Goal: Task Accomplishment & Management: Use online tool/utility

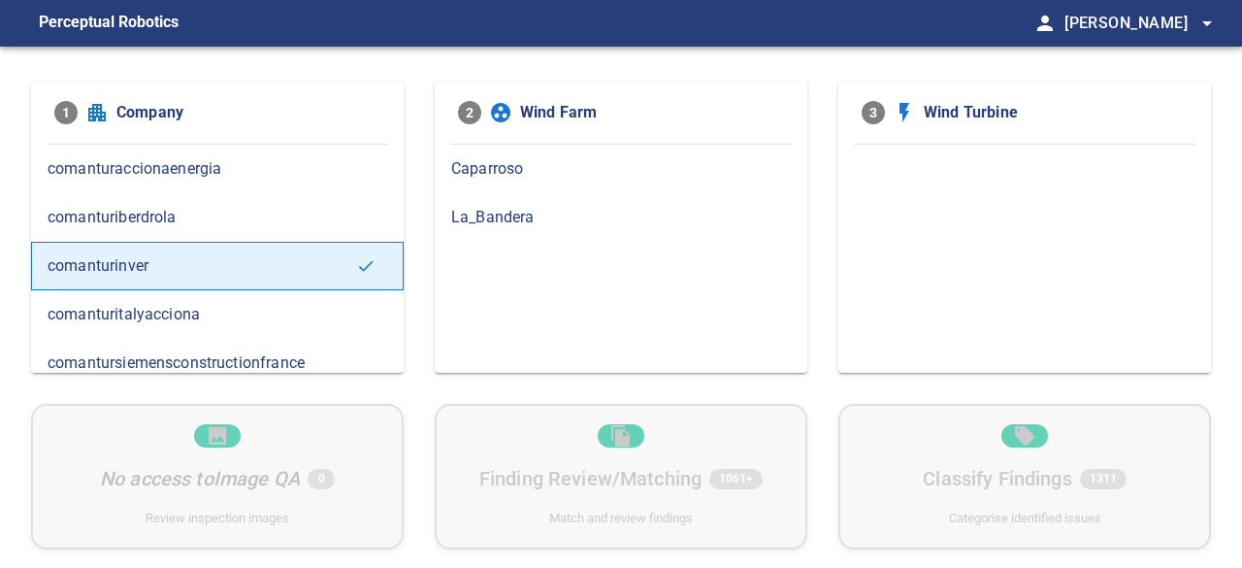
click at [505, 218] on span "La_Bandera" at bounding box center [621, 217] width 340 height 23
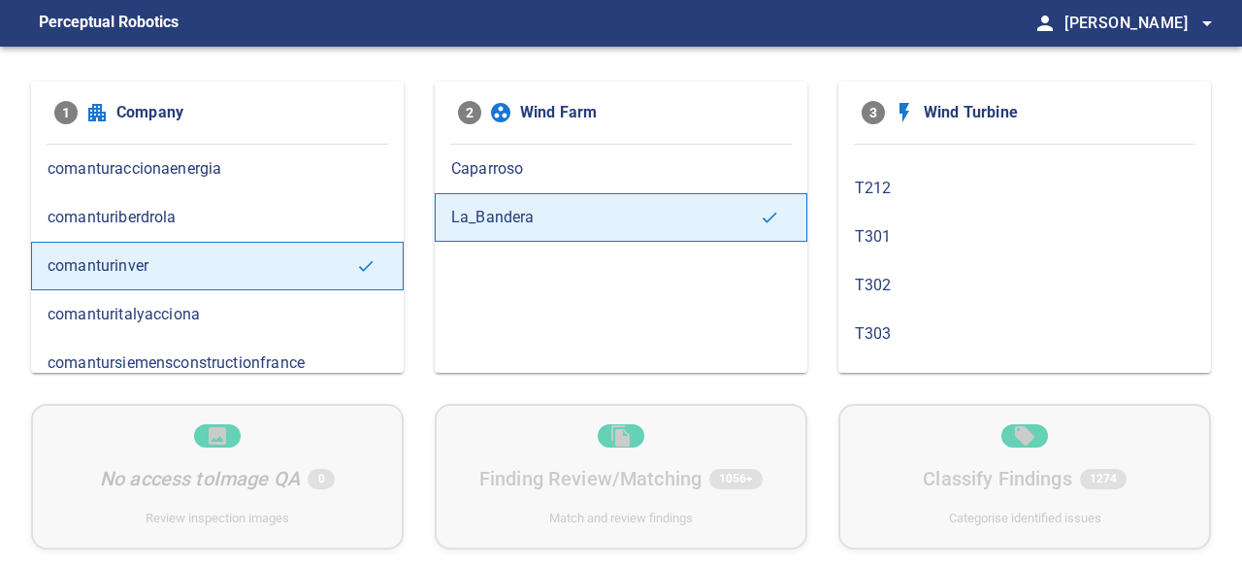
scroll to position [971, 0]
click at [924, 208] on span "T212" at bounding box center [1025, 217] width 340 height 23
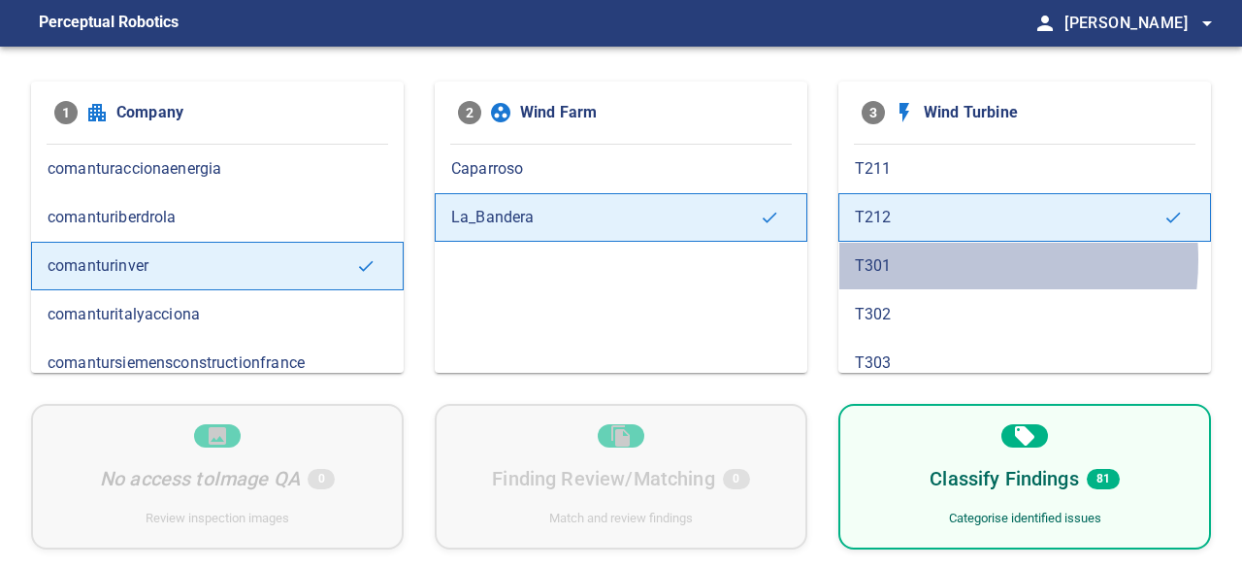
click at [934, 254] on span "T301" at bounding box center [1025, 265] width 340 height 23
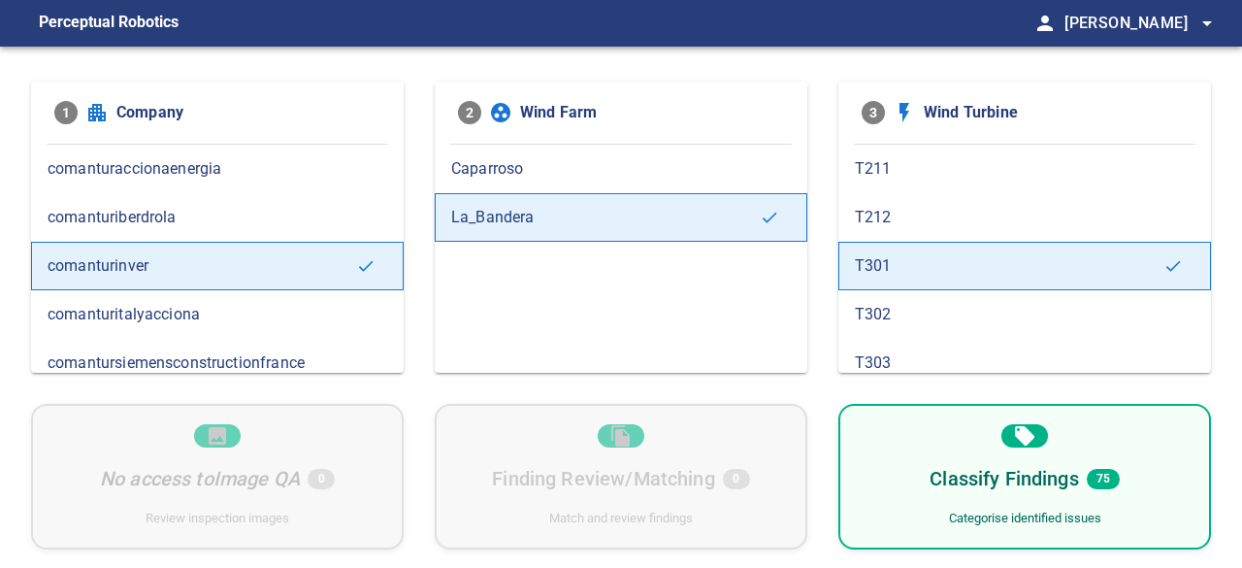
click at [948, 303] on span "T302" at bounding box center [1025, 314] width 340 height 23
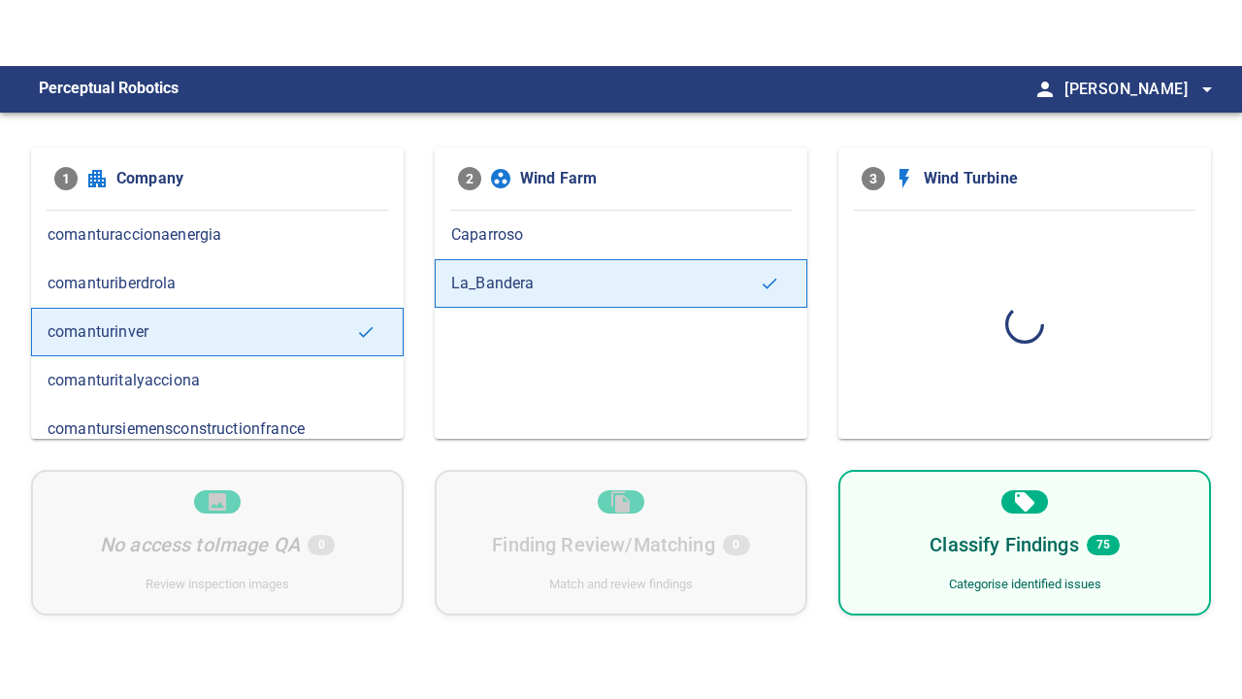
scroll to position [0, 0]
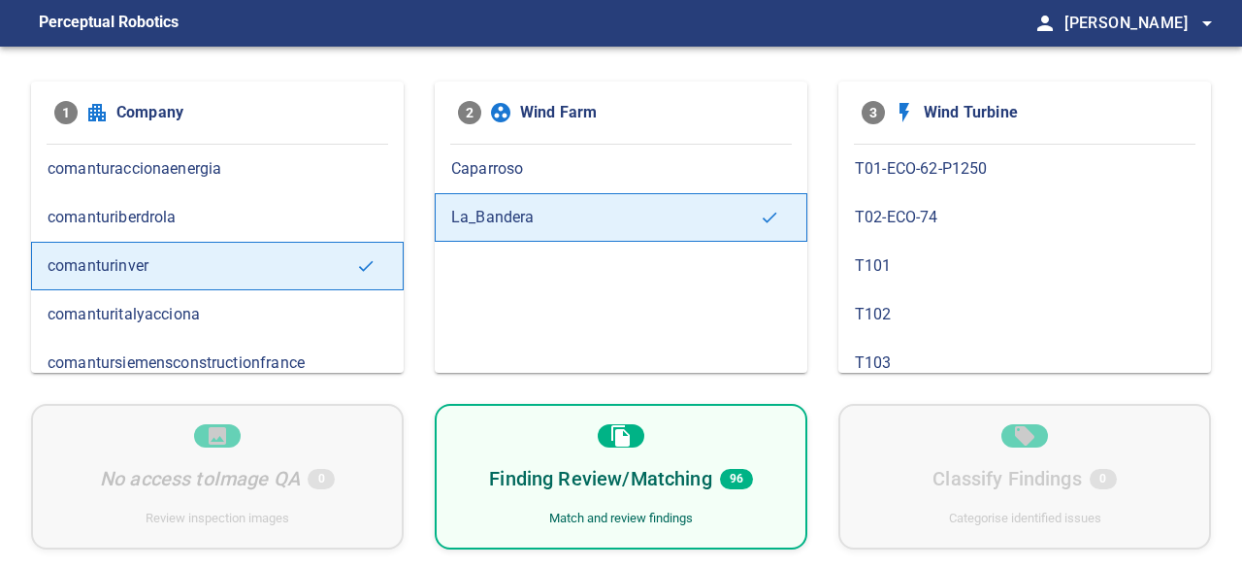
click at [665, 486] on h6 "Finding Review/Matching" at bounding box center [600, 478] width 222 height 31
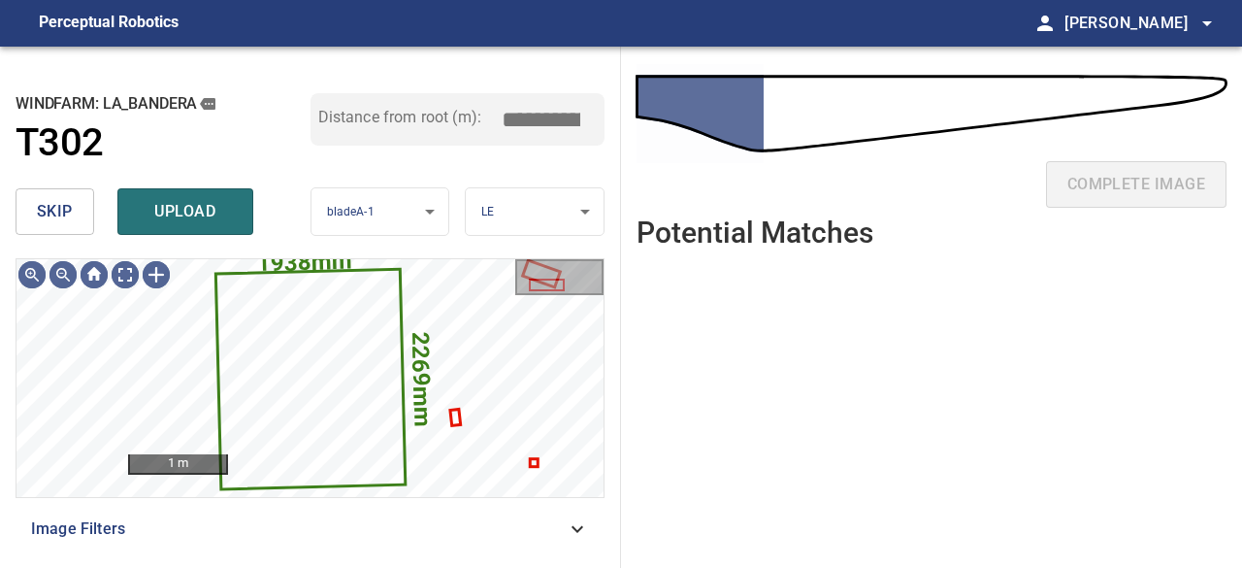
click at [50, 216] on span "skip" at bounding box center [55, 211] width 36 height 27
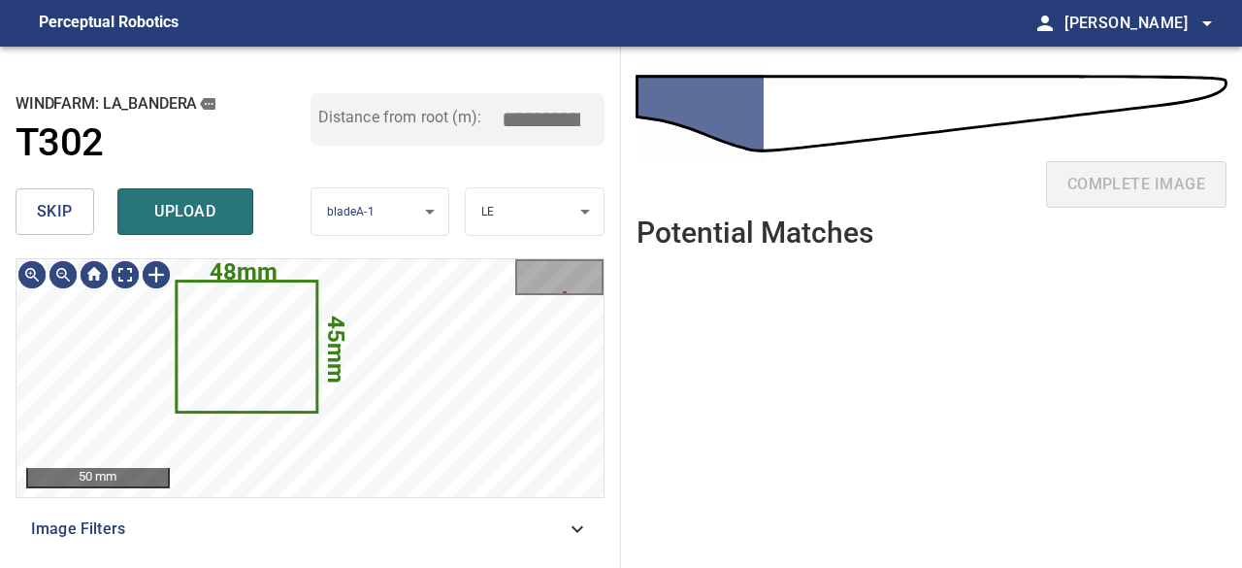
click at [66, 207] on span "skip" at bounding box center [55, 211] width 36 height 27
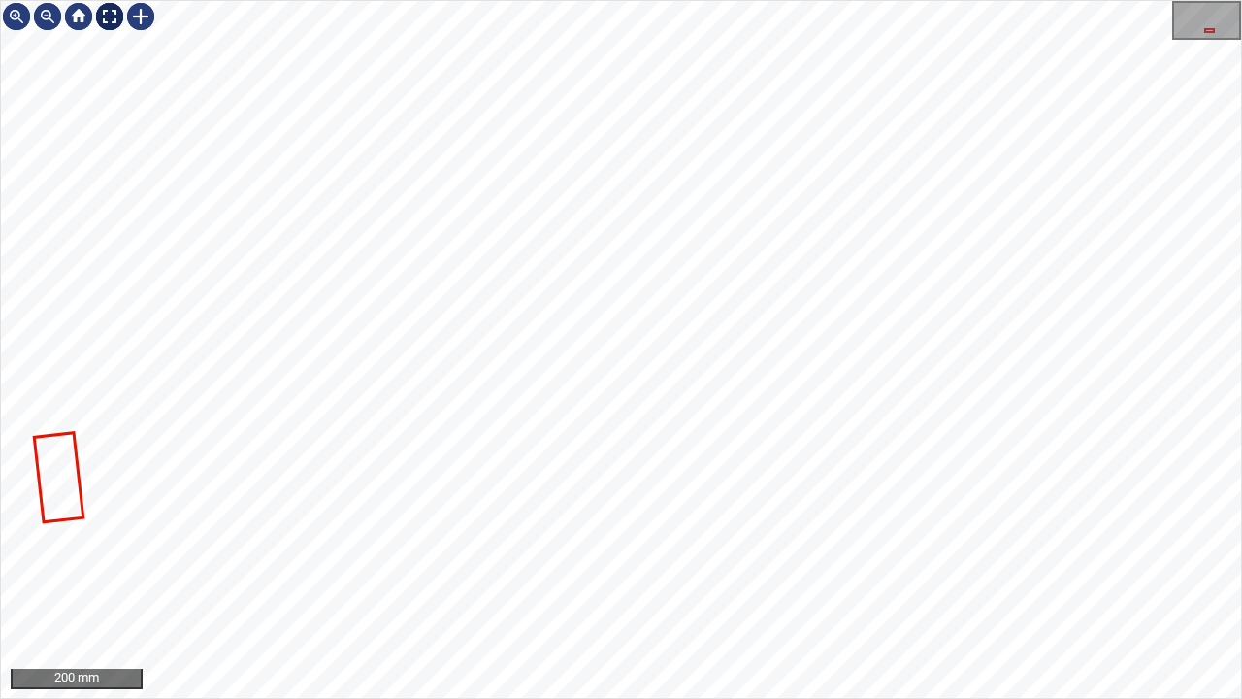
click at [100, 12] on div at bounding box center [109, 16] width 31 height 31
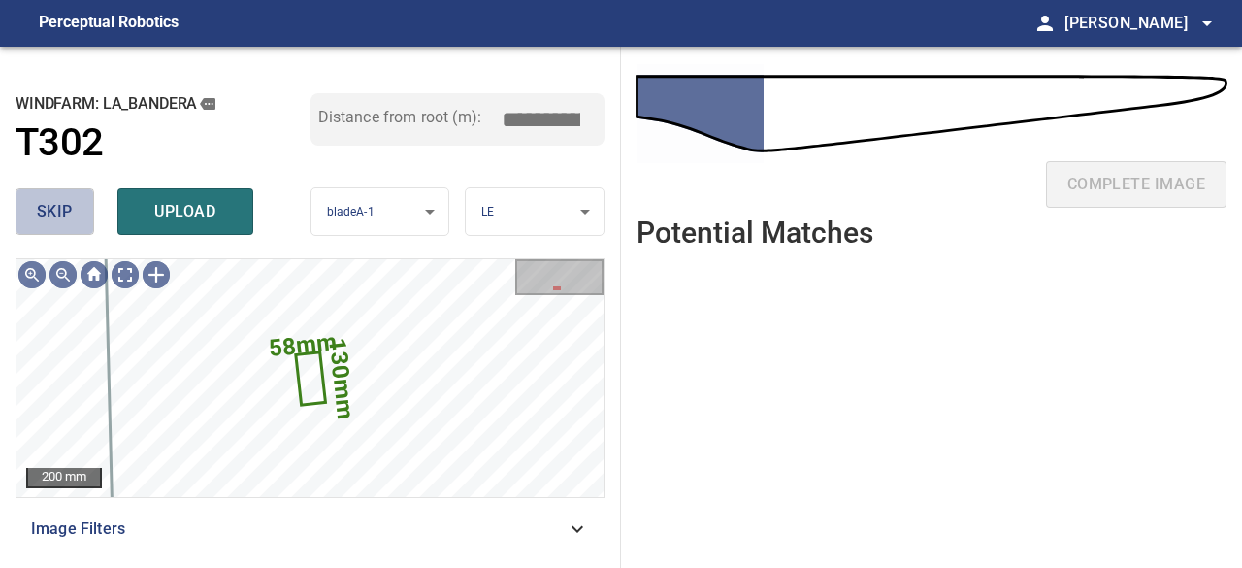
click at [66, 213] on span "skip" at bounding box center [55, 211] width 36 height 27
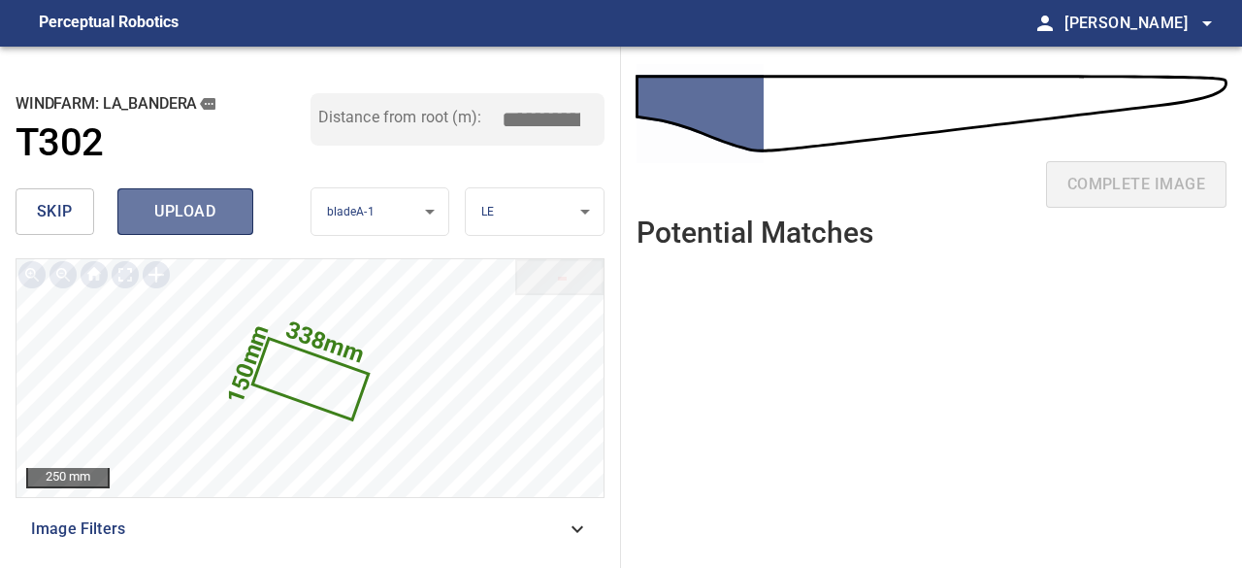
click at [149, 211] on span "upload" at bounding box center [185, 211] width 93 height 27
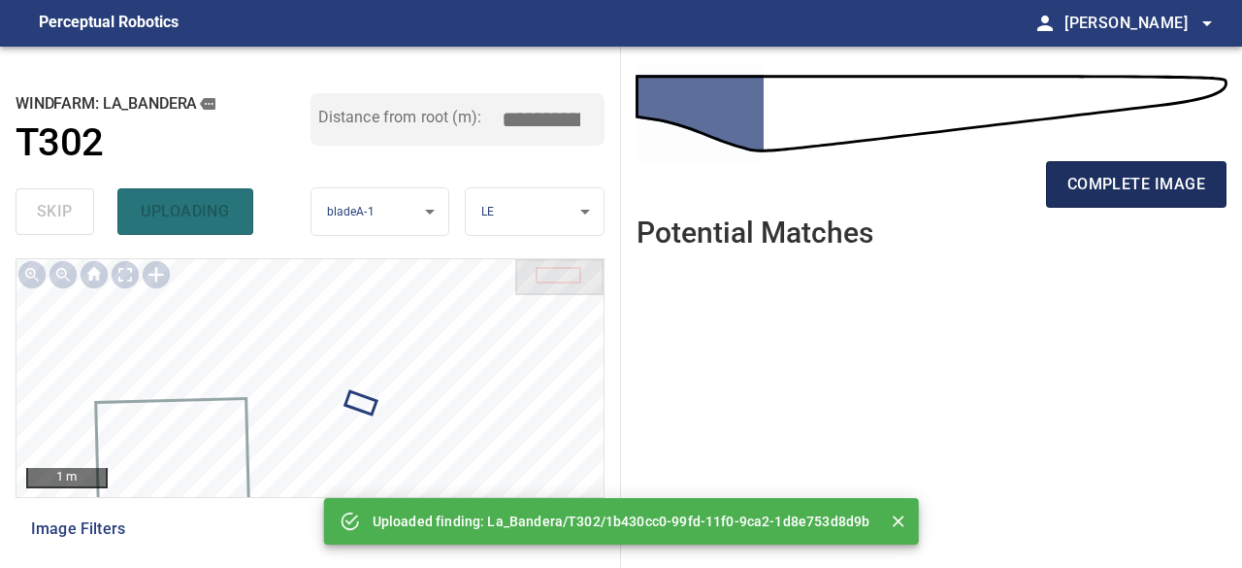
click at [1110, 183] on span "complete image" at bounding box center [1137, 184] width 138 height 27
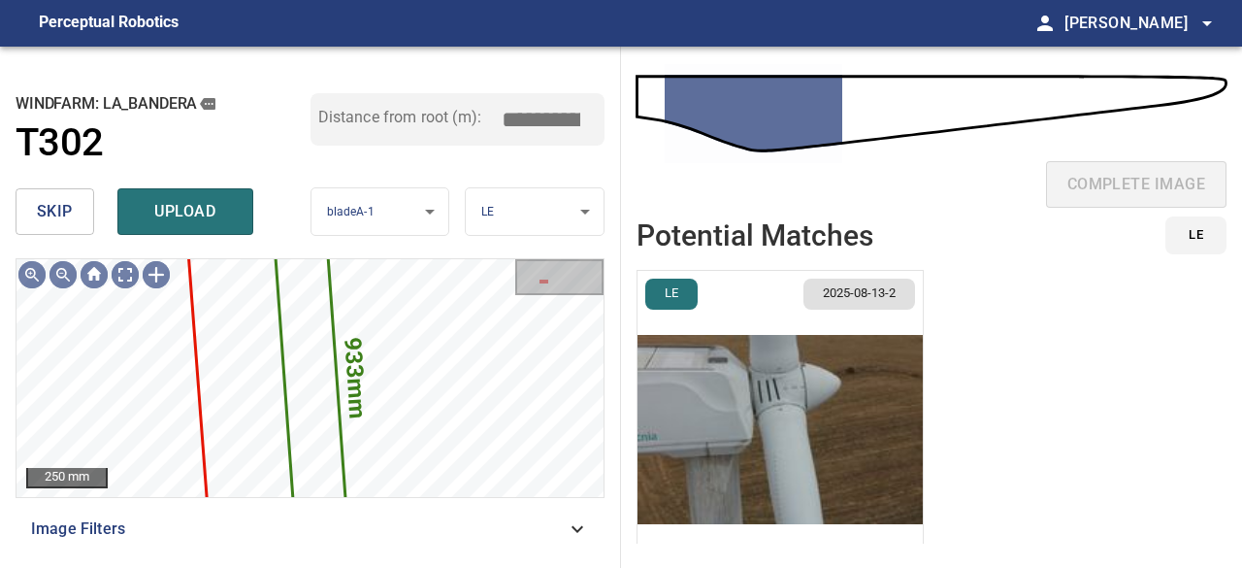
click at [54, 210] on span "skip" at bounding box center [55, 211] width 36 height 27
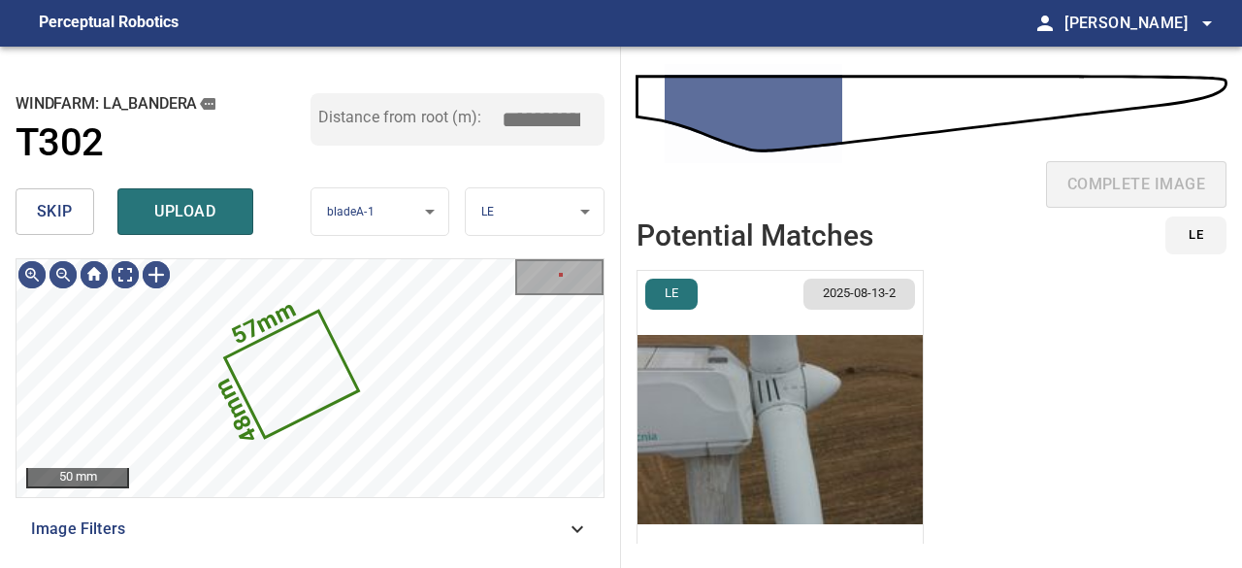
click at [45, 209] on span "skip" at bounding box center [55, 211] width 36 height 27
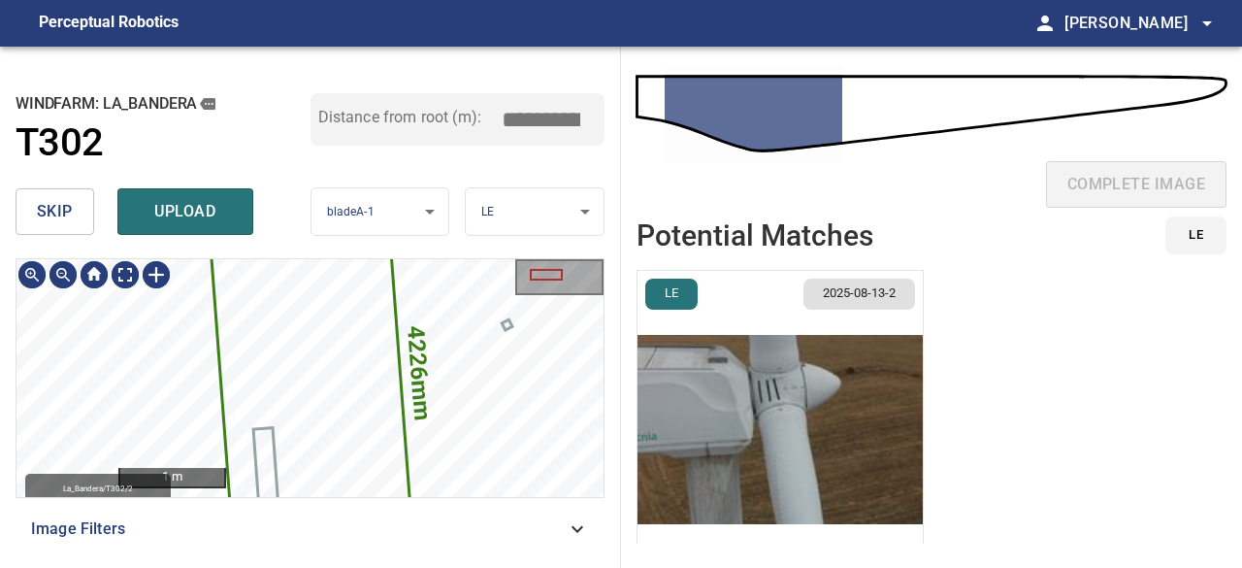
click at [287, 348] on icon at bounding box center [311, 379] width 206 height 409
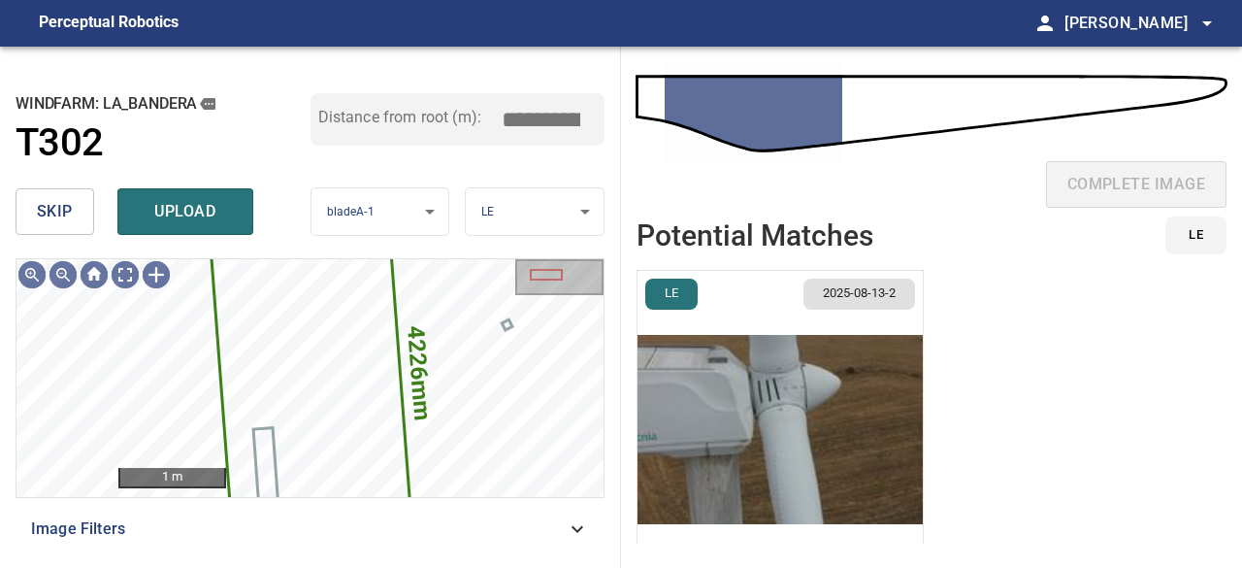
click at [66, 216] on span "skip" at bounding box center [55, 211] width 36 height 27
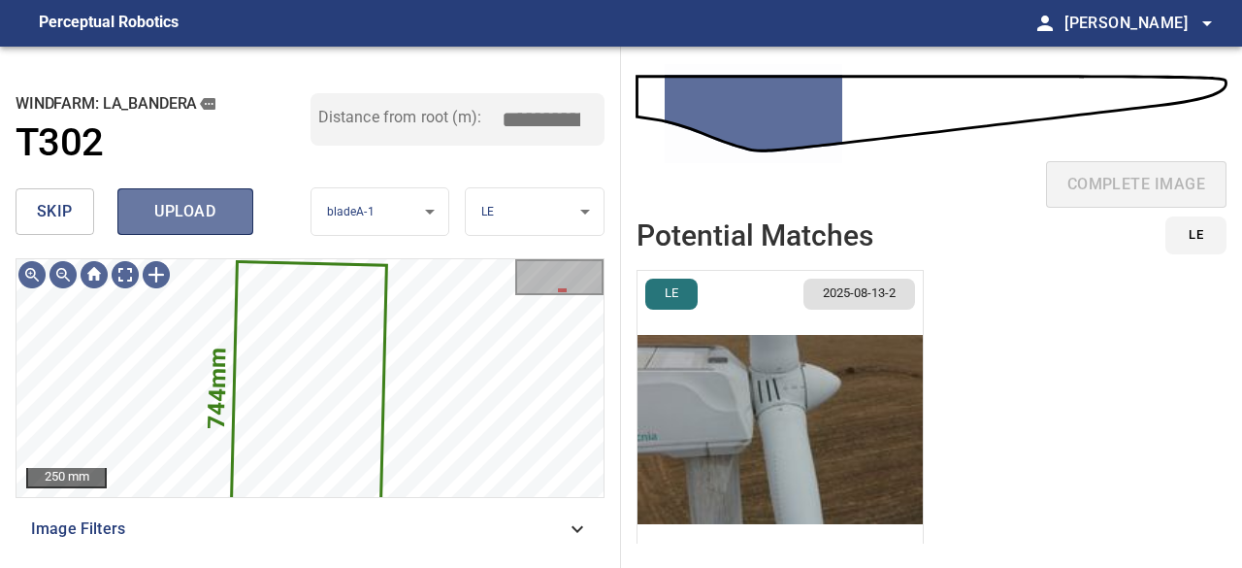
click at [208, 216] on span "upload" at bounding box center [185, 211] width 93 height 27
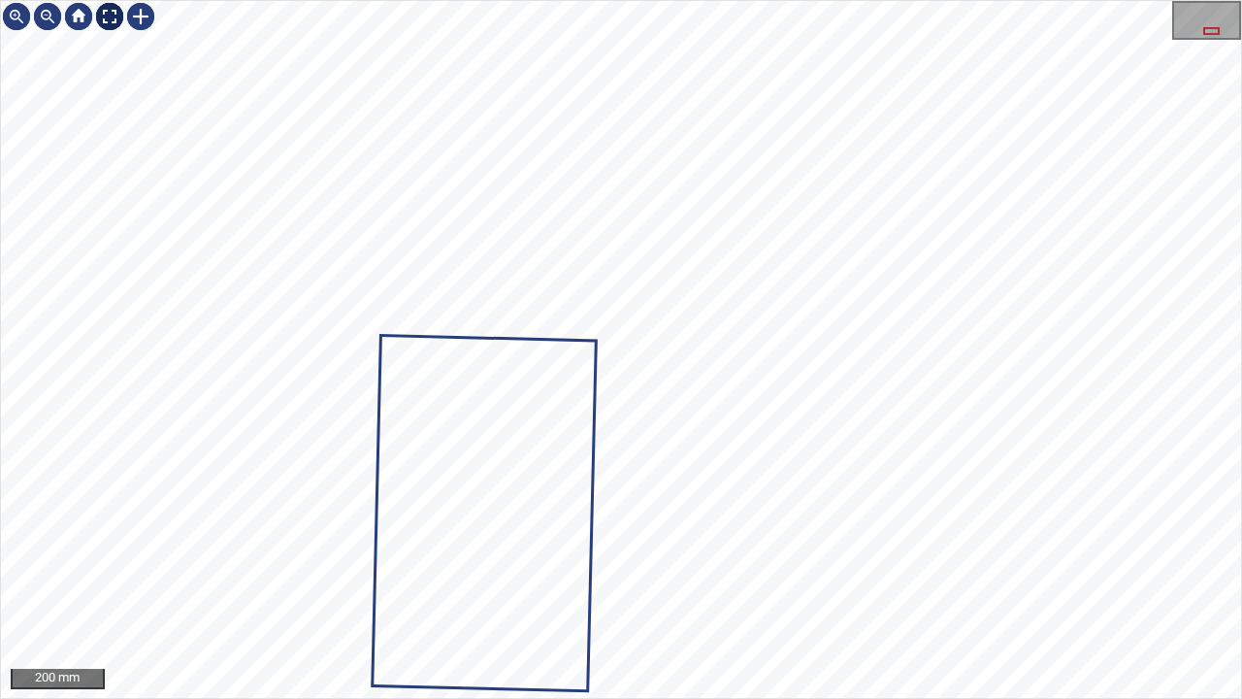
click at [118, 10] on div at bounding box center [109, 16] width 31 height 31
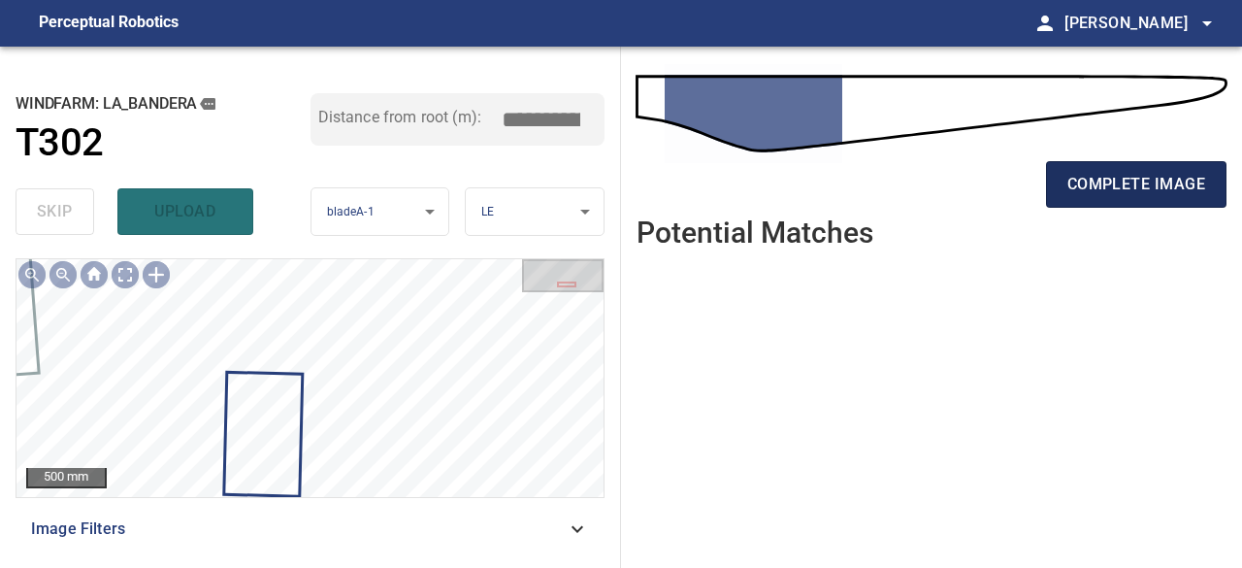
click at [1139, 186] on span "complete image" at bounding box center [1137, 184] width 138 height 27
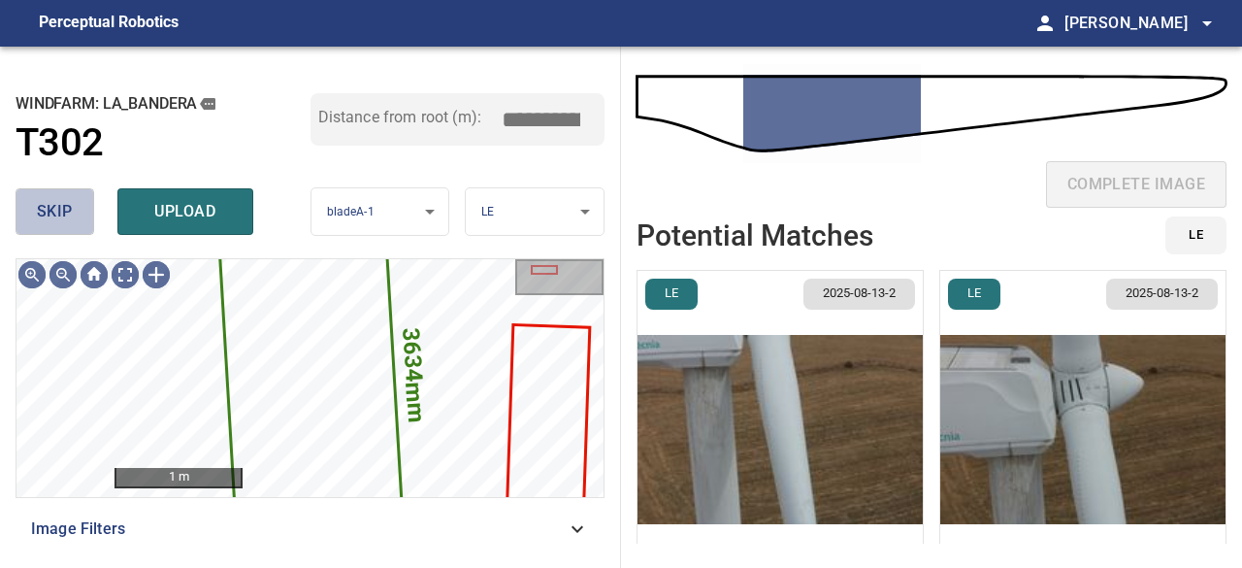
click at [53, 212] on span "skip" at bounding box center [55, 211] width 36 height 27
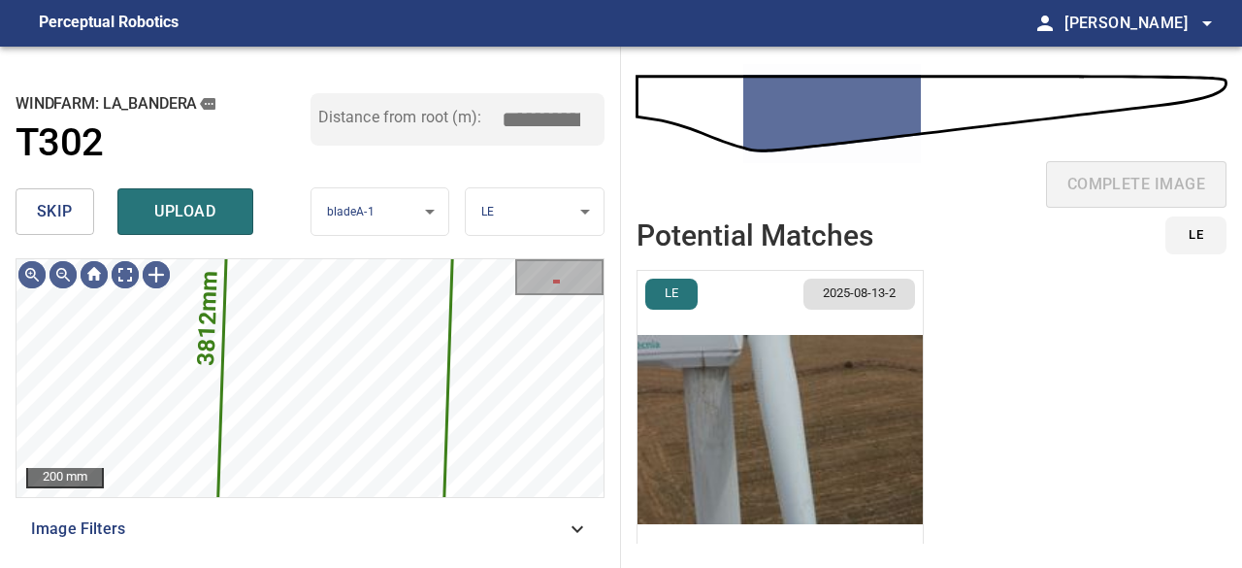
click at [58, 215] on span "skip" at bounding box center [55, 211] width 36 height 27
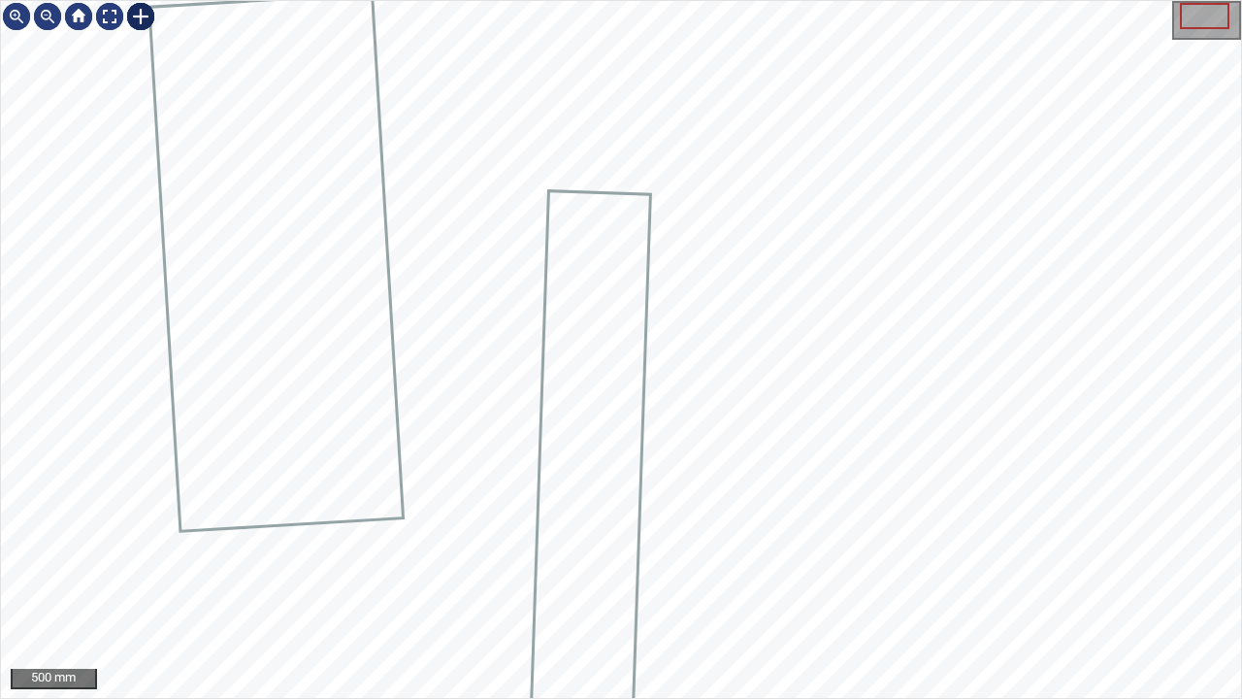
click at [140, 16] on div at bounding box center [140, 16] width 31 height 31
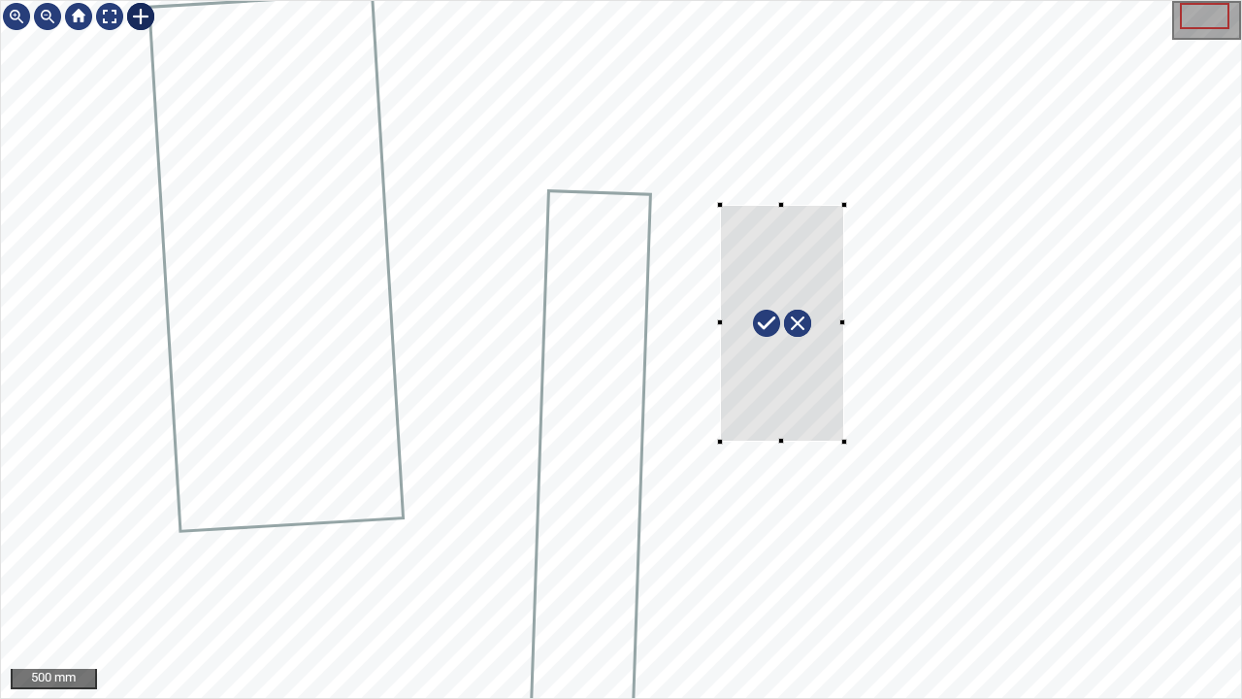
click at [843, 441] on div at bounding box center [621, 349] width 1240 height 697
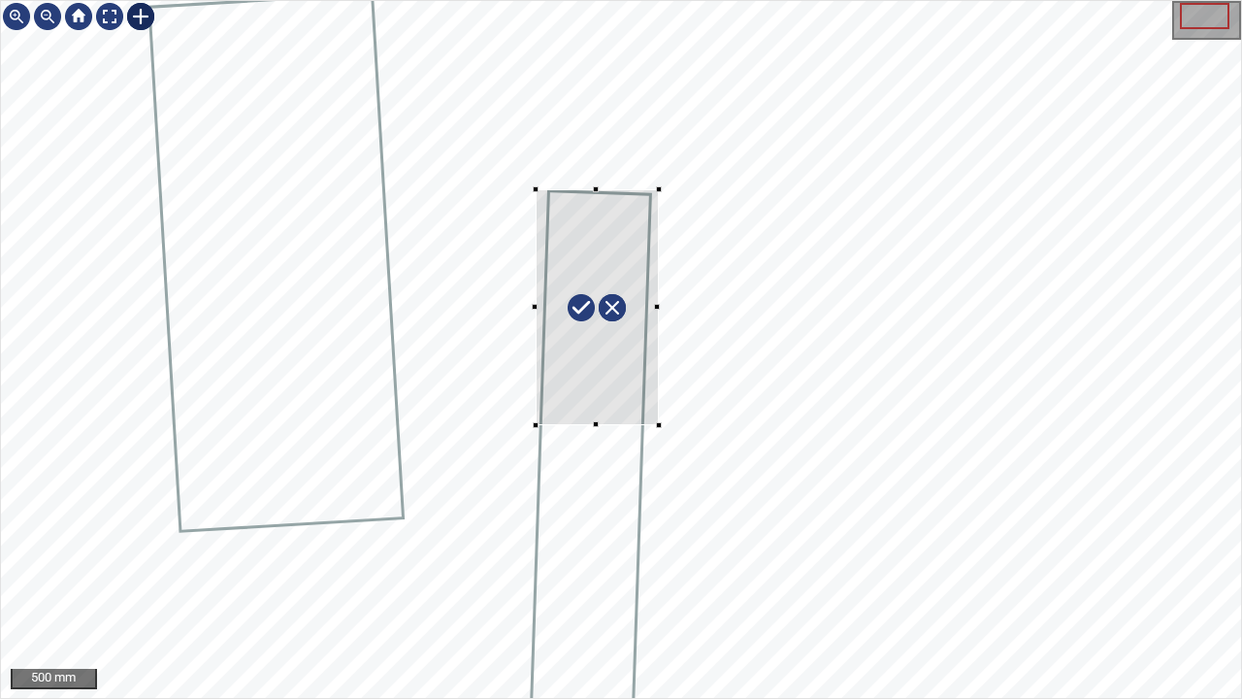
click at [632, 388] on div at bounding box center [597, 307] width 123 height 236
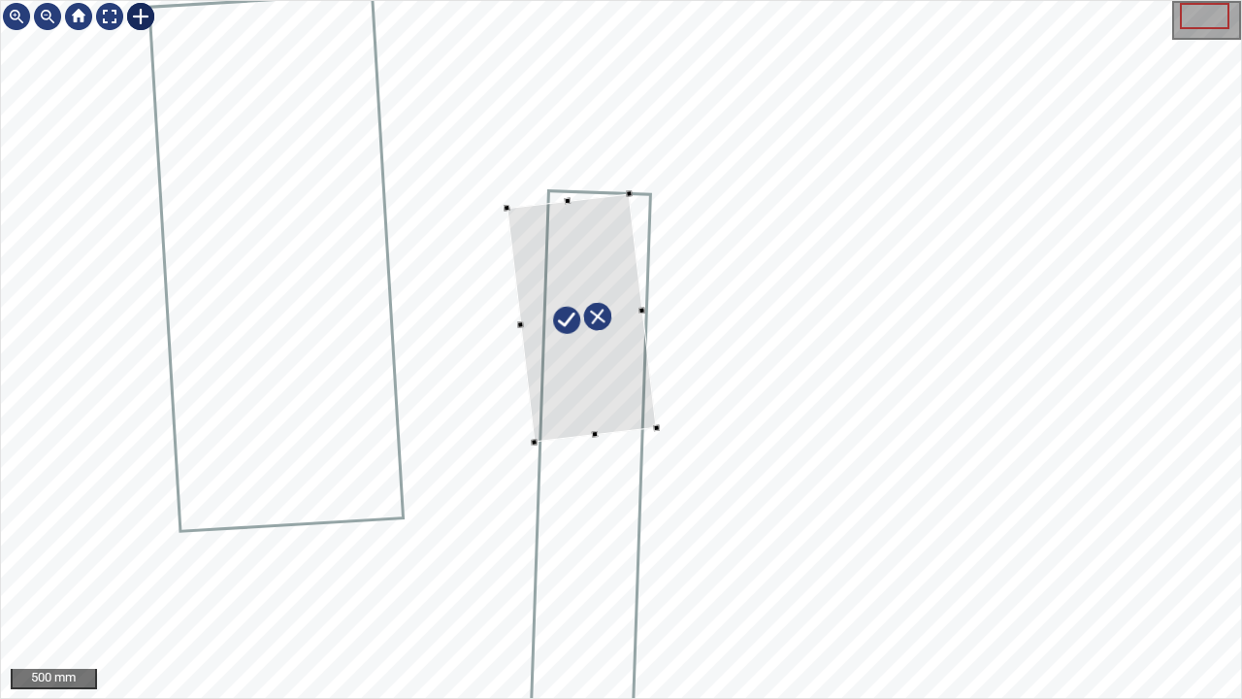
click at [607, 394] on div at bounding box center [583, 318] width 150 height 248
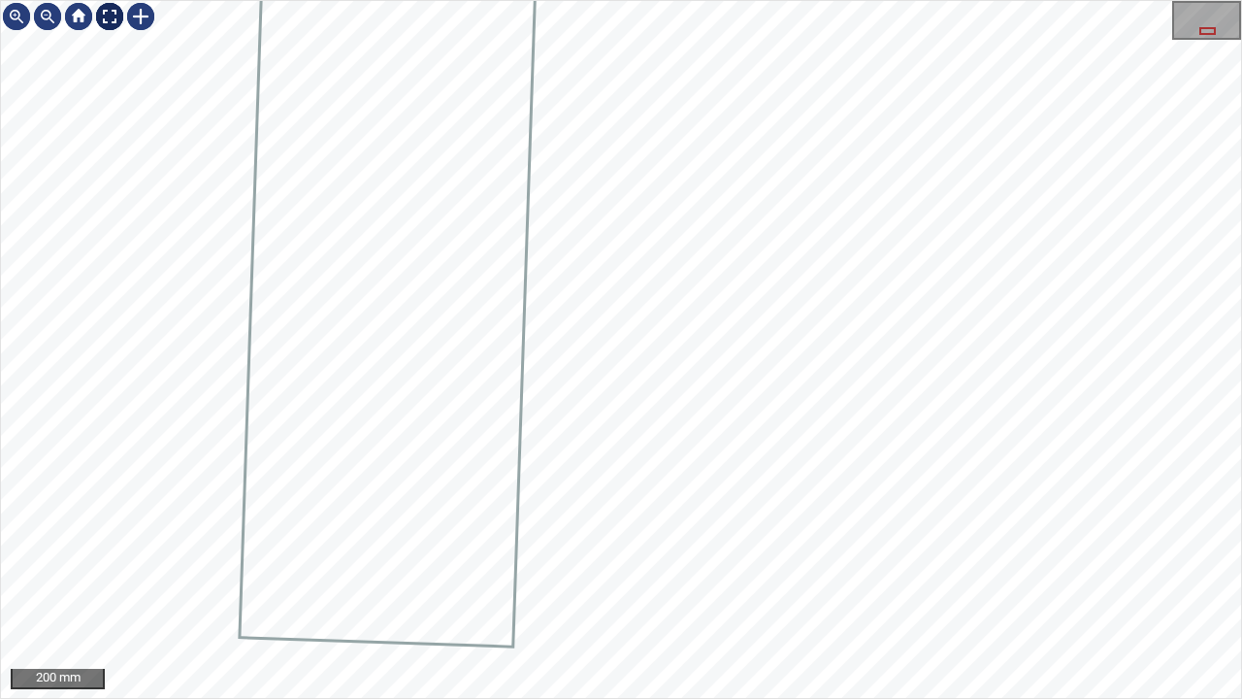
click at [109, 16] on div at bounding box center [109, 16] width 31 height 31
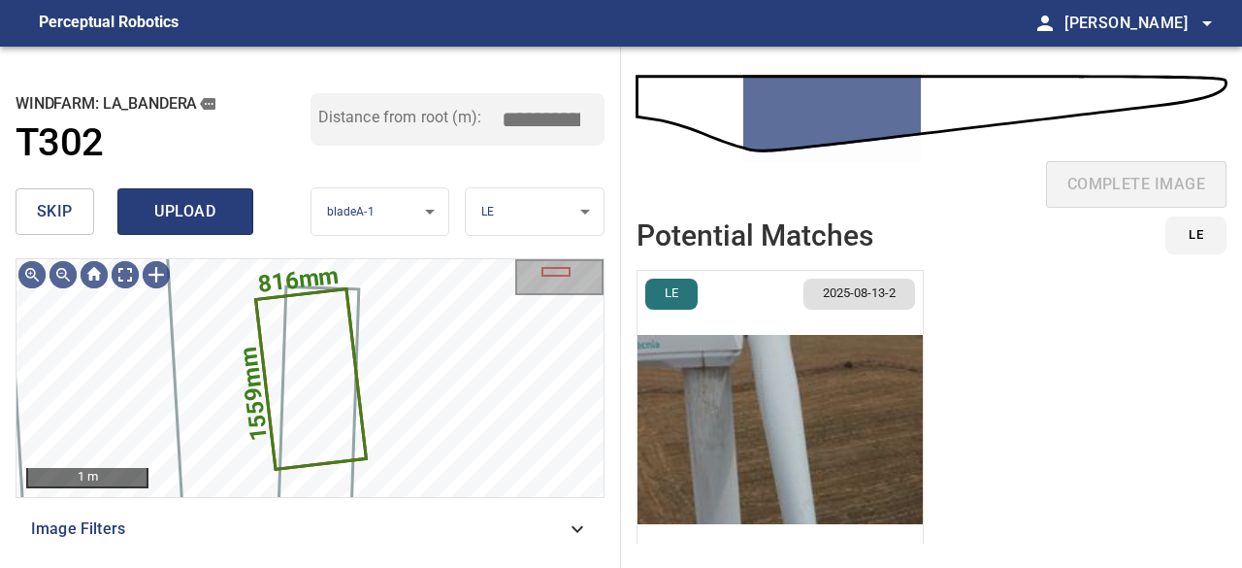
click at [204, 213] on span "upload" at bounding box center [185, 211] width 93 height 27
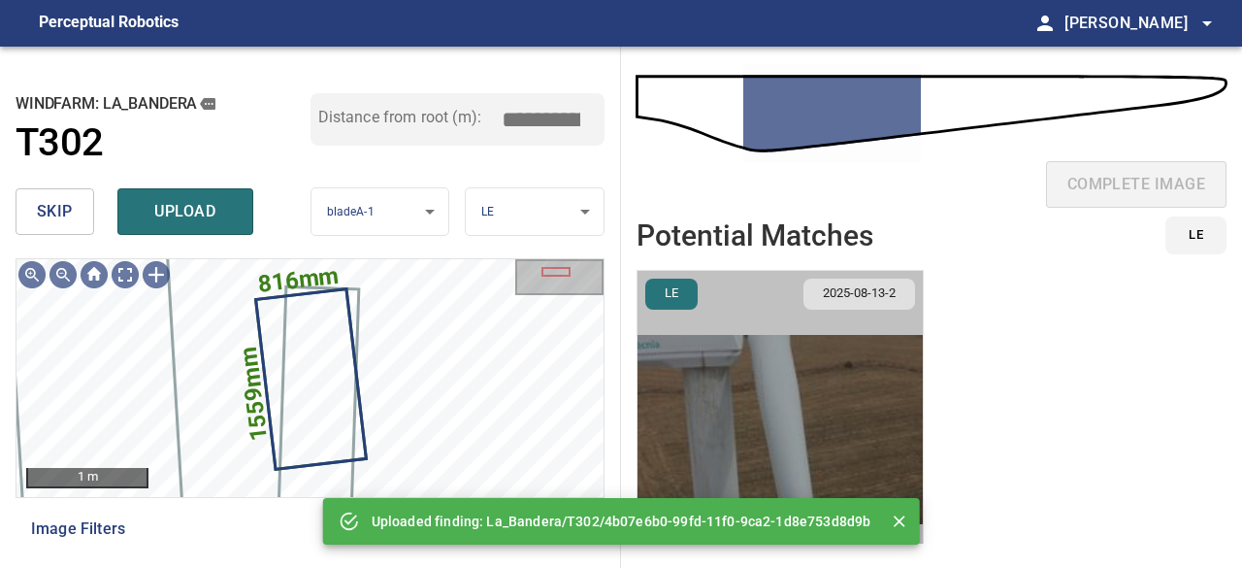
click at [826, 428] on img "button" at bounding box center [780, 429] width 285 height 317
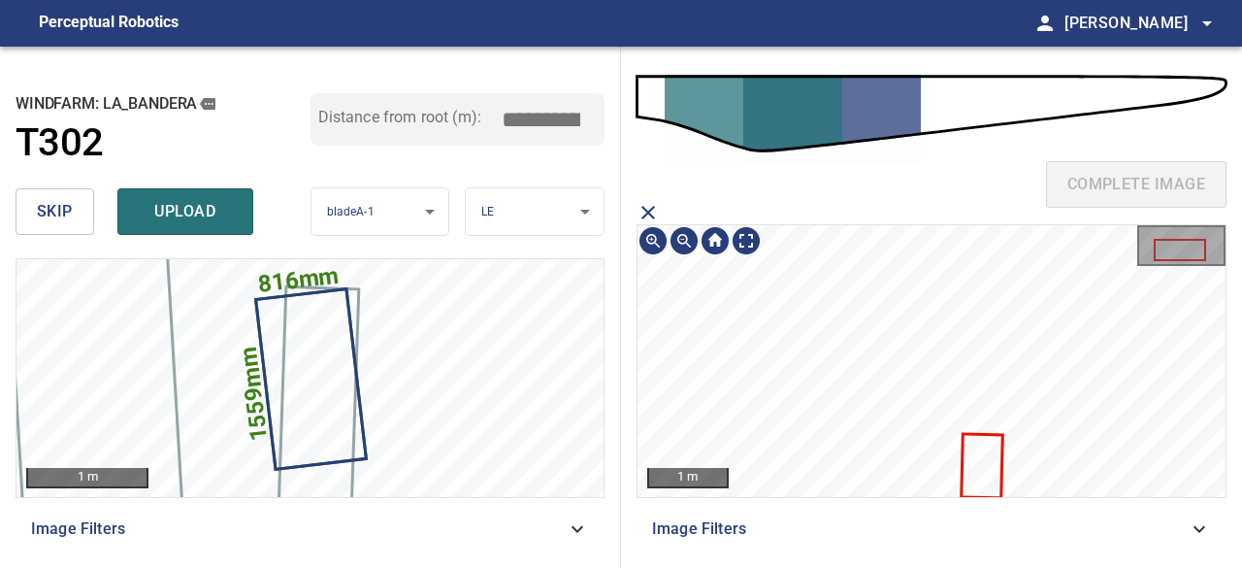
click at [975, 471] on icon at bounding box center [982, 466] width 38 height 61
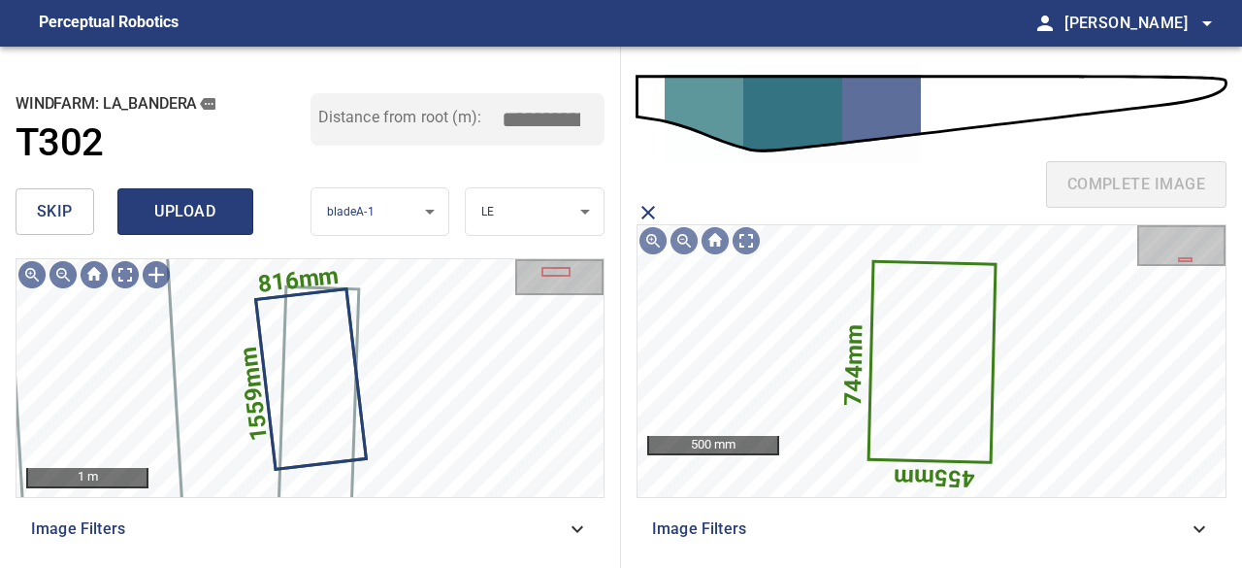
click at [181, 209] on span "upload" at bounding box center [185, 211] width 93 height 27
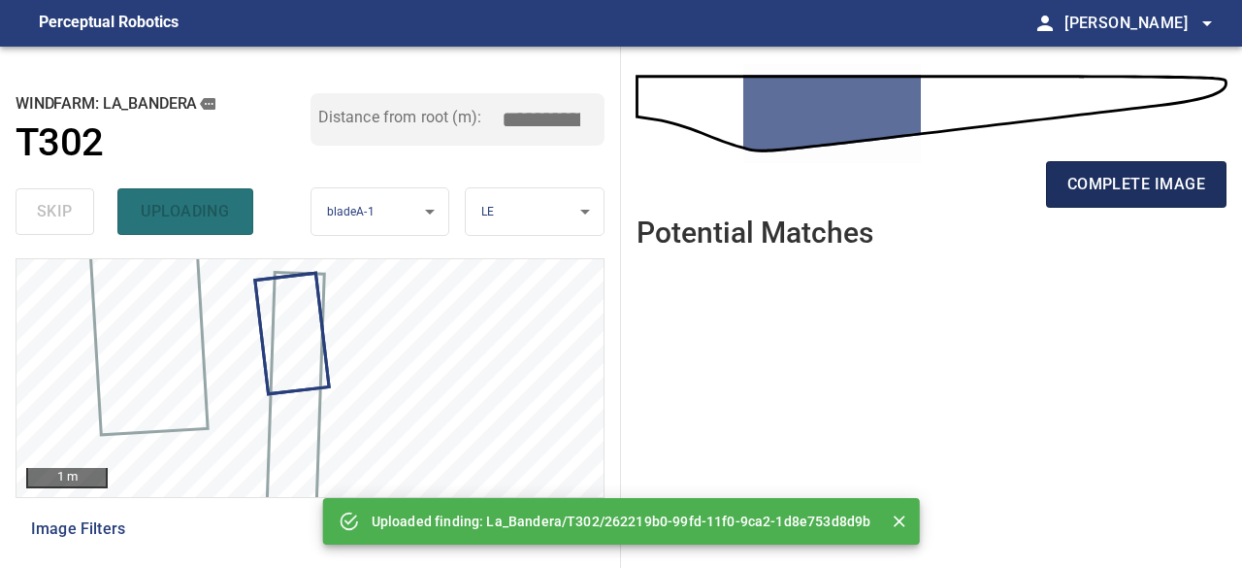
click at [1169, 191] on span "complete image" at bounding box center [1137, 184] width 138 height 27
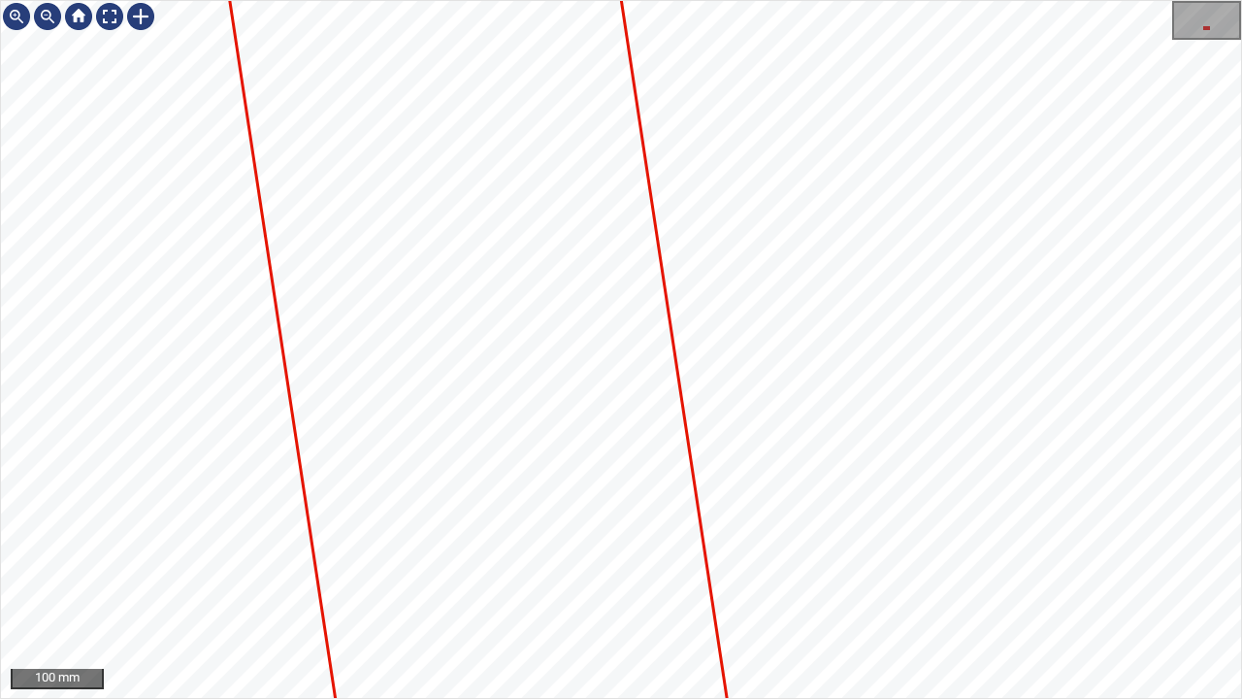
click at [727, 0] on div "100 mm" at bounding box center [621, 349] width 1242 height 699
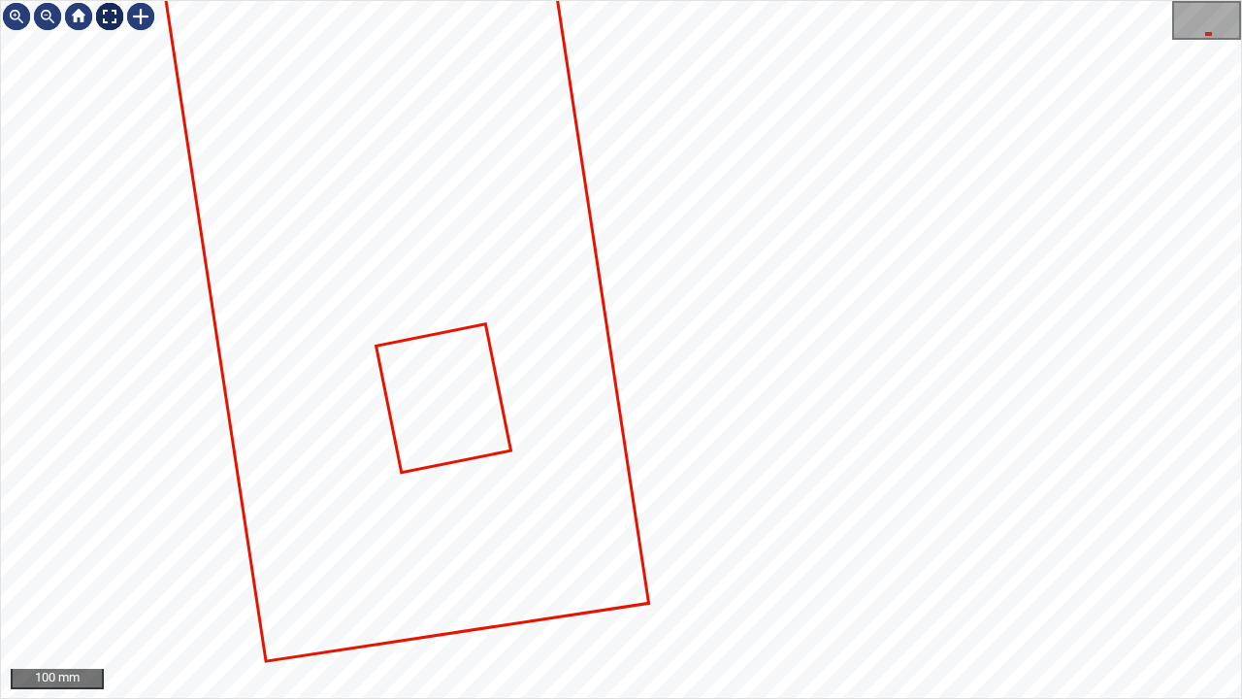
click at [109, 23] on div at bounding box center [109, 16] width 31 height 31
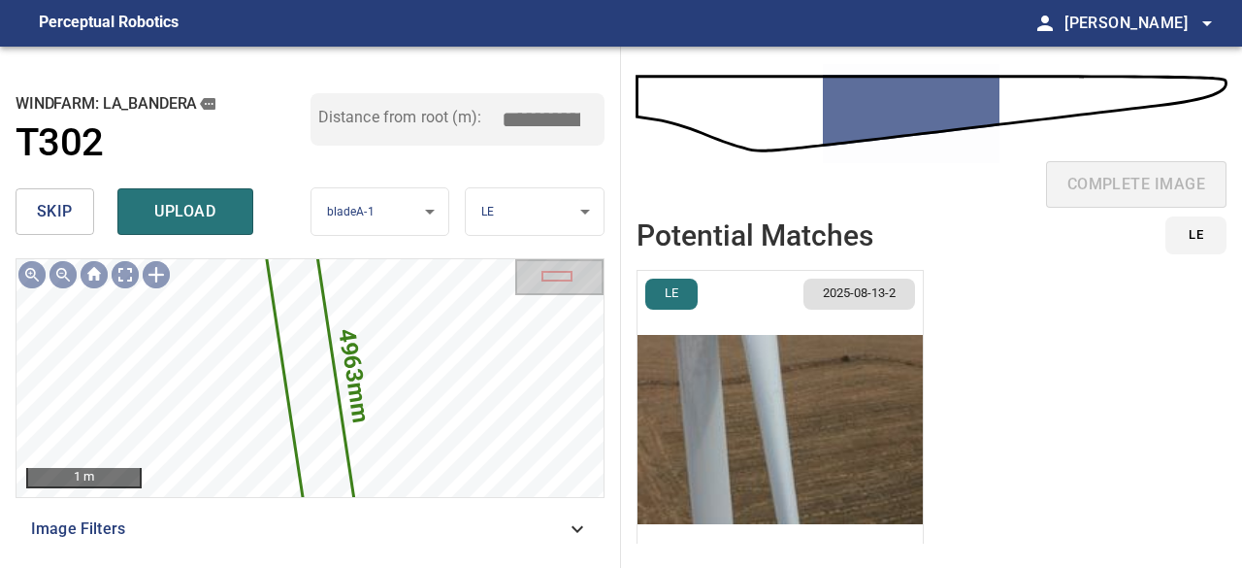
click at [191, 202] on span "upload" at bounding box center [185, 211] width 93 height 27
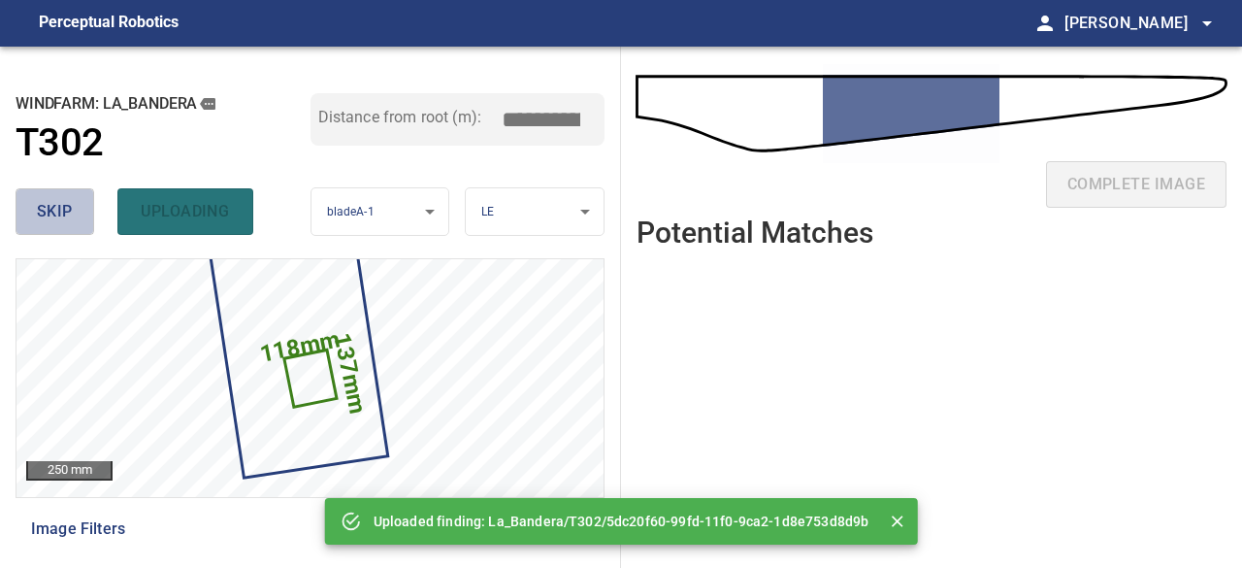
click at [52, 211] on span "skip" at bounding box center [55, 211] width 36 height 27
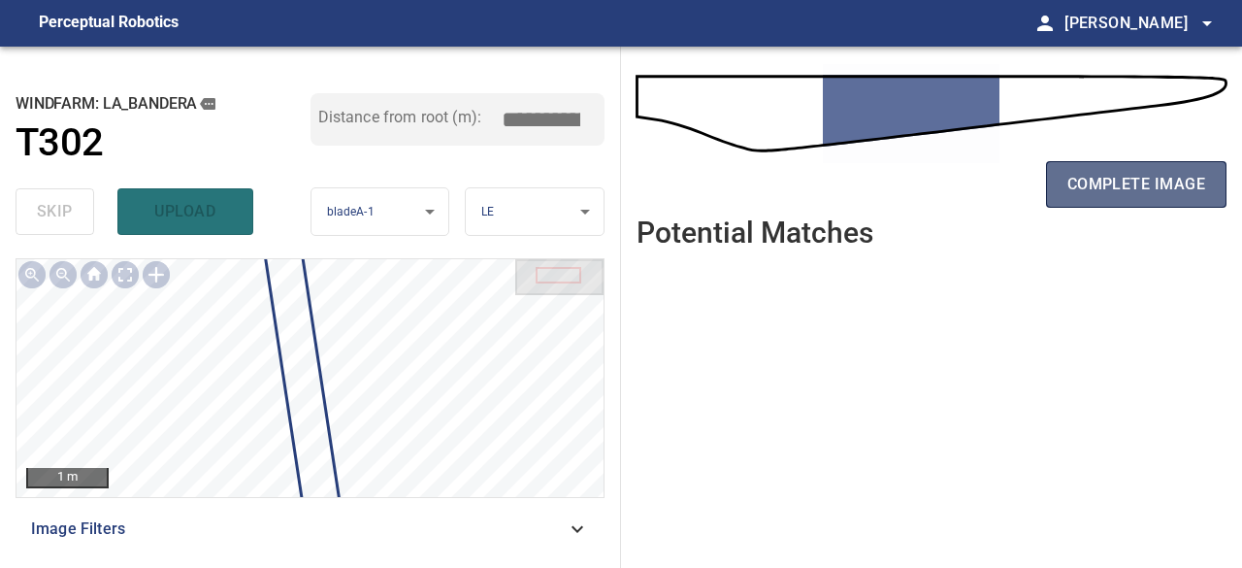
click at [1097, 185] on span "complete image" at bounding box center [1137, 184] width 138 height 27
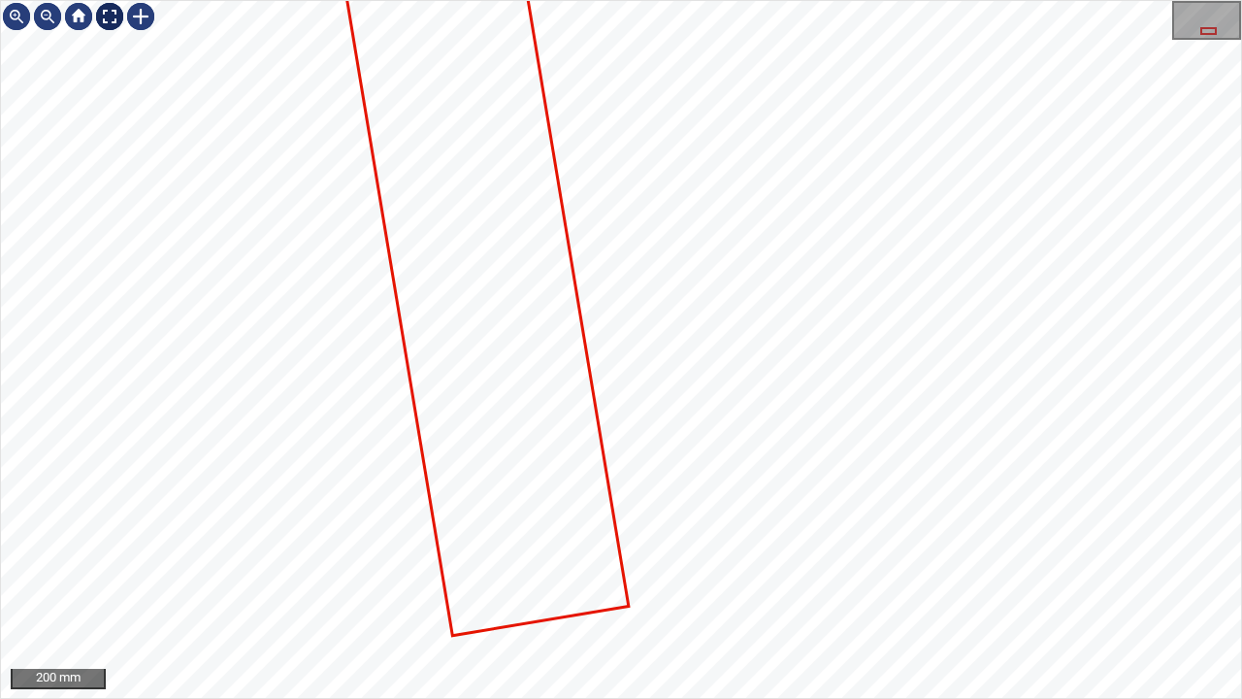
click at [106, 12] on div at bounding box center [109, 16] width 31 height 31
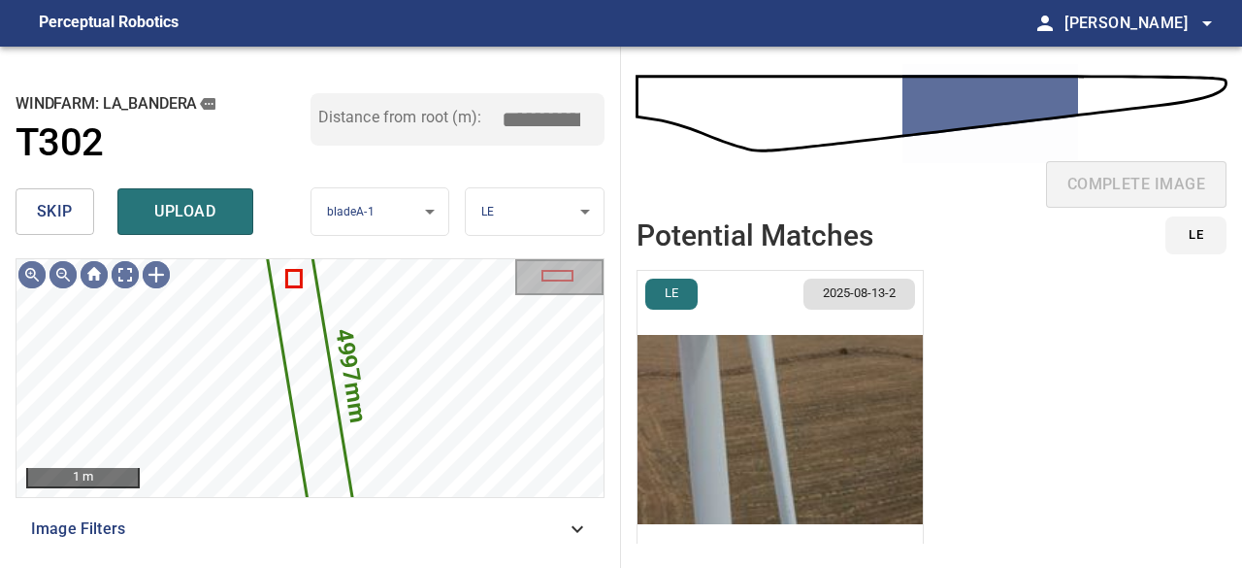
click at [174, 214] on span "upload" at bounding box center [185, 211] width 93 height 27
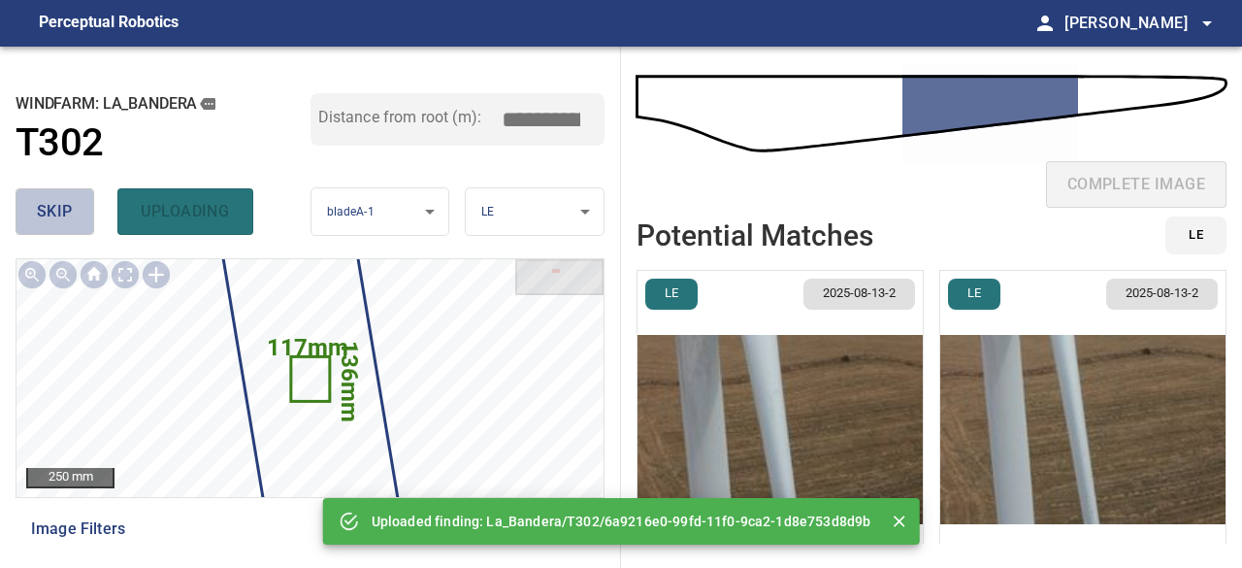
click at [54, 211] on span "skip" at bounding box center [55, 211] width 36 height 27
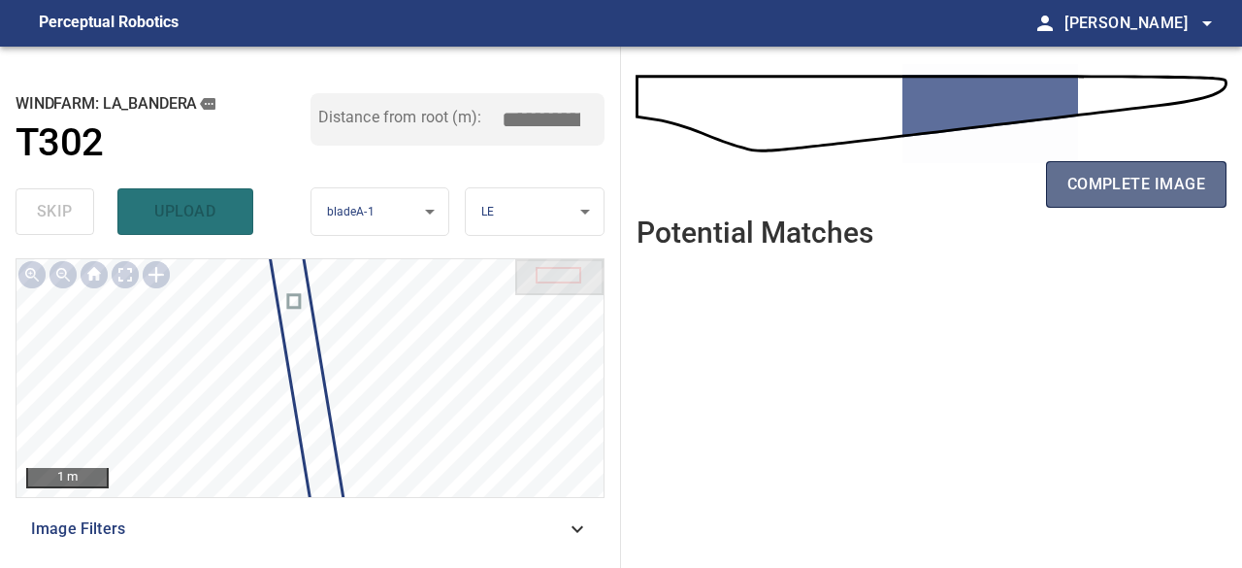
click at [1157, 199] on button "complete image" at bounding box center [1136, 184] width 181 height 47
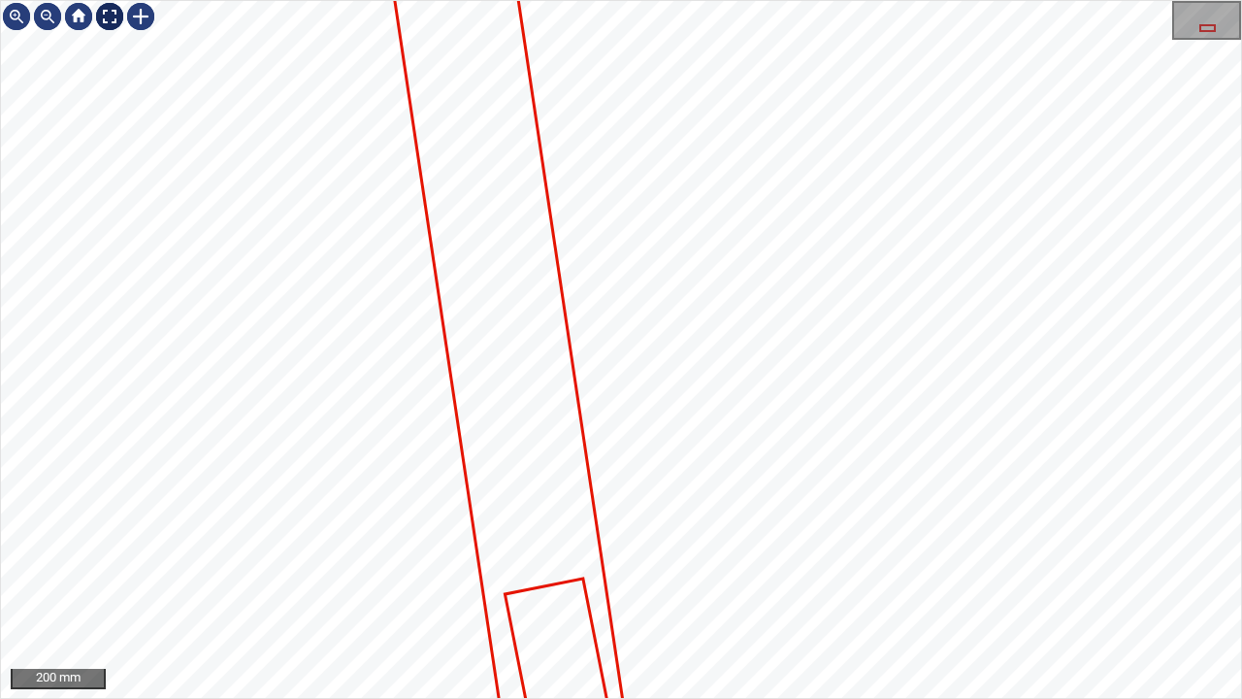
click at [105, 14] on div at bounding box center [109, 16] width 31 height 31
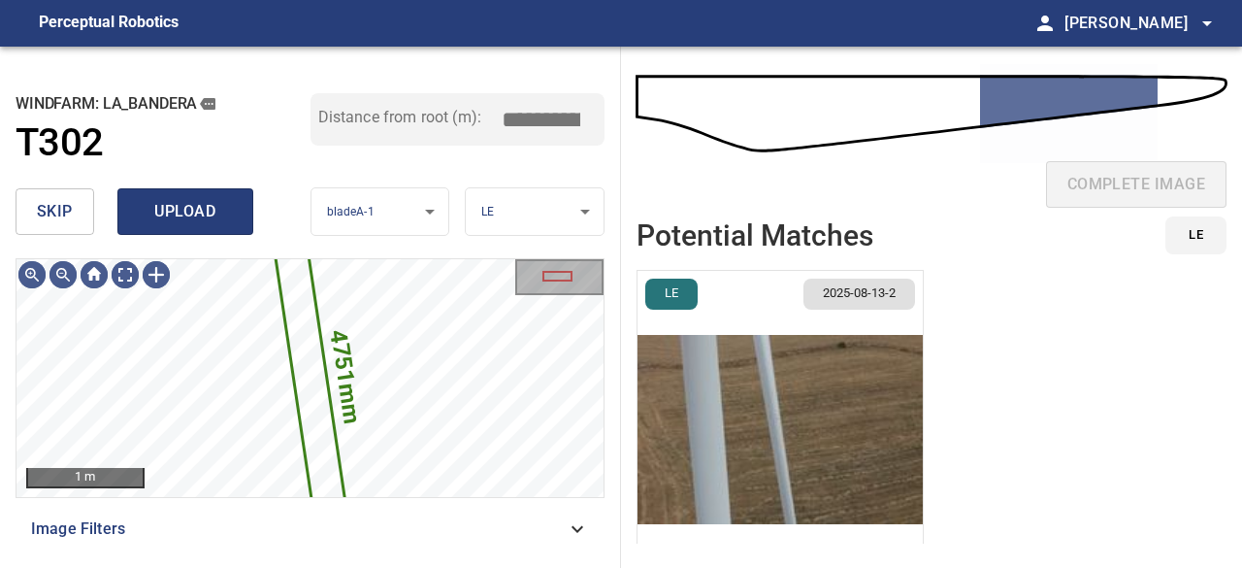
click at [182, 214] on span "upload" at bounding box center [185, 211] width 93 height 27
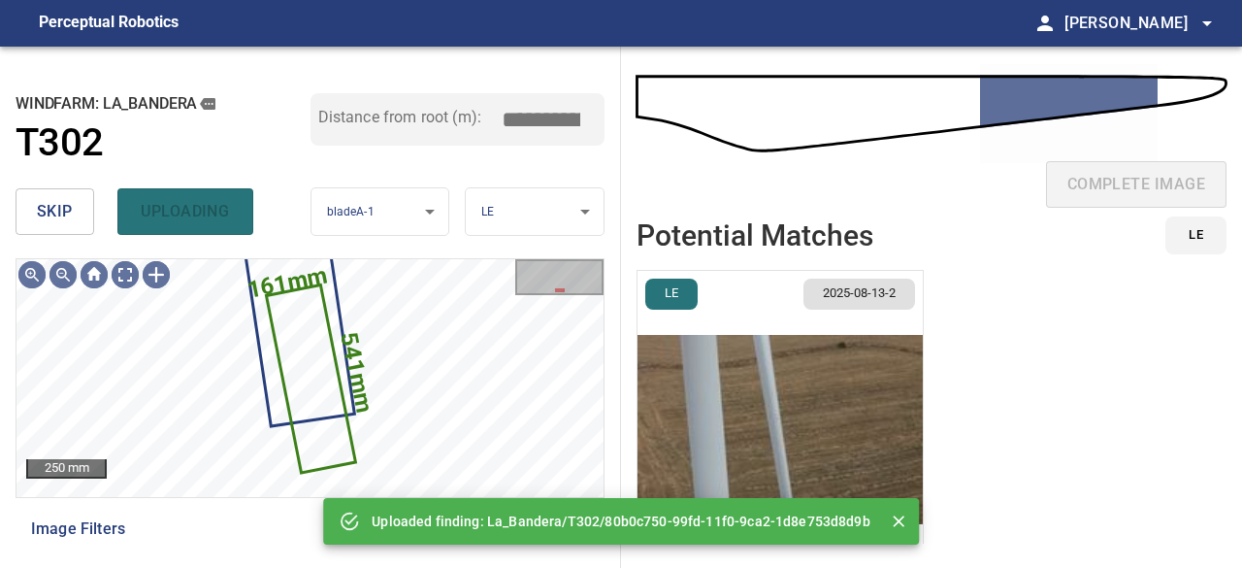
click at [182, 211] on div "skip uploading" at bounding box center [163, 212] width 295 height 62
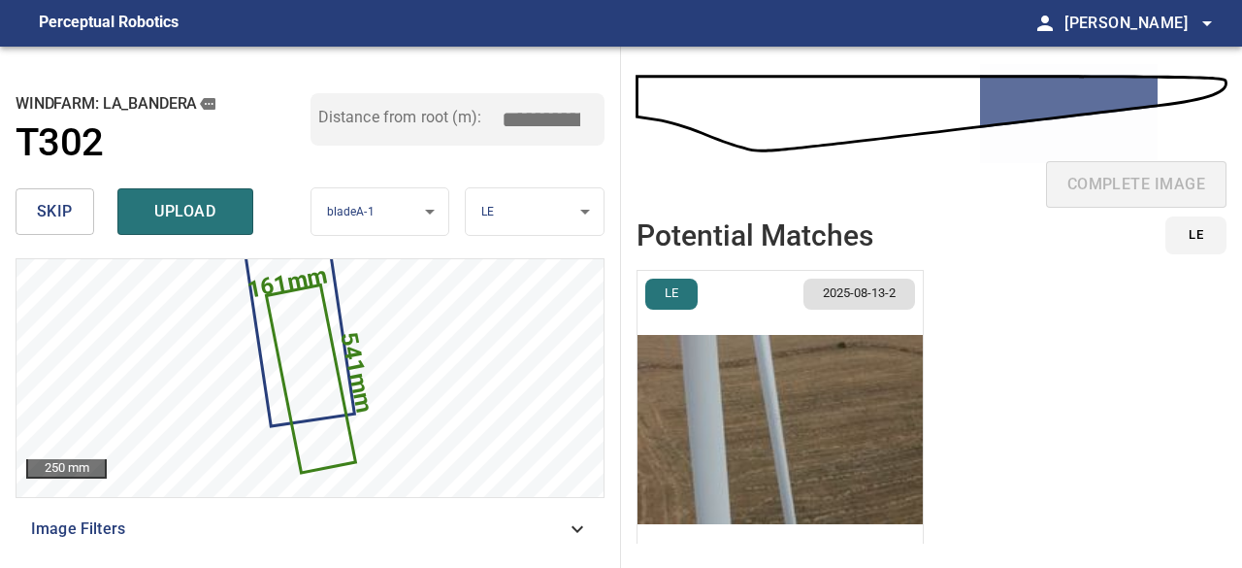
click at [182, 211] on span "upload" at bounding box center [185, 211] width 93 height 27
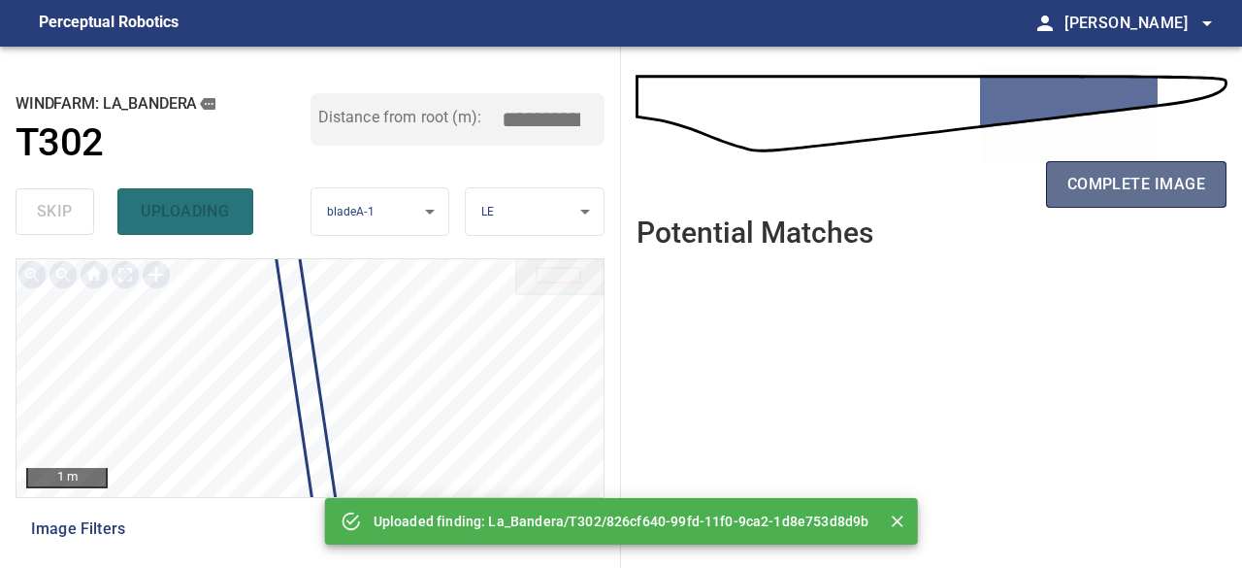
click at [1106, 193] on span "complete image" at bounding box center [1137, 184] width 138 height 27
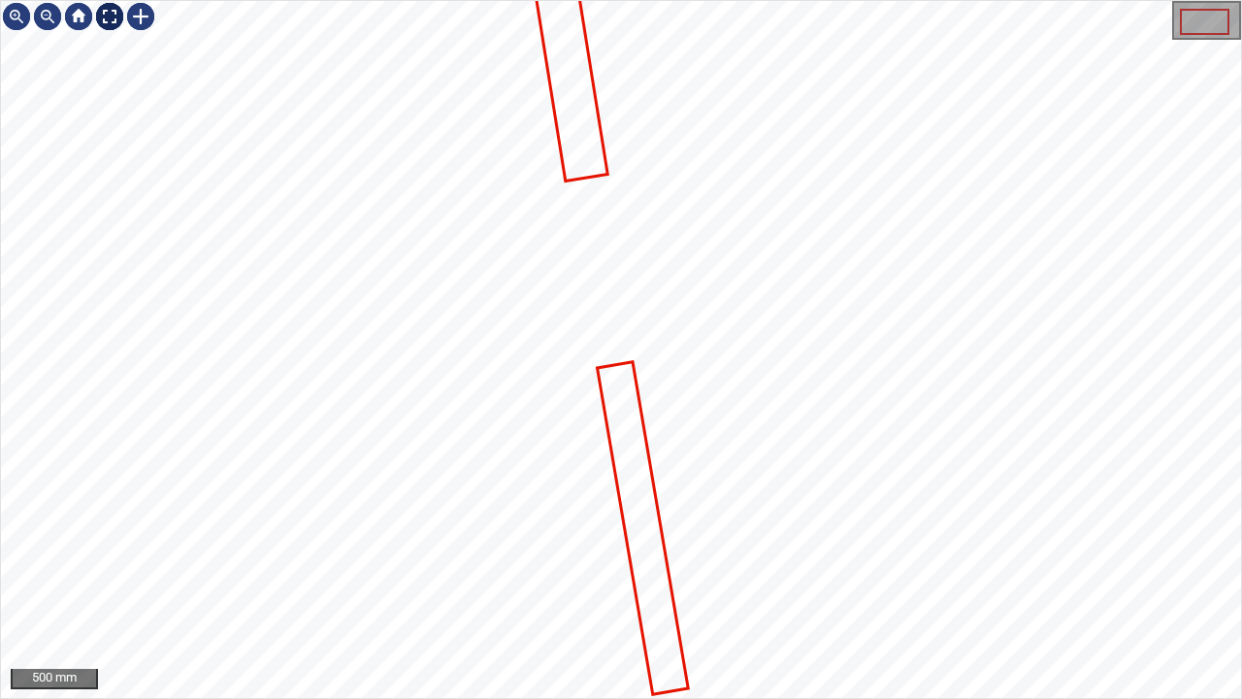
click at [105, 16] on div at bounding box center [109, 16] width 31 height 31
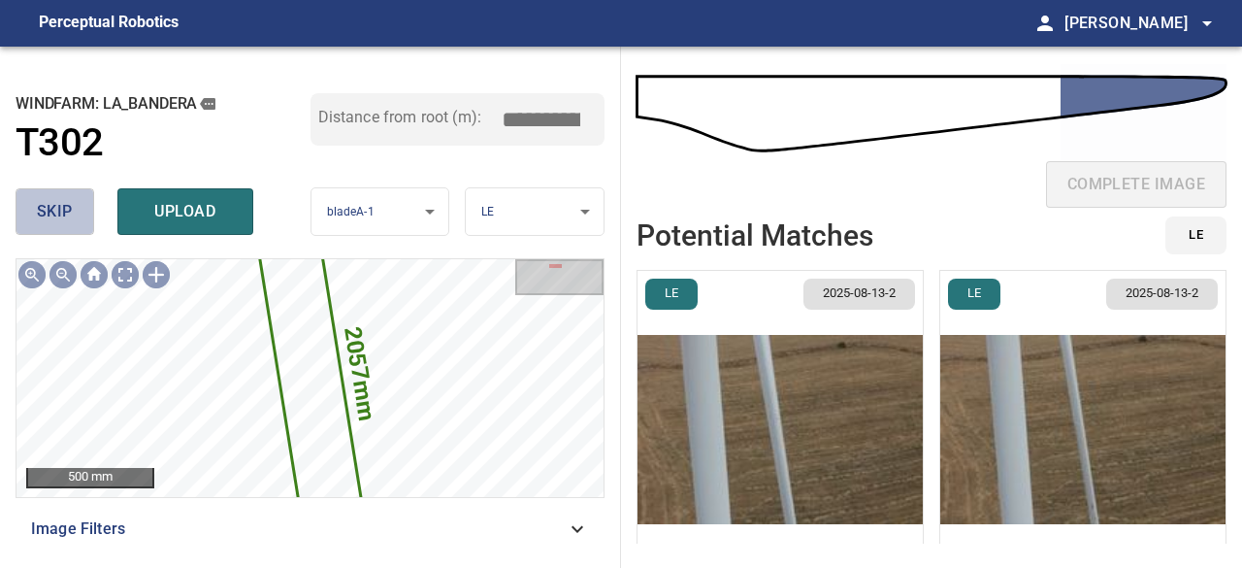
click at [57, 214] on span "skip" at bounding box center [55, 211] width 36 height 27
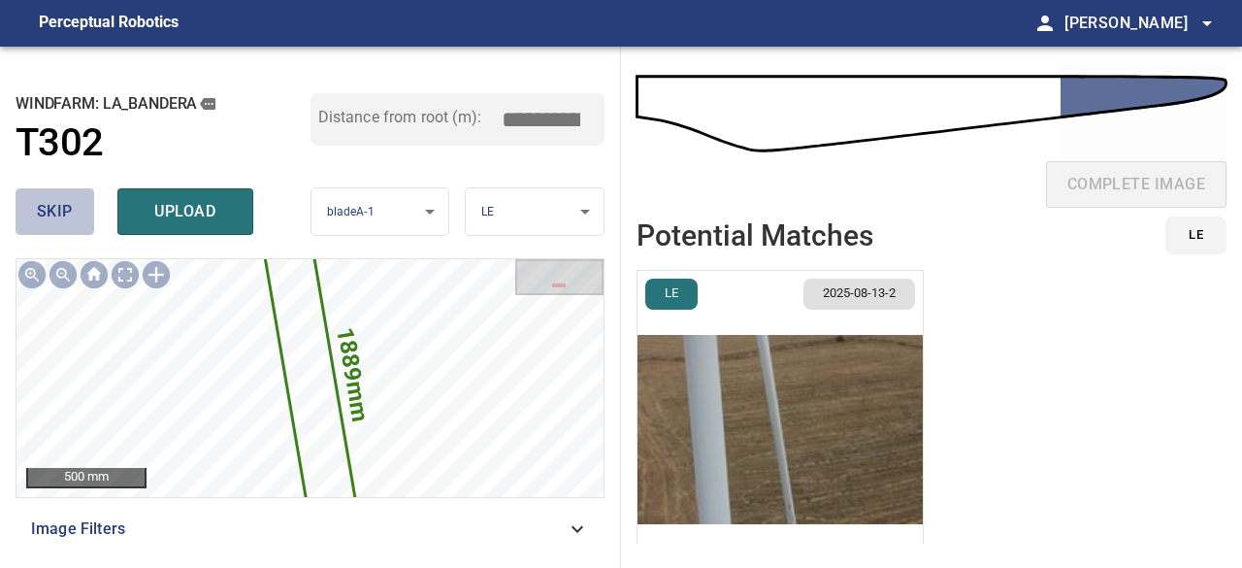
click at [54, 214] on span "skip" at bounding box center [55, 211] width 36 height 27
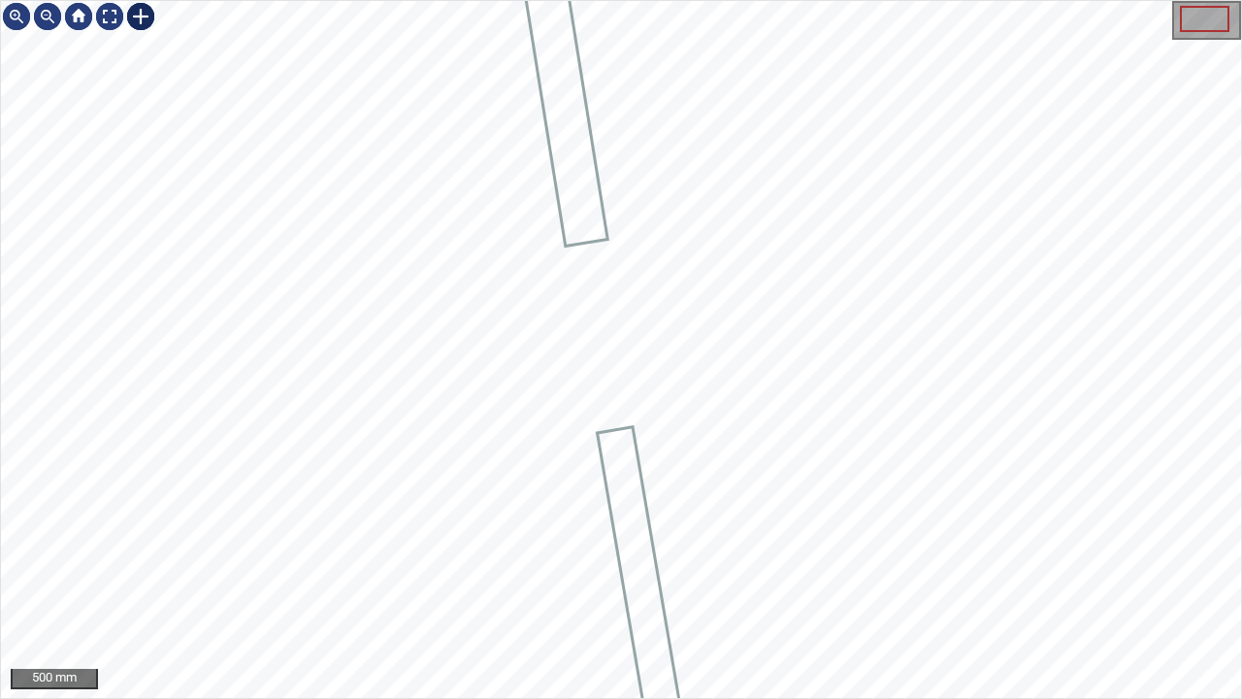
click at [144, 16] on div at bounding box center [140, 16] width 31 height 31
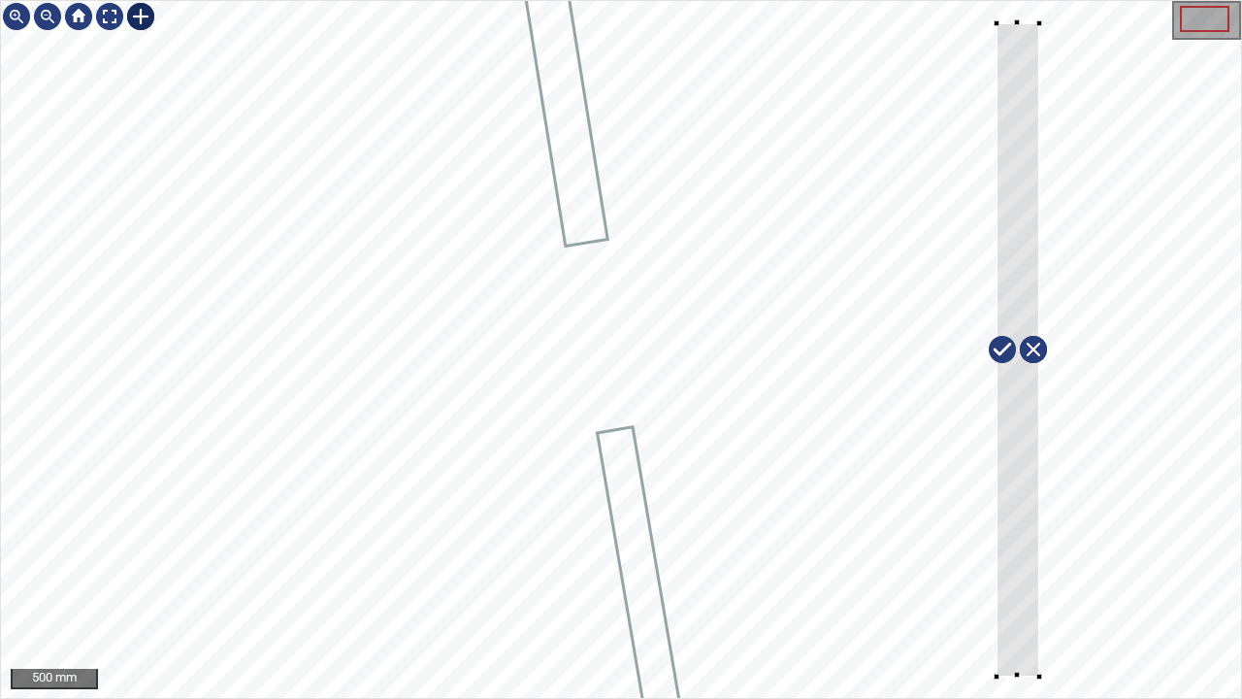
click at [1038, 567] on div at bounding box center [621, 349] width 1240 height 697
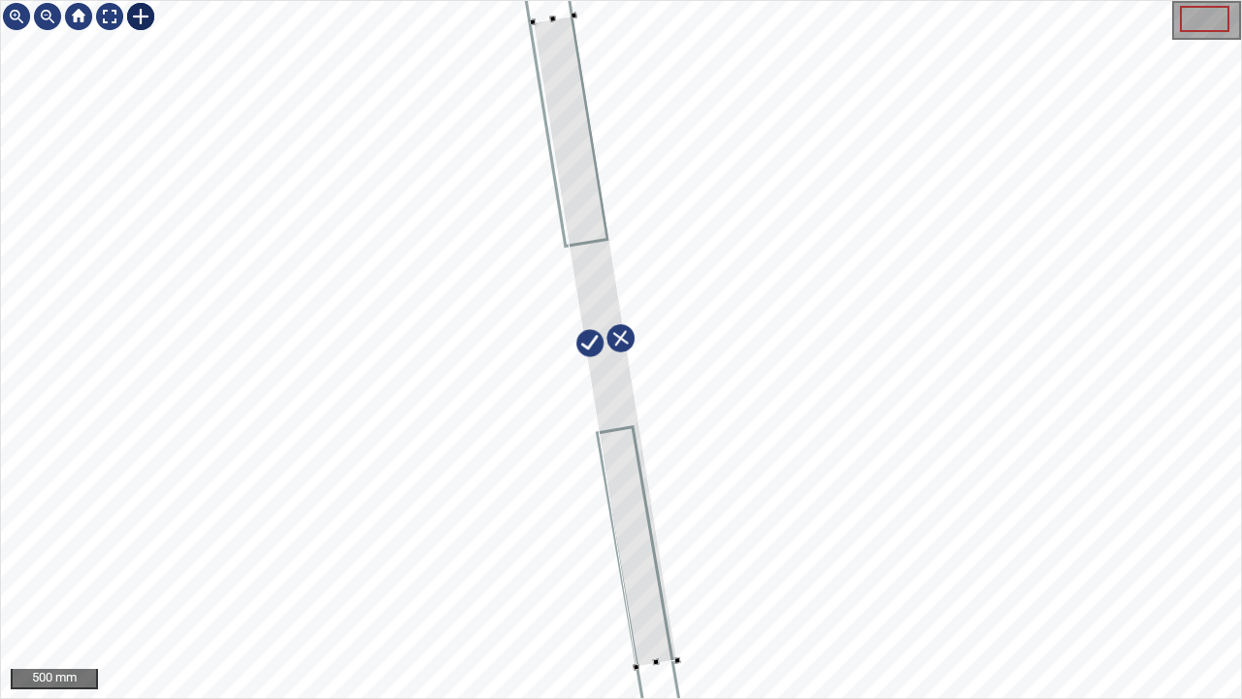
click at [619, 562] on div at bounding box center [605, 341] width 145 height 651
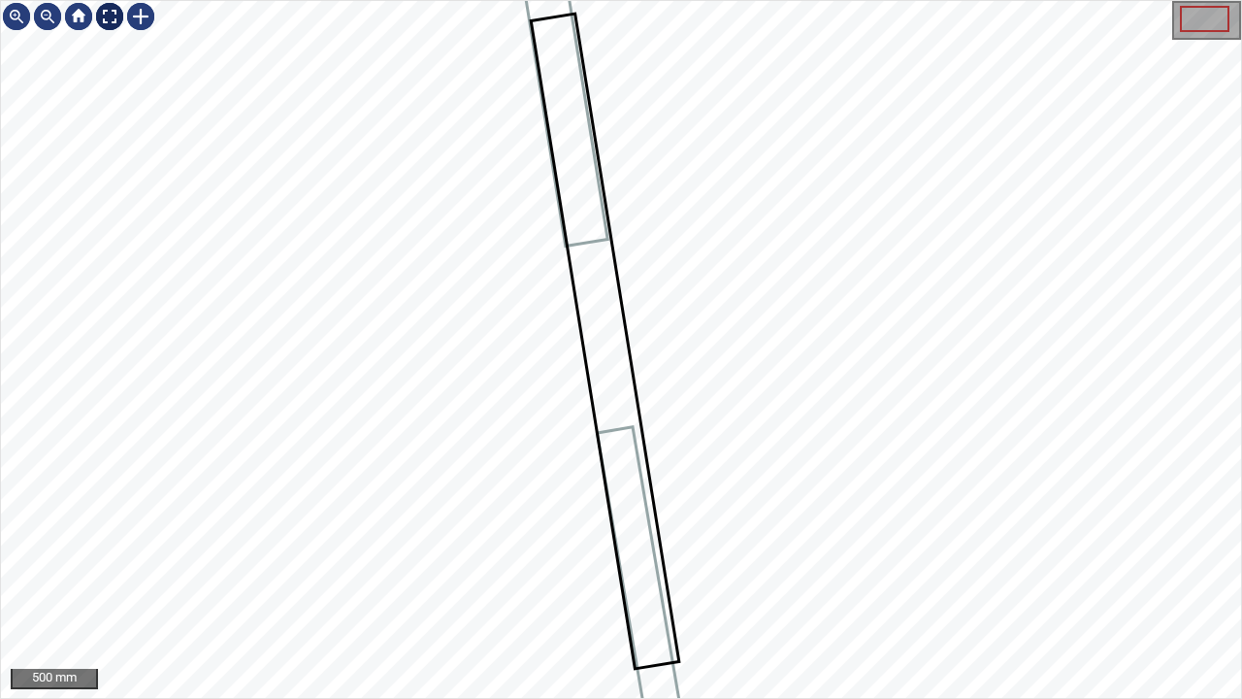
click at [109, 19] on div at bounding box center [109, 16] width 31 height 31
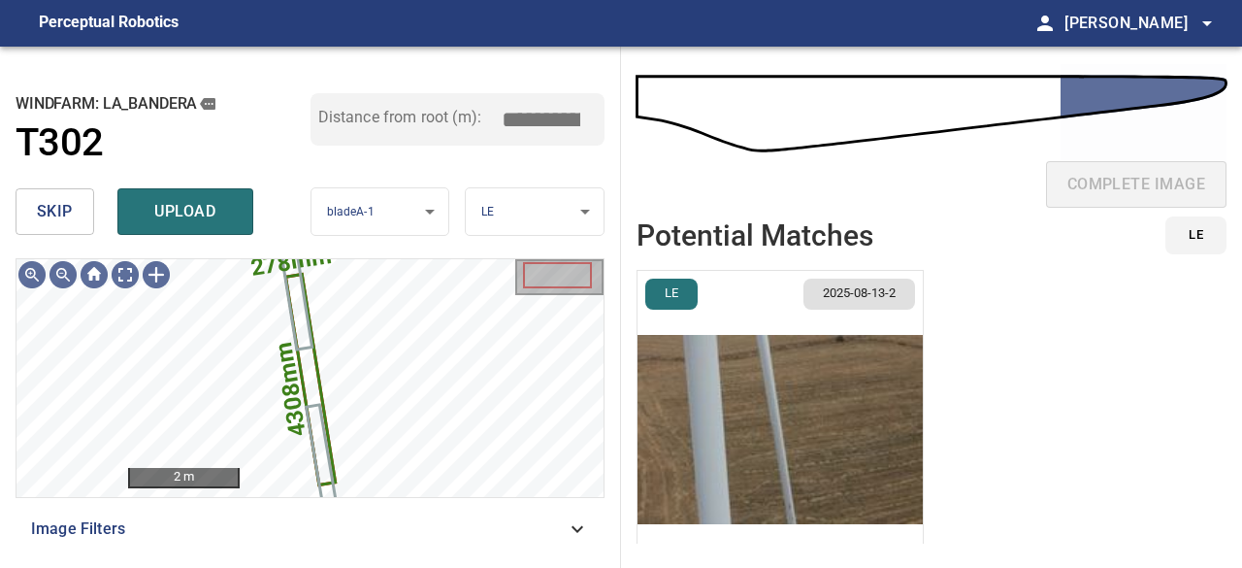
click at [780, 453] on img "button" at bounding box center [780, 429] width 285 height 317
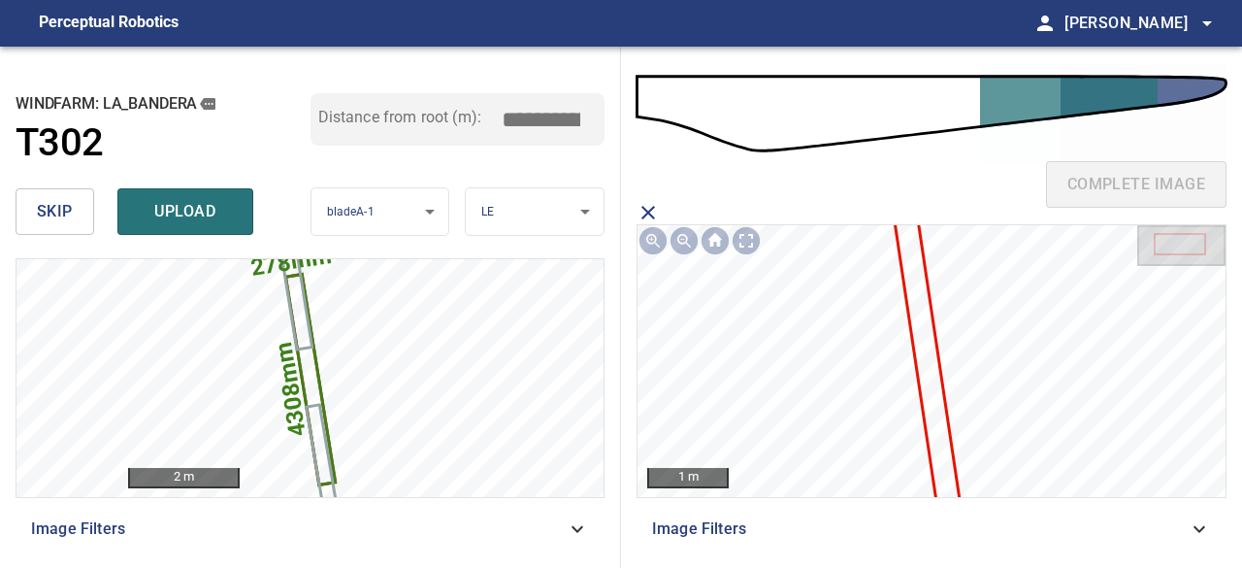
click at [930, 395] on icon at bounding box center [928, 361] width 74 height 359
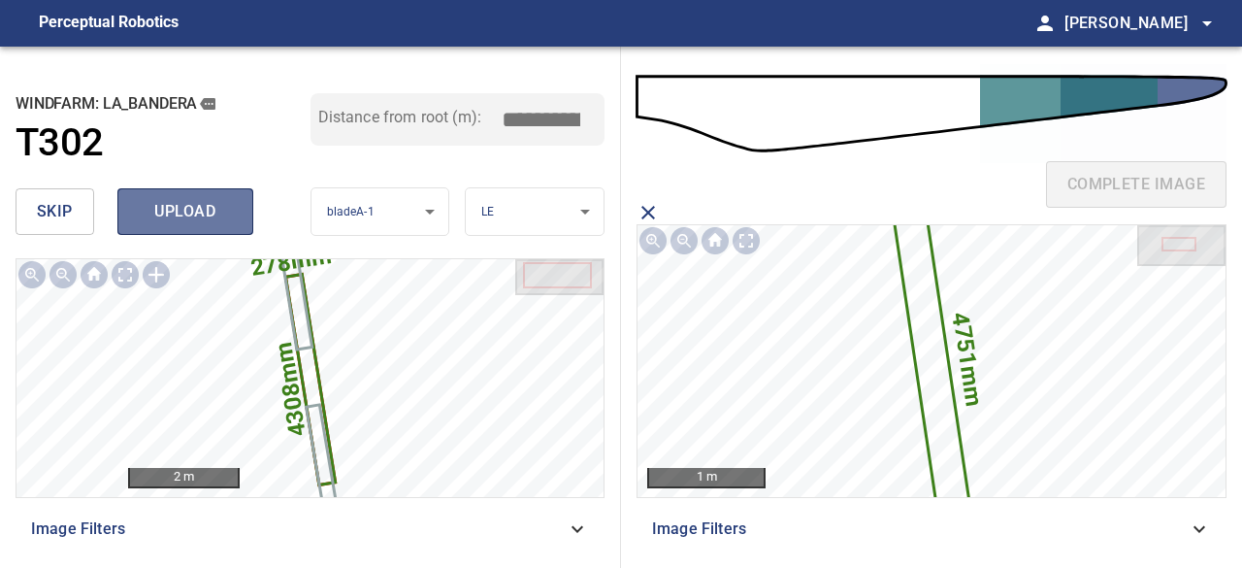
click at [204, 216] on span "upload" at bounding box center [185, 211] width 93 height 27
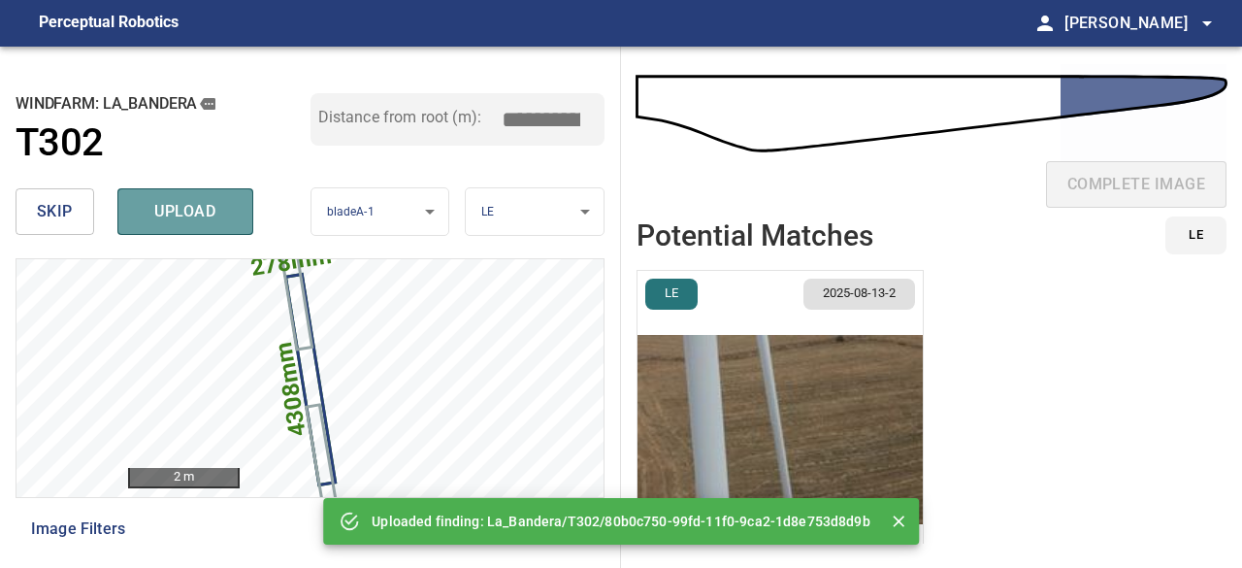
click at [204, 215] on span "upload" at bounding box center [185, 211] width 93 height 27
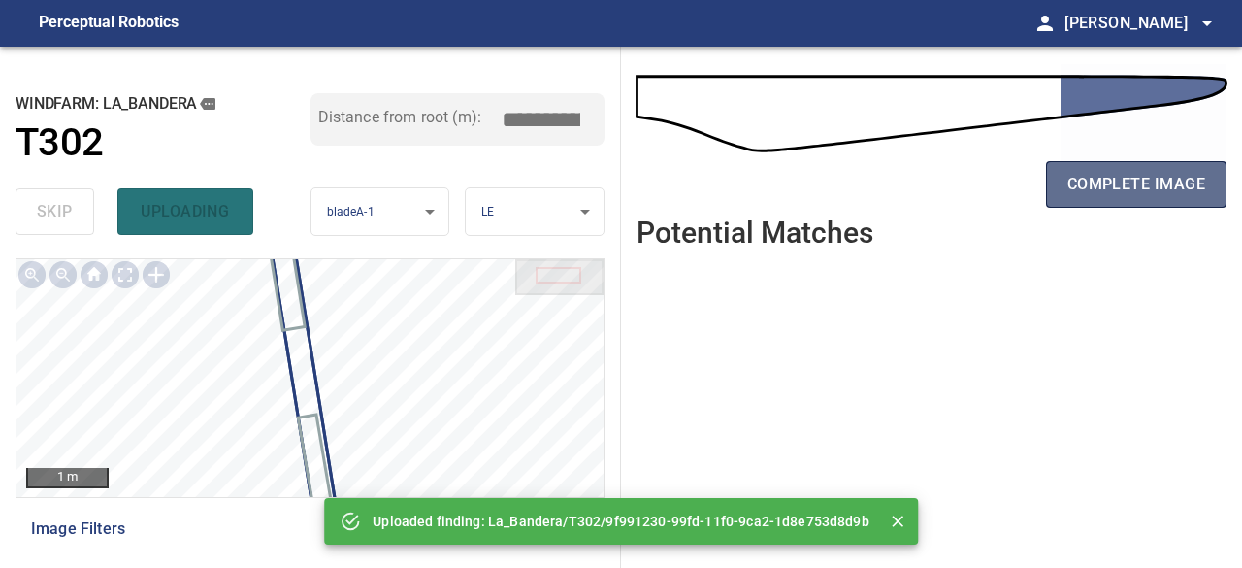
click at [1174, 184] on span "complete image" at bounding box center [1137, 184] width 138 height 27
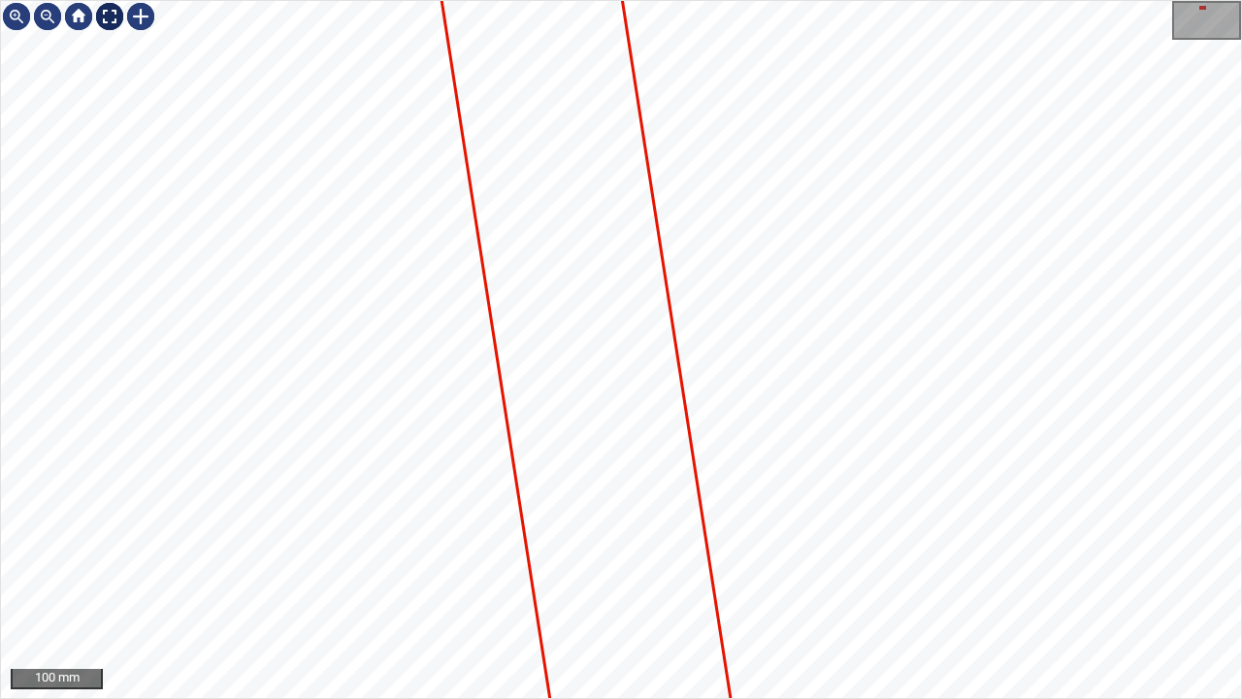
click at [107, 14] on div at bounding box center [109, 16] width 31 height 31
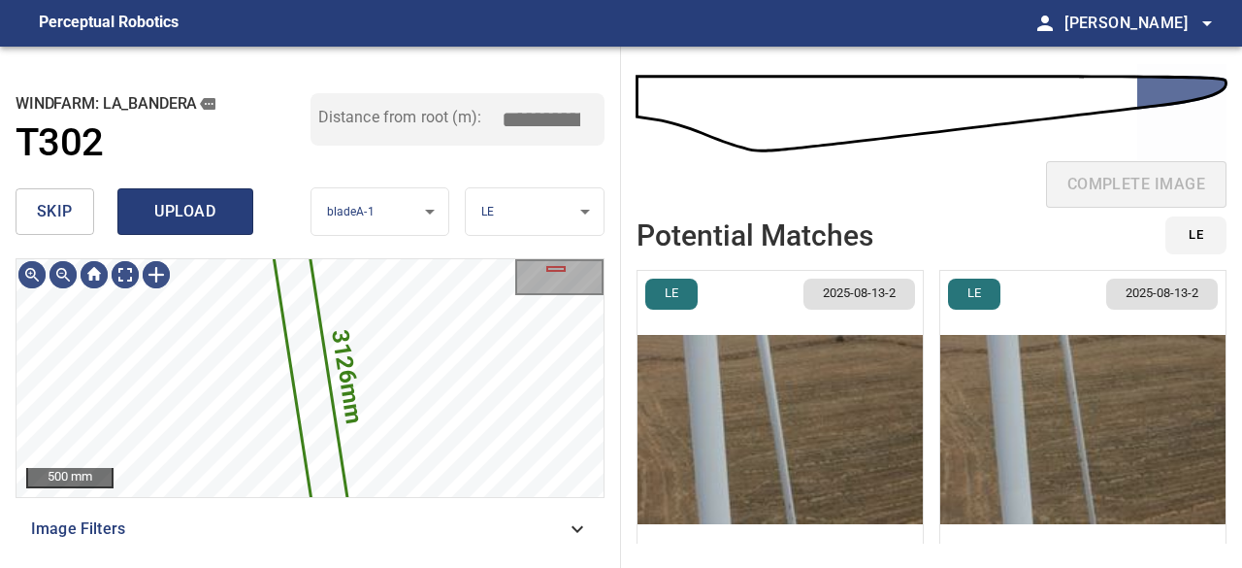
click at [196, 219] on span "upload" at bounding box center [185, 211] width 93 height 27
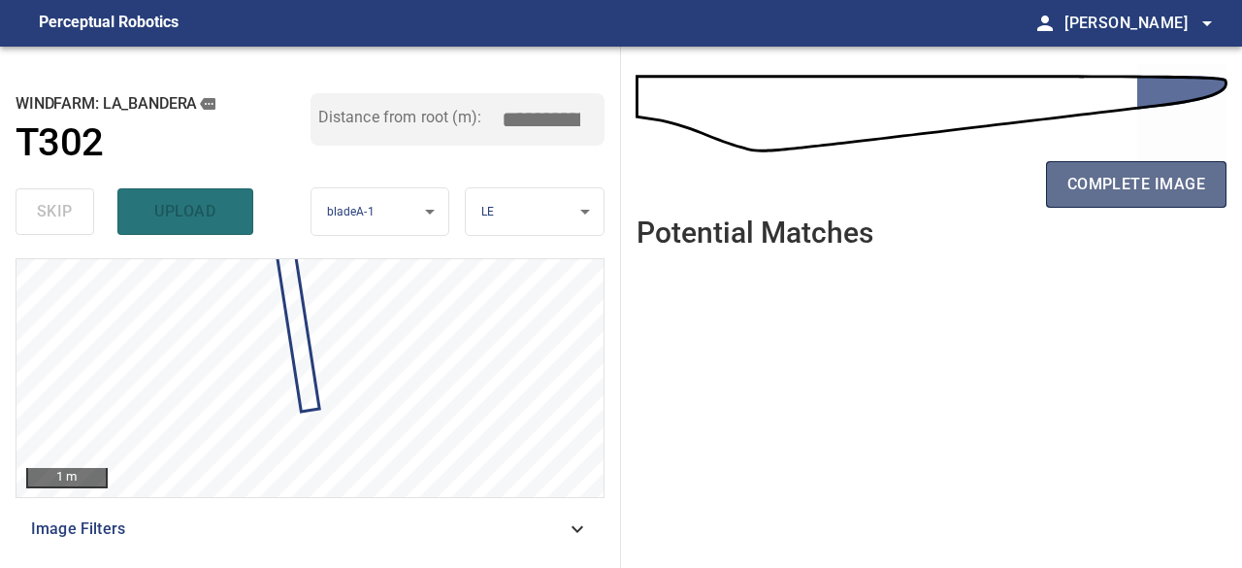
click at [1110, 191] on span "complete image" at bounding box center [1137, 184] width 138 height 27
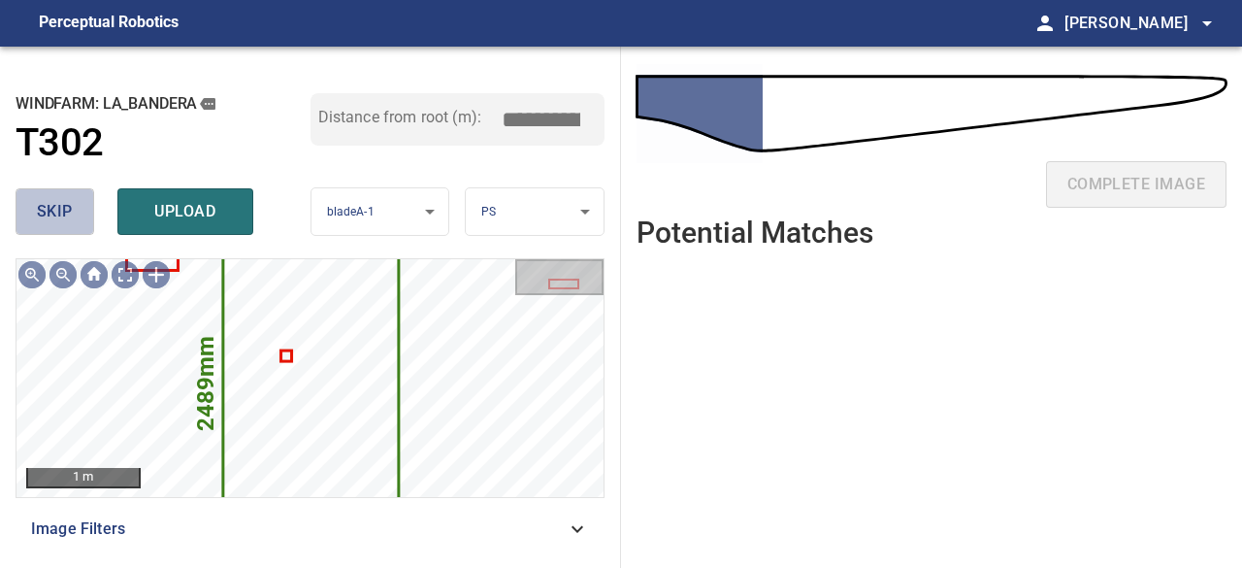
click at [55, 216] on span "skip" at bounding box center [55, 211] width 36 height 27
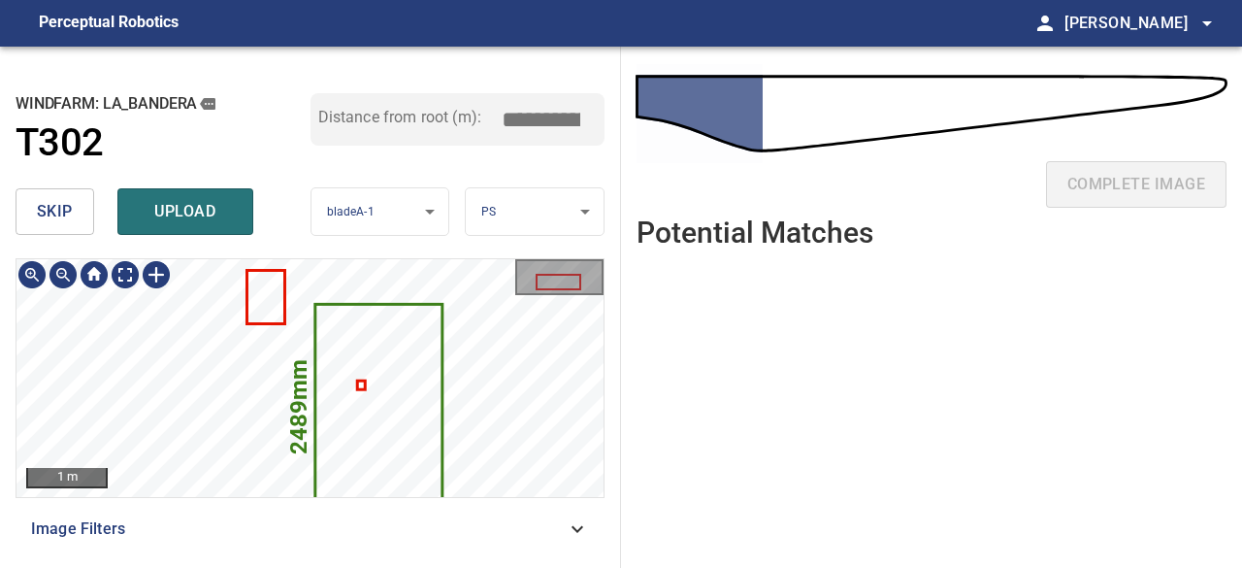
click at [68, 219] on span "skip" at bounding box center [55, 211] width 36 height 27
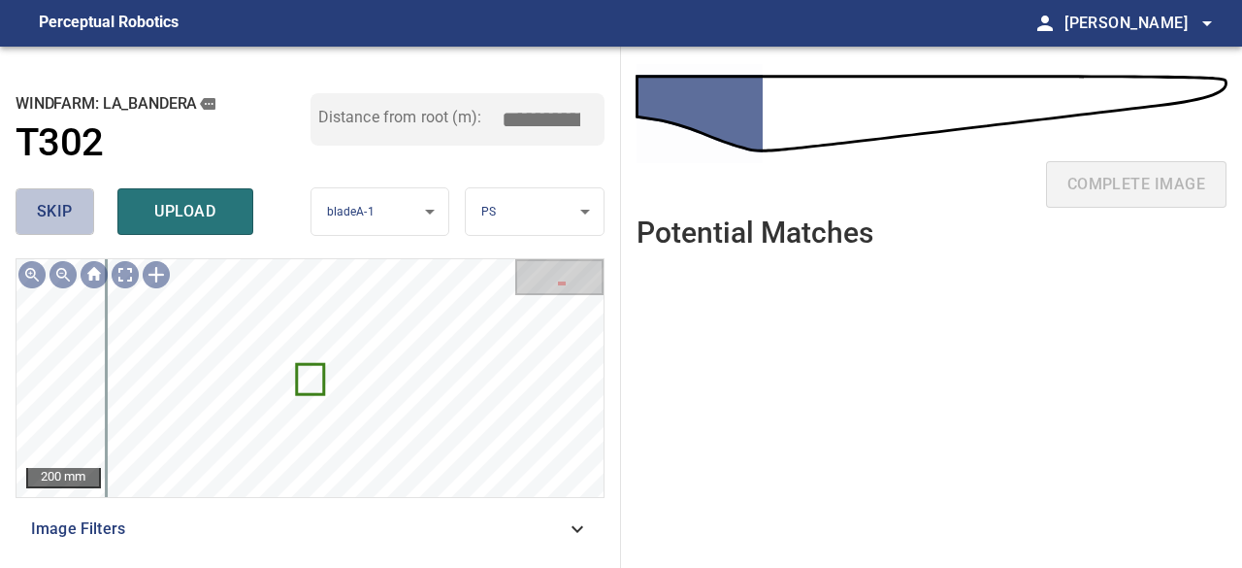
click at [64, 209] on span "skip" at bounding box center [55, 211] width 36 height 27
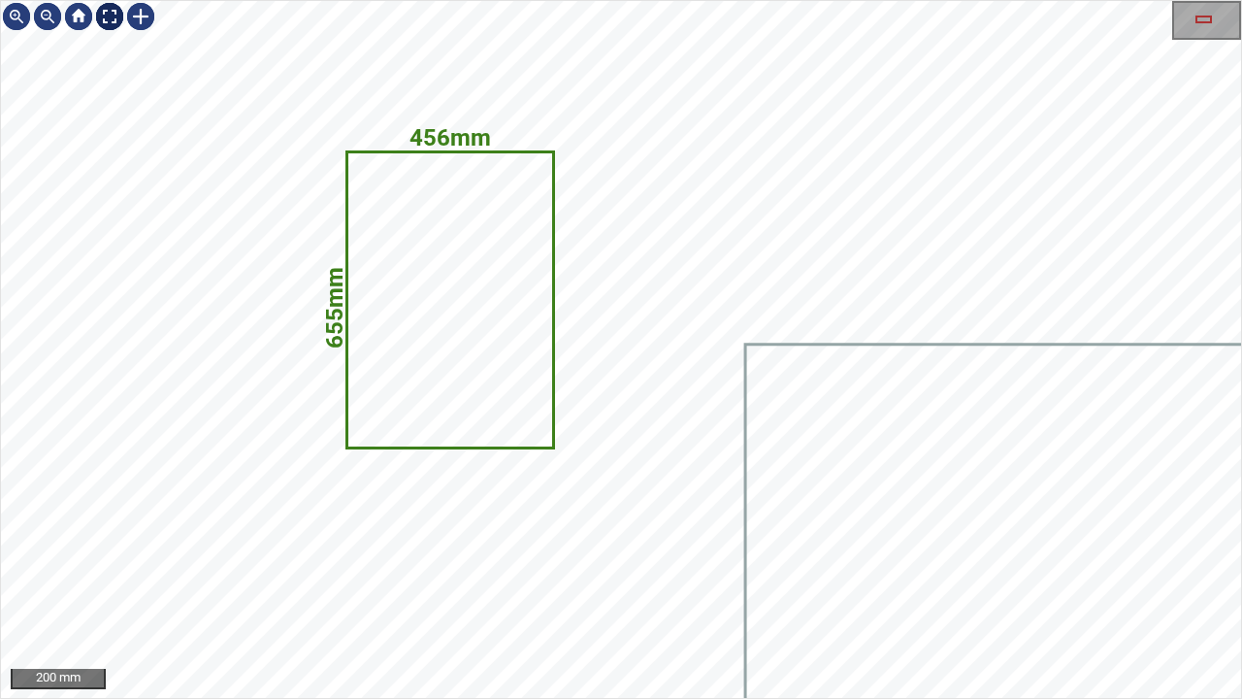
click at [111, 19] on div at bounding box center [109, 16] width 31 height 31
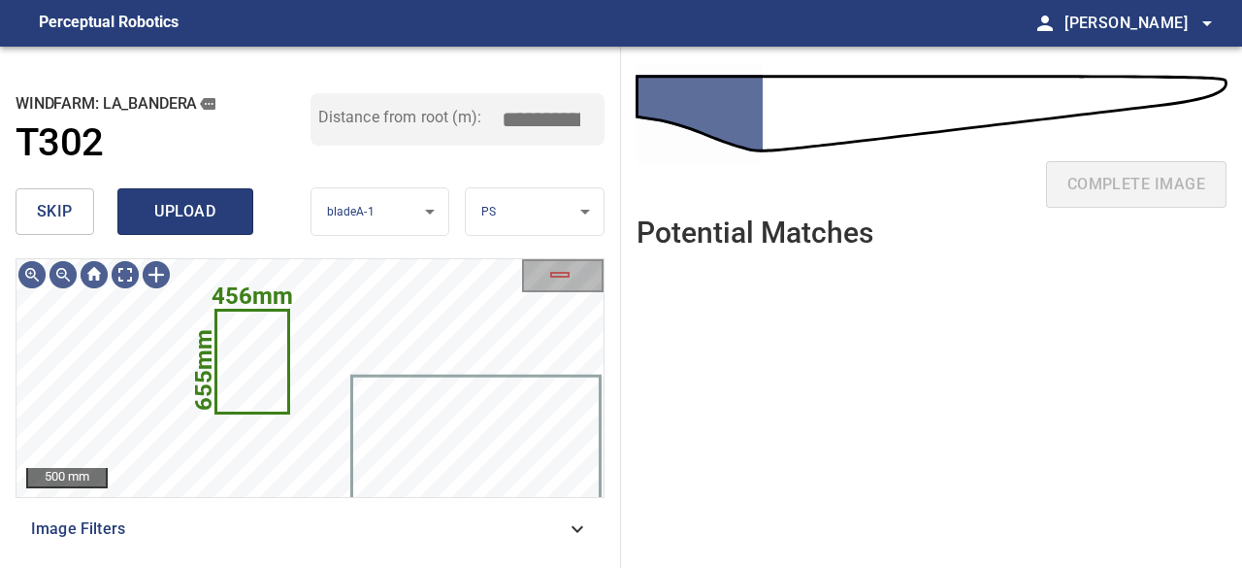
click at [202, 201] on span "upload" at bounding box center [185, 211] width 93 height 27
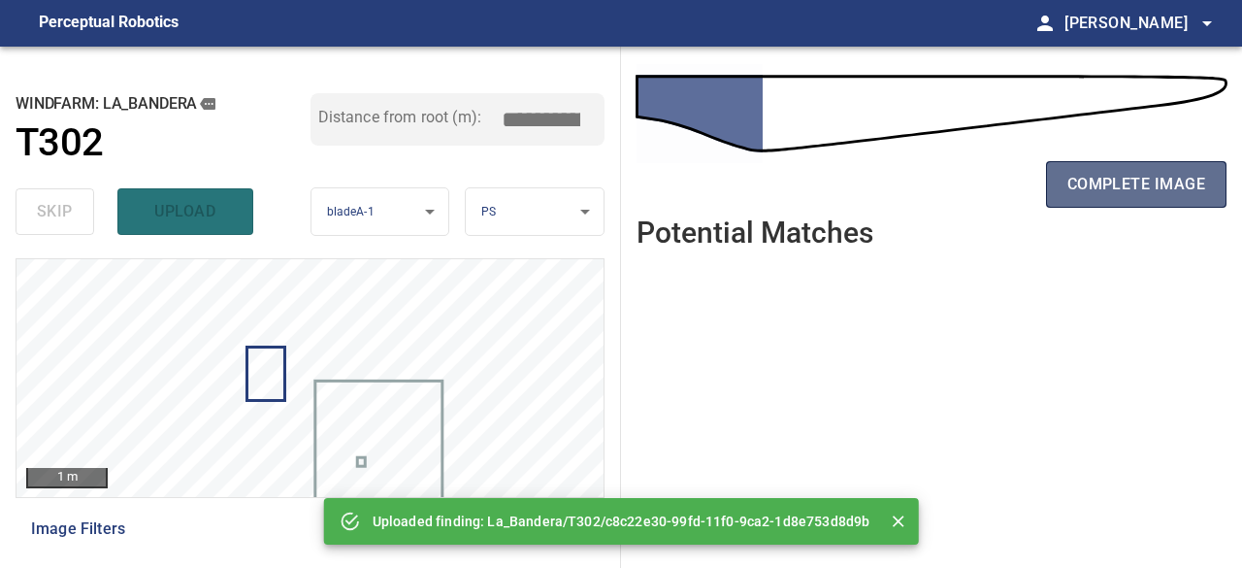
click at [1125, 183] on span "complete image" at bounding box center [1137, 184] width 138 height 27
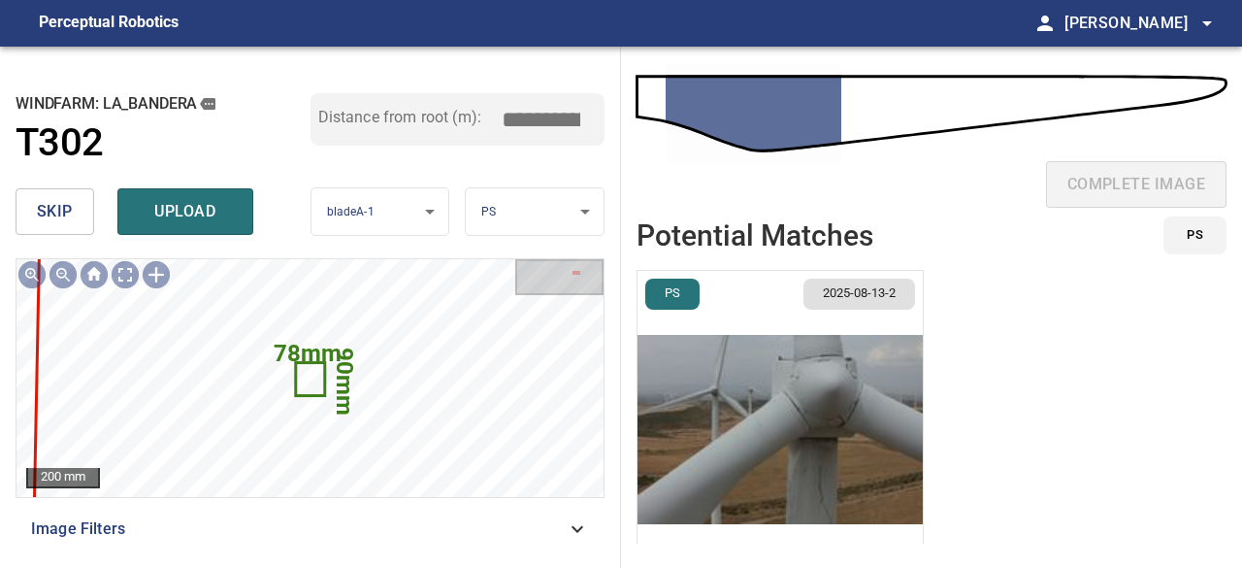
click at [58, 220] on span "skip" at bounding box center [55, 211] width 36 height 27
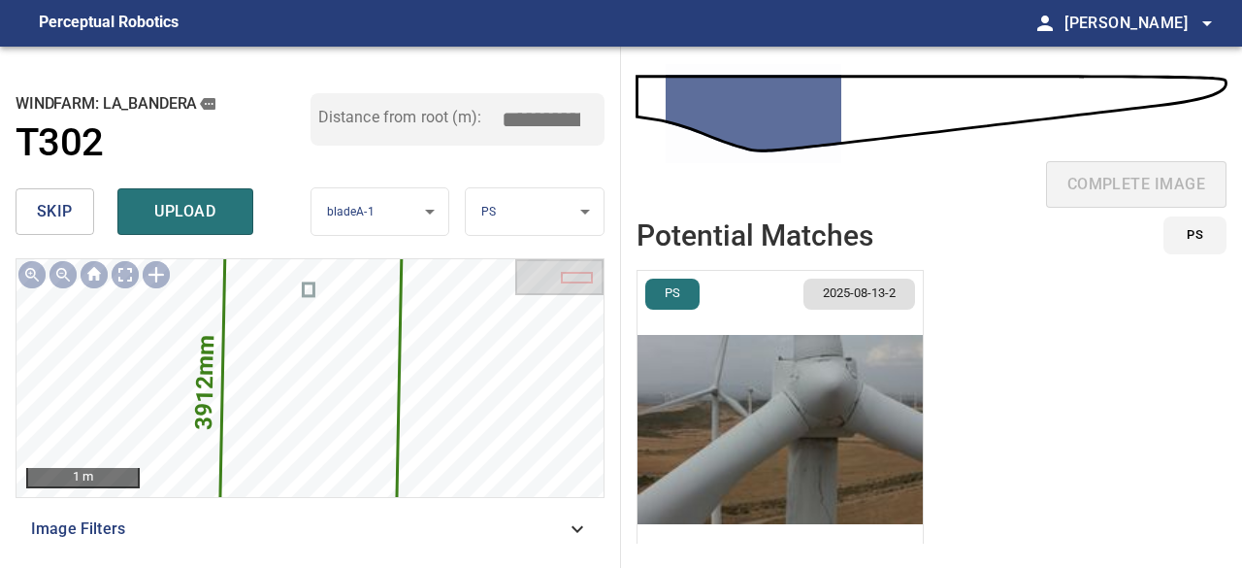
click at [58, 220] on span "skip" at bounding box center [55, 211] width 36 height 27
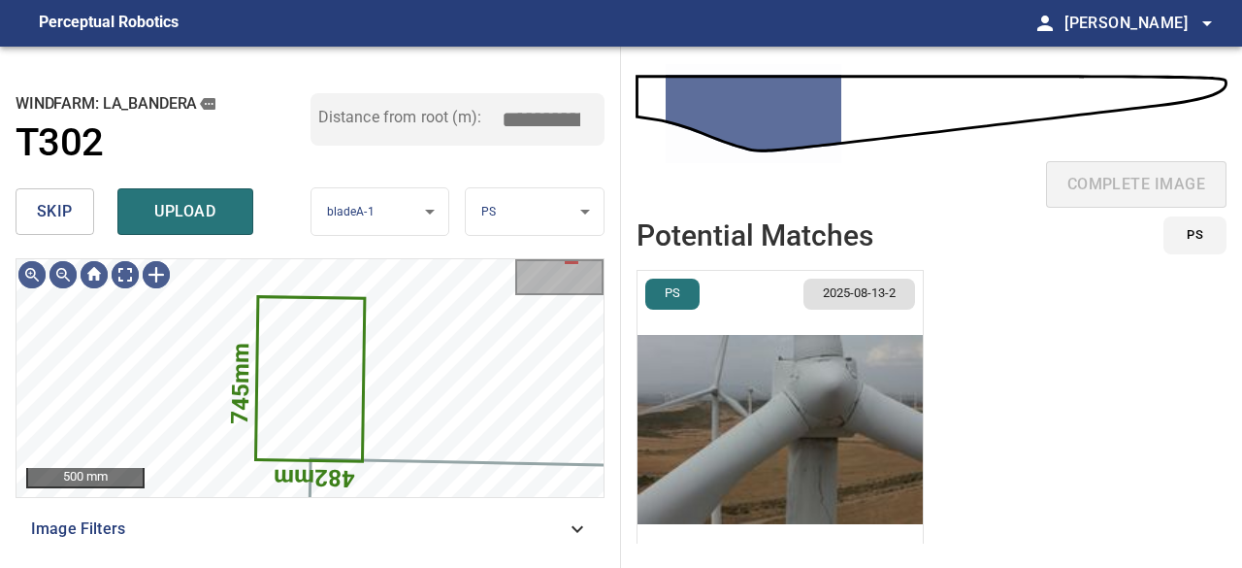
click at [679, 451] on img "button" at bounding box center [780, 429] width 285 height 317
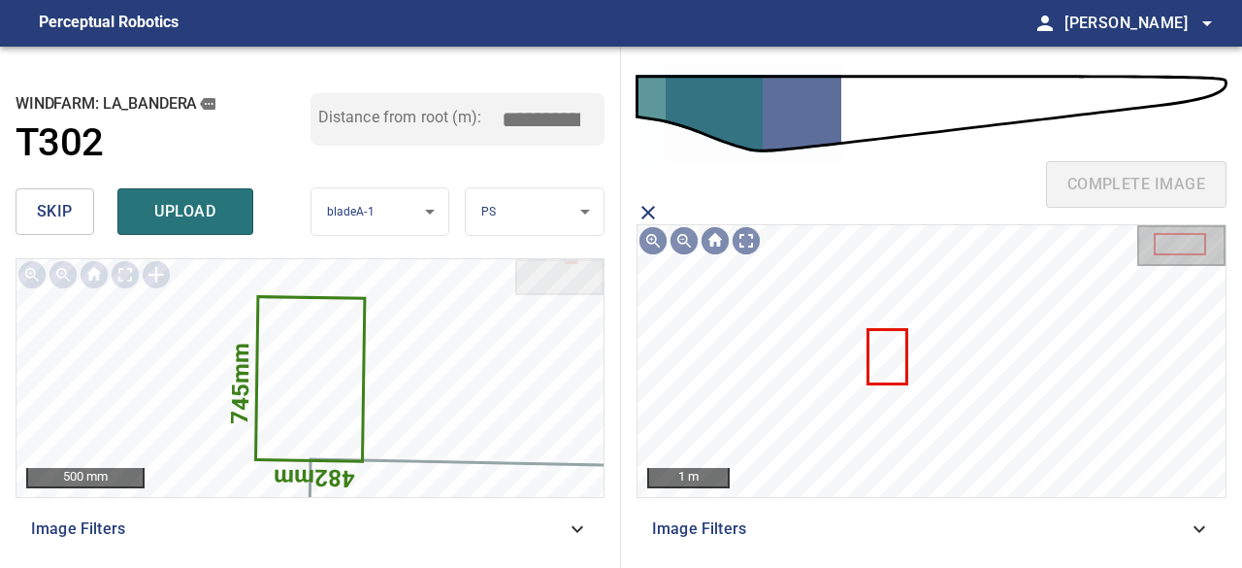
click at [886, 364] on icon at bounding box center [887, 356] width 35 height 50
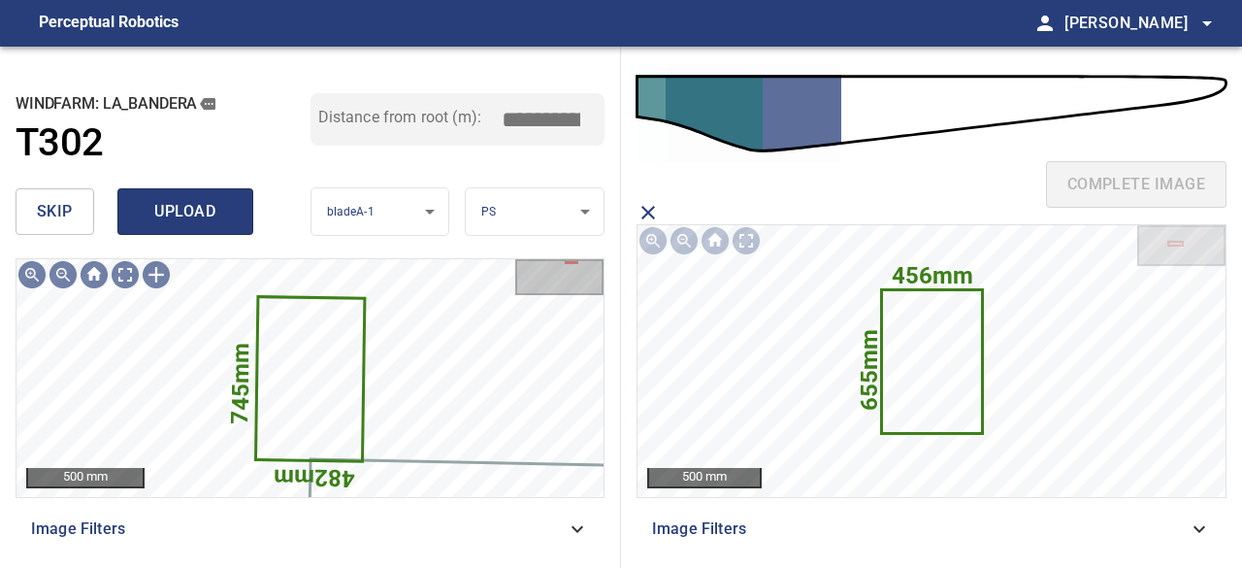
click at [198, 213] on span "upload" at bounding box center [185, 211] width 93 height 27
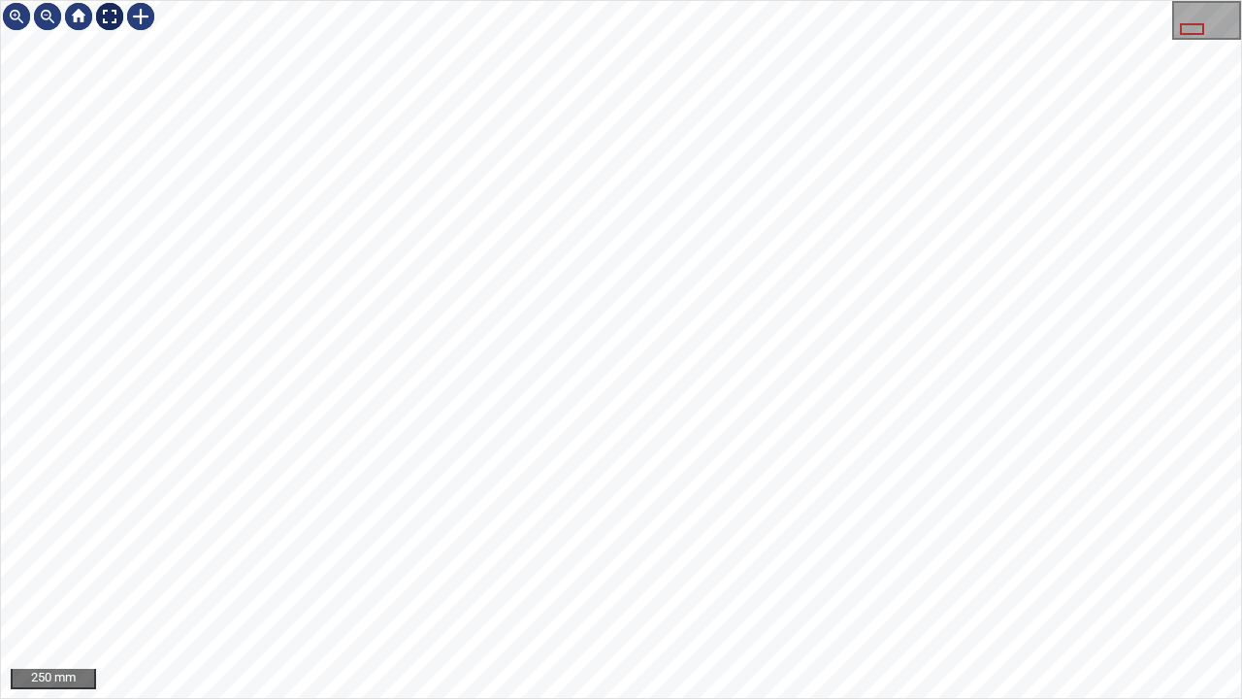
click at [114, 18] on div at bounding box center [109, 16] width 31 height 31
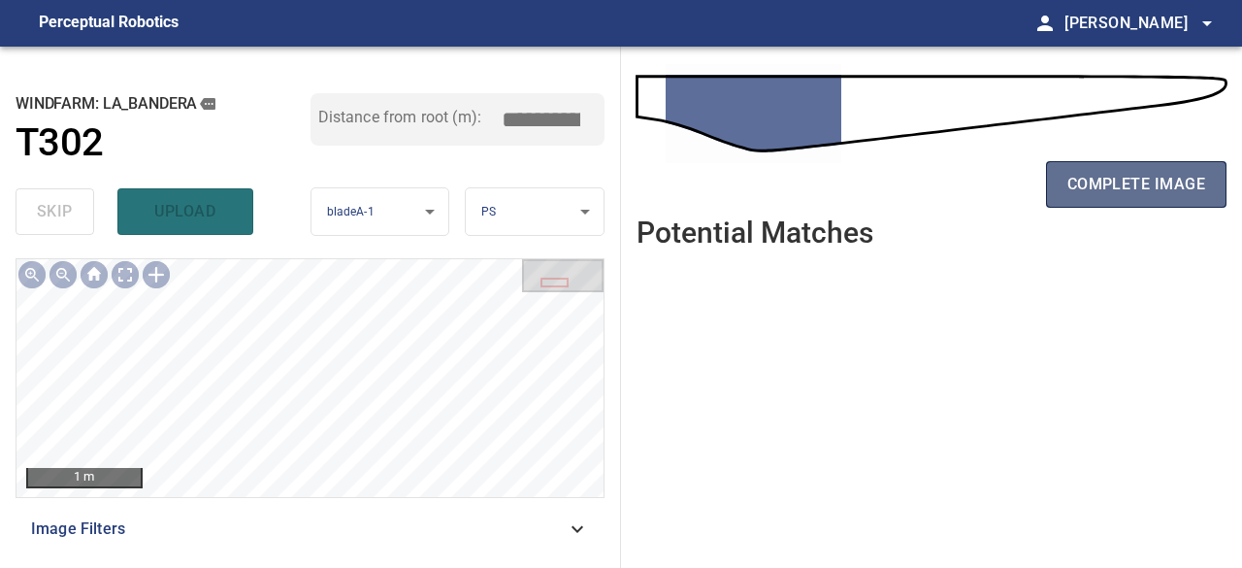
click at [1165, 176] on span "complete image" at bounding box center [1137, 184] width 138 height 27
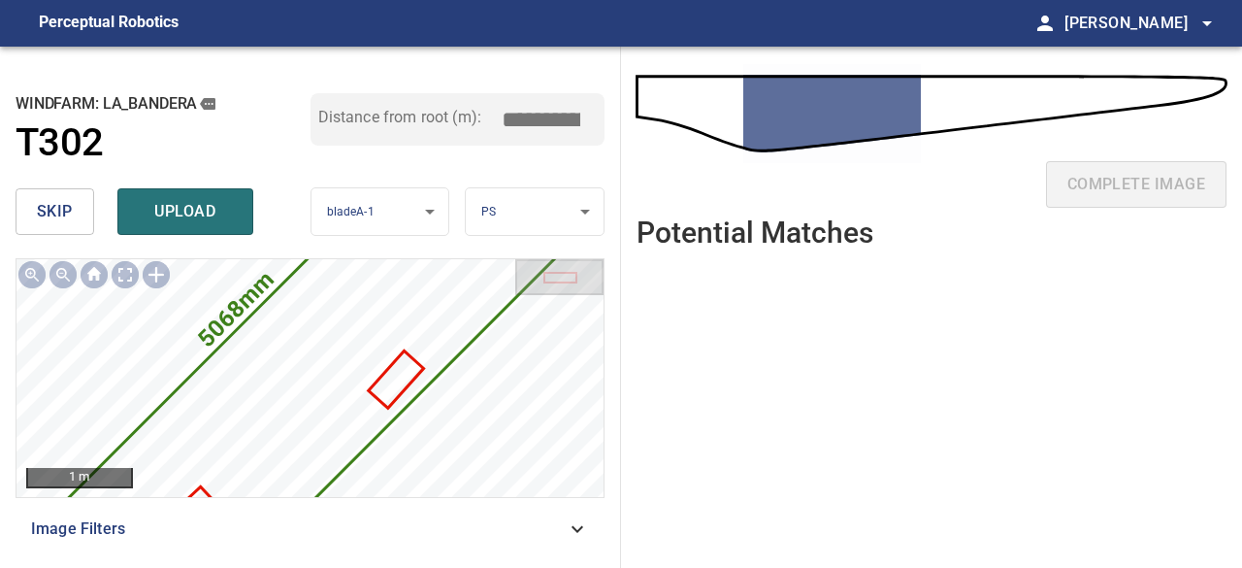
click at [64, 210] on span "skip" at bounding box center [55, 211] width 36 height 27
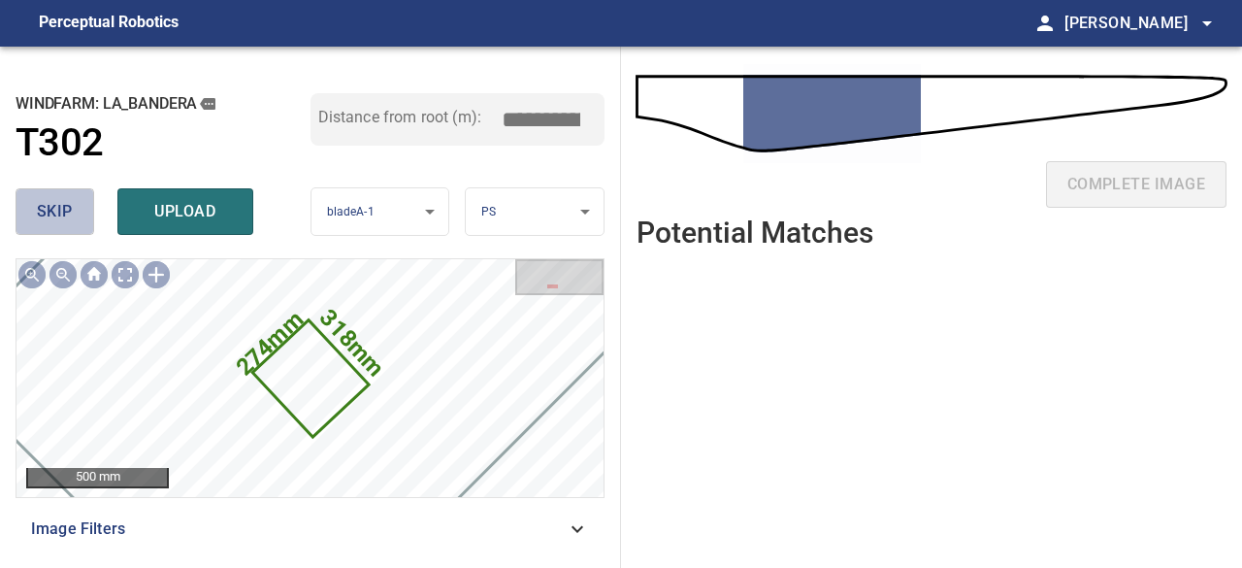
click at [64, 210] on span "skip" at bounding box center [55, 211] width 36 height 27
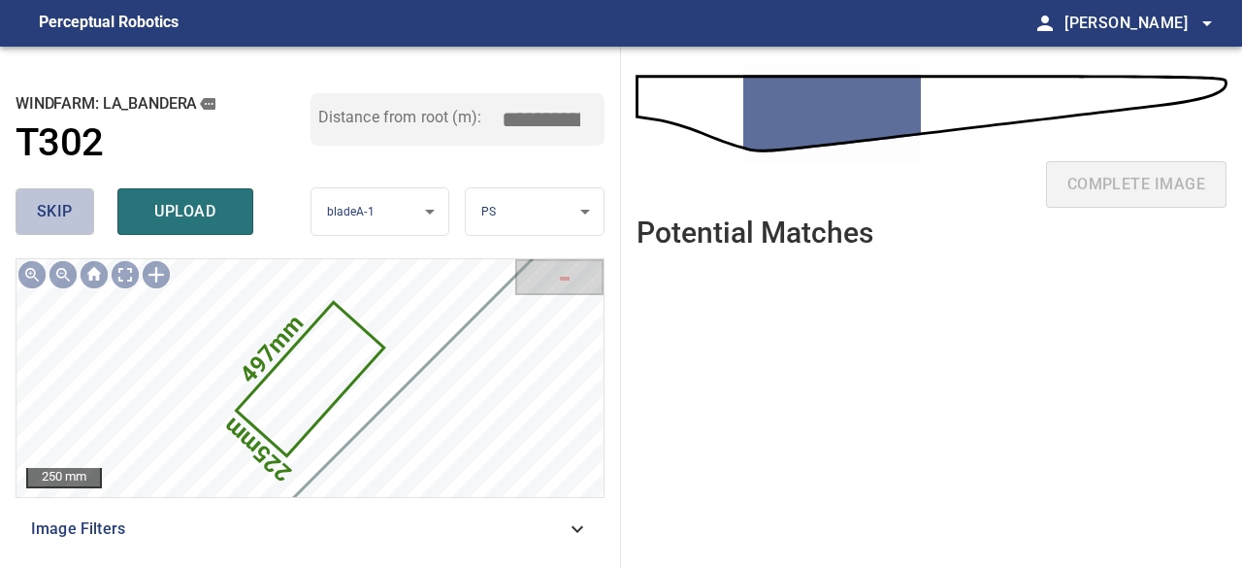
click at [64, 210] on span "skip" at bounding box center [55, 211] width 36 height 27
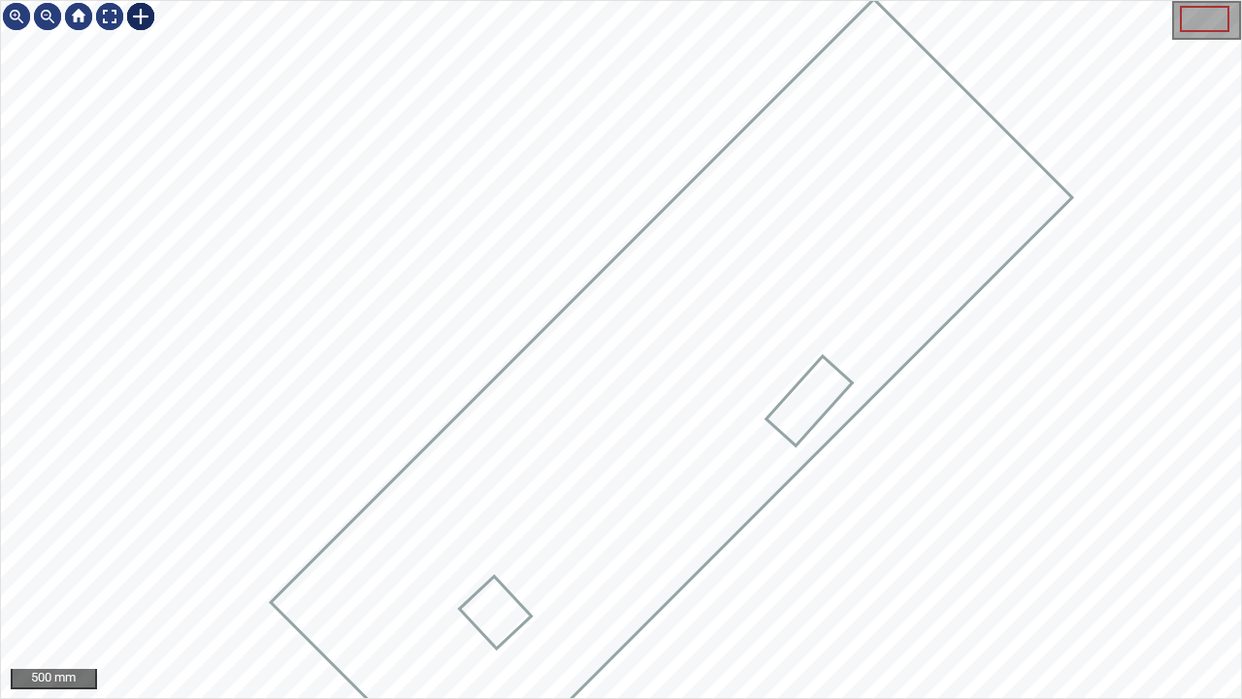
click at [144, 17] on div at bounding box center [140, 16] width 31 height 31
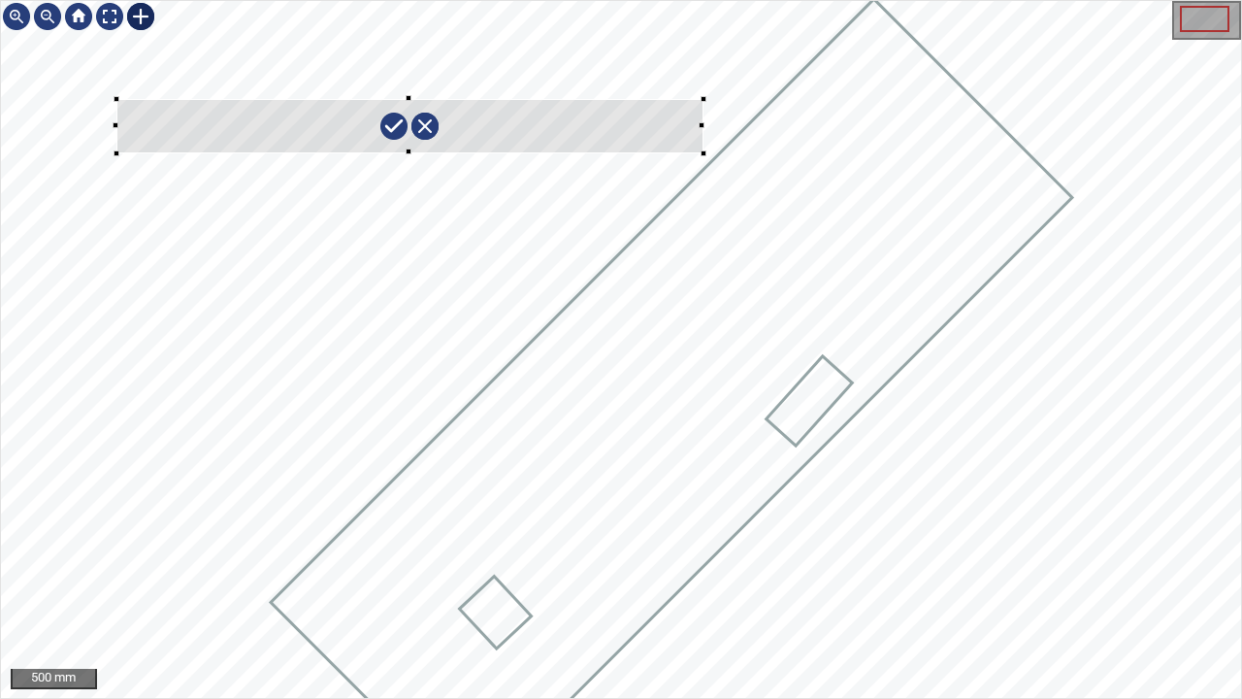
click at [703, 98] on div at bounding box center [621, 349] width 1240 height 697
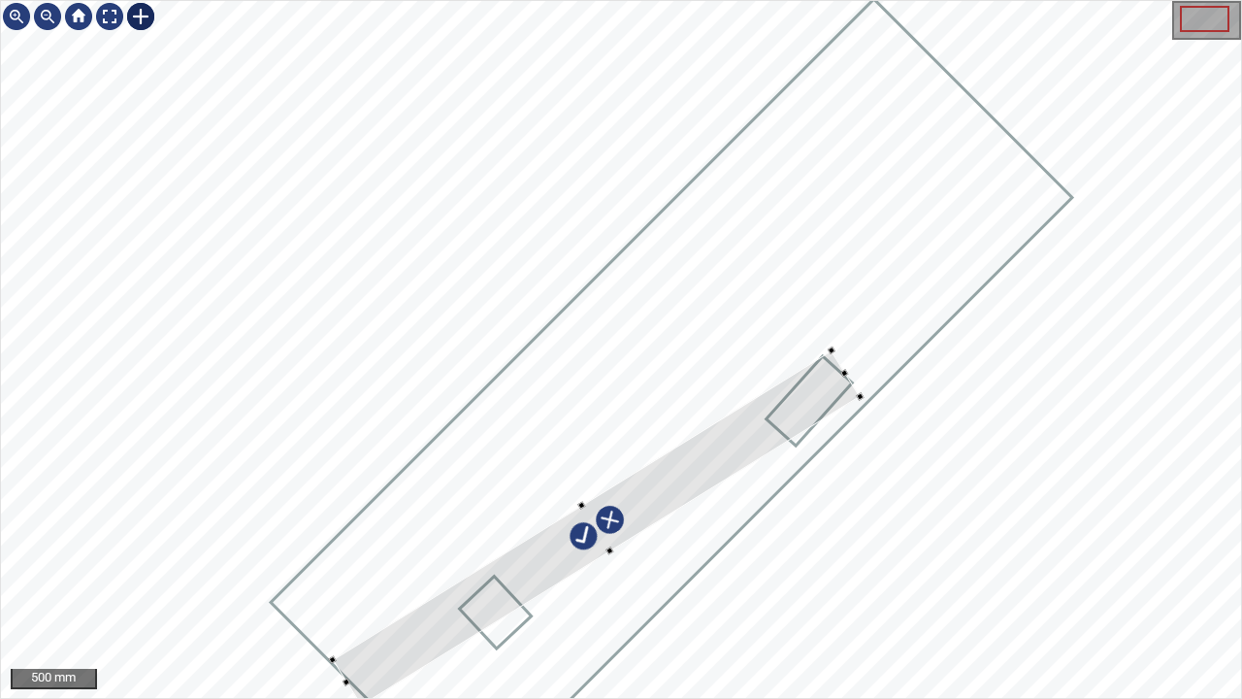
click at [425, 567] on div at bounding box center [621, 349] width 1240 height 697
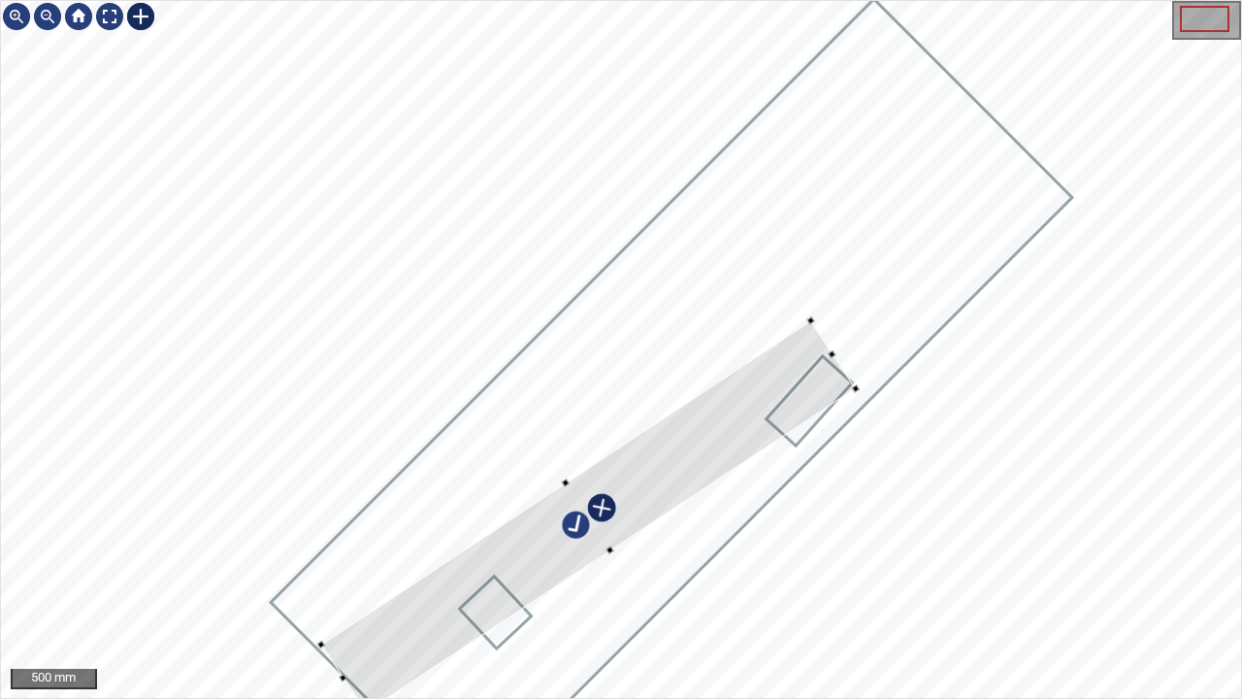
click at [596, 522] on div at bounding box center [589, 516] width 536 height 392
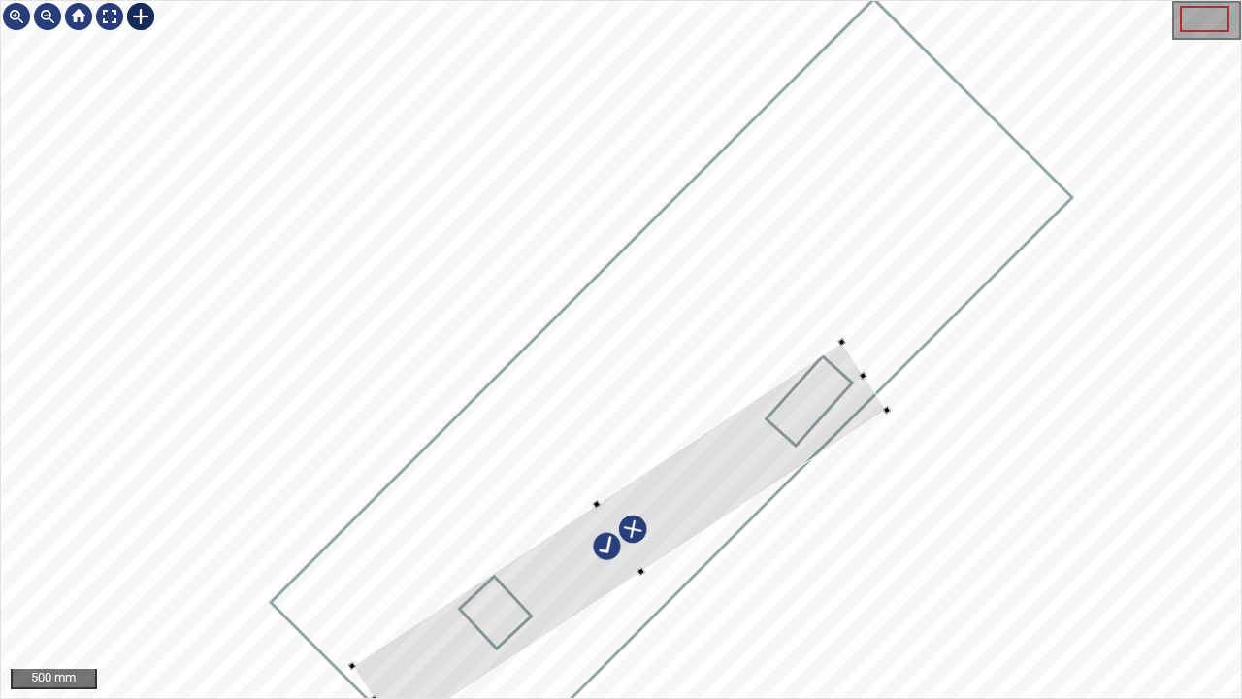
click at [709, 491] on div at bounding box center [620, 538] width 536 height 392
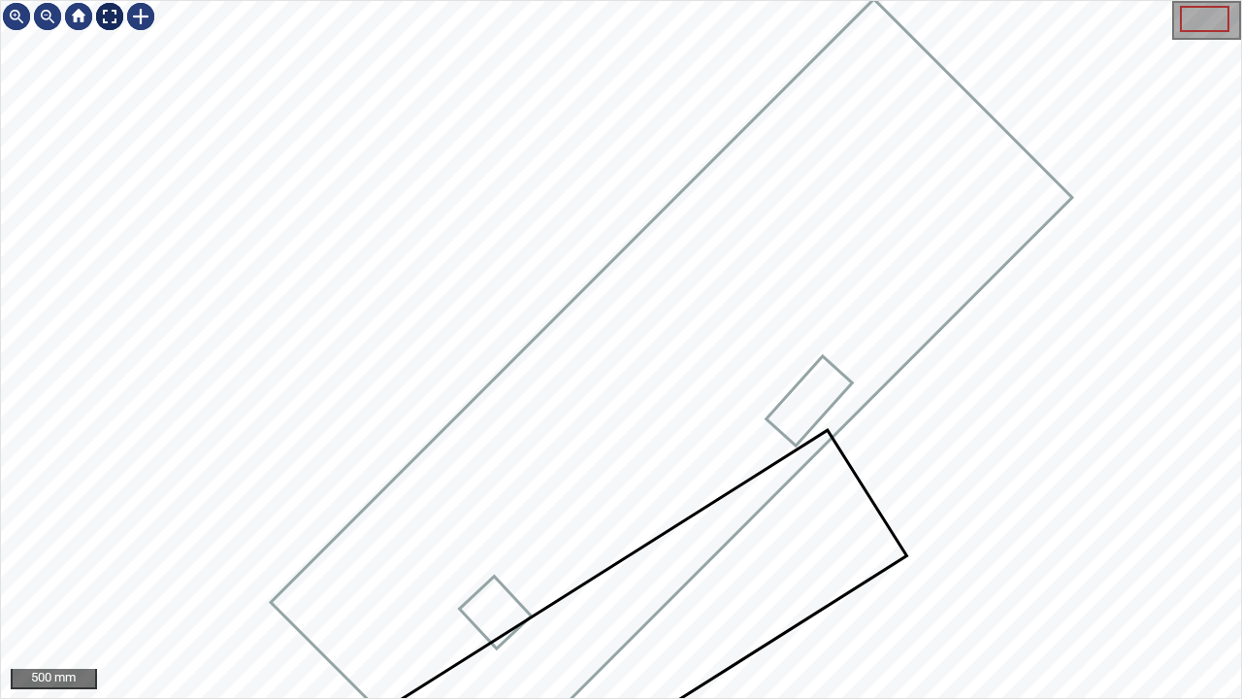
click at [98, 17] on div at bounding box center [109, 16] width 31 height 31
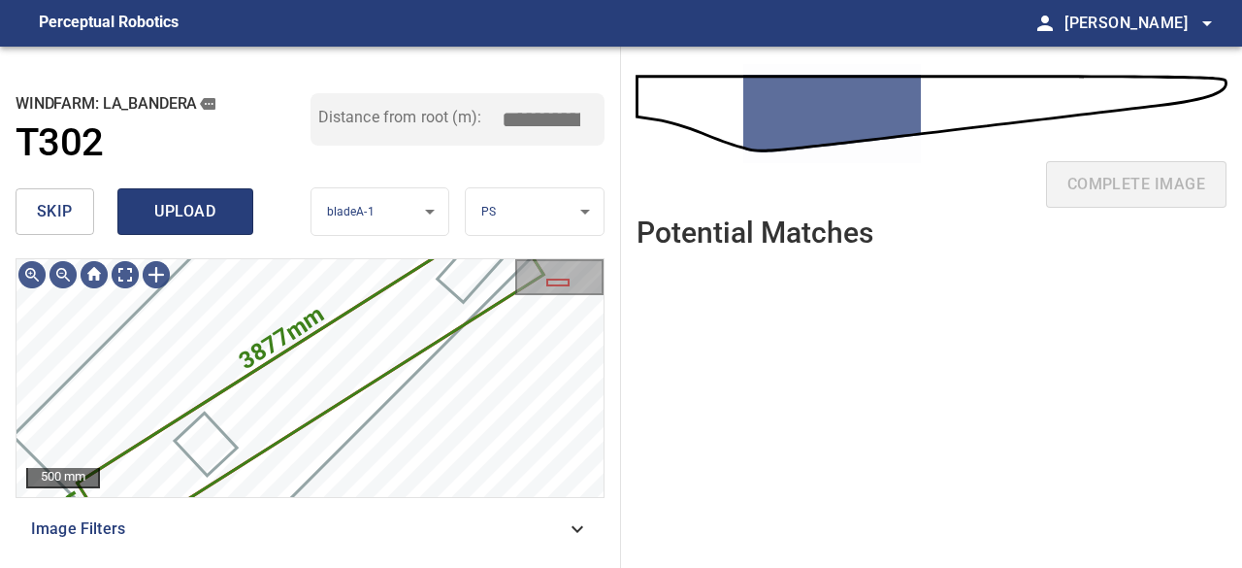
click at [184, 222] on span "upload" at bounding box center [185, 211] width 93 height 27
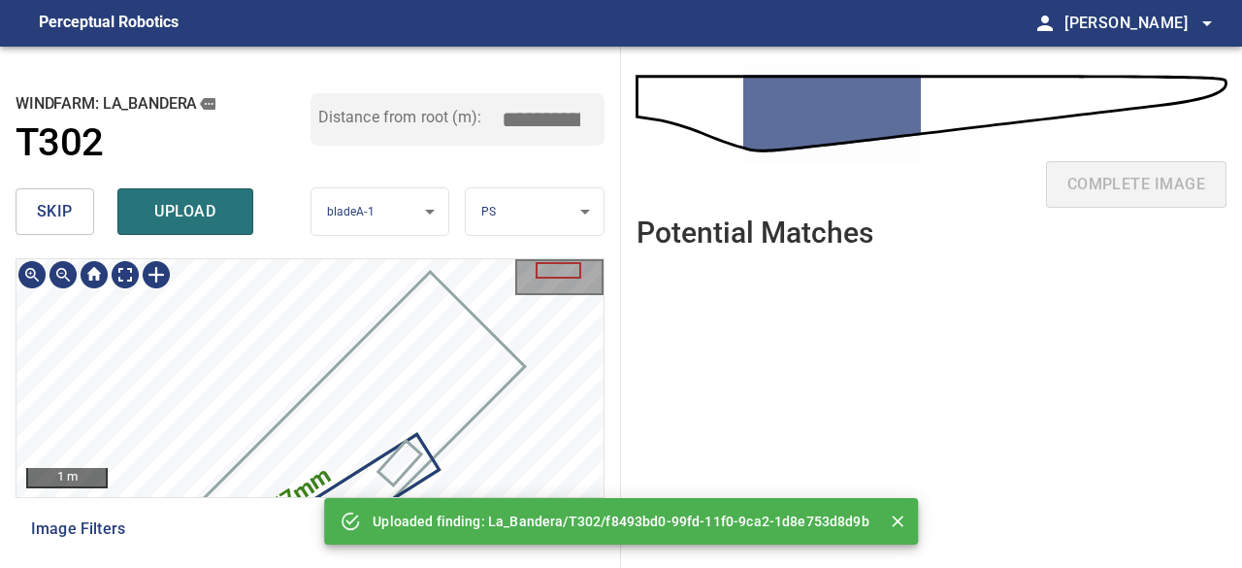
click at [522, 518] on div "**********" at bounding box center [621, 307] width 1242 height 521
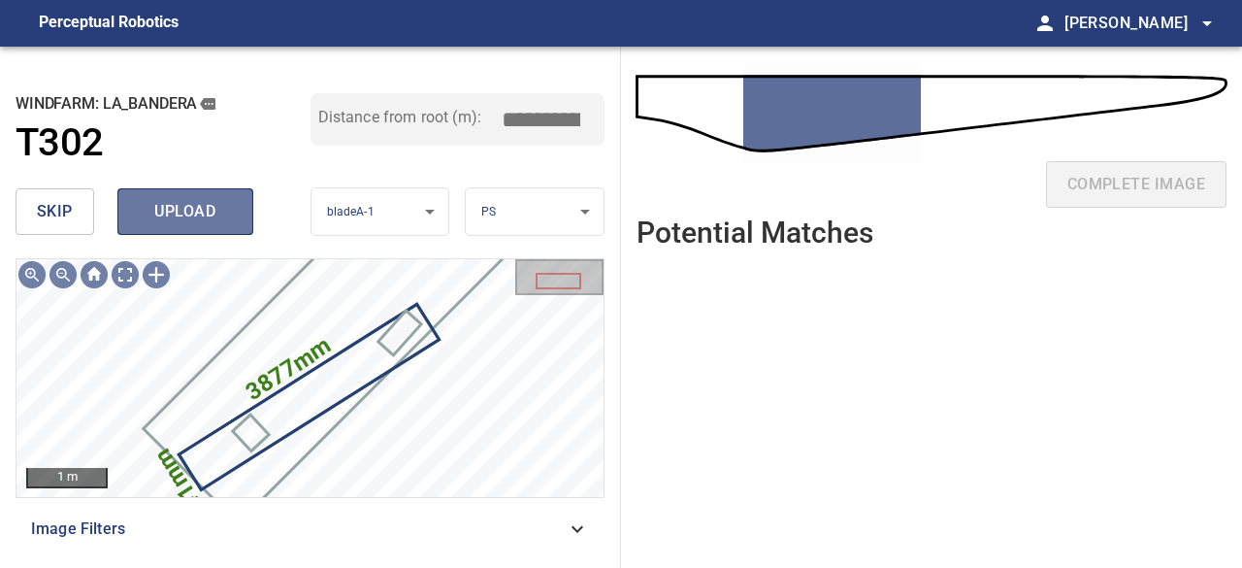
click at [189, 213] on span "upload" at bounding box center [185, 211] width 93 height 27
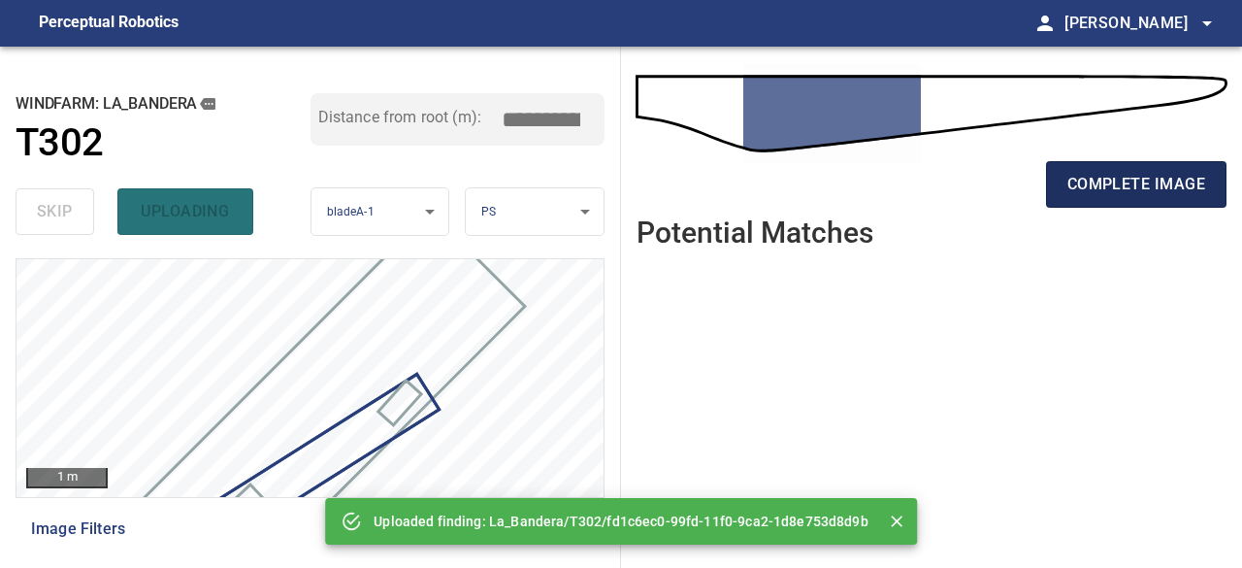
click at [1134, 199] on button "complete image" at bounding box center [1136, 184] width 181 height 47
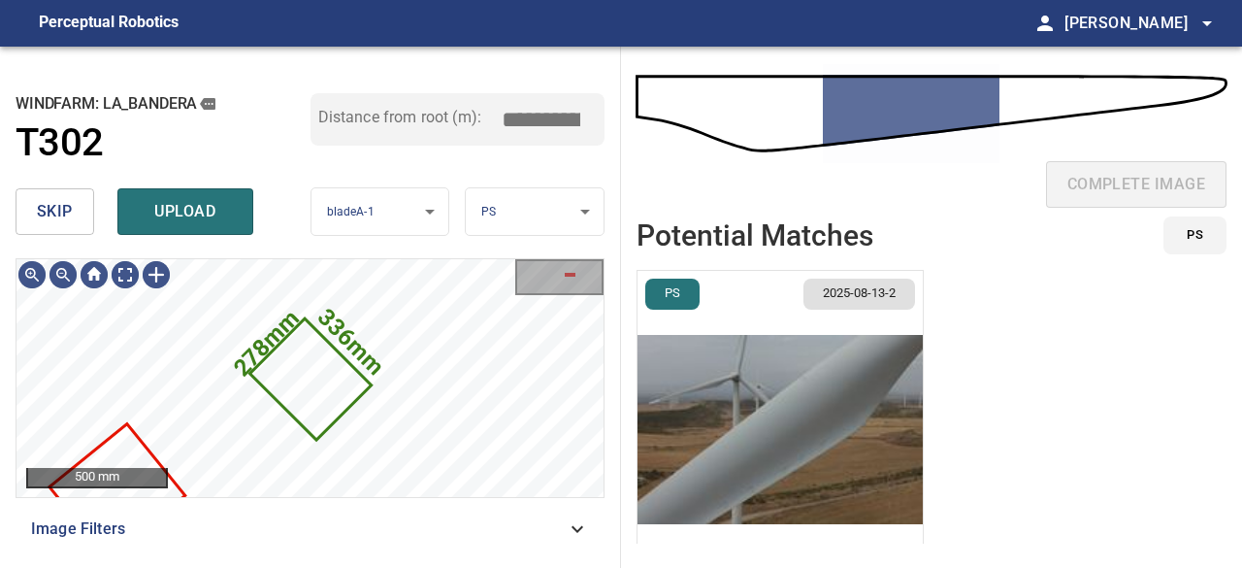
click at [753, 438] on img "button" at bounding box center [780, 429] width 285 height 317
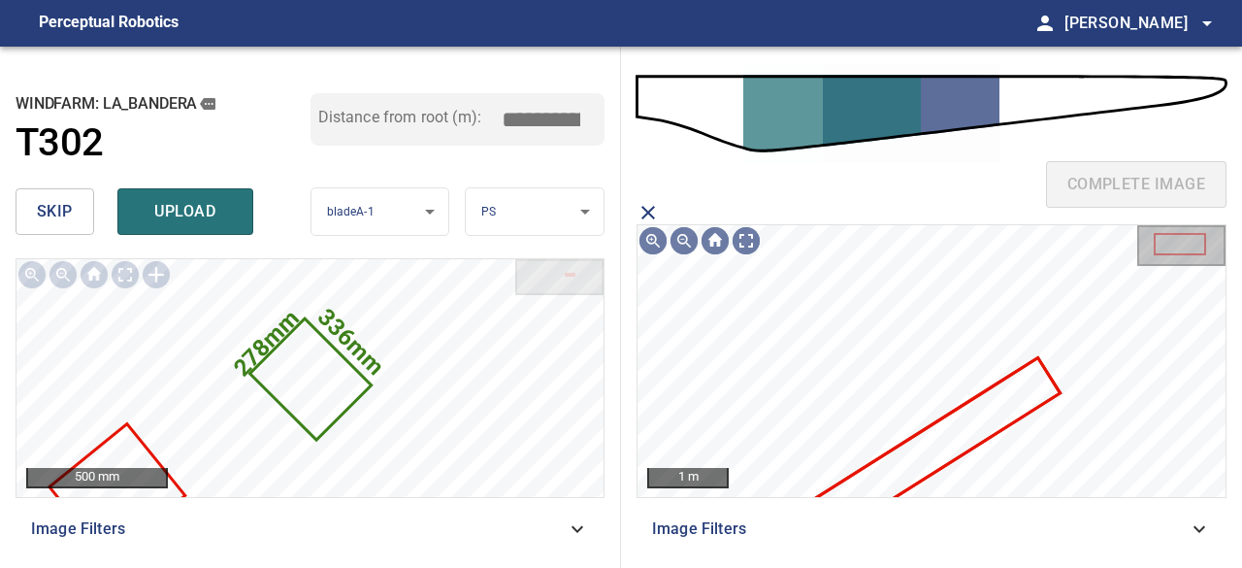
click at [951, 445] on icon at bounding box center [931, 449] width 256 height 181
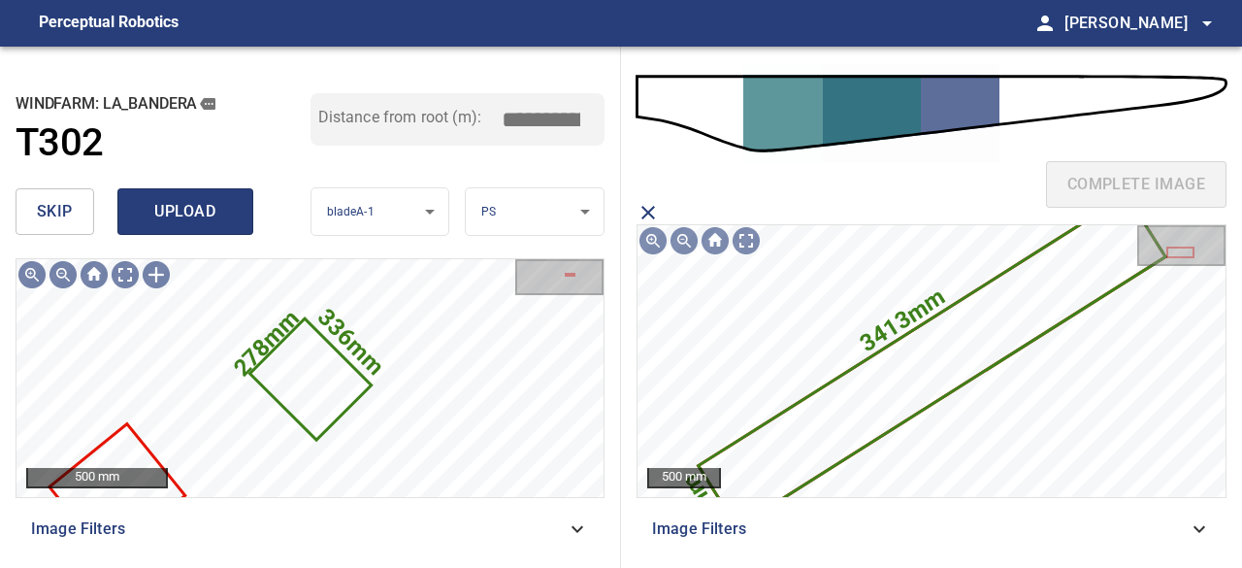
click at [192, 207] on span "upload" at bounding box center [185, 211] width 93 height 27
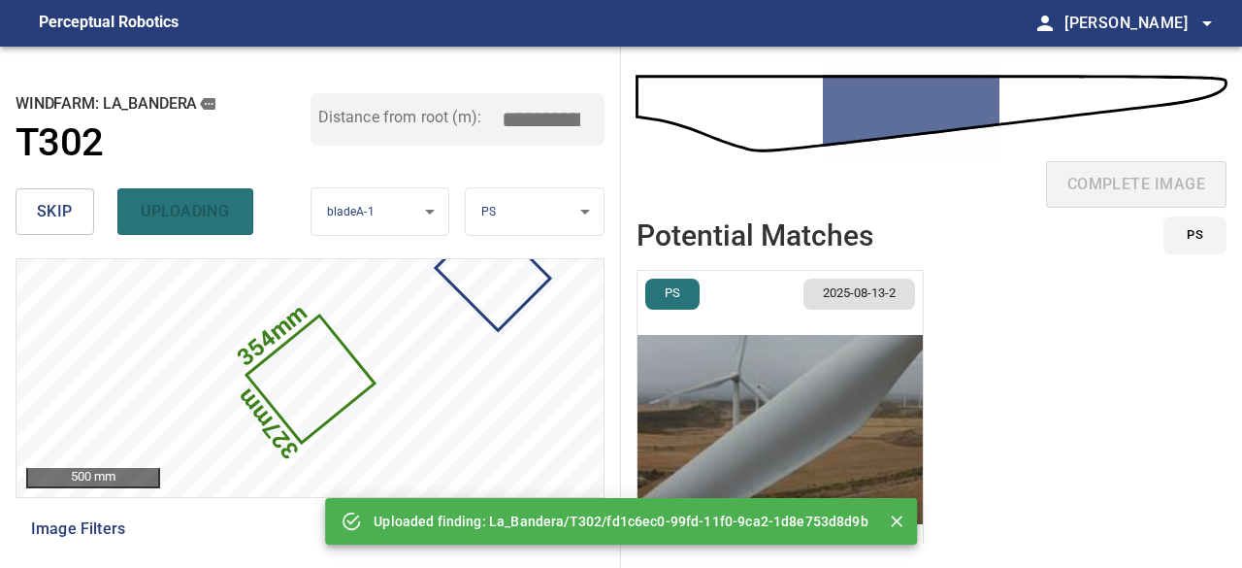
click at [65, 210] on span "skip" at bounding box center [55, 211] width 36 height 27
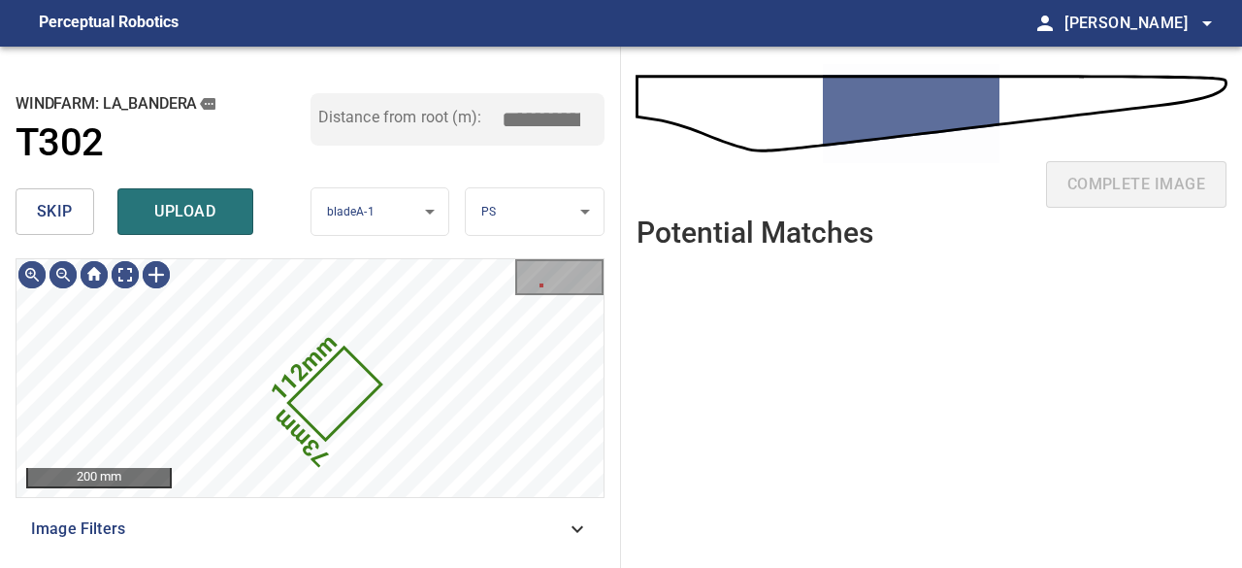
click at [58, 209] on span "skip" at bounding box center [55, 211] width 36 height 27
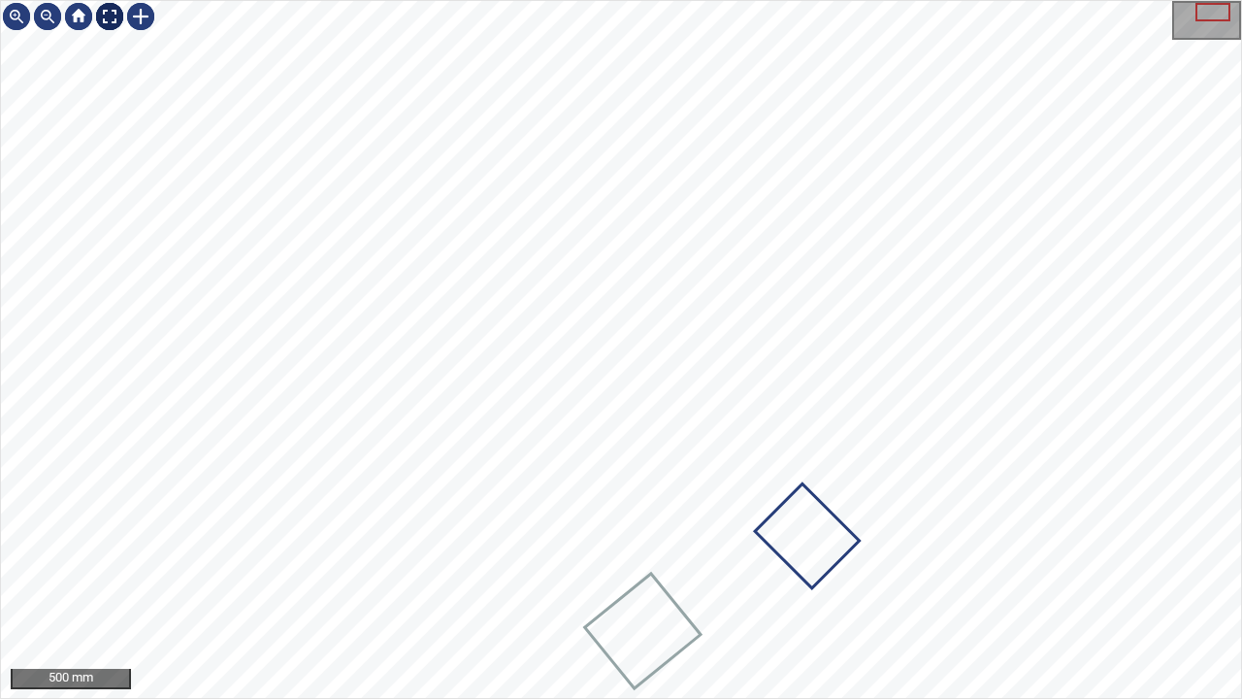
click at [103, 13] on div at bounding box center [109, 16] width 31 height 31
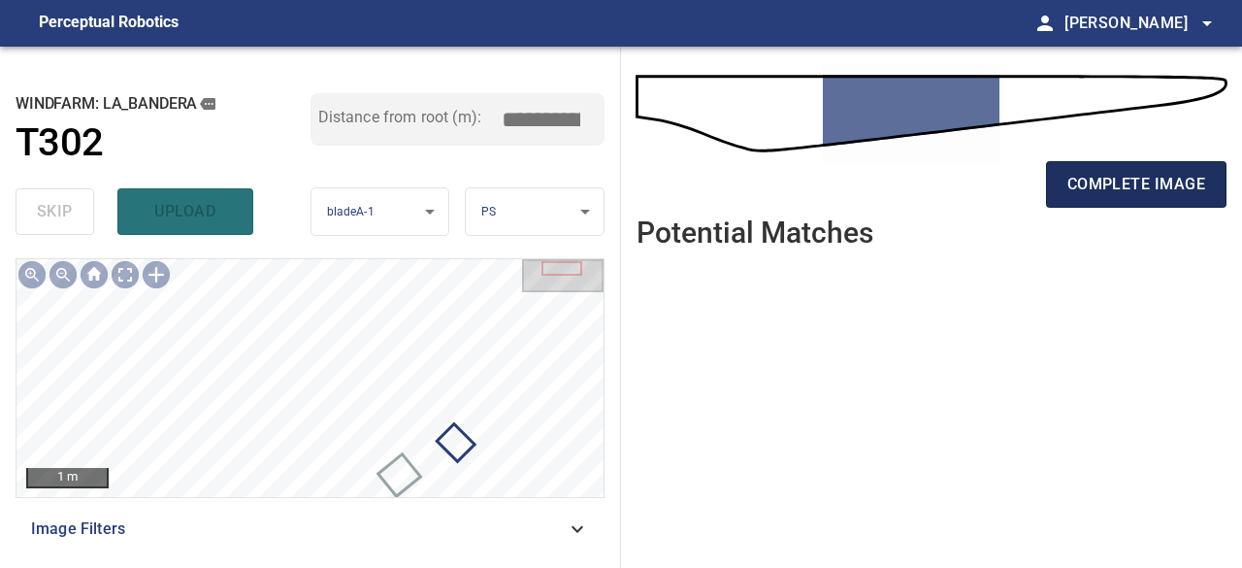
click at [1136, 188] on span "complete image" at bounding box center [1137, 184] width 138 height 27
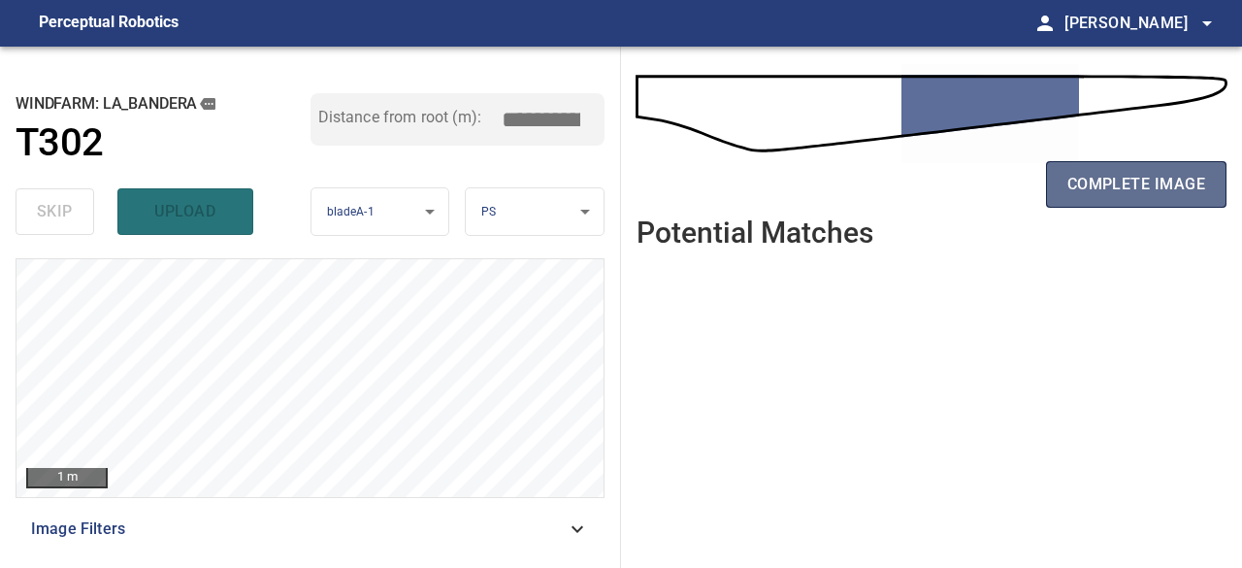
click at [1118, 180] on span "complete image" at bounding box center [1137, 184] width 138 height 27
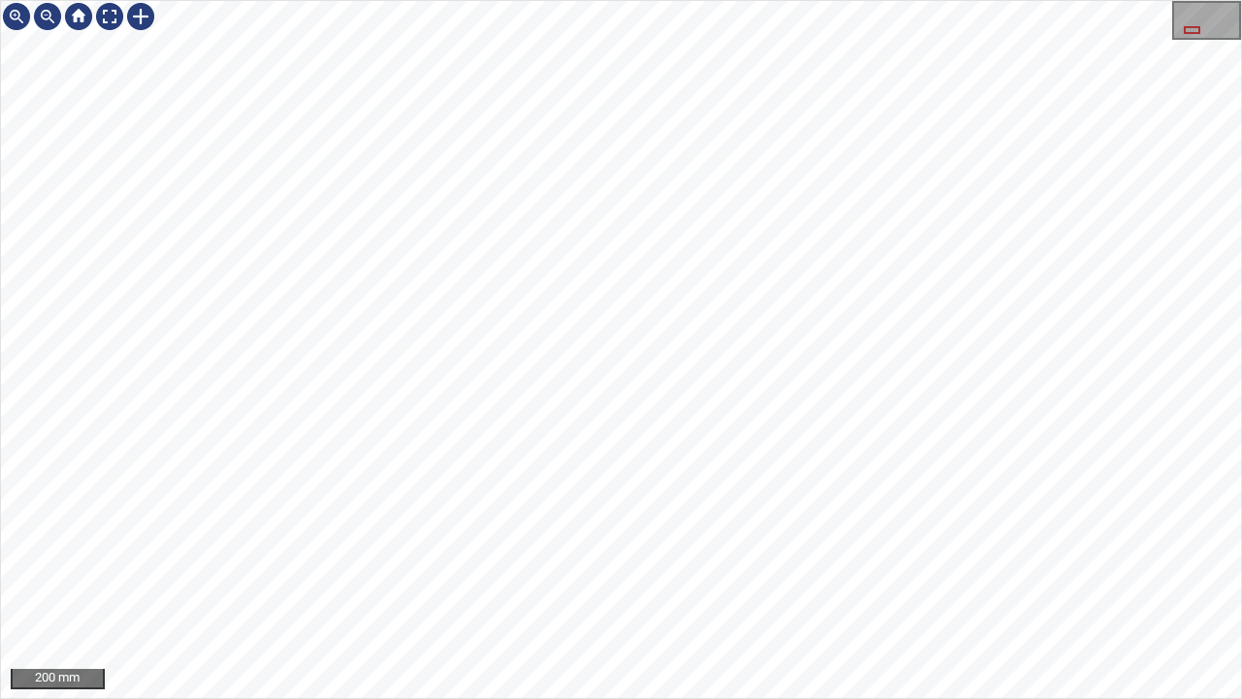
click at [0, 567] on div "200 mm" at bounding box center [621, 349] width 1242 height 699
click at [105, 17] on div at bounding box center [109, 16] width 31 height 31
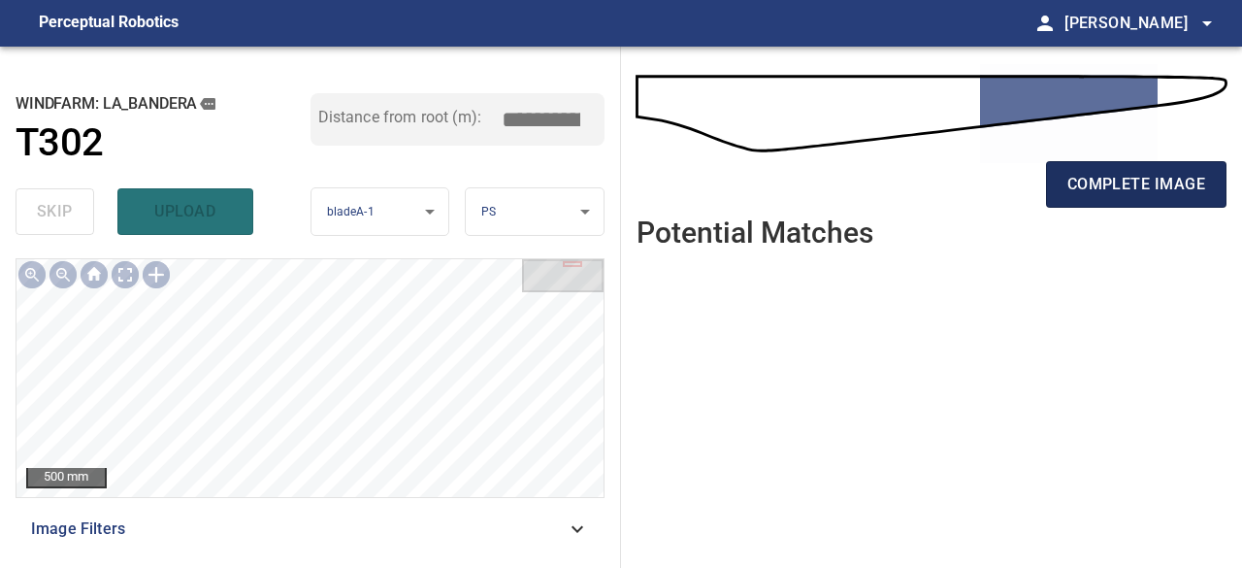
click at [1086, 181] on span "complete image" at bounding box center [1137, 184] width 138 height 27
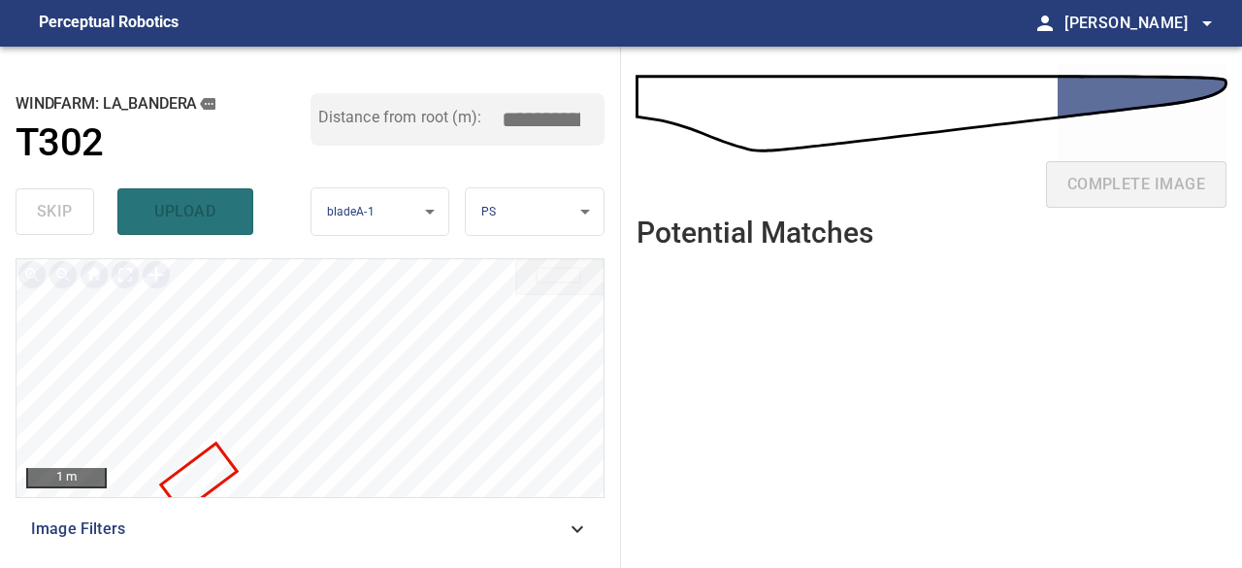
click at [191, 452] on div at bounding box center [309, 378] width 587 height 238
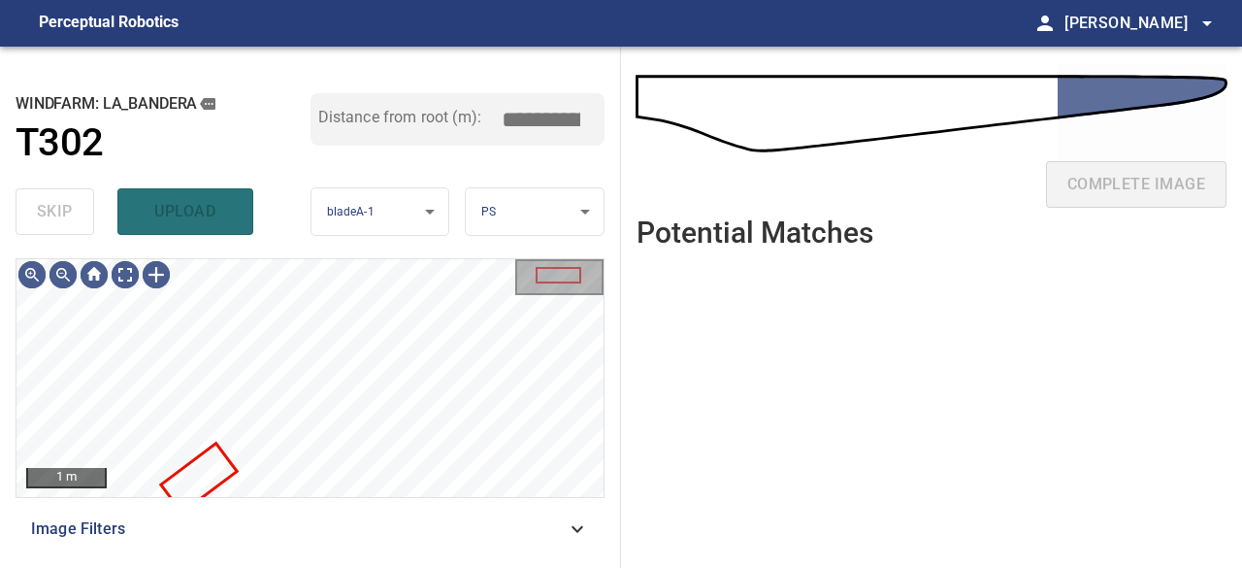
click at [68, 215] on div "skip upload" at bounding box center [163, 212] width 295 height 62
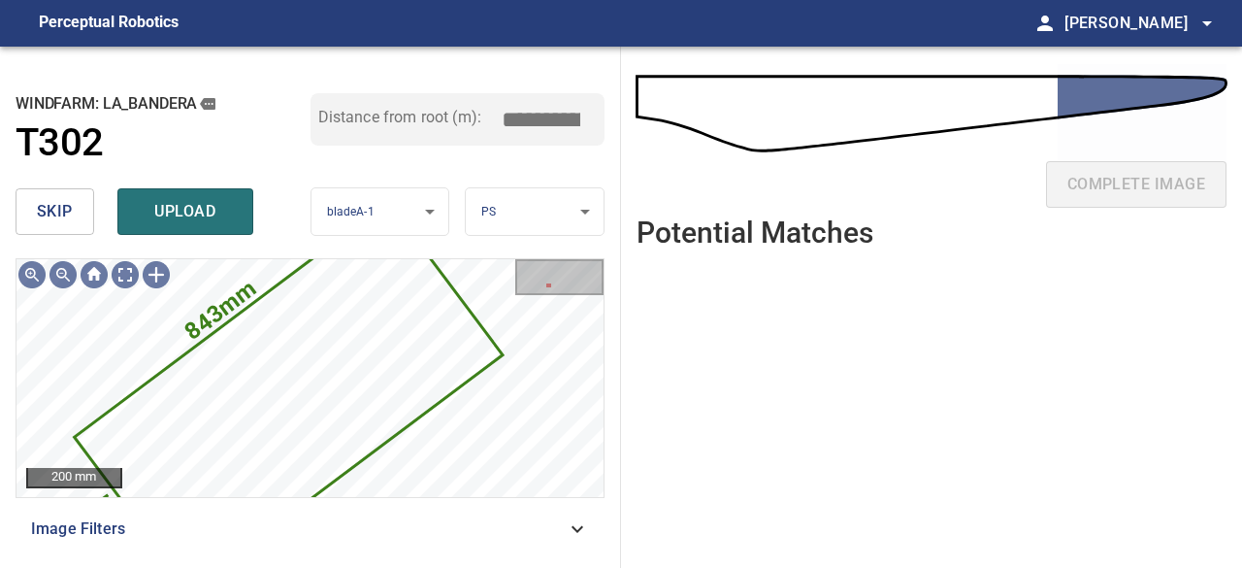
click at [70, 210] on span "skip" at bounding box center [55, 211] width 36 height 27
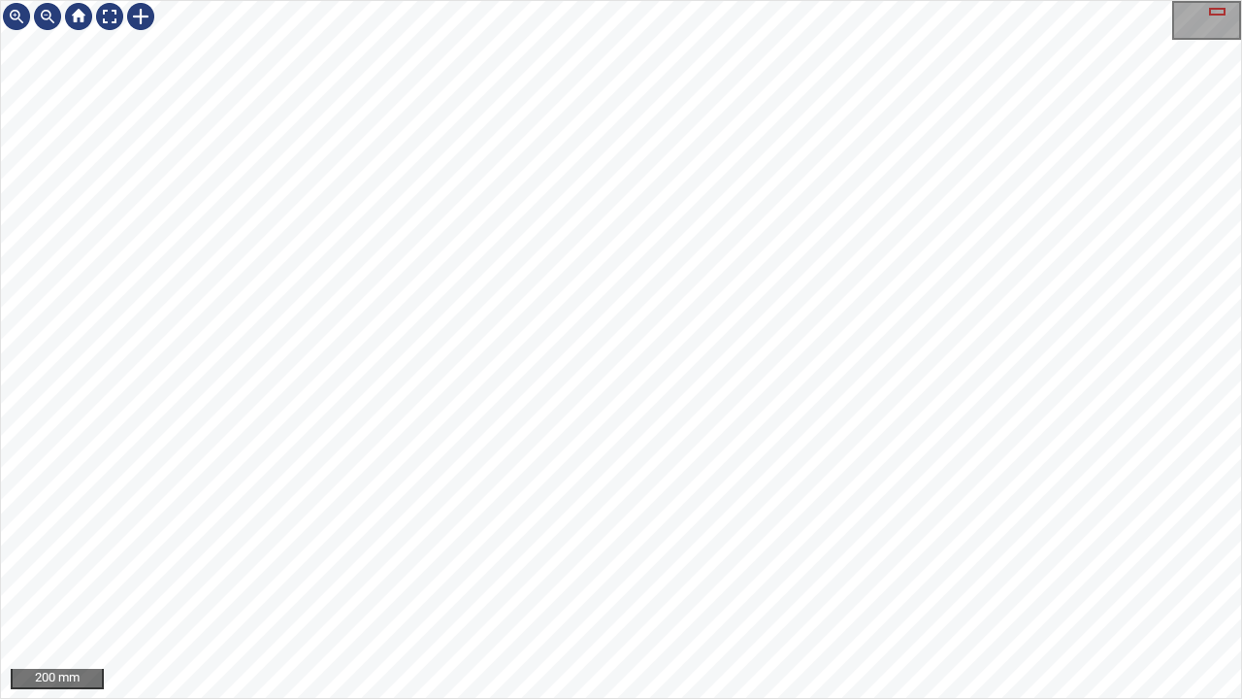
click at [863, 0] on div "200 mm" at bounding box center [621, 349] width 1242 height 699
click at [112, 14] on div at bounding box center [109, 16] width 31 height 31
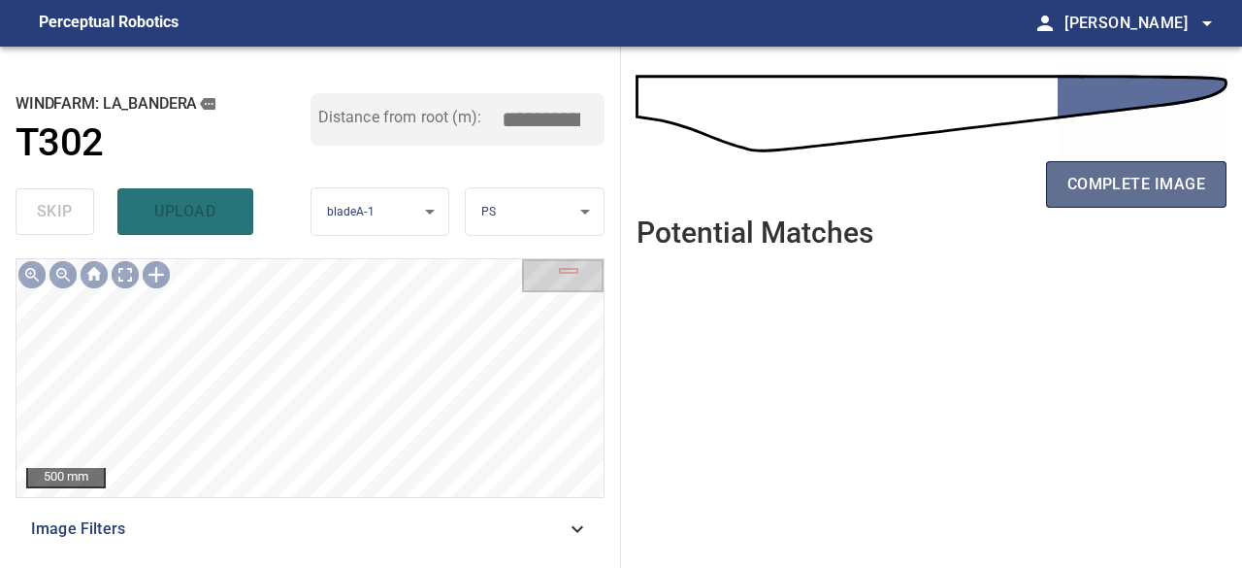
click at [1168, 189] on span "complete image" at bounding box center [1137, 184] width 138 height 27
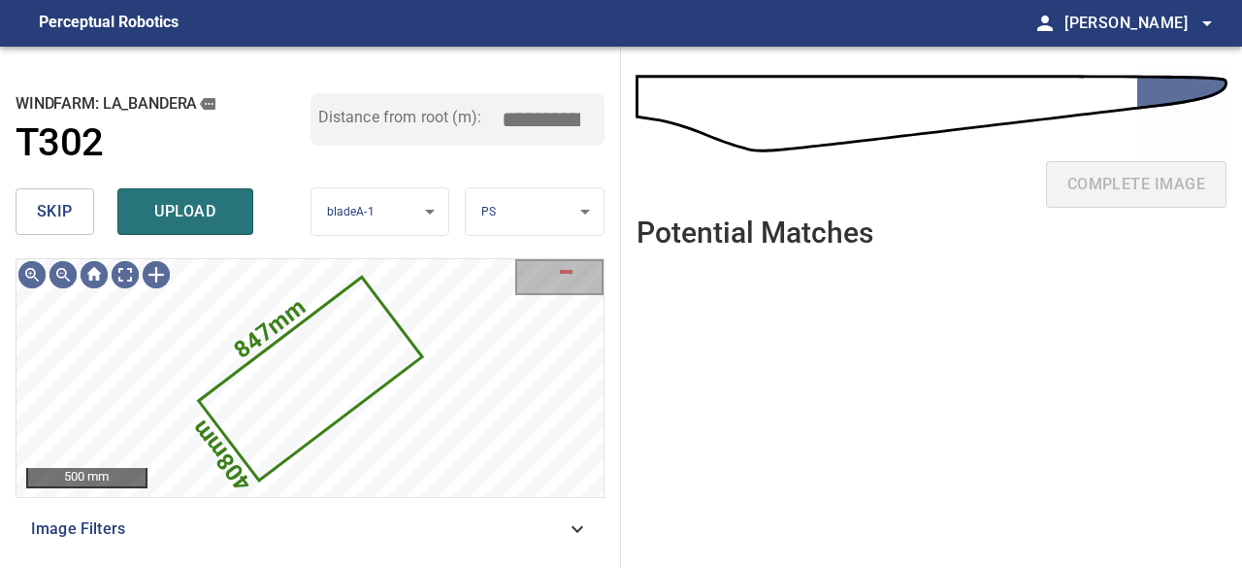
click at [45, 216] on span "skip" at bounding box center [55, 211] width 36 height 27
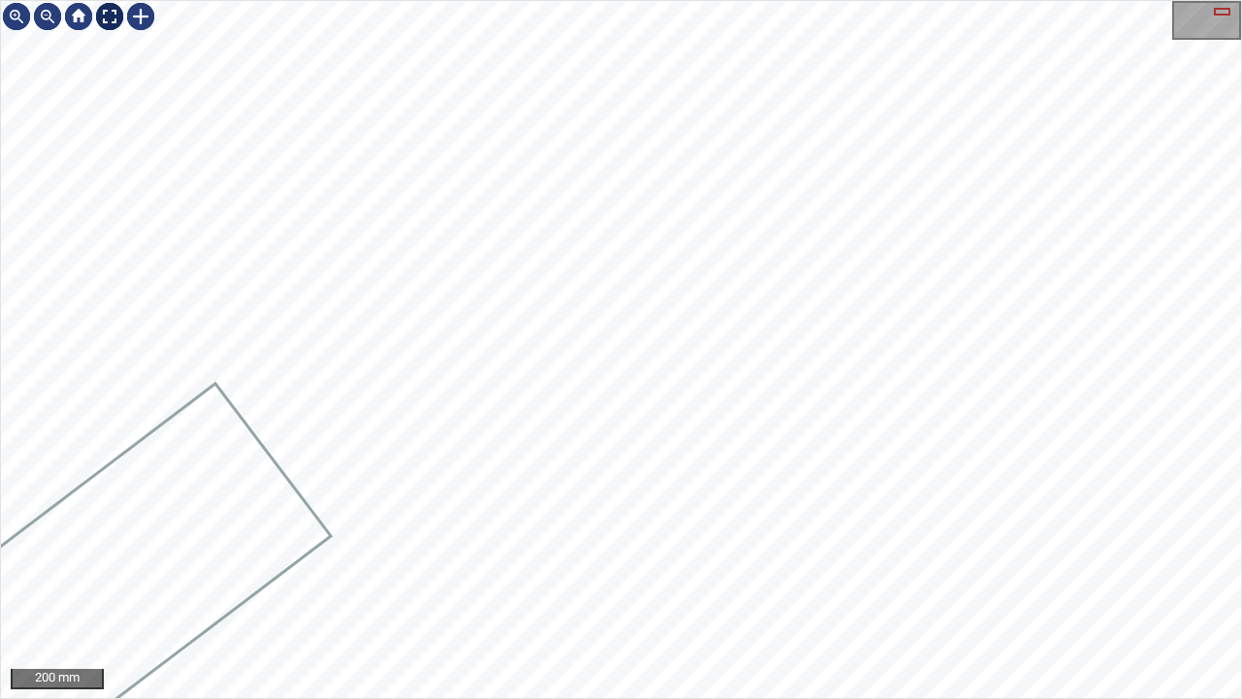
click at [107, 12] on div at bounding box center [109, 16] width 31 height 31
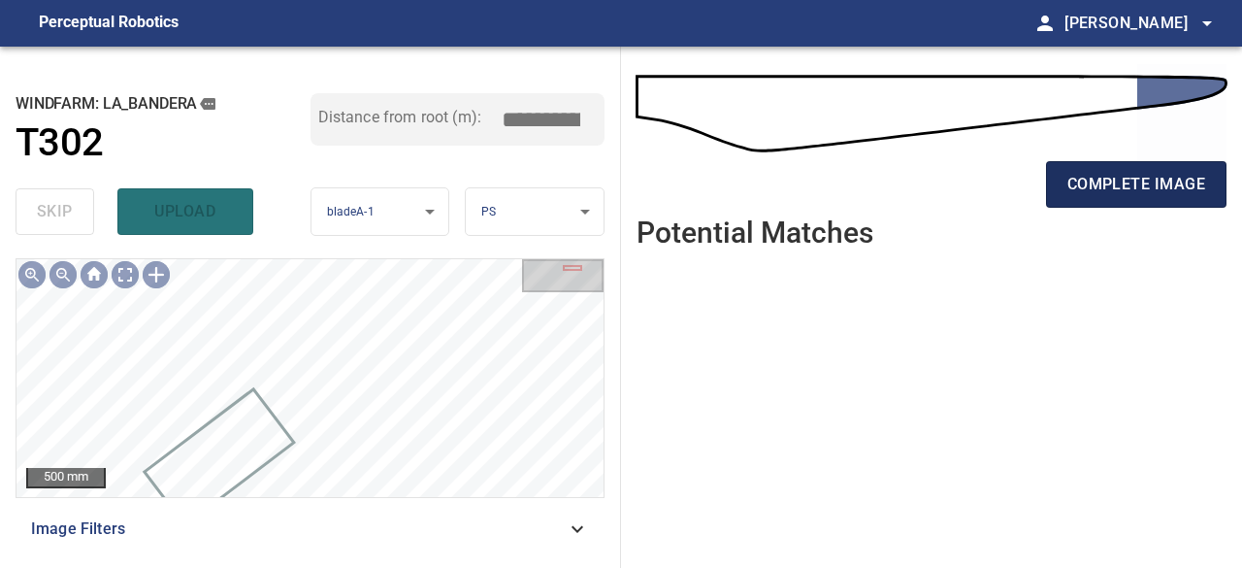
click at [1149, 181] on span "complete image" at bounding box center [1137, 184] width 138 height 27
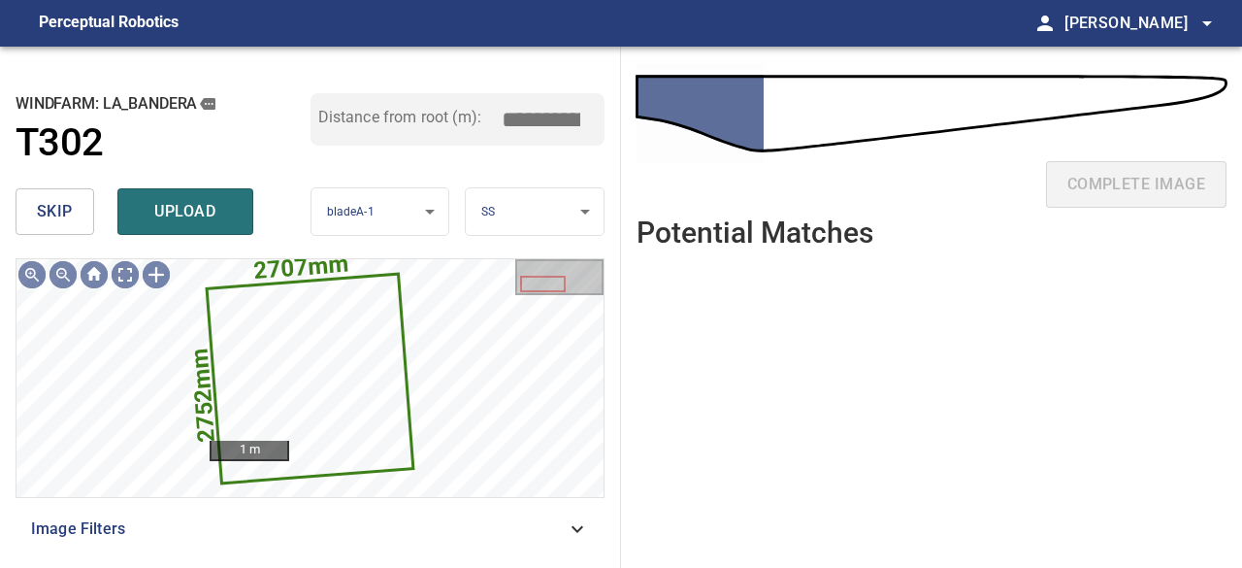
click at [63, 211] on span "skip" at bounding box center [55, 211] width 36 height 27
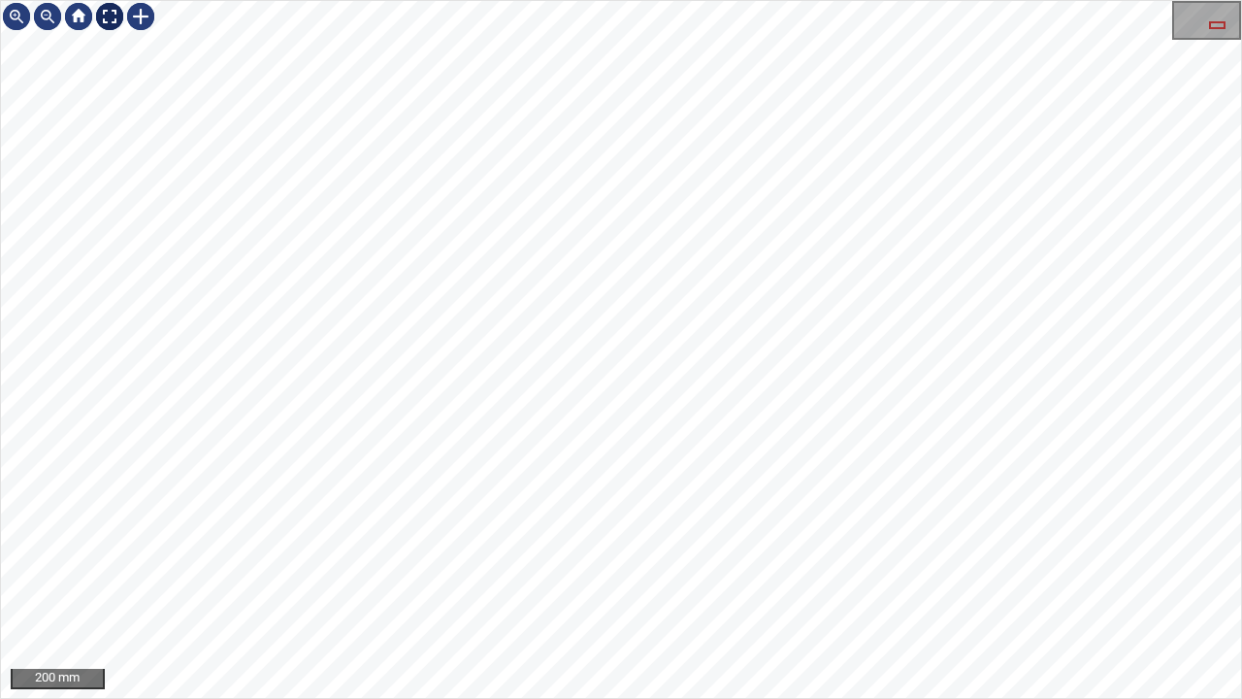
click at [110, 12] on div at bounding box center [109, 16] width 31 height 31
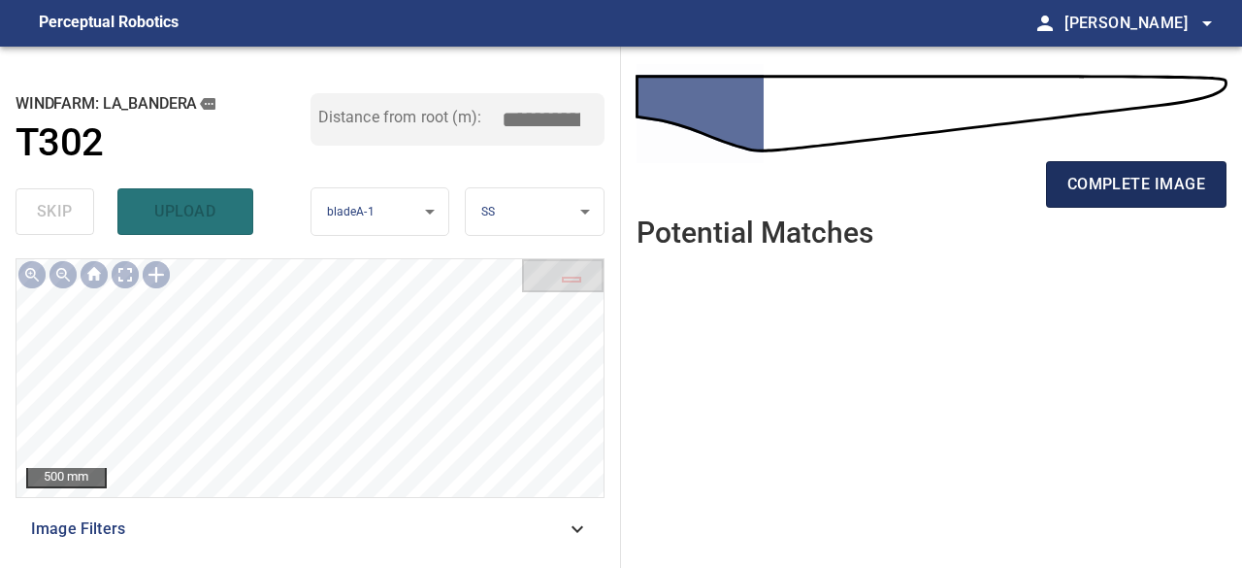
click at [1126, 191] on span "complete image" at bounding box center [1137, 184] width 138 height 27
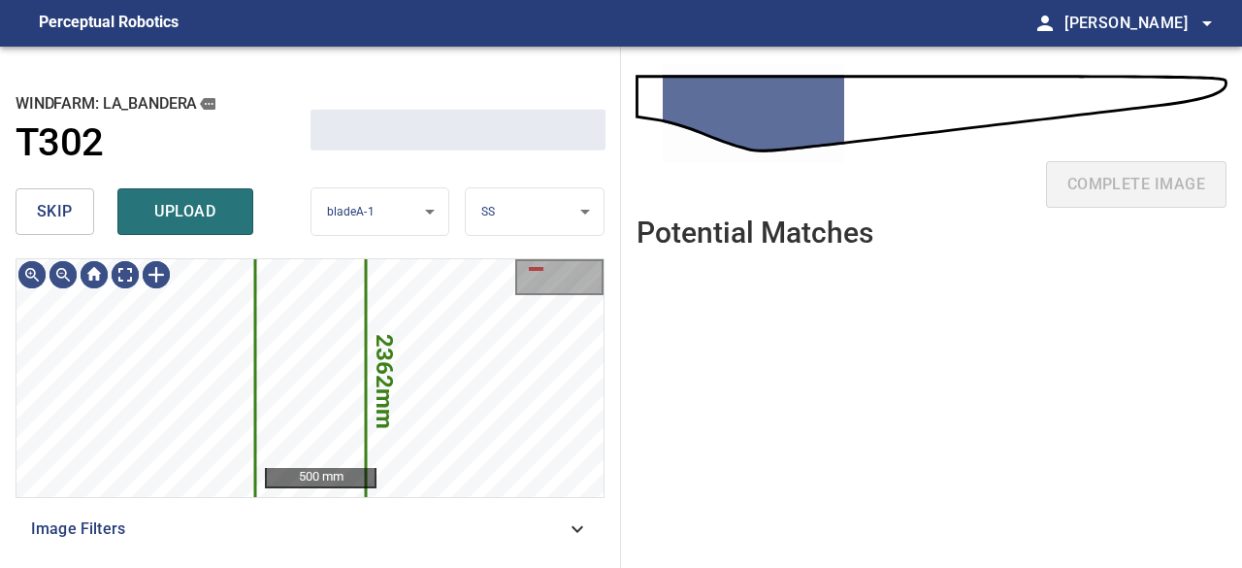
click at [57, 210] on span "skip" at bounding box center [55, 211] width 36 height 27
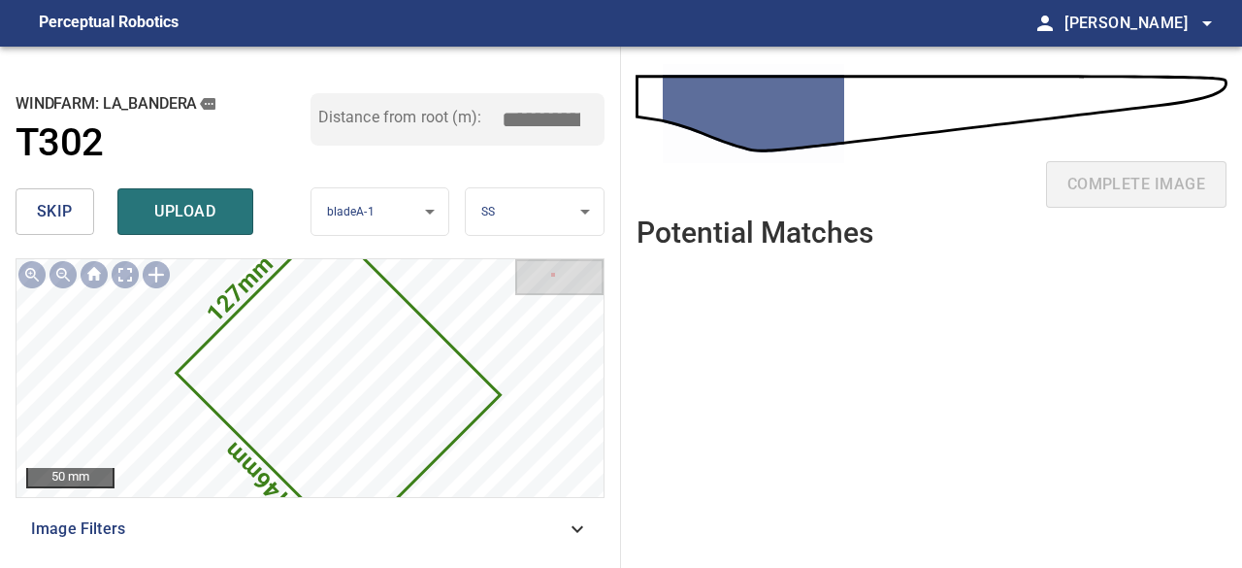
click at [72, 216] on span "skip" at bounding box center [55, 211] width 36 height 27
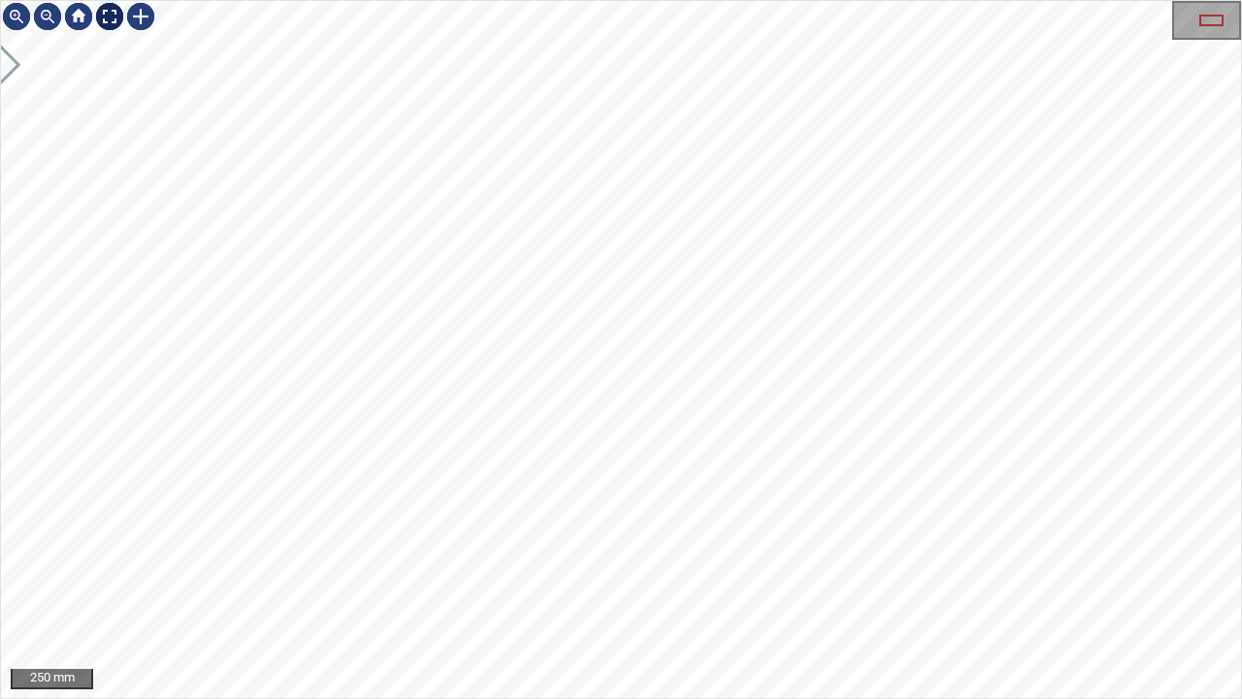
click at [113, 18] on div at bounding box center [109, 16] width 31 height 31
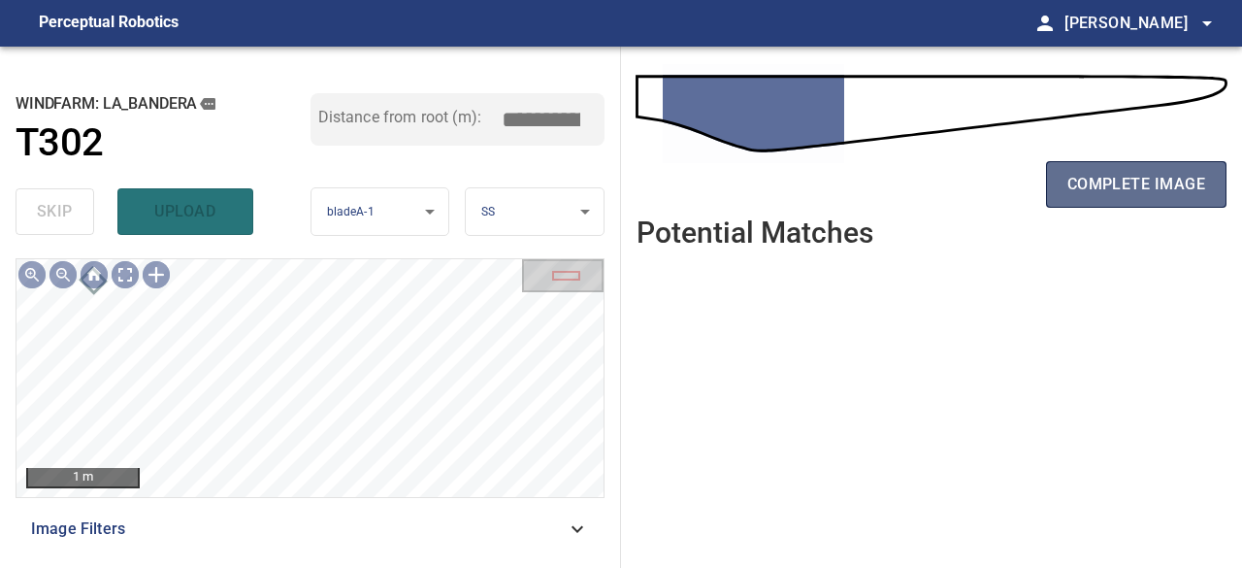
click at [1110, 189] on span "complete image" at bounding box center [1137, 184] width 138 height 27
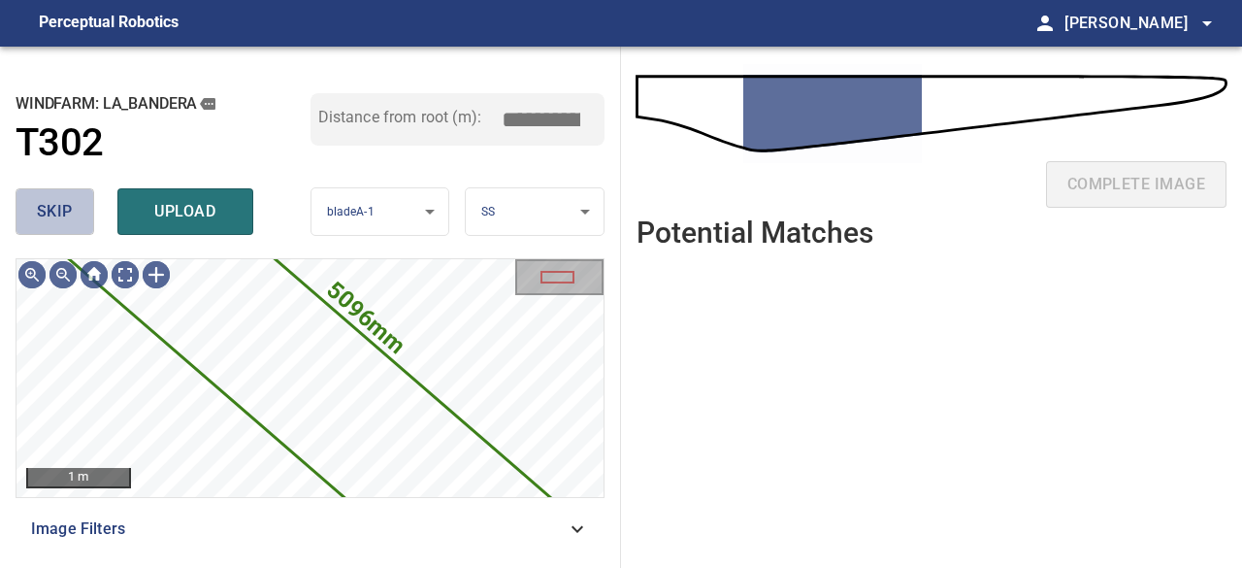
click at [60, 214] on span "skip" at bounding box center [55, 211] width 36 height 27
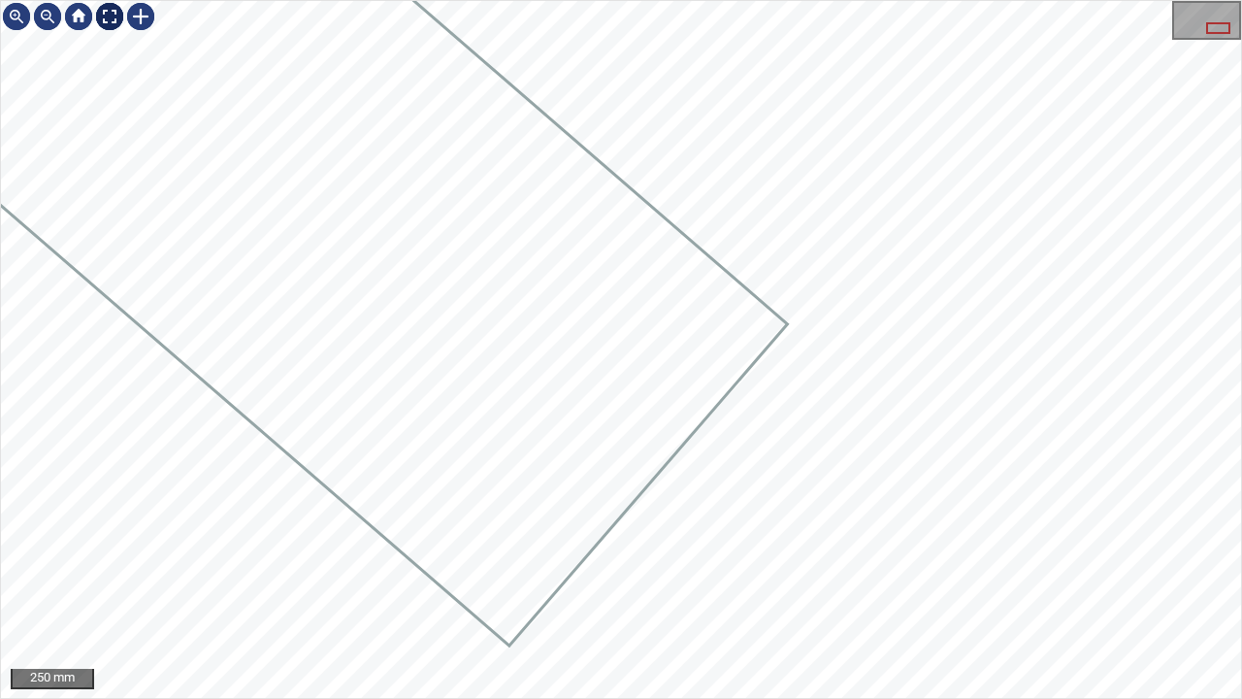
click at [105, 21] on div at bounding box center [109, 16] width 31 height 31
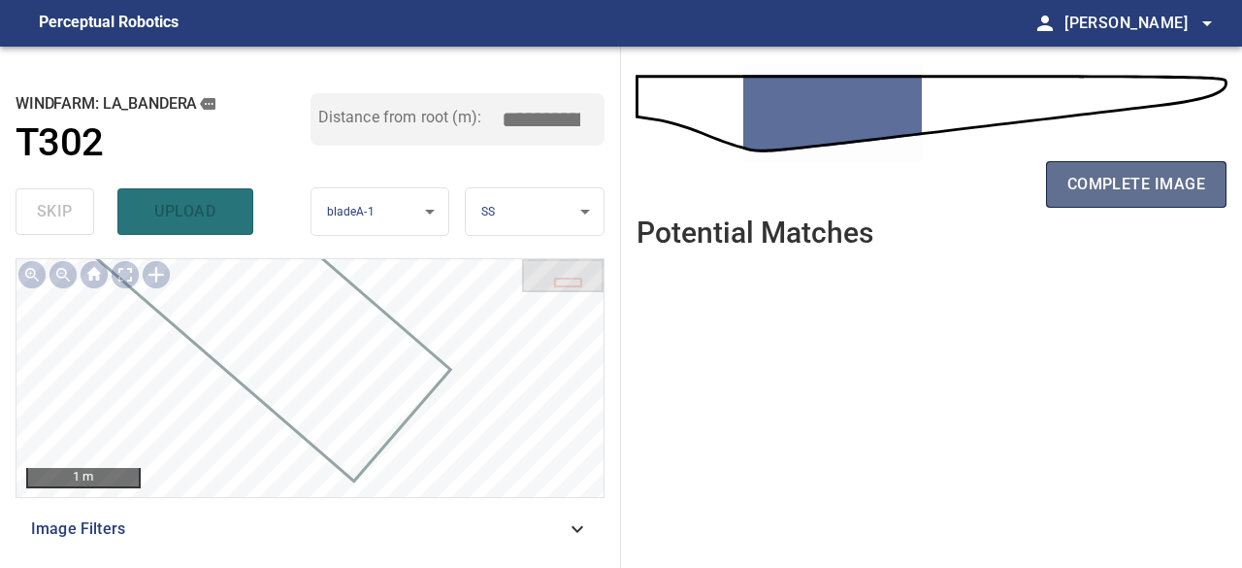
click at [1145, 180] on span "complete image" at bounding box center [1137, 184] width 138 height 27
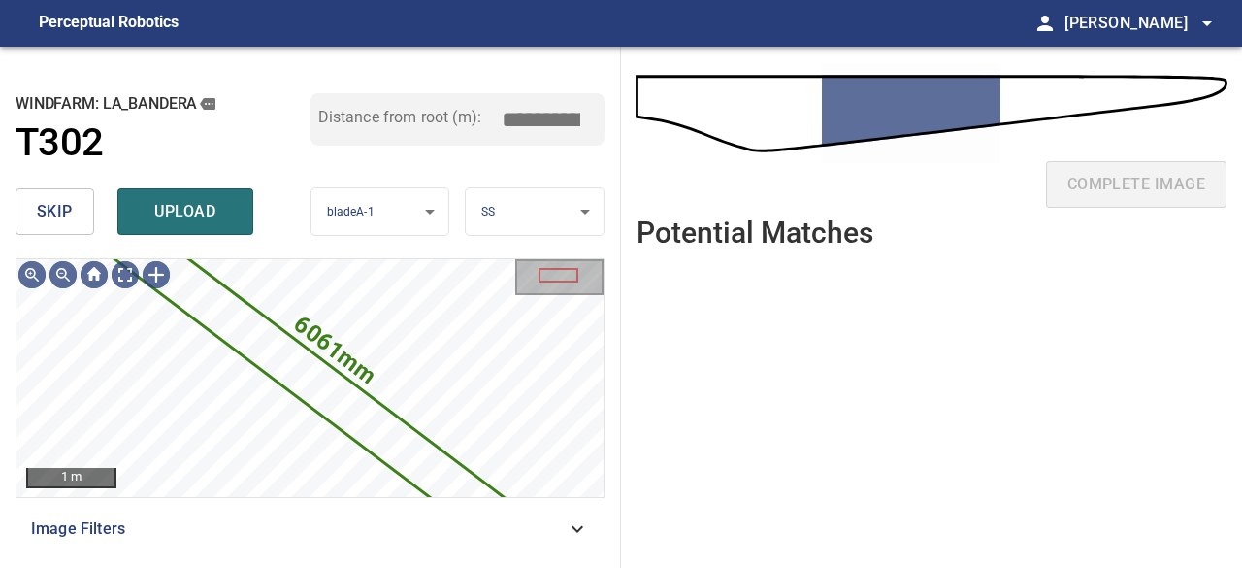
click at [62, 215] on span "skip" at bounding box center [55, 211] width 36 height 27
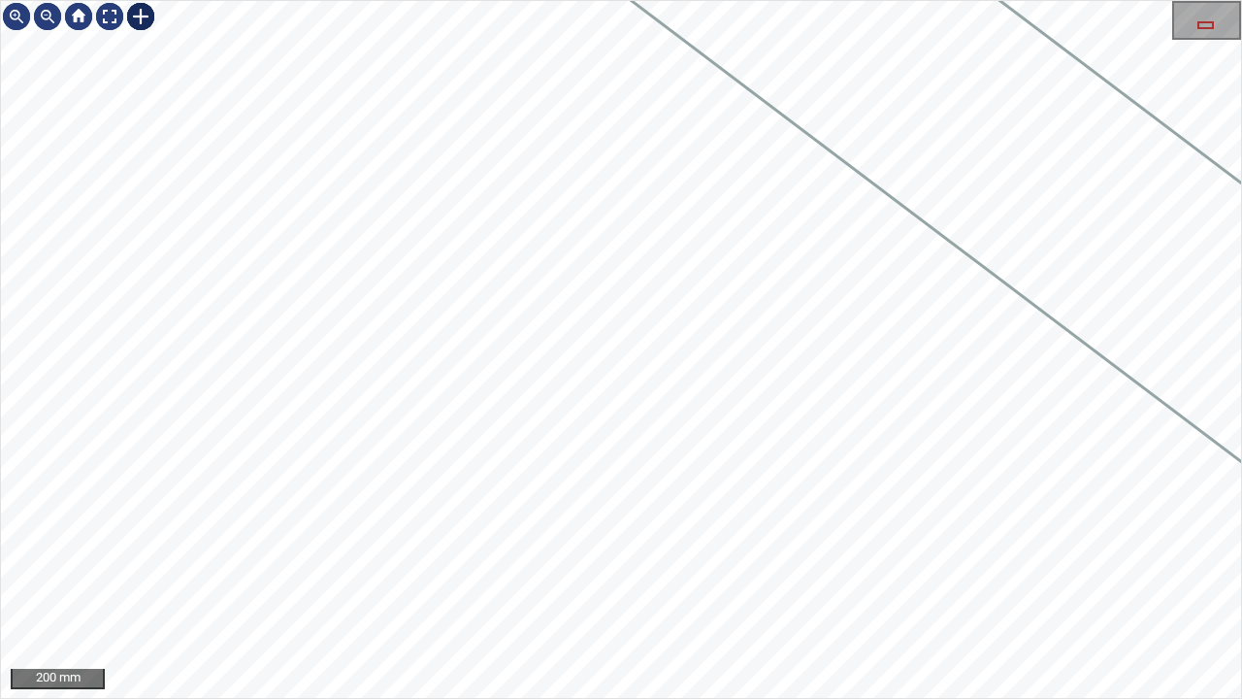
click at [148, 14] on div at bounding box center [140, 16] width 31 height 31
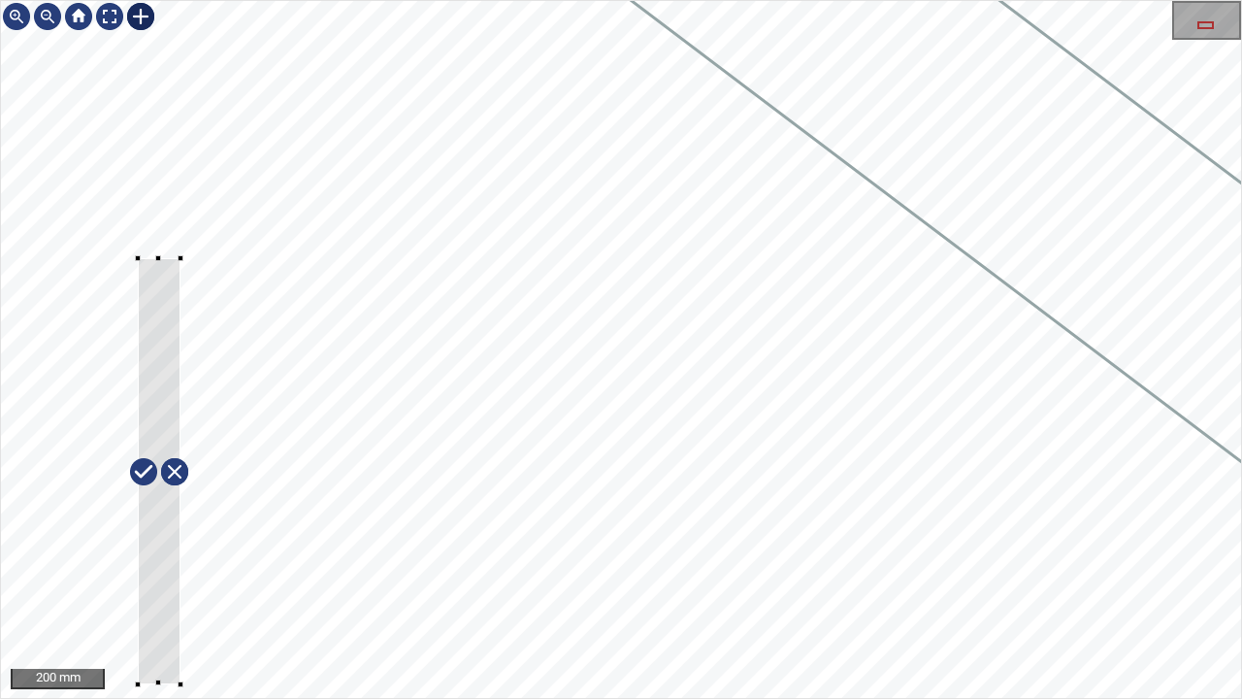
click at [181, 567] on div at bounding box center [621, 349] width 1240 height 697
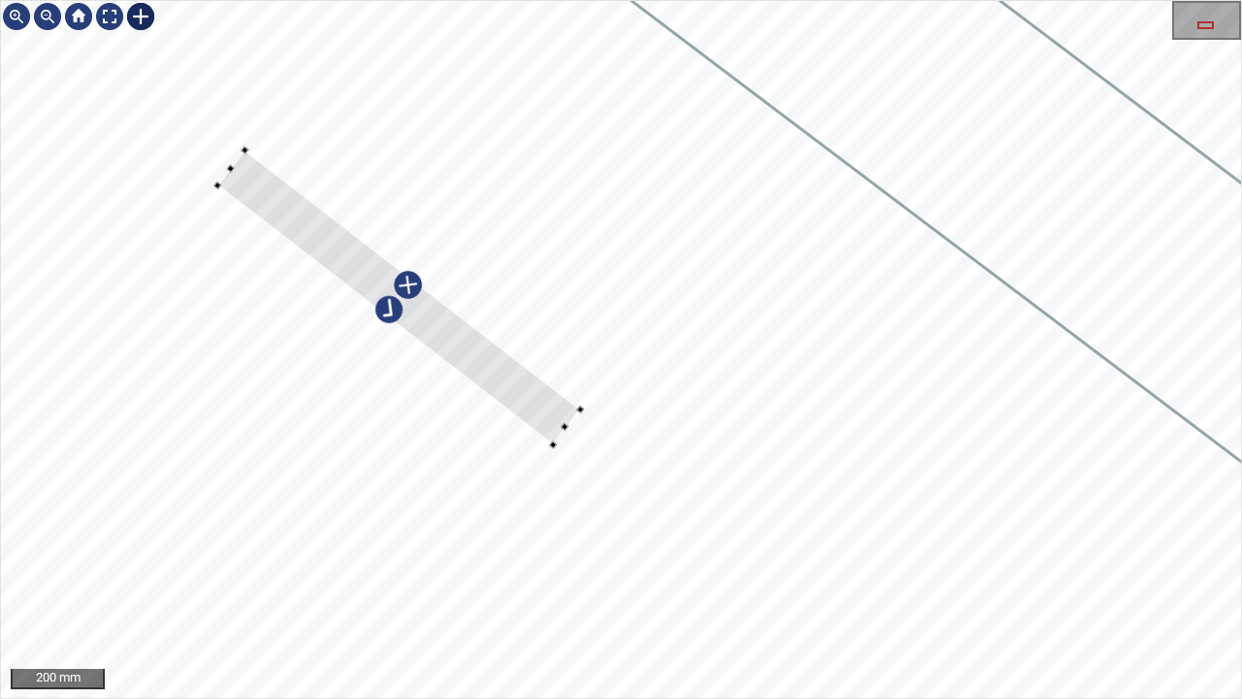
click at [491, 375] on div at bounding box center [398, 297] width 363 height 294
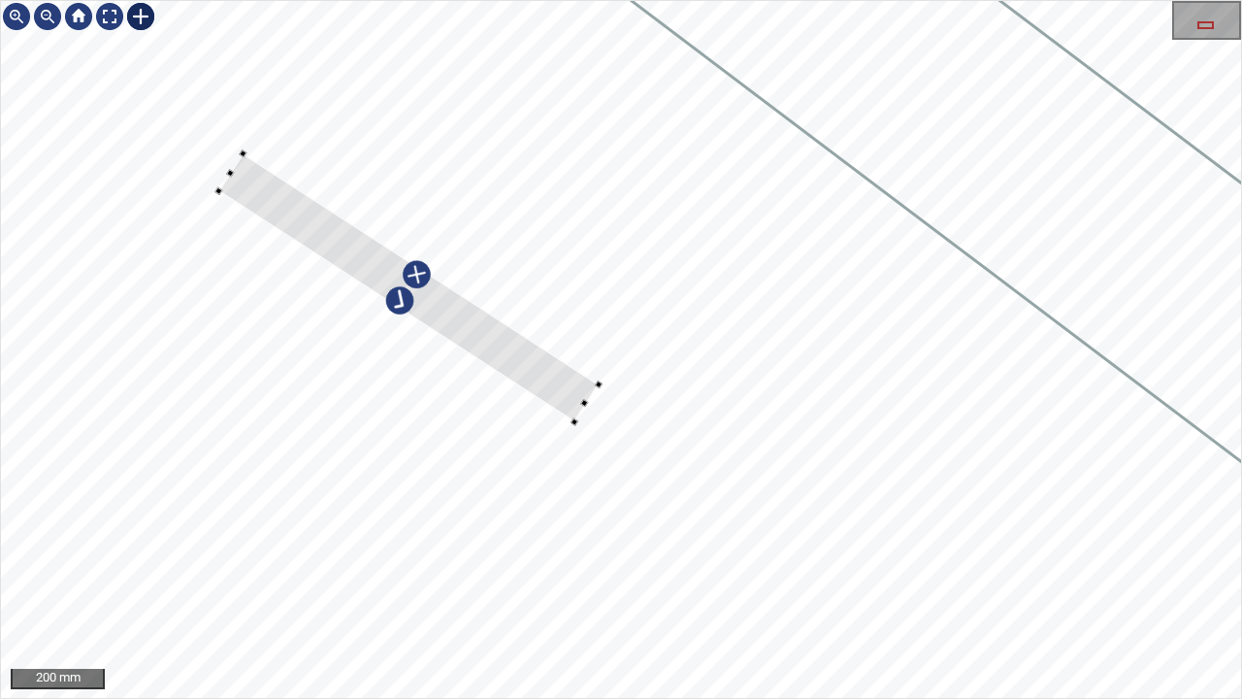
click at [425, 309] on div at bounding box center [408, 287] width 379 height 268
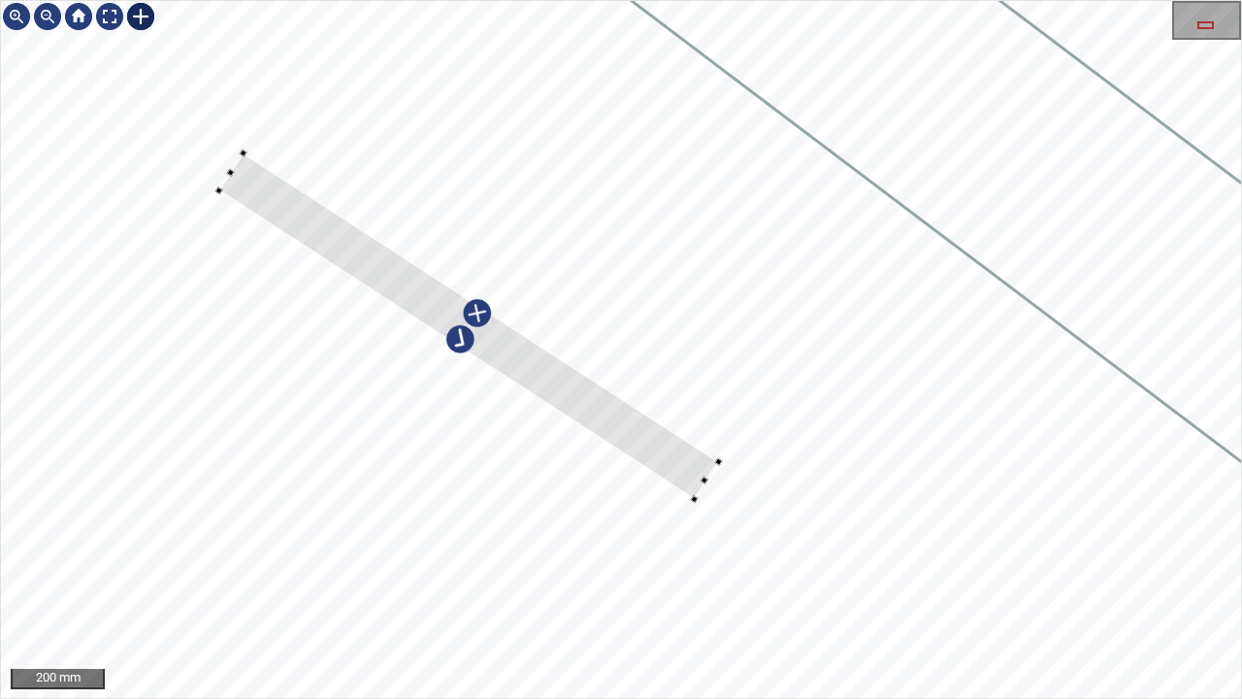
click at [708, 486] on div at bounding box center [621, 349] width 1240 height 697
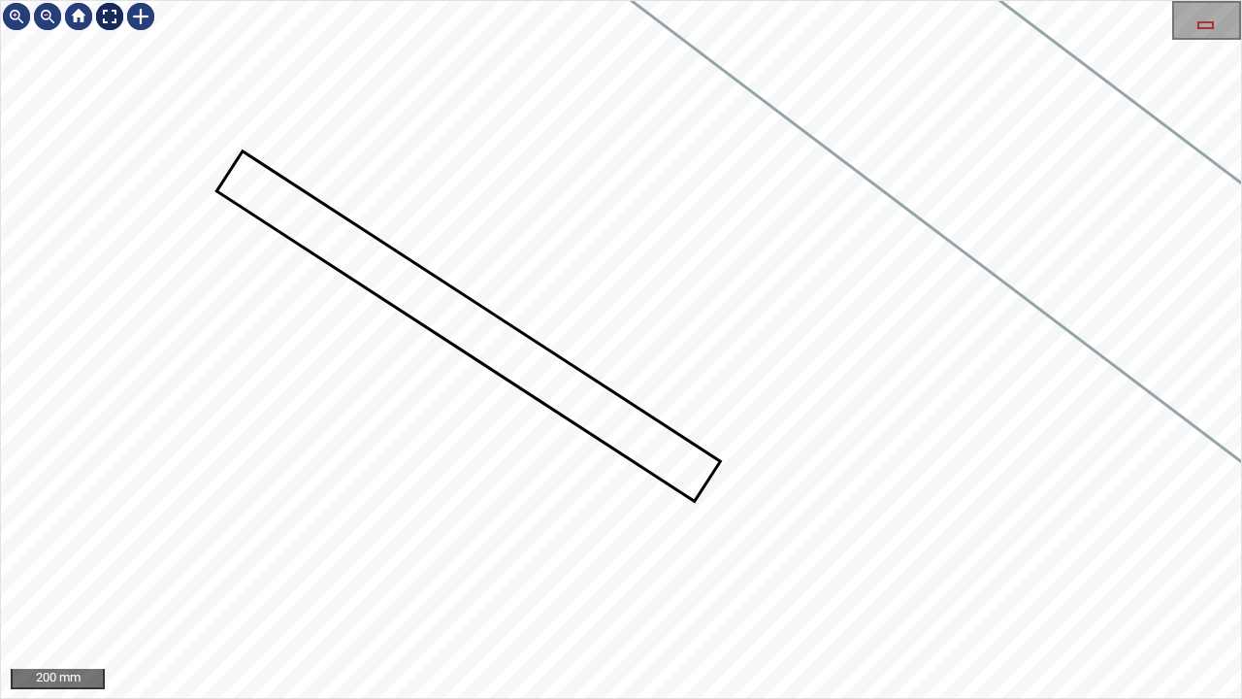
click at [109, 15] on div at bounding box center [109, 16] width 31 height 31
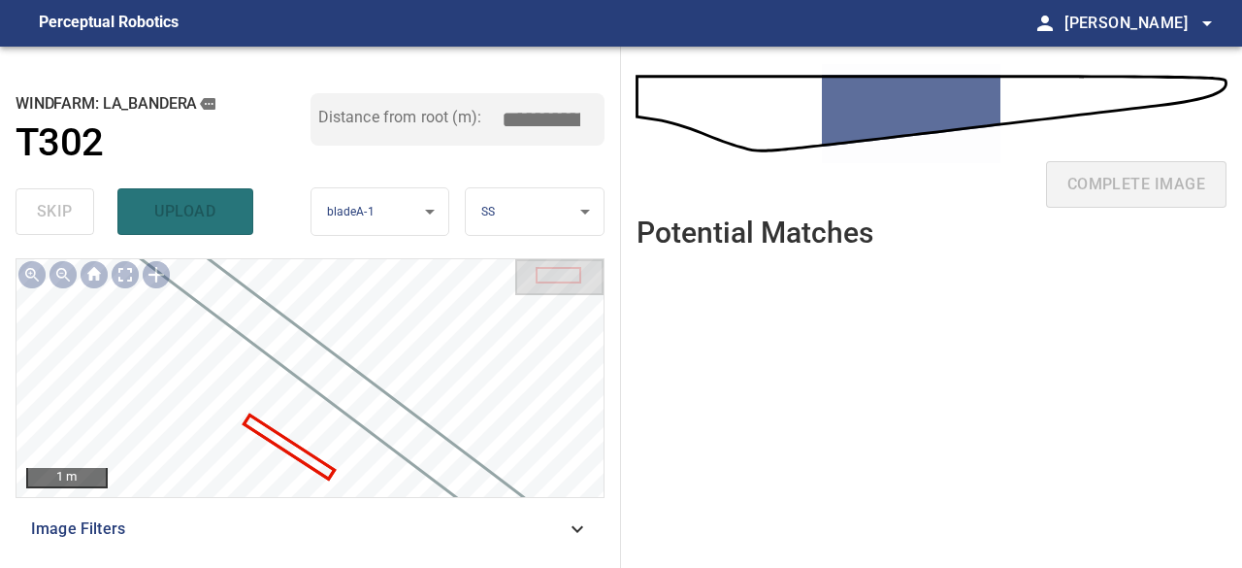
click at [180, 216] on div "skip upload" at bounding box center [163, 212] width 295 height 62
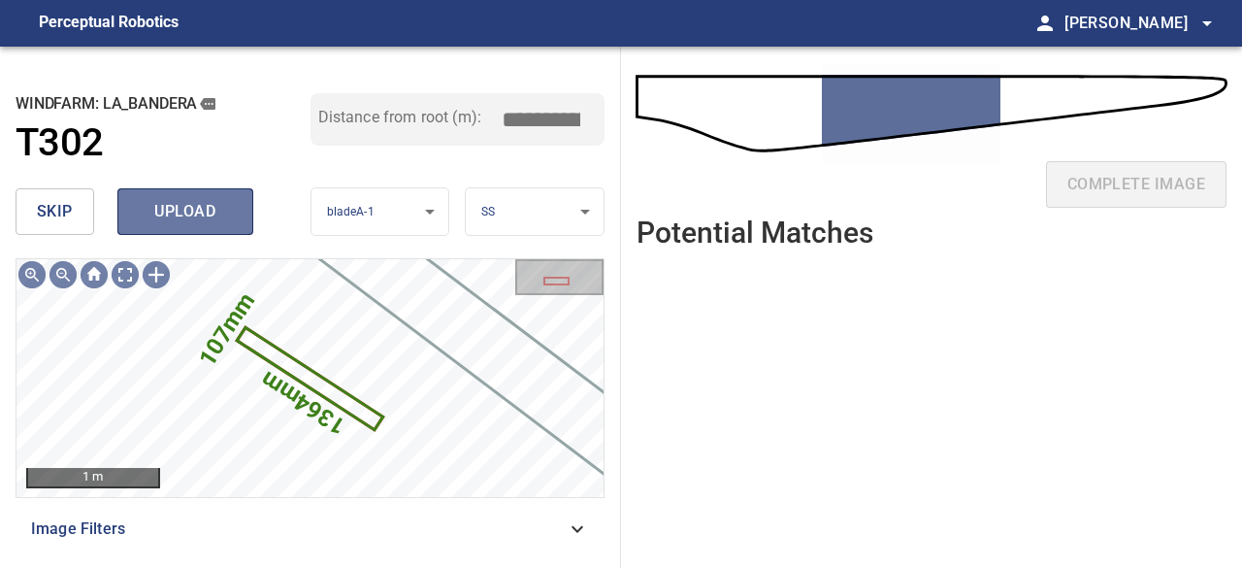
click at [193, 206] on span "upload" at bounding box center [185, 211] width 93 height 27
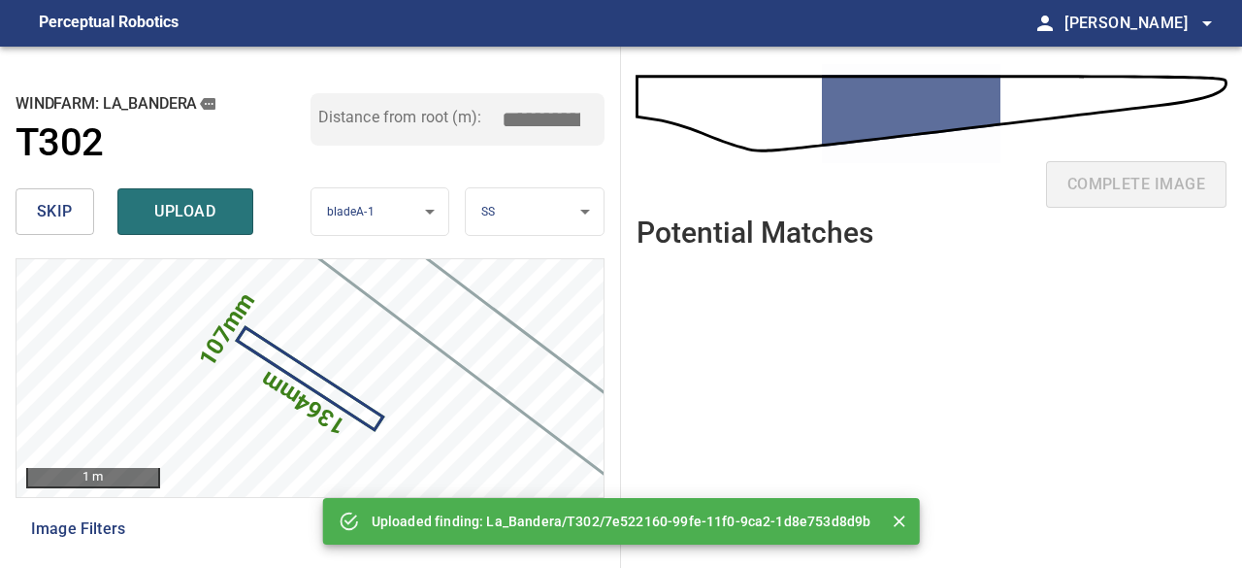
click at [192, 206] on span "upload" at bounding box center [185, 211] width 93 height 27
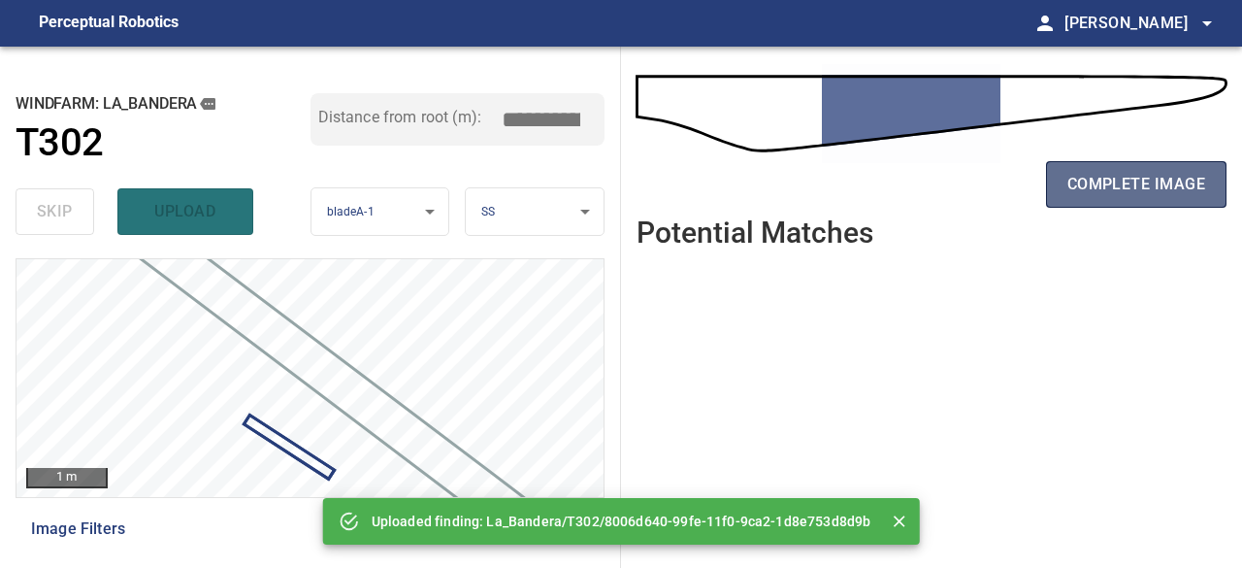
click at [1119, 191] on span "complete image" at bounding box center [1137, 184] width 138 height 27
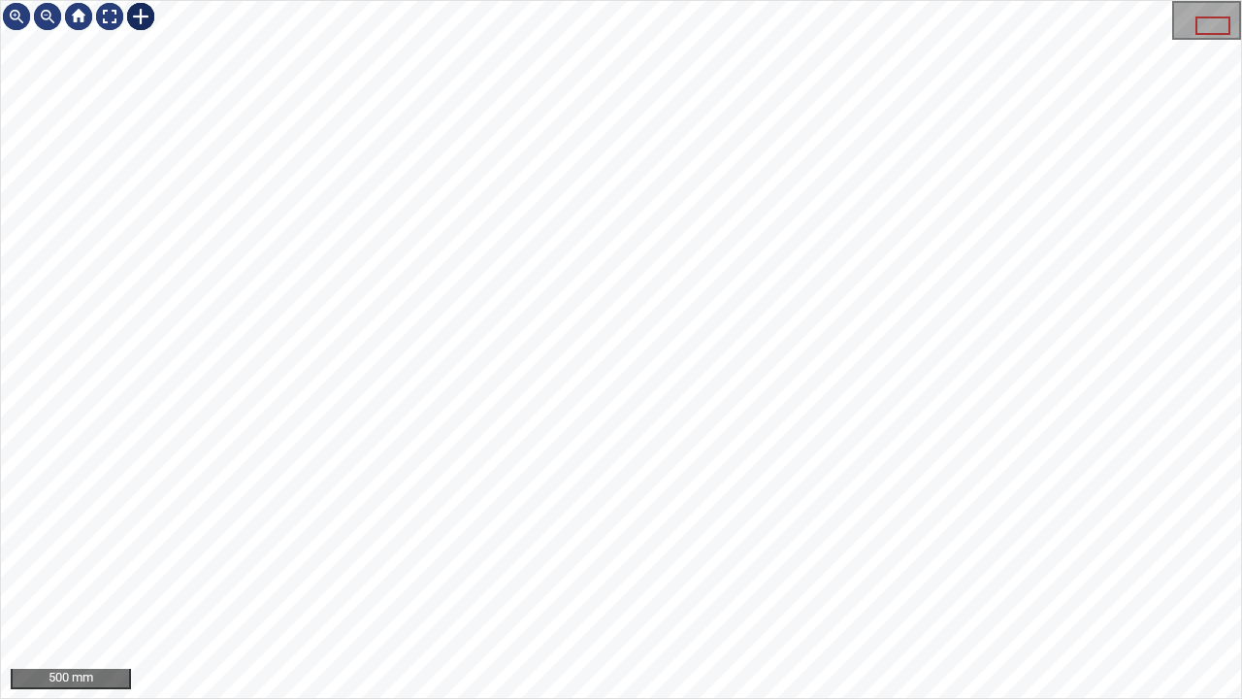
click at [138, 16] on div at bounding box center [140, 16] width 31 height 31
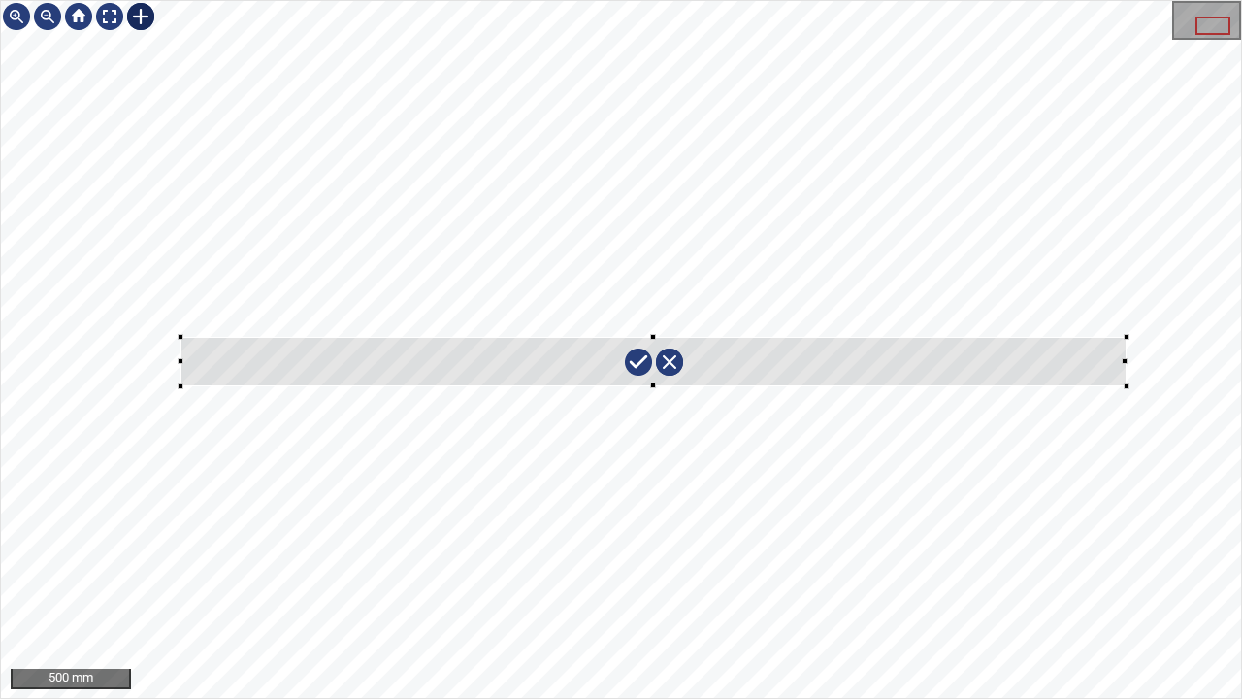
click at [1126, 386] on div at bounding box center [621, 349] width 1240 height 697
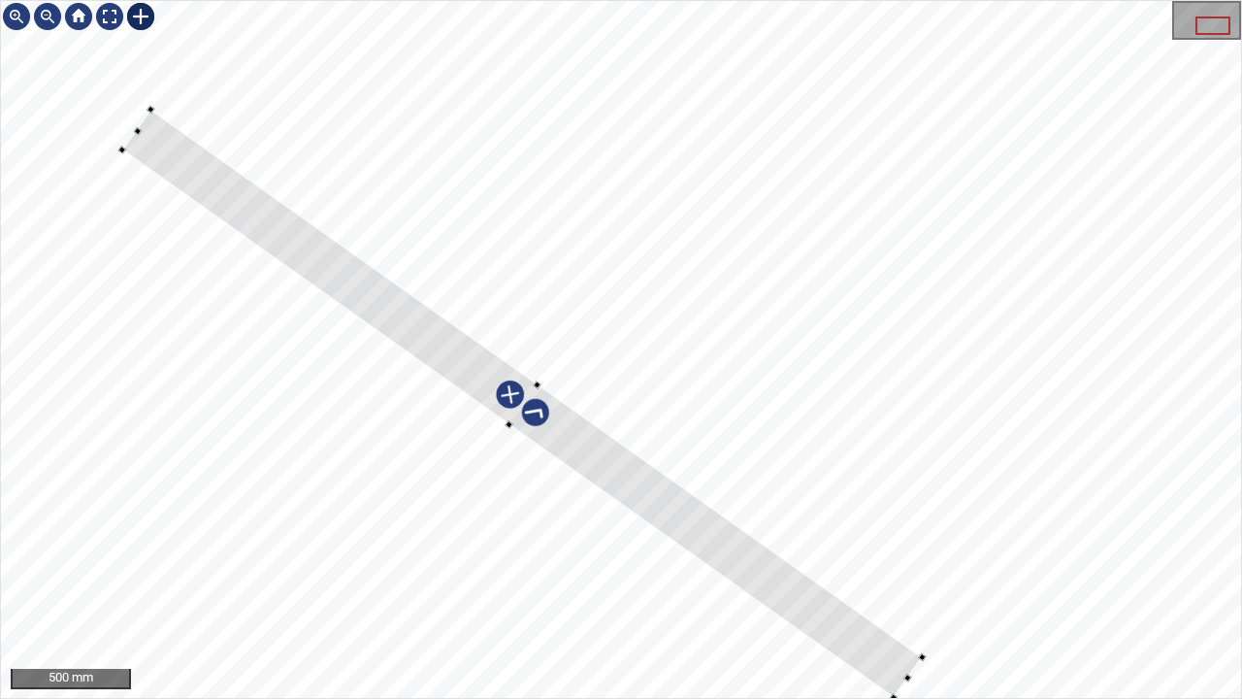
click at [604, 463] on div at bounding box center [522, 404] width 801 height 588
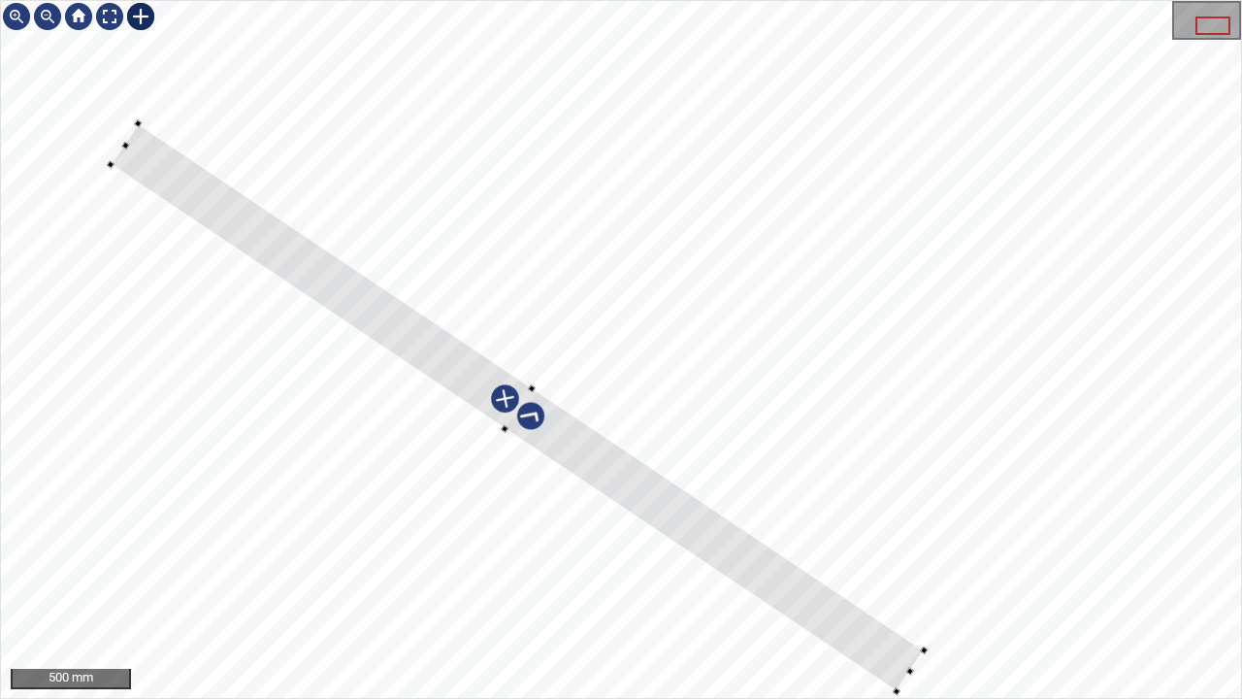
click at [697, 520] on div at bounding box center [518, 407] width 813 height 568
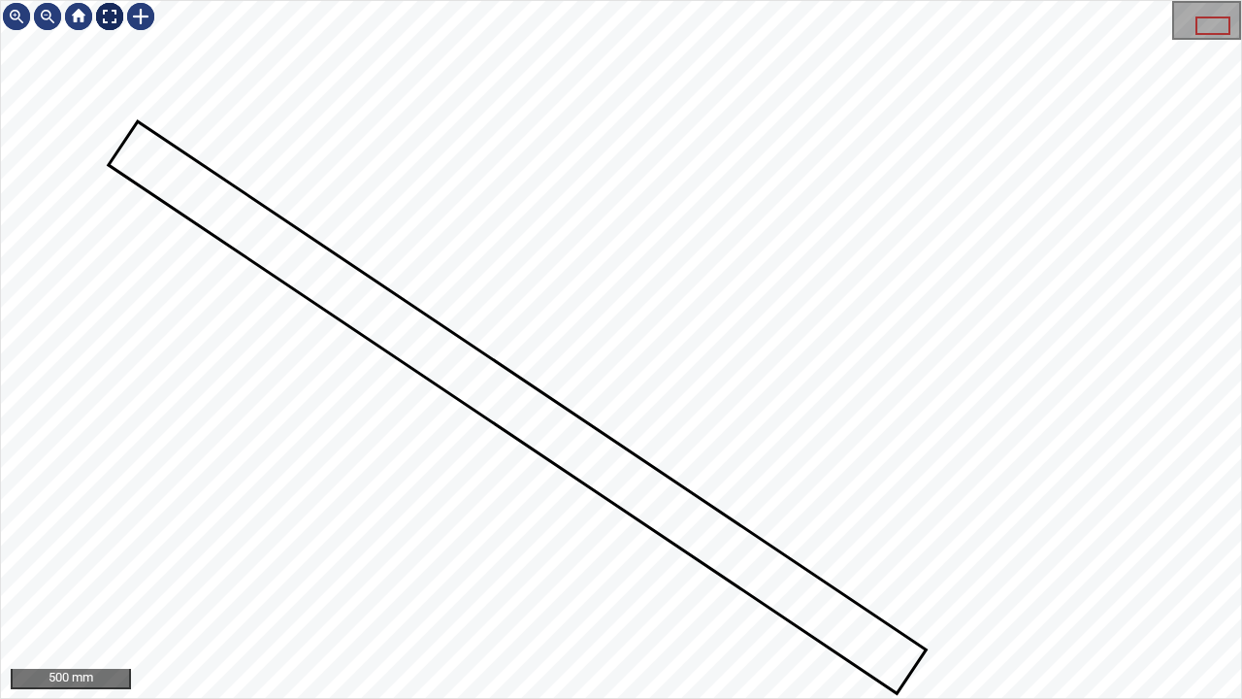
click at [111, 10] on div at bounding box center [109, 16] width 31 height 31
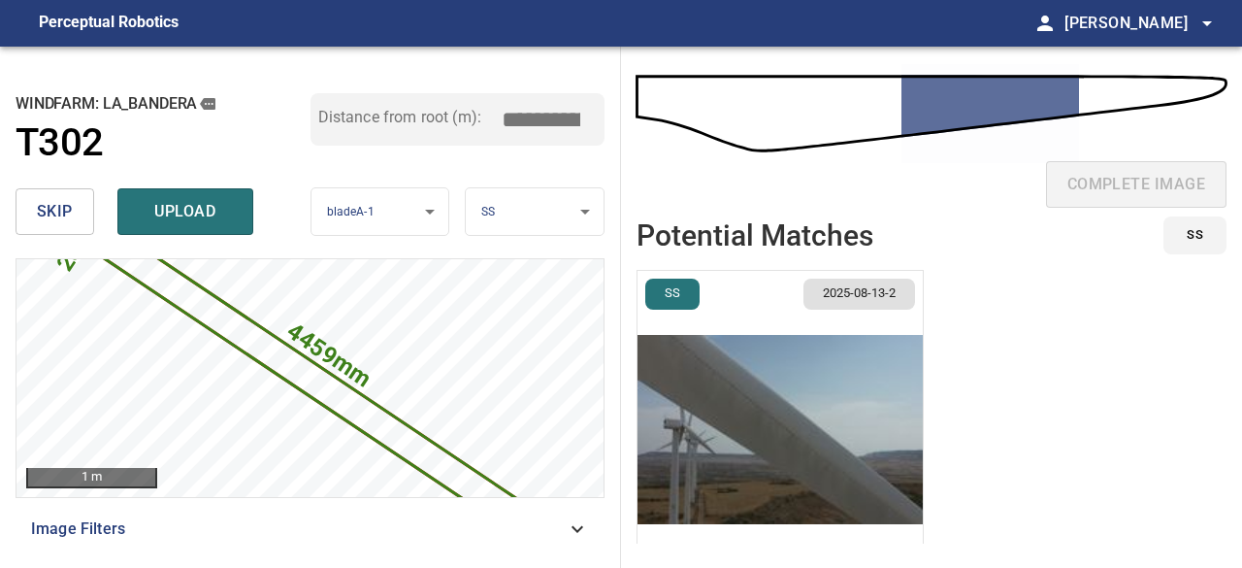
click at [811, 448] on img "button" at bounding box center [780, 429] width 285 height 317
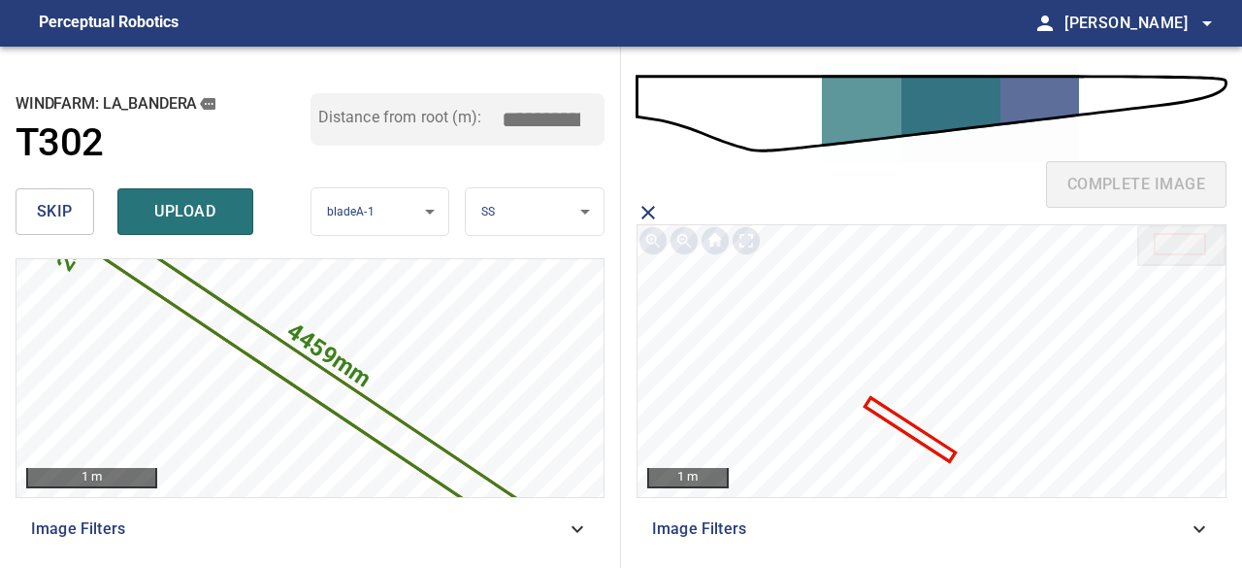
click at [920, 438] on icon at bounding box center [911, 430] width 86 height 60
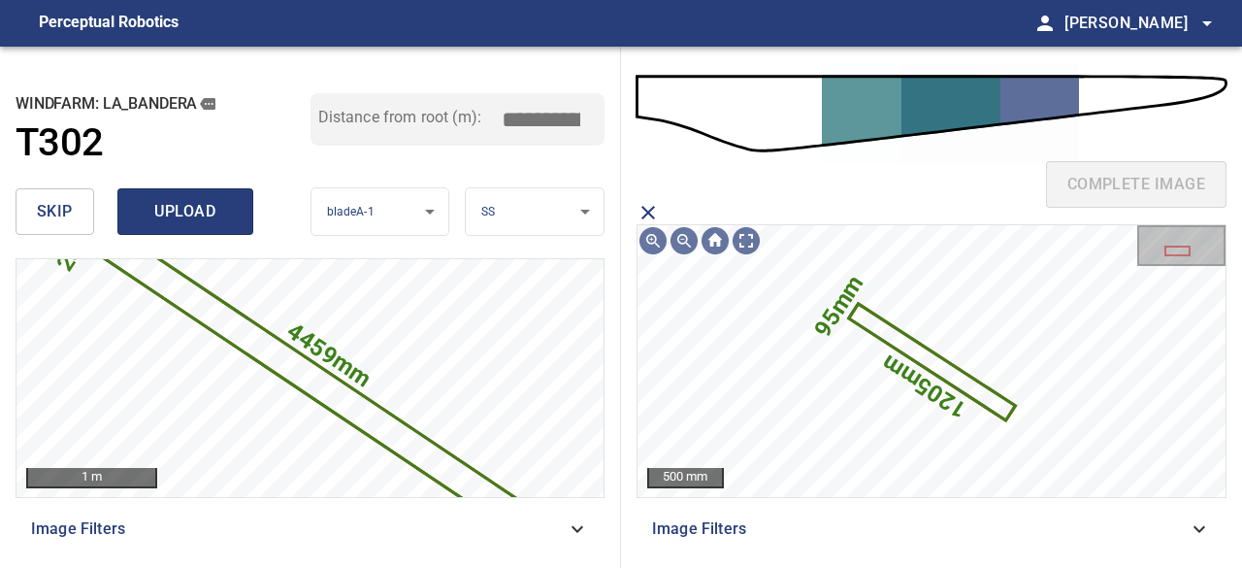
click at [196, 206] on span "upload" at bounding box center [185, 211] width 93 height 27
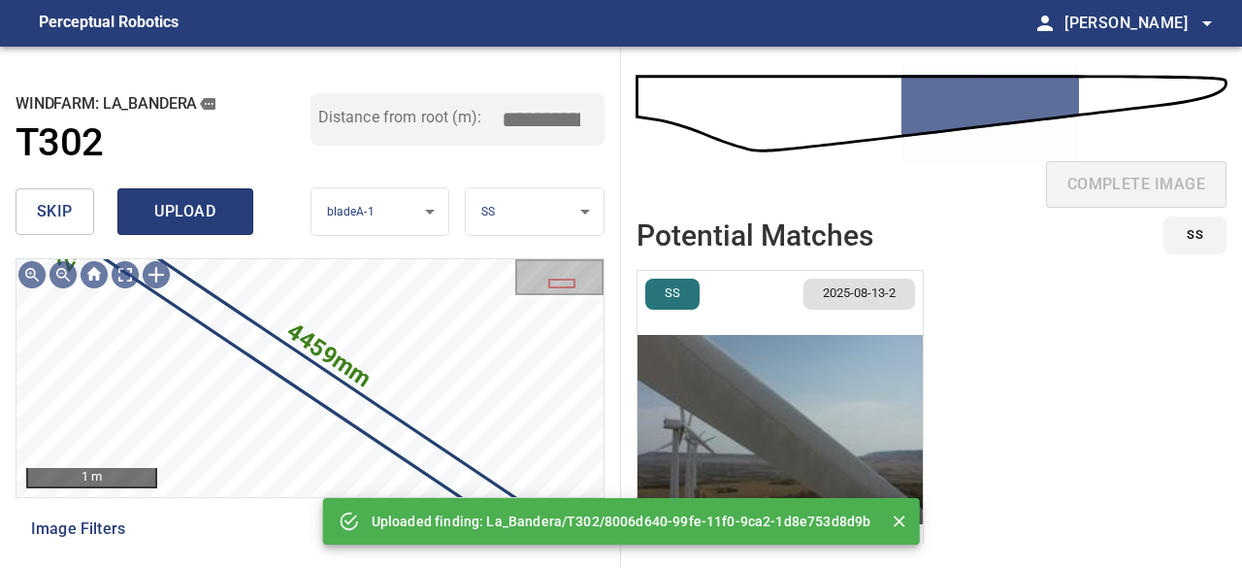
click at [196, 203] on span "upload" at bounding box center [185, 211] width 93 height 27
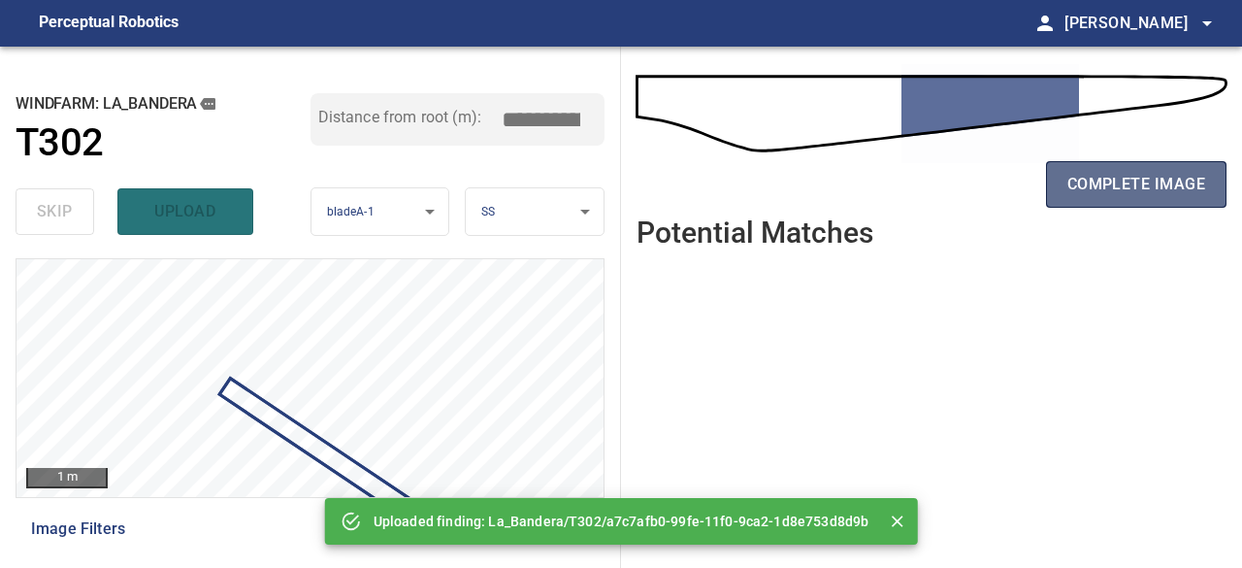
click at [1124, 185] on span "complete image" at bounding box center [1137, 184] width 138 height 27
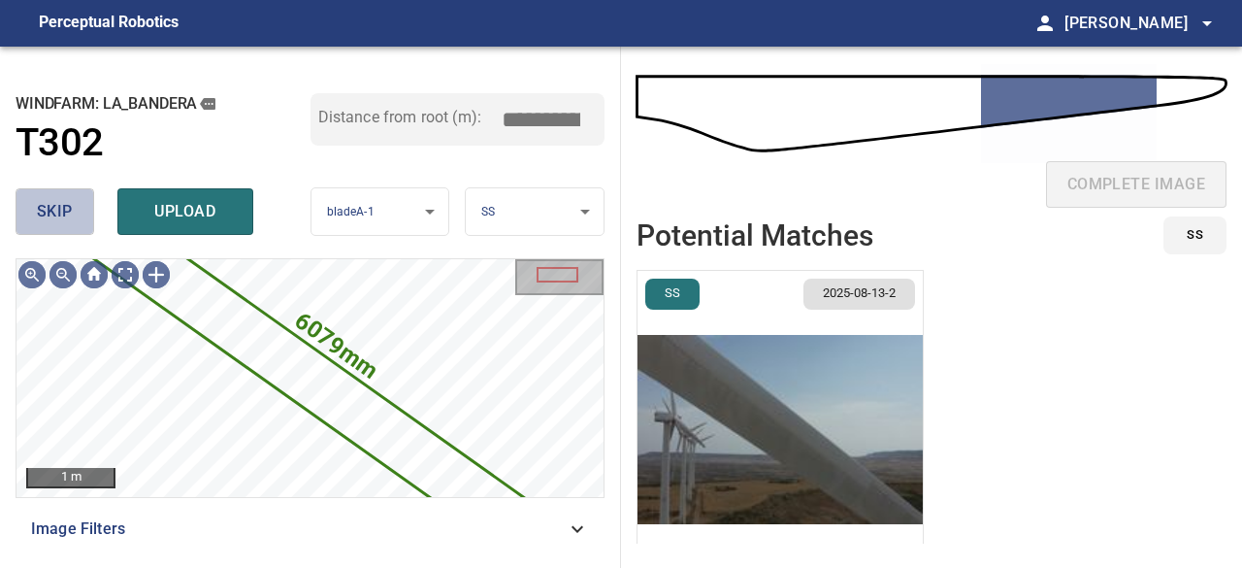
click at [56, 213] on span "skip" at bounding box center [55, 211] width 36 height 27
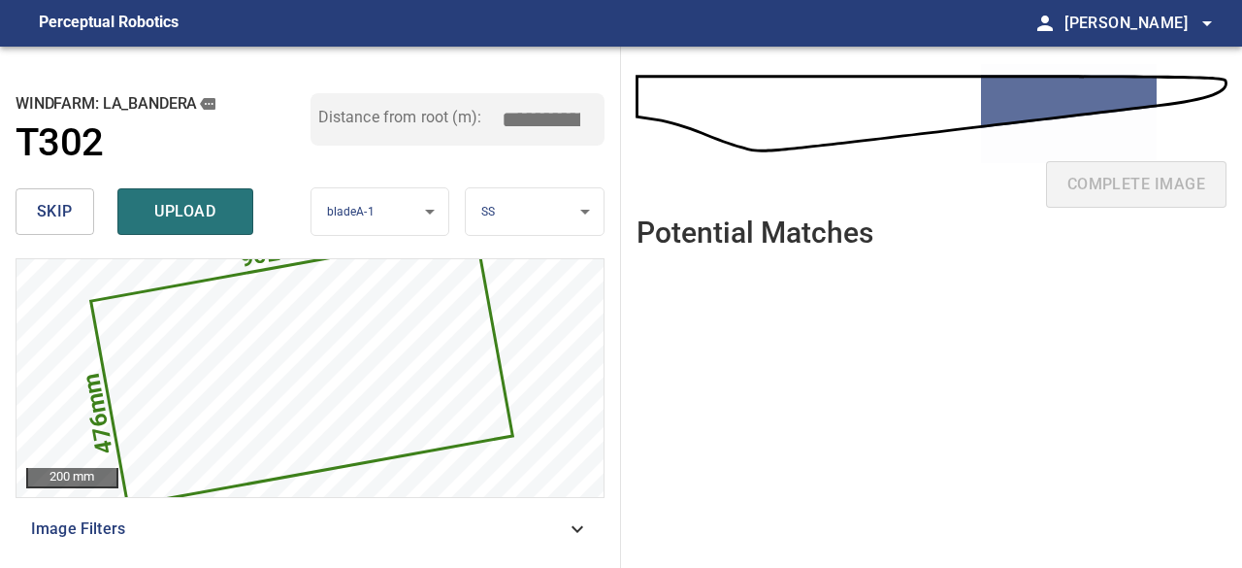
click at [194, 206] on span "upload" at bounding box center [185, 211] width 93 height 27
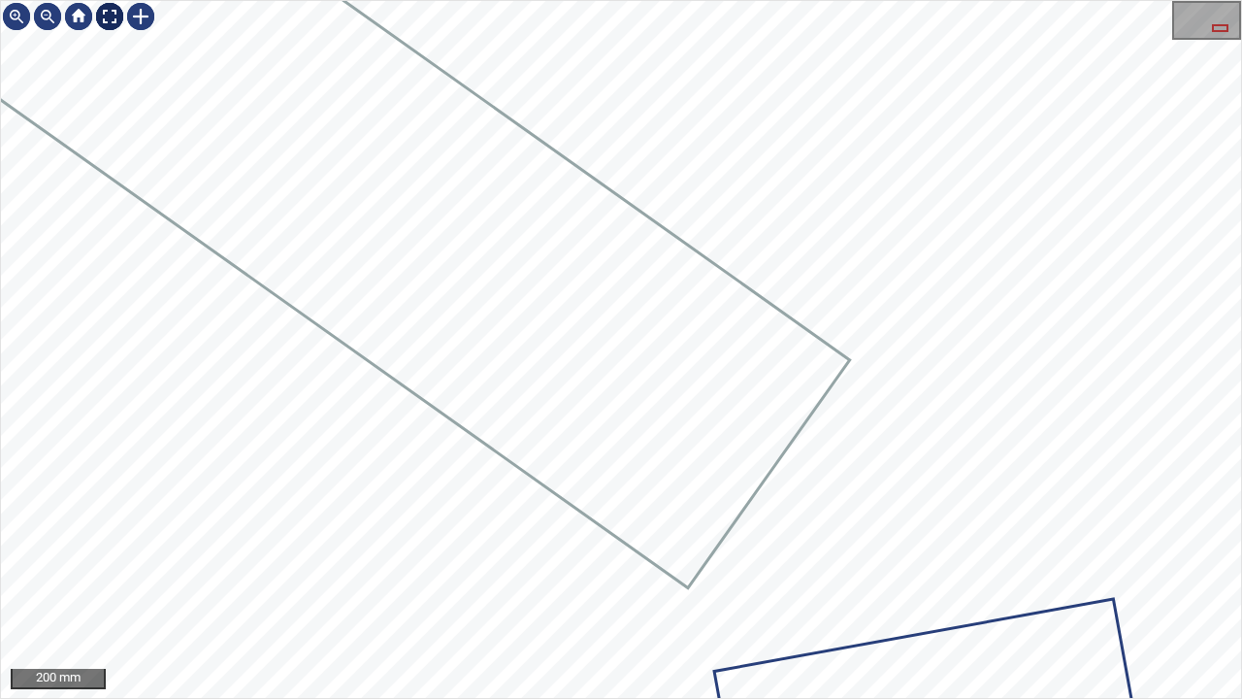
click at [110, 16] on div at bounding box center [109, 16] width 31 height 31
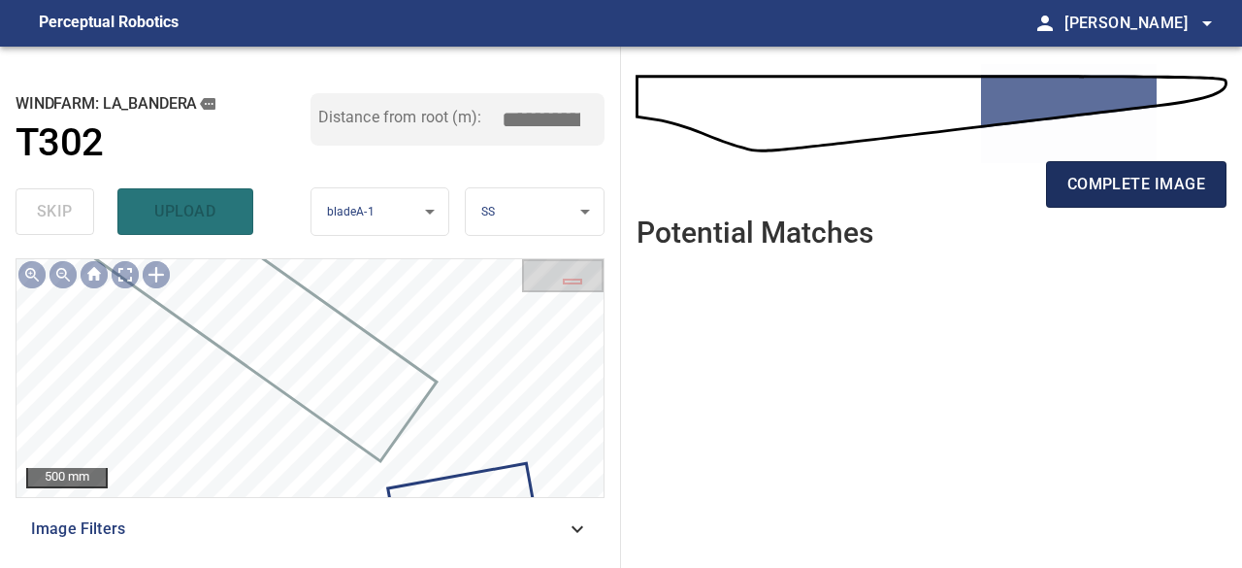
click at [1140, 193] on span "complete image" at bounding box center [1137, 184] width 138 height 27
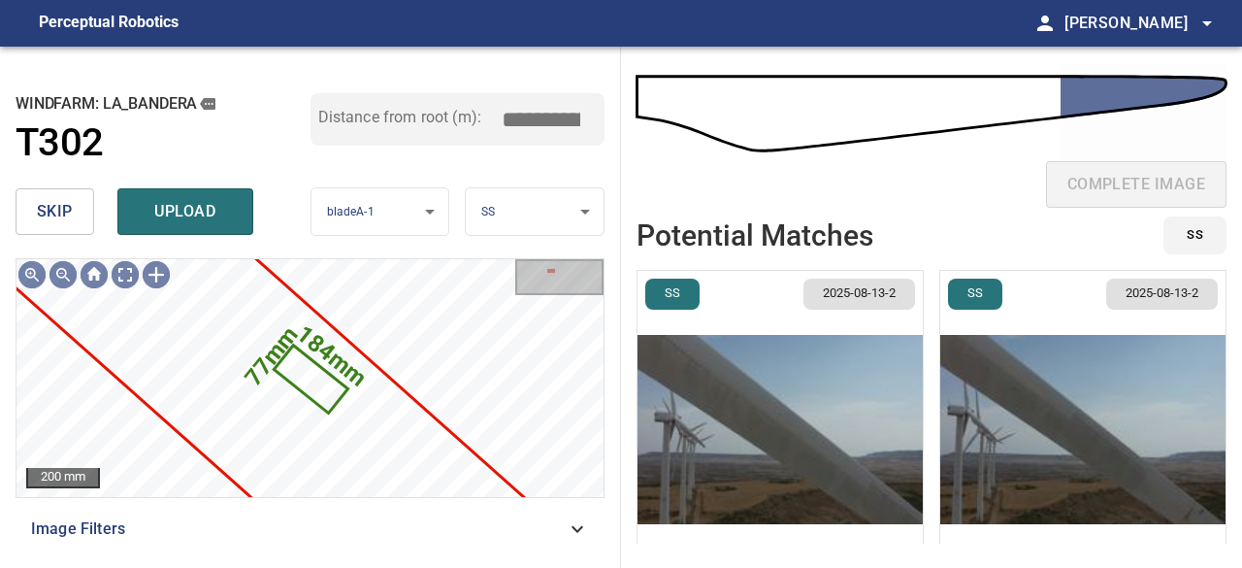
click at [51, 209] on span "skip" at bounding box center [55, 211] width 36 height 27
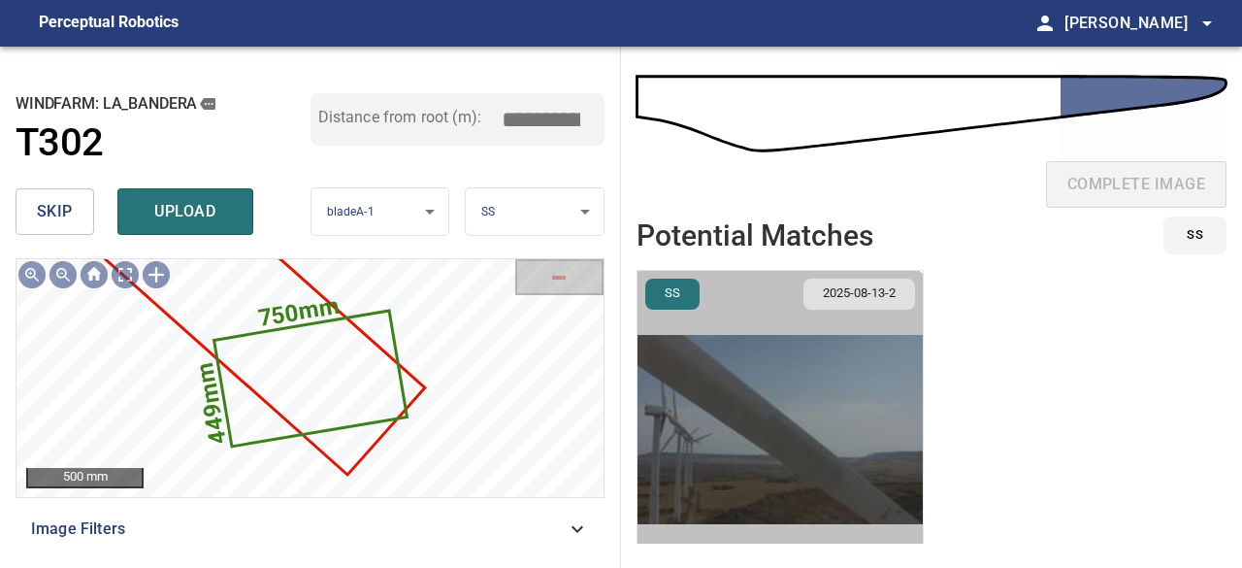
click at [773, 466] on img "button" at bounding box center [780, 429] width 285 height 317
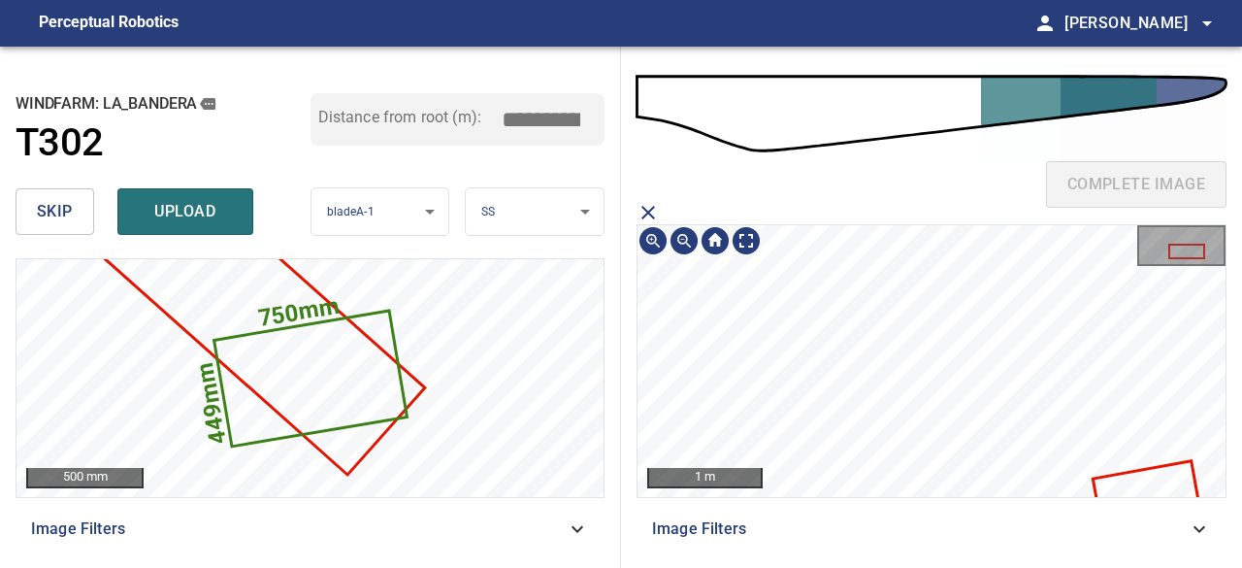
click at [998, 224] on div "complete image 1 m Image Filters" at bounding box center [931, 307] width 621 height 521
click at [1112, 466] on icon at bounding box center [1127, 466] width 105 height 68
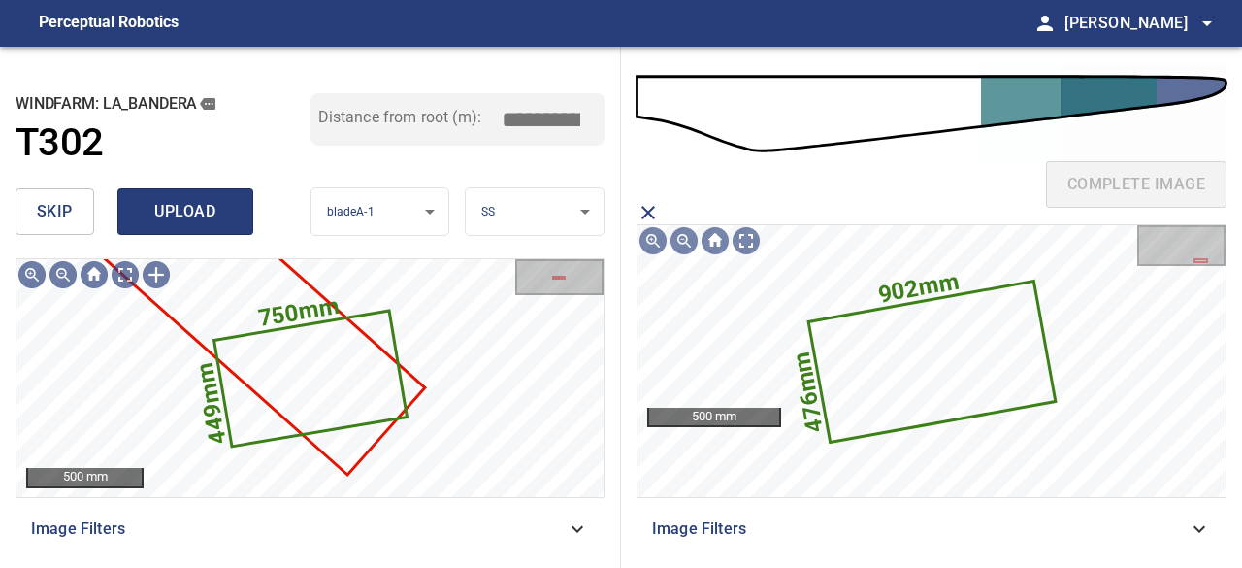
click at [174, 216] on span "upload" at bounding box center [185, 211] width 93 height 27
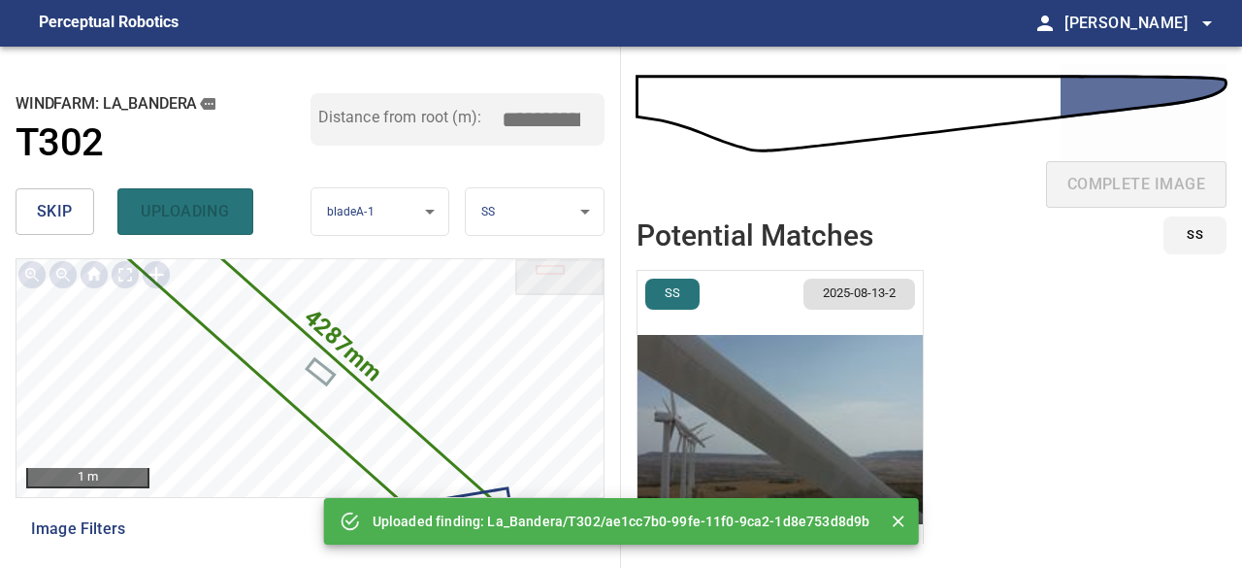
click at [65, 203] on span "skip" at bounding box center [55, 211] width 36 height 27
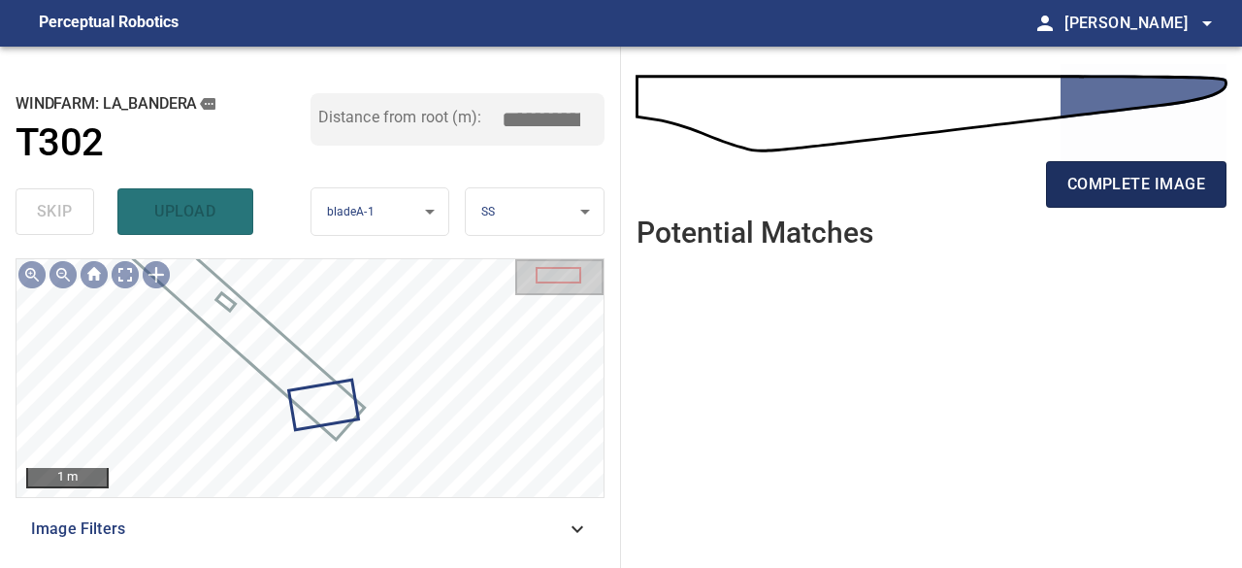
click at [1137, 181] on span "complete image" at bounding box center [1137, 184] width 138 height 27
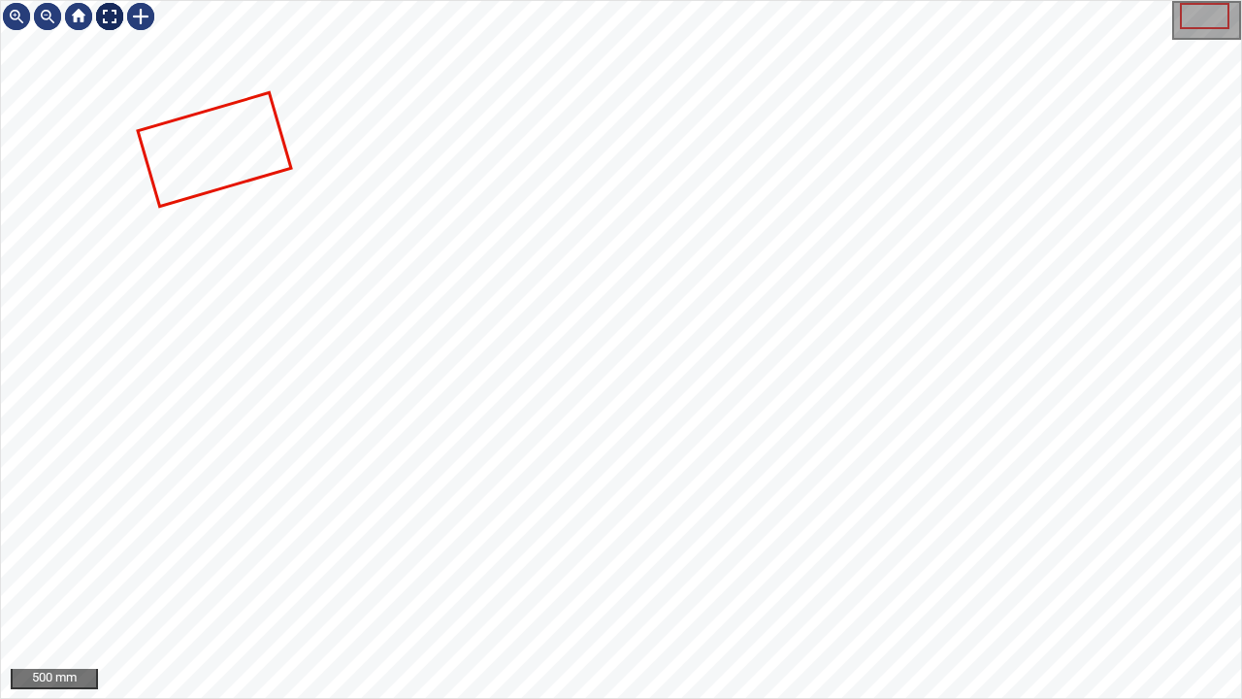
click at [109, 14] on div at bounding box center [109, 16] width 31 height 31
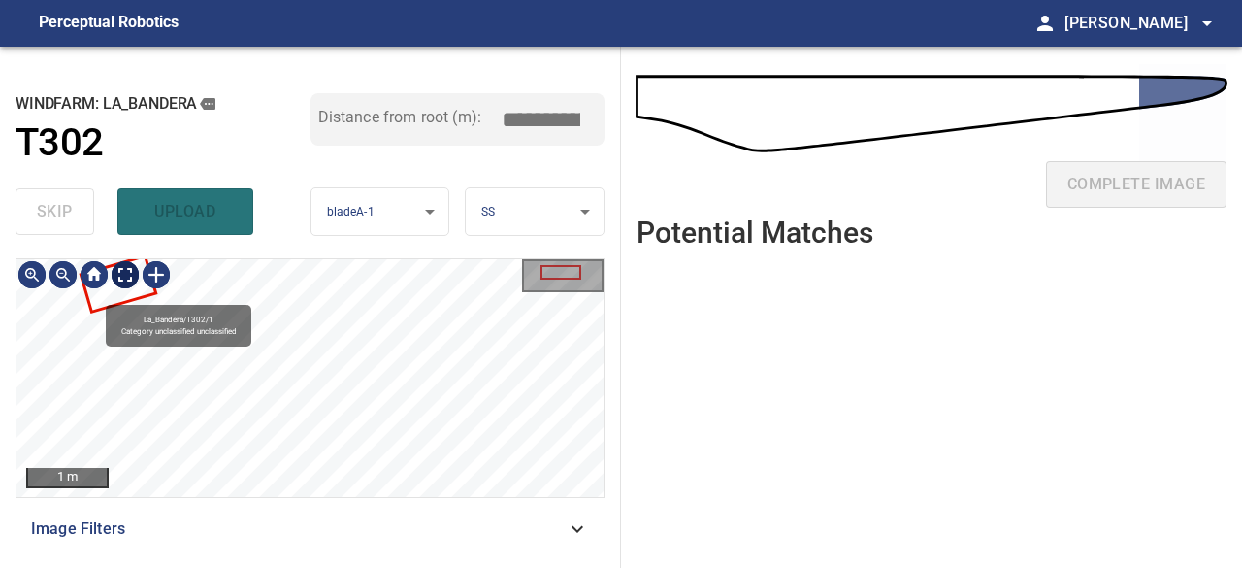
click at [120, 289] on div "La_Bandera/T302/1 Category unclassified unclassified 1 m" at bounding box center [309, 378] width 587 height 238
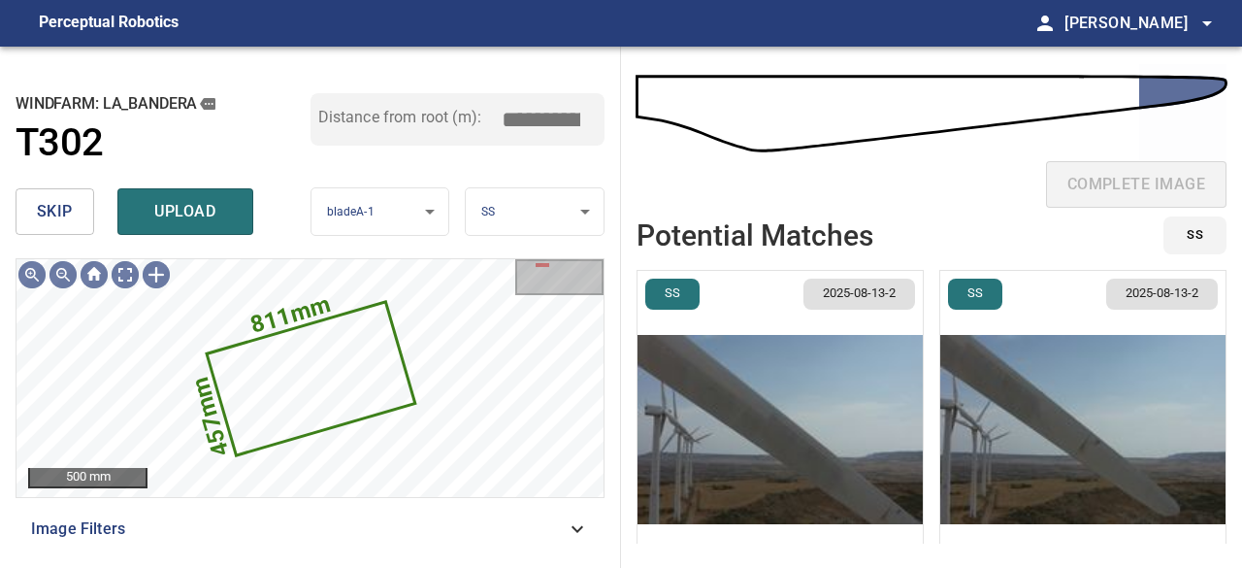
click at [1071, 448] on img "button" at bounding box center [1082, 429] width 285 height 317
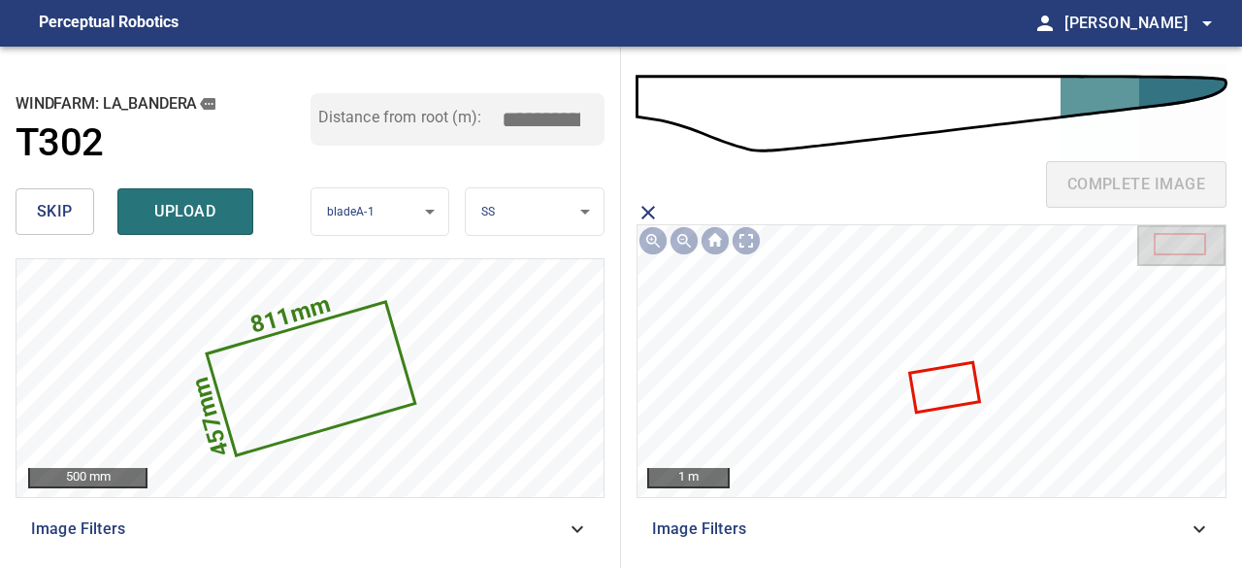
click at [927, 379] on icon at bounding box center [944, 387] width 67 height 47
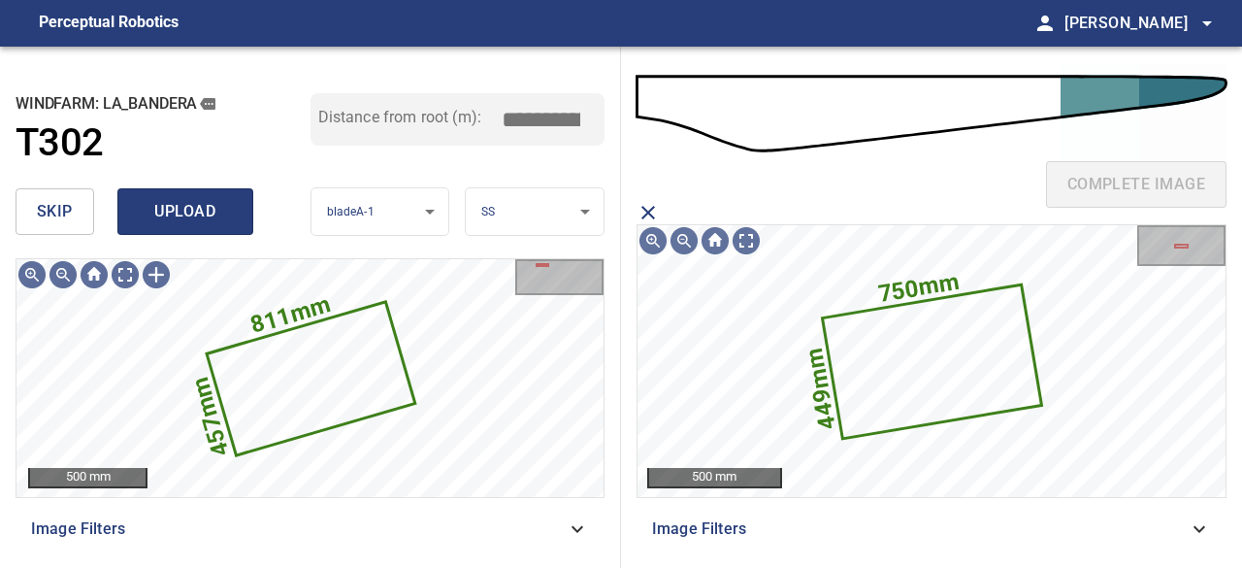
click at [171, 201] on span "upload" at bounding box center [185, 211] width 93 height 27
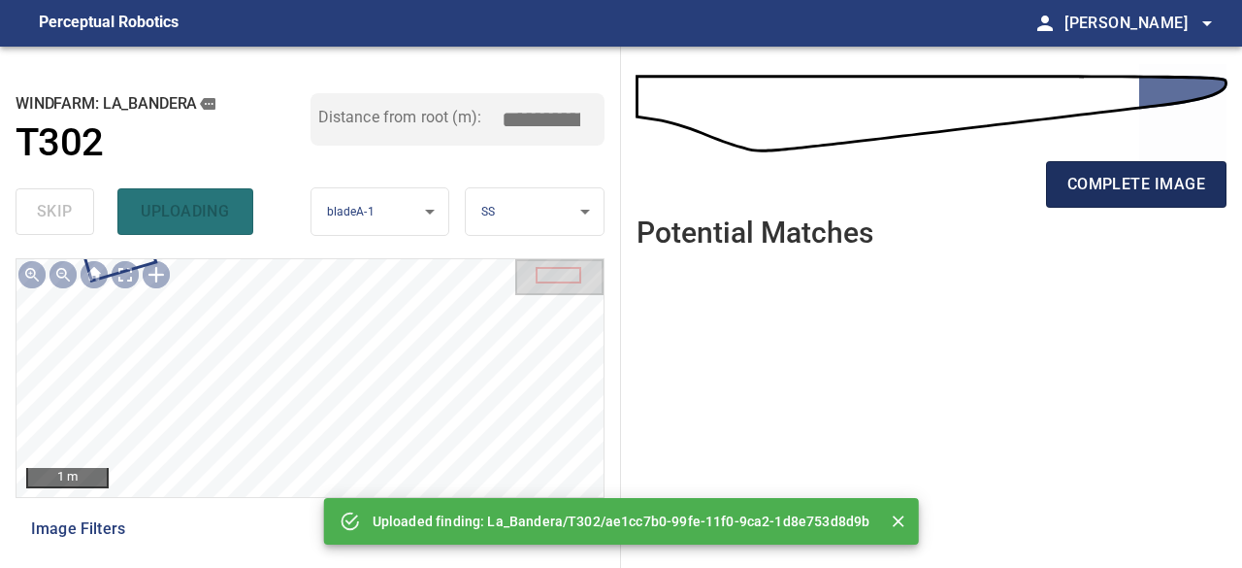
click at [1123, 175] on span "complete image" at bounding box center [1137, 184] width 138 height 27
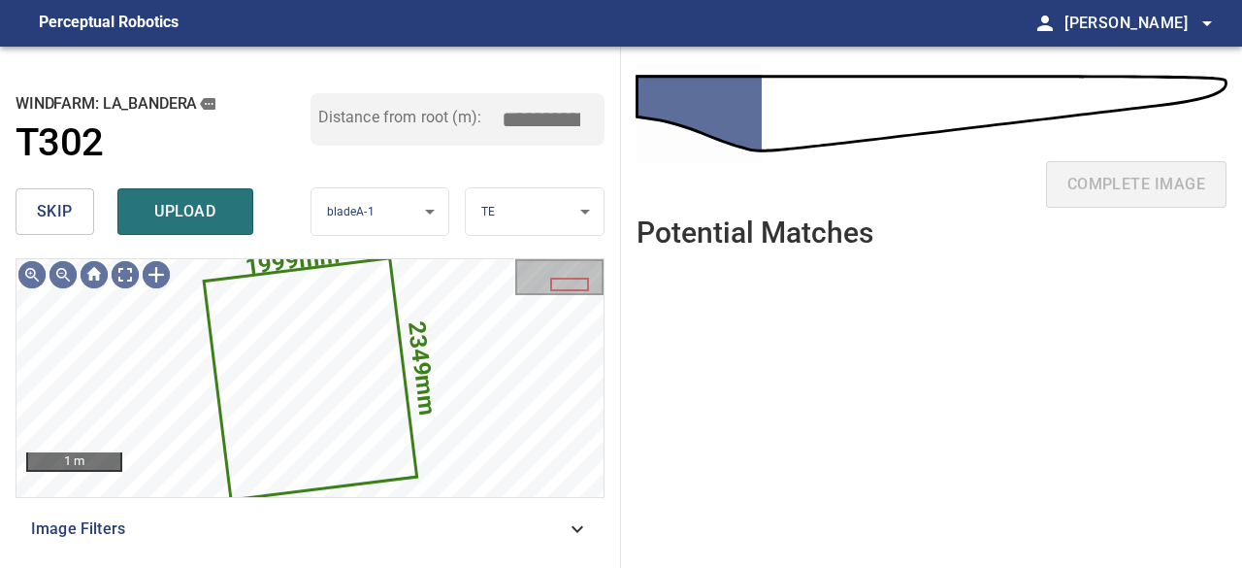
click at [50, 216] on span "skip" at bounding box center [55, 211] width 36 height 27
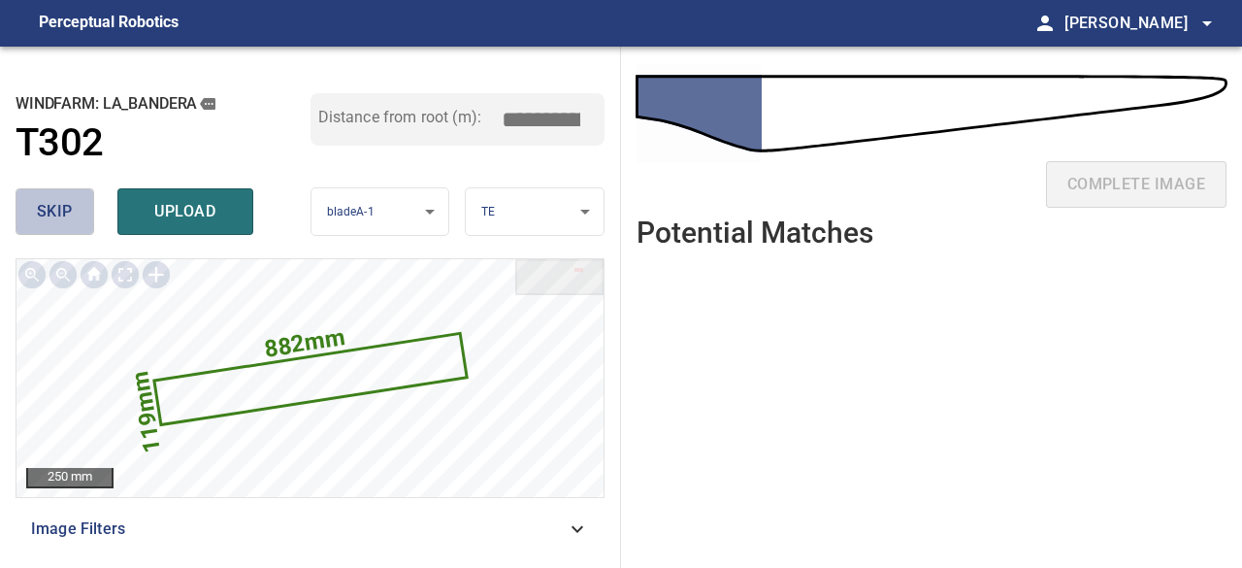
click at [50, 216] on span "skip" at bounding box center [55, 211] width 36 height 27
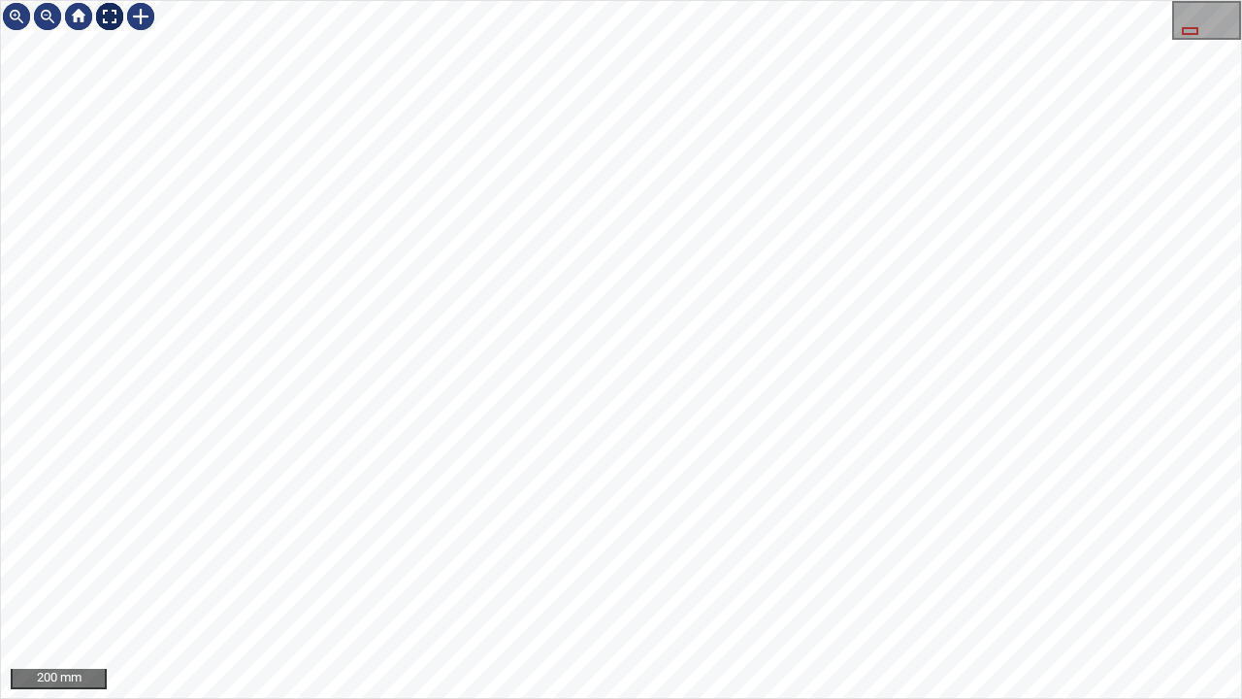
click at [113, 15] on div at bounding box center [109, 16] width 31 height 31
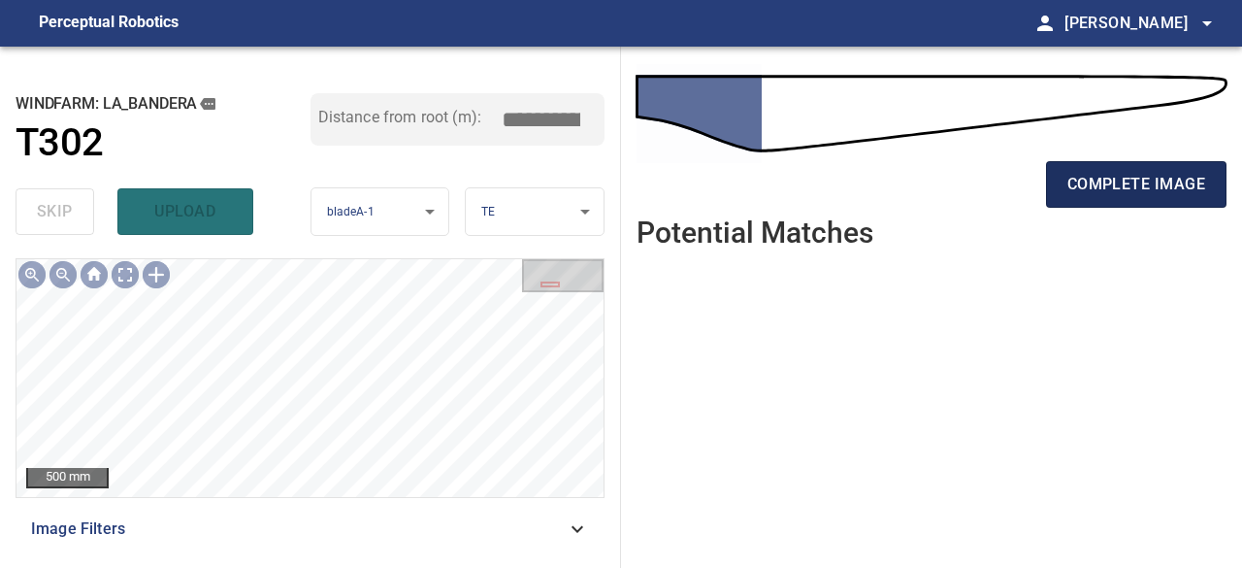
click at [1141, 188] on span "complete image" at bounding box center [1137, 184] width 138 height 27
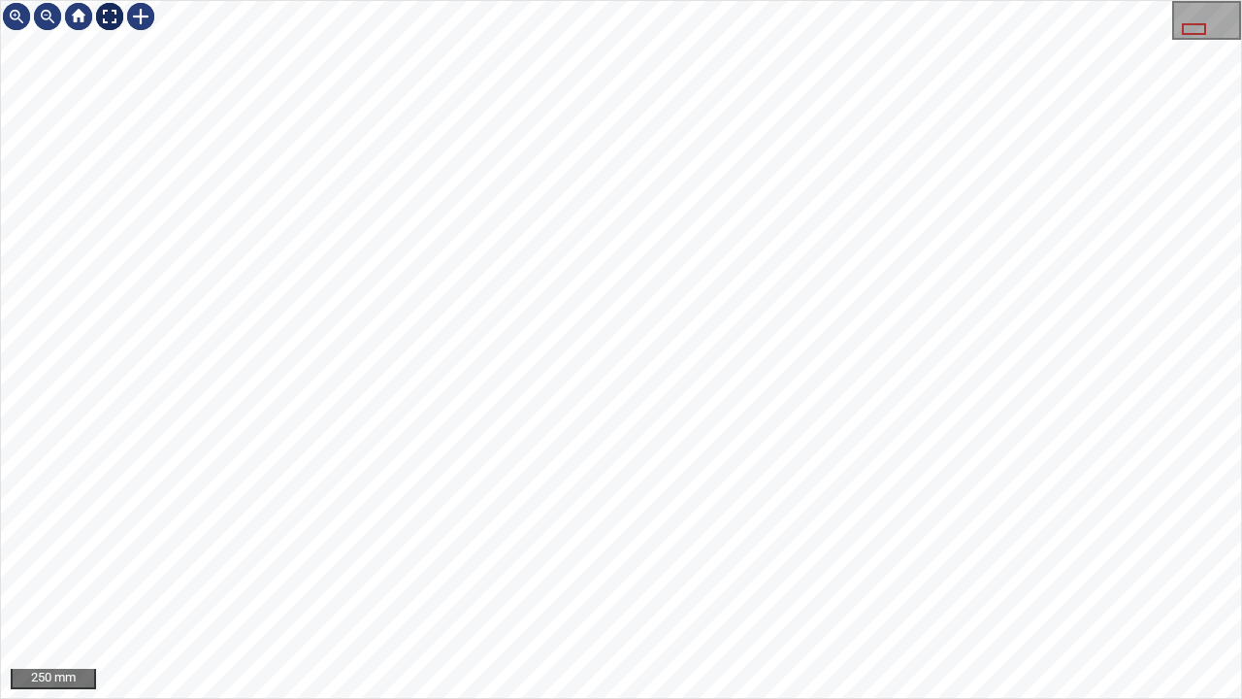
click at [109, 19] on div at bounding box center [109, 16] width 31 height 31
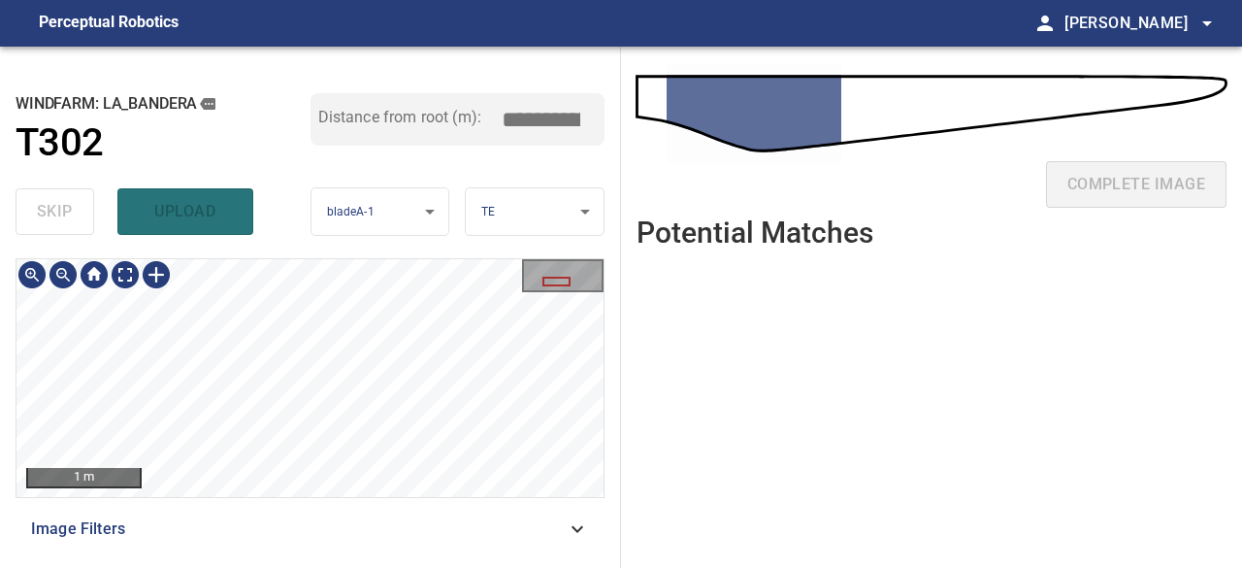
click at [648, 313] on div "**********" at bounding box center [621, 307] width 1242 height 521
click at [572, 550] on div "1 m Image Filters" at bounding box center [310, 405] width 589 height 294
click at [372, 518] on div "1 m Image Filters" at bounding box center [310, 405] width 589 height 294
click at [434, 502] on div "1 m Image Filters" at bounding box center [310, 405] width 589 height 294
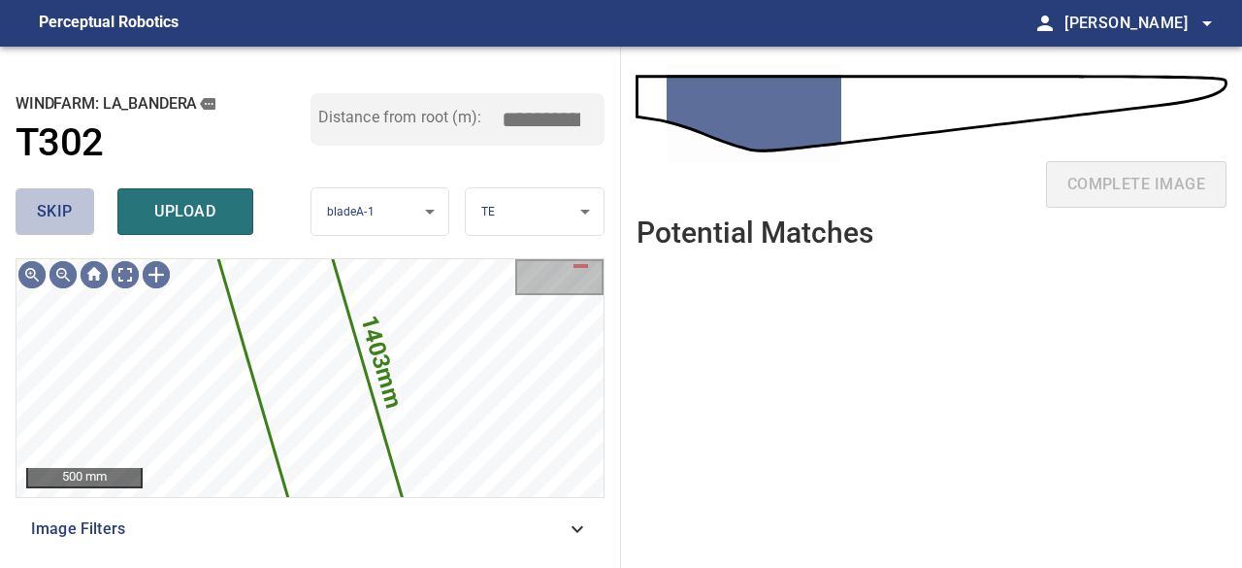
click at [37, 204] on span "skip" at bounding box center [55, 211] width 36 height 27
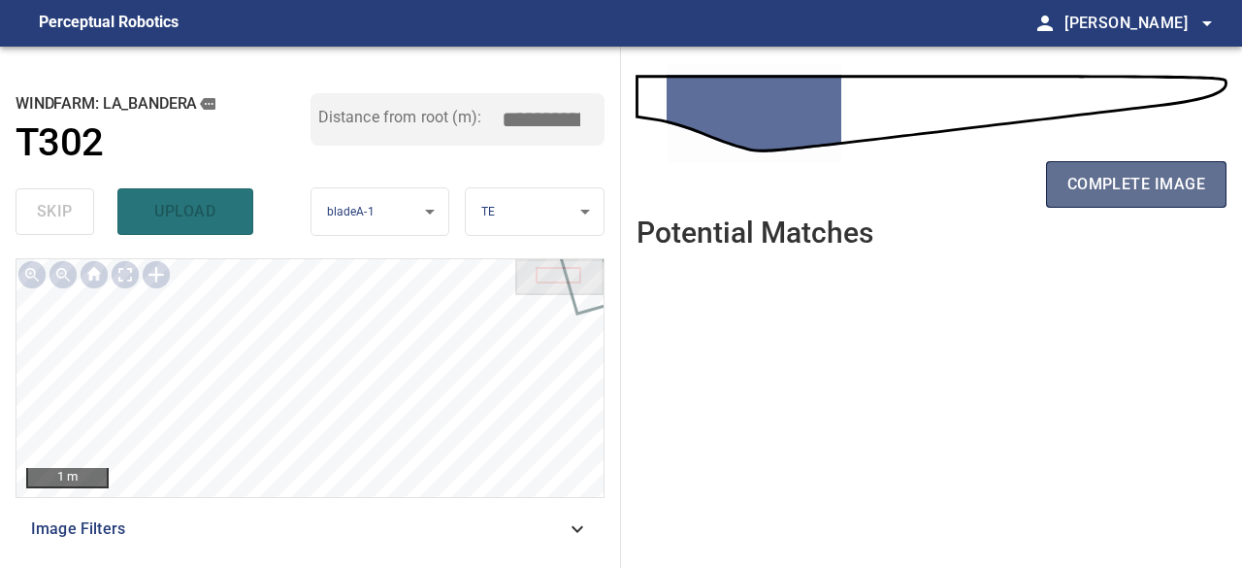
drag, startPoint x: 1137, startPoint y: 186, endPoint x: 1127, endPoint y: 189, distance: 11.1
click at [1136, 186] on span "complete image" at bounding box center [1137, 184] width 138 height 27
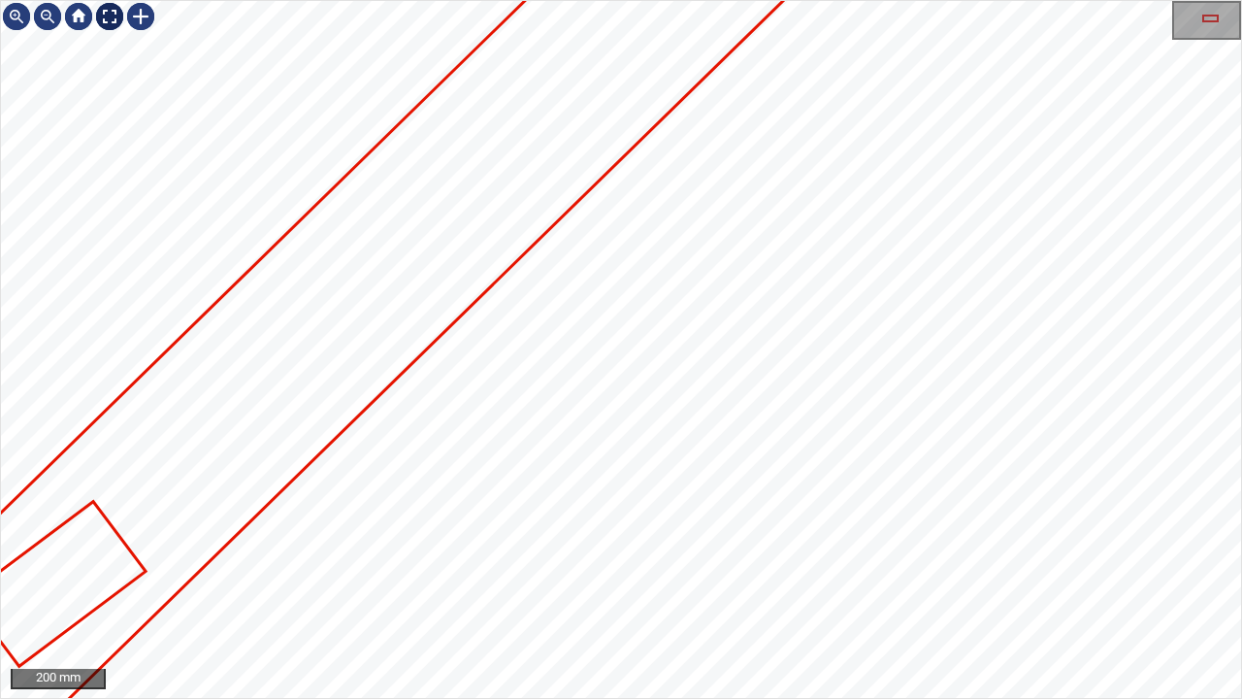
click at [110, 18] on div at bounding box center [109, 16] width 31 height 31
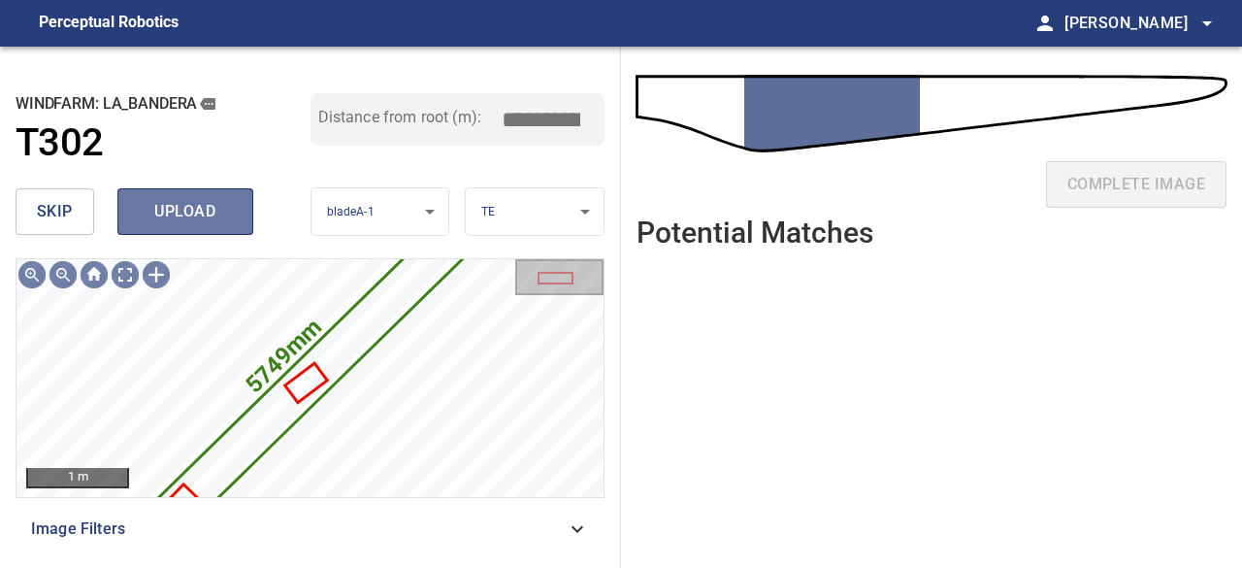
click at [186, 212] on span "upload" at bounding box center [185, 211] width 93 height 27
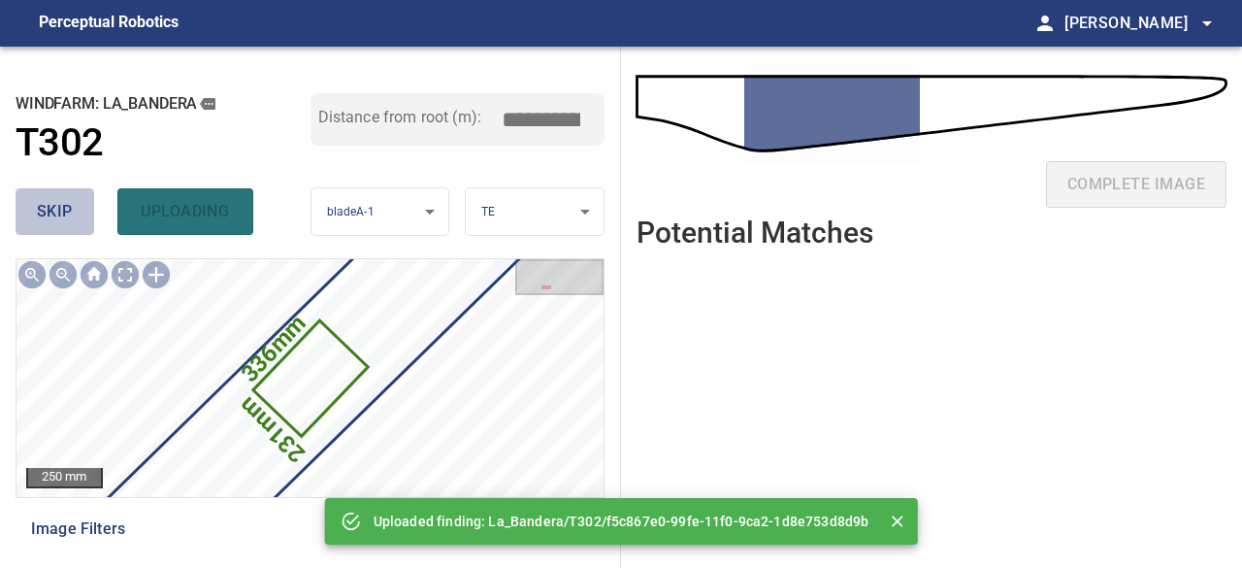
click at [60, 217] on span "skip" at bounding box center [55, 211] width 36 height 27
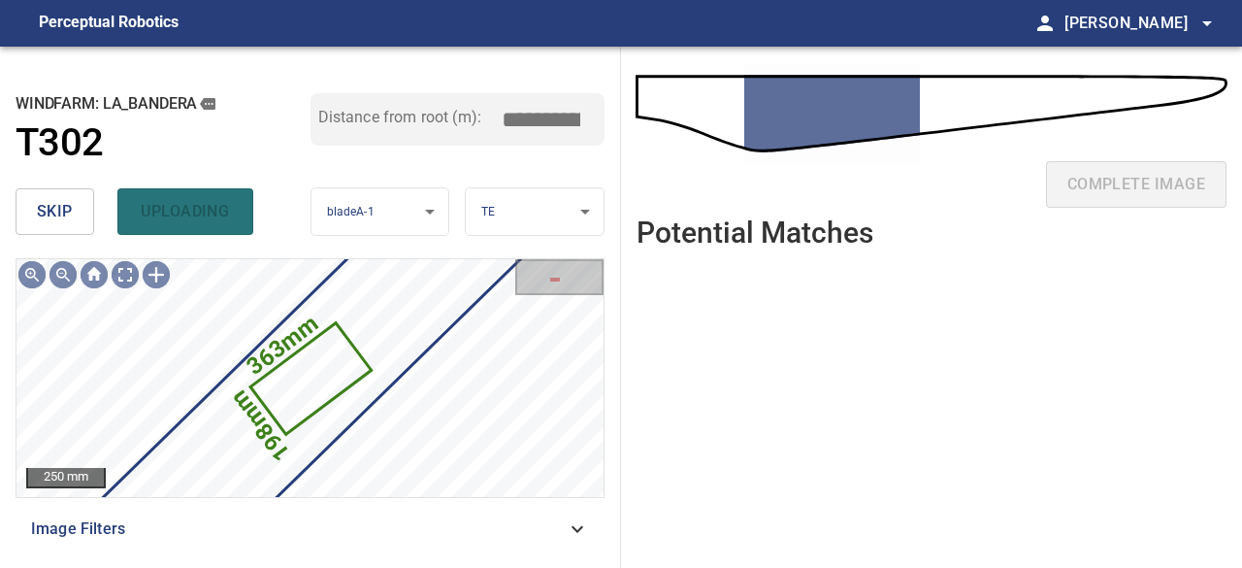
click at [60, 217] on span "skip" at bounding box center [55, 211] width 36 height 27
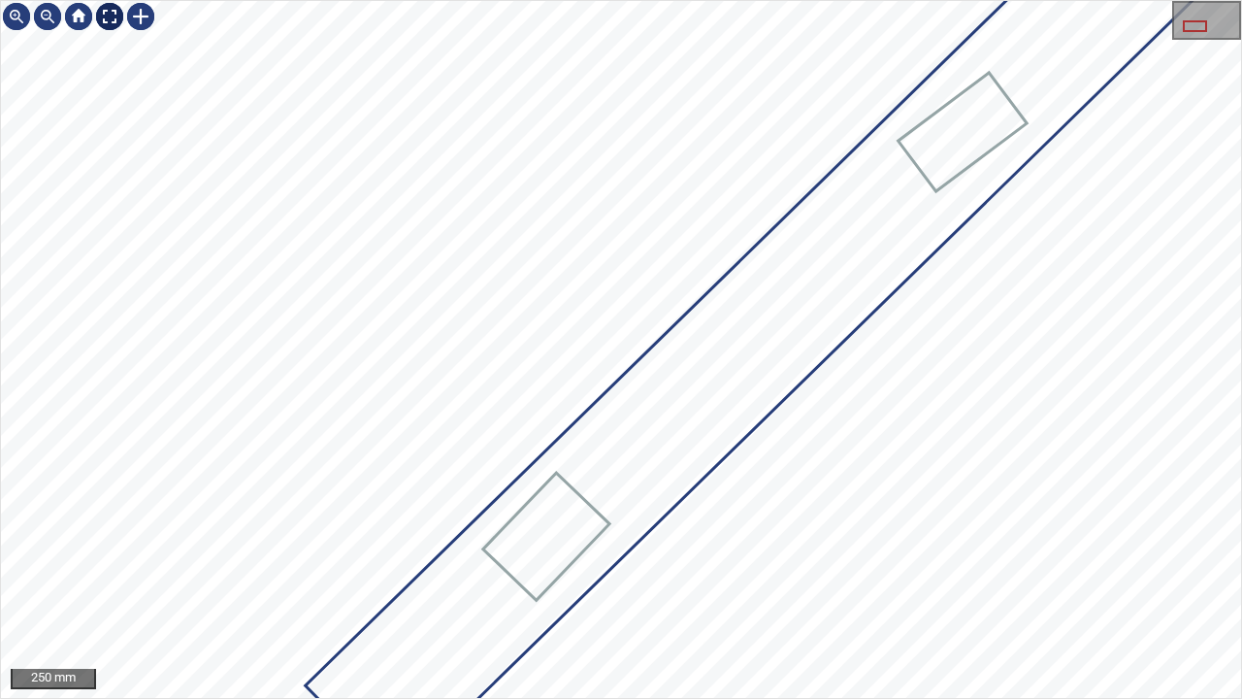
click at [111, 13] on div at bounding box center [109, 16] width 31 height 31
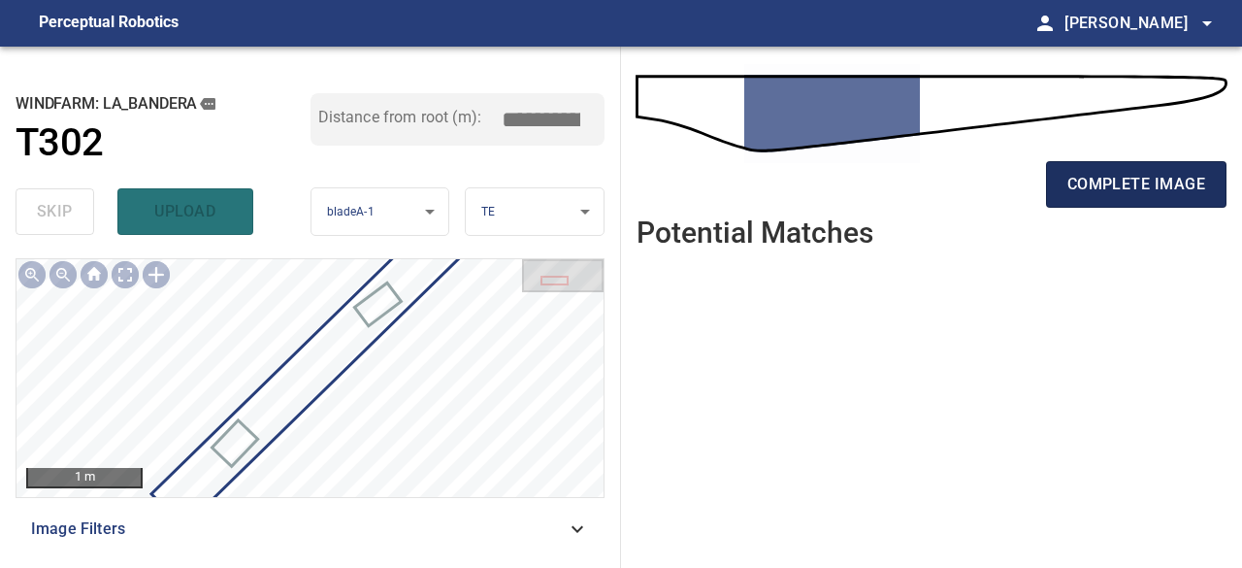
click at [1140, 177] on span "complete image" at bounding box center [1137, 184] width 138 height 27
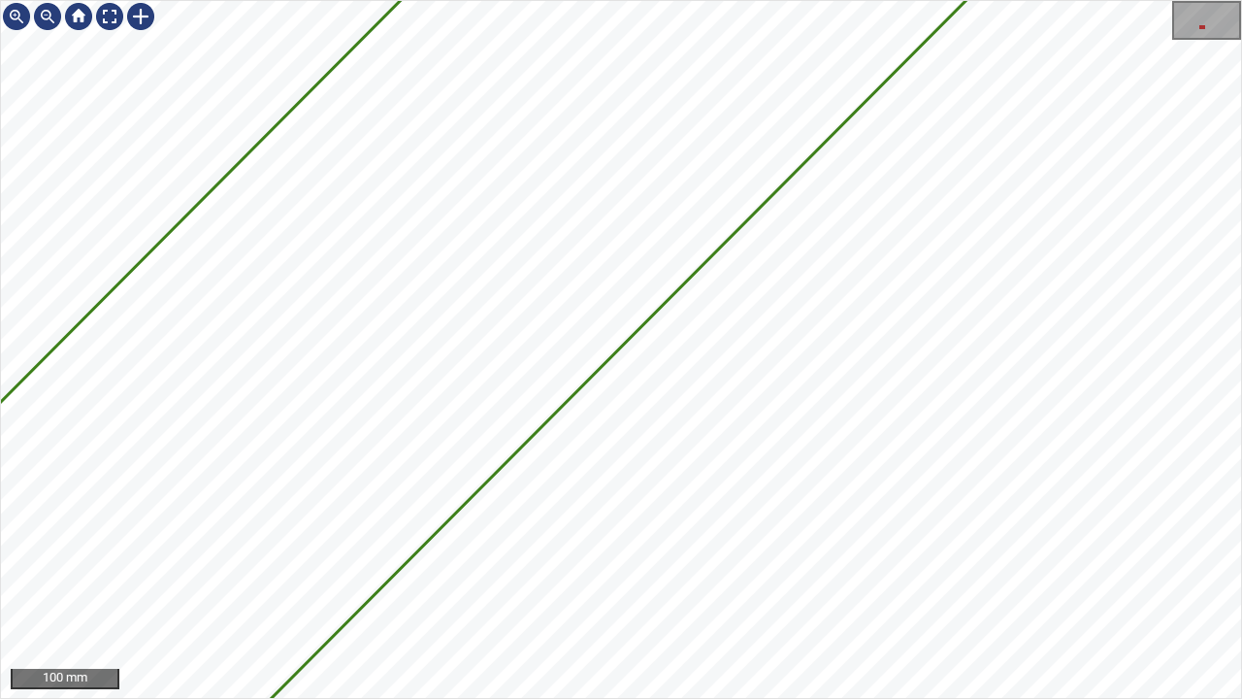
click at [1096, 0] on div "6119mm 402mm 100 mm" at bounding box center [621, 349] width 1242 height 699
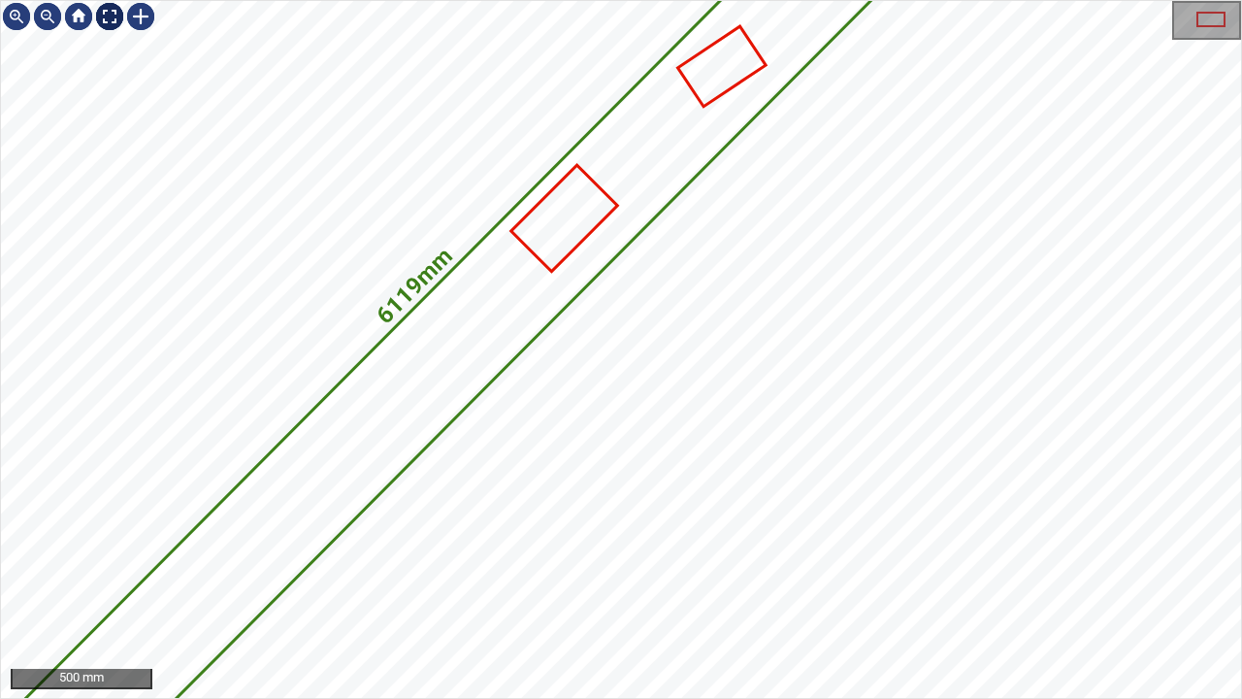
click at [111, 14] on div at bounding box center [109, 16] width 31 height 31
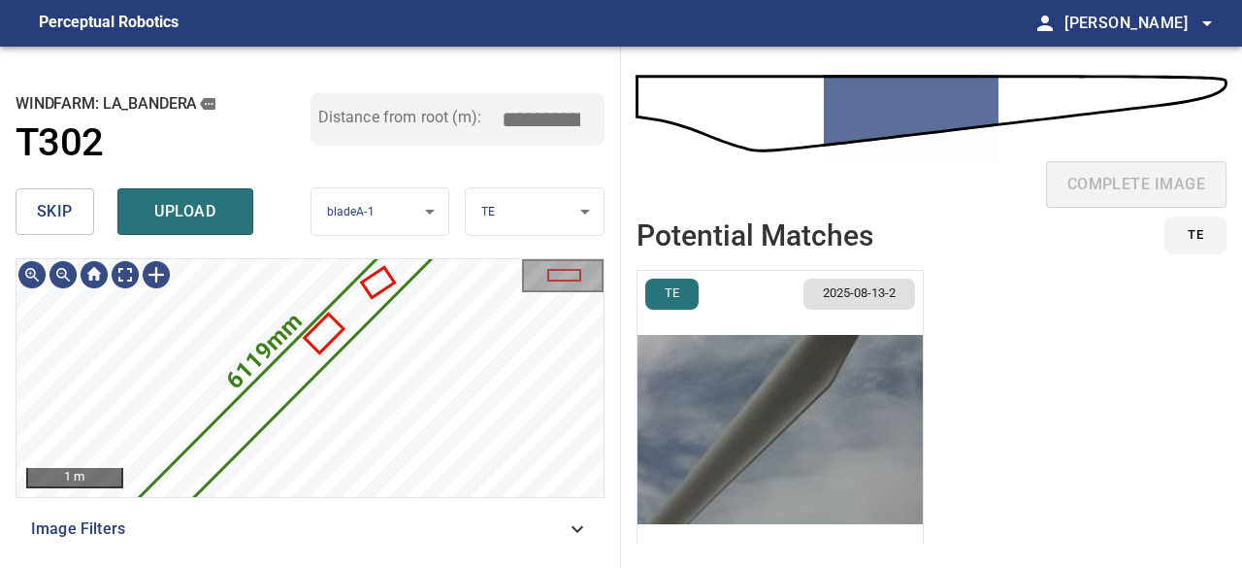
click at [749, 457] on img "button" at bounding box center [780, 429] width 285 height 317
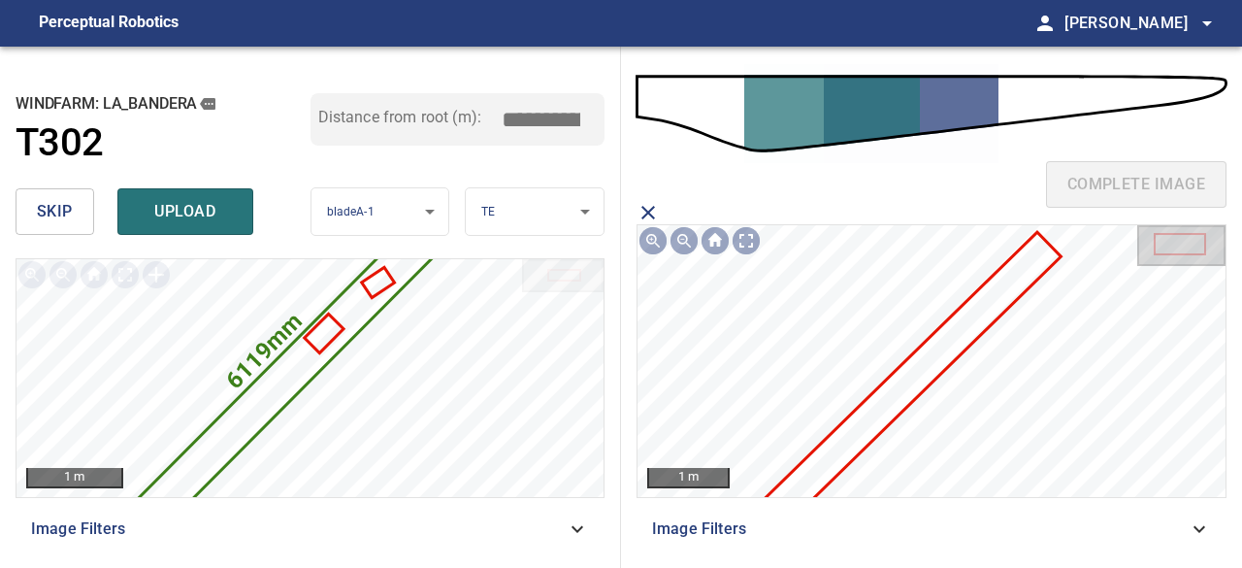
click at [903, 389] on icon at bounding box center [897, 393] width 324 height 318
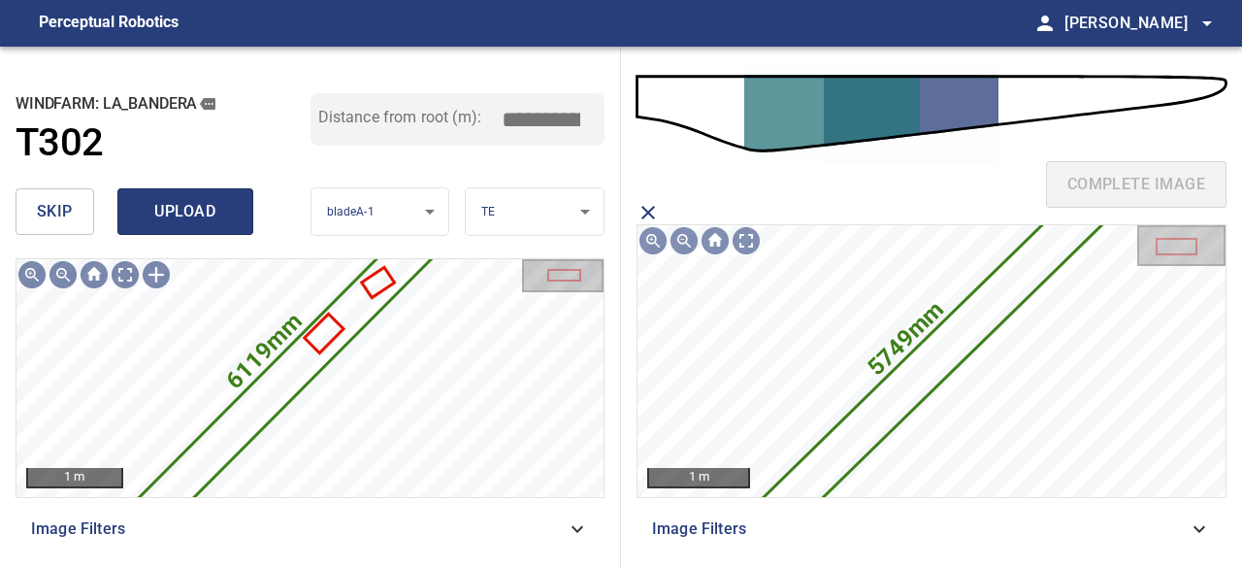
click at [220, 200] on span "upload" at bounding box center [185, 211] width 93 height 27
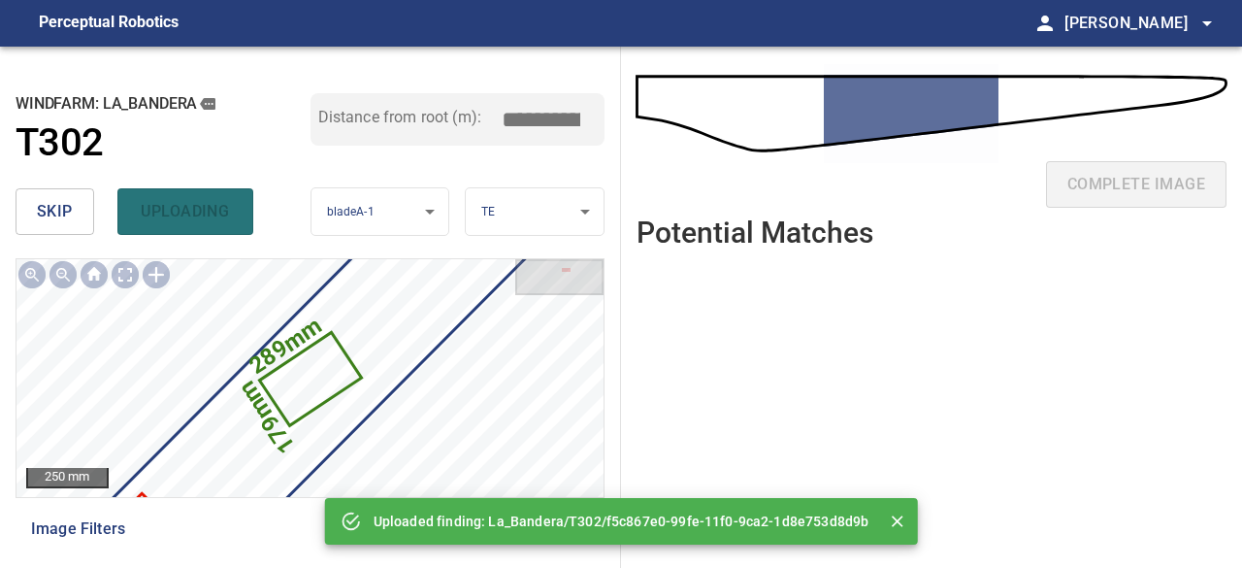
click at [59, 213] on span "skip" at bounding box center [55, 211] width 36 height 27
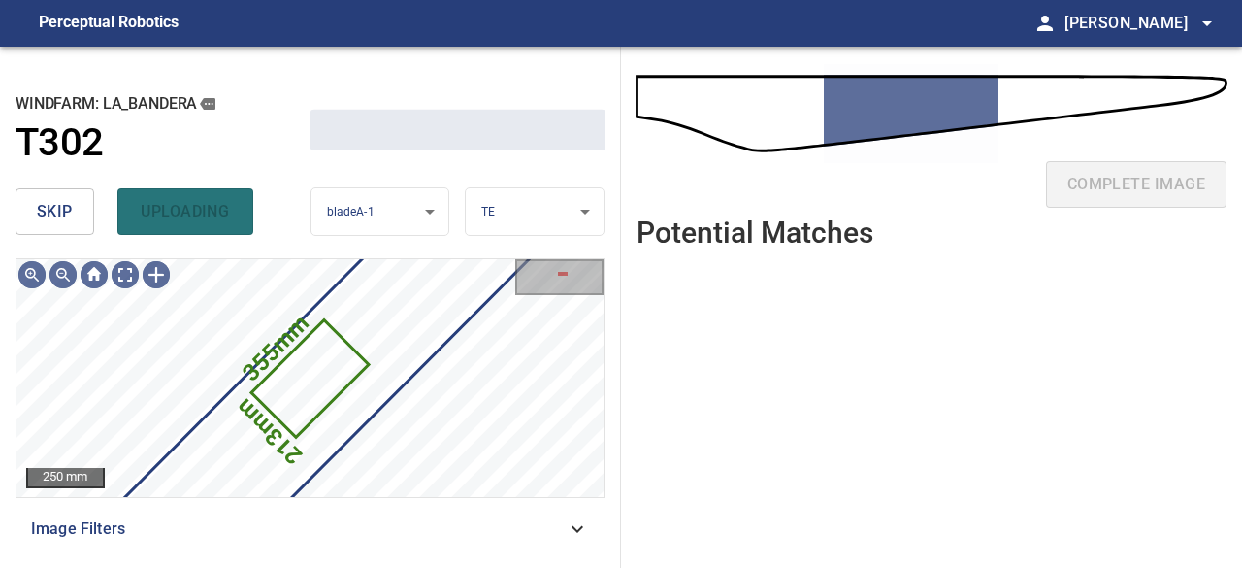
click at [59, 213] on span "skip" at bounding box center [55, 211] width 36 height 27
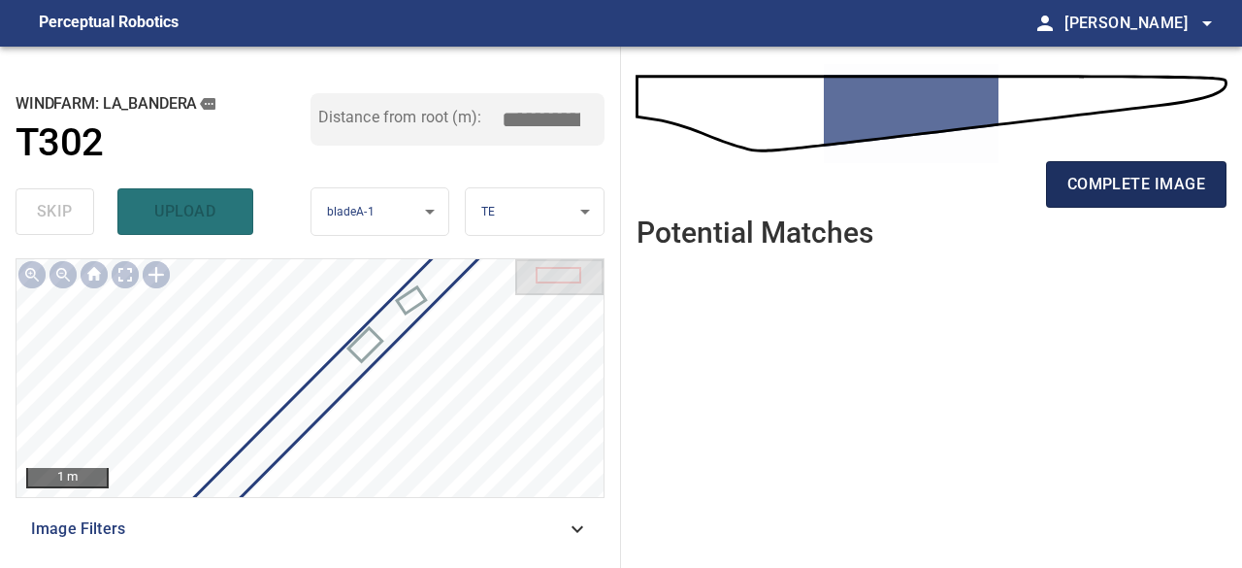
click at [1083, 182] on span "complete image" at bounding box center [1137, 184] width 138 height 27
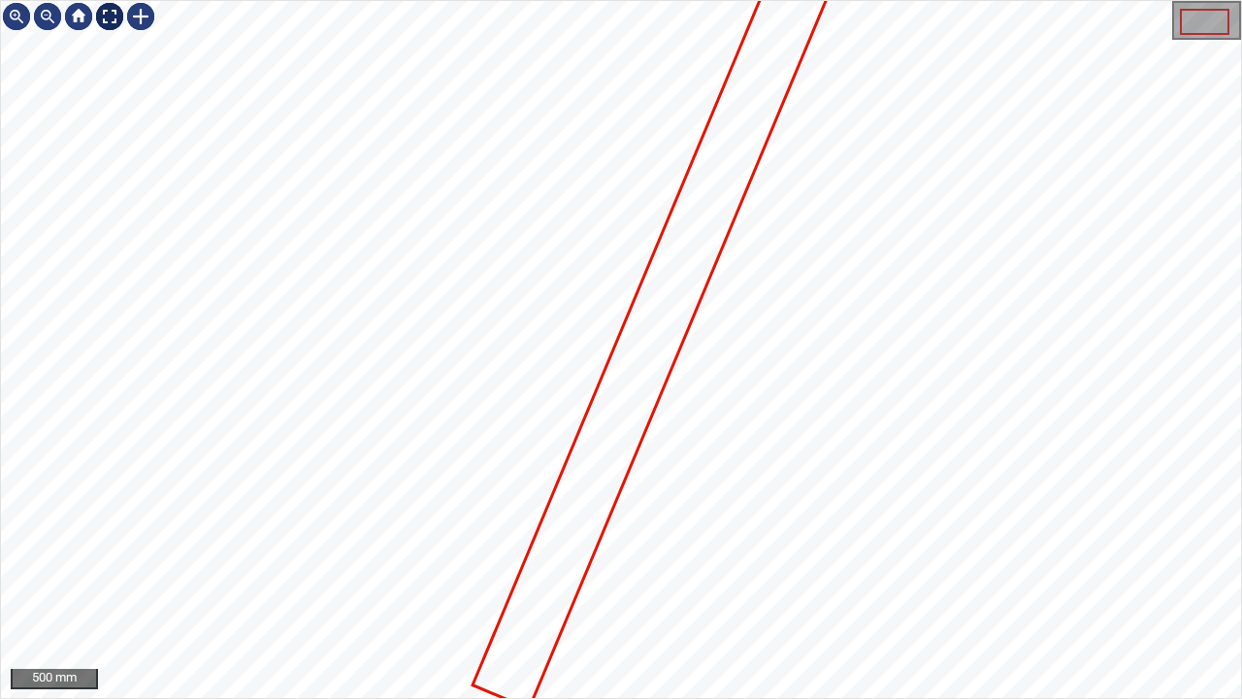
click at [109, 19] on div at bounding box center [109, 16] width 31 height 31
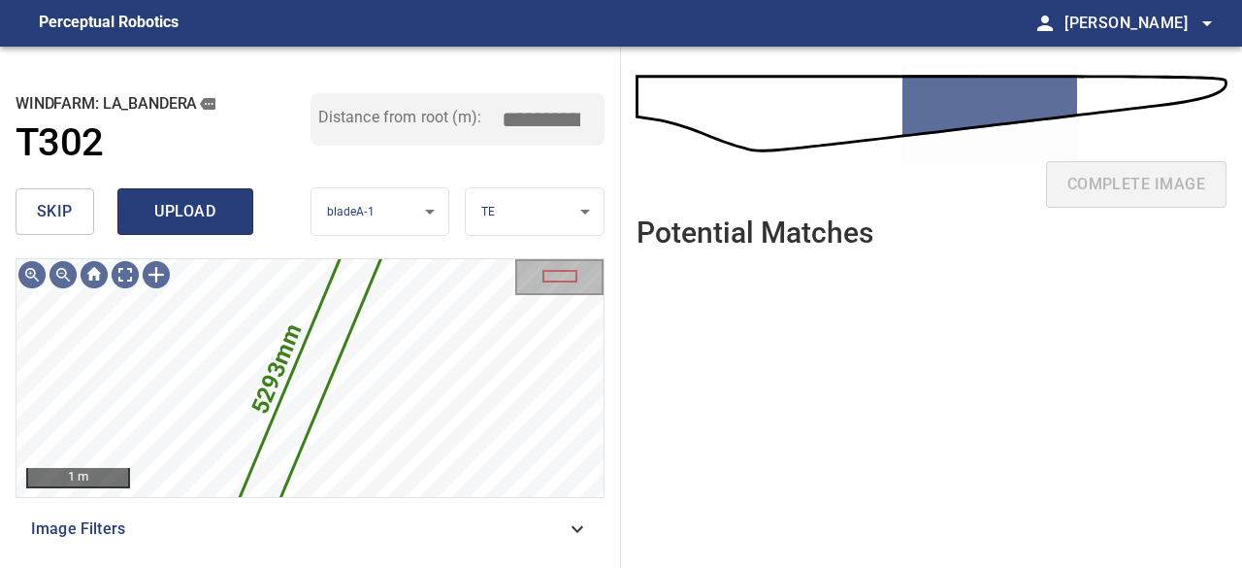
click at [190, 208] on span "upload" at bounding box center [185, 211] width 93 height 27
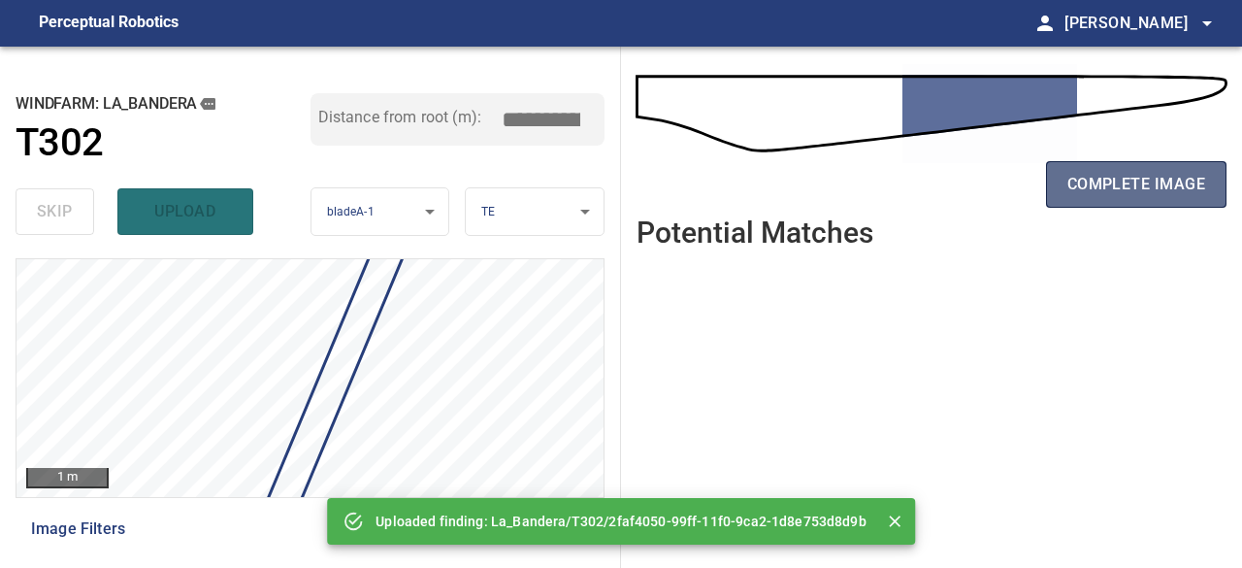
click at [1157, 172] on span "complete image" at bounding box center [1137, 184] width 138 height 27
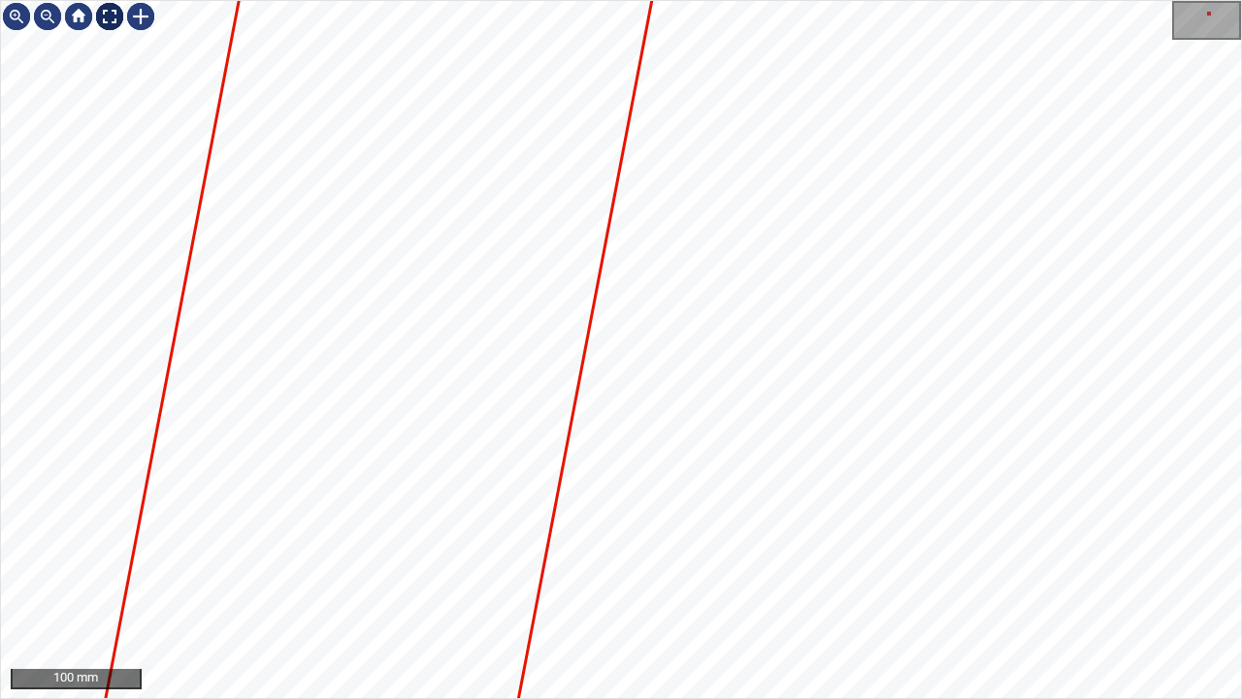
click at [115, 12] on div at bounding box center [109, 16] width 31 height 31
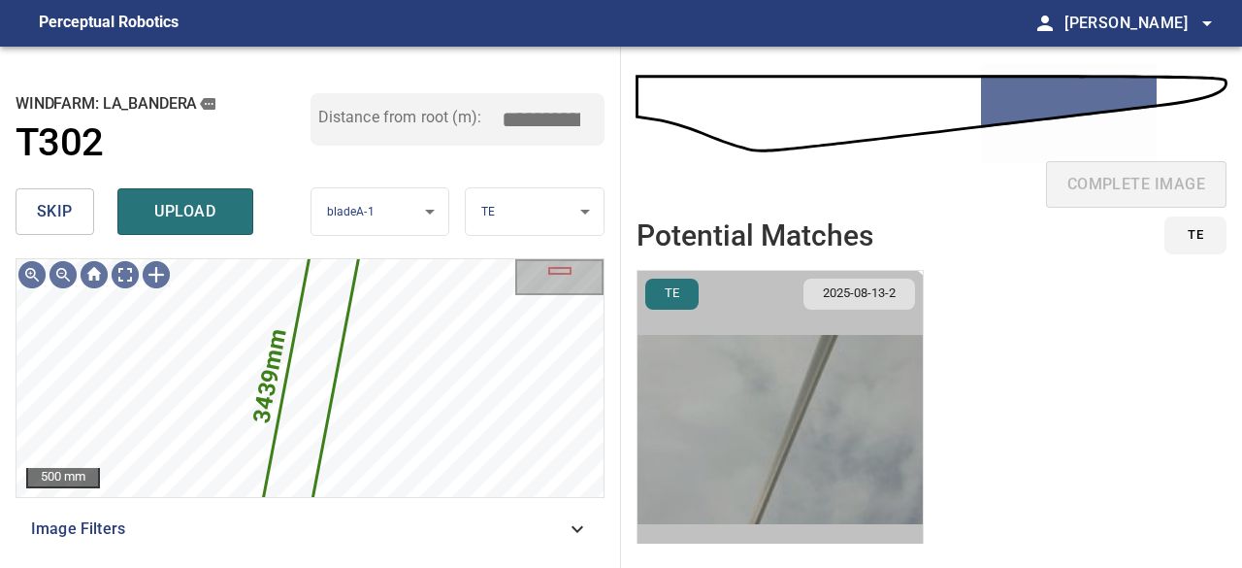
click at [774, 447] on img "button" at bounding box center [780, 429] width 285 height 317
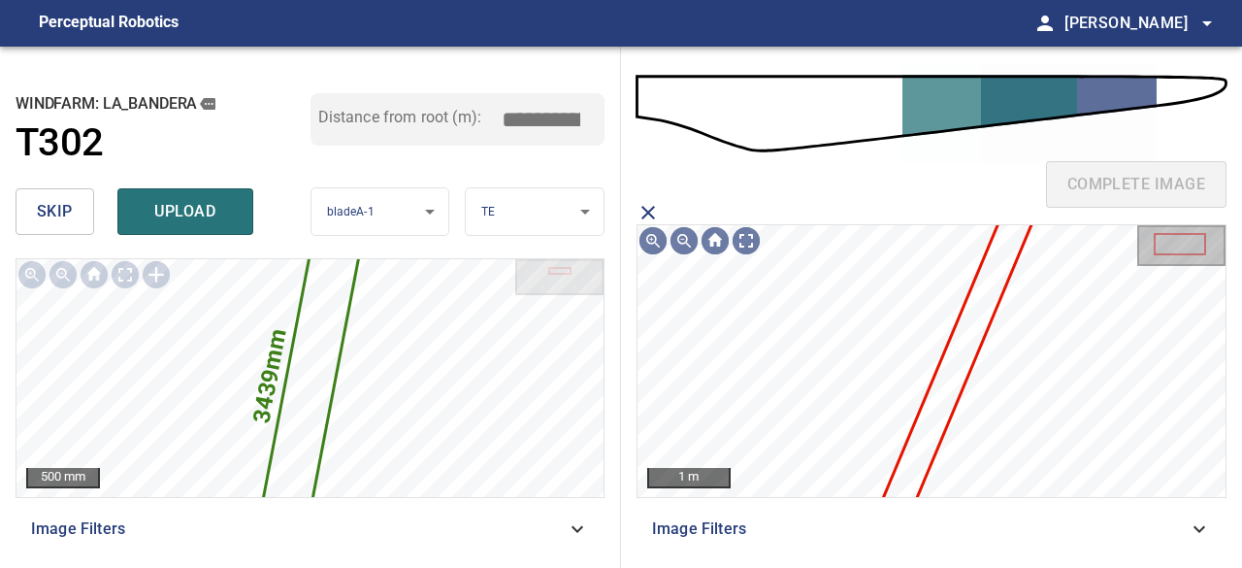
click at [969, 346] on icon at bounding box center [957, 362] width 189 height 400
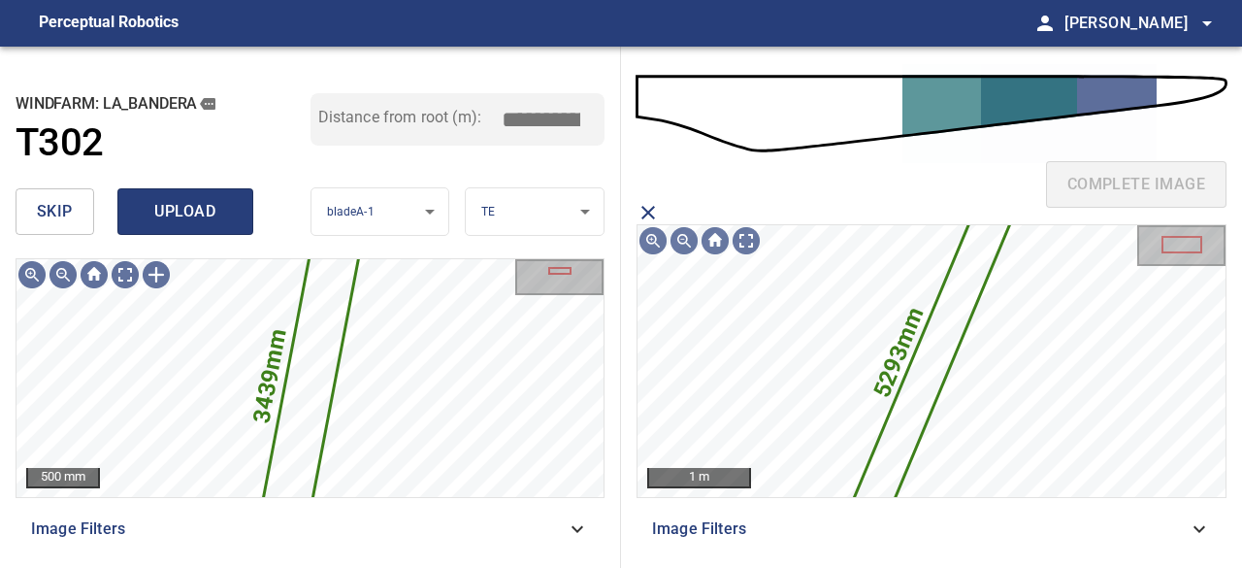
click at [184, 210] on span "upload" at bounding box center [185, 211] width 93 height 27
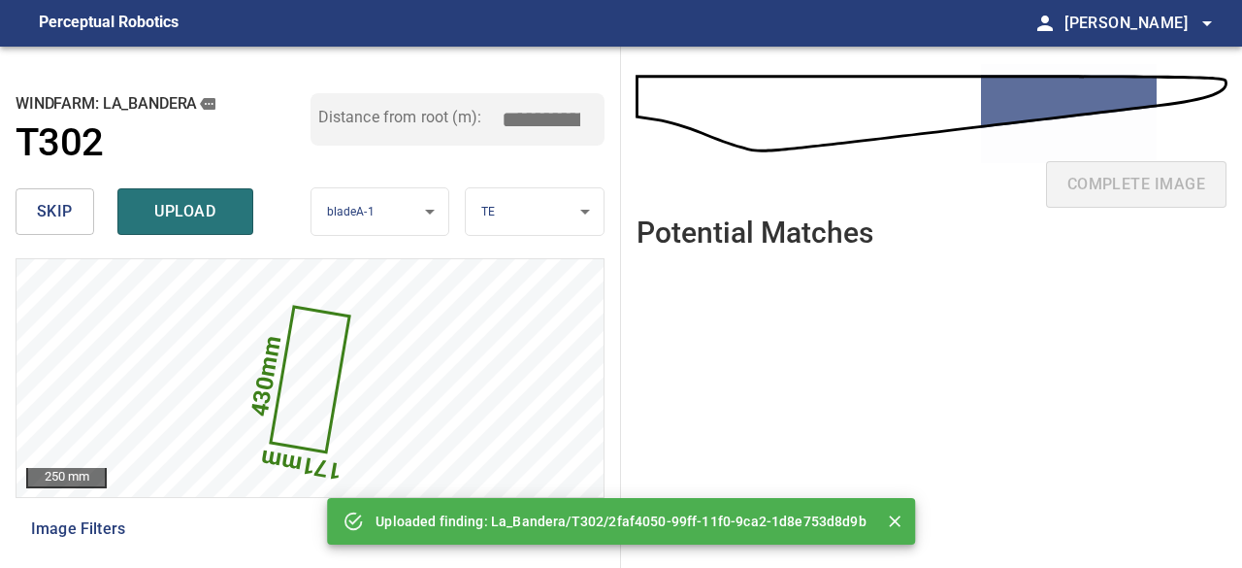
click at [67, 214] on span "skip" at bounding box center [55, 211] width 36 height 27
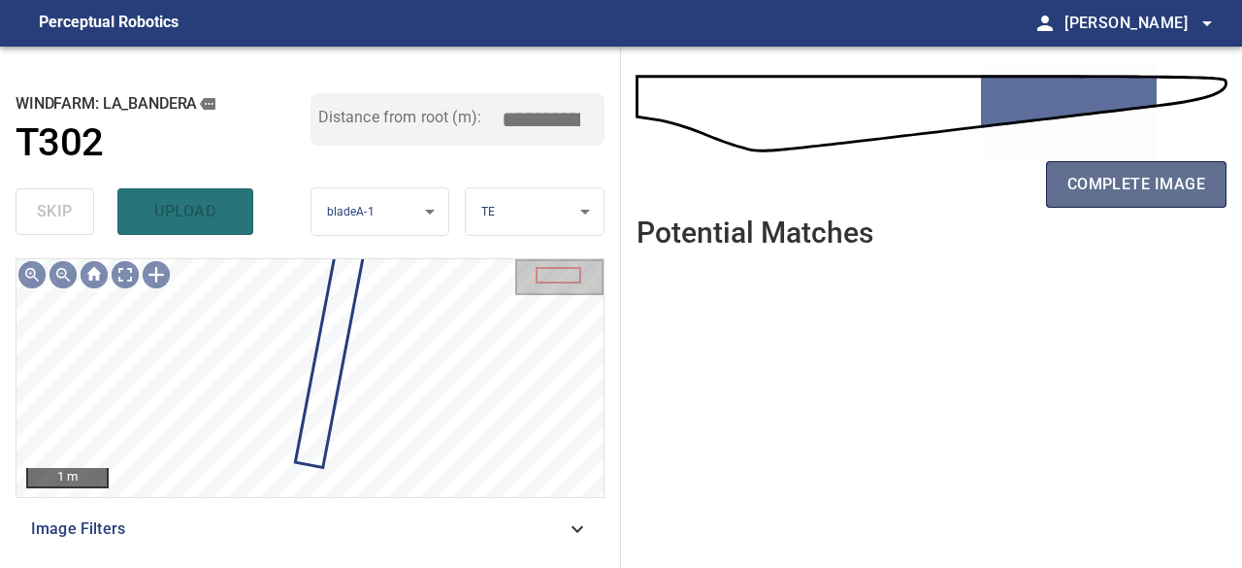
click at [1123, 191] on span "complete image" at bounding box center [1137, 184] width 138 height 27
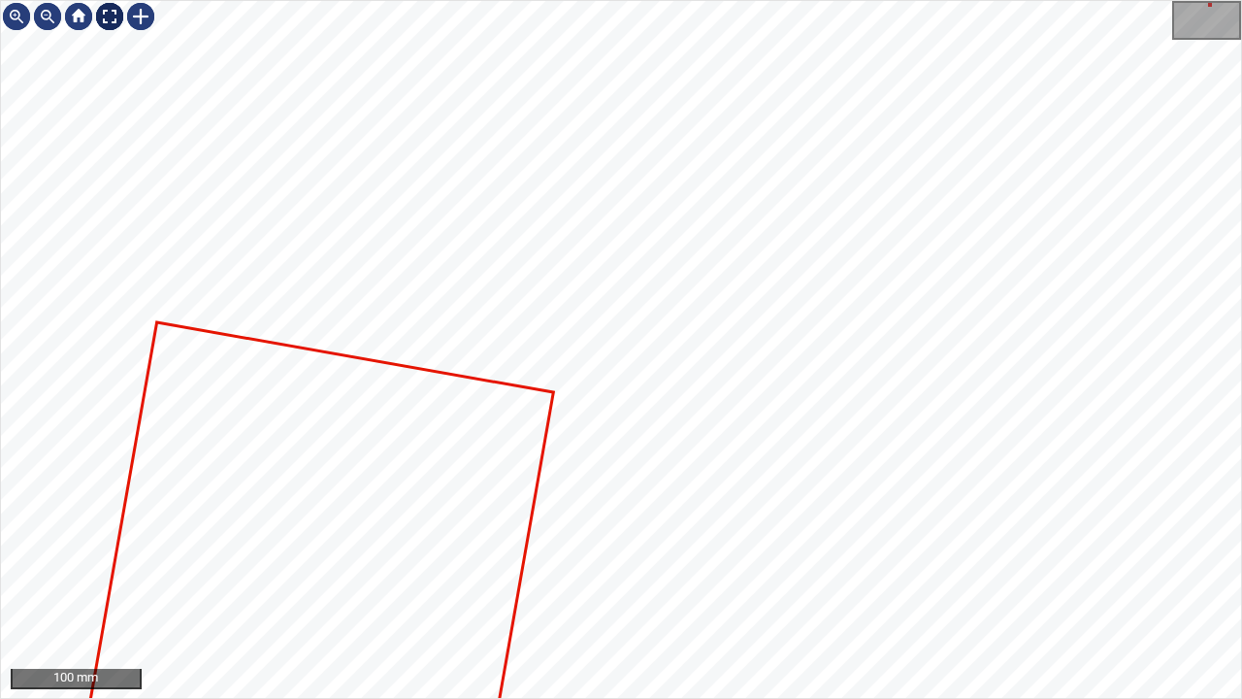
click at [110, 17] on div at bounding box center [109, 16] width 31 height 31
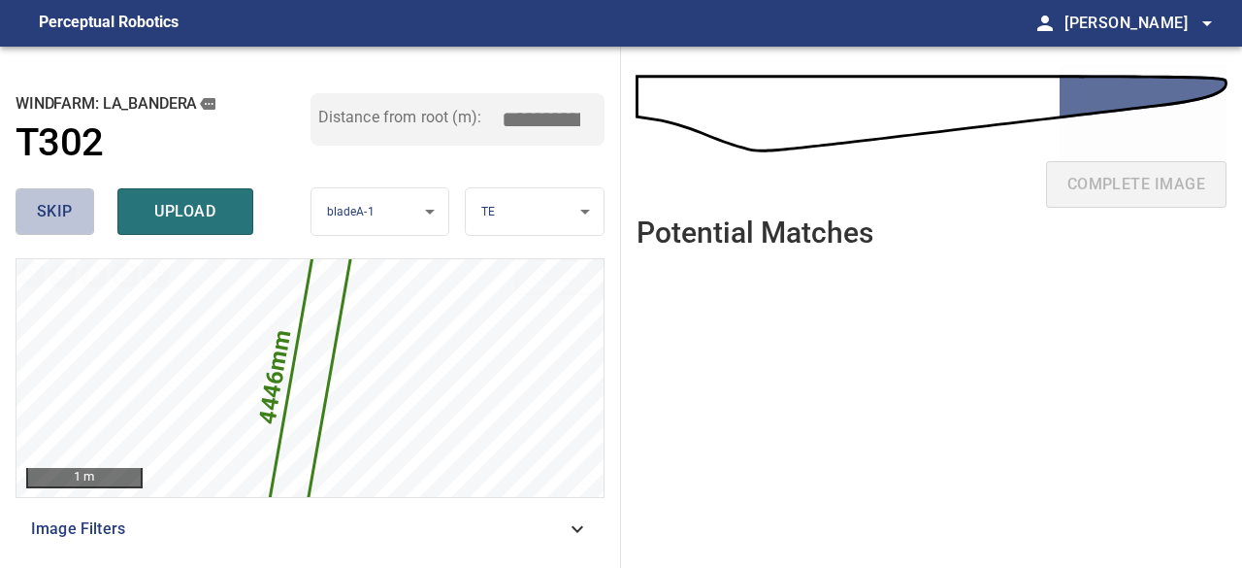
click at [60, 205] on span "skip" at bounding box center [55, 211] width 36 height 27
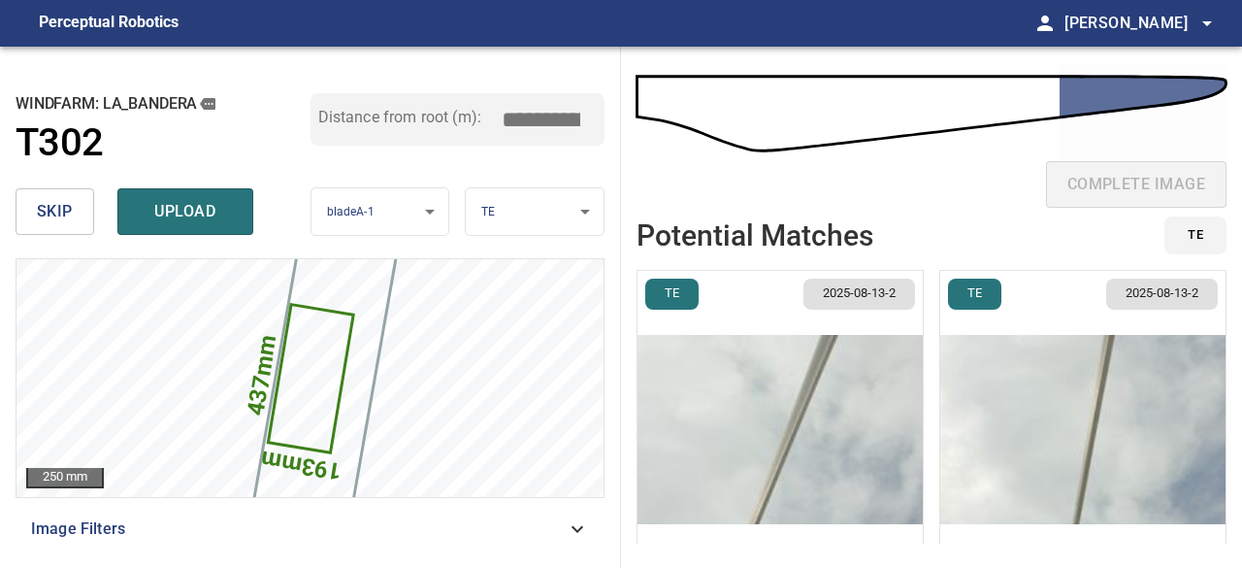
click at [59, 205] on span "skip" at bounding box center [55, 211] width 36 height 27
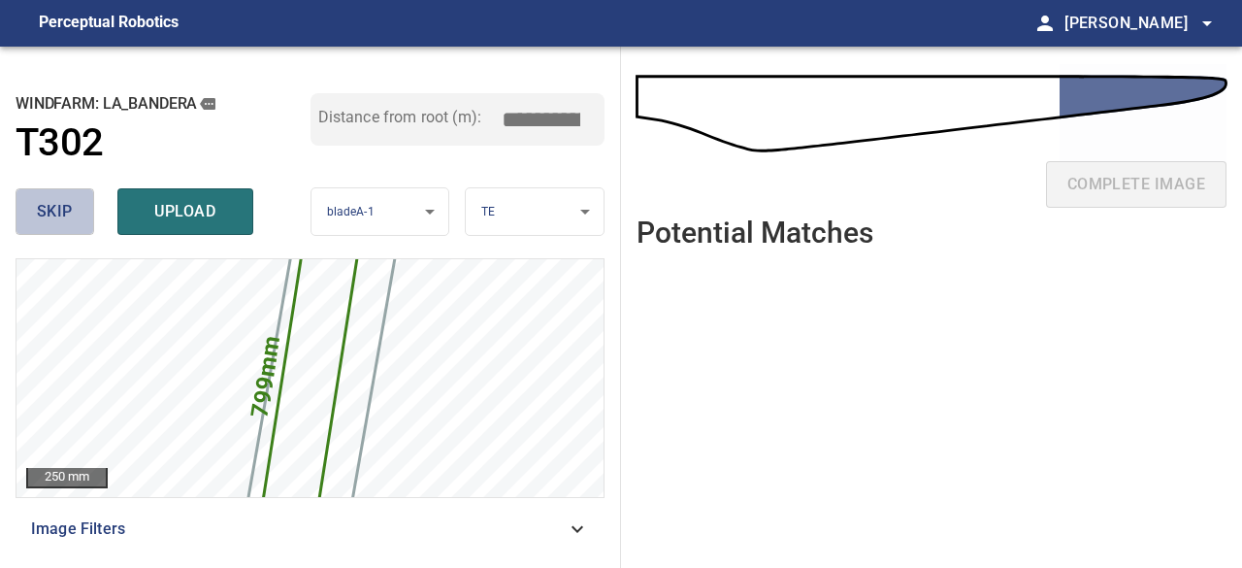
click at [59, 203] on span "skip" at bounding box center [55, 211] width 36 height 27
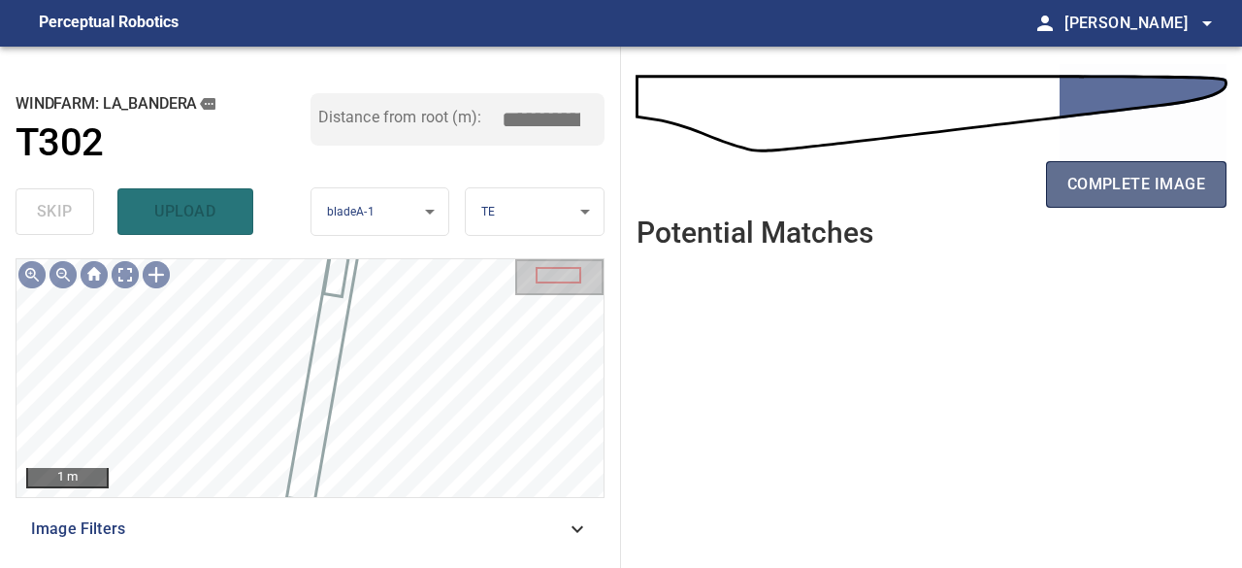
click at [1130, 186] on span "complete image" at bounding box center [1137, 184] width 138 height 27
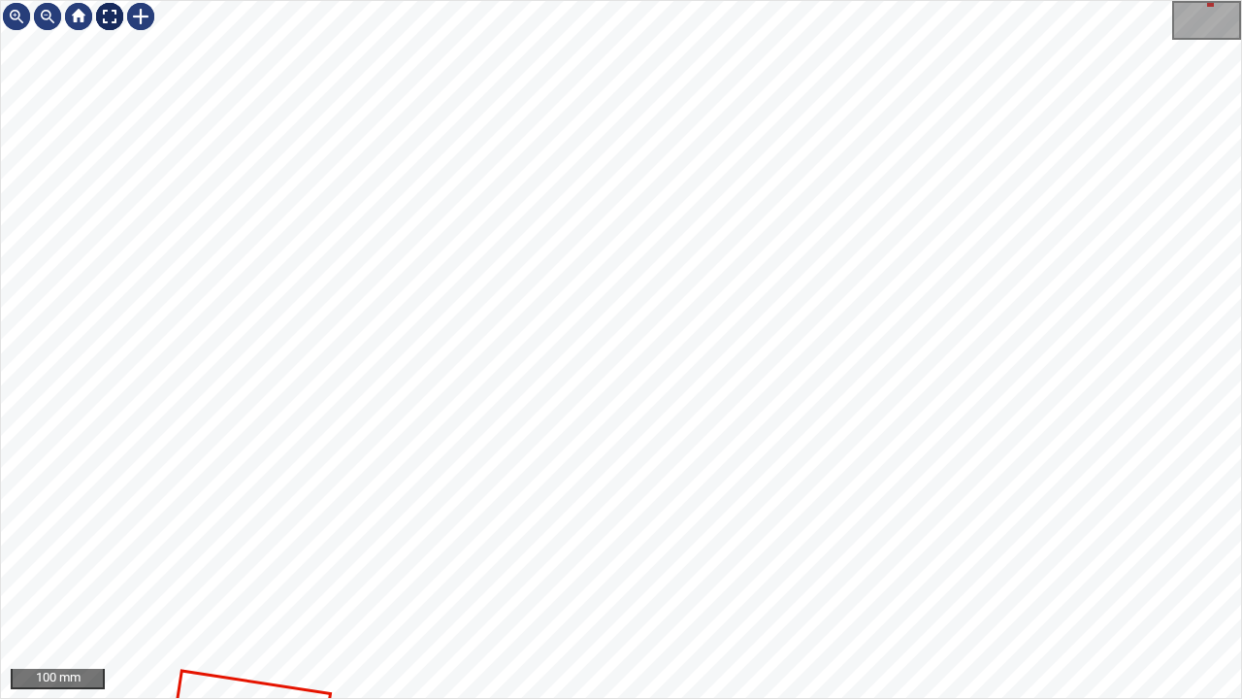
click at [107, 21] on div at bounding box center [109, 16] width 31 height 31
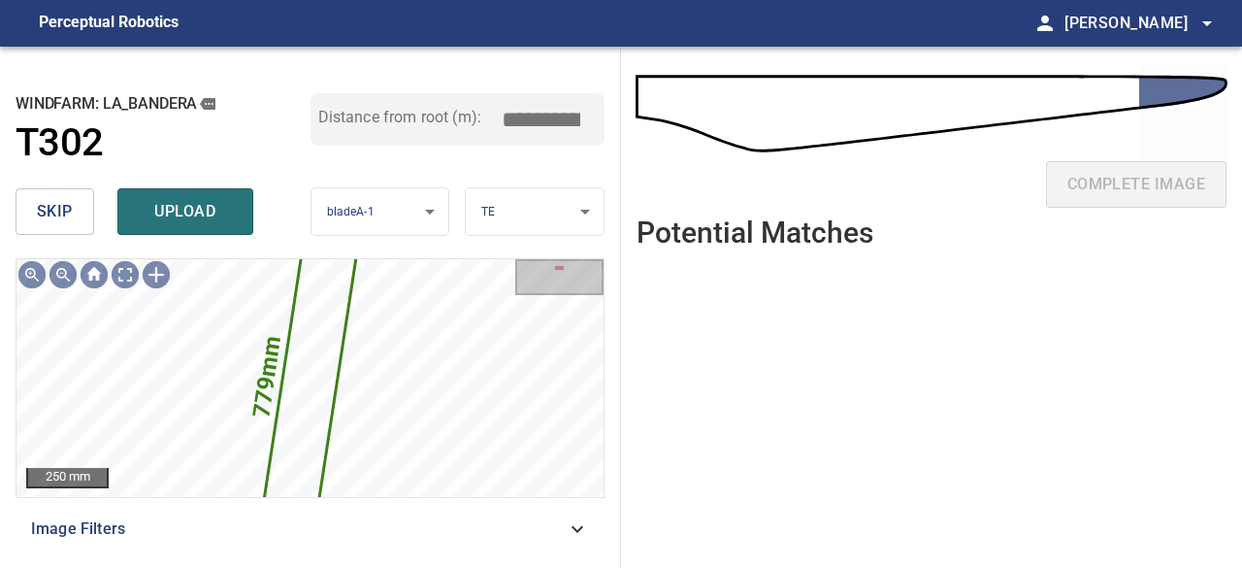
click at [52, 209] on span "skip" at bounding box center [55, 211] width 36 height 27
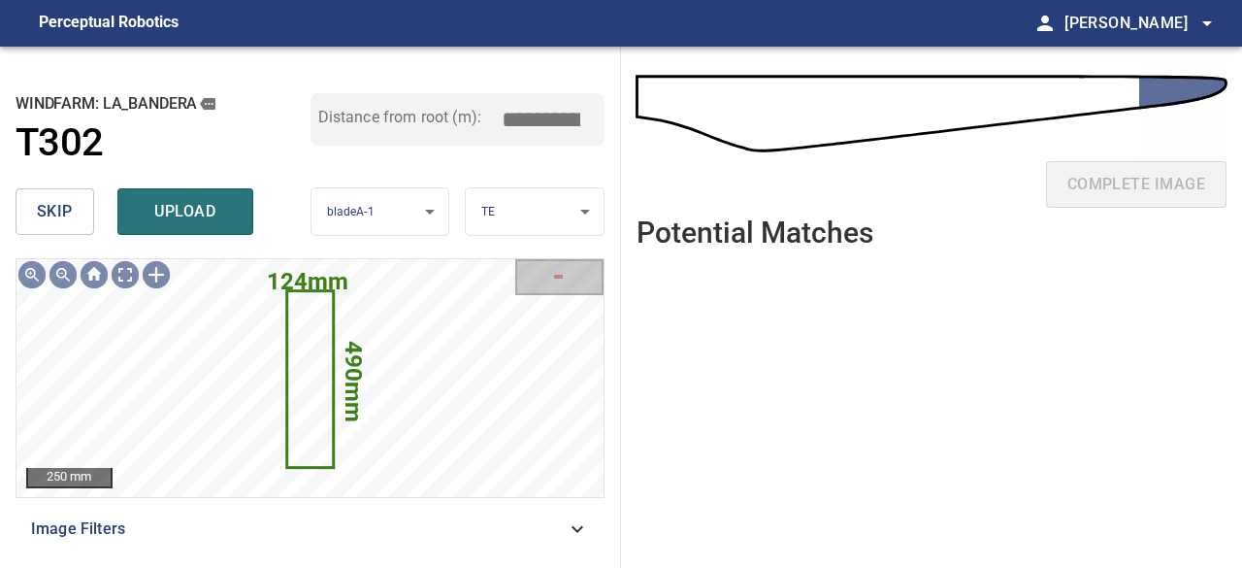
click at [48, 206] on span "skip" at bounding box center [55, 211] width 36 height 27
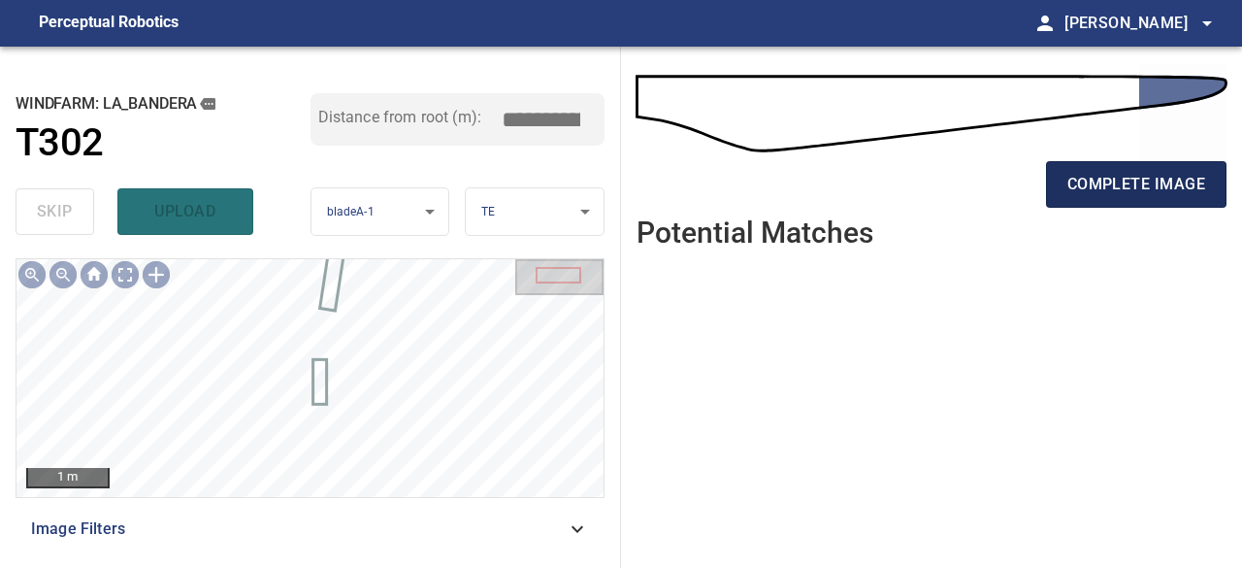
click at [1111, 182] on span "complete image" at bounding box center [1137, 184] width 138 height 27
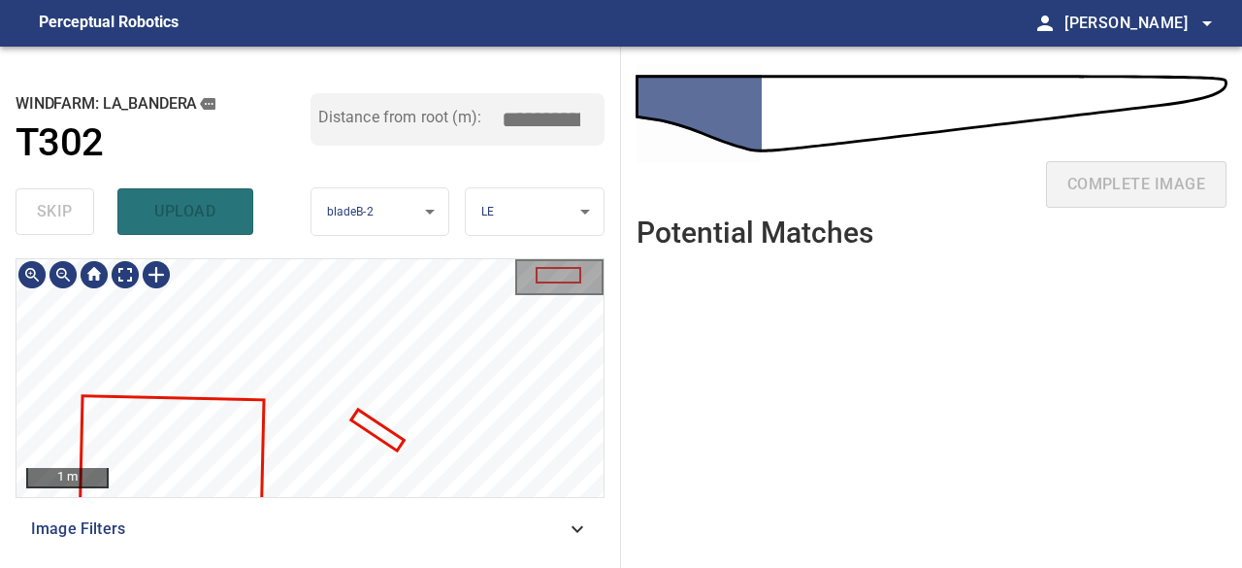
click at [170, 339] on div at bounding box center [309, 378] width 587 height 238
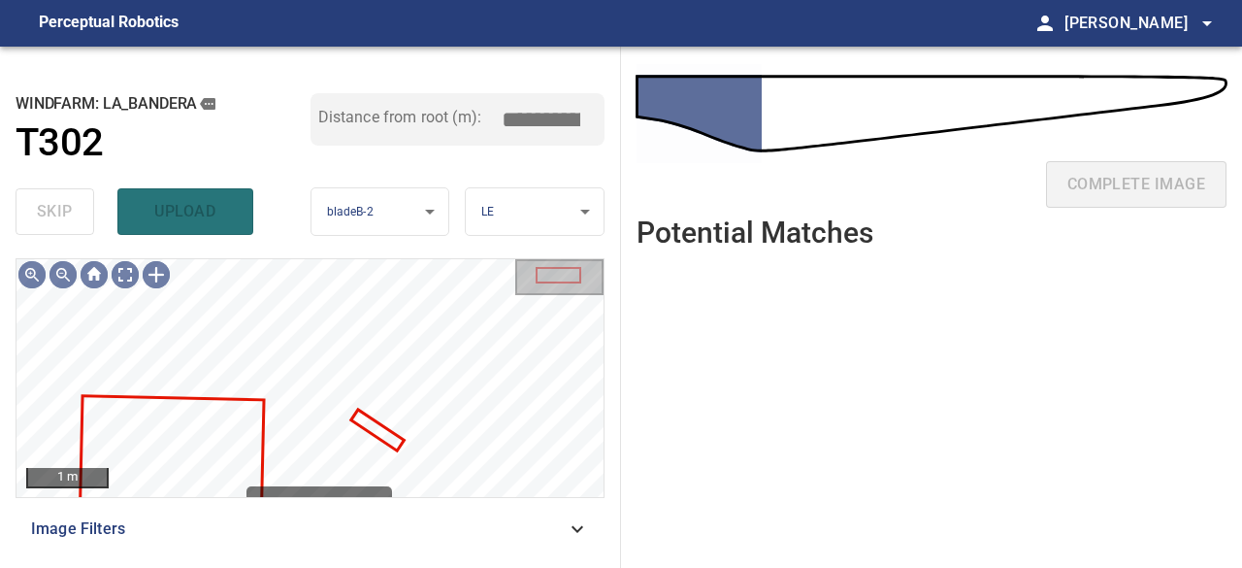
click at [49, 222] on div "skip upload" at bounding box center [163, 212] width 295 height 62
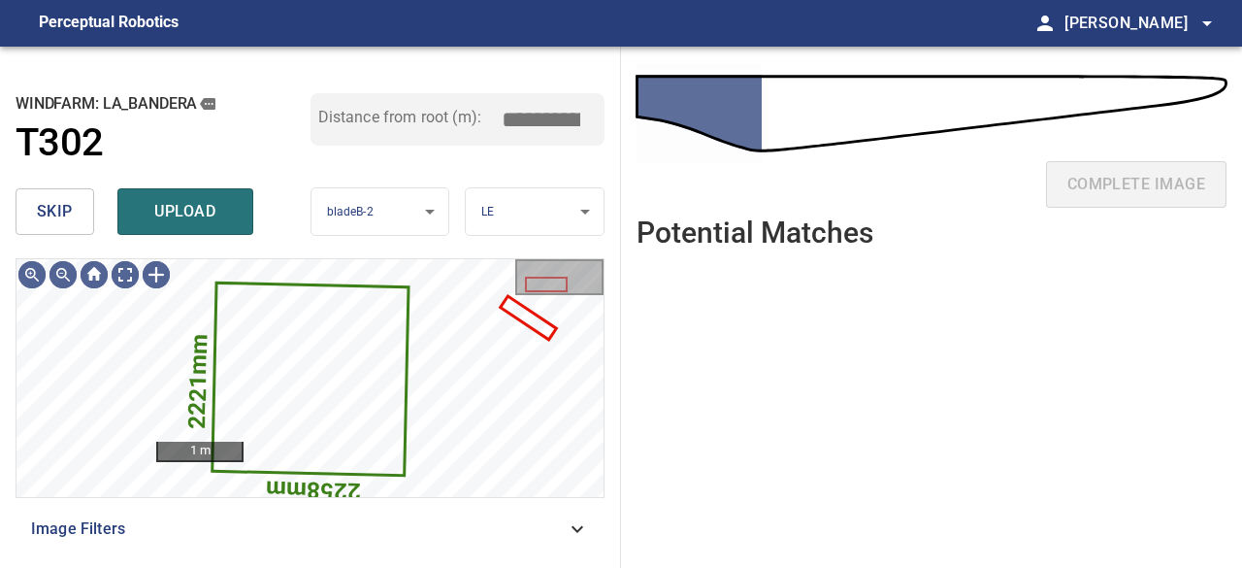
click at [65, 215] on span "skip" at bounding box center [55, 211] width 36 height 27
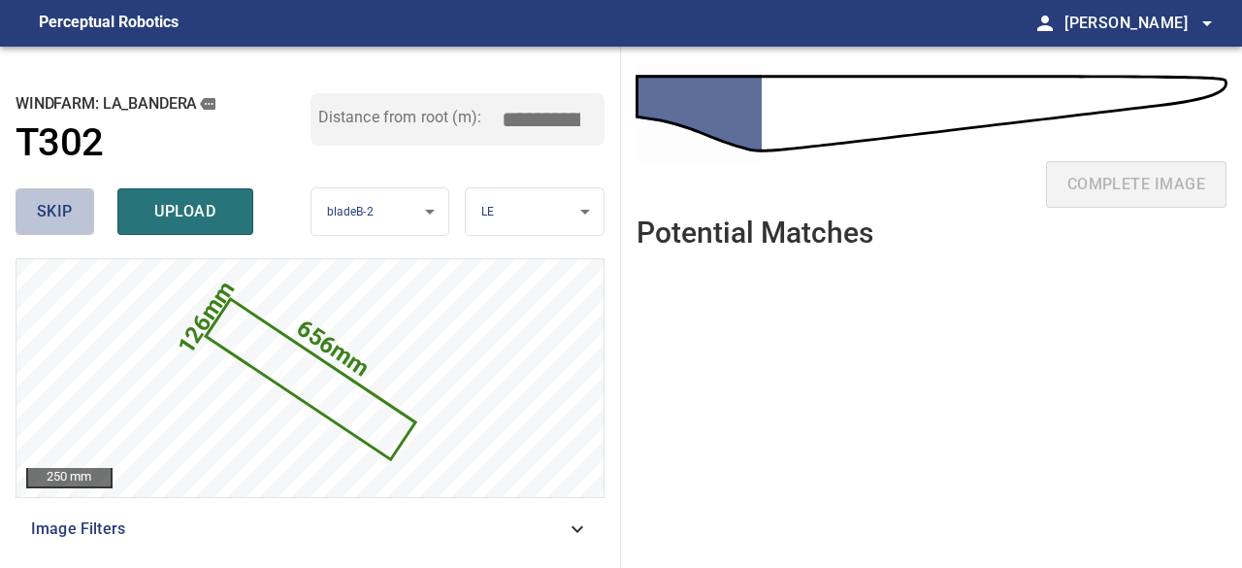
click at [65, 215] on span "skip" at bounding box center [55, 211] width 36 height 27
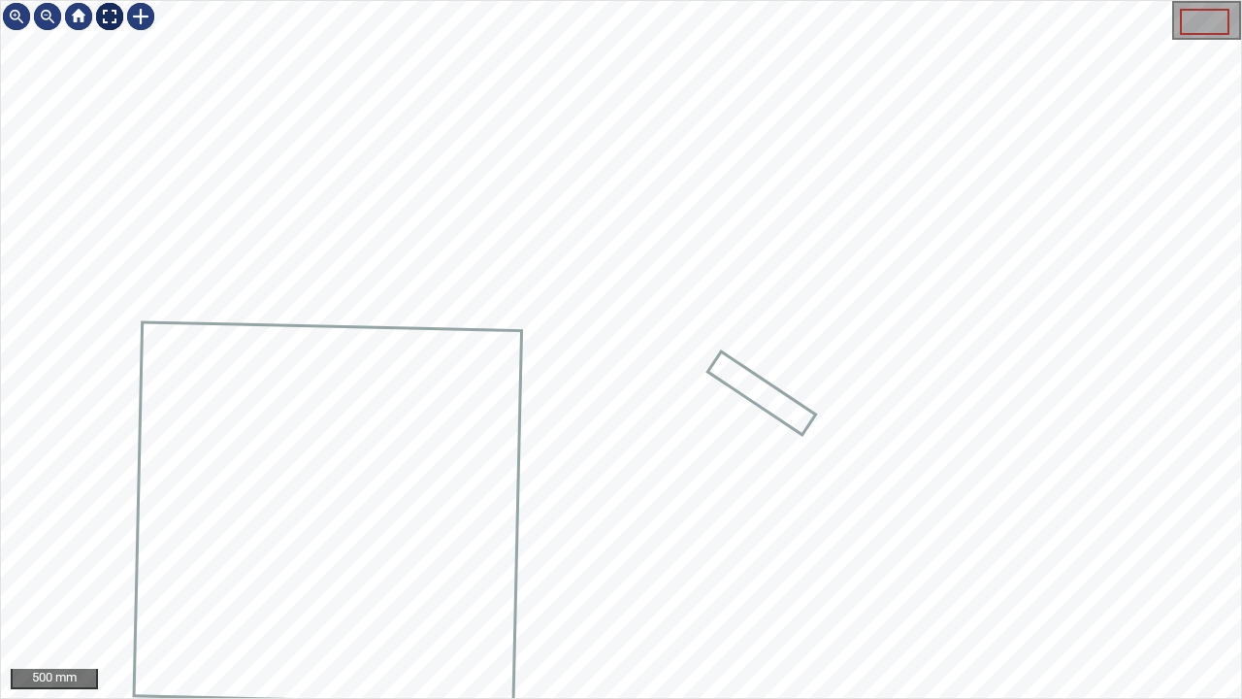
click at [101, 11] on div at bounding box center [109, 16] width 31 height 31
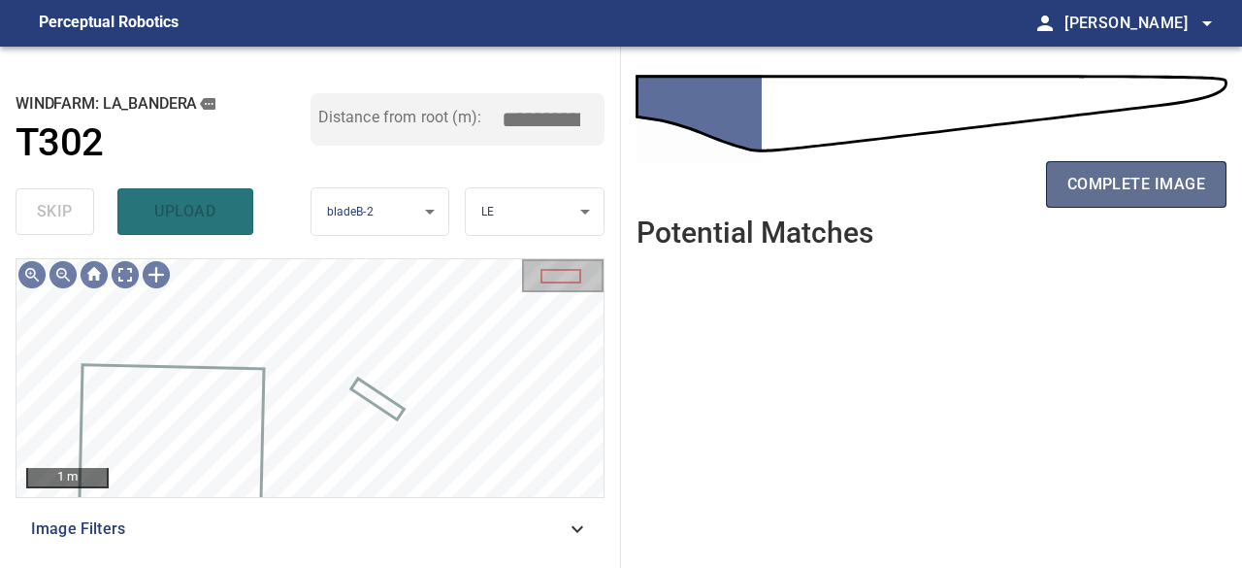
click at [1122, 176] on span "complete image" at bounding box center [1137, 184] width 138 height 27
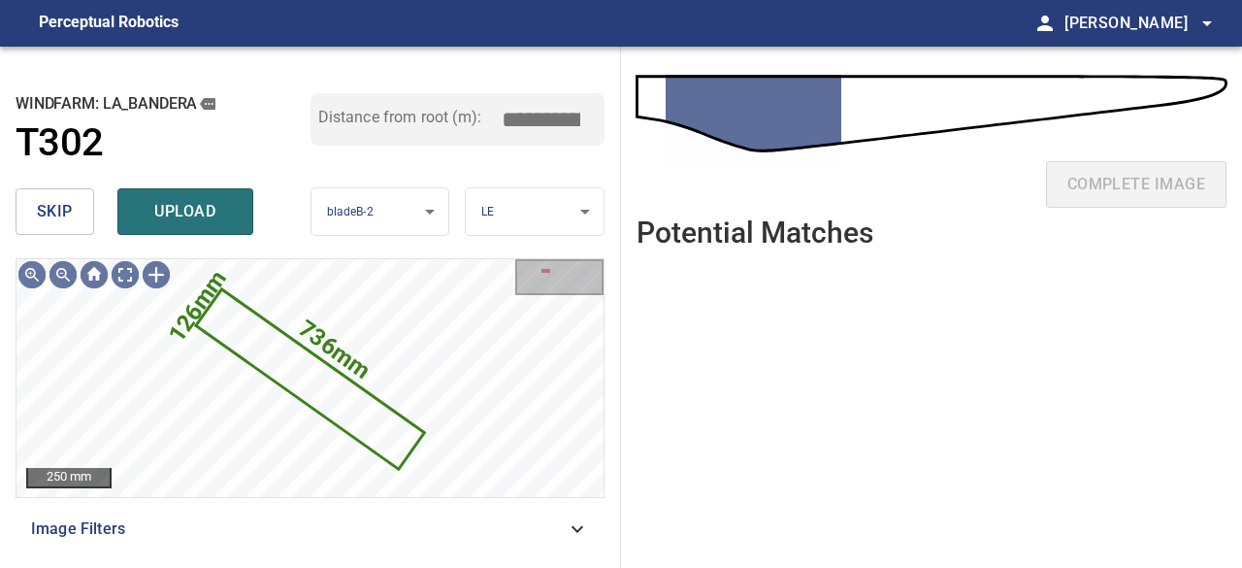
click at [72, 209] on button "skip" at bounding box center [55, 211] width 79 height 47
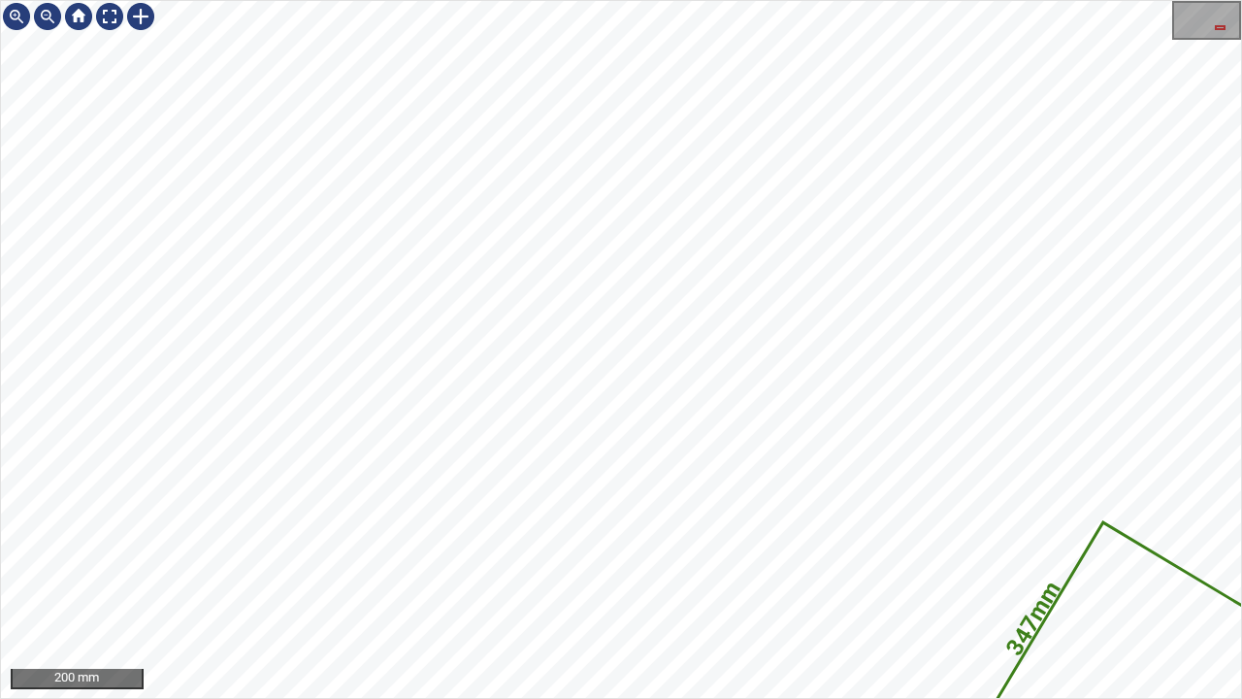
click at [225, 0] on div "1053mm 347mm 200 mm" at bounding box center [621, 349] width 1242 height 699
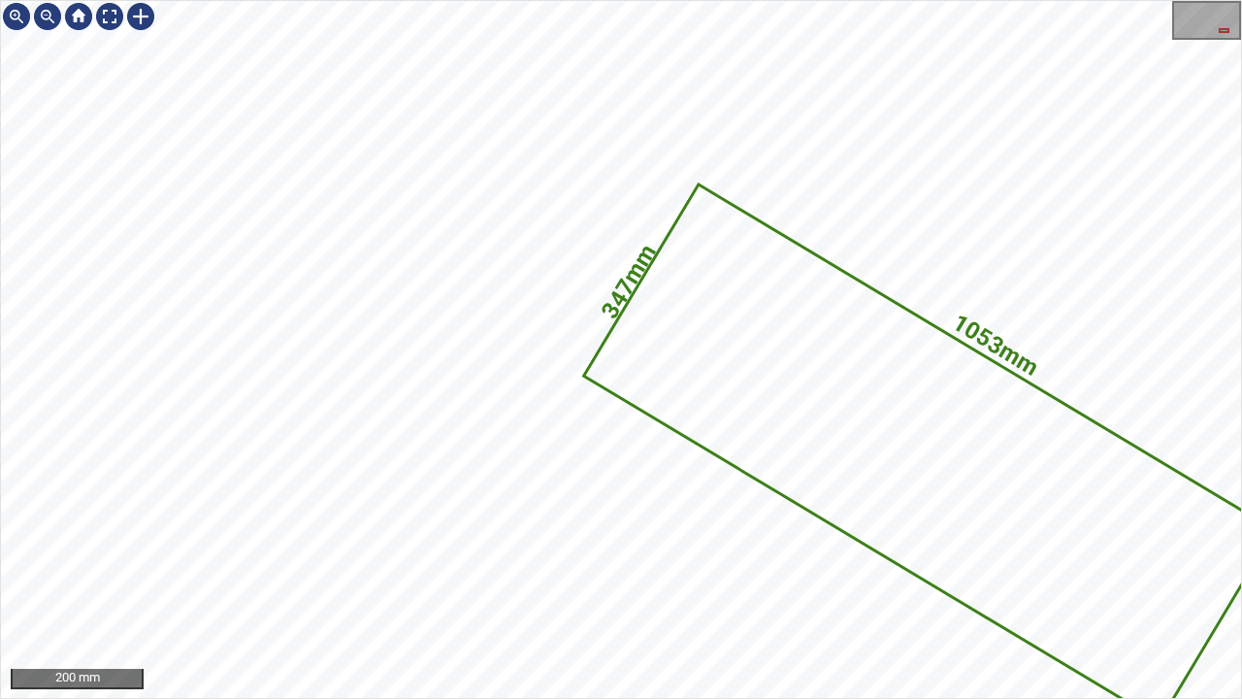
click at [197, 0] on div "1053mm 347mm 200 mm" at bounding box center [621, 349] width 1242 height 699
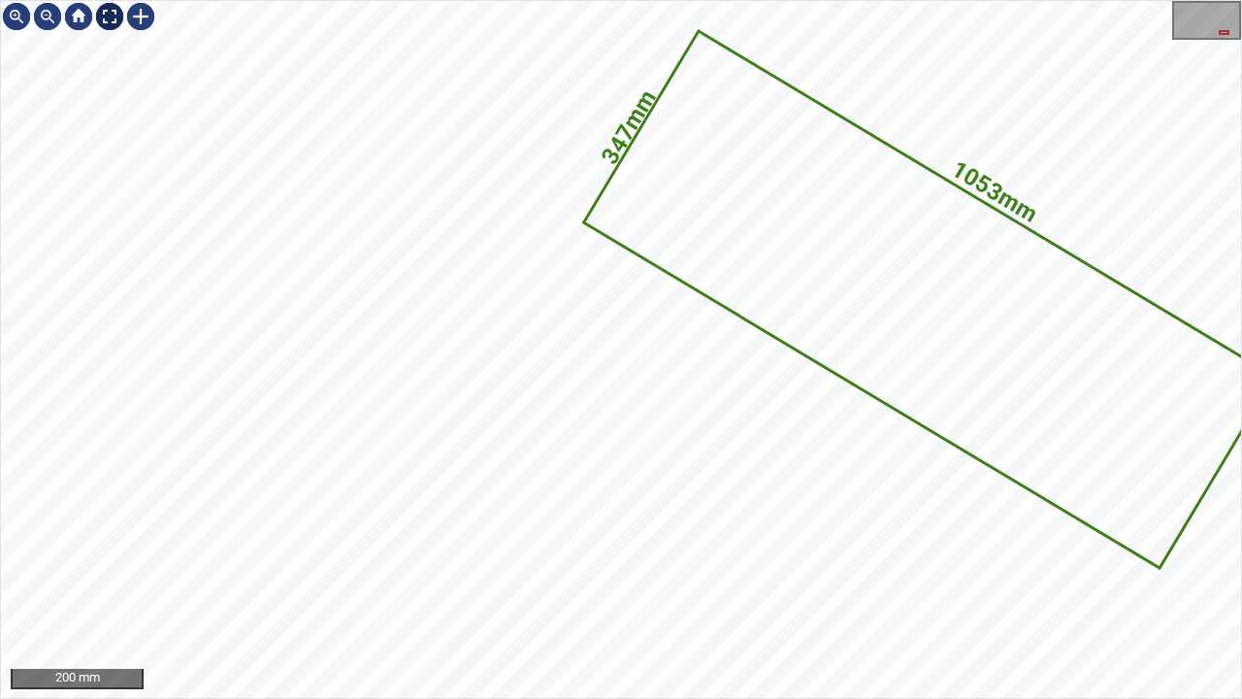
click at [107, 16] on div at bounding box center [109, 16] width 31 height 31
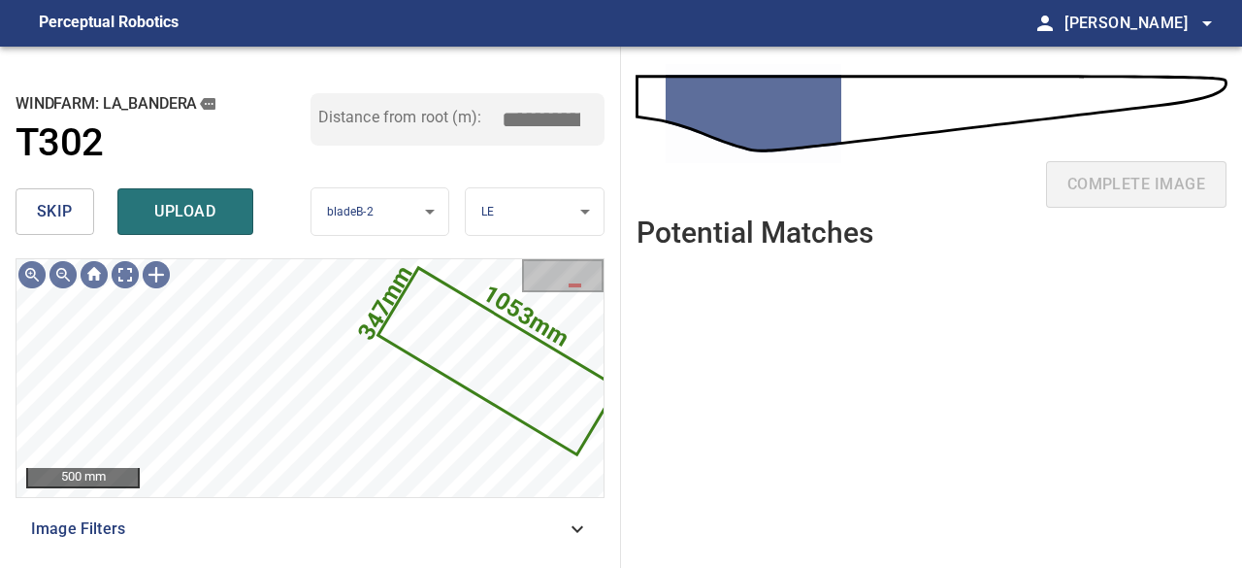
click at [59, 213] on span "skip" at bounding box center [55, 211] width 36 height 27
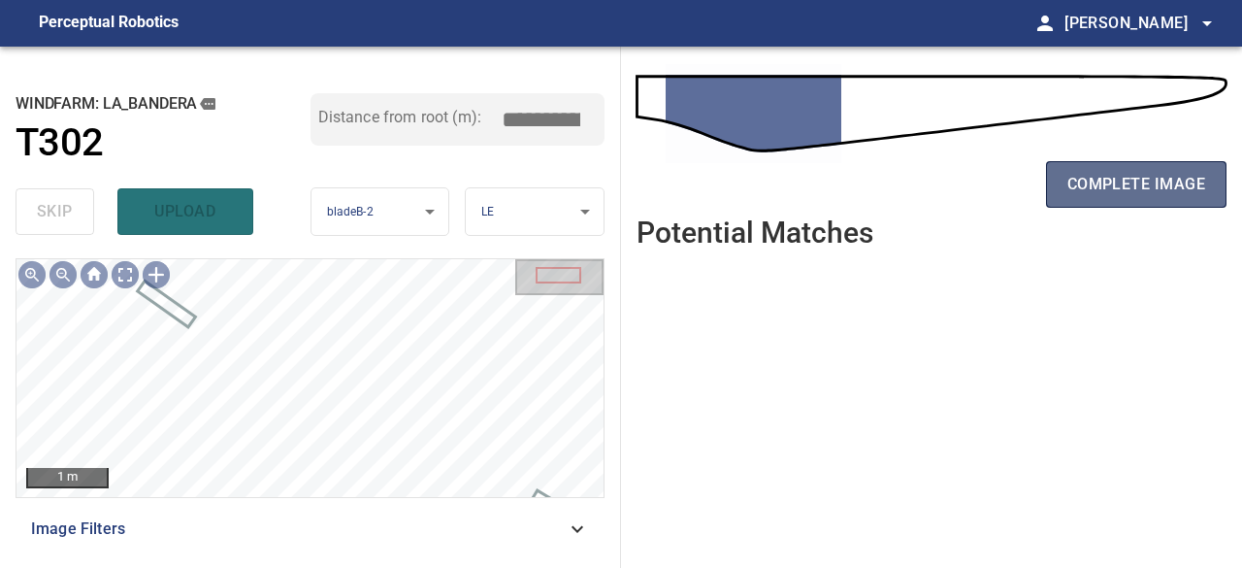
click at [1109, 195] on span "complete image" at bounding box center [1137, 184] width 138 height 27
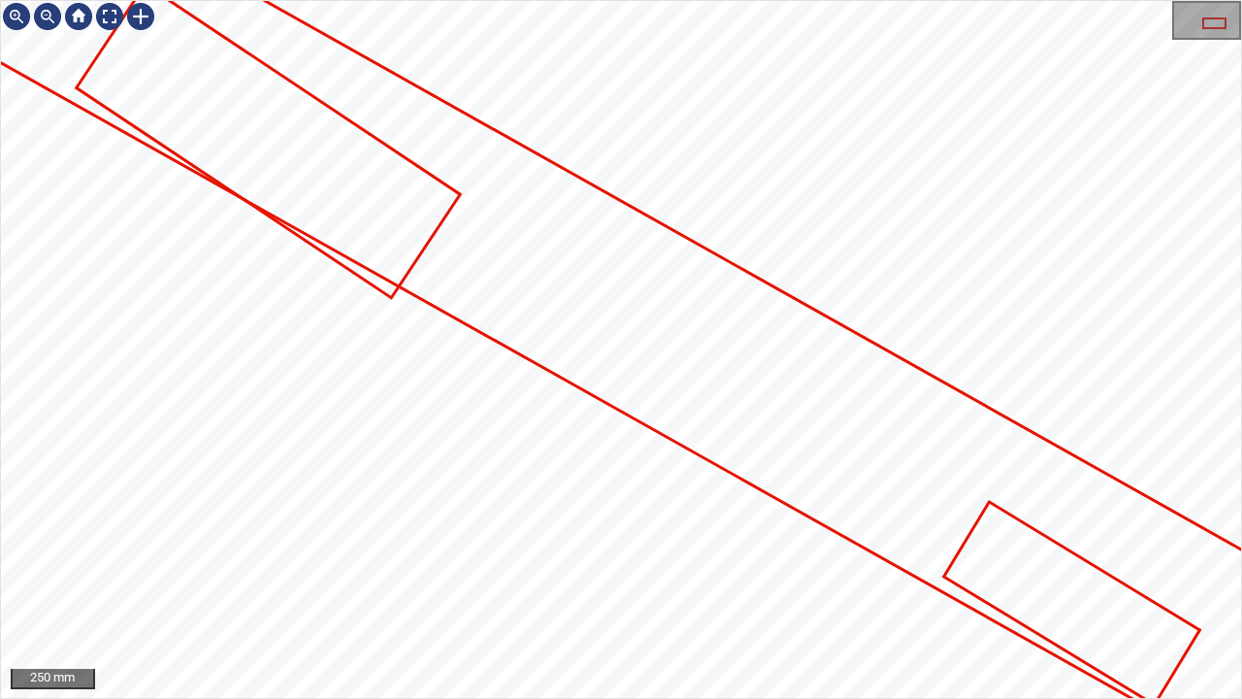
click at [0, 162] on div "250 mm" at bounding box center [621, 349] width 1242 height 699
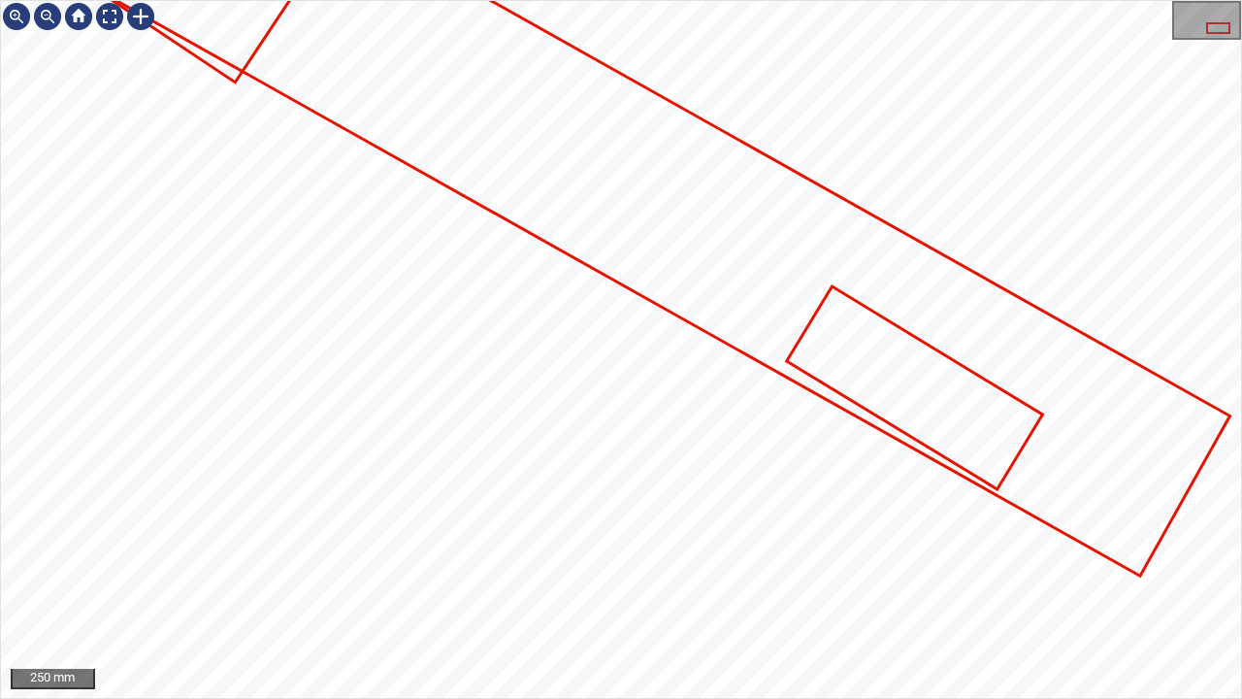
click at [0, 122] on div "250 mm" at bounding box center [621, 349] width 1242 height 699
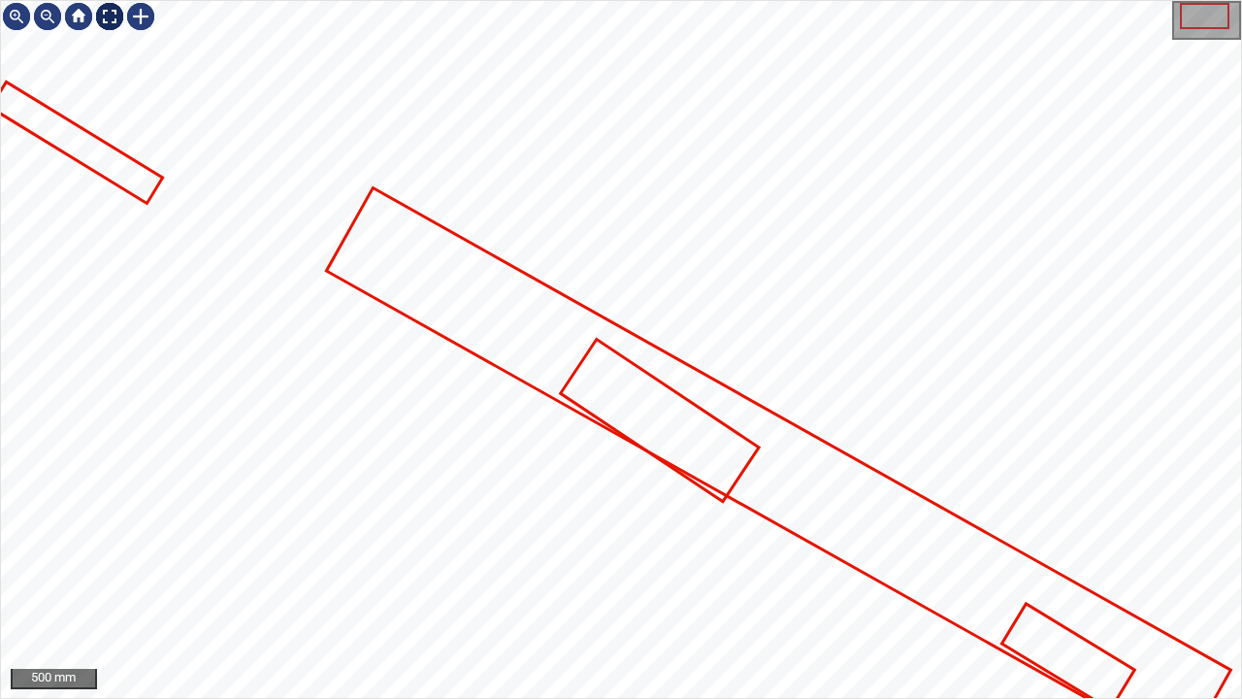
click at [111, 14] on div at bounding box center [109, 16] width 31 height 31
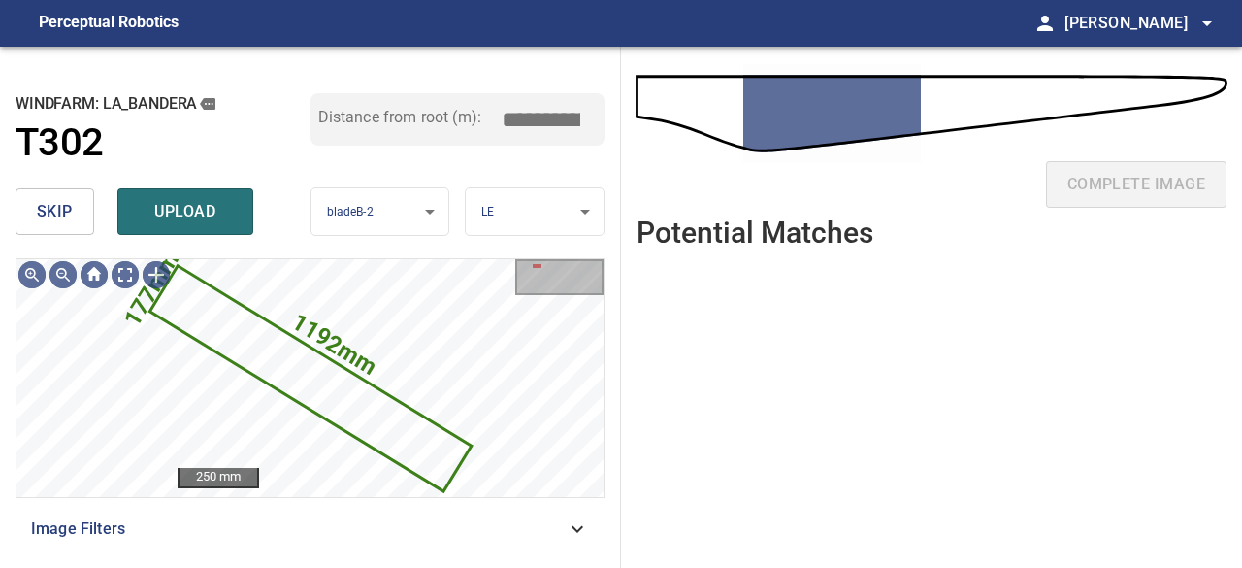
click at [54, 210] on span "skip" at bounding box center [55, 211] width 36 height 27
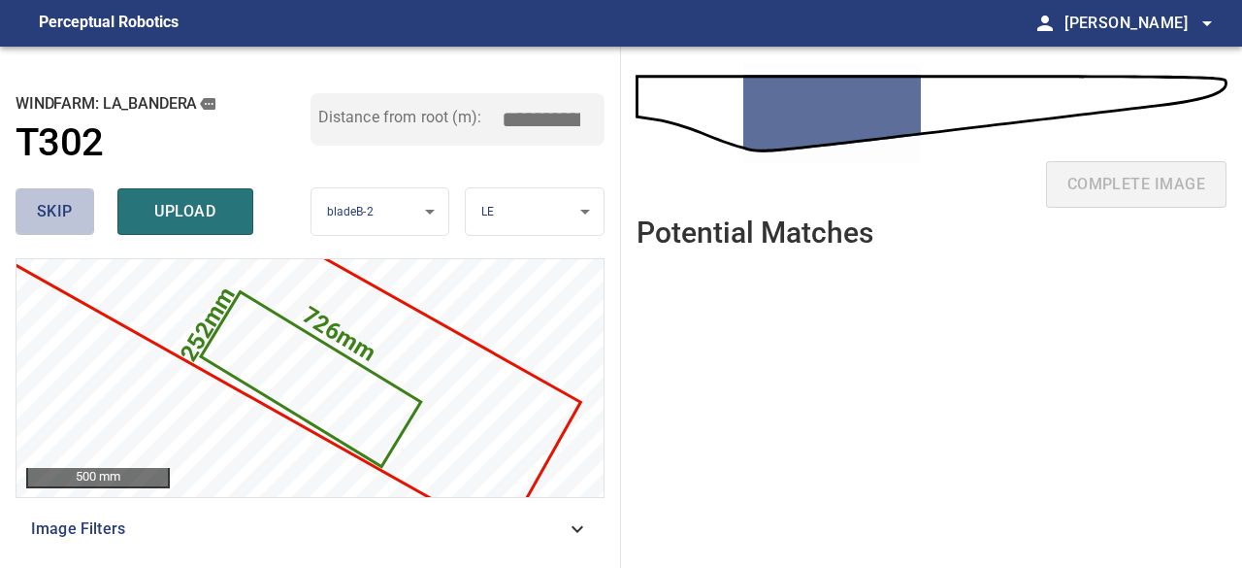
click at [60, 208] on span "skip" at bounding box center [55, 211] width 36 height 27
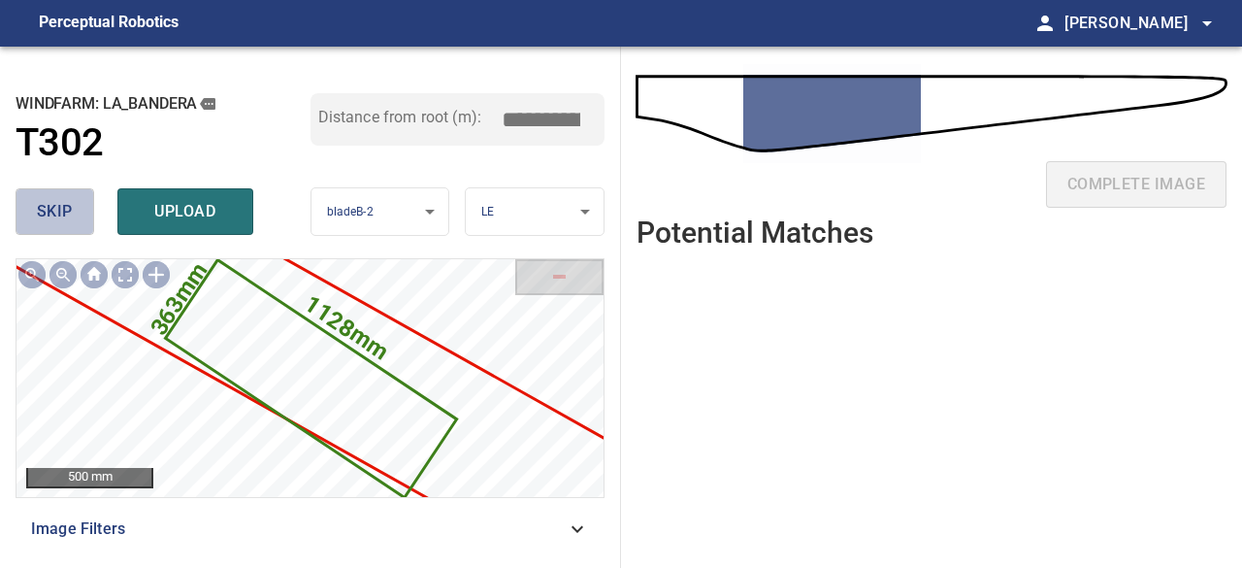
click at [60, 208] on span "skip" at bounding box center [55, 211] width 36 height 27
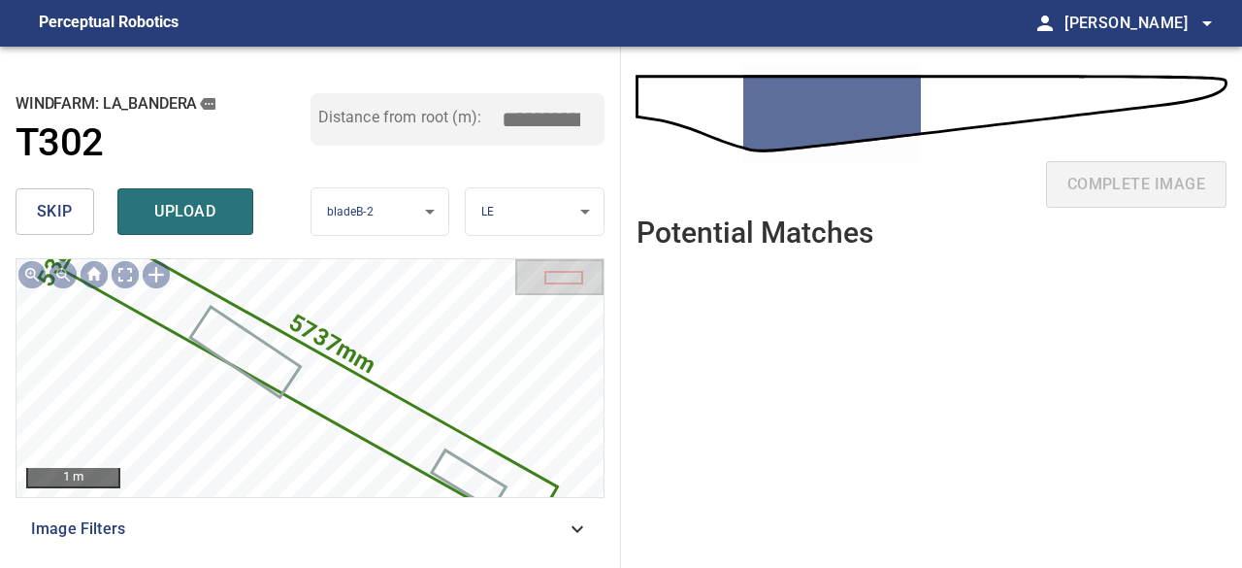
click at [181, 207] on span "upload" at bounding box center [185, 211] width 93 height 27
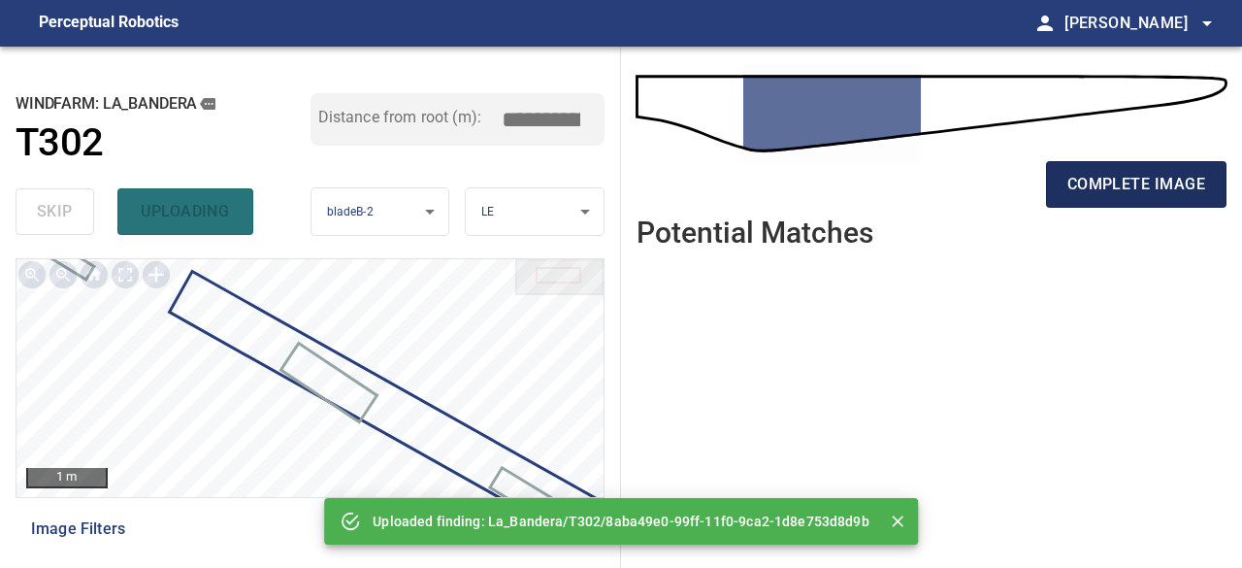
click at [1162, 188] on span "complete image" at bounding box center [1137, 184] width 138 height 27
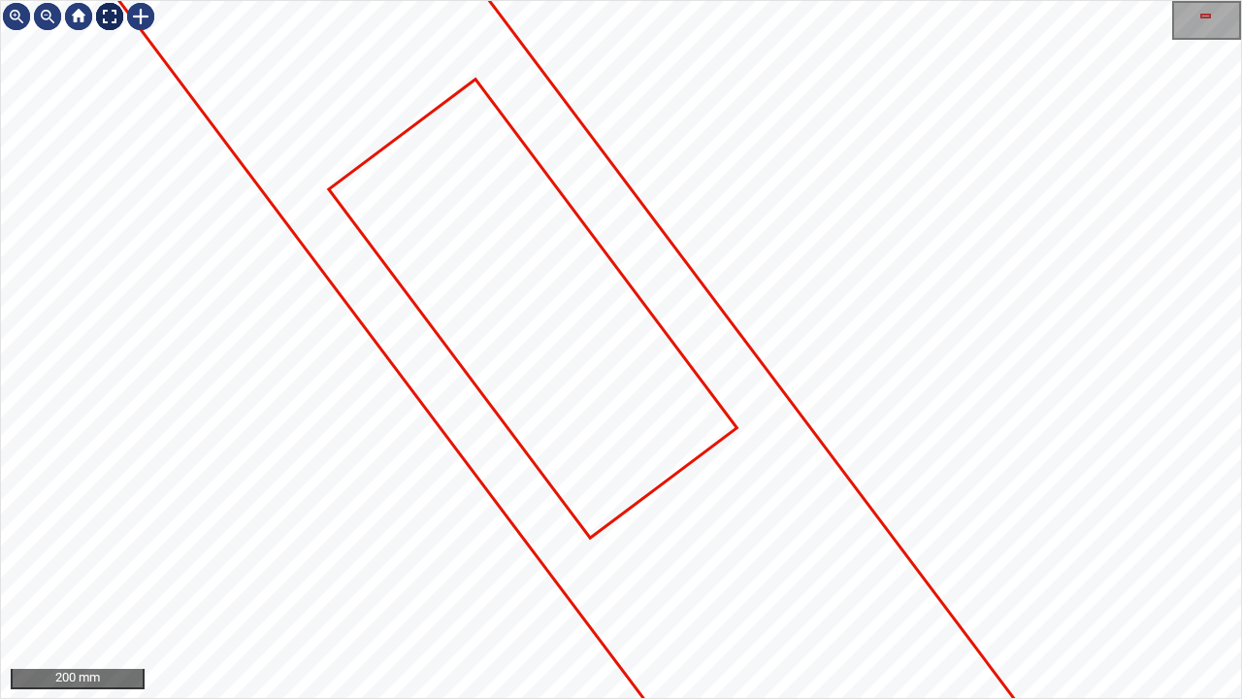
click at [105, 14] on div at bounding box center [109, 16] width 31 height 31
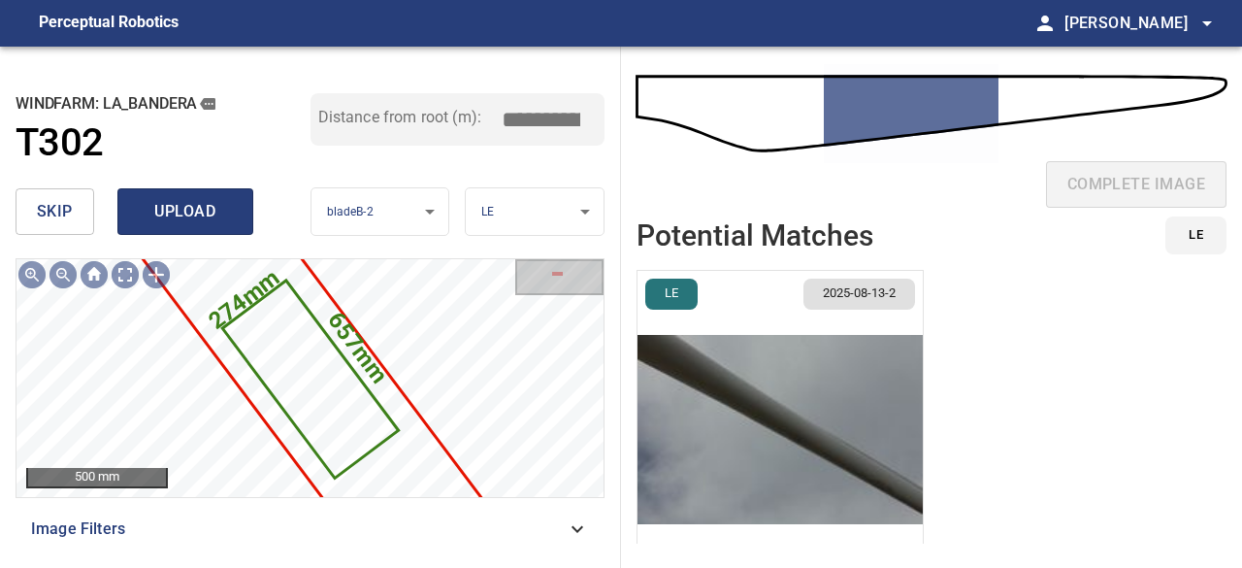
click at [197, 216] on span "upload" at bounding box center [185, 211] width 93 height 27
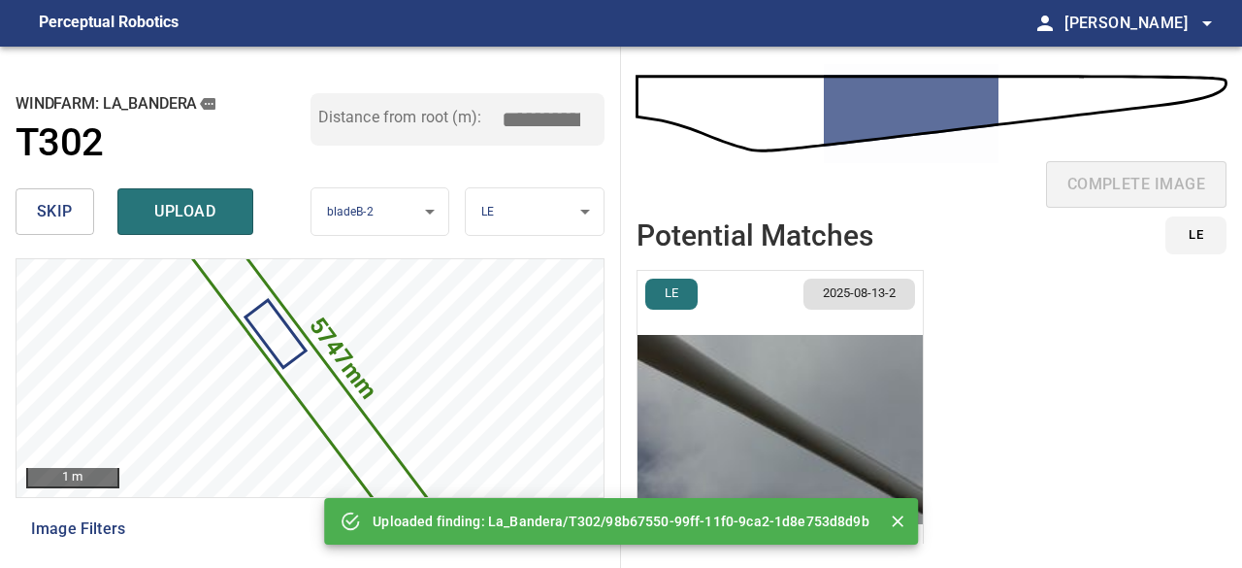
click at [63, 201] on span "skip" at bounding box center [55, 211] width 36 height 27
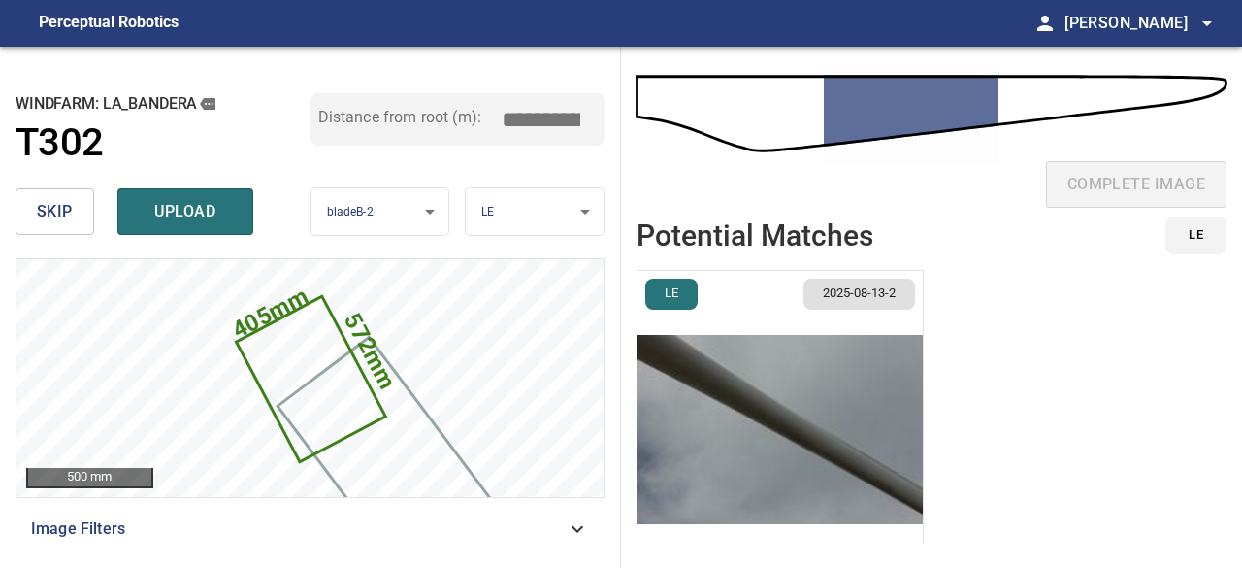
click at [64, 201] on span "skip" at bounding box center [55, 211] width 36 height 27
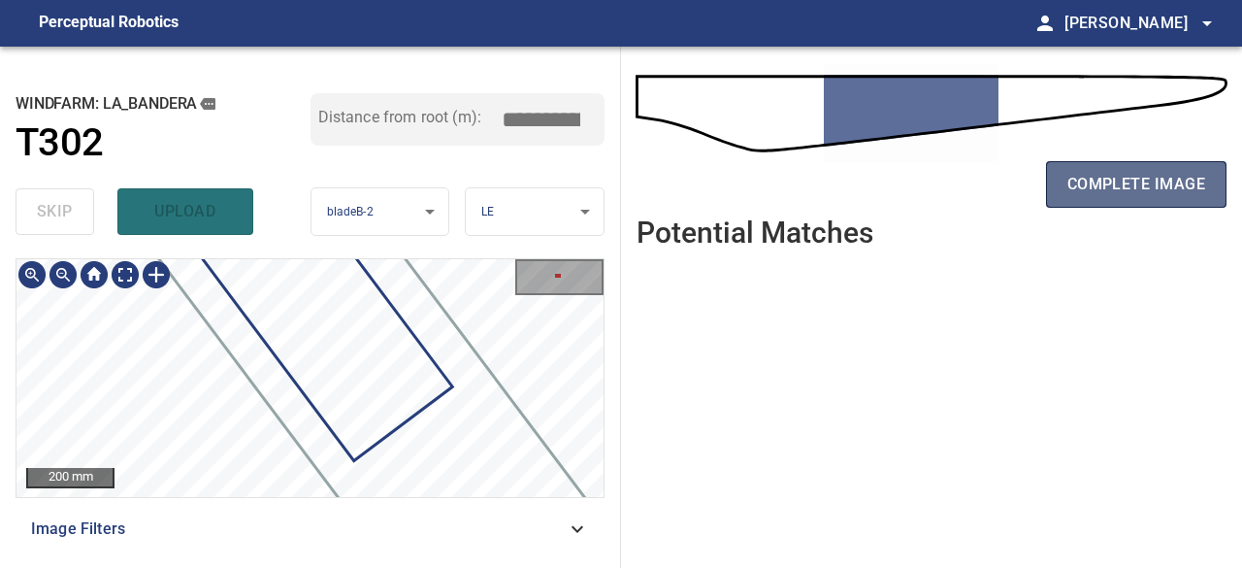
click at [1151, 171] on span "complete image" at bounding box center [1137, 184] width 138 height 27
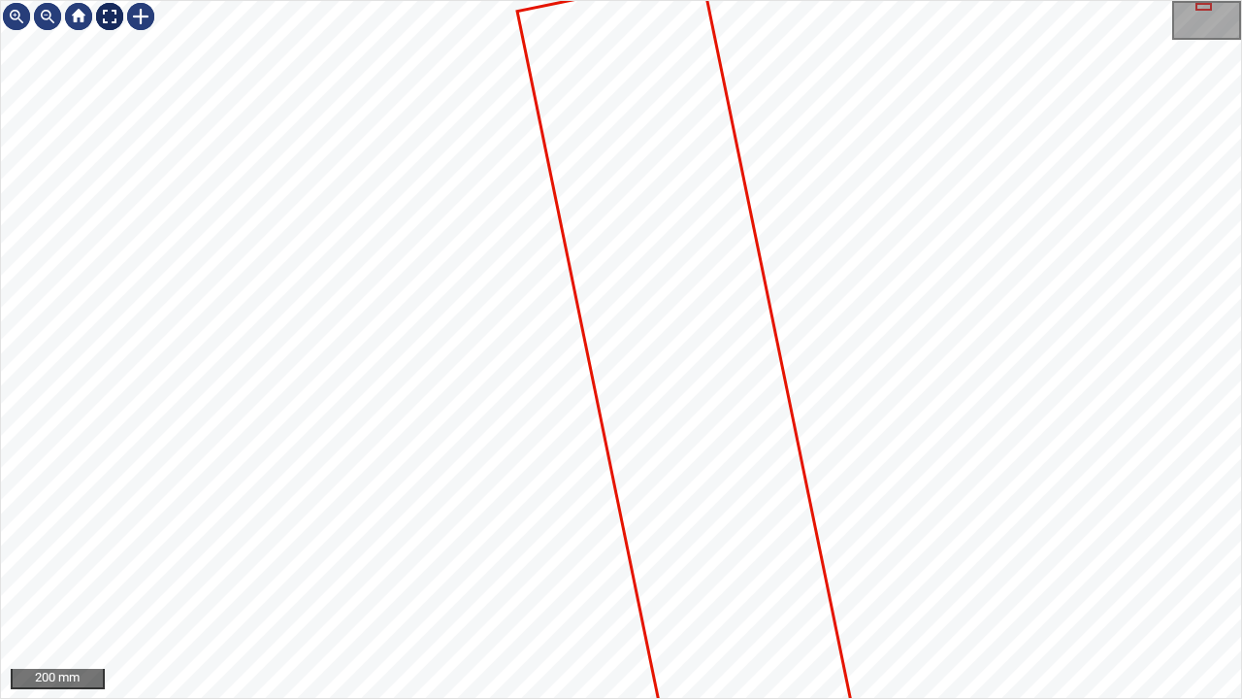
click at [105, 16] on div at bounding box center [109, 16] width 31 height 31
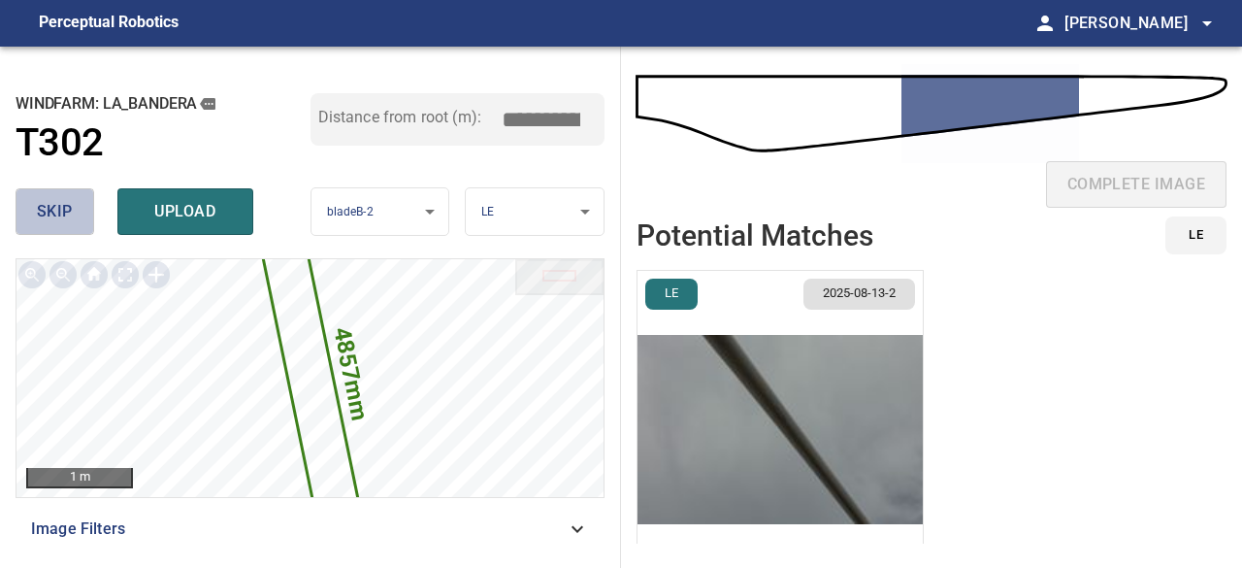
click at [70, 207] on span "skip" at bounding box center [55, 211] width 36 height 27
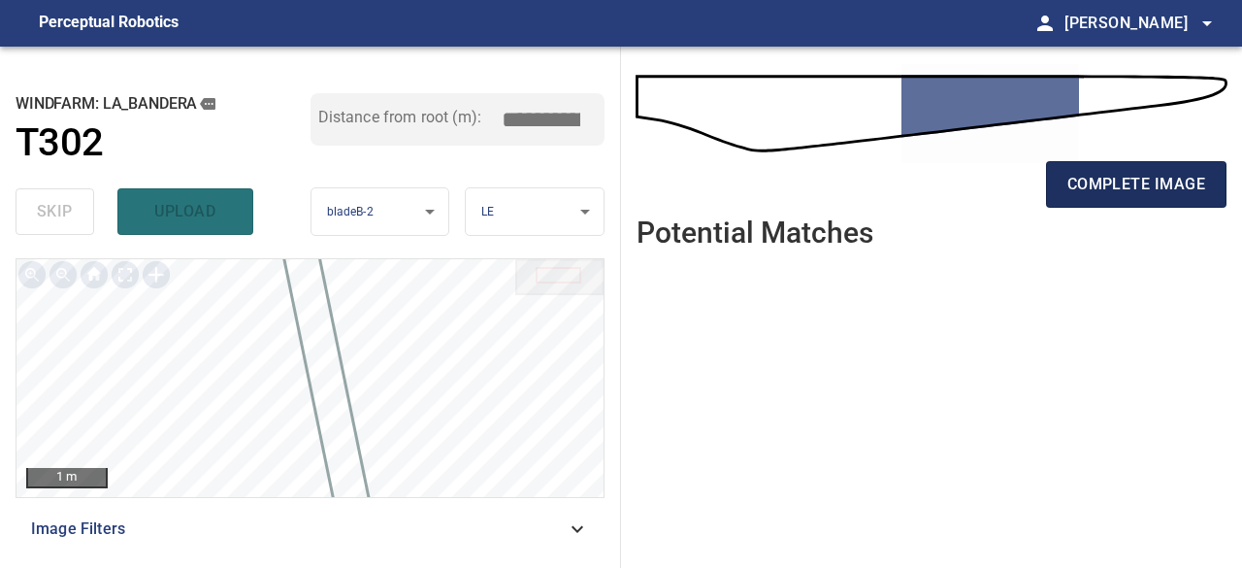
click at [1097, 188] on span "complete image" at bounding box center [1137, 184] width 138 height 27
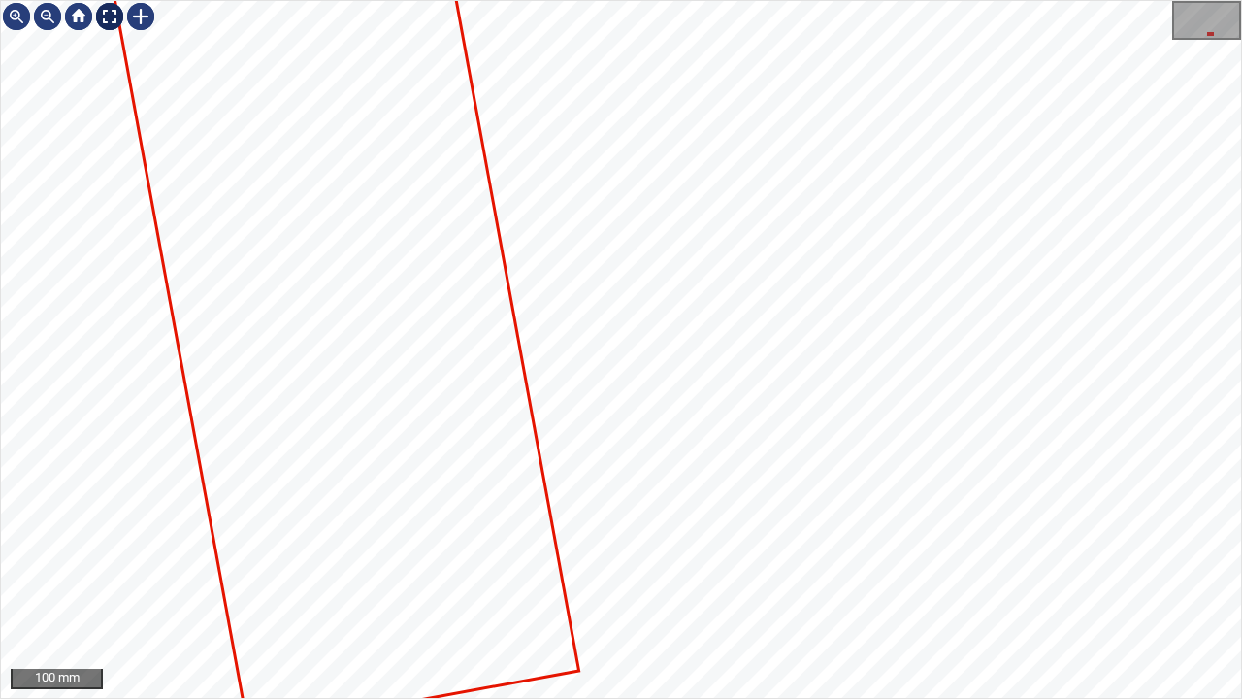
click at [103, 17] on div at bounding box center [109, 16] width 31 height 31
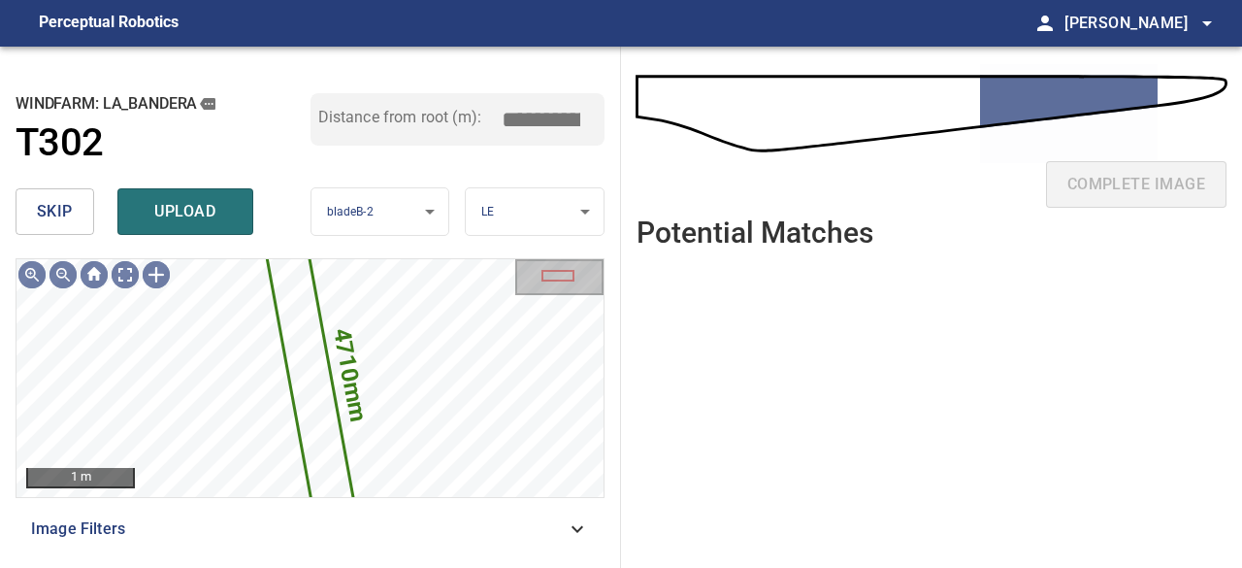
click at [70, 204] on span "skip" at bounding box center [55, 211] width 36 height 27
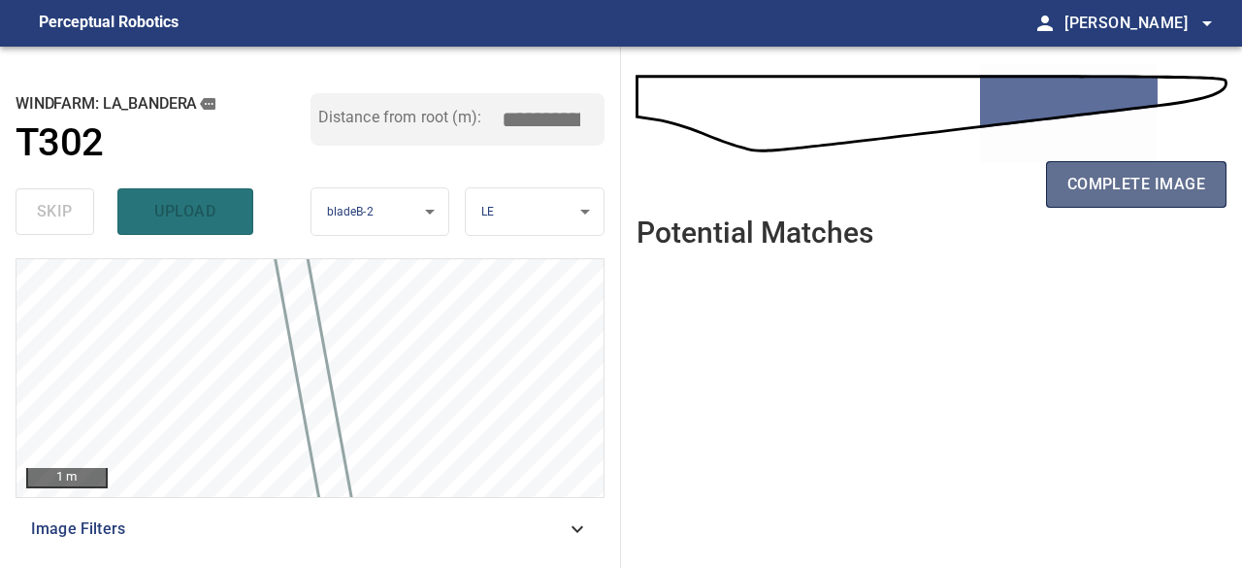
click at [1114, 172] on span "complete image" at bounding box center [1137, 184] width 138 height 27
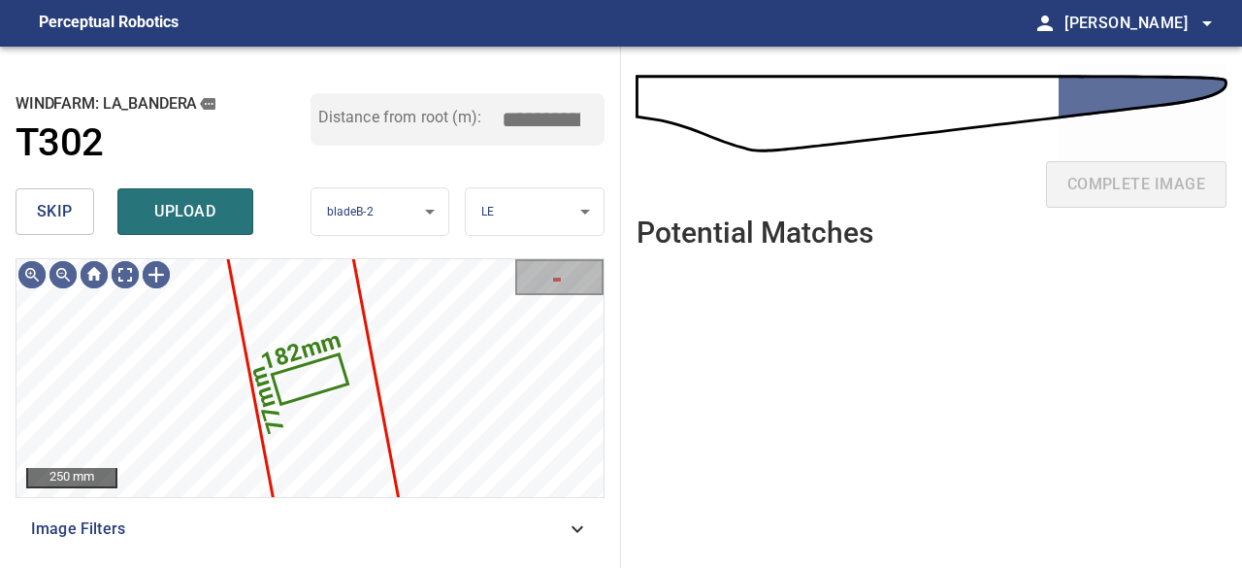
click at [58, 209] on span "skip" at bounding box center [55, 211] width 36 height 27
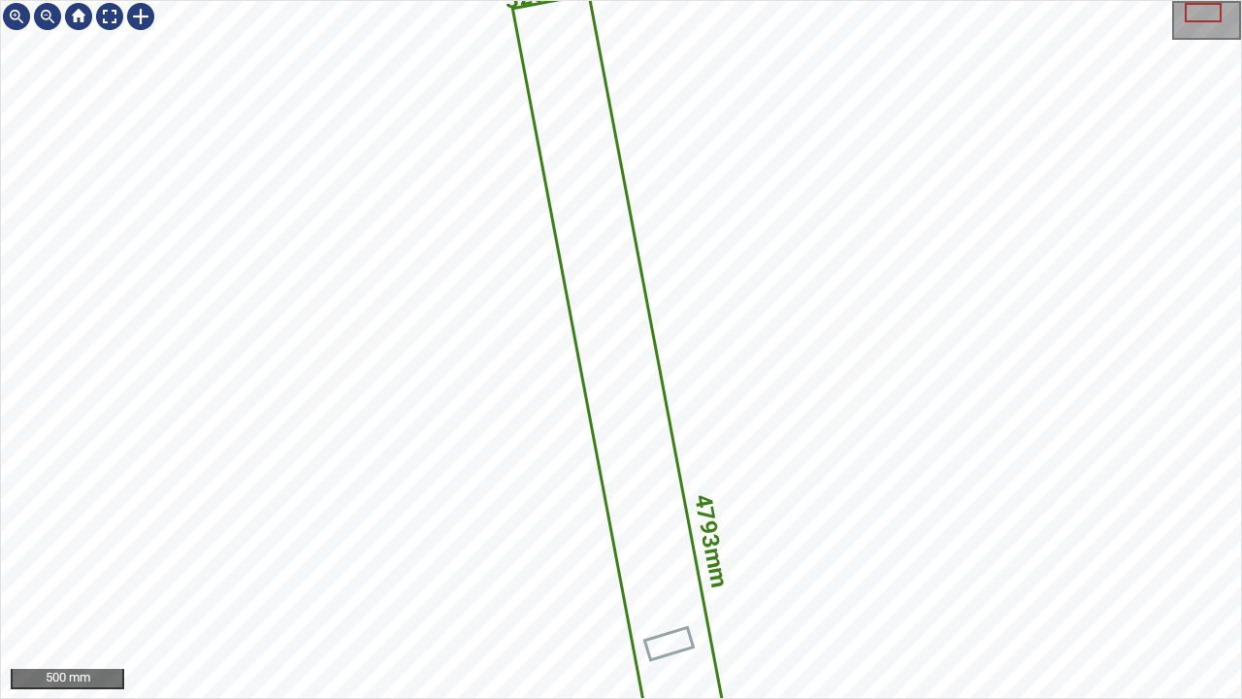
click at [726, 575] on div "4793mm 325mm" at bounding box center [621, 349] width 1240 height 697
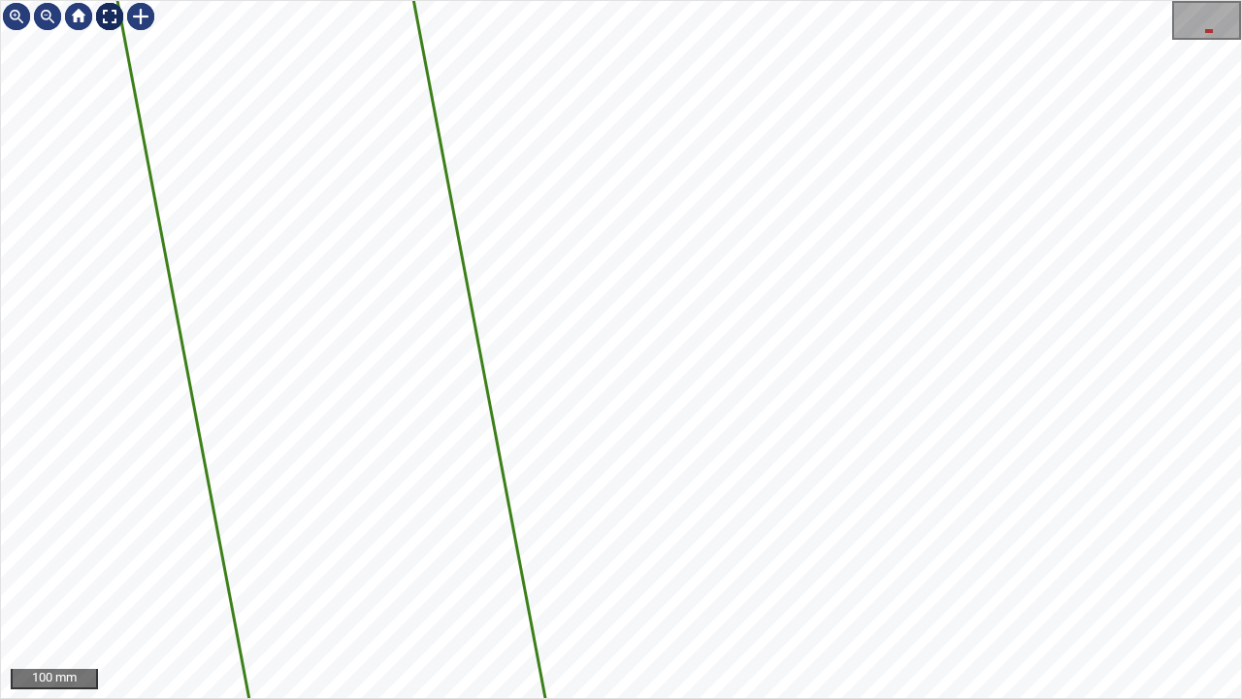
click at [113, 15] on div at bounding box center [109, 16] width 31 height 31
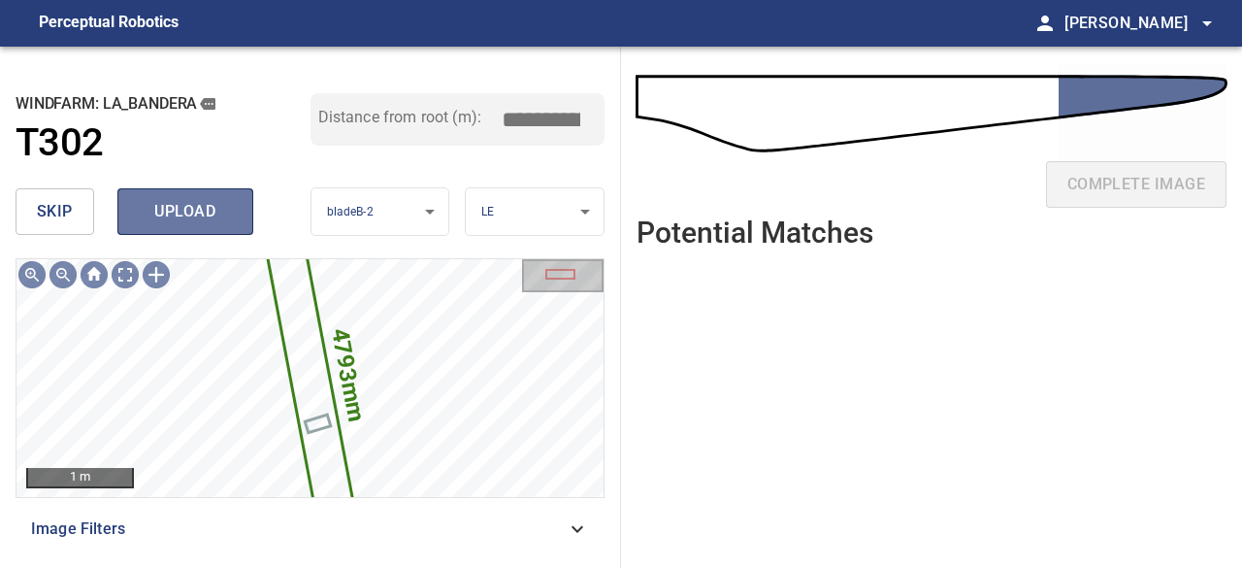
click at [192, 216] on span "upload" at bounding box center [185, 211] width 93 height 27
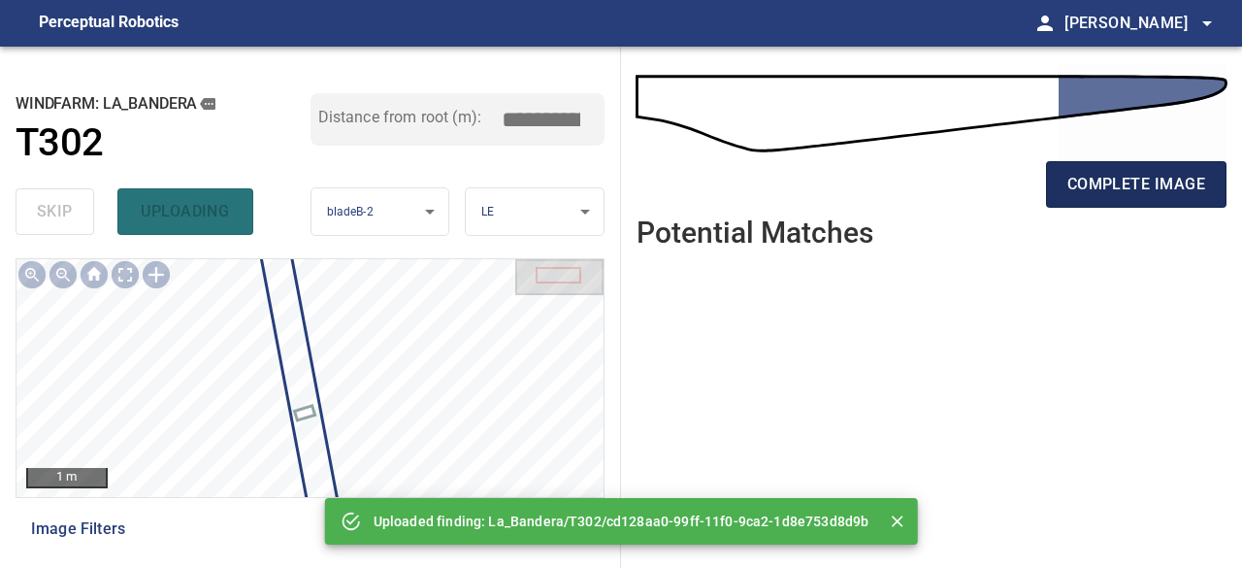
click at [1141, 185] on span "complete image" at bounding box center [1137, 184] width 138 height 27
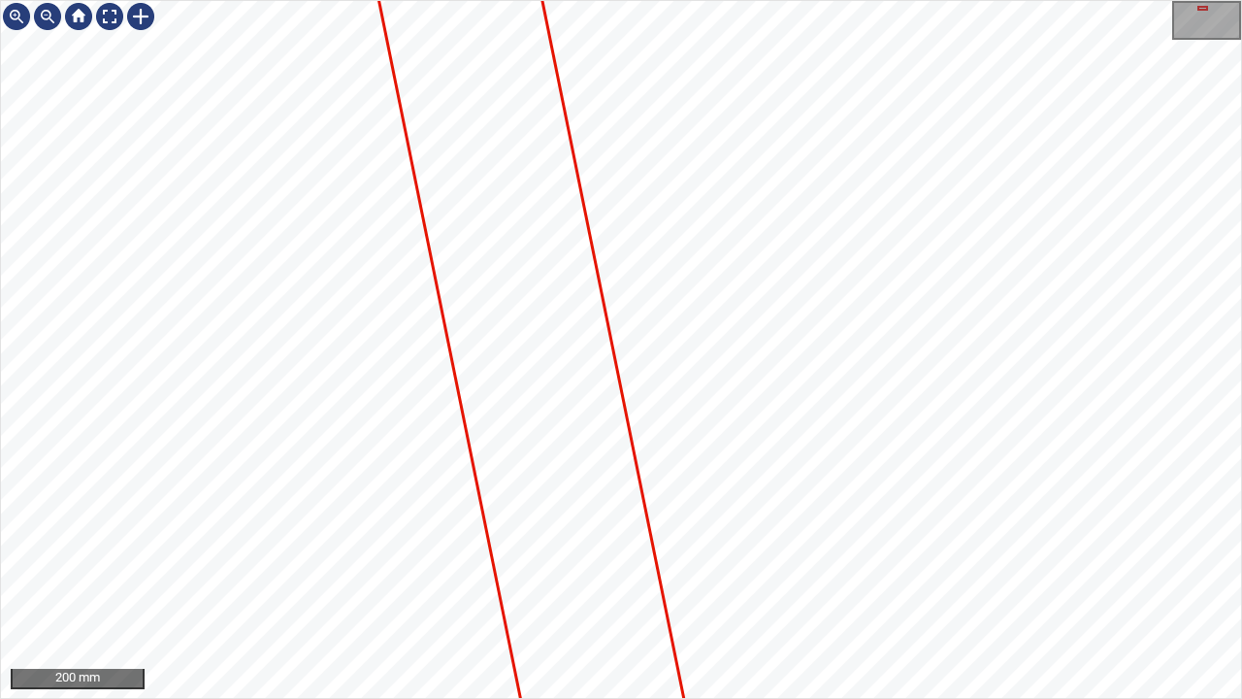
click at [506, 75] on div at bounding box center [621, 349] width 1240 height 697
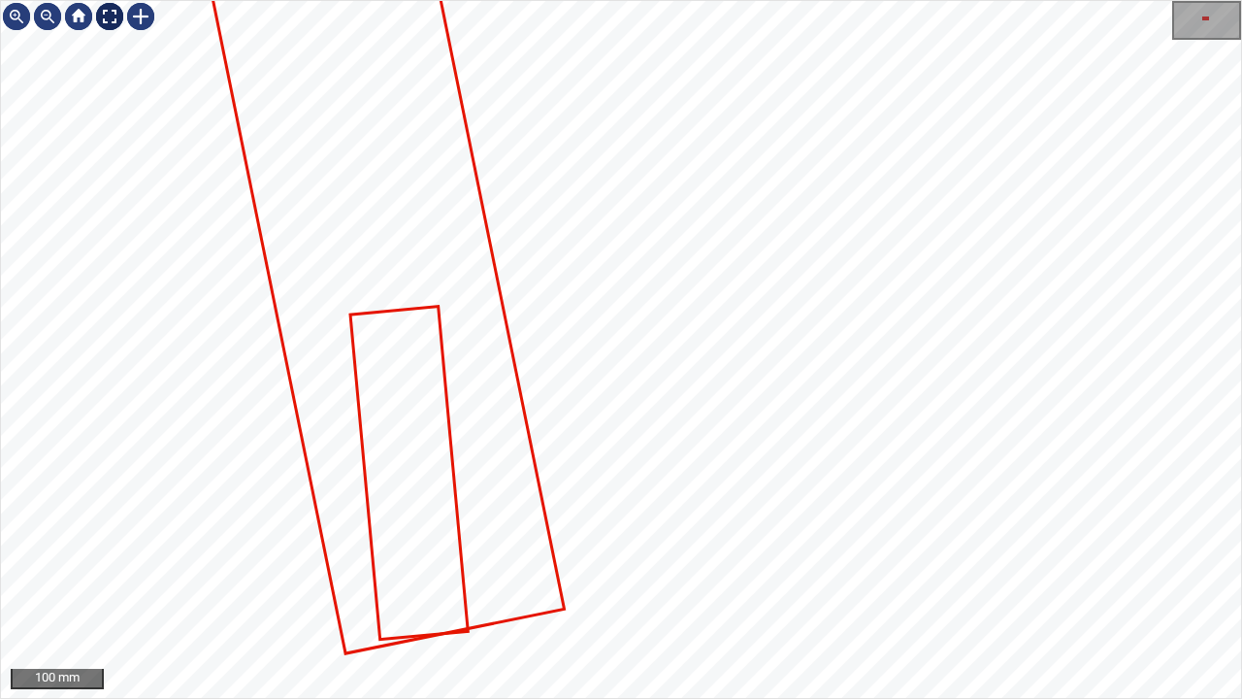
click at [107, 18] on div at bounding box center [109, 16] width 31 height 31
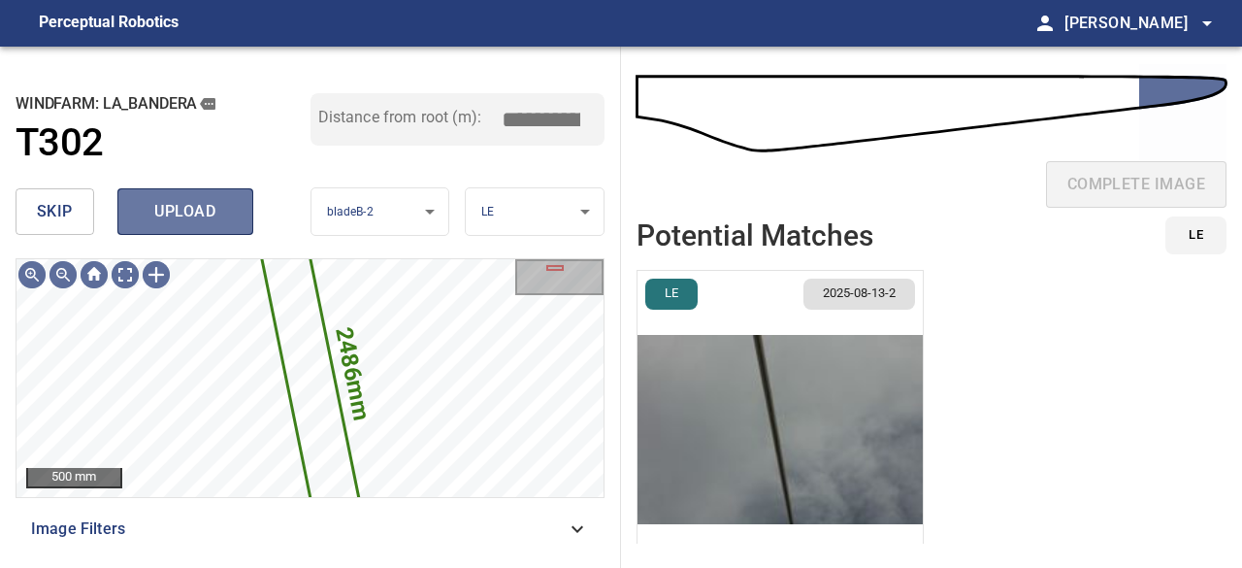
click at [208, 220] on span "upload" at bounding box center [185, 211] width 93 height 27
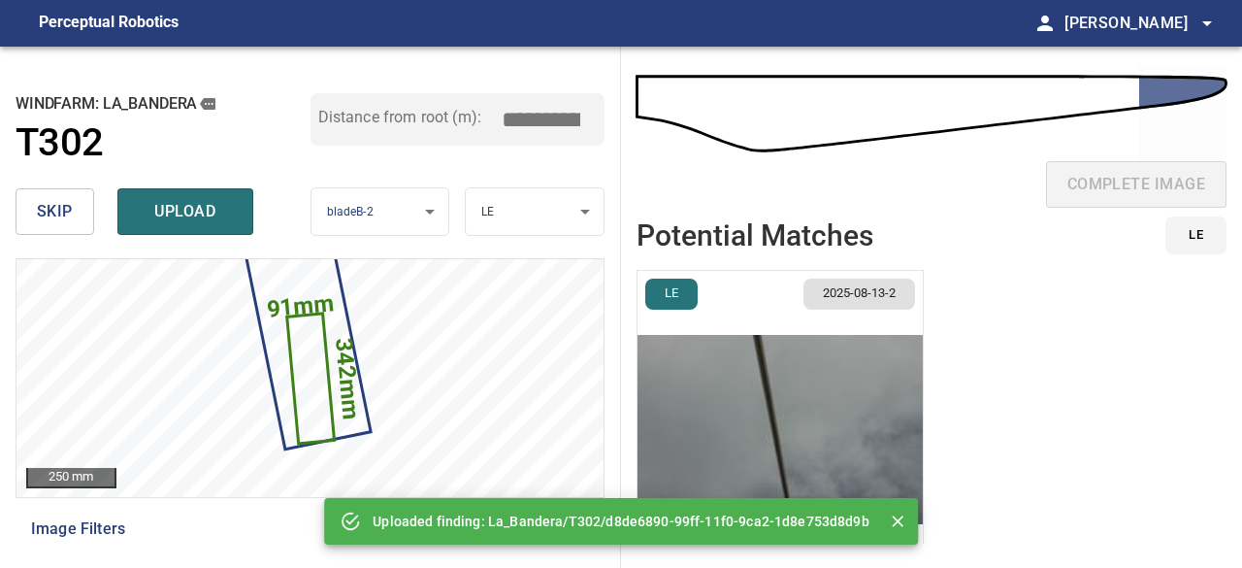
click at [61, 207] on span "skip" at bounding box center [55, 211] width 36 height 27
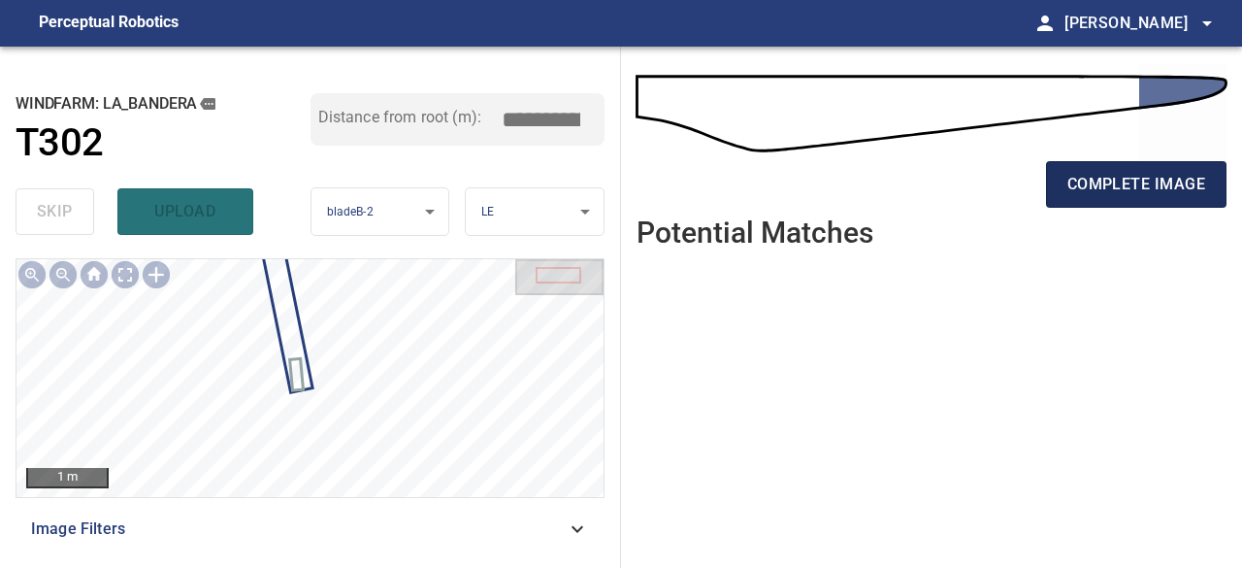
click at [1130, 189] on span "complete image" at bounding box center [1137, 184] width 138 height 27
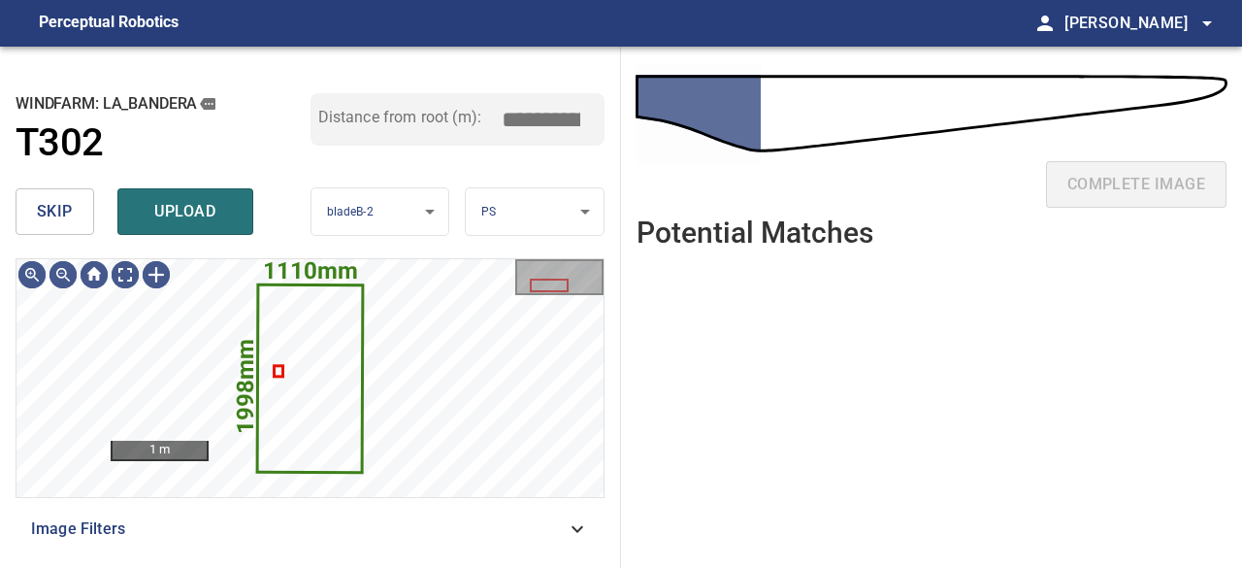
click at [67, 214] on span "skip" at bounding box center [55, 211] width 36 height 27
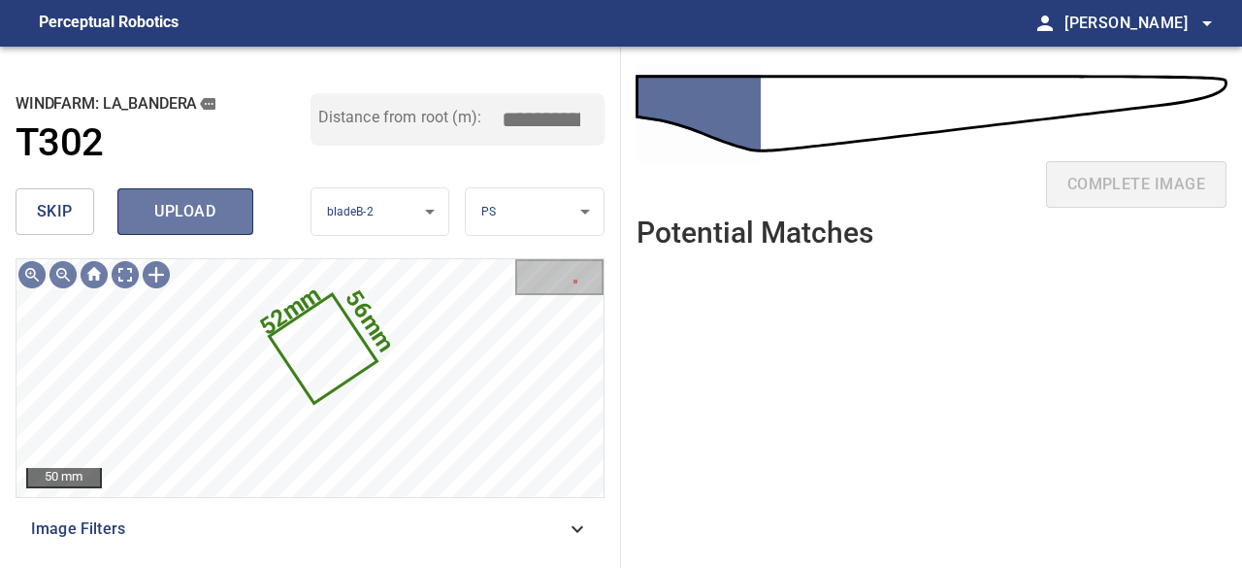
click at [224, 199] on span "upload" at bounding box center [185, 211] width 93 height 27
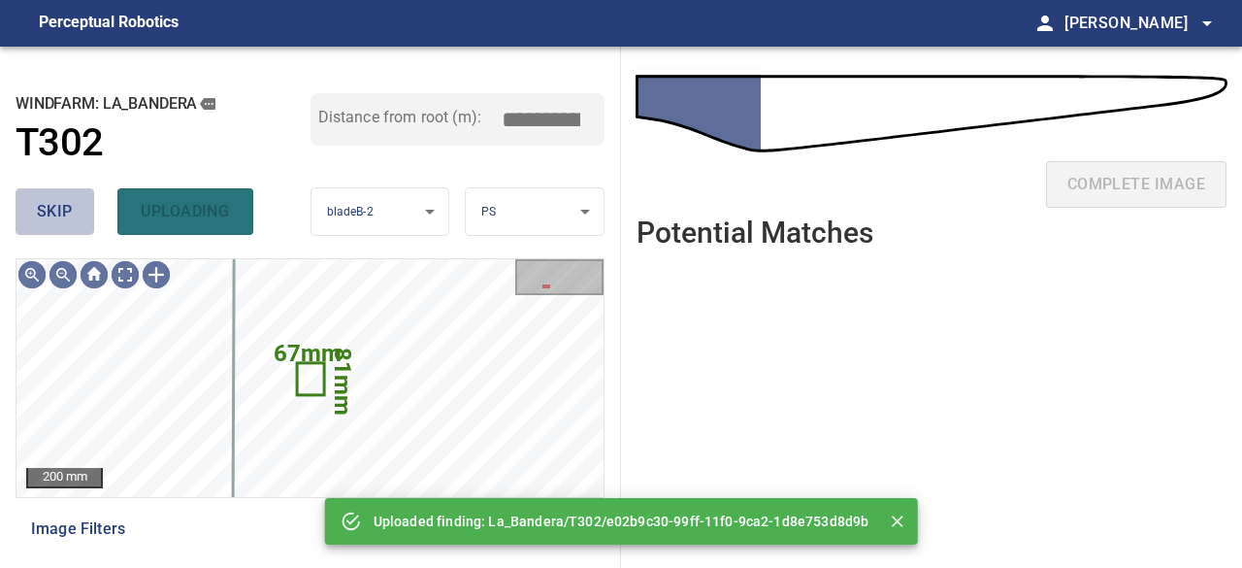
click at [46, 211] on span "skip" at bounding box center [55, 211] width 36 height 27
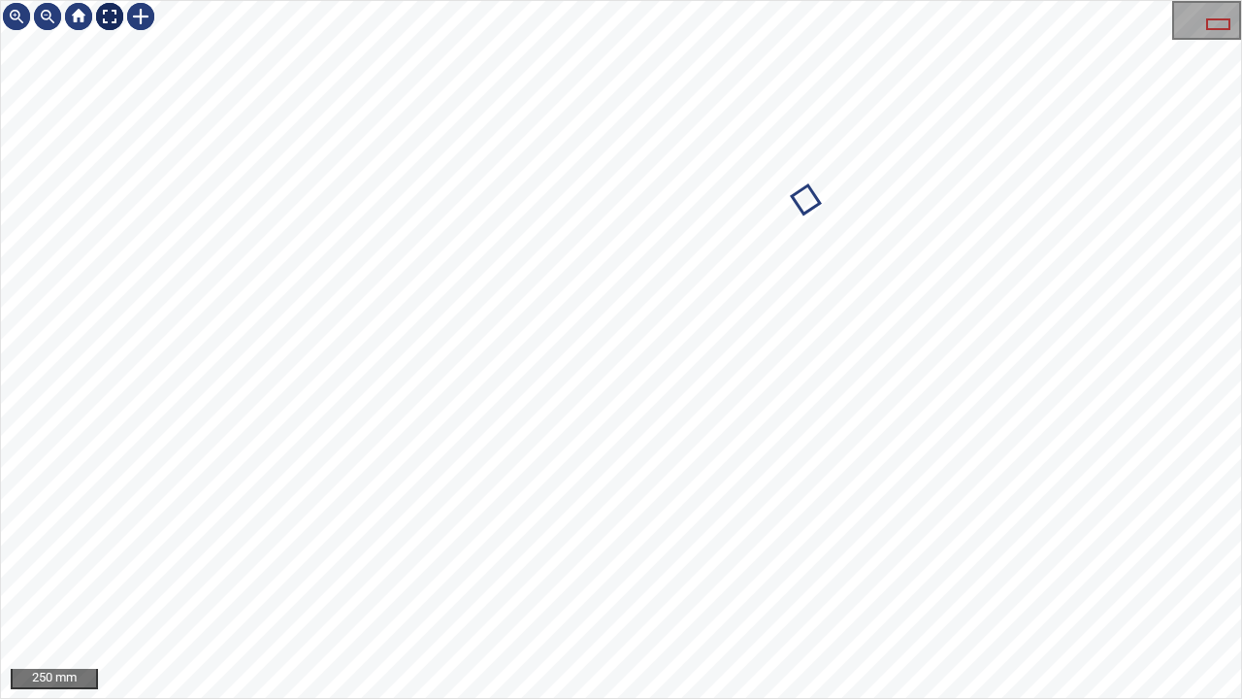
click at [113, 18] on div at bounding box center [109, 16] width 31 height 31
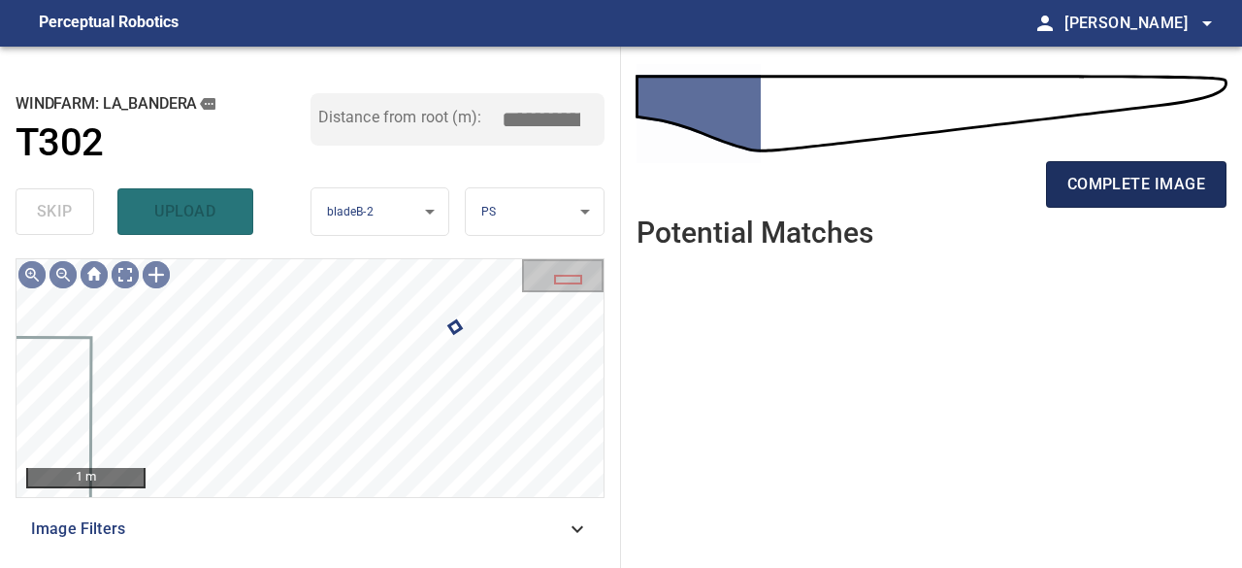
click at [1147, 185] on span "complete image" at bounding box center [1137, 184] width 138 height 27
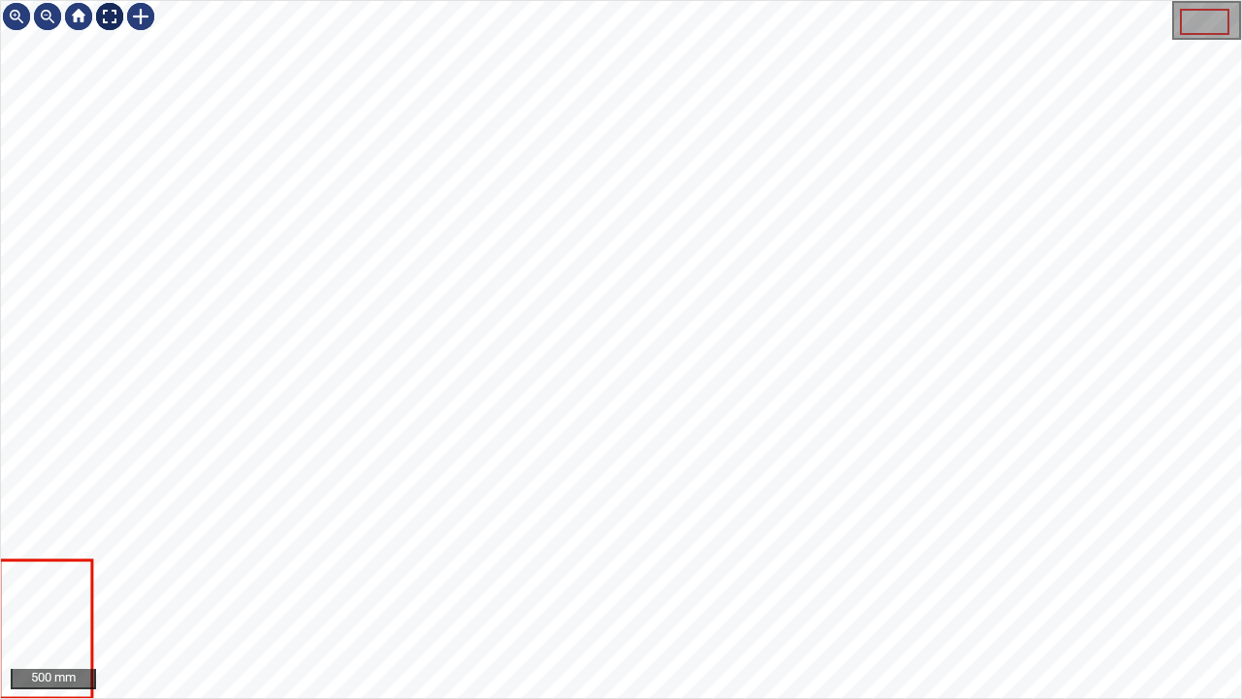
click at [115, 19] on div at bounding box center [109, 16] width 31 height 31
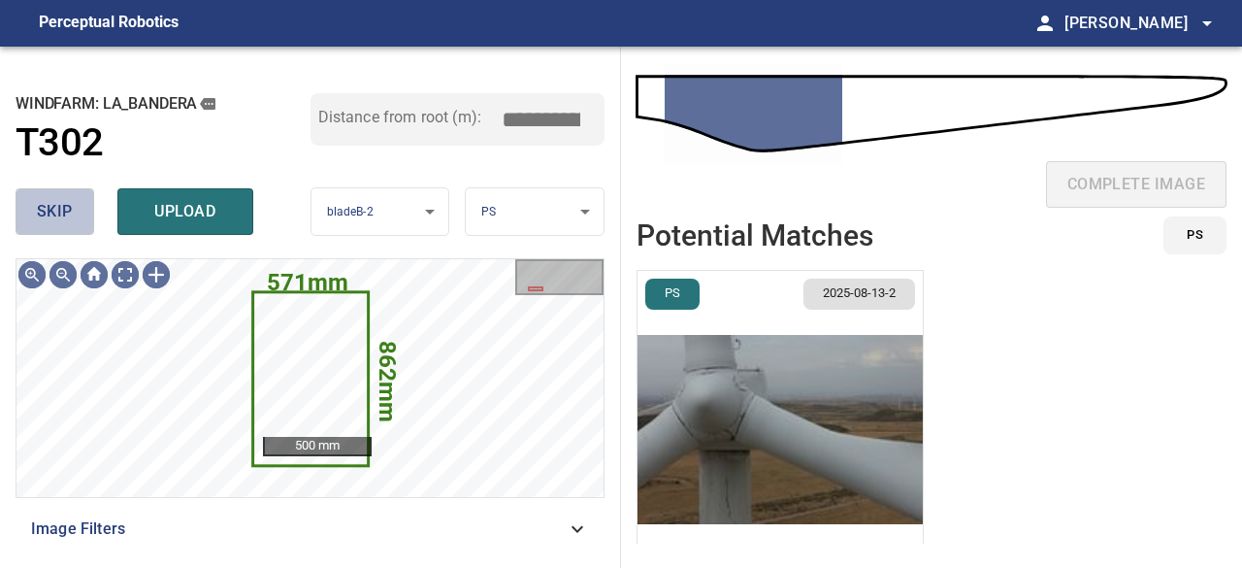
click at [47, 209] on span "skip" at bounding box center [55, 211] width 36 height 27
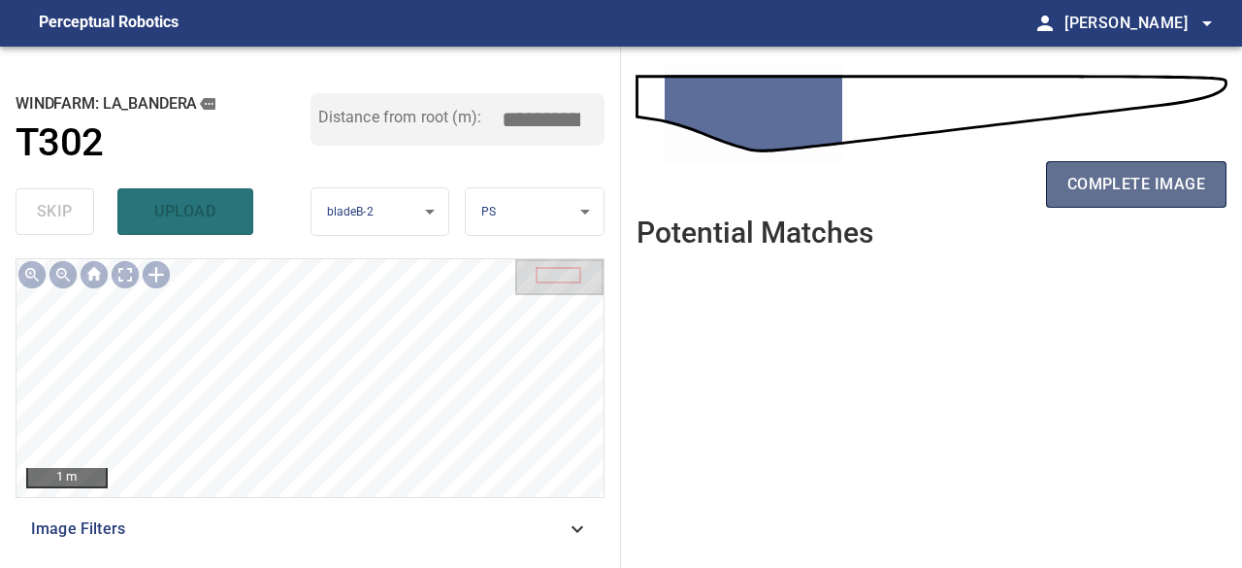
click at [1109, 197] on span "complete image" at bounding box center [1137, 184] width 138 height 27
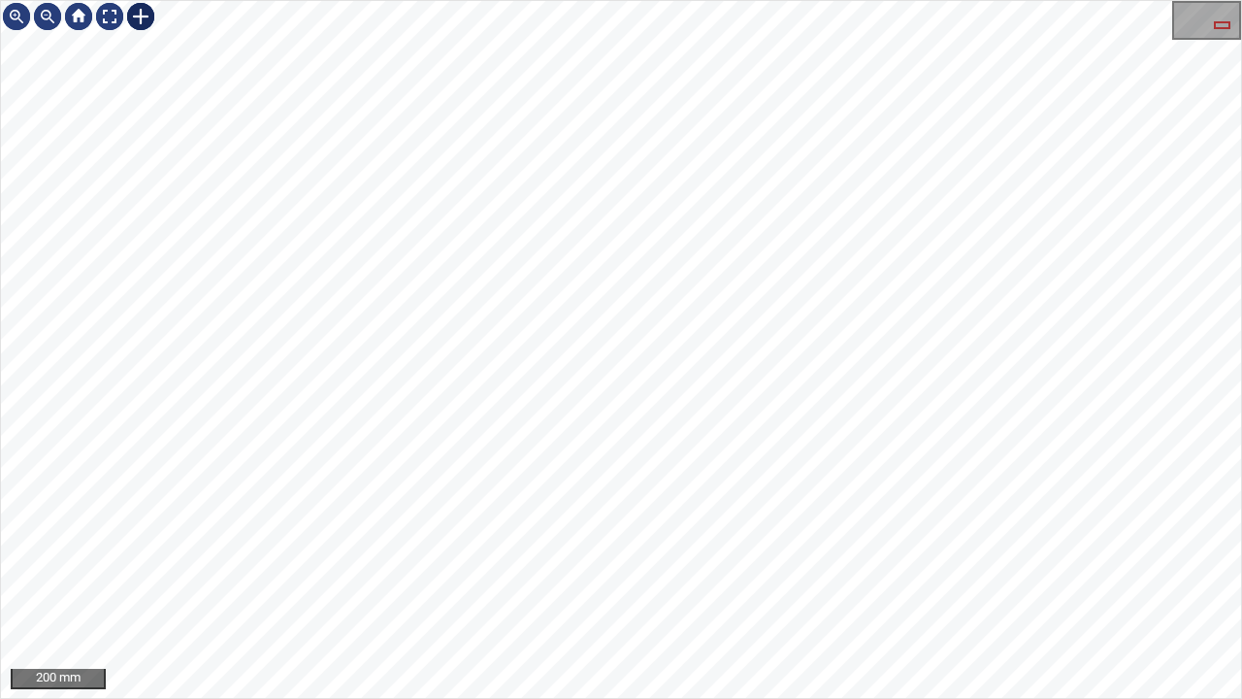
click at [143, 15] on div at bounding box center [140, 16] width 31 height 31
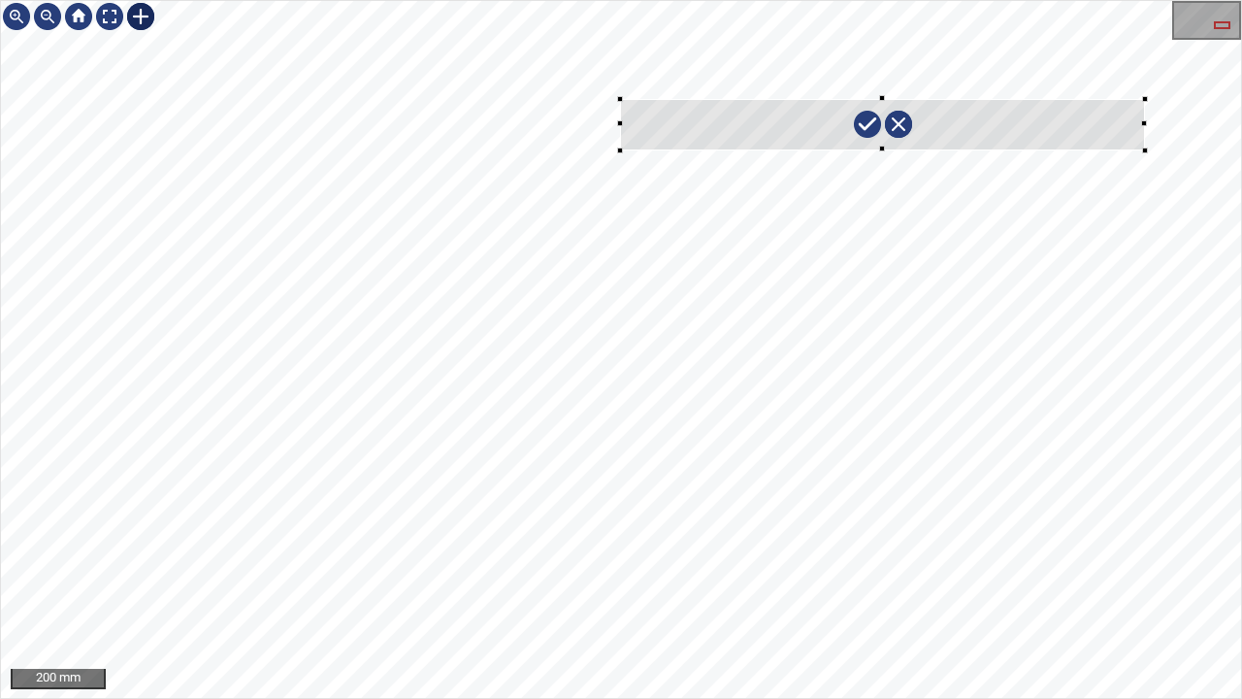
click at [1145, 149] on div at bounding box center [621, 349] width 1240 height 697
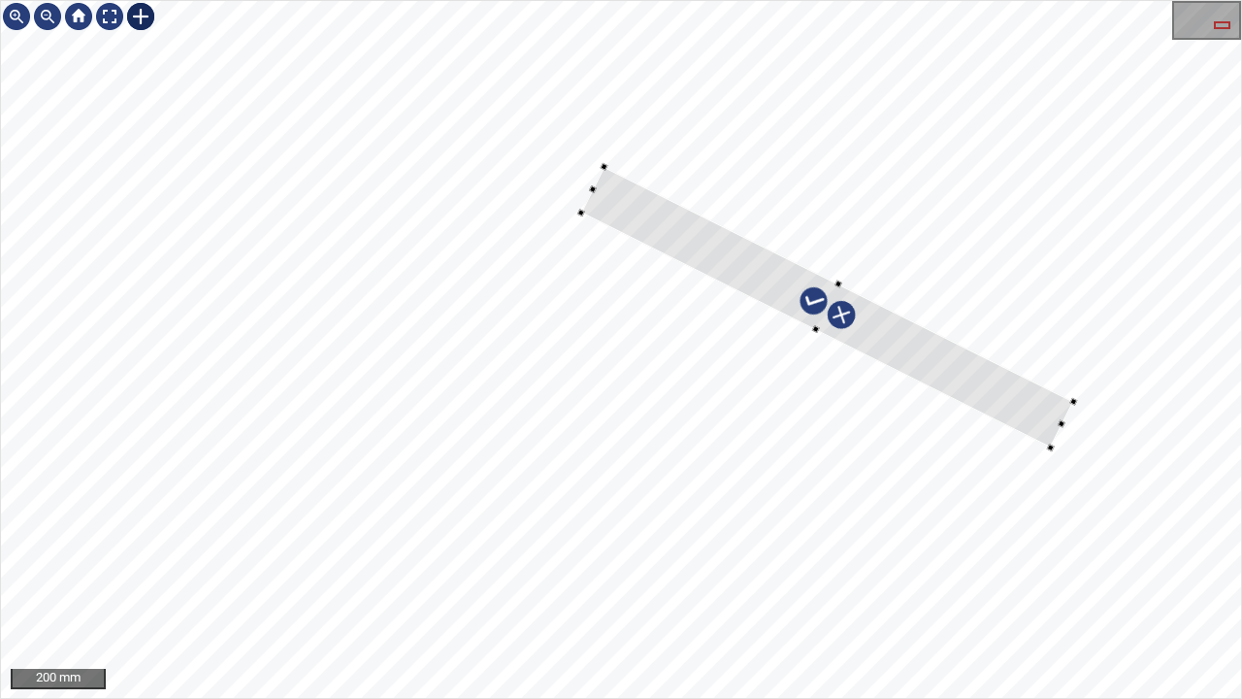
click at [992, 369] on div at bounding box center [826, 306] width 493 height 281
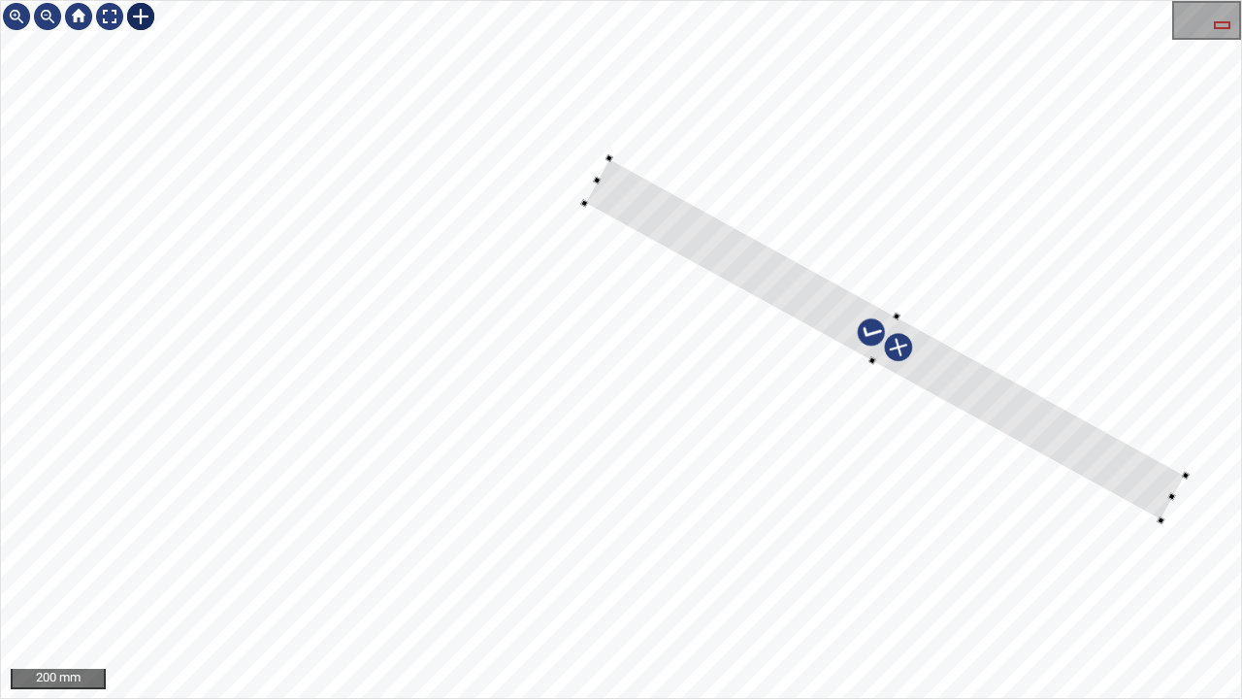
click at [1183, 486] on div at bounding box center [621, 349] width 1240 height 697
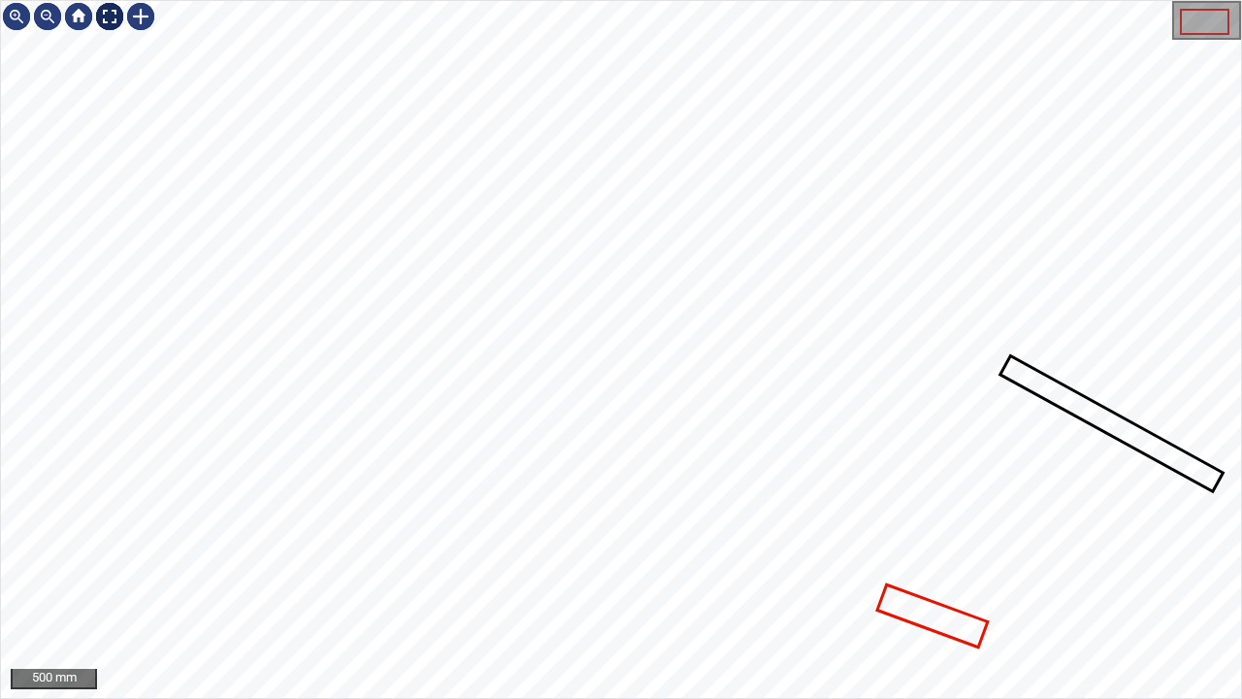
click at [115, 17] on div at bounding box center [109, 16] width 31 height 31
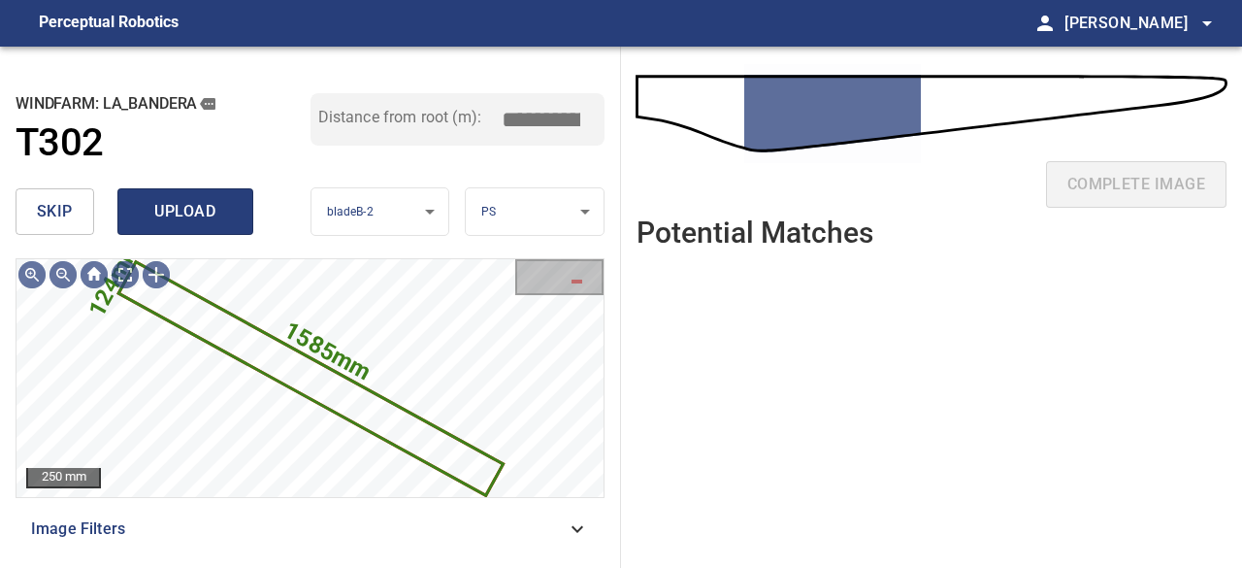
click at [165, 208] on span "upload" at bounding box center [185, 211] width 93 height 27
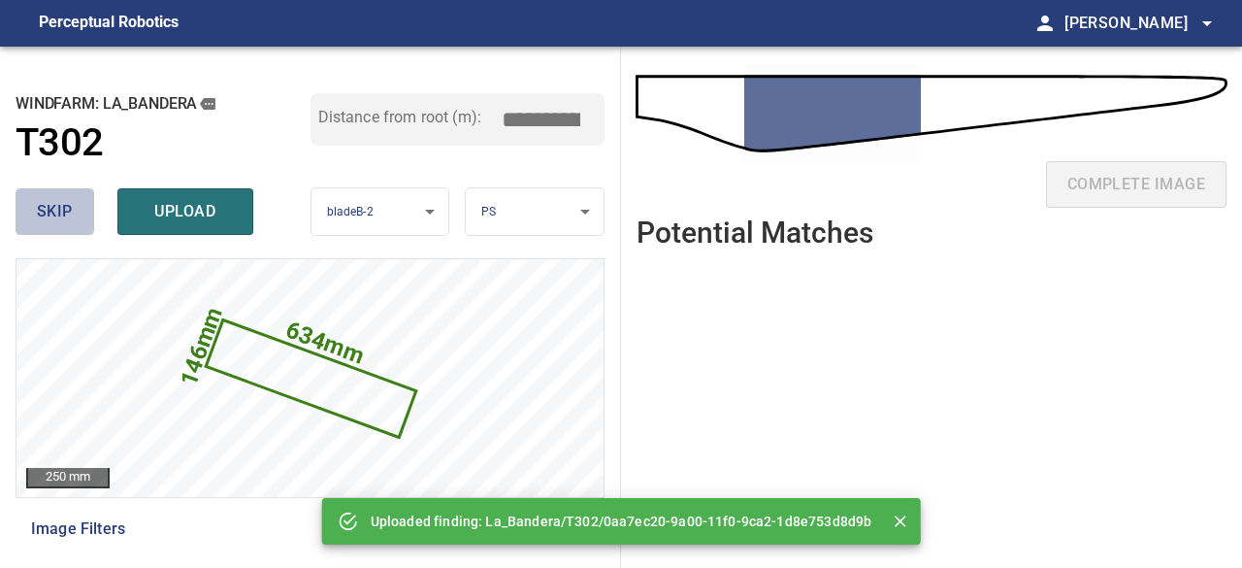
click at [42, 200] on span "skip" at bounding box center [55, 211] width 36 height 27
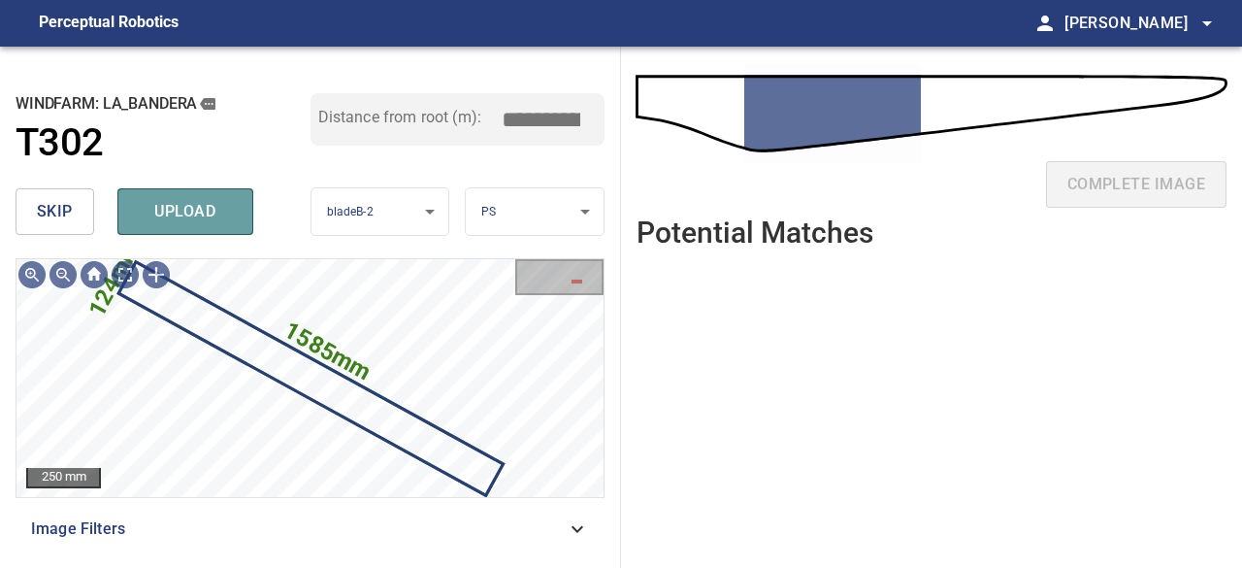
drag, startPoint x: 217, startPoint y: 216, endPoint x: 490, endPoint y: 208, distance: 272.9
click at [217, 214] on span "upload" at bounding box center [185, 211] width 93 height 27
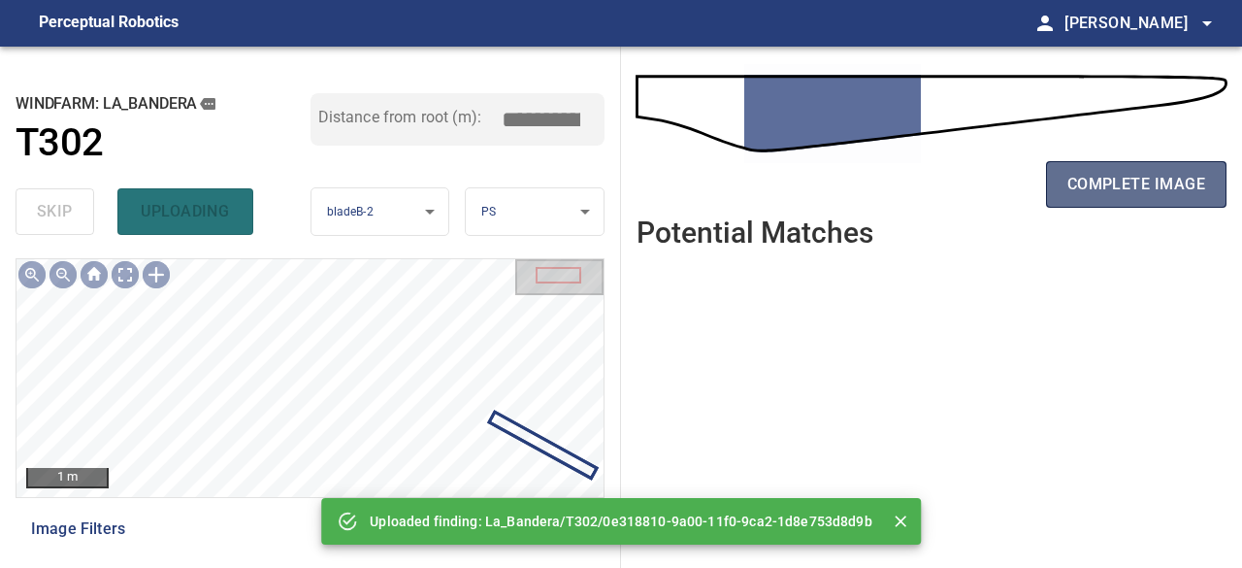
click at [1127, 176] on span "complete image" at bounding box center [1137, 184] width 138 height 27
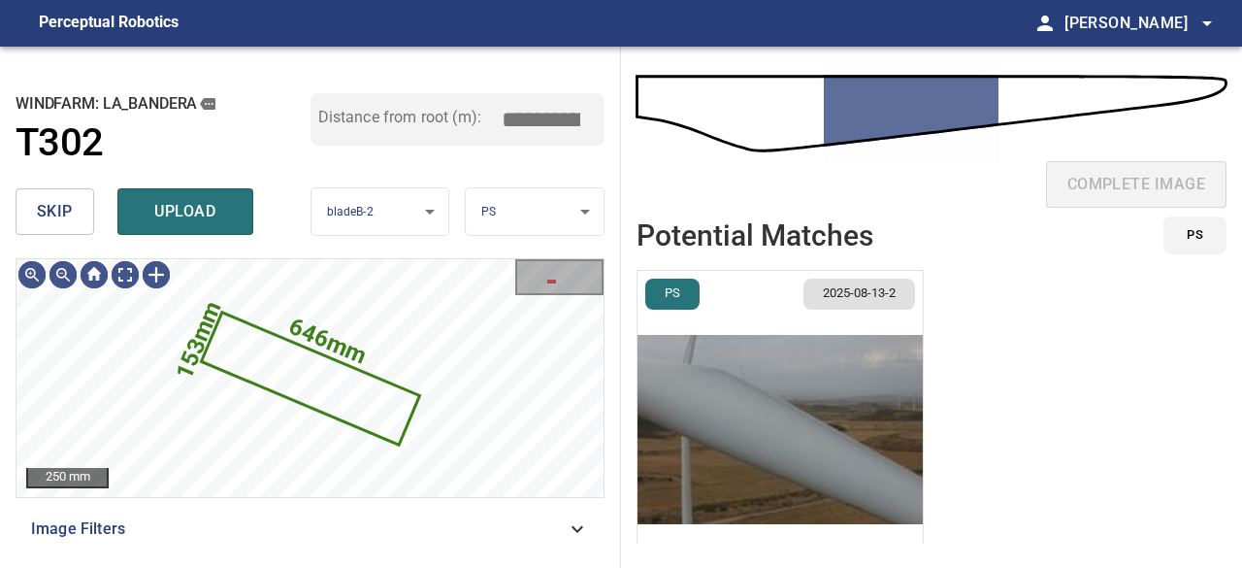
click at [62, 213] on span "skip" at bounding box center [55, 211] width 36 height 27
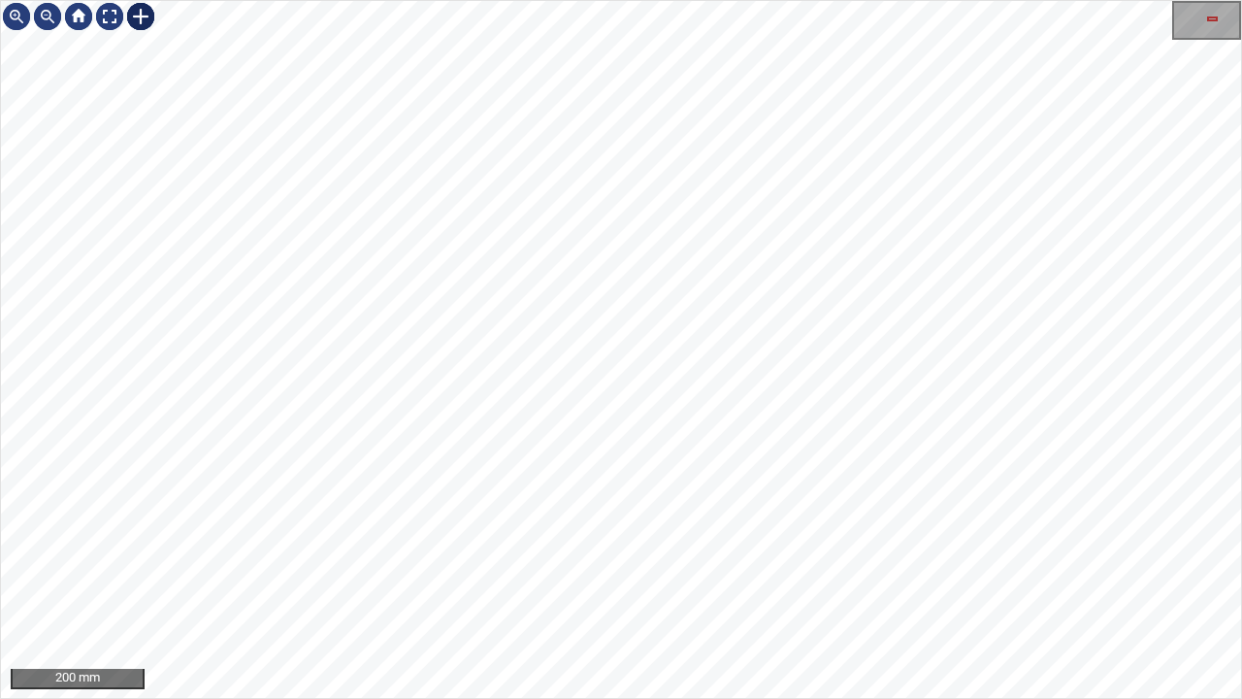
click at [141, 16] on div at bounding box center [140, 16] width 31 height 31
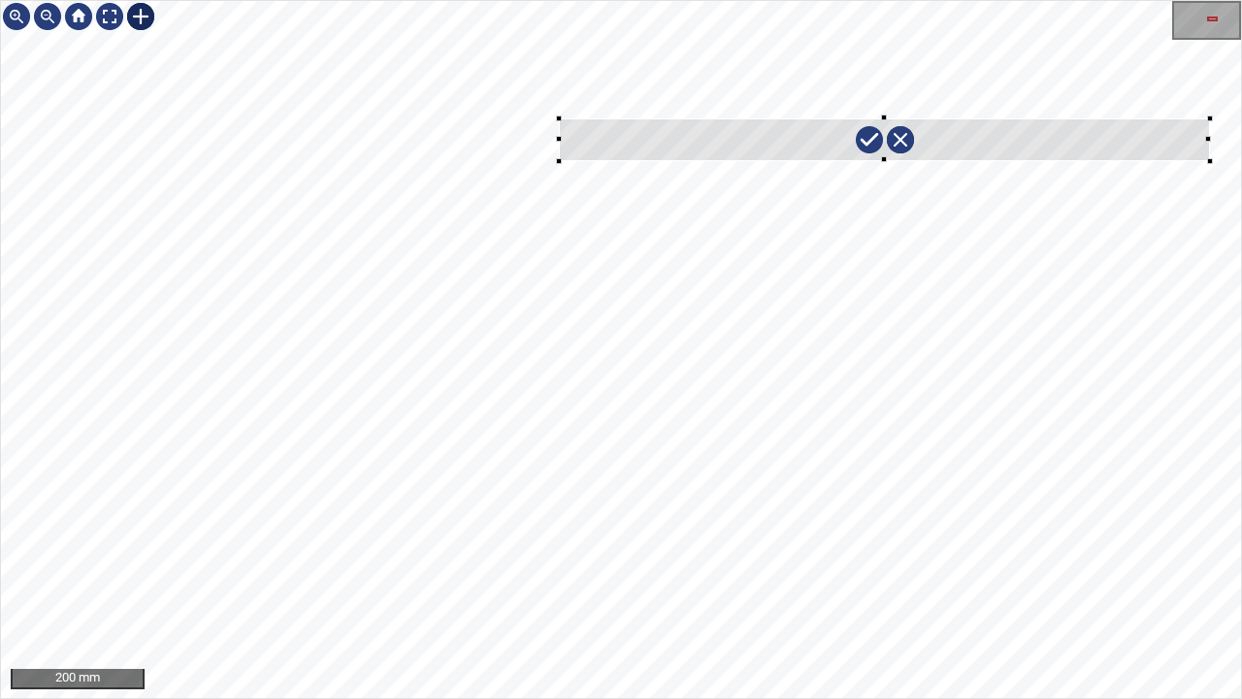
click at [1209, 159] on div at bounding box center [621, 349] width 1240 height 697
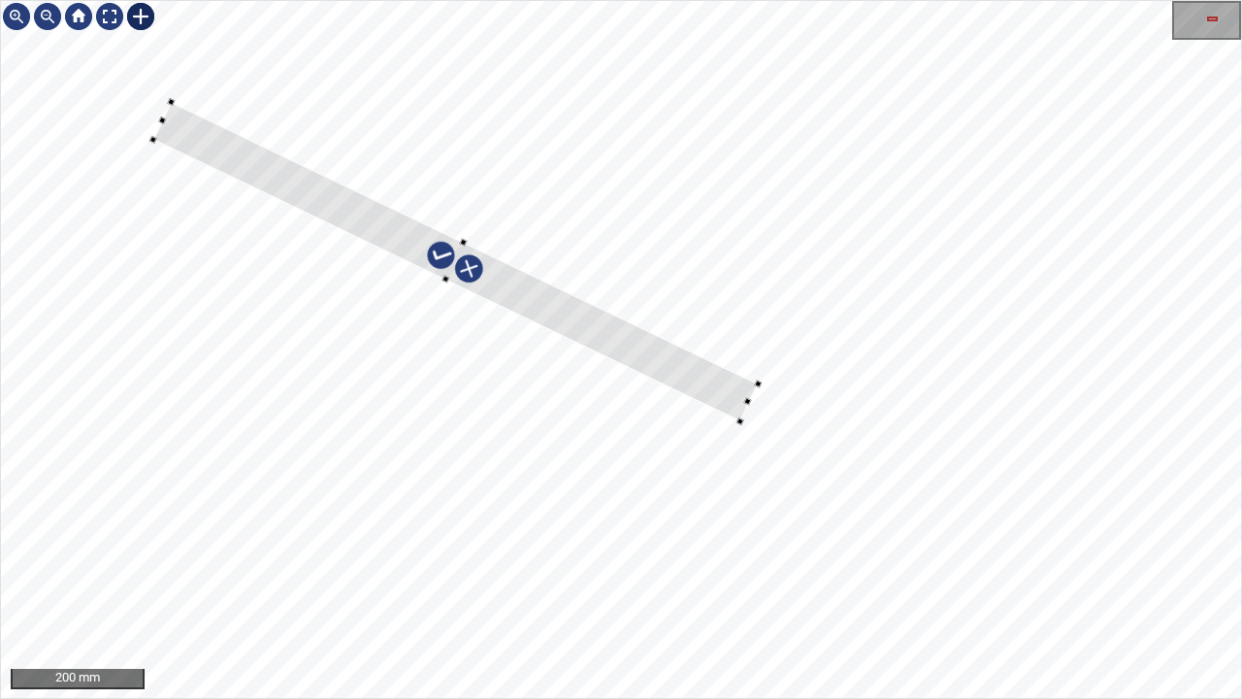
click at [709, 373] on div at bounding box center [455, 261] width 605 height 319
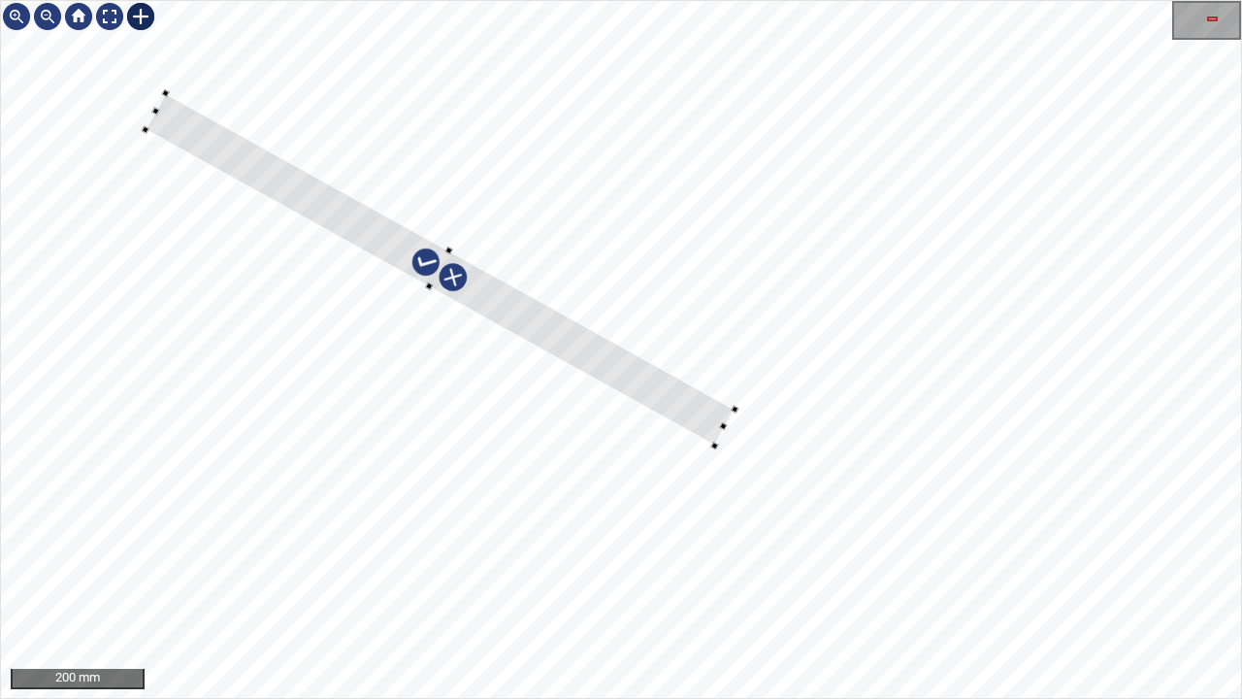
click at [654, 387] on div at bounding box center [440, 269] width 589 height 352
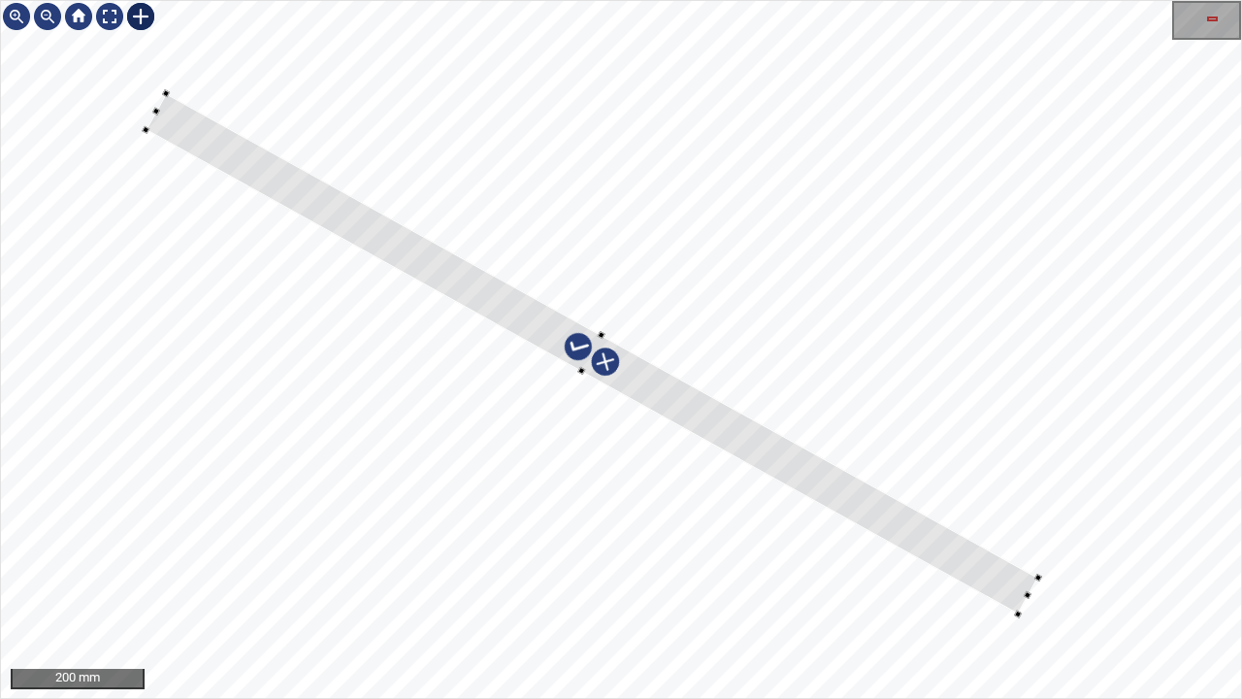
click at [1053, 554] on div at bounding box center [621, 349] width 1240 height 697
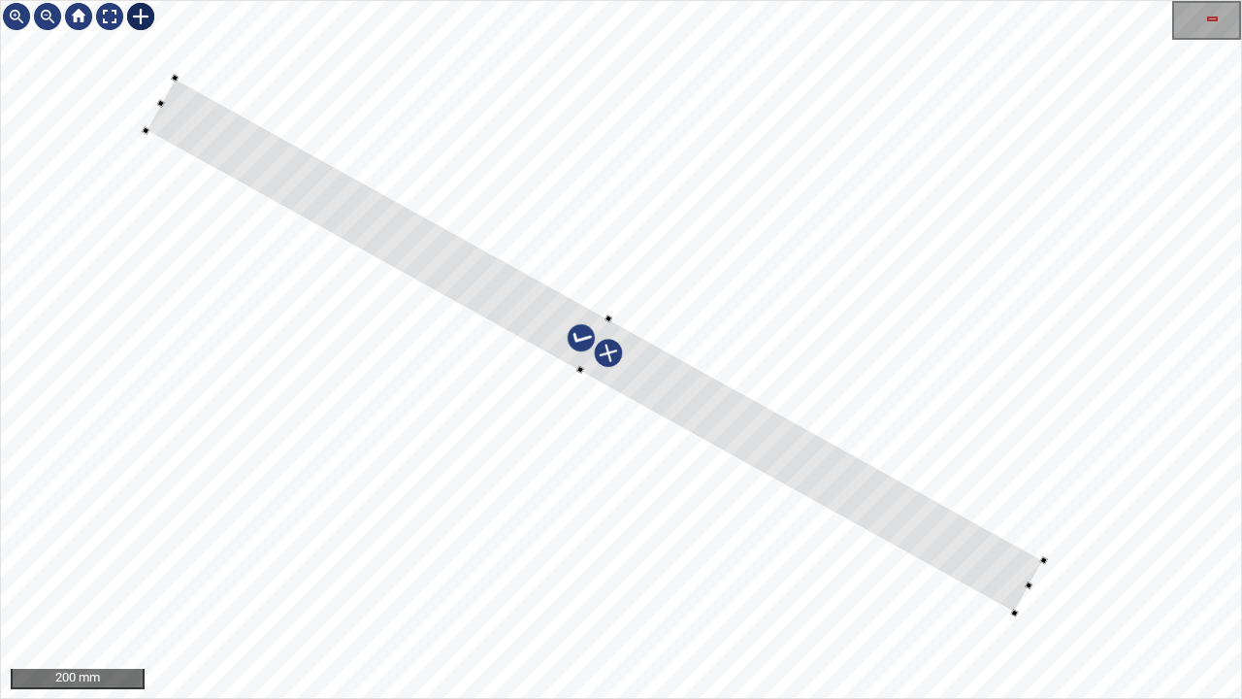
click at [1043, 555] on div at bounding box center [621, 349] width 1240 height 697
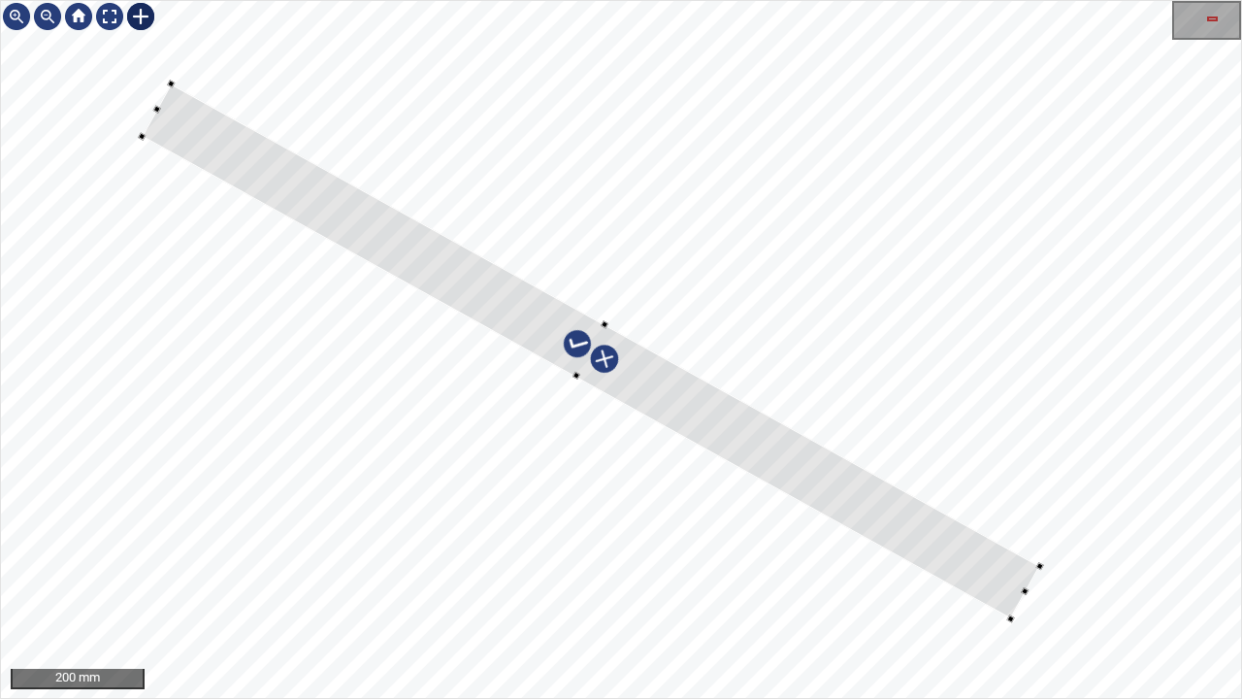
click at [998, 581] on div at bounding box center [592, 350] width 899 height 535
click at [112, 21] on div at bounding box center [109, 16] width 31 height 31
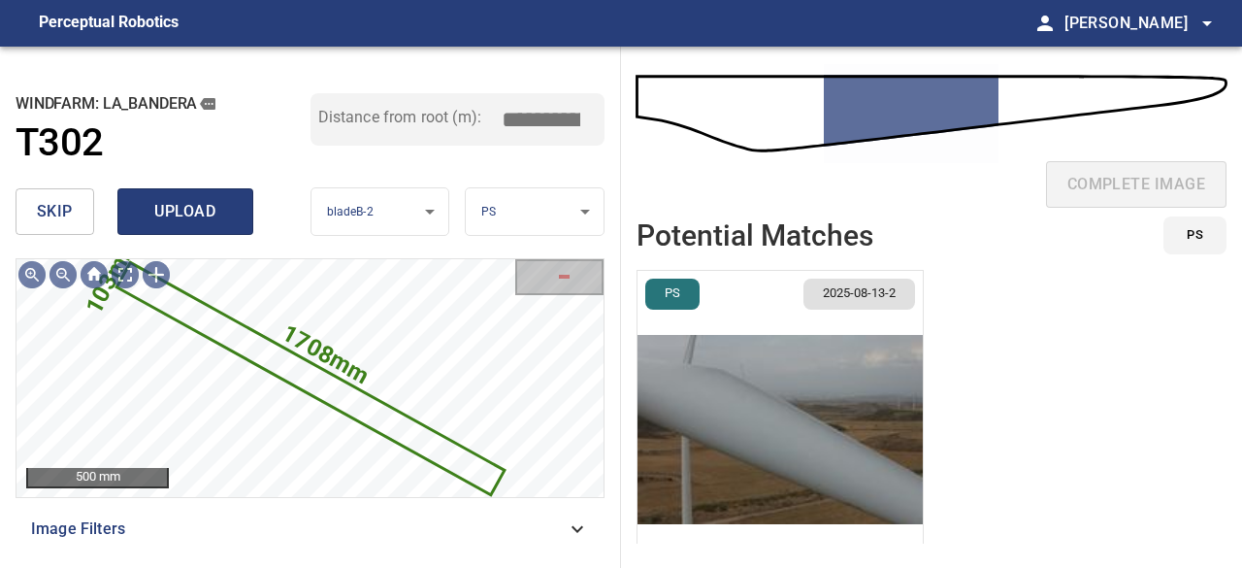
click at [158, 214] on span "upload" at bounding box center [185, 211] width 93 height 27
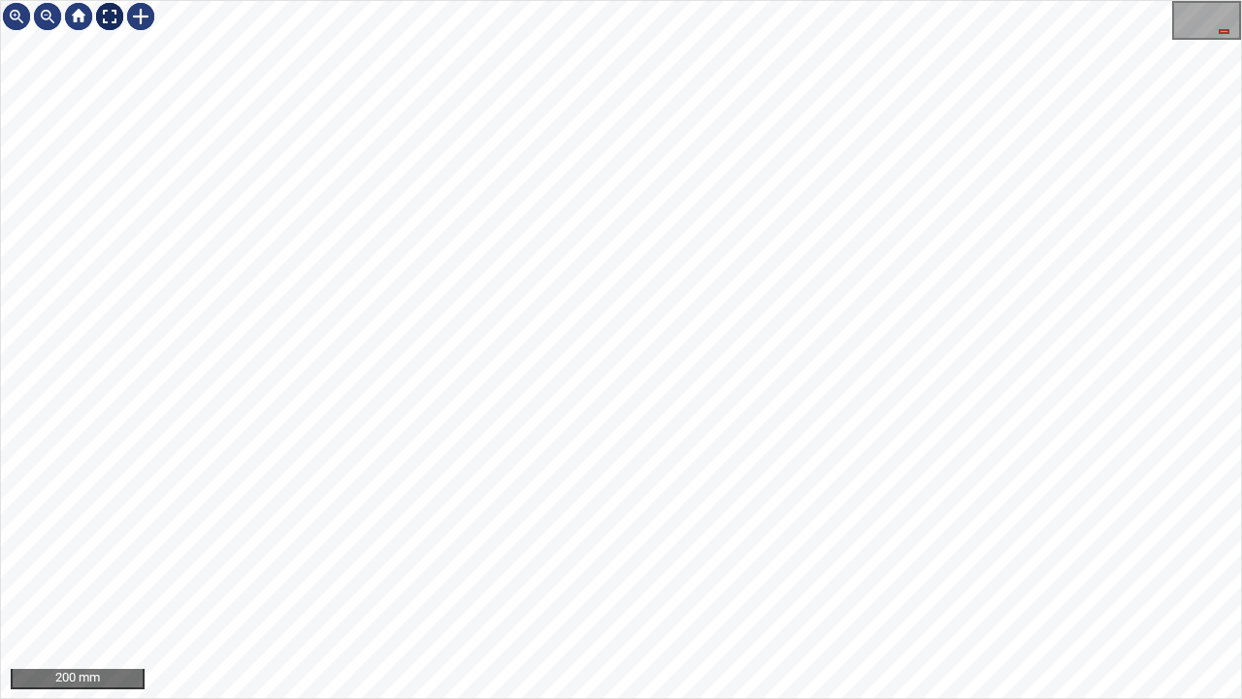
click at [107, 17] on div at bounding box center [109, 16] width 31 height 31
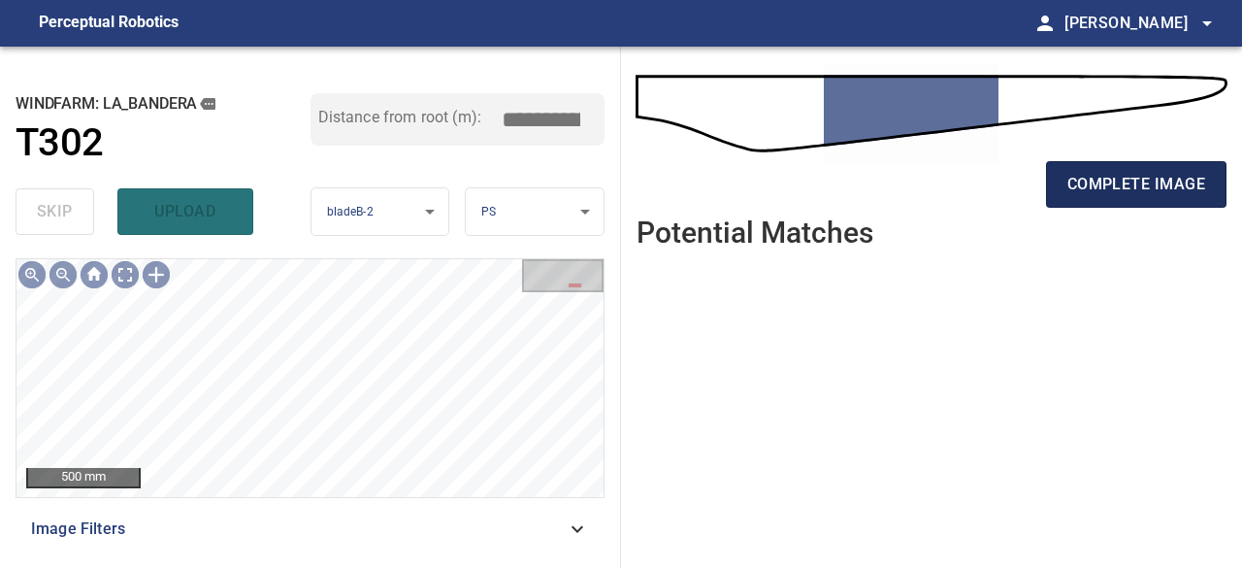
click at [1131, 186] on span "complete image" at bounding box center [1137, 184] width 138 height 27
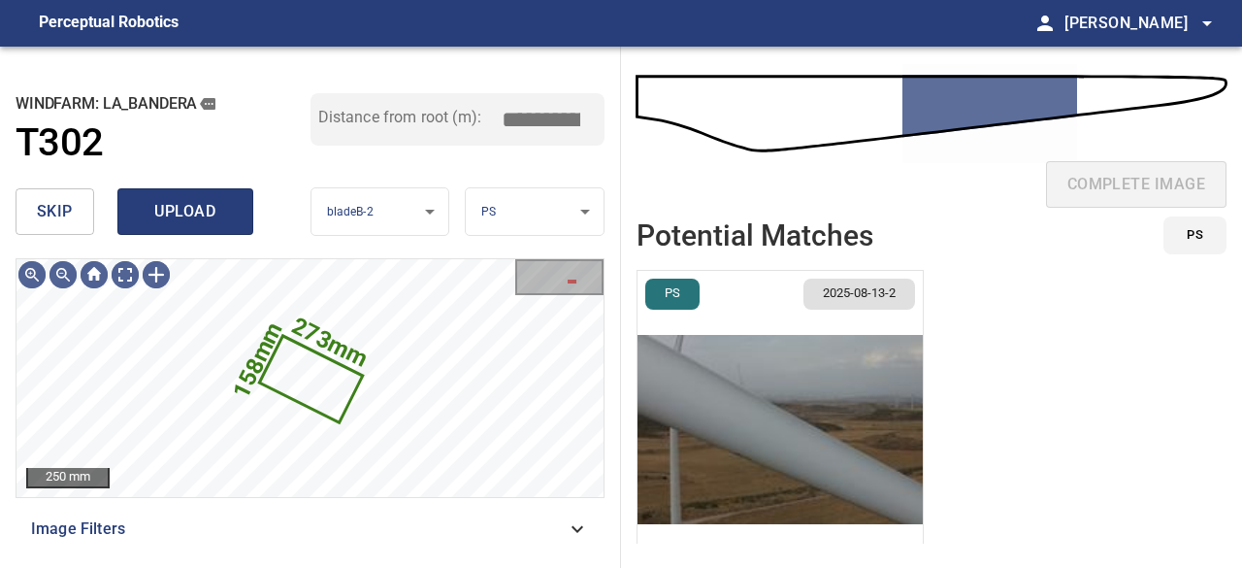
click at [195, 217] on span "upload" at bounding box center [185, 211] width 93 height 27
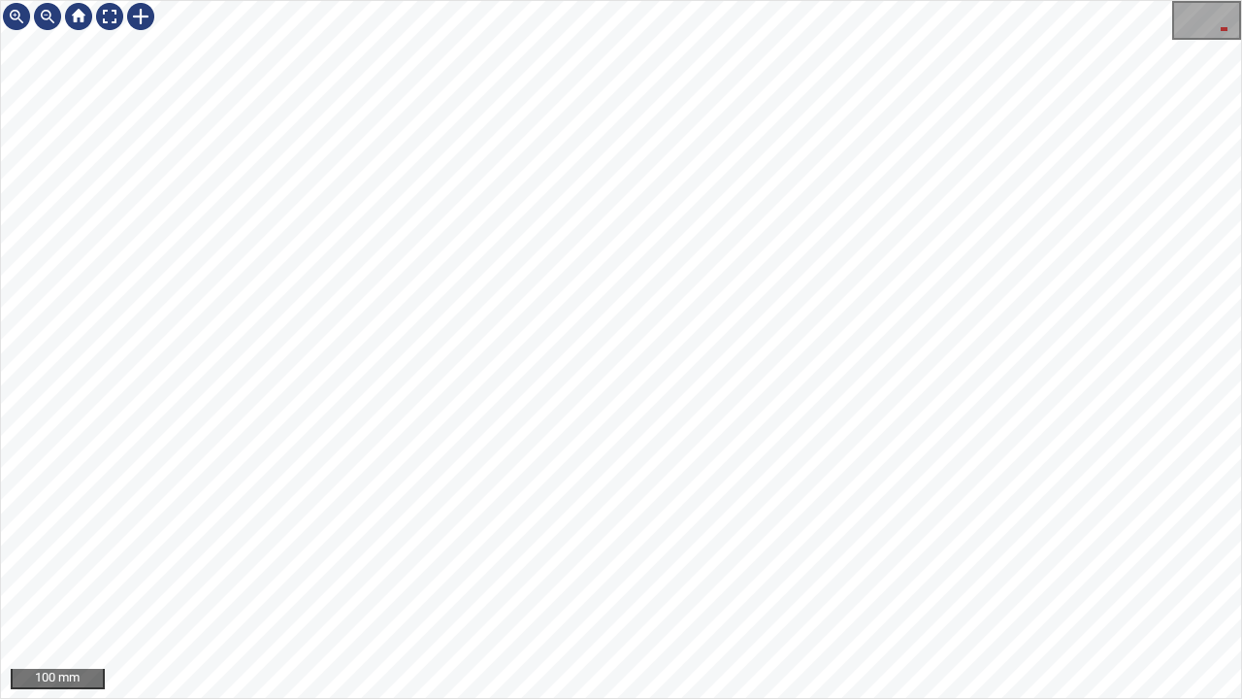
click at [0, 2] on div "100 mm" at bounding box center [621, 349] width 1242 height 699
click at [308, 0] on div "100 mm" at bounding box center [621, 349] width 1242 height 699
click at [113, 16] on div at bounding box center [109, 16] width 31 height 31
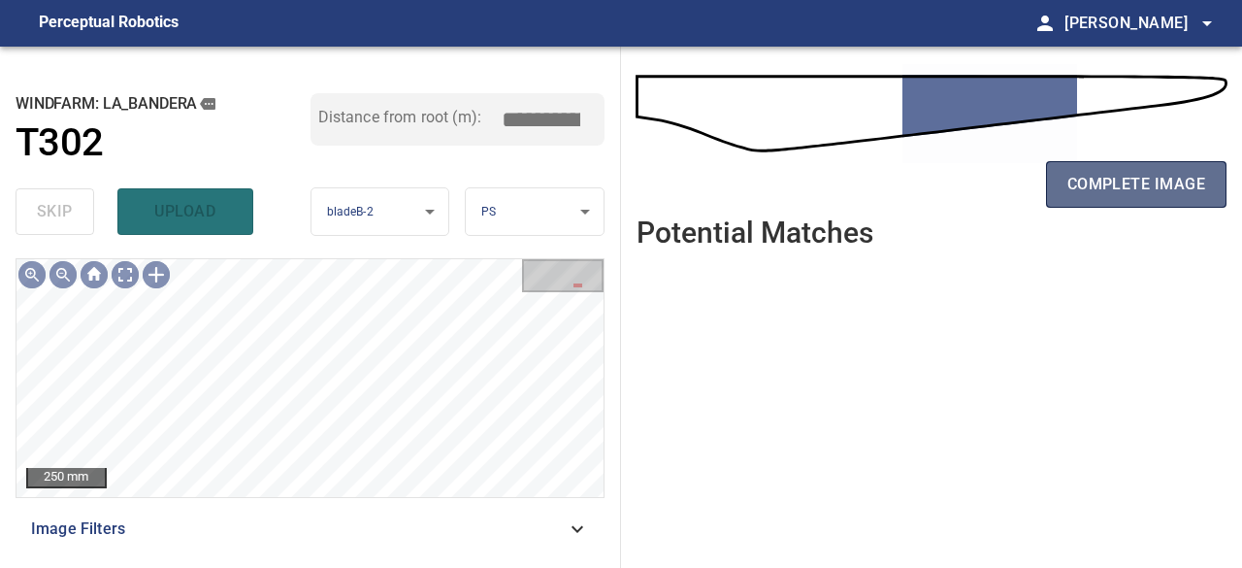
click at [1122, 182] on span "complete image" at bounding box center [1137, 184] width 138 height 27
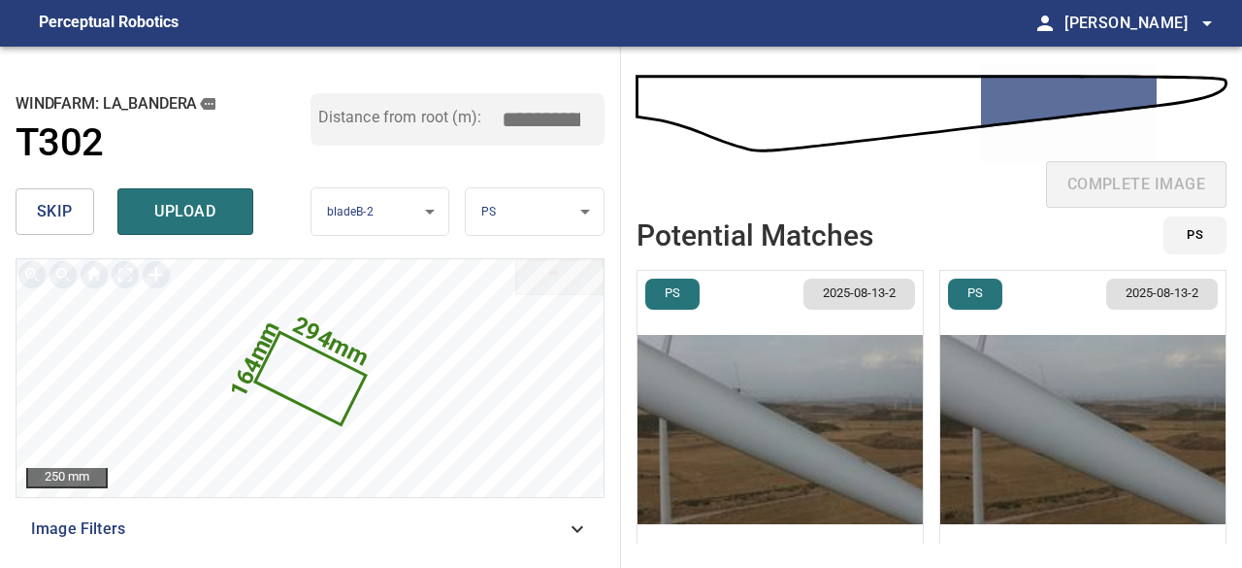
click at [1040, 417] on img "button" at bounding box center [1082, 429] width 285 height 317
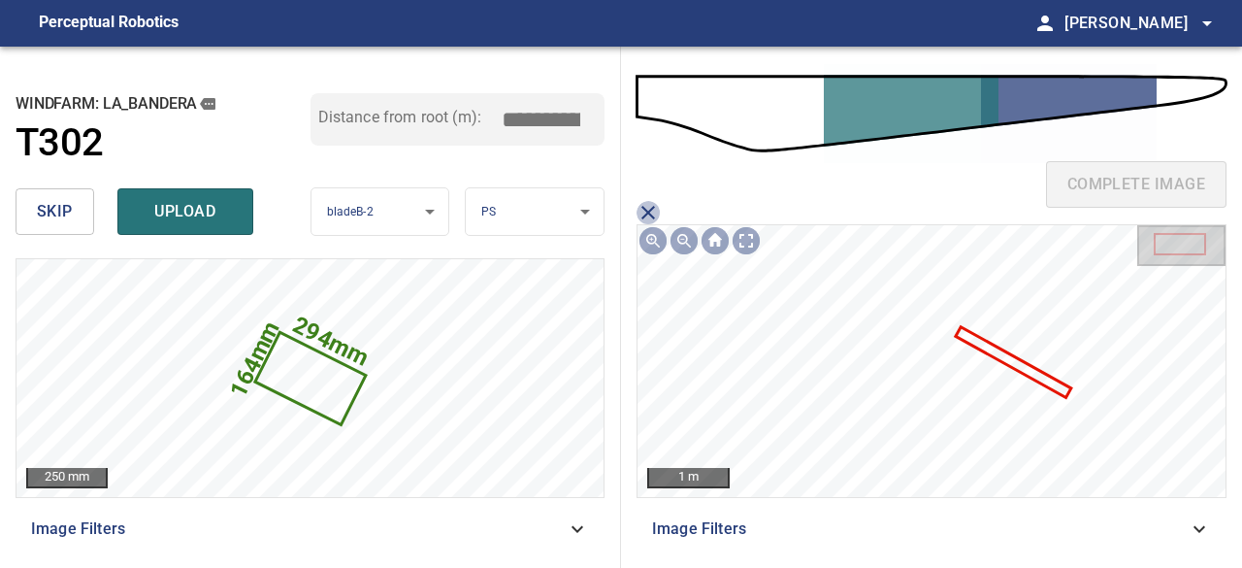
click at [650, 212] on icon "close matching imageResolution:" at bounding box center [648, 212] width 23 height 23
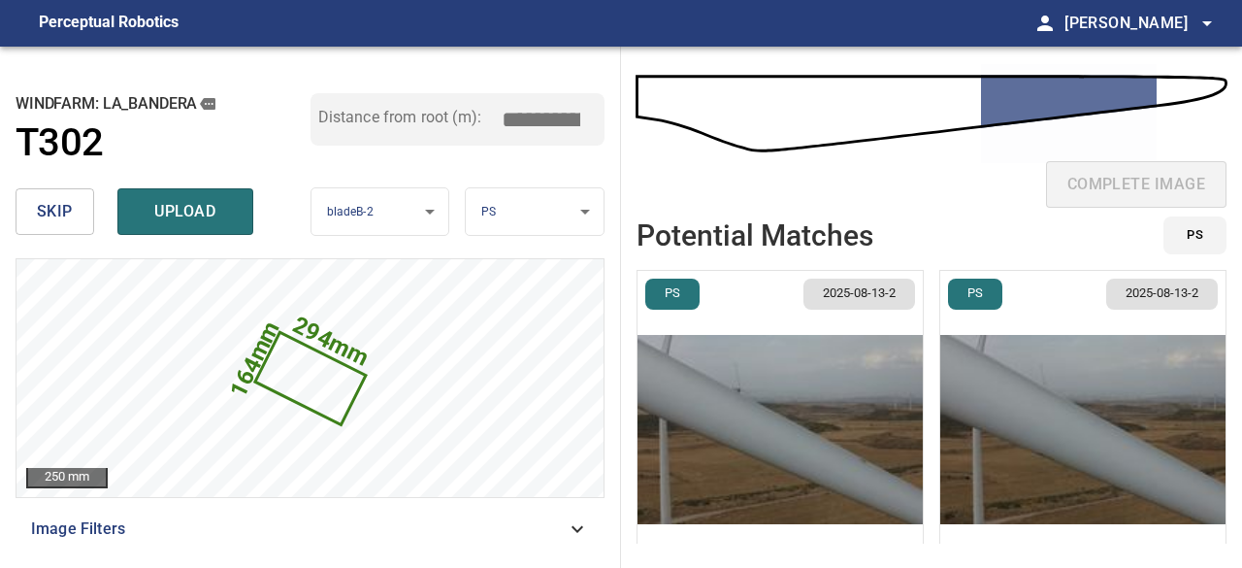
click at [755, 415] on img "button" at bounding box center [780, 429] width 285 height 317
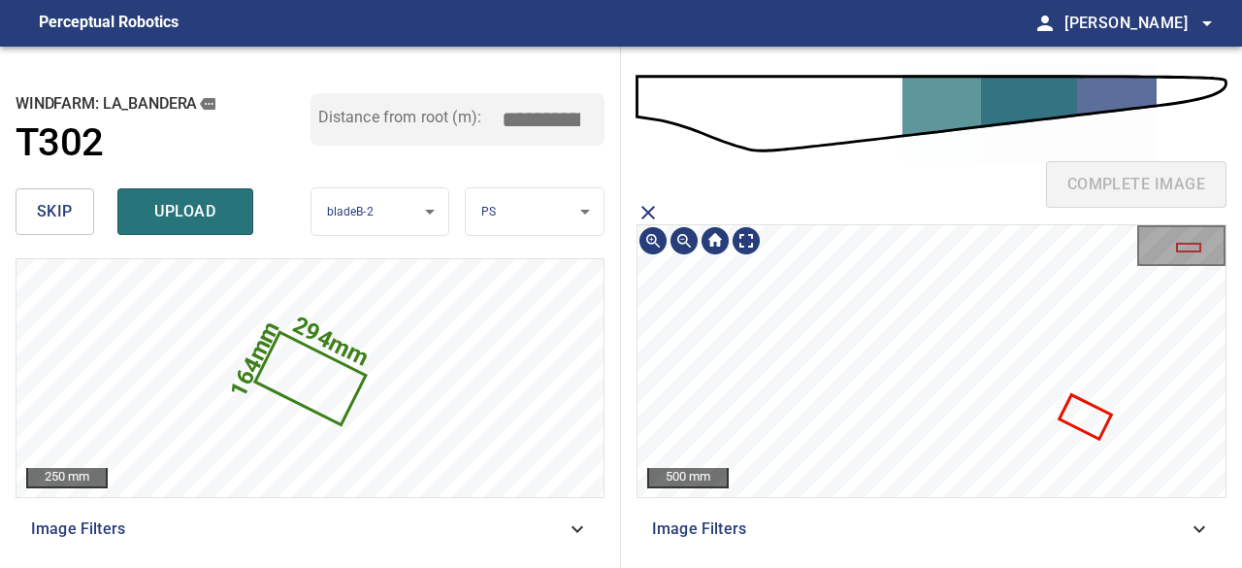
click at [1095, 420] on icon at bounding box center [1086, 417] width 49 height 41
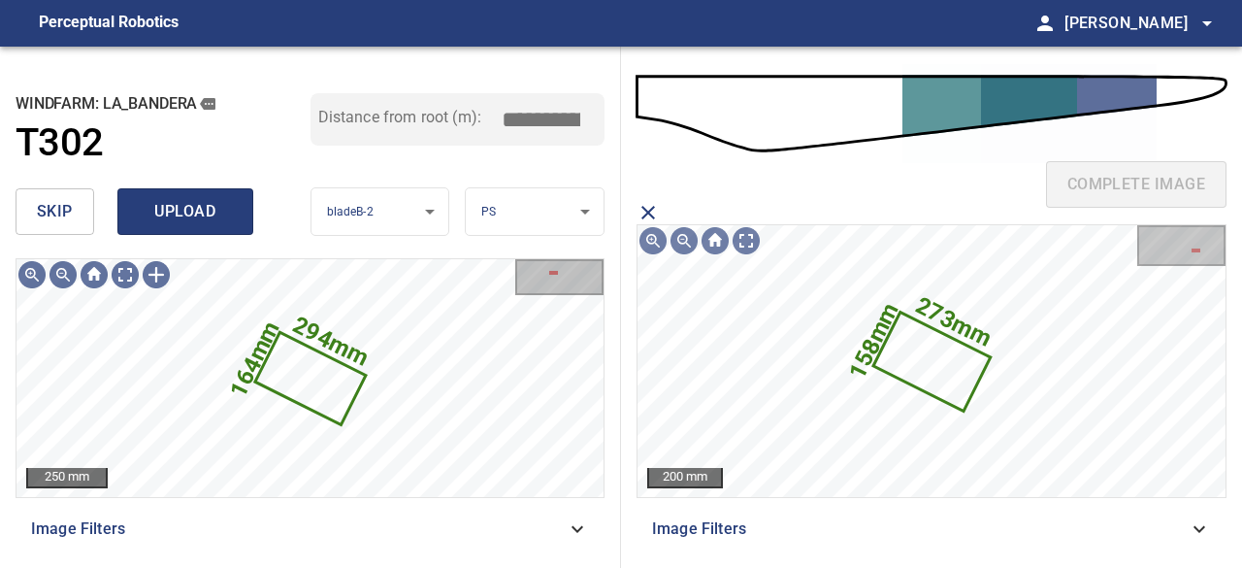
click at [181, 205] on span "upload" at bounding box center [185, 211] width 93 height 27
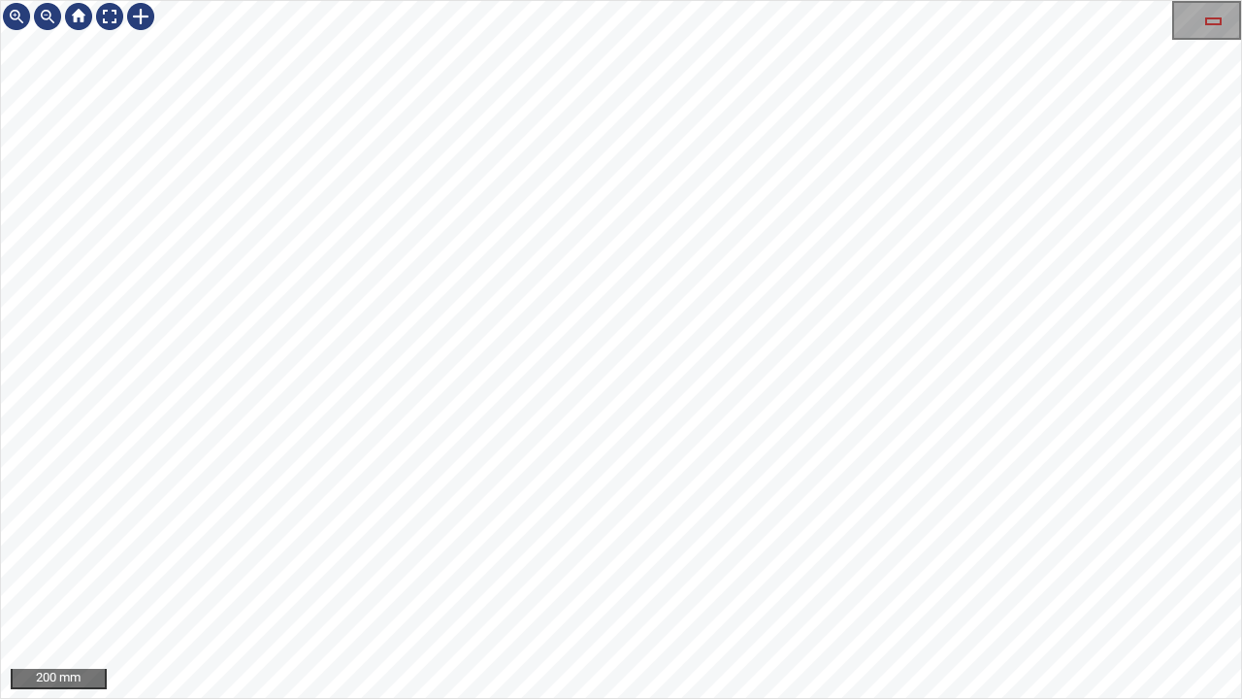
click at [0, 268] on div "200 mm" at bounding box center [621, 349] width 1242 height 699
click at [105, 17] on div at bounding box center [109, 16] width 31 height 31
click at [140, 17] on div at bounding box center [140, 16] width 31 height 31
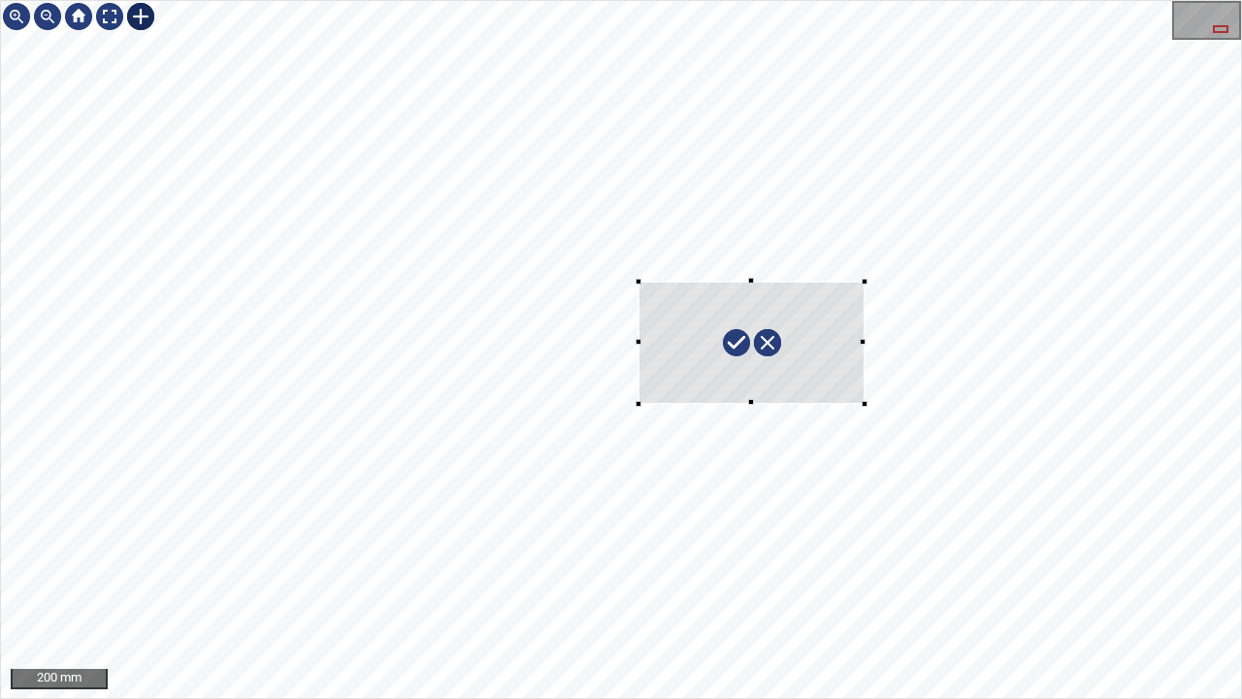
click at [864, 403] on div at bounding box center [621, 349] width 1240 height 697
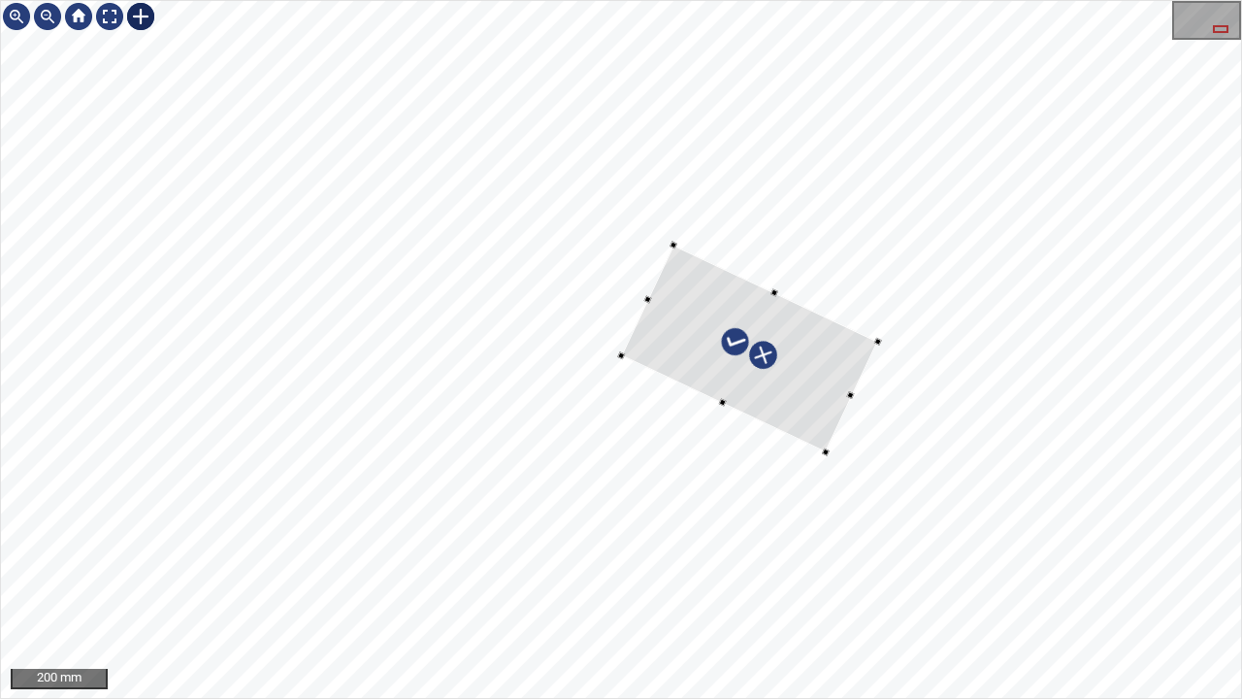
click at [808, 417] on div at bounding box center [749, 349] width 256 height 207
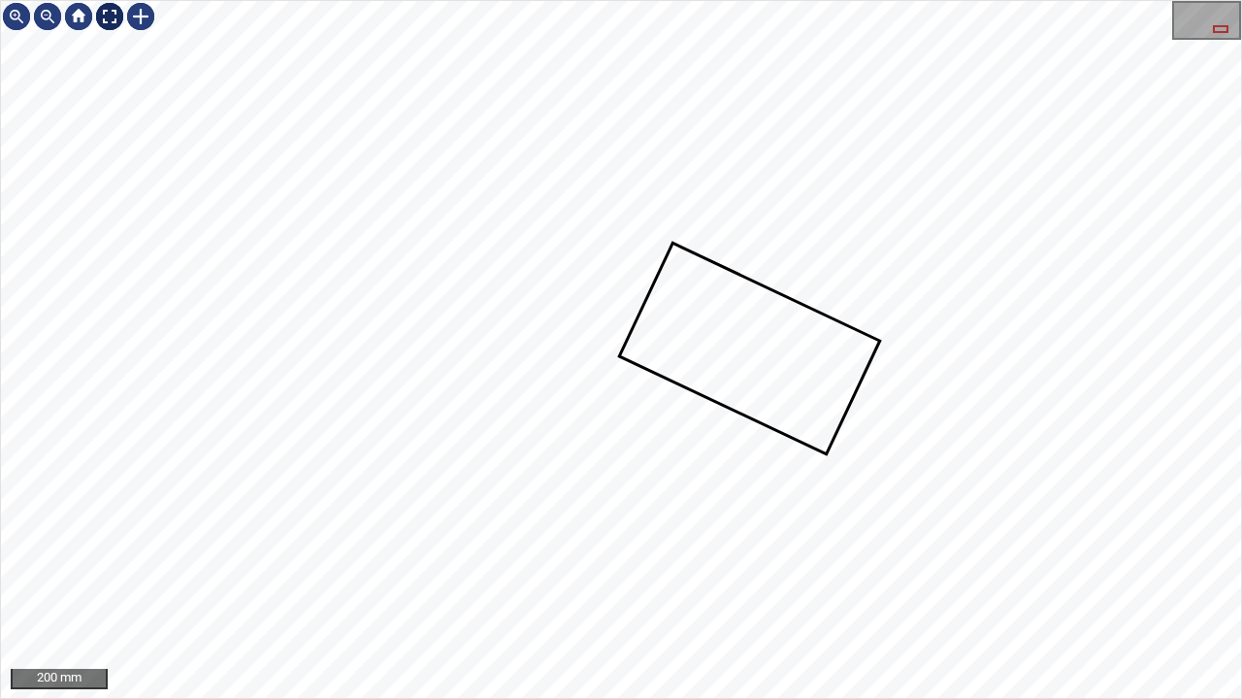
click at [107, 6] on div at bounding box center [109, 16] width 31 height 31
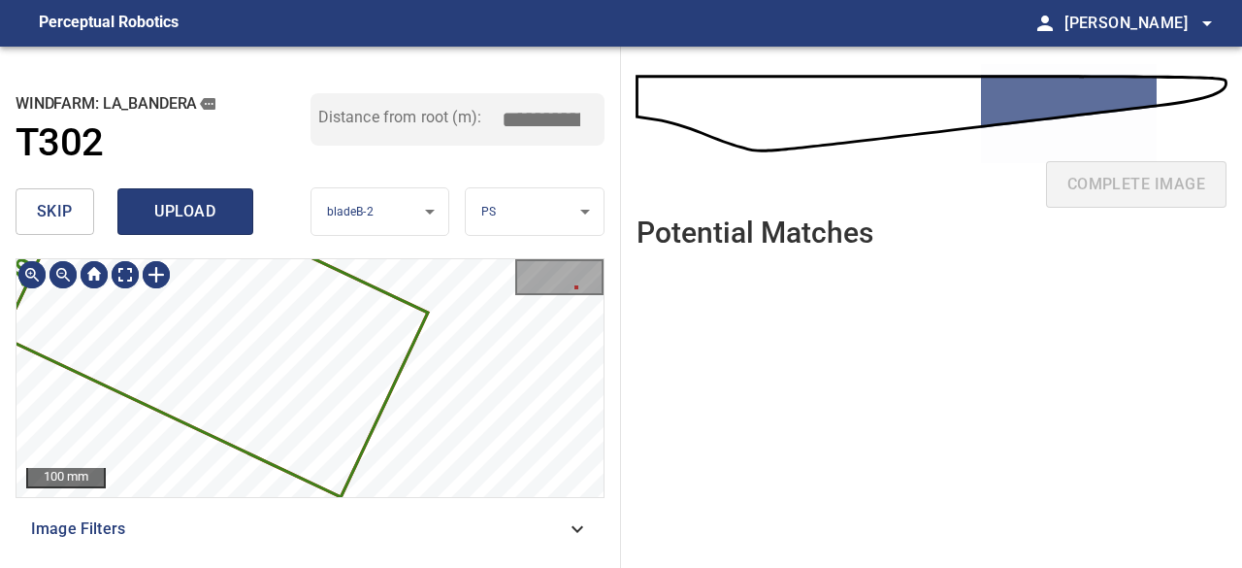
click at [169, 212] on span "upload" at bounding box center [185, 211] width 93 height 27
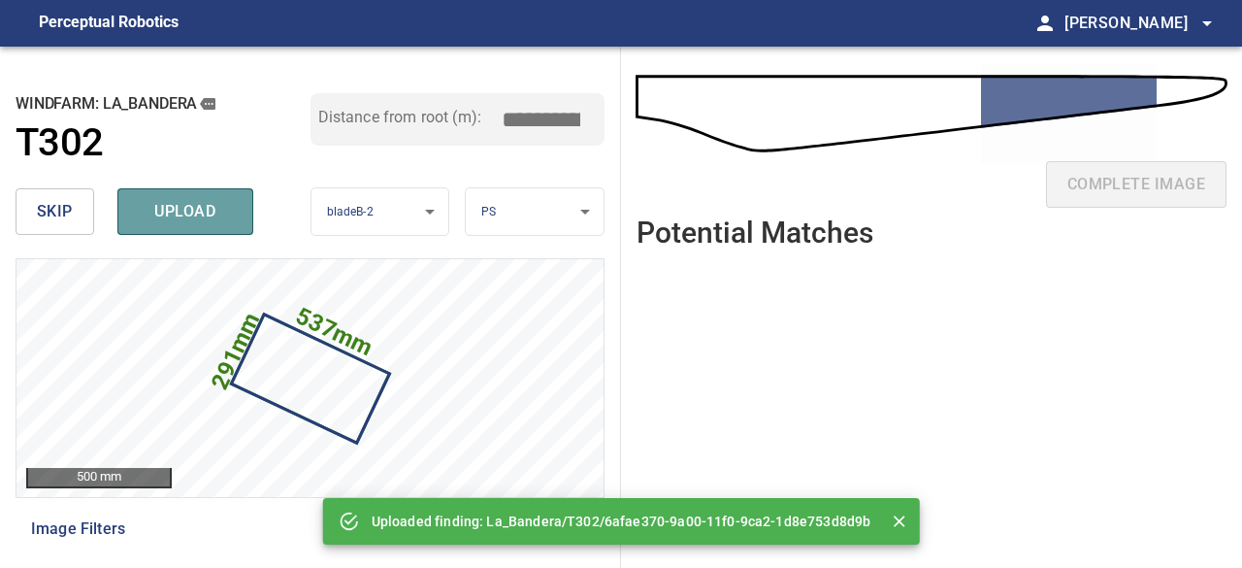
click at [170, 211] on span "upload" at bounding box center [185, 211] width 93 height 27
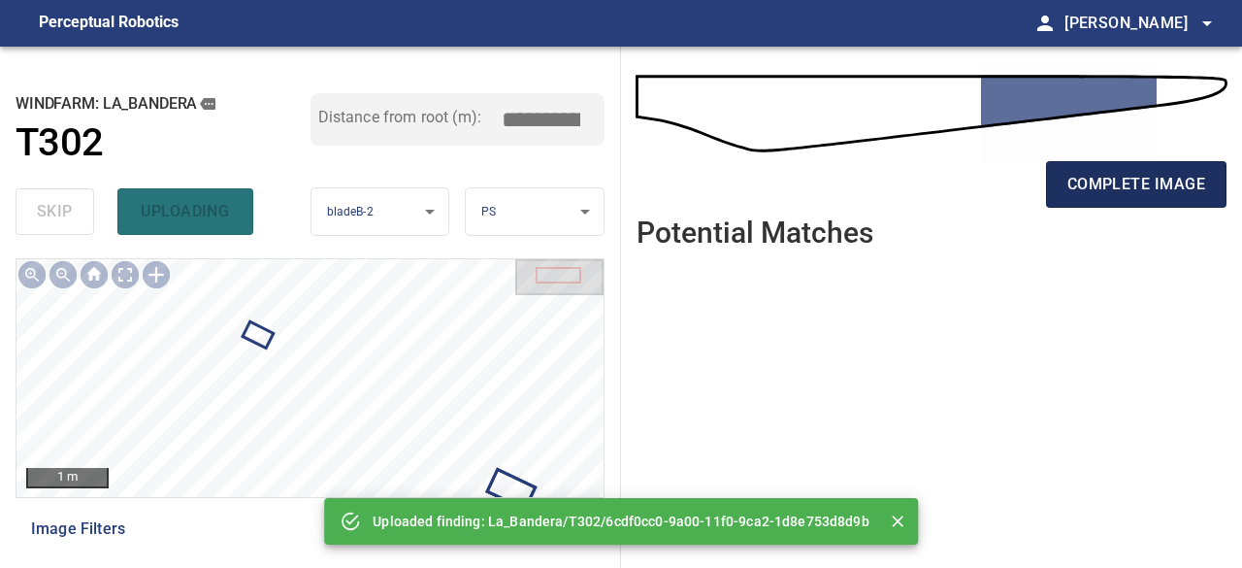
click at [1128, 190] on span "complete image" at bounding box center [1137, 184] width 138 height 27
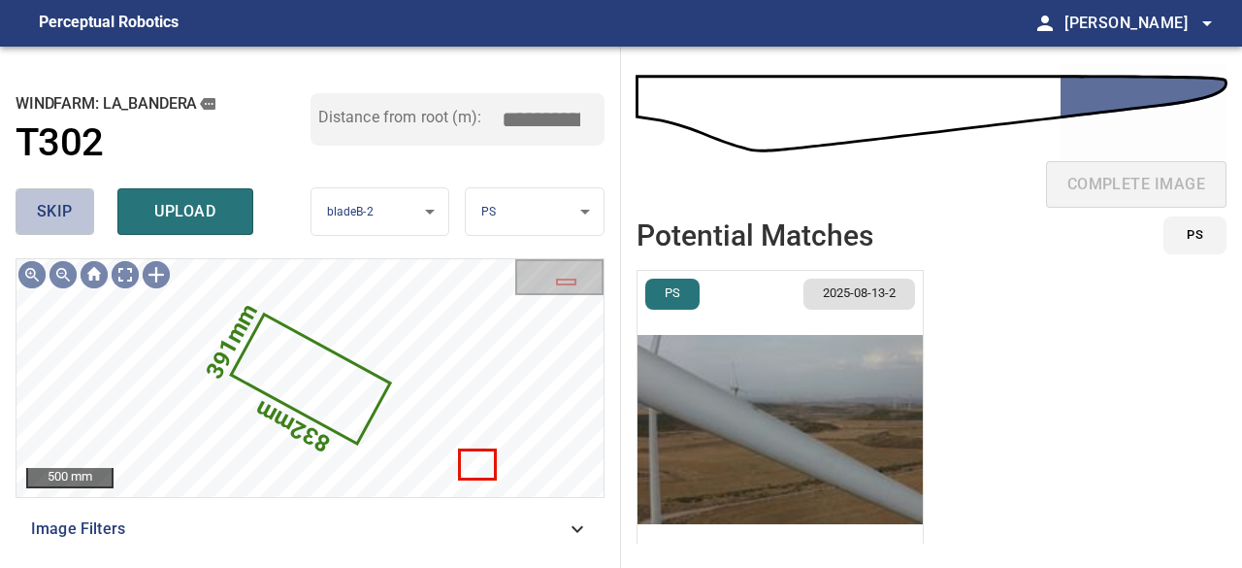
click at [58, 211] on span "skip" at bounding box center [55, 211] width 36 height 27
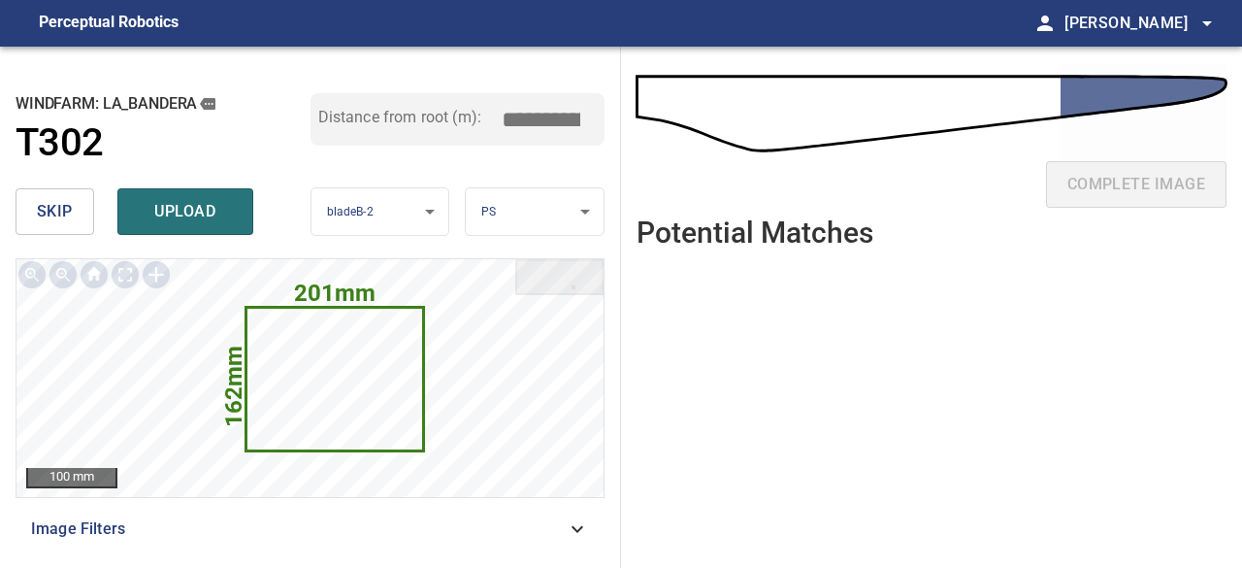
click at [156, 203] on span "upload" at bounding box center [185, 211] width 93 height 27
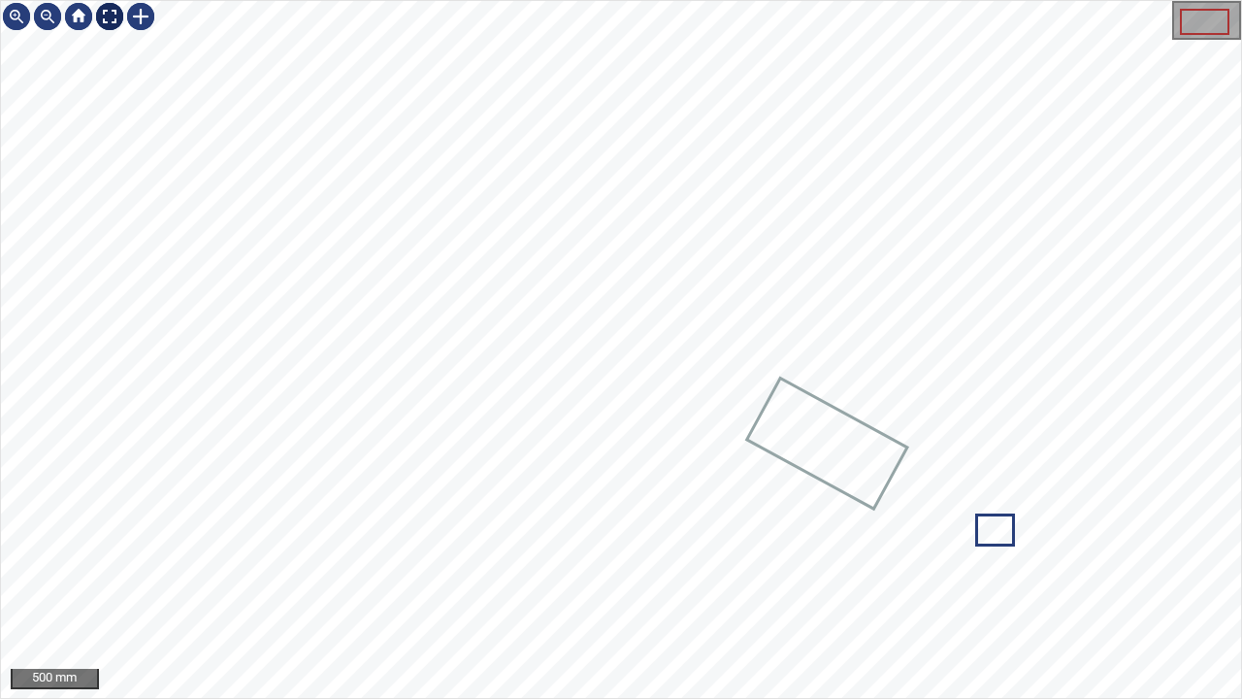
click at [112, 16] on div at bounding box center [109, 16] width 31 height 31
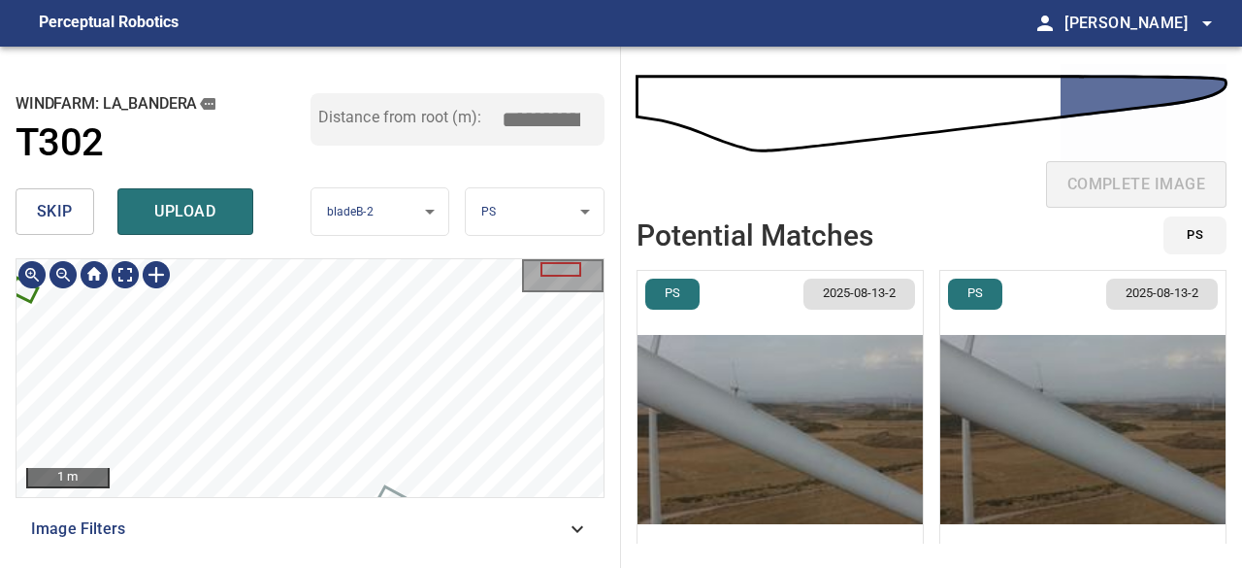
click at [555, 510] on div "1 m Image Filters" at bounding box center [310, 405] width 589 height 294
click at [49, 211] on span "skip" at bounding box center [55, 211] width 36 height 27
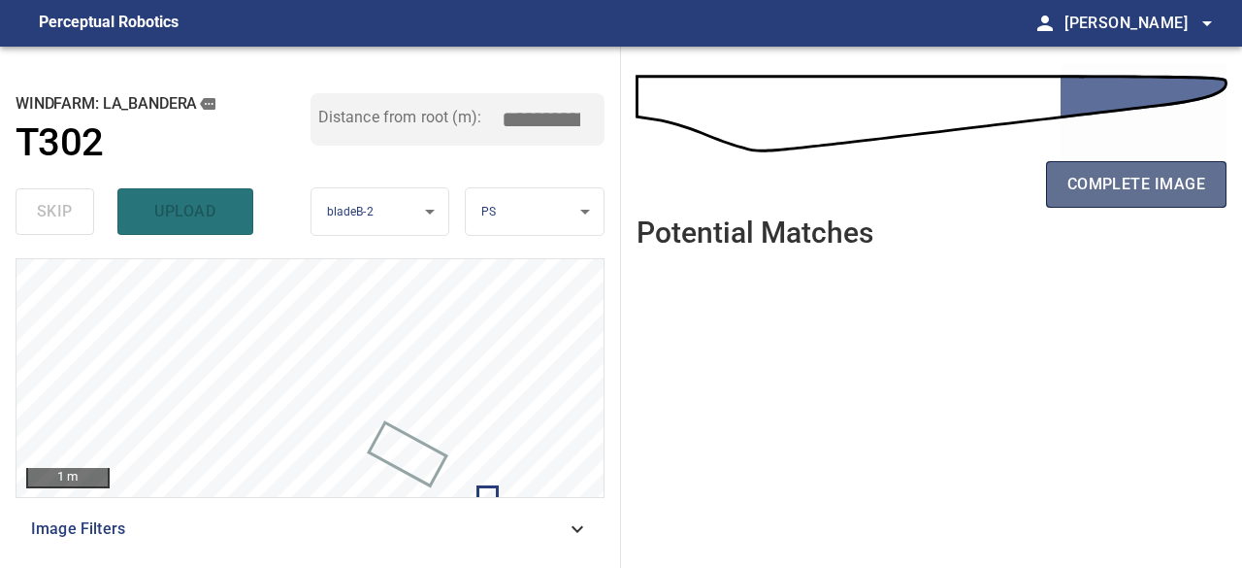
click at [1090, 180] on span "complete image" at bounding box center [1137, 184] width 138 height 27
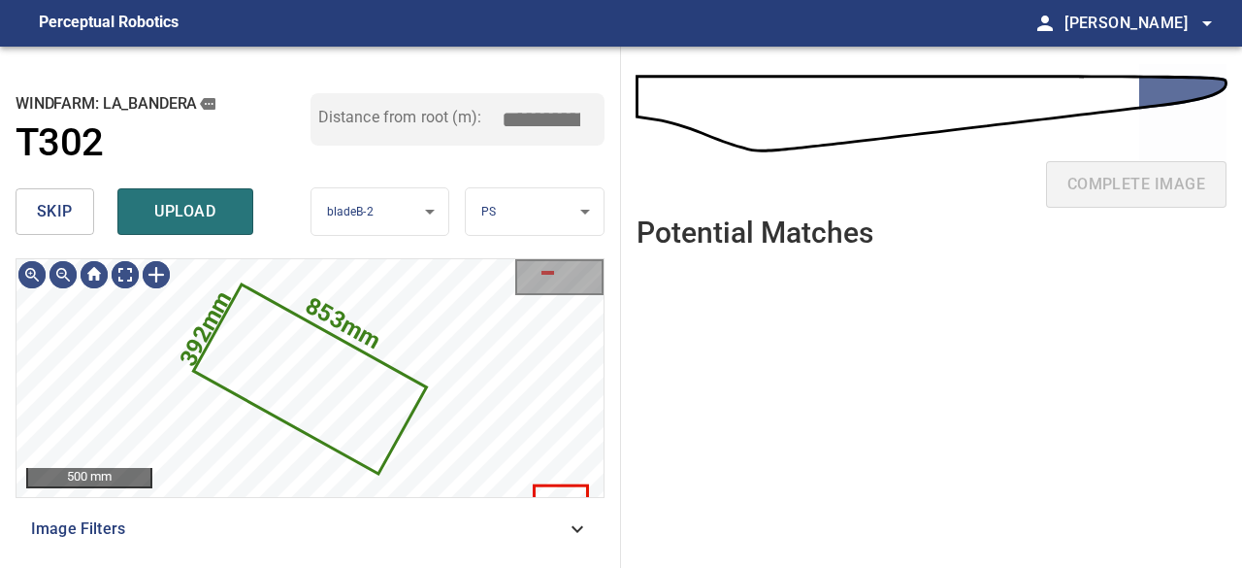
click at [58, 214] on span "skip" at bounding box center [55, 211] width 36 height 27
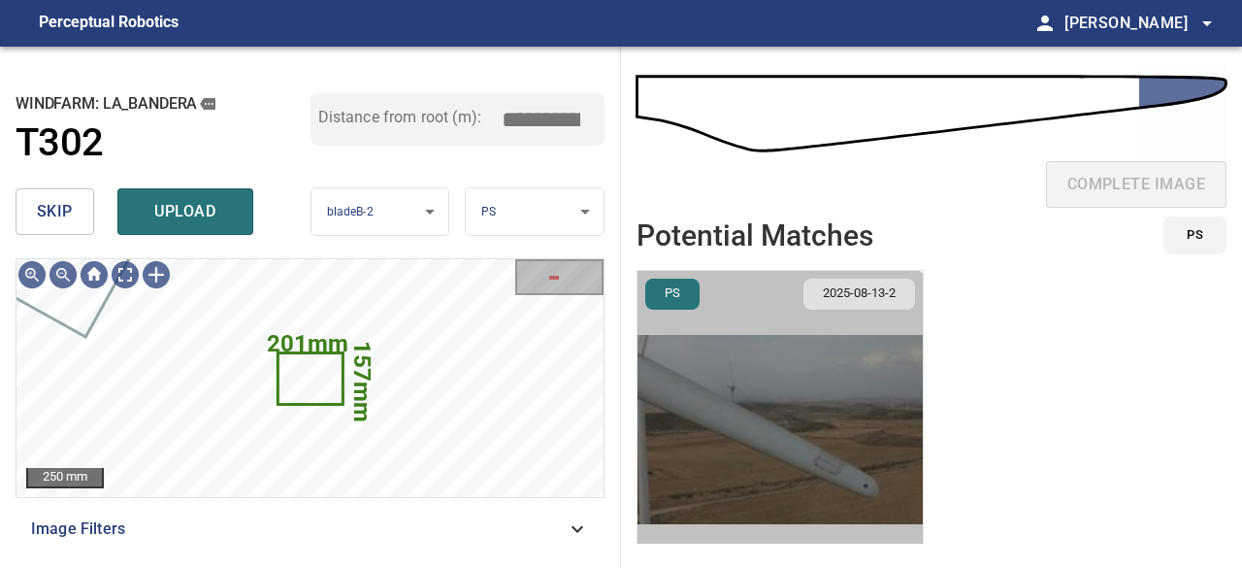
click at [772, 476] on img "button" at bounding box center [780, 429] width 285 height 317
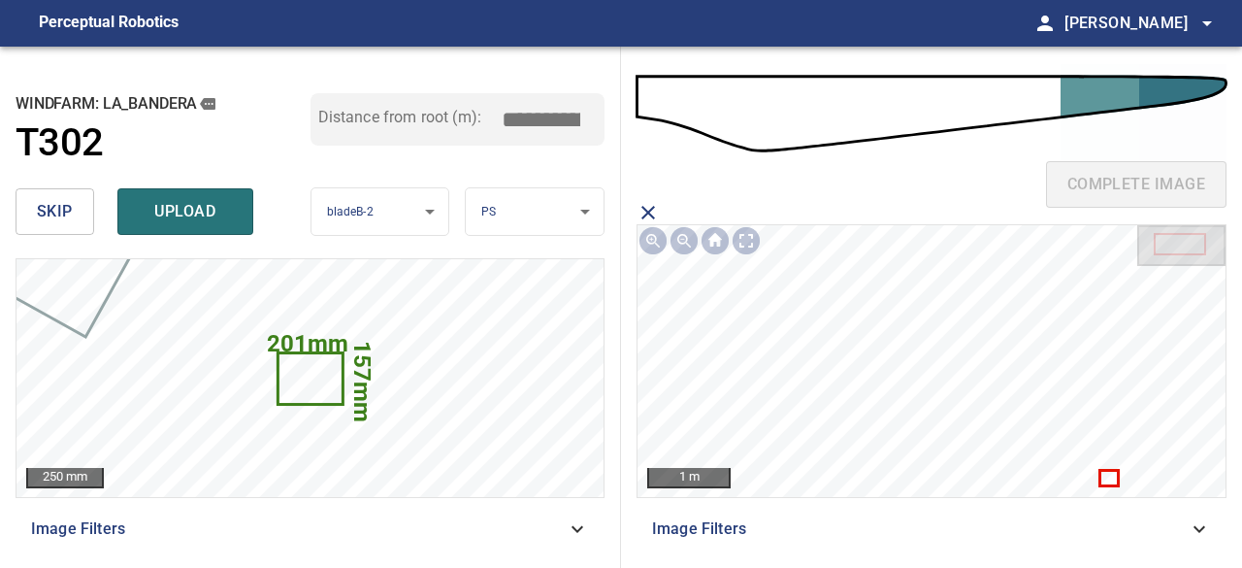
click at [1108, 477] on icon at bounding box center [1110, 478] width 16 height 13
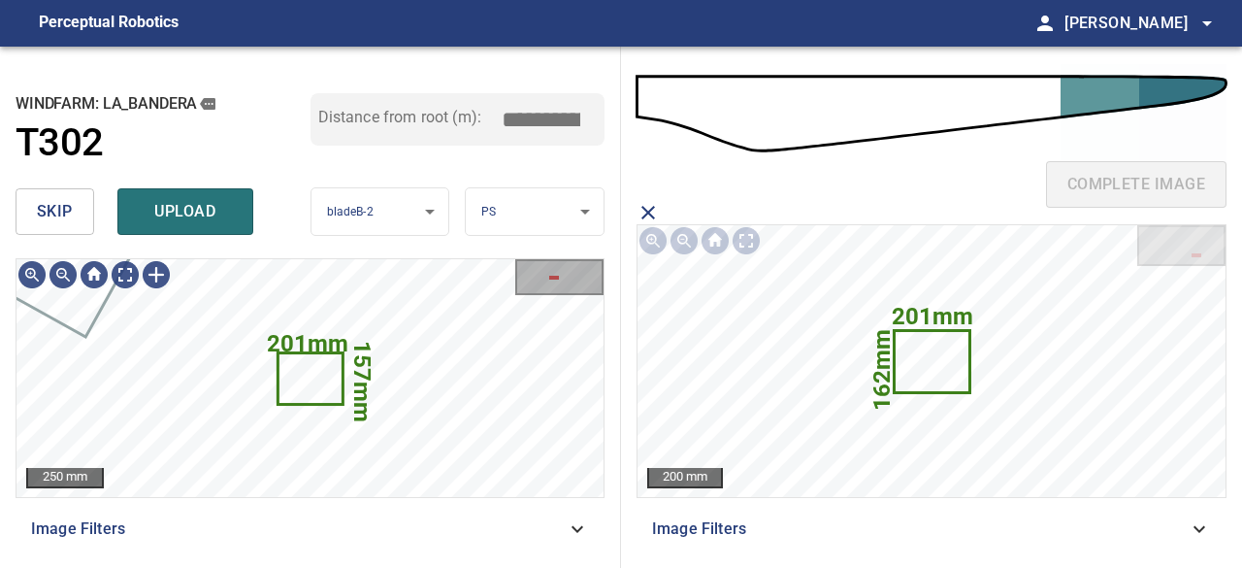
click at [194, 201] on span "upload" at bounding box center [185, 211] width 93 height 27
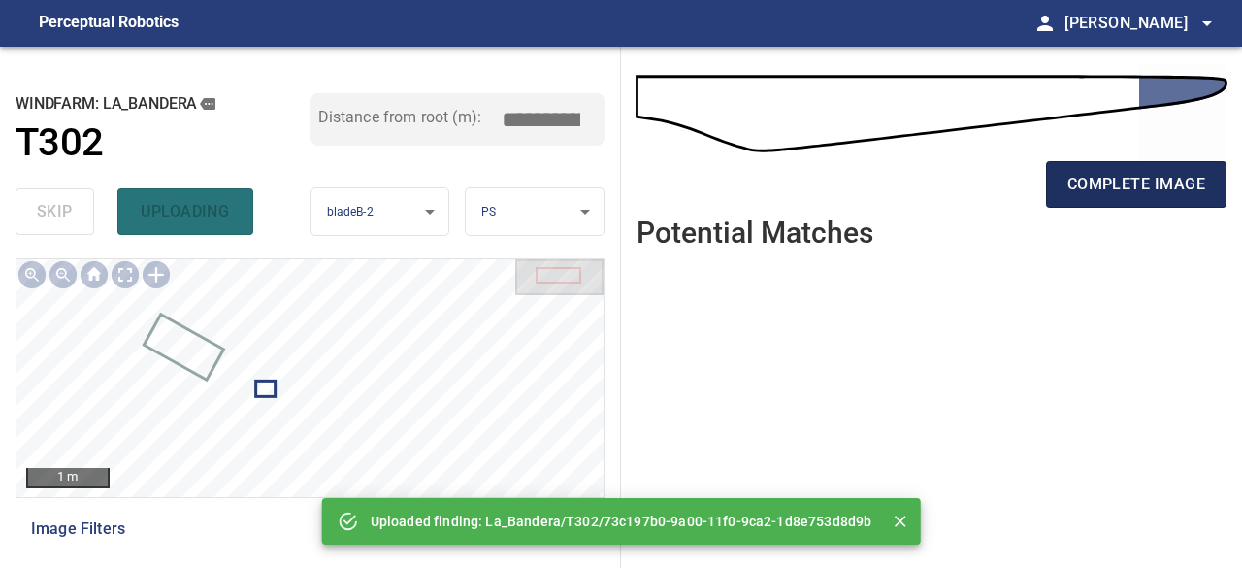
click at [1132, 184] on span "complete image" at bounding box center [1137, 184] width 138 height 27
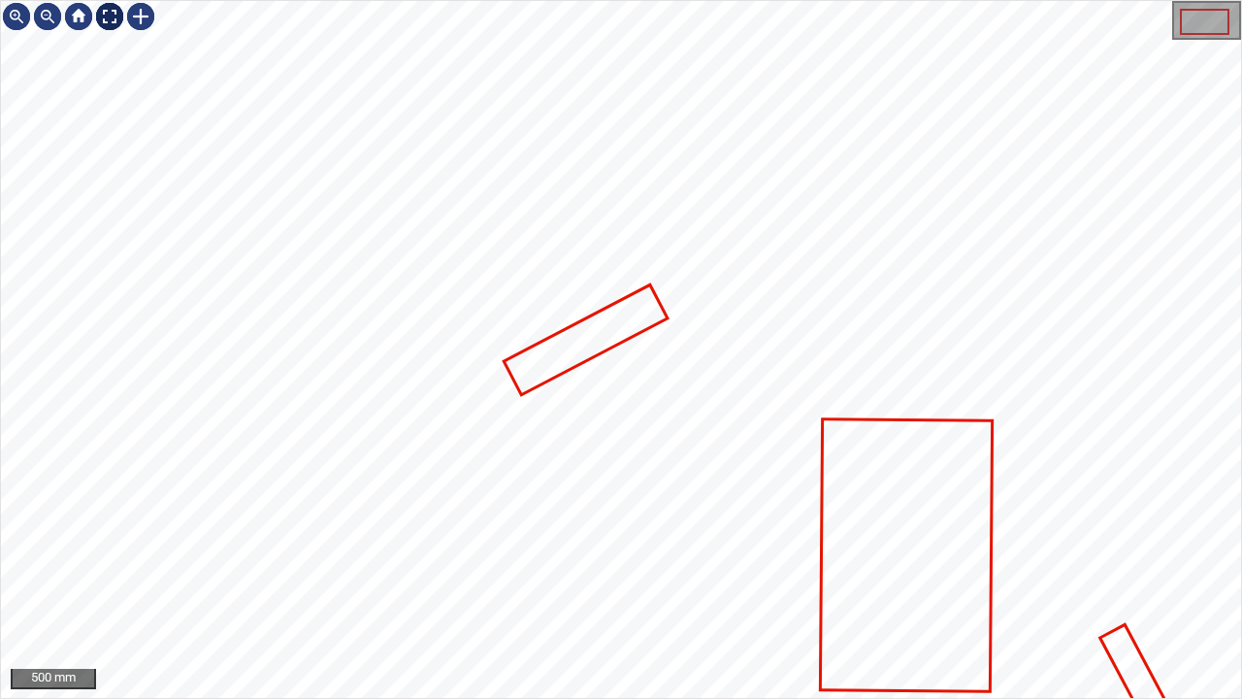
click at [112, 16] on div at bounding box center [109, 16] width 31 height 31
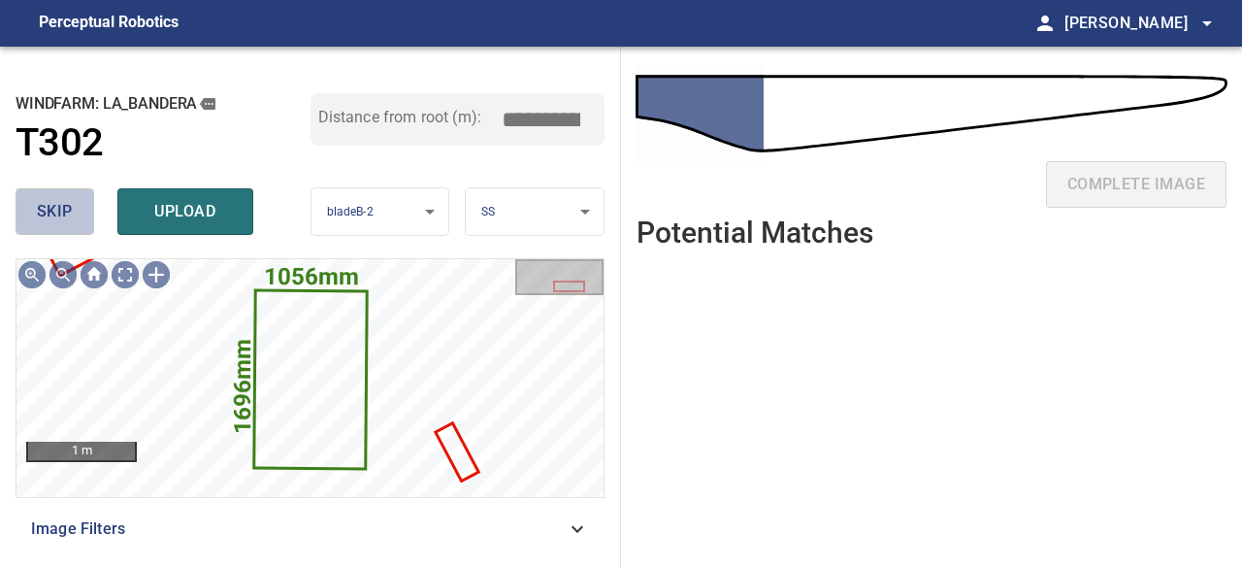
click at [61, 203] on span "skip" at bounding box center [55, 211] width 36 height 27
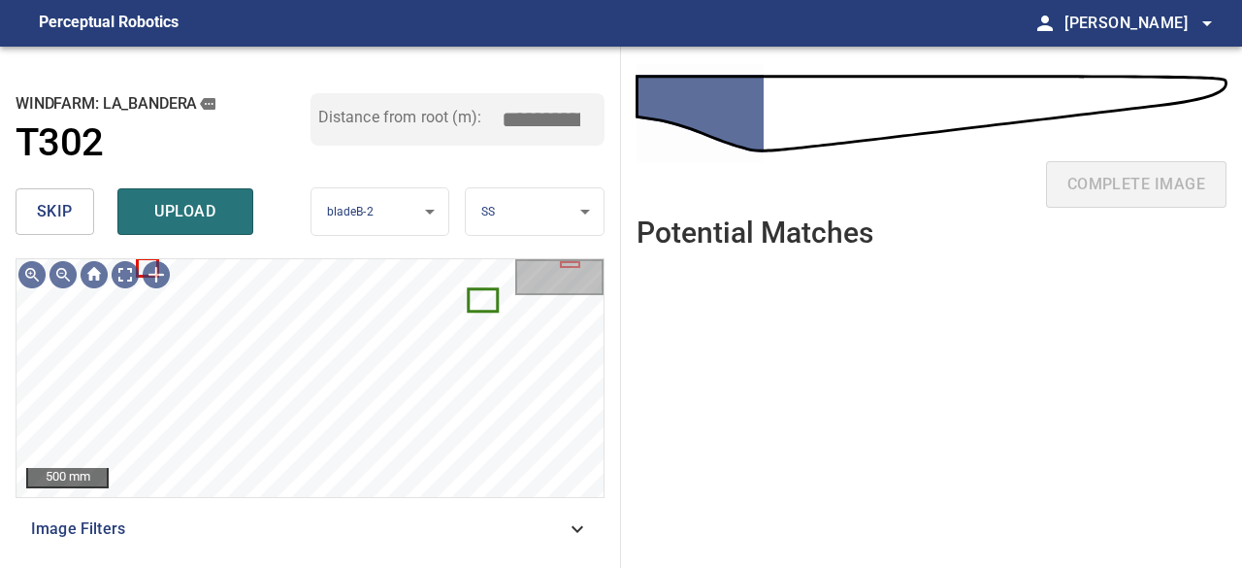
click at [68, 209] on span "skip" at bounding box center [55, 211] width 36 height 27
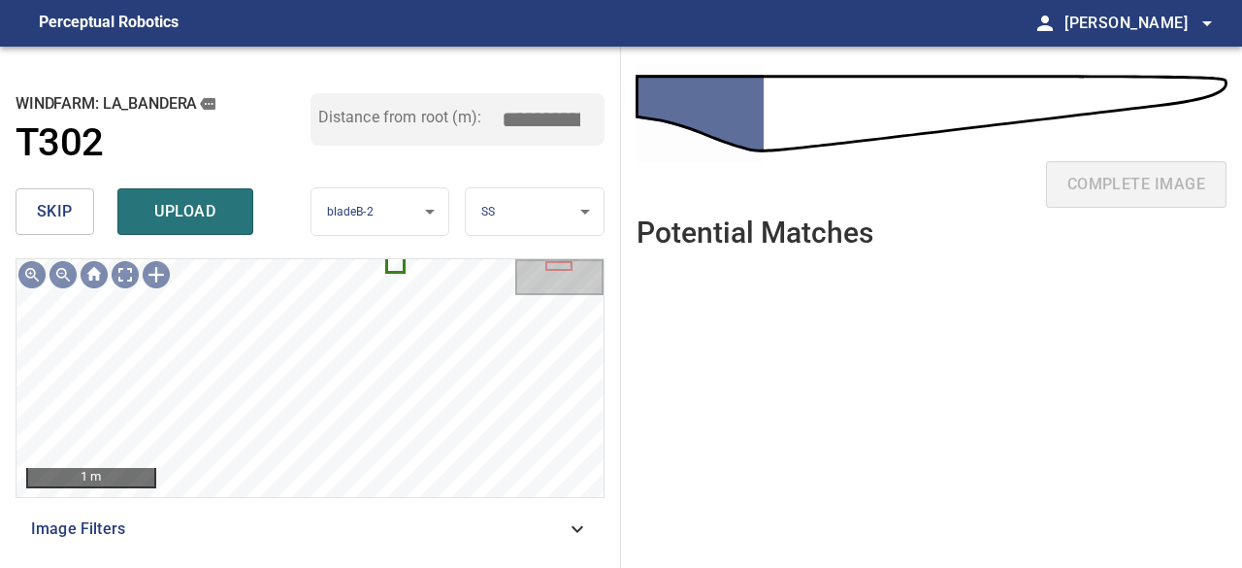
click at [52, 208] on span "skip" at bounding box center [55, 211] width 36 height 27
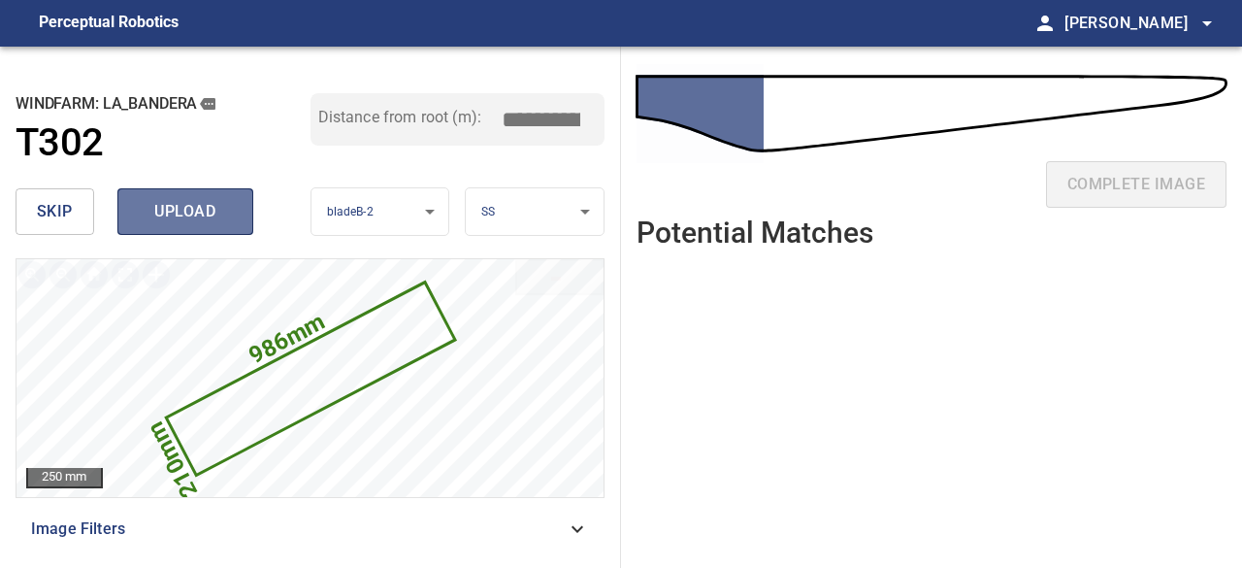
click at [188, 218] on span "upload" at bounding box center [185, 211] width 93 height 27
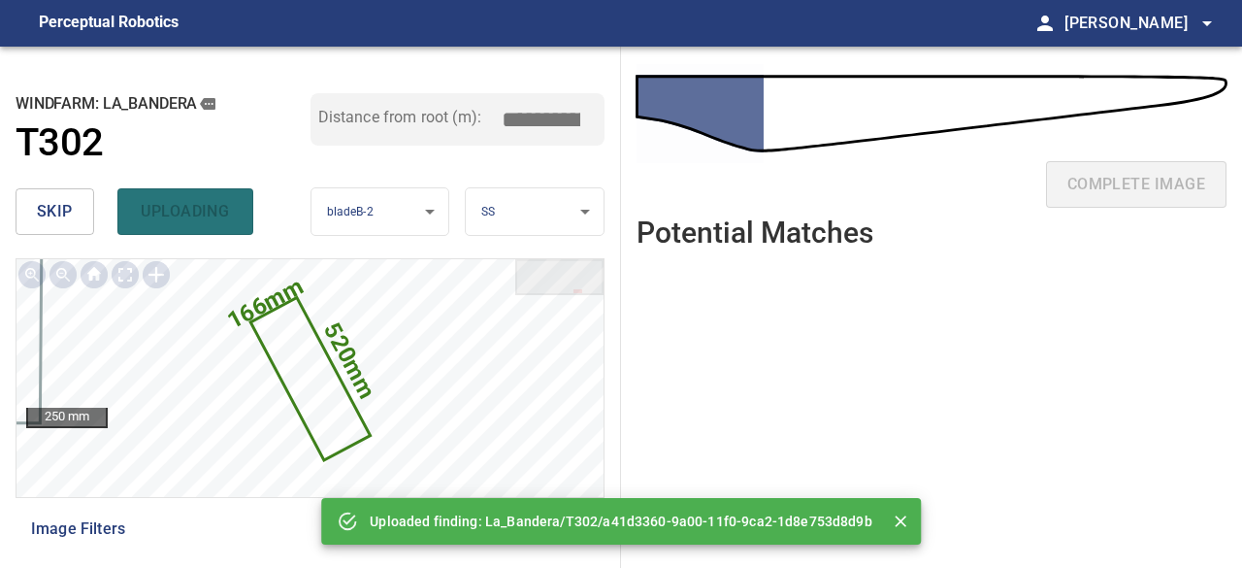
click at [43, 214] on span "skip" at bounding box center [55, 211] width 36 height 27
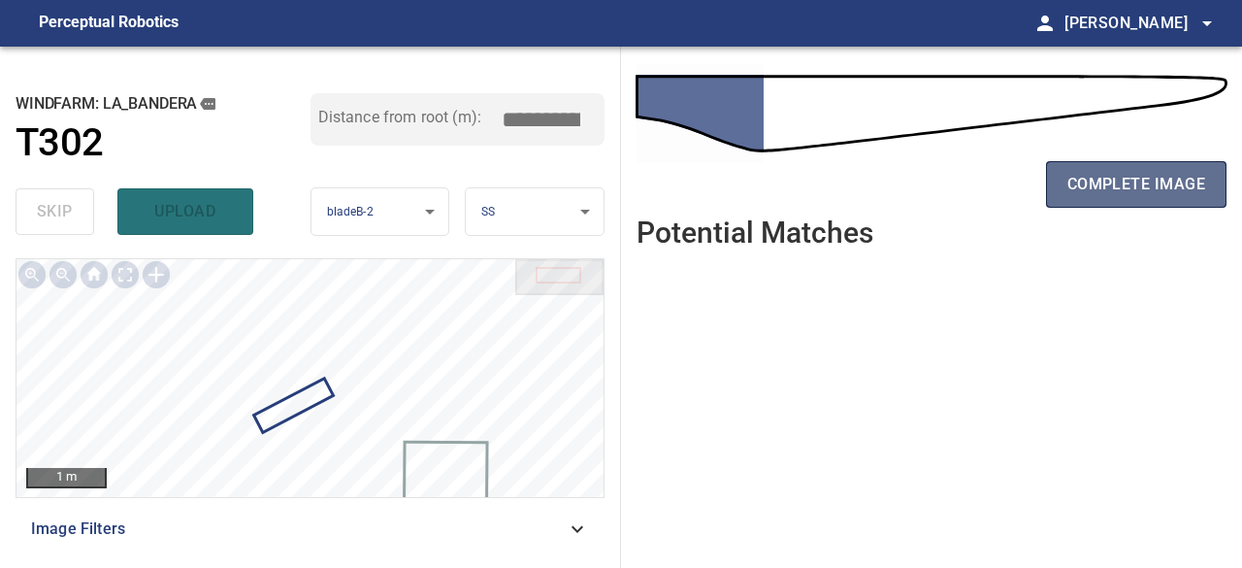
click at [1150, 185] on span "complete image" at bounding box center [1137, 184] width 138 height 27
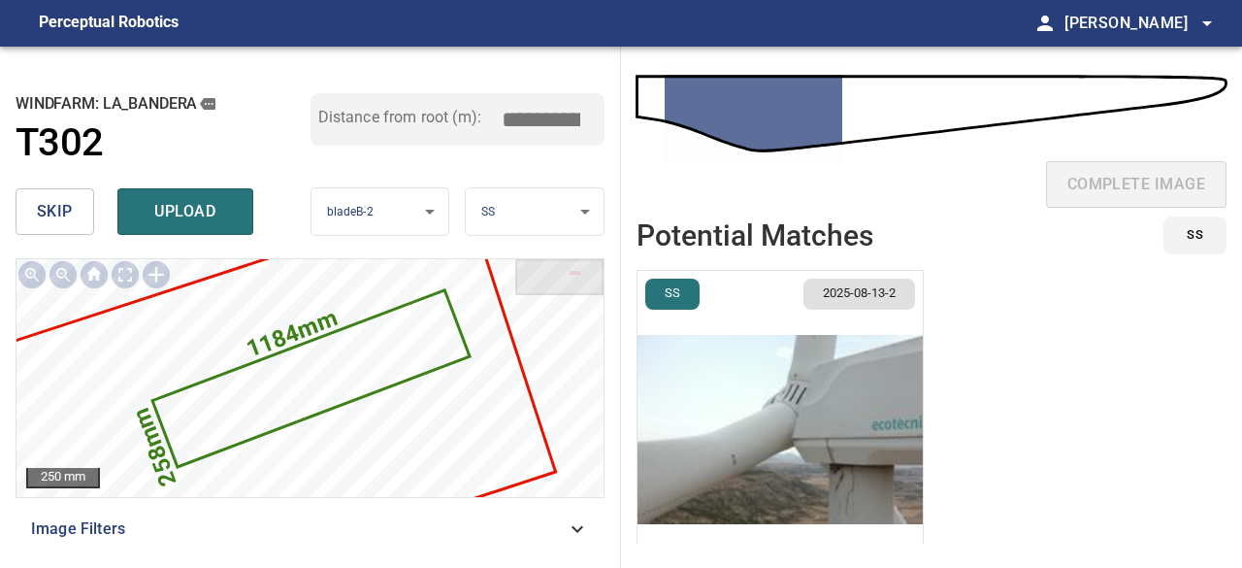
click at [755, 449] on img "button" at bounding box center [780, 429] width 285 height 317
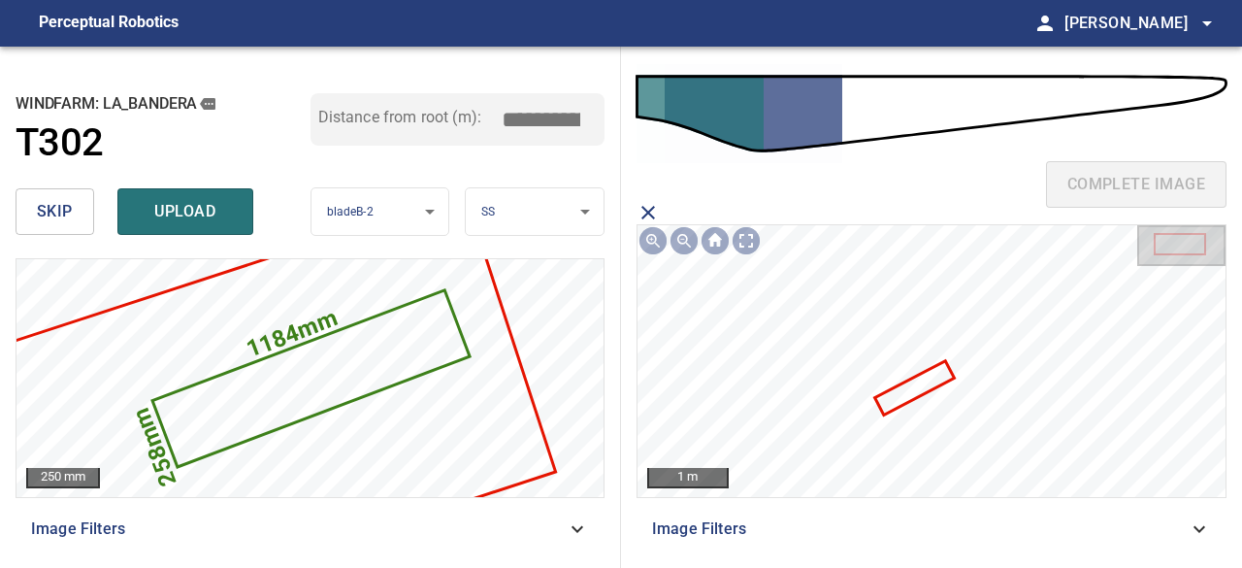
click at [906, 387] on icon at bounding box center [915, 387] width 76 height 50
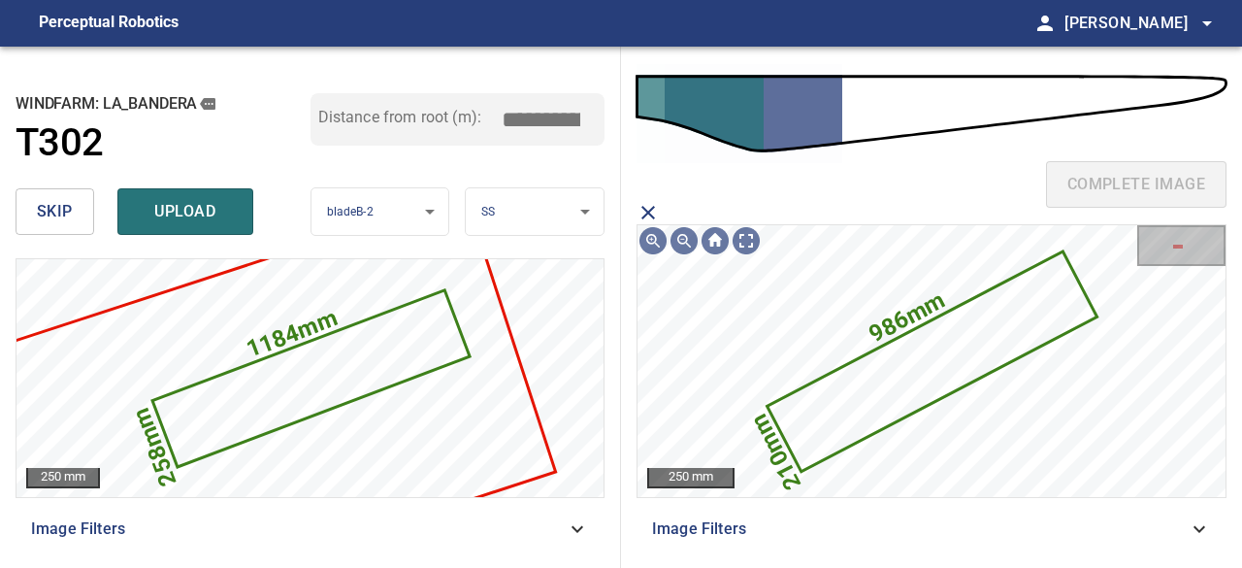
click at [201, 212] on span "upload" at bounding box center [185, 211] width 93 height 27
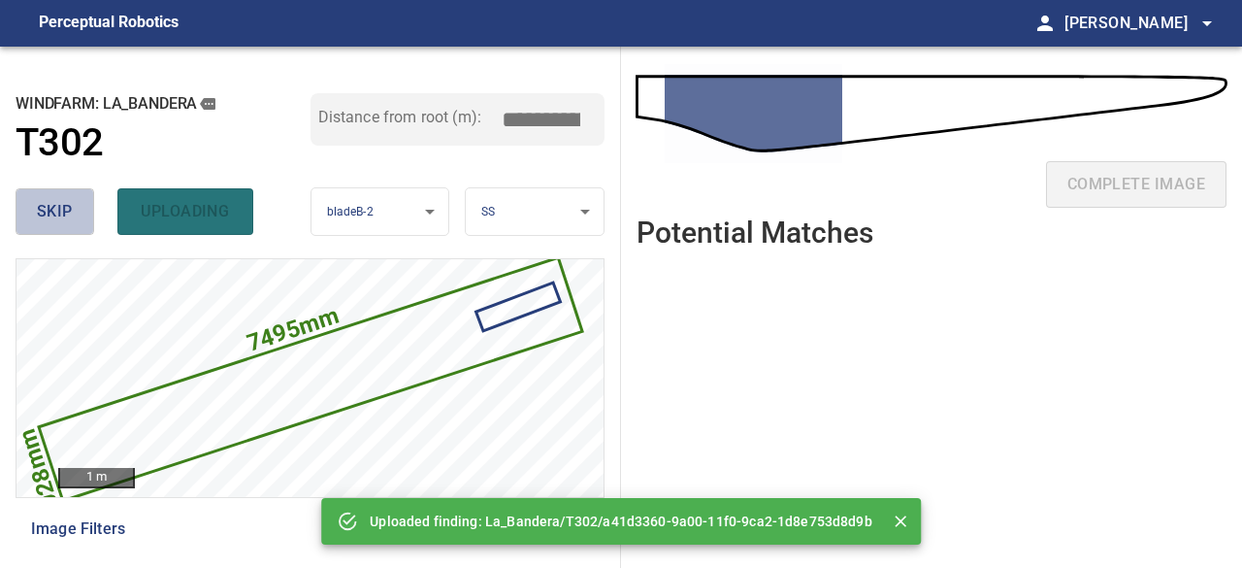
click at [64, 208] on span "skip" at bounding box center [55, 211] width 36 height 27
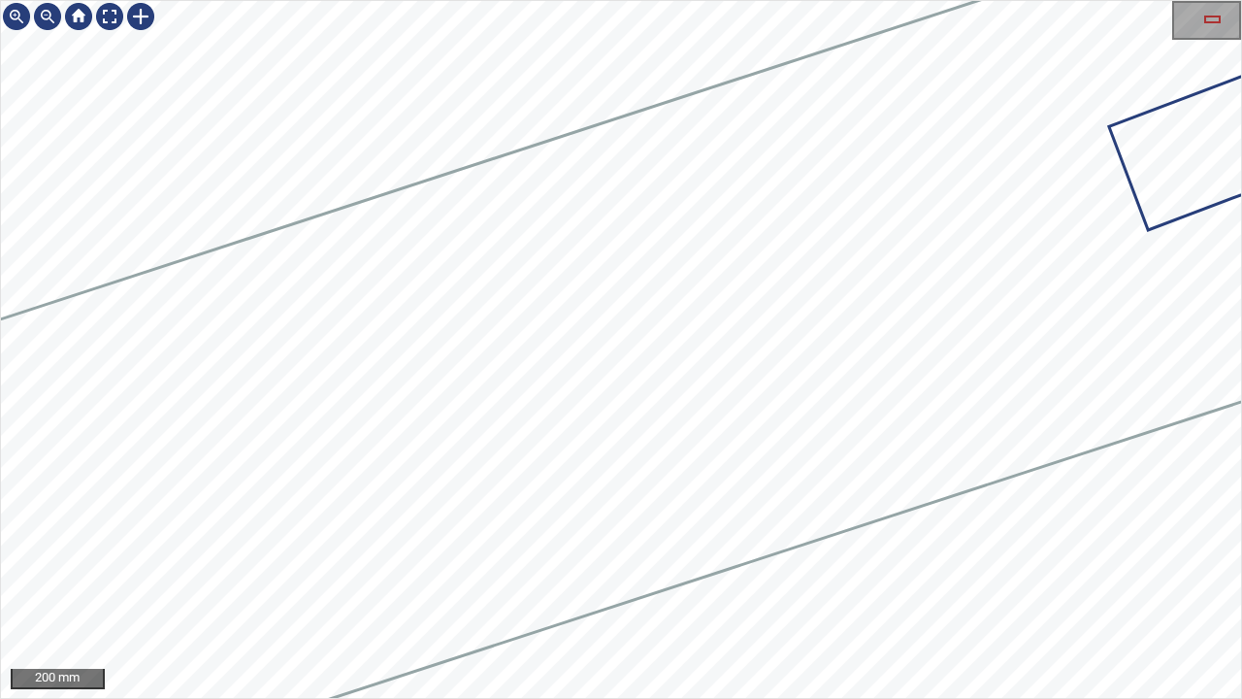
click at [873, 322] on icon at bounding box center [79, 537] width 3333 height 1477
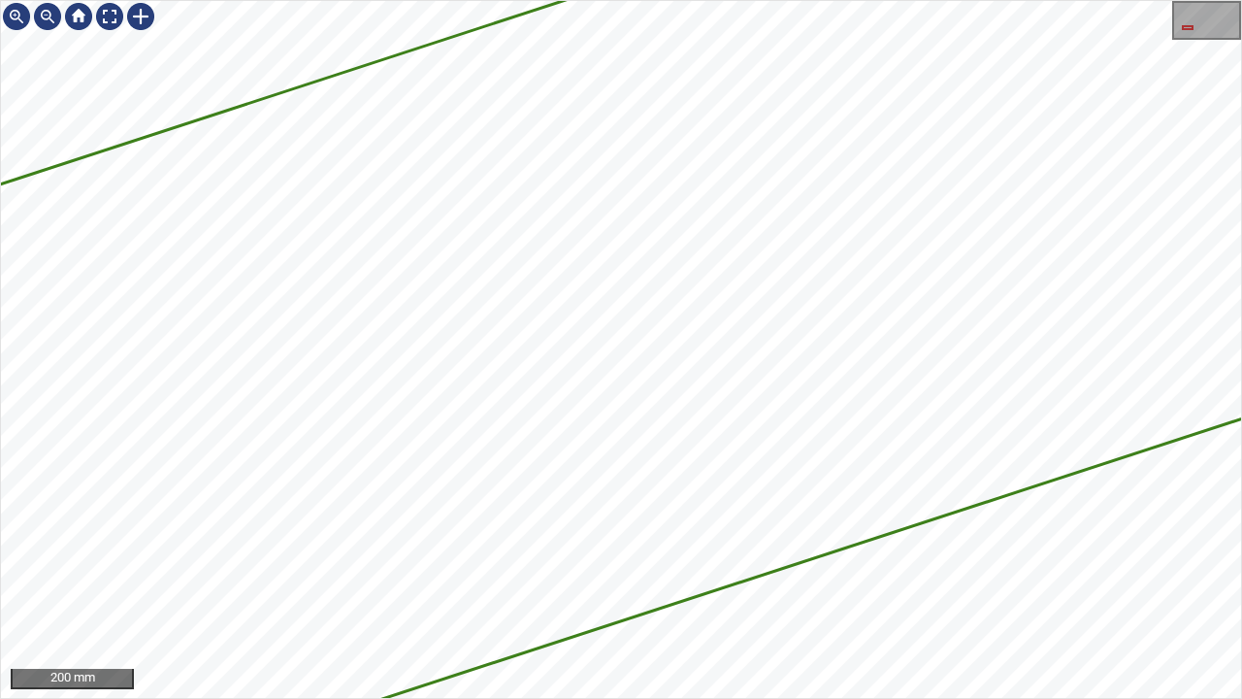
click at [148, 0] on div "7495mm 1028mm 200 mm" at bounding box center [621, 349] width 1242 height 699
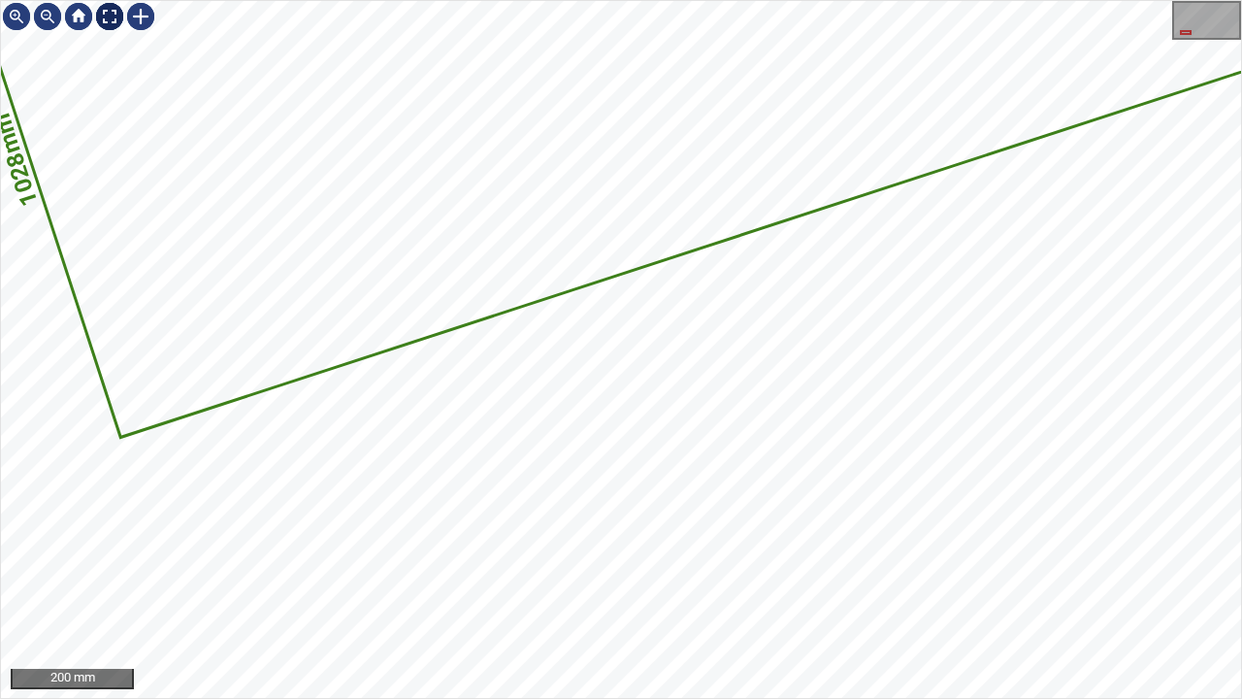
click at [110, 17] on div at bounding box center [109, 16] width 31 height 31
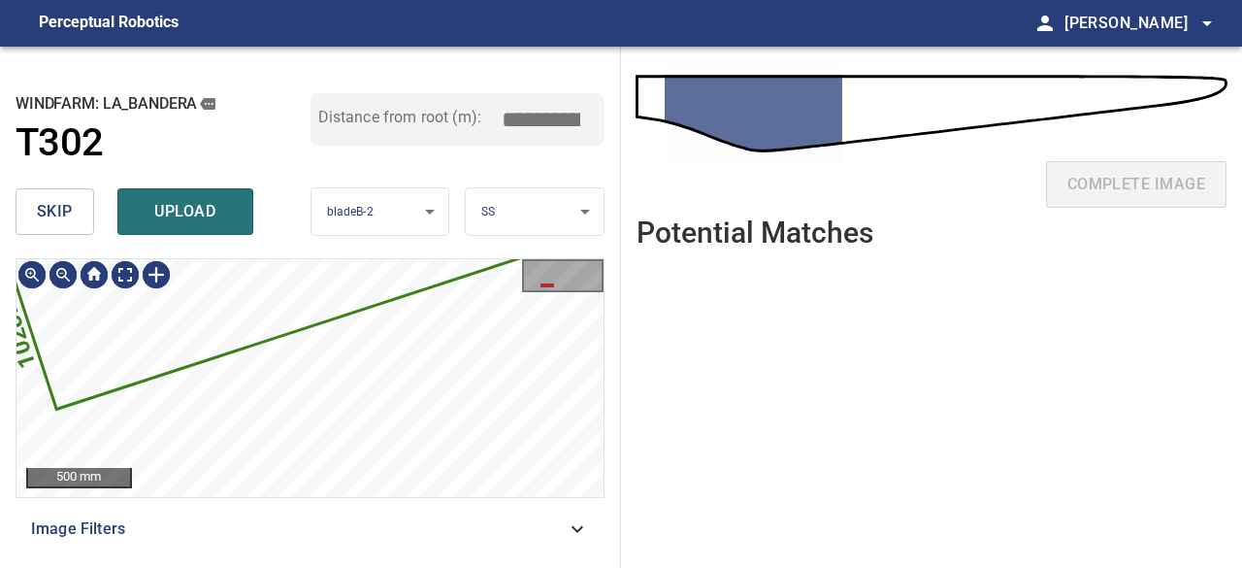
click at [160, 338] on icon at bounding box center [742, 76] width 1498 height 664
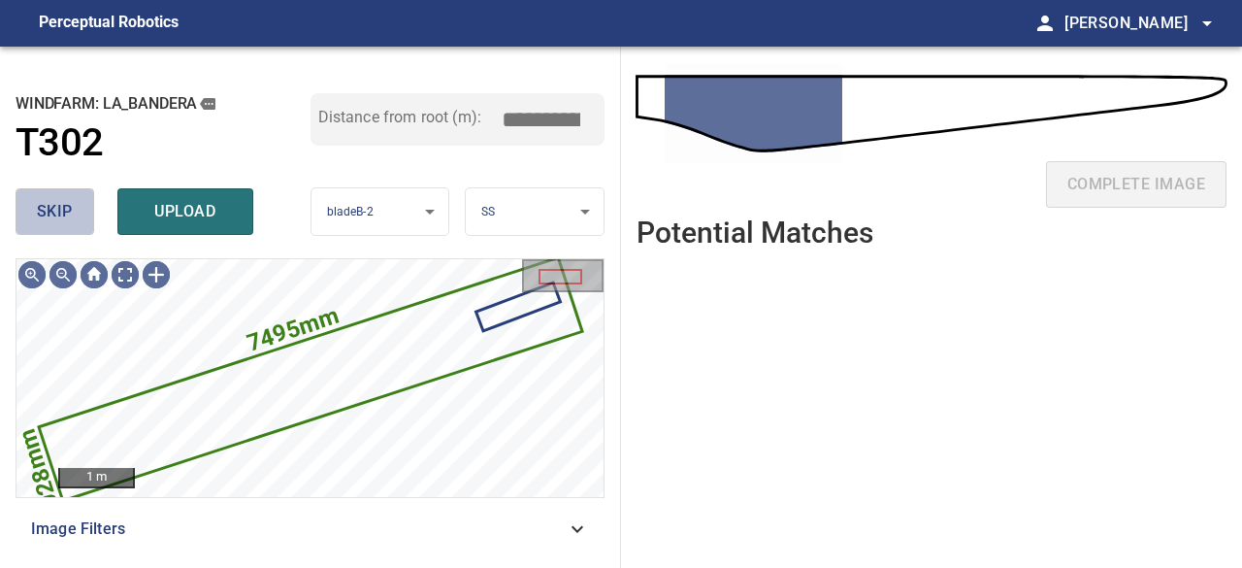
click at [41, 205] on span "skip" at bounding box center [55, 211] width 36 height 27
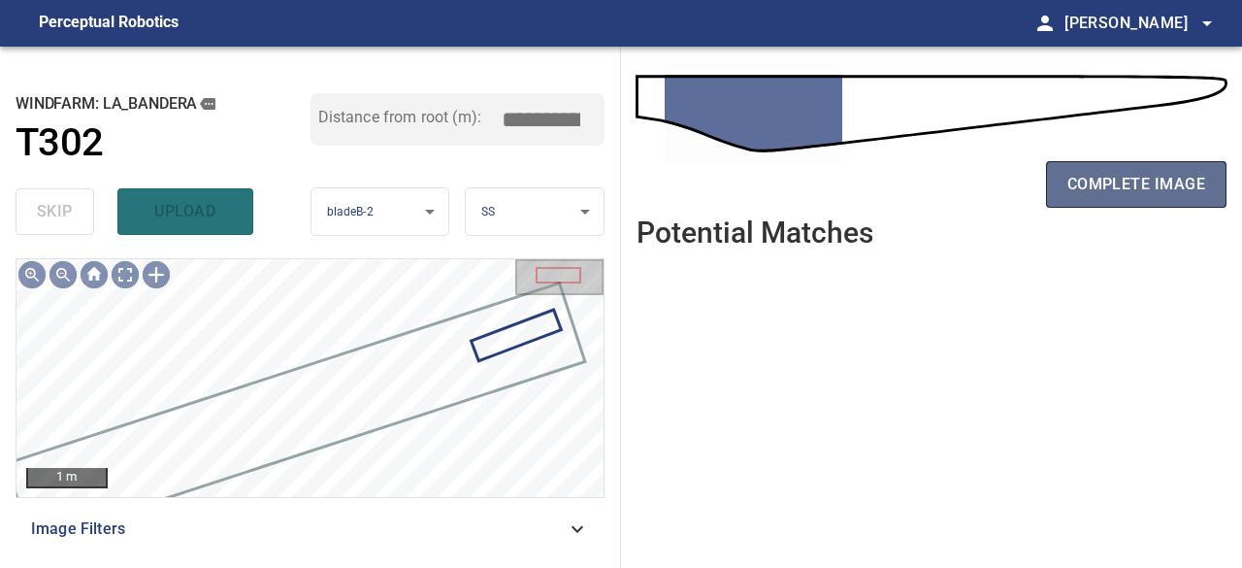
click at [1122, 187] on span "complete image" at bounding box center [1137, 184] width 138 height 27
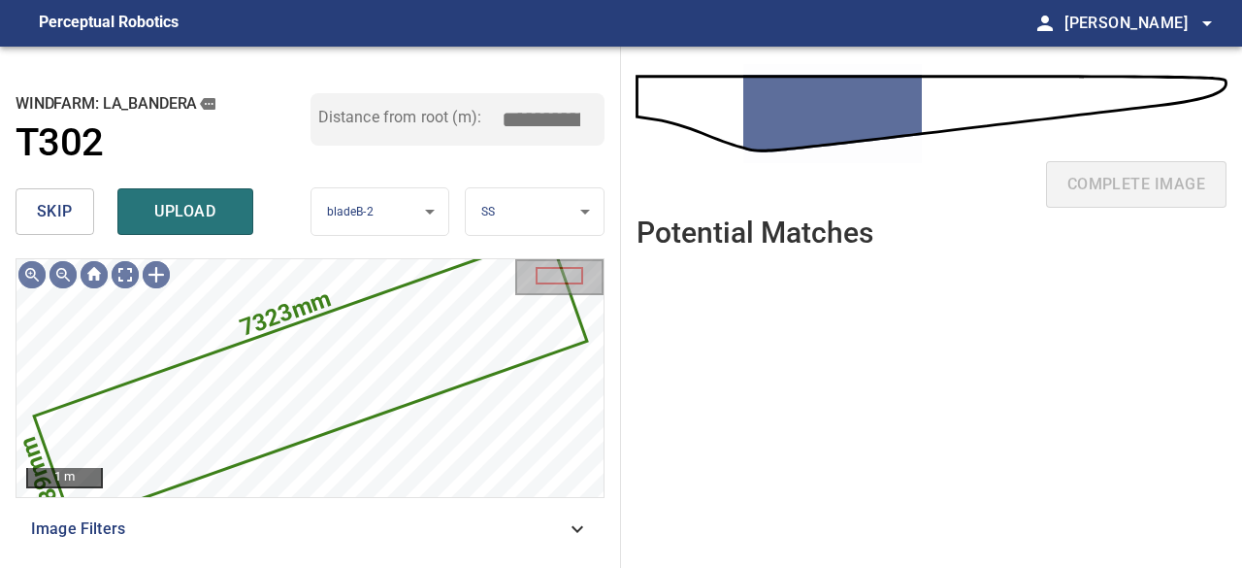
click at [52, 205] on span "skip" at bounding box center [55, 211] width 36 height 27
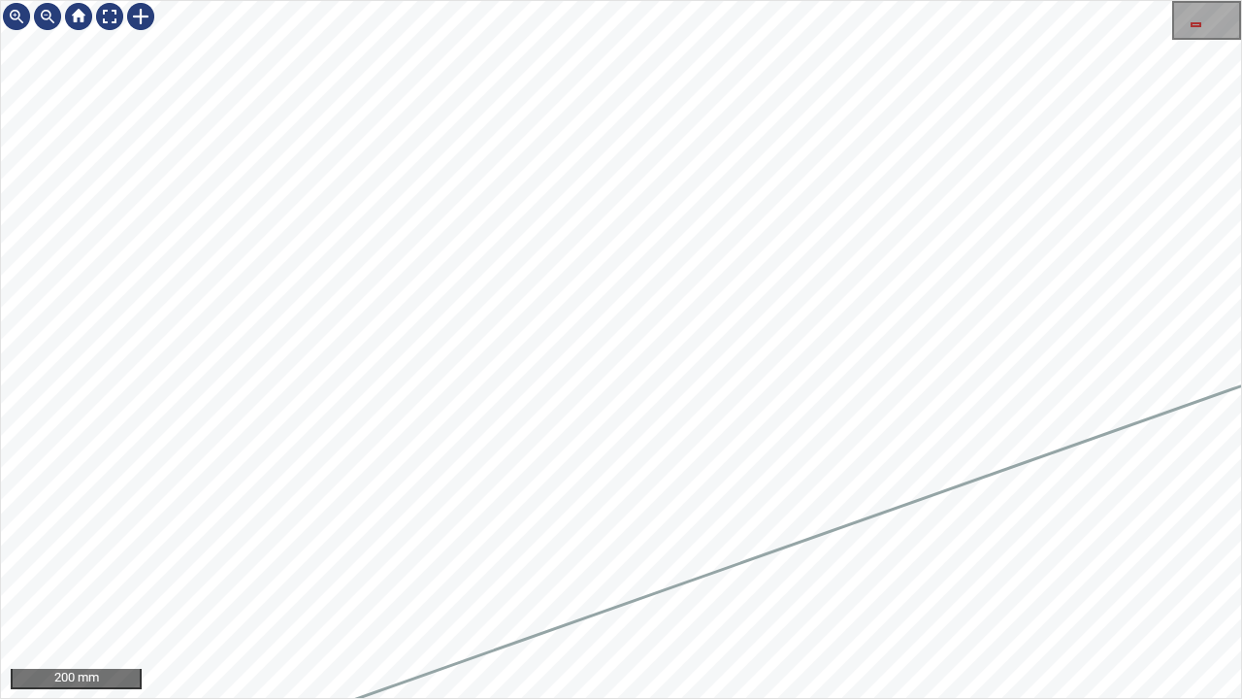
click at [1241, 113] on div "La_Bandera/T302/1 Category 2 unclassified 200 mm" at bounding box center [621, 349] width 1242 height 699
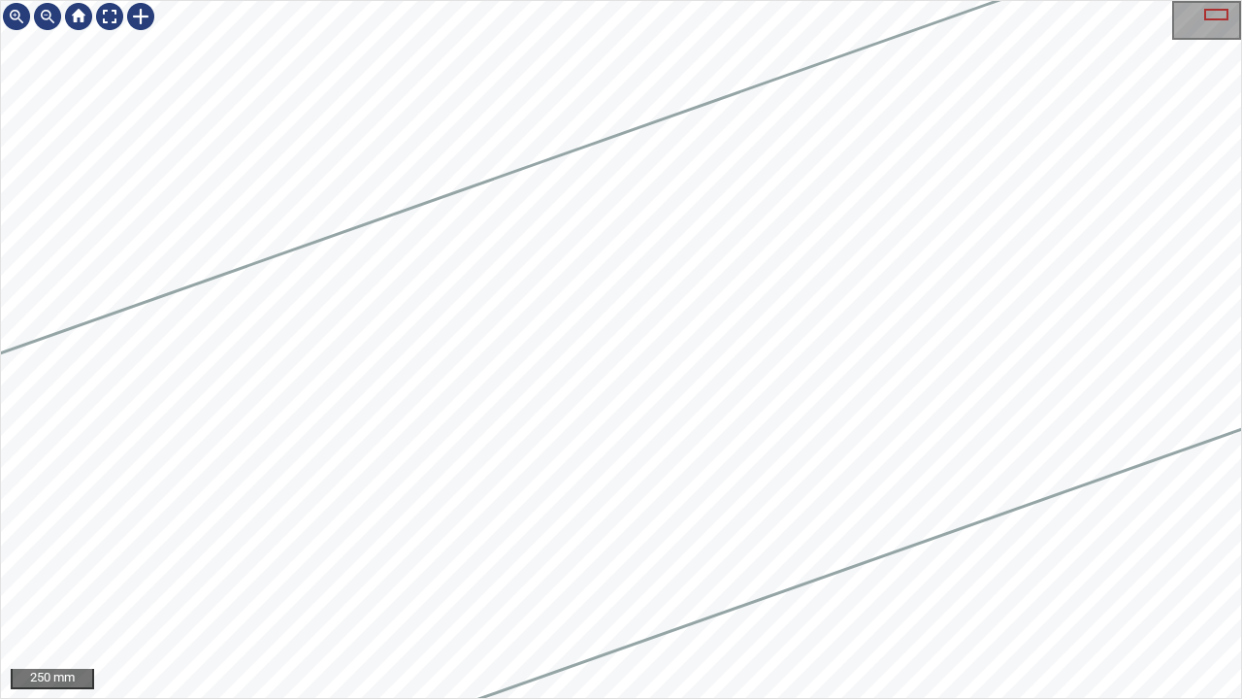
click at [994, 389] on div at bounding box center [621, 349] width 1240 height 697
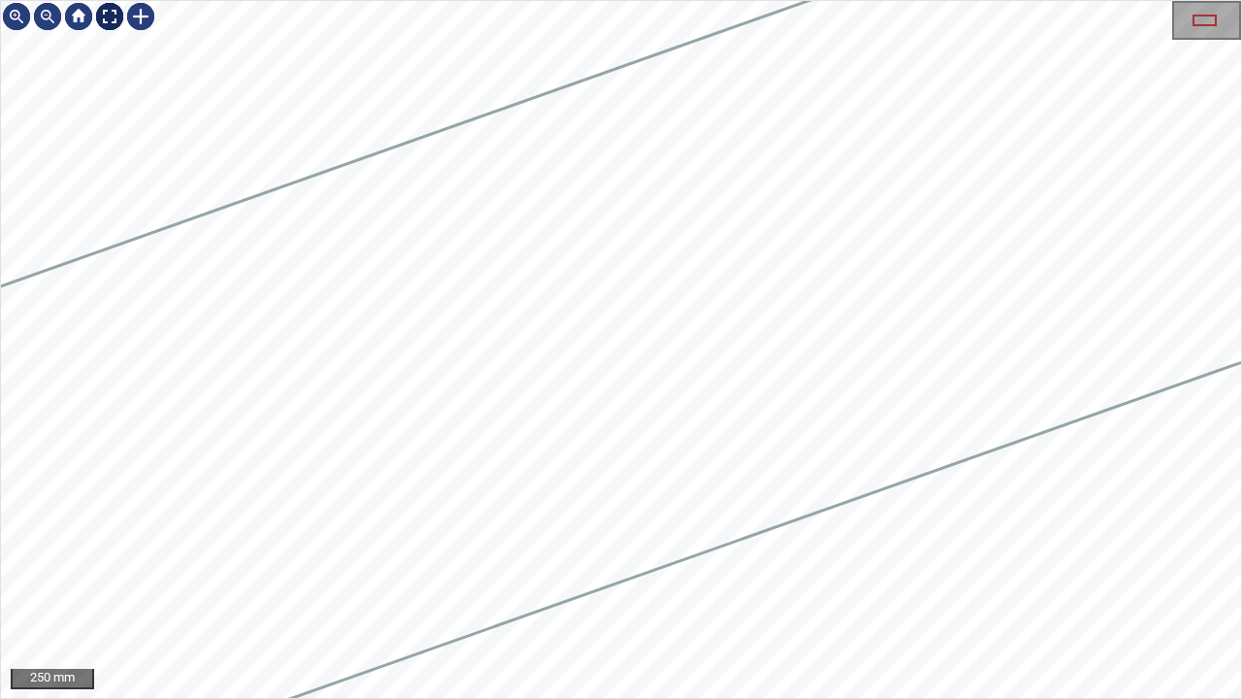
click at [108, 16] on div at bounding box center [109, 16] width 31 height 31
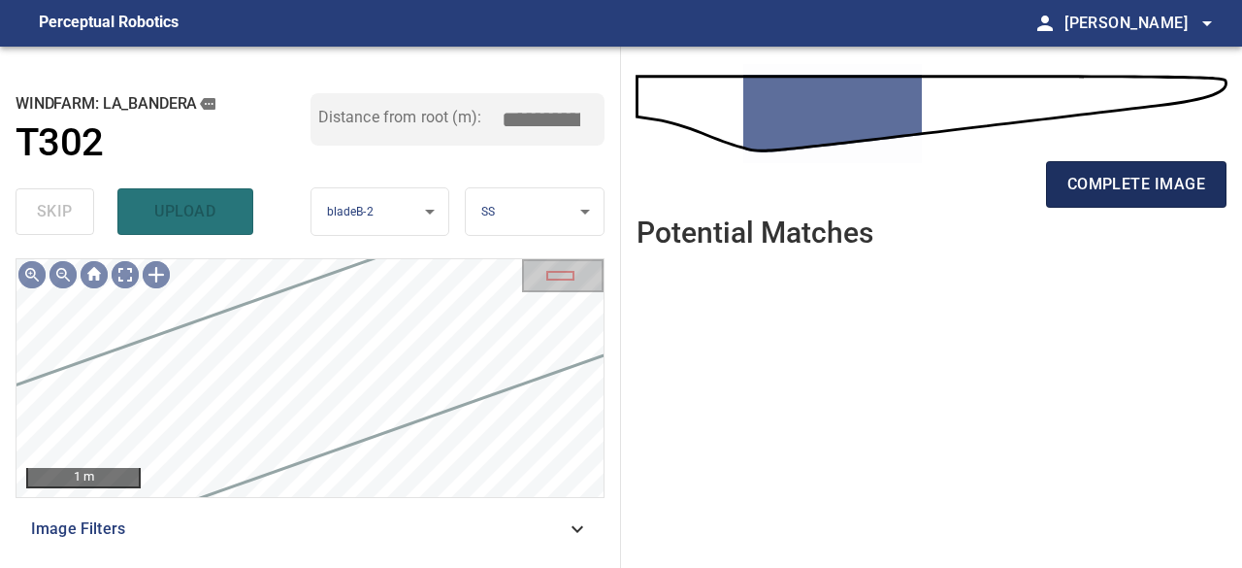
click at [1141, 181] on span "complete image" at bounding box center [1137, 184] width 138 height 27
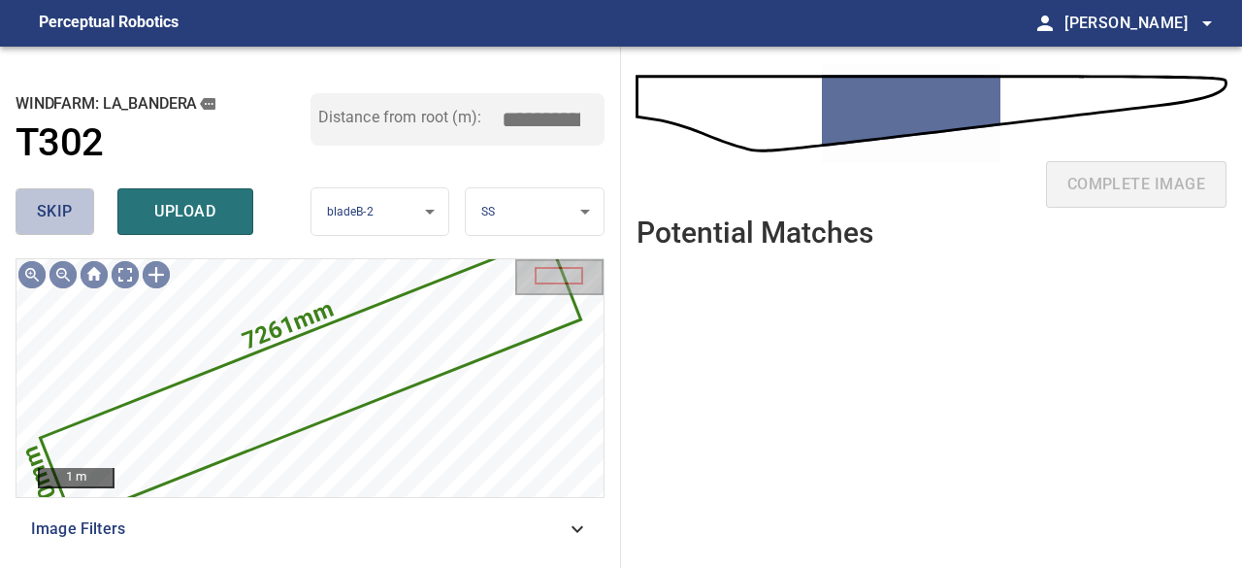
click at [50, 211] on span "skip" at bounding box center [55, 211] width 36 height 27
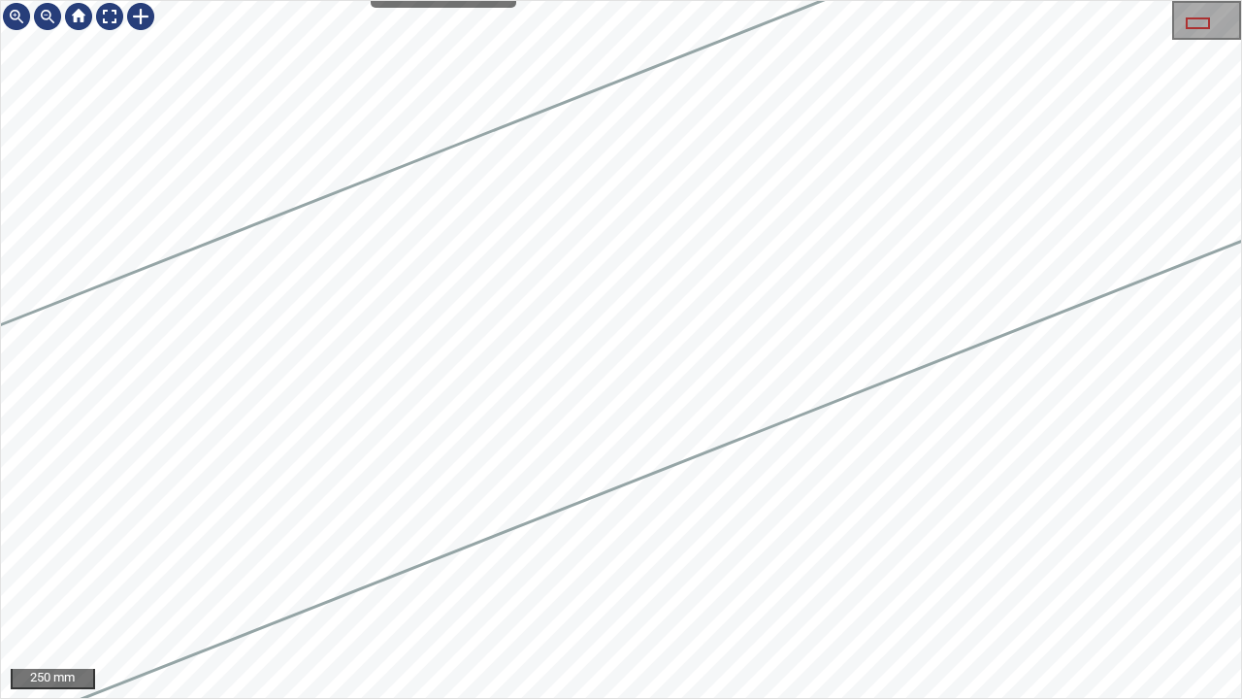
click at [375, 404] on icon at bounding box center [976, 142] width 2357 height 1224
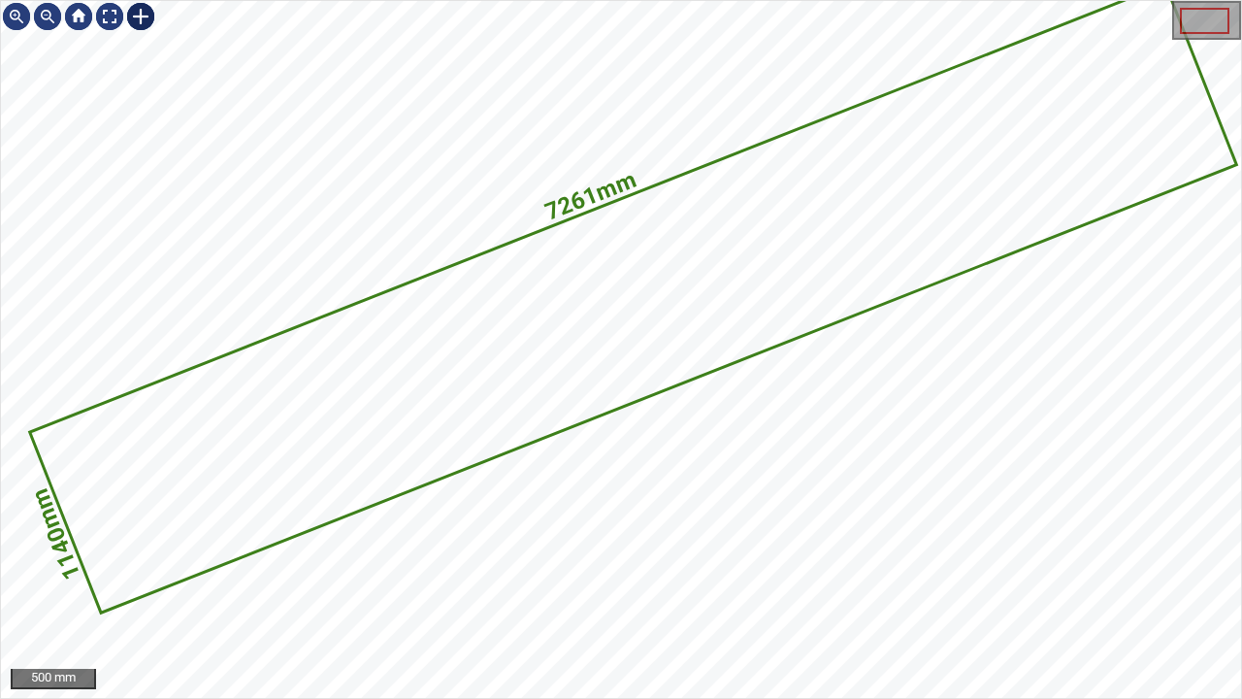
click at [137, 16] on div at bounding box center [140, 16] width 31 height 31
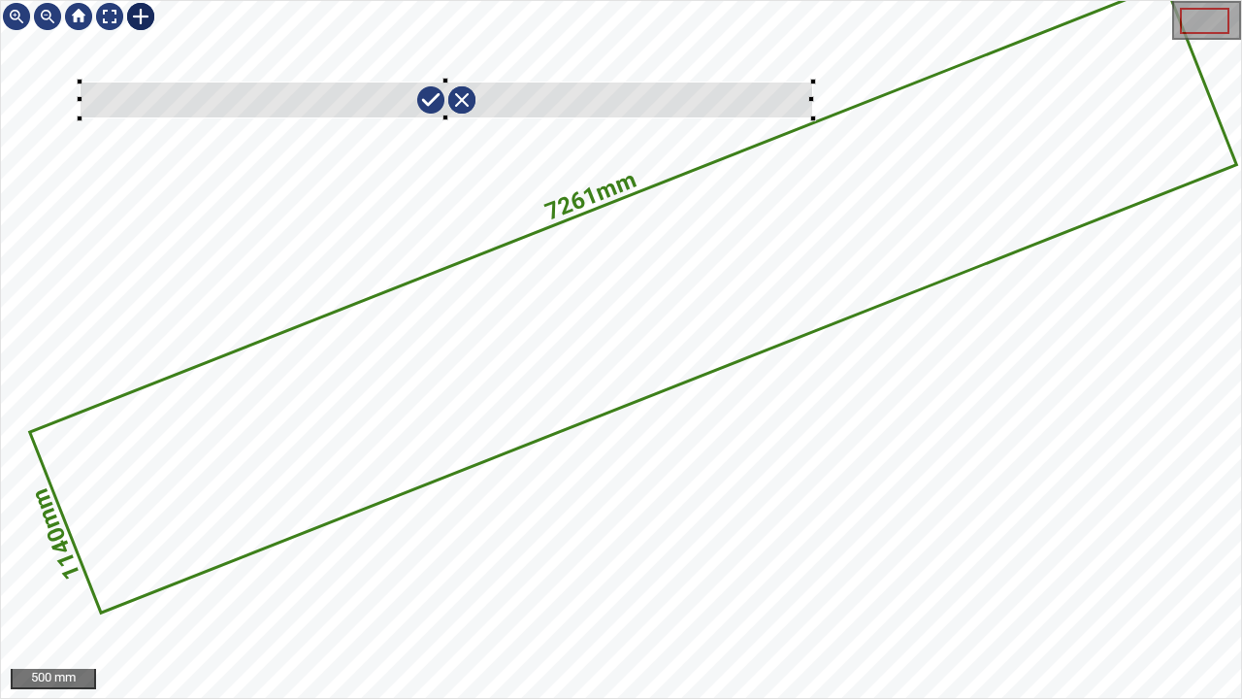
click at [812, 118] on div "7261mm 1140mm" at bounding box center [621, 349] width 1240 height 697
click at [864, 181] on icon at bounding box center [633, 298] width 1202 height 624
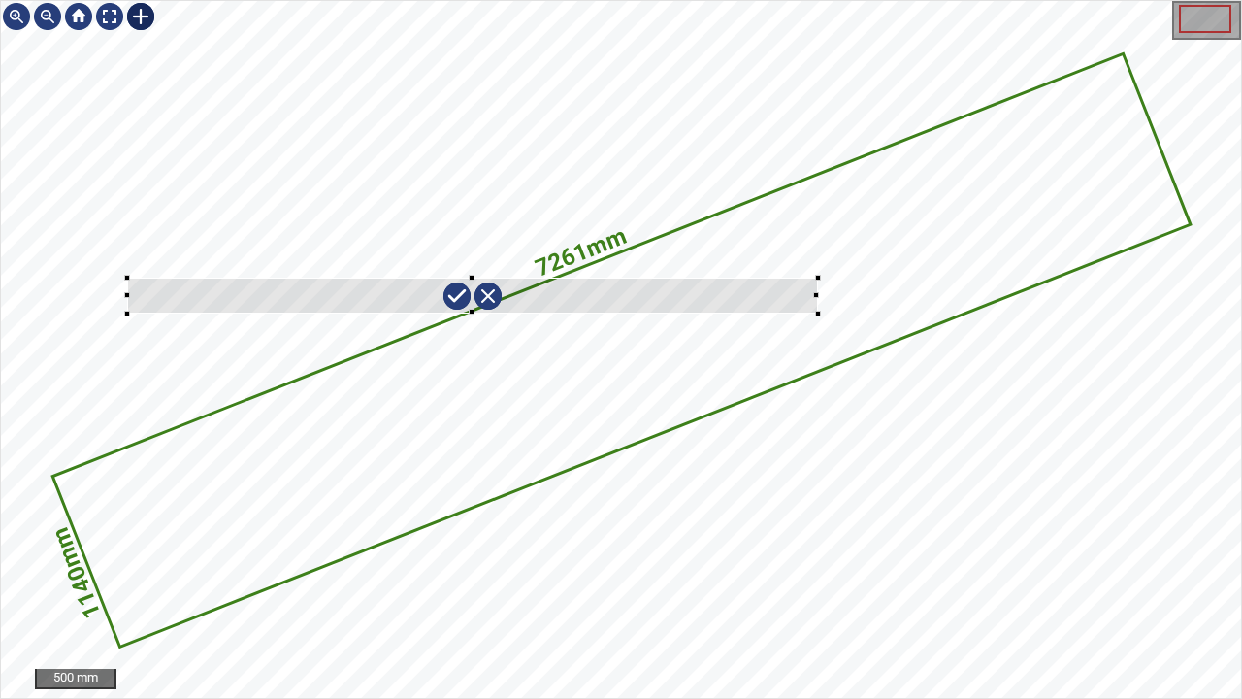
click at [158, 297] on div at bounding box center [472, 295] width 691 height 35
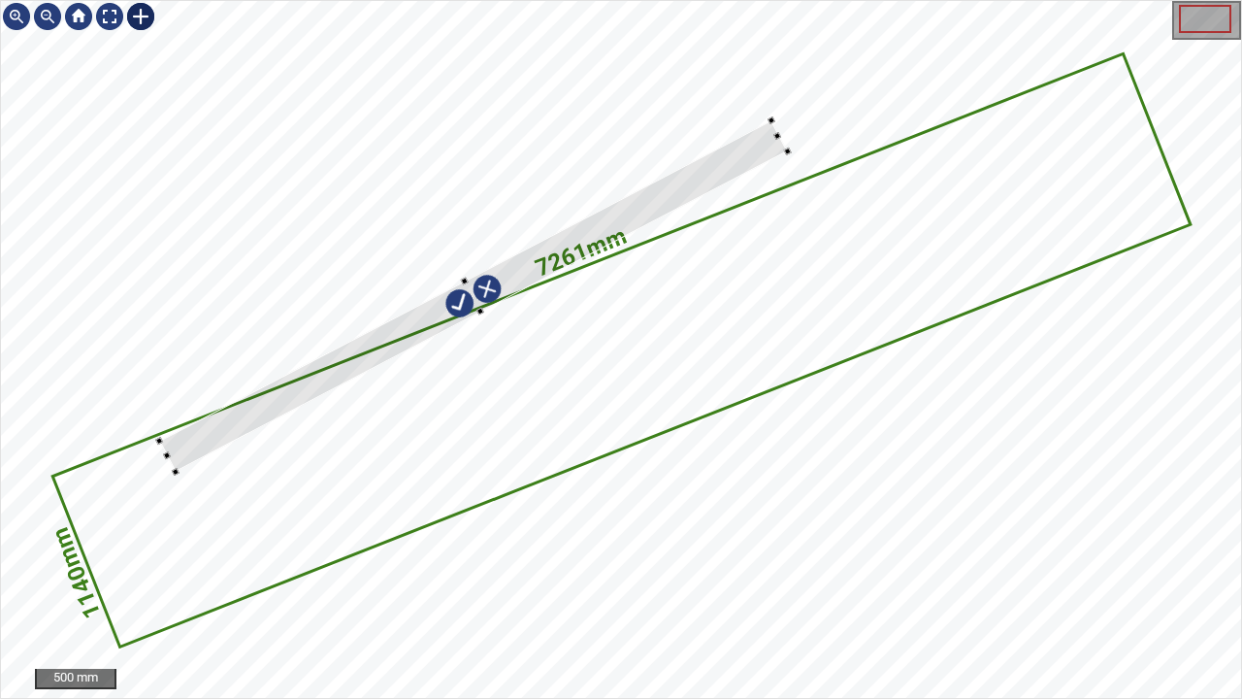
click at [483, 332] on div "7261mm 1140mm" at bounding box center [621, 349] width 1240 height 697
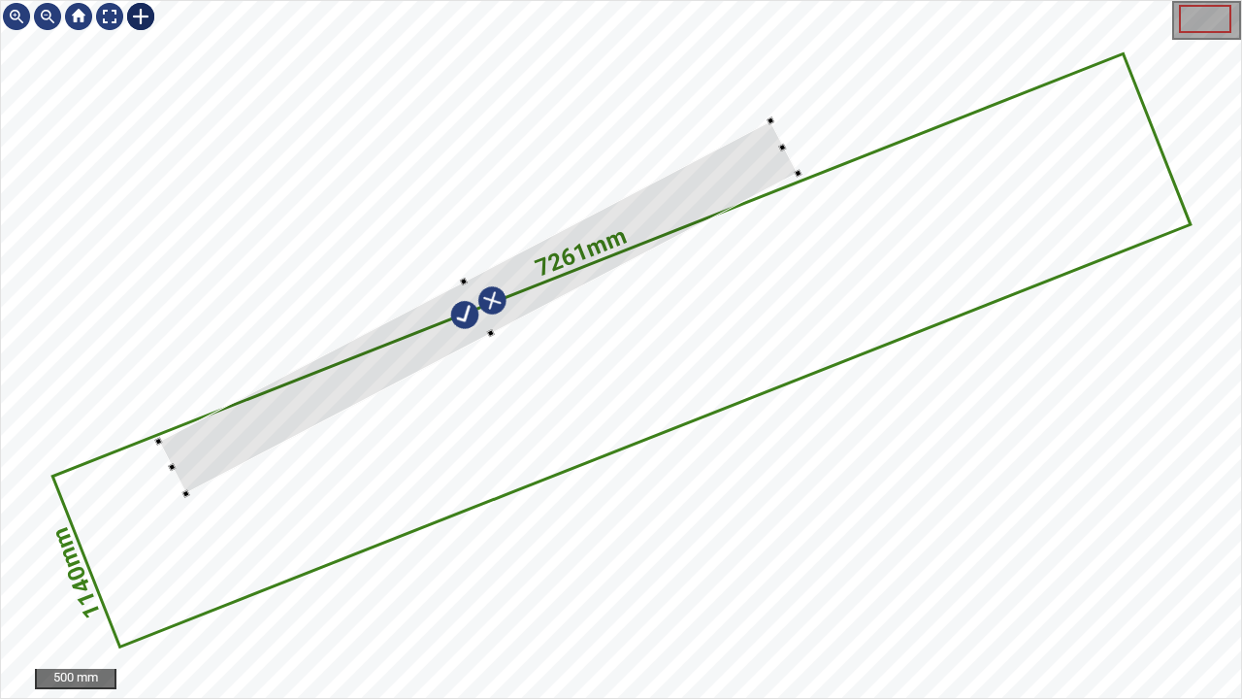
click at [485, 339] on div "7261mm 1140mm" at bounding box center [621, 349] width 1240 height 697
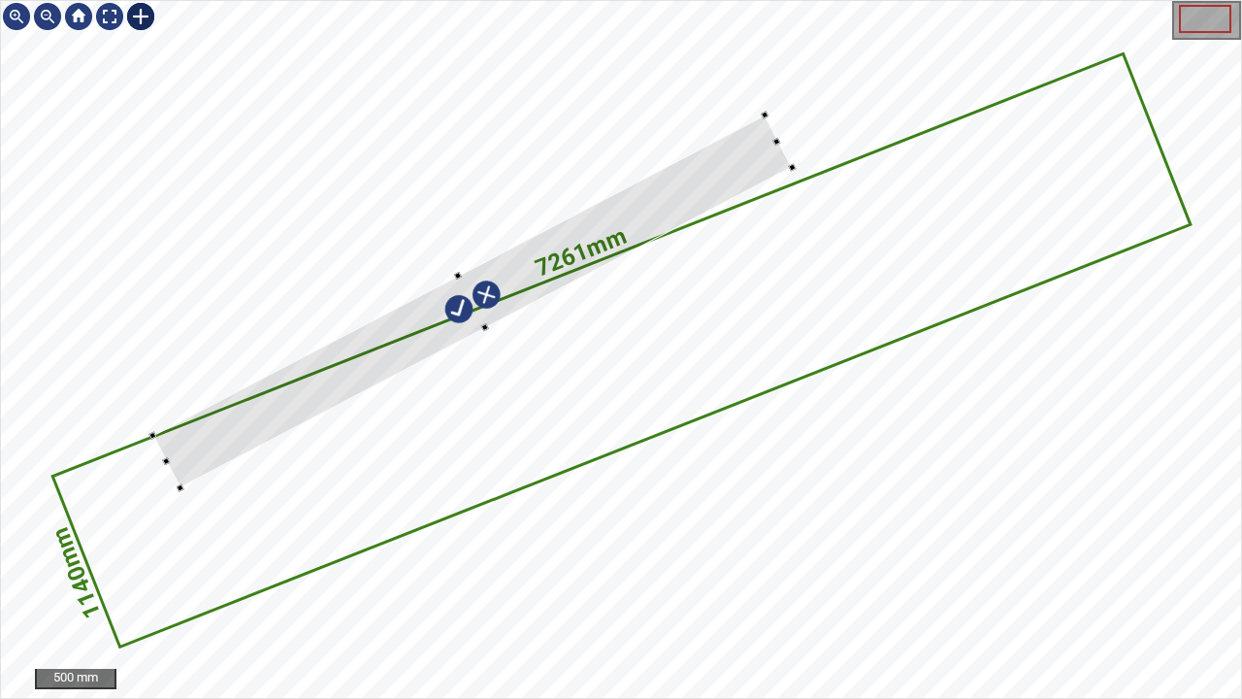
click at [440, 335] on div at bounding box center [472, 302] width 640 height 374
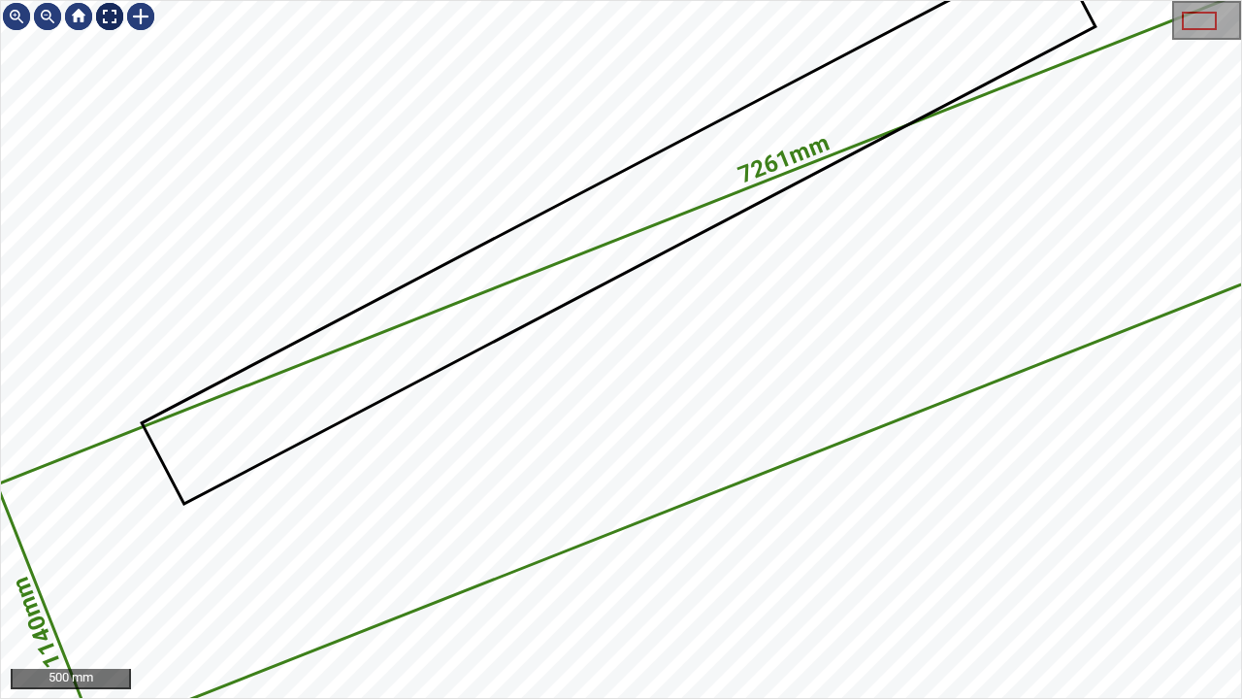
click at [115, 17] on div at bounding box center [109, 16] width 31 height 31
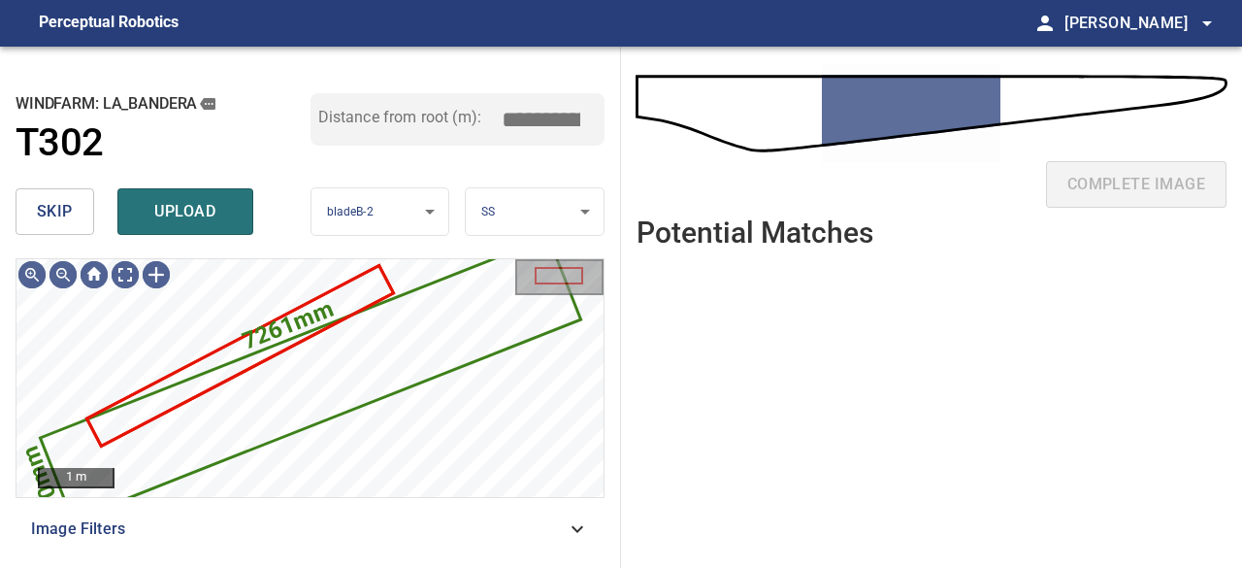
click at [66, 216] on span "skip" at bounding box center [55, 211] width 36 height 27
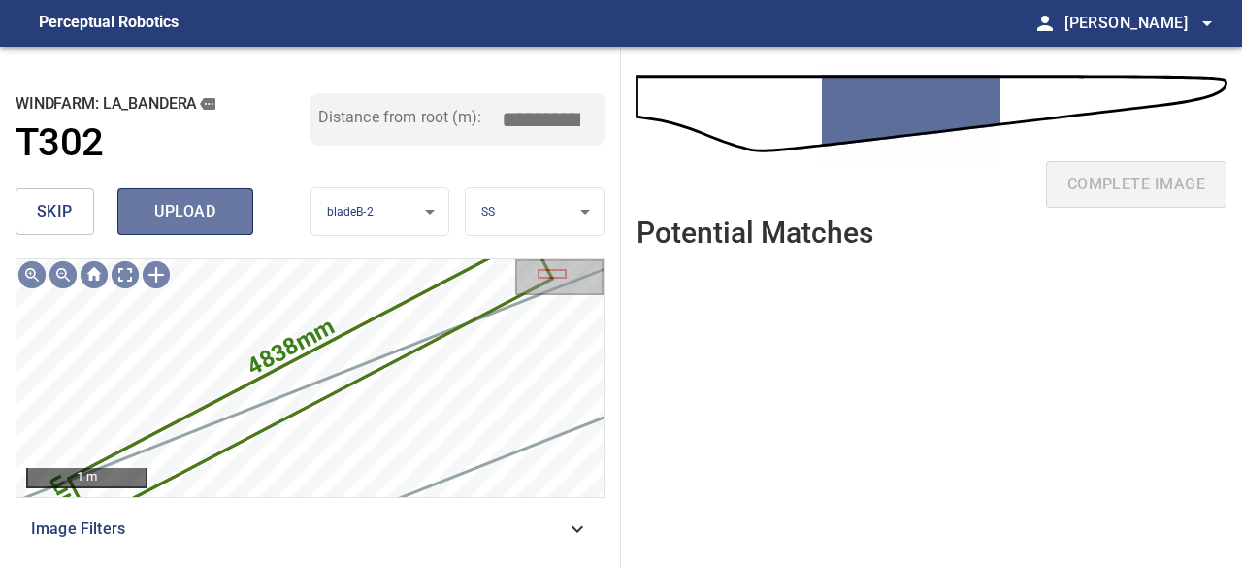
click at [186, 213] on span "upload" at bounding box center [185, 211] width 93 height 27
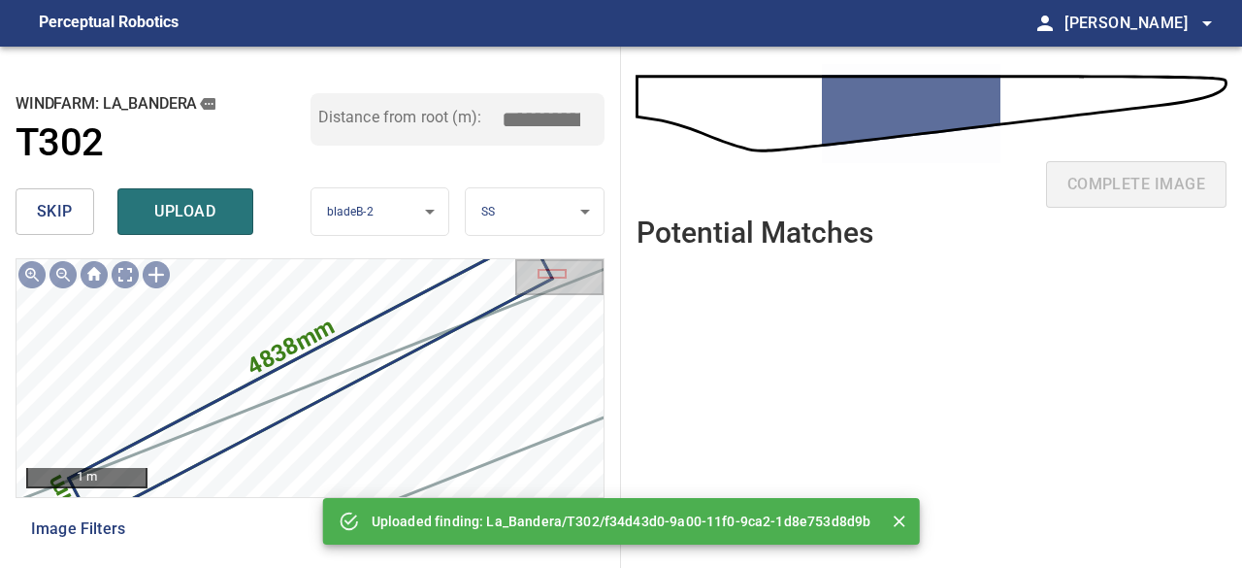
click at [181, 210] on span "upload" at bounding box center [185, 211] width 93 height 27
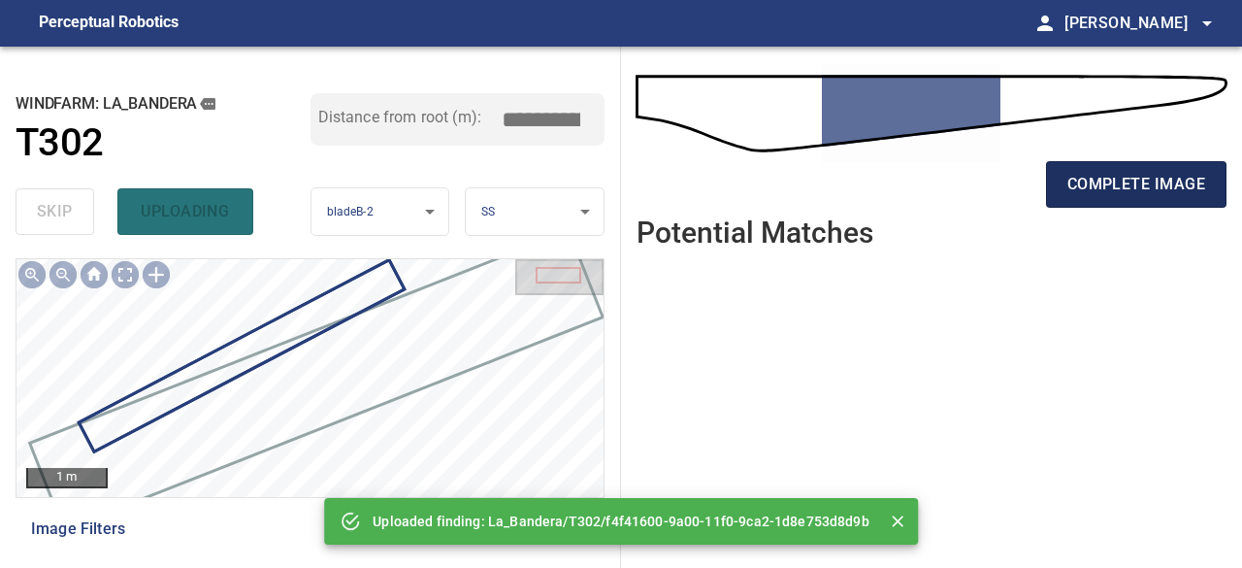
drag, startPoint x: 1130, startPoint y: 189, endPoint x: 1112, endPoint y: 191, distance: 17.6
click at [1128, 189] on span "complete image" at bounding box center [1137, 184] width 138 height 27
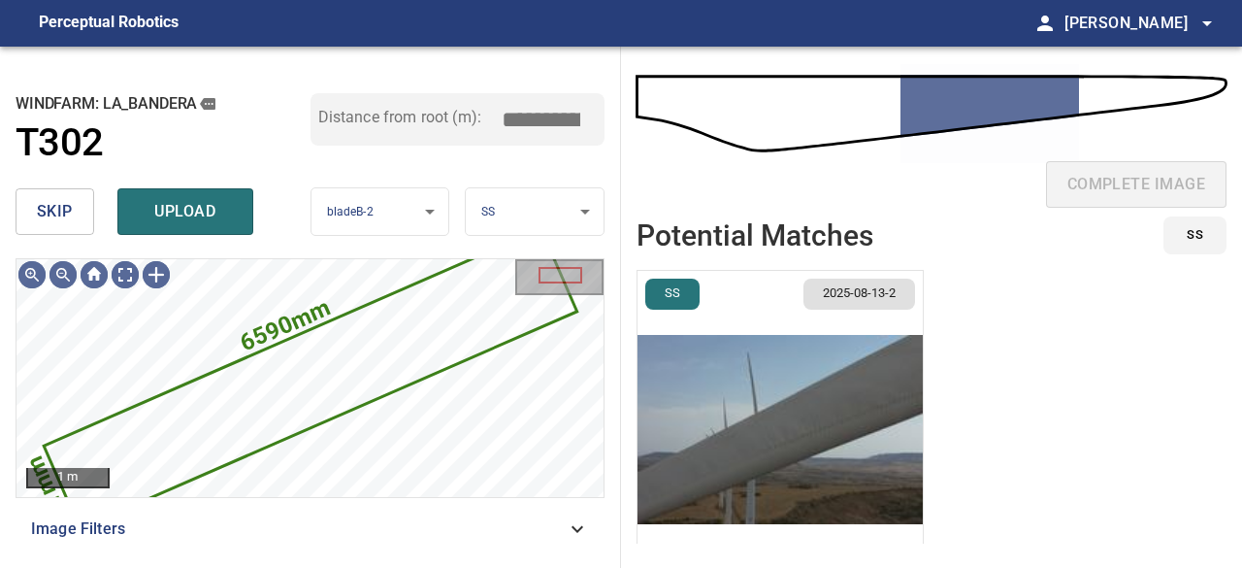
click at [62, 214] on span "skip" at bounding box center [55, 211] width 36 height 27
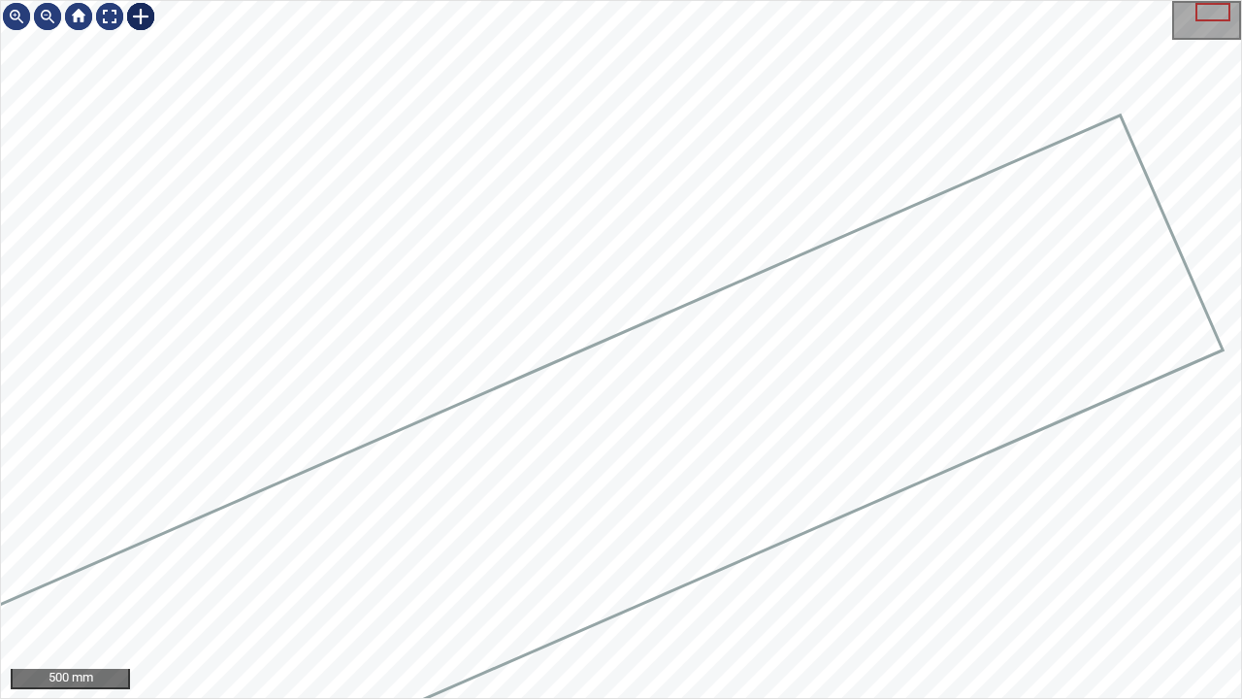
click at [142, 15] on div at bounding box center [140, 16] width 31 height 31
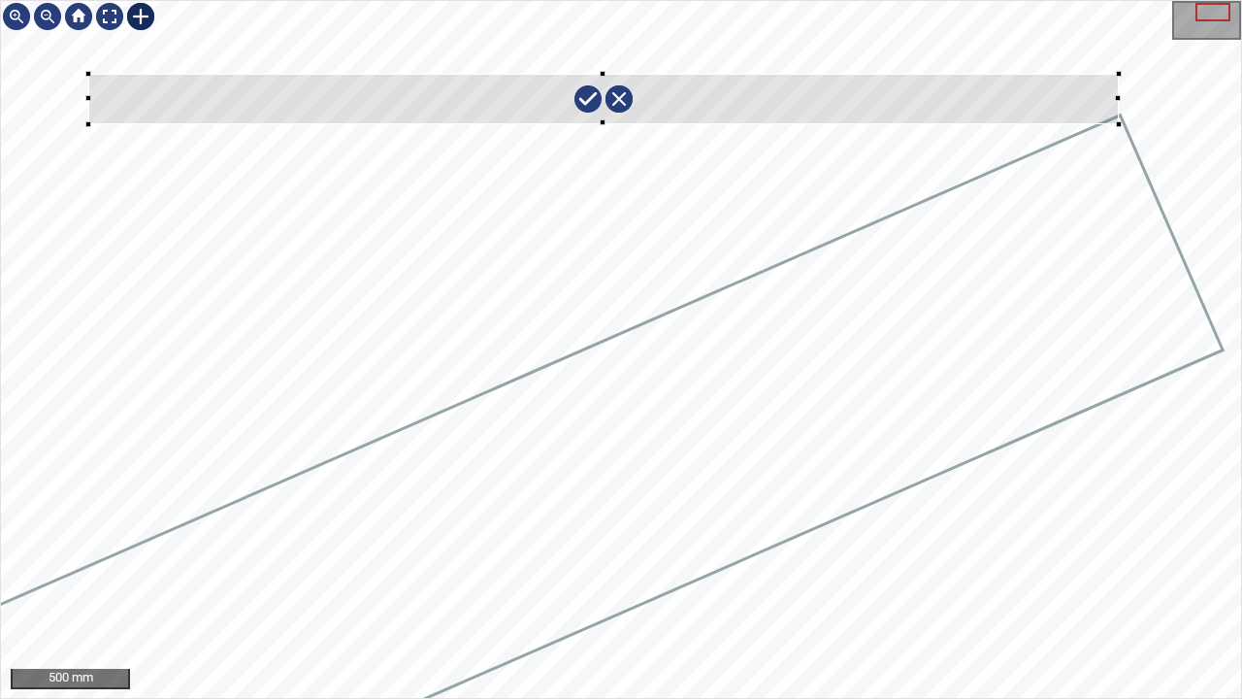
click at [1118, 123] on div at bounding box center [621, 349] width 1240 height 697
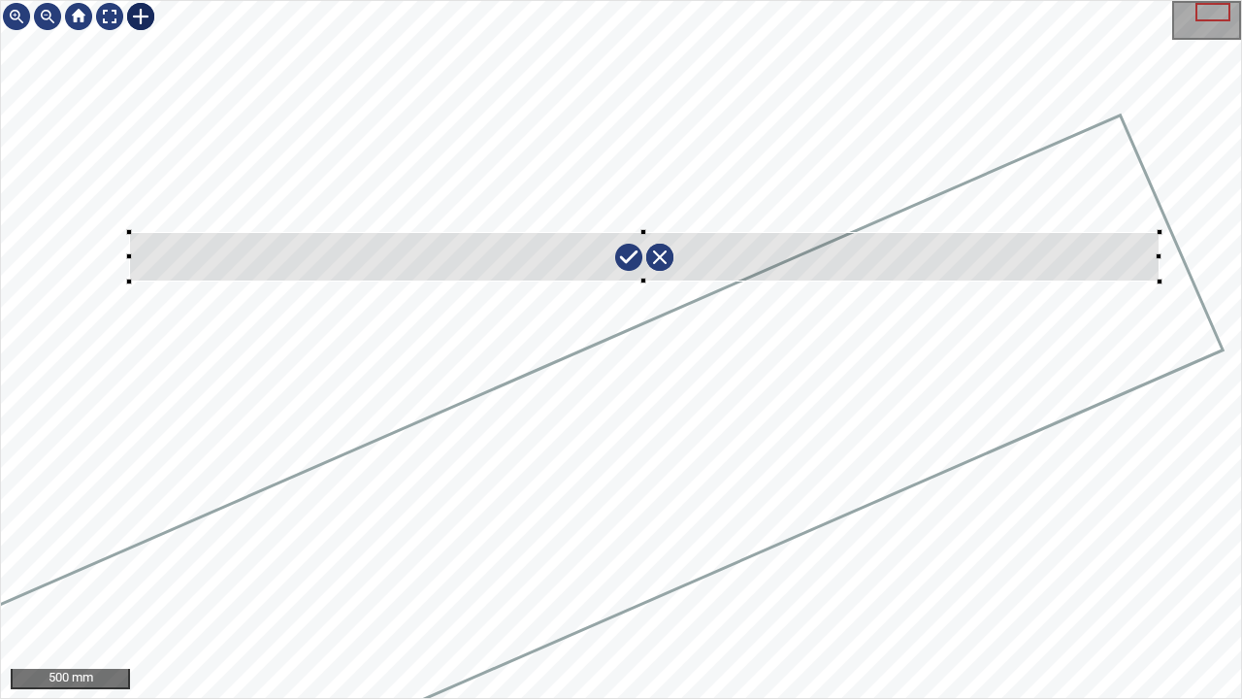
click at [428, 255] on div at bounding box center [644, 256] width 1031 height 49
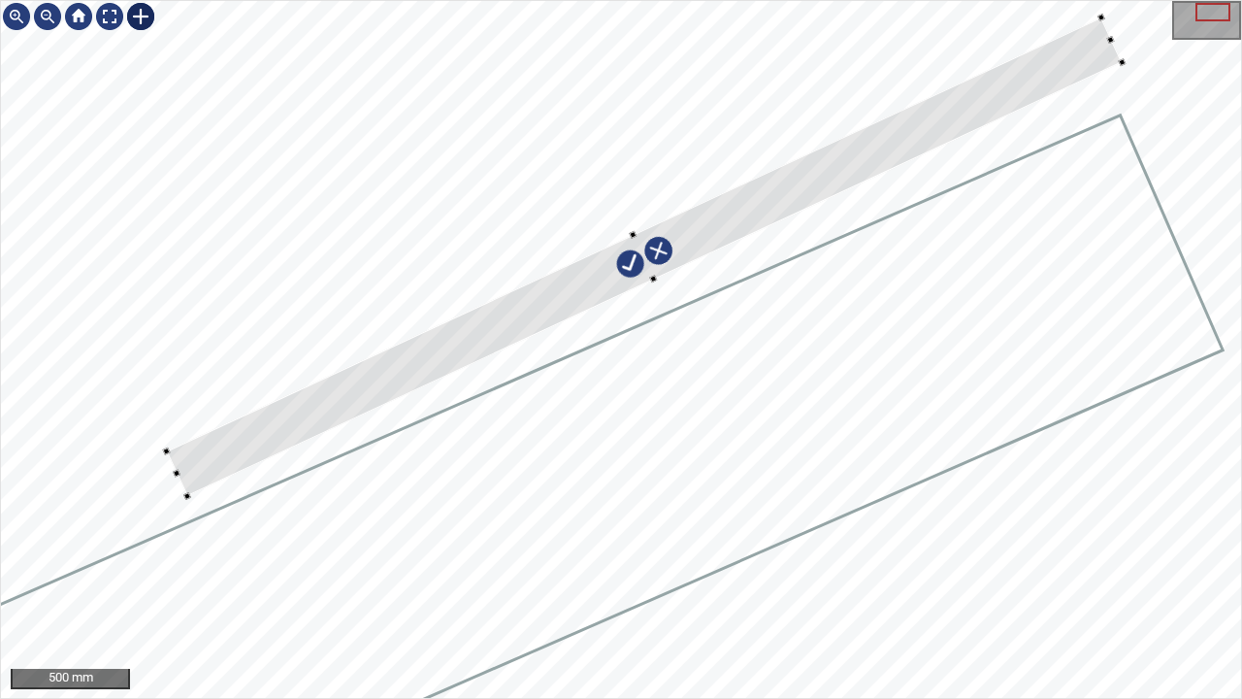
click at [212, 567] on div at bounding box center [621, 349] width 1240 height 697
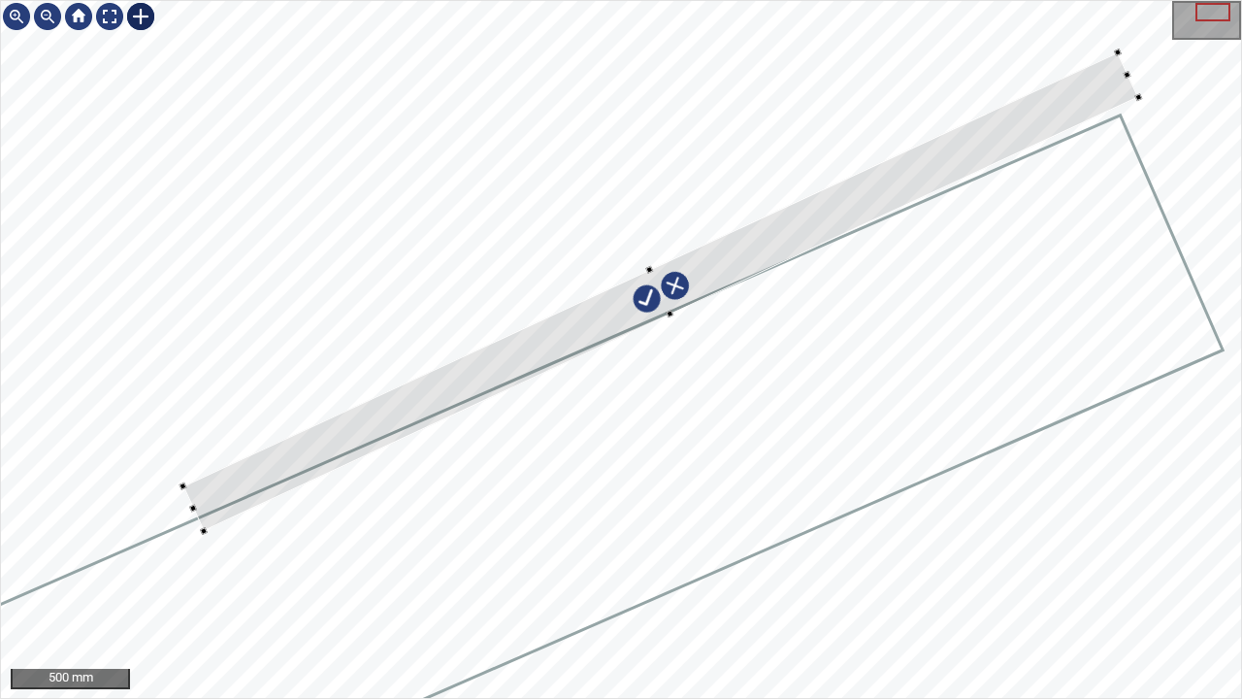
click at [873, 185] on div at bounding box center [660, 291] width 956 height 478
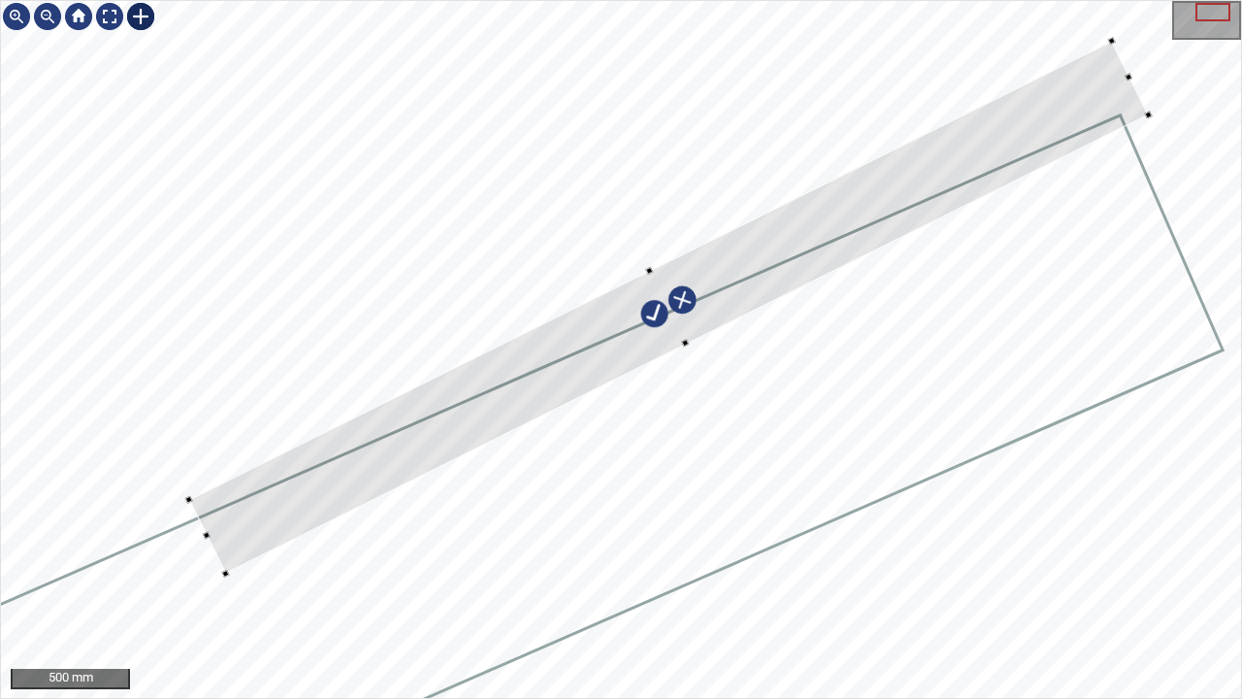
click at [687, 346] on div at bounding box center [621, 349] width 1240 height 697
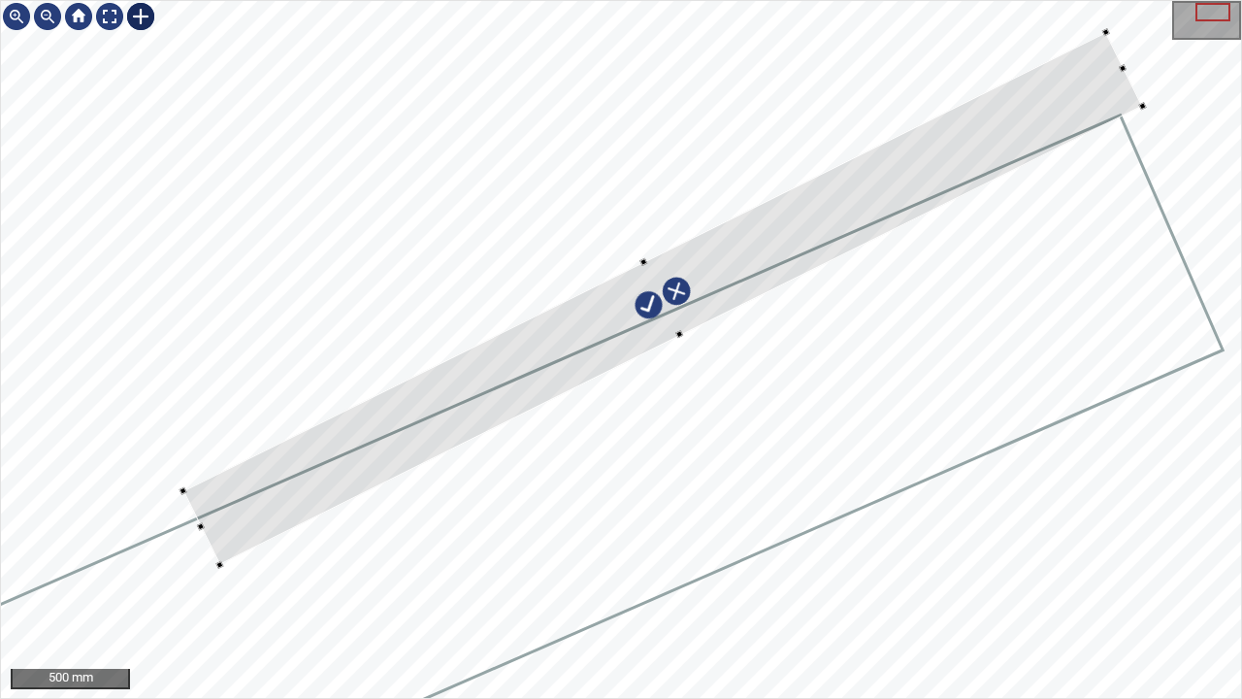
click at [613, 351] on div at bounding box center [662, 298] width 960 height 532
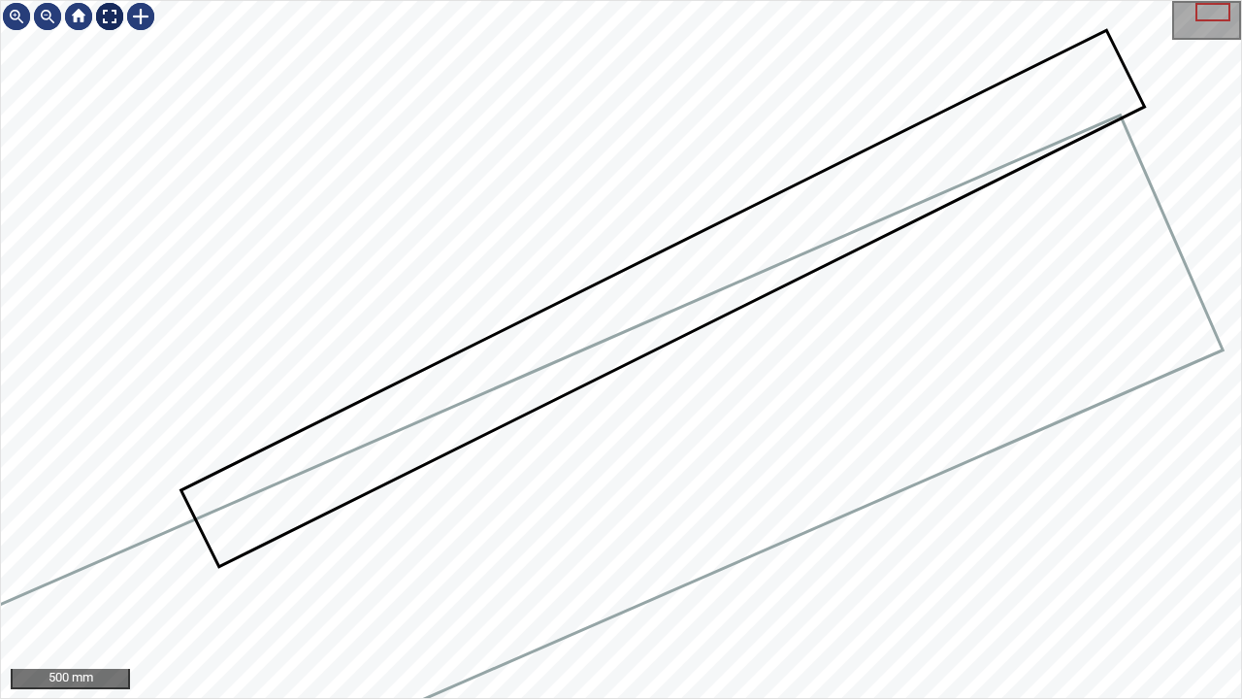
click at [109, 16] on div at bounding box center [109, 16] width 31 height 31
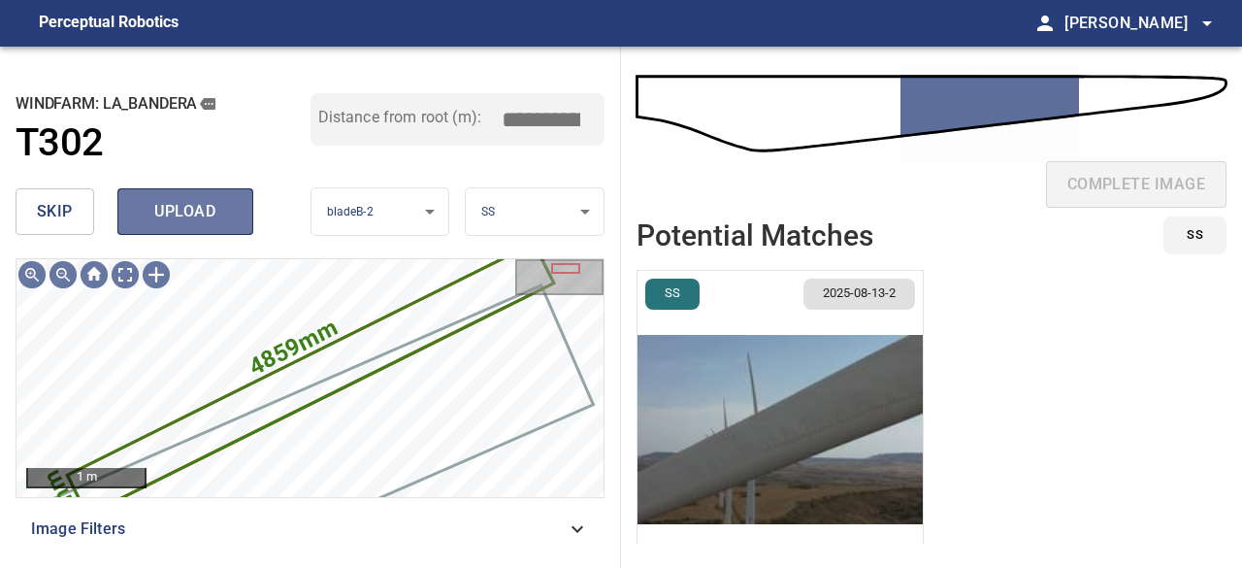
click at [196, 214] on span "upload" at bounding box center [185, 211] width 93 height 27
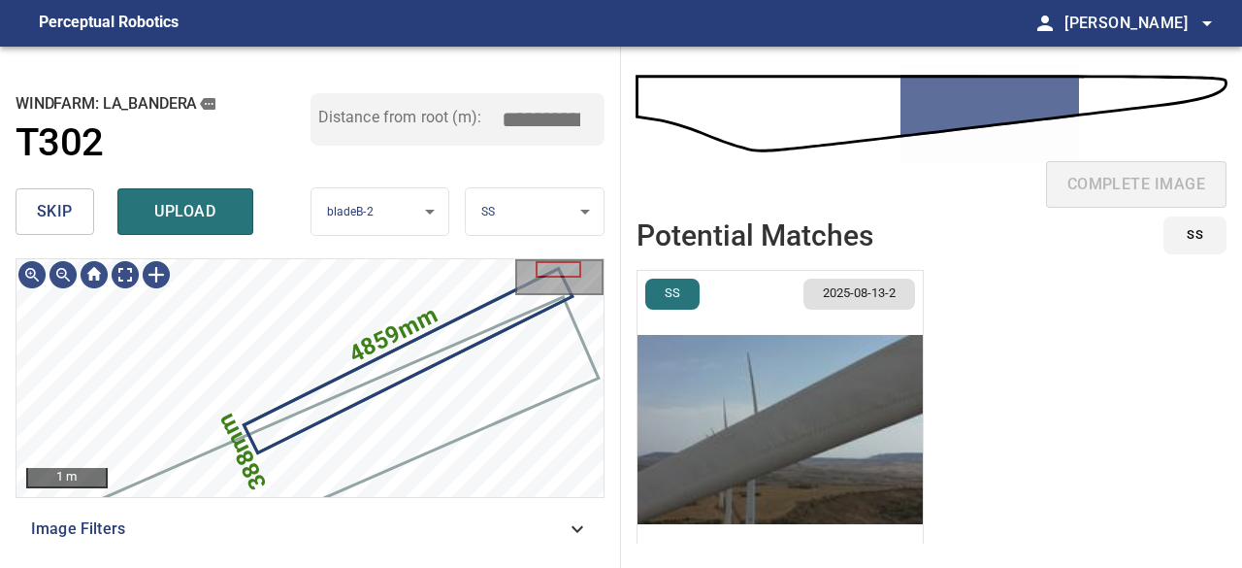
click at [732, 424] on img "button" at bounding box center [780, 429] width 285 height 317
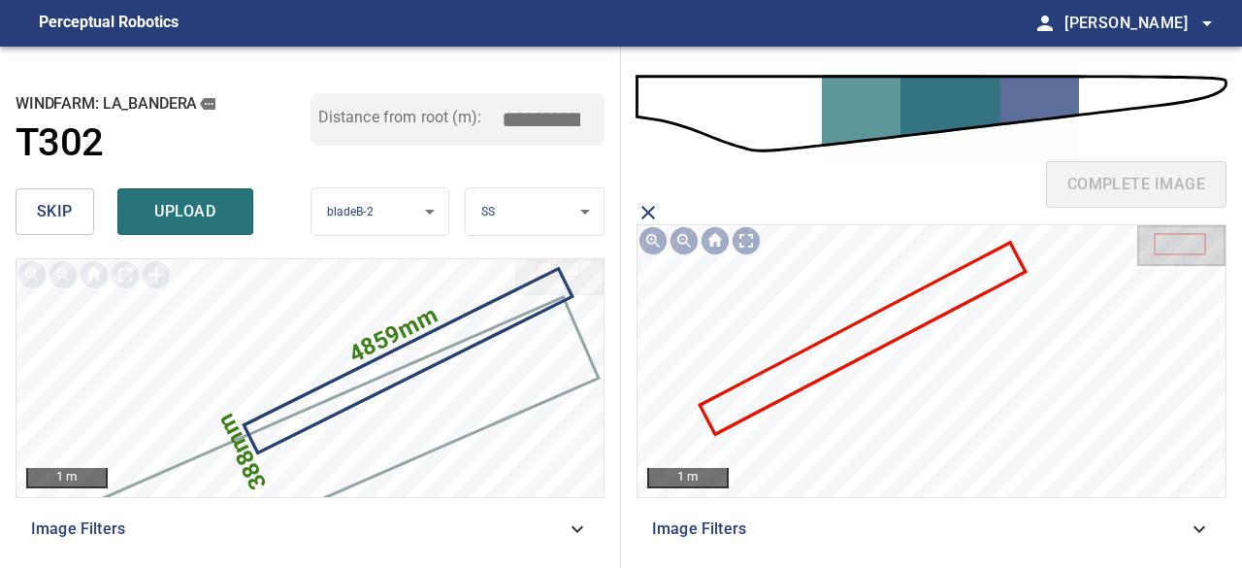
click at [875, 332] on icon at bounding box center [863, 339] width 322 height 188
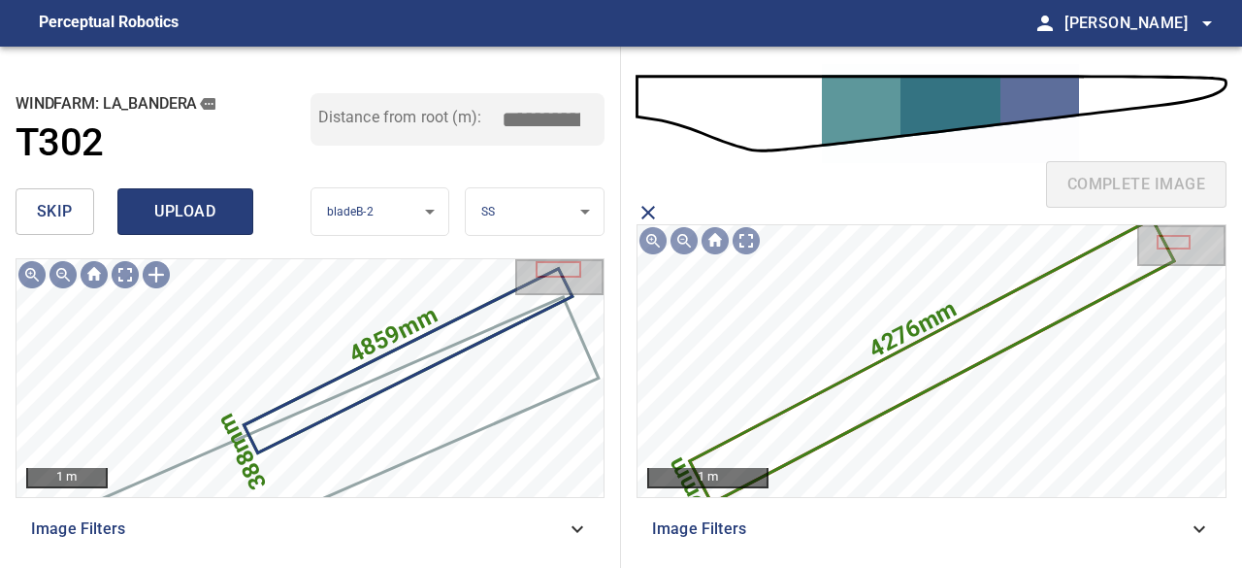
click at [174, 213] on span "upload" at bounding box center [185, 211] width 93 height 27
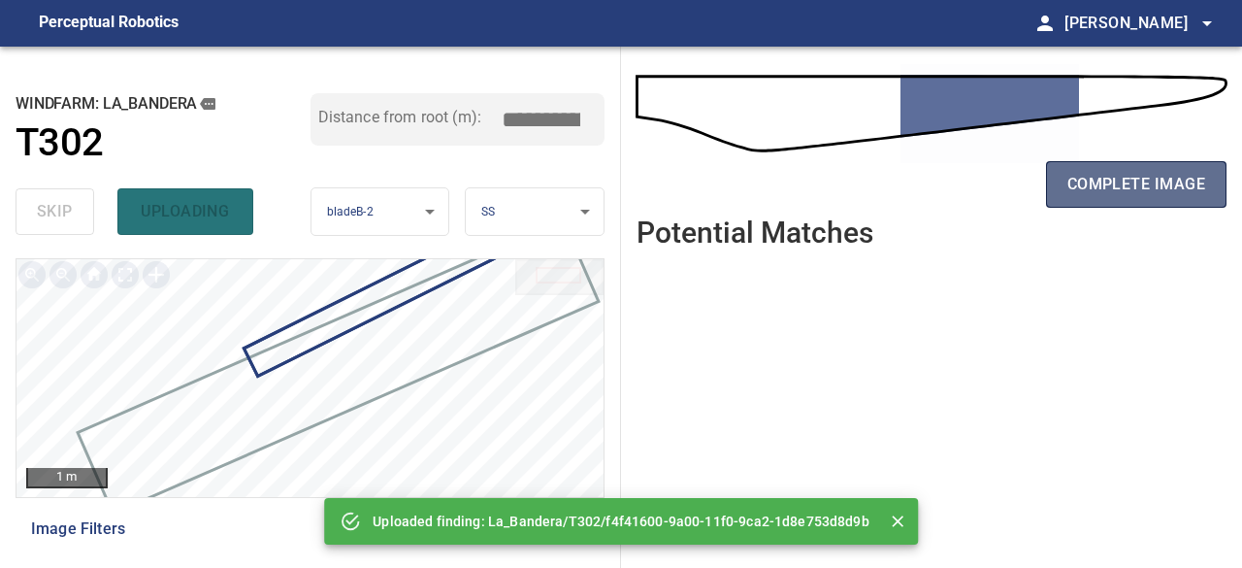
click at [1095, 181] on span "complete image" at bounding box center [1137, 184] width 138 height 27
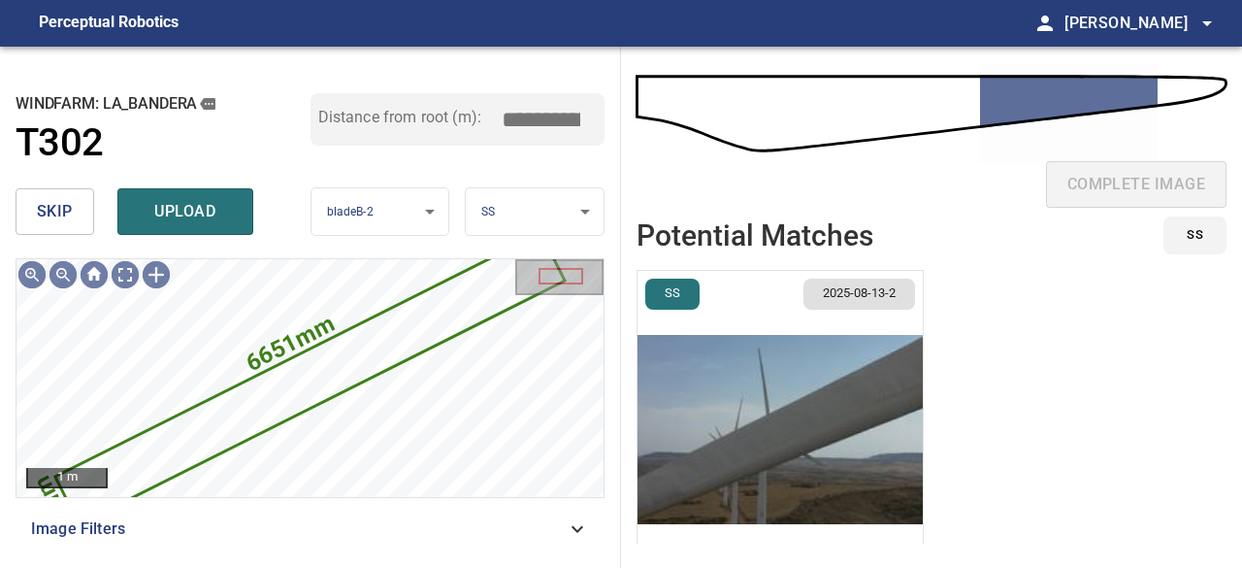
click at [62, 209] on span "skip" at bounding box center [55, 211] width 36 height 27
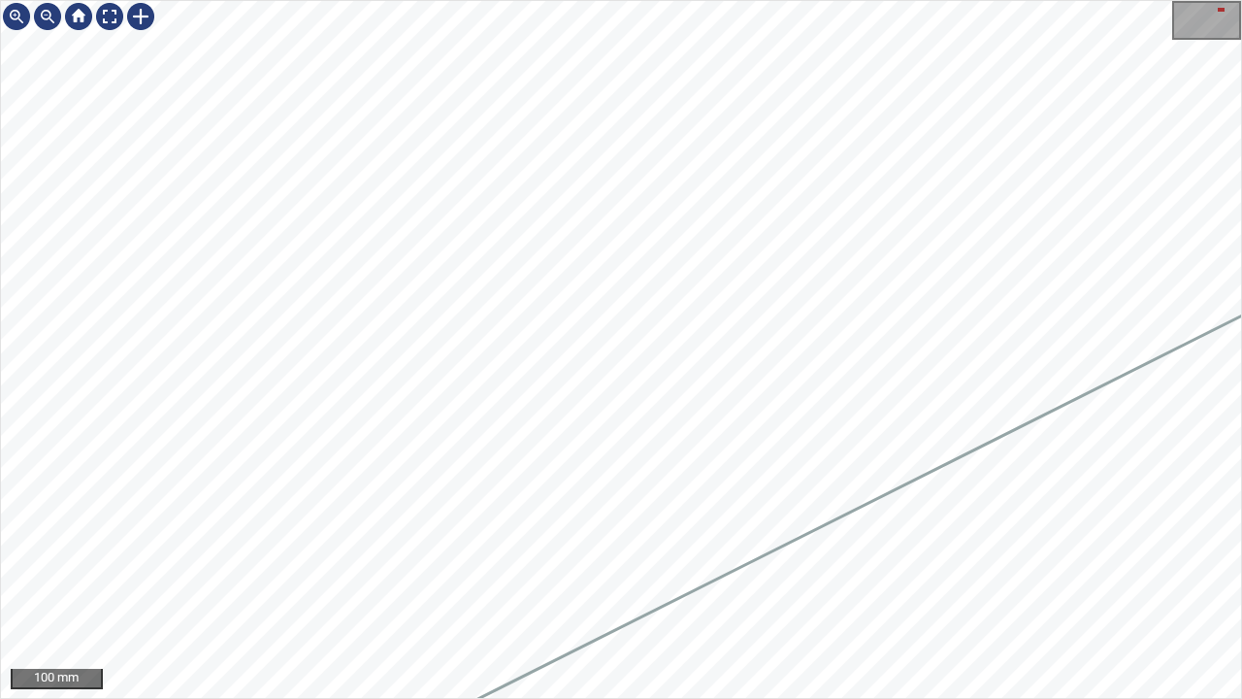
click at [0, 433] on div "100 mm" at bounding box center [621, 349] width 1242 height 699
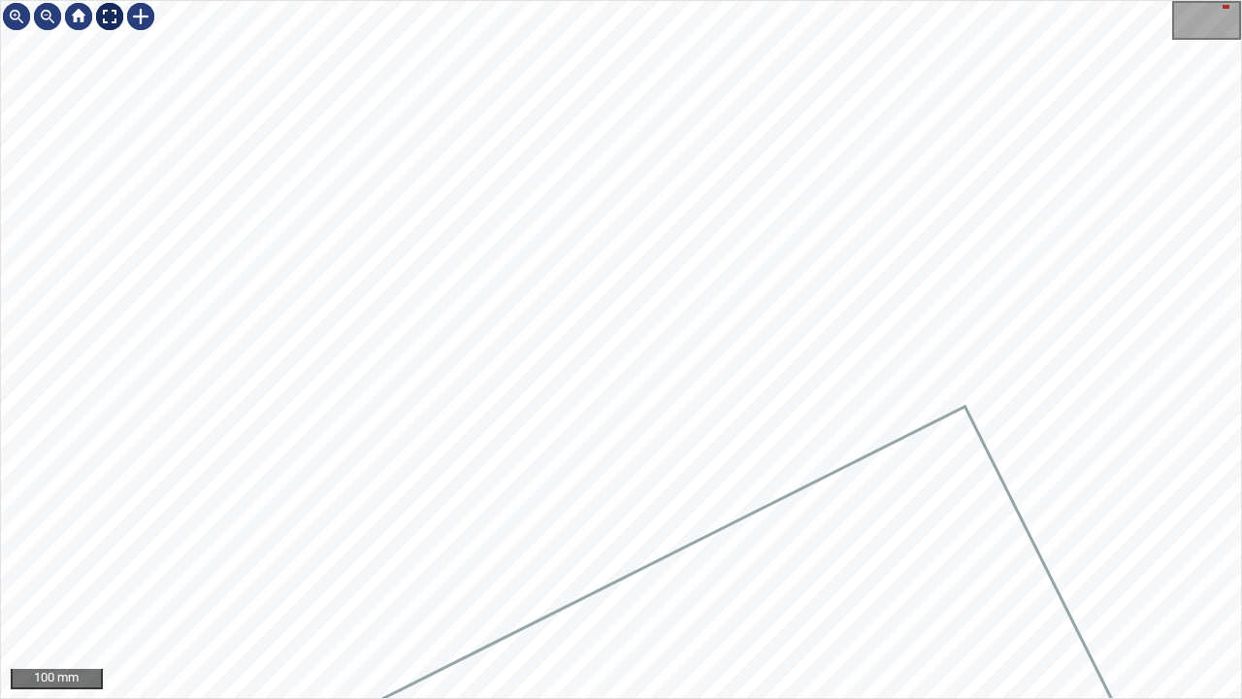
click at [113, 19] on div at bounding box center [109, 16] width 31 height 31
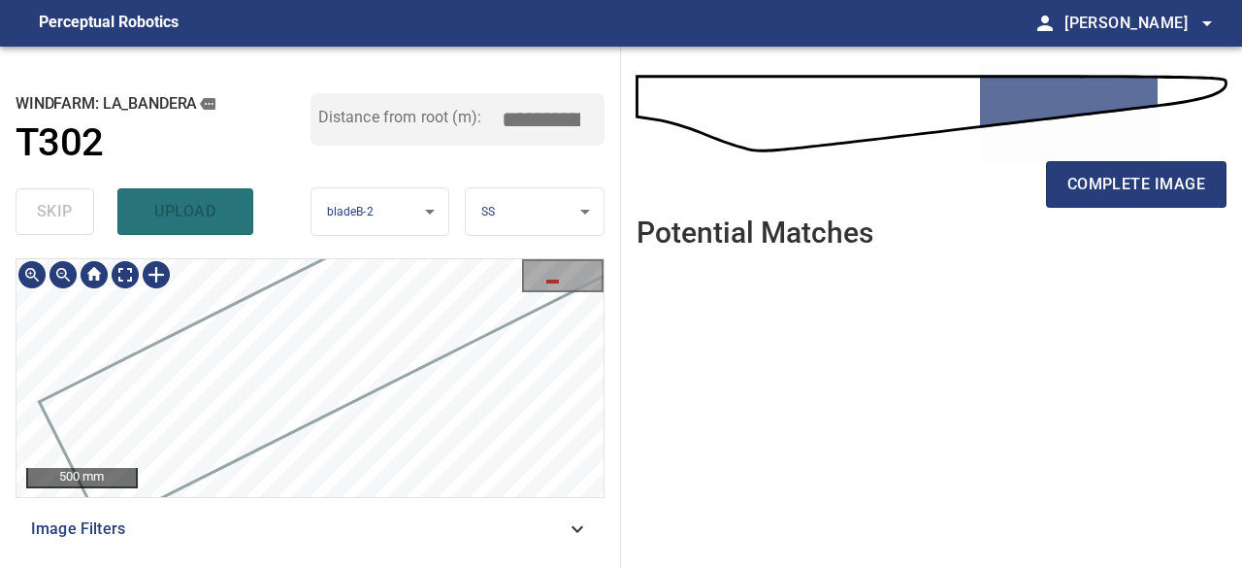
click at [605, 383] on div "**********" at bounding box center [310, 307] width 621 height 521
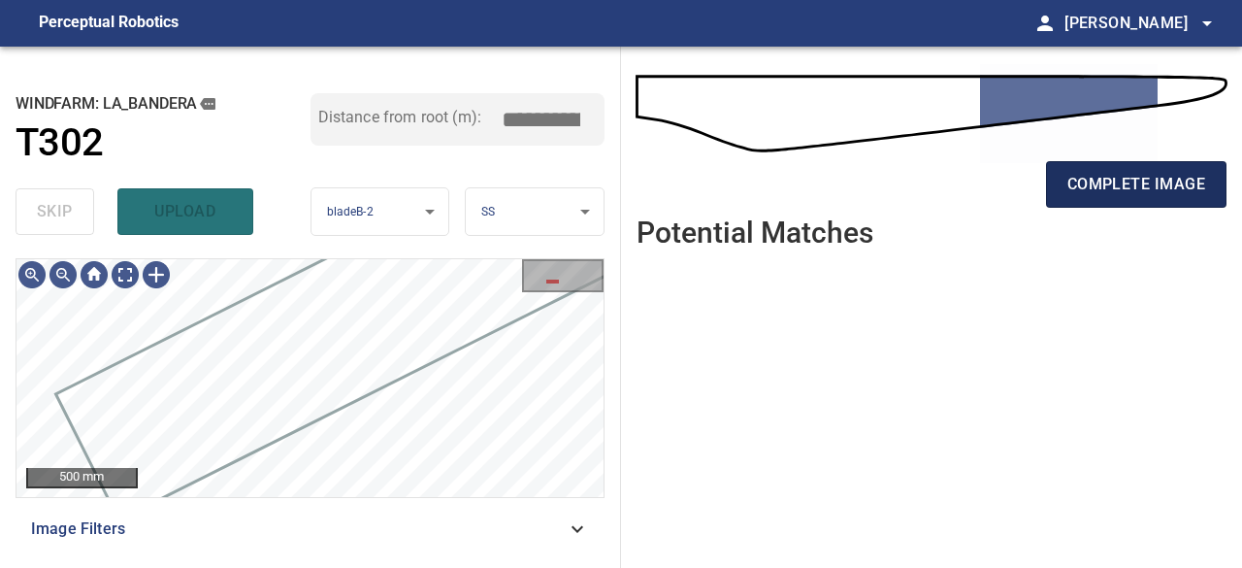
click at [1114, 181] on span "complete image" at bounding box center [1137, 184] width 138 height 27
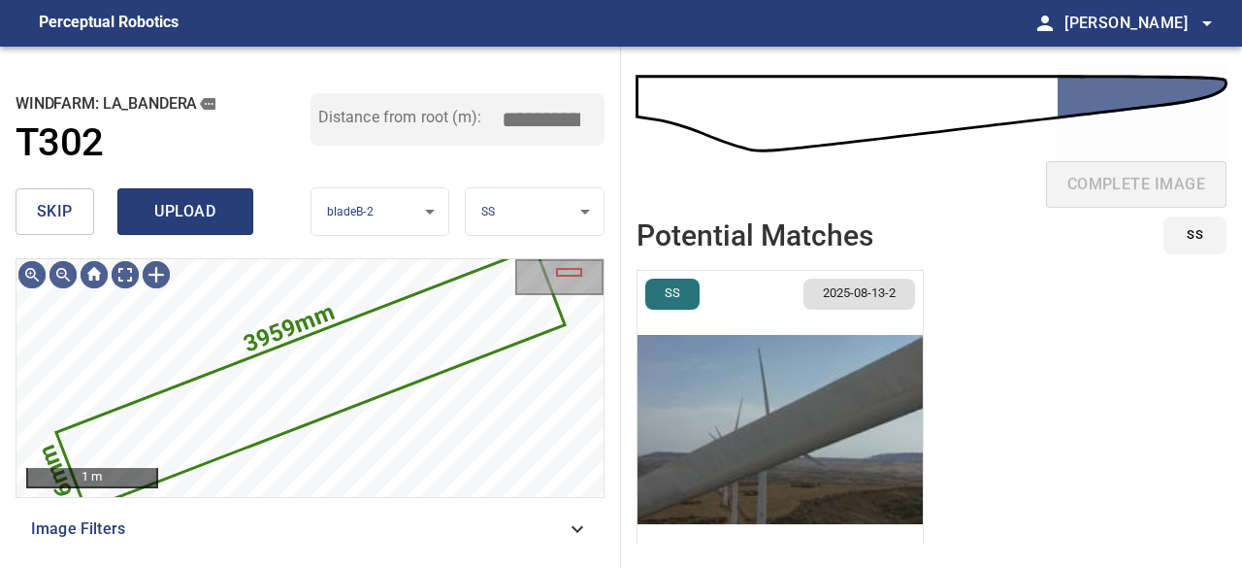
click at [174, 219] on span "upload" at bounding box center [185, 211] width 93 height 27
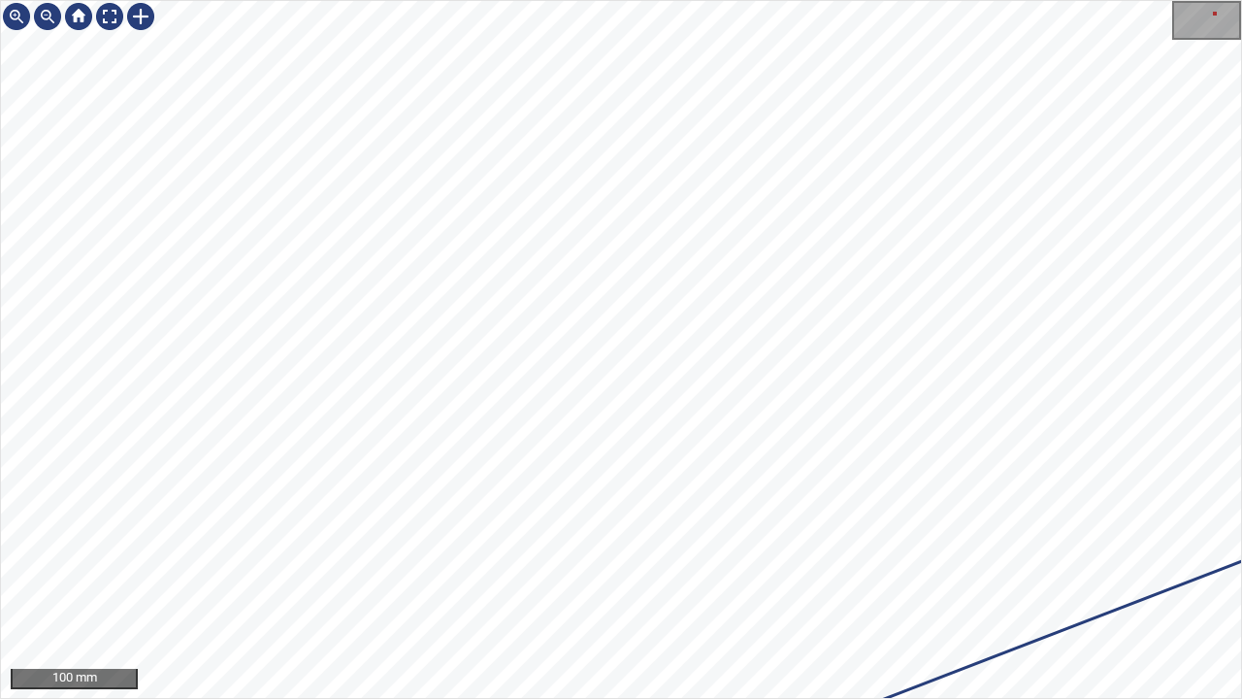
click at [0, 567] on div "100 mm" at bounding box center [621, 349] width 1242 height 699
click at [0, 458] on div "100 mm" at bounding box center [621, 349] width 1242 height 699
click at [0, 350] on div "100 mm" at bounding box center [621, 349] width 1242 height 699
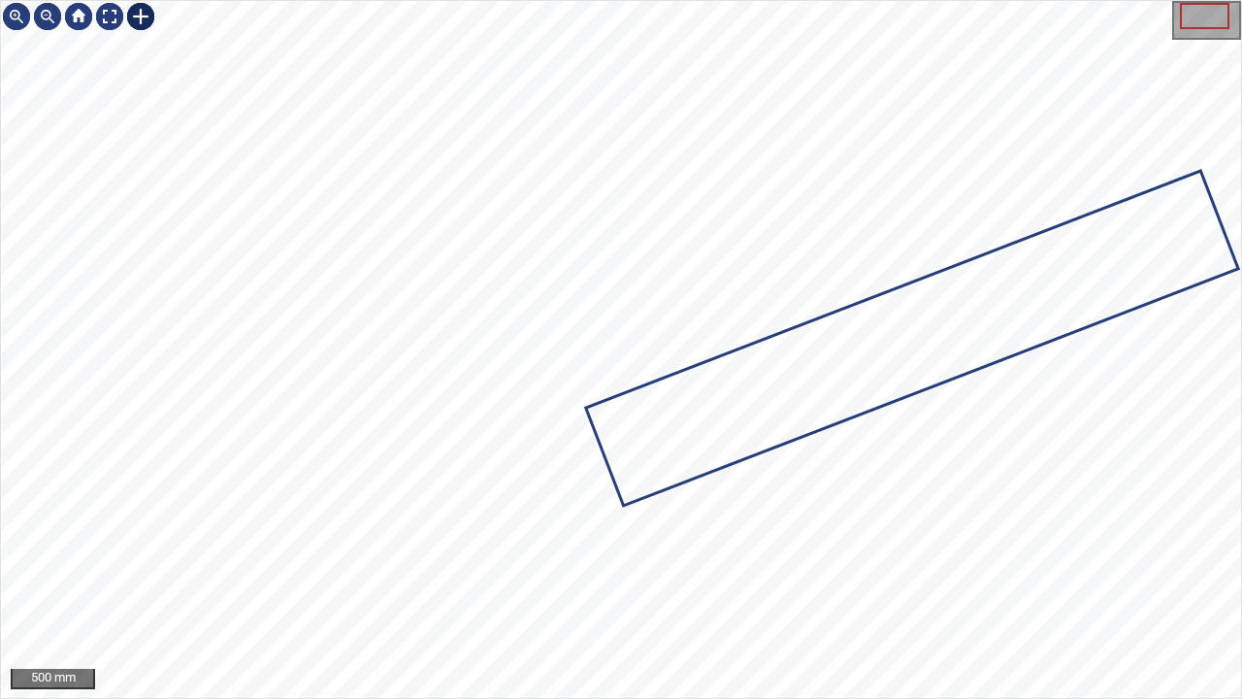
click at [142, 19] on div at bounding box center [140, 16] width 31 height 31
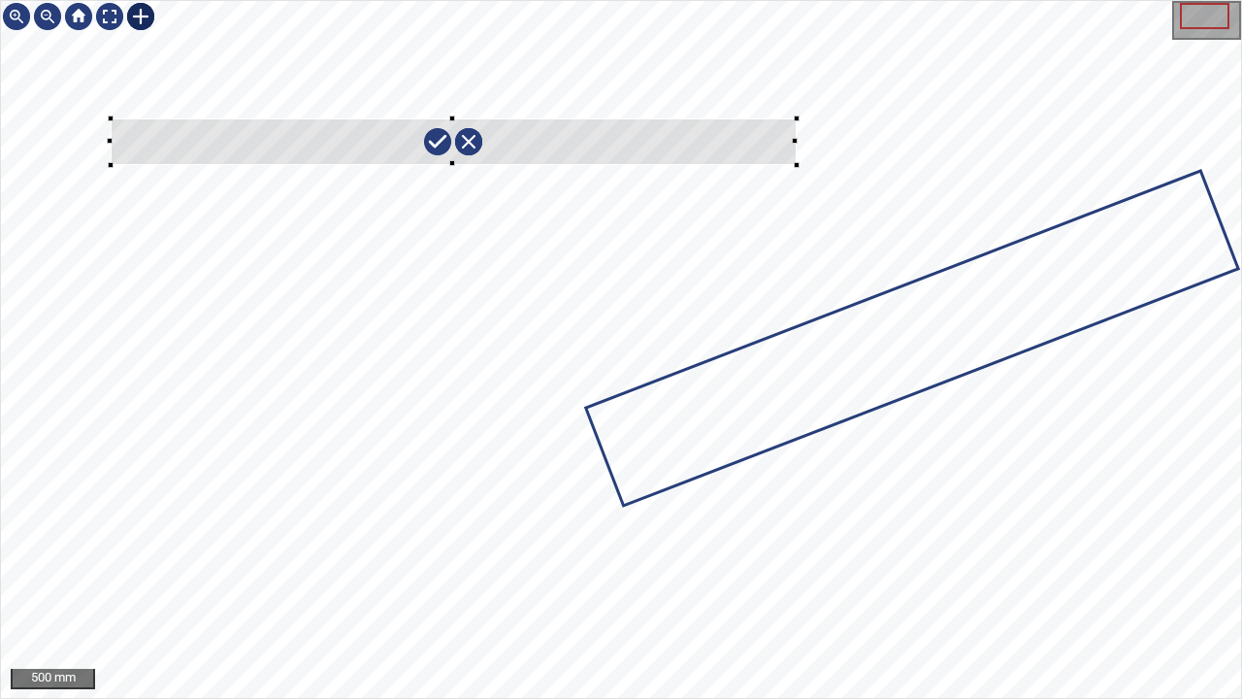
click at [796, 164] on div at bounding box center [621, 349] width 1240 height 697
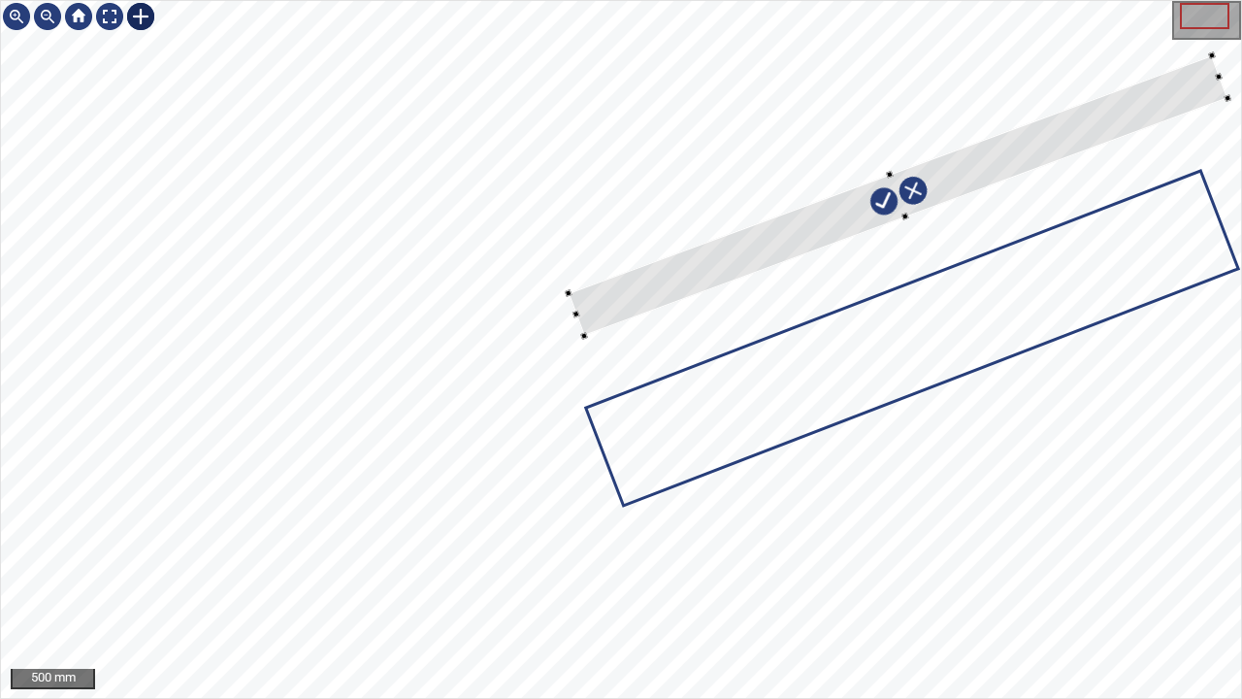
click at [689, 299] on div at bounding box center [621, 349] width 1240 height 697
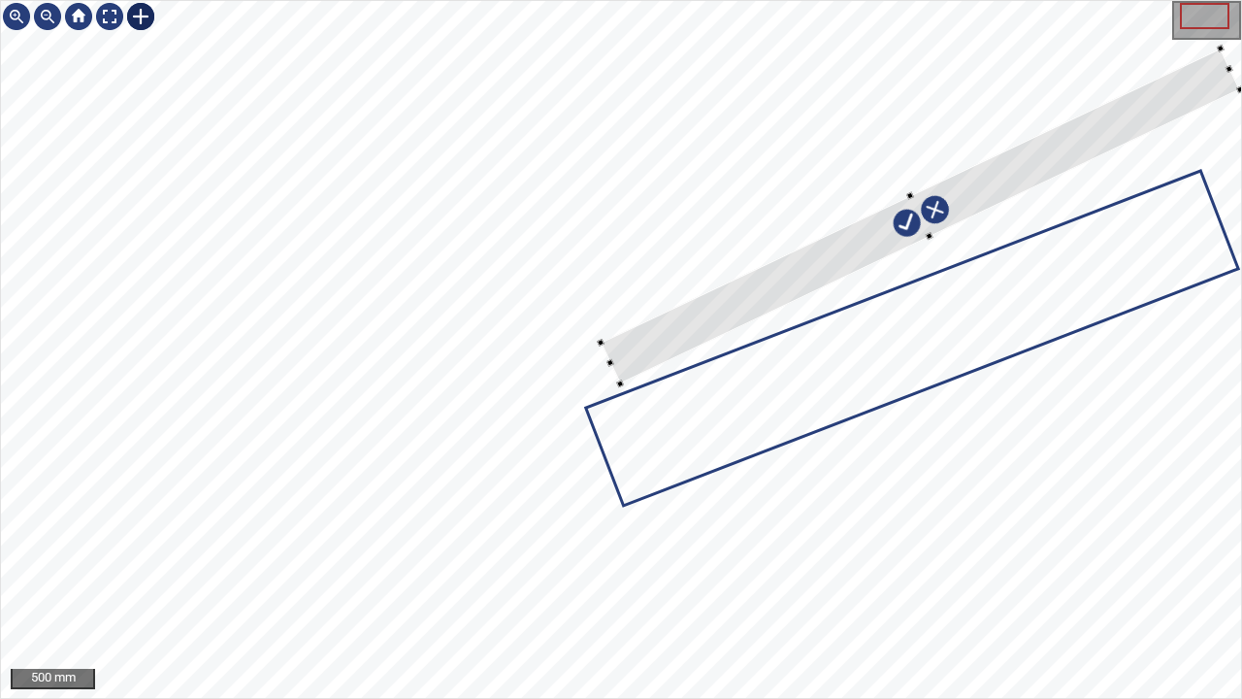
click at [730, 313] on div at bounding box center [921, 217] width 640 height 336
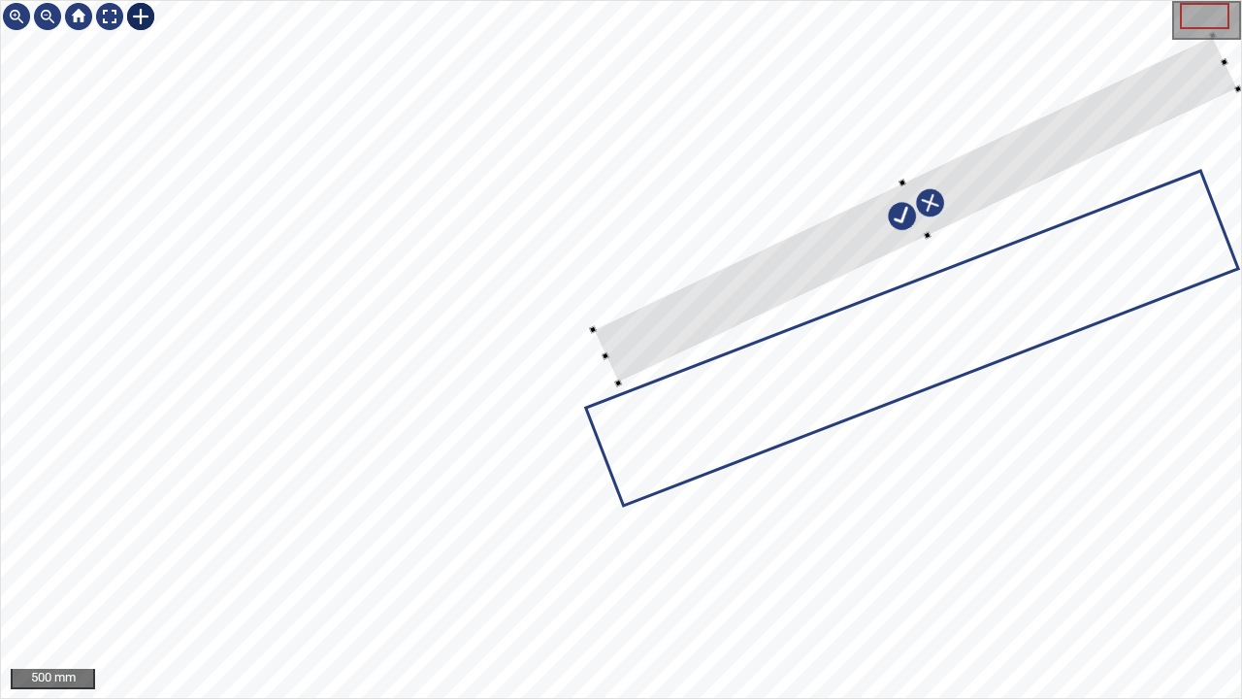
click at [903, 181] on div at bounding box center [902, 182] width 8 height 8
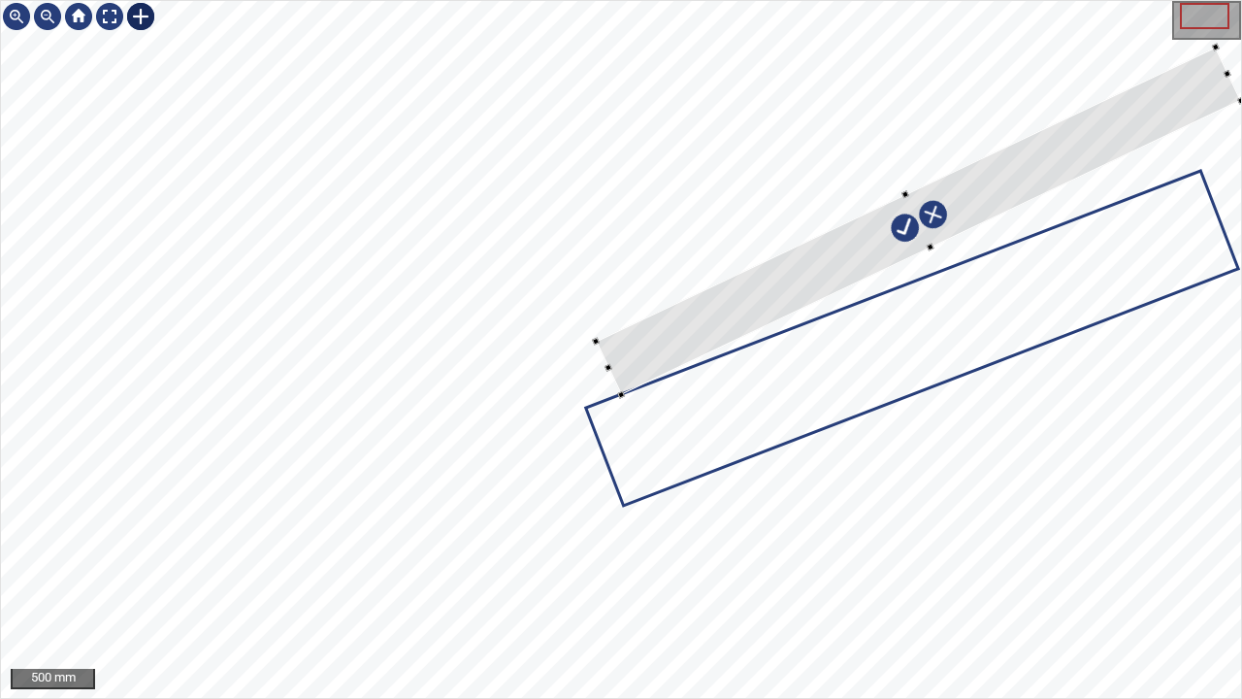
click at [844, 278] on div at bounding box center [918, 220] width 645 height 347
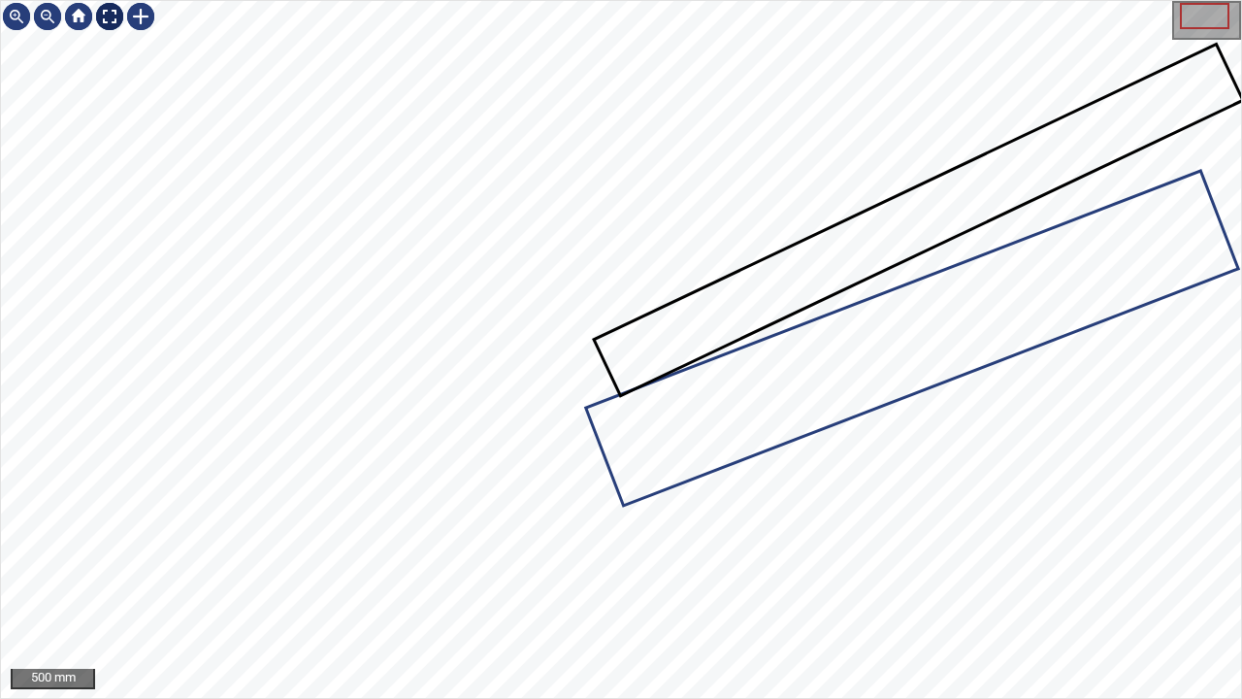
click at [115, 17] on div at bounding box center [109, 16] width 31 height 31
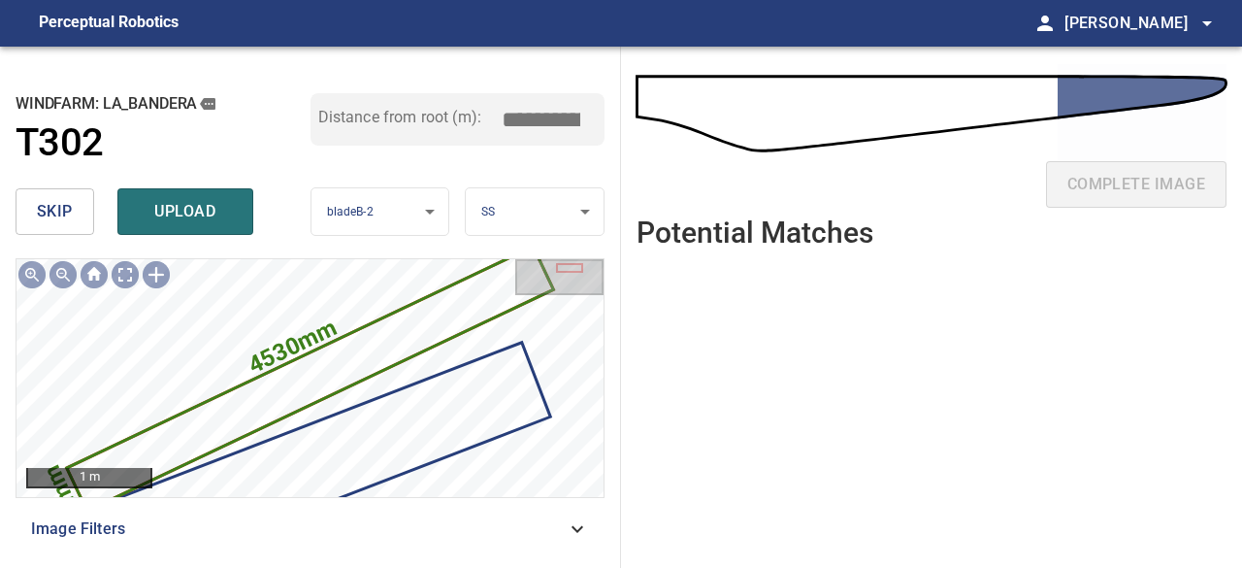
click at [177, 207] on span "upload" at bounding box center [185, 211] width 93 height 27
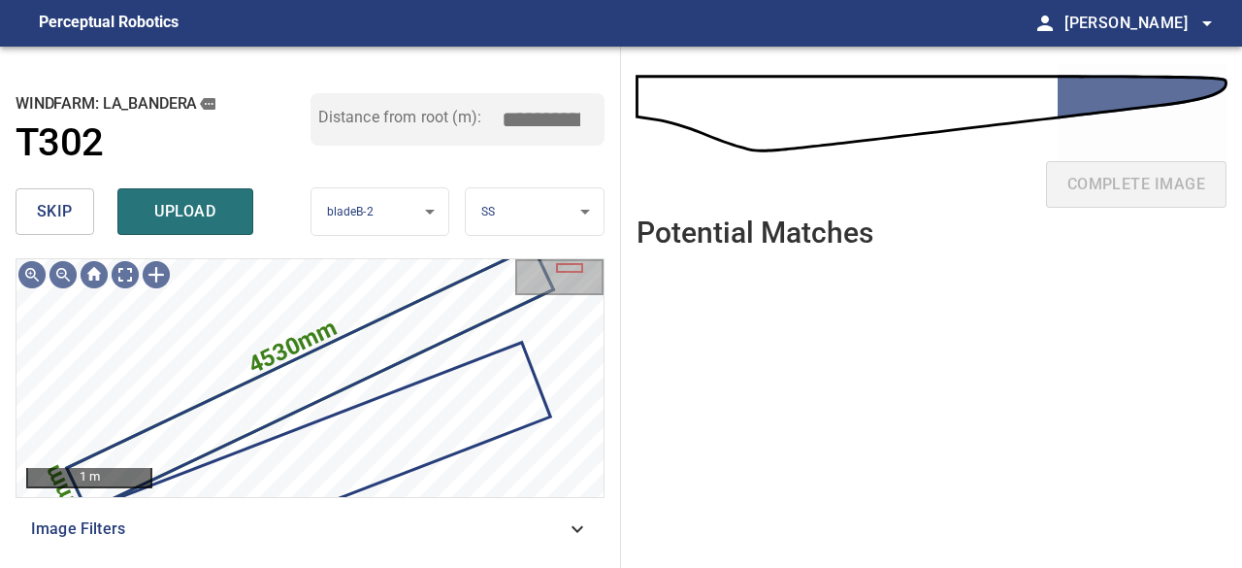
click at [223, 207] on span "upload" at bounding box center [185, 211] width 93 height 27
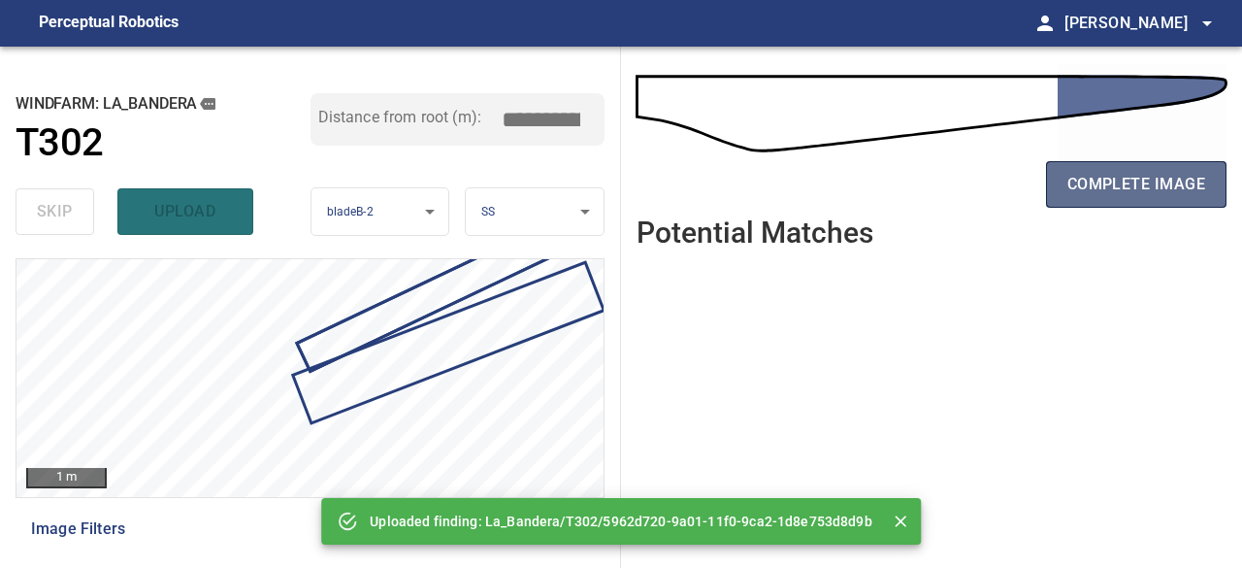
click at [1172, 181] on span "complete image" at bounding box center [1137, 184] width 138 height 27
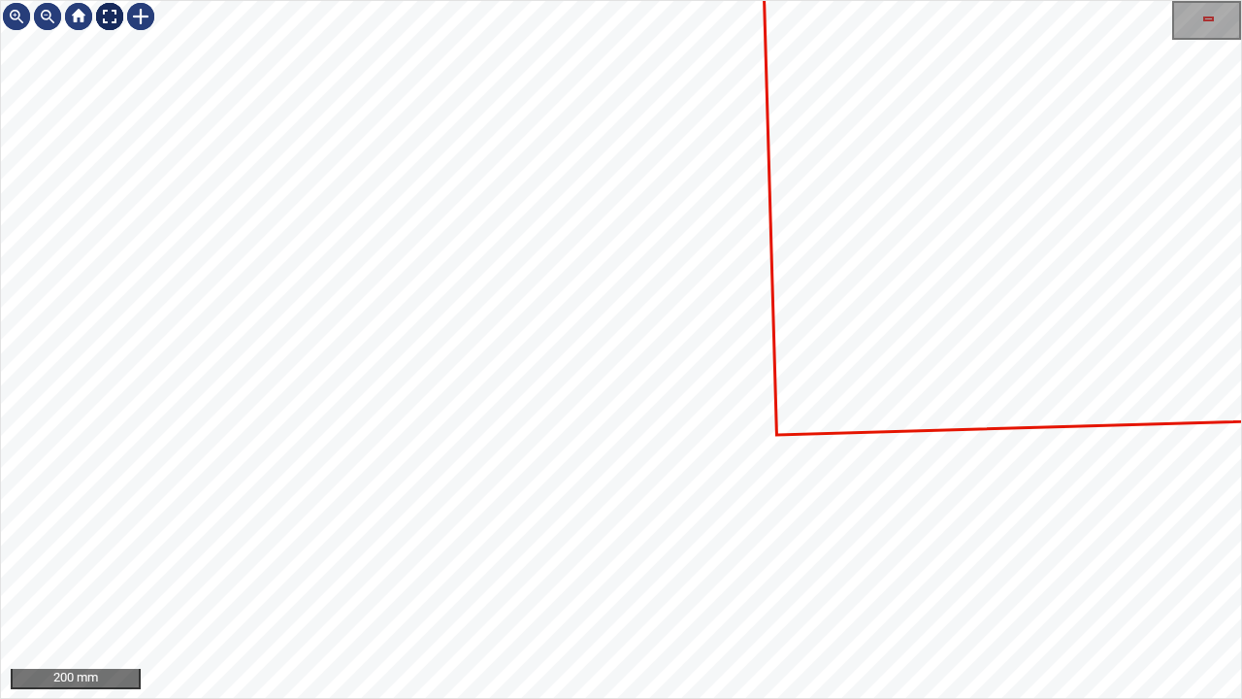
click at [114, 17] on div at bounding box center [109, 16] width 31 height 31
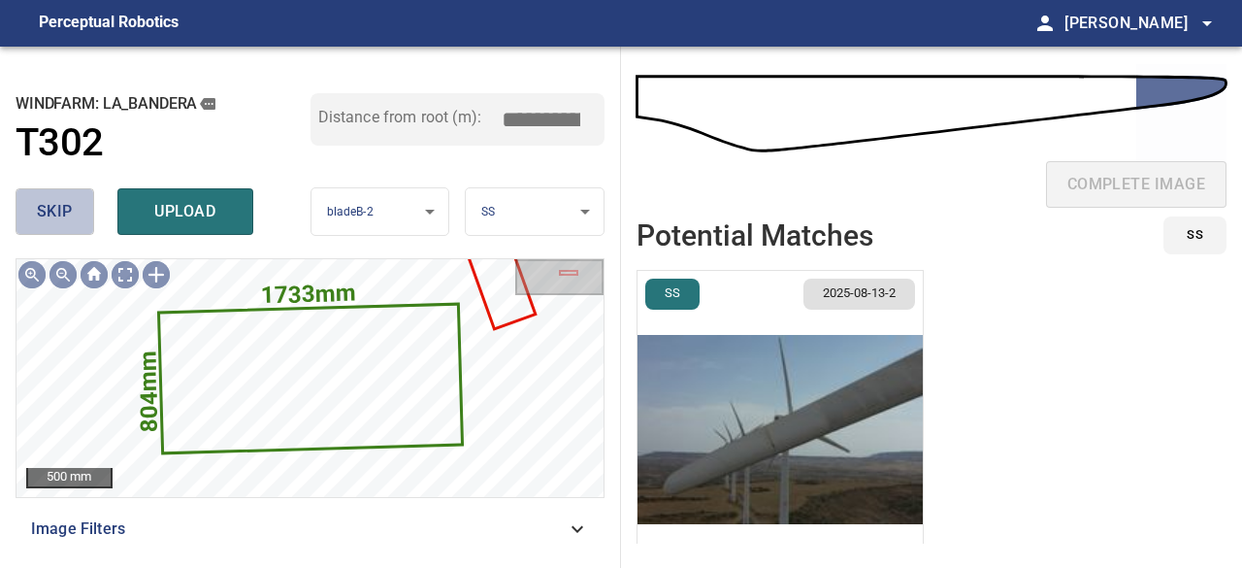
click at [53, 213] on span "skip" at bounding box center [55, 211] width 36 height 27
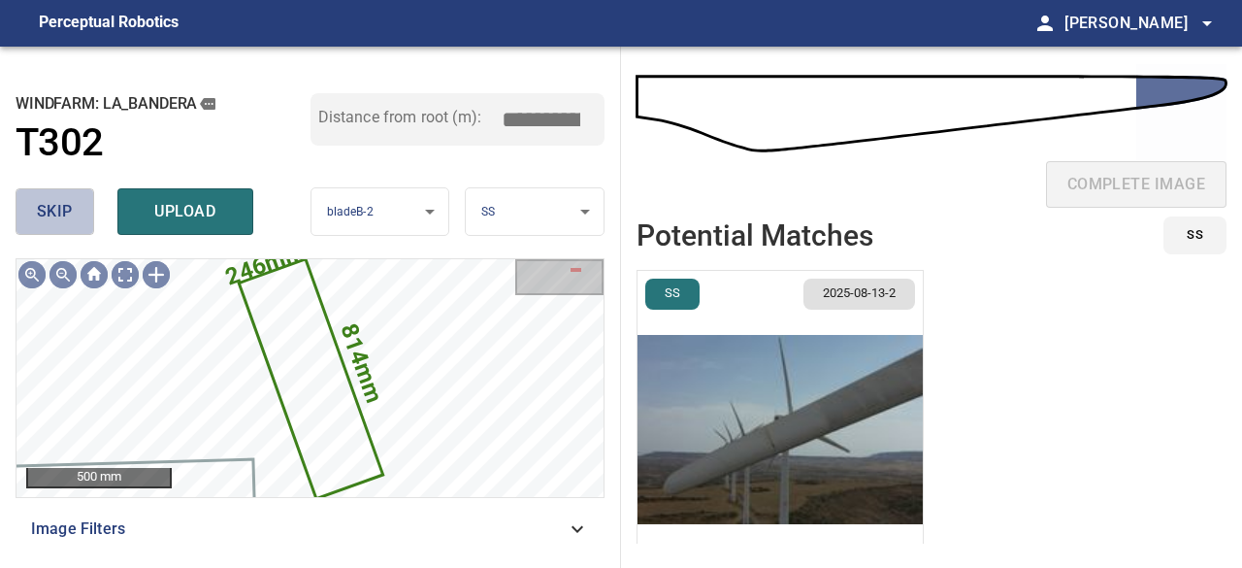
click at [49, 213] on span "skip" at bounding box center [55, 211] width 36 height 27
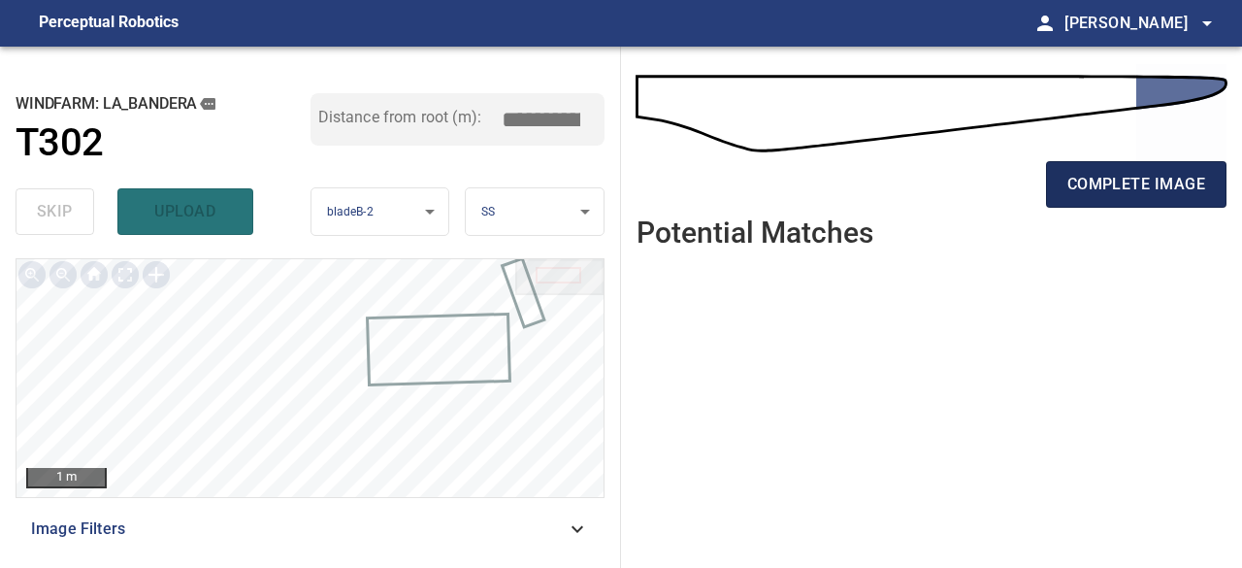
click at [1114, 193] on span "complete image" at bounding box center [1137, 184] width 138 height 27
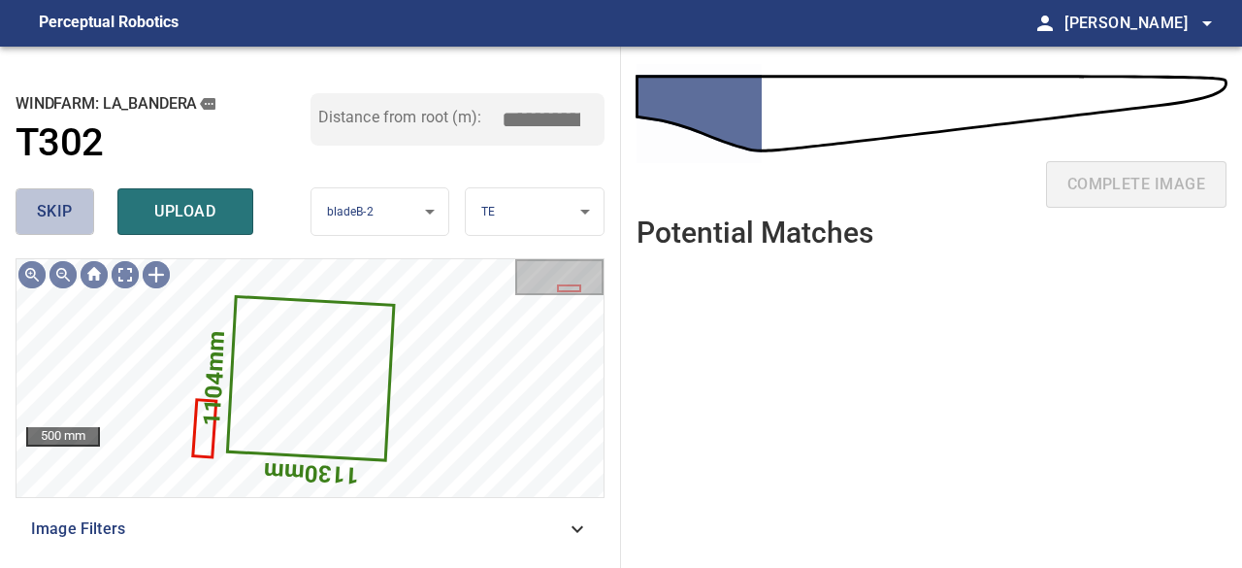
click at [52, 204] on span "skip" at bounding box center [55, 211] width 36 height 27
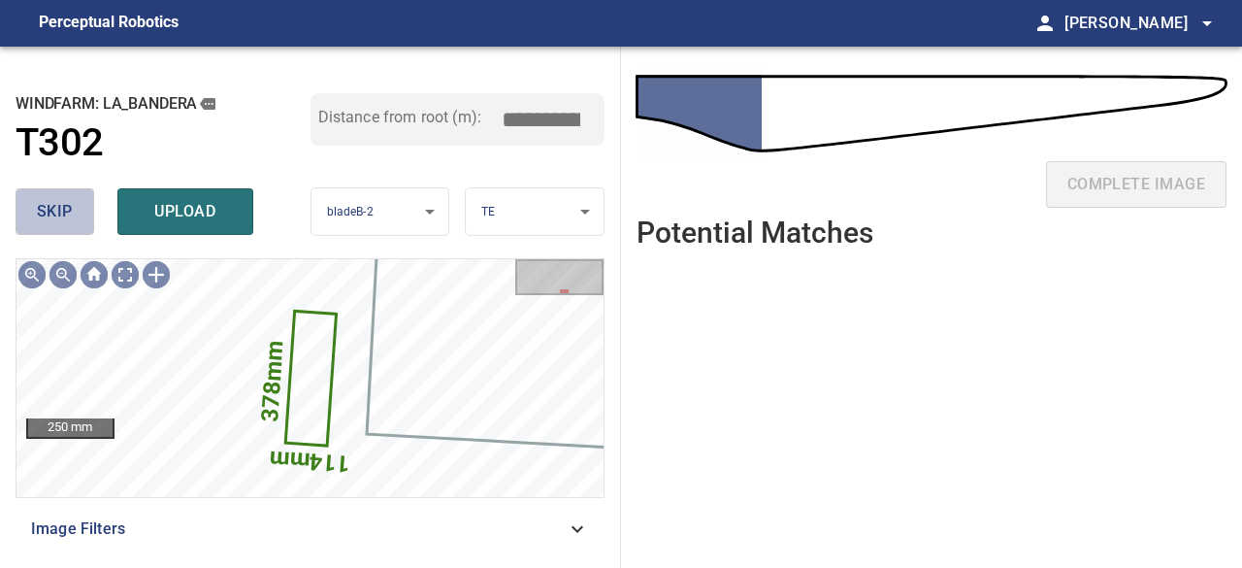
click at [52, 200] on span "skip" at bounding box center [55, 211] width 36 height 27
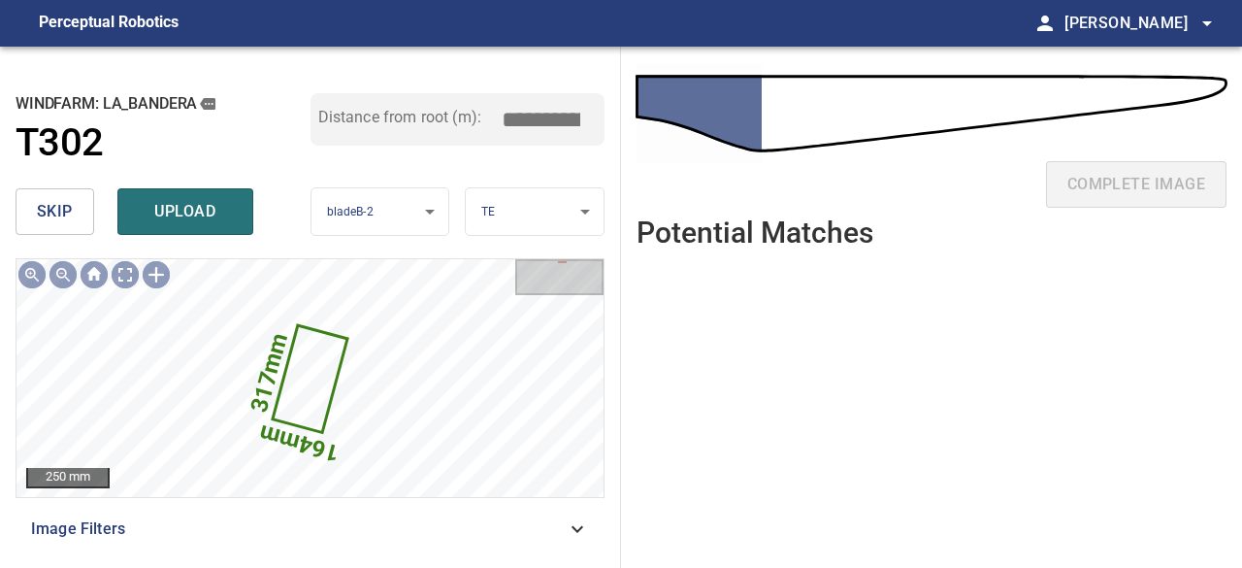
click at [52, 198] on span "skip" at bounding box center [55, 211] width 36 height 27
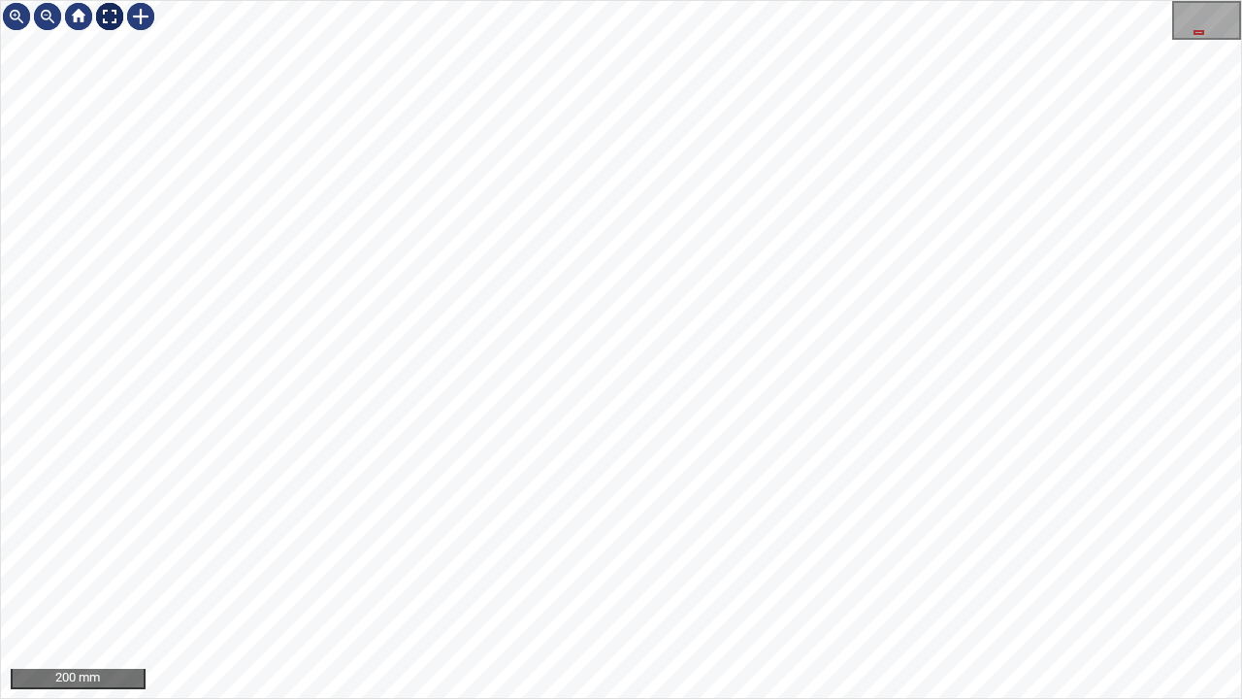
click at [113, 12] on div at bounding box center [109, 16] width 31 height 31
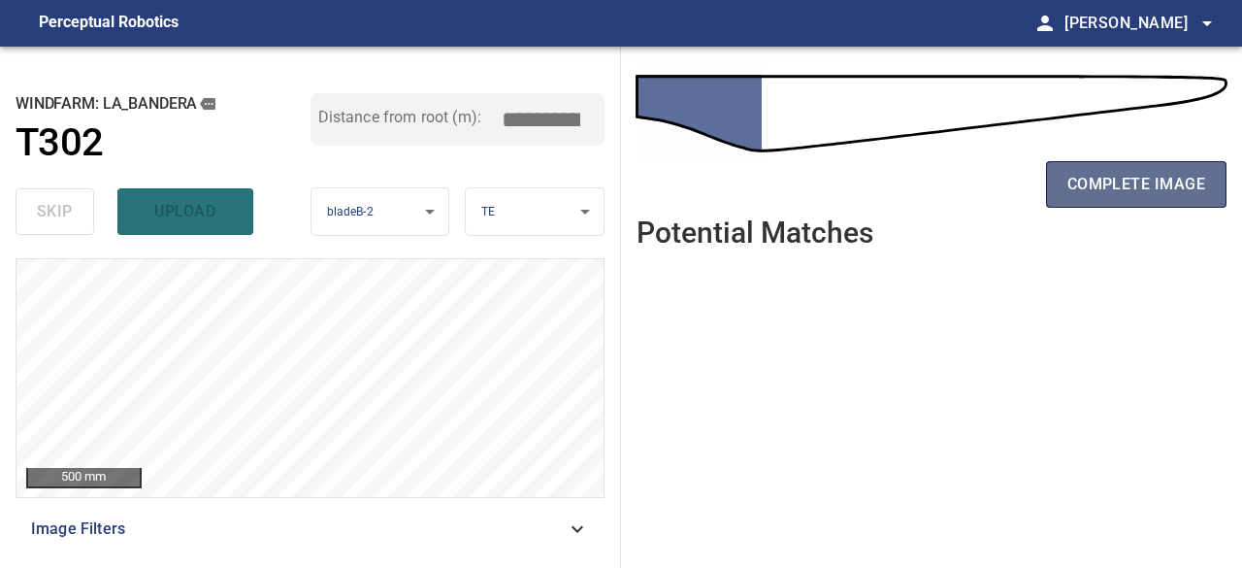
click at [1087, 177] on span "complete image" at bounding box center [1137, 184] width 138 height 27
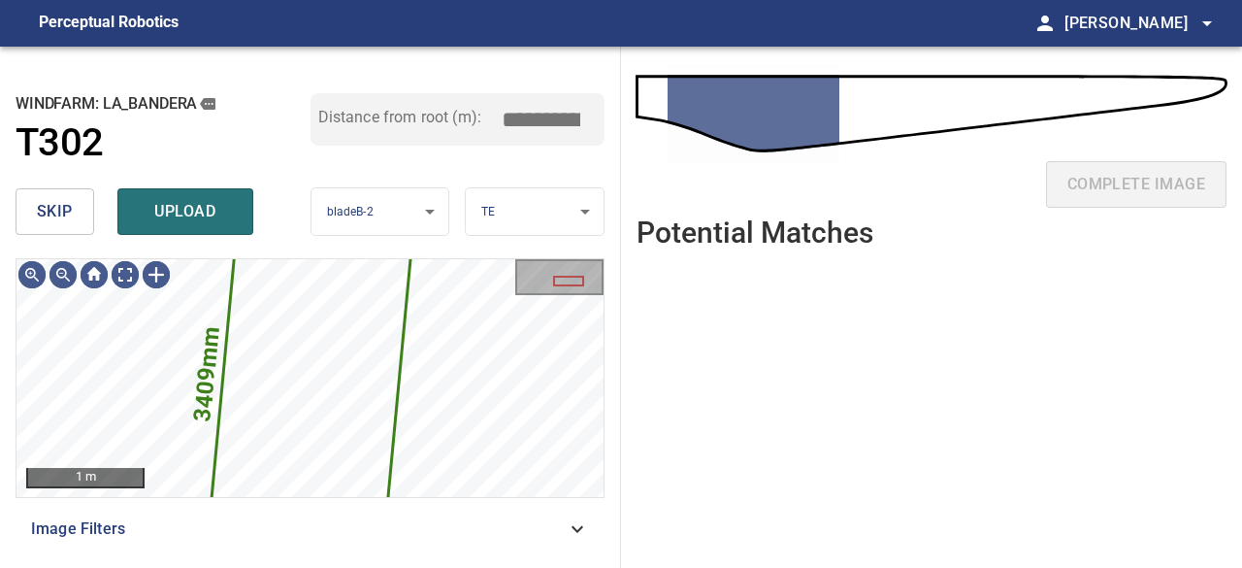
click at [56, 211] on span "skip" at bounding box center [55, 211] width 36 height 27
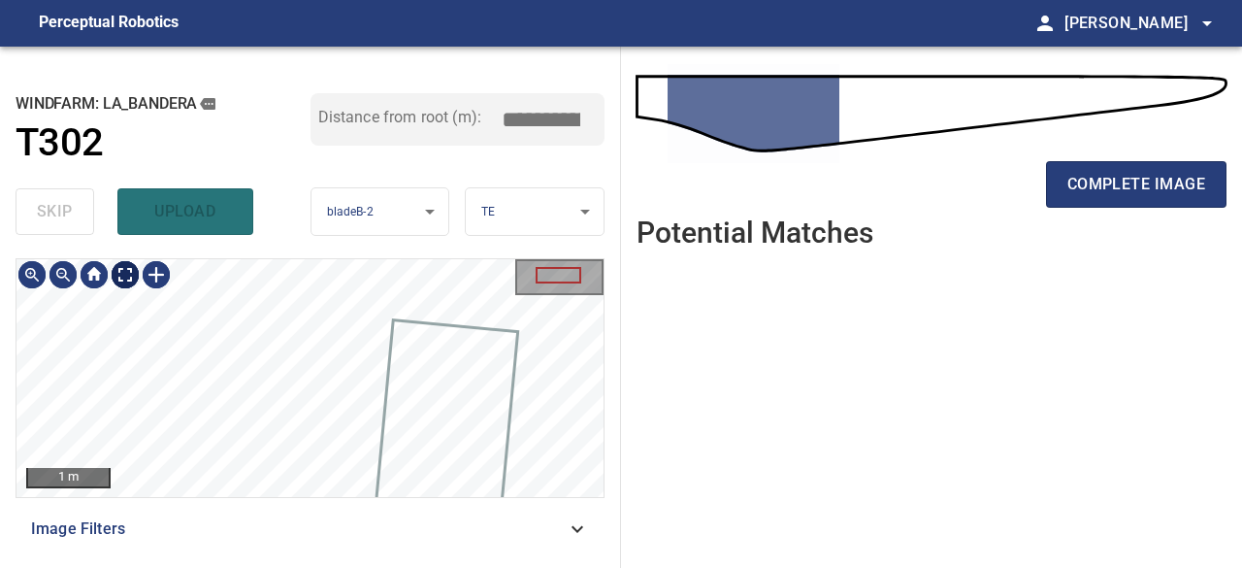
click at [142, 274] on div at bounding box center [93, 274] width 155 height 31
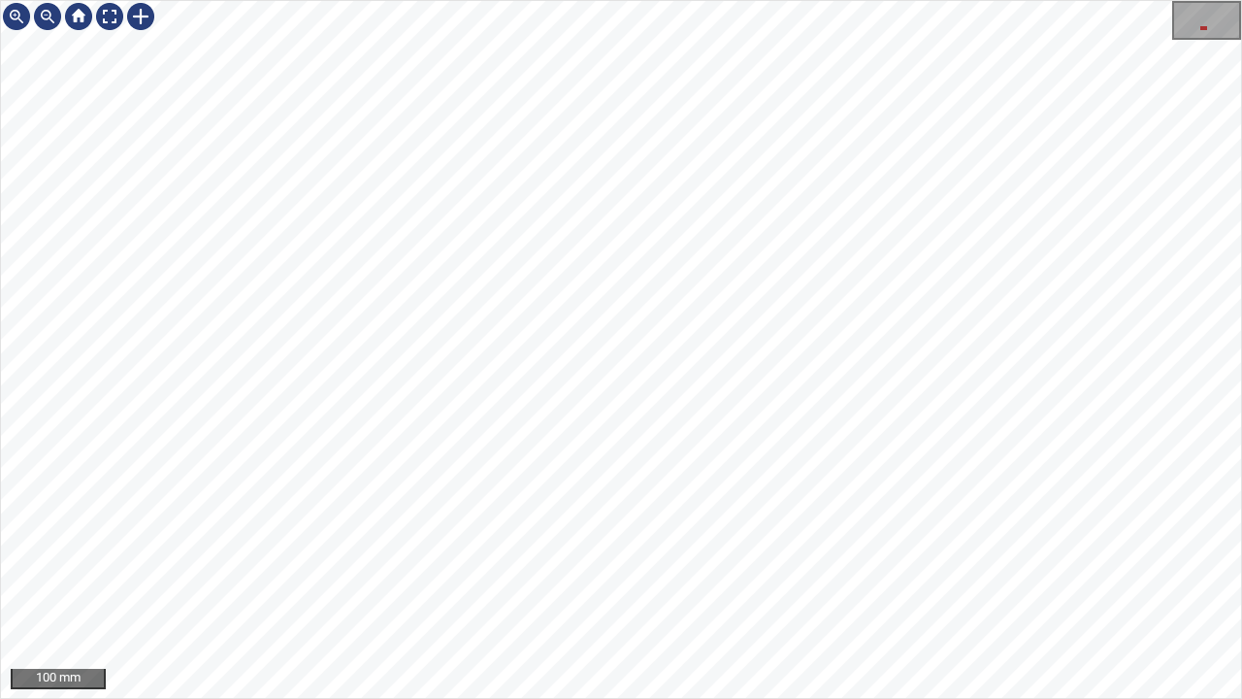
click at [794, 0] on div "100 mm" at bounding box center [621, 349] width 1242 height 699
click at [105, 14] on div at bounding box center [109, 16] width 31 height 31
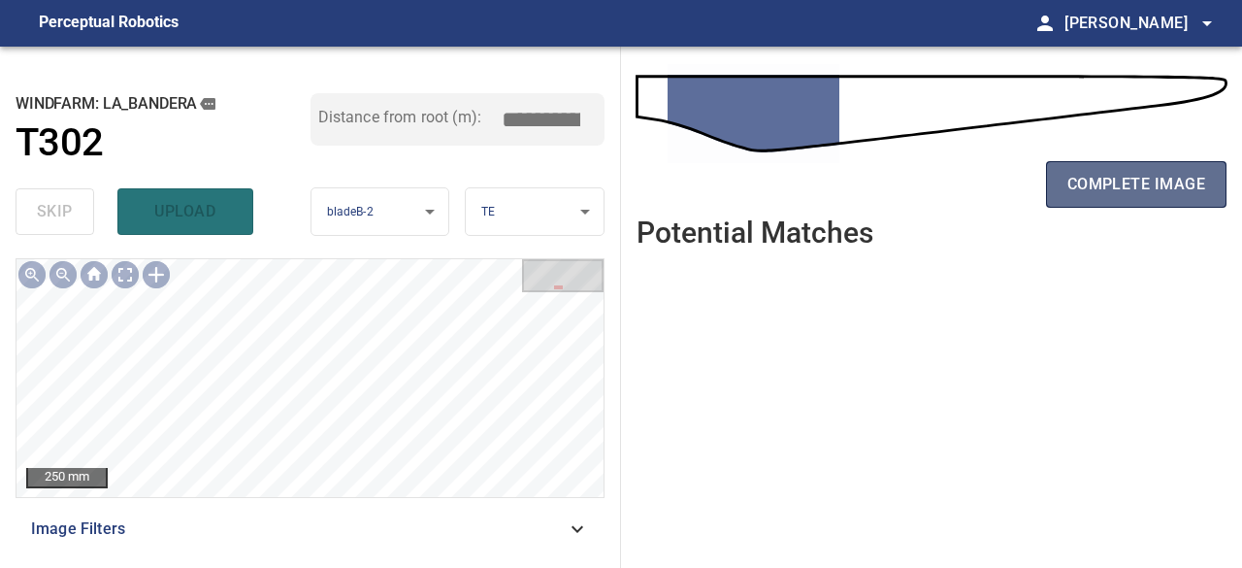
drag, startPoint x: 1143, startPoint y: 188, endPoint x: 1131, endPoint y: 195, distance: 14.3
click at [1143, 188] on span "complete image" at bounding box center [1137, 184] width 138 height 27
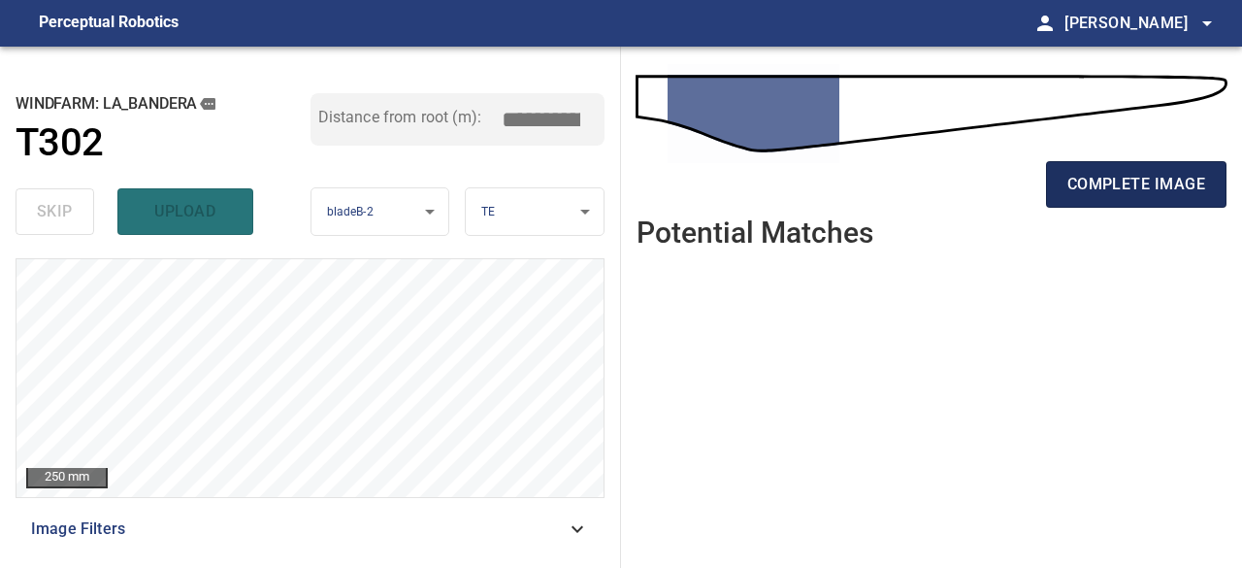
click at [1134, 186] on span "complete image" at bounding box center [1137, 184] width 138 height 27
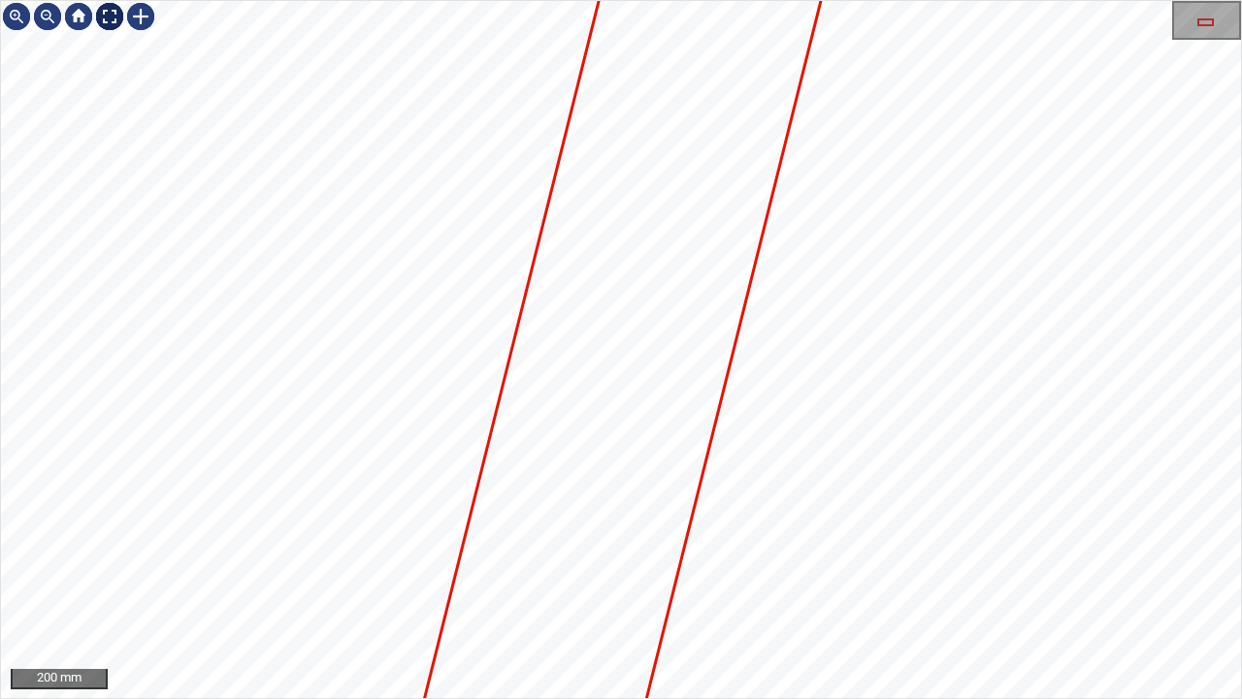
click at [99, 16] on div at bounding box center [109, 16] width 31 height 31
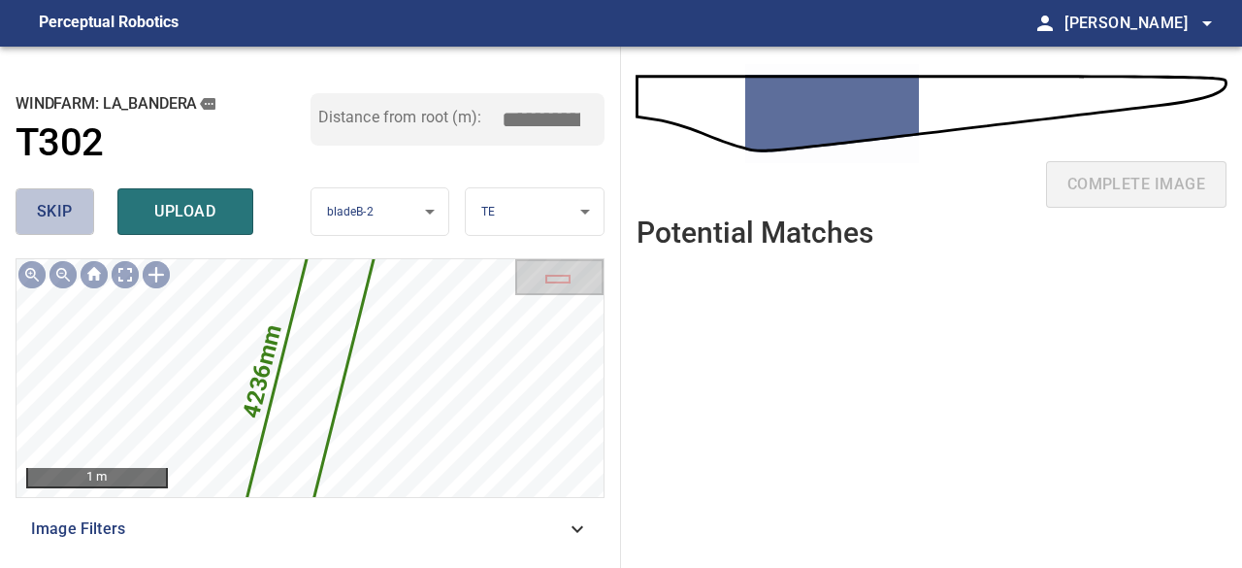
click at [62, 219] on span "skip" at bounding box center [55, 211] width 36 height 27
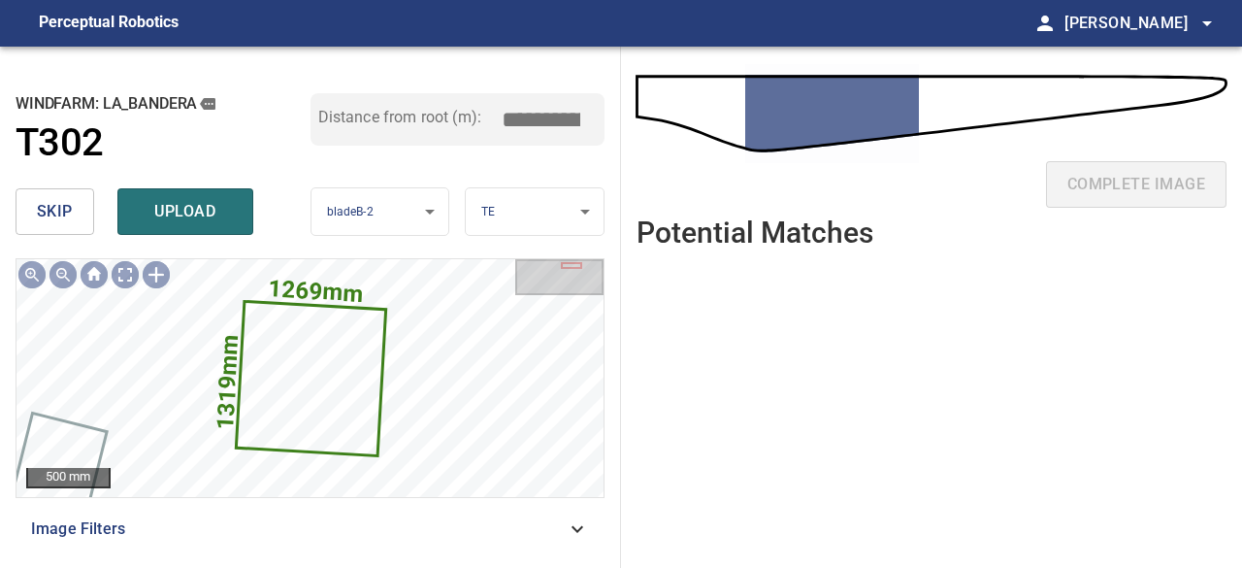
click at [60, 218] on span "skip" at bounding box center [55, 211] width 36 height 27
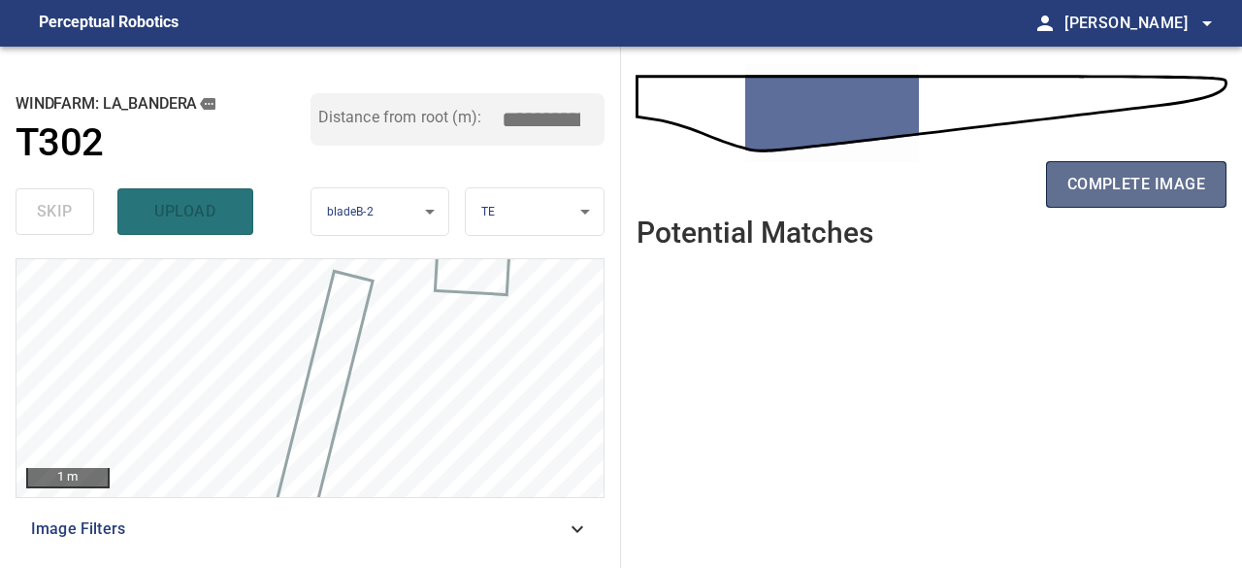
click at [1165, 180] on span "complete image" at bounding box center [1137, 184] width 138 height 27
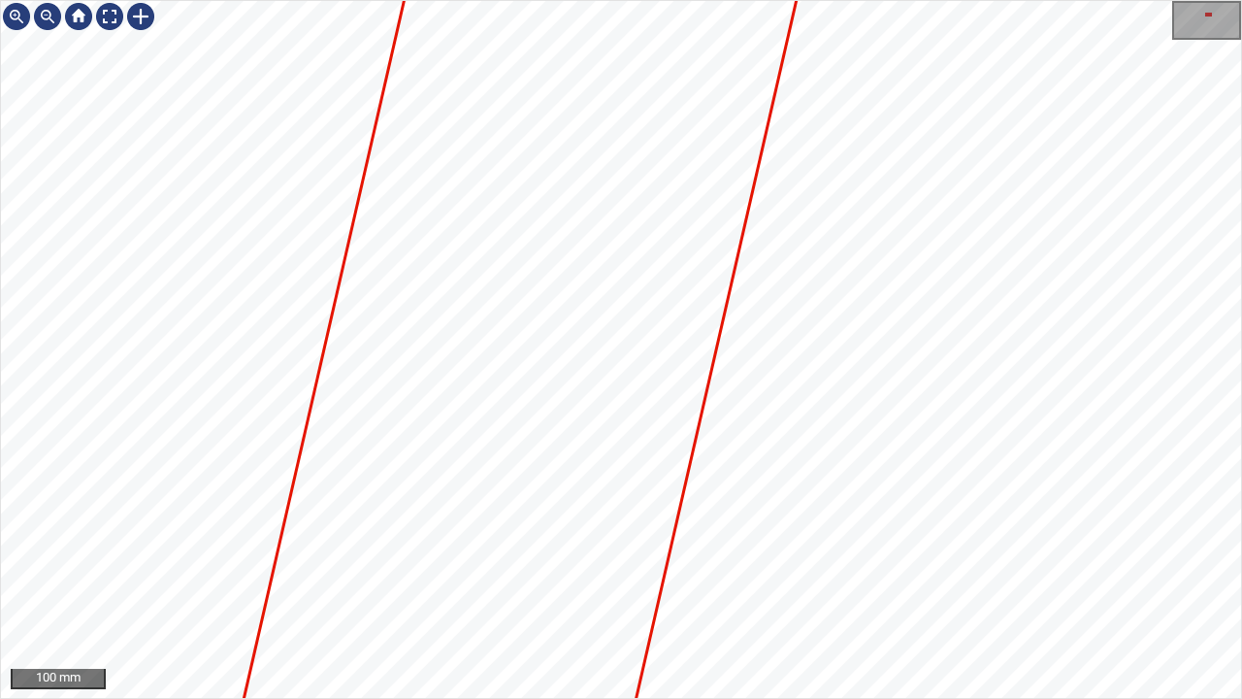
click at [1027, 0] on div "100 mm" at bounding box center [621, 349] width 1242 height 699
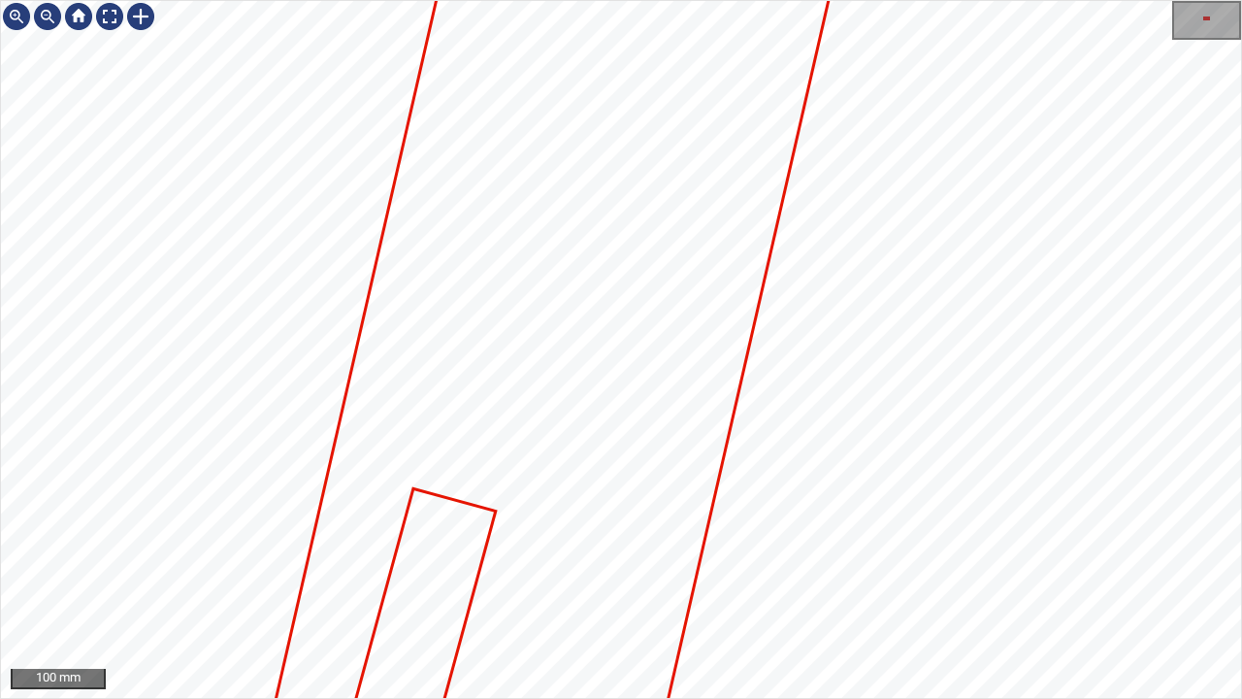
click at [1087, 0] on div "100 mm" at bounding box center [621, 349] width 1242 height 699
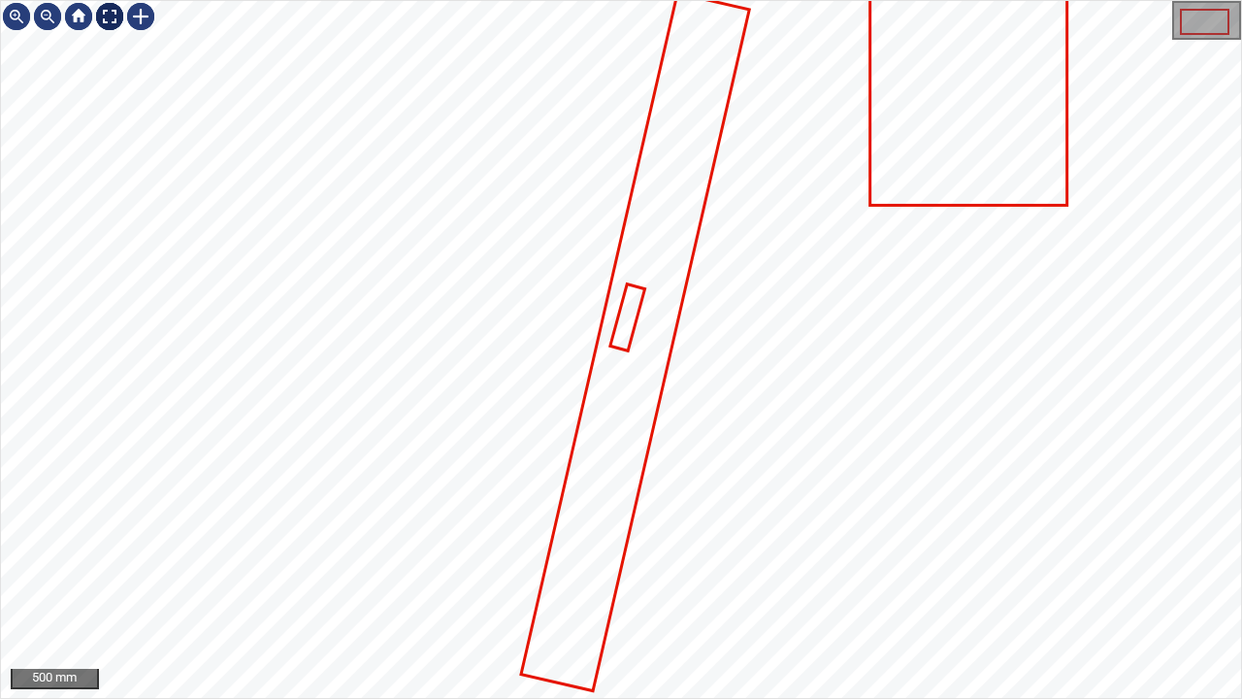
click at [109, 16] on div at bounding box center [109, 16] width 31 height 31
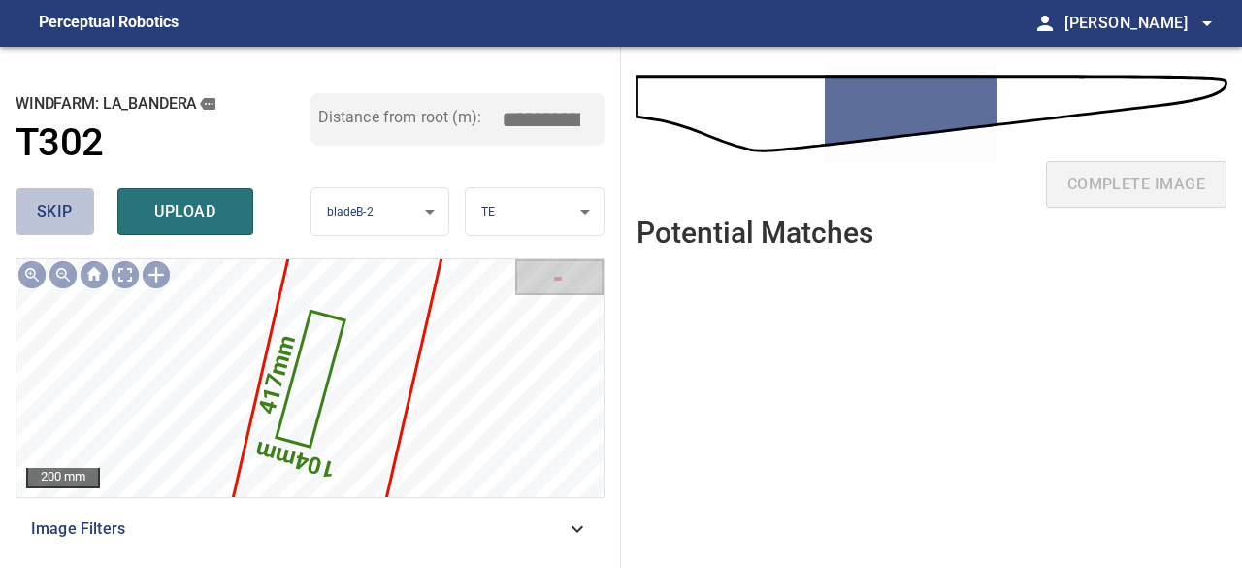
click at [54, 214] on span "skip" at bounding box center [55, 211] width 36 height 27
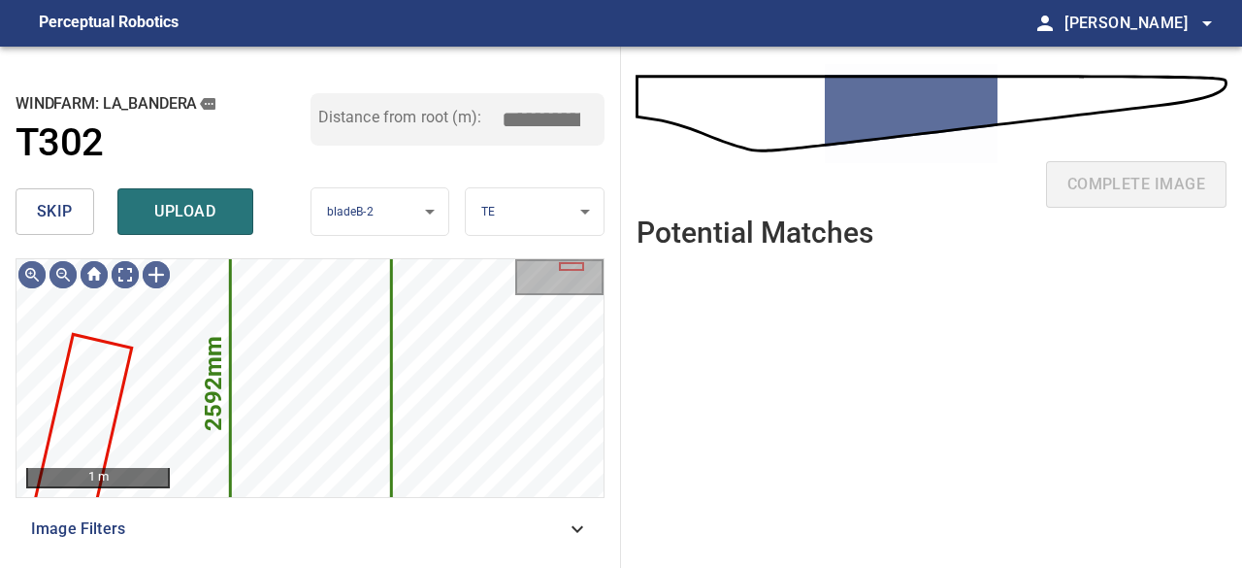
click at [54, 214] on span "skip" at bounding box center [55, 211] width 36 height 27
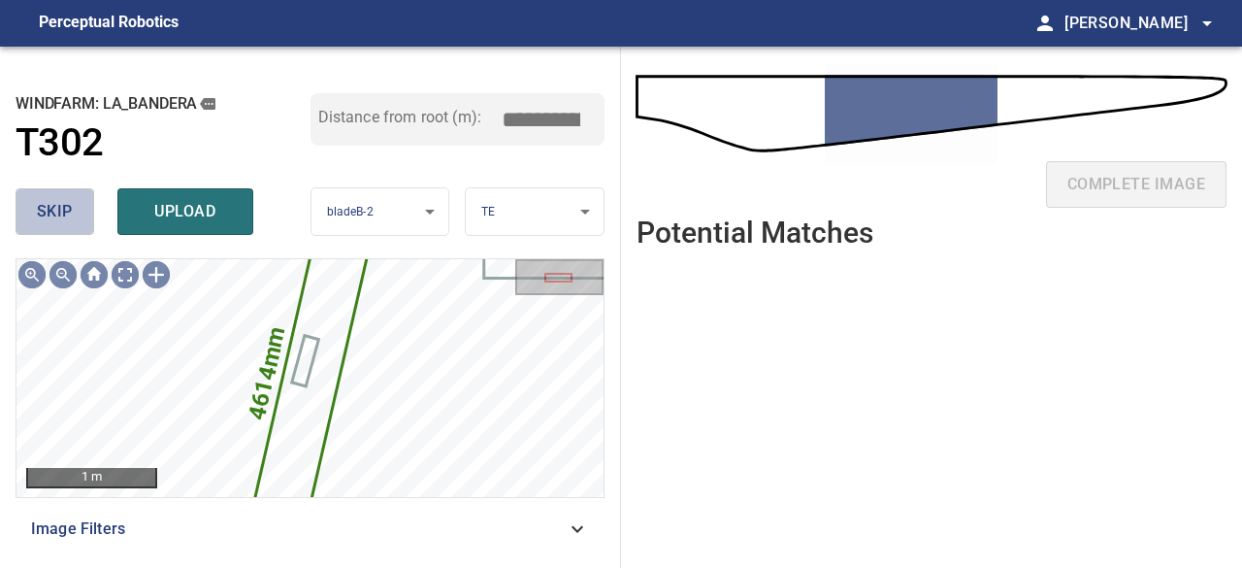
click at [54, 213] on span "skip" at bounding box center [55, 211] width 36 height 27
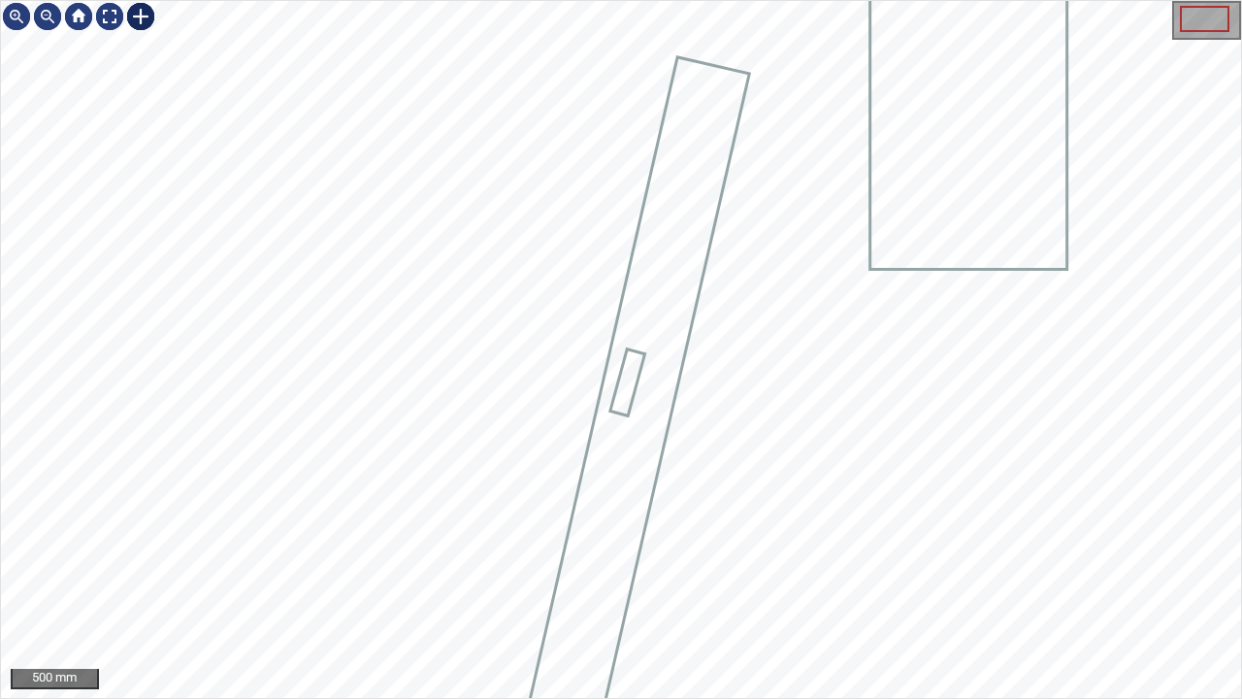
click at [140, 14] on div at bounding box center [140, 16] width 31 height 31
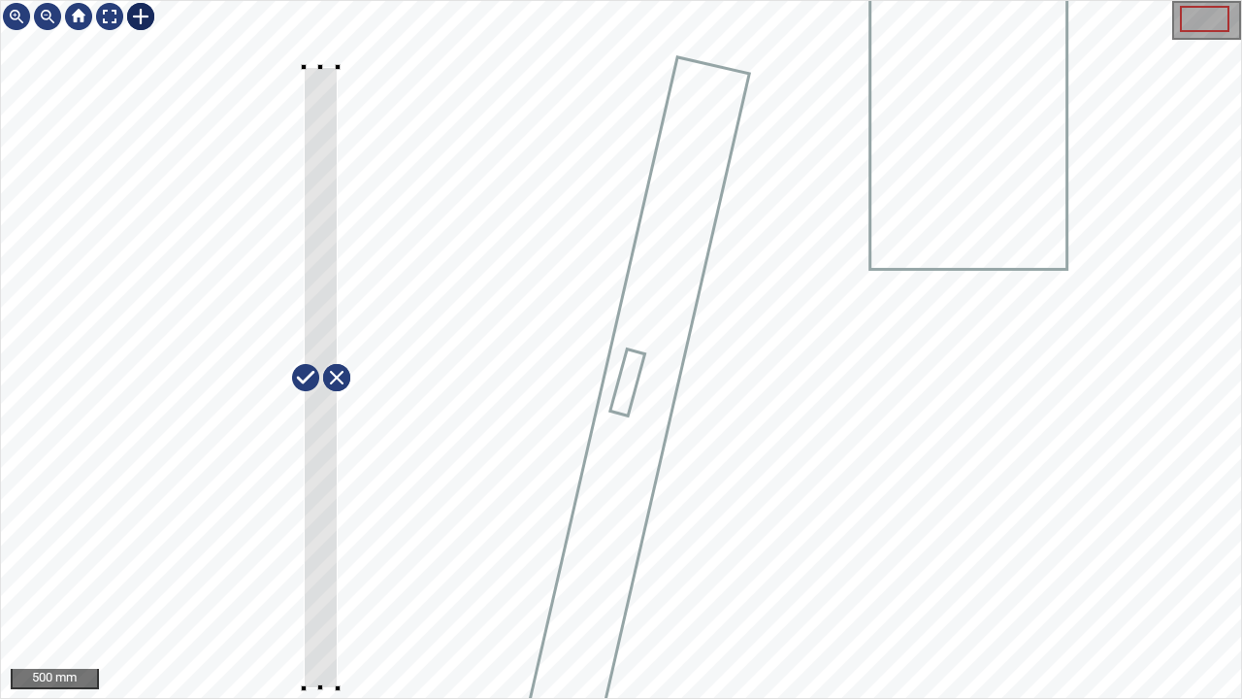
click at [338, 567] on div at bounding box center [621, 349] width 1240 height 697
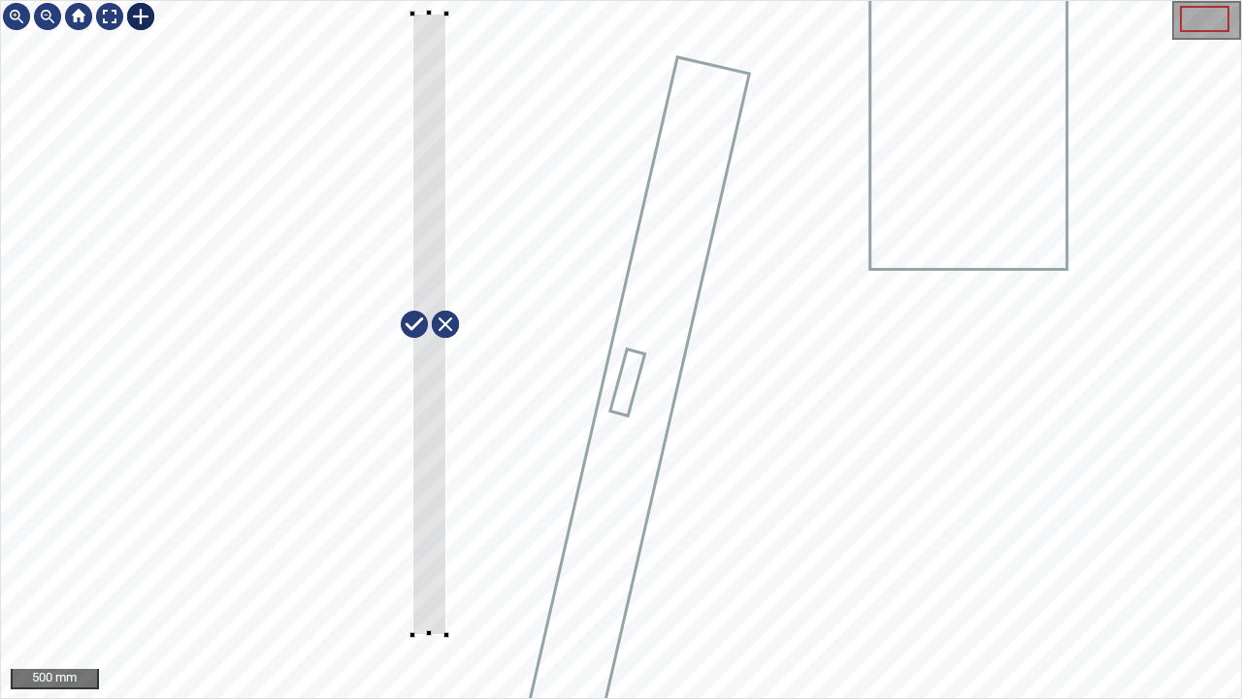
click at [426, 233] on div at bounding box center [429, 324] width 34 height 621
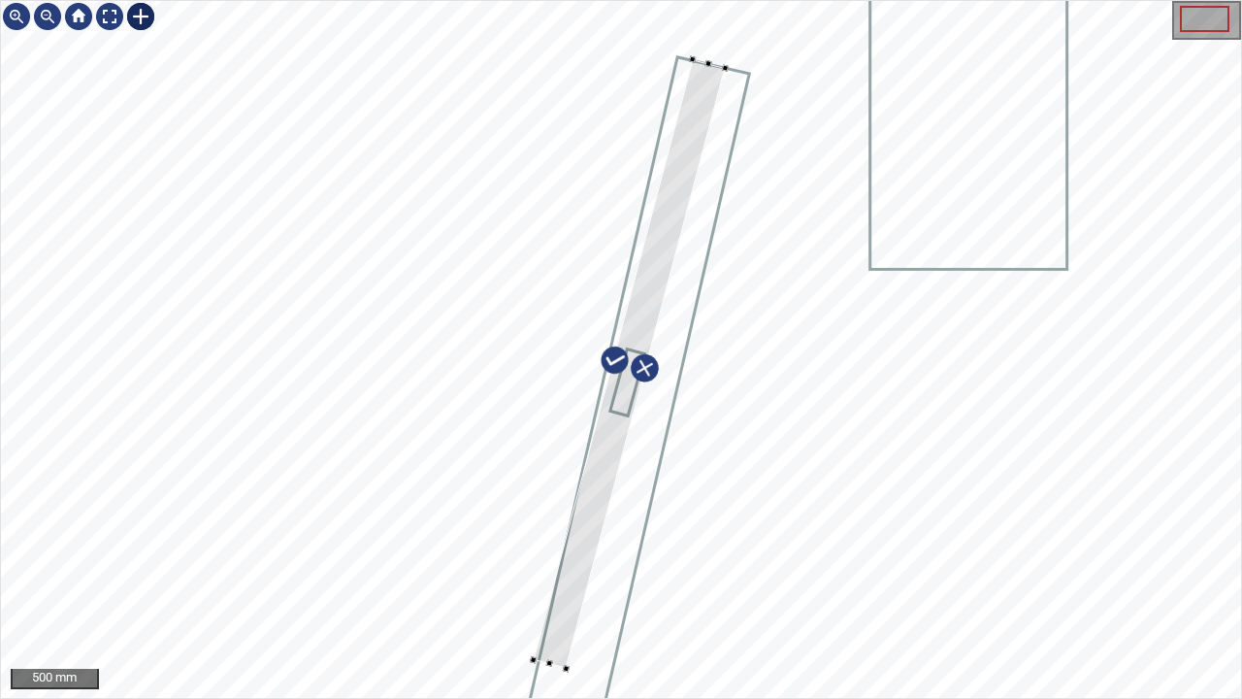
click at [598, 567] on div at bounding box center [621, 349] width 1240 height 697
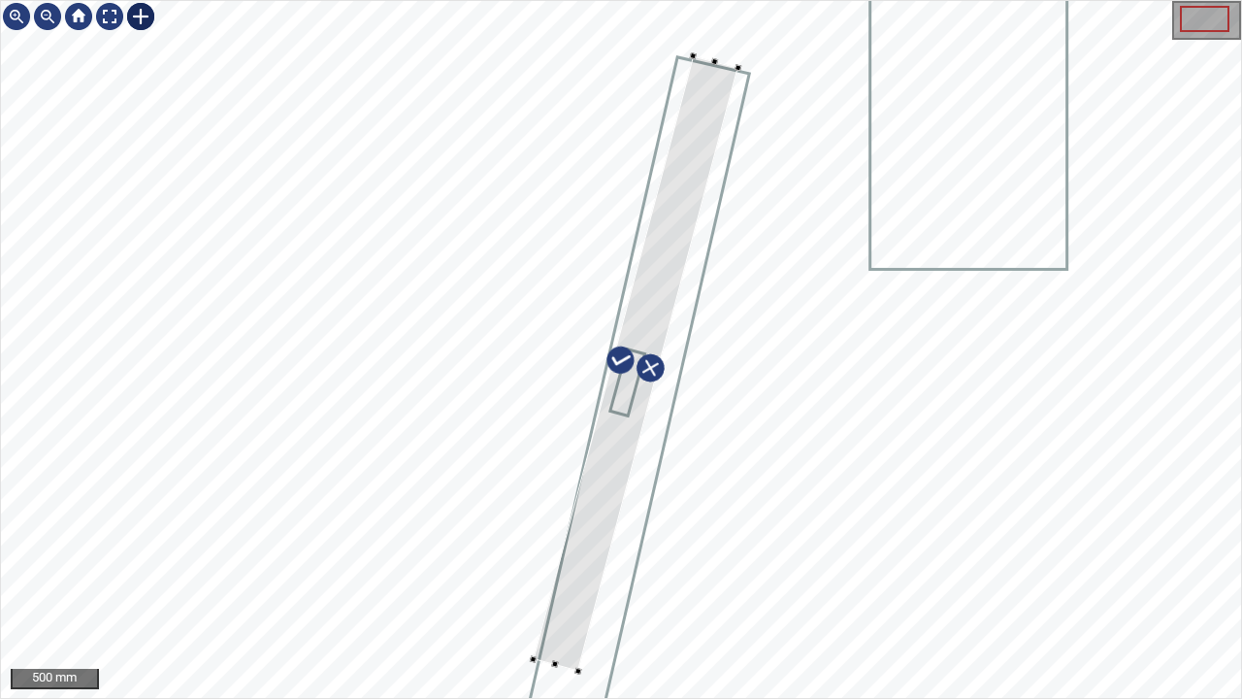
click at [737, 68] on div at bounding box center [738, 68] width 7 height 7
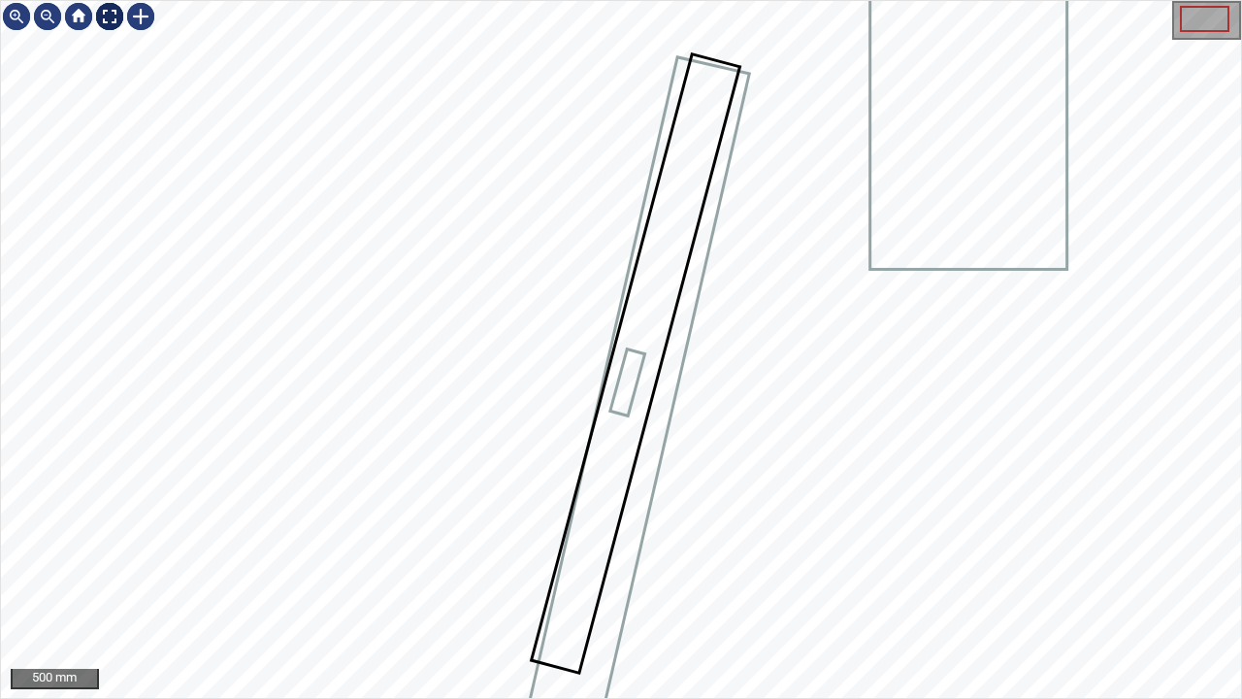
click at [110, 14] on div at bounding box center [109, 16] width 31 height 31
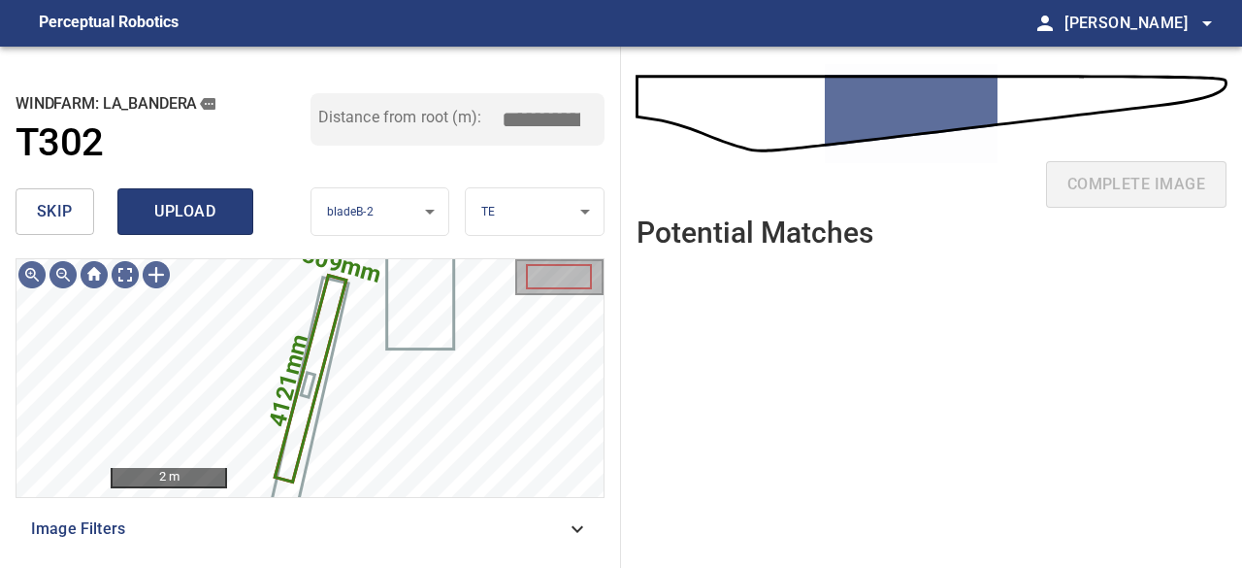
click at [204, 214] on span "upload" at bounding box center [185, 211] width 93 height 27
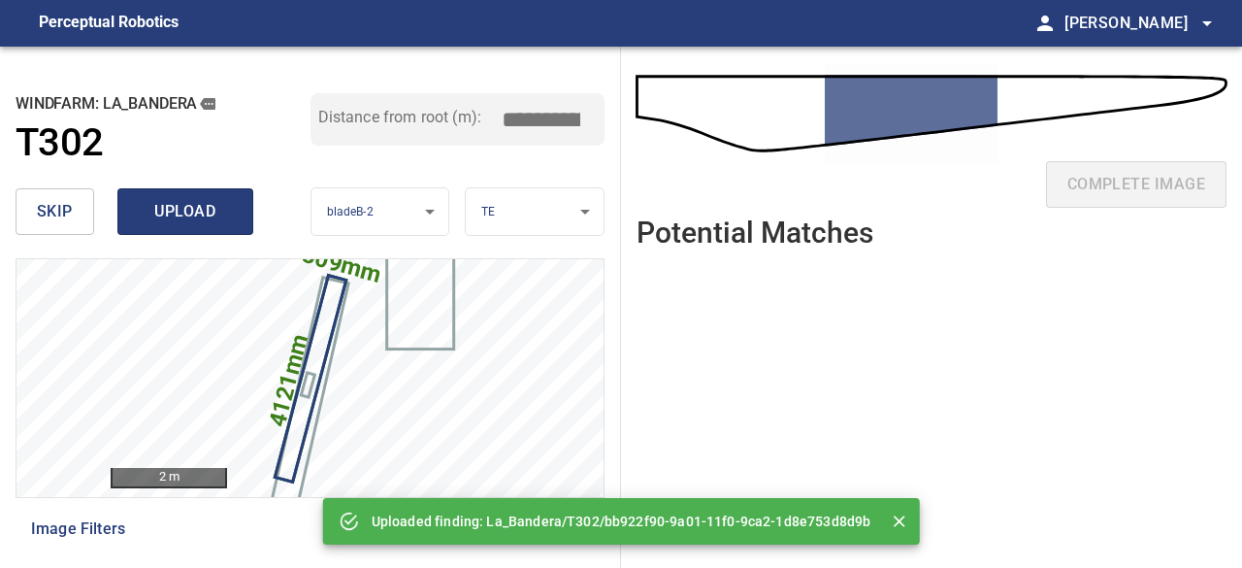
click at [210, 213] on span "upload" at bounding box center [185, 211] width 93 height 27
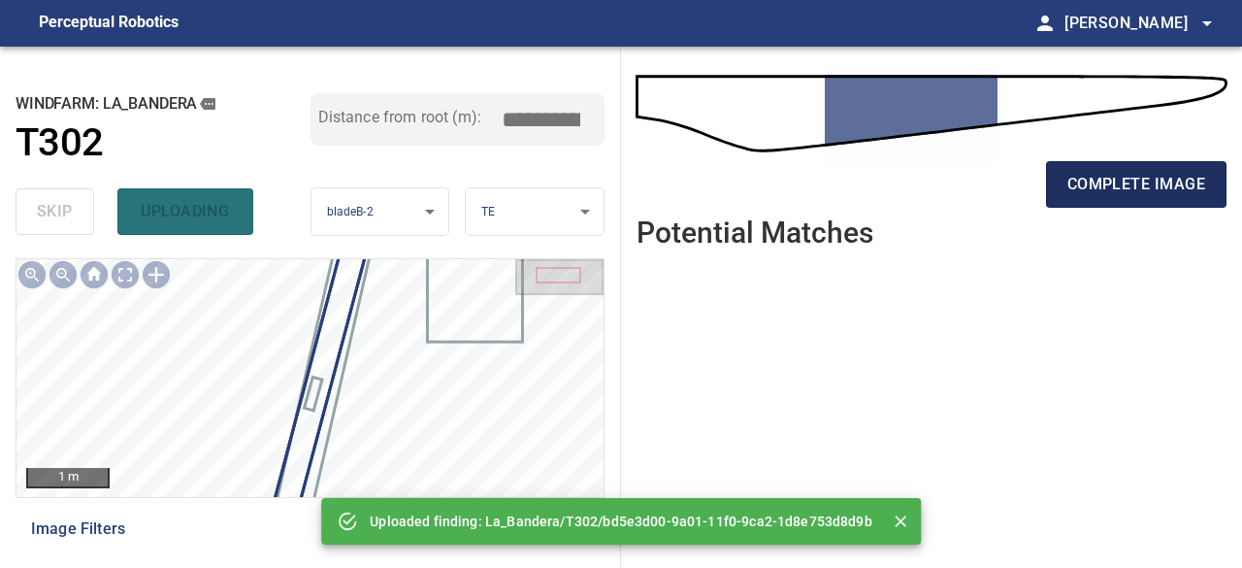
click at [1149, 190] on span "complete image" at bounding box center [1137, 184] width 138 height 27
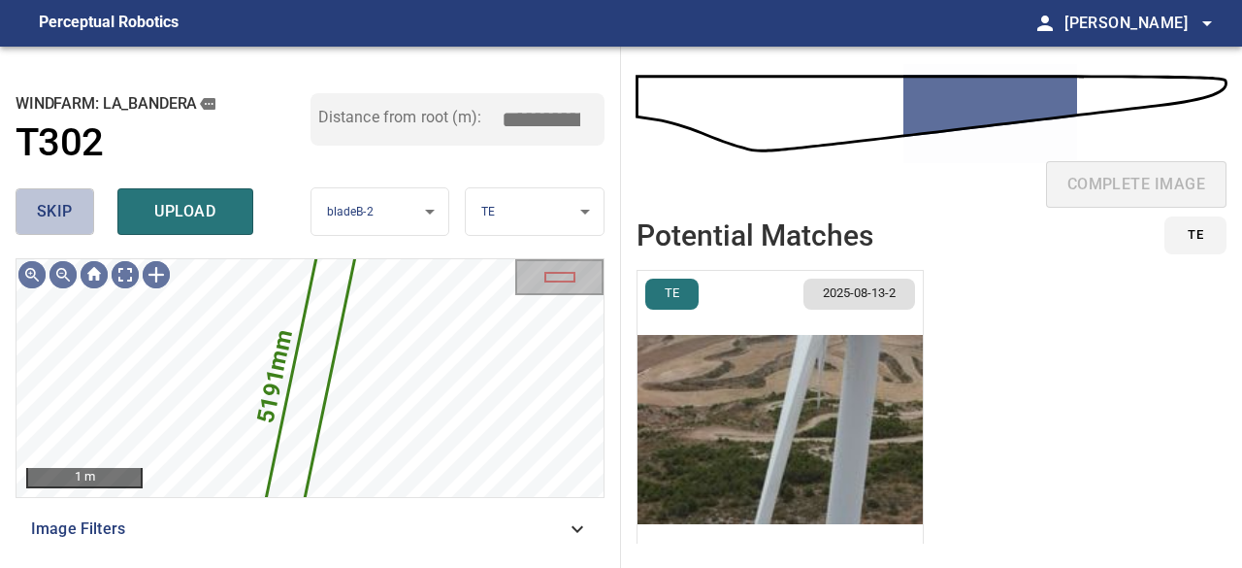
click at [65, 211] on span "skip" at bounding box center [55, 211] width 36 height 27
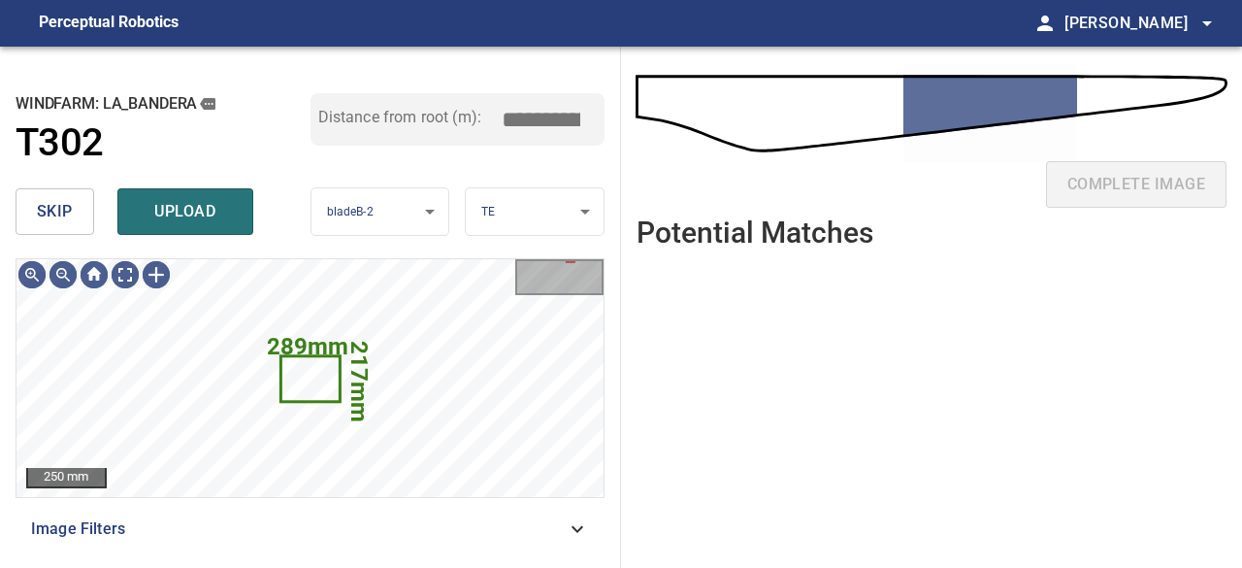
click at [64, 207] on span "skip" at bounding box center [55, 211] width 36 height 27
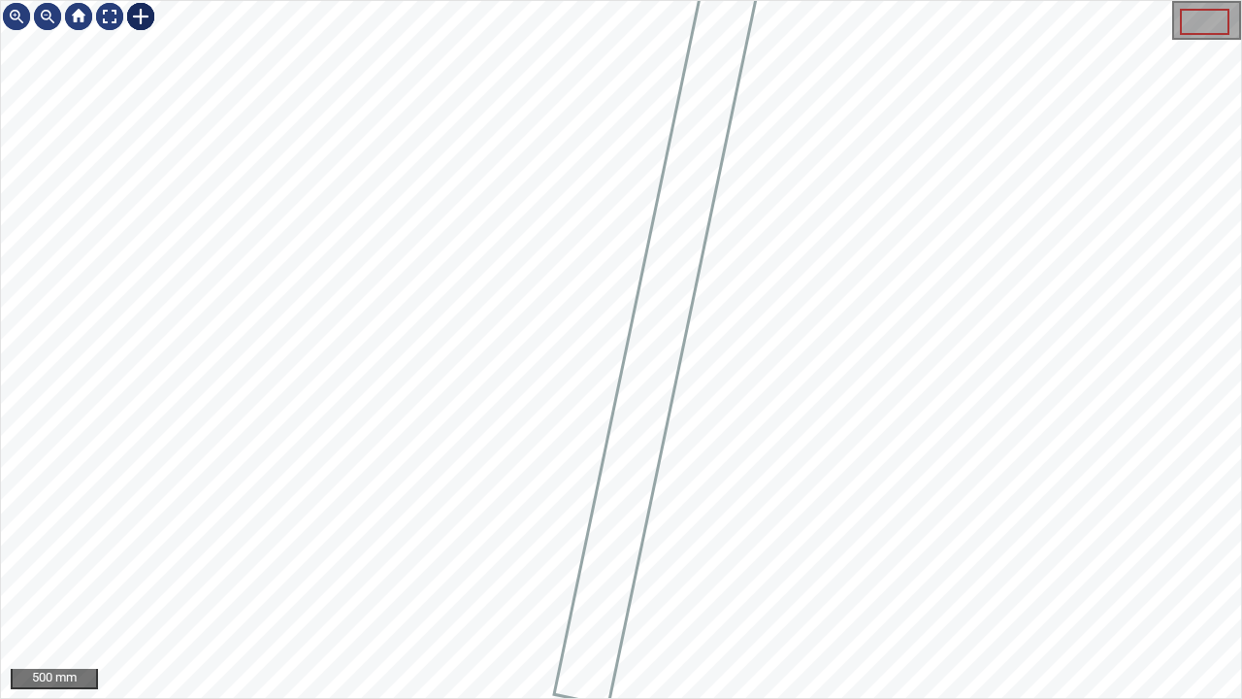
click at [144, 10] on div at bounding box center [140, 16] width 31 height 31
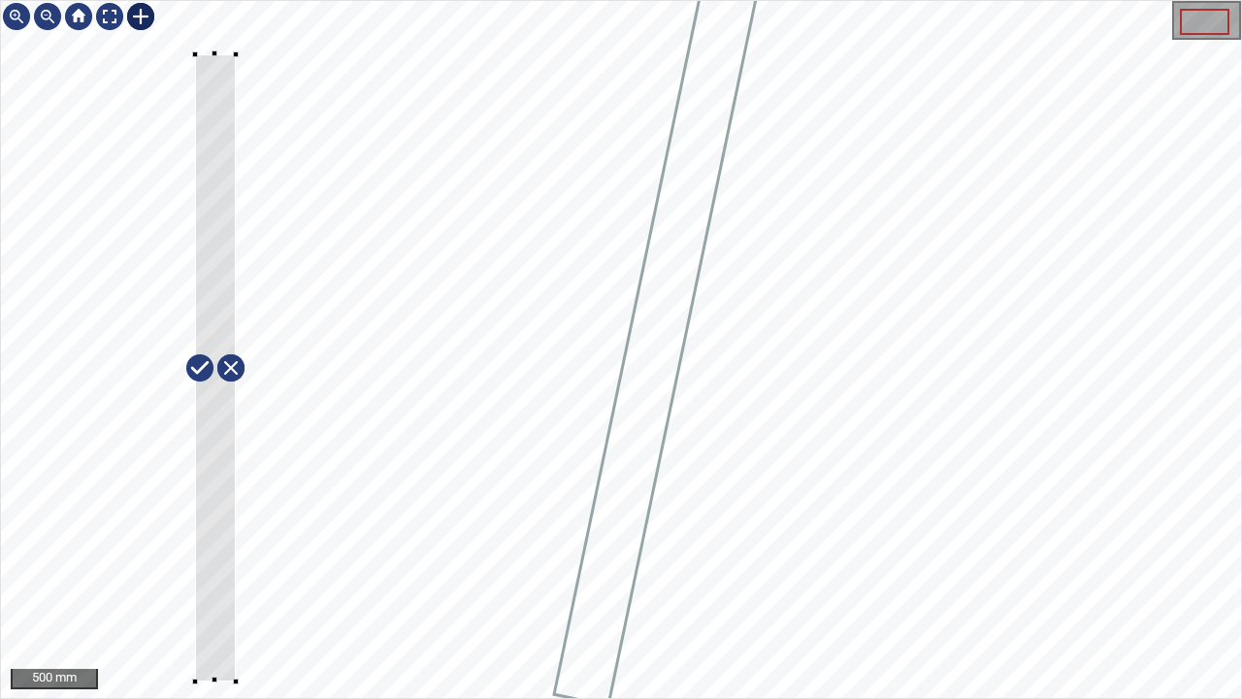
click at [194, 567] on div at bounding box center [621, 349] width 1240 height 697
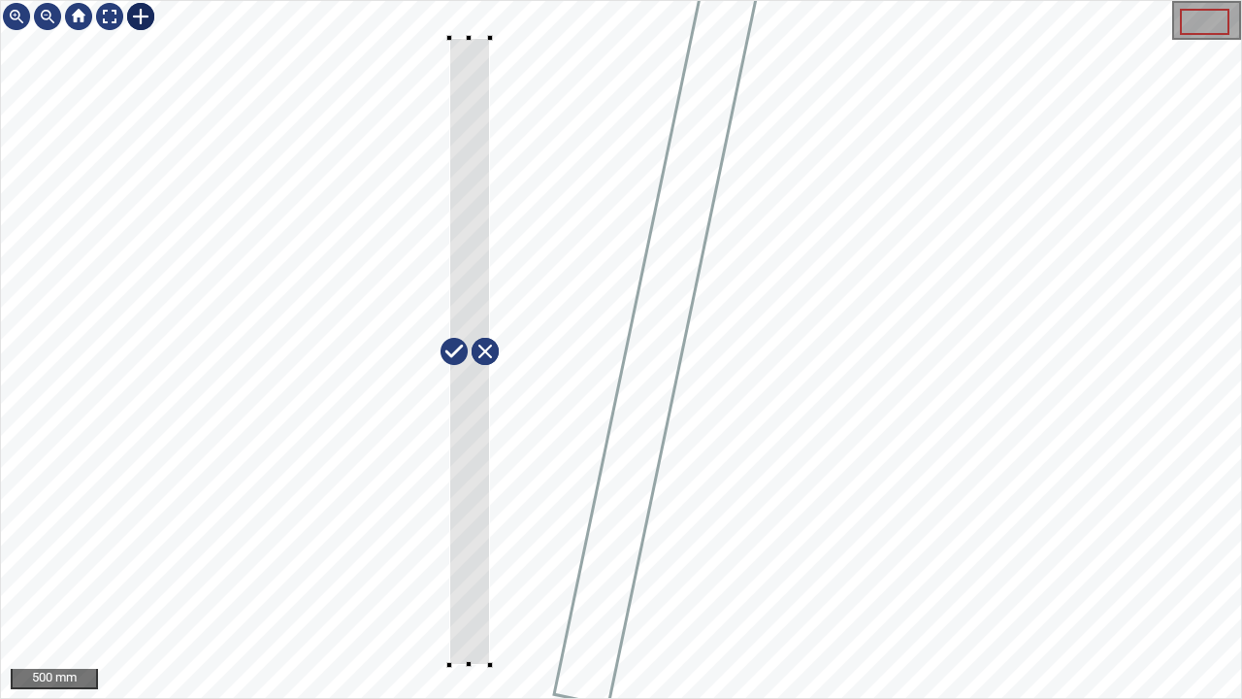
click at [540, 229] on div at bounding box center [621, 349] width 1240 height 697
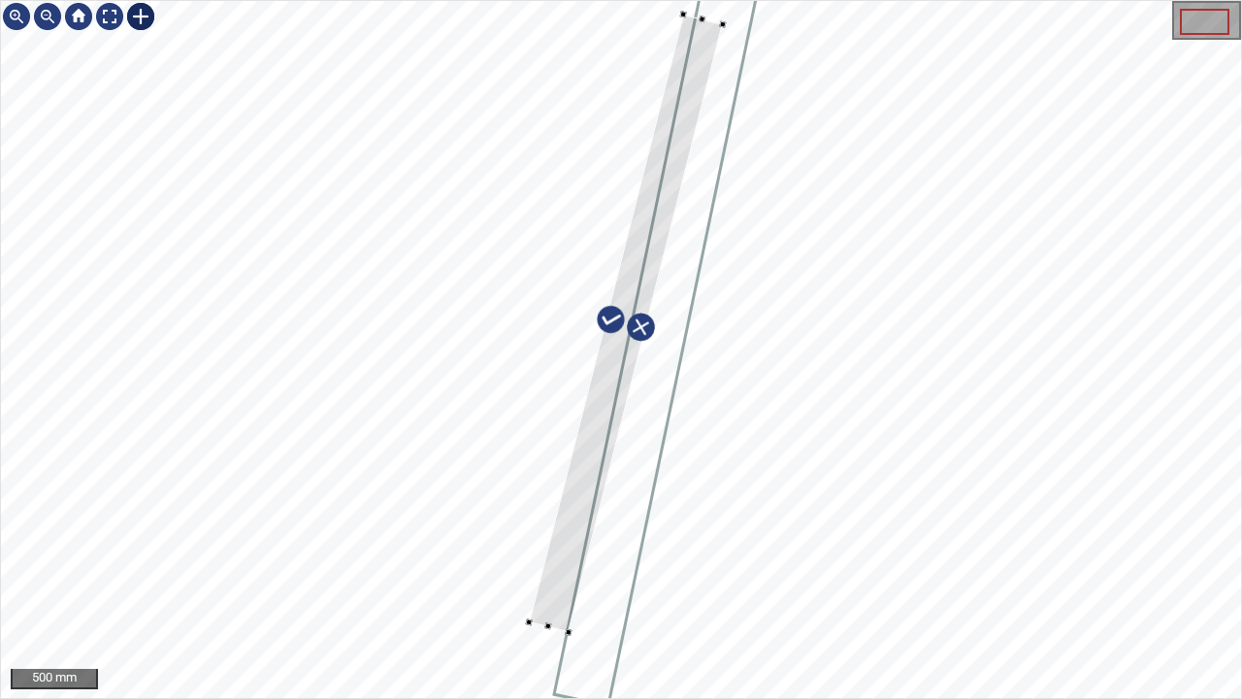
click at [588, 468] on div at bounding box center [626, 322] width 194 height 617
click at [522, 567] on div at bounding box center [621, 349] width 1240 height 697
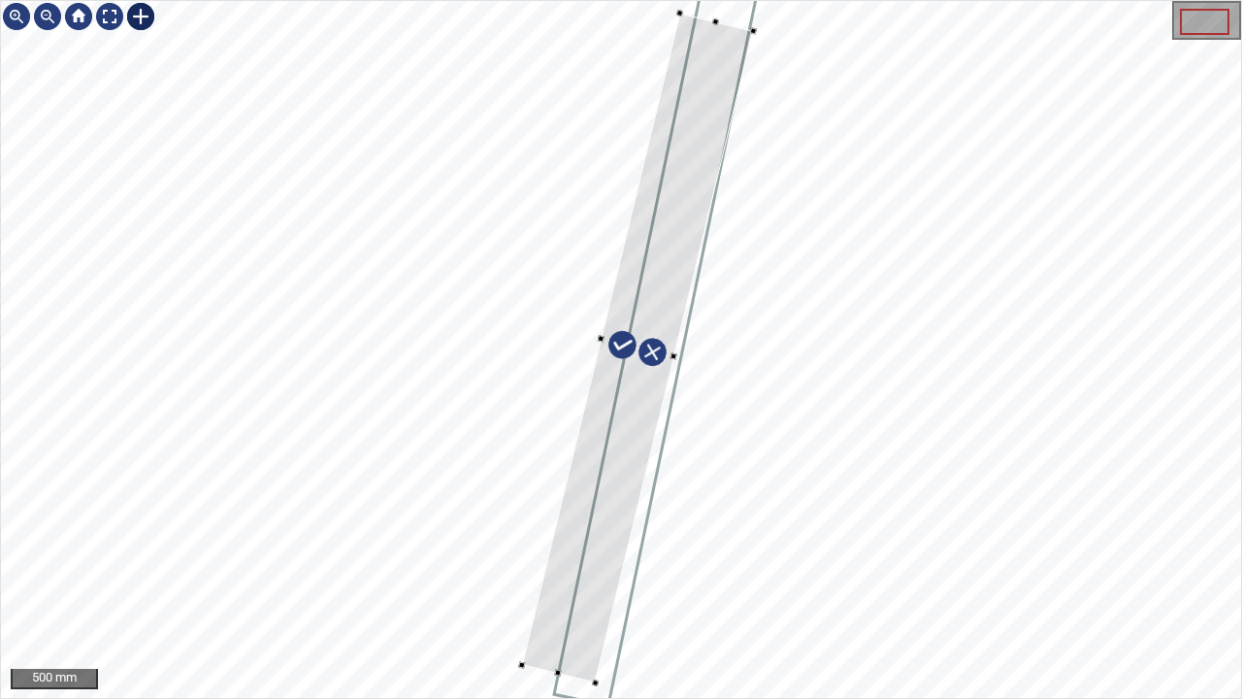
click at [561, 567] on div at bounding box center [638, 349] width 232 height 670
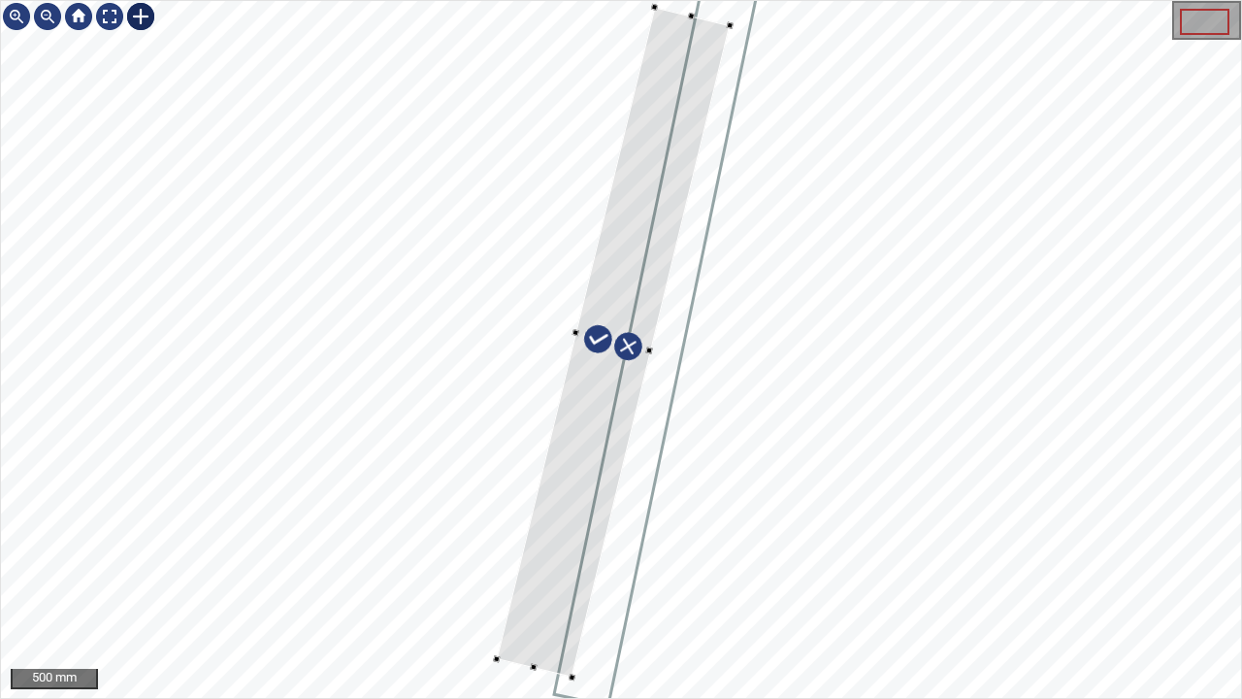
click at [558, 567] on div at bounding box center [613, 343] width 233 height 670
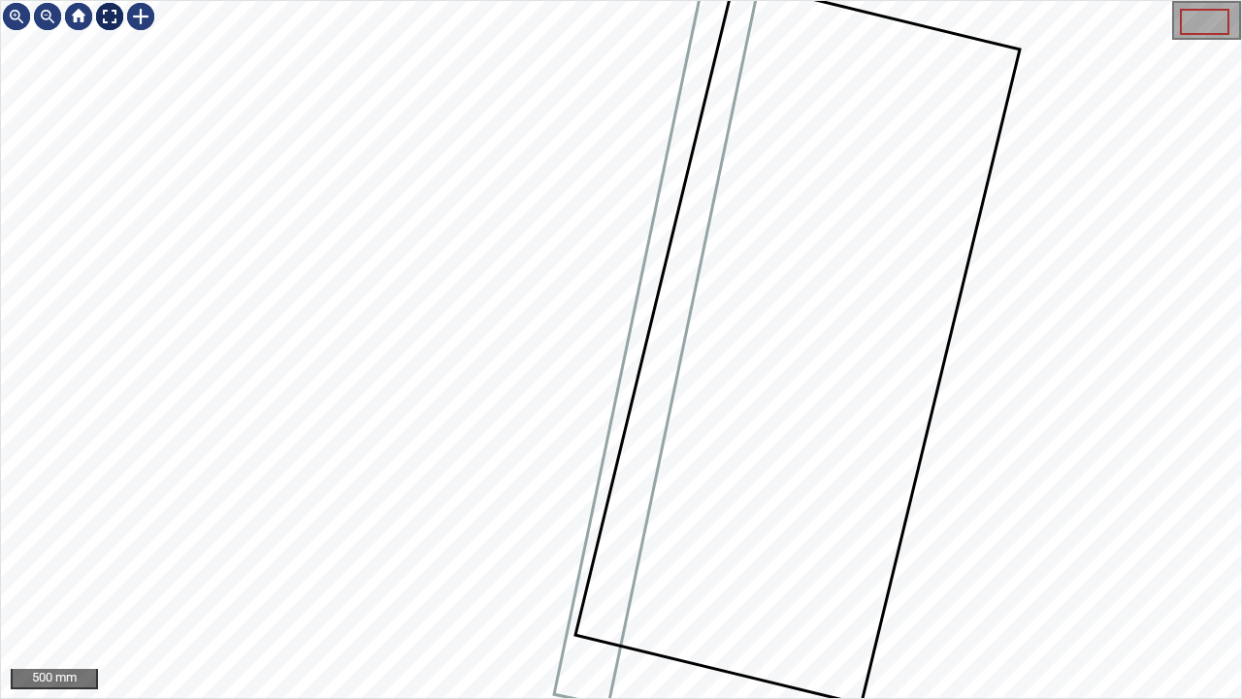
click at [113, 15] on div at bounding box center [109, 16] width 31 height 31
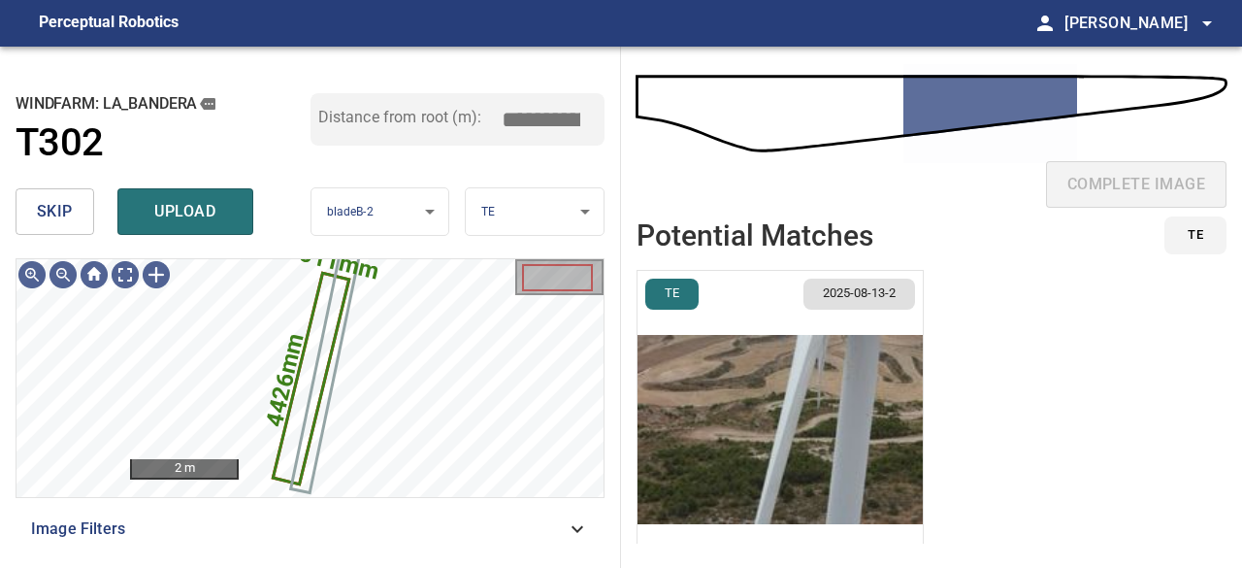
click at [791, 442] on img "button" at bounding box center [780, 429] width 285 height 317
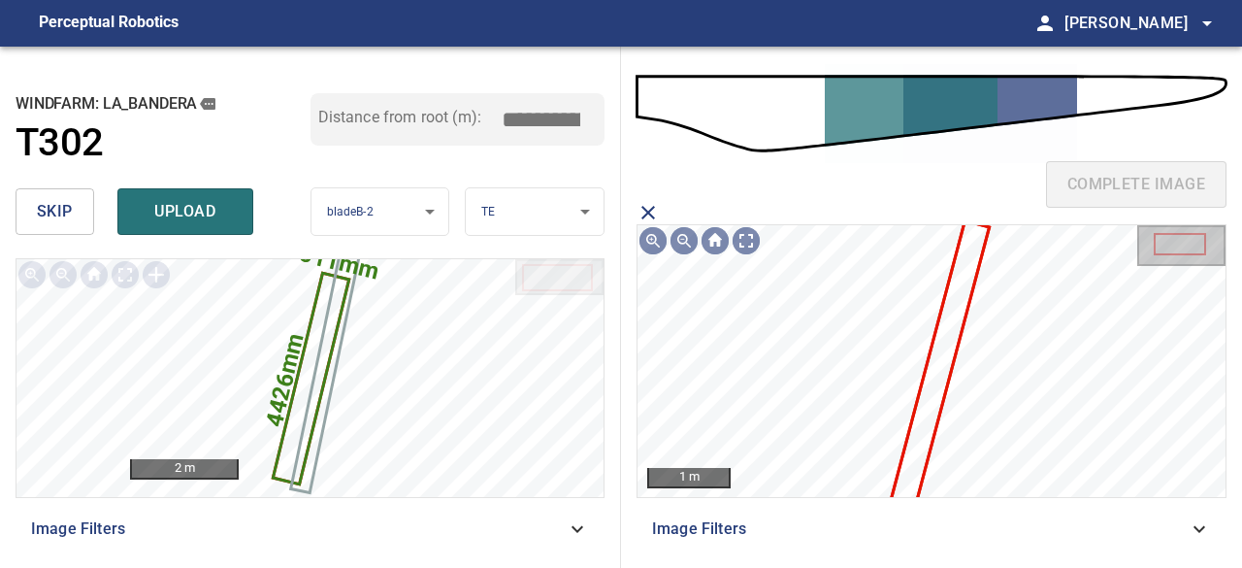
click at [938, 402] on icon at bounding box center [938, 368] width 97 height 292
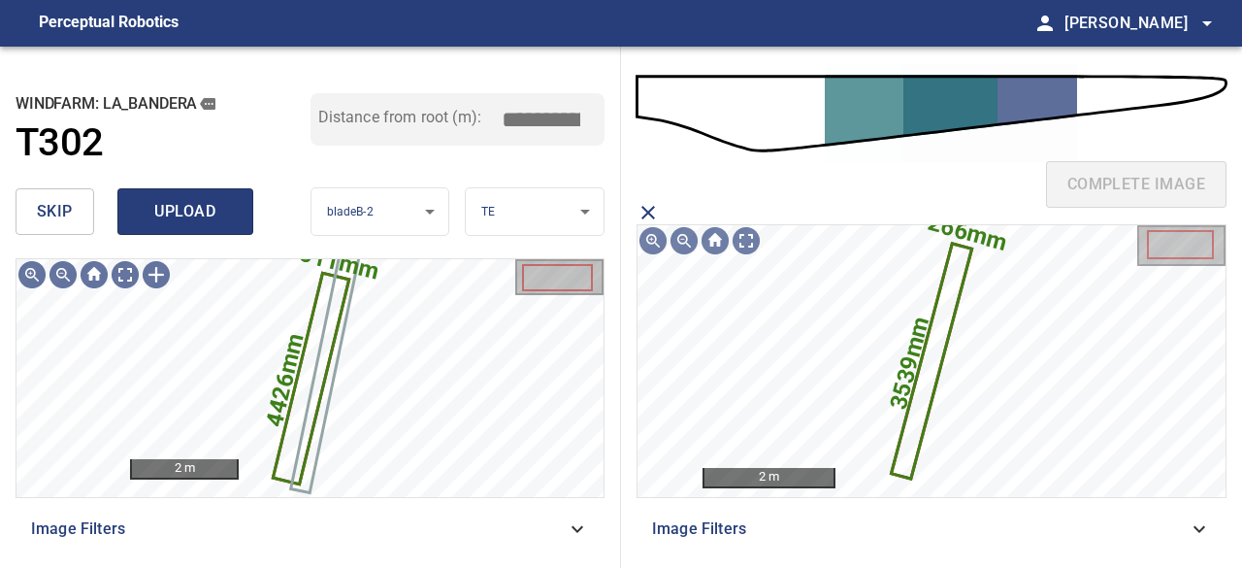
click at [185, 205] on span "upload" at bounding box center [185, 211] width 93 height 27
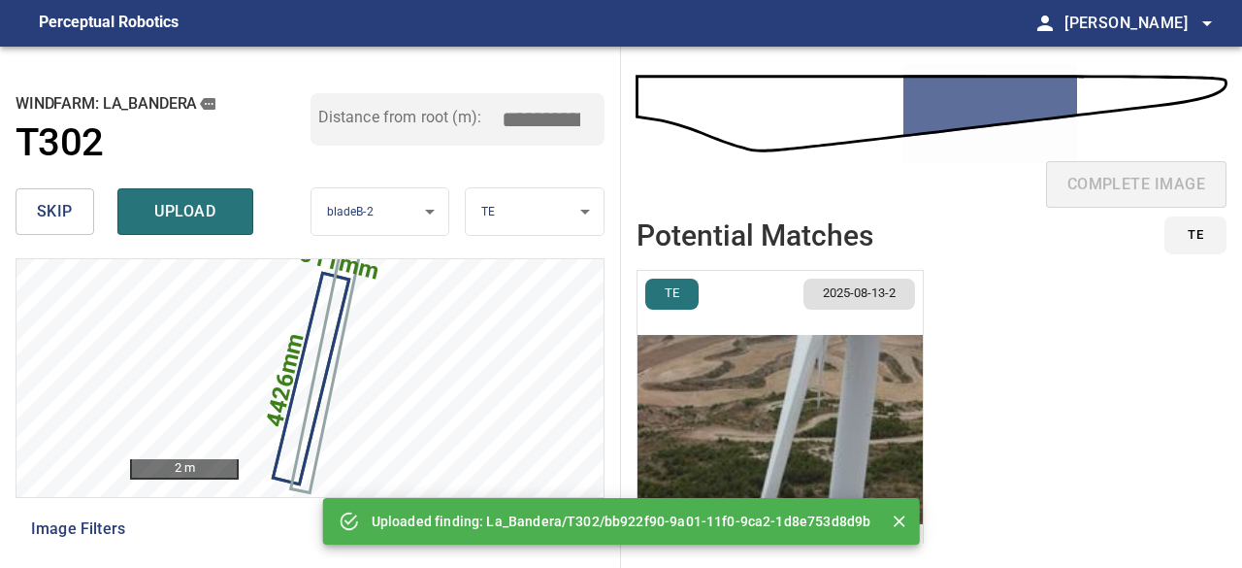
click at [186, 203] on div "skip upload" at bounding box center [163, 212] width 295 height 62
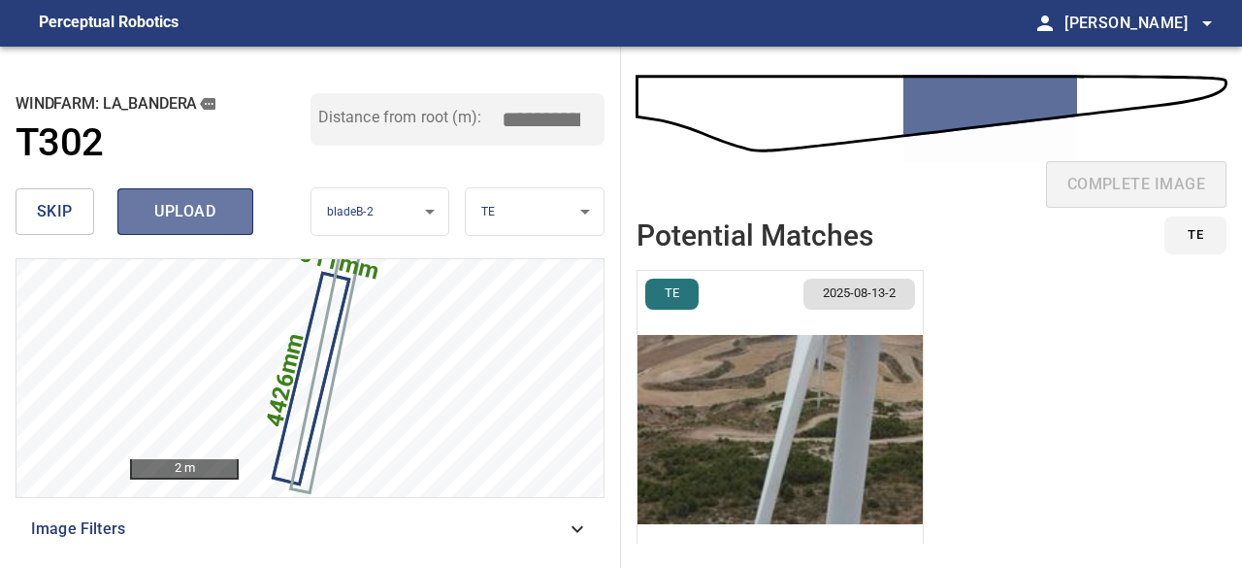
click at [186, 199] on span "upload" at bounding box center [185, 211] width 93 height 27
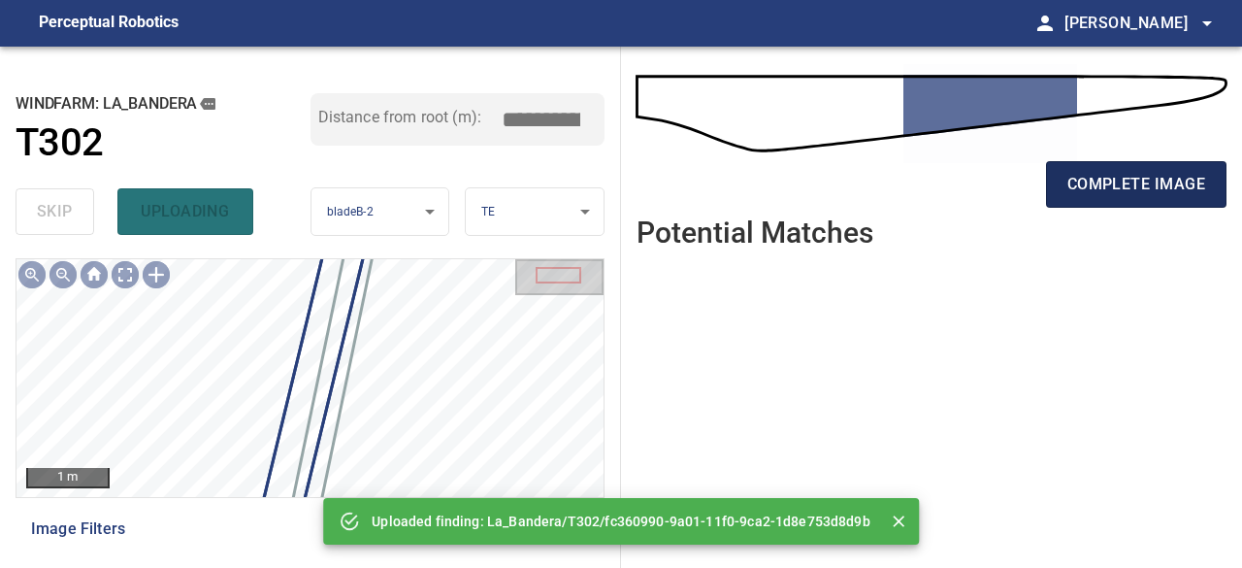
click at [1104, 184] on span "complete image" at bounding box center [1137, 184] width 138 height 27
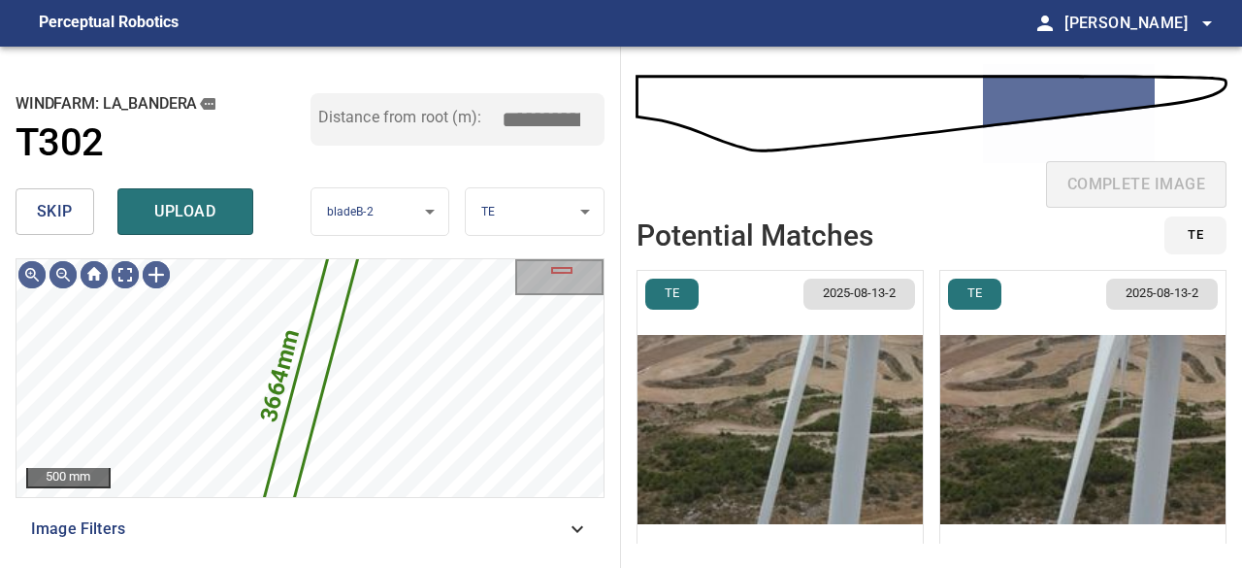
click at [54, 223] on span "skip" at bounding box center [55, 211] width 36 height 27
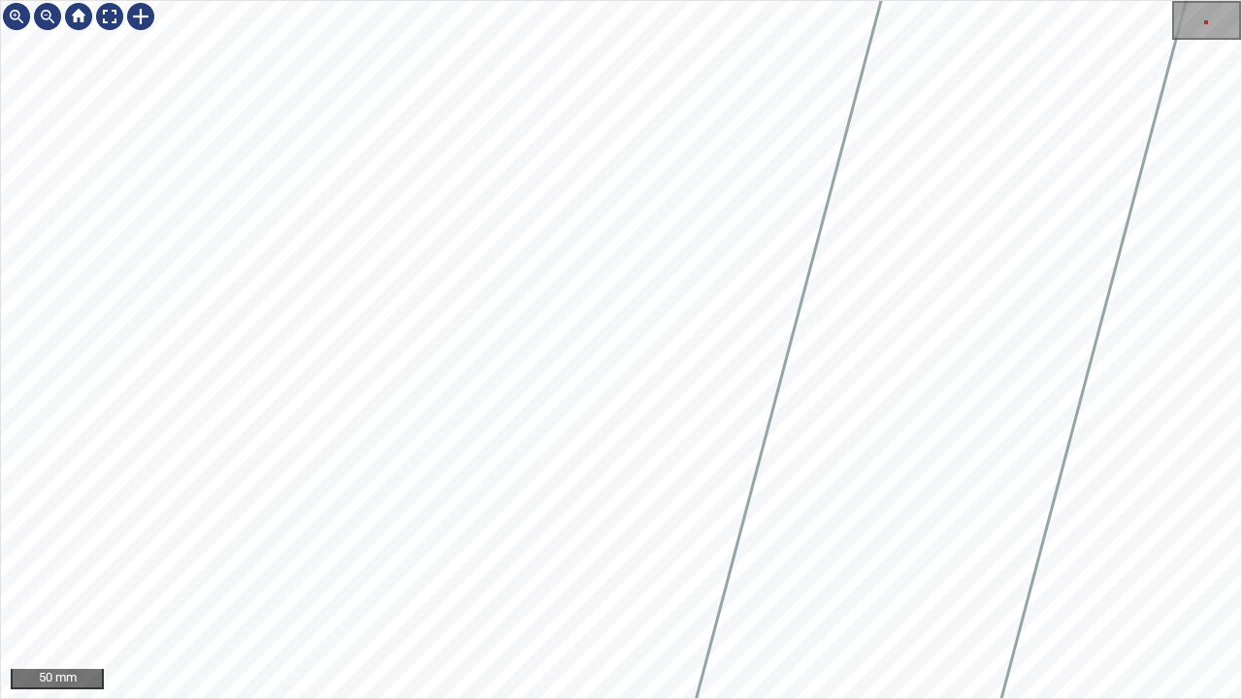
click at [313, 0] on div "50 mm" at bounding box center [621, 349] width 1242 height 699
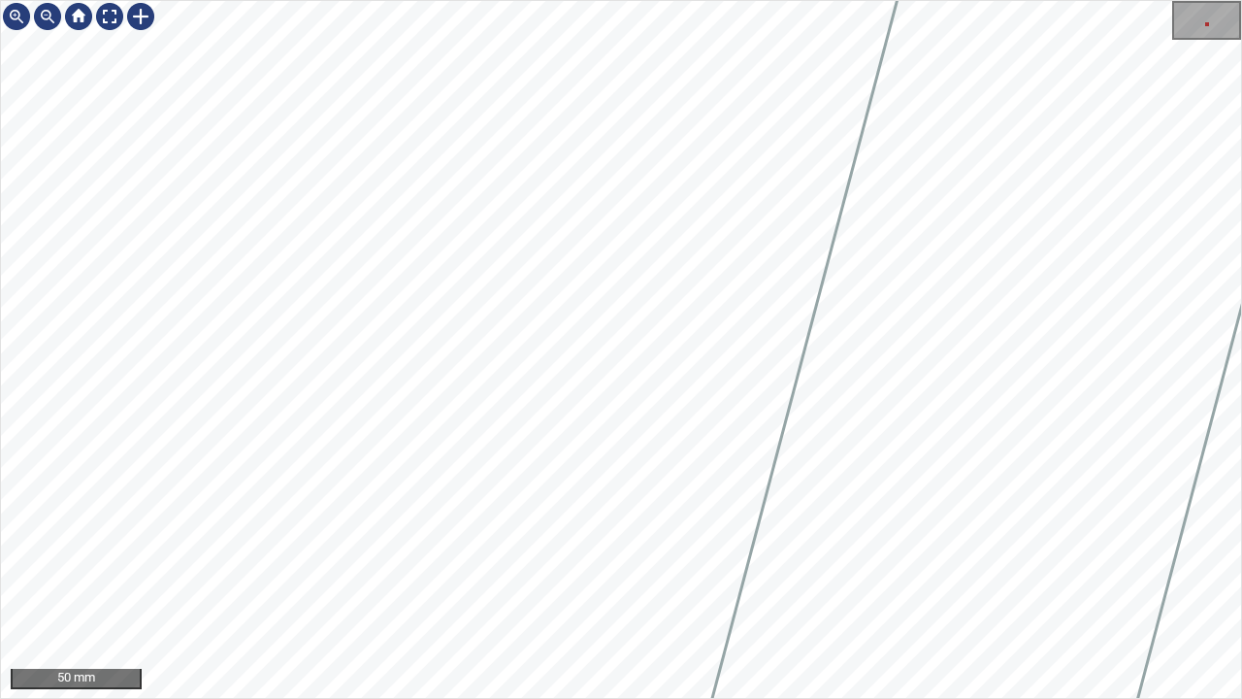
click at [346, 0] on div "50 mm" at bounding box center [621, 349] width 1242 height 699
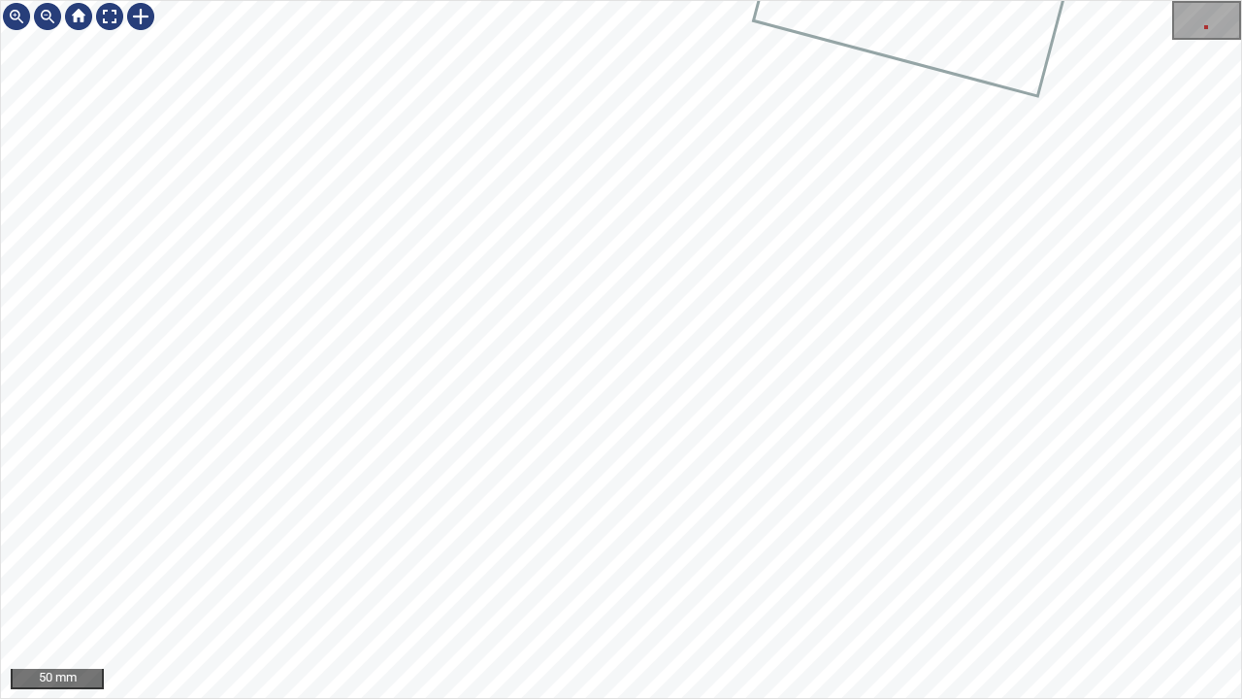
click at [292, 0] on div "50 mm" at bounding box center [621, 349] width 1242 height 699
click at [323, 0] on div "50 mm" at bounding box center [621, 349] width 1242 height 699
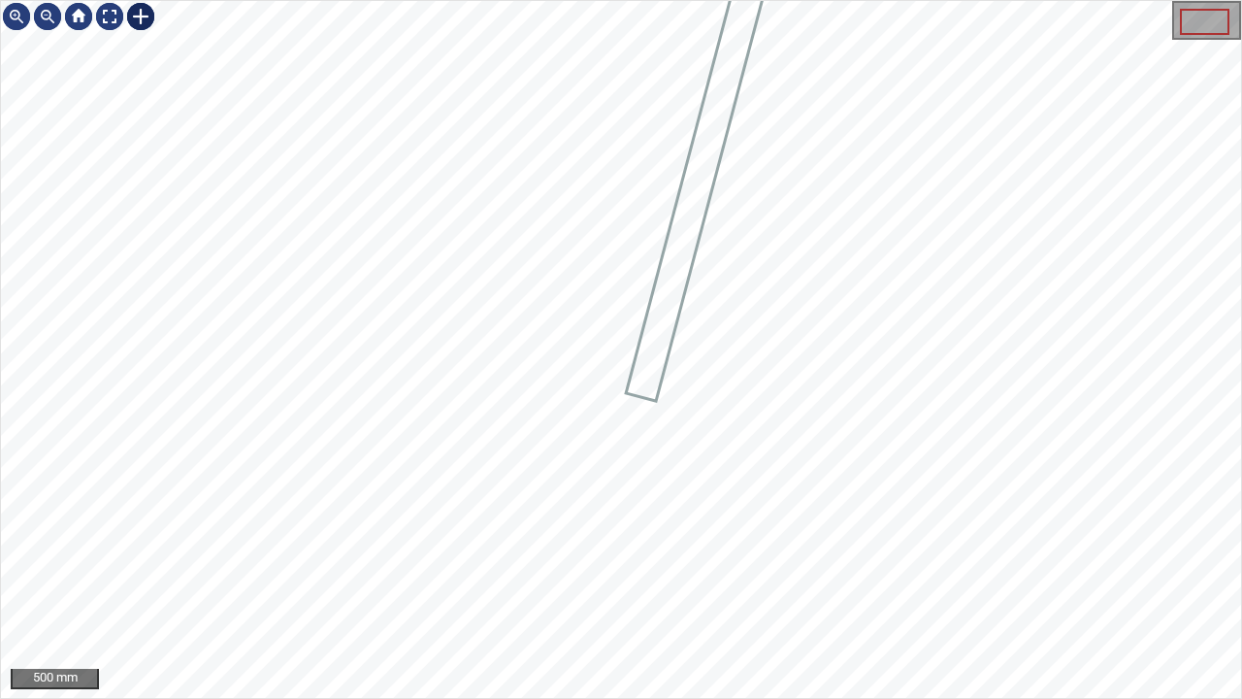
click at [145, 9] on div at bounding box center [140, 16] width 31 height 31
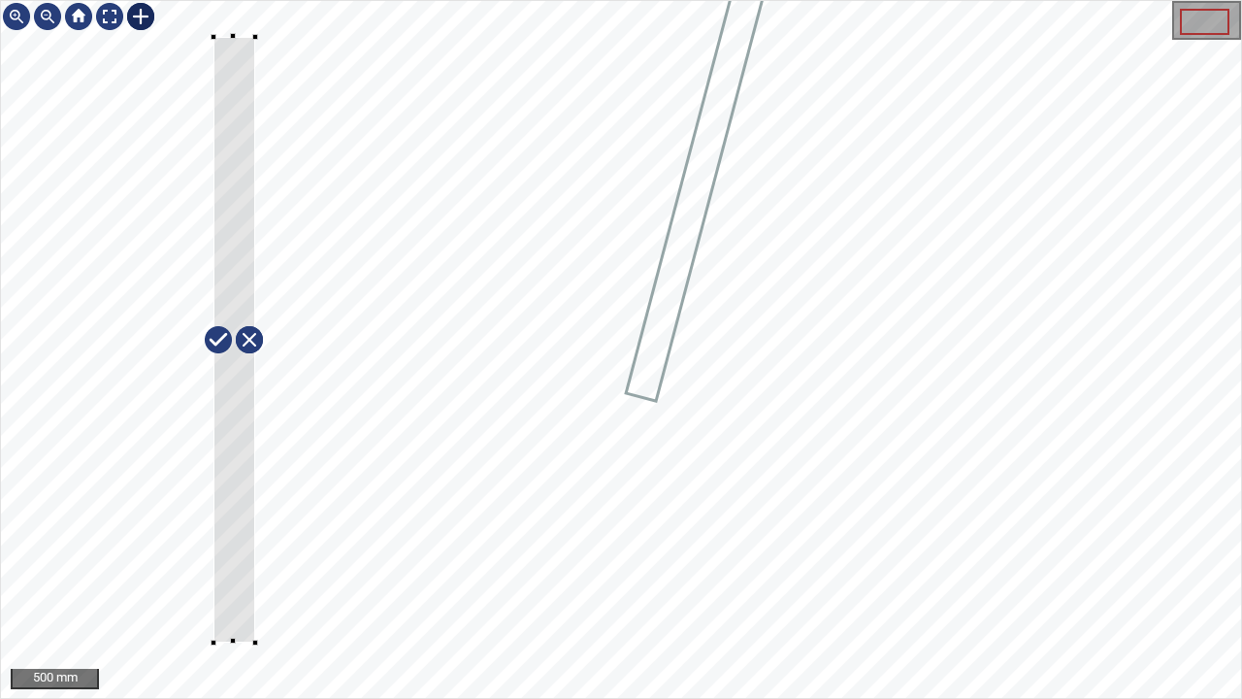
click at [254, 567] on div at bounding box center [621, 349] width 1240 height 697
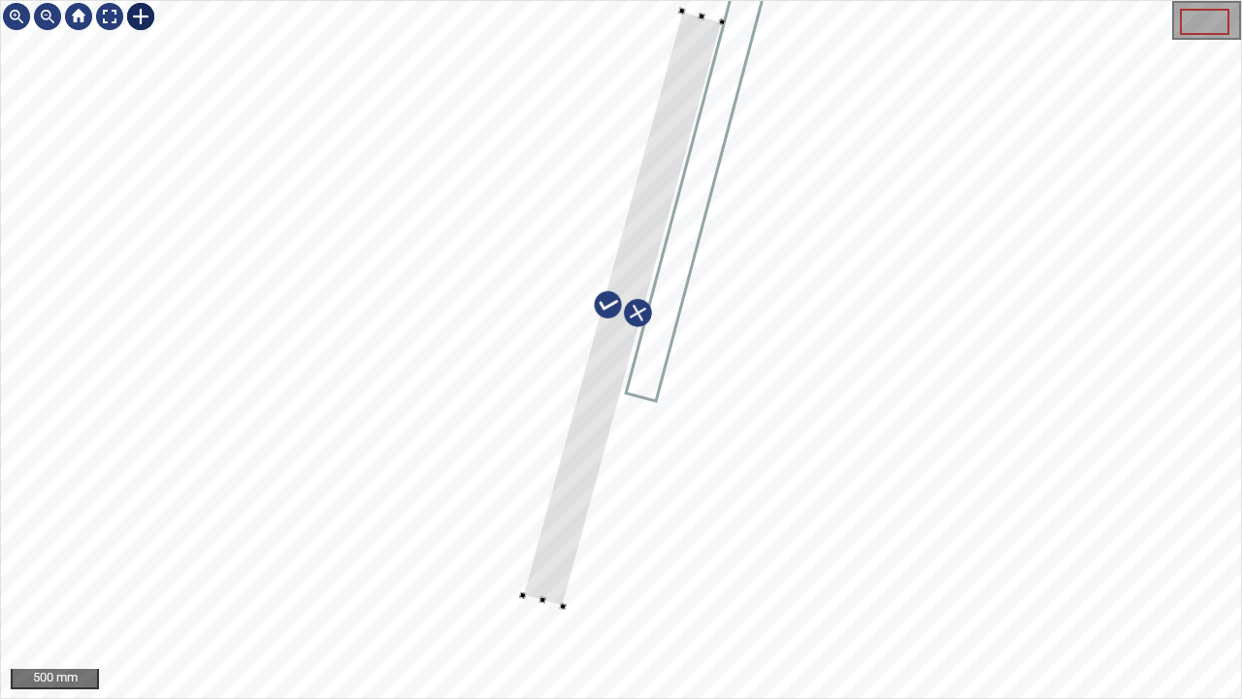
click at [592, 503] on div at bounding box center [621, 349] width 1240 height 697
click at [598, 479] on div at bounding box center [621, 349] width 1240 height 697
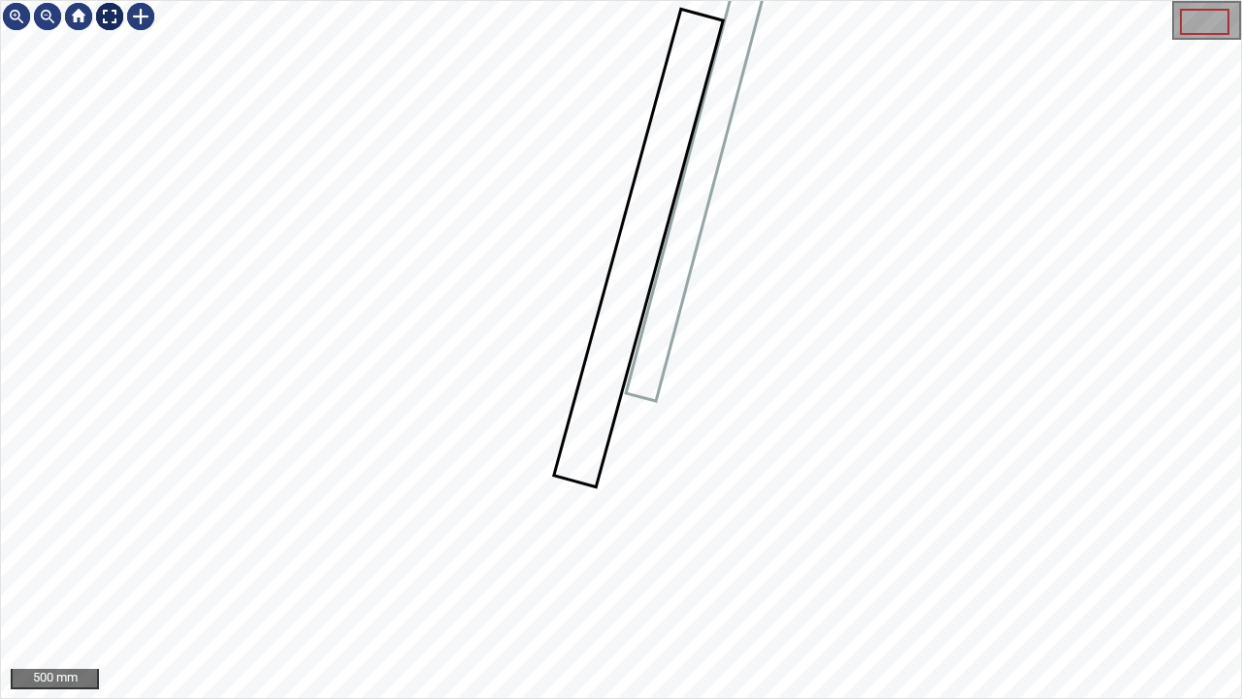
click at [107, 17] on div at bounding box center [109, 16] width 31 height 31
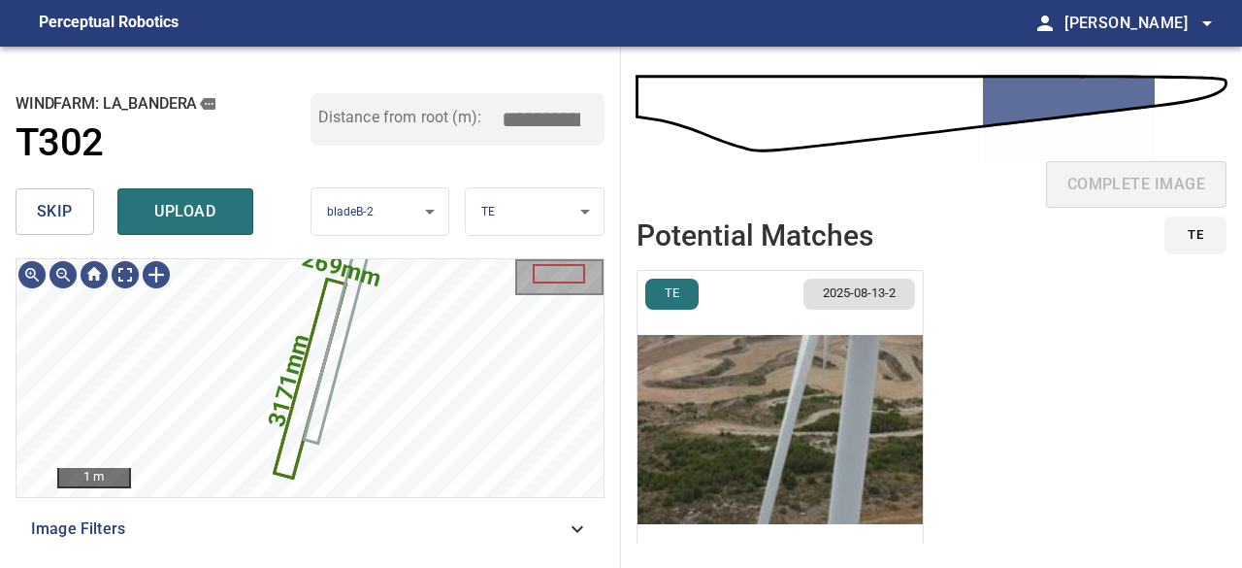
click at [692, 430] on img "button" at bounding box center [780, 429] width 285 height 317
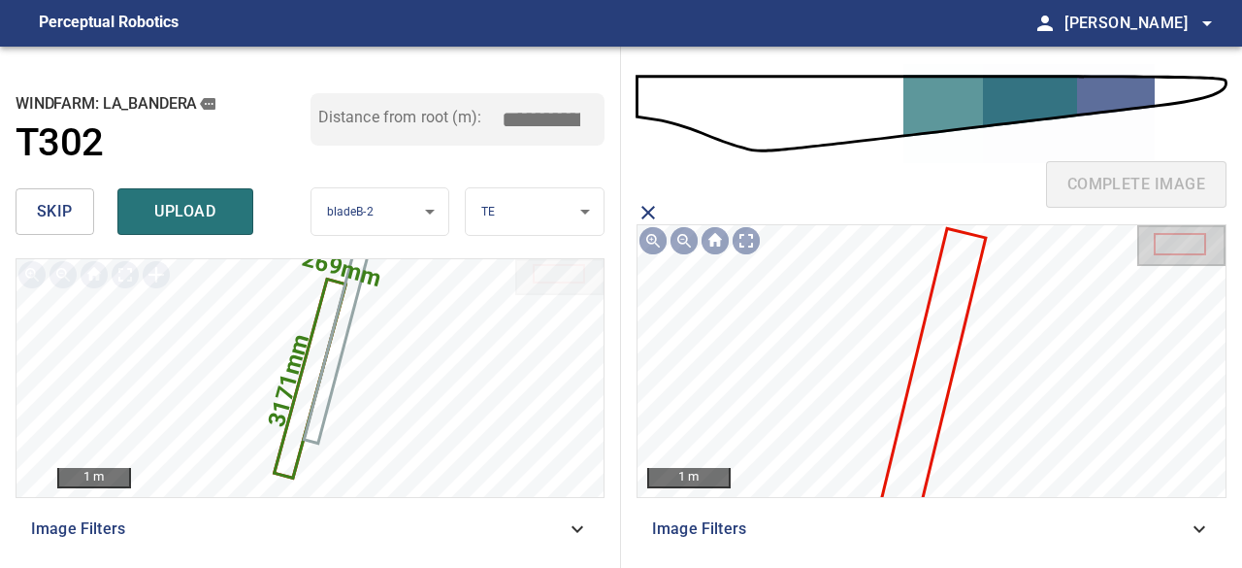
click at [926, 402] on icon at bounding box center [928, 389] width 111 height 318
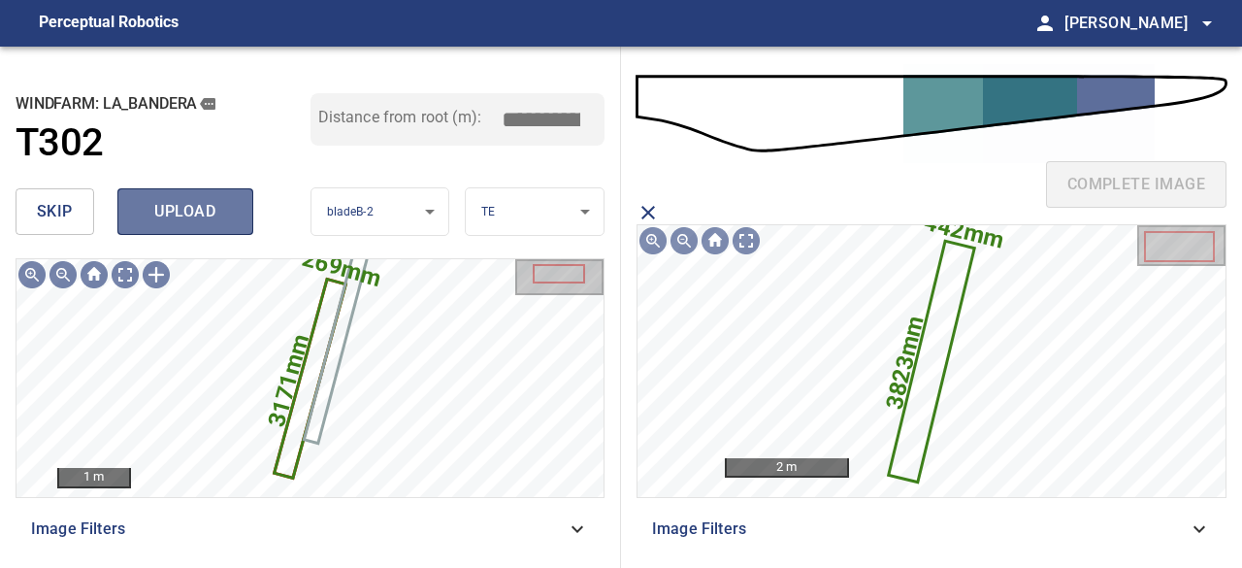
click at [167, 226] on button "upload" at bounding box center [185, 211] width 136 height 47
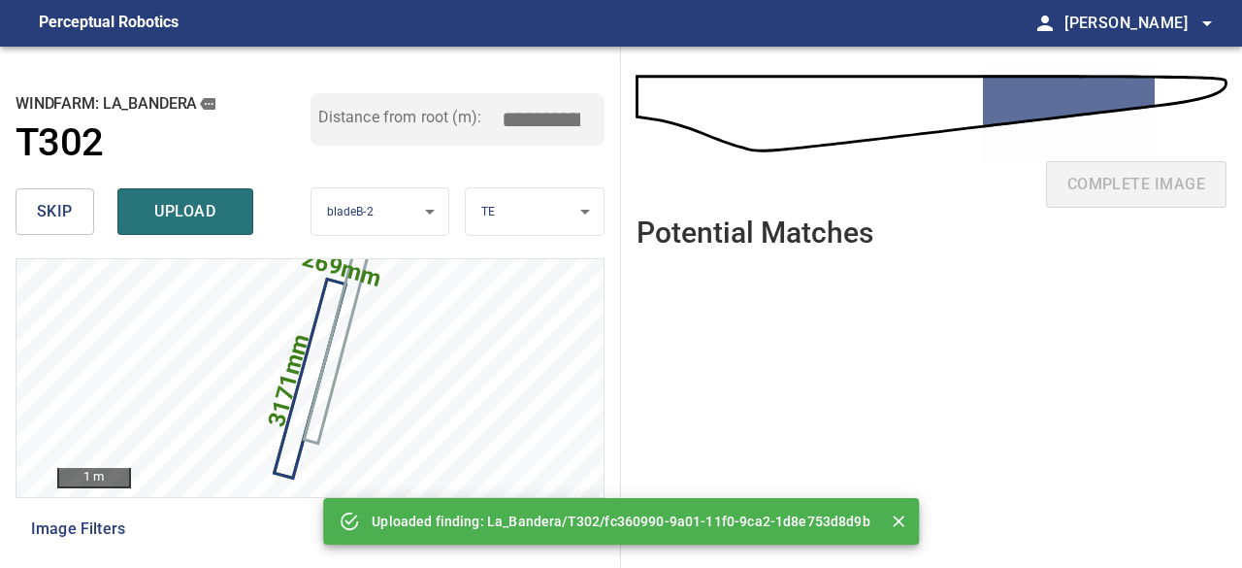
click at [175, 215] on span "upload" at bounding box center [185, 211] width 93 height 27
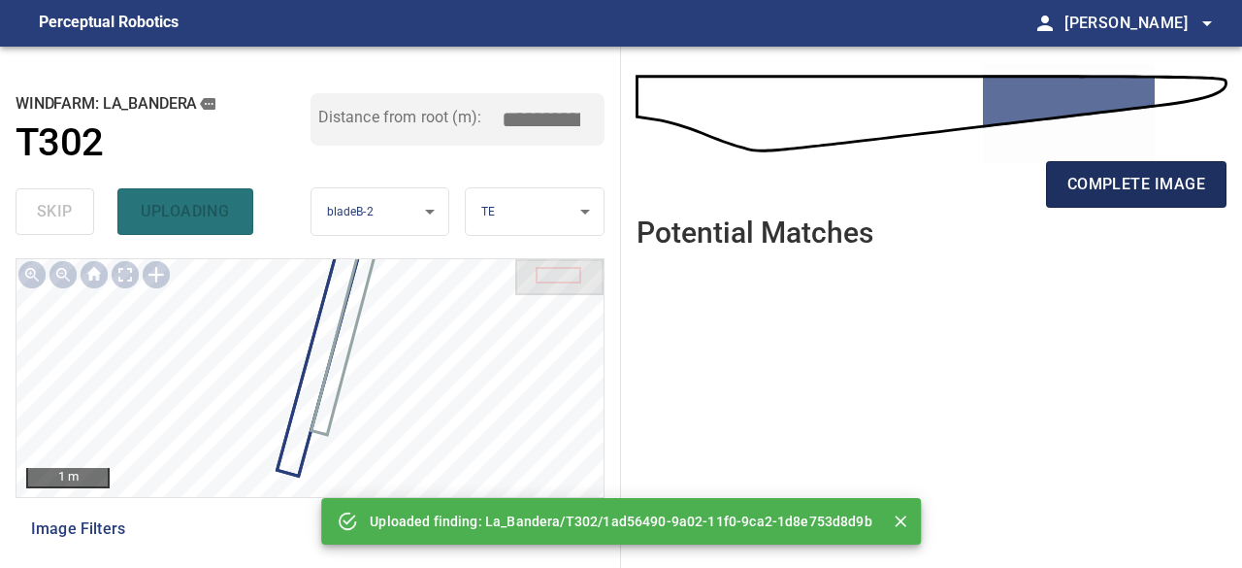
click at [1125, 190] on span "complete image" at bounding box center [1137, 184] width 138 height 27
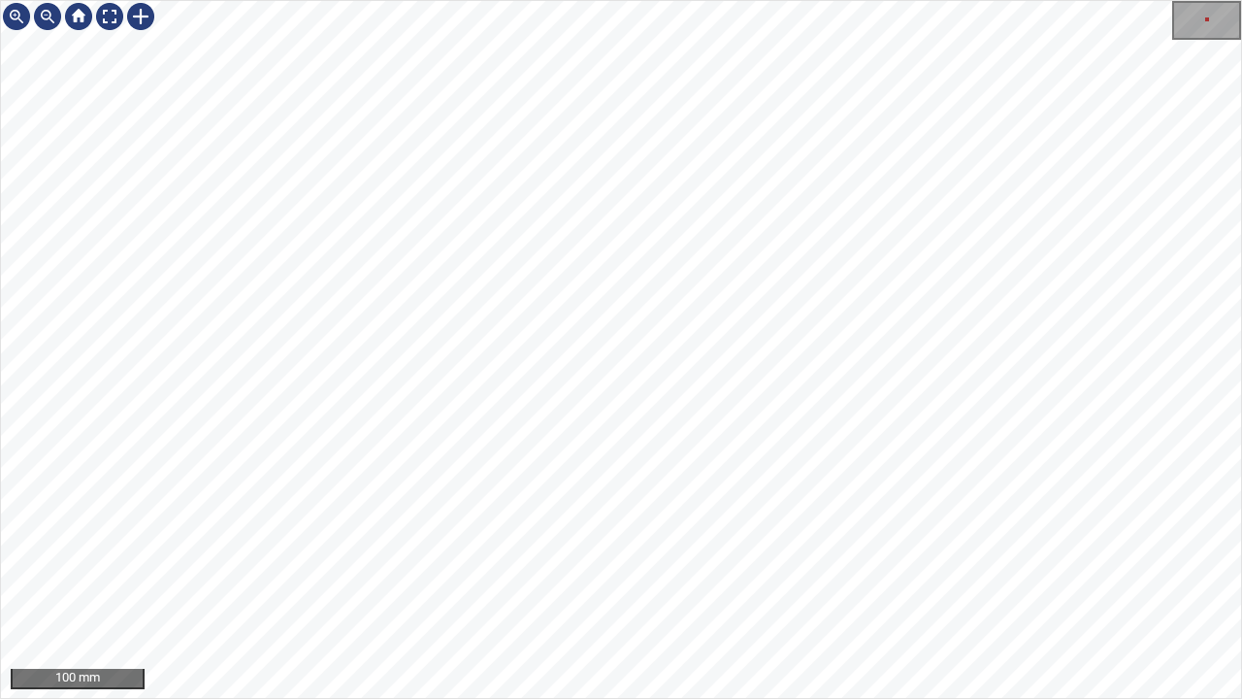
click at [458, 0] on div "100 mm" at bounding box center [621, 349] width 1242 height 699
click at [448, 0] on div "100 mm" at bounding box center [621, 349] width 1242 height 699
click at [445, 0] on div "100 mm" at bounding box center [621, 349] width 1242 height 699
click at [330, 0] on div "100 mm" at bounding box center [621, 349] width 1242 height 699
click at [372, 0] on div "100 mm" at bounding box center [621, 349] width 1242 height 699
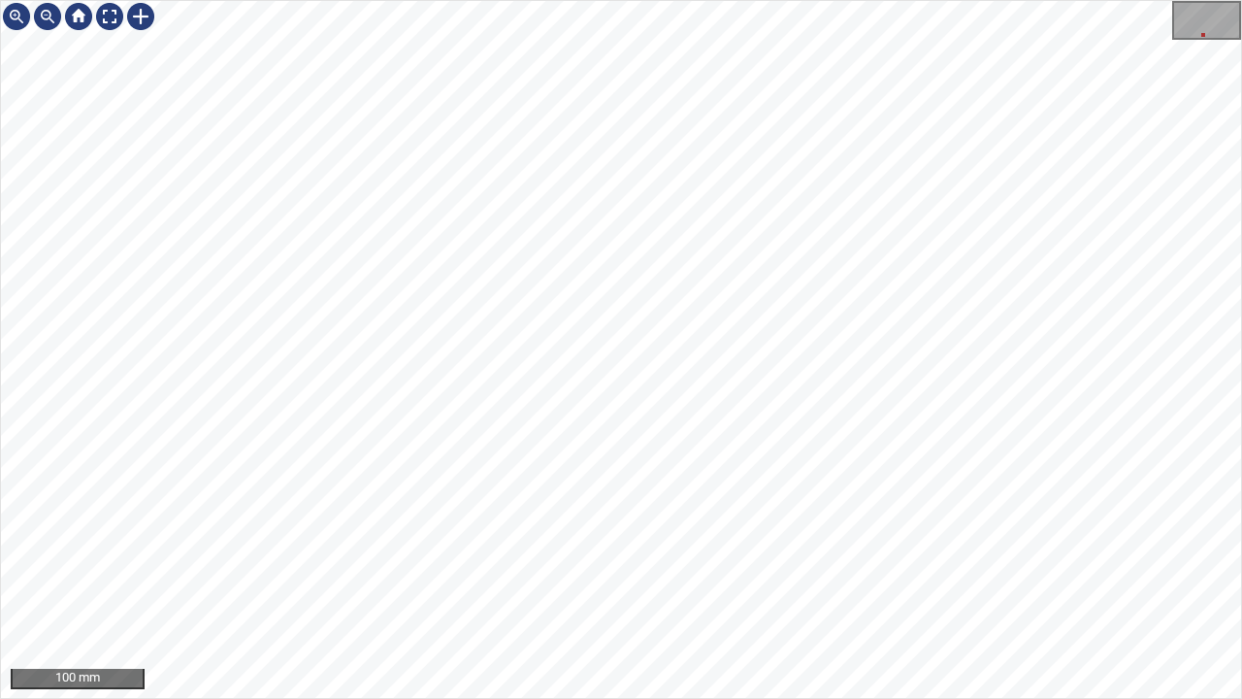
click at [314, 0] on div "100 mm" at bounding box center [621, 349] width 1242 height 699
click at [483, 0] on div "100 mm" at bounding box center [621, 349] width 1242 height 699
click at [107, 18] on div at bounding box center [109, 16] width 31 height 31
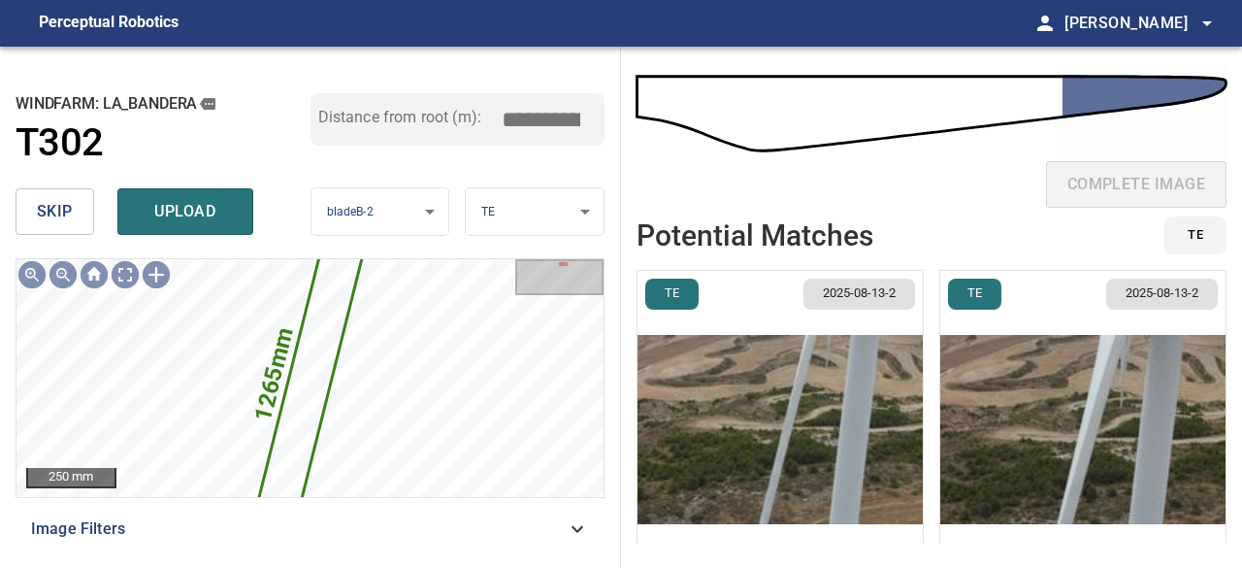
click at [62, 214] on span "skip" at bounding box center [55, 211] width 36 height 27
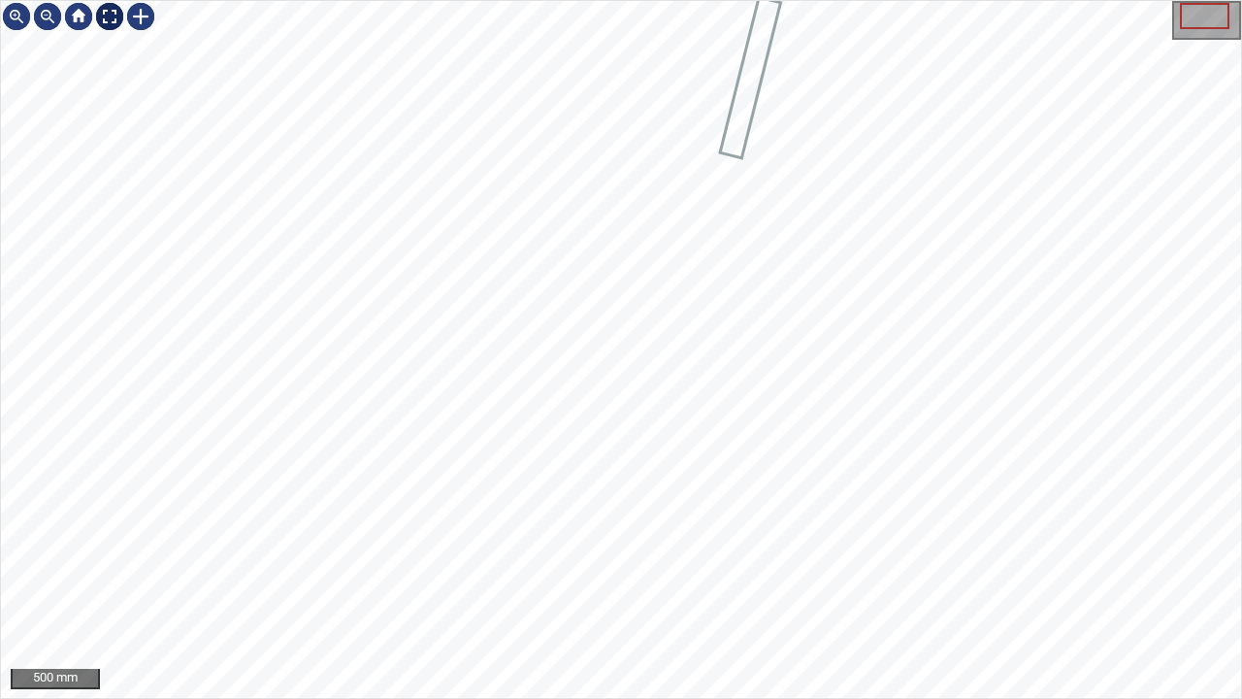
click at [110, 14] on div at bounding box center [109, 16] width 31 height 31
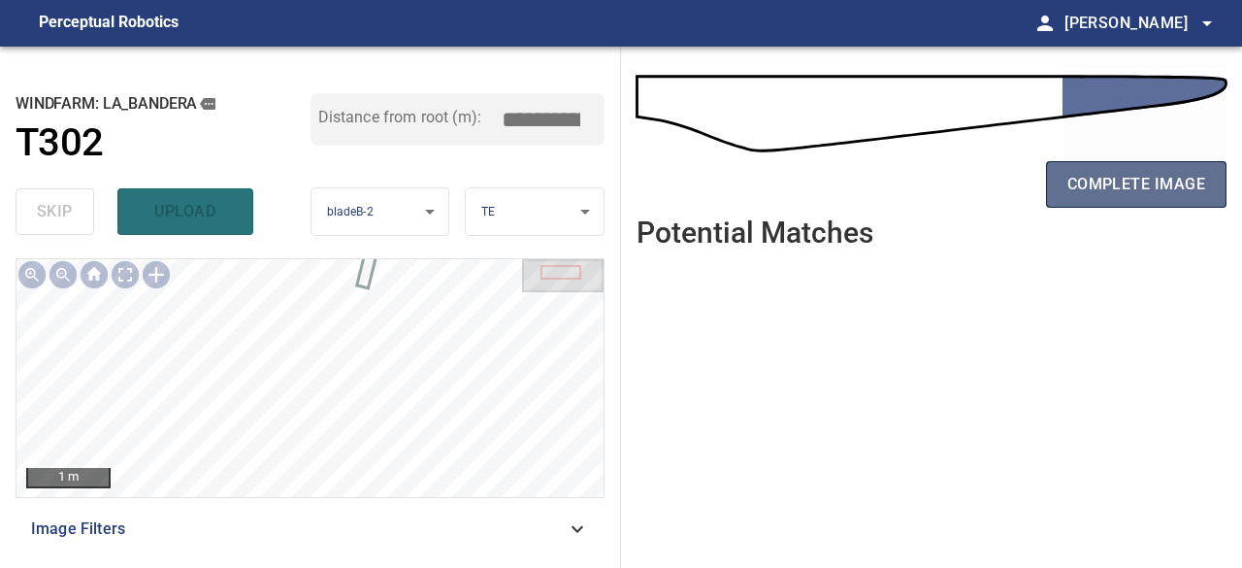
click at [1158, 181] on span "complete image" at bounding box center [1137, 184] width 138 height 27
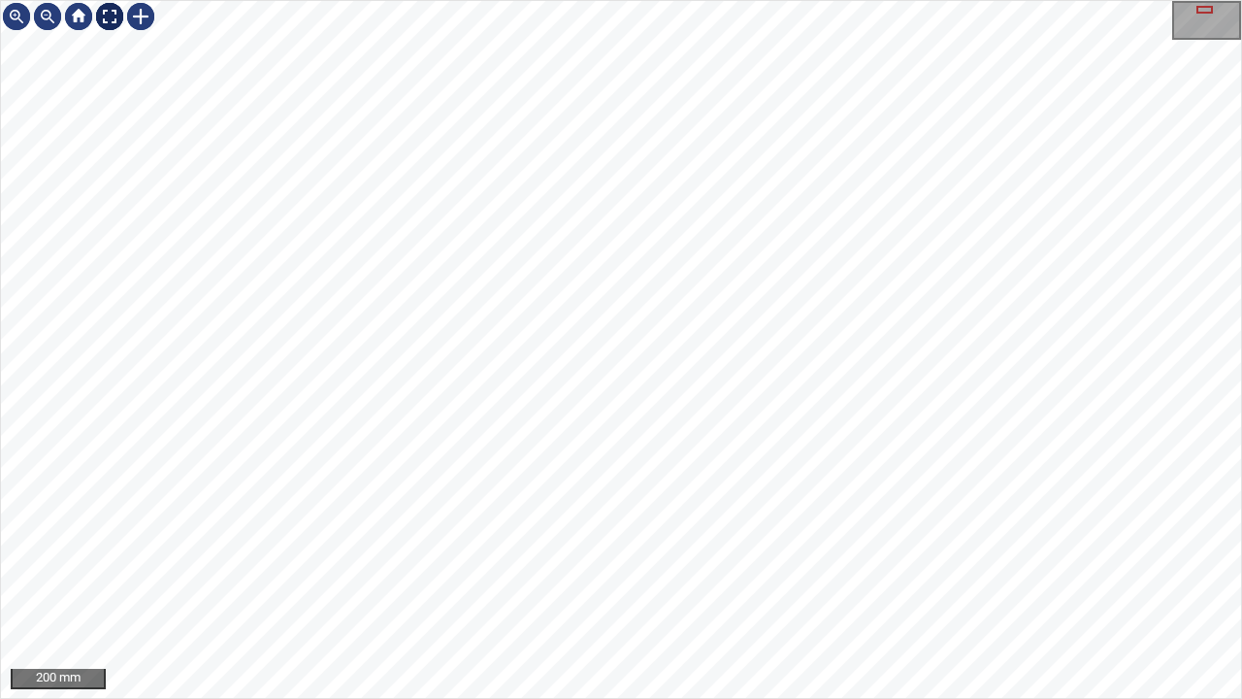
click at [111, 22] on div at bounding box center [109, 16] width 31 height 31
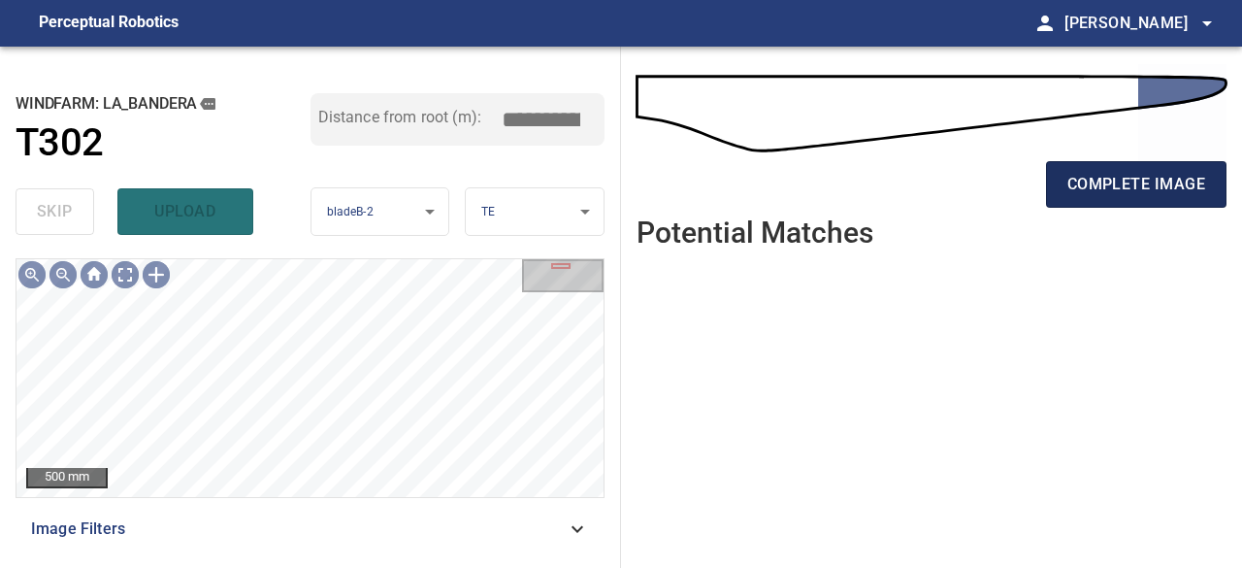
click at [1141, 174] on span "complete image" at bounding box center [1137, 184] width 138 height 27
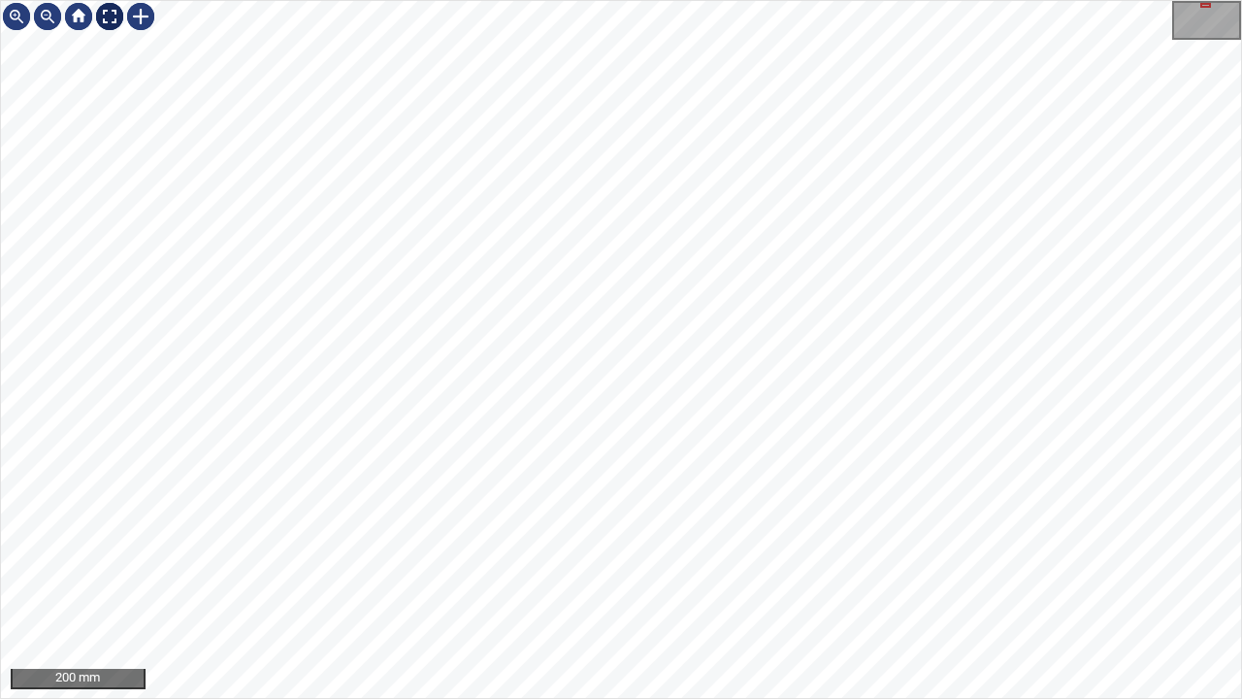
click at [109, 7] on div at bounding box center [109, 16] width 31 height 31
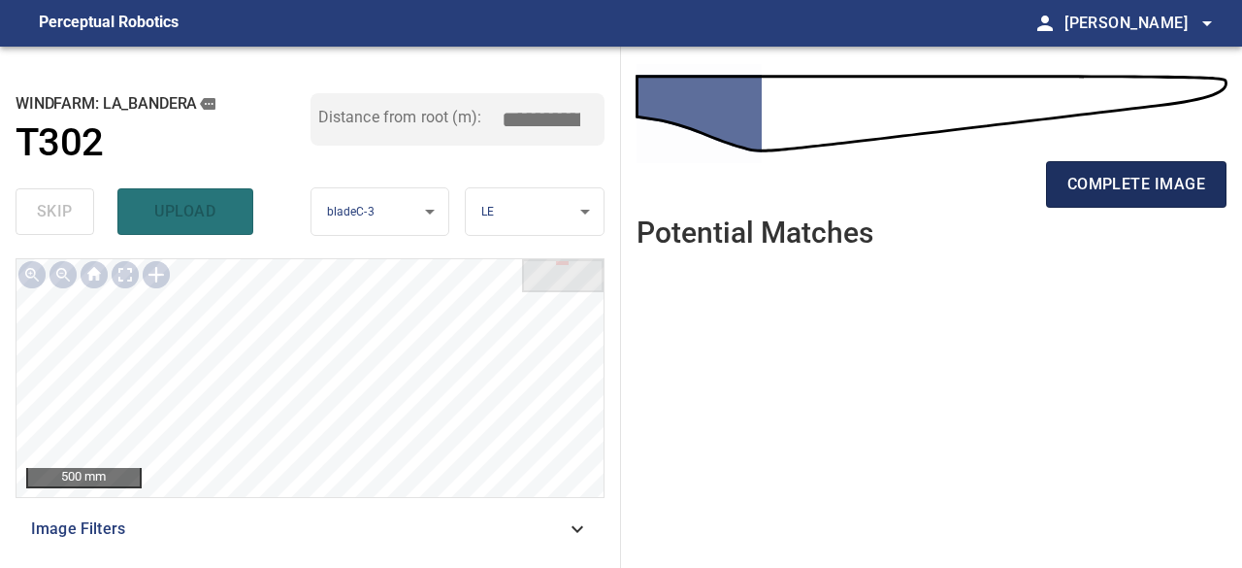
click at [1107, 181] on span "complete image" at bounding box center [1137, 184] width 138 height 27
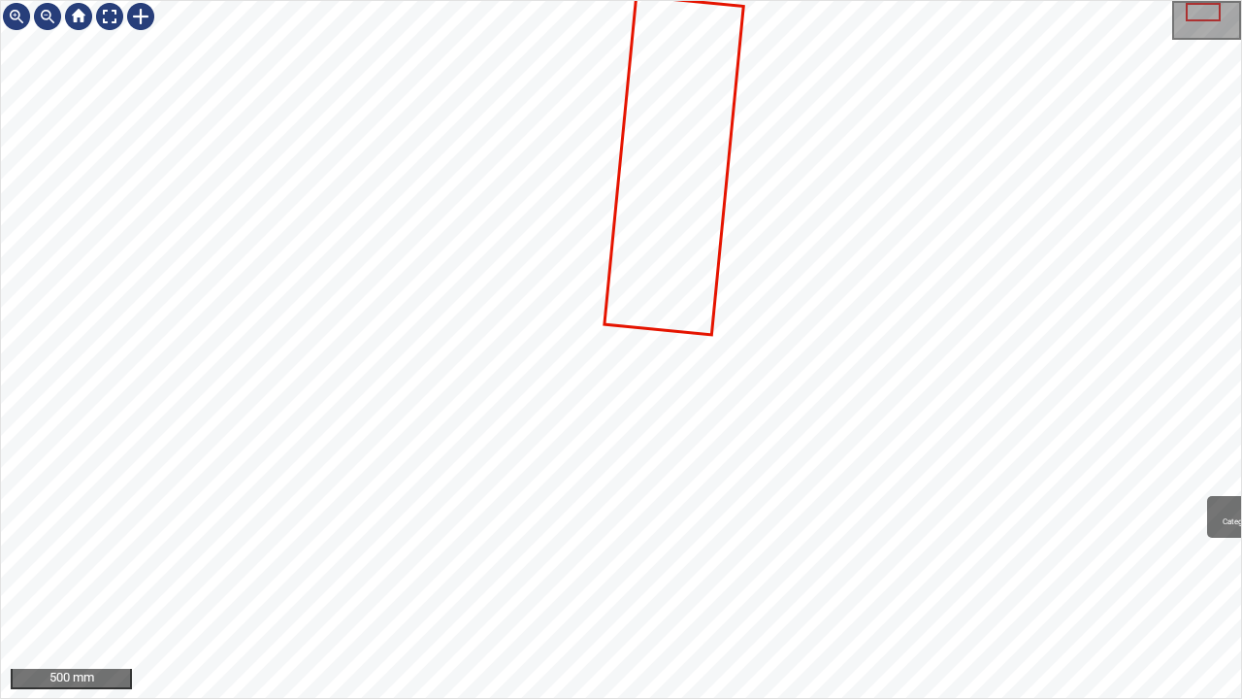
click at [687, 375] on div "La_Bandera/T302/1 Category unclassified unclassified" at bounding box center [621, 349] width 1240 height 697
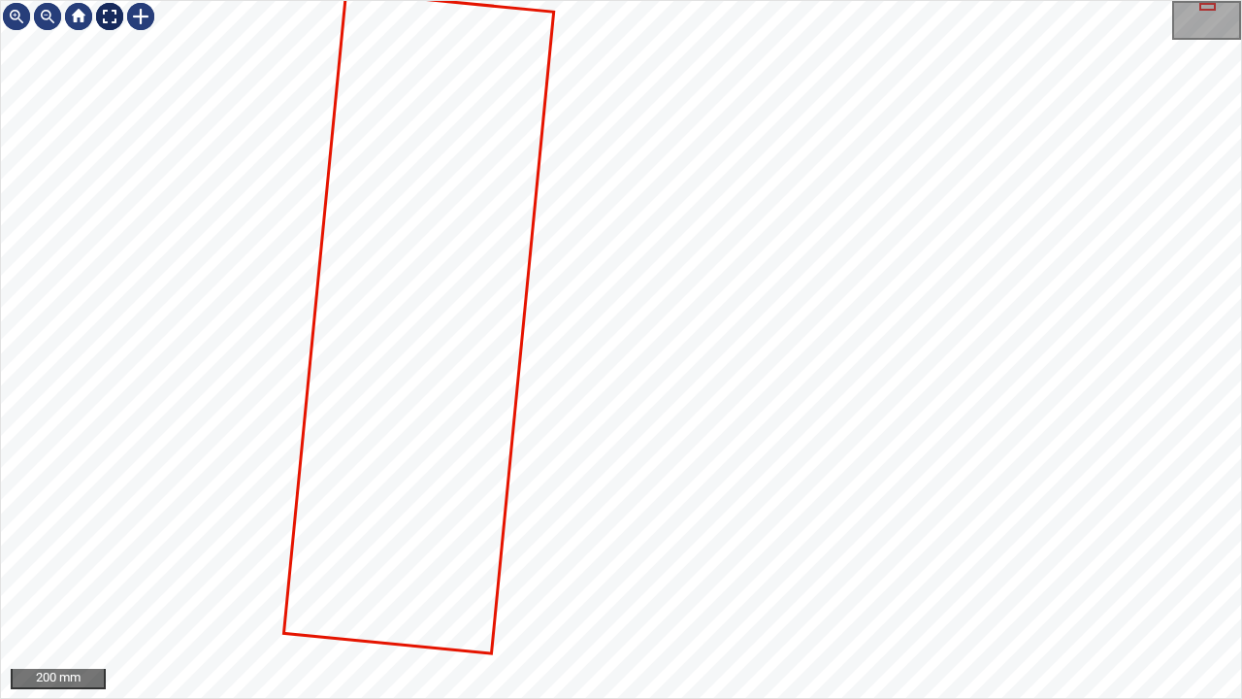
click at [104, 19] on div at bounding box center [109, 16] width 31 height 31
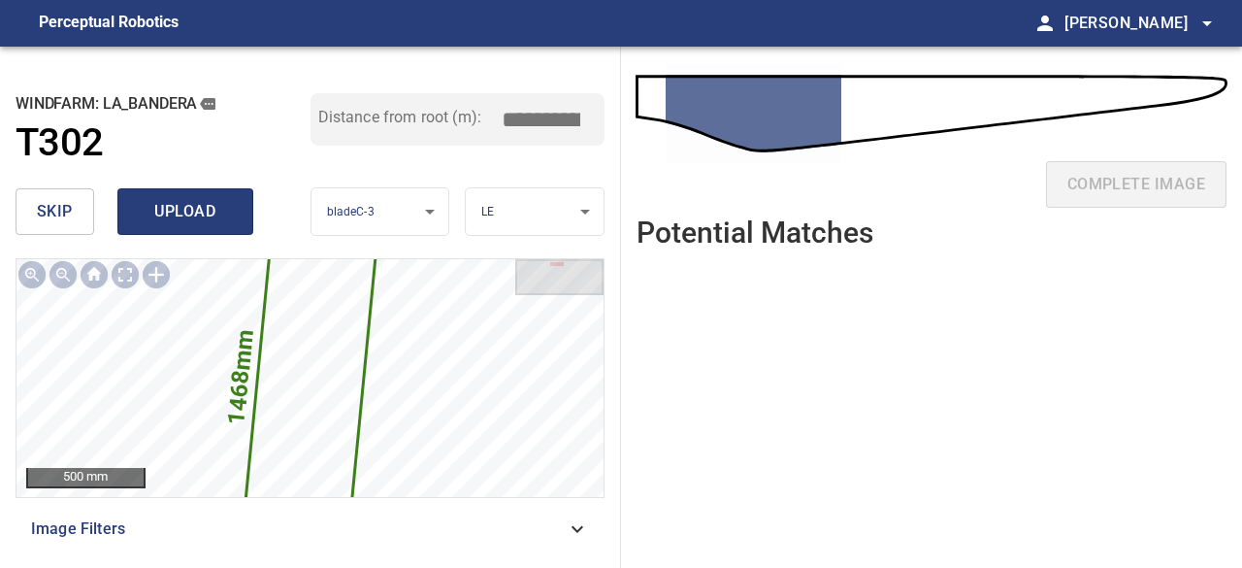
click at [156, 222] on span "upload" at bounding box center [185, 211] width 93 height 27
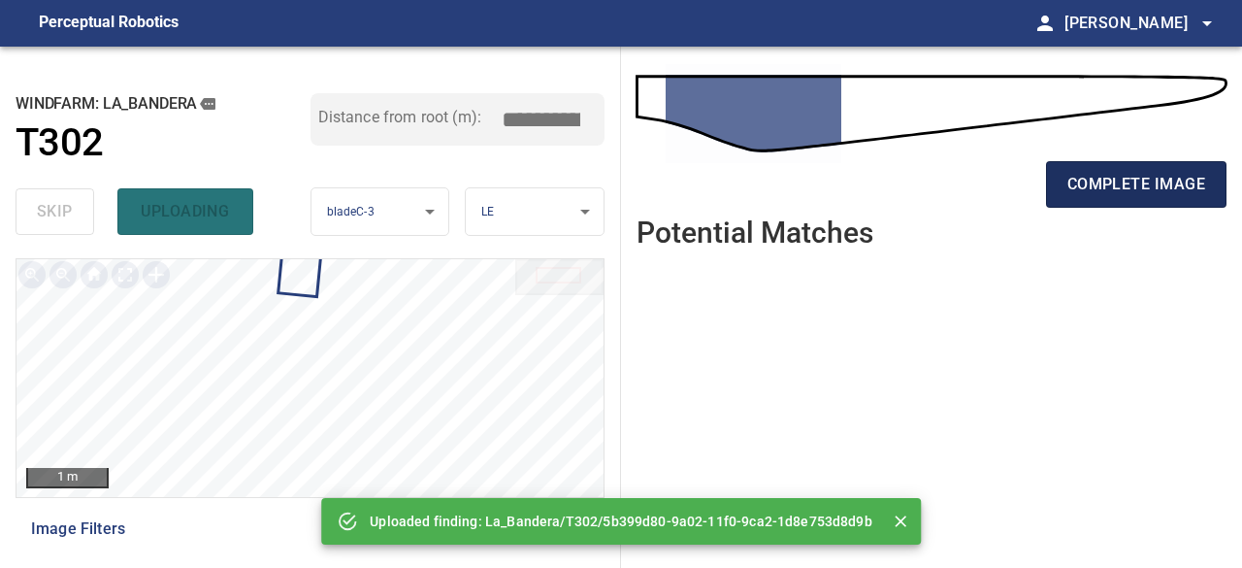
click at [1111, 185] on span "complete image" at bounding box center [1137, 184] width 138 height 27
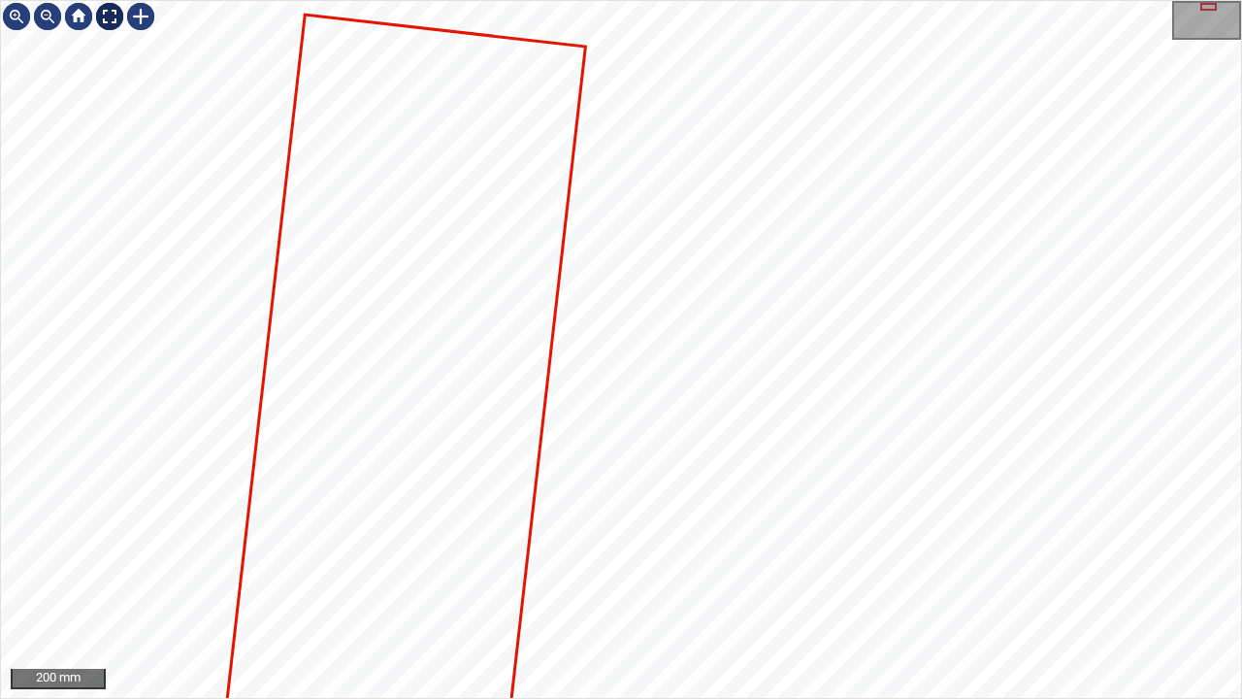
click at [107, 10] on div at bounding box center [109, 16] width 31 height 31
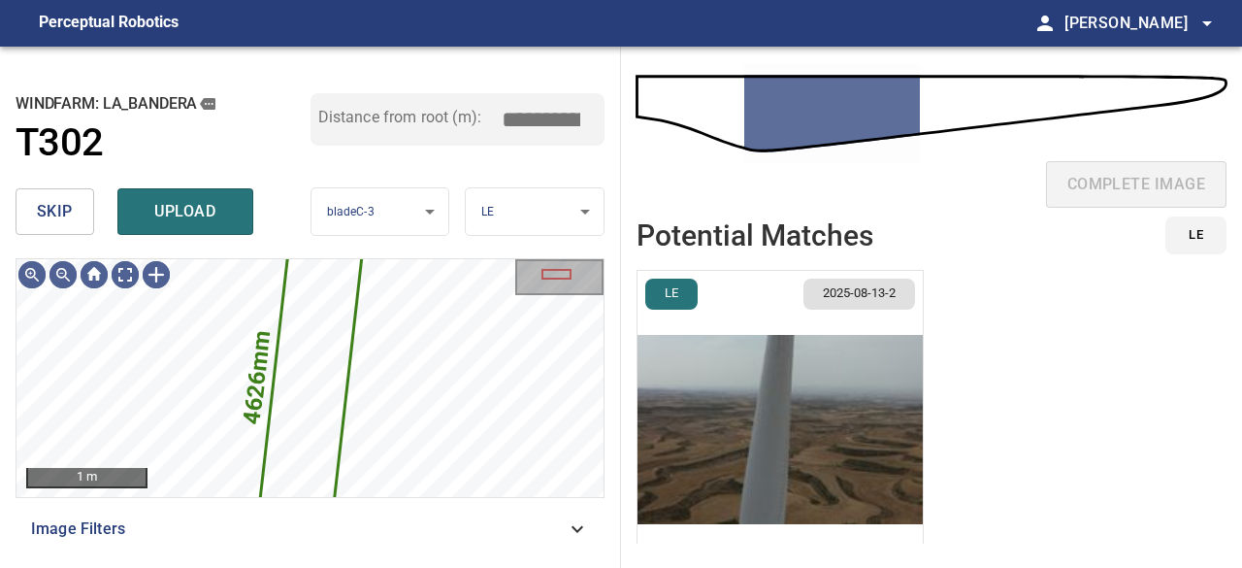
click at [185, 216] on span "upload" at bounding box center [185, 211] width 93 height 27
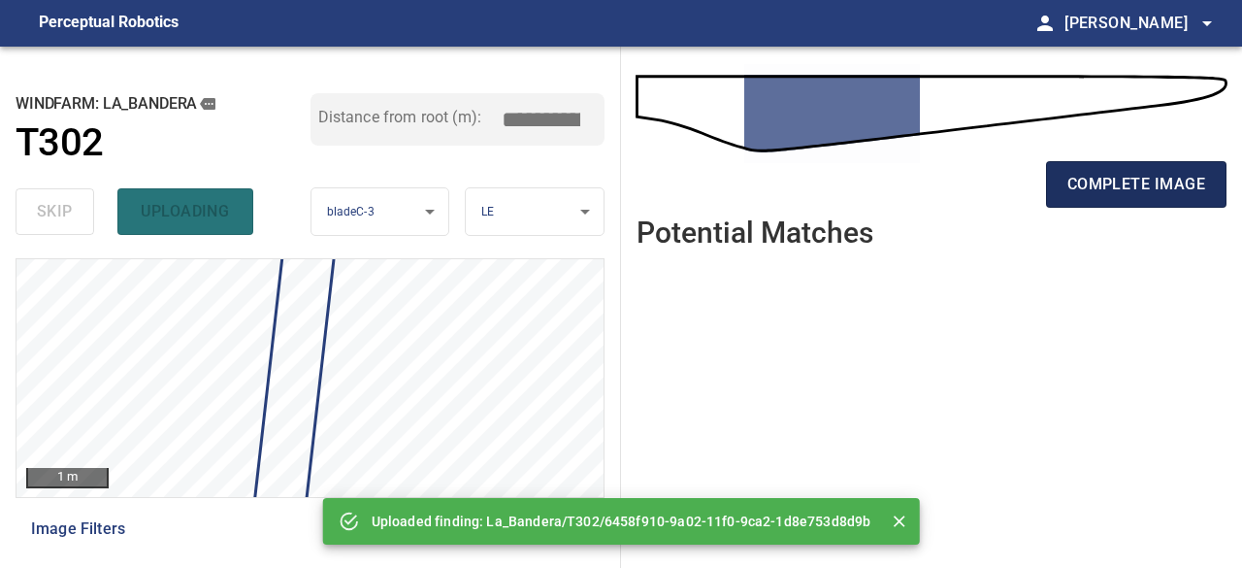
click at [1118, 184] on span "complete image" at bounding box center [1137, 184] width 138 height 27
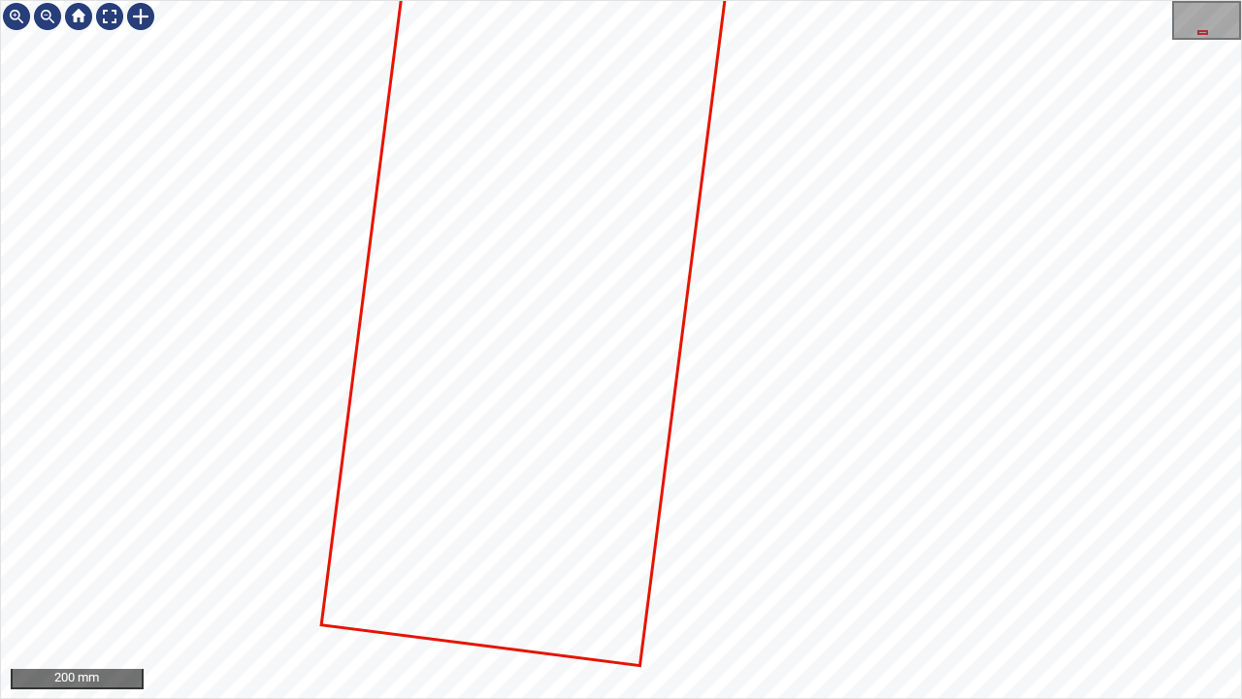
click at [822, 0] on div "200 mm" at bounding box center [621, 349] width 1242 height 699
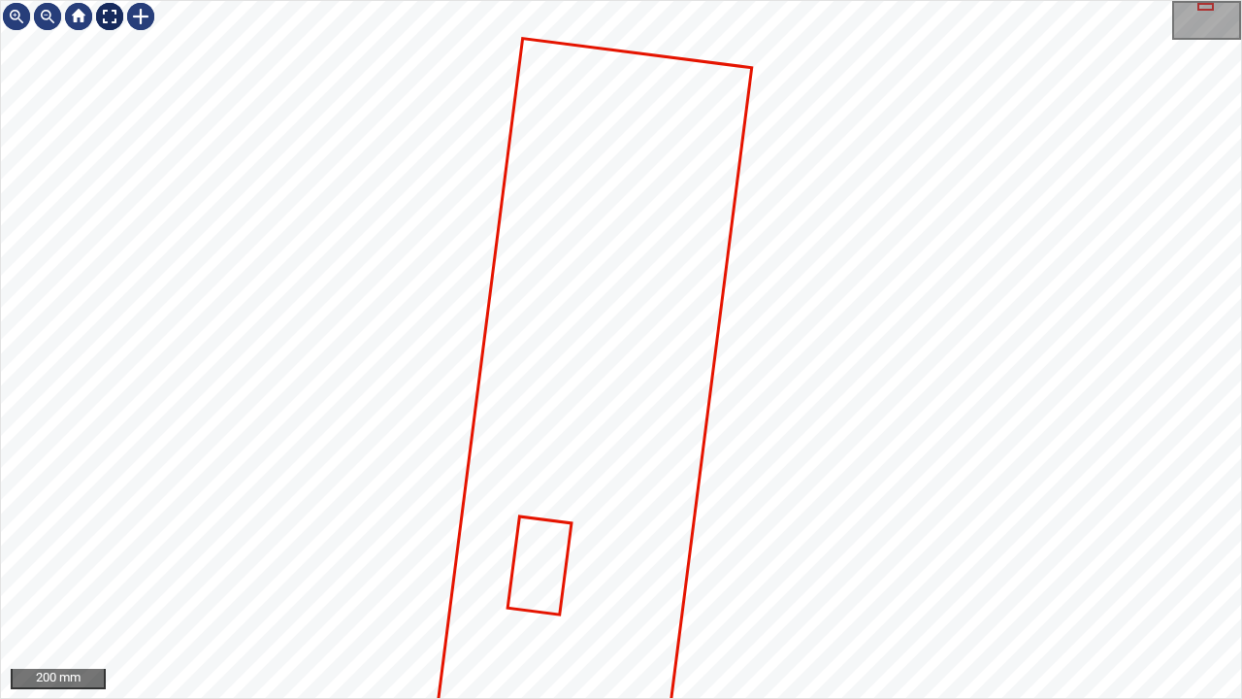
click at [107, 16] on div at bounding box center [109, 16] width 31 height 31
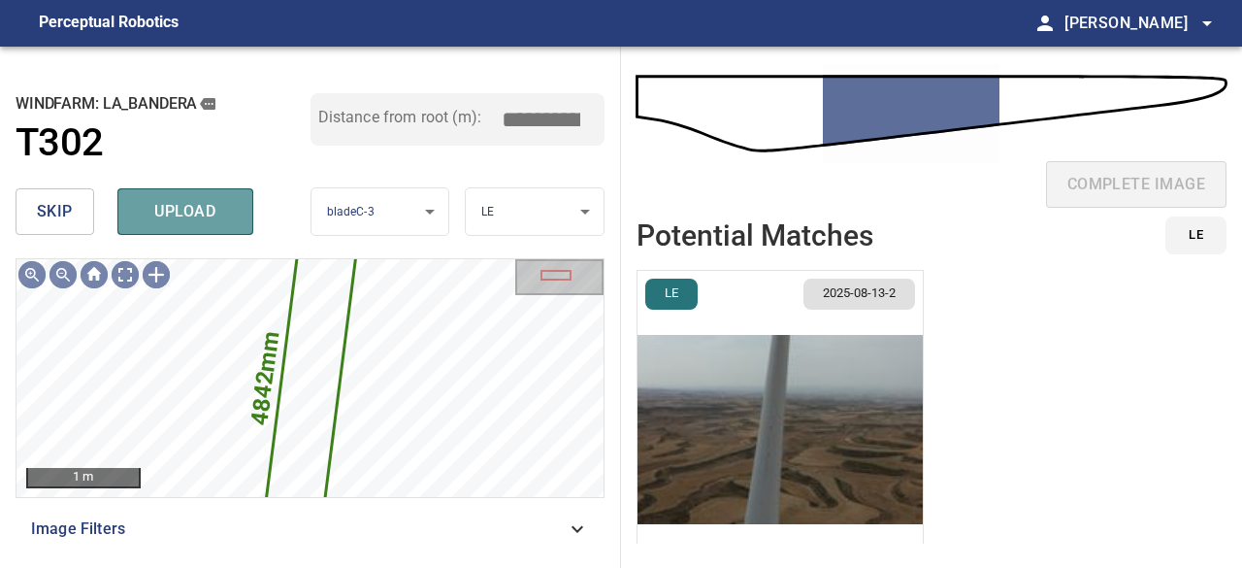
click at [174, 214] on span "upload" at bounding box center [185, 211] width 93 height 27
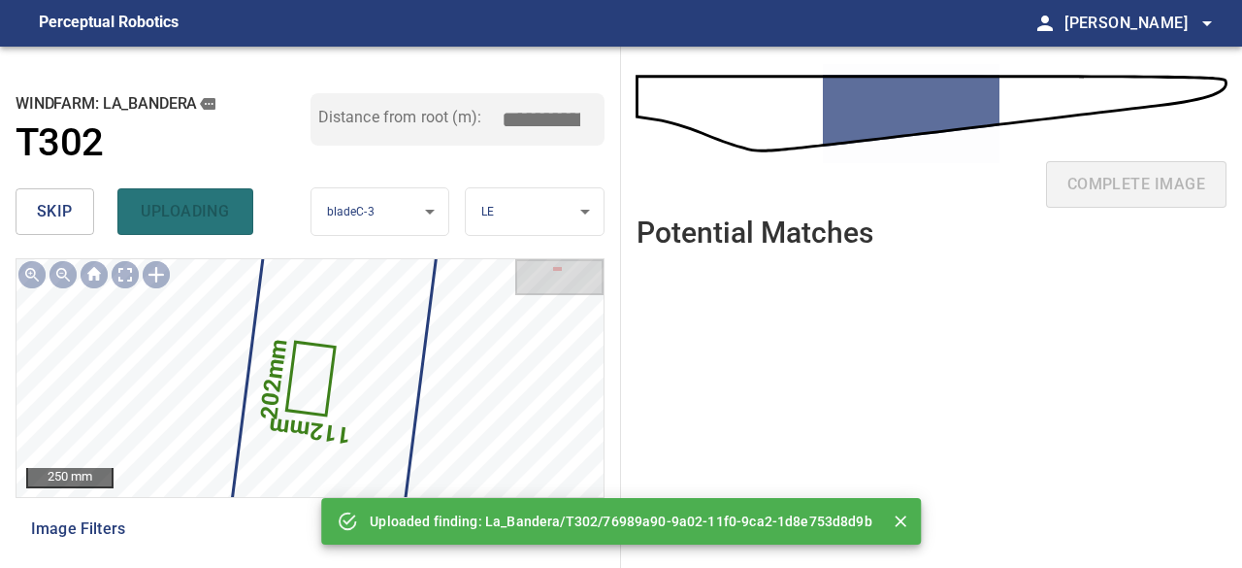
click at [49, 204] on span "skip" at bounding box center [55, 211] width 36 height 27
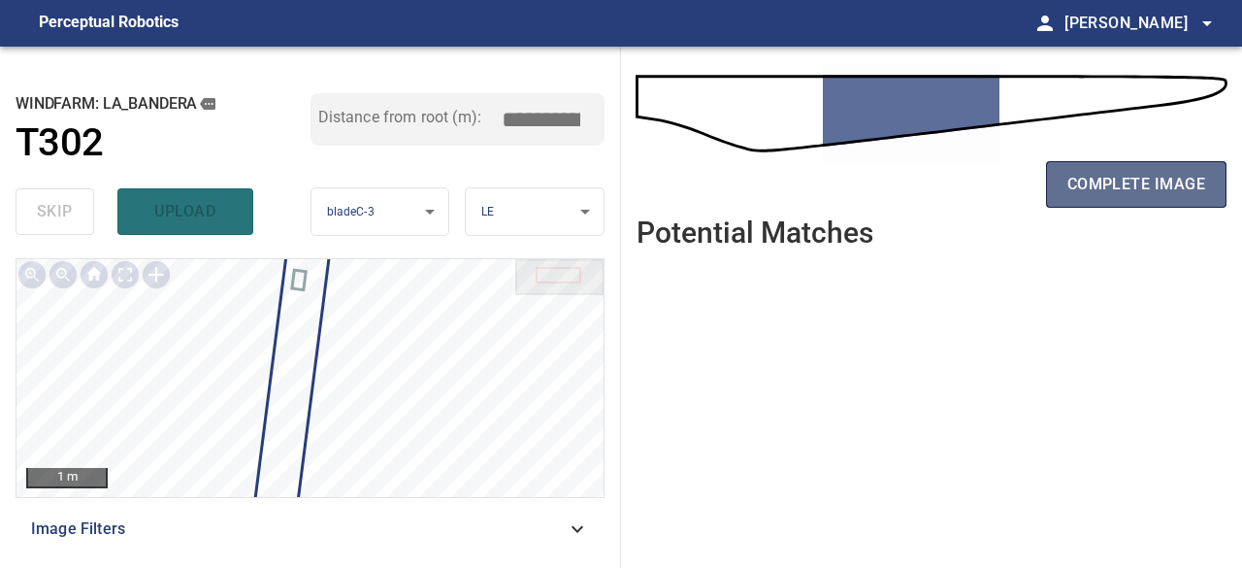
click at [1170, 189] on span "complete image" at bounding box center [1137, 184] width 138 height 27
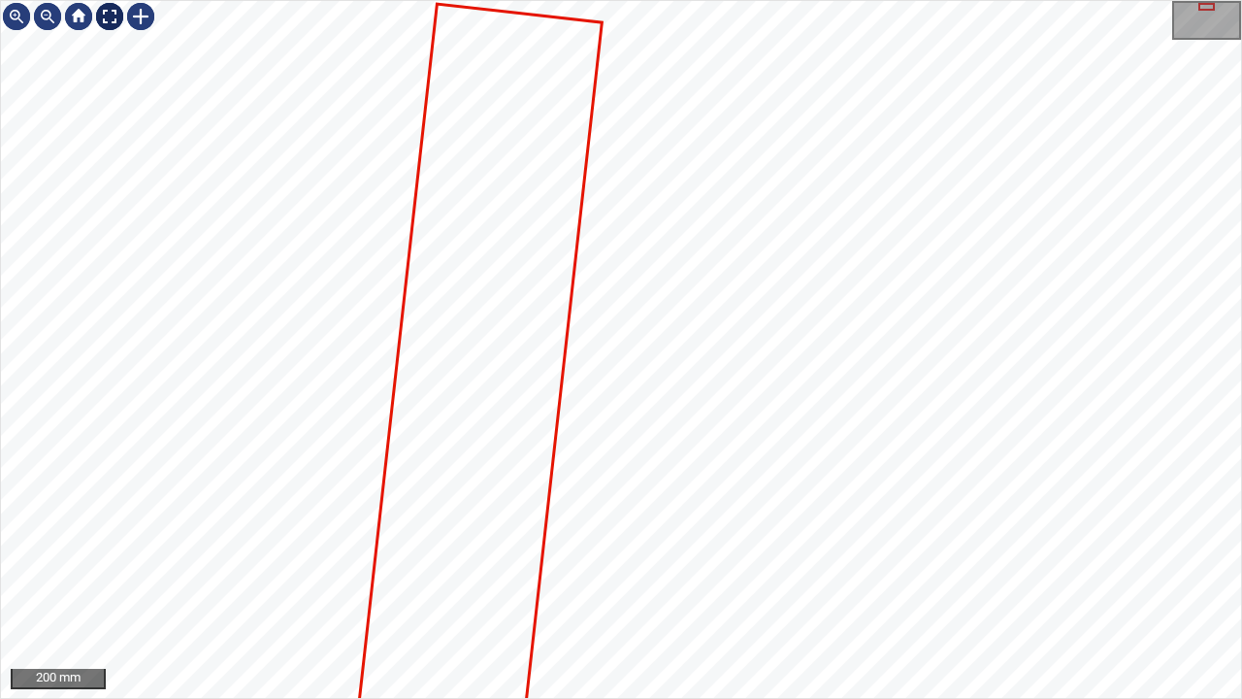
click at [111, 12] on div at bounding box center [109, 16] width 31 height 31
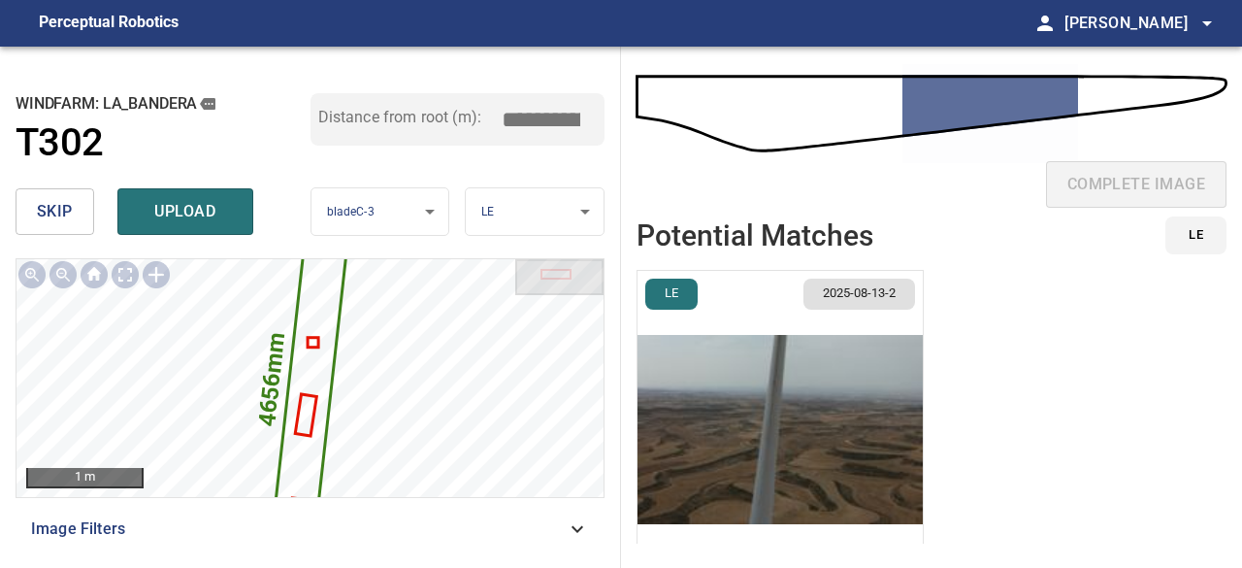
click at [145, 211] on span "upload" at bounding box center [185, 211] width 93 height 27
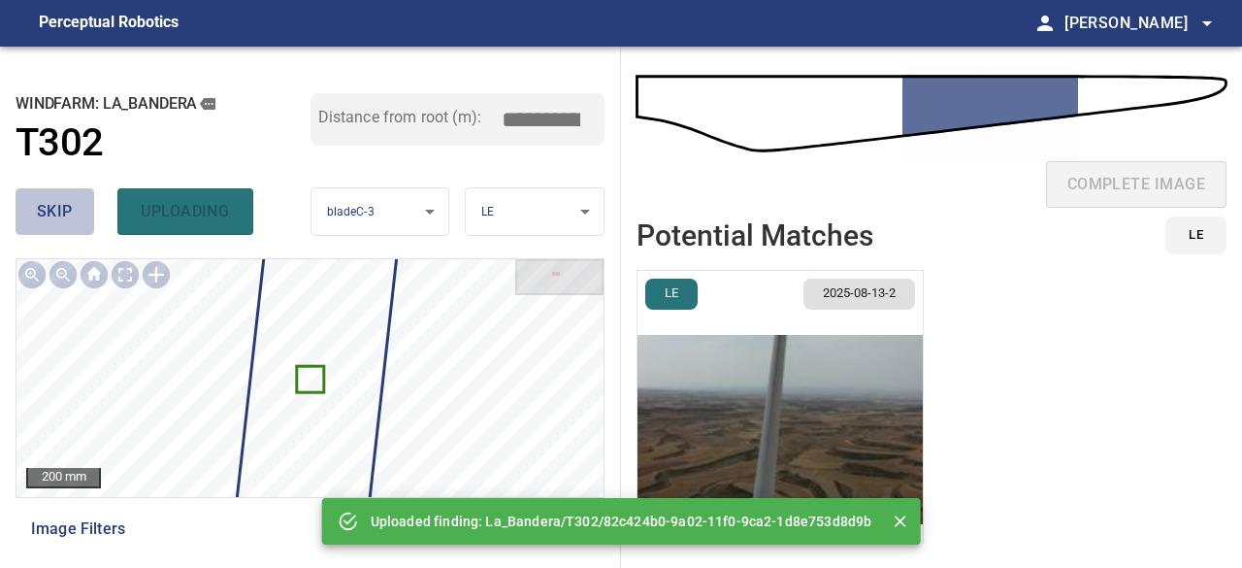
click at [70, 215] on span "skip" at bounding box center [55, 211] width 36 height 27
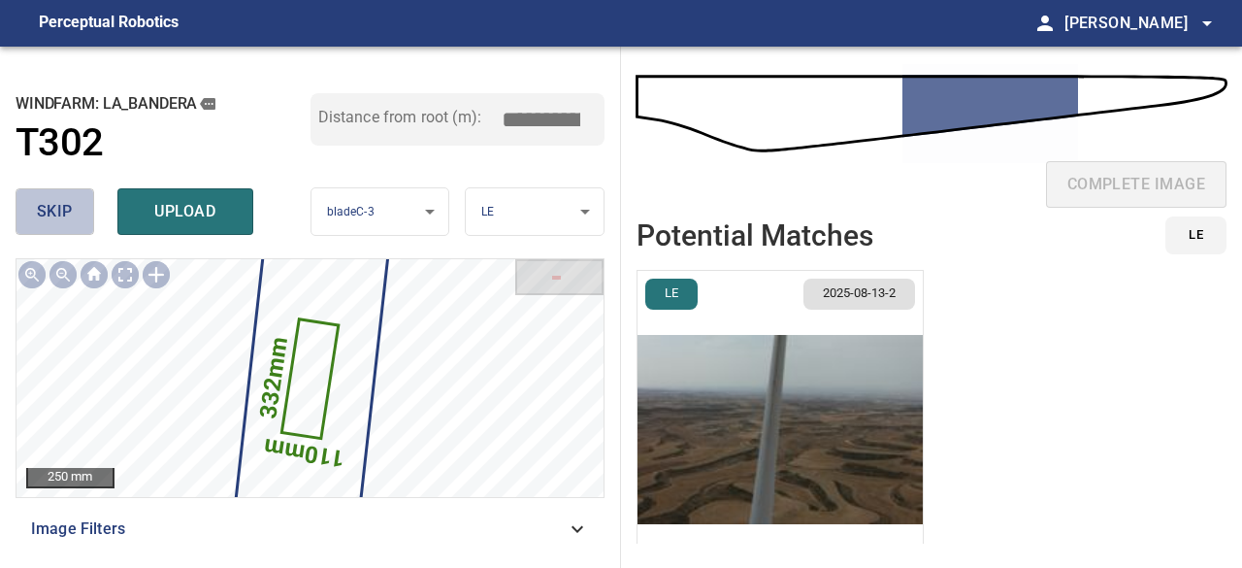
click at [70, 215] on span "skip" at bounding box center [55, 211] width 36 height 27
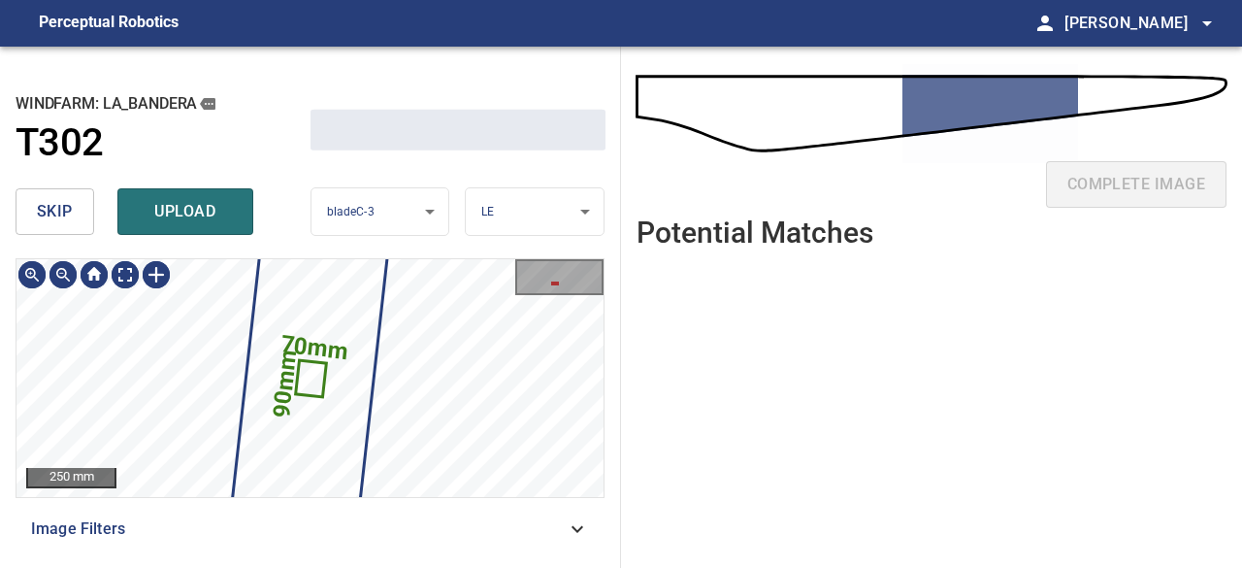
click at [70, 214] on span "skip" at bounding box center [55, 211] width 36 height 27
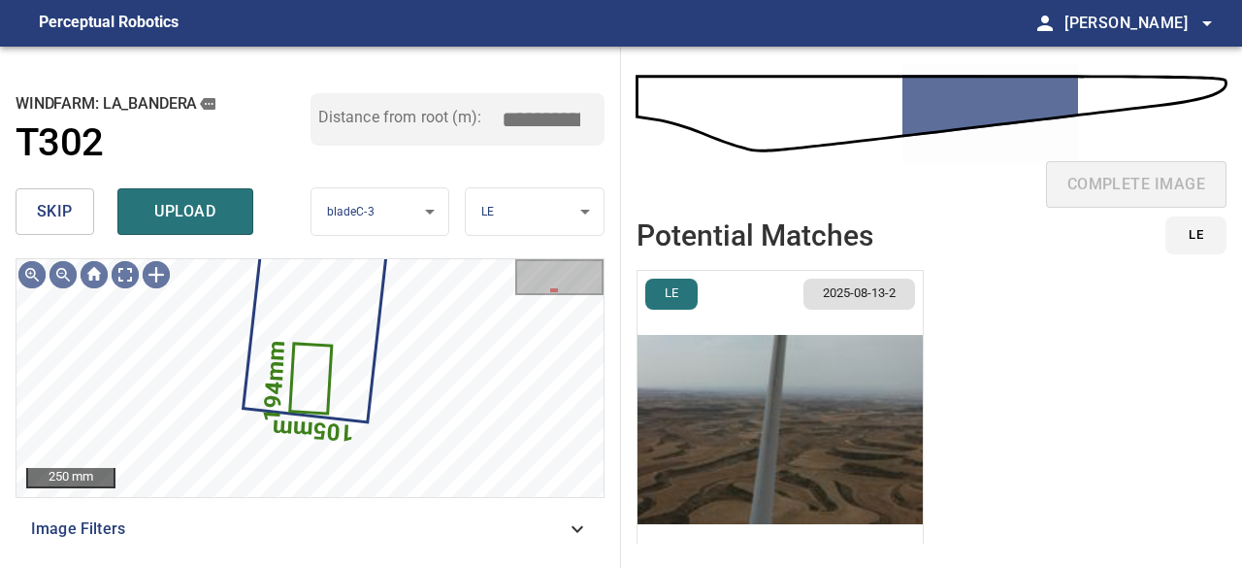
click at [69, 214] on span "skip" at bounding box center [55, 211] width 36 height 27
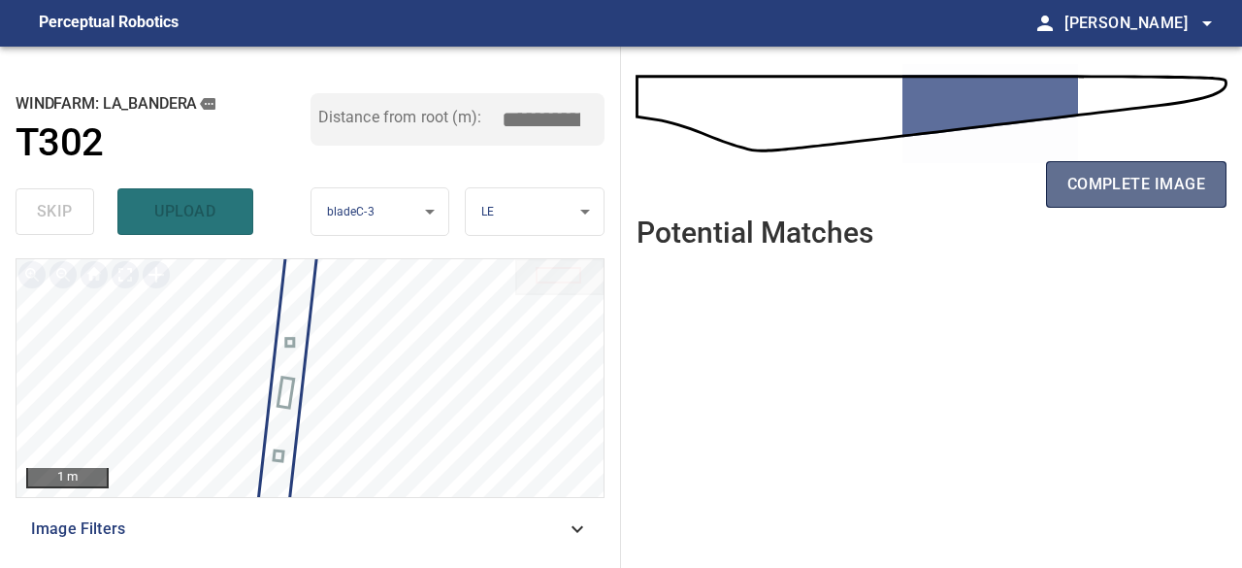
click at [1108, 183] on span "complete image" at bounding box center [1137, 184] width 138 height 27
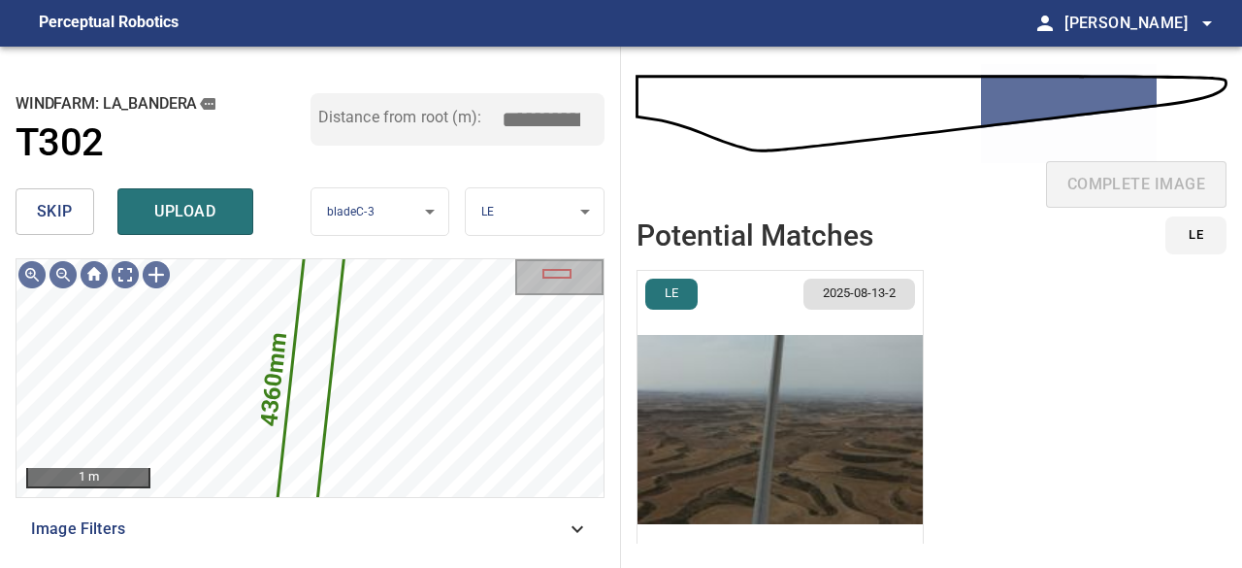
click at [746, 439] on img "button" at bounding box center [780, 429] width 285 height 317
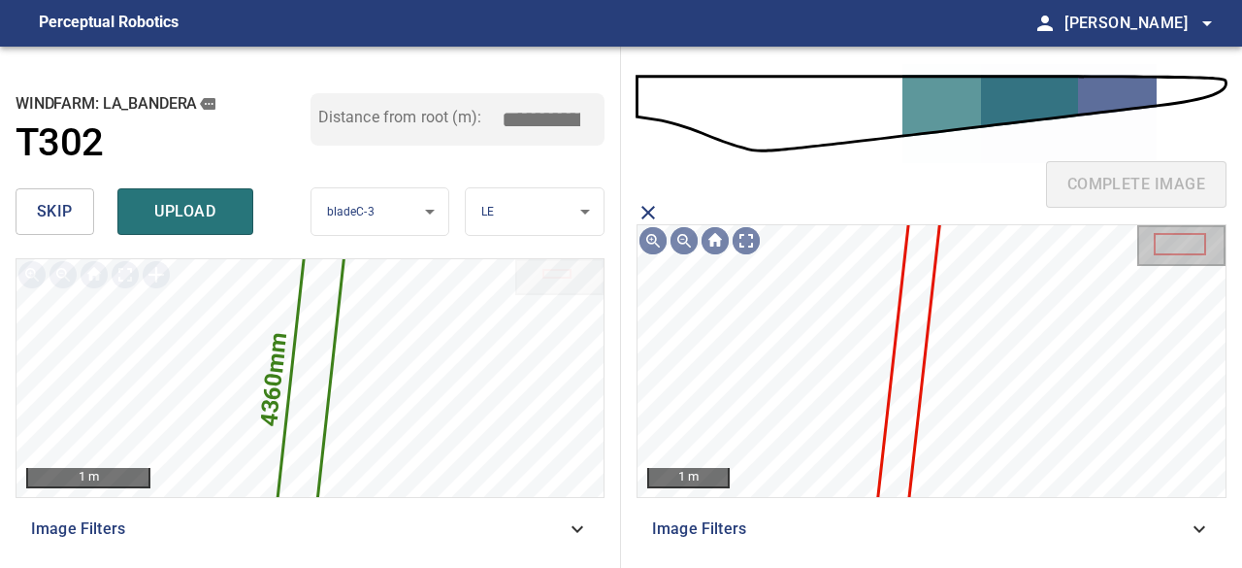
click at [914, 360] on icon at bounding box center [909, 351] width 69 height 368
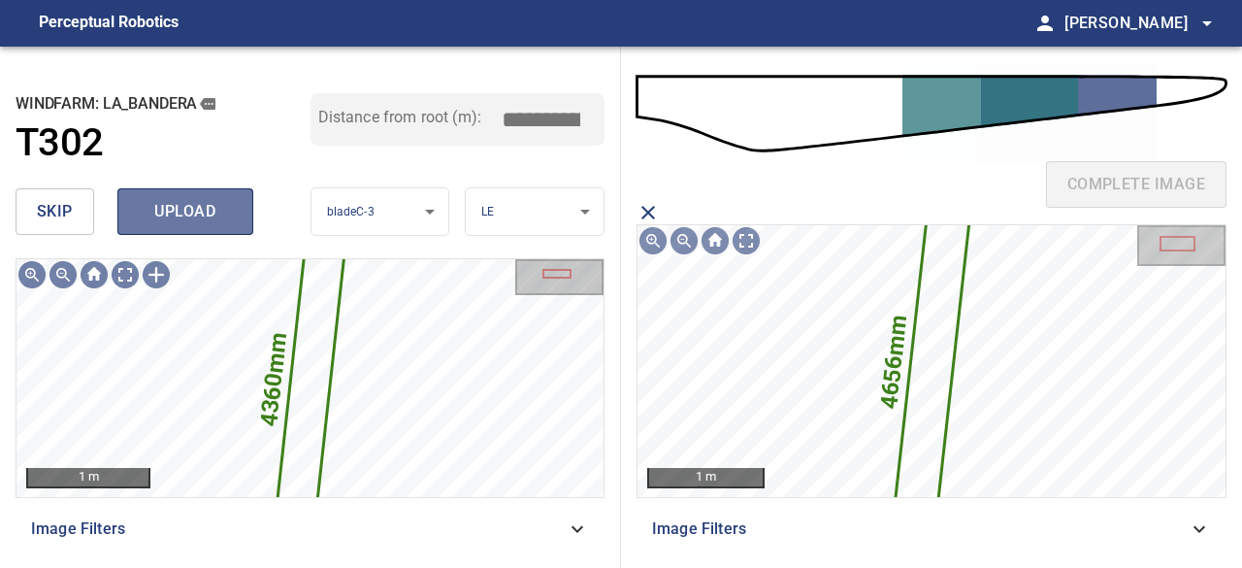
click at [202, 220] on span "upload" at bounding box center [185, 211] width 93 height 27
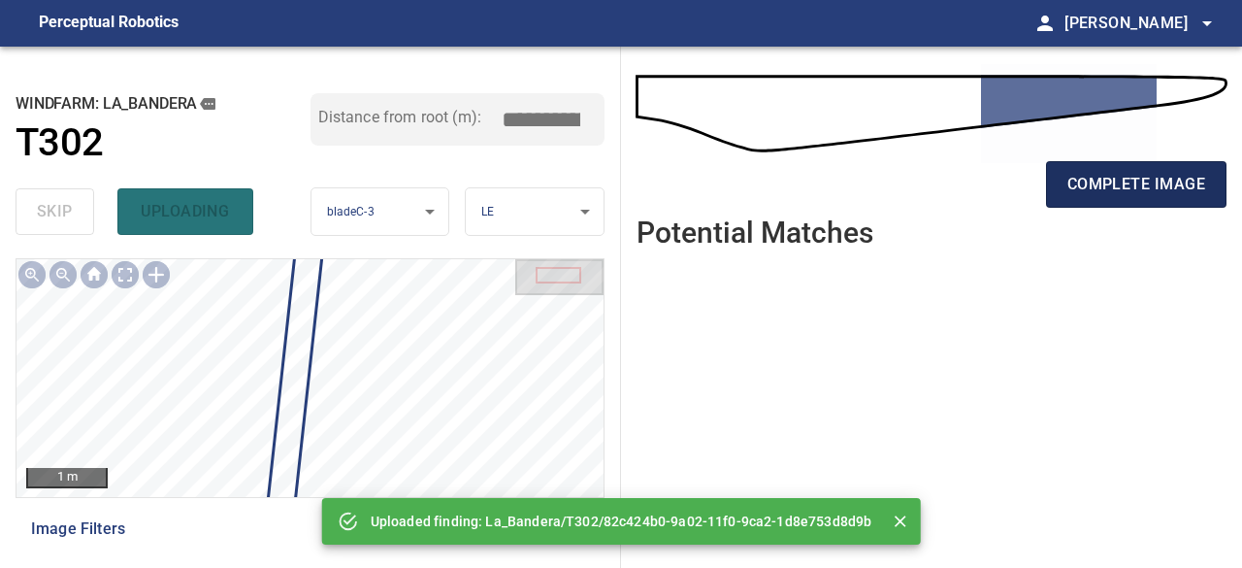
click at [1103, 180] on span "complete image" at bounding box center [1137, 184] width 138 height 27
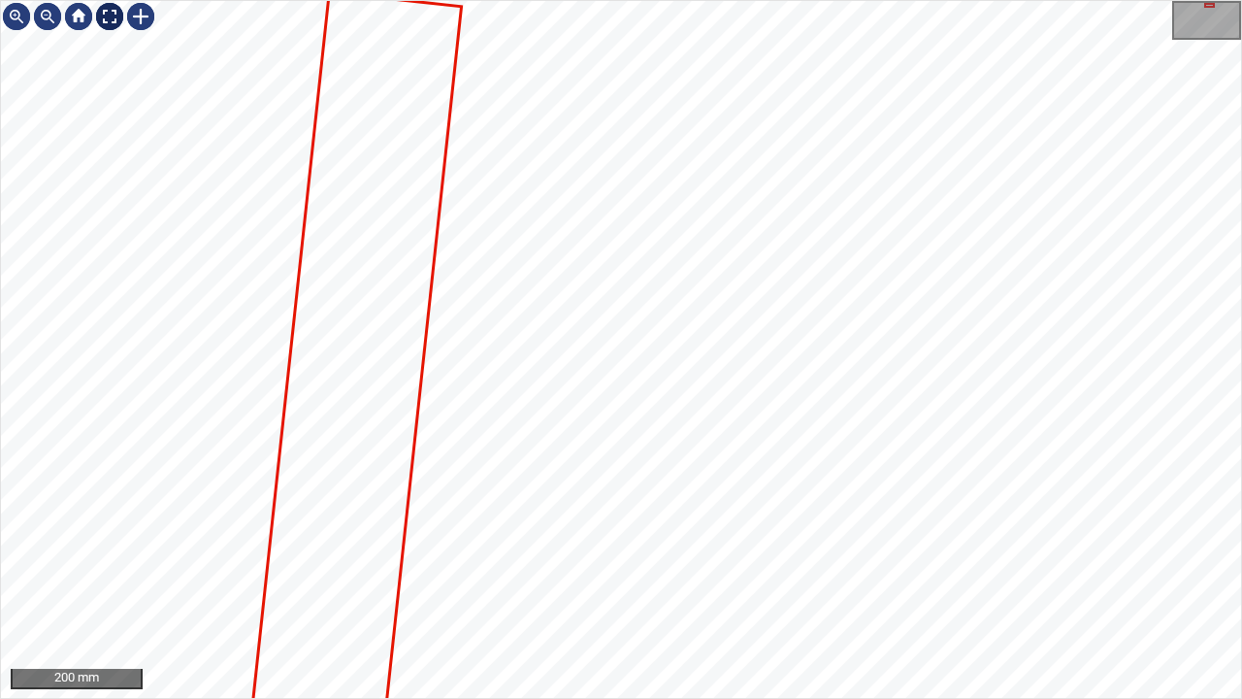
click at [110, 16] on div at bounding box center [109, 16] width 31 height 31
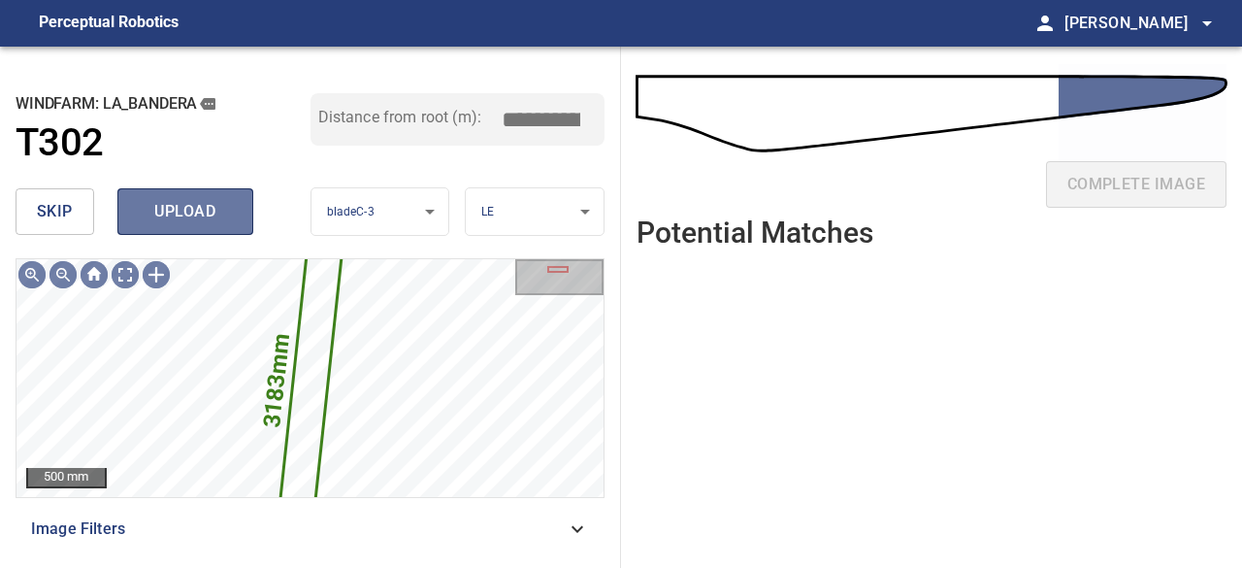
click at [208, 213] on span "upload" at bounding box center [185, 211] width 93 height 27
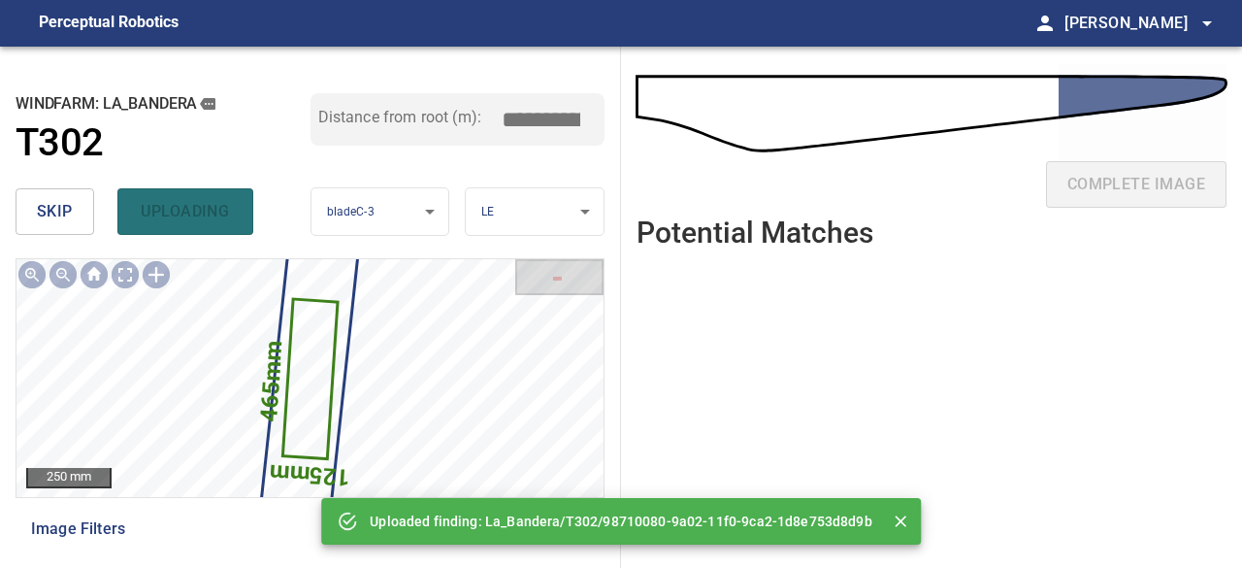
click at [59, 214] on span "skip" at bounding box center [55, 211] width 36 height 27
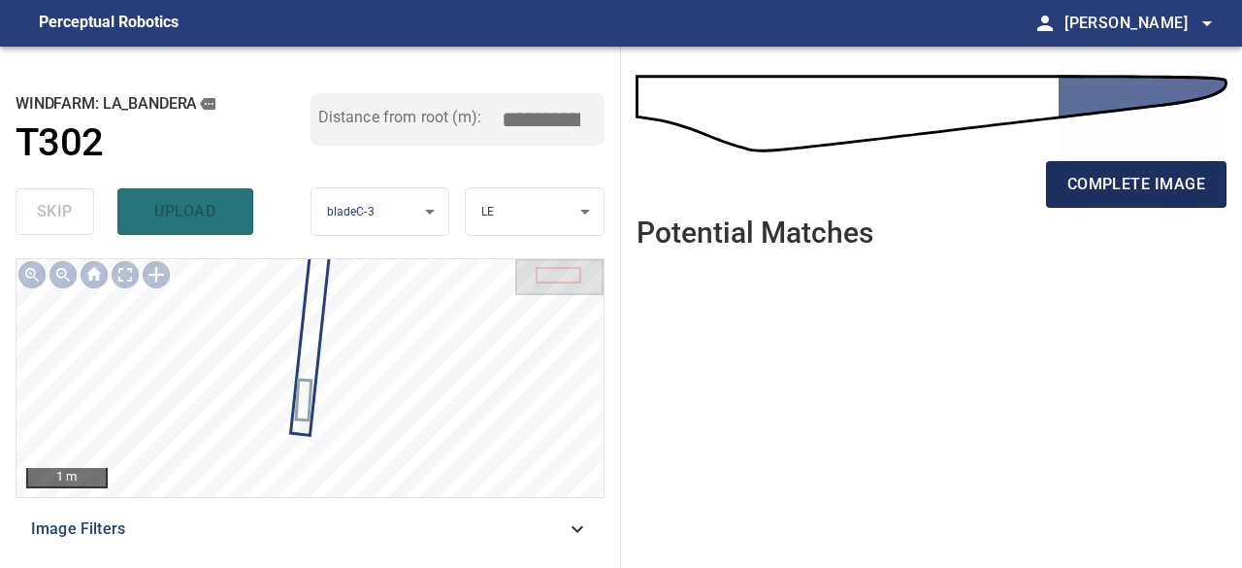
click at [1132, 191] on span "complete image" at bounding box center [1137, 184] width 138 height 27
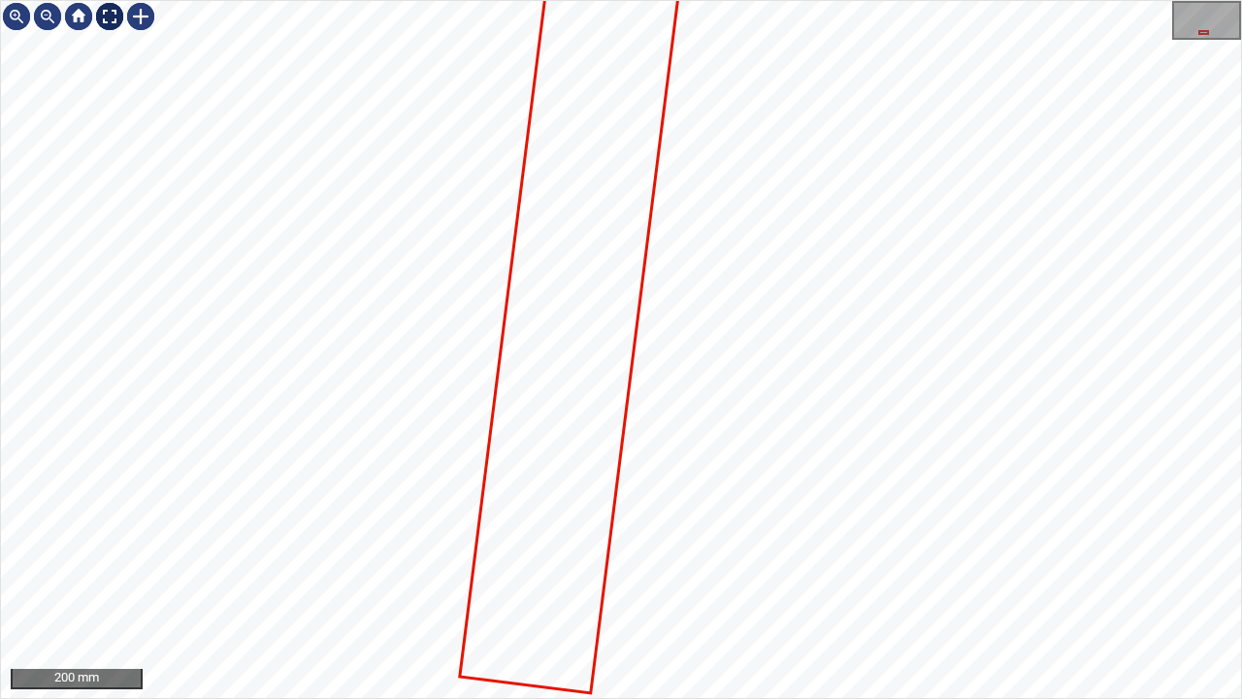
click at [109, 10] on div at bounding box center [109, 16] width 31 height 31
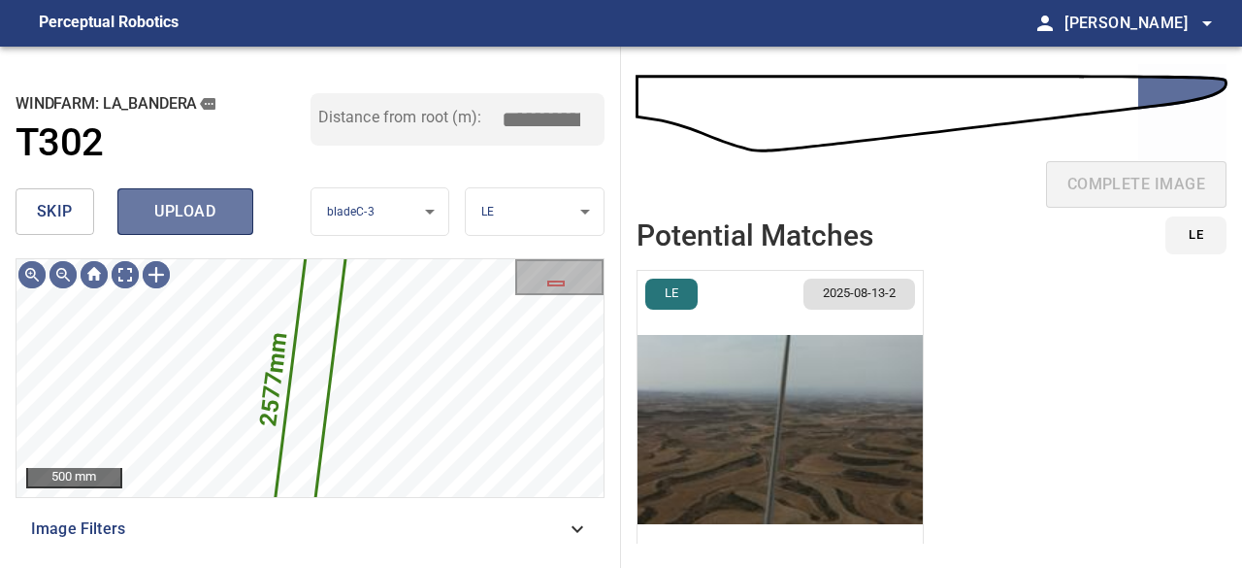
click at [190, 220] on span "upload" at bounding box center [185, 211] width 93 height 27
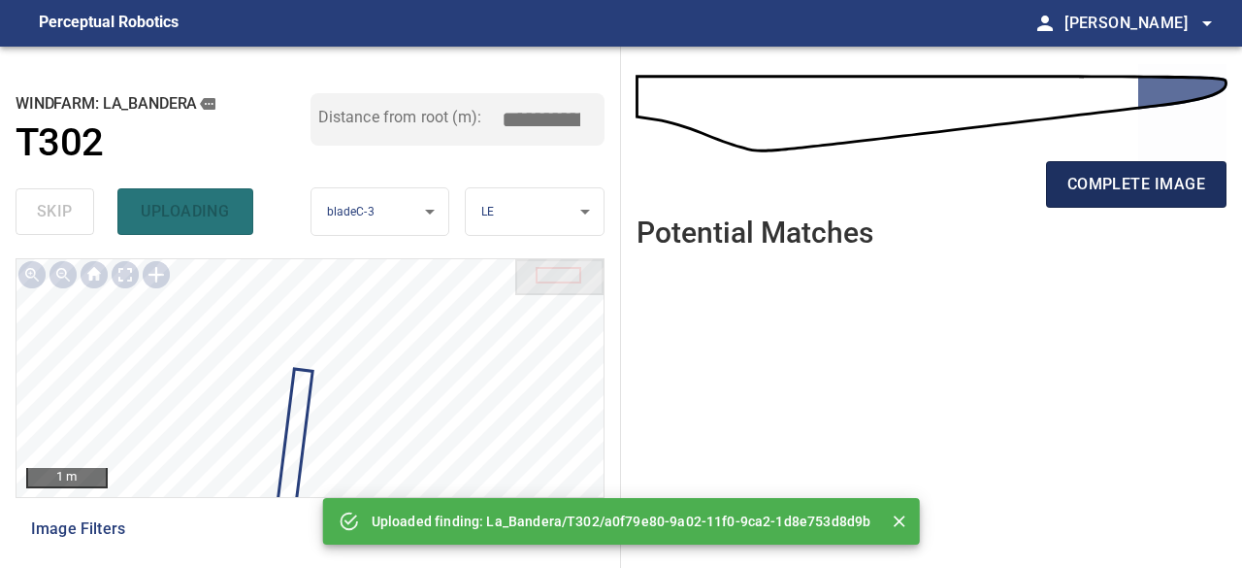
click at [1118, 197] on button "complete image" at bounding box center [1136, 184] width 181 height 47
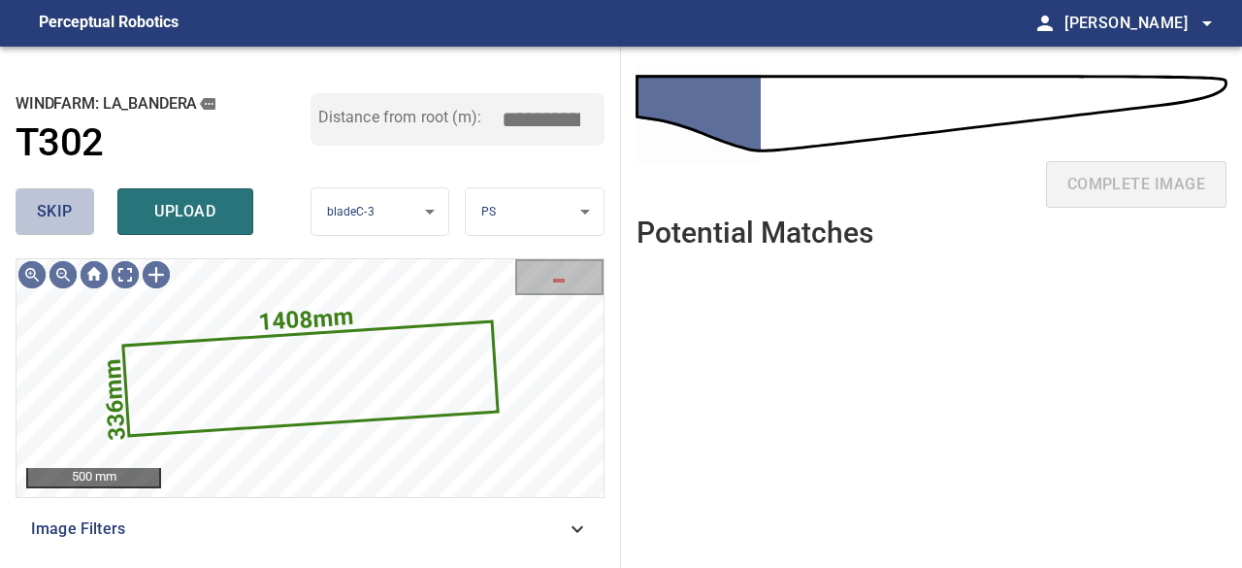
click at [48, 210] on span "skip" at bounding box center [55, 211] width 36 height 27
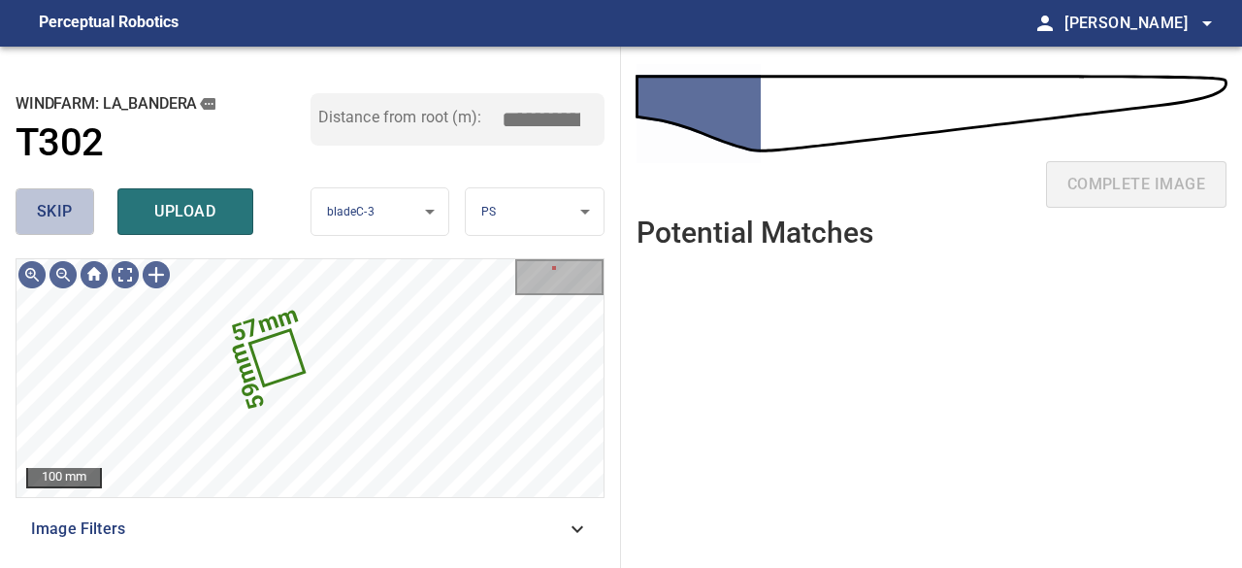
click at [42, 212] on span "skip" at bounding box center [55, 211] width 36 height 27
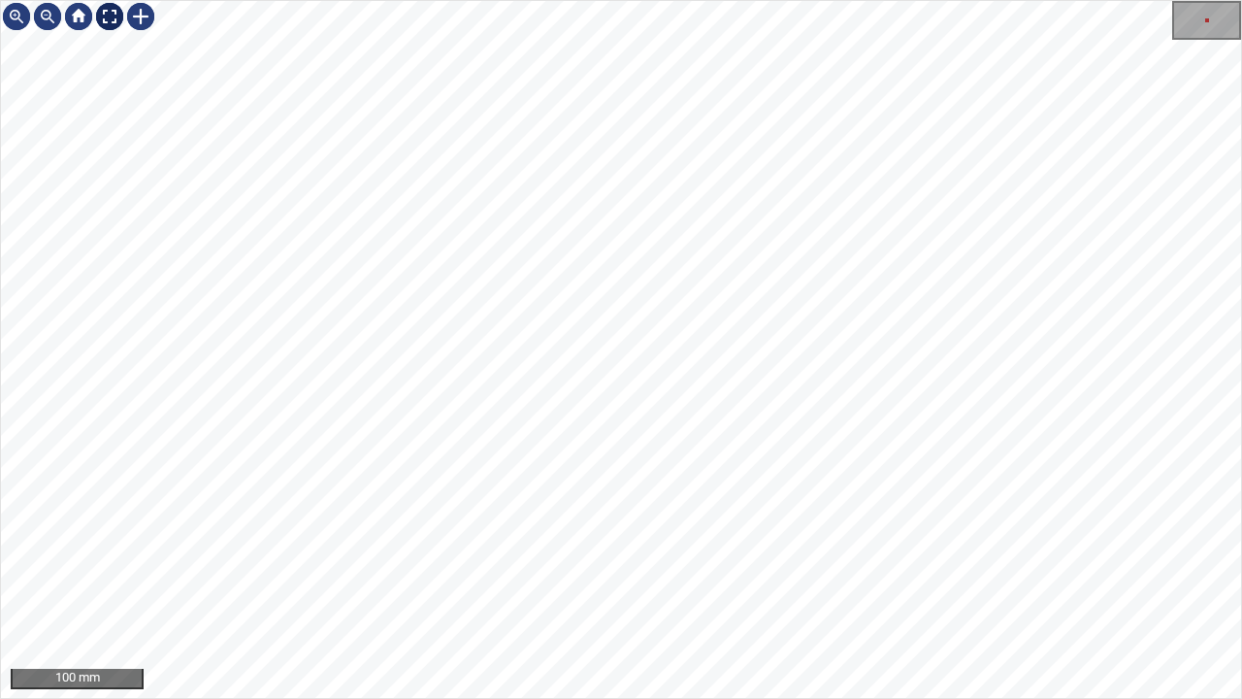
click at [104, 15] on div at bounding box center [109, 16] width 31 height 31
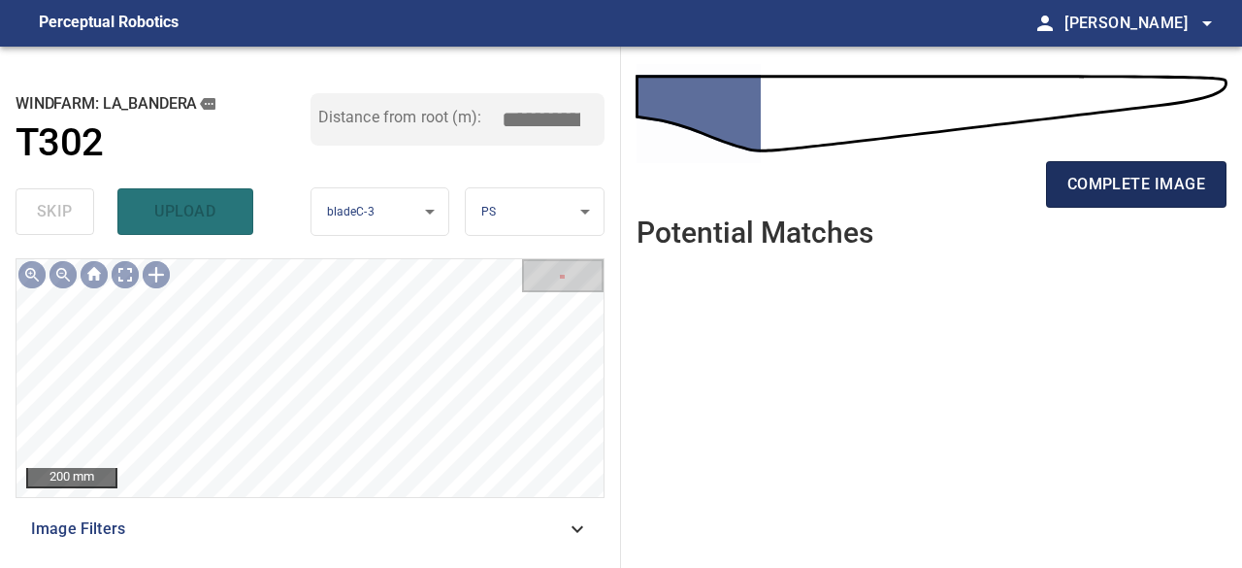
click at [1143, 171] on button "complete image" at bounding box center [1136, 184] width 181 height 47
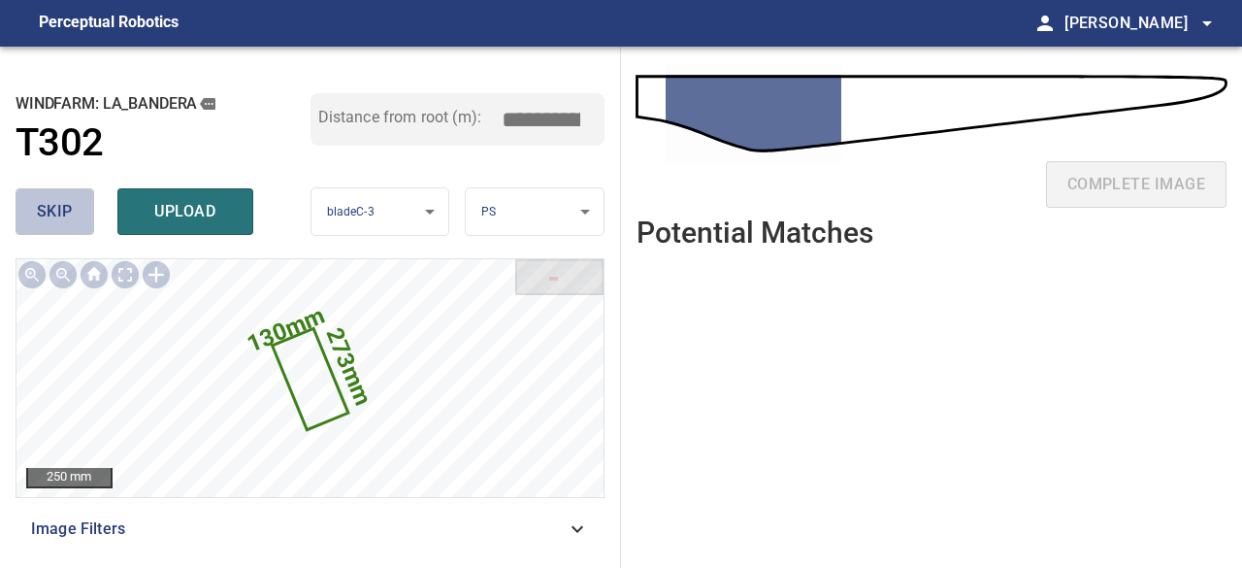
click at [73, 217] on button "skip" at bounding box center [55, 211] width 79 height 47
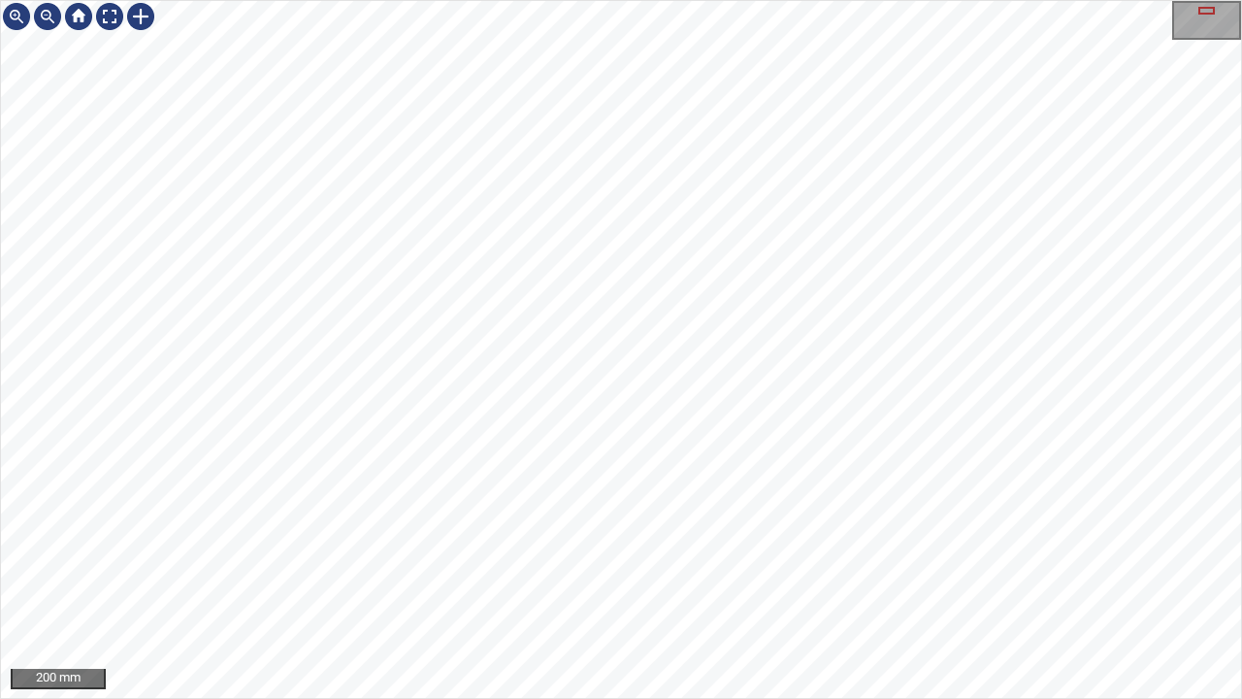
click at [619, 698] on div "200 mm" at bounding box center [621, 349] width 1242 height 699
click at [105, 10] on div at bounding box center [109, 16] width 31 height 31
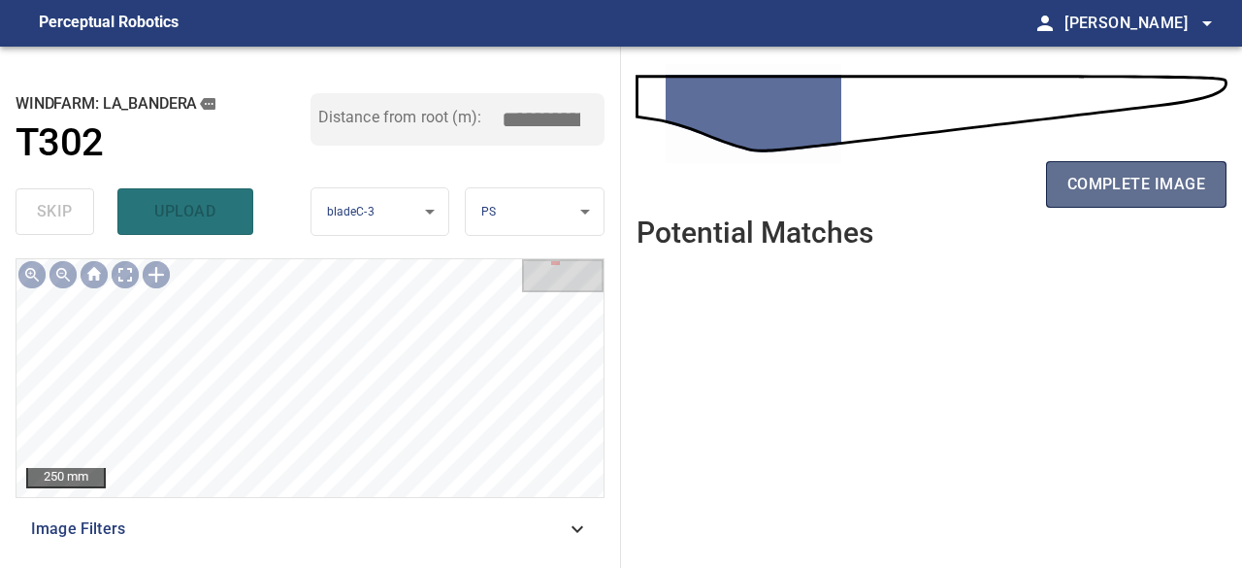
click at [1157, 192] on span "complete image" at bounding box center [1137, 184] width 138 height 27
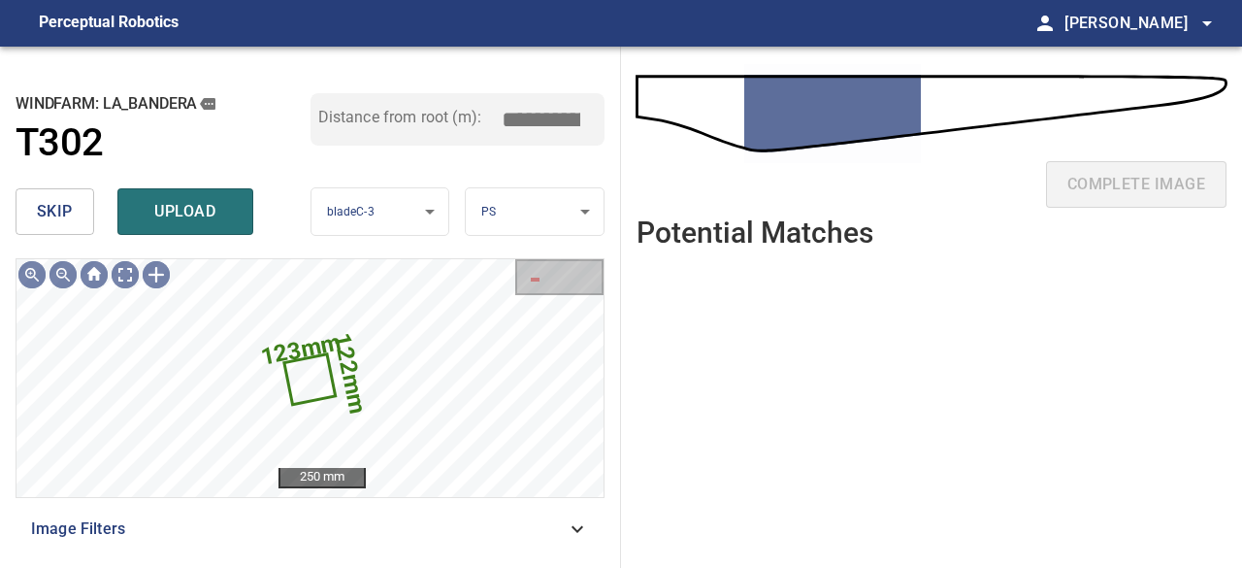
click at [63, 213] on span "skip" at bounding box center [55, 211] width 36 height 27
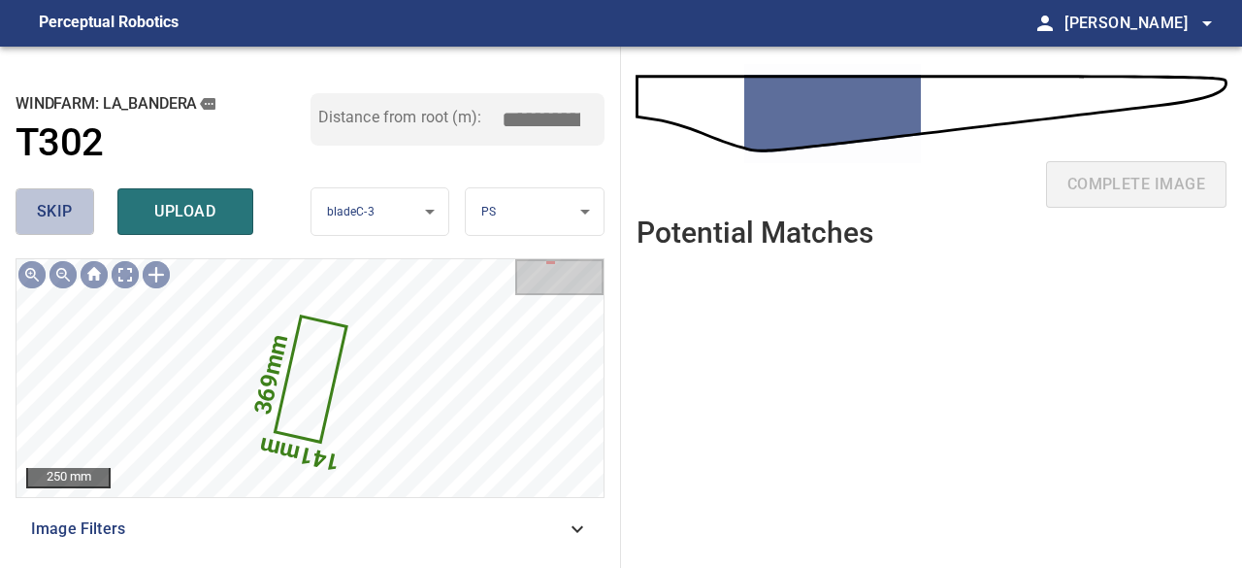
click at [63, 213] on span "skip" at bounding box center [55, 211] width 36 height 27
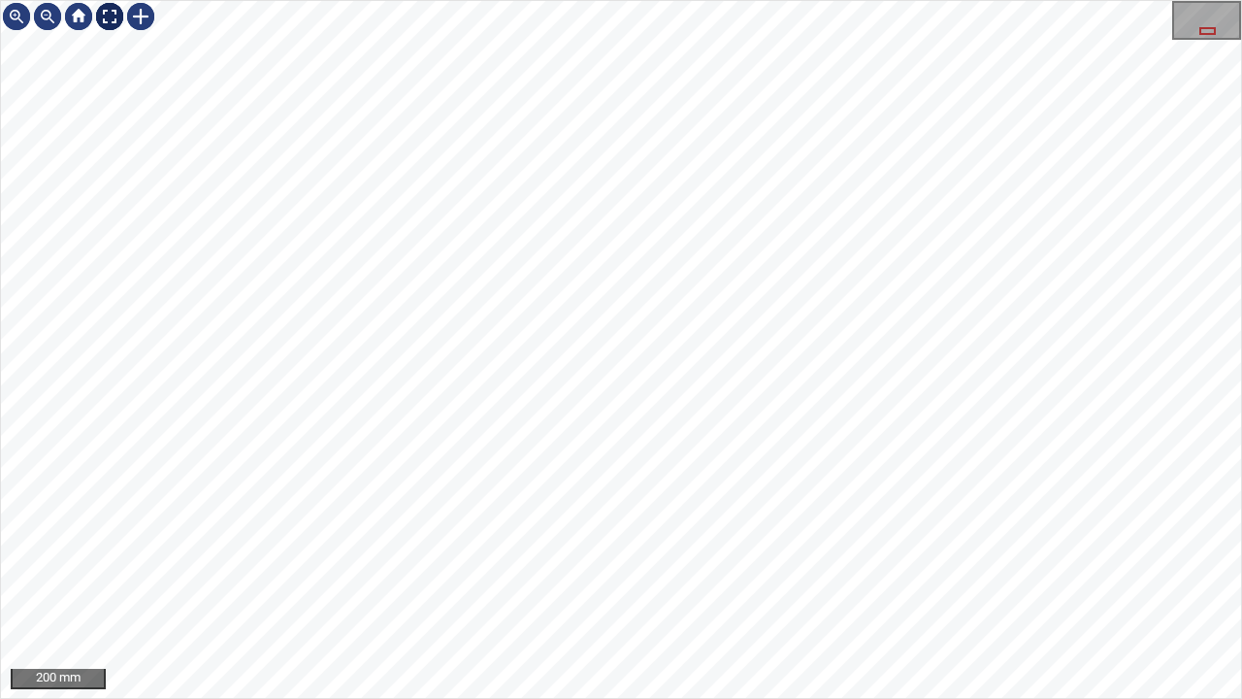
click at [106, 25] on div at bounding box center [109, 16] width 31 height 31
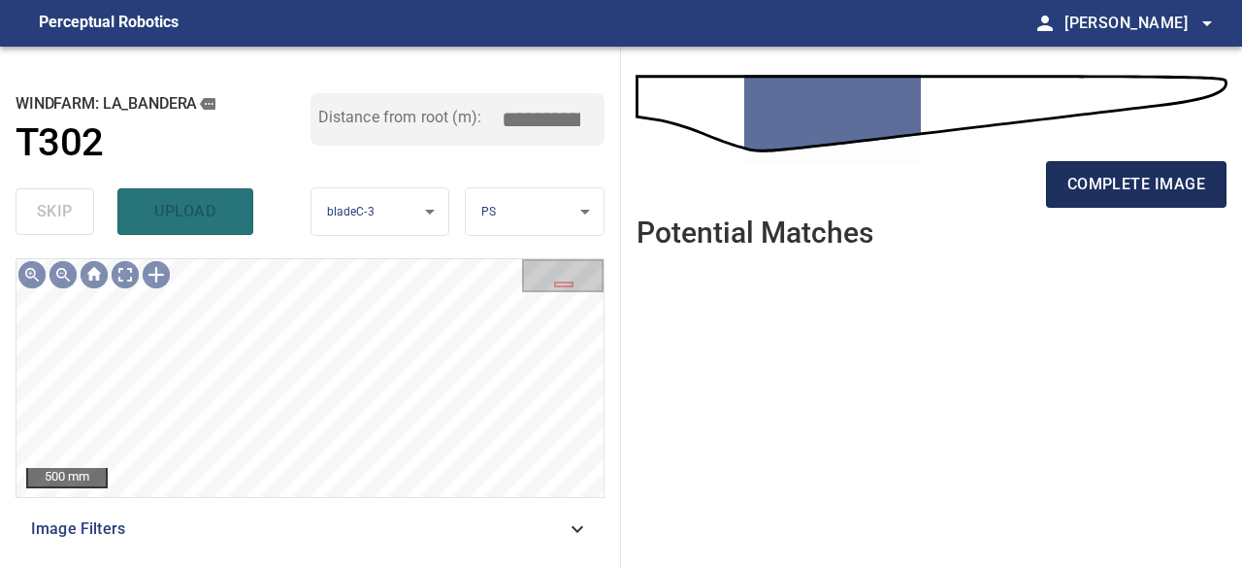
click at [1123, 174] on span "complete image" at bounding box center [1137, 184] width 138 height 27
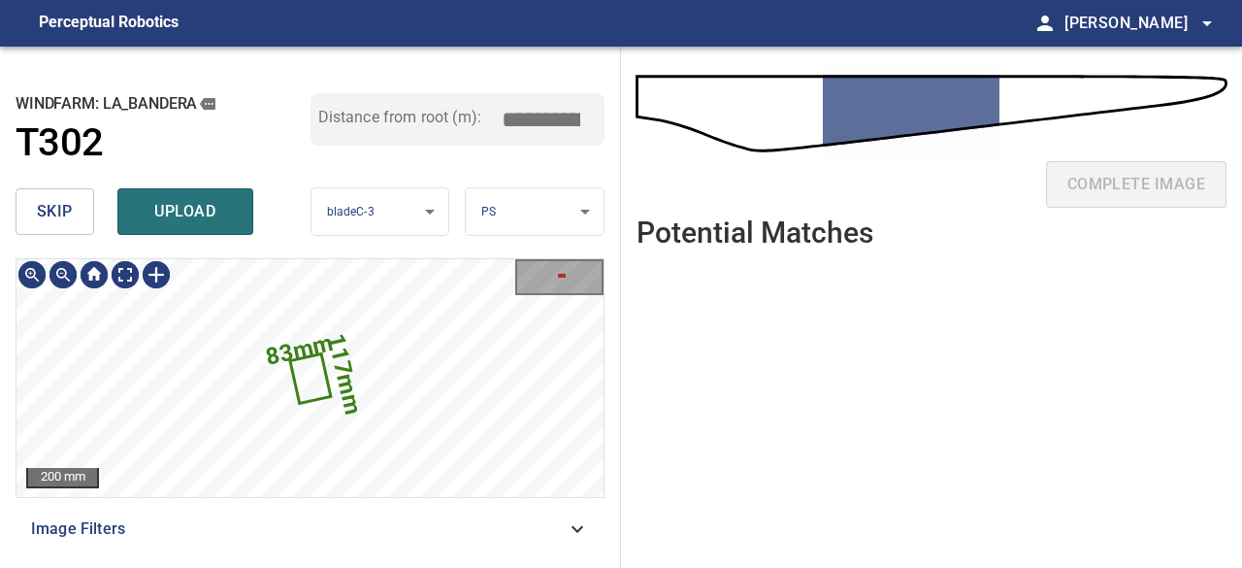
click at [215, 215] on span "upload" at bounding box center [185, 211] width 93 height 27
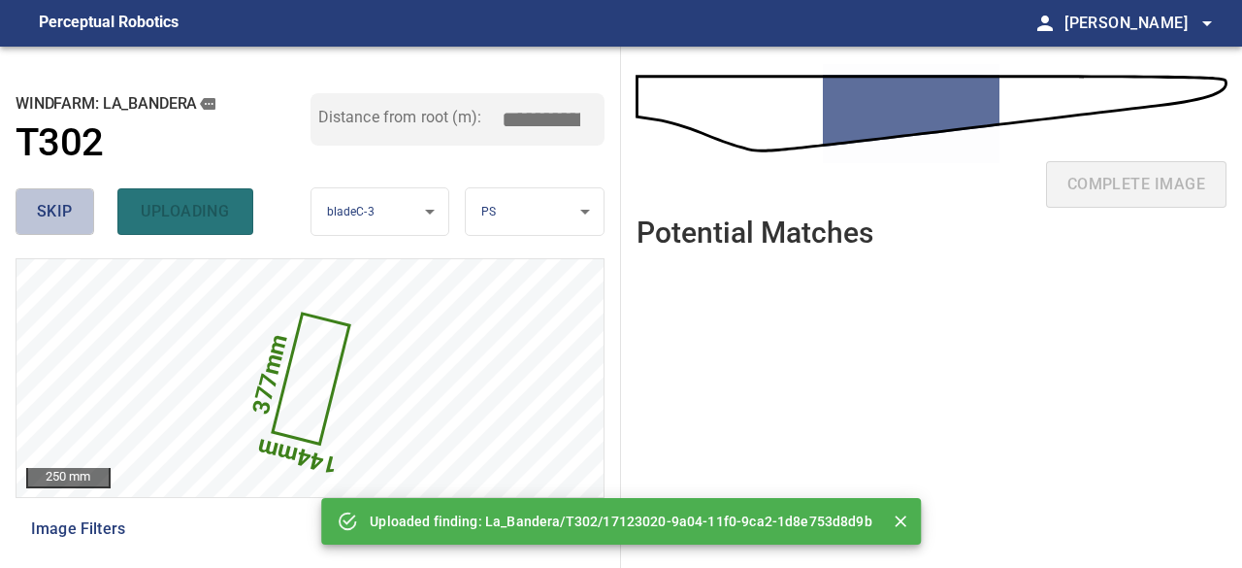
click at [55, 215] on span "skip" at bounding box center [55, 211] width 36 height 27
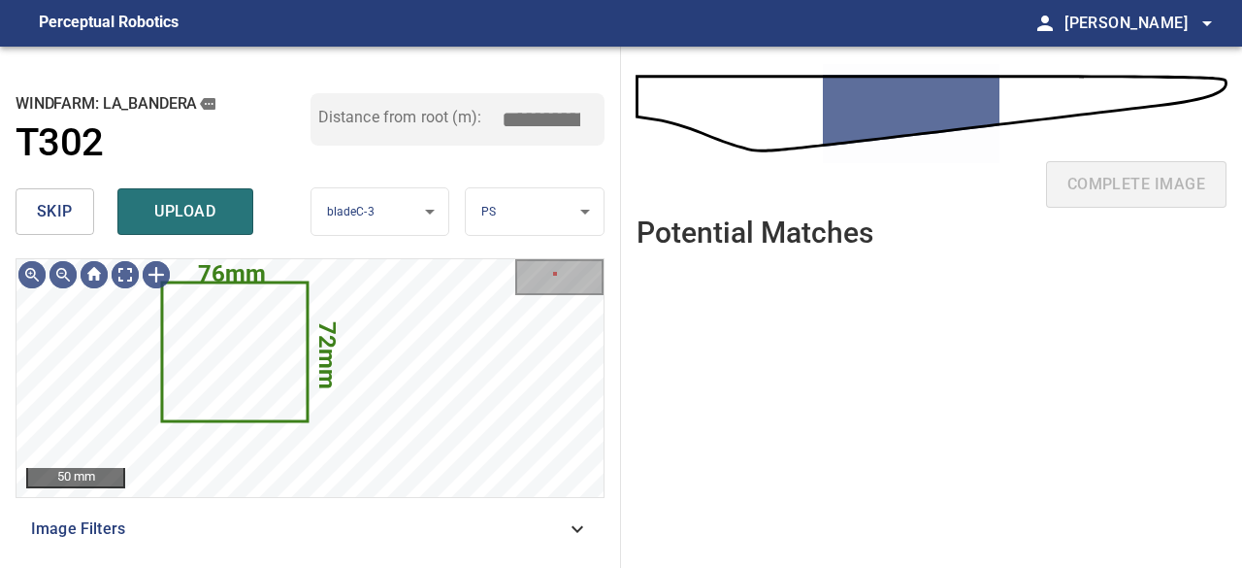
click at [47, 206] on span "skip" at bounding box center [55, 211] width 36 height 27
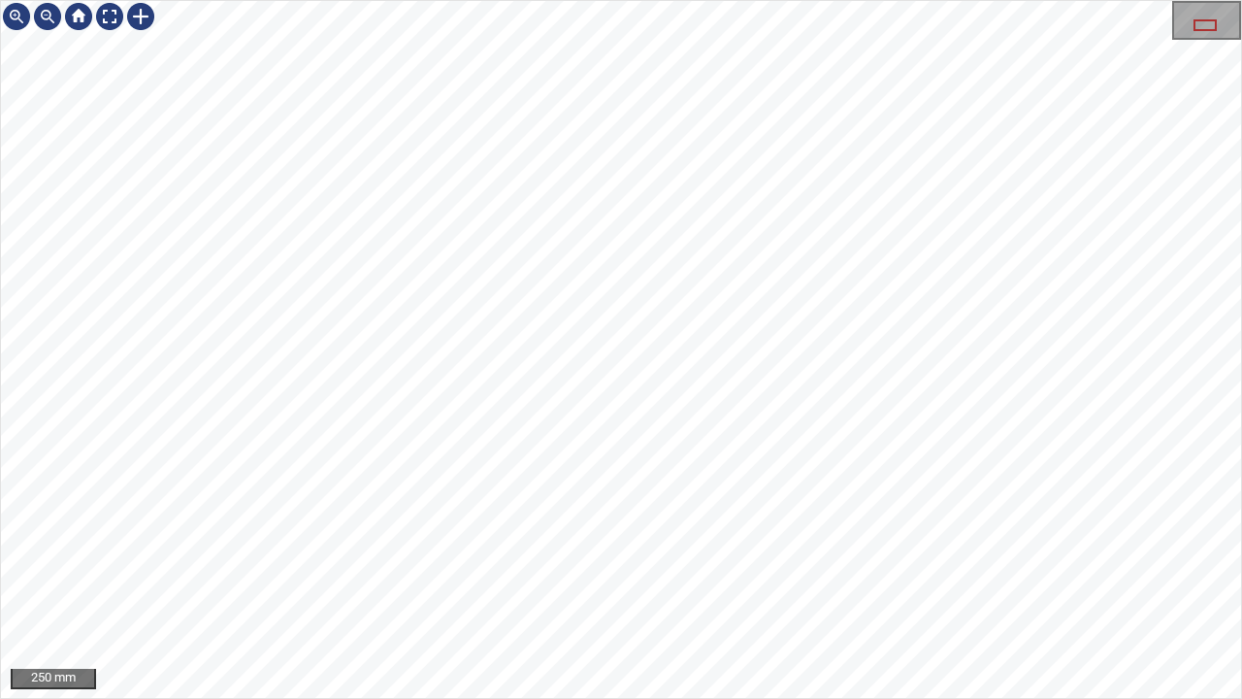
click at [474, 698] on div "250 mm" at bounding box center [621, 349] width 1242 height 699
click at [107, 16] on div at bounding box center [109, 16] width 31 height 31
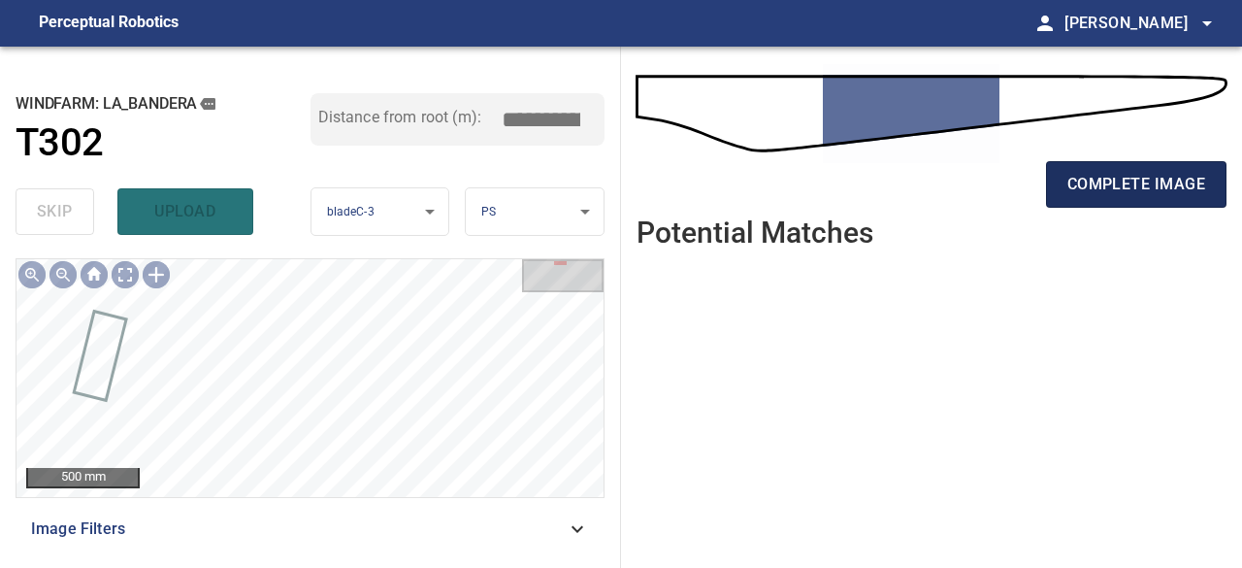
click at [1115, 181] on span "complete image" at bounding box center [1137, 184] width 138 height 27
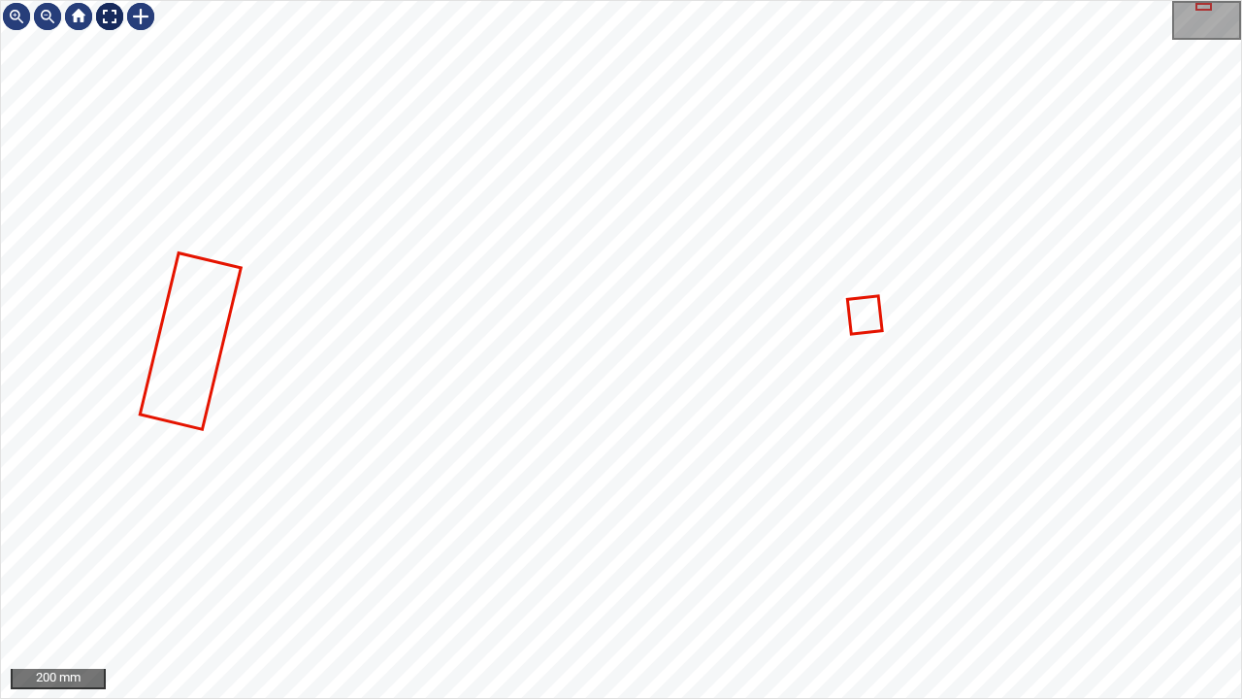
click at [108, 16] on div at bounding box center [109, 16] width 31 height 31
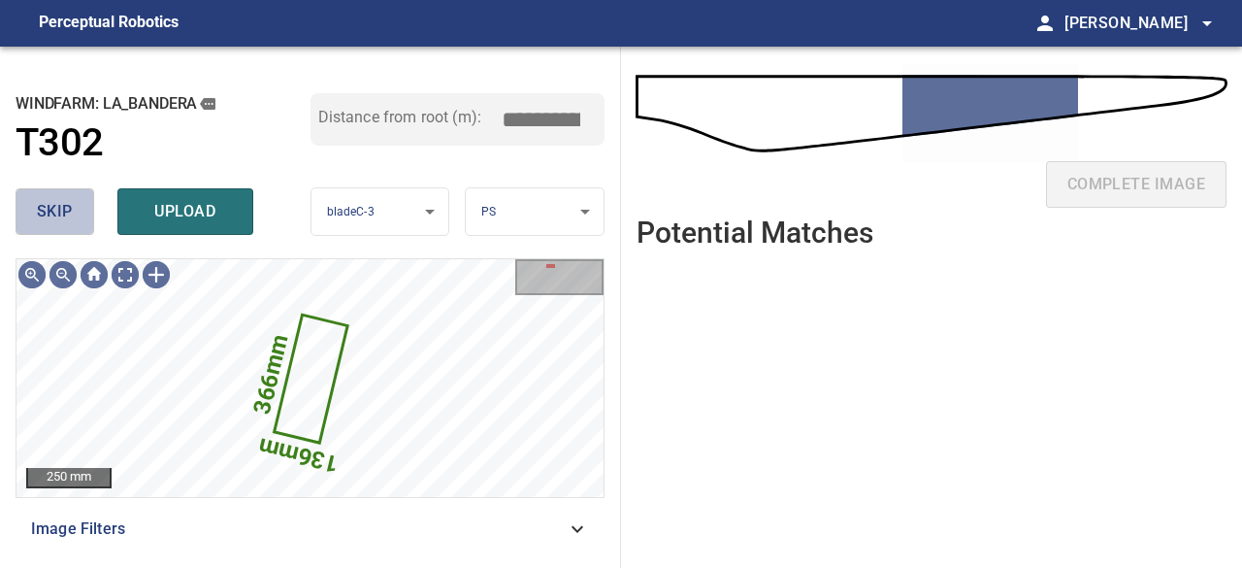
click at [74, 201] on button "skip" at bounding box center [55, 211] width 79 height 47
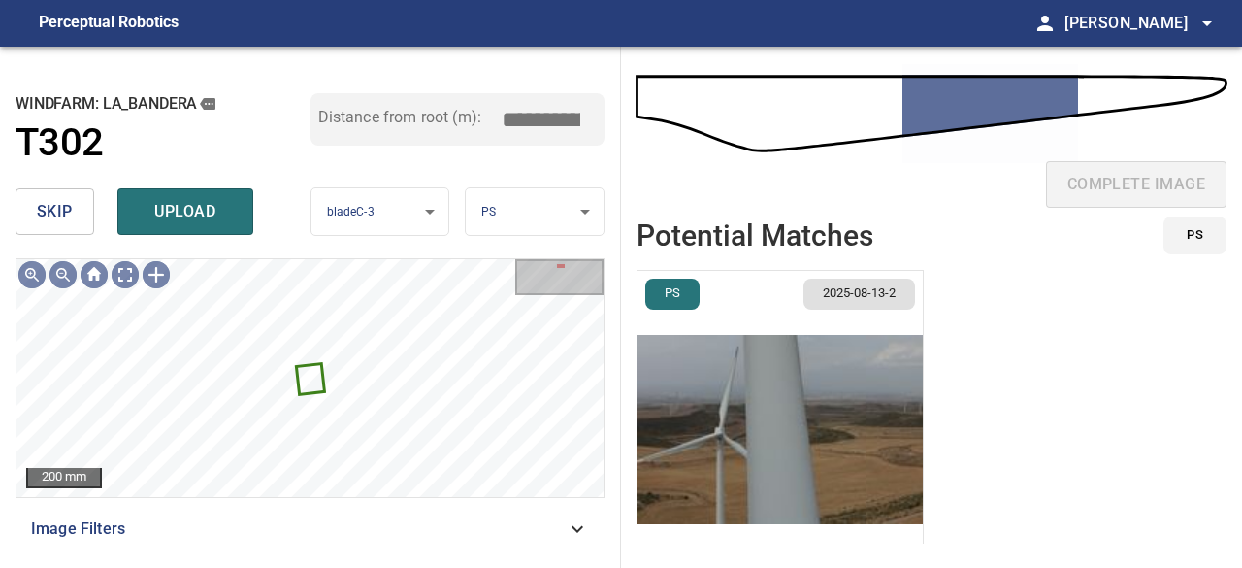
click at [74, 201] on button "skip" at bounding box center [55, 211] width 79 height 47
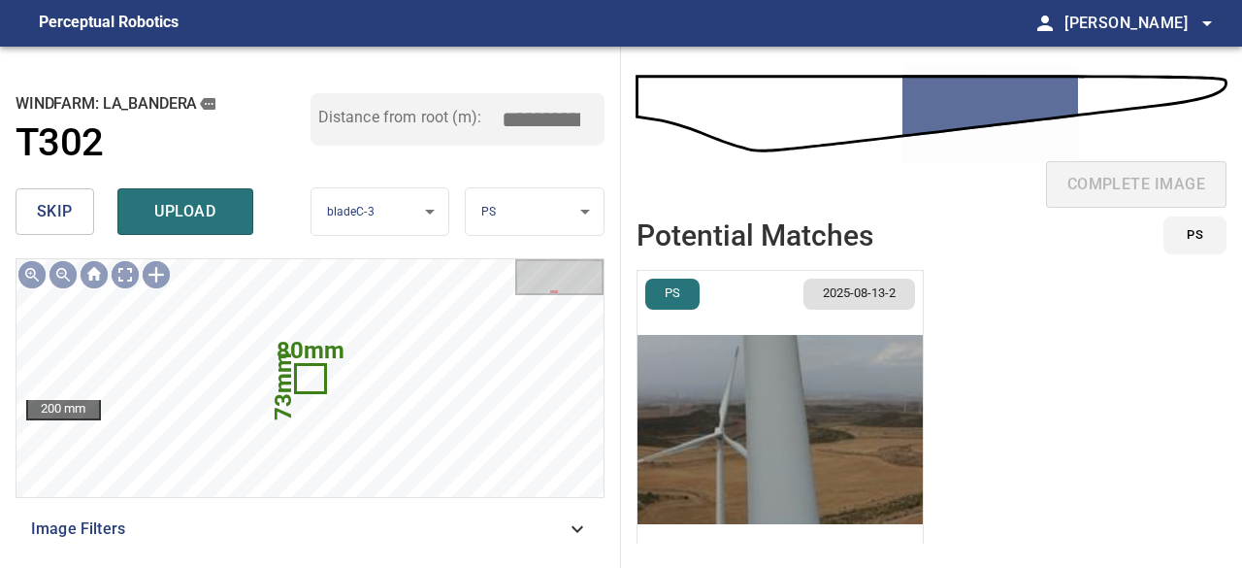
click at [74, 201] on button "skip" at bounding box center [55, 211] width 79 height 47
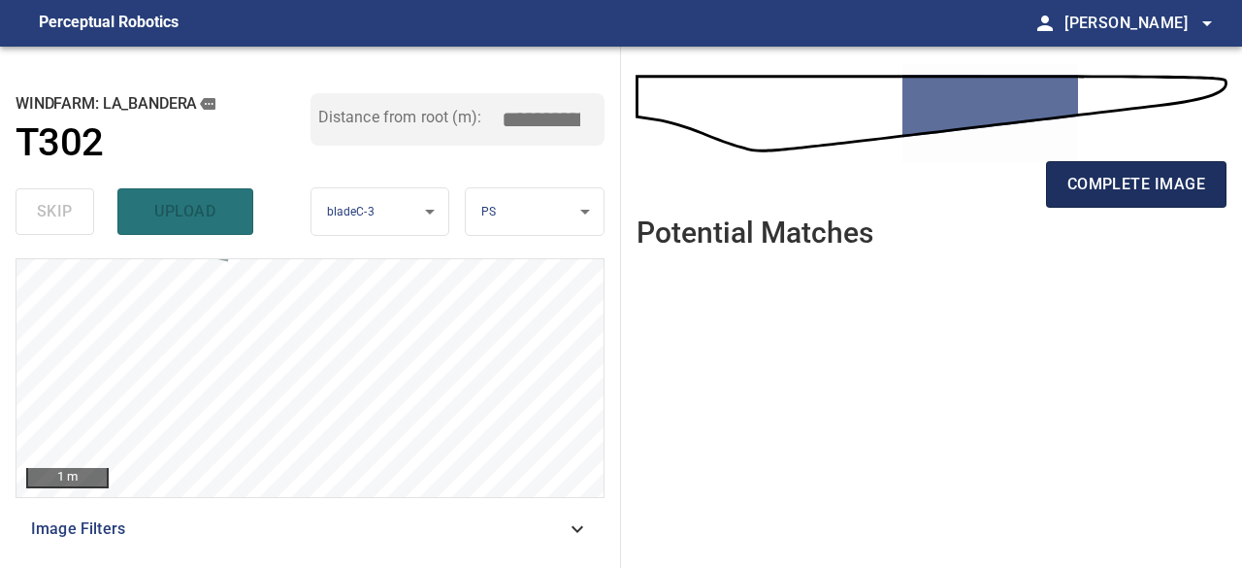
click at [1089, 174] on span "complete image" at bounding box center [1137, 184] width 138 height 27
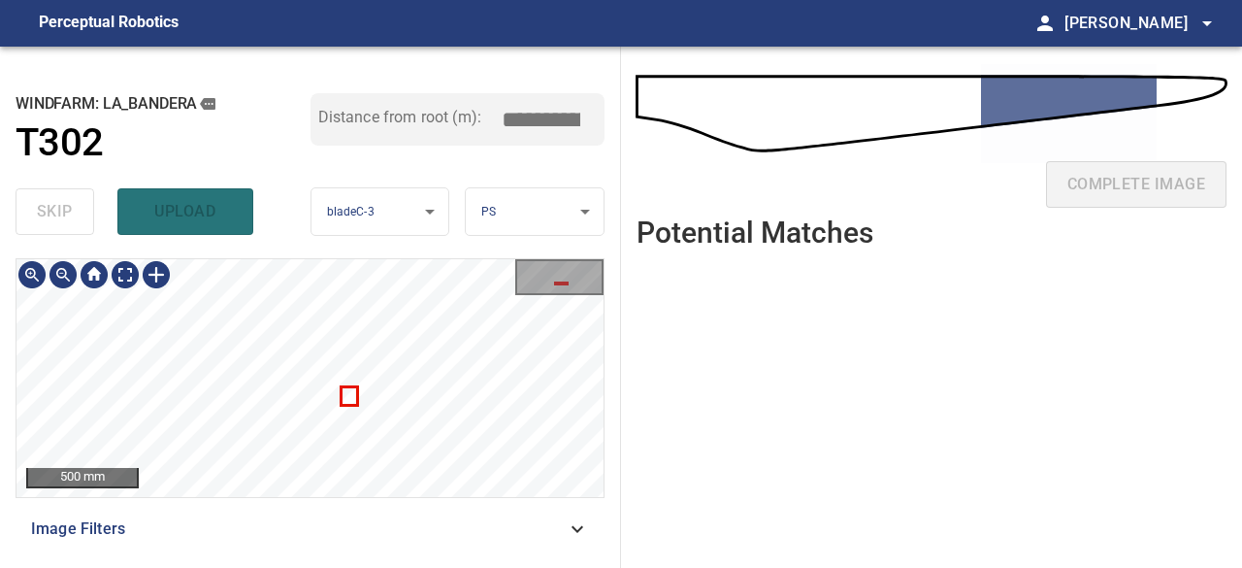
click at [371, 245] on div "**********" at bounding box center [310, 307] width 621 height 521
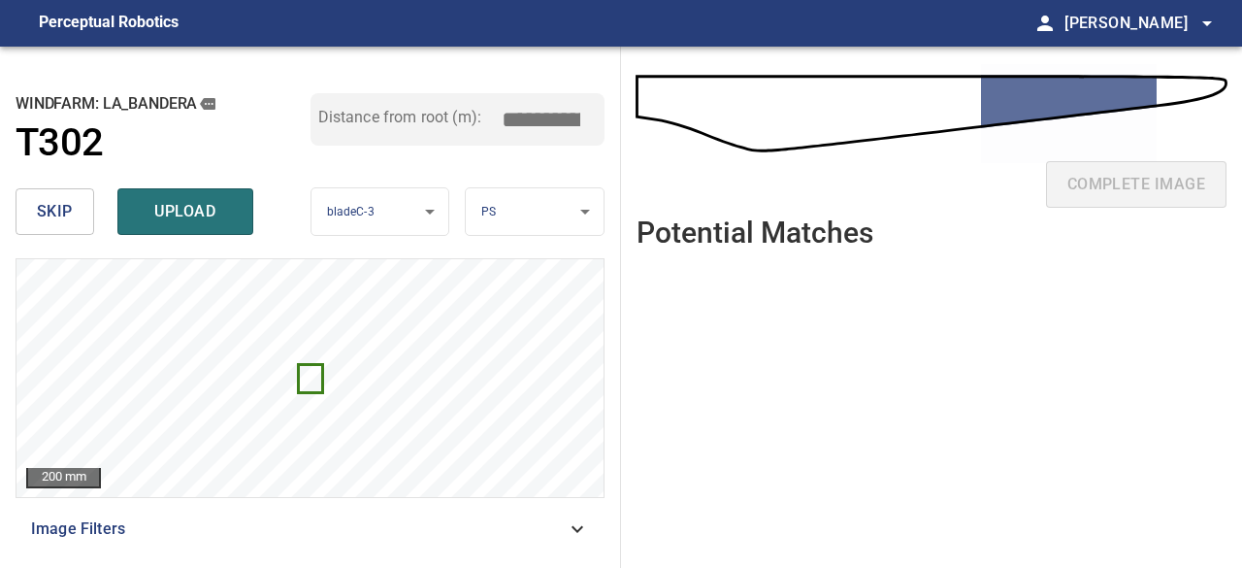
click at [582, 214] on body "**********" at bounding box center [621, 284] width 1242 height 568
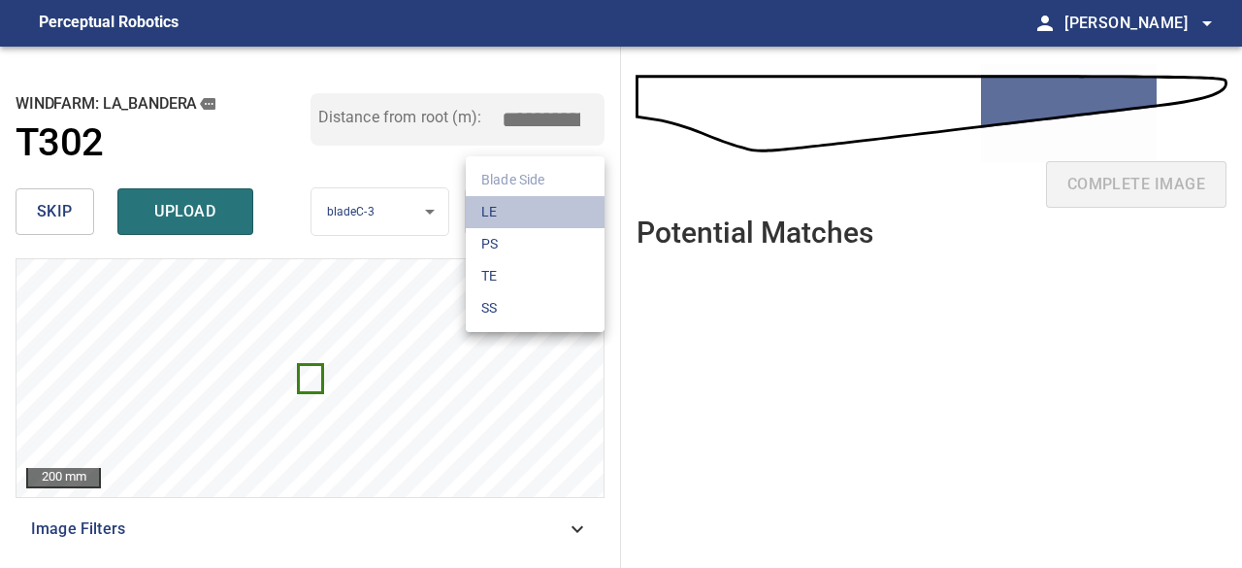
click at [538, 214] on li "LE" at bounding box center [535, 212] width 139 height 32
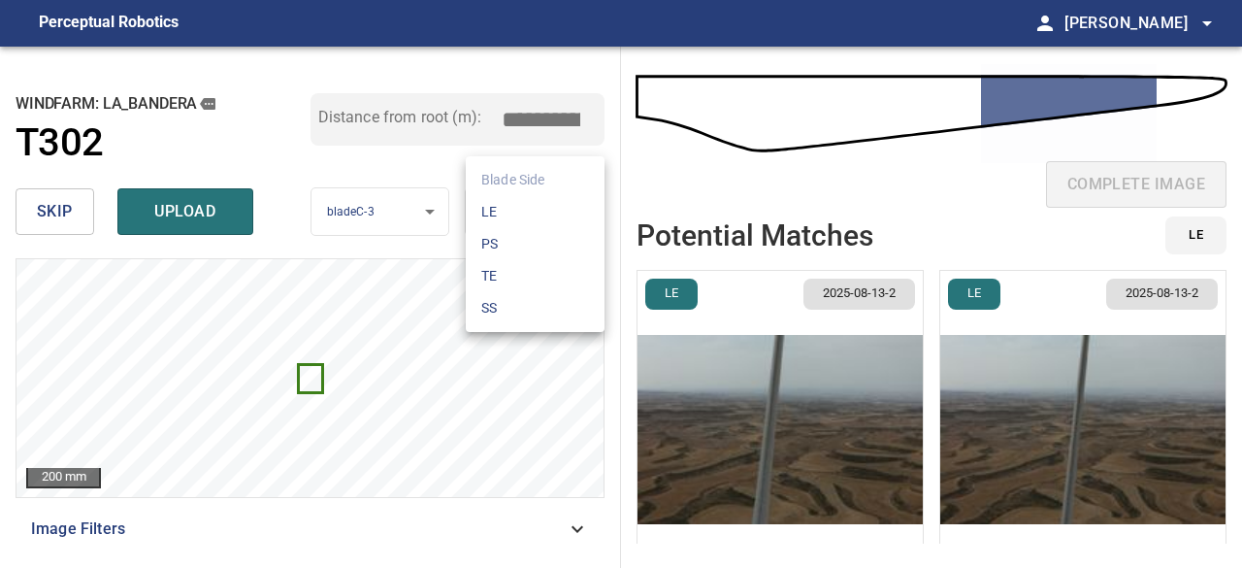
click at [545, 214] on body "**********" at bounding box center [621, 284] width 1242 height 568
click at [407, 167] on div at bounding box center [621, 284] width 1242 height 568
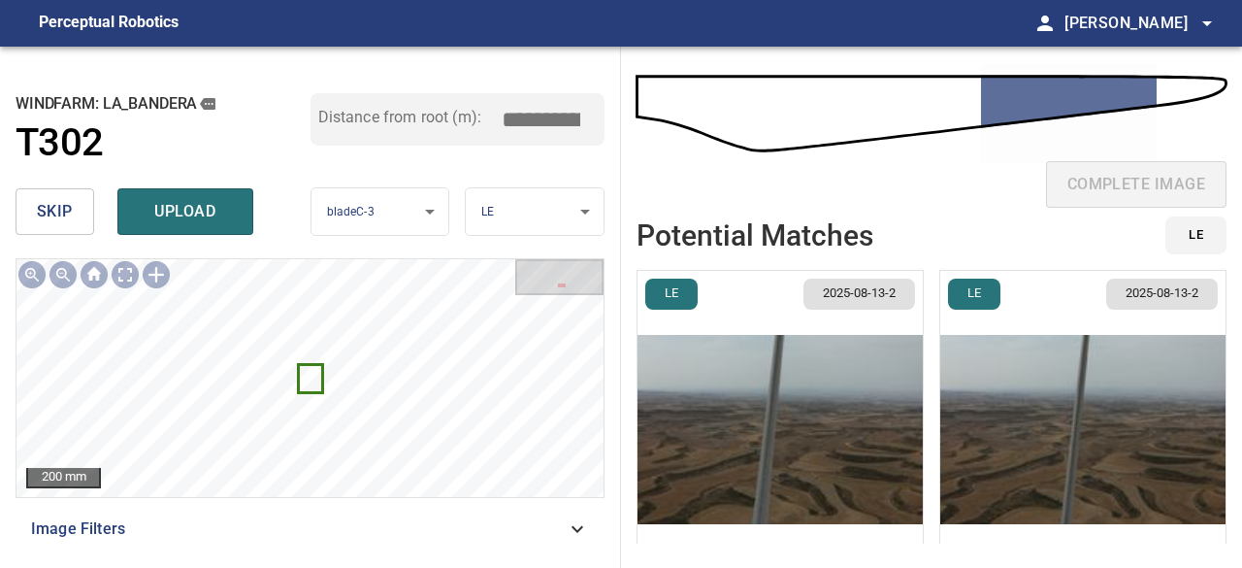
click at [49, 211] on span "skip" at bounding box center [55, 211] width 36 height 27
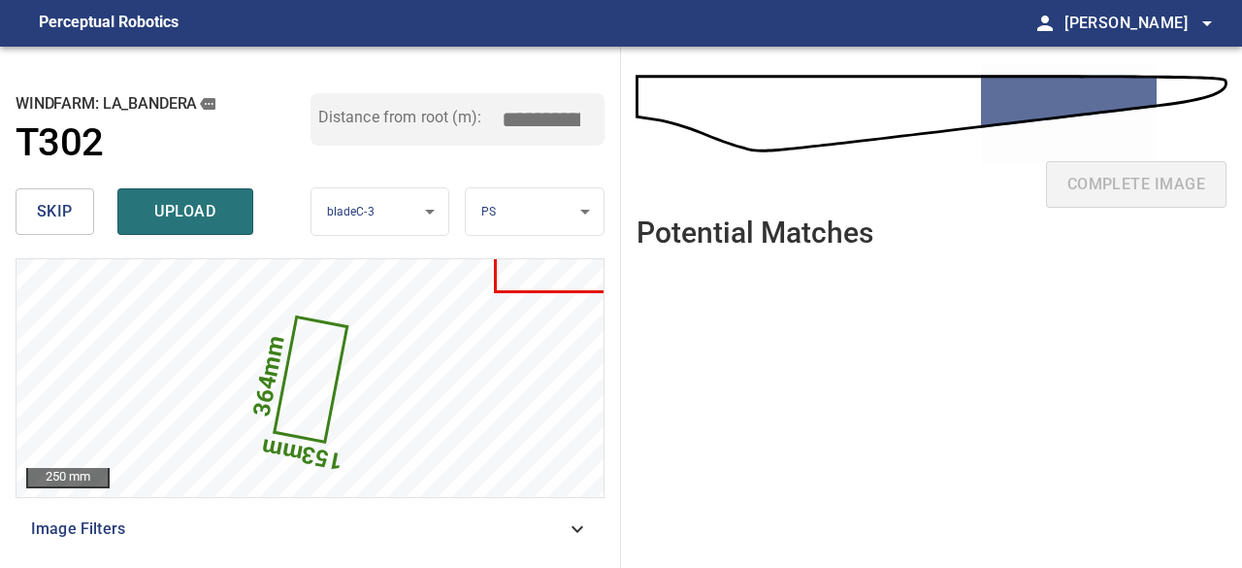
click at [49, 211] on span "skip" at bounding box center [55, 211] width 36 height 27
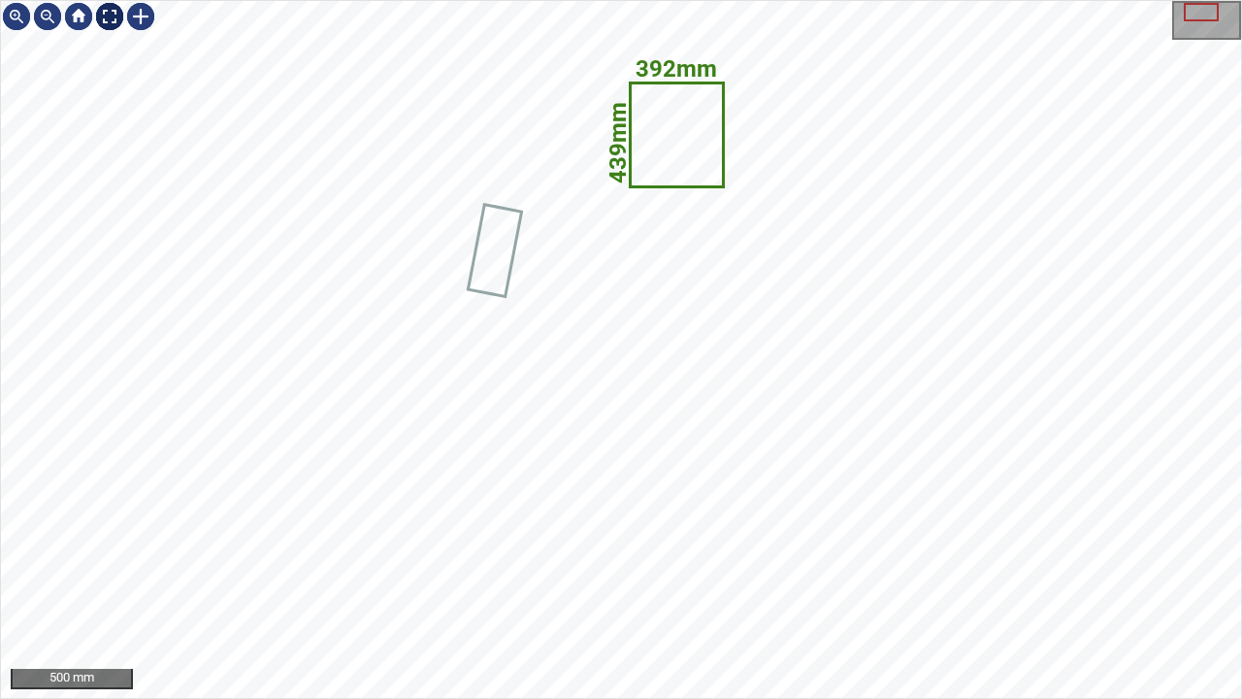
click at [115, 19] on div at bounding box center [109, 16] width 31 height 31
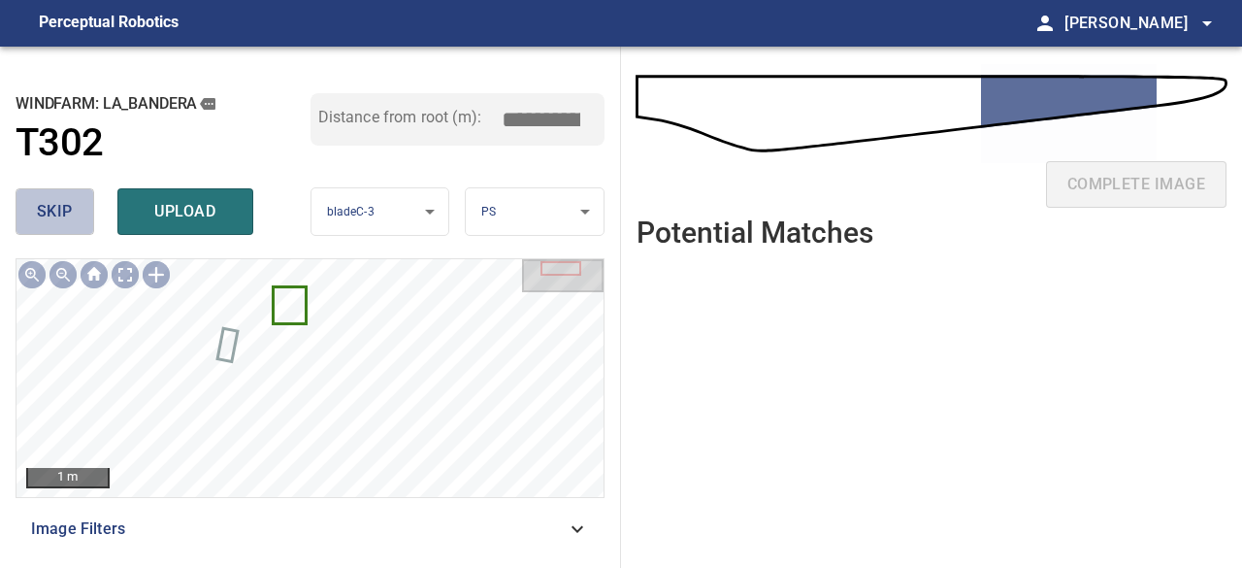
click at [56, 214] on span "skip" at bounding box center [55, 211] width 36 height 27
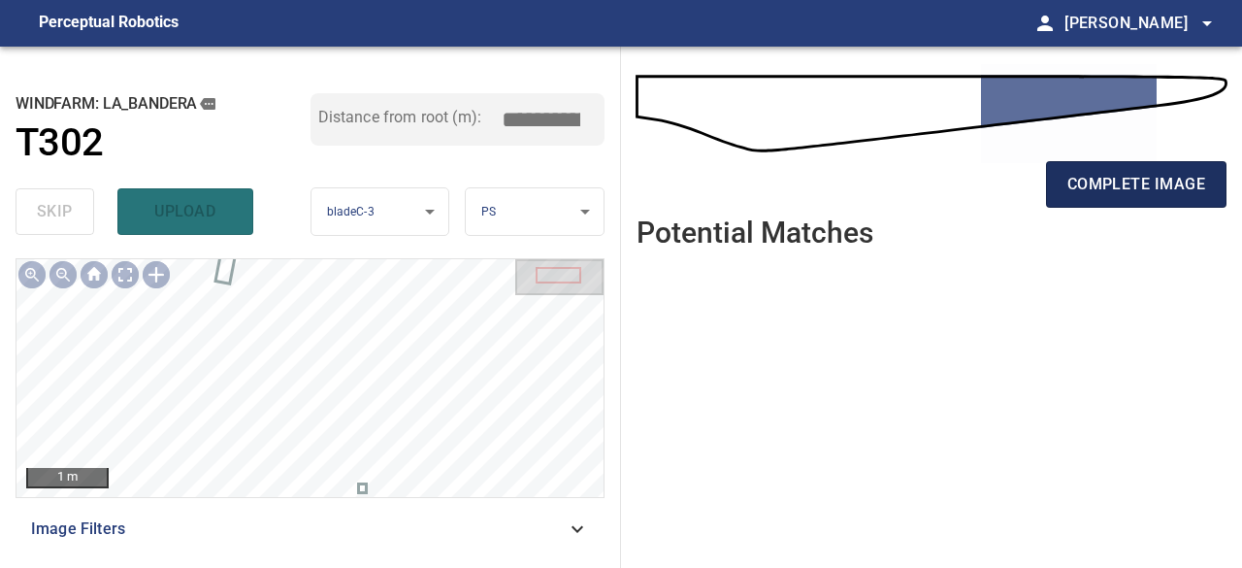
click at [1161, 187] on span "complete image" at bounding box center [1137, 184] width 138 height 27
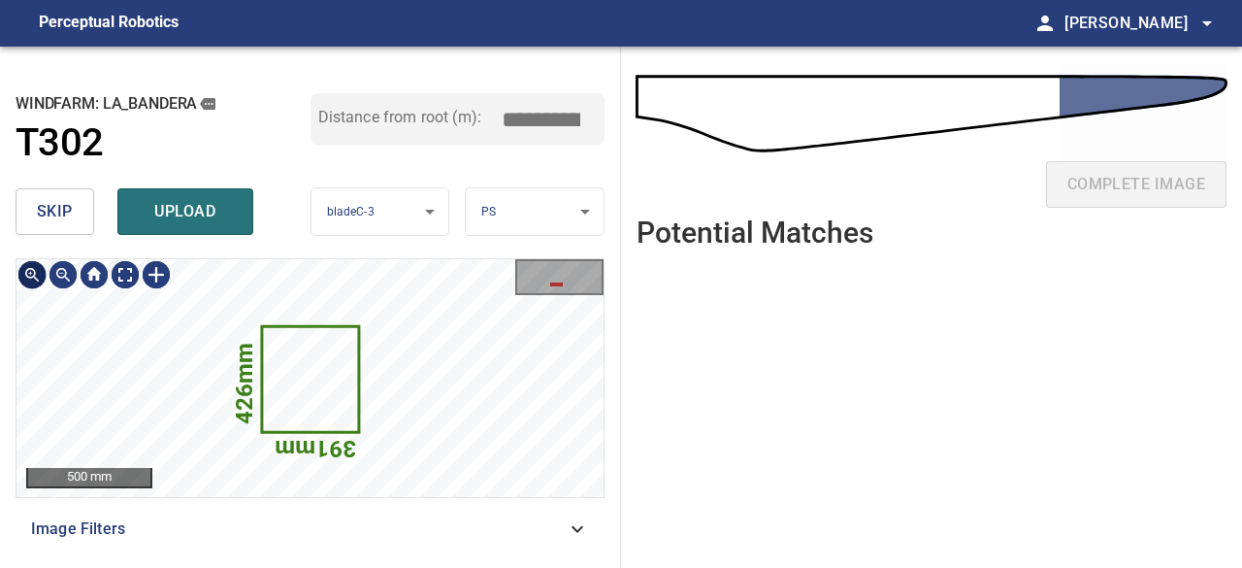
click at [38, 276] on div at bounding box center [31, 274] width 31 height 31
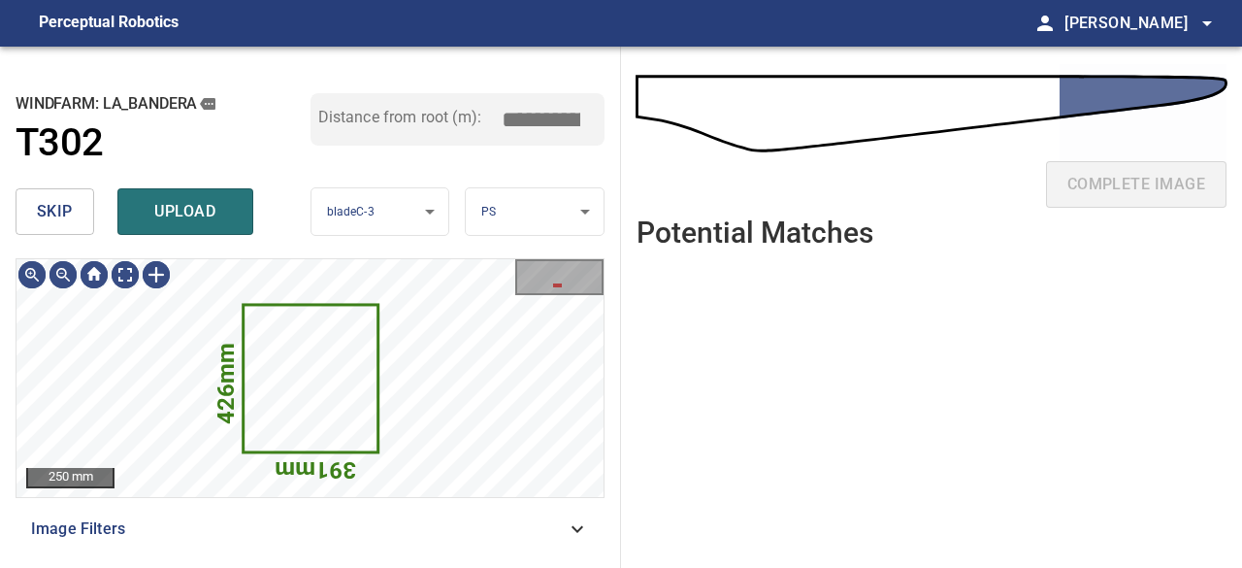
click at [63, 195] on button "skip" at bounding box center [55, 211] width 79 height 47
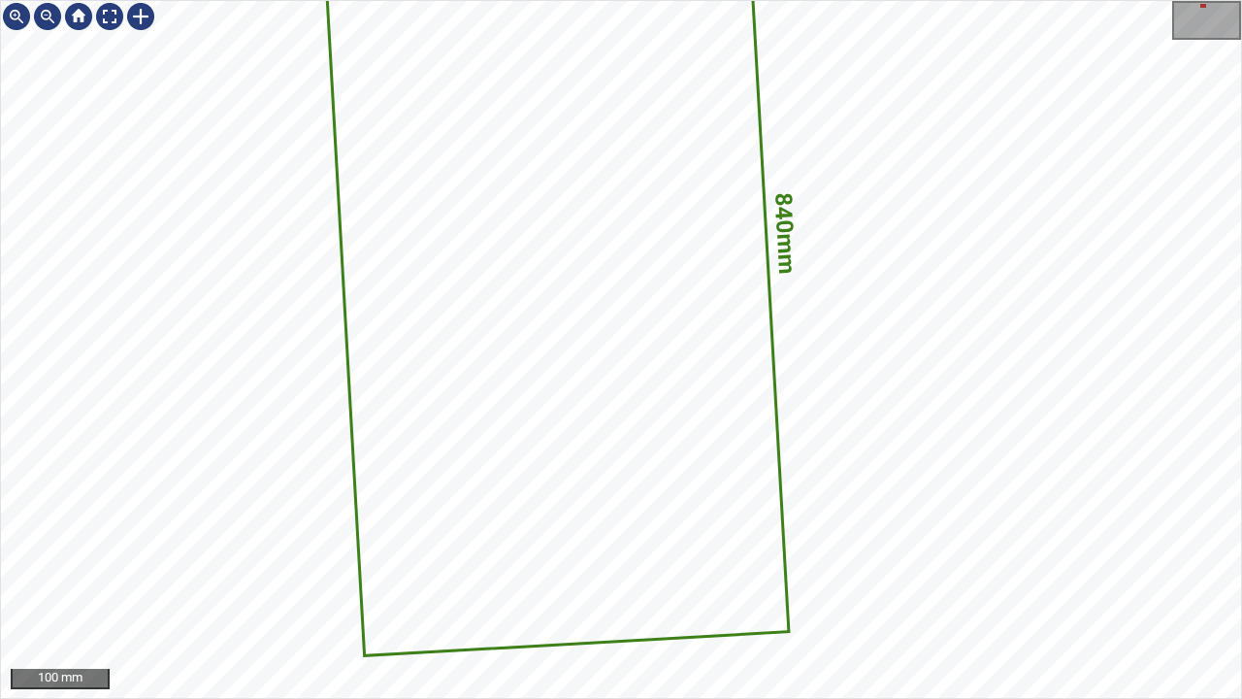
click at [837, 698] on div "840mm 444mm 100 mm" at bounding box center [621, 349] width 1242 height 699
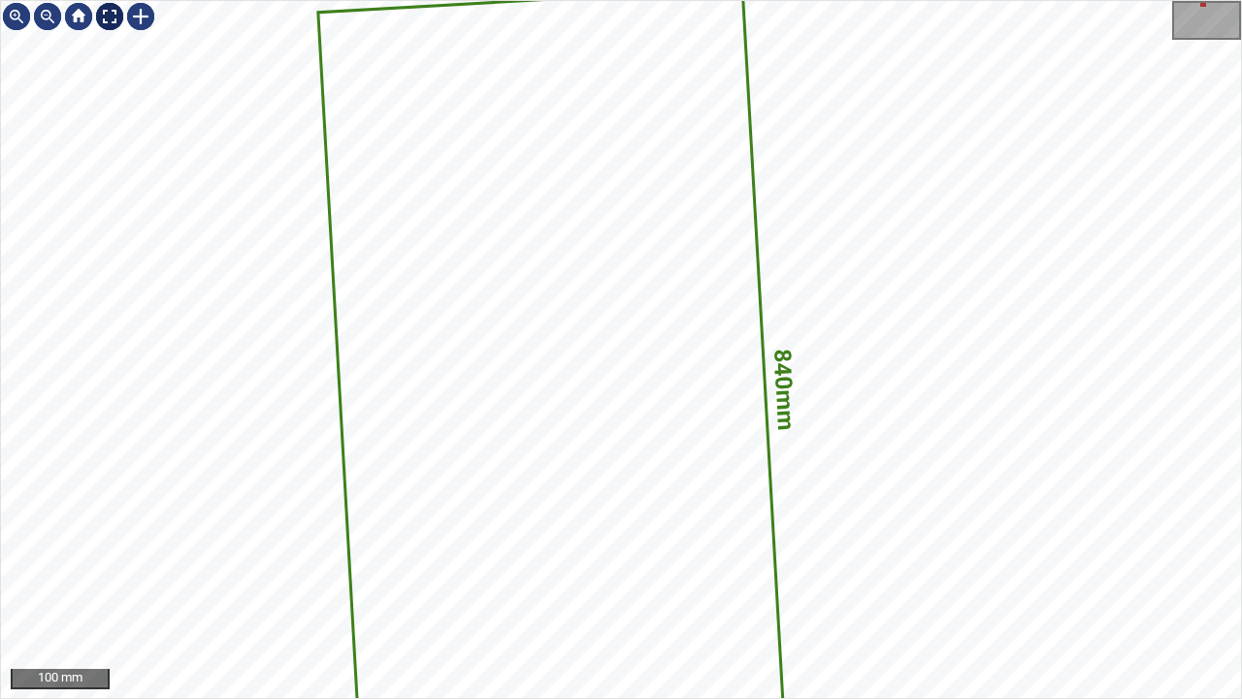
click at [110, 19] on div at bounding box center [109, 16] width 31 height 31
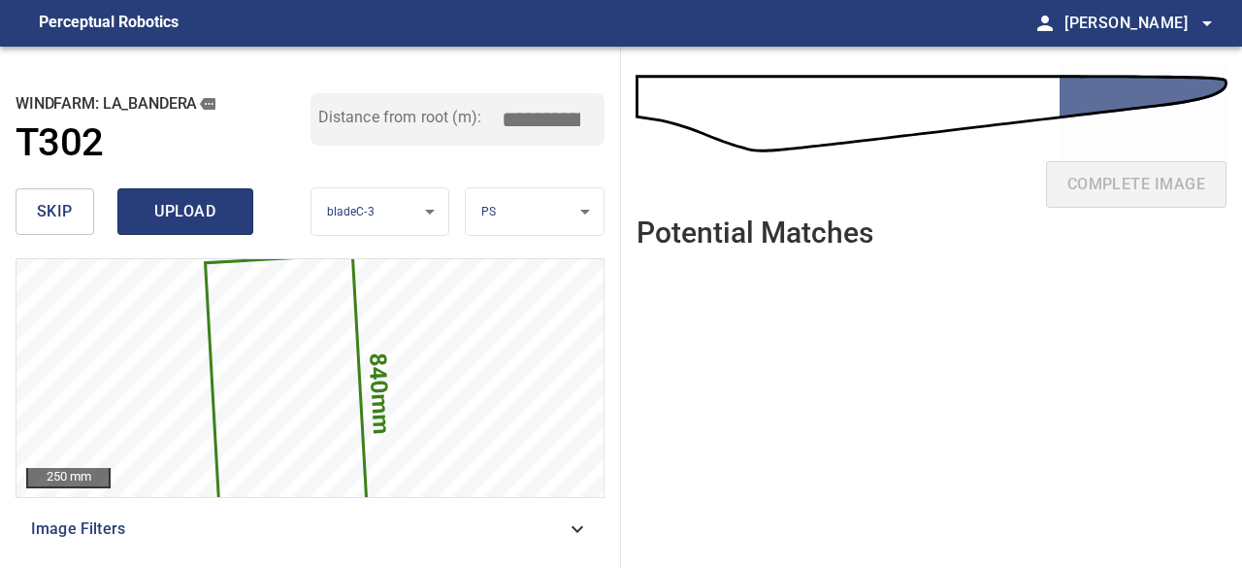
click at [159, 216] on span "upload" at bounding box center [185, 211] width 93 height 27
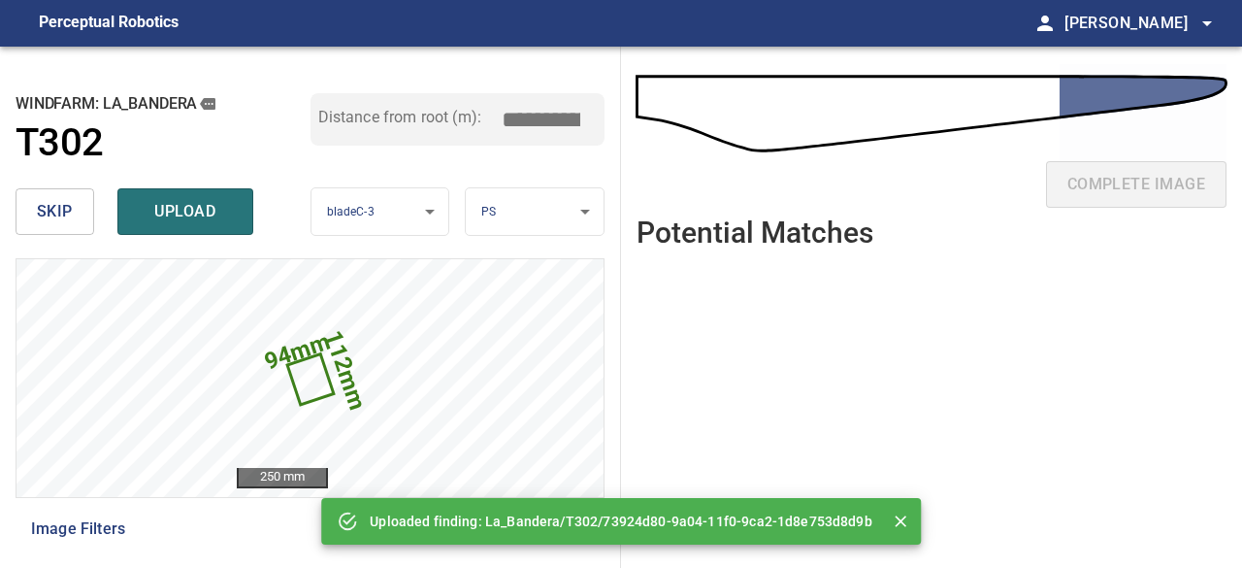
click at [53, 221] on span "skip" at bounding box center [55, 211] width 36 height 27
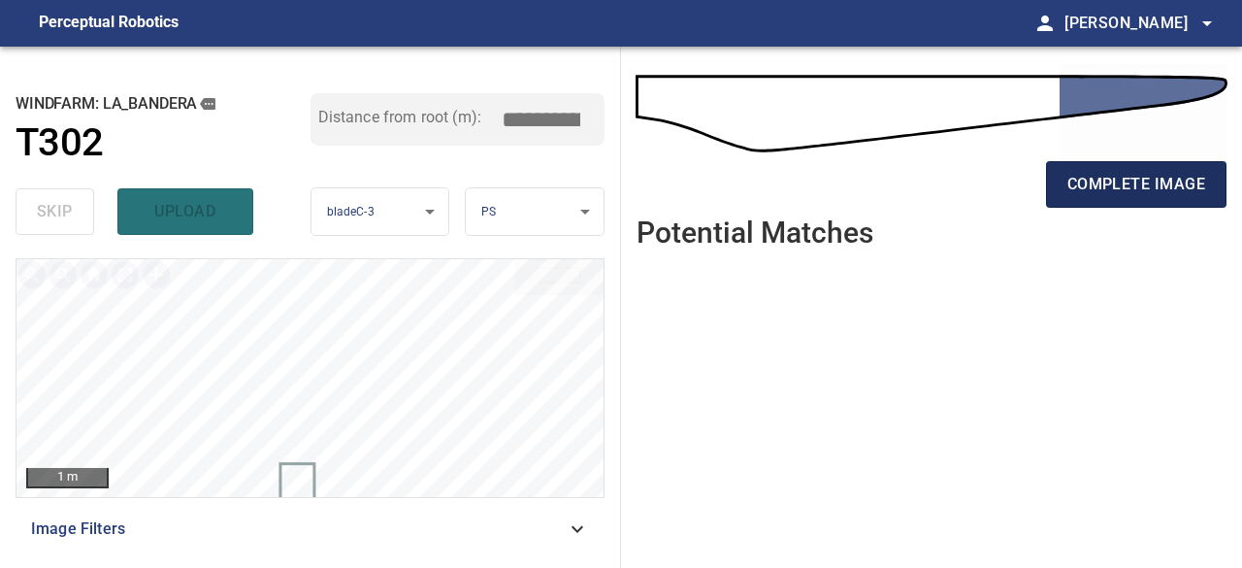
click at [1070, 195] on span "complete image" at bounding box center [1137, 184] width 138 height 27
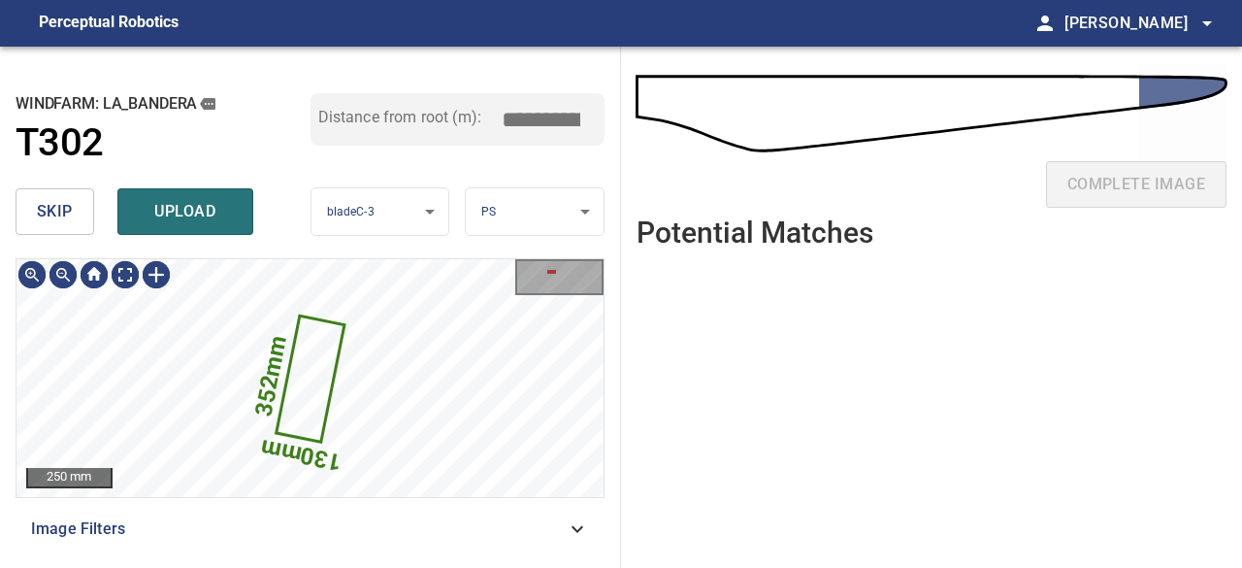
click at [37, 208] on span "skip" at bounding box center [55, 211] width 36 height 27
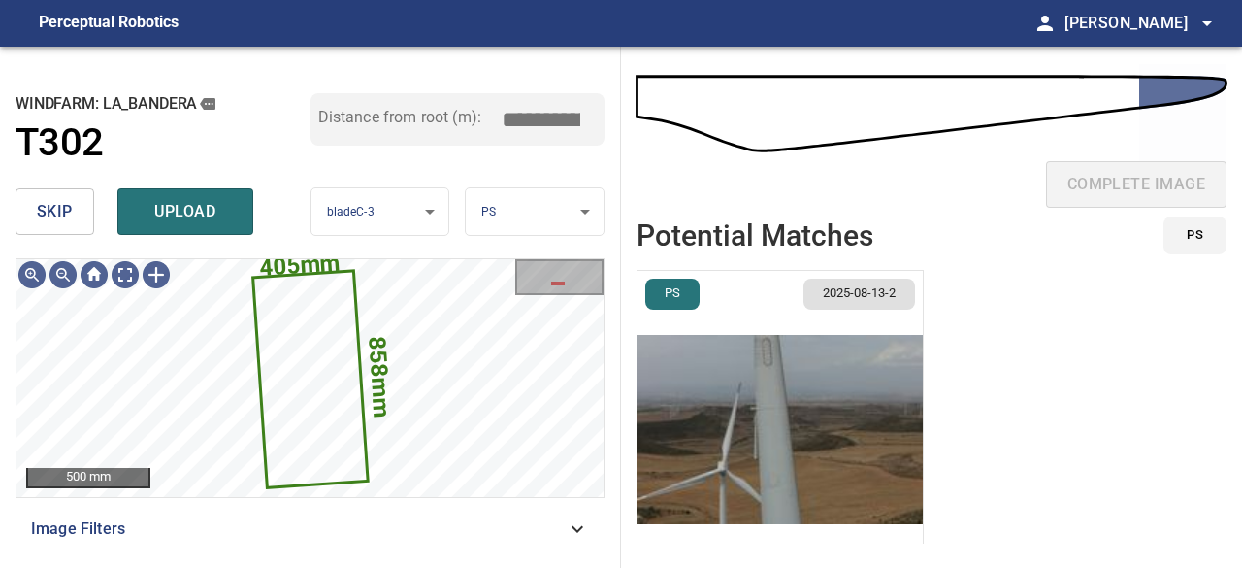
click at [756, 390] on img "button" at bounding box center [780, 429] width 285 height 317
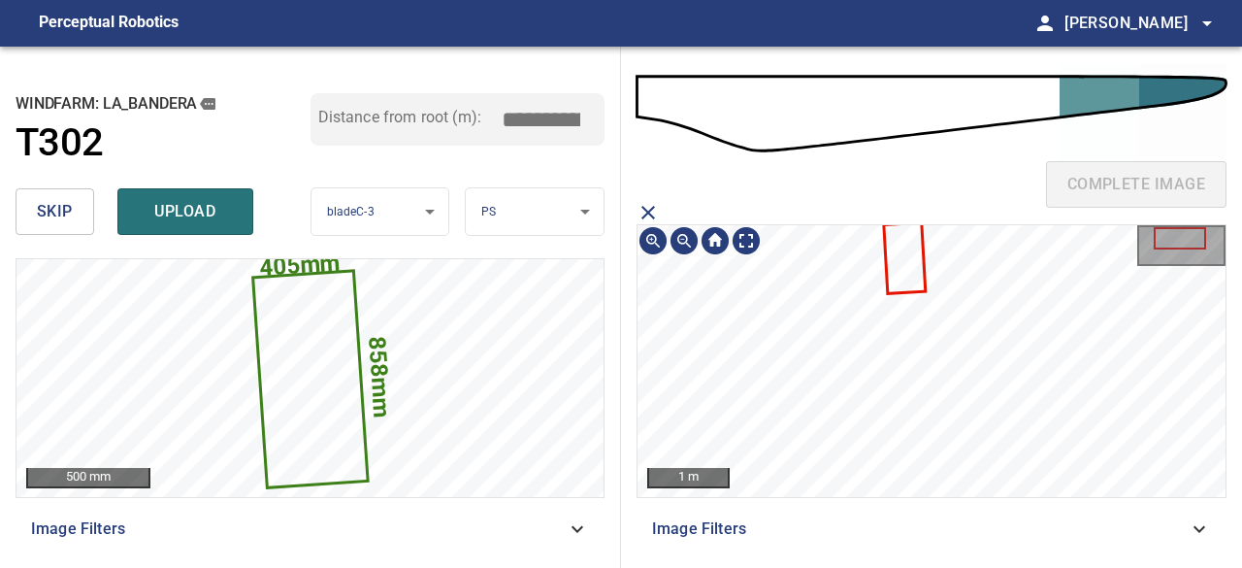
click at [909, 272] on icon at bounding box center [904, 258] width 39 height 68
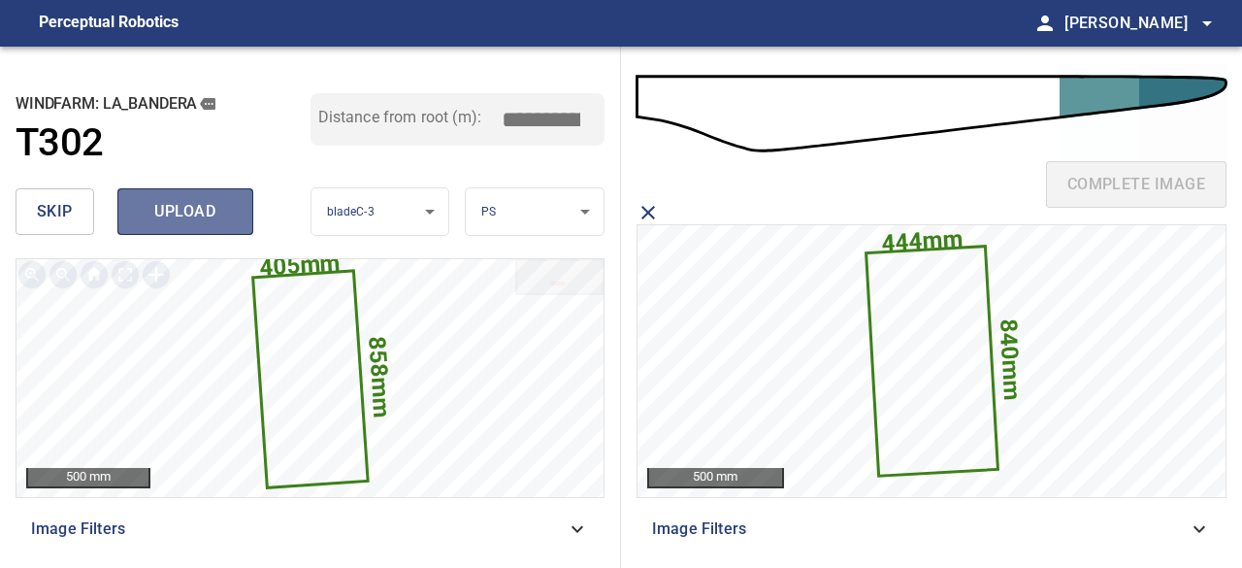
click at [224, 214] on span "upload" at bounding box center [185, 211] width 93 height 27
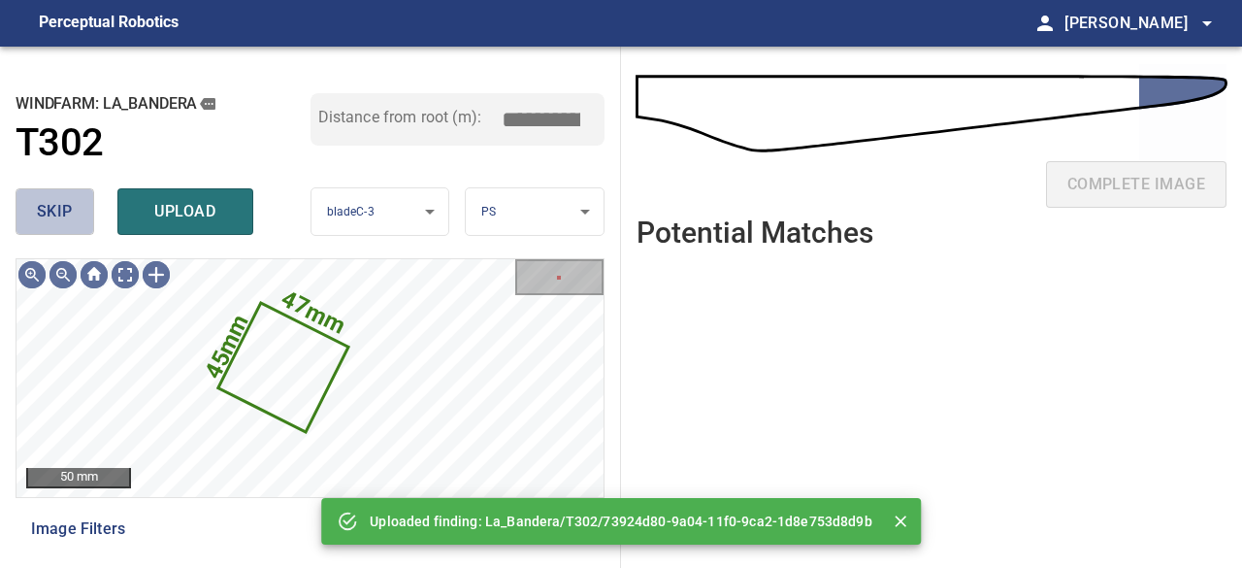
click at [58, 219] on span "skip" at bounding box center [55, 211] width 36 height 27
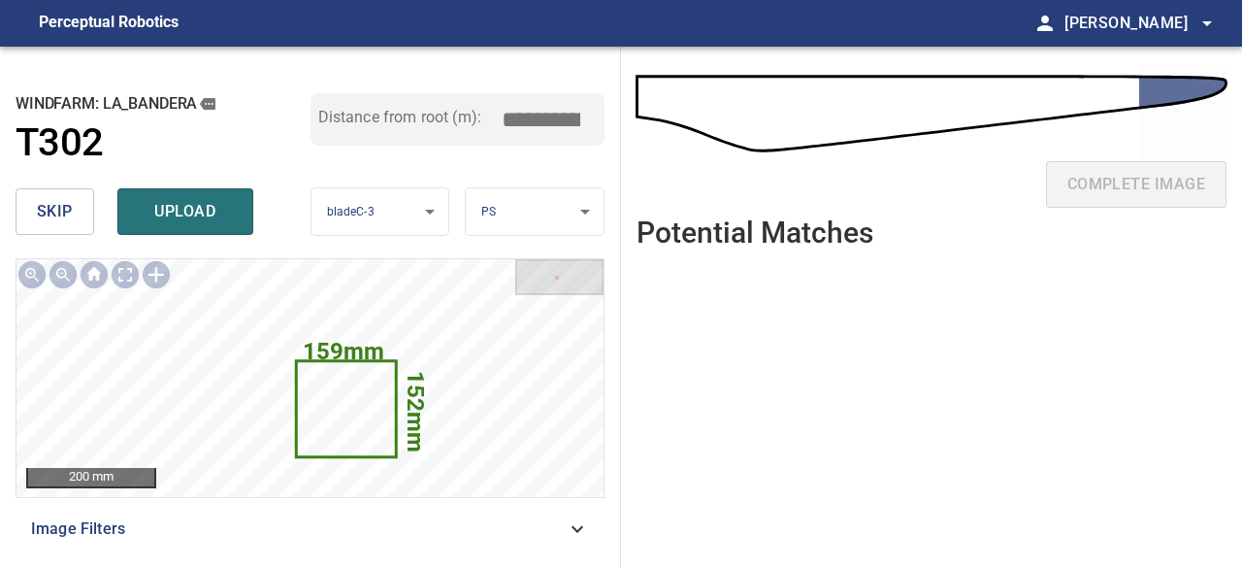
click at [54, 213] on span "skip" at bounding box center [55, 211] width 36 height 27
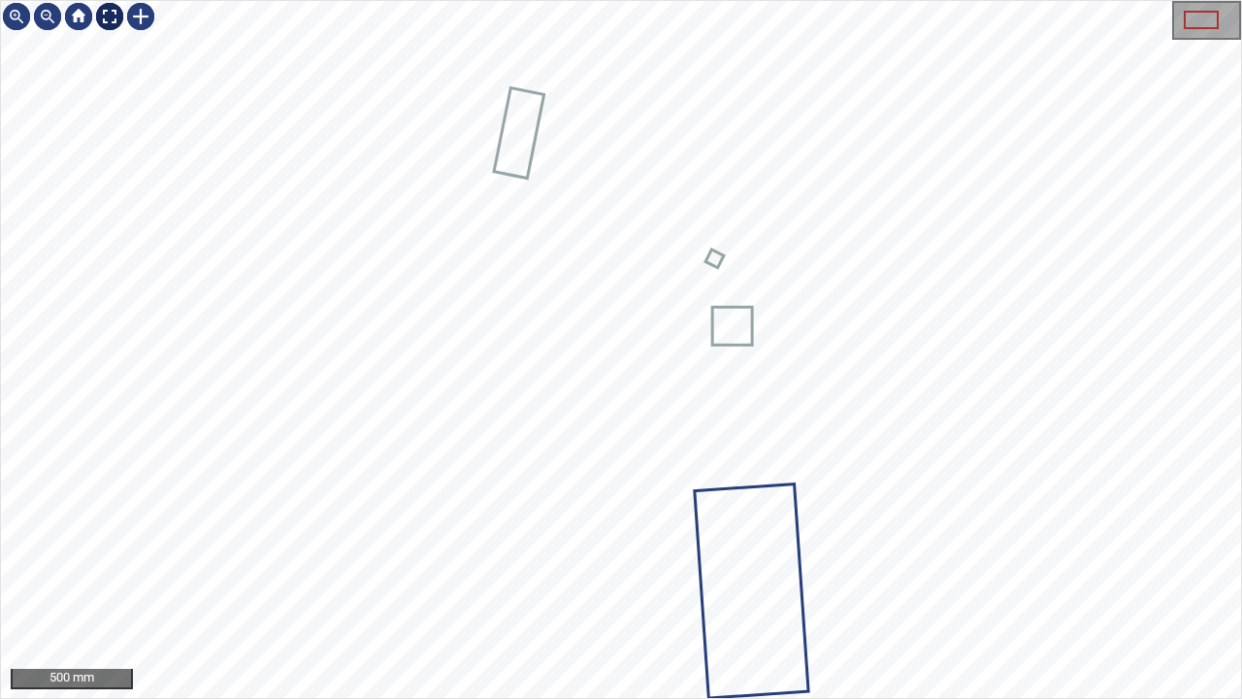
click at [102, 17] on div at bounding box center [109, 16] width 31 height 31
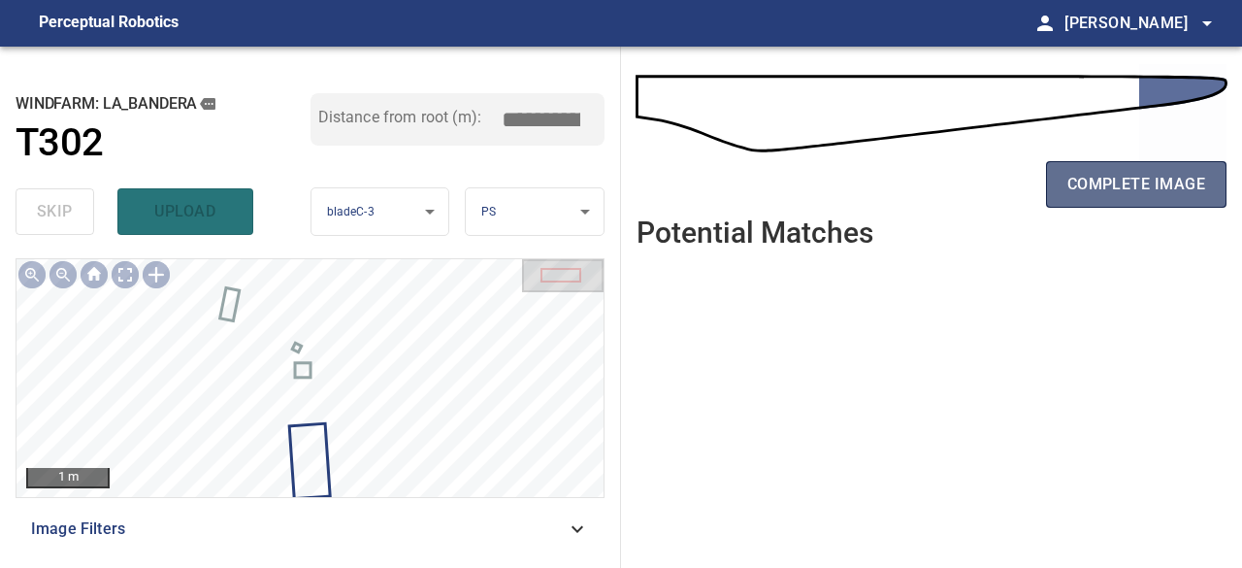
click at [1136, 185] on span "complete image" at bounding box center [1137, 184] width 138 height 27
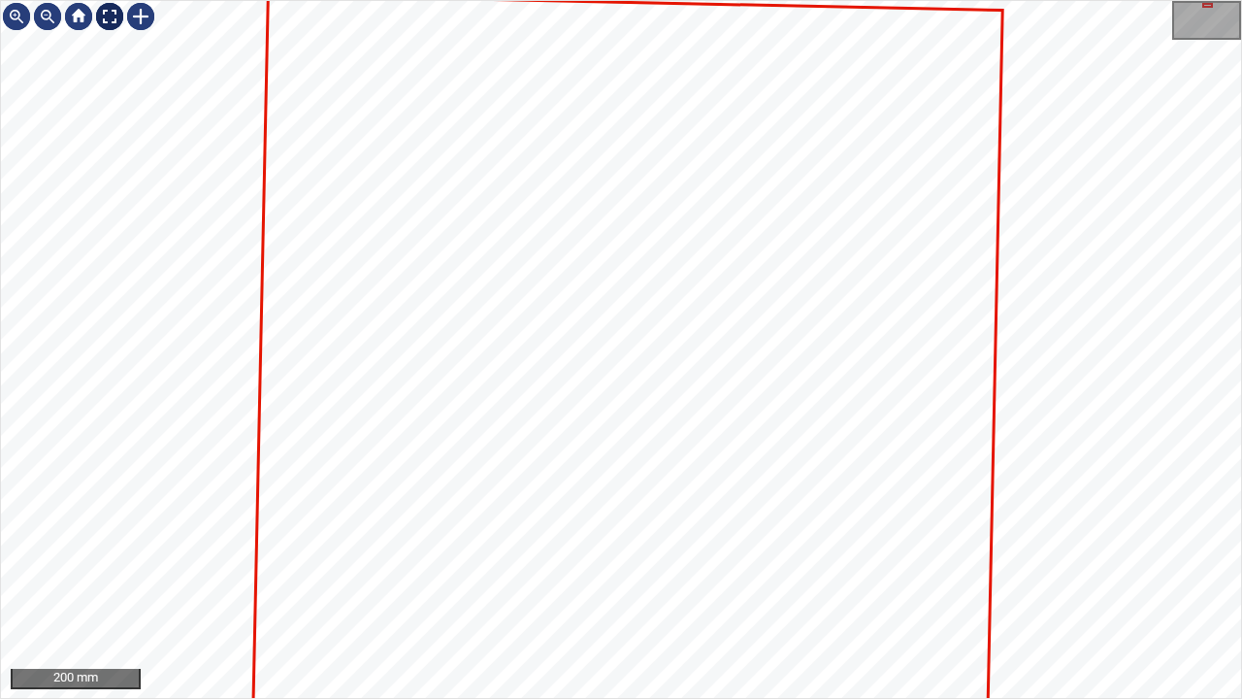
click at [109, 18] on div at bounding box center [109, 16] width 31 height 31
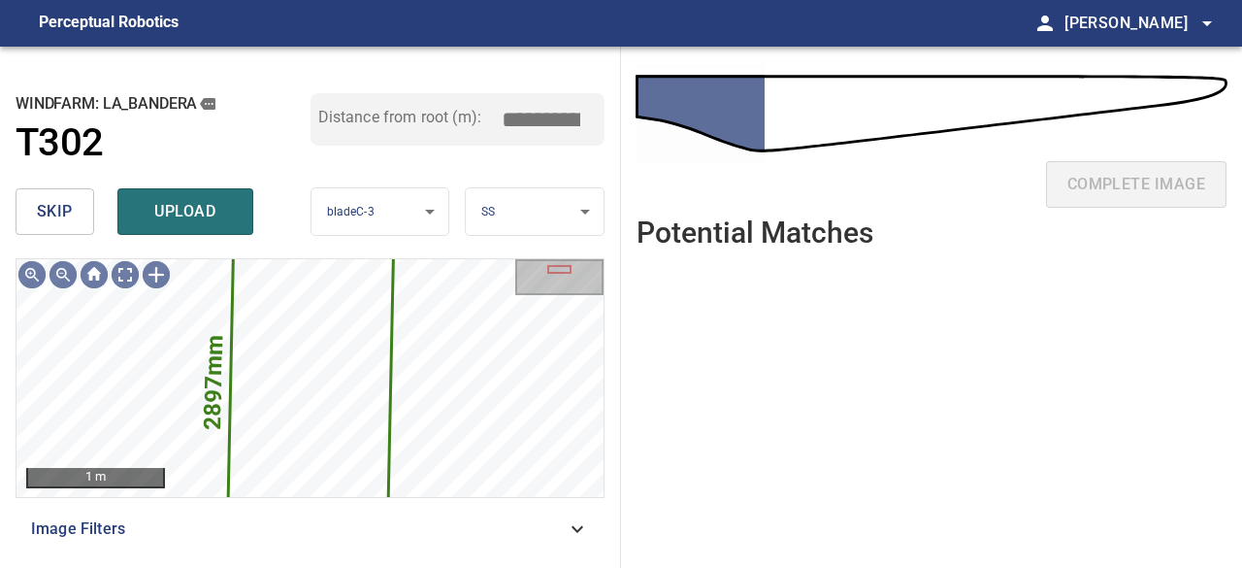
click at [66, 220] on span "skip" at bounding box center [55, 211] width 36 height 27
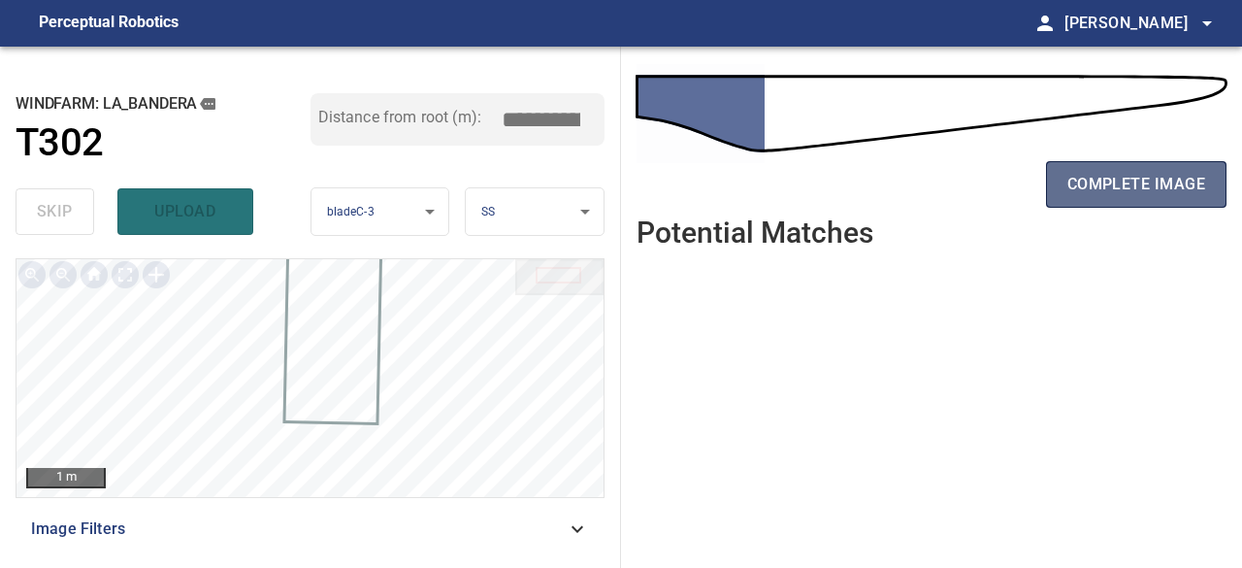
click at [1159, 189] on span "complete image" at bounding box center [1137, 184] width 138 height 27
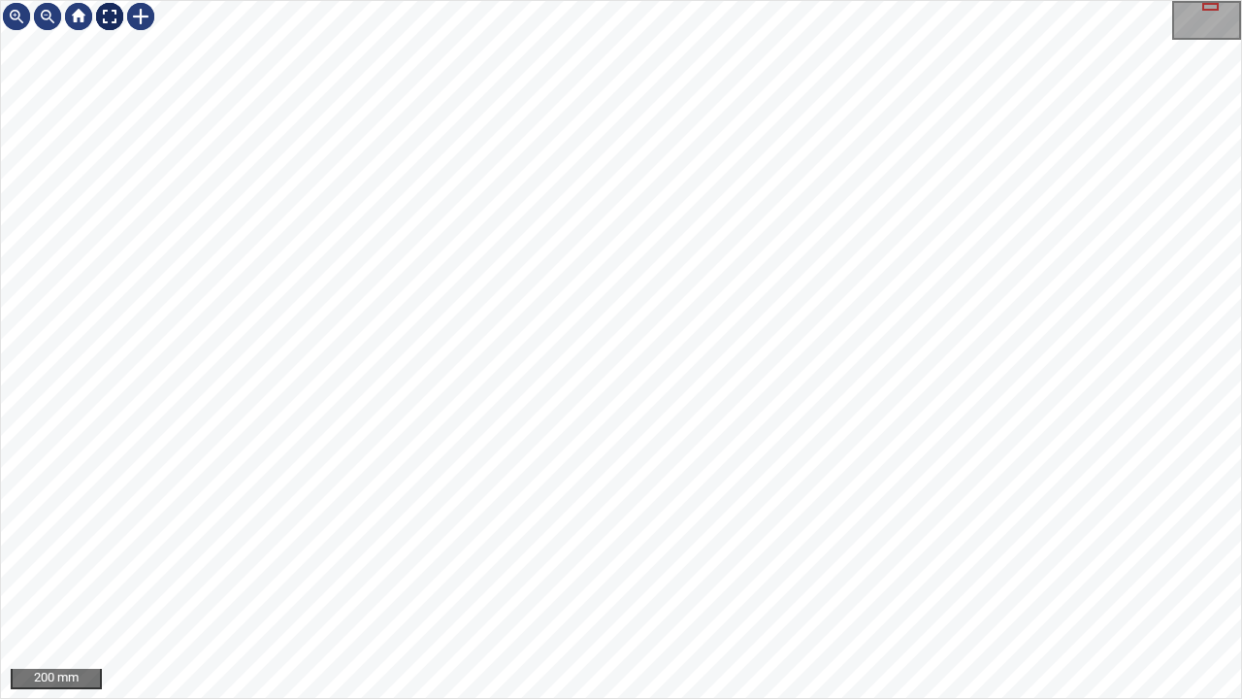
click at [107, 12] on div at bounding box center [109, 16] width 31 height 31
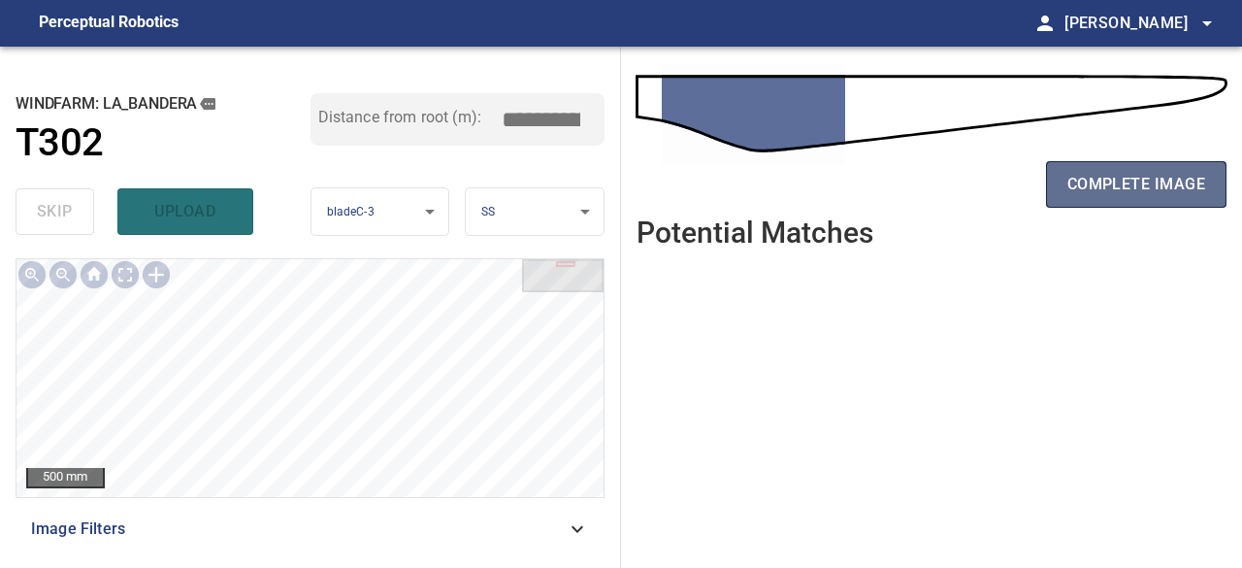
click at [1178, 190] on span "complete image" at bounding box center [1137, 184] width 138 height 27
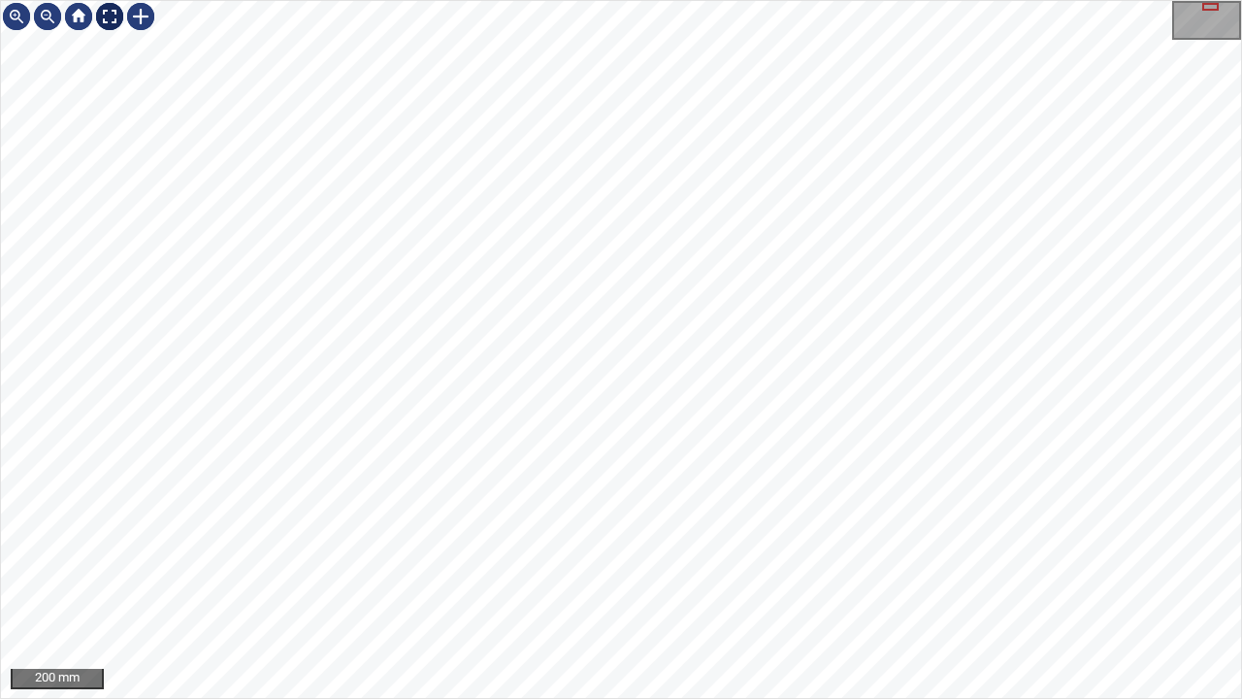
click at [99, 14] on div at bounding box center [109, 16] width 31 height 31
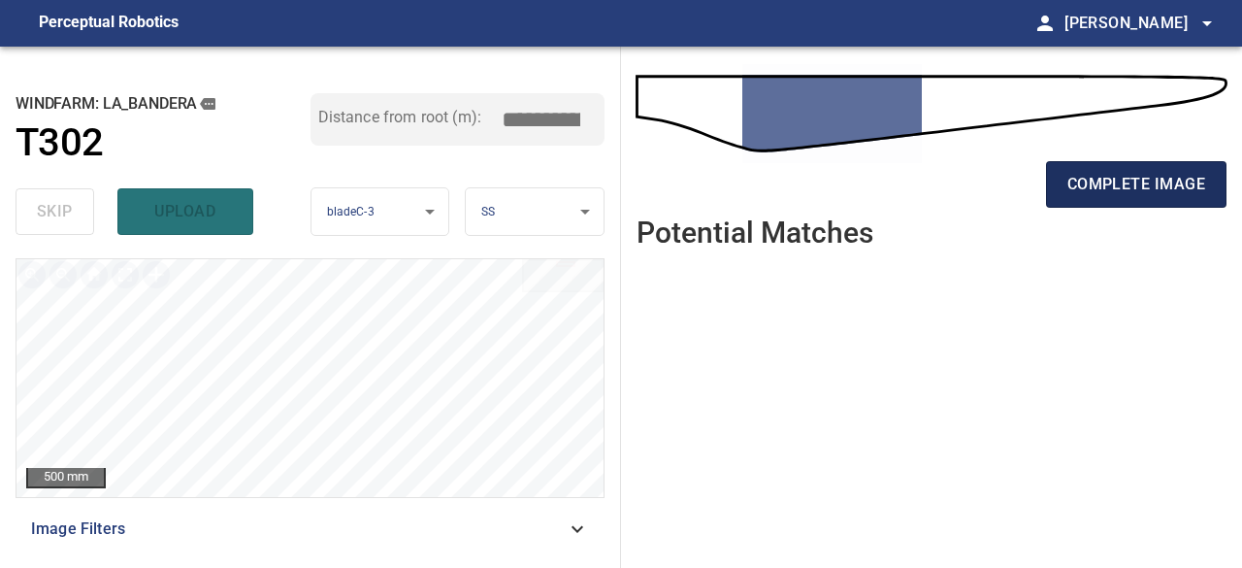
click at [1104, 181] on span "complete image" at bounding box center [1137, 184] width 138 height 27
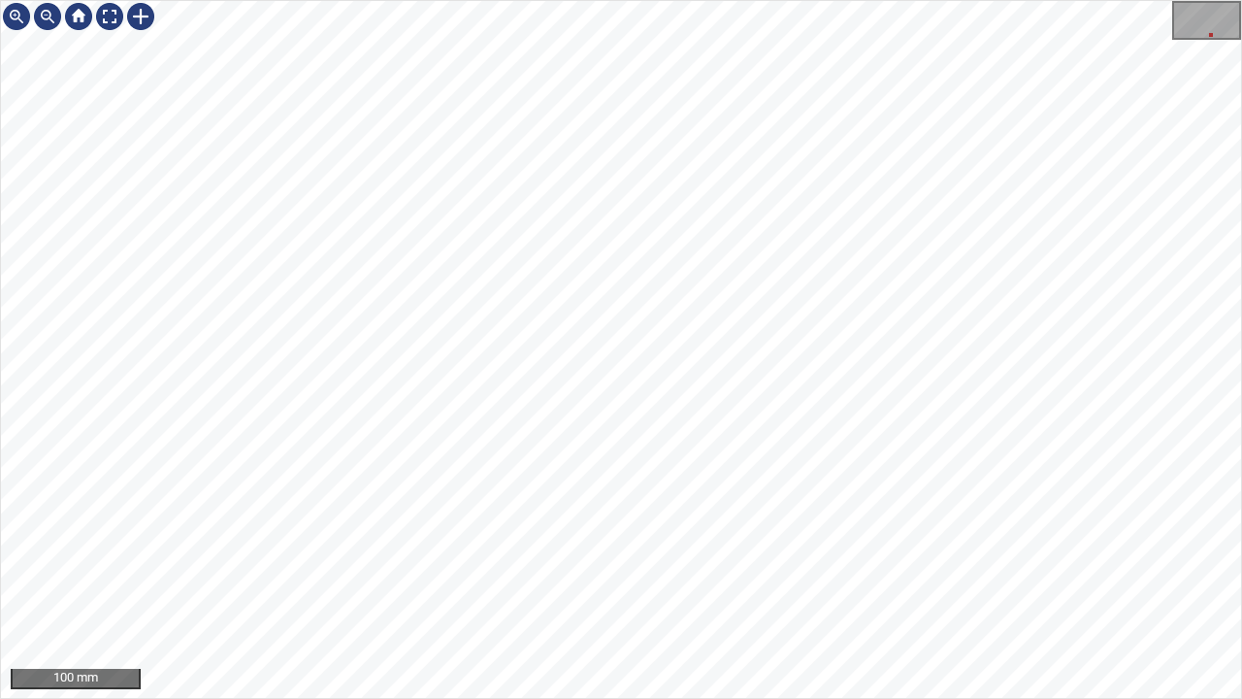
click at [754, 0] on div "100 mm" at bounding box center [621, 349] width 1242 height 699
click at [142, 12] on div at bounding box center [140, 16] width 31 height 31
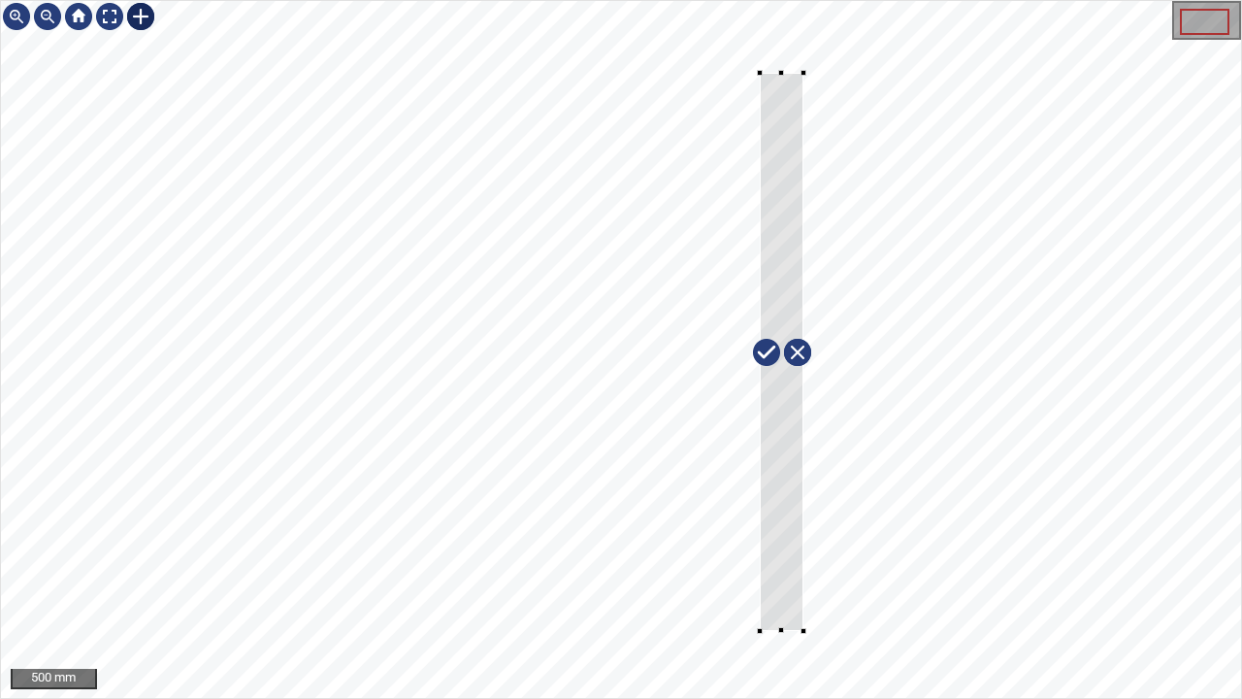
click at [804, 631] on div at bounding box center [621, 349] width 1240 height 697
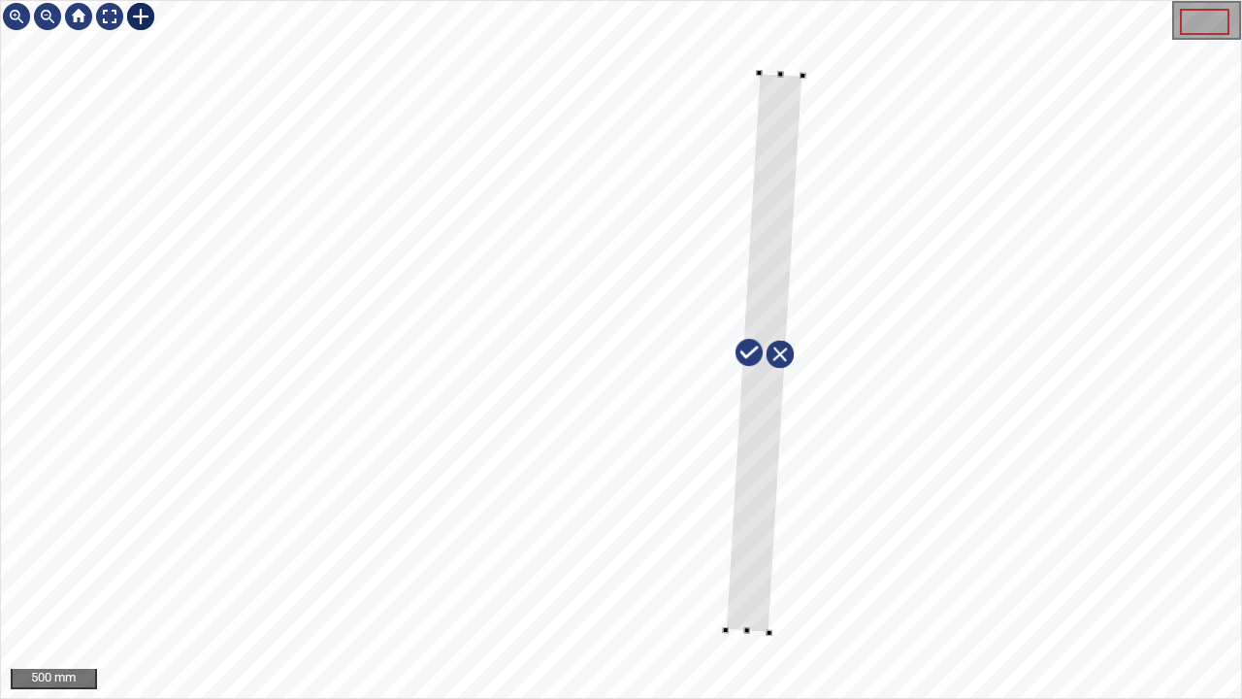
click at [761, 587] on div at bounding box center [765, 353] width 78 height 560
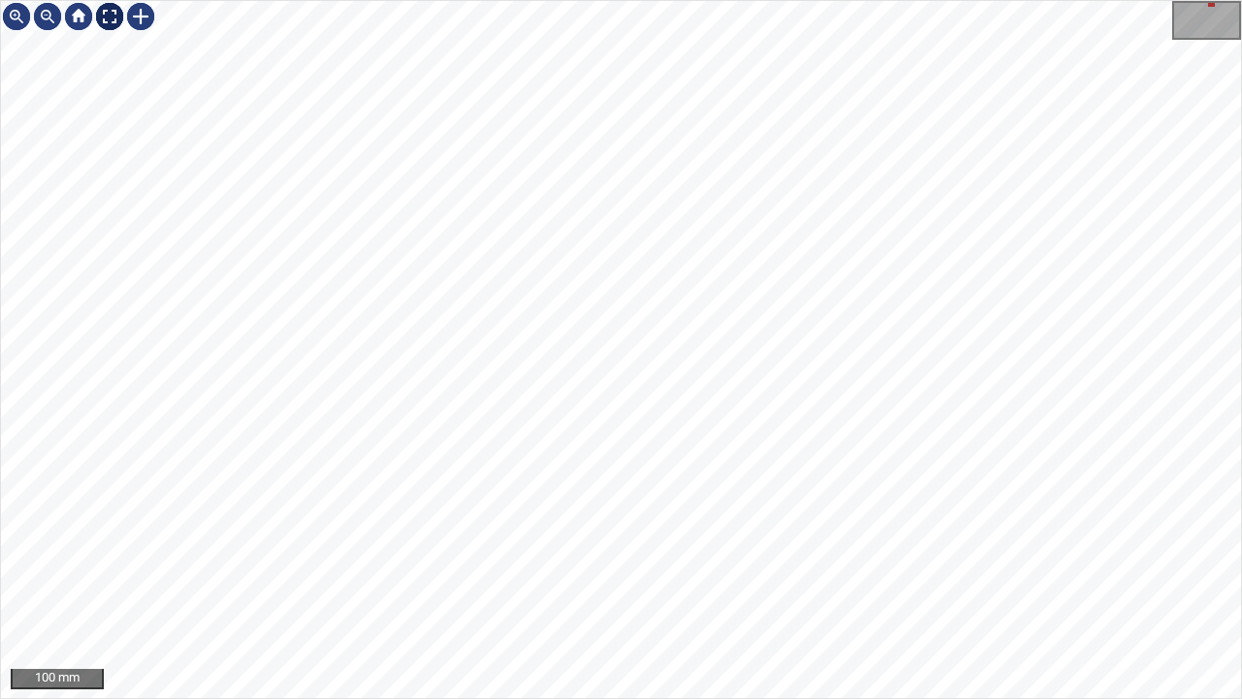
click at [106, 15] on div at bounding box center [109, 16] width 31 height 31
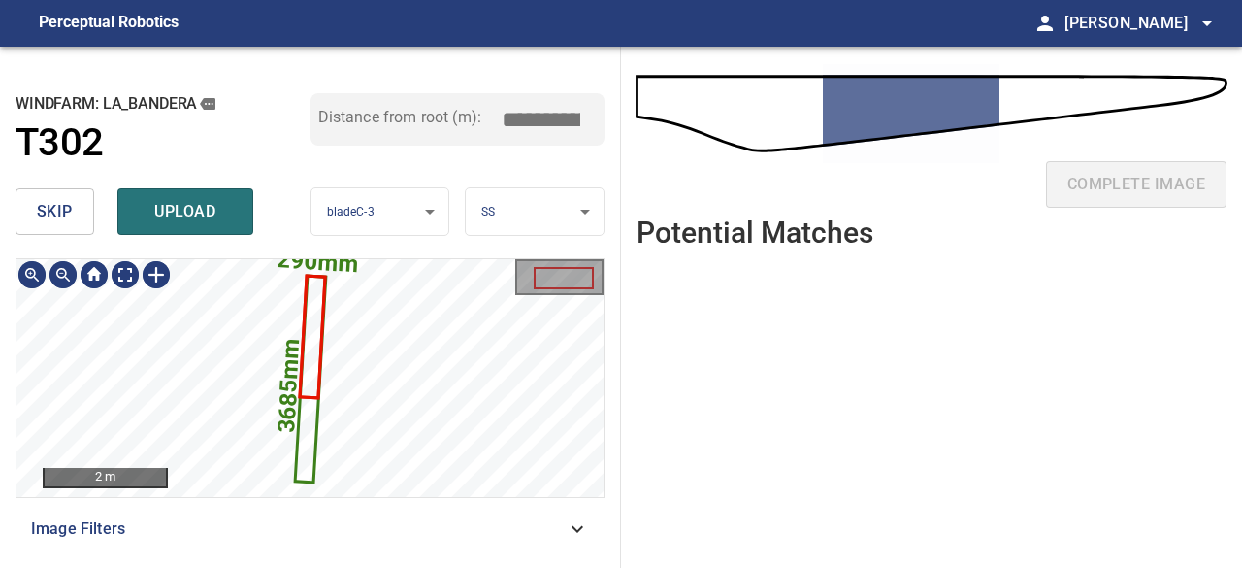
click at [311, 424] on icon at bounding box center [311, 379] width 28 height 203
click at [309, 424] on icon at bounding box center [311, 379] width 28 height 203
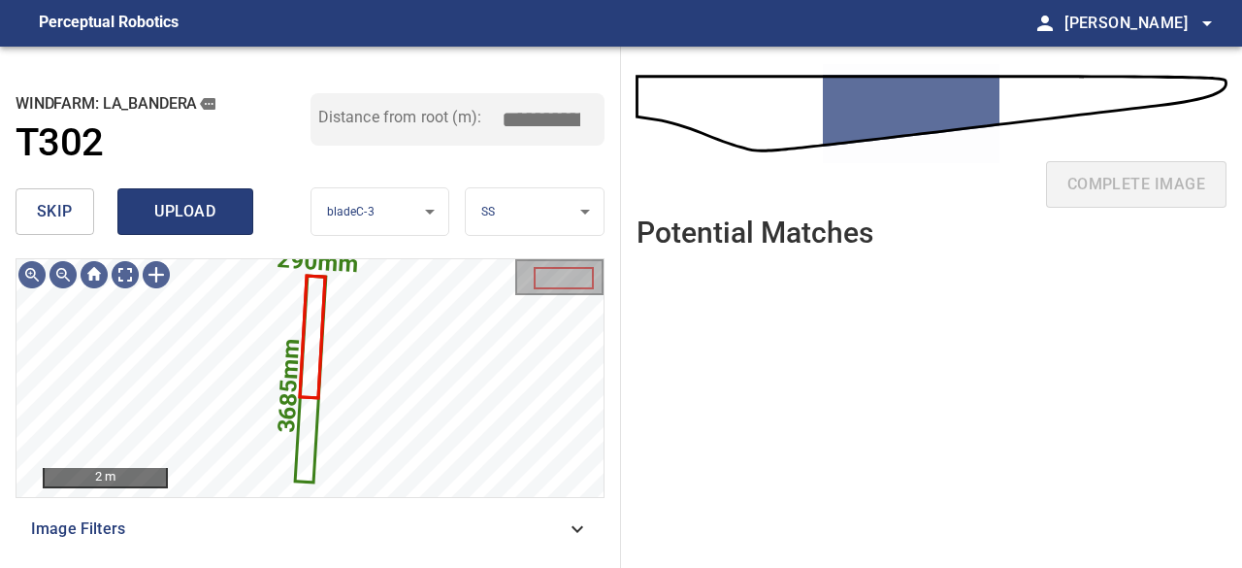
click at [204, 219] on span "upload" at bounding box center [185, 211] width 93 height 27
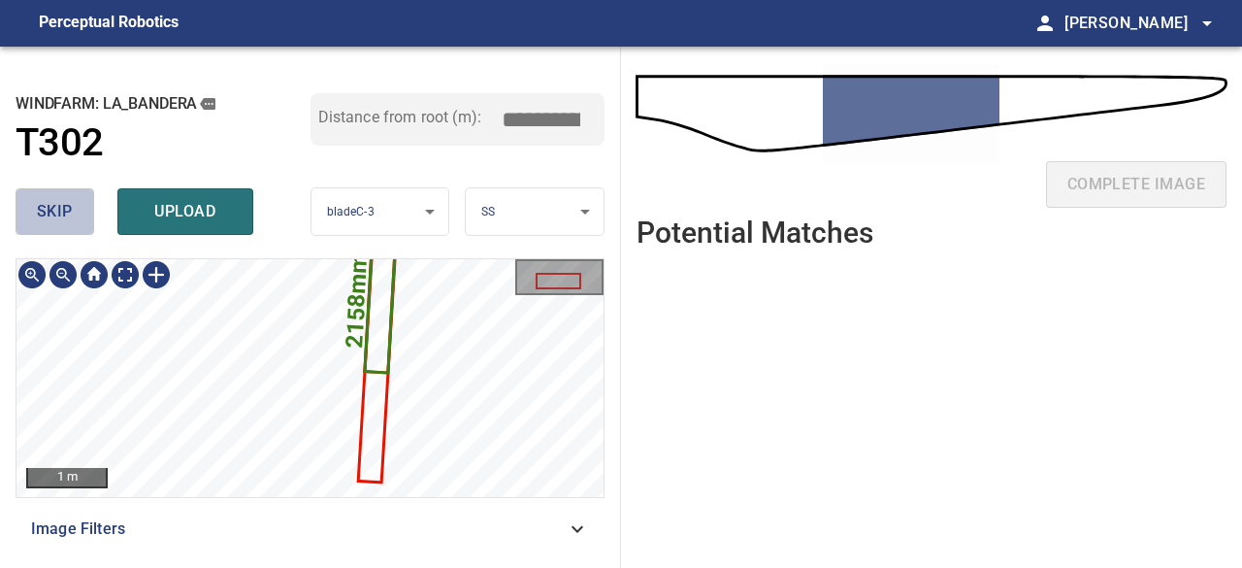
click at [74, 210] on button "skip" at bounding box center [55, 211] width 79 height 47
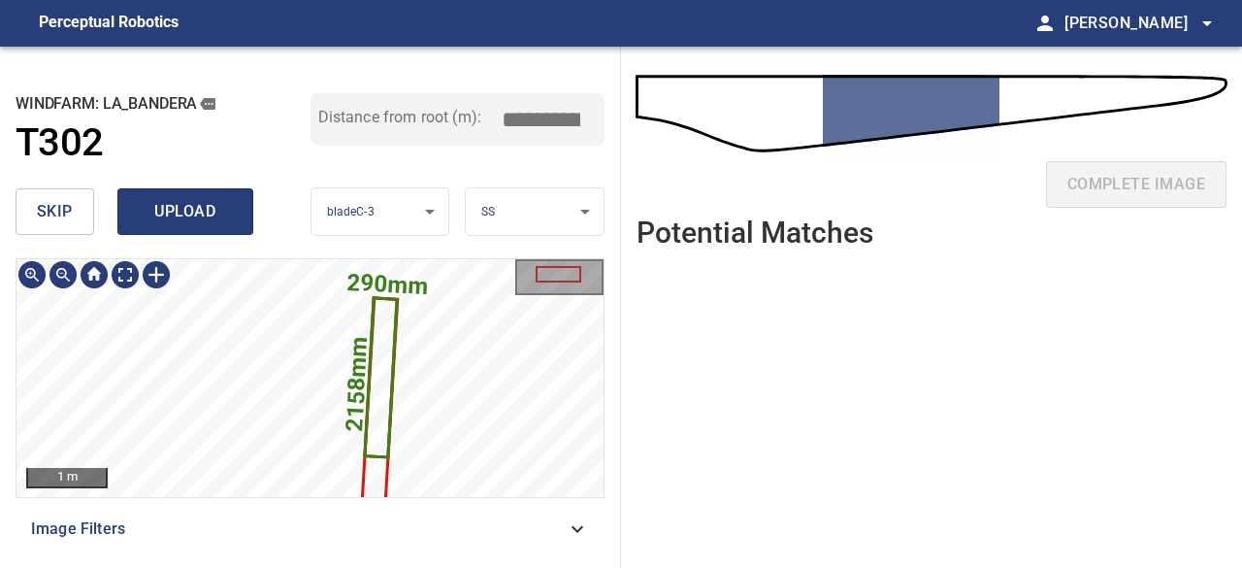
click at [204, 218] on span "upload" at bounding box center [185, 211] width 93 height 27
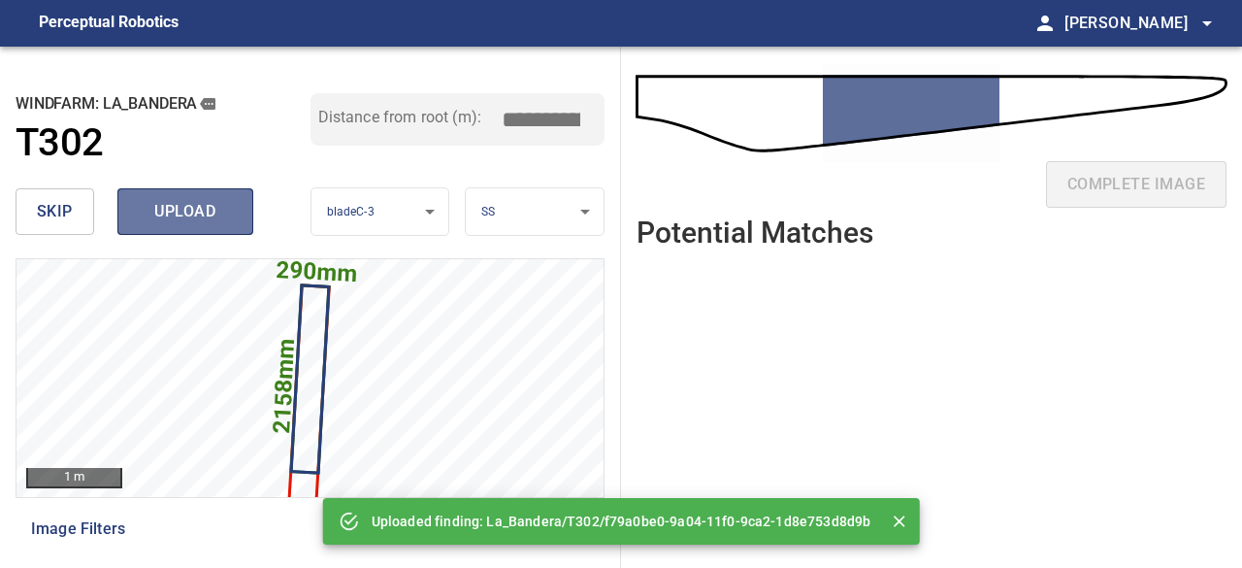
click at [204, 218] on span "upload" at bounding box center [185, 211] width 93 height 27
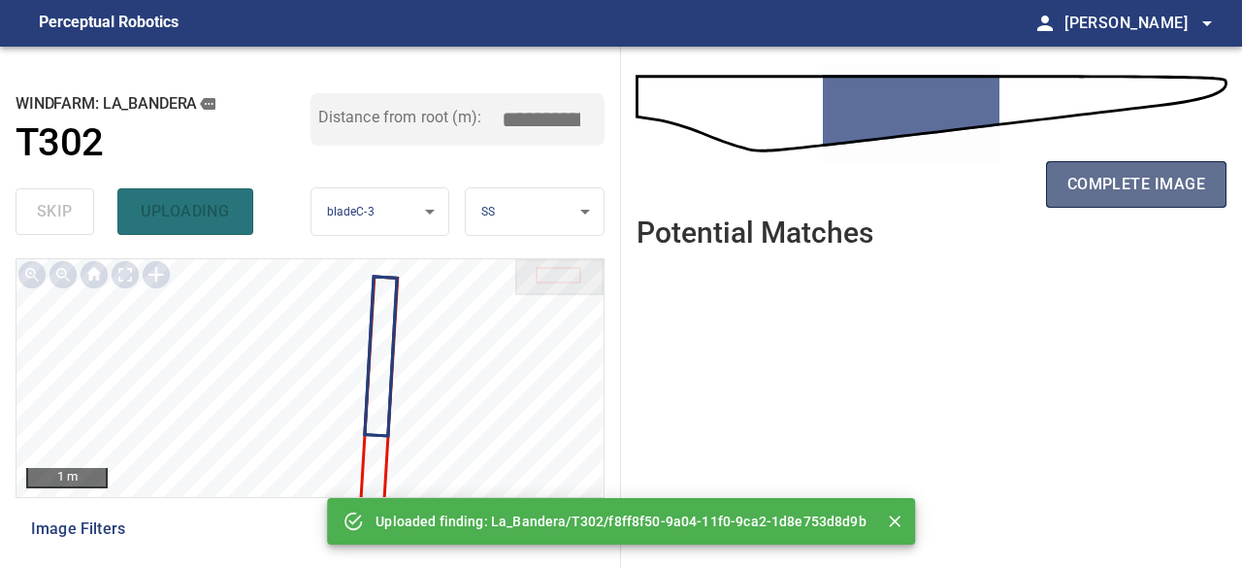
click at [1180, 171] on span "complete image" at bounding box center [1137, 184] width 138 height 27
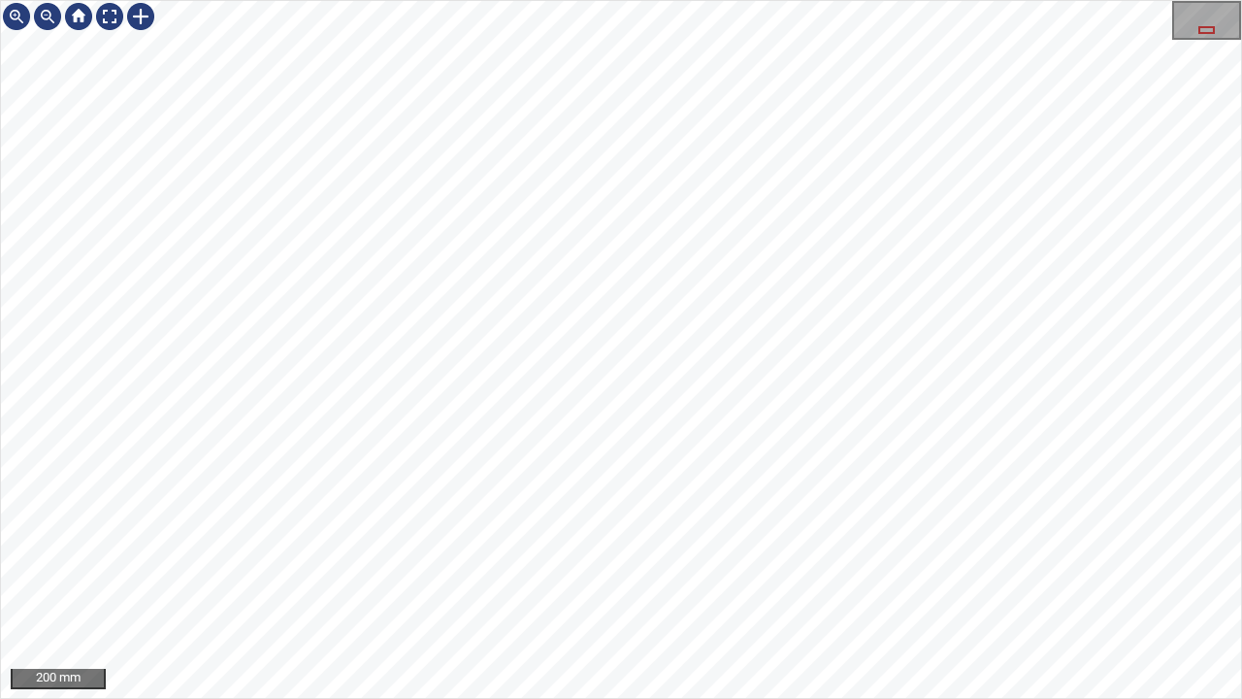
click at [603, 0] on div "200 mm" at bounding box center [621, 349] width 1242 height 699
click at [107, 13] on div at bounding box center [109, 16] width 31 height 31
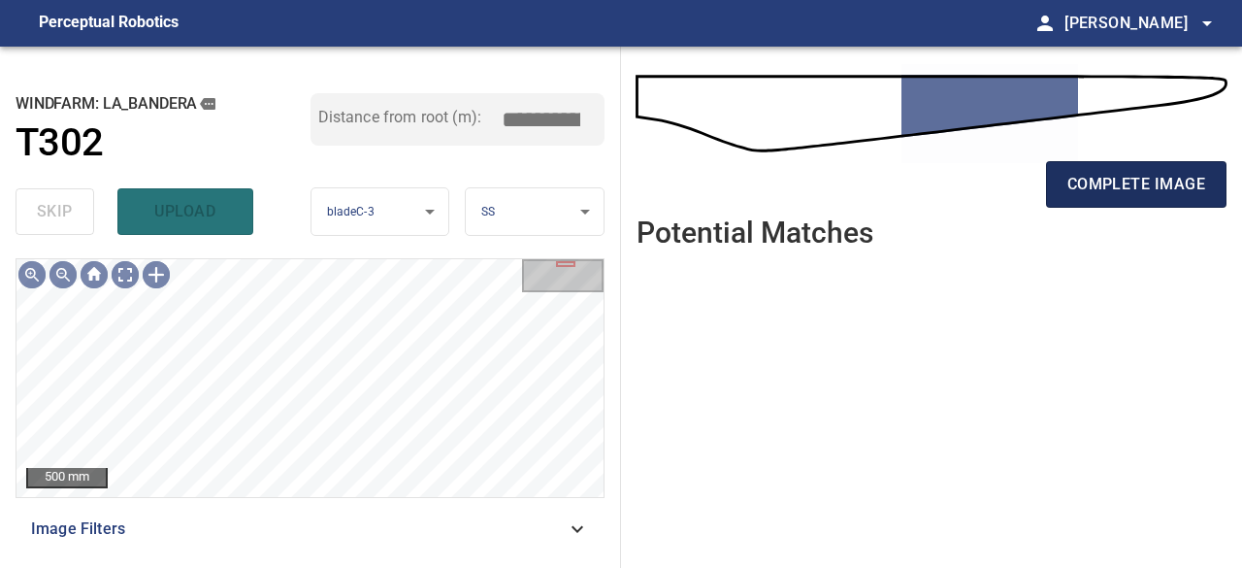
click at [1088, 196] on span "complete image" at bounding box center [1137, 184] width 138 height 27
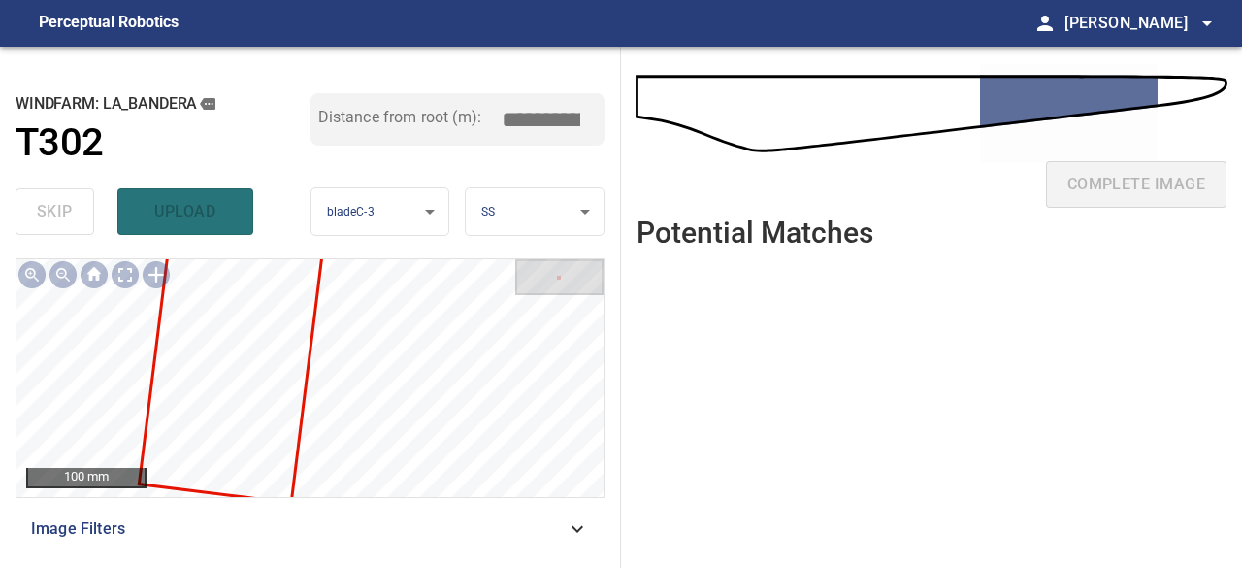
click at [64, 214] on div "skip upload" at bounding box center [163, 212] width 295 height 62
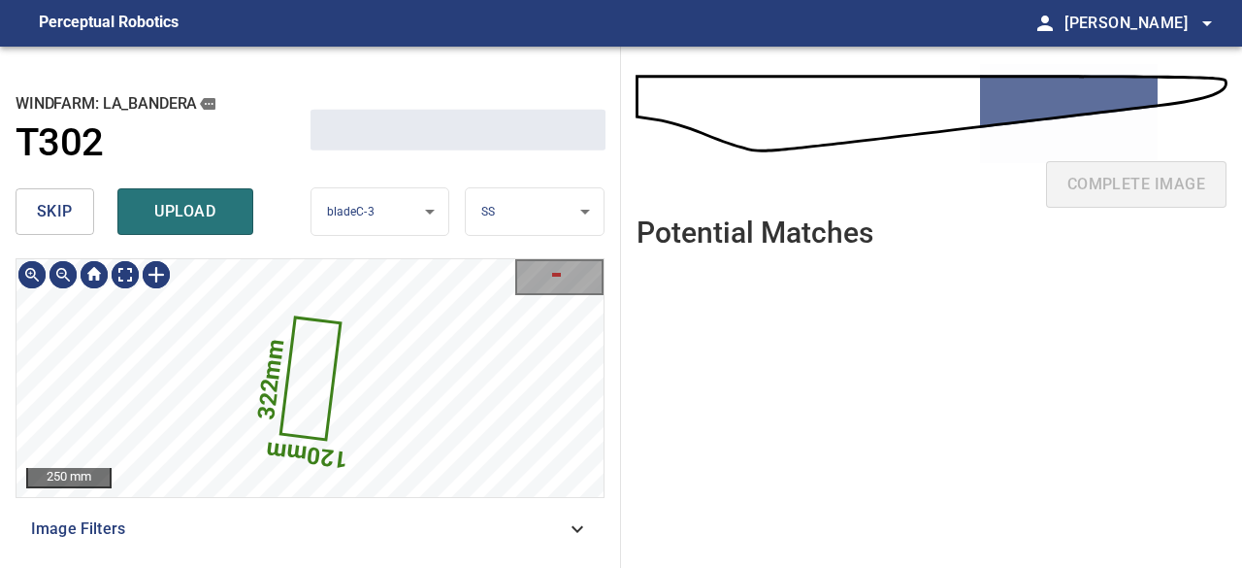
click at [66, 208] on span "skip" at bounding box center [55, 211] width 36 height 27
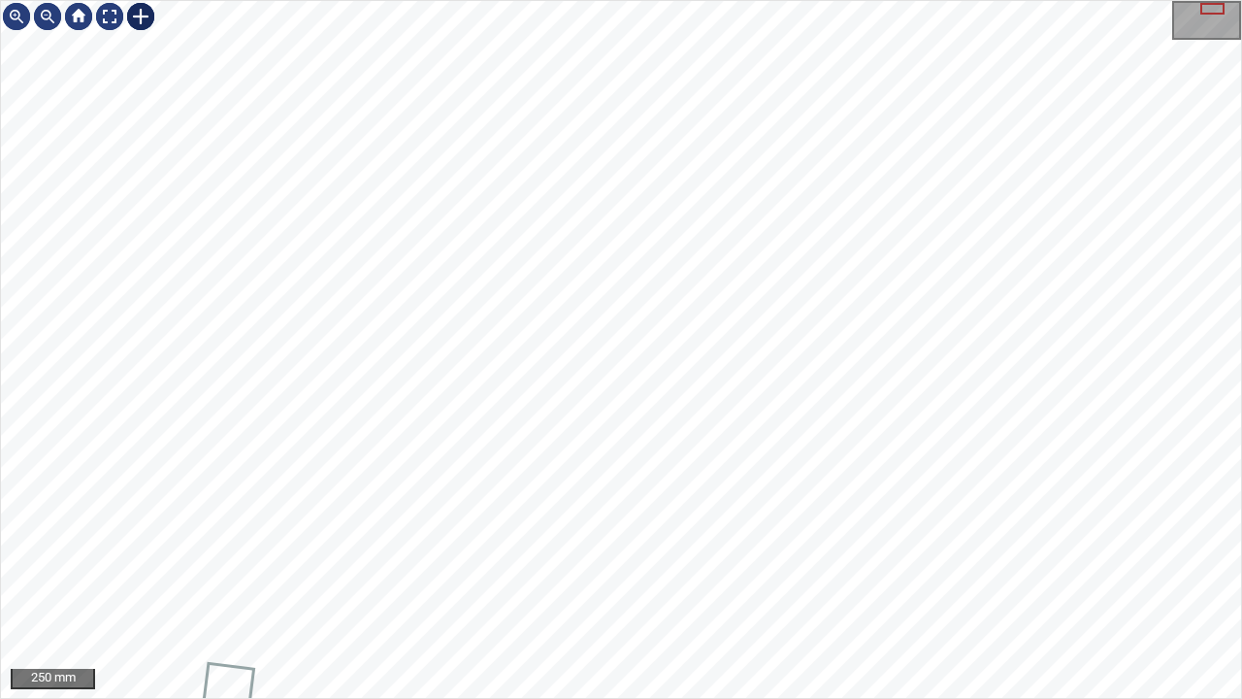
click at [144, 19] on div at bounding box center [140, 16] width 31 height 31
click at [328, 295] on div at bounding box center [621, 349] width 1240 height 697
click at [109, 14] on div at bounding box center [109, 16] width 31 height 31
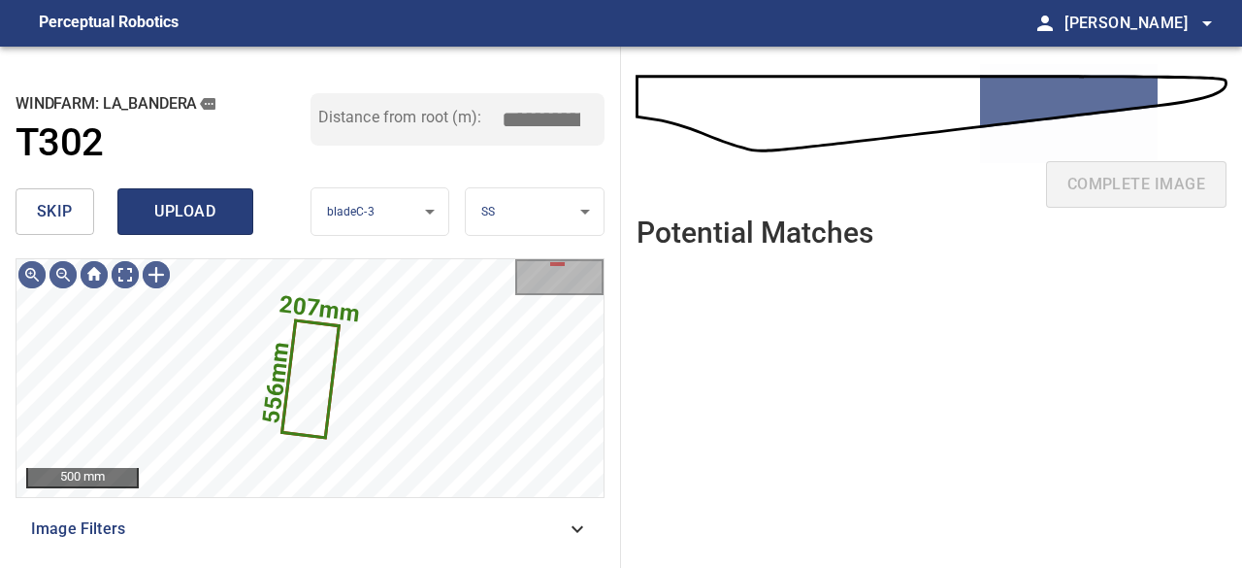
click at [189, 216] on span "upload" at bounding box center [185, 211] width 93 height 27
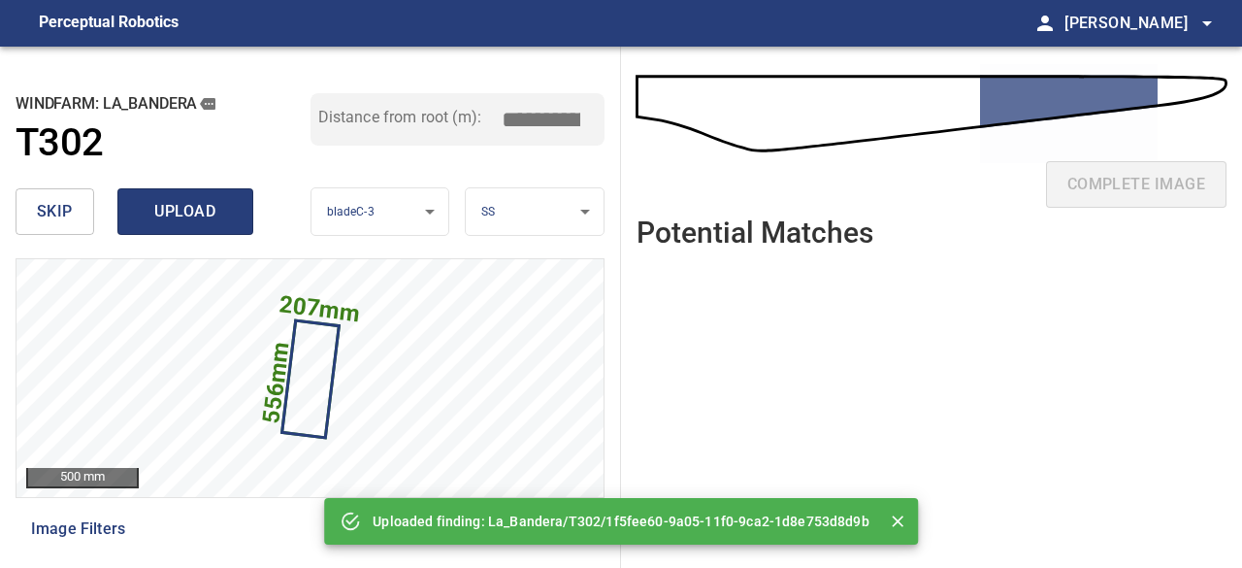
click at [188, 207] on span "upload" at bounding box center [185, 211] width 93 height 27
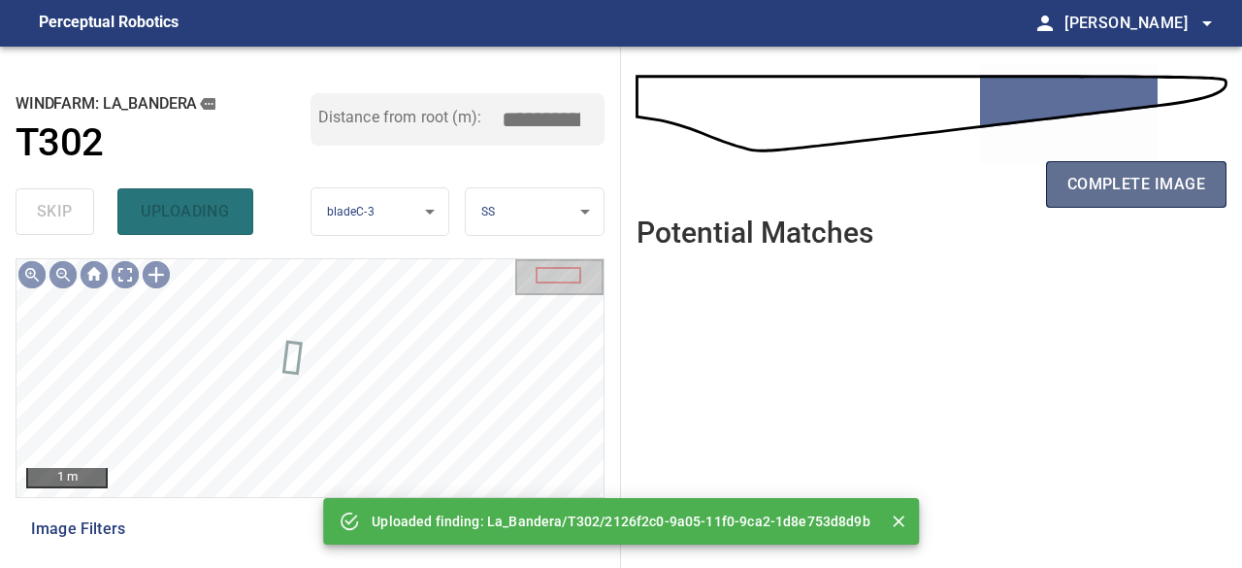
click at [1186, 189] on span "complete image" at bounding box center [1137, 184] width 138 height 27
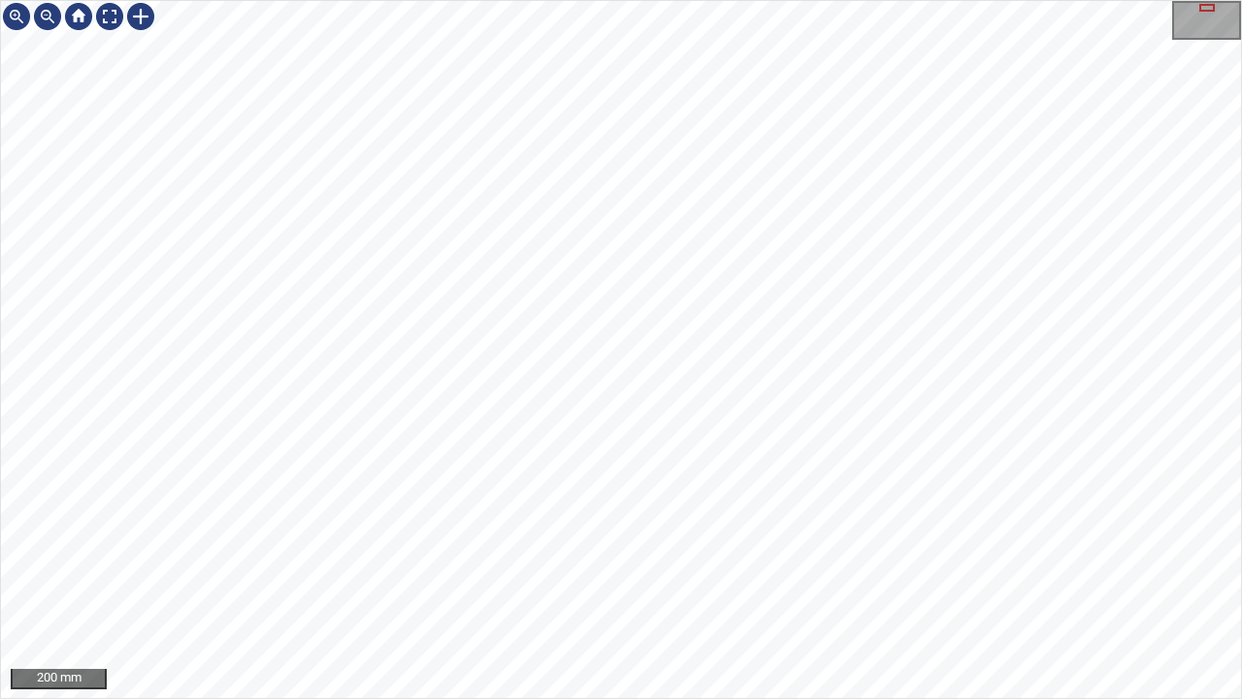
click at [503, 567] on div "200 mm" at bounding box center [621, 349] width 1242 height 699
click at [111, 17] on div at bounding box center [109, 16] width 31 height 31
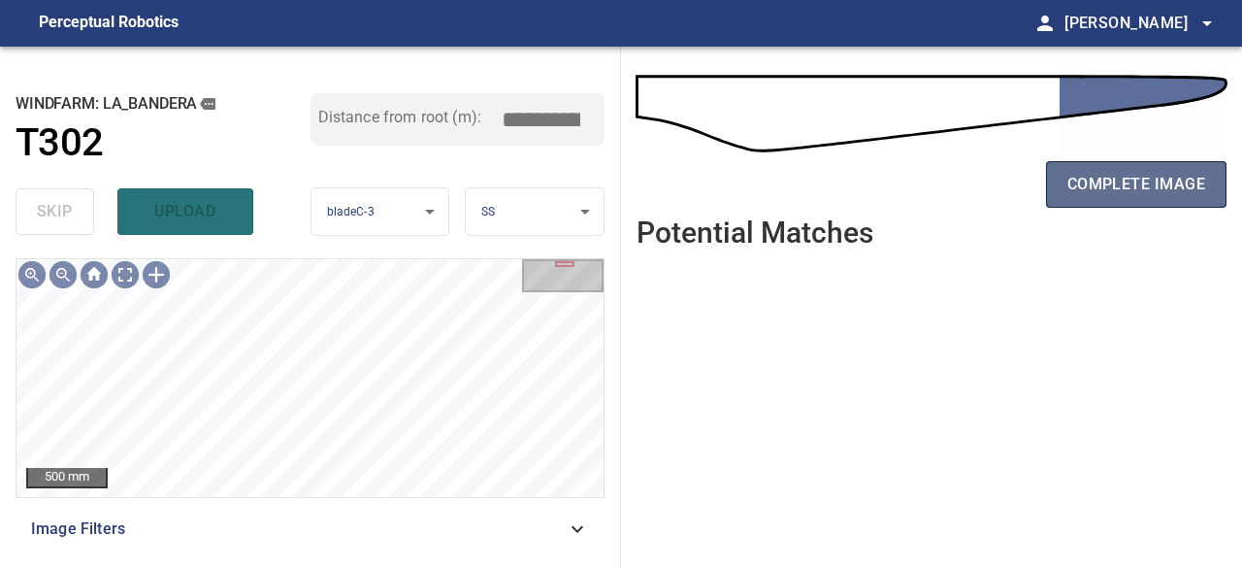
click at [1110, 185] on span "complete image" at bounding box center [1137, 184] width 138 height 27
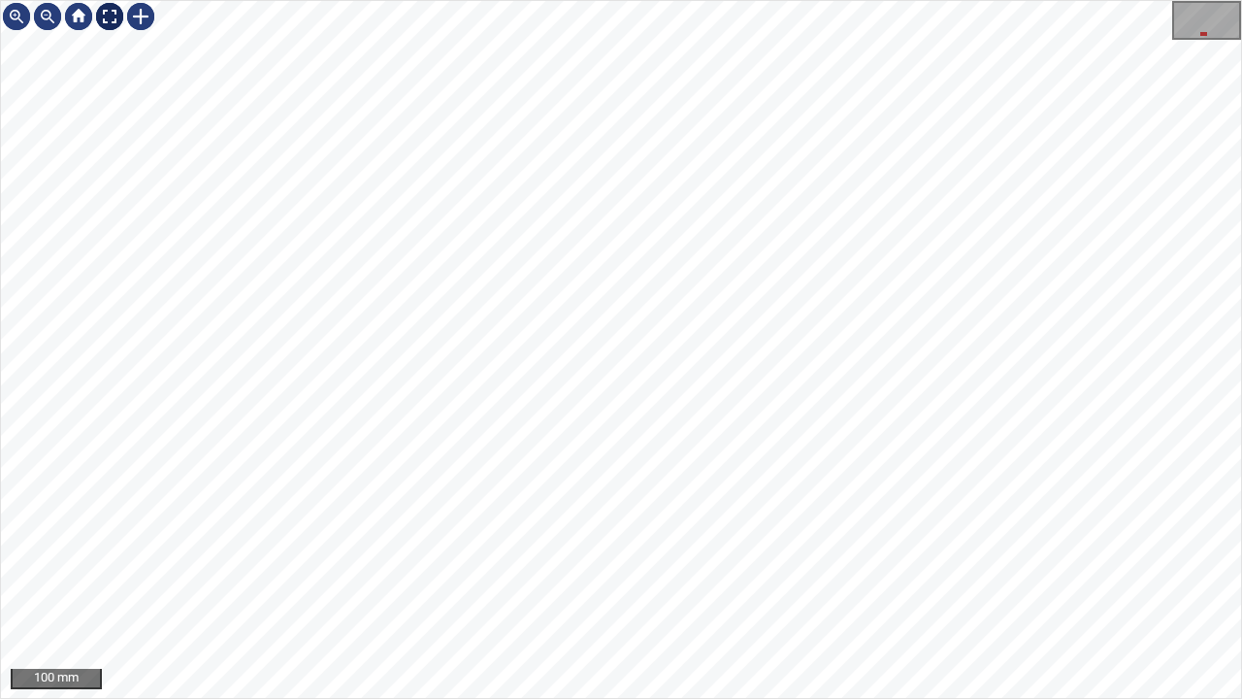
click at [107, 18] on div at bounding box center [109, 16] width 31 height 31
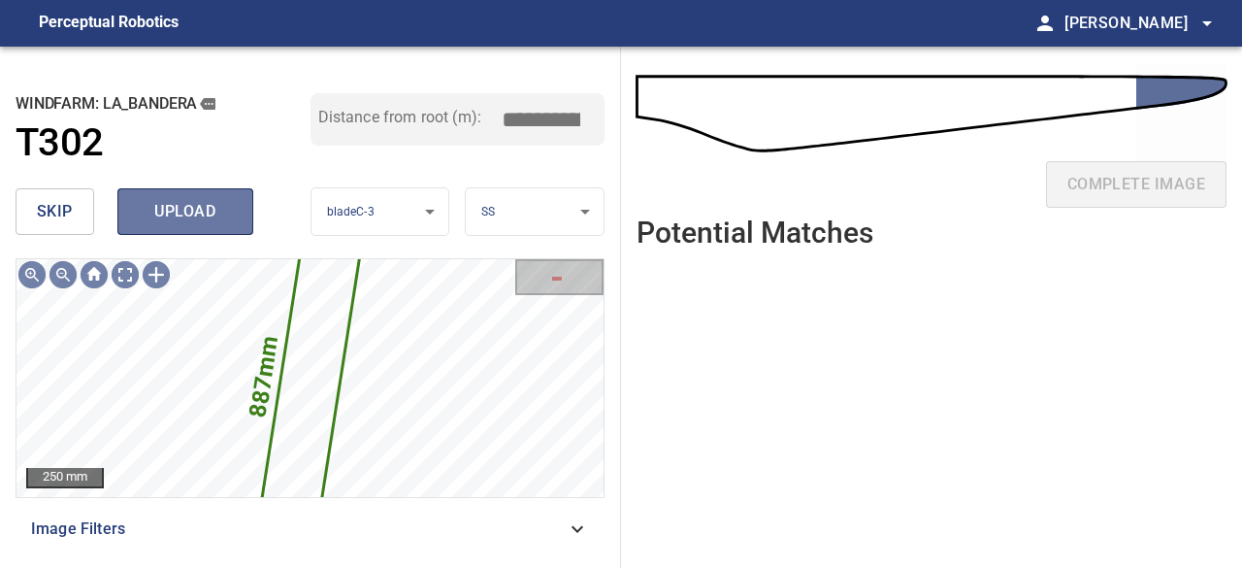
click at [166, 209] on span "upload" at bounding box center [185, 211] width 93 height 27
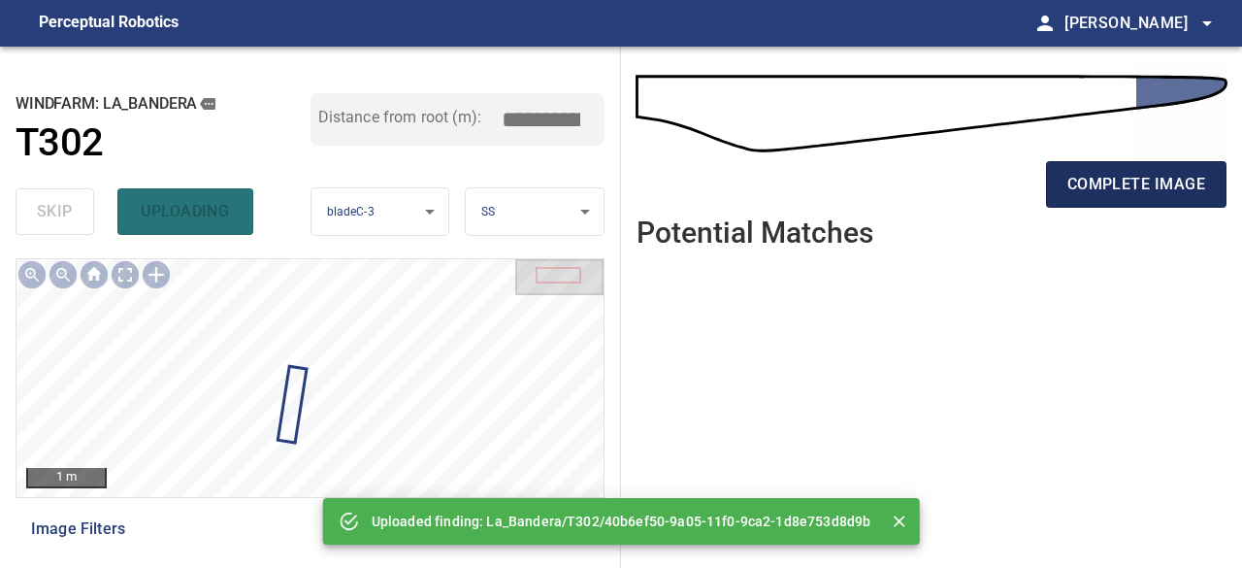
click at [1124, 182] on span "complete image" at bounding box center [1137, 184] width 138 height 27
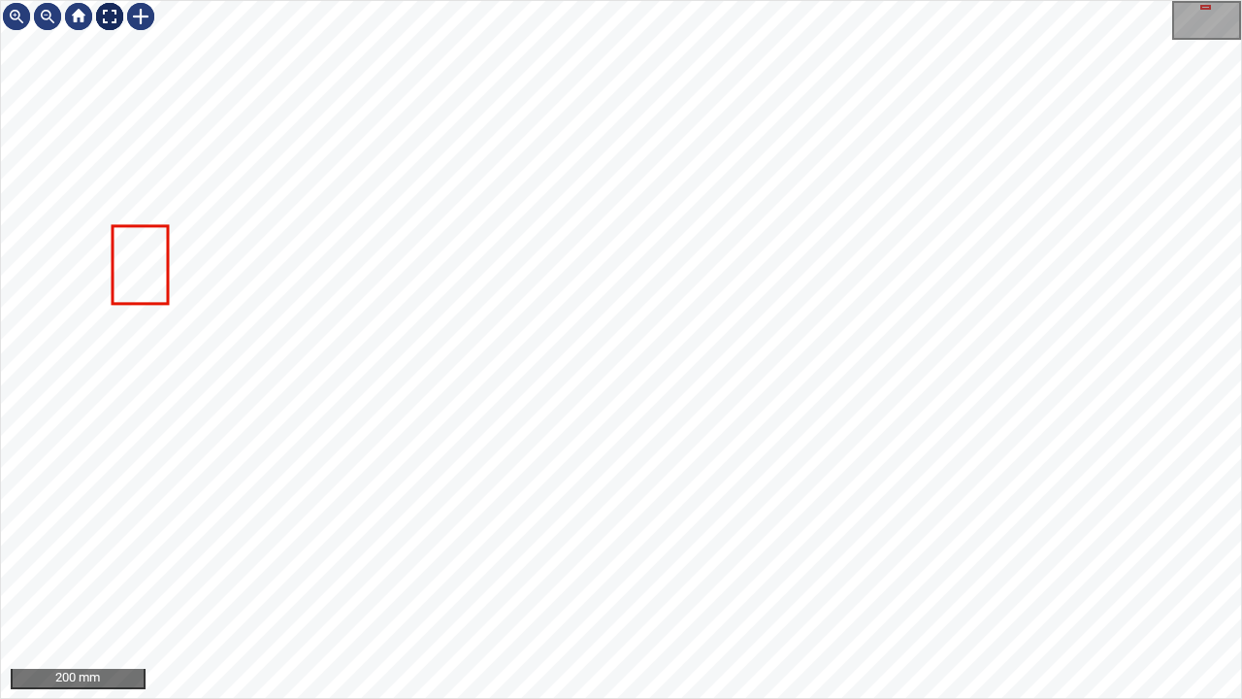
click at [107, 15] on div at bounding box center [109, 16] width 31 height 31
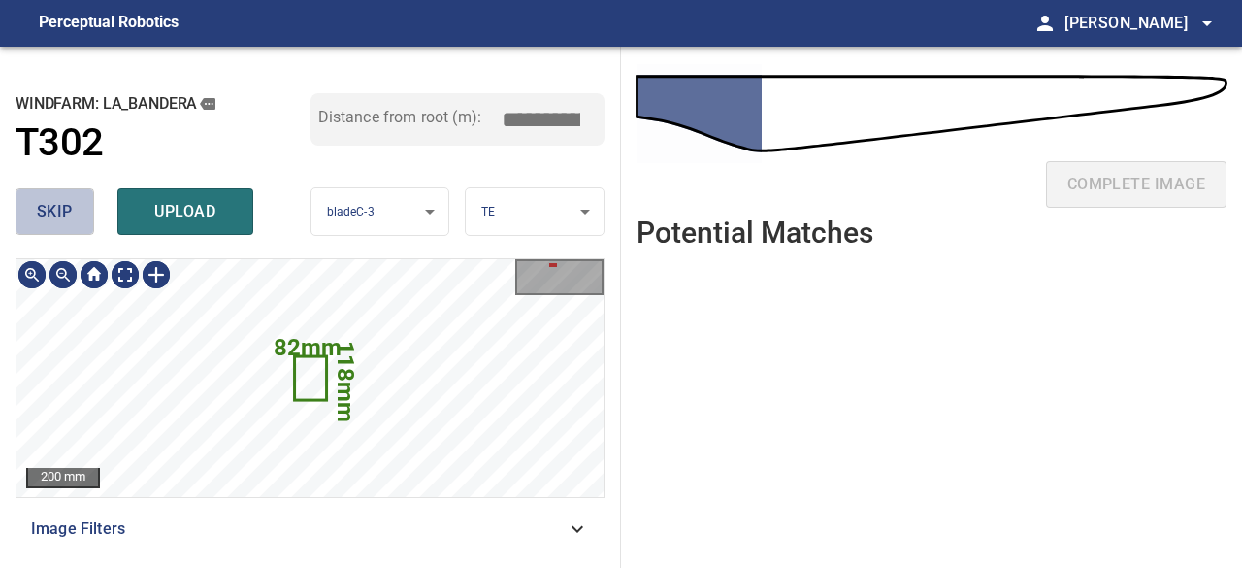
click at [73, 213] on button "skip" at bounding box center [55, 211] width 79 height 47
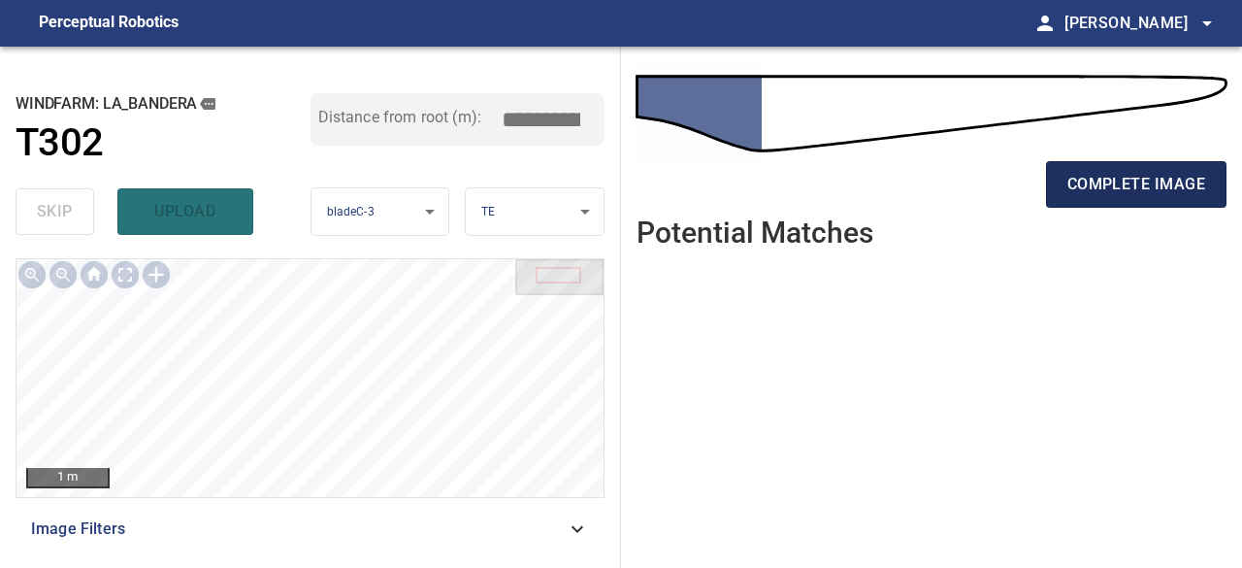
click at [1104, 180] on span "complete image" at bounding box center [1137, 184] width 138 height 27
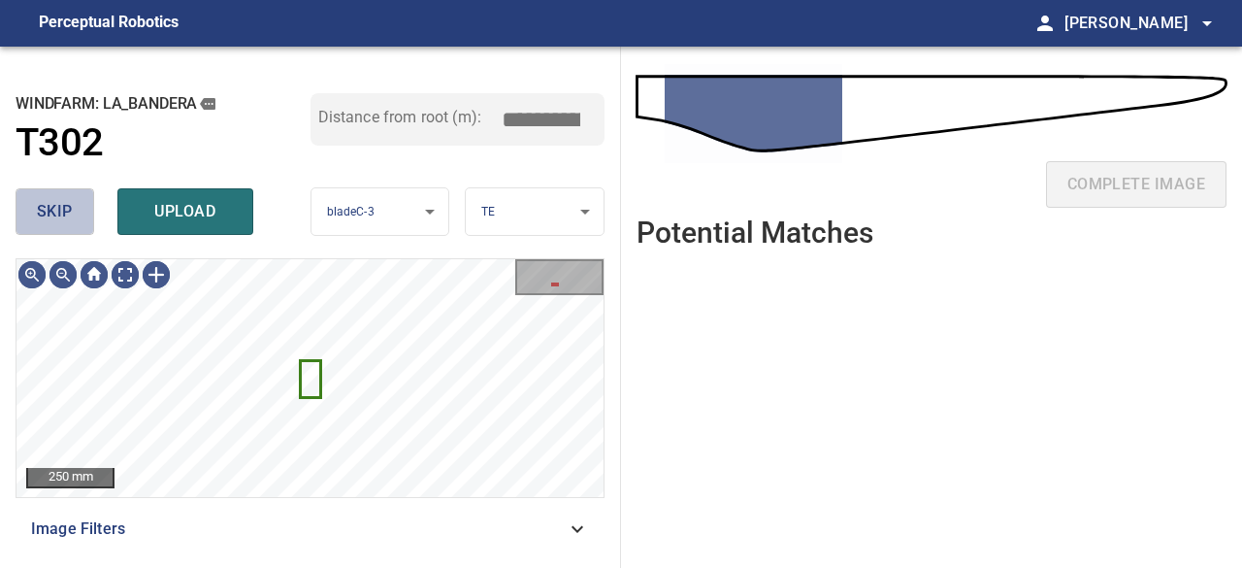
click at [70, 221] on span "skip" at bounding box center [55, 211] width 36 height 27
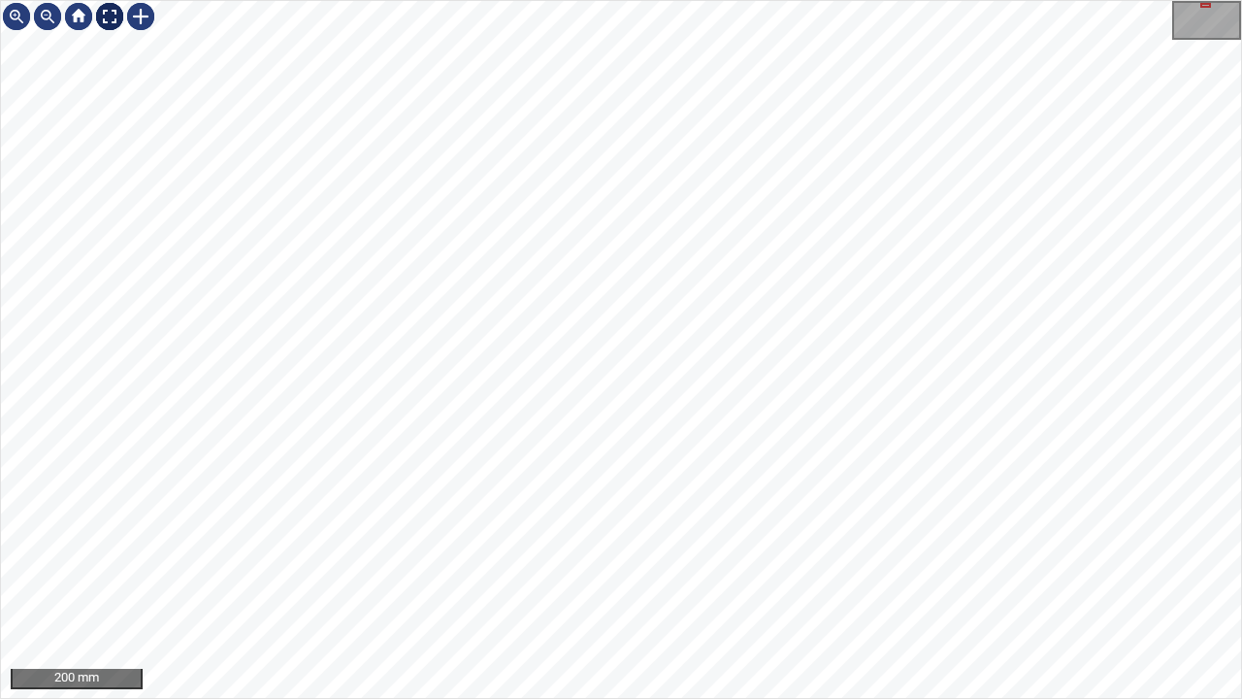
click at [107, 15] on div at bounding box center [109, 16] width 31 height 31
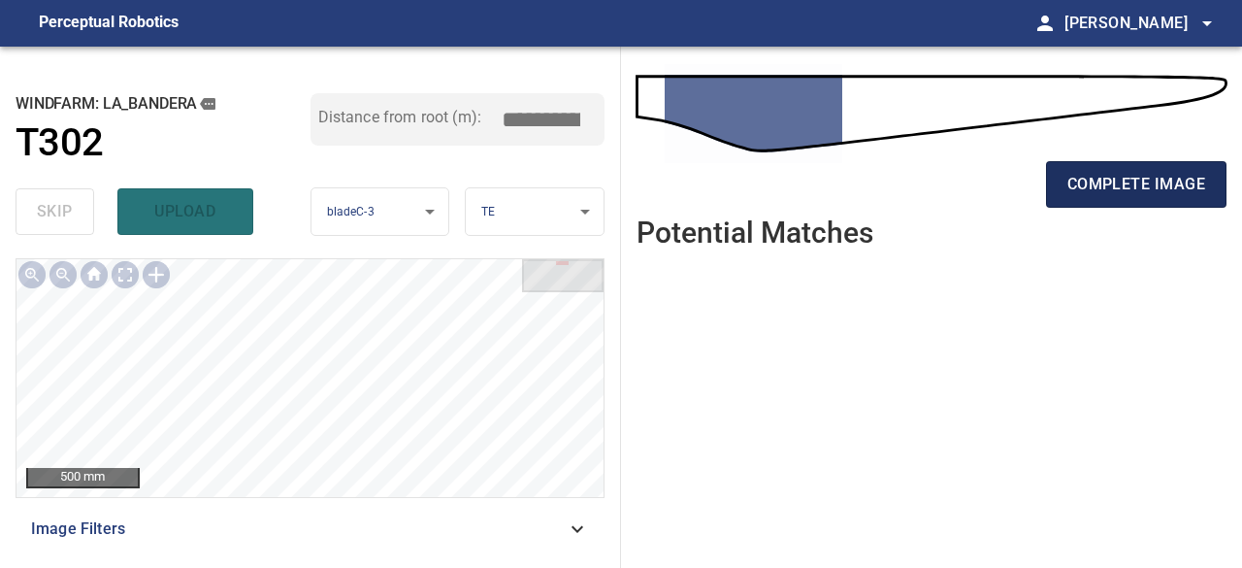
click at [1155, 189] on span "complete image" at bounding box center [1137, 184] width 138 height 27
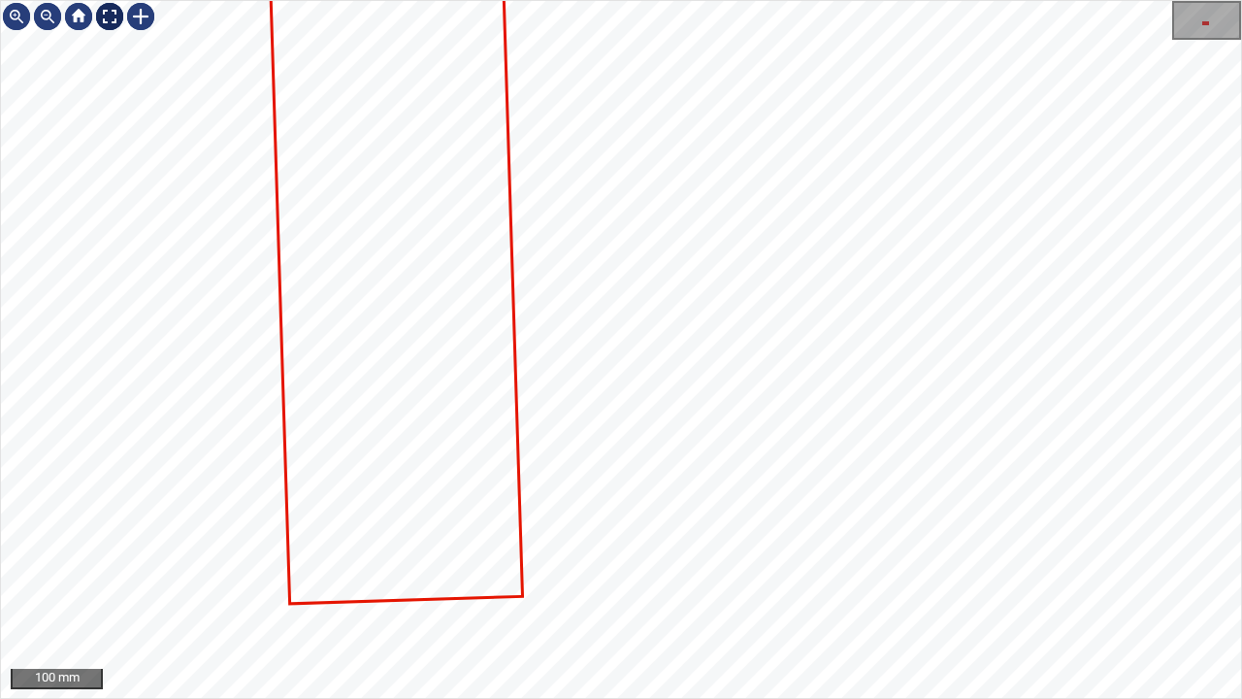
click at [101, 16] on div at bounding box center [109, 16] width 31 height 31
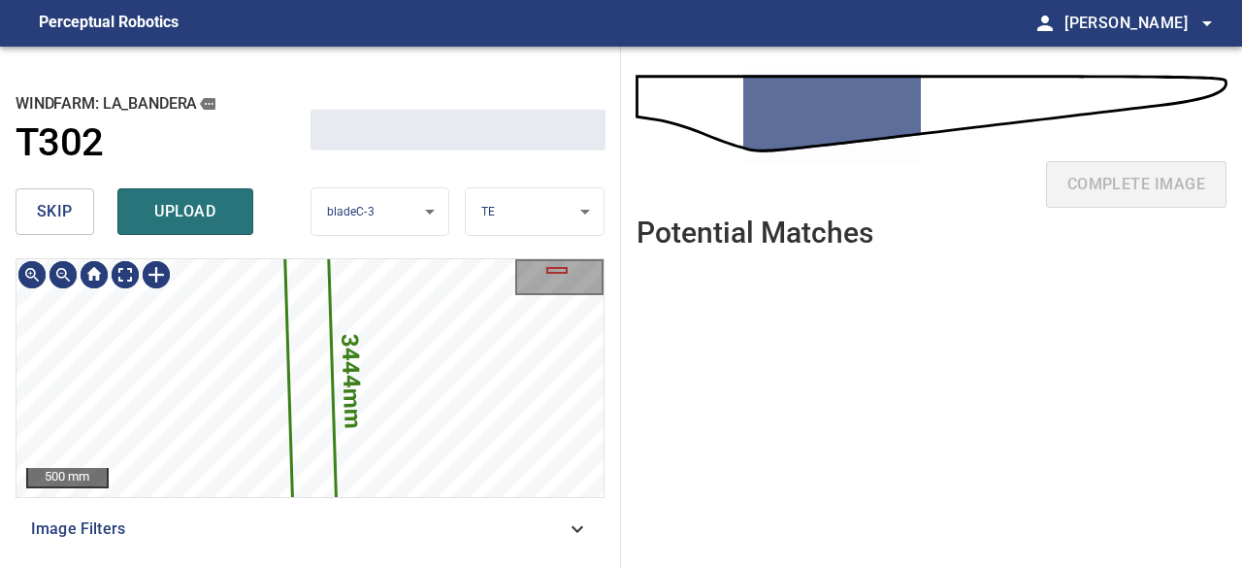
click at [194, 212] on span "upload" at bounding box center [185, 211] width 93 height 27
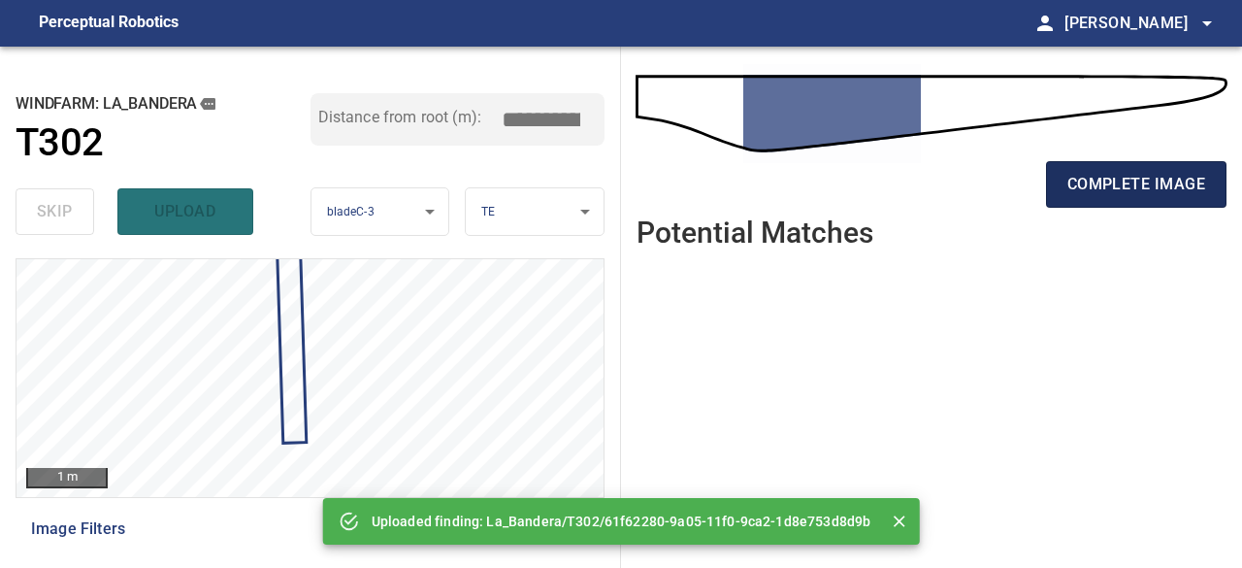
click at [1163, 184] on span "complete image" at bounding box center [1137, 184] width 138 height 27
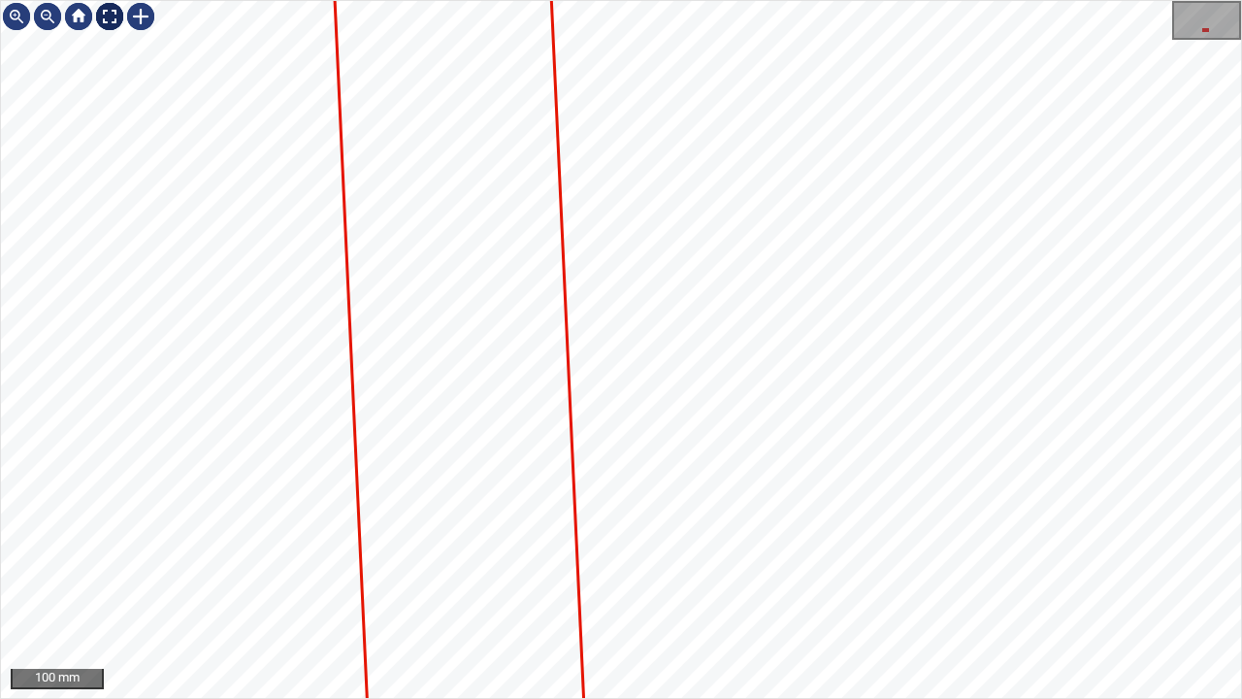
click at [107, 23] on div at bounding box center [109, 16] width 31 height 31
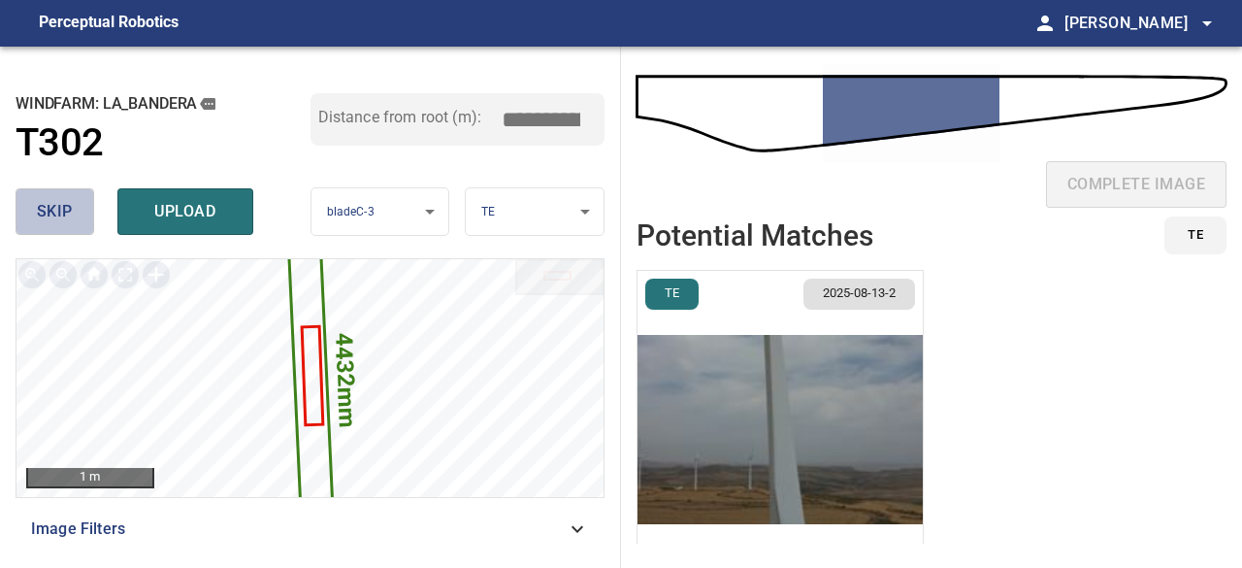
click at [61, 211] on span "skip" at bounding box center [55, 211] width 36 height 27
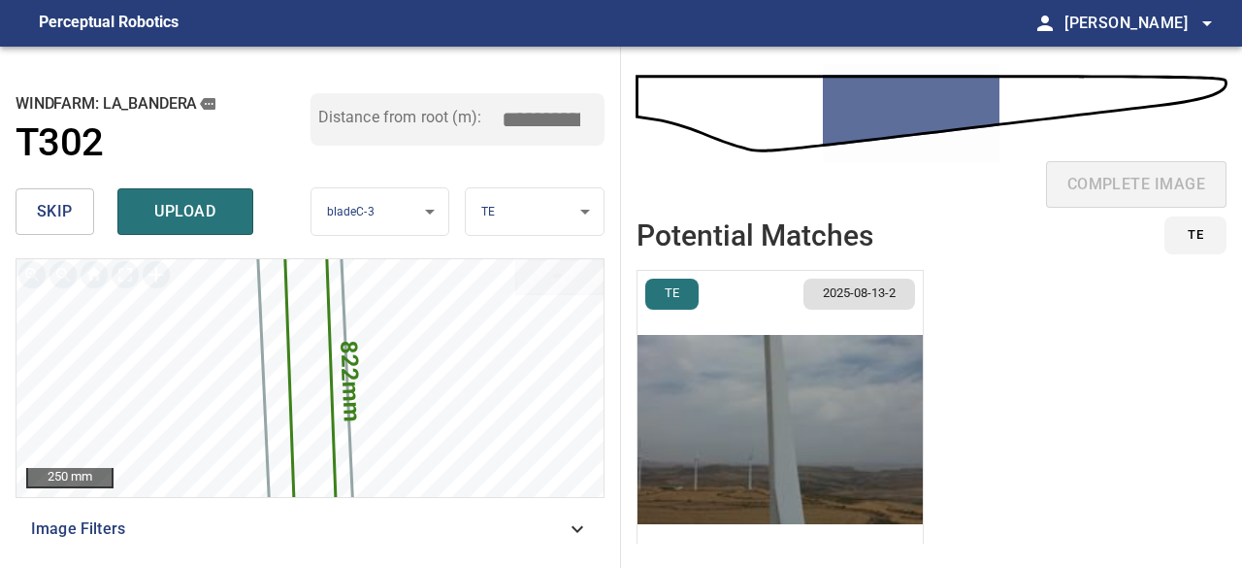
click at [61, 211] on span "skip" at bounding box center [55, 211] width 36 height 27
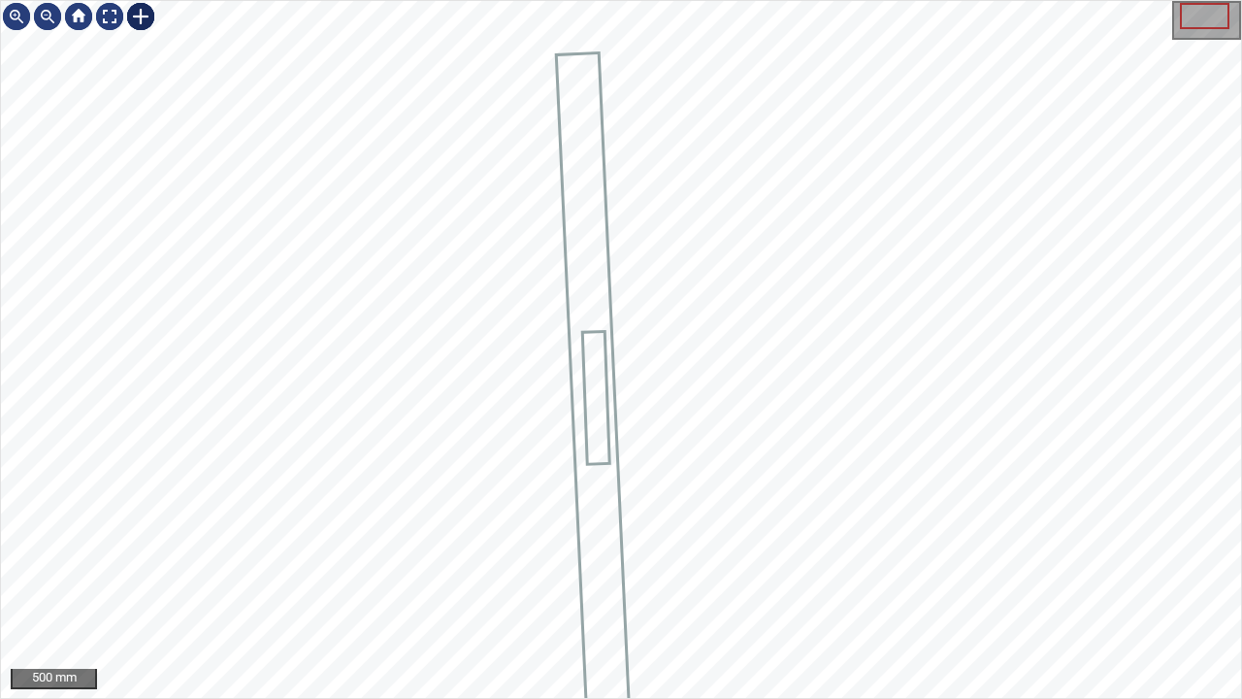
click at [143, 16] on div at bounding box center [140, 16] width 31 height 31
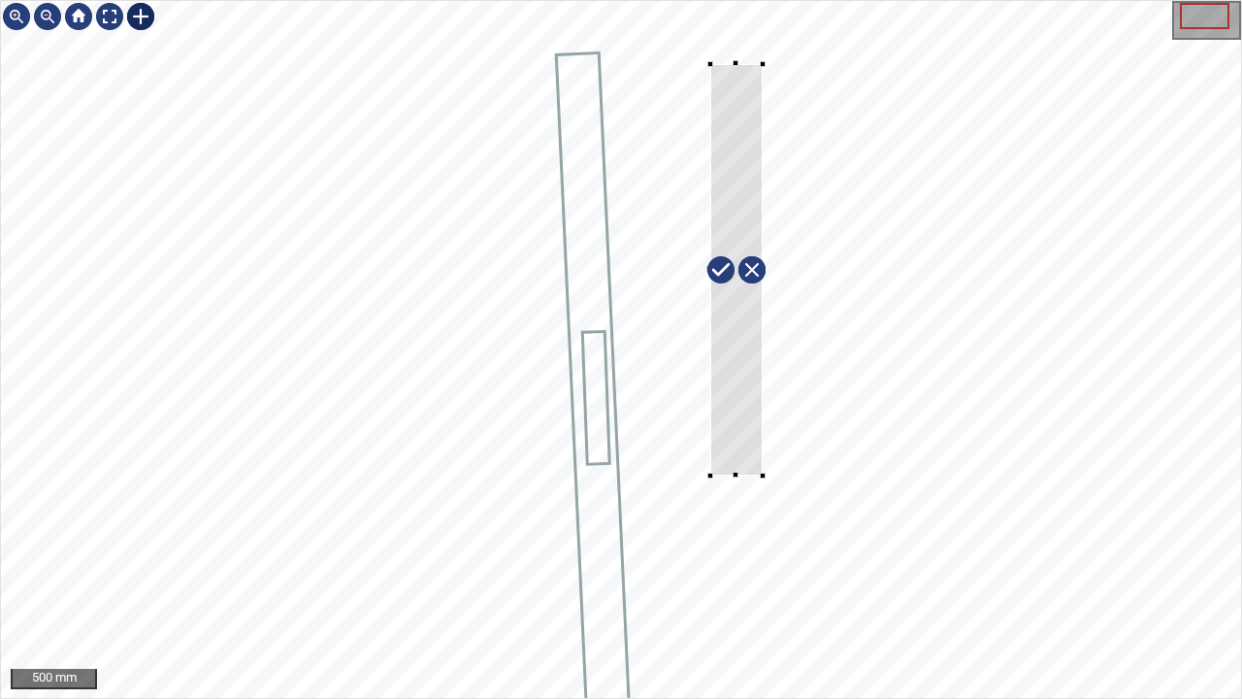
click at [762, 476] on div at bounding box center [621, 349] width 1240 height 697
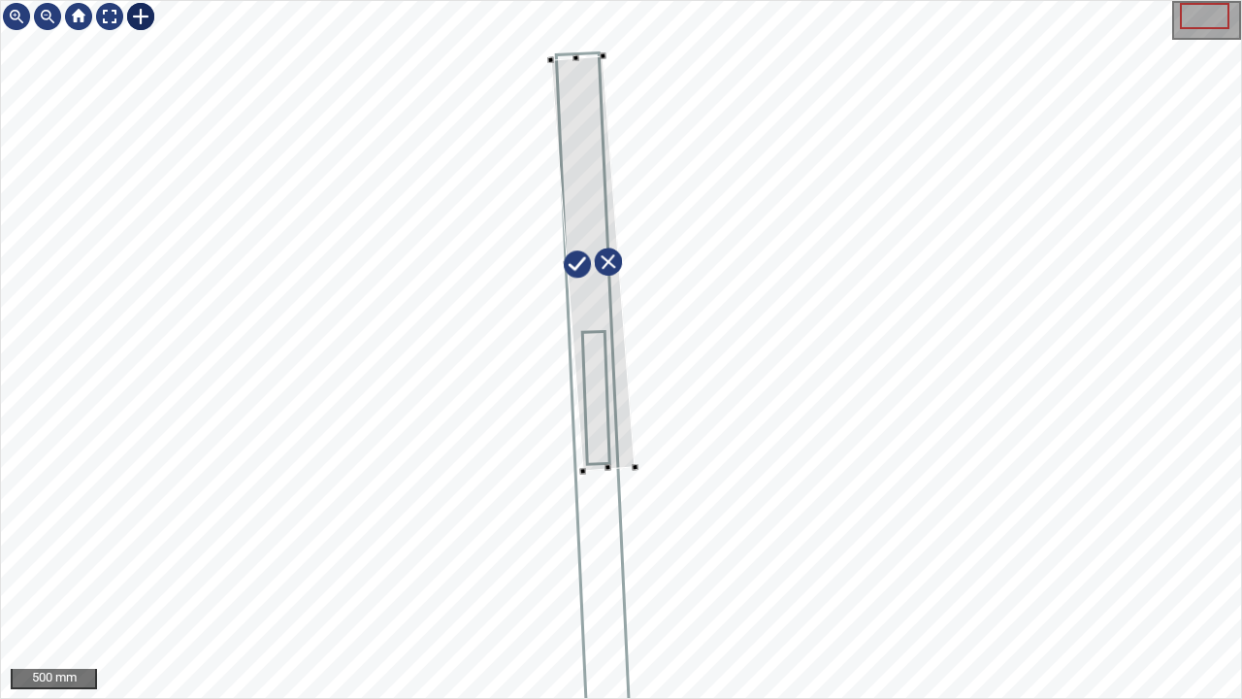
click at [613, 433] on div at bounding box center [593, 263] width 84 height 415
click at [621, 446] on div at bounding box center [587, 263] width 78 height 414
click at [573, 7] on div at bounding box center [621, 349] width 1240 height 697
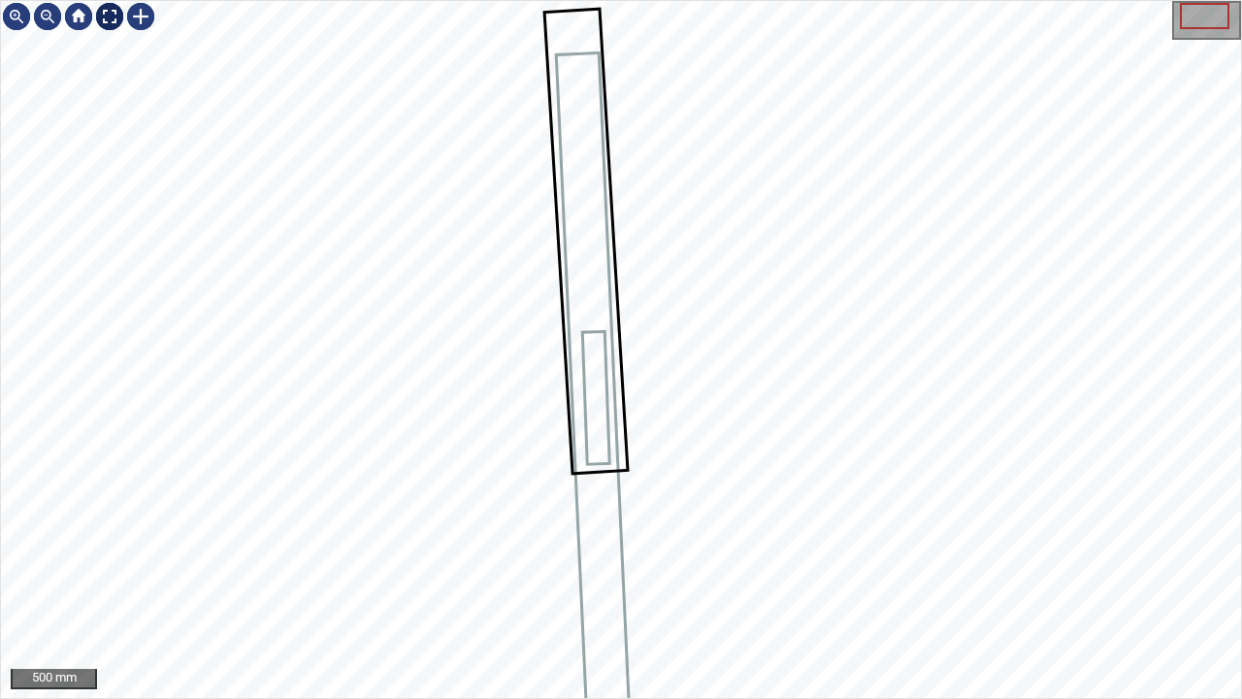
click at [104, 16] on div at bounding box center [109, 16] width 31 height 31
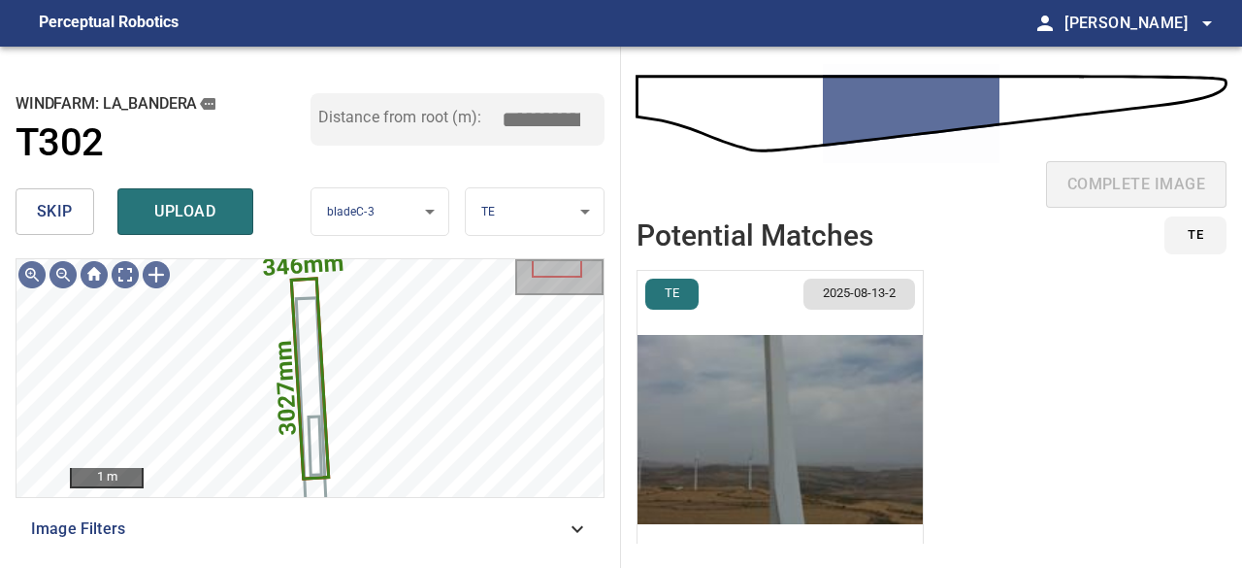
click at [774, 414] on img "button" at bounding box center [780, 429] width 285 height 317
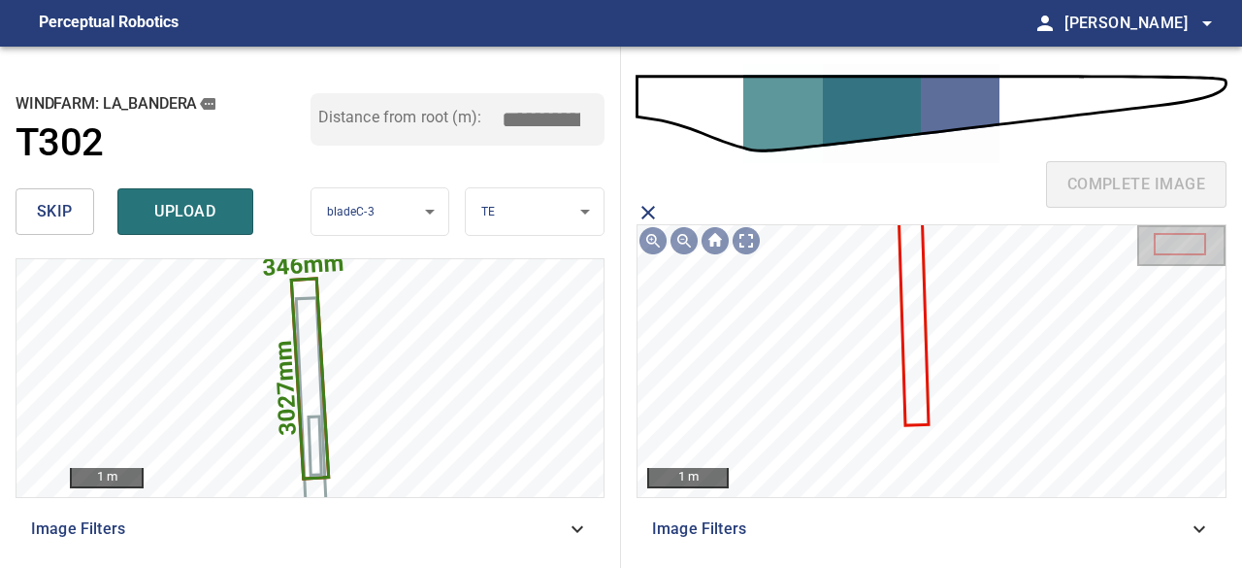
click at [172, 210] on span "upload" at bounding box center [185, 211] width 93 height 27
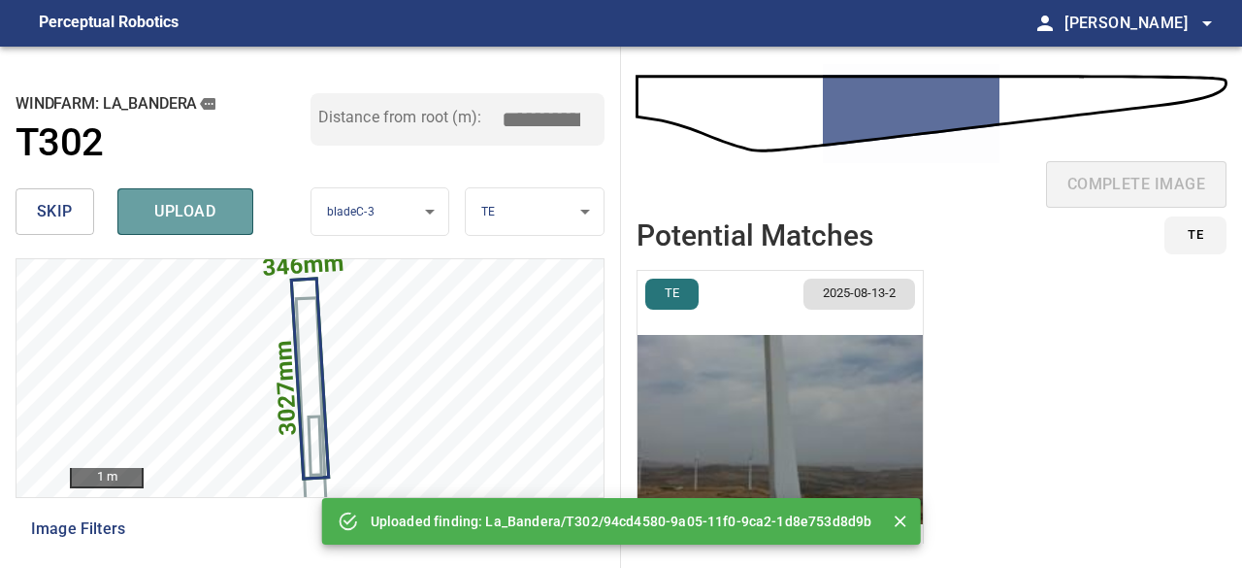
click at [170, 209] on span "upload" at bounding box center [185, 211] width 93 height 27
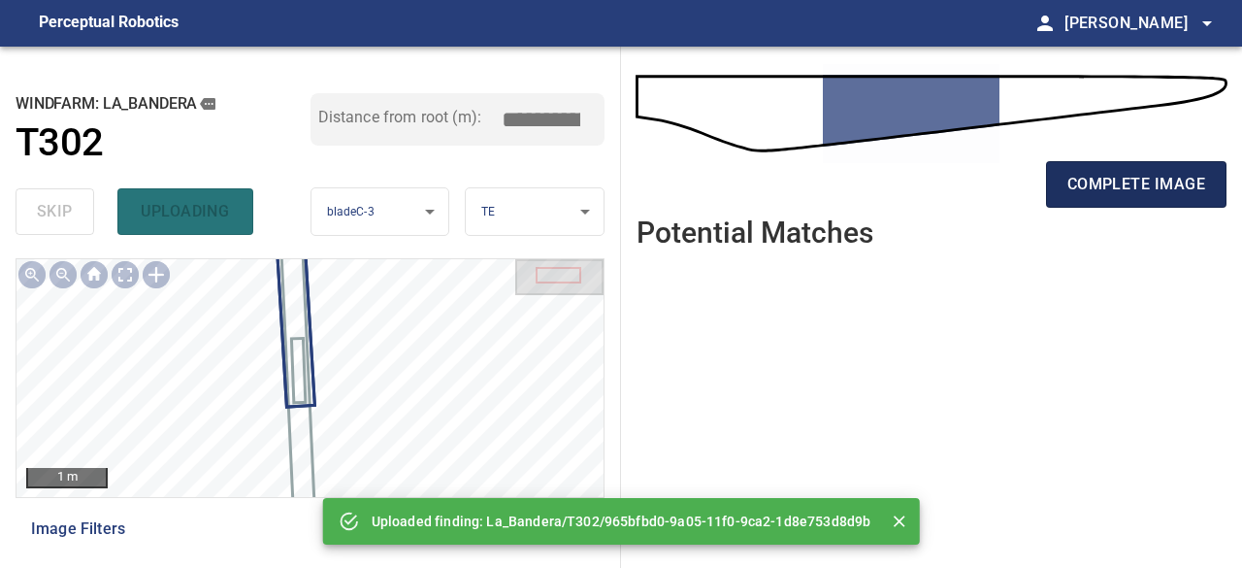
click at [1106, 181] on span "complete image" at bounding box center [1137, 184] width 138 height 27
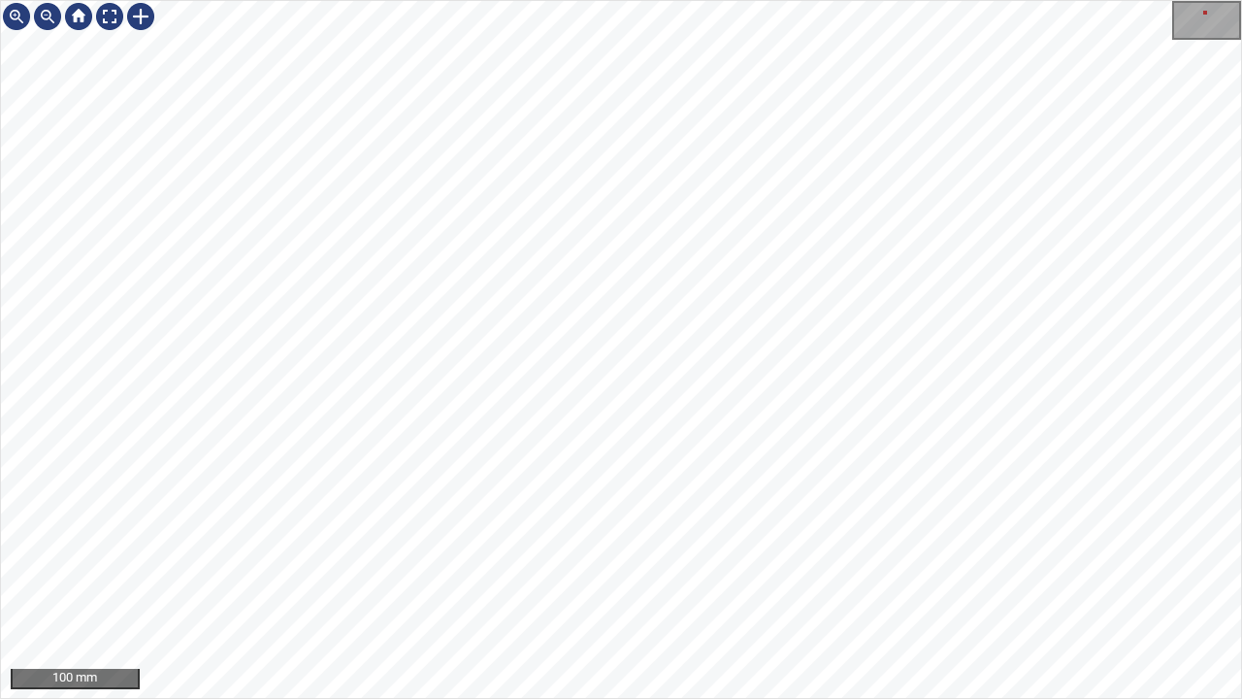
click at [420, 567] on div "100 mm" at bounding box center [621, 349] width 1242 height 699
click at [411, 567] on div "100 mm" at bounding box center [621, 349] width 1242 height 699
click at [140, 16] on div at bounding box center [140, 16] width 31 height 31
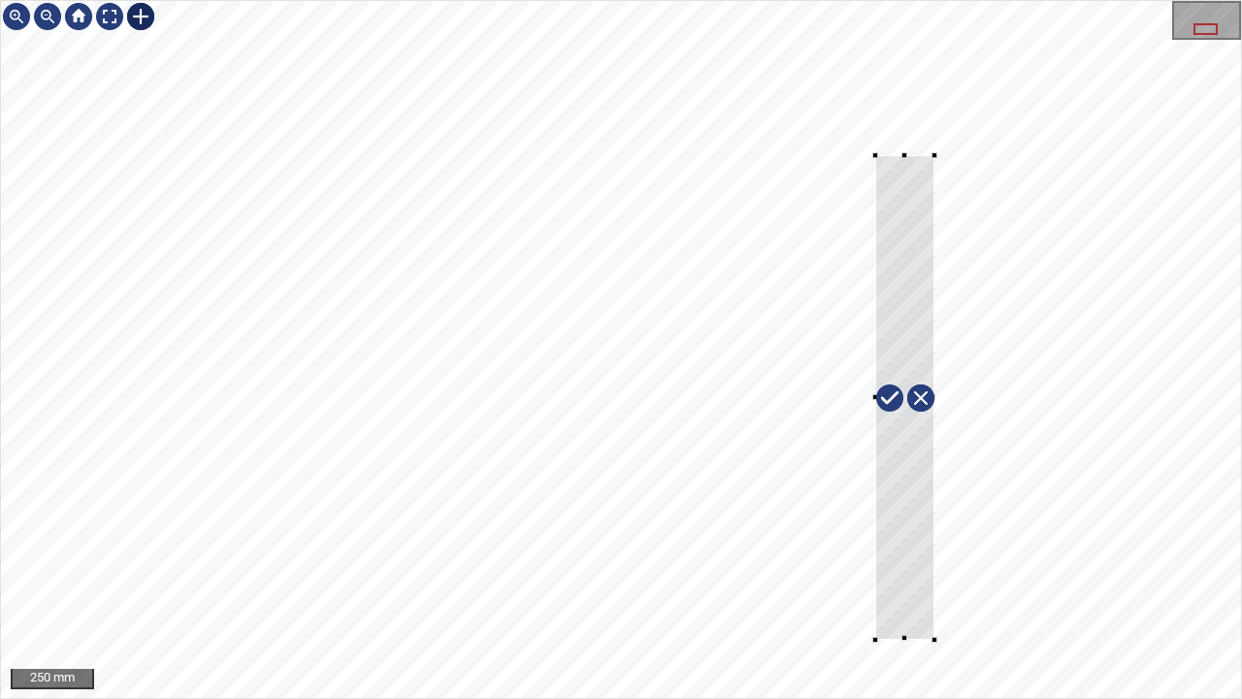
click at [934, 567] on div at bounding box center [621, 349] width 1240 height 697
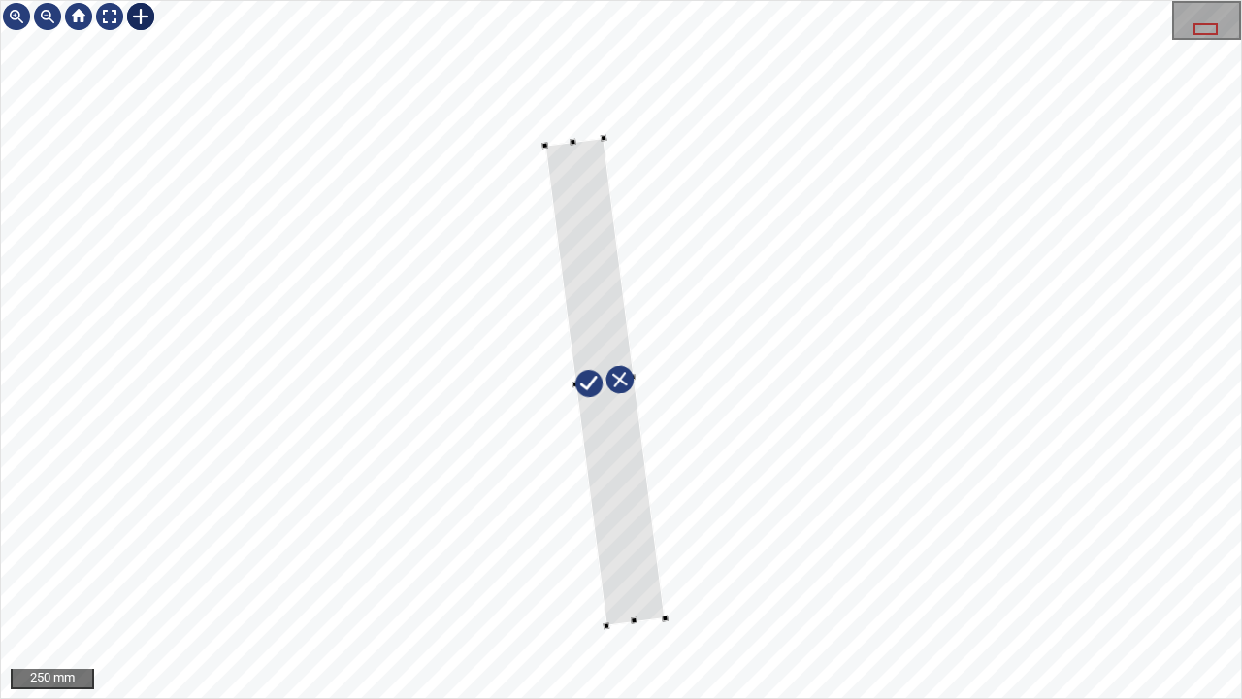
click at [623, 559] on div at bounding box center [604, 381] width 119 height 487
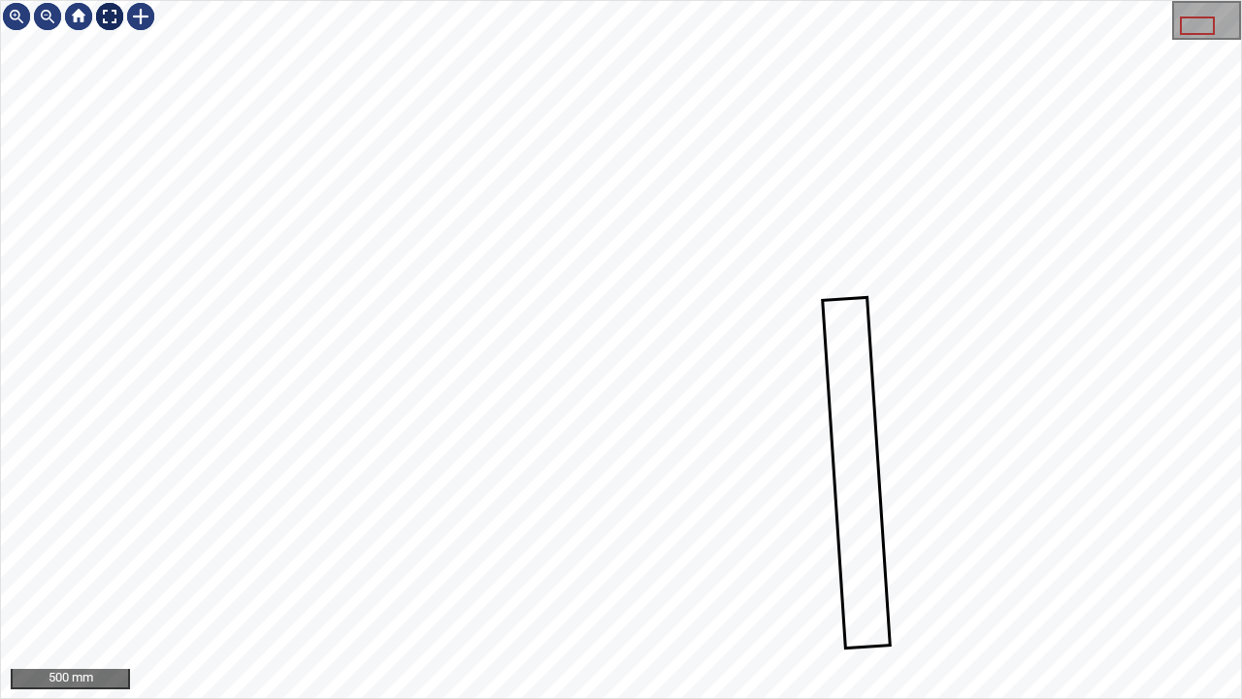
click at [108, 16] on div at bounding box center [109, 16] width 31 height 31
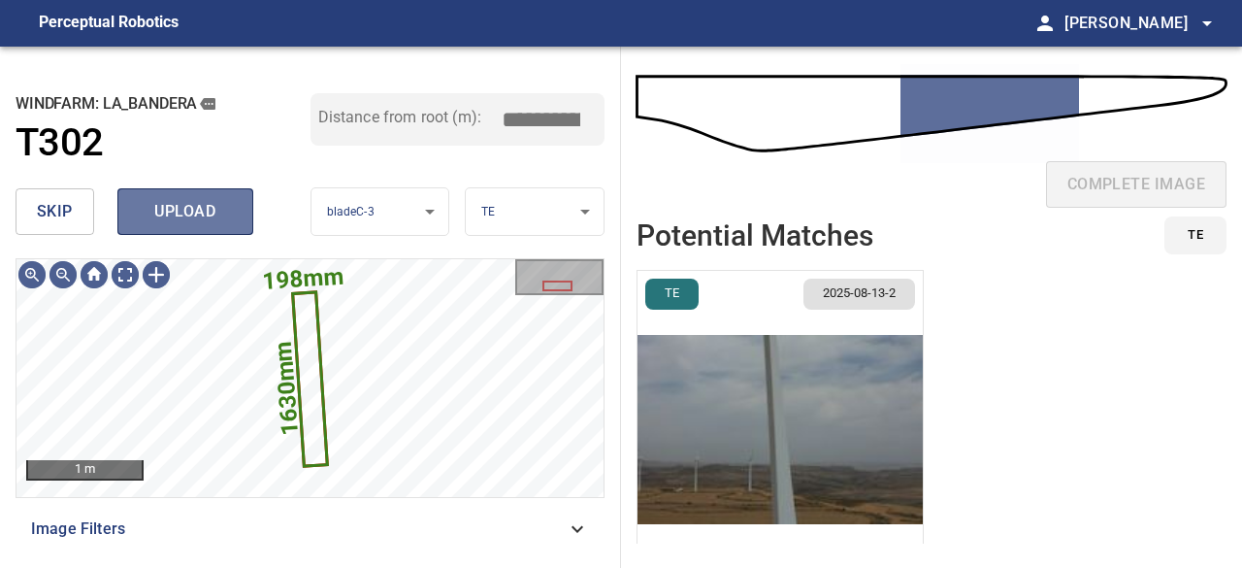
click at [192, 216] on span "upload" at bounding box center [185, 211] width 93 height 27
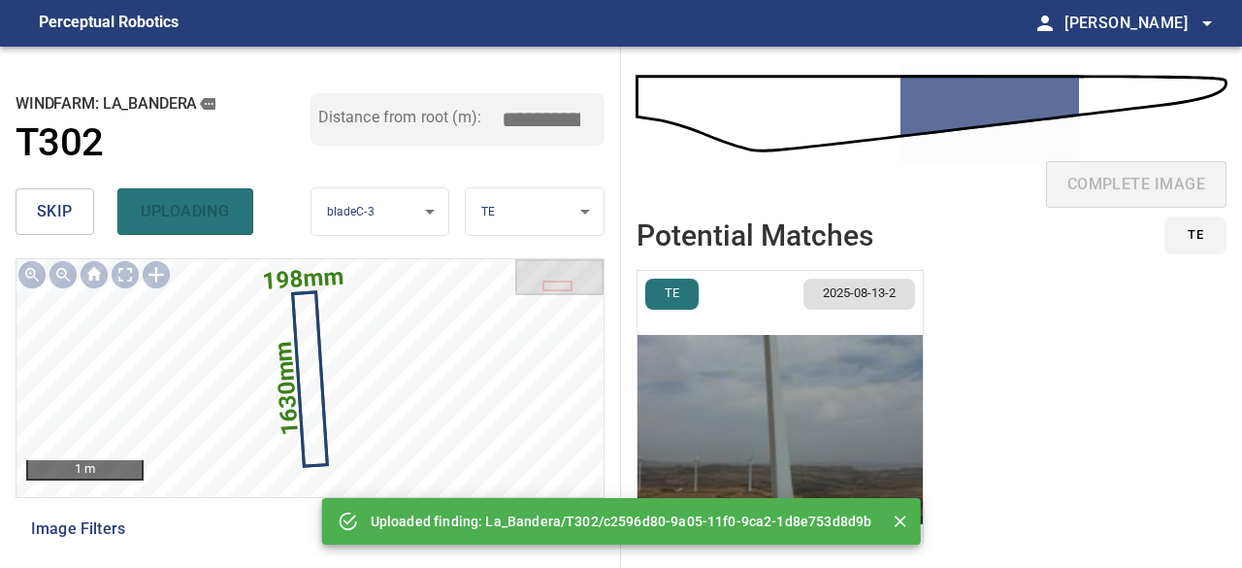
click at [774, 415] on img "button" at bounding box center [780, 429] width 285 height 317
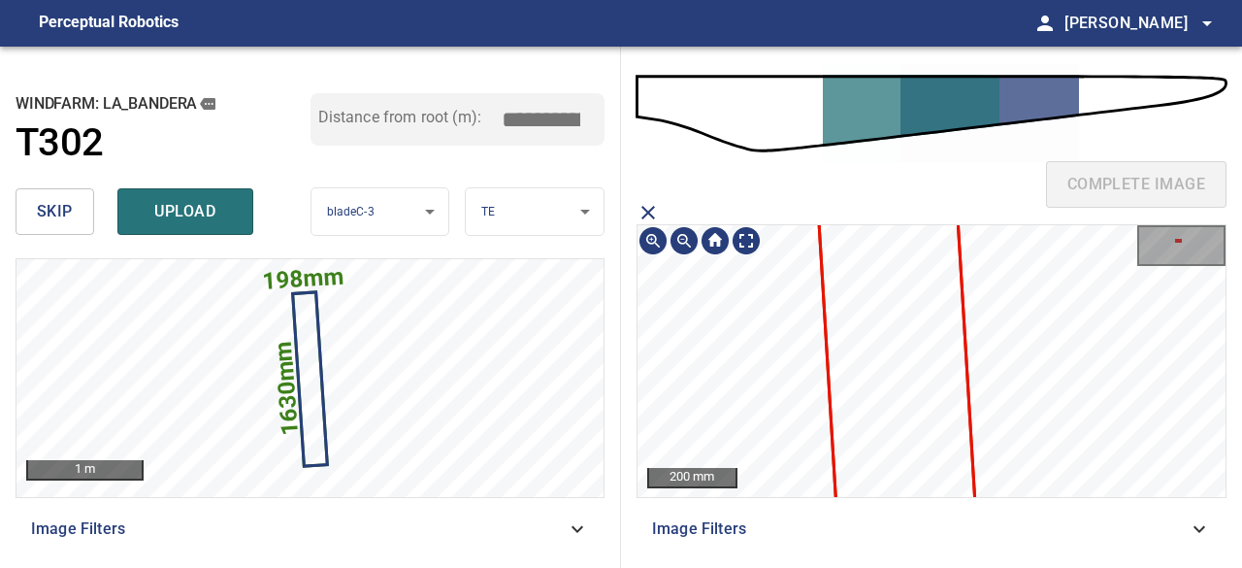
click at [923, 325] on icon at bounding box center [885, 164] width 209 height 1199
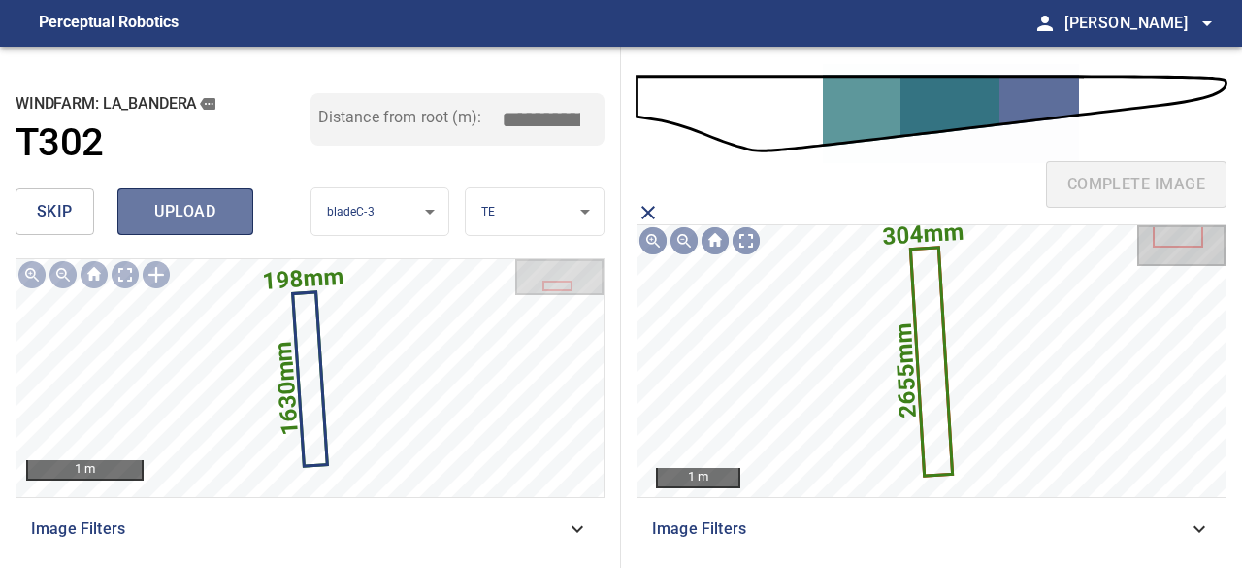
click at [206, 210] on span "upload" at bounding box center [185, 211] width 93 height 27
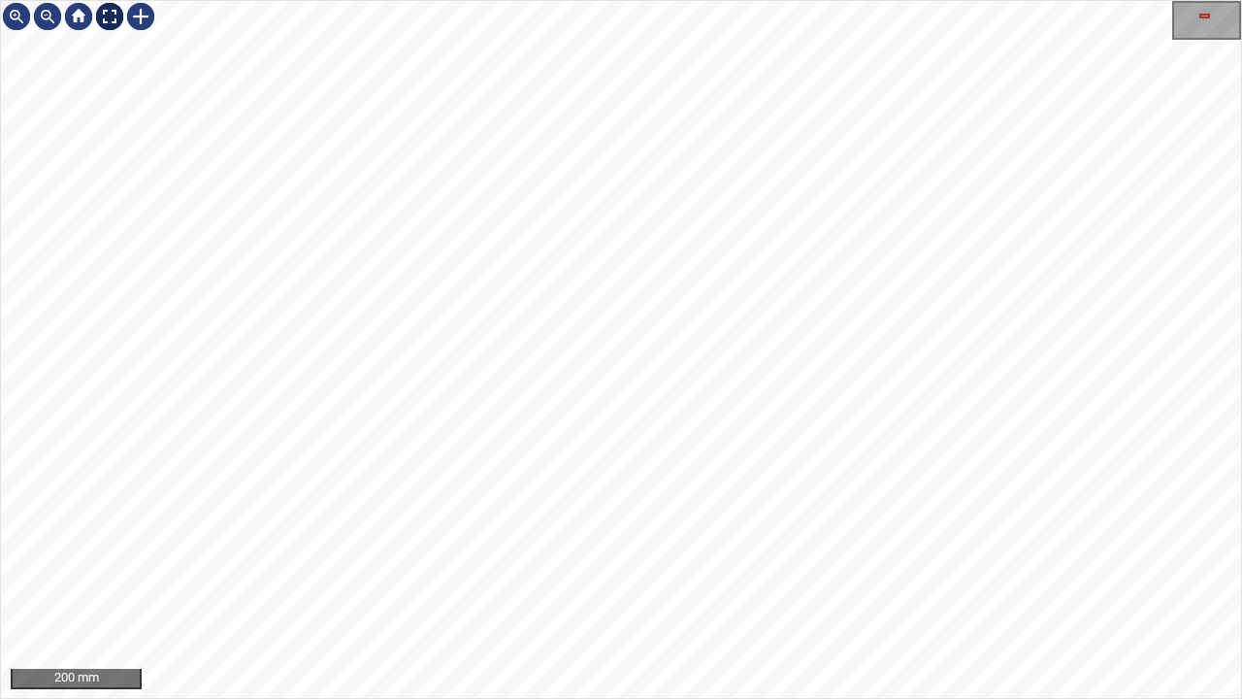
click at [104, 14] on div at bounding box center [109, 16] width 31 height 31
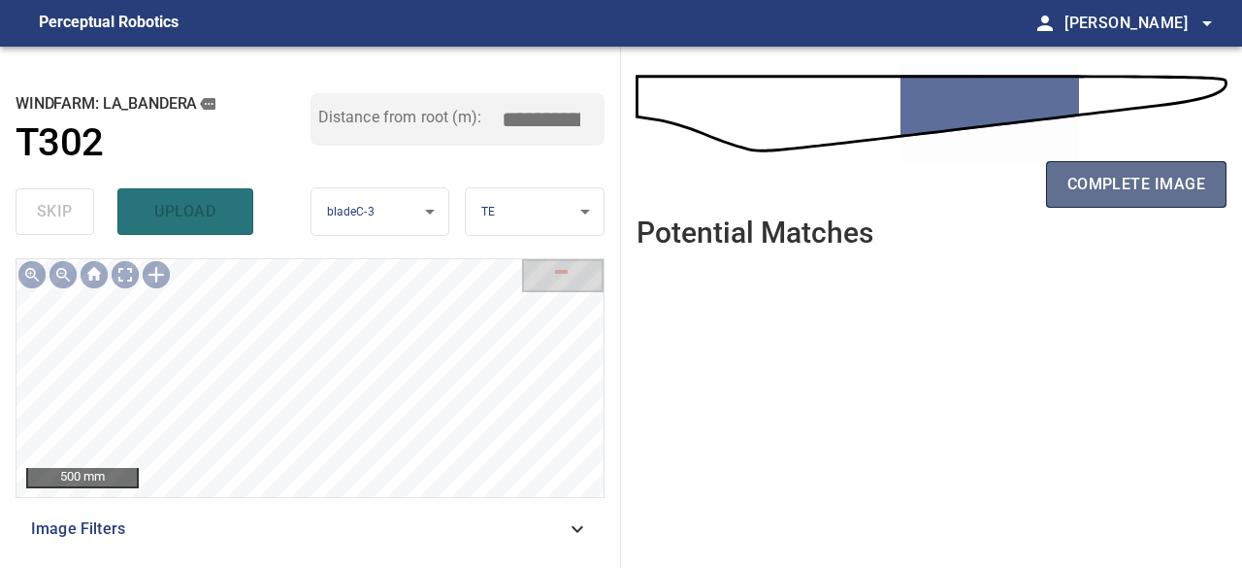
click at [1135, 181] on span "complete image" at bounding box center [1137, 184] width 138 height 27
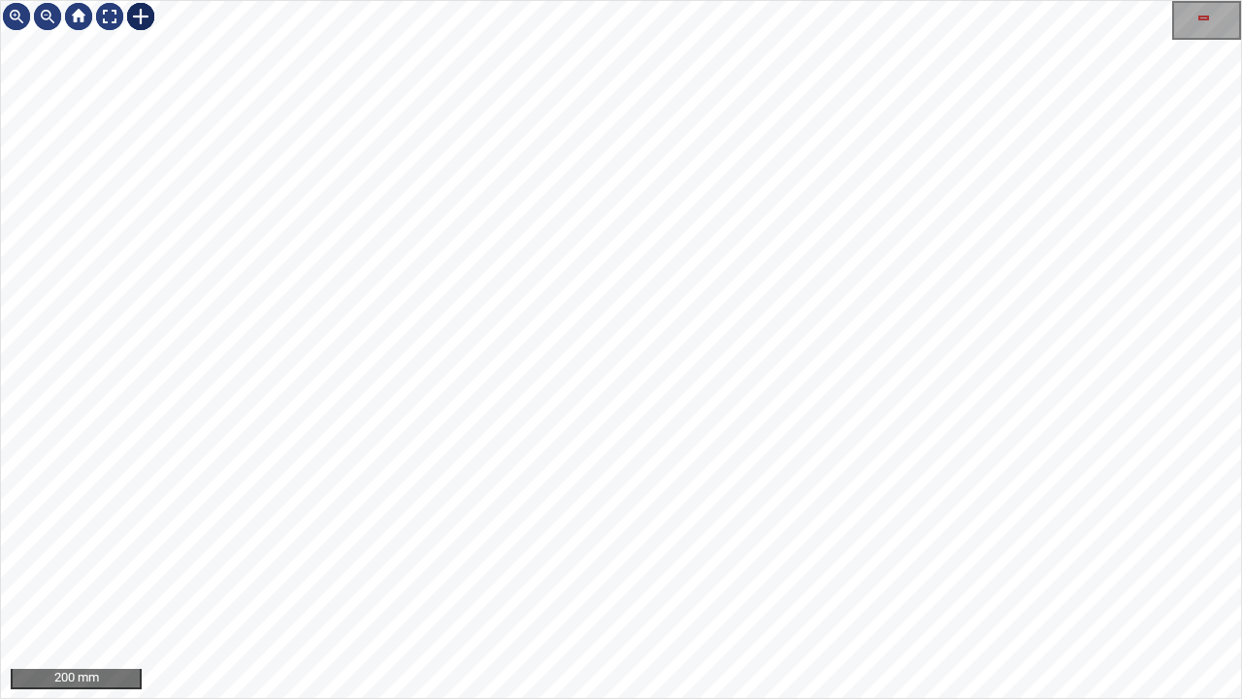
click at [140, 14] on div at bounding box center [140, 16] width 31 height 31
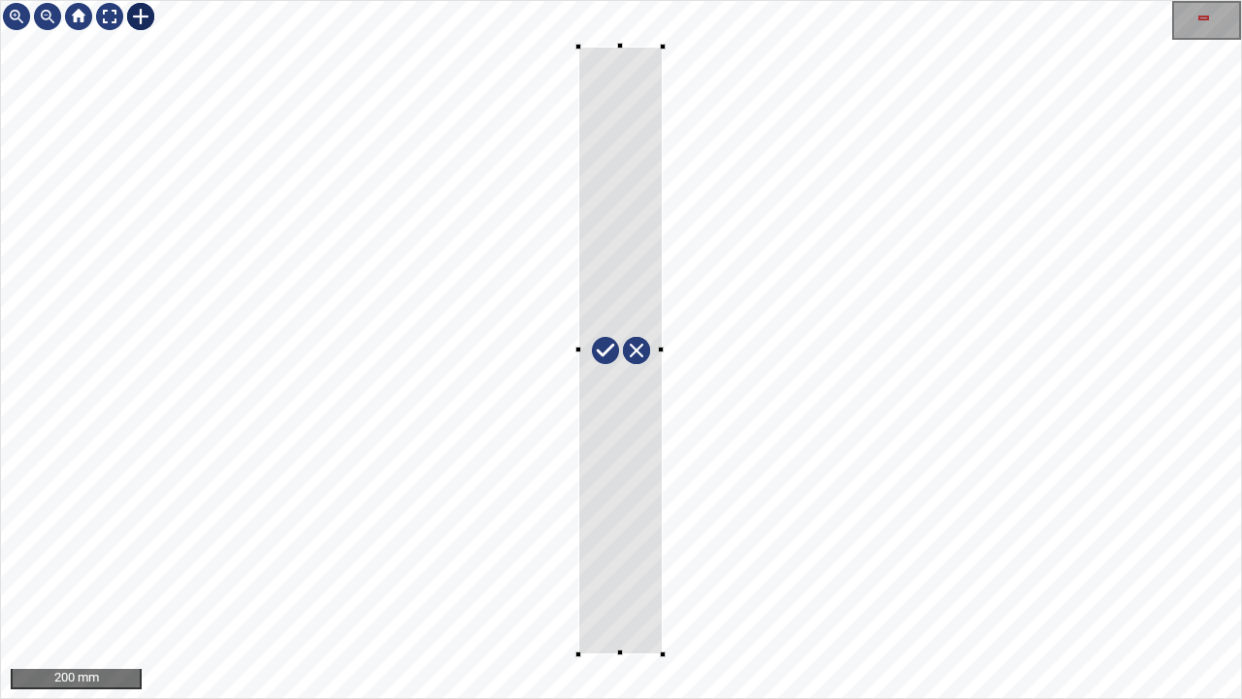
click at [662, 567] on div at bounding box center [621, 349] width 1240 height 697
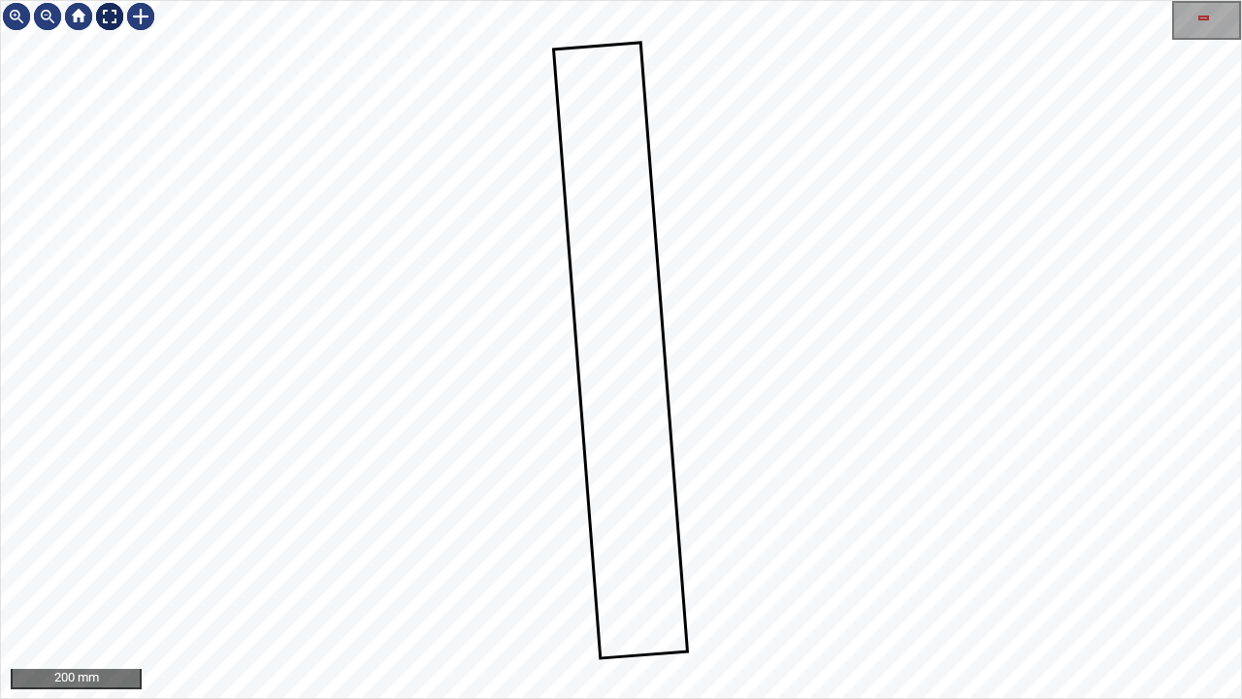
click at [107, 16] on div at bounding box center [109, 16] width 31 height 31
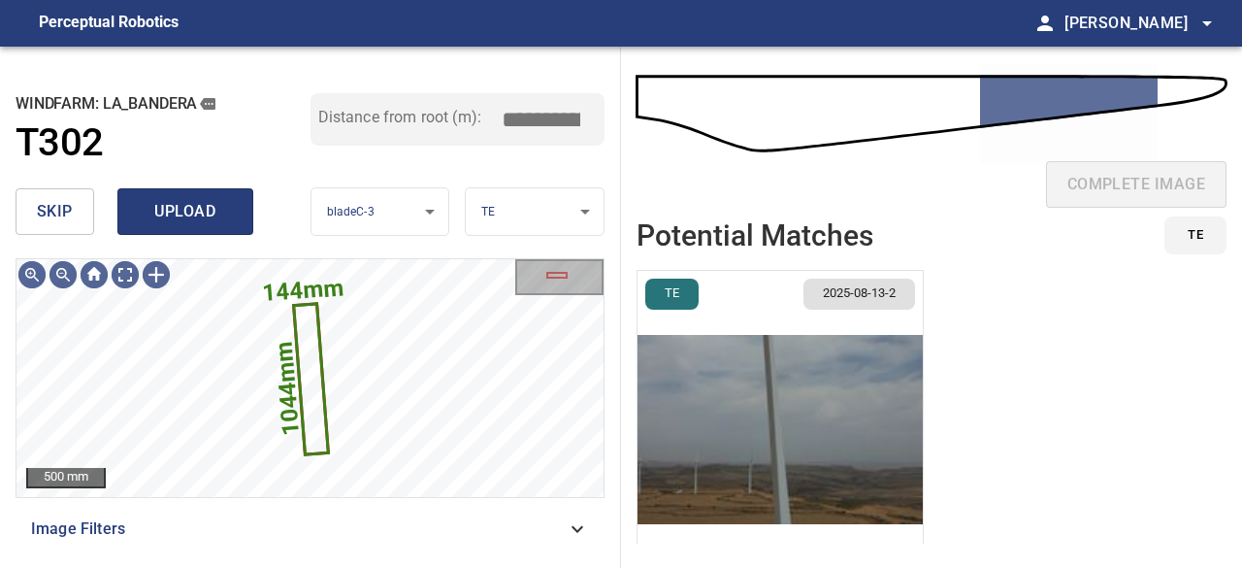
click at [192, 214] on span "upload" at bounding box center [185, 211] width 93 height 27
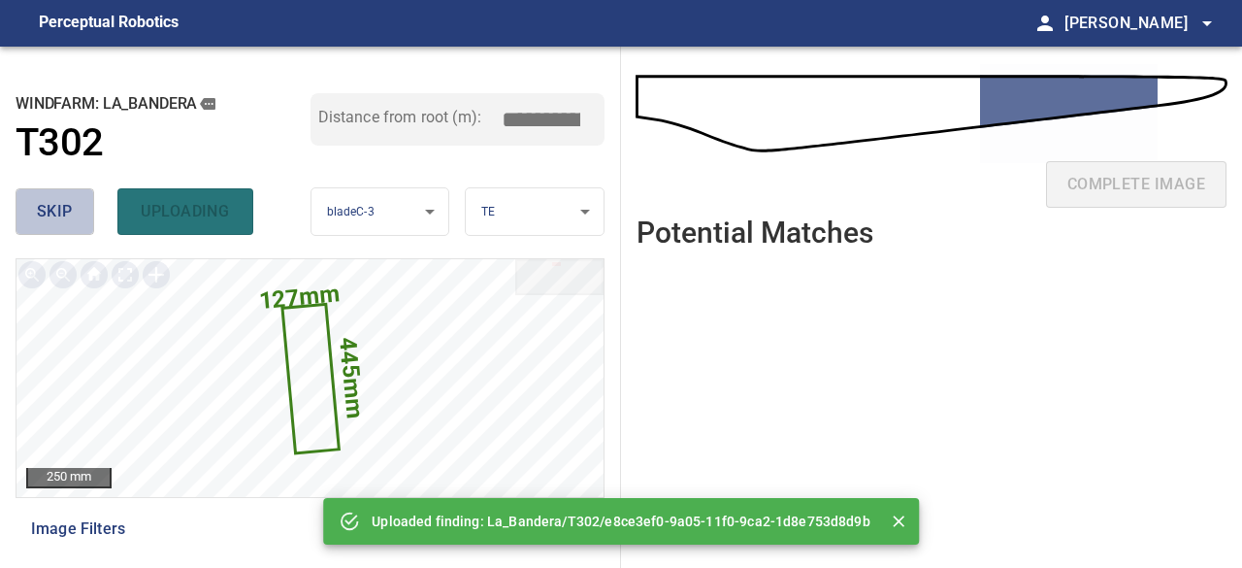
click at [62, 216] on span "skip" at bounding box center [55, 211] width 36 height 27
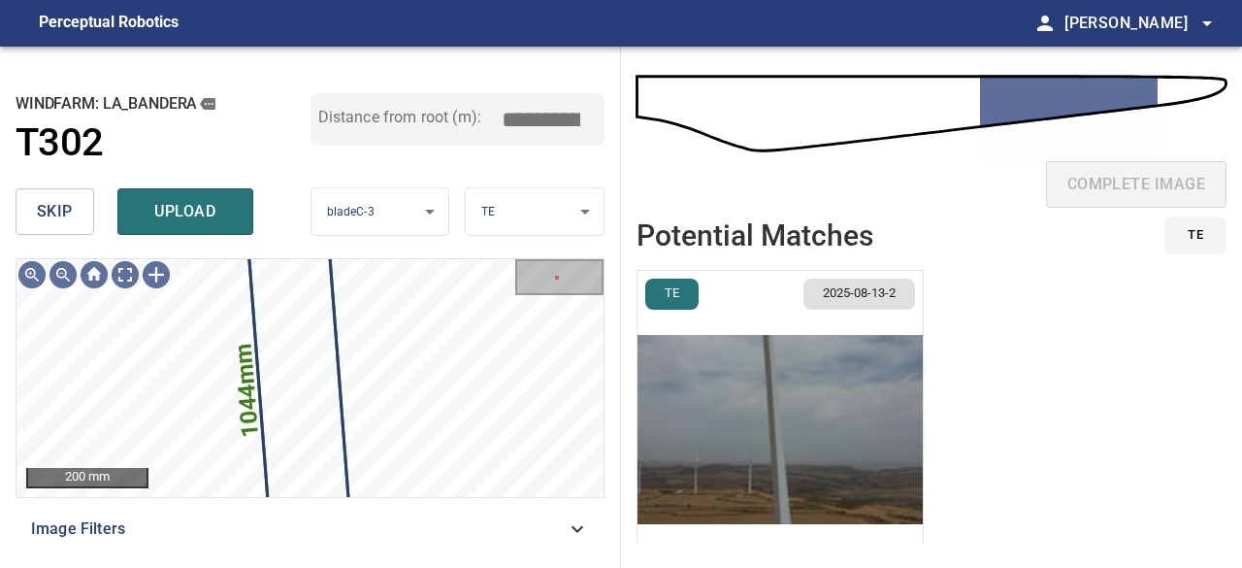
click at [173, 225] on button "upload" at bounding box center [185, 211] width 136 height 47
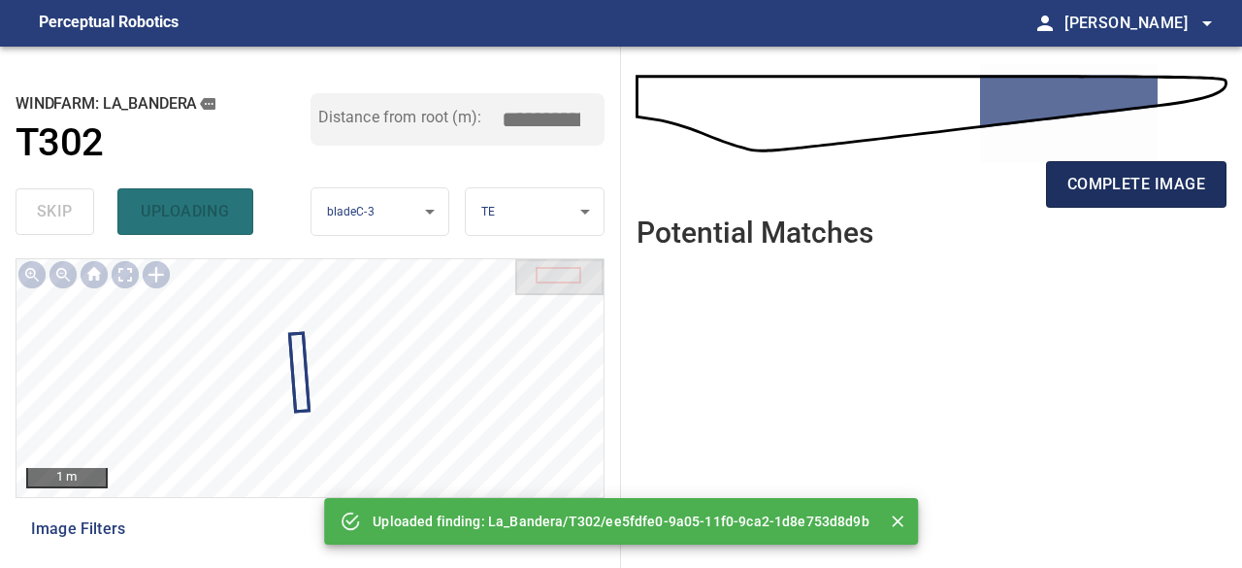
click at [1118, 189] on span "complete image" at bounding box center [1137, 184] width 138 height 27
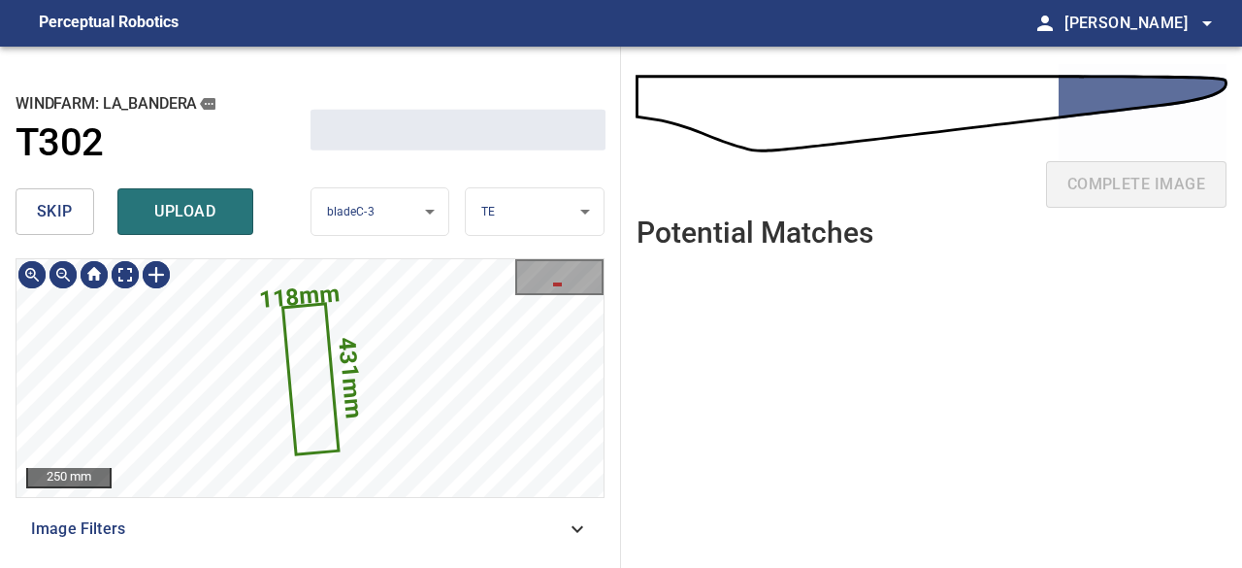
click at [72, 213] on span "skip" at bounding box center [55, 211] width 36 height 27
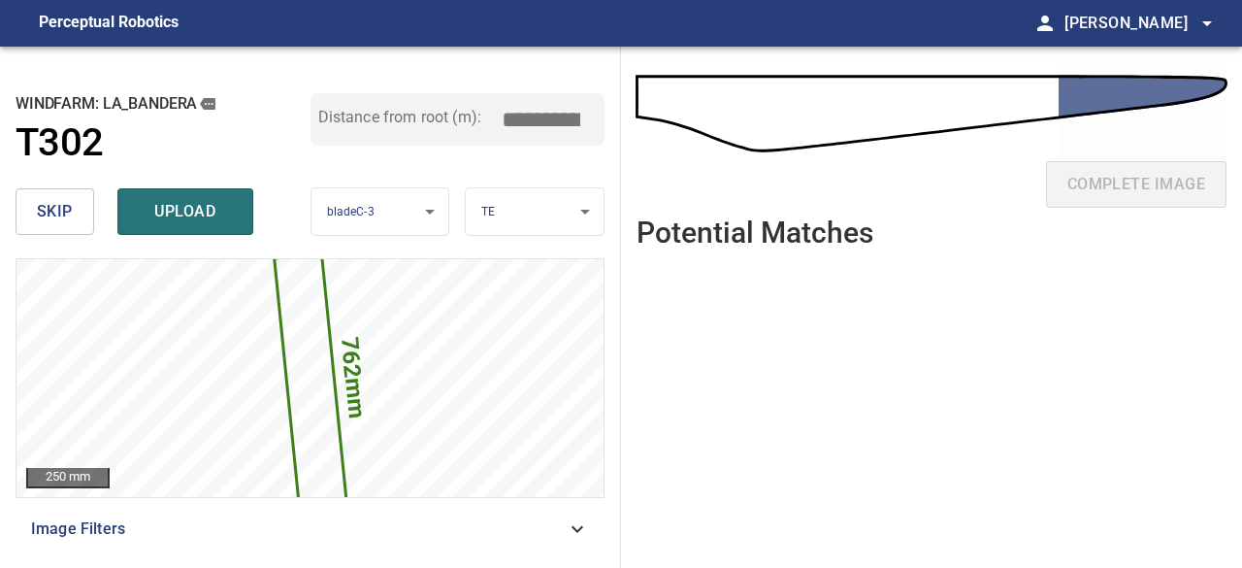
click at [69, 212] on span "skip" at bounding box center [55, 211] width 36 height 27
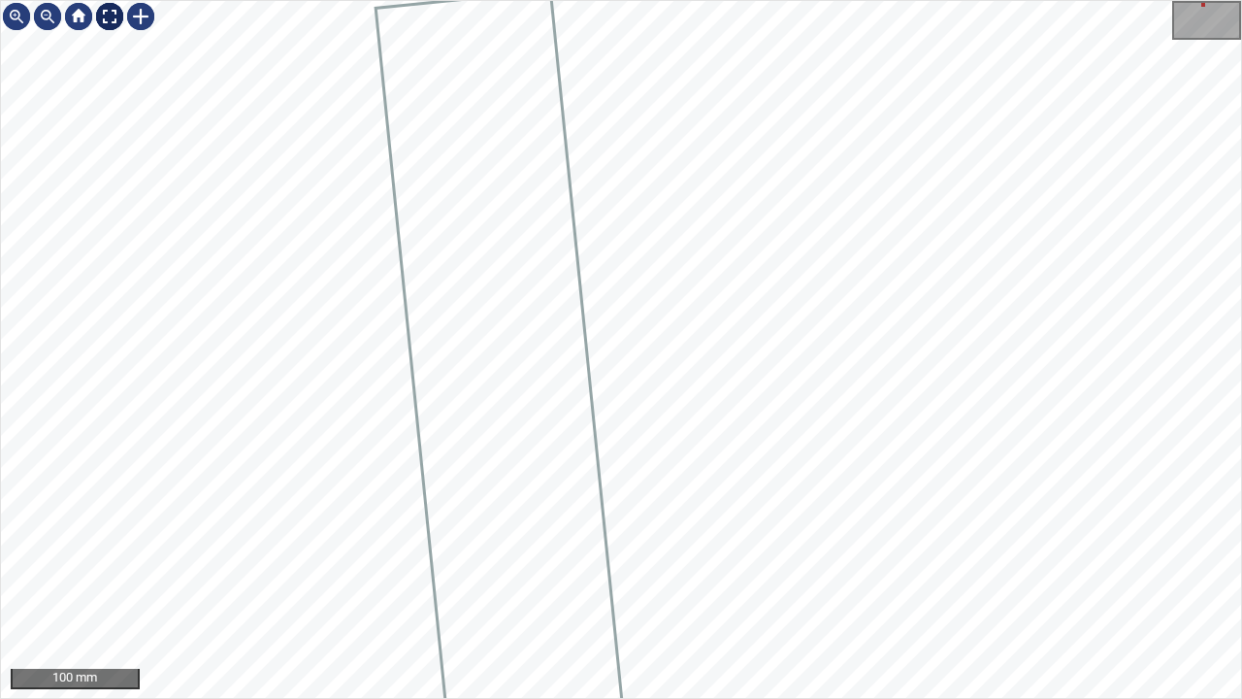
click at [108, 16] on div at bounding box center [109, 16] width 31 height 31
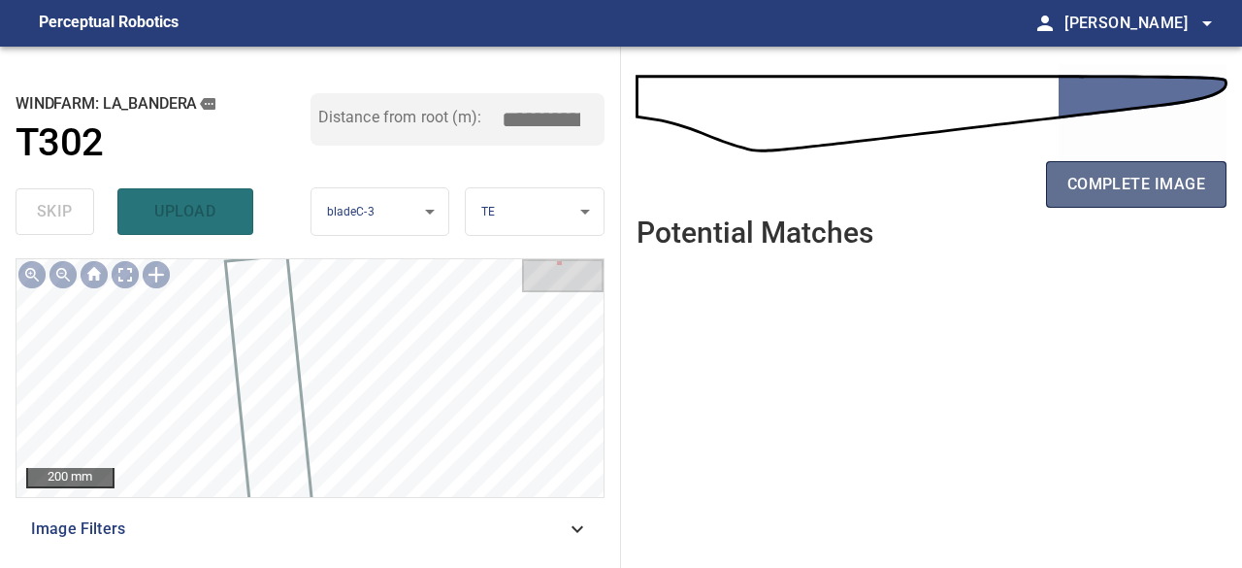
click at [1107, 181] on span "complete image" at bounding box center [1137, 184] width 138 height 27
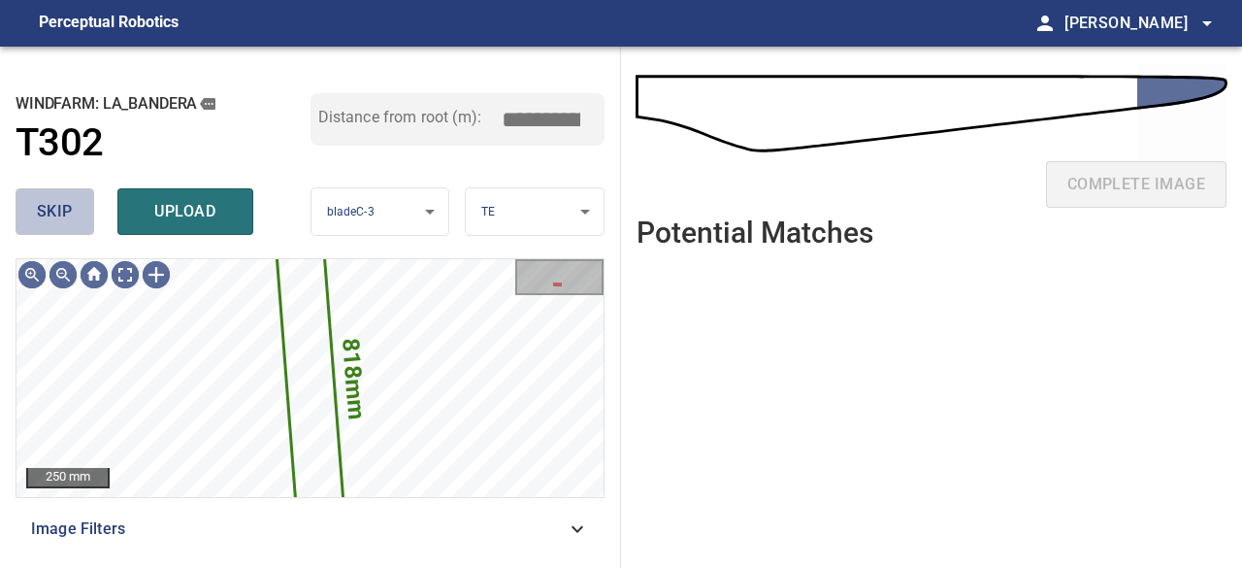
click at [54, 218] on span "skip" at bounding box center [55, 211] width 36 height 27
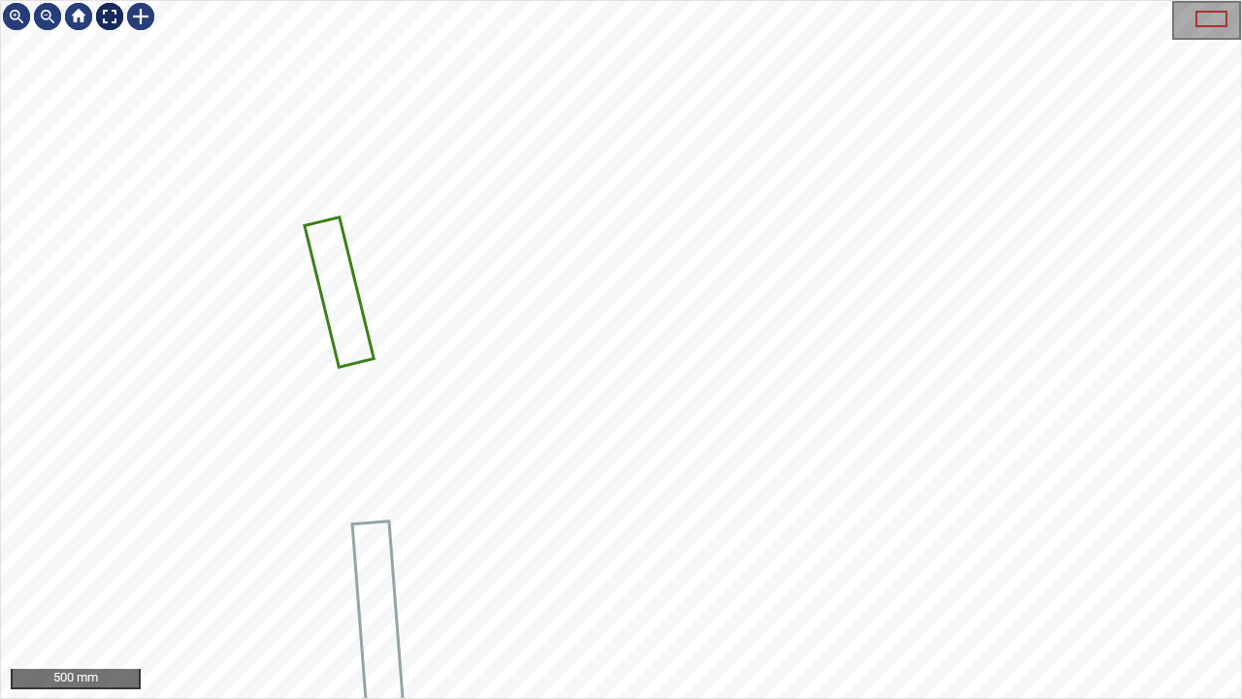
click at [103, 13] on div at bounding box center [109, 16] width 31 height 31
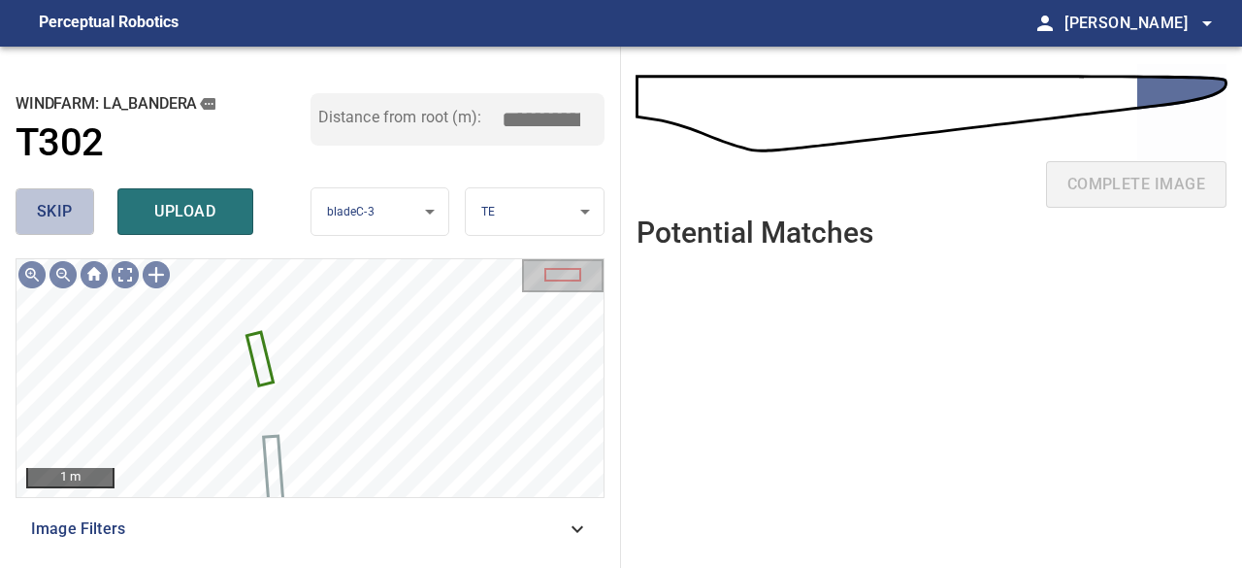
click at [72, 208] on button "skip" at bounding box center [55, 211] width 79 height 47
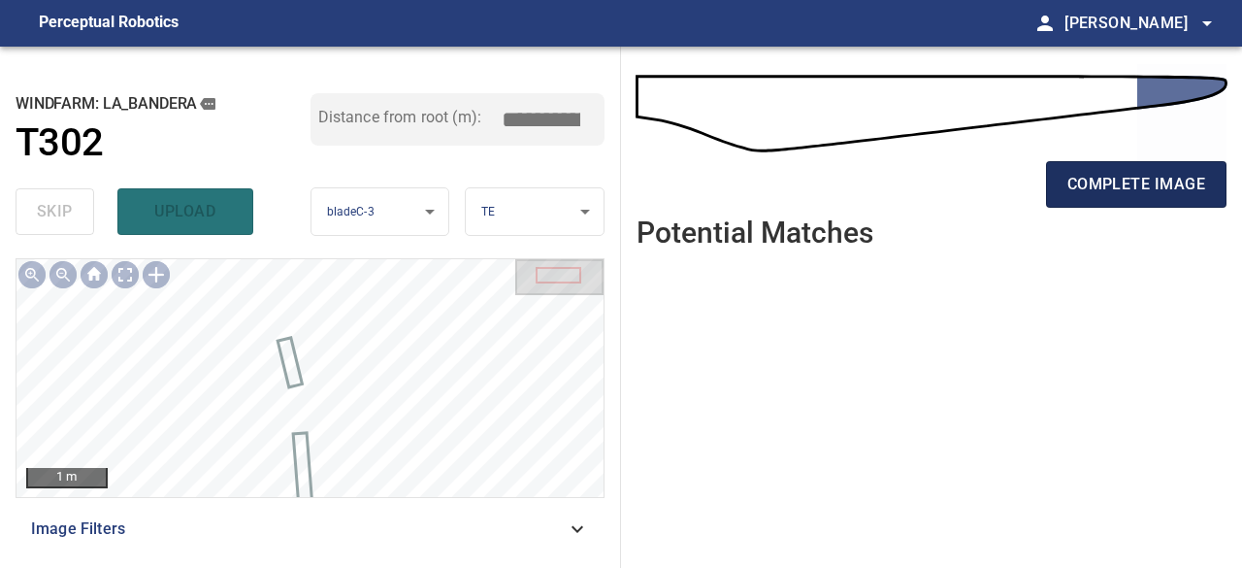
click at [1161, 191] on span "complete image" at bounding box center [1137, 184] width 138 height 27
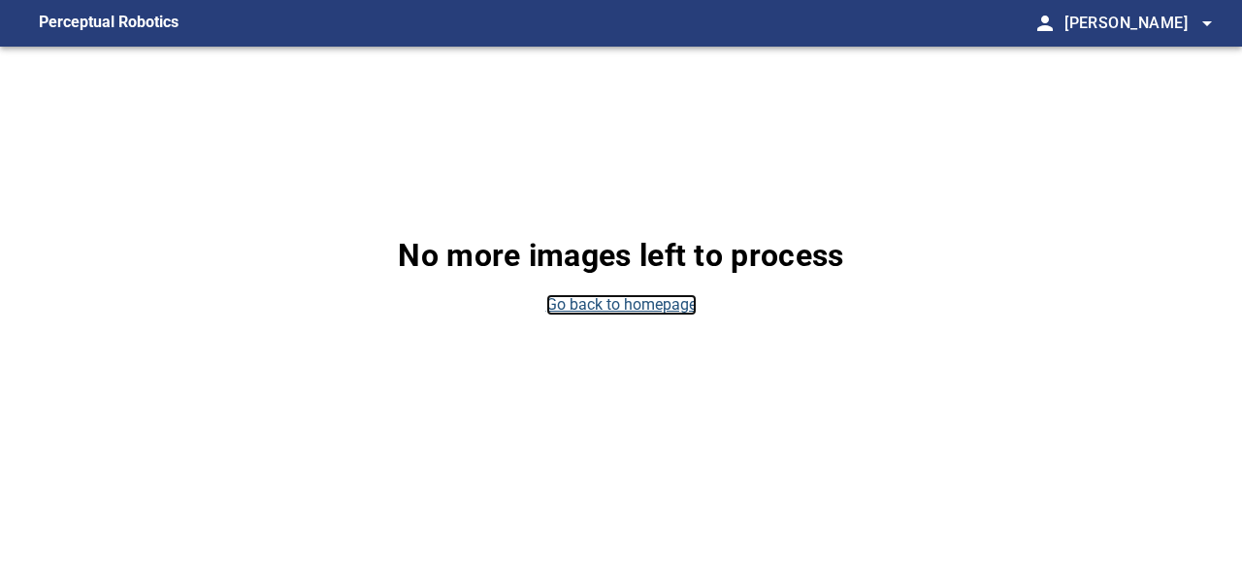
click at [656, 303] on link "Go back to homepage" at bounding box center [621, 305] width 150 height 22
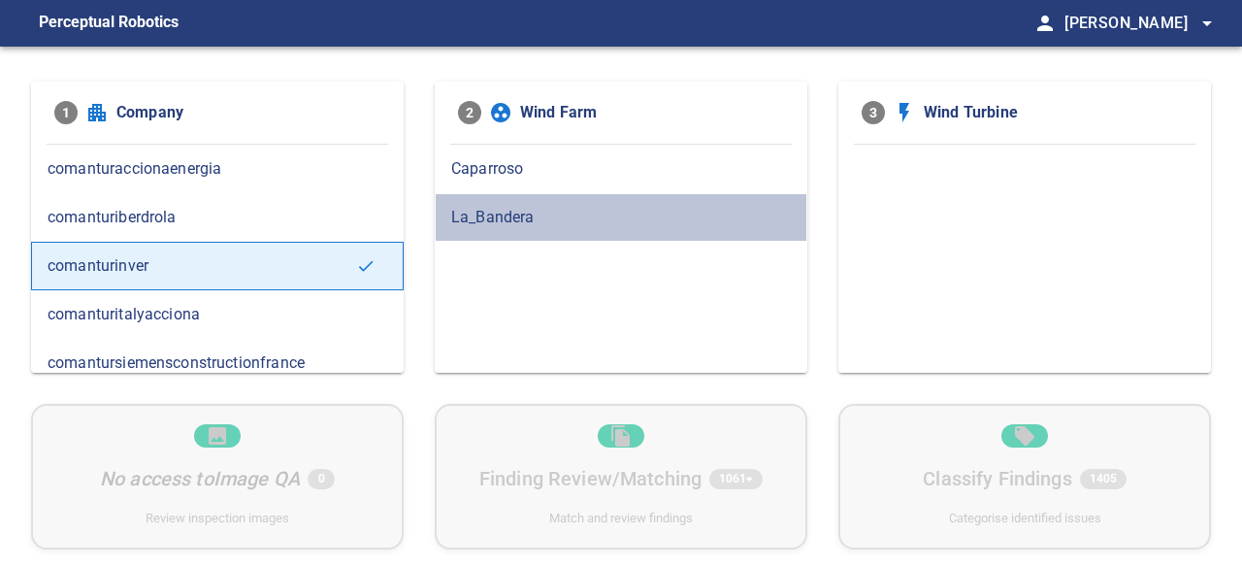
click at [507, 218] on span "La_Bandera" at bounding box center [621, 217] width 340 height 23
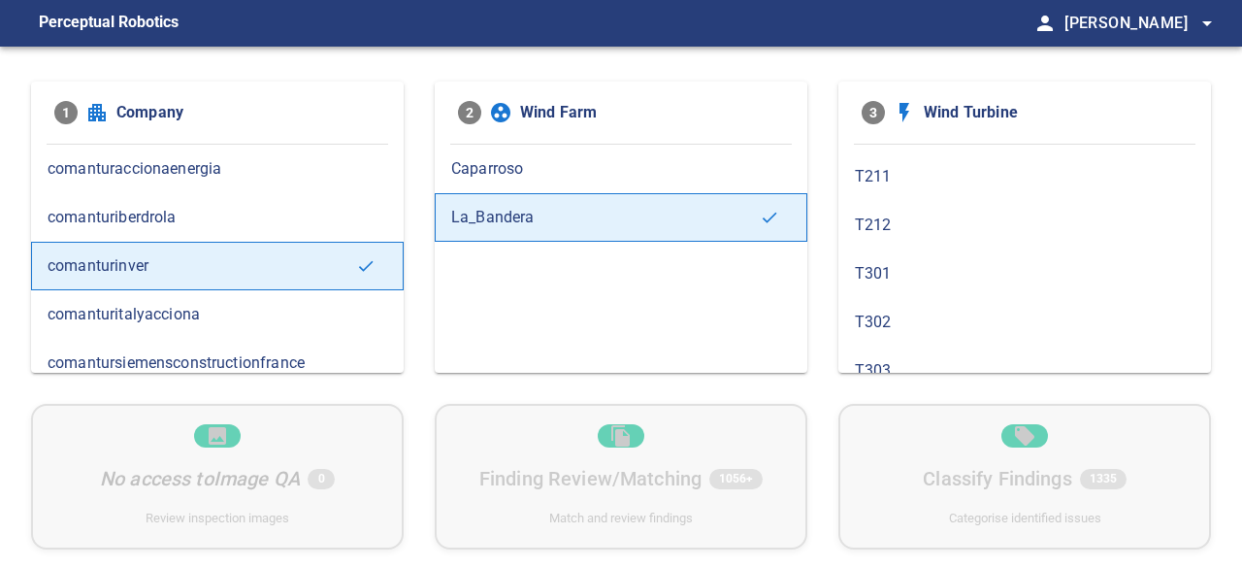
scroll to position [1068, 0]
click at [908, 206] on span "T302" at bounding box center [1025, 217] width 340 height 23
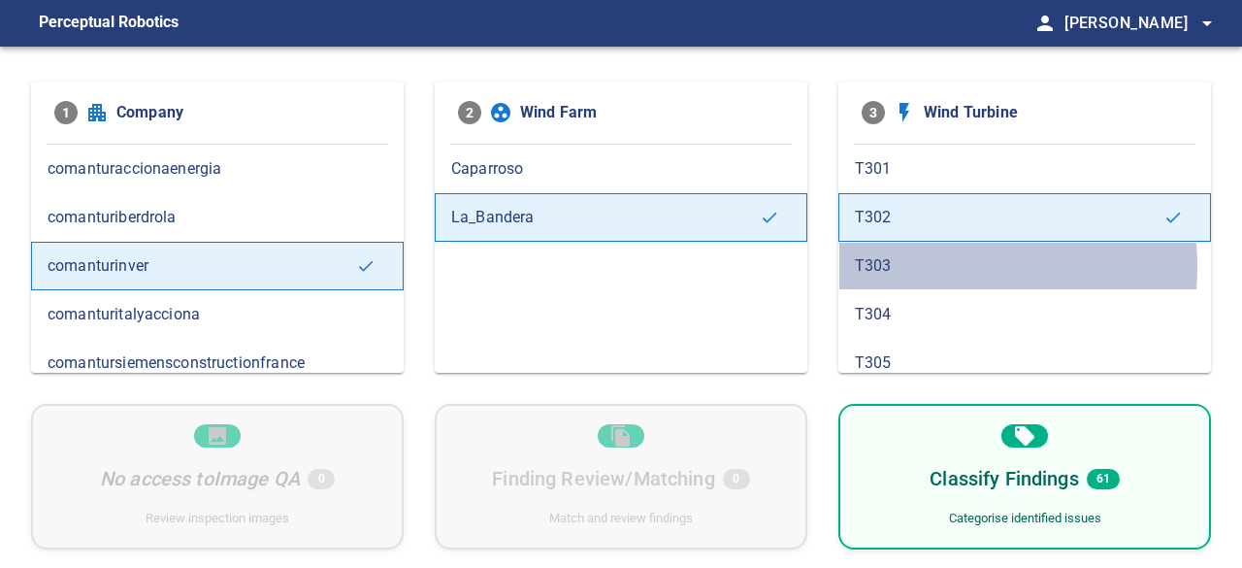
click at [936, 254] on span "T303" at bounding box center [1025, 265] width 340 height 23
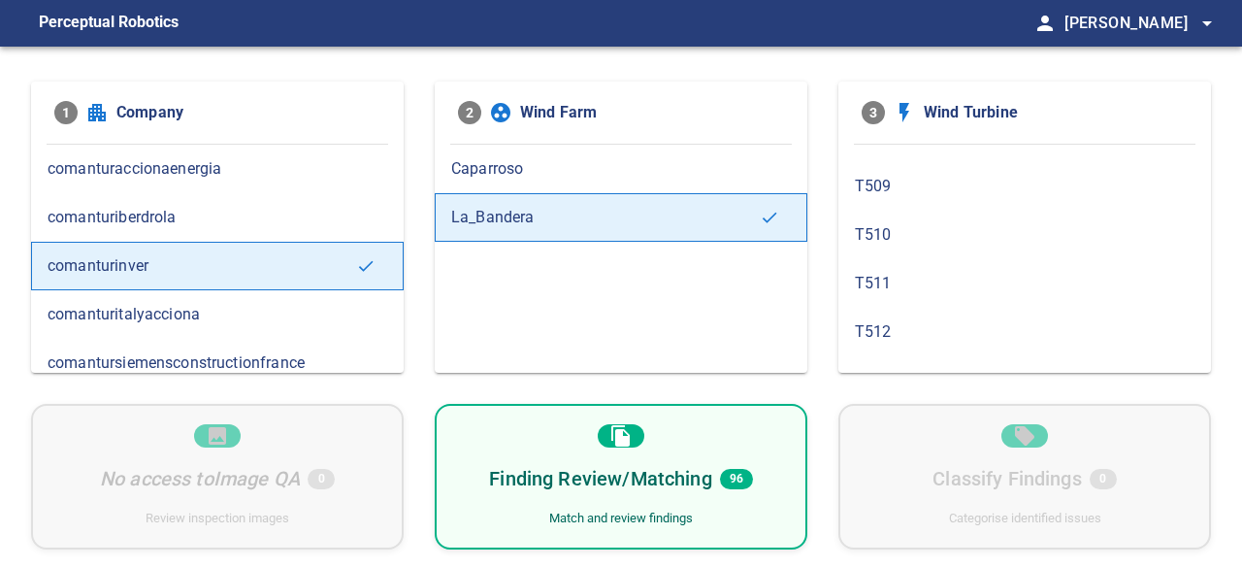
scroll to position [1878, 0]
click at [534, 477] on h6 "Finding Review/Matching" at bounding box center [600, 478] width 222 height 31
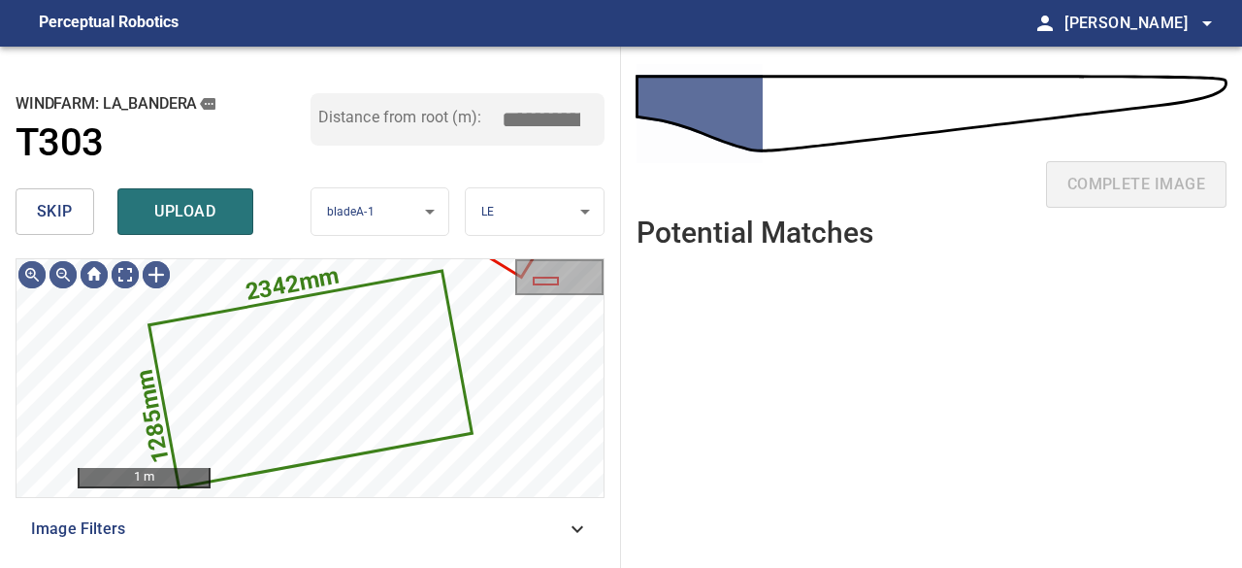
click at [69, 214] on span "skip" at bounding box center [55, 211] width 36 height 27
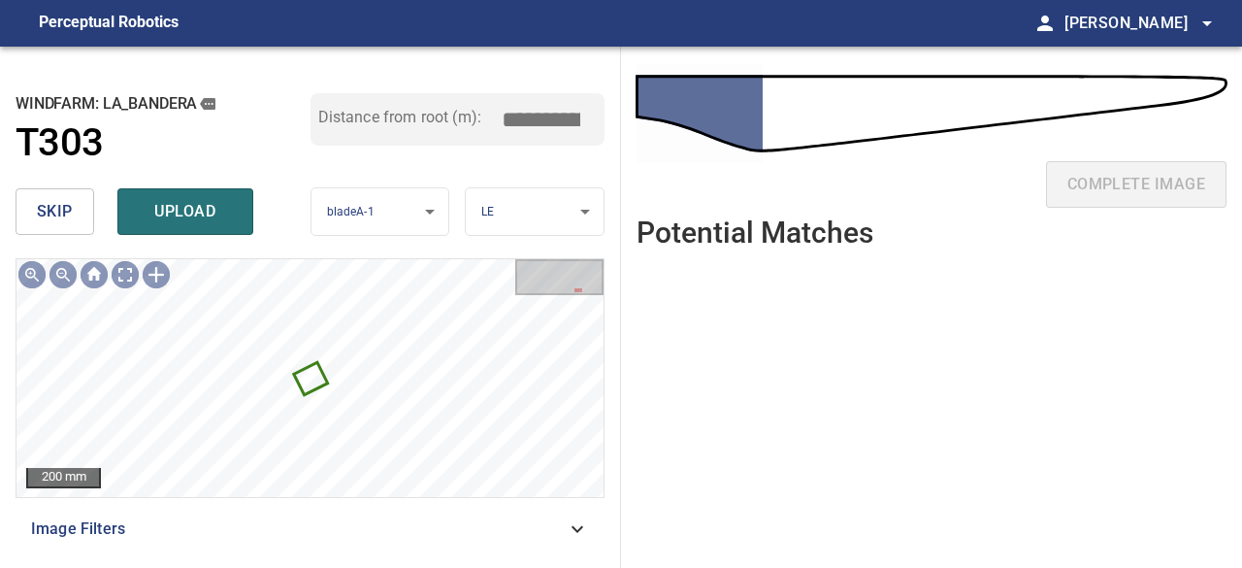
click at [72, 214] on span "skip" at bounding box center [55, 211] width 36 height 27
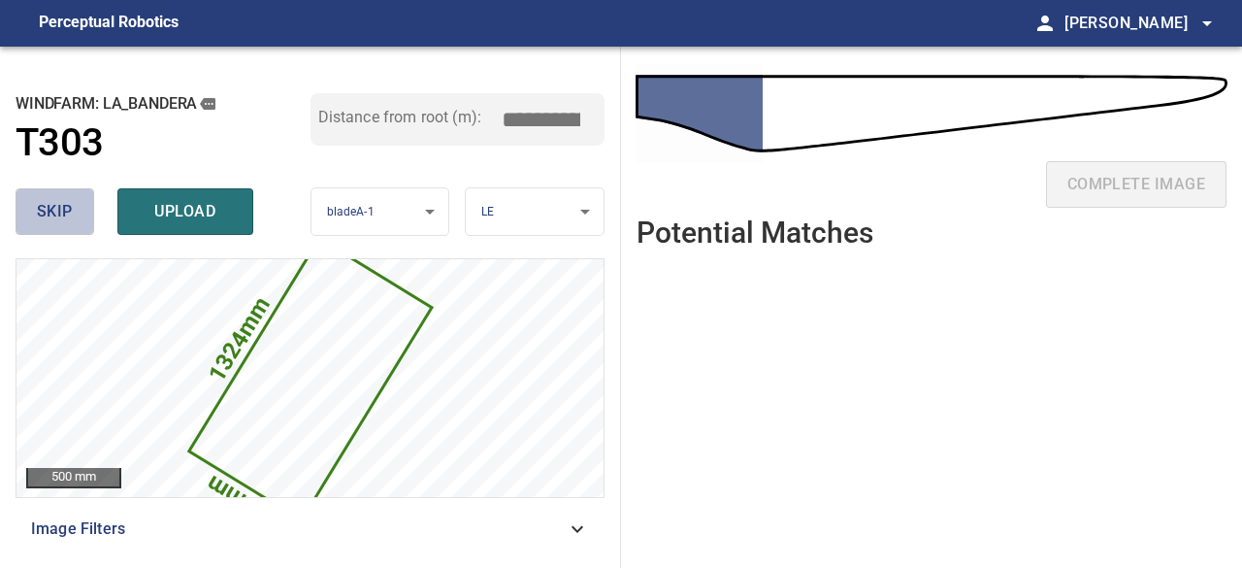
click at [72, 214] on span "skip" at bounding box center [55, 211] width 36 height 27
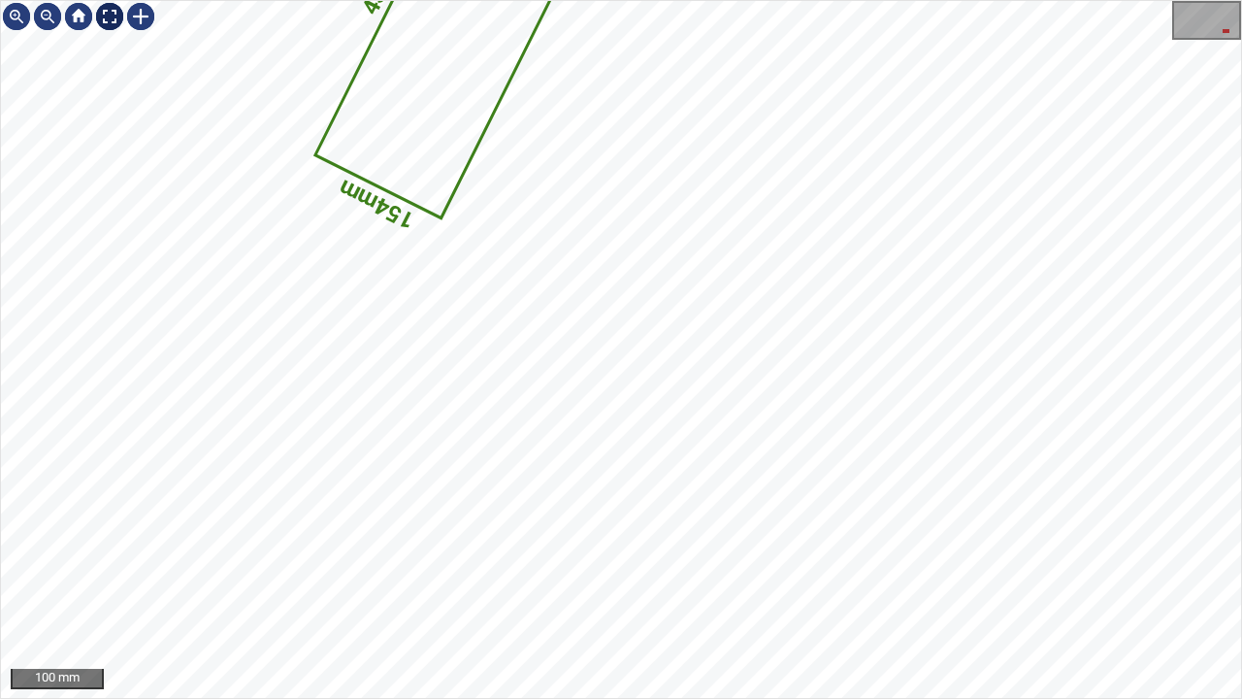
click at [107, 16] on div at bounding box center [109, 16] width 31 height 31
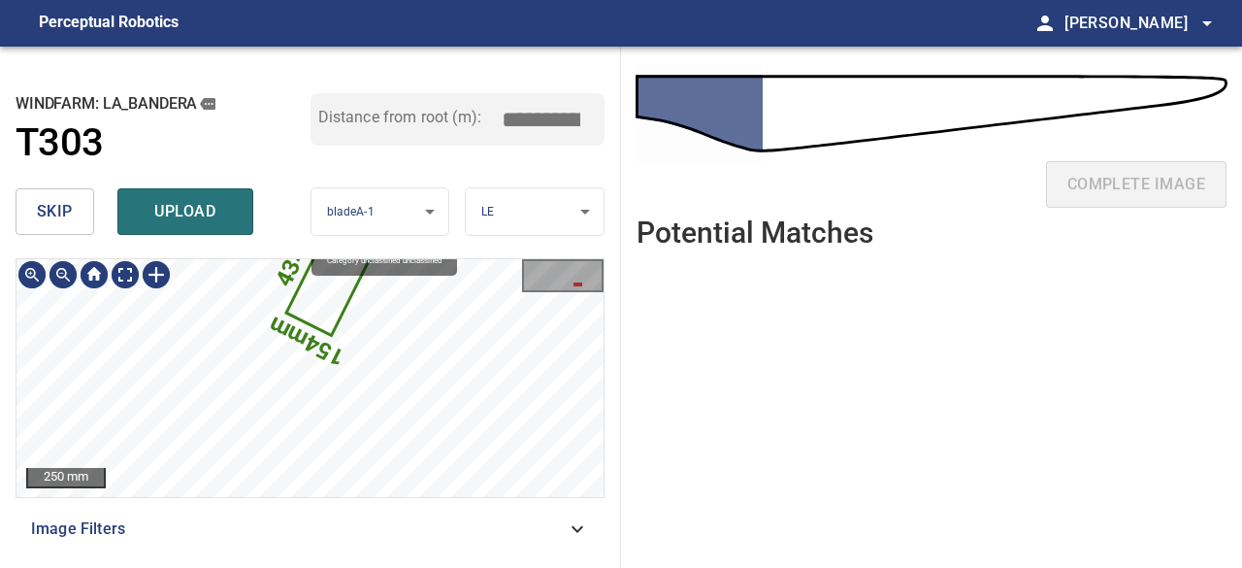
click at [318, 296] on icon at bounding box center [339, 263] width 102 height 140
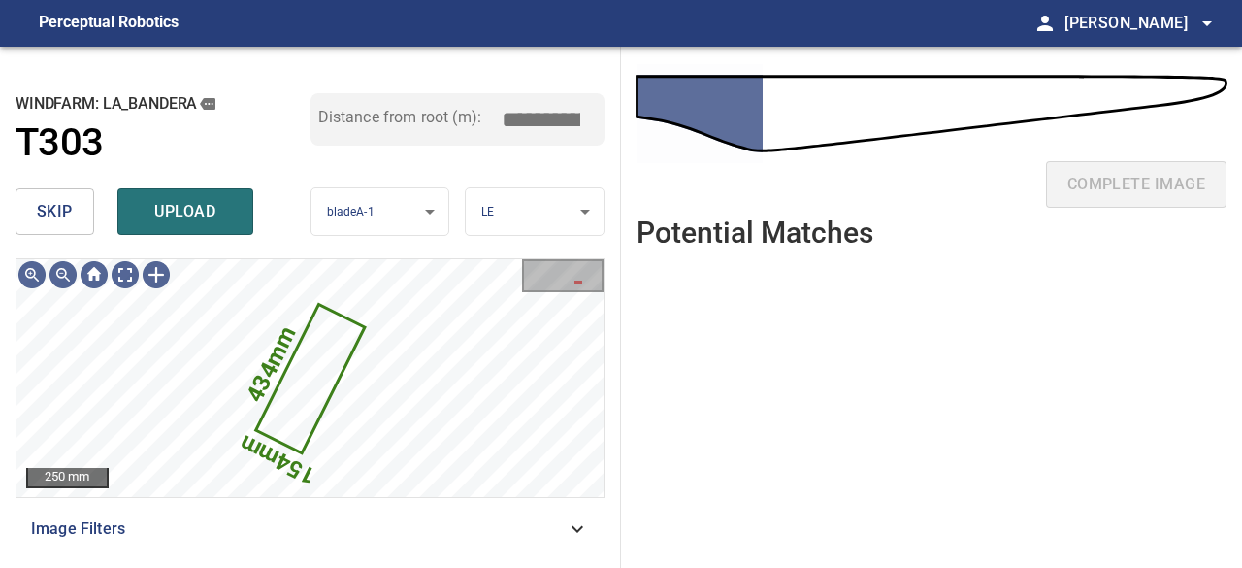
click at [202, 202] on span "upload" at bounding box center [185, 211] width 93 height 27
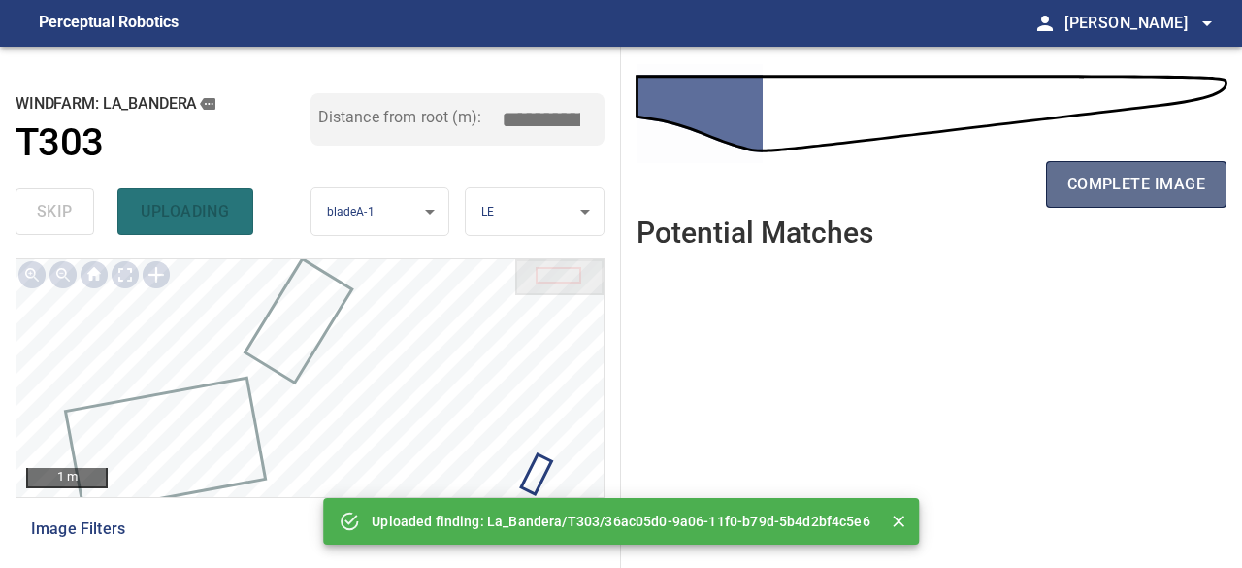
drag, startPoint x: 1103, startPoint y: 187, endPoint x: 1091, endPoint y: 191, distance: 13.2
click at [1104, 187] on span "complete image" at bounding box center [1137, 184] width 138 height 27
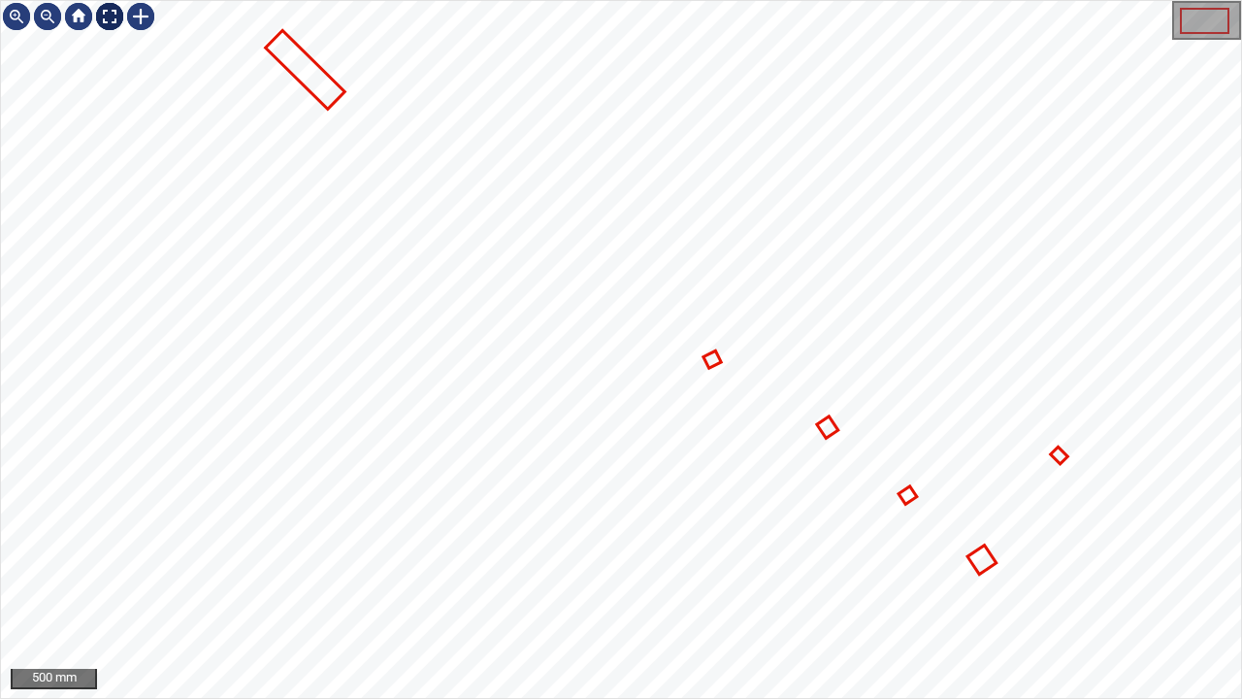
click at [108, 21] on div at bounding box center [109, 16] width 31 height 31
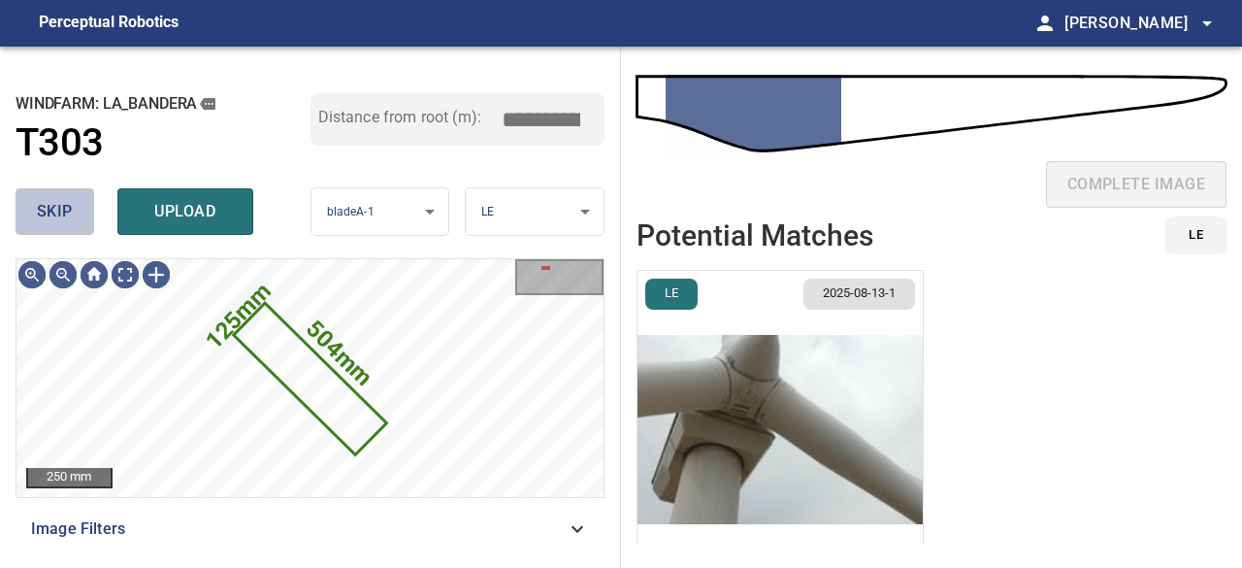
click at [60, 211] on span "skip" at bounding box center [55, 211] width 36 height 27
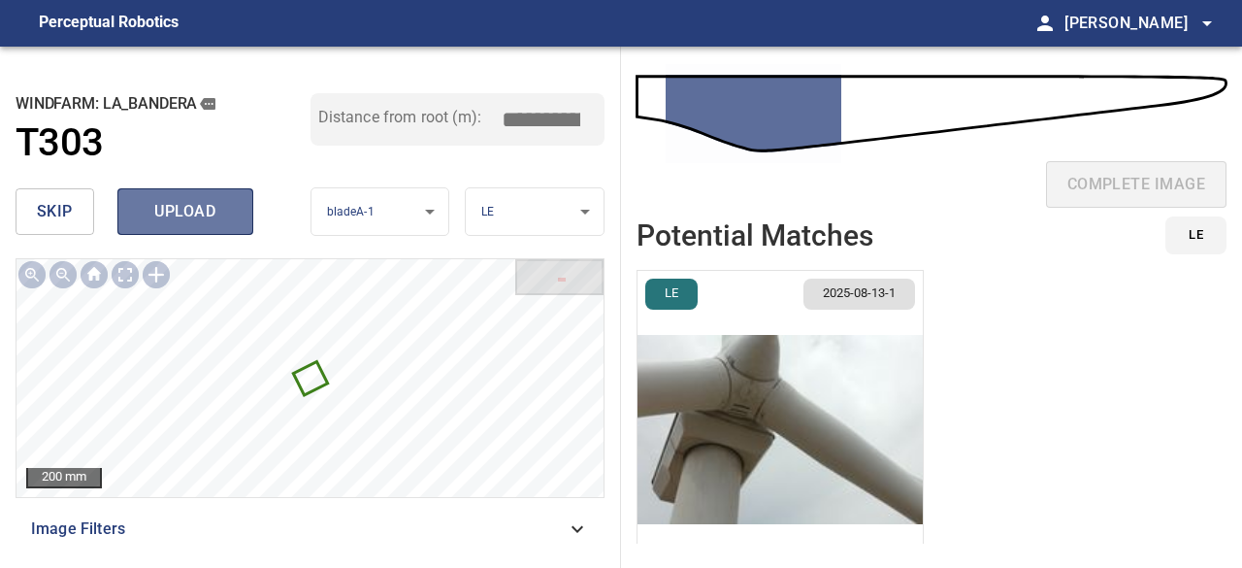
click at [175, 220] on span "upload" at bounding box center [185, 211] width 93 height 27
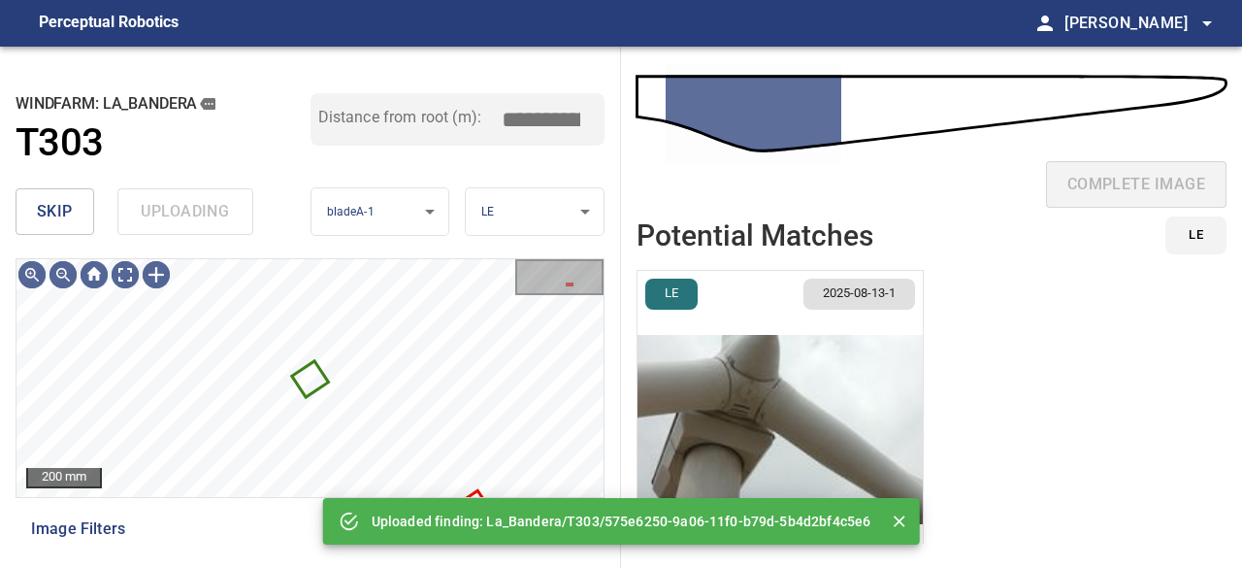
click at [175, 220] on div "skip uploading" at bounding box center [163, 212] width 295 height 62
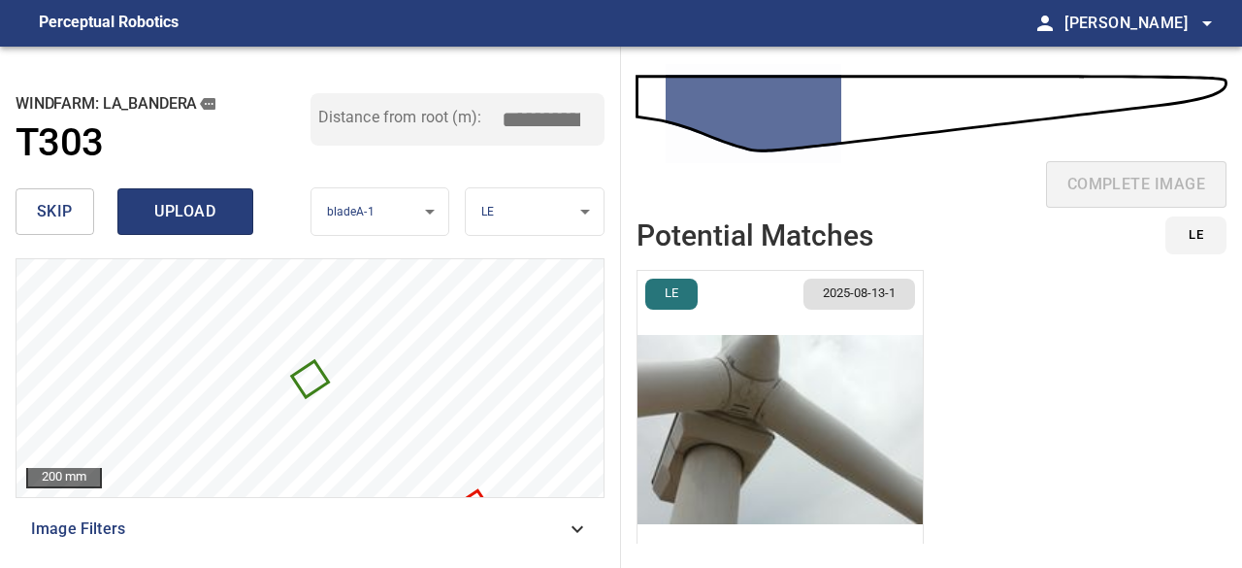
click at [175, 220] on span "upload" at bounding box center [185, 211] width 93 height 27
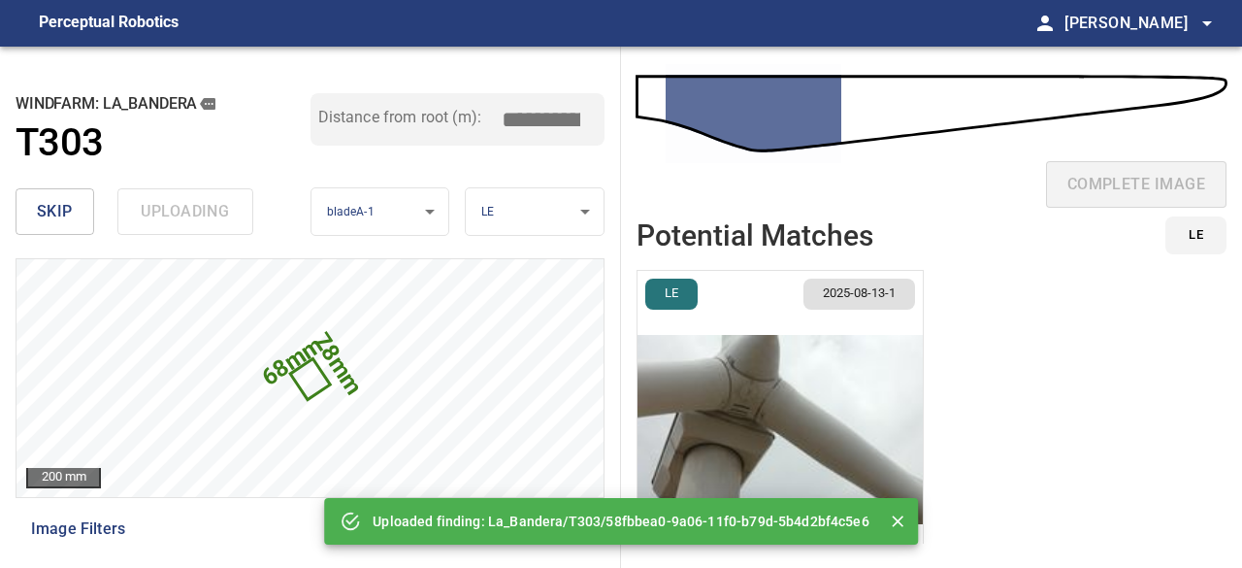
click at [175, 220] on div "skip uploading" at bounding box center [163, 212] width 295 height 62
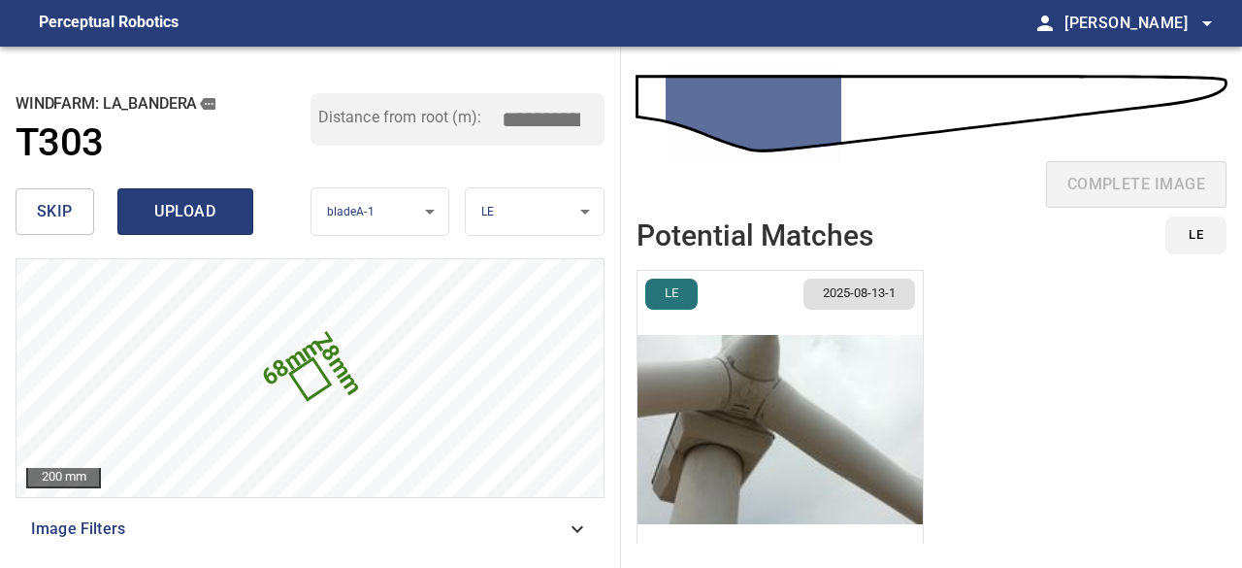
click at [175, 220] on span "upload" at bounding box center [185, 211] width 93 height 27
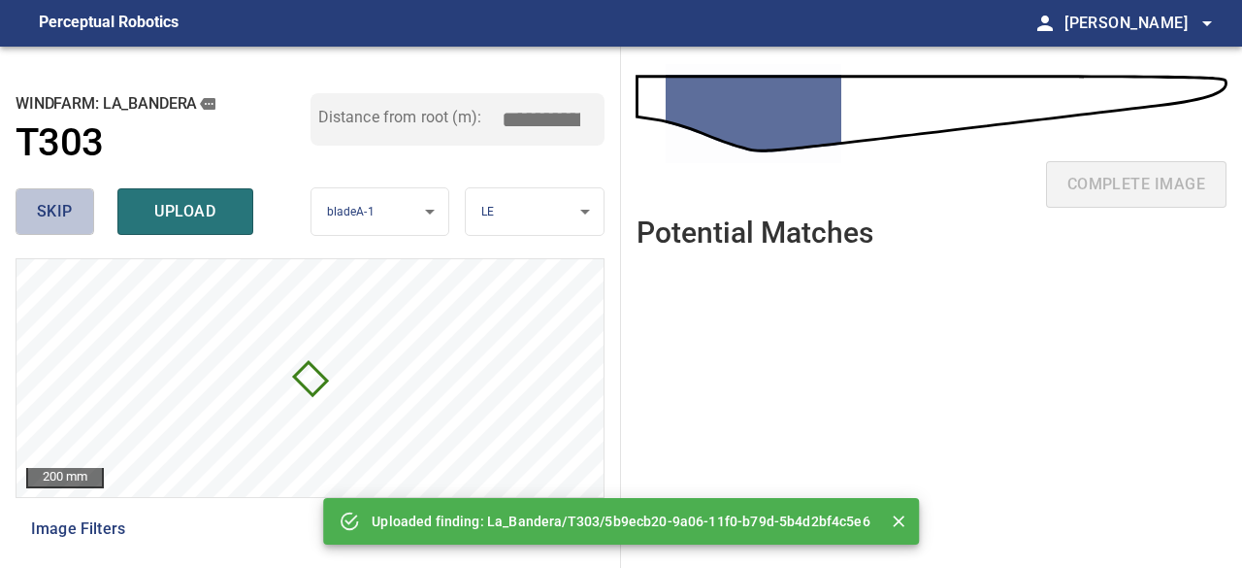
click at [35, 199] on button "skip" at bounding box center [55, 211] width 79 height 47
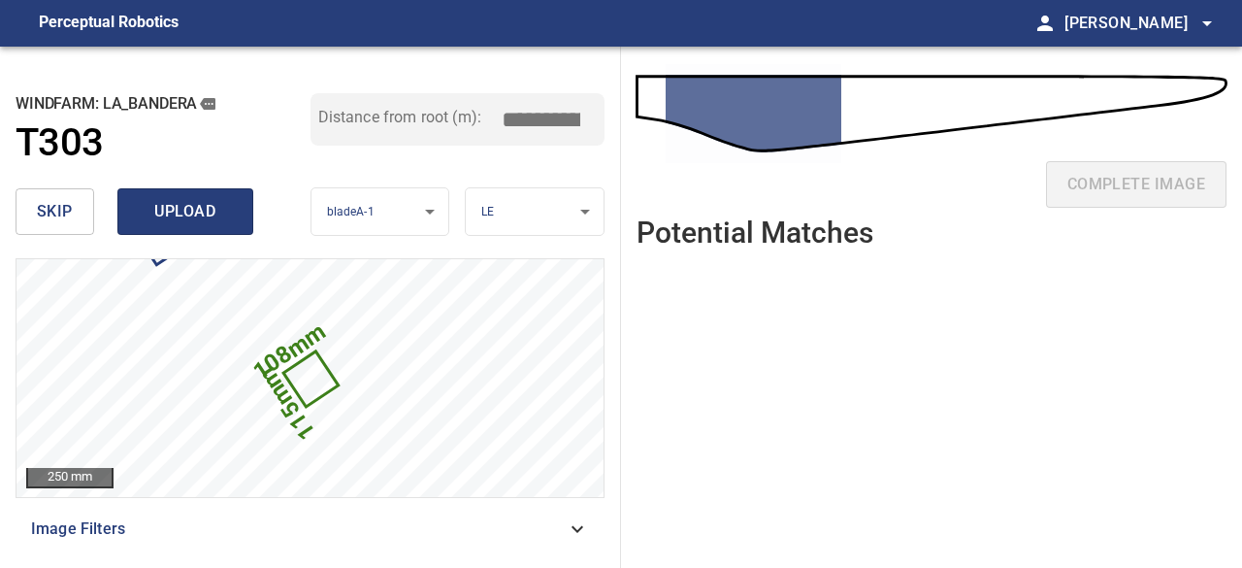
click at [179, 226] on button "upload" at bounding box center [185, 211] width 136 height 47
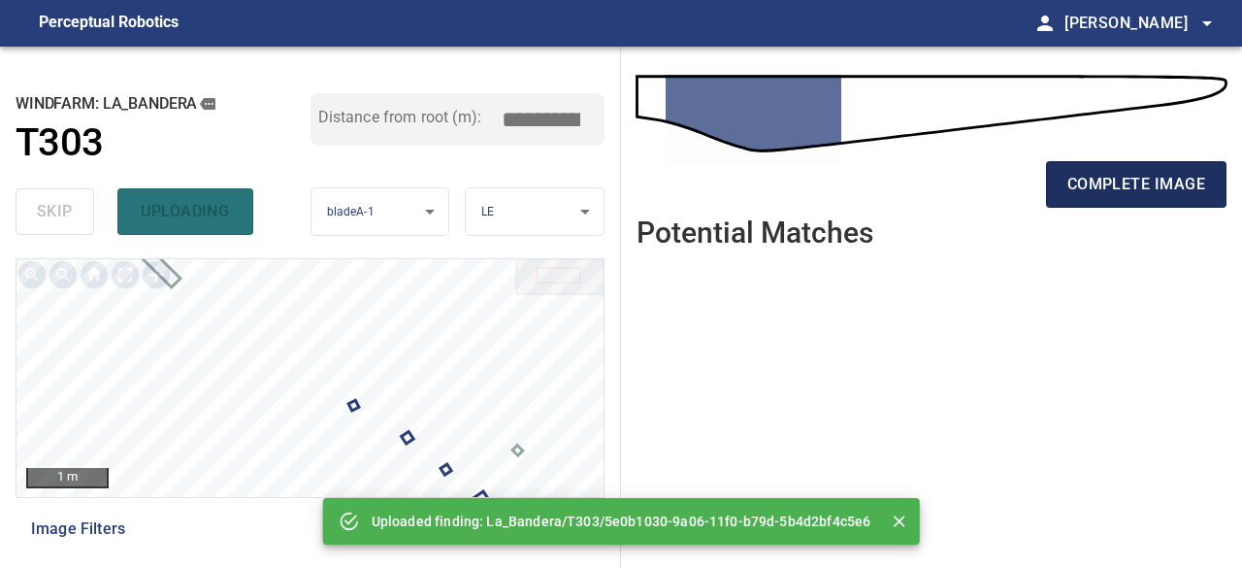
click at [1110, 180] on span "complete image" at bounding box center [1137, 184] width 138 height 27
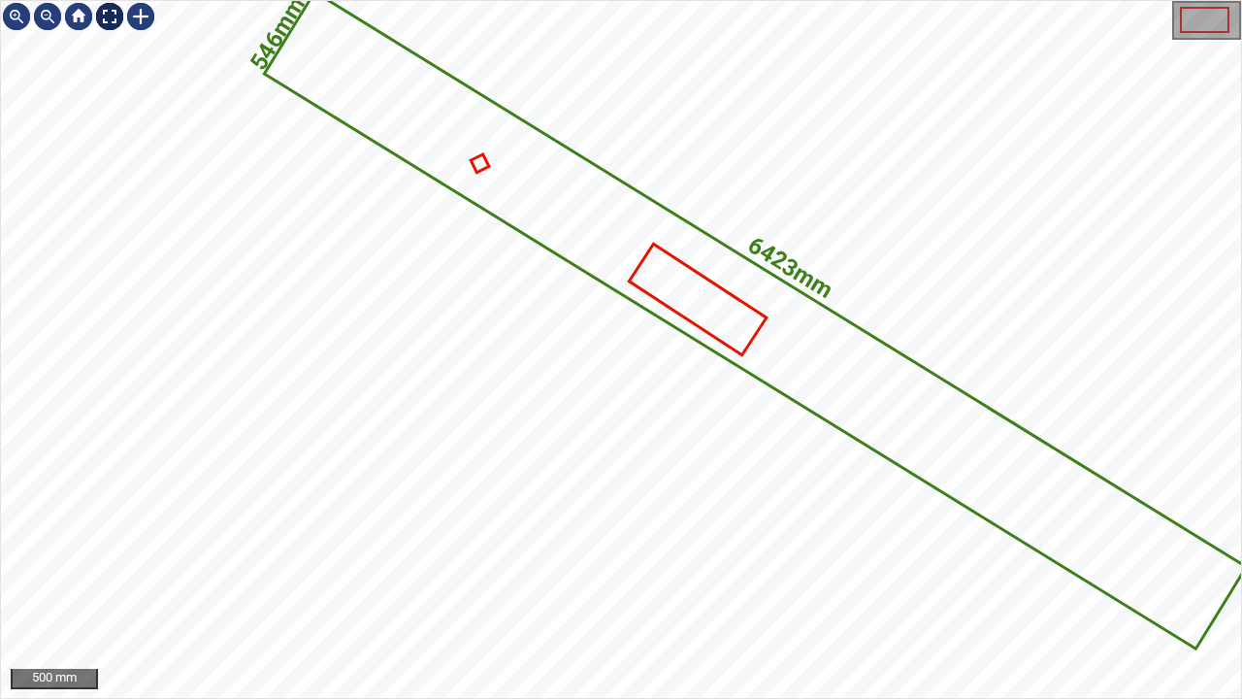
click at [108, 18] on div at bounding box center [109, 16] width 31 height 31
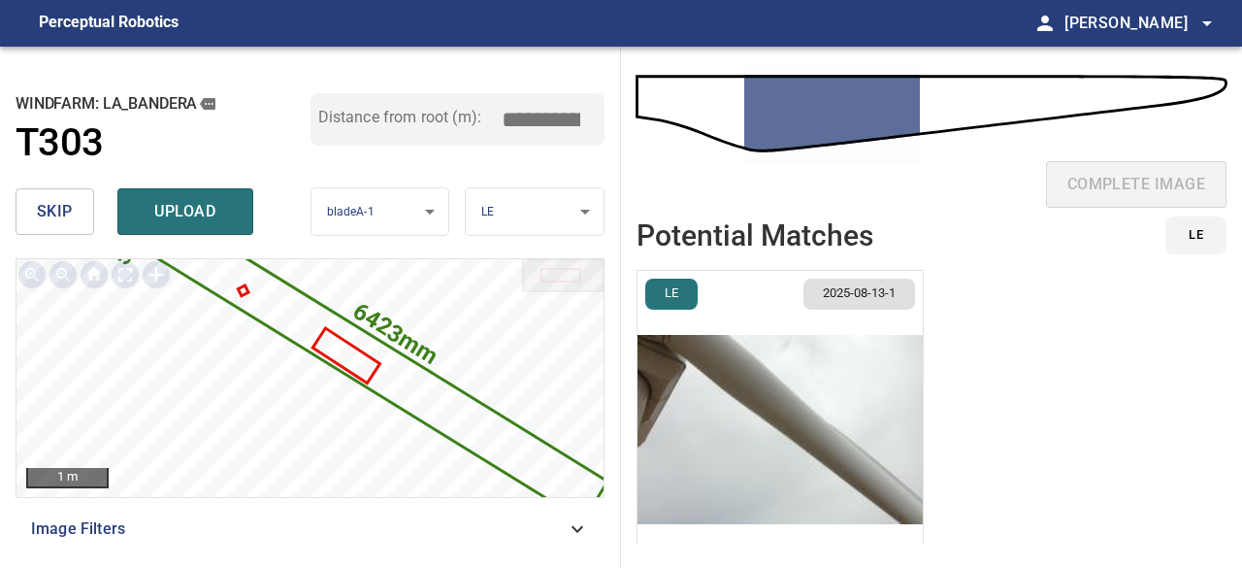
click at [168, 221] on span "upload" at bounding box center [185, 211] width 93 height 27
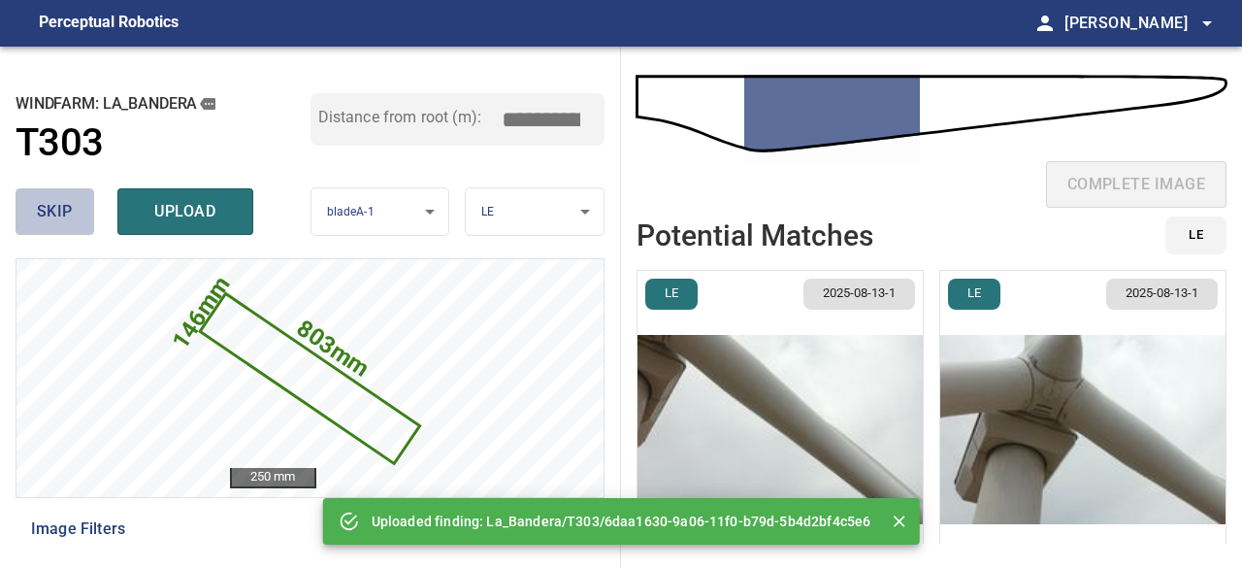
click at [65, 220] on span "skip" at bounding box center [55, 211] width 36 height 27
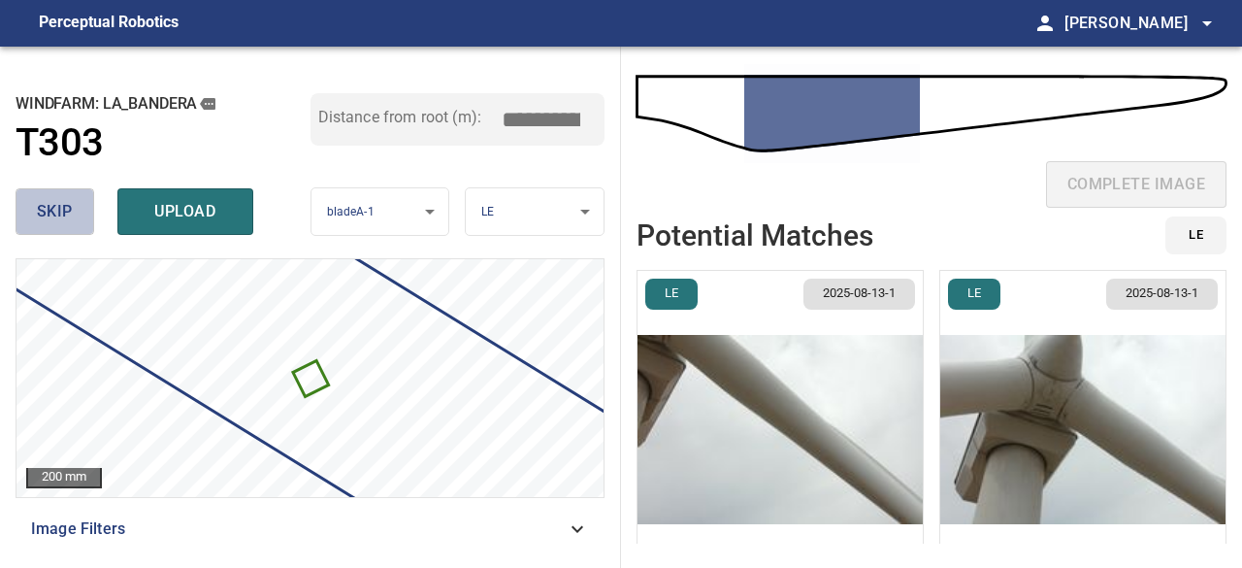
click at [62, 218] on span "skip" at bounding box center [55, 211] width 36 height 27
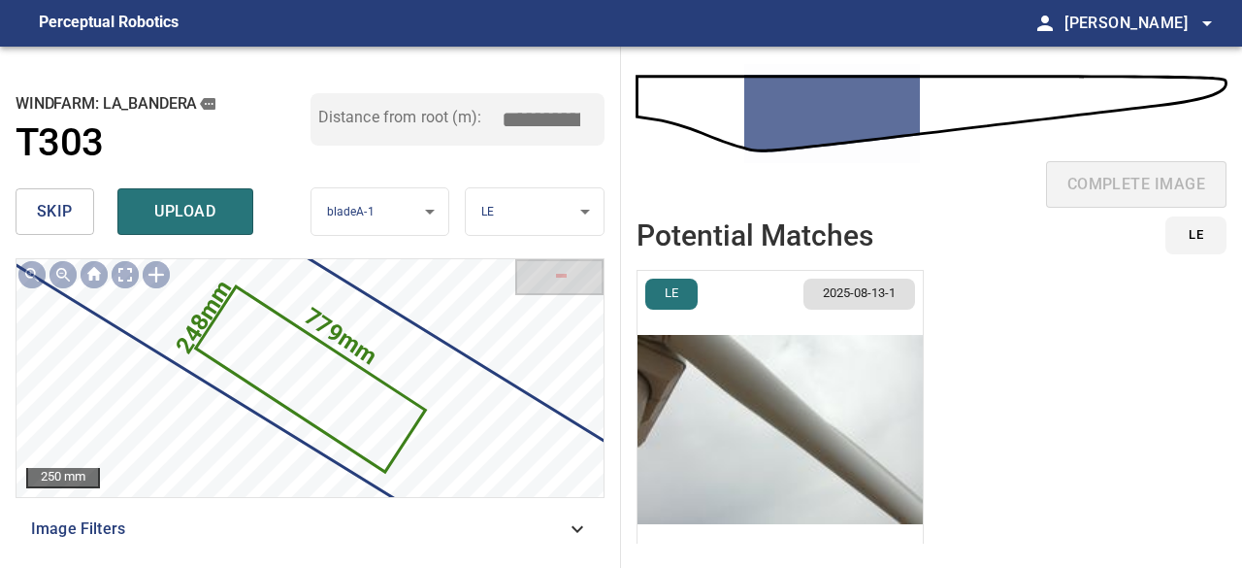
click at [62, 218] on span "skip" at bounding box center [55, 211] width 36 height 27
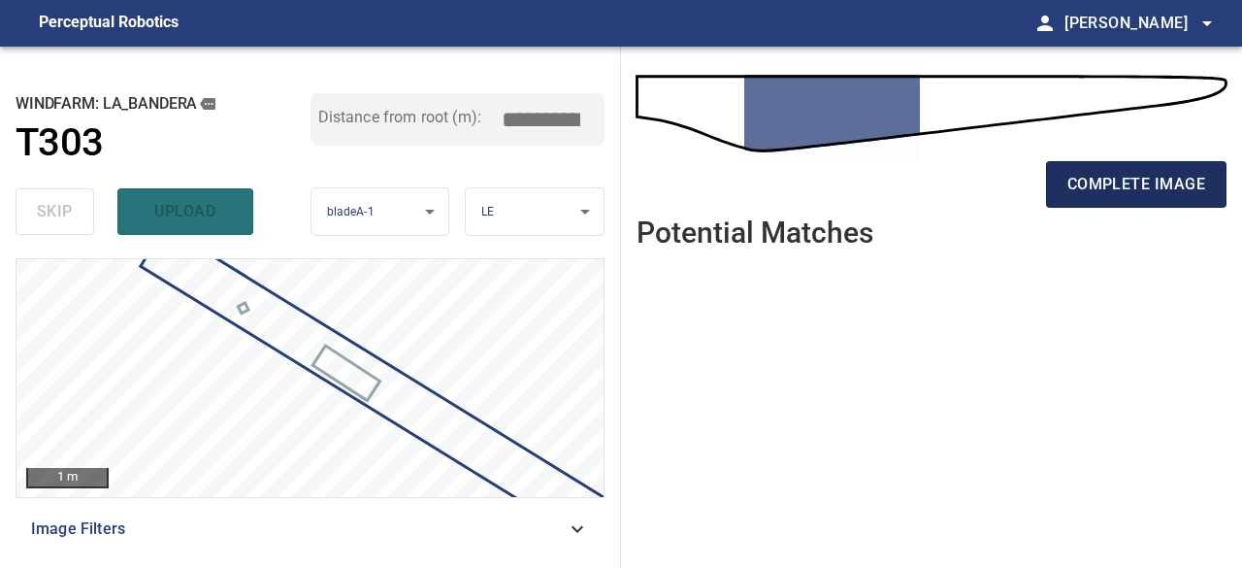
click at [1133, 183] on span "complete image" at bounding box center [1137, 184] width 138 height 27
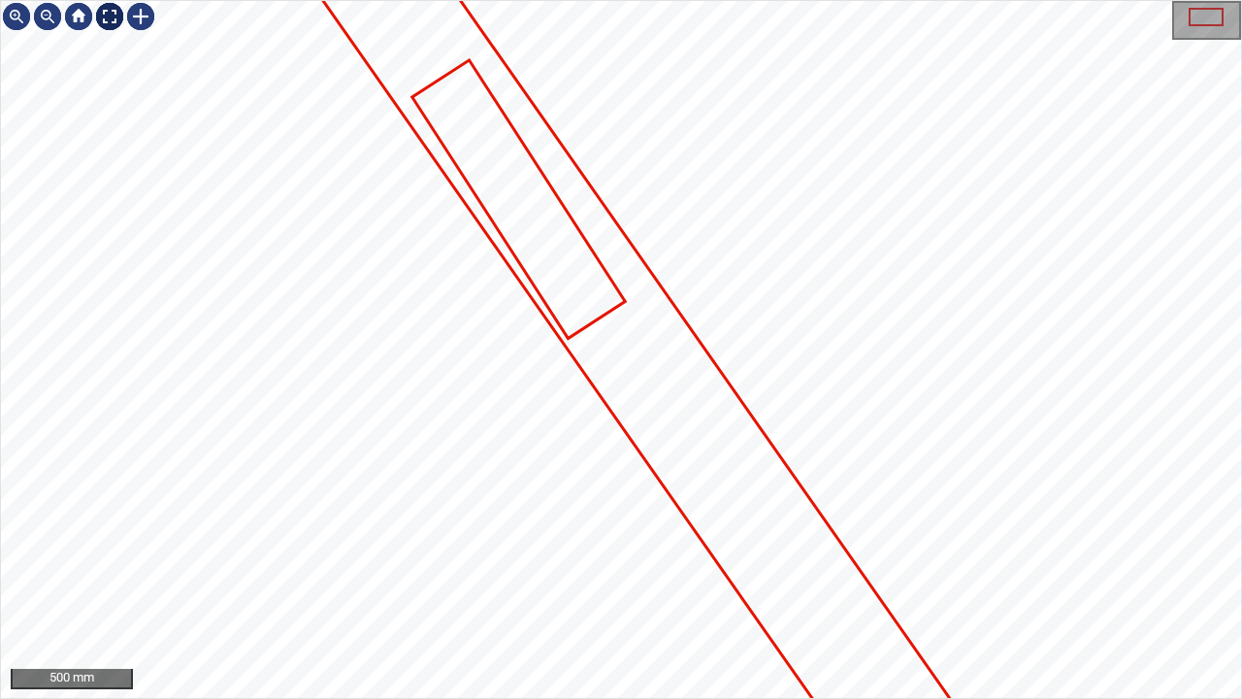
click at [107, 10] on div at bounding box center [109, 16] width 31 height 31
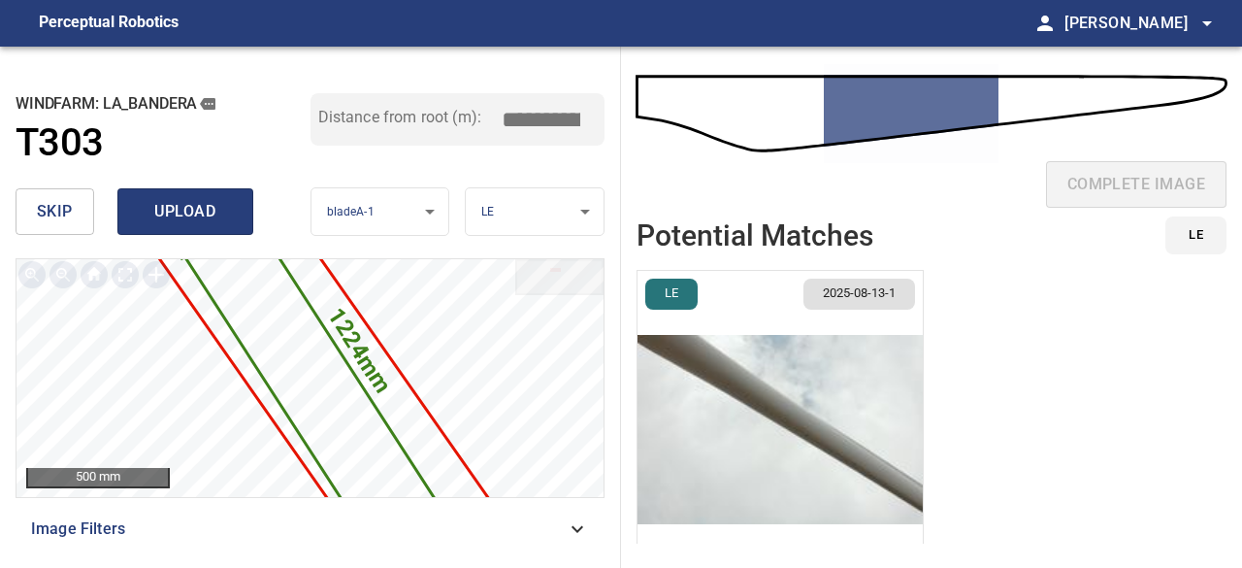
click at [175, 221] on span "upload" at bounding box center [185, 211] width 93 height 27
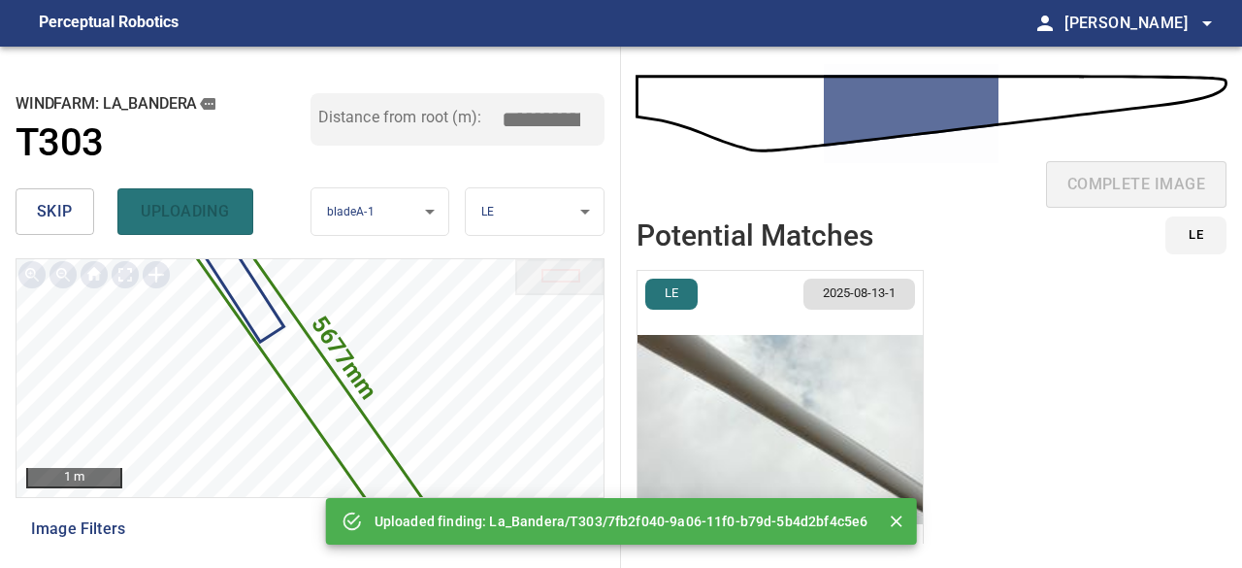
click at [61, 214] on span "skip" at bounding box center [55, 211] width 36 height 27
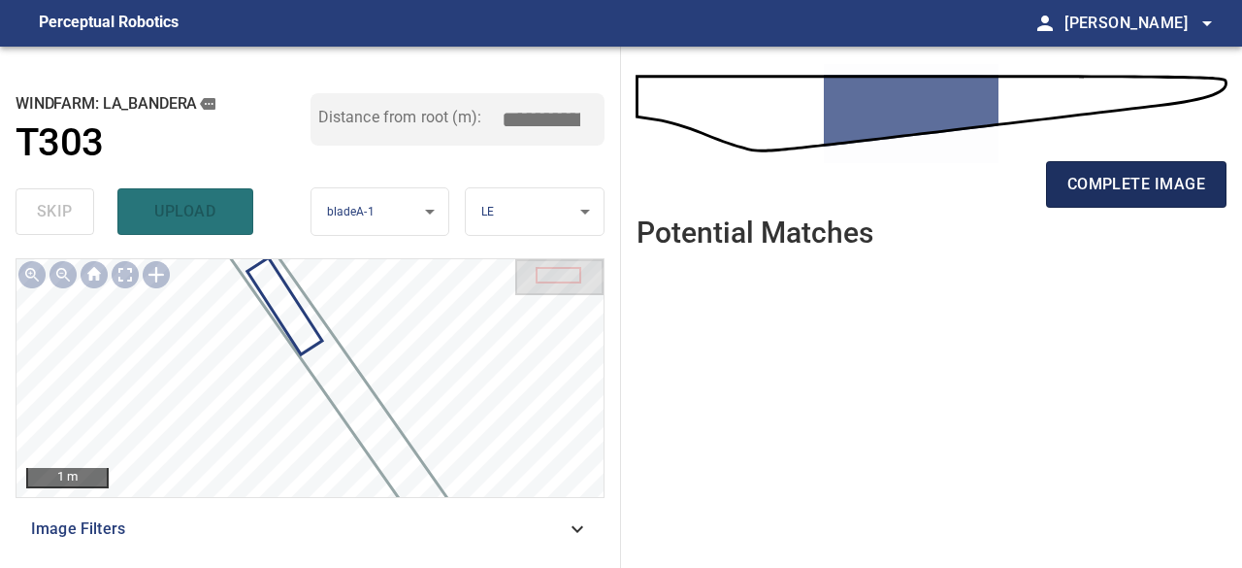
click at [1138, 182] on span "complete image" at bounding box center [1137, 184] width 138 height 27
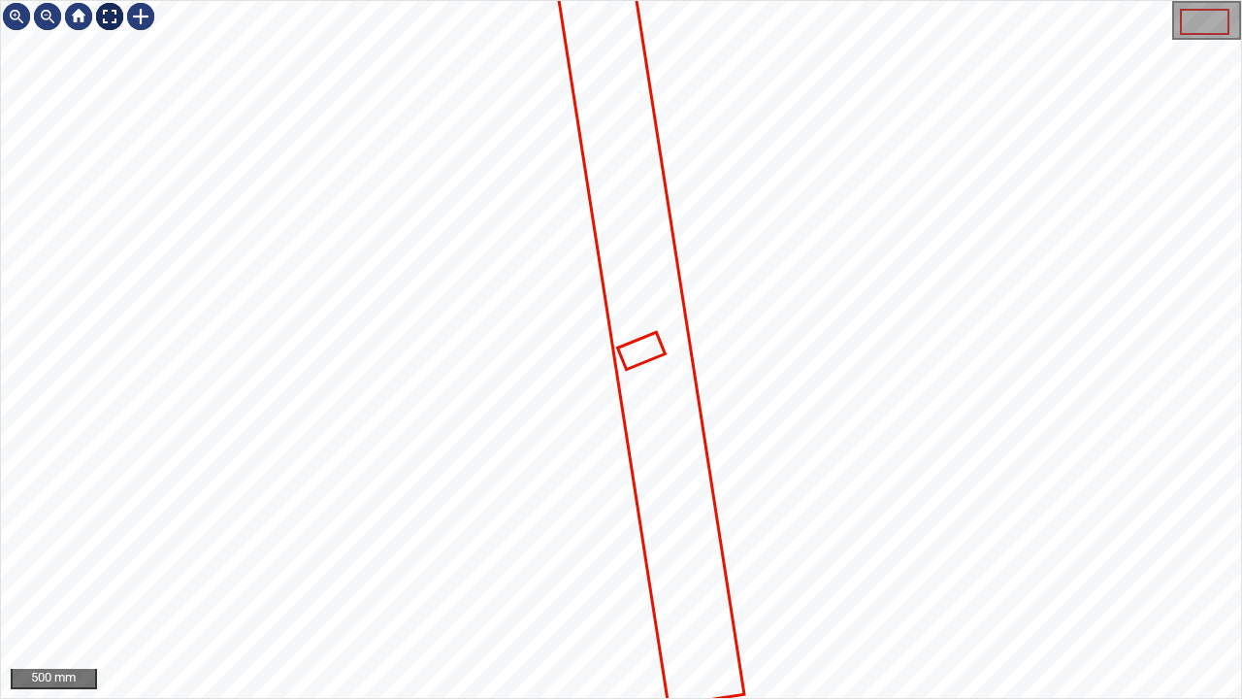
click at [107, 19] on div at bounding box center [109, 16] width 31 height 31
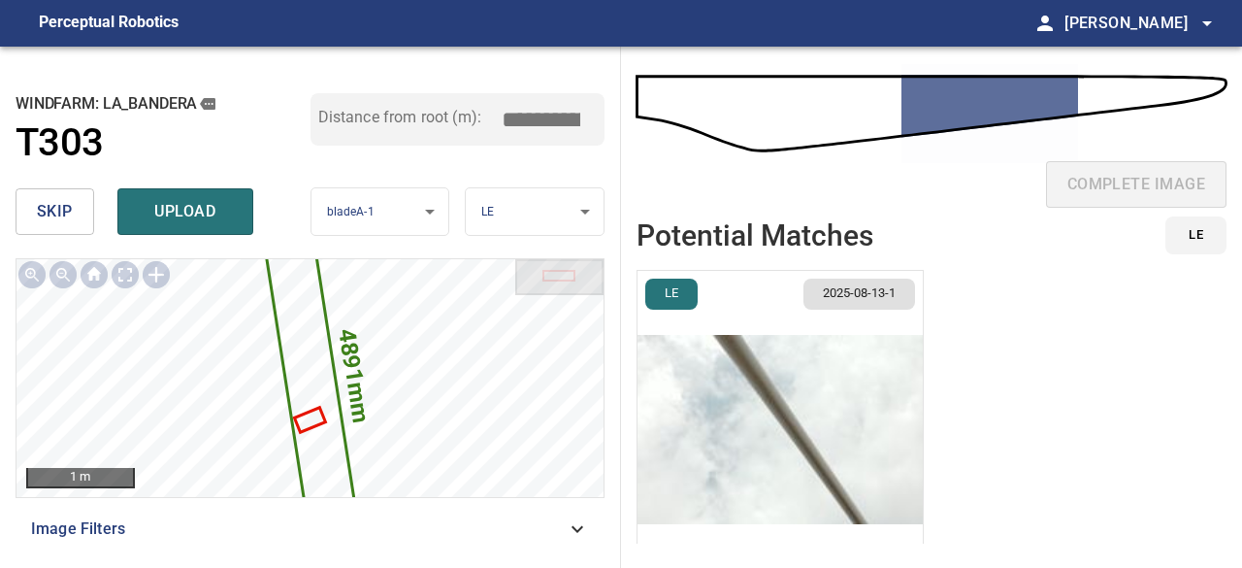
click at [60, 214] on span "skip" at bounding box center [55, 211] width 36 height 27
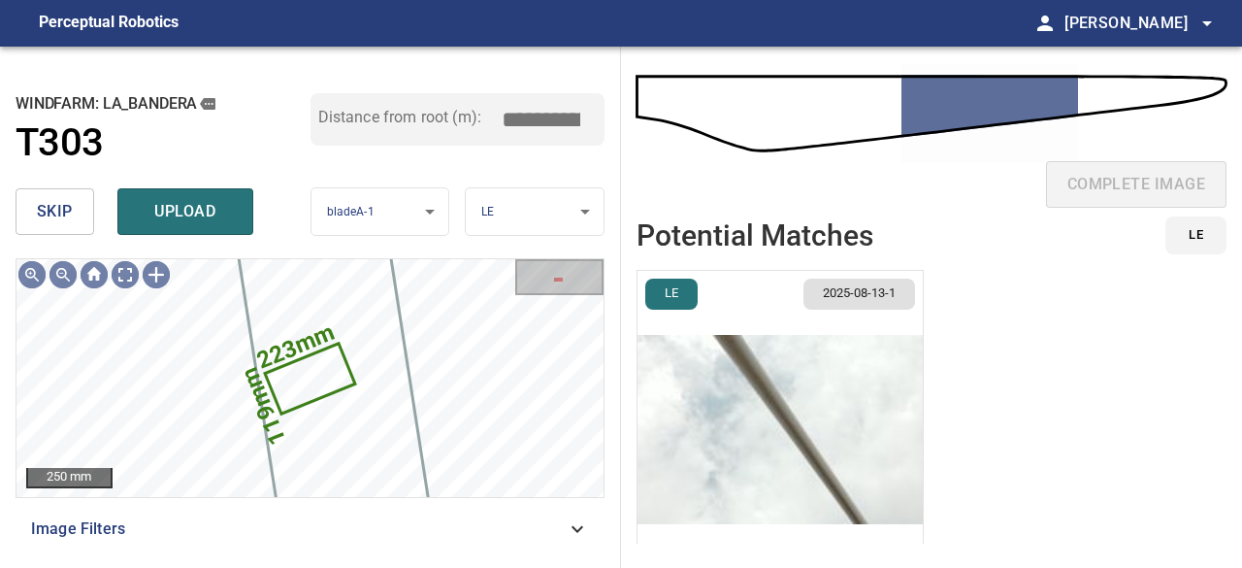
click at [60, 214] on span "skip" at bounding box center [55, 211] width 36 height 27
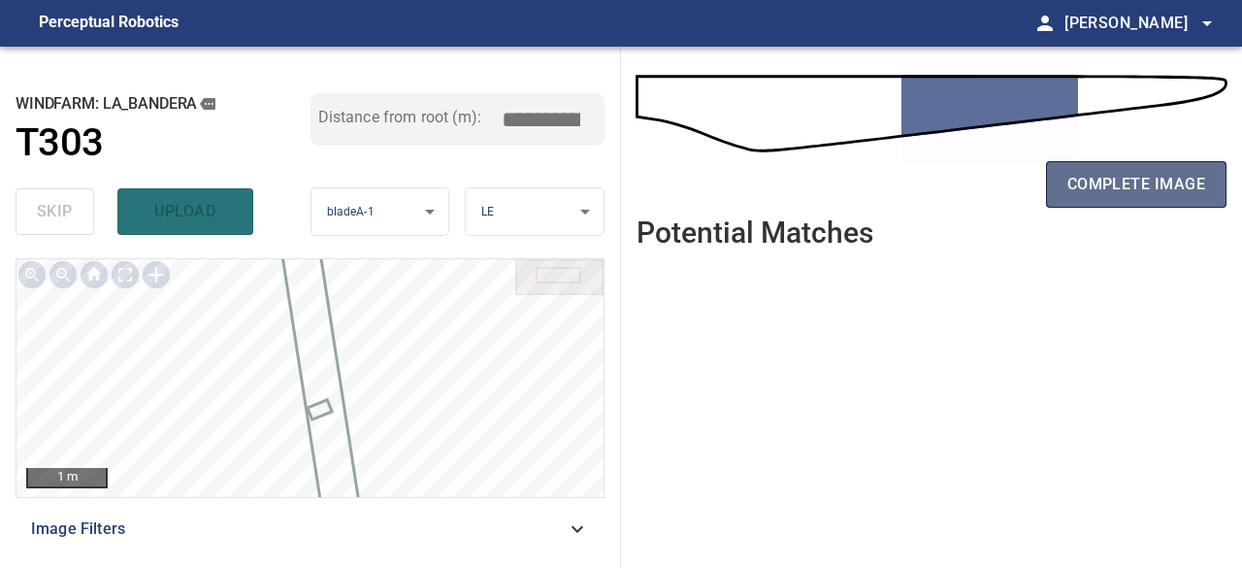
click at [1118, 192] on span "complete image" at bounding box center [1137, 184] width 138 height 27
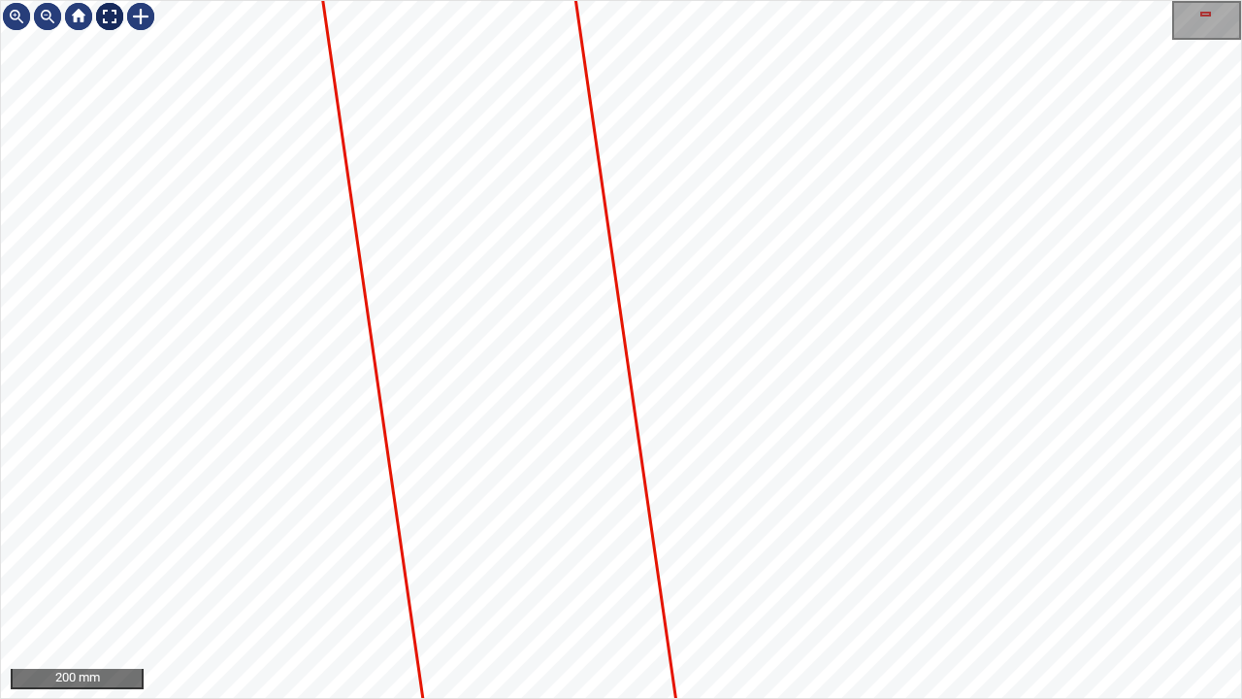
click at [111, 15] on div at bounding box center [109, 16] width 31 height 31
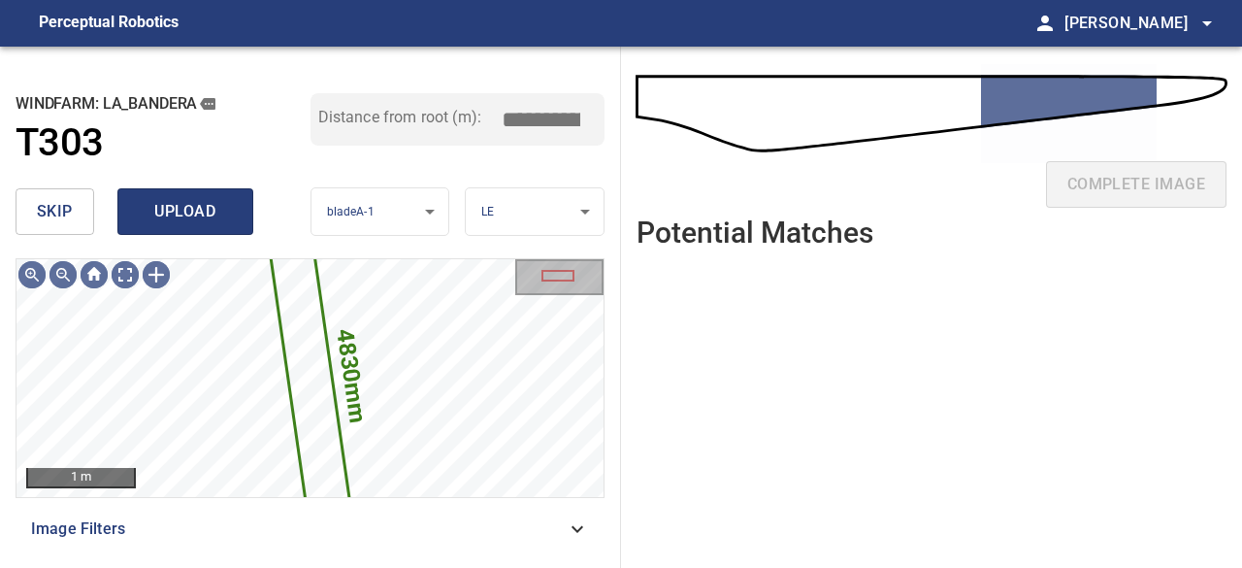
click at [166, 218] on span "upload" at bounding box center [185, 211] width 93 height 27
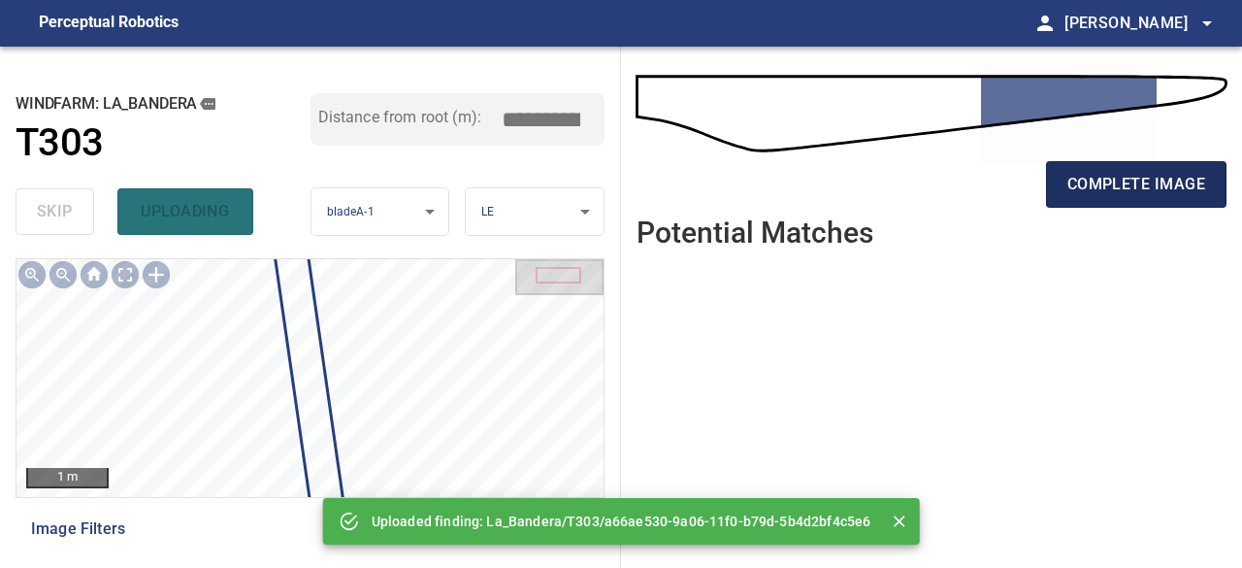
click at [1149, 189] on span "complete image" at bounding box center [1137, 184] width 138 height 27
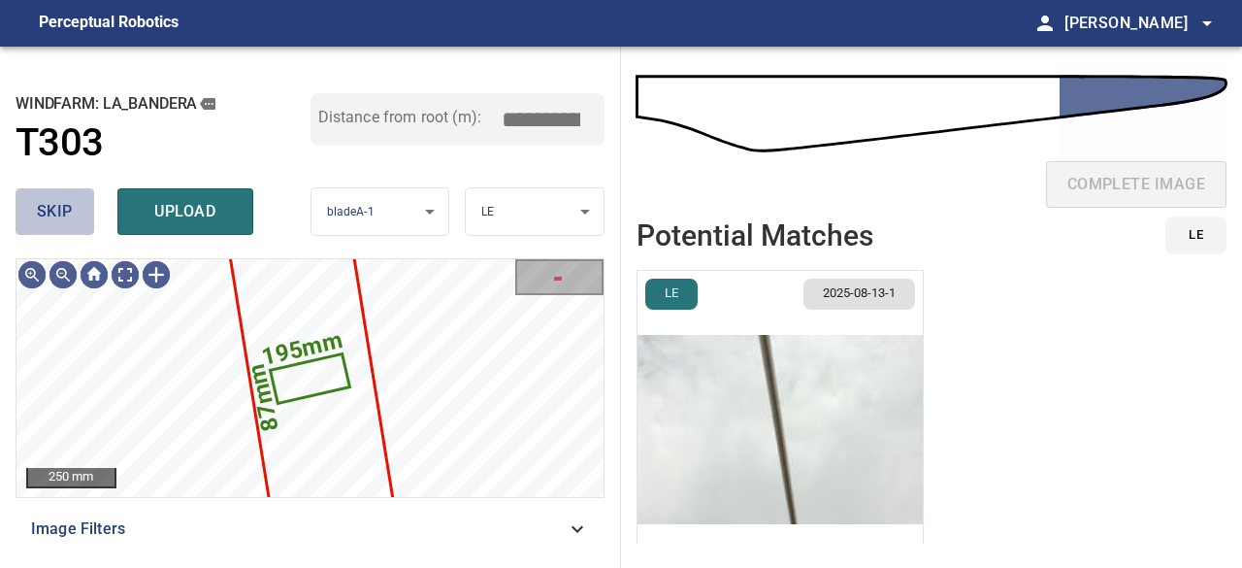
click at [42, 216] on span "skip" at bounding box center [55, 211] width 36 height 27
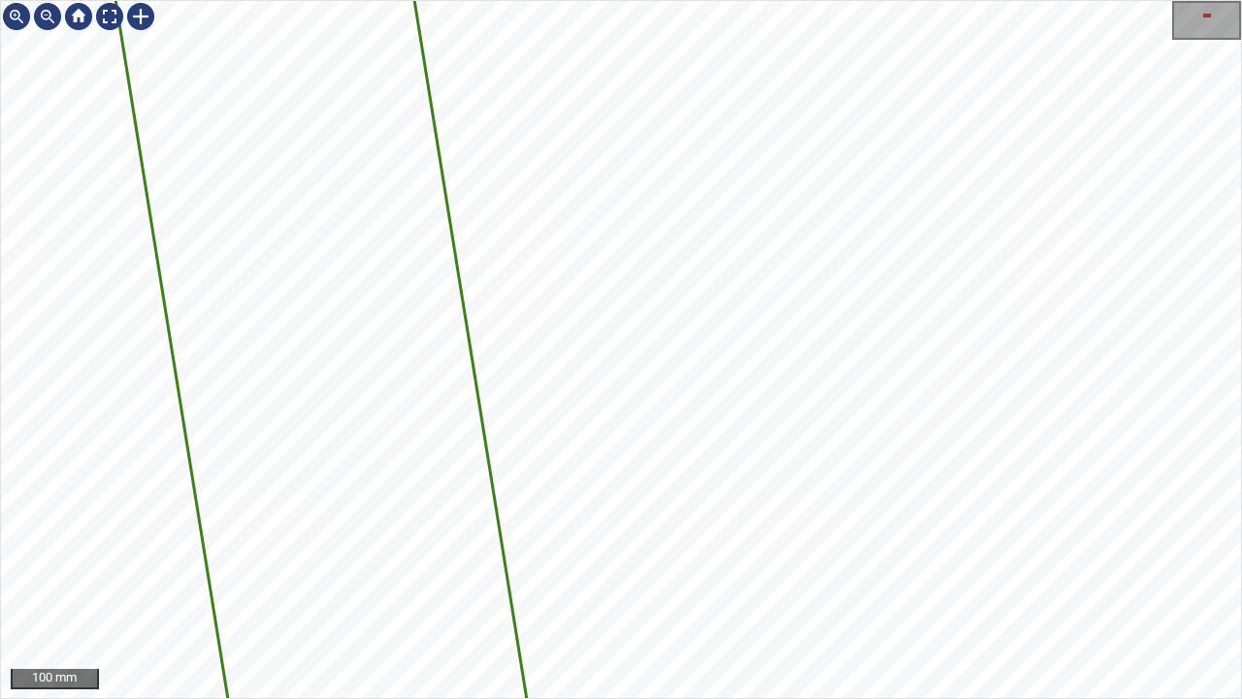
click at [588, 0] on div "4797mm 329mm 100 mm" at bounding box center [621, 349] width 1242 height 699
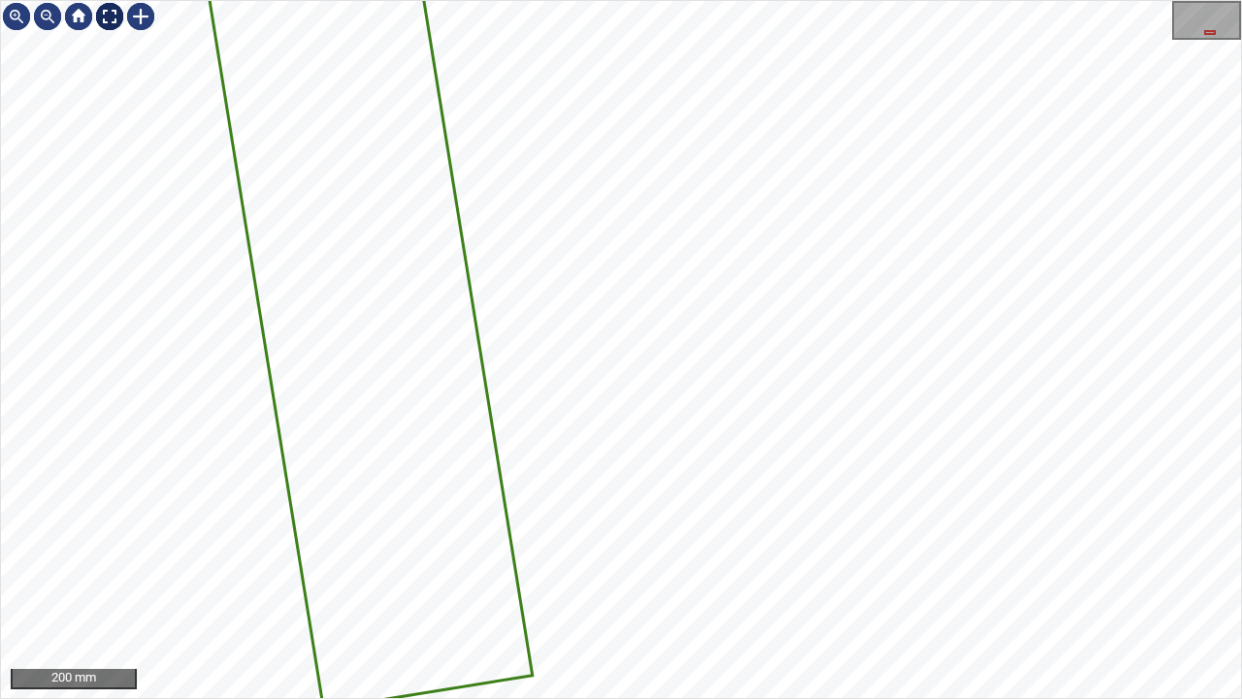
click at [110, 22] on div at bounding box center [109, 16] width 31 height 31
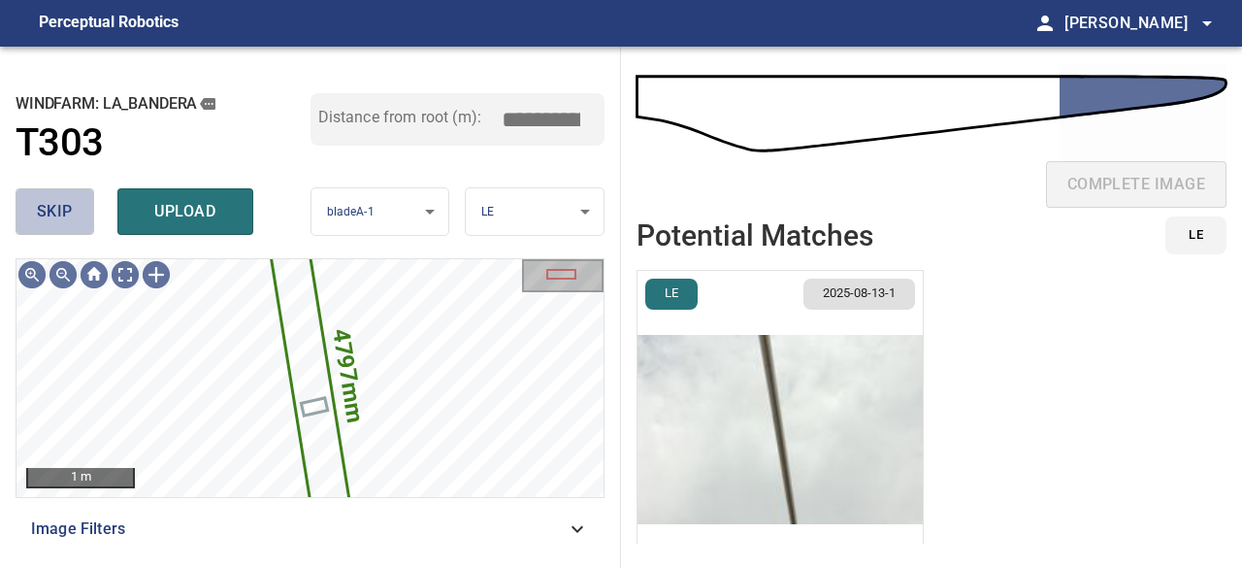
click at [58, 213] on span "skip" at bounding box center [55, 211] width 36 height 27
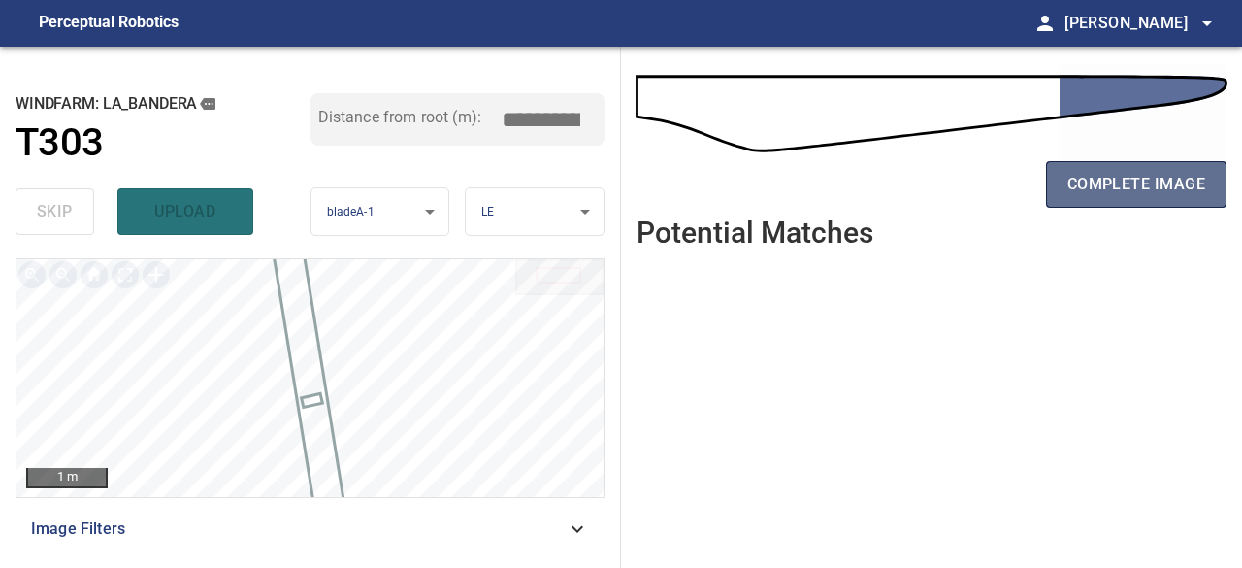
click at [1121, 191] on span "complete image" at bounding box center [1137, 184] width 138 height 27
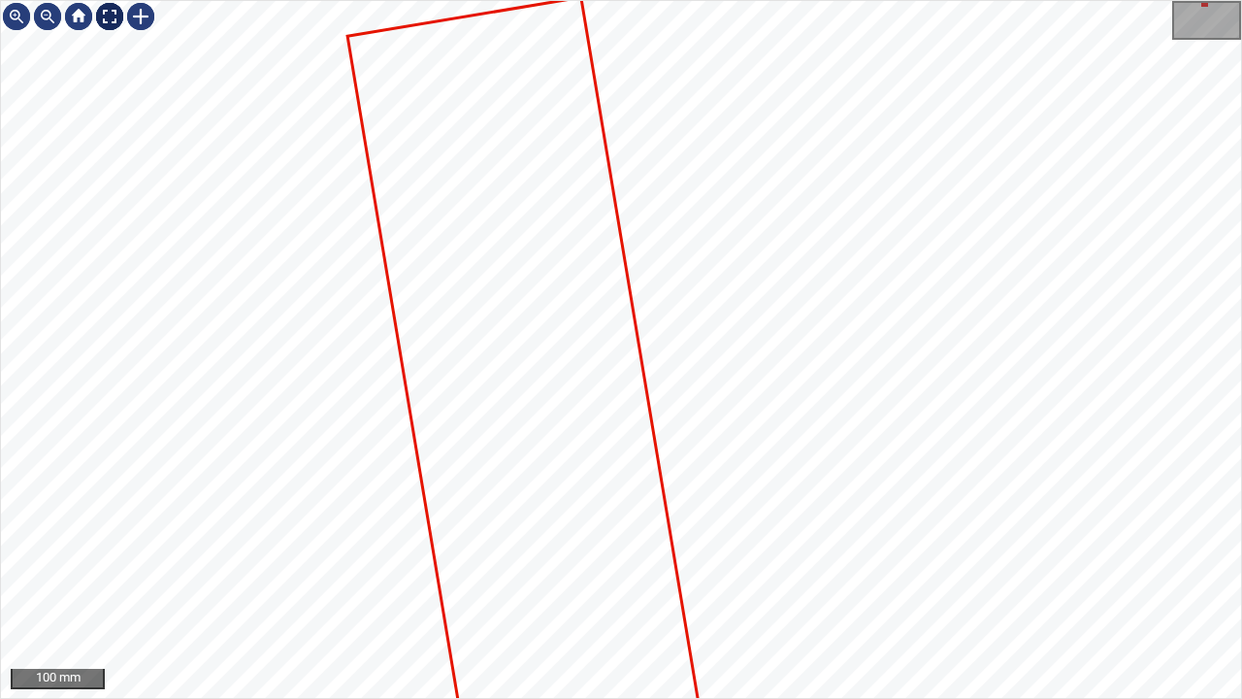
click at [108, 14] on div at bounding box center [109, 16] width 31 height 31
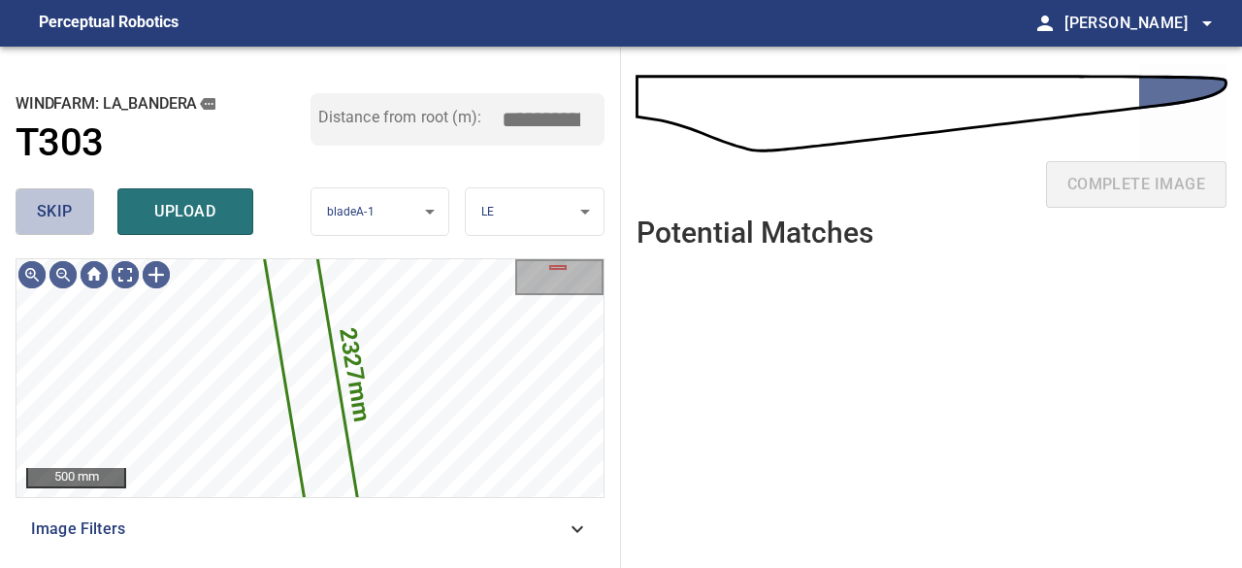
click at [68, 214] on span "skip" at bounding box center [55, 211] width 36 height 27
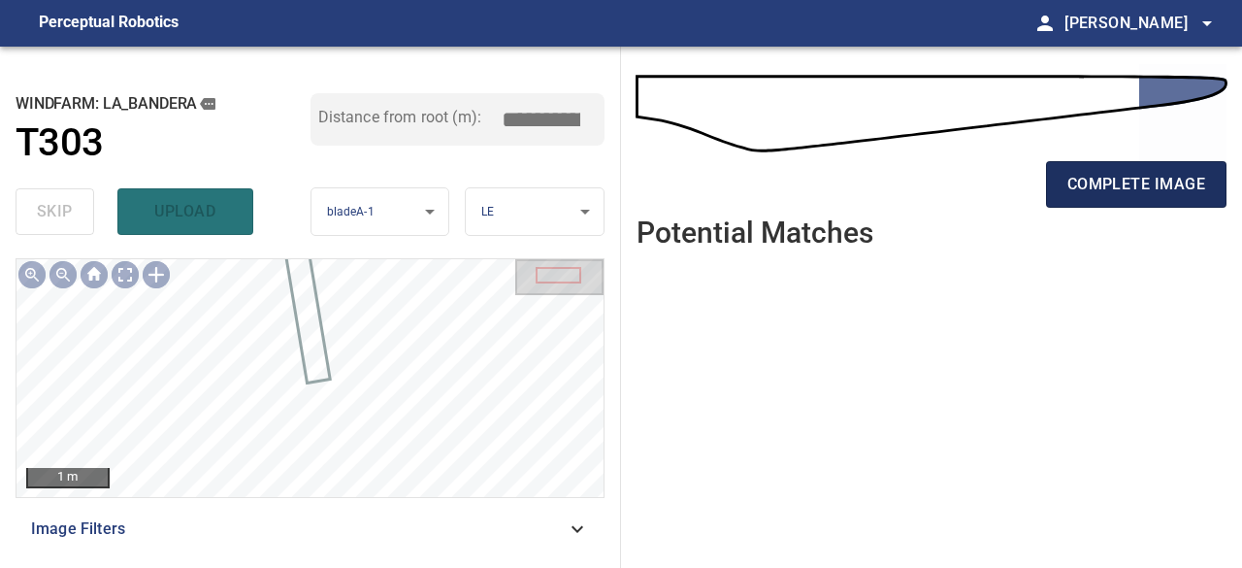
drag, startPoint x: 1091, startPoint y: 188, endPoint x: 1078, endPoint y: 187, distance: 12.7
click at [1091, 187] on span "complete image" at bounding box center [1137, 184] width 138 height 27
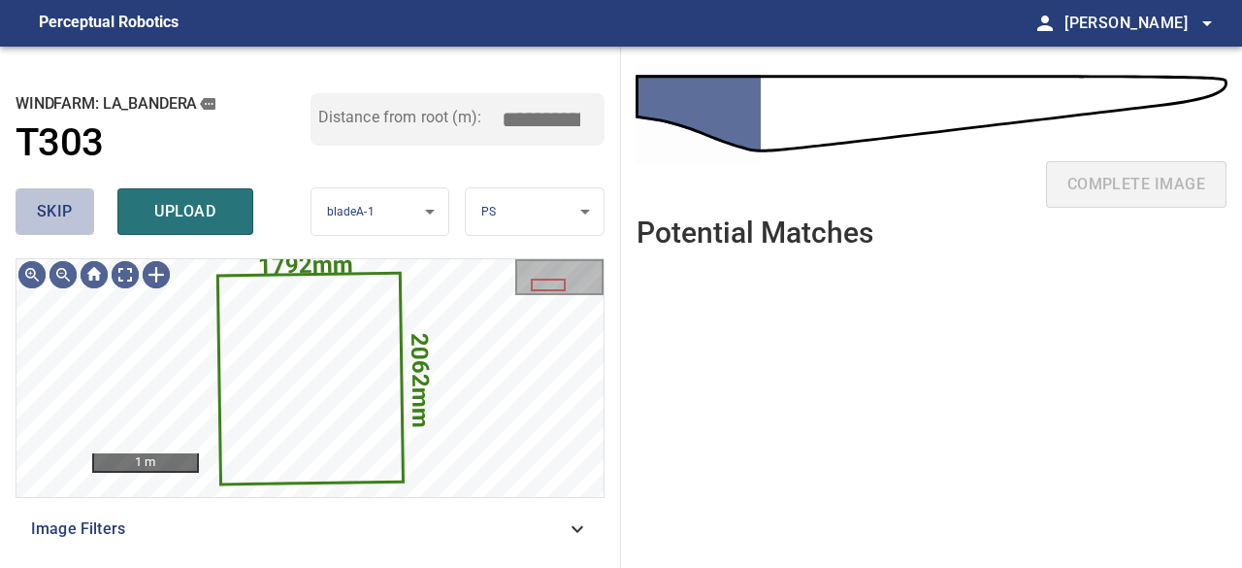
click at [45, 214] on span "skip" at bounding box center [55, 211] width 36 height 27
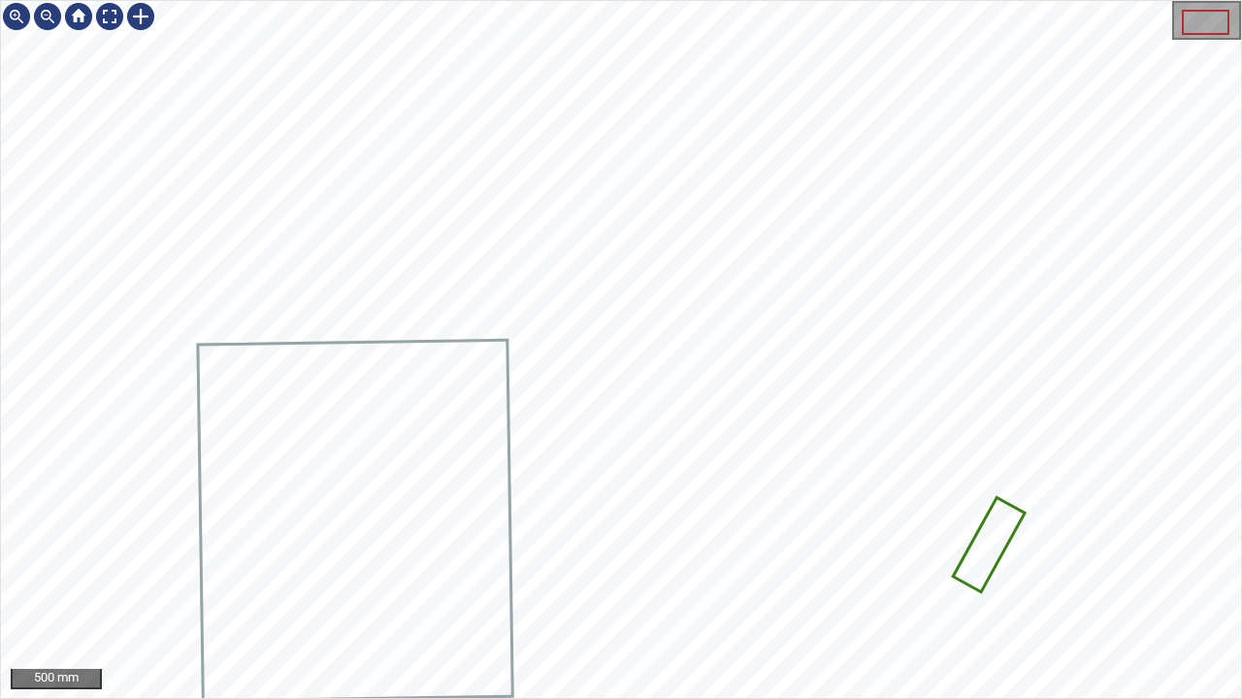
click at [990, 543] on icon at bounding box center [989, 545] width 68 height 90
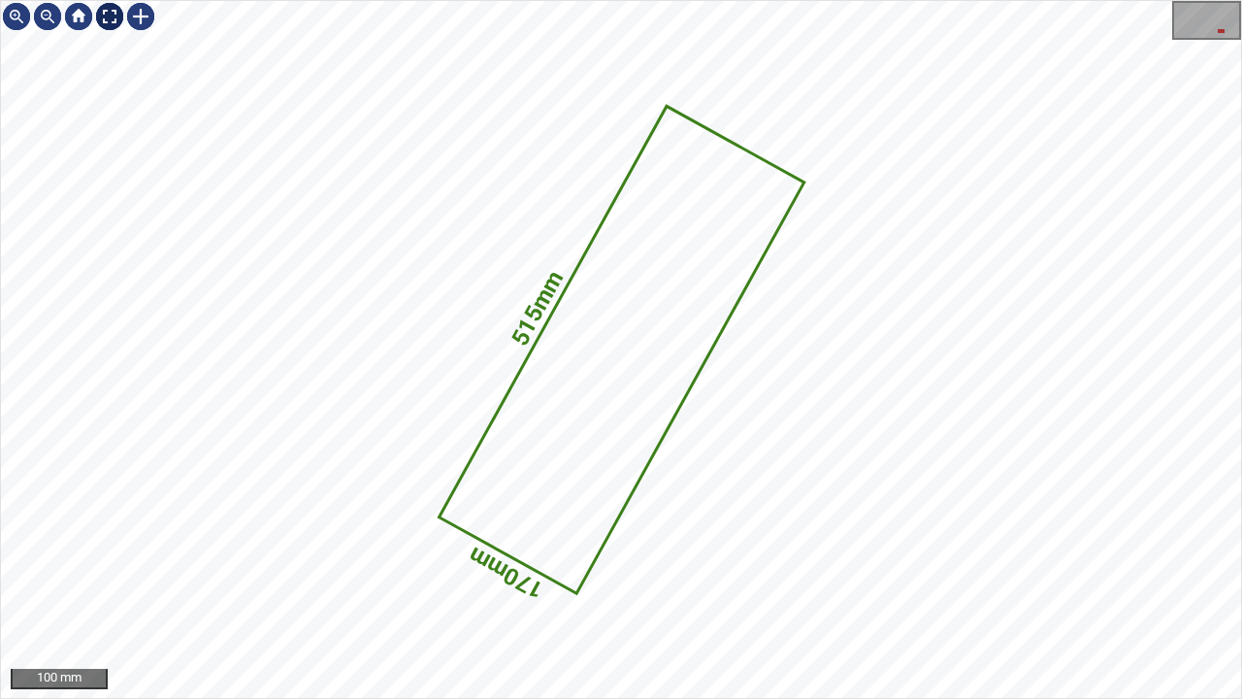
click at [107, 17] on div at bounding box center [109, 16] width 31 height 31
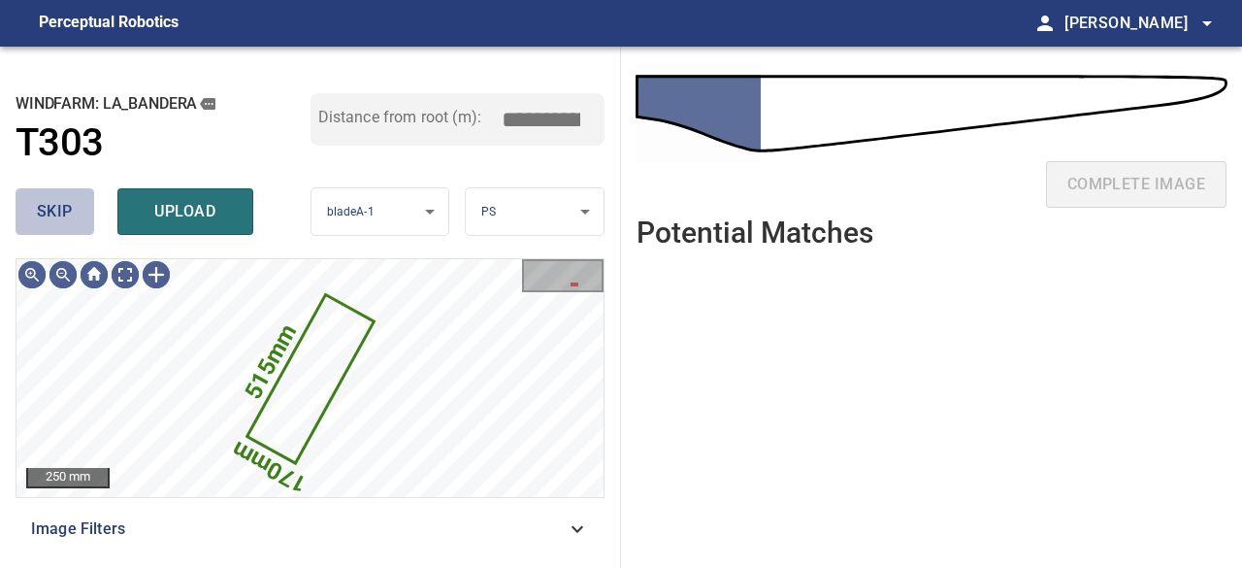
click at [64, 214] on span "skip" at bounding box center [55, 211] width 36 height 27
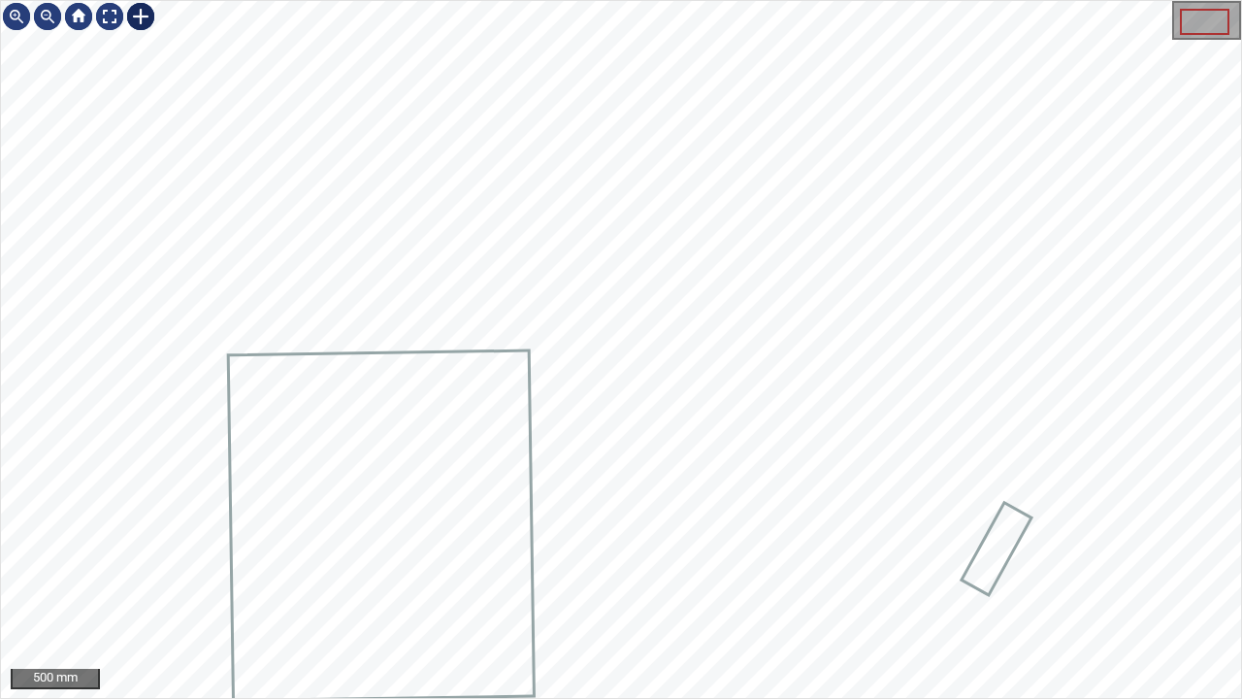
click at [134, 16] on div at bounding box center [140, 16] width 31 height 31
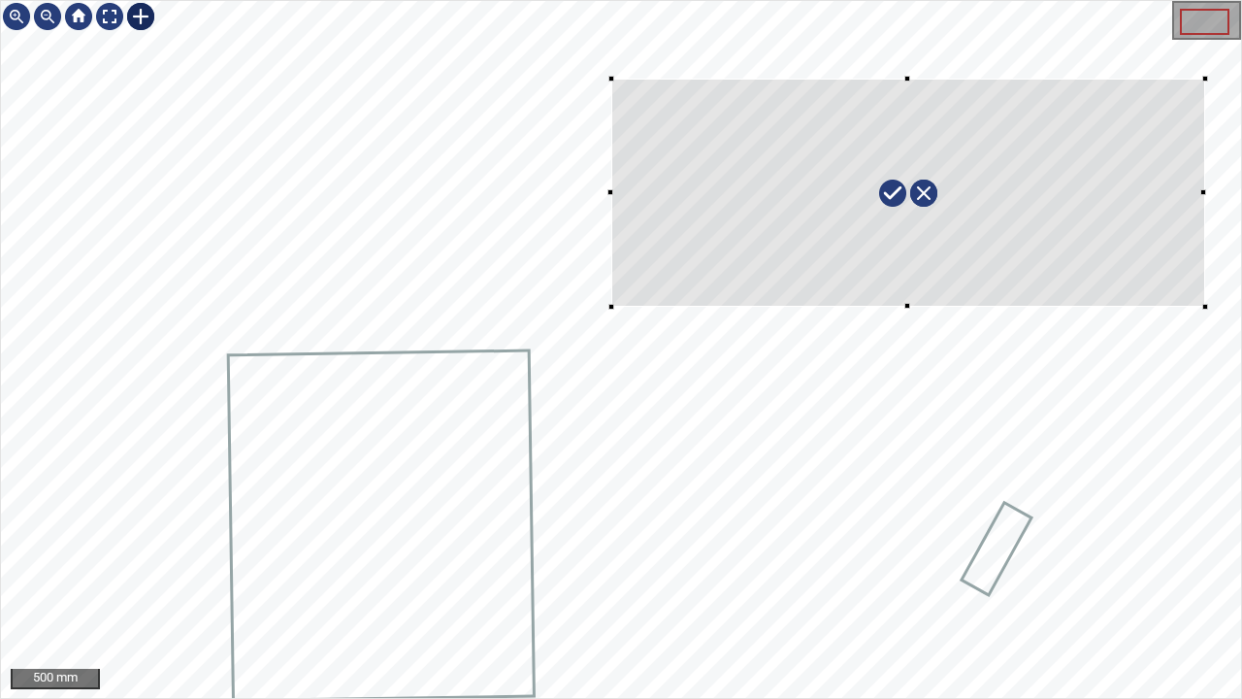
click at [1203, 305] on div at bounding box center [621, 349] width 1240 height 697
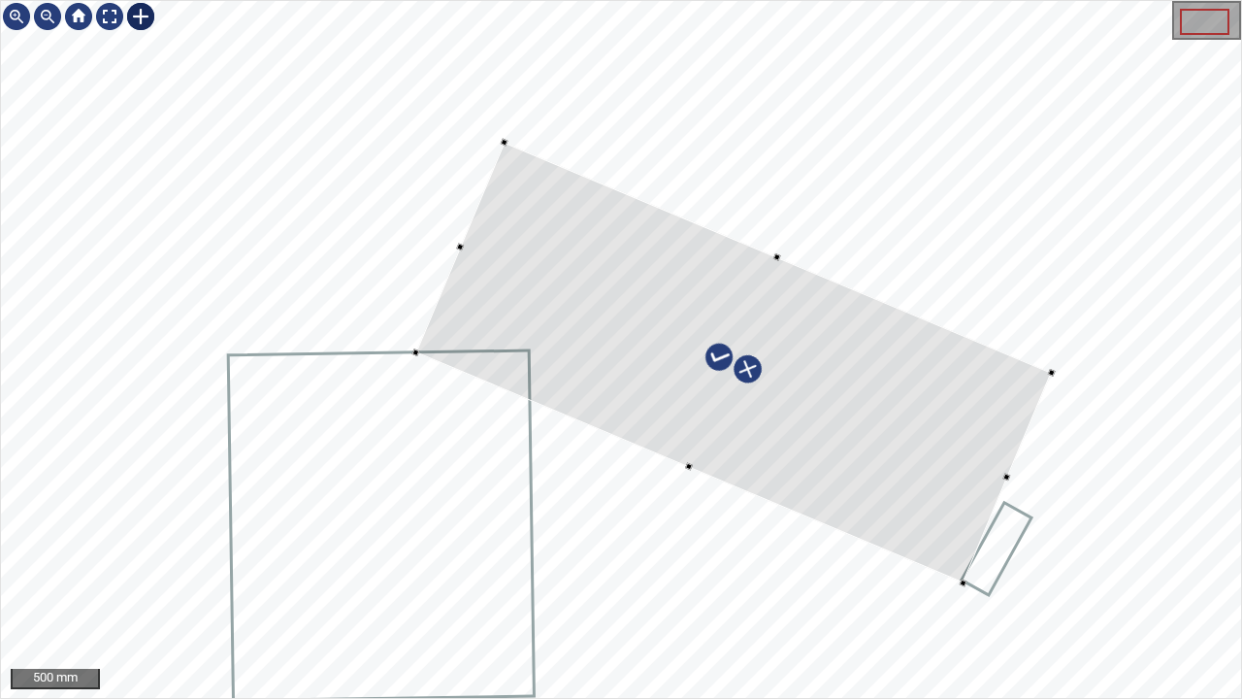
click at [895, 480] on div at bounding box center [733, 363] width 636 height 441
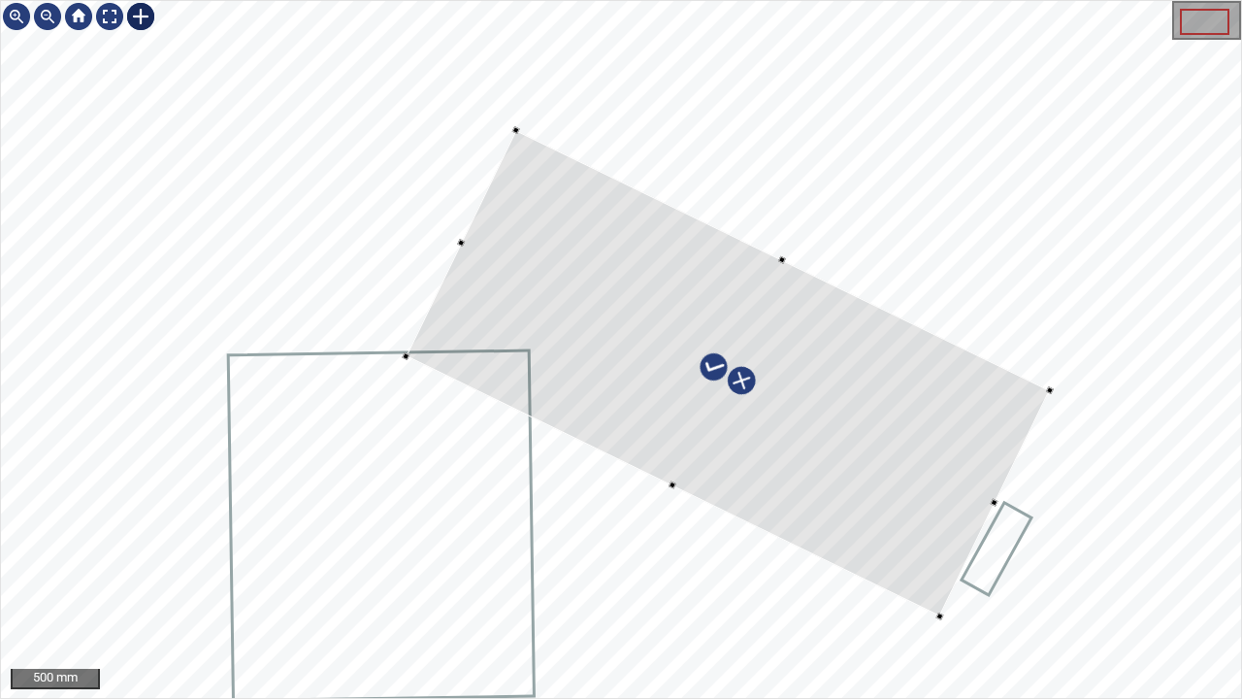
click at [667, 482] on div at bounding box center [673, 486] width 535 height 261
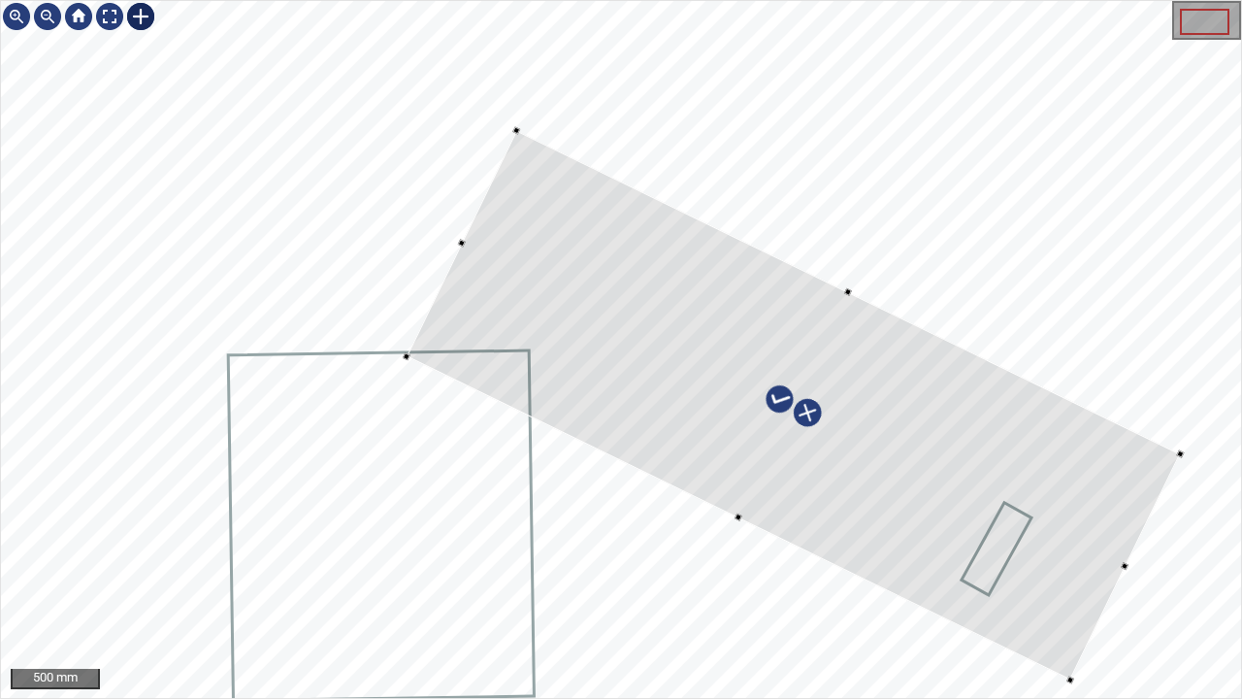
click at [1141, 536] on div at bounding box center [621, 349] width 1240 height 697
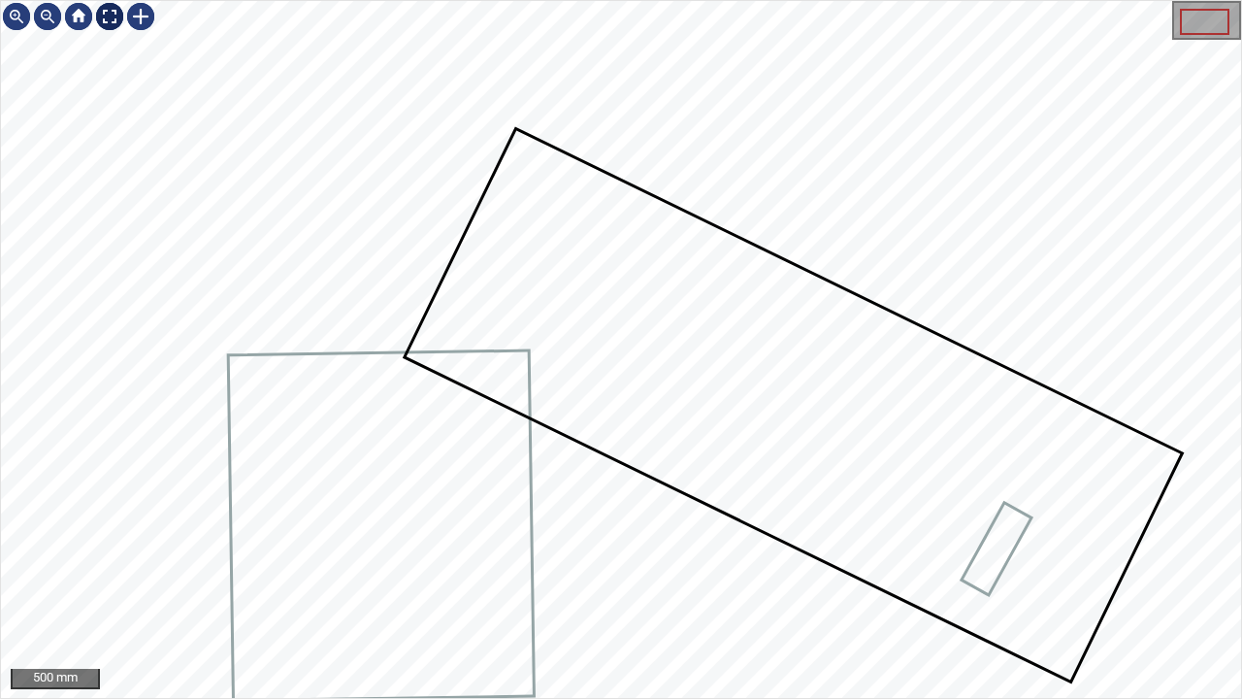
click at [105, 17] on div at bounding box center [109, 16] width 31 height 31
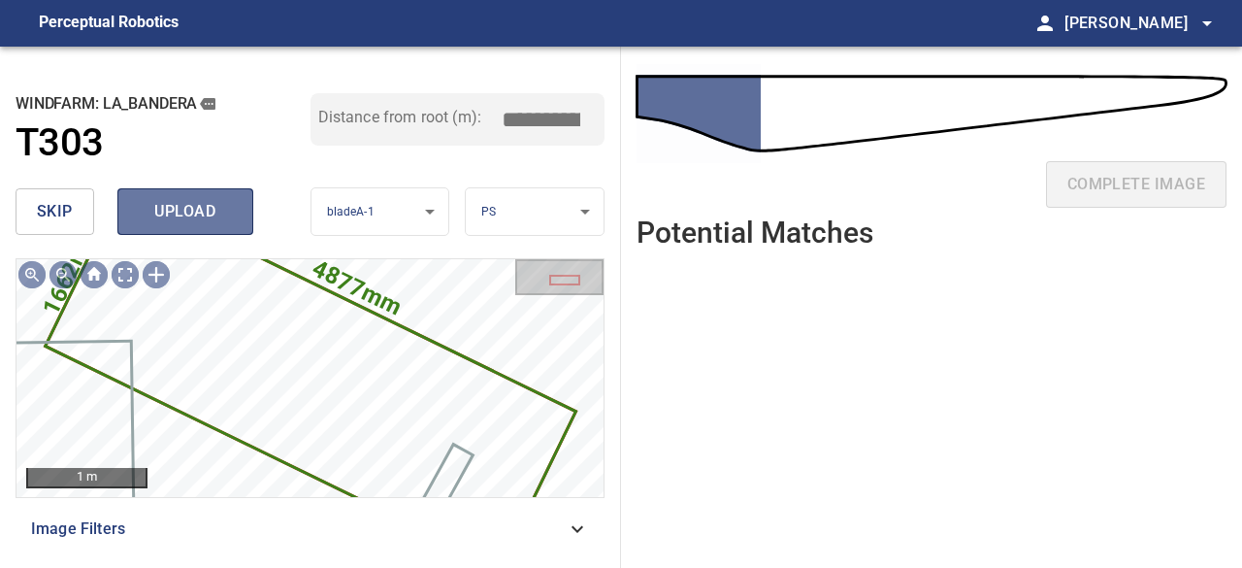
click at [174, 216] on span "upload" at bounding box center [185, 211] width 93 height 27
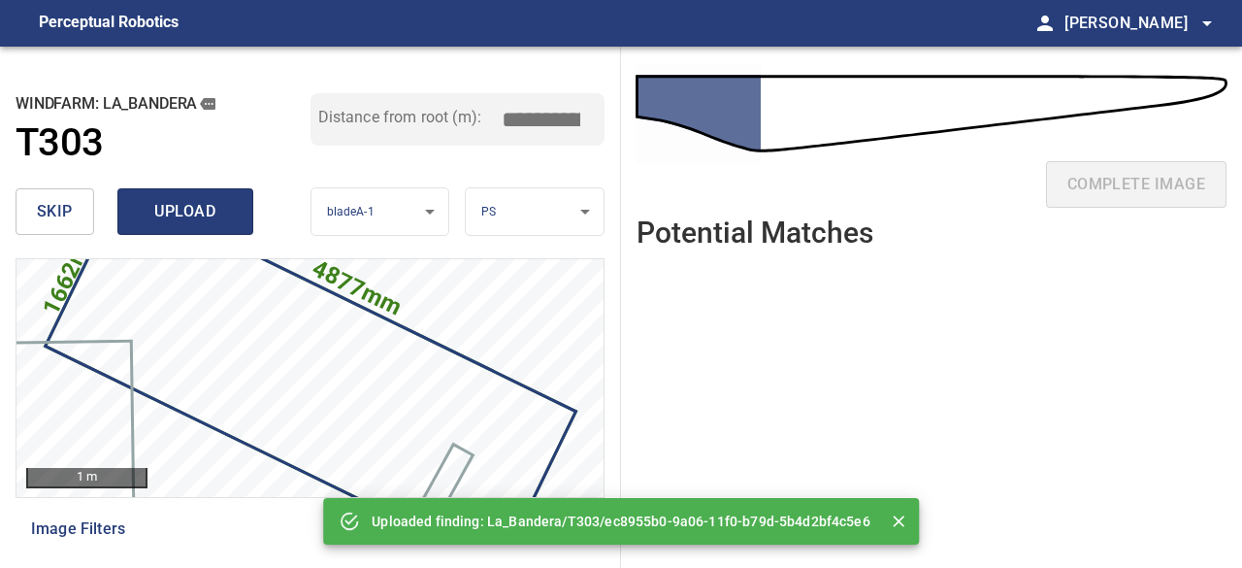
click at [205, 214] on span "upload" at bounding box center [185, 211] width 93 height 27
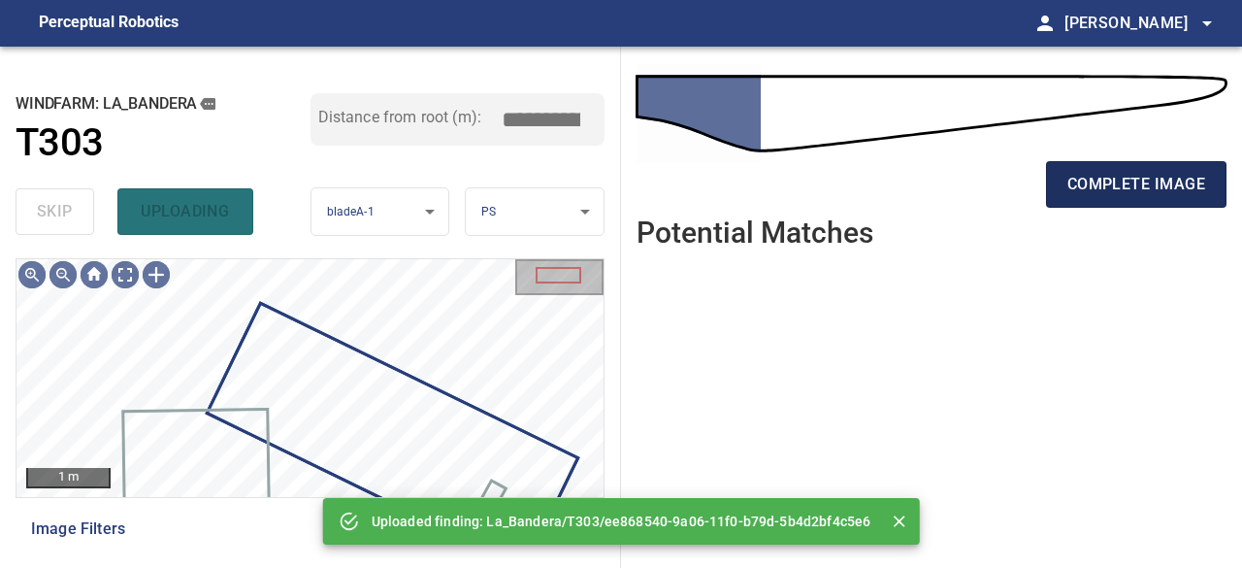
click at [1091, 185] on span "complete image" at bounding box center [1137, 184] width 138 height 27
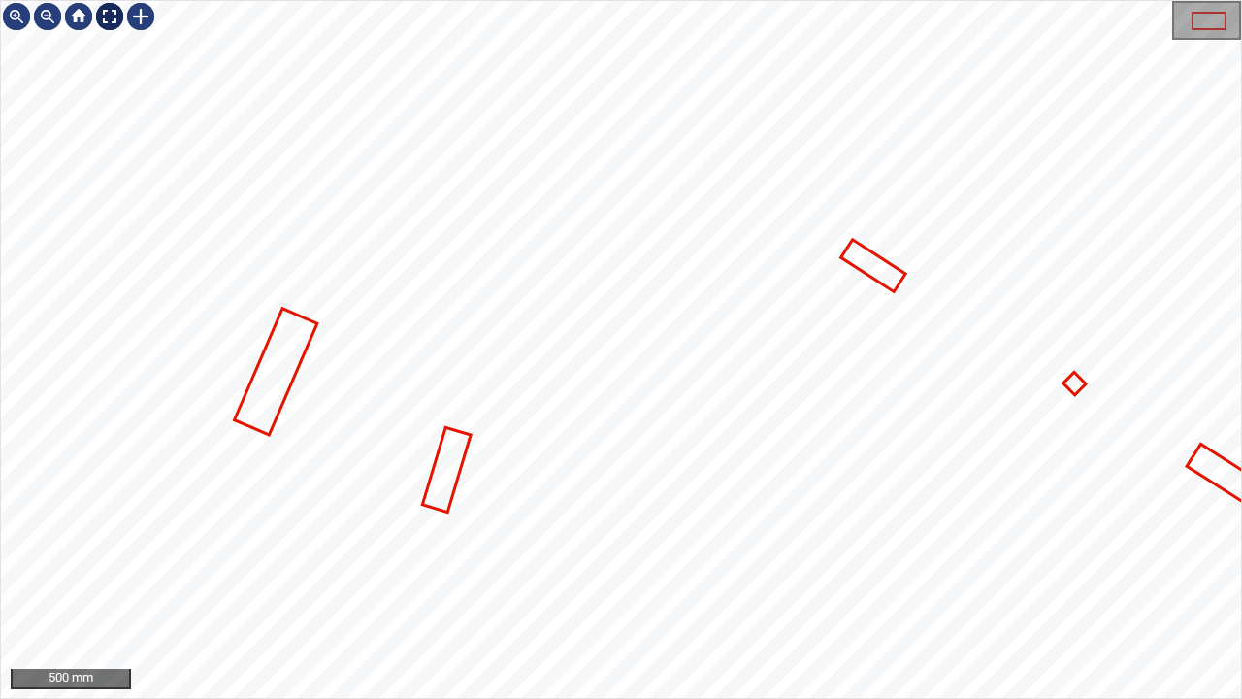
click at [106, 17] on div at bounding box center [109, 16] width 31 height 31
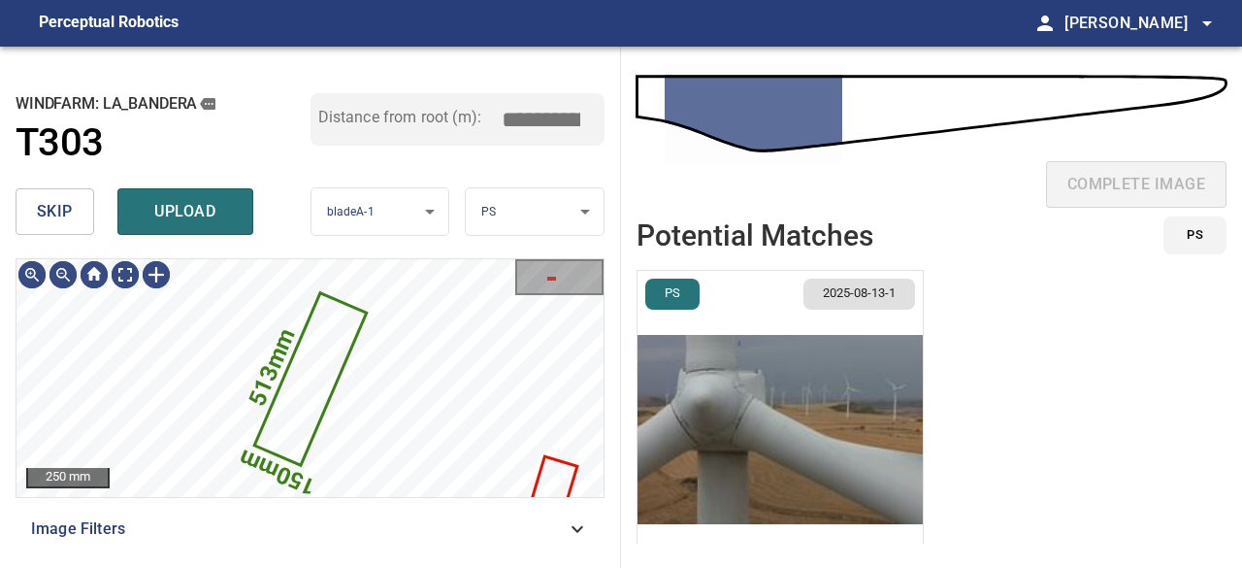
click at [48, 205] on span "skip" at bounding box center [55, 211] width 36 height 27
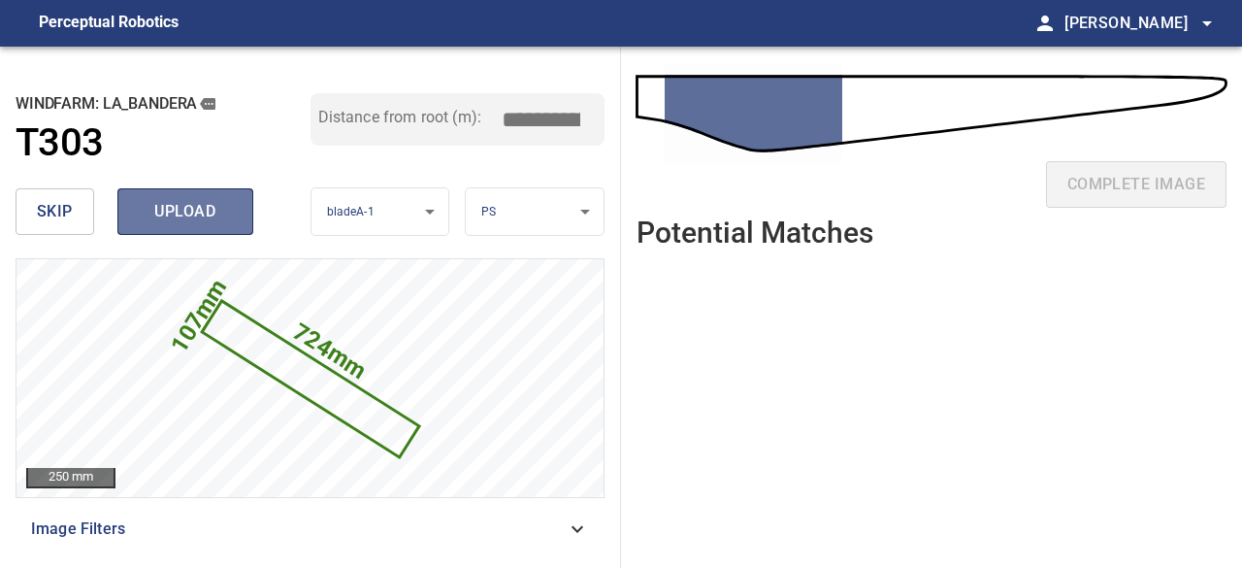
click at [184, 214] on span "upload" at bounding box center [185, 211] width 93 height 27
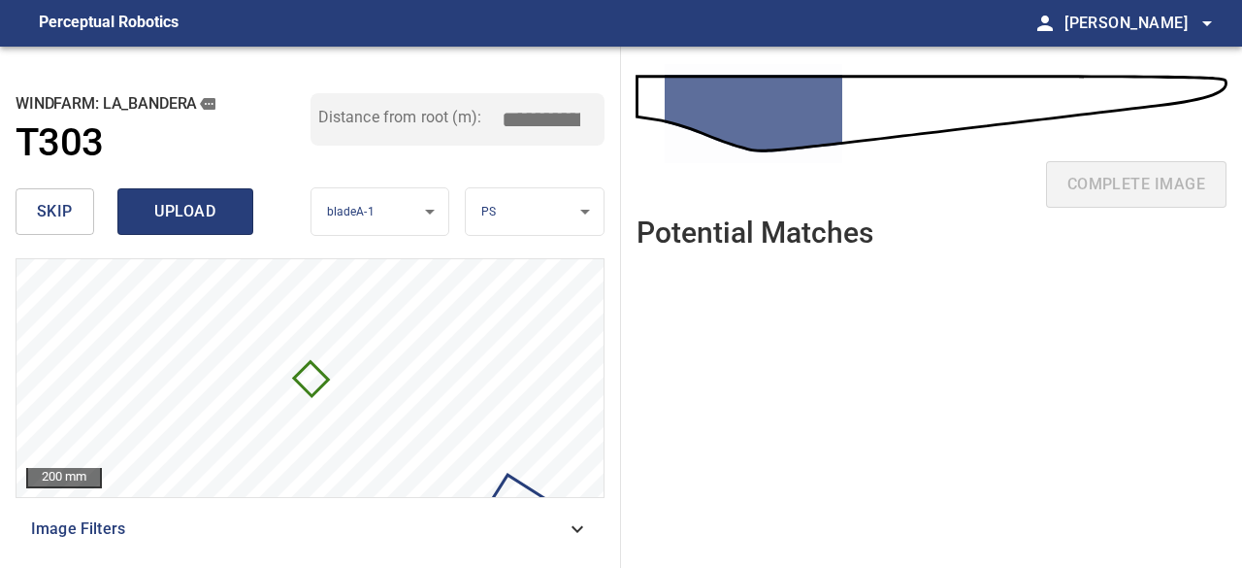
click at [192, 213] on span "upload" at bounding box center [185, 211] width 93 height 27
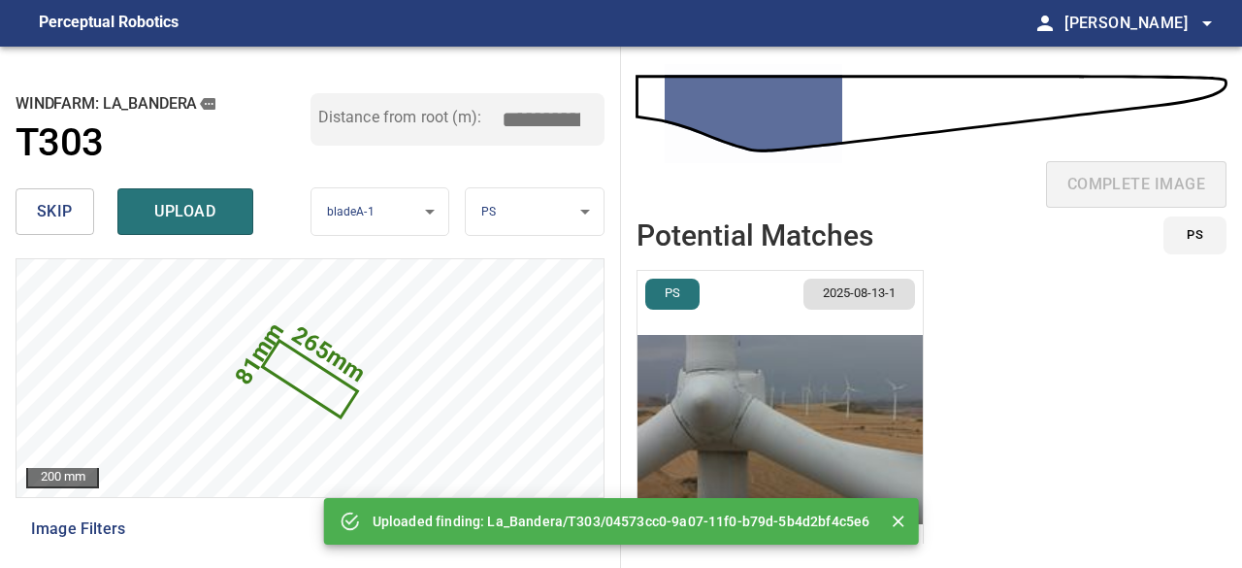
click at [192, 211] on span "upload" at bounding box center [185, 211] width 93 height 27
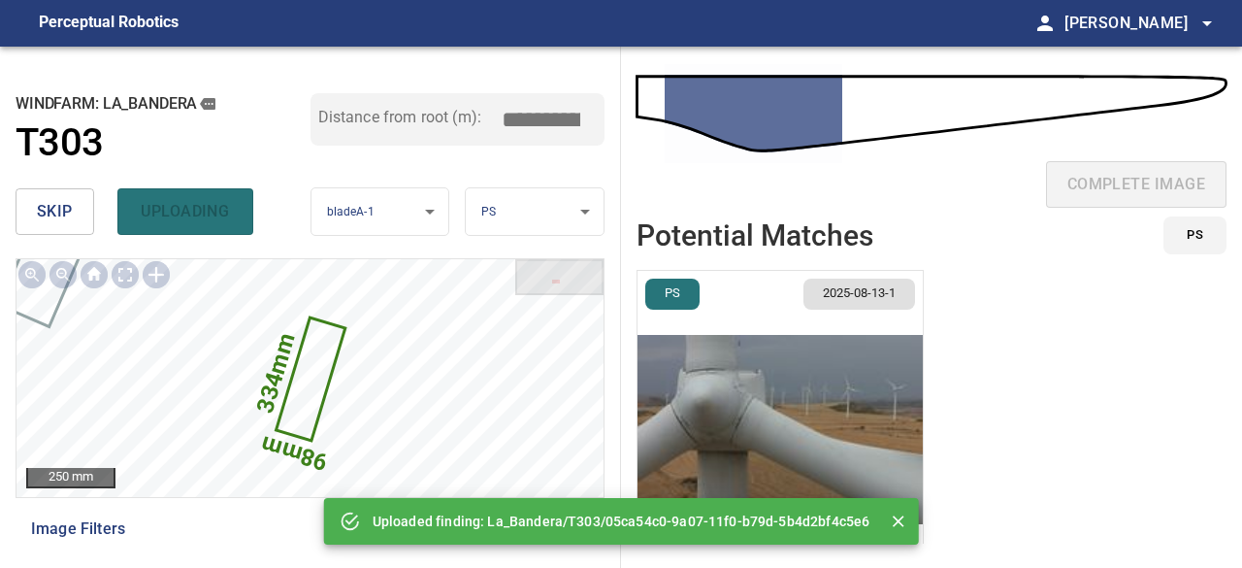
click at [49, 208] on span "skip" at bounding box center [55, 211] width 36 height 27
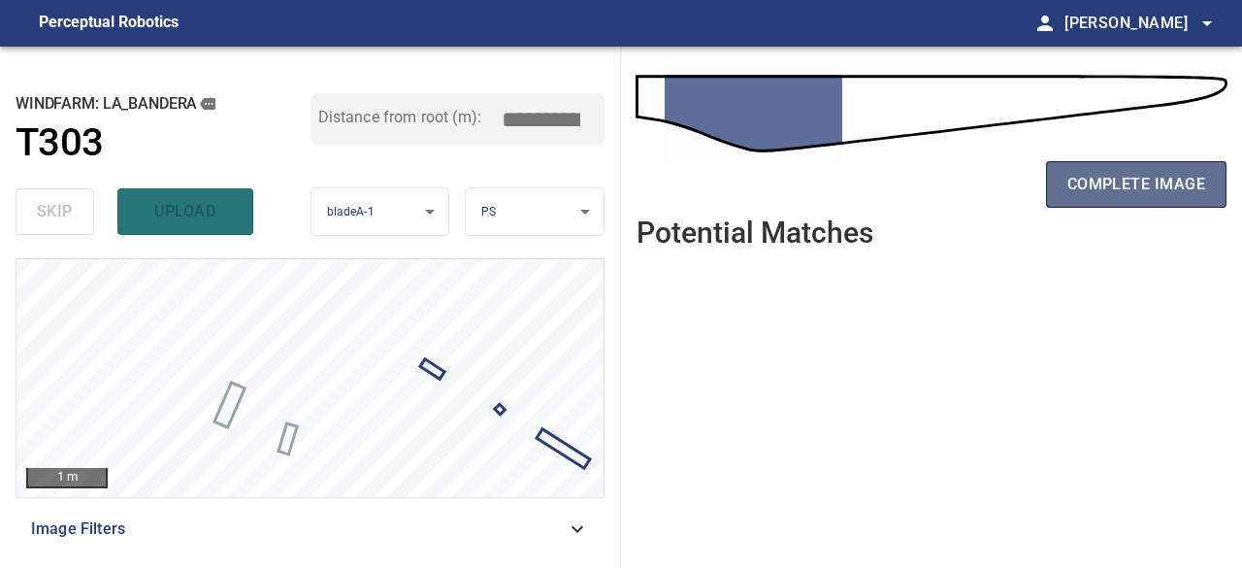
click at [1097, 191] on span "complete image" at bounding box center [1137, 184] width 138 height 27
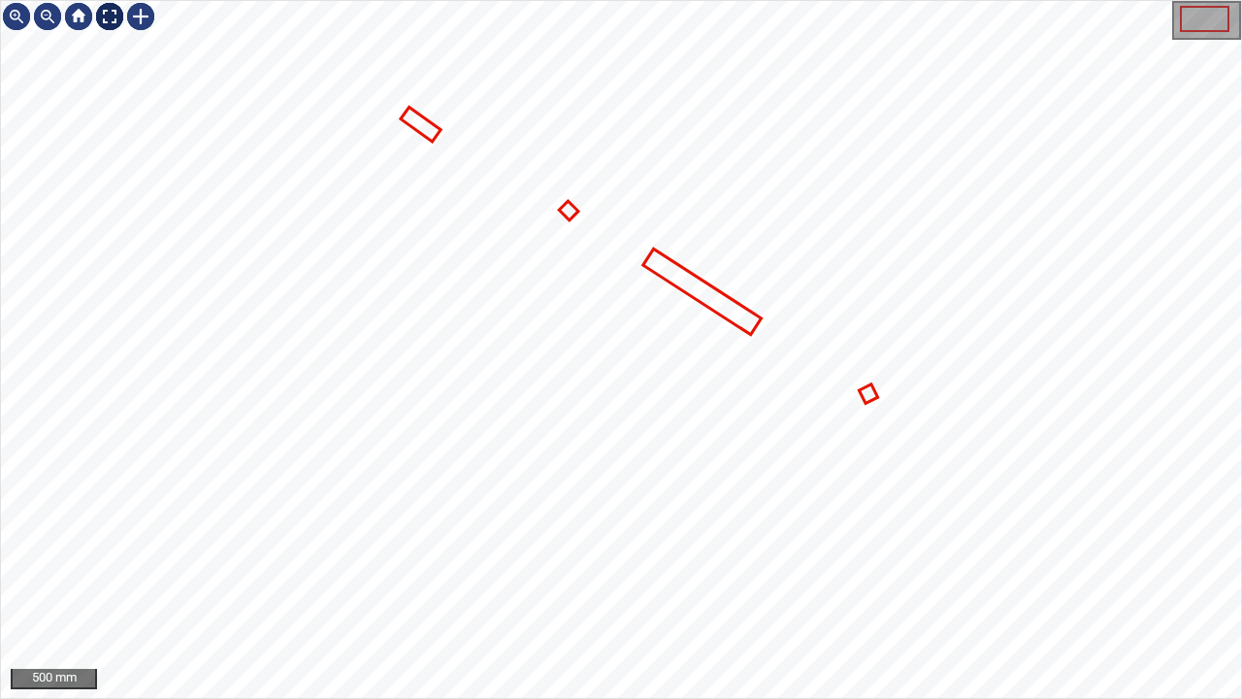
click at [102, 10] on div at bounding box center [109, 16] width 31 height 31
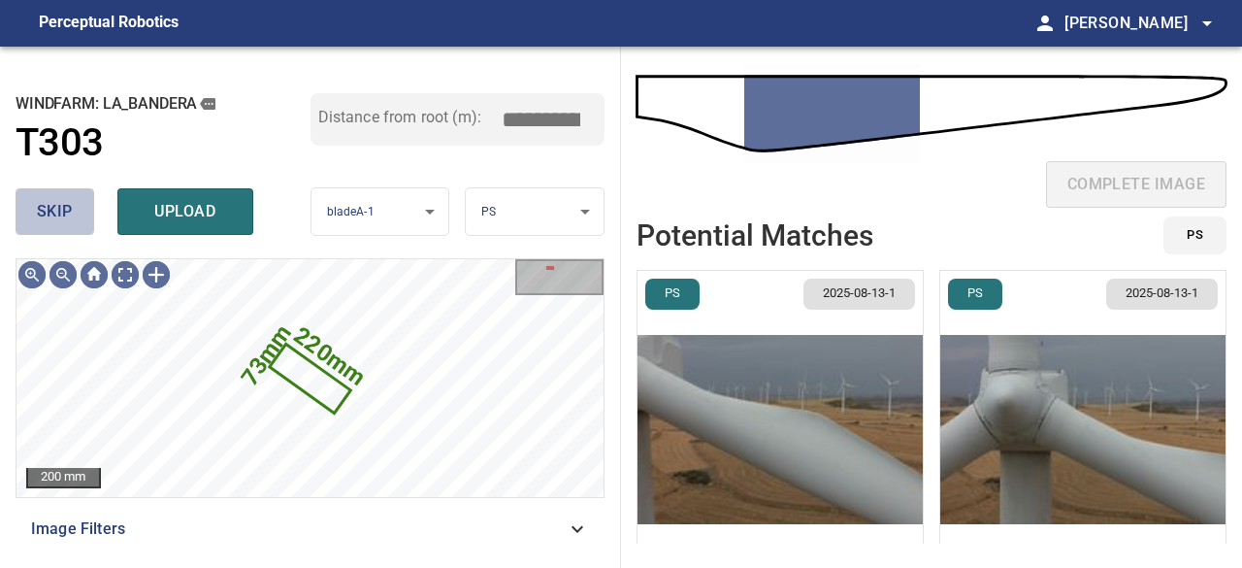
click at [65, 205] on span "skip" at bounding box center [55, 211] width 36 height 27
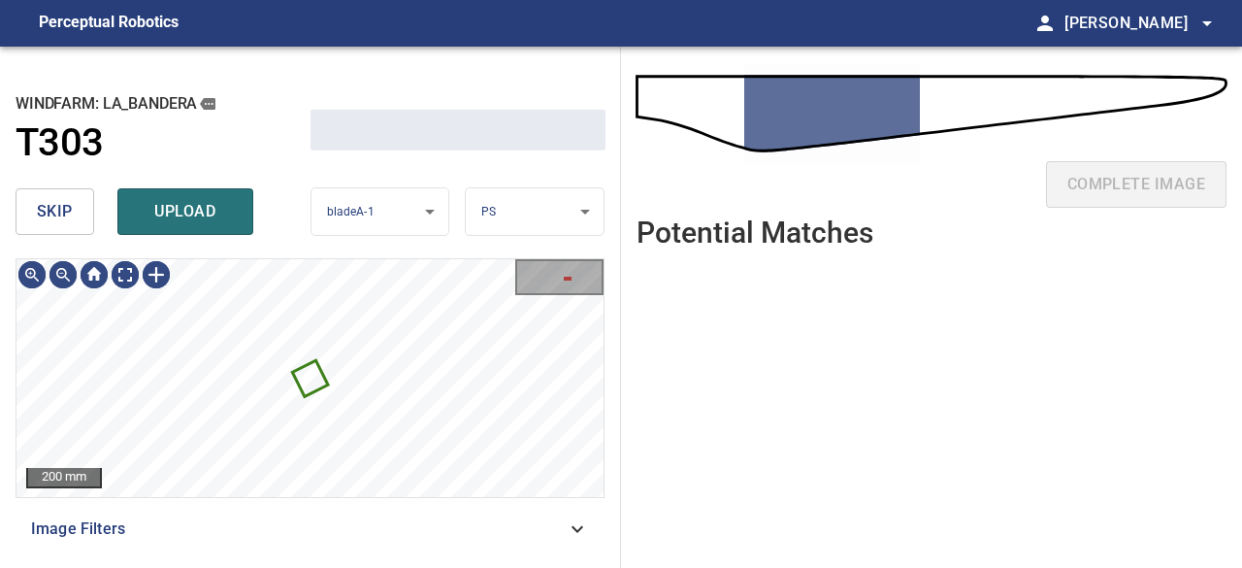
click at [65, 205] on span "skip" at bounding box center [55, 211] width 36 height 27
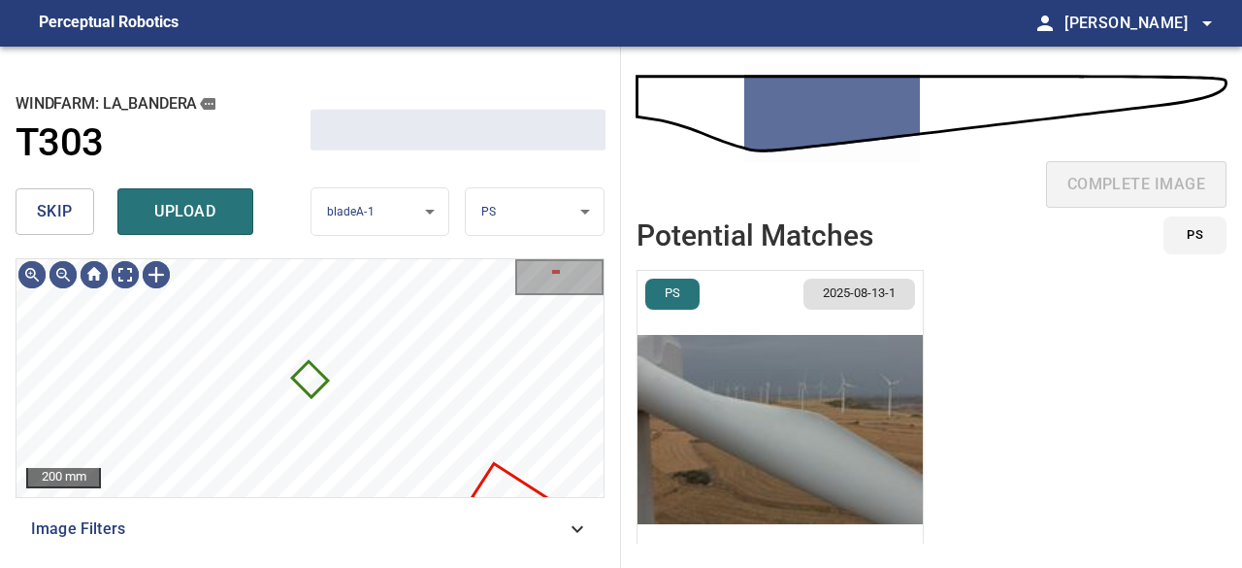
click at [65, 205] on span "skip" at bounding box center [55, 211] width 36 height 27
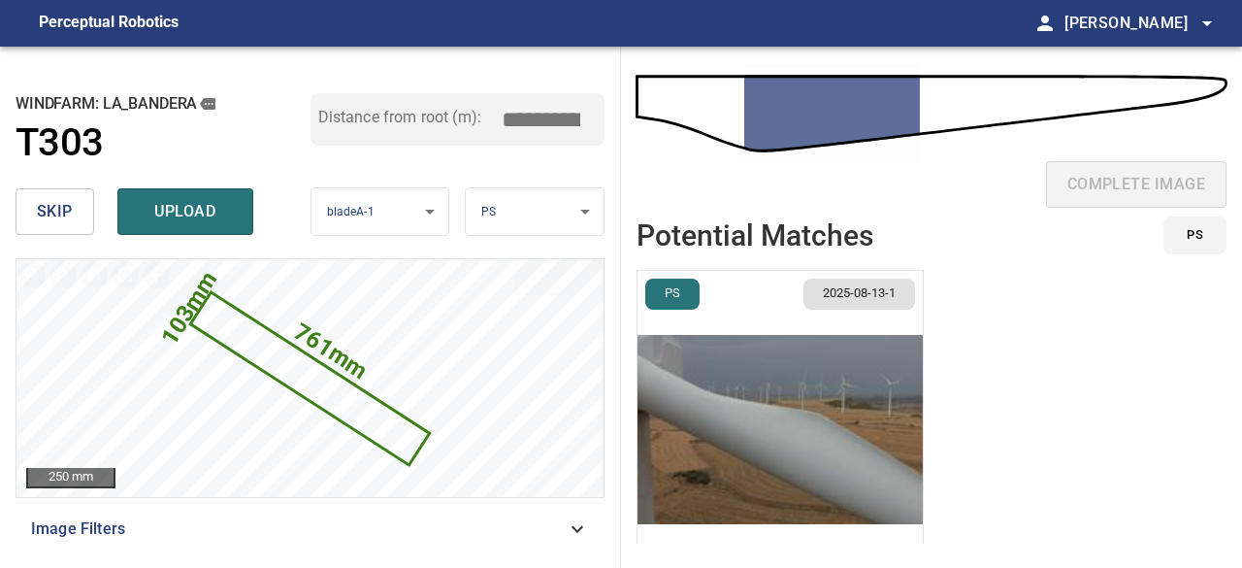
click at [65, 205] on span "skip" at bounding box center [55, 211] width 36 height 27
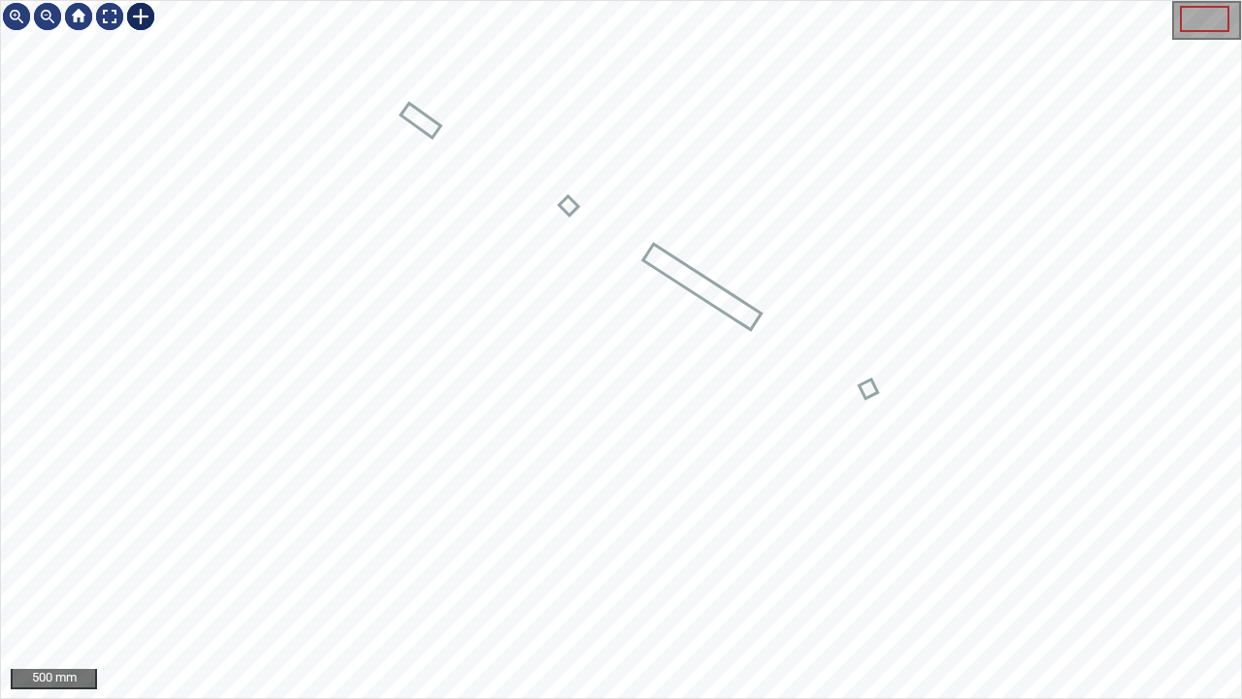
click at [142, 21] on div at bounding box center [140, 16] width 31 height 31
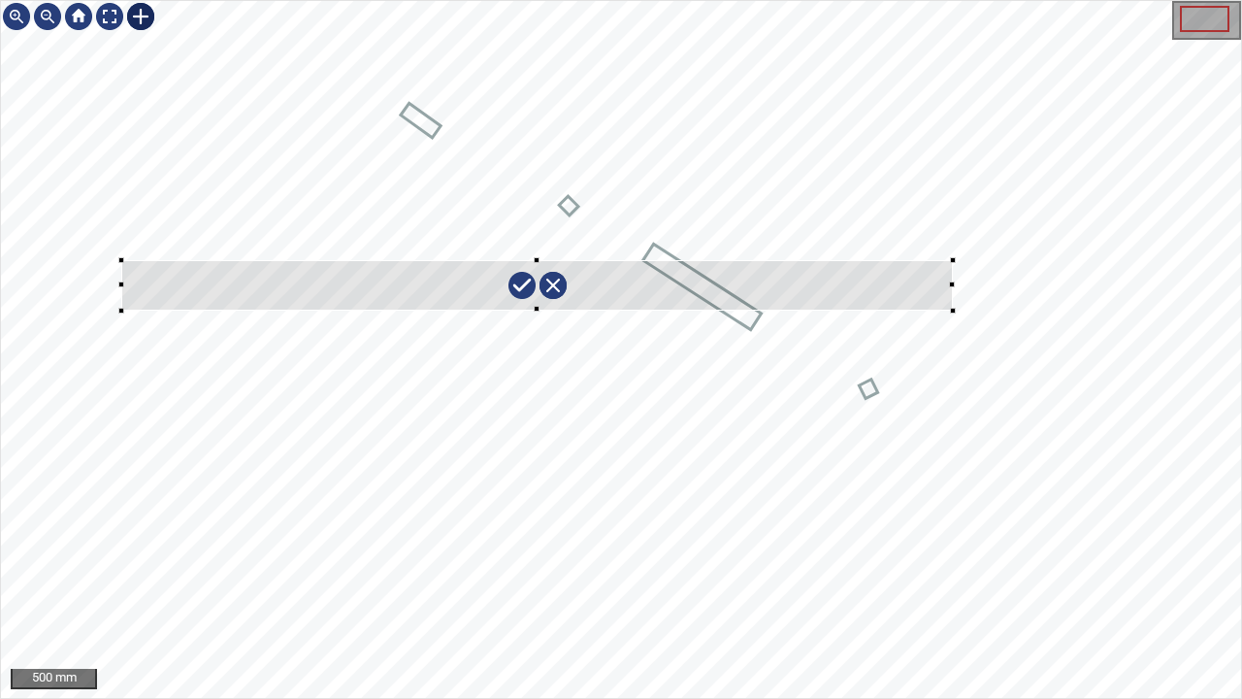
click at [953, 310] on div at bounding box center [621, 349] width 1240 height 697
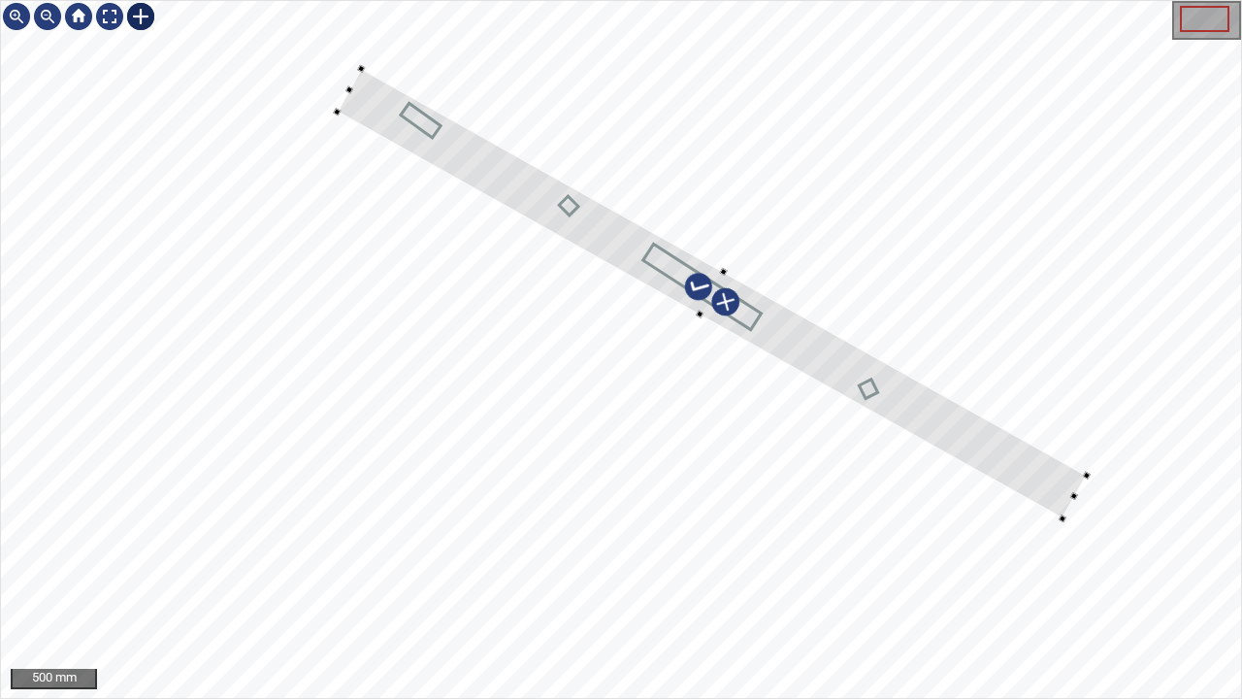
click at [978, 446] on div at bounding box center [712, 294] width 750 height 450
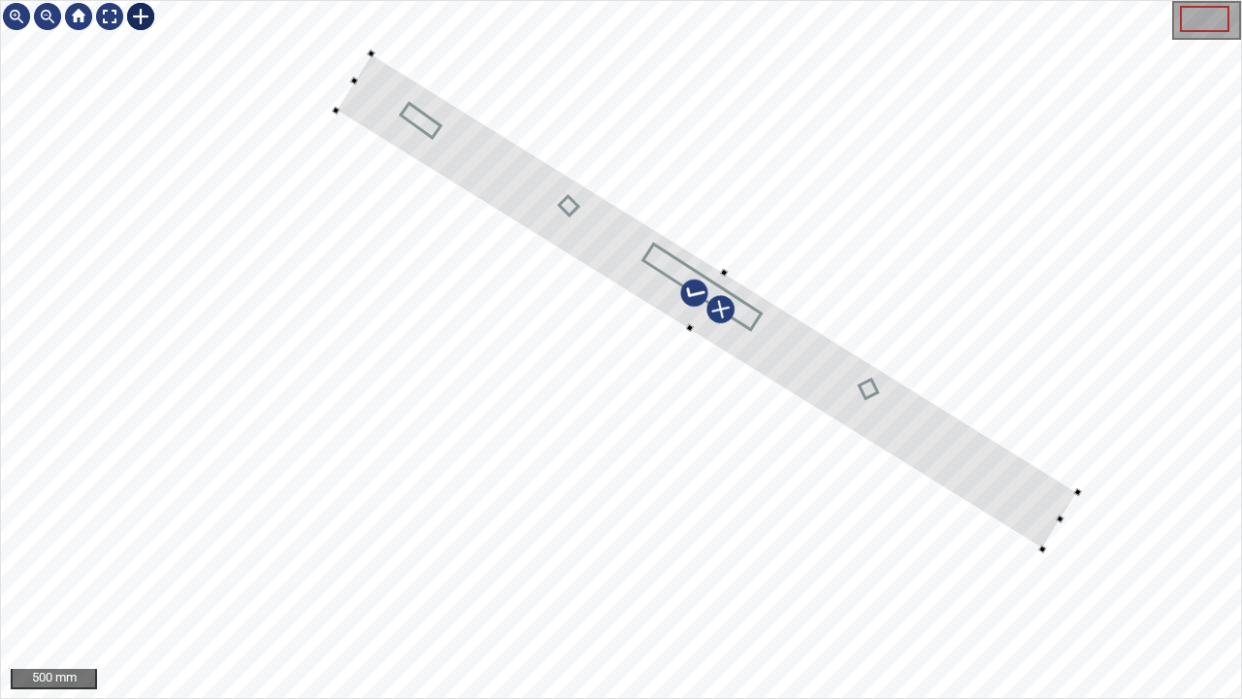
click at [689, 332] on div at bounding box center [621, 349] width 1240 height 697
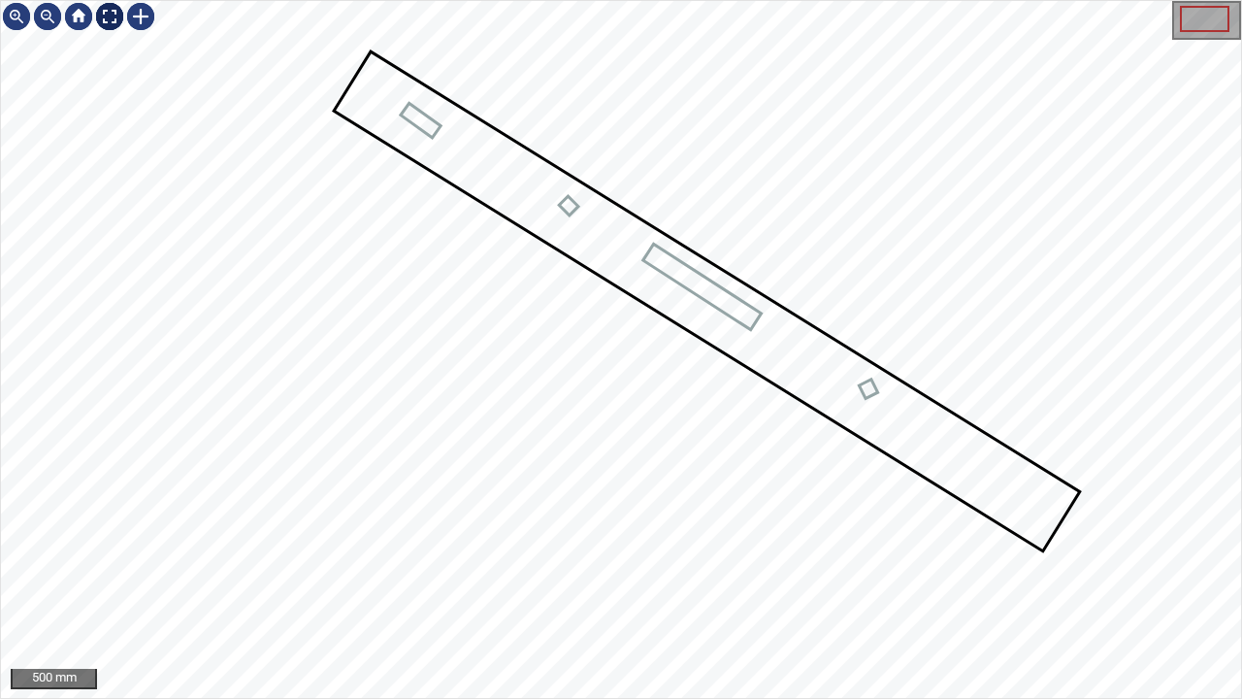
click at [115, 14] on div at bounding box center [109, 16] width 31 height 31
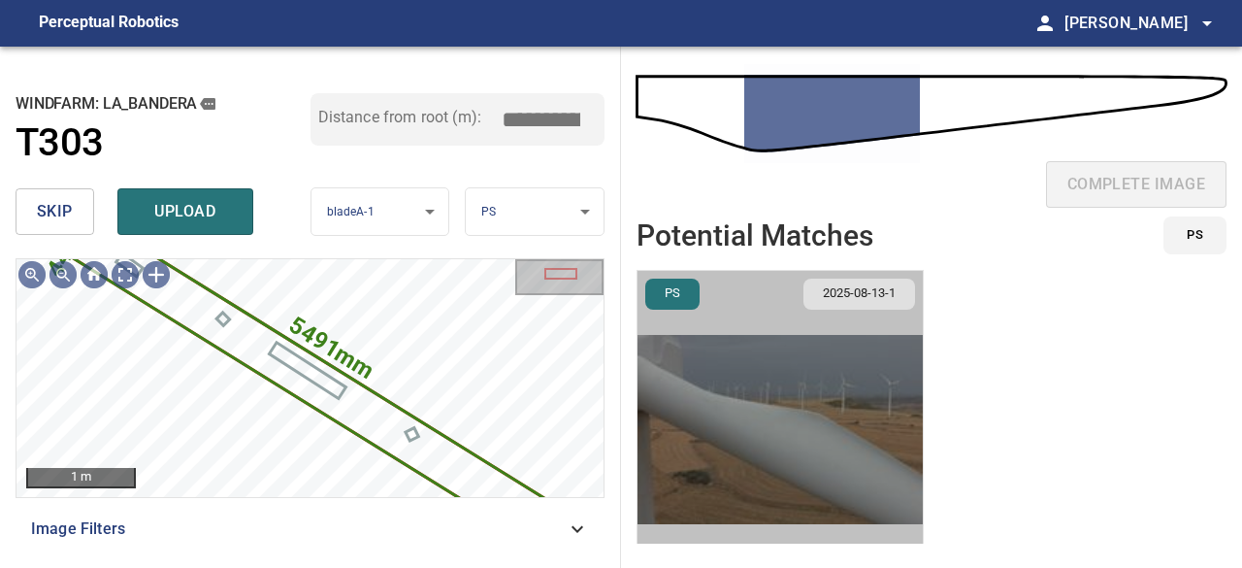
click at [820, 421] on img "button" at bounding box center [780, 429] width 285 height 317
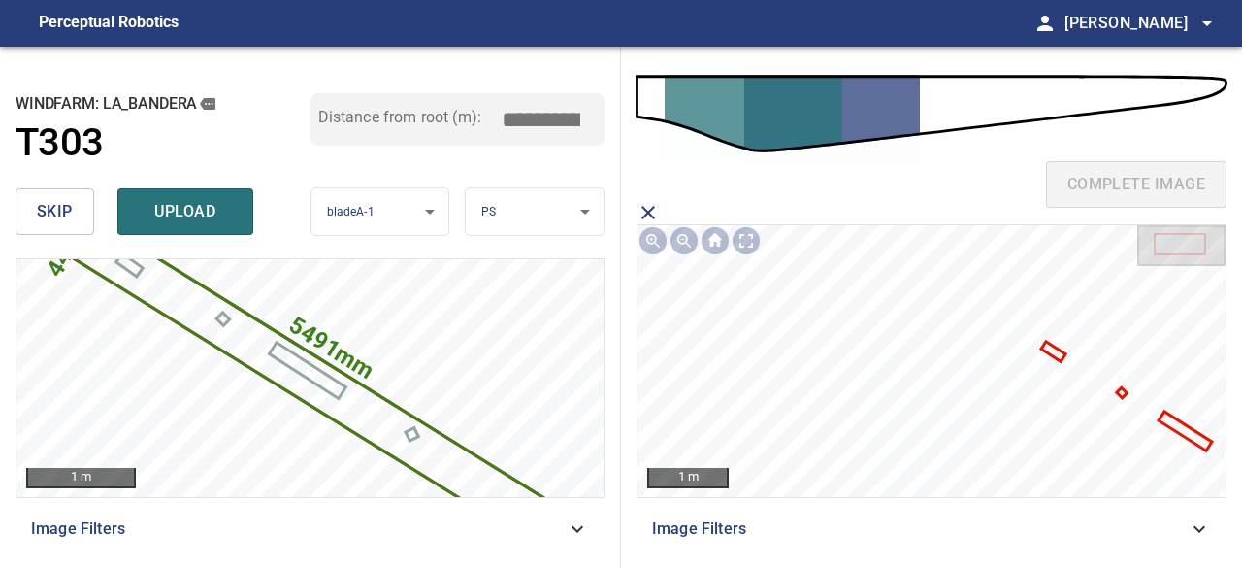
click at [1044, 347] on icon at bounding box center [1053, 352] width 20 height 16
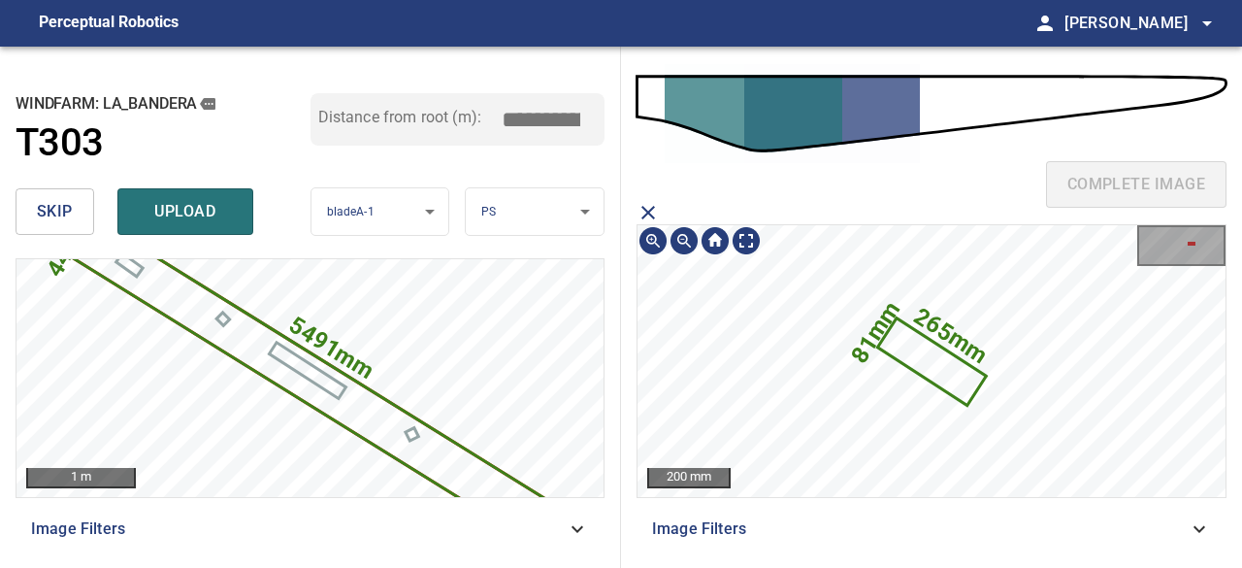
click at [949, 376] on icon at bounding box center [932, 361] width 104 height 82
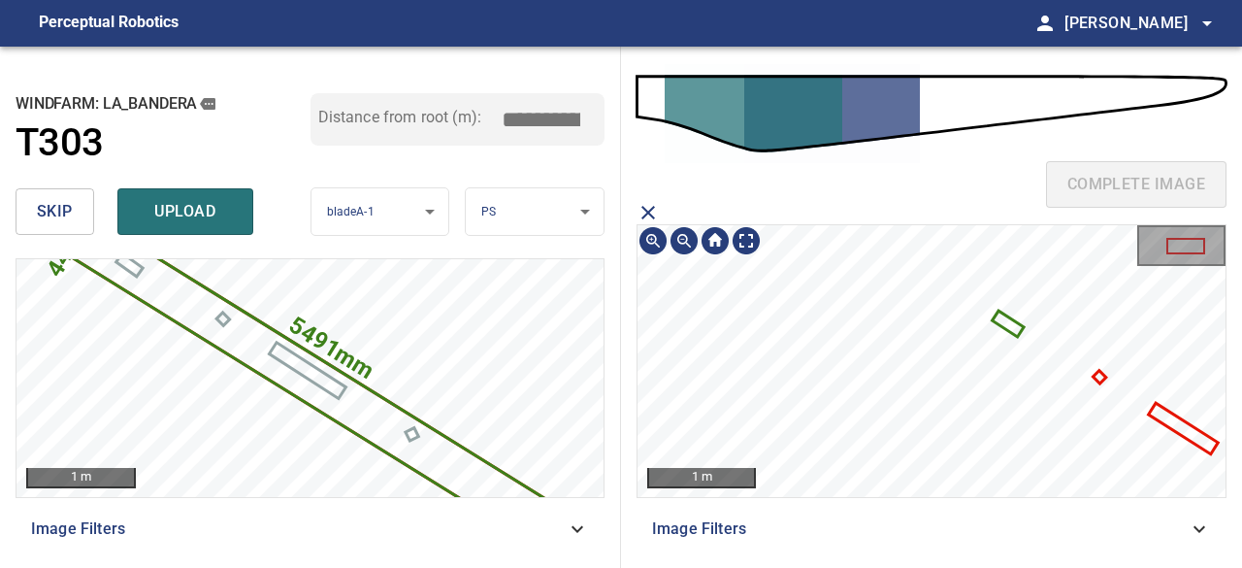
click at [1165, 418] on icon at bounding box center [1184, 428] width 66 height 47
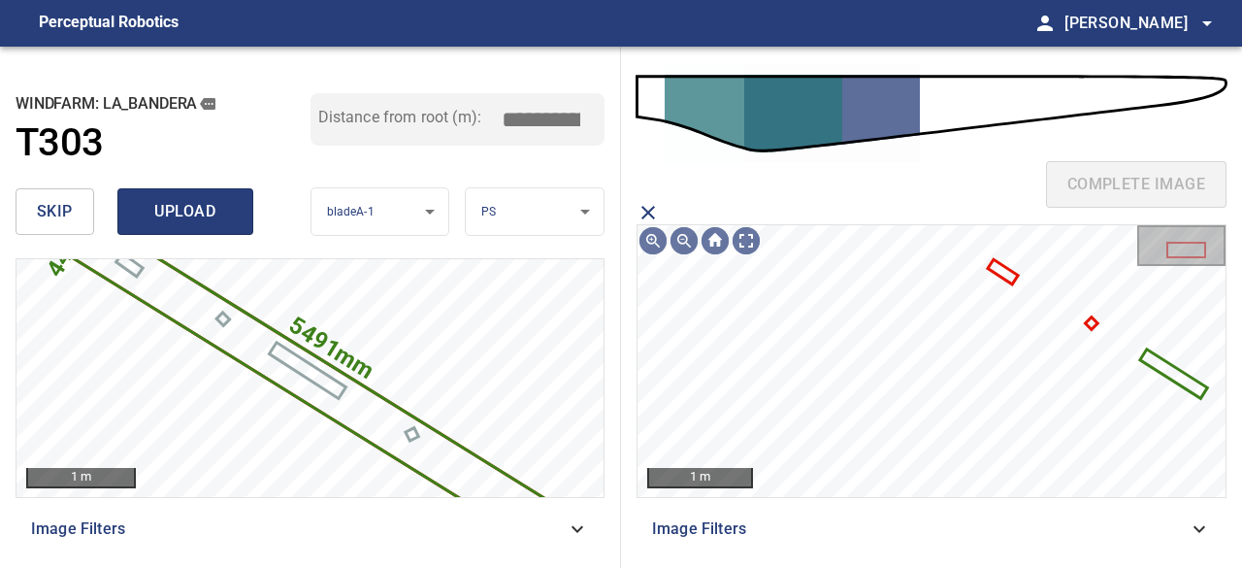
click at [185, 214] on span "upload" at bounding box center [185, 211] width 93 height 27
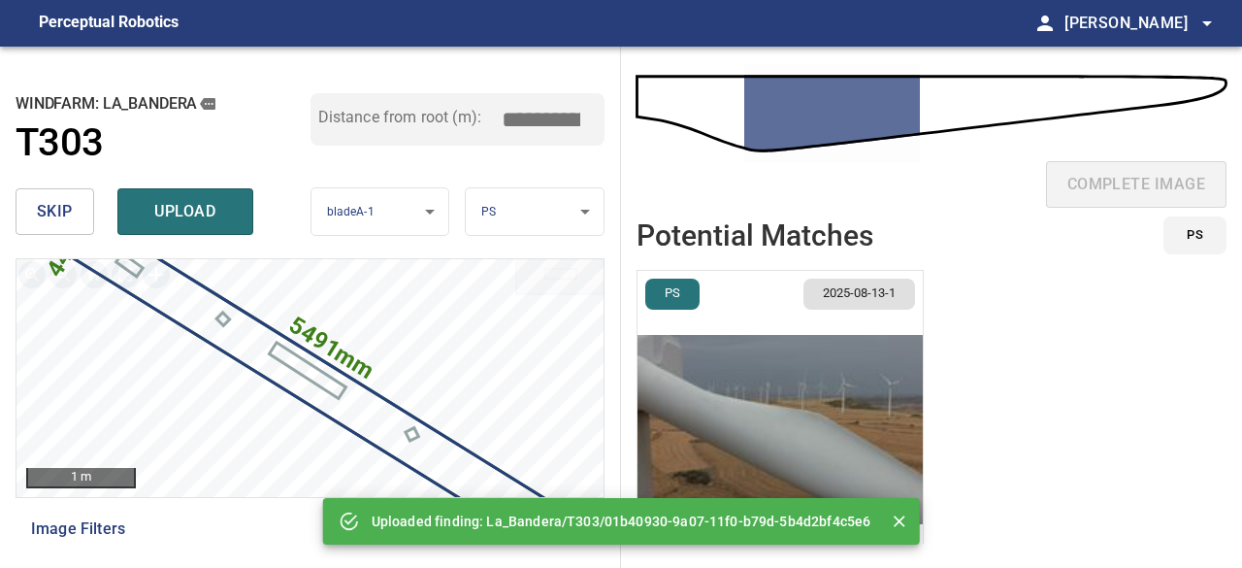
click at [782, 405] on img "button" at bounding box center [780, 429] width 285 height 317
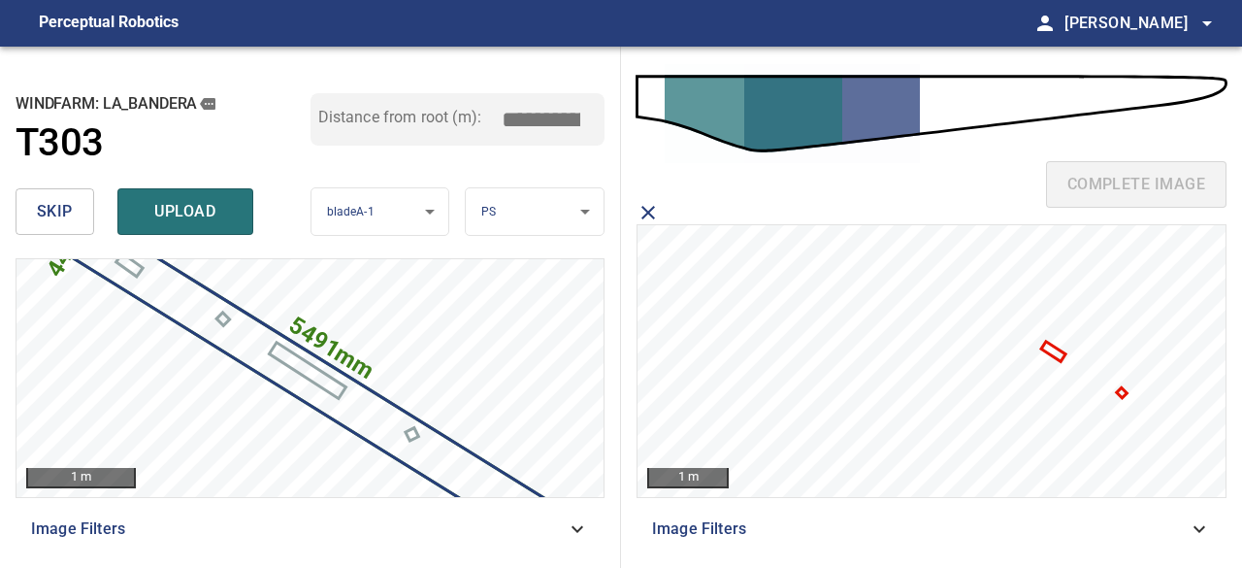
click at [1050, 351] on icon at bounding box center [1053, 352] width 20 height 16
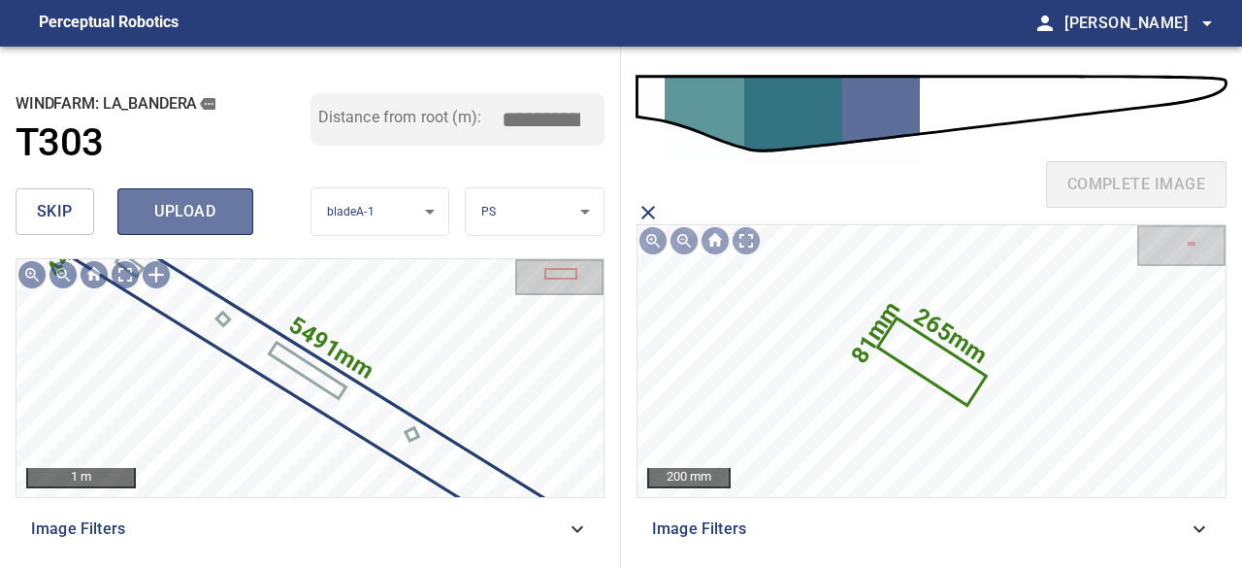
click at [208, 222] on span "upload" at bounding box center [185, 211] width 93 height 27
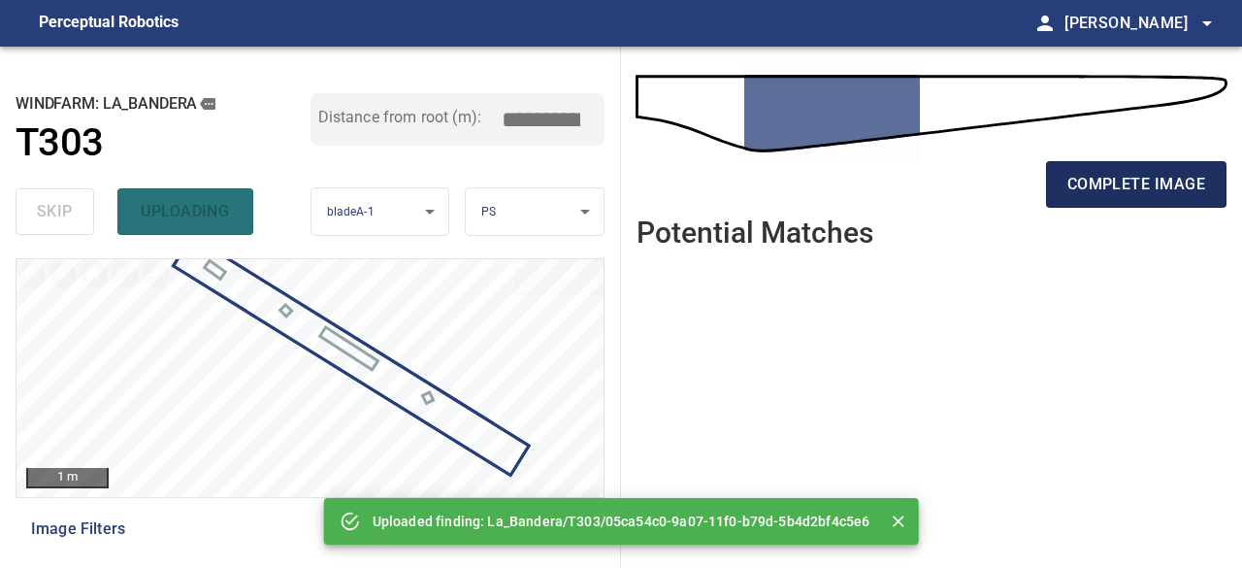
click at [1158, 195] on span "complete image" at bounding box center [1137, 184] width 138 height 27
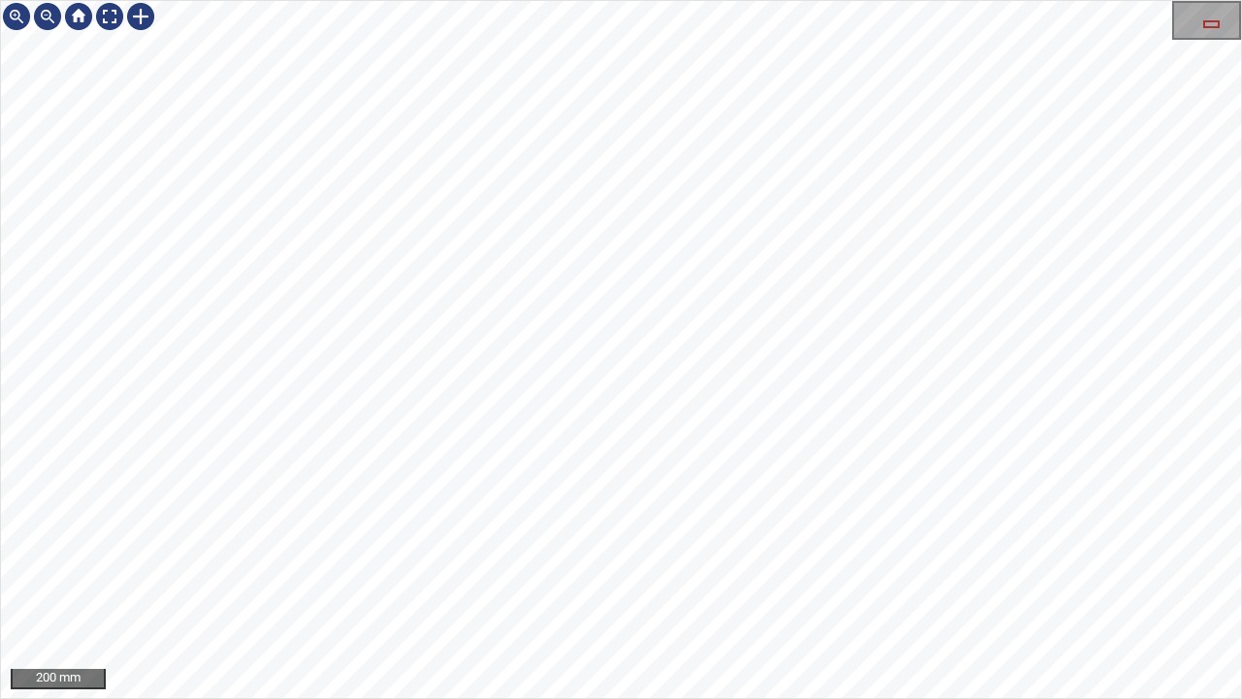
click at [0, 76] on div "200 mm" at bounding box center [621, 349] width 1242 height 699
click at [0, 140] on div "200 mm" at bounding box center [621, 349] width 1242 height 699
click at [138, 17] on div at bounding box center [140, 16] width 31 height 31
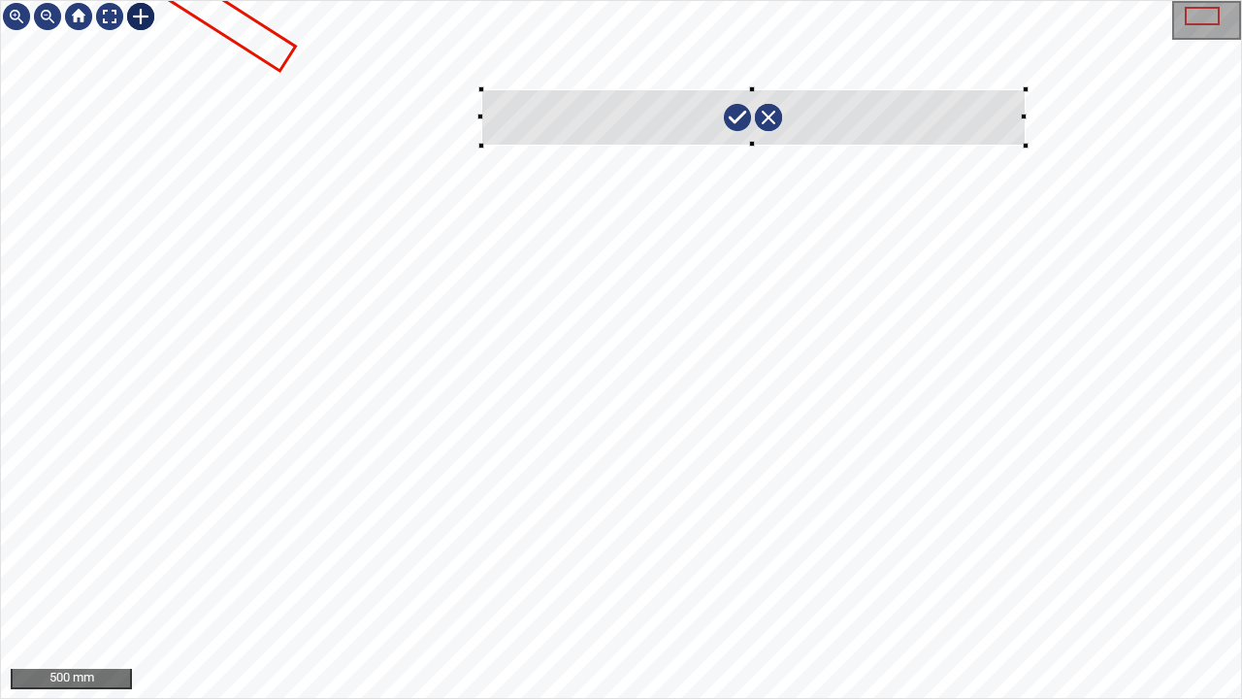
click at [1024, 142] on div at bounding box center [621, 349] width 1240 height 697
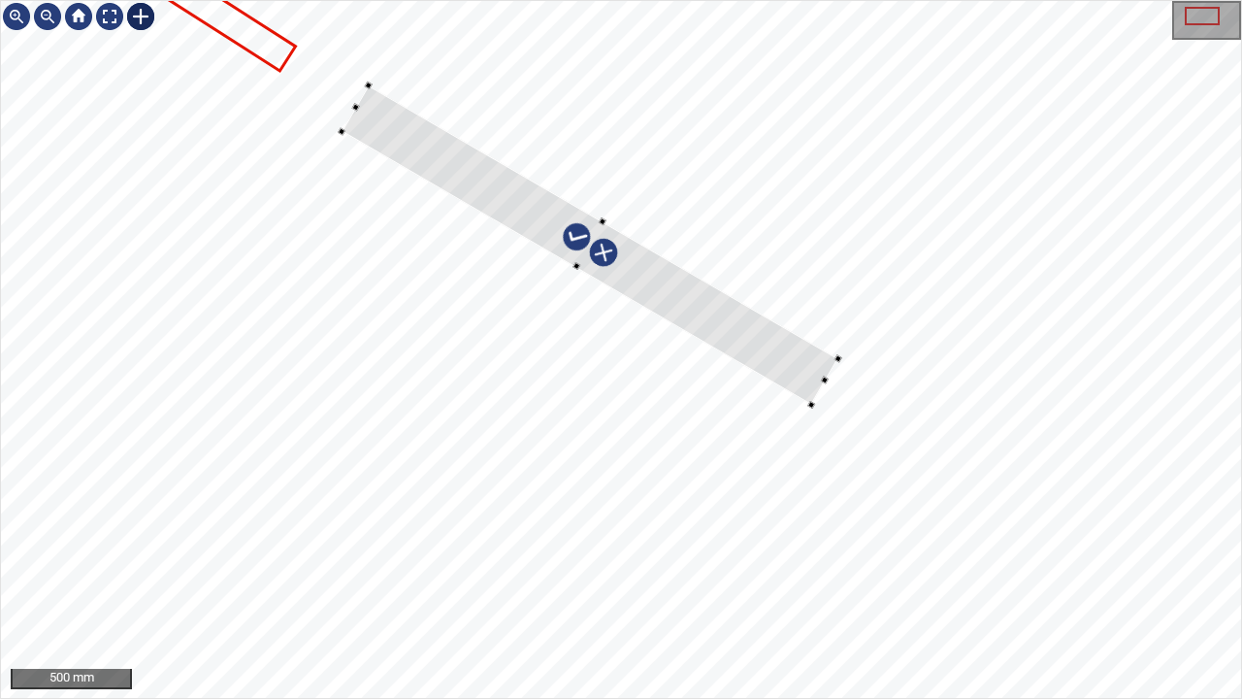
click at [729, 316] on div at bounding box center [591, 244] width 497 height 319
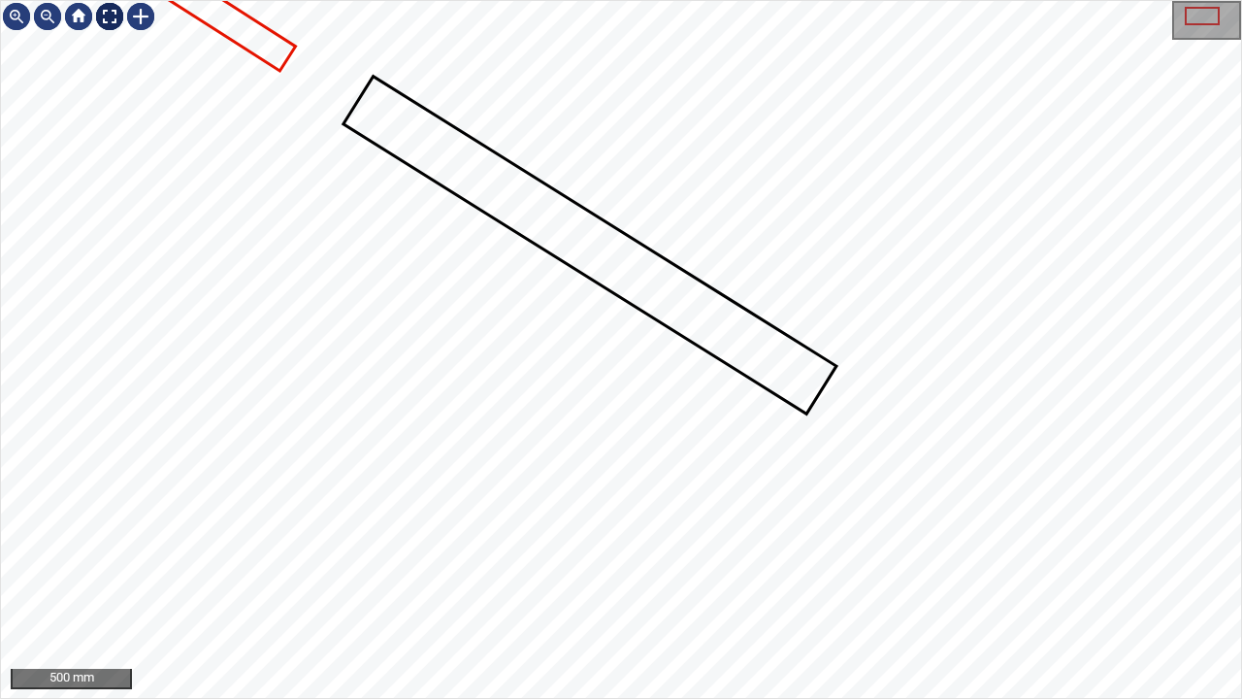
click at [103, 14] on div at bounding box center [109, 16] width 31 height 31
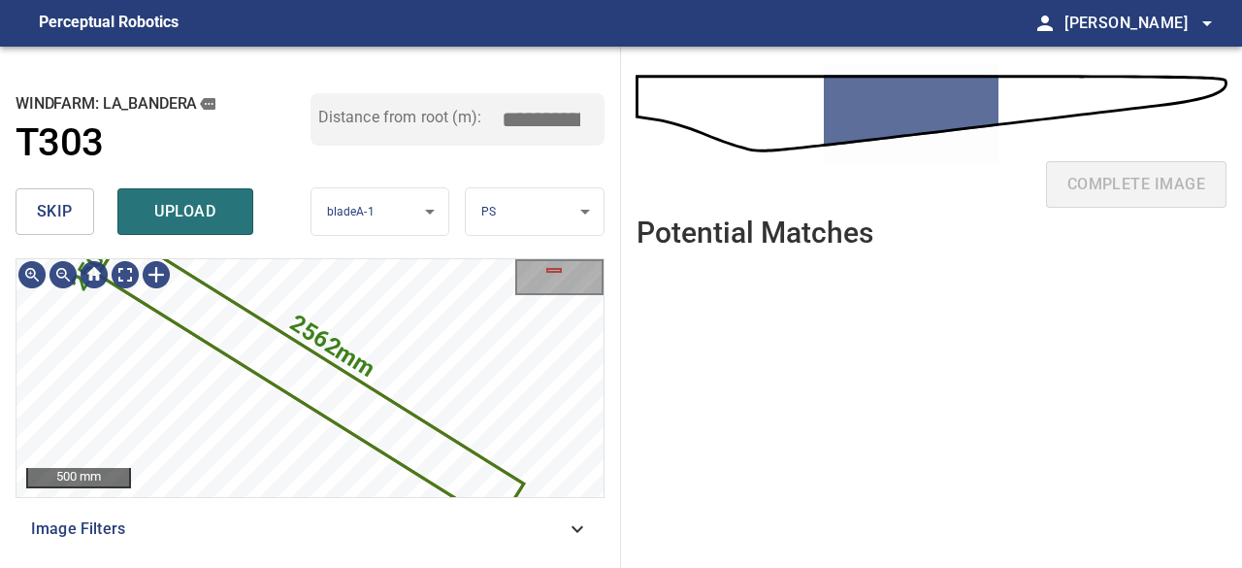
click at [184, 216] on span "upload" at bounding box center [185, 211] width 93 height 27
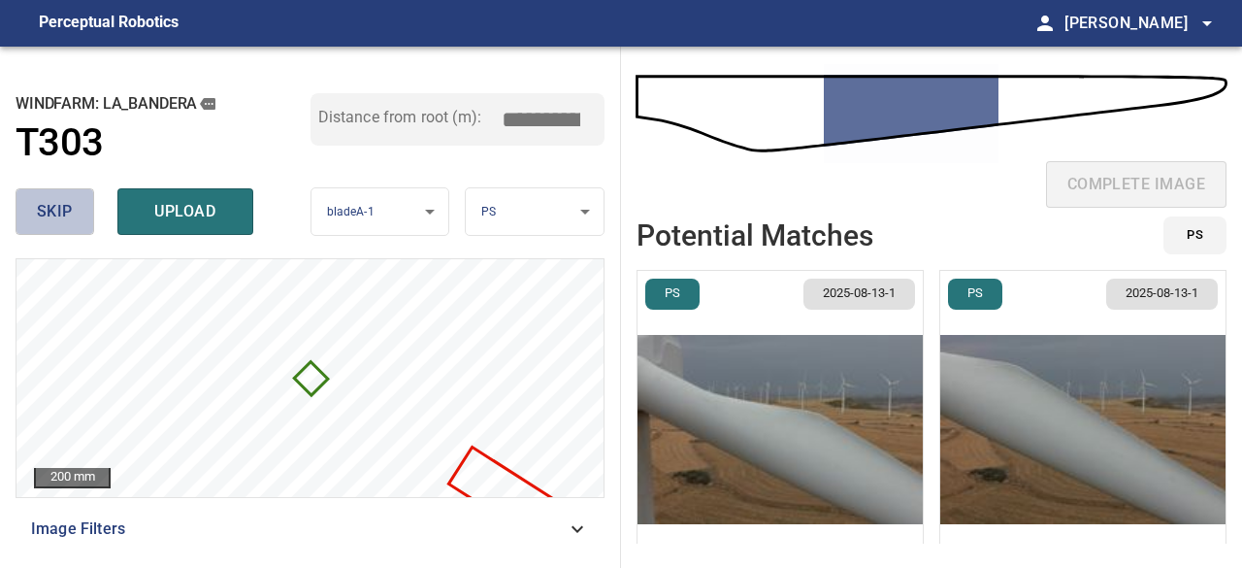
click at [72, 207] on button "skip" at bounding box center [55, 211] width 79 height 47
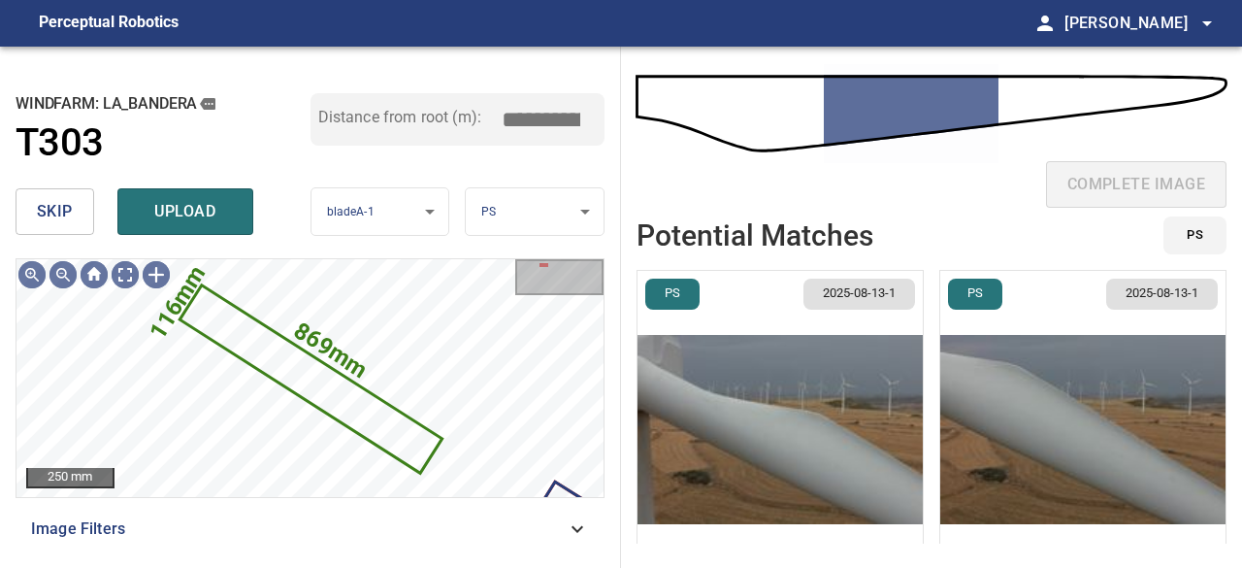
click at [1046, 423] on img "button" at bounding box center [1082, 429] width 285 height 317
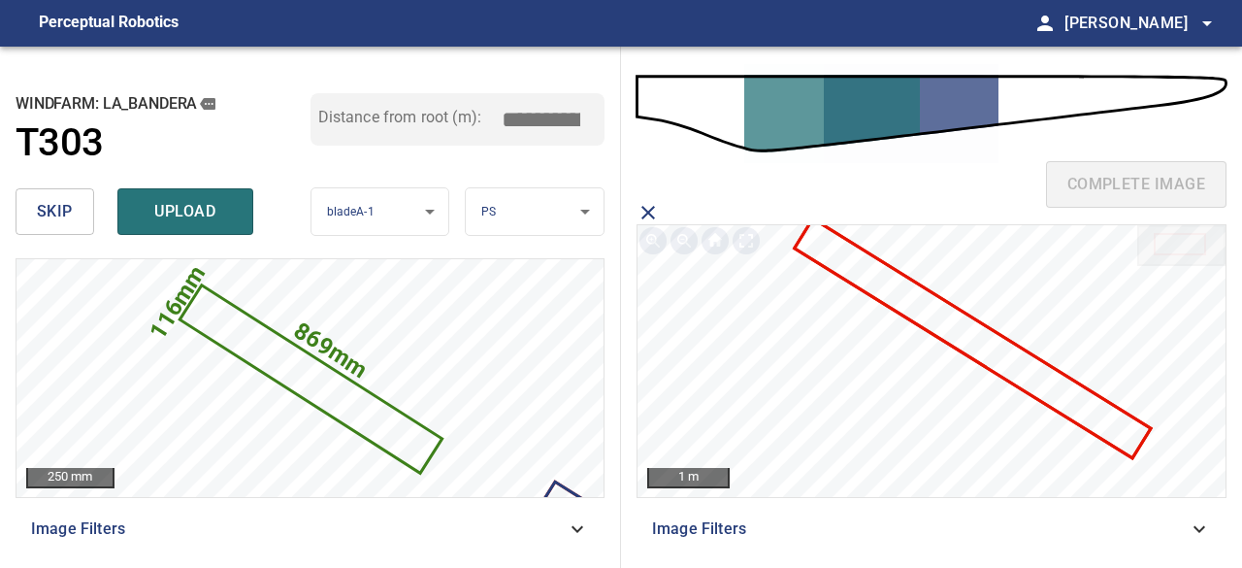
click at [916, 319] on icon at bounding box center [973, 337] width 352 height 235
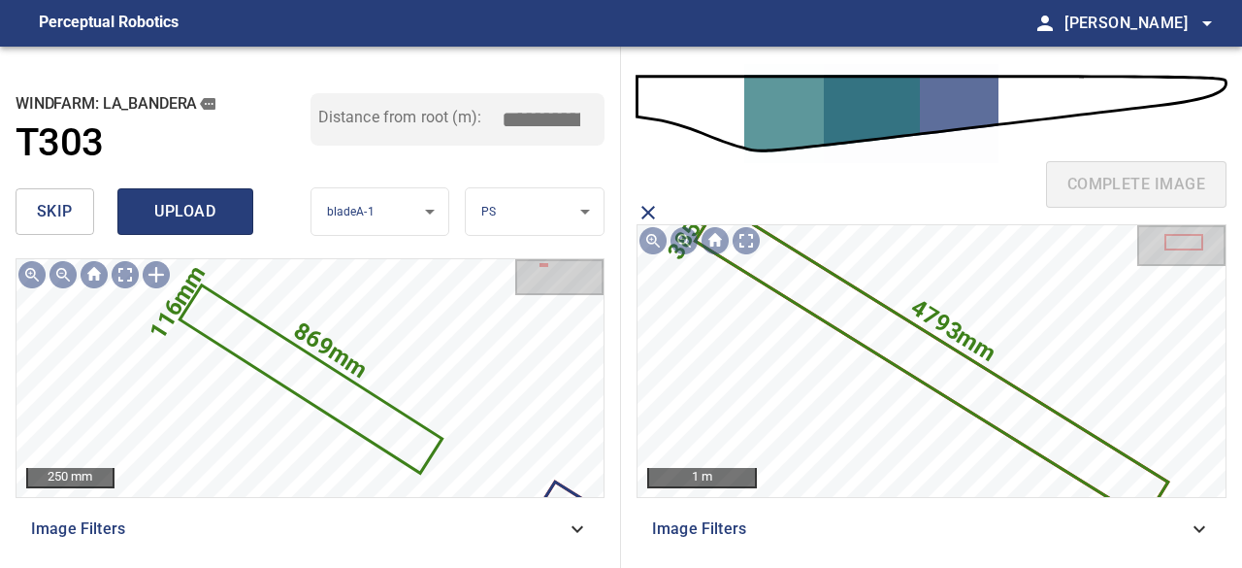
click at [198, 207] on span "upload" at bounding box center [185, 211] width 93 height 27
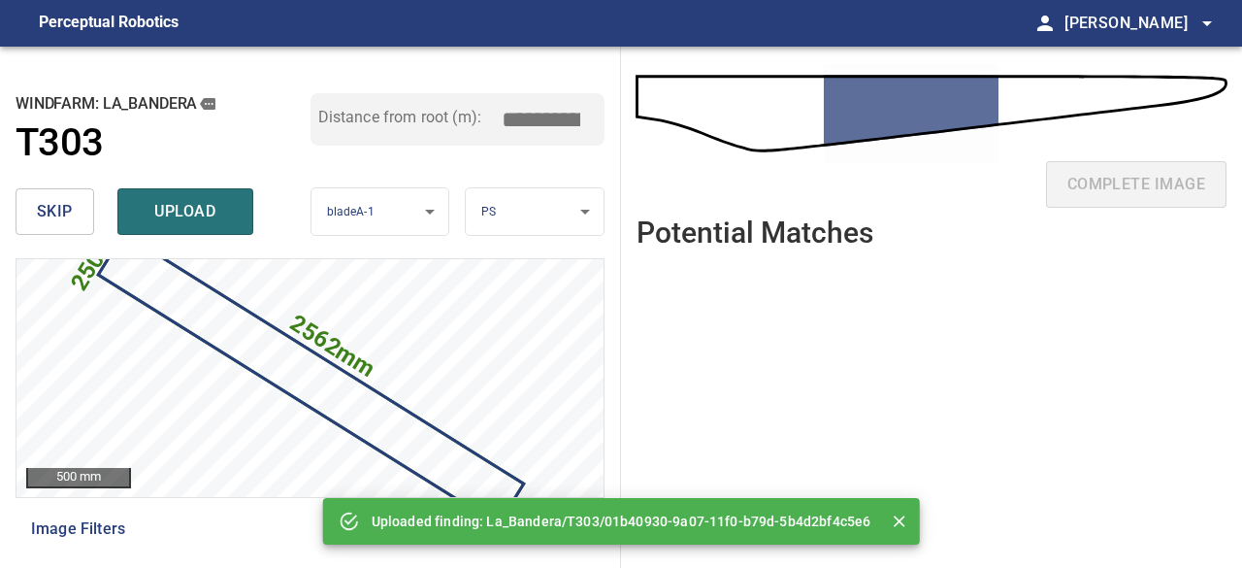
click at [198, 206] on span "upload" at bounding box center [185, 211] width 93 height 27
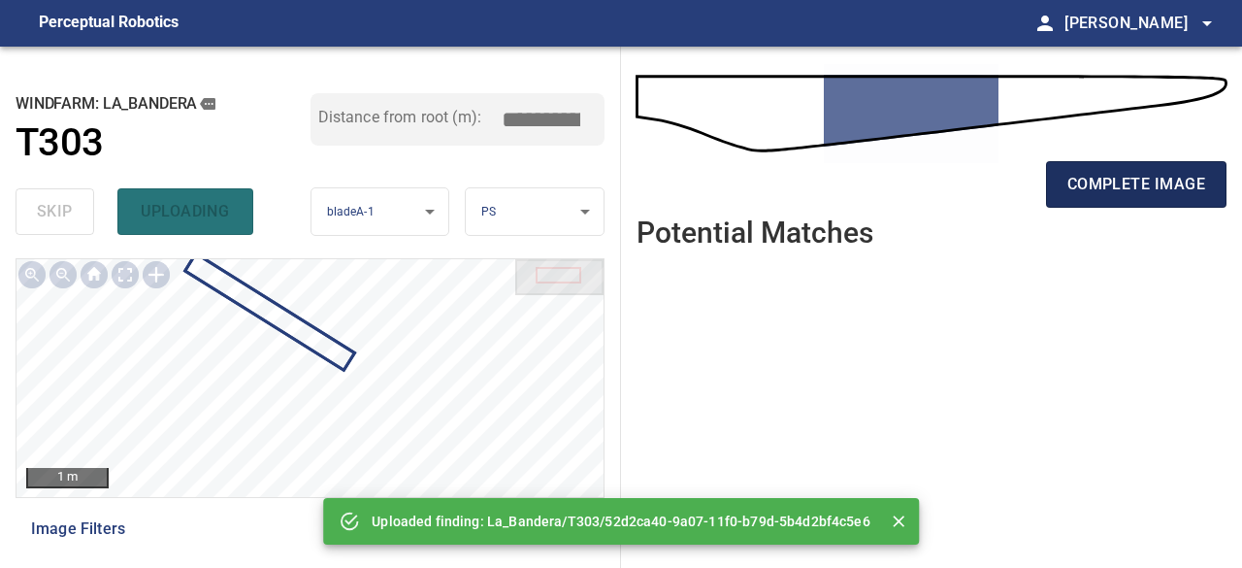
click at [1172, 174] on span "complete image" at bounding box center [1137, 184] width 138 height 27
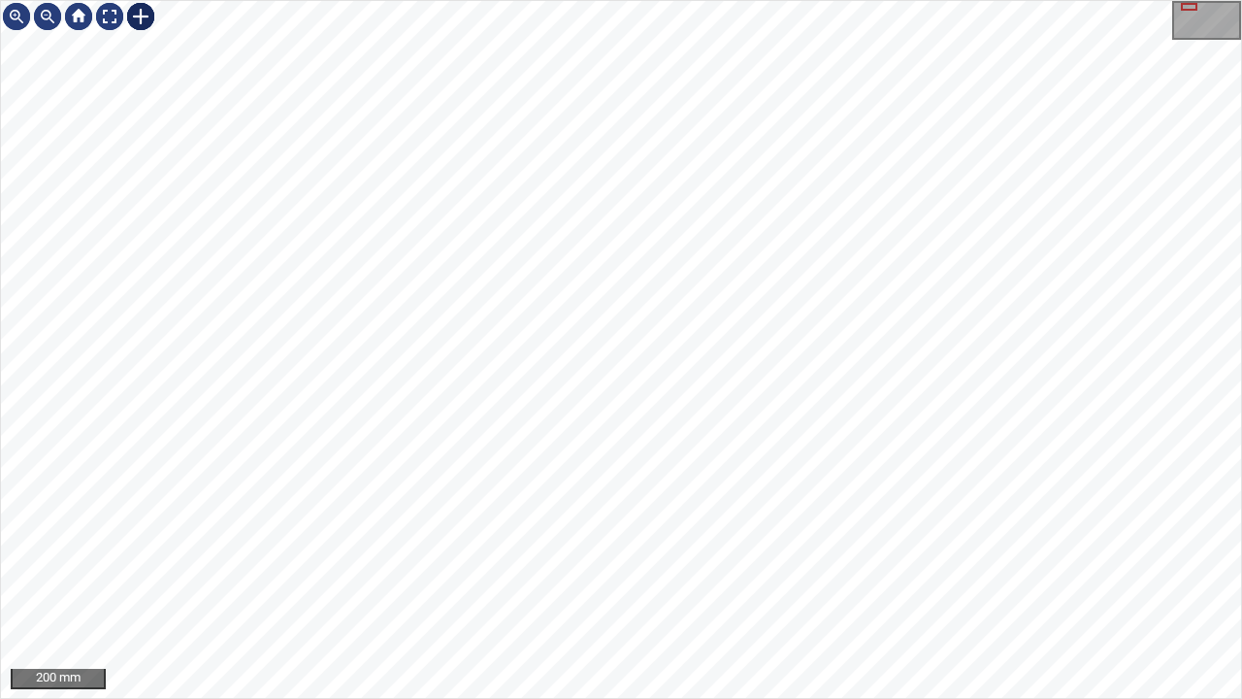
click at [144, 19] on div at bounding box center [140, 16] width 31 height 31
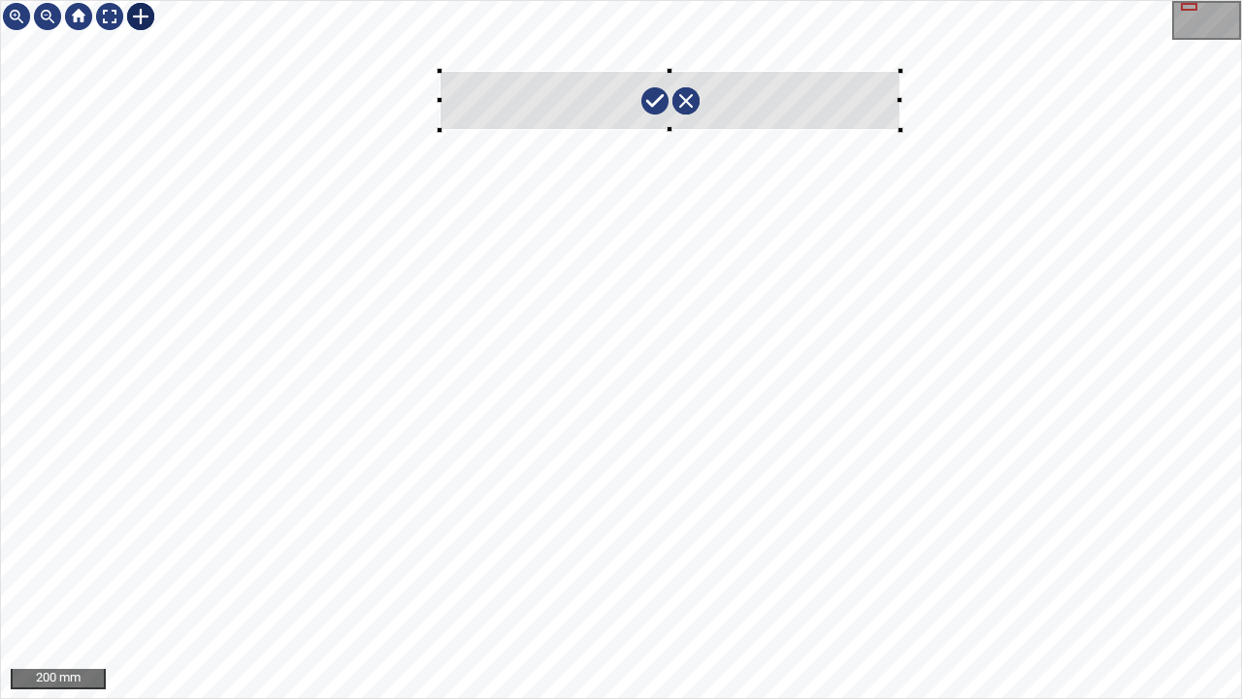
click at [901, 127] on div at bounding box center [621, 349] width 1240 height 697
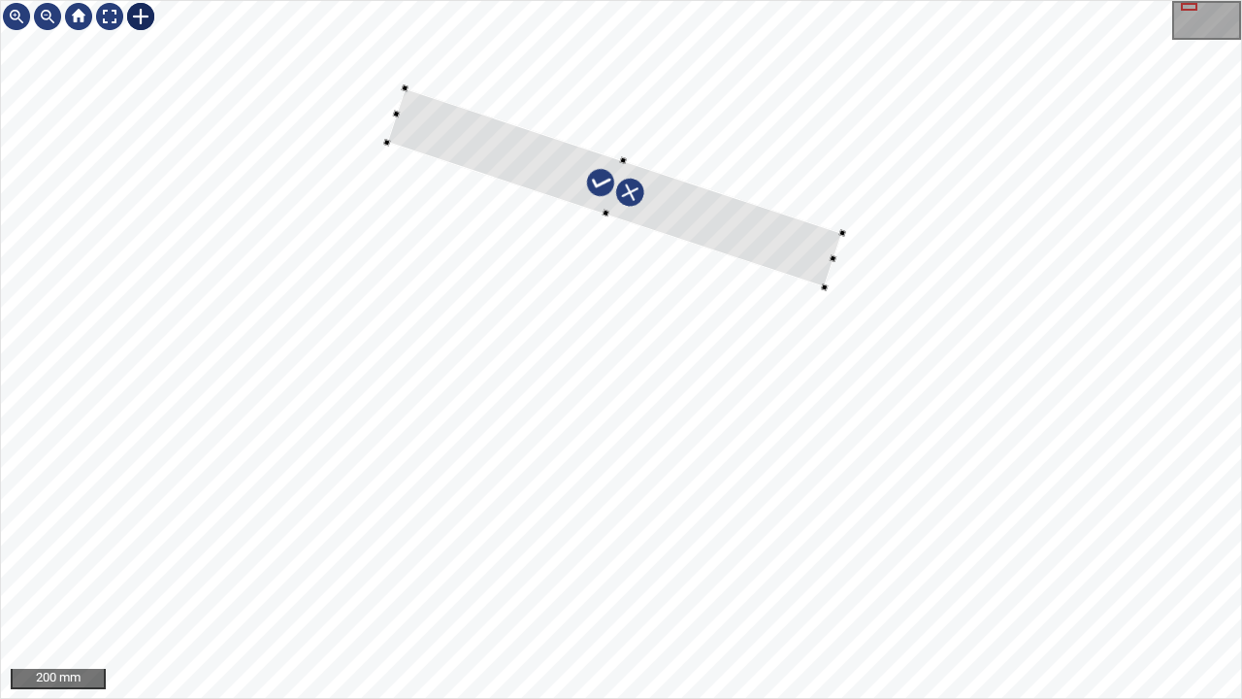
click at [778, 242] on div at bounding box center [614, 186] width 456 height 199
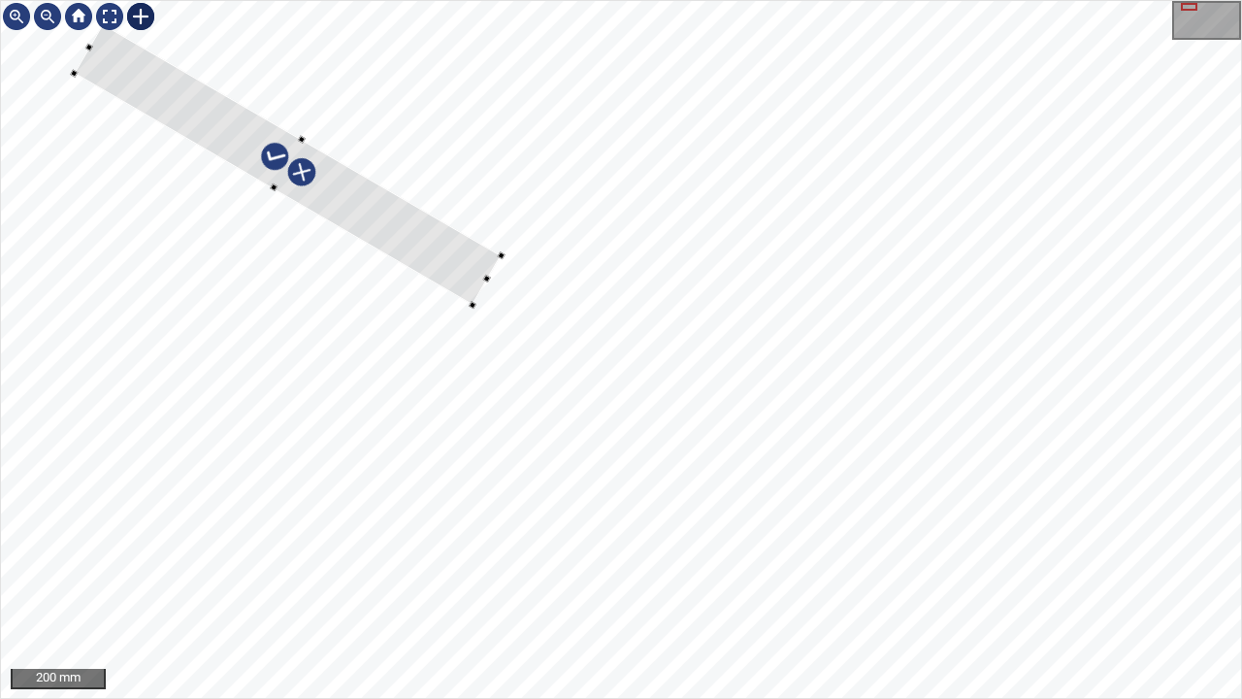
click at [437, 262] on div at bounding box center [287, 164] width 427 height 281
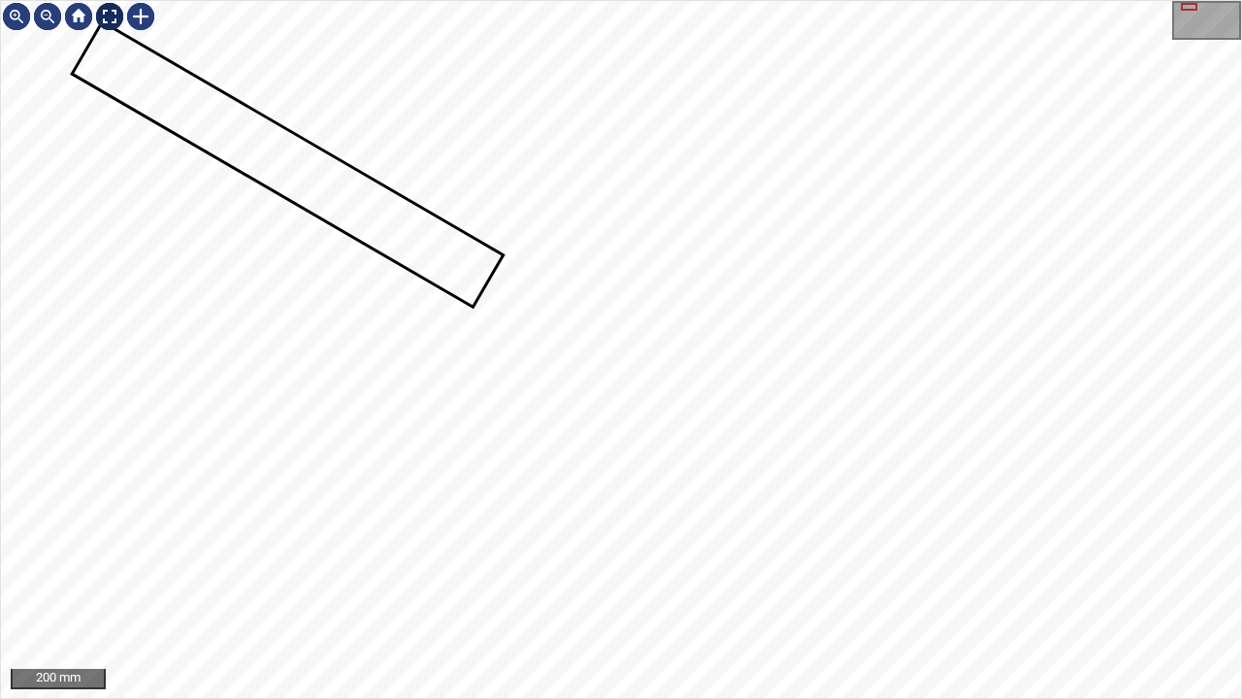
click at [107, 16] on div at bounding box center [109, 16] width 31 height 31
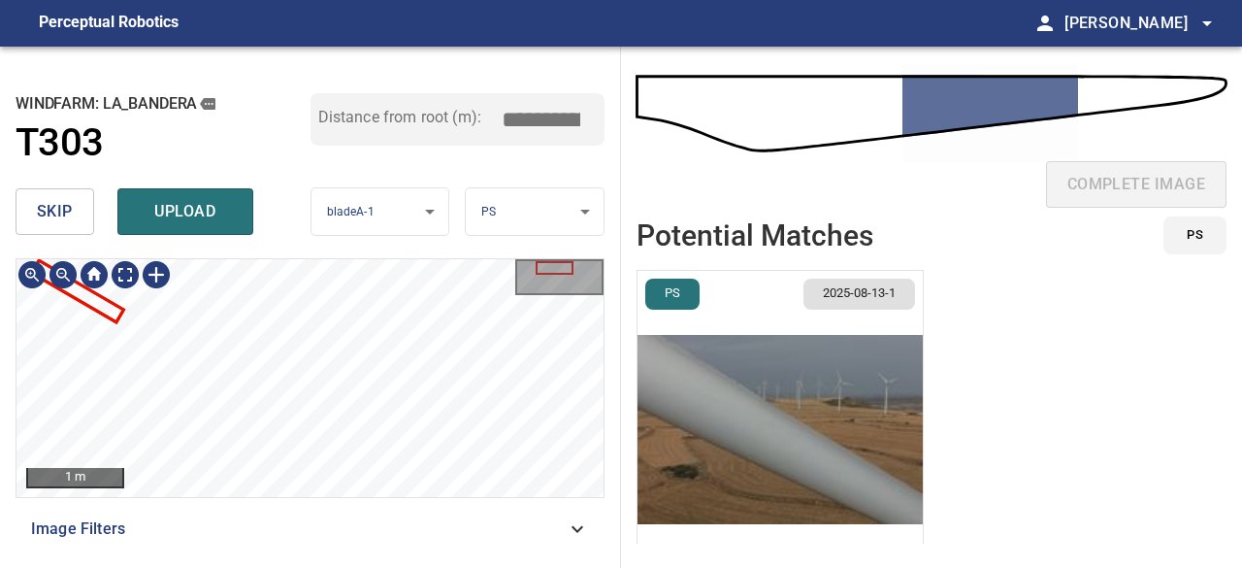
click at [446, 531] on div "1 m Image Filters" at bounding box center [310, 405] width 589 height 294
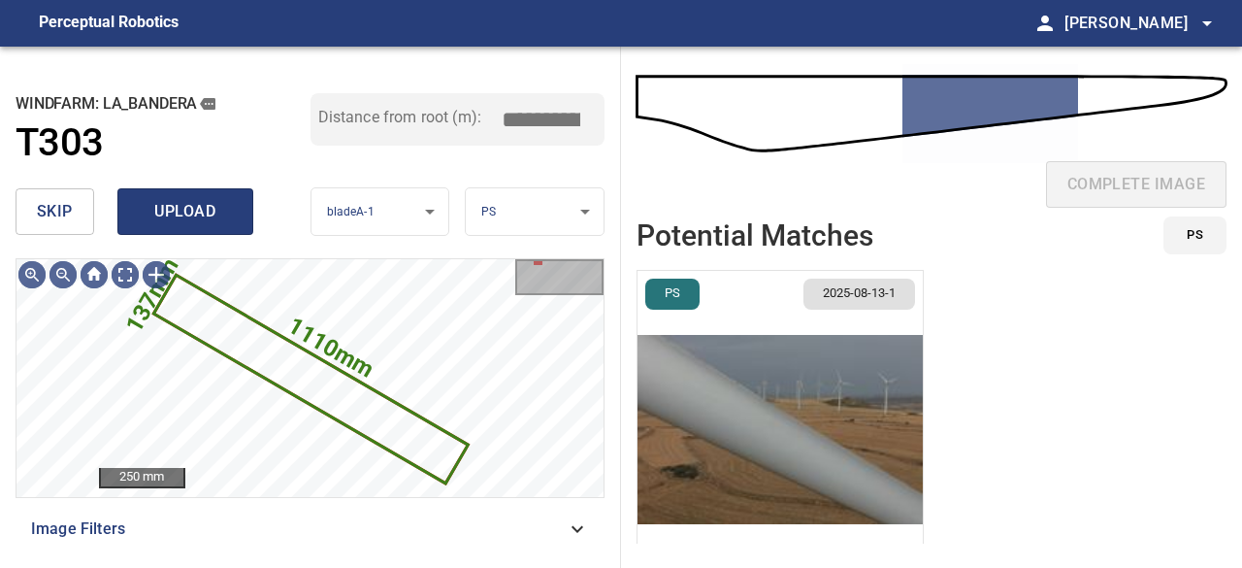
click at [170, 216] on span "upload" at bounding box center [185, 211] width 93 height 27
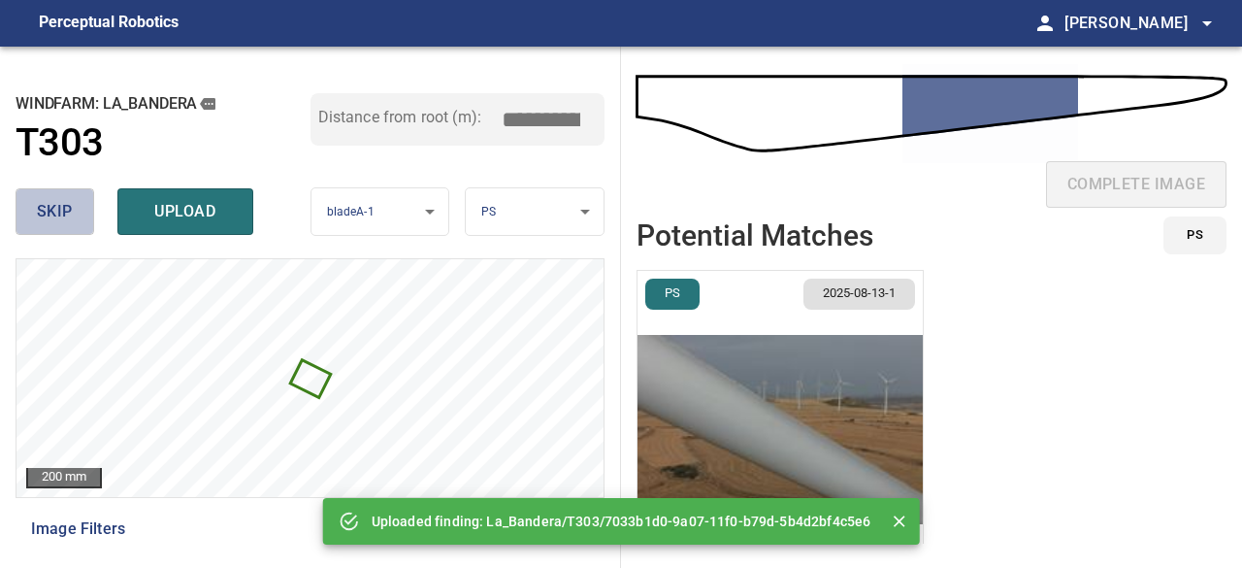
click at [63, 212] on span "skip" at bounding box center [55, 211] width 36 height 27
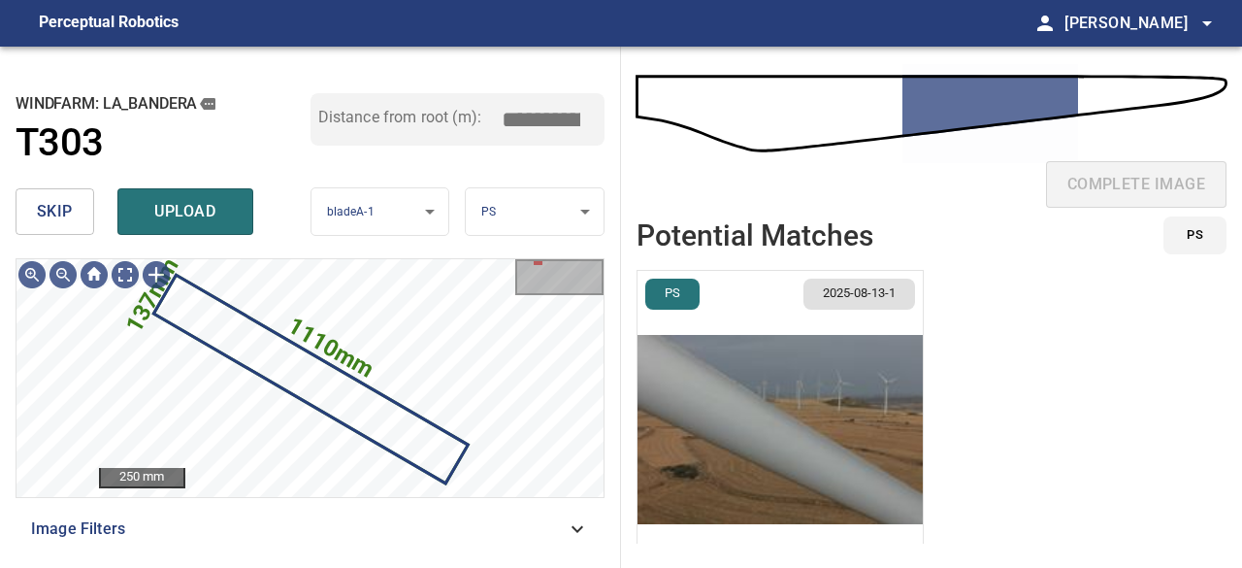
click at [741, 408] on img "button" at bounding box center [780, 429] width 285 height 317
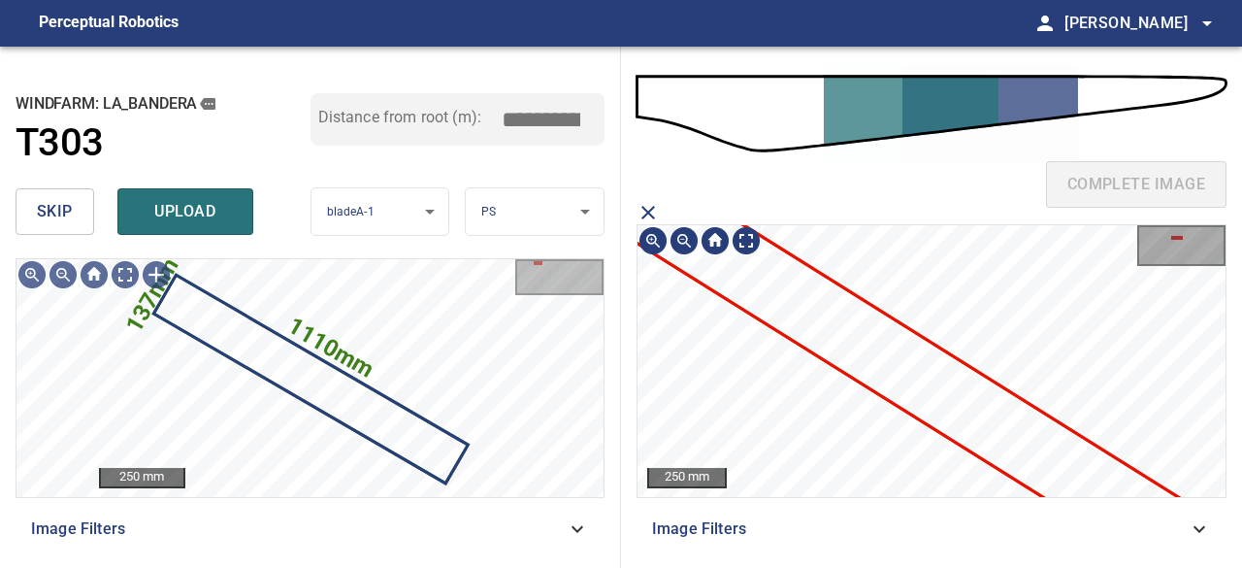
click at [897, 322] on icon at bounding box center [890, 359] width 637 height 434
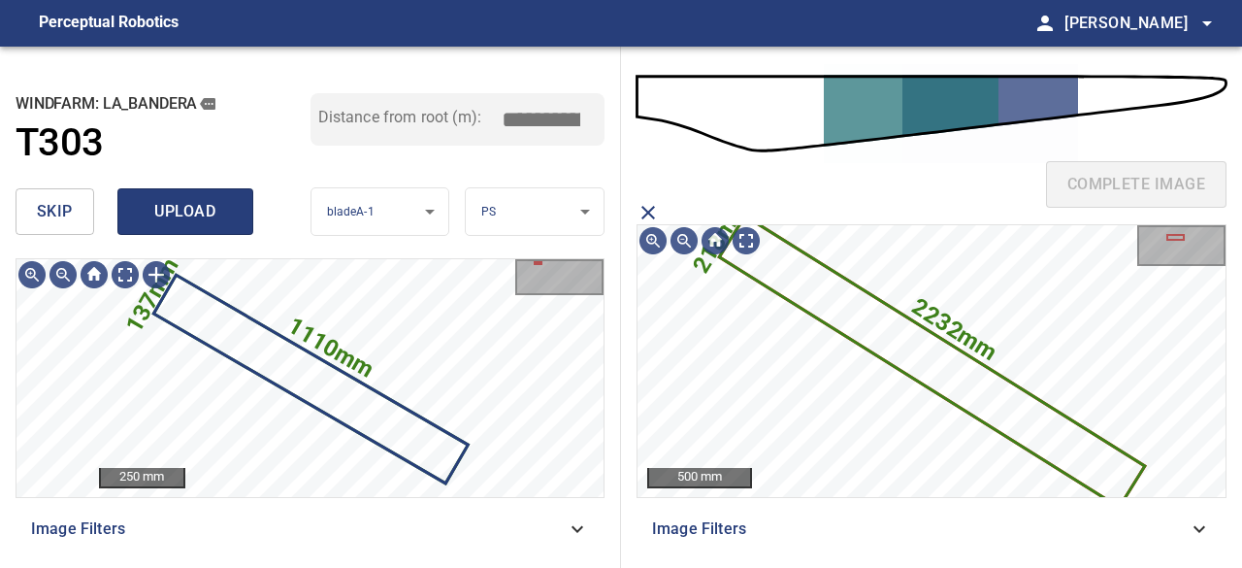
click at [188, 216] on span "upload" at bounding box center [185, 211] width 93 height 27
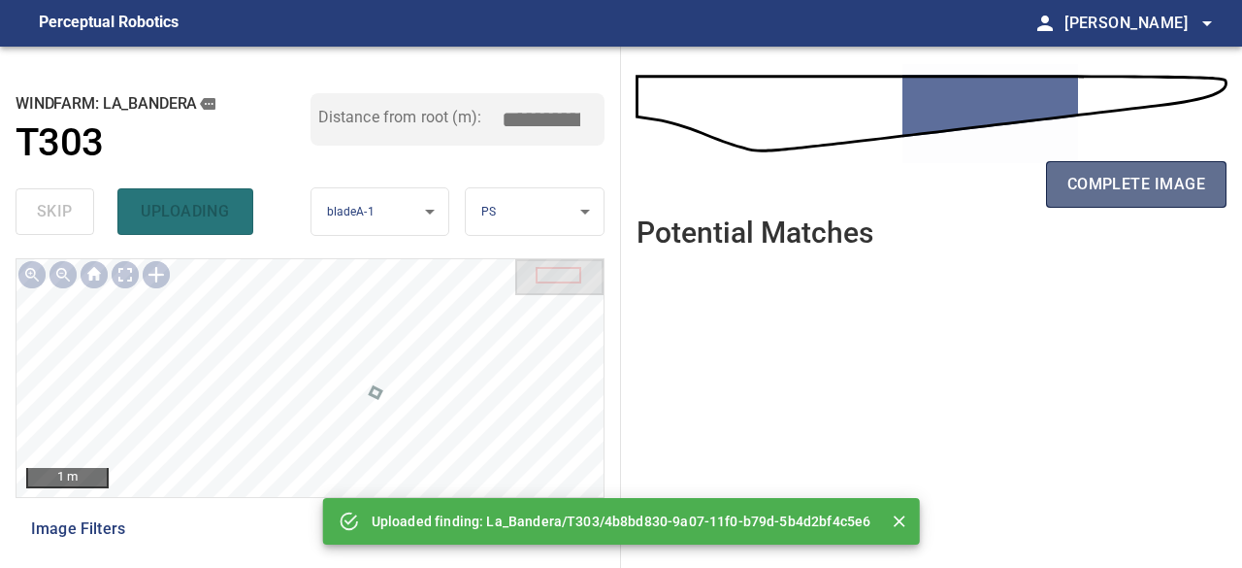
click at [1121, 180] on span "complete image" at bounding box center [1137, 184] width 138 height 27
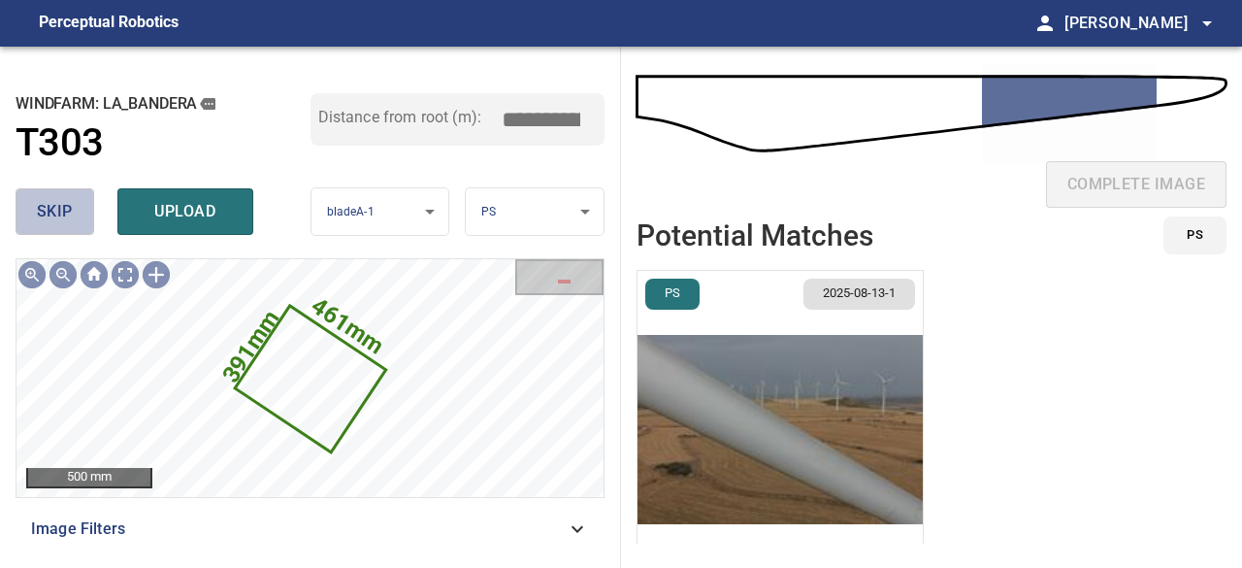
click at [53, 214] on span "skip" at bounding box center [55, 211] width 36 height 27
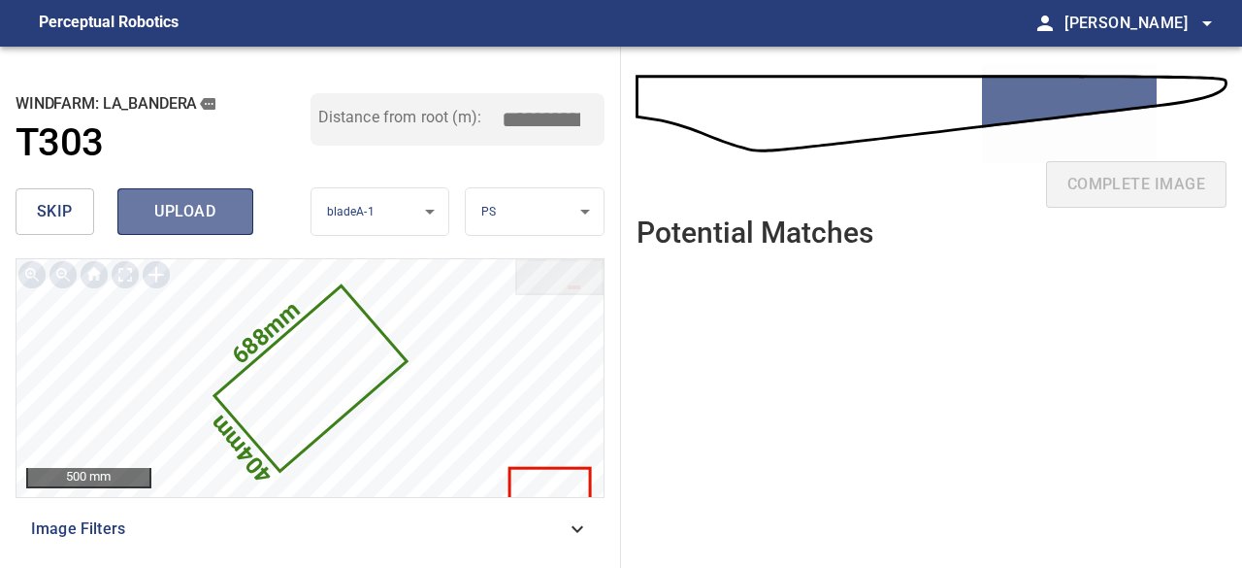
click at [173, 221] on span "upload" at bounding box center [185, 211] width 93 height 27
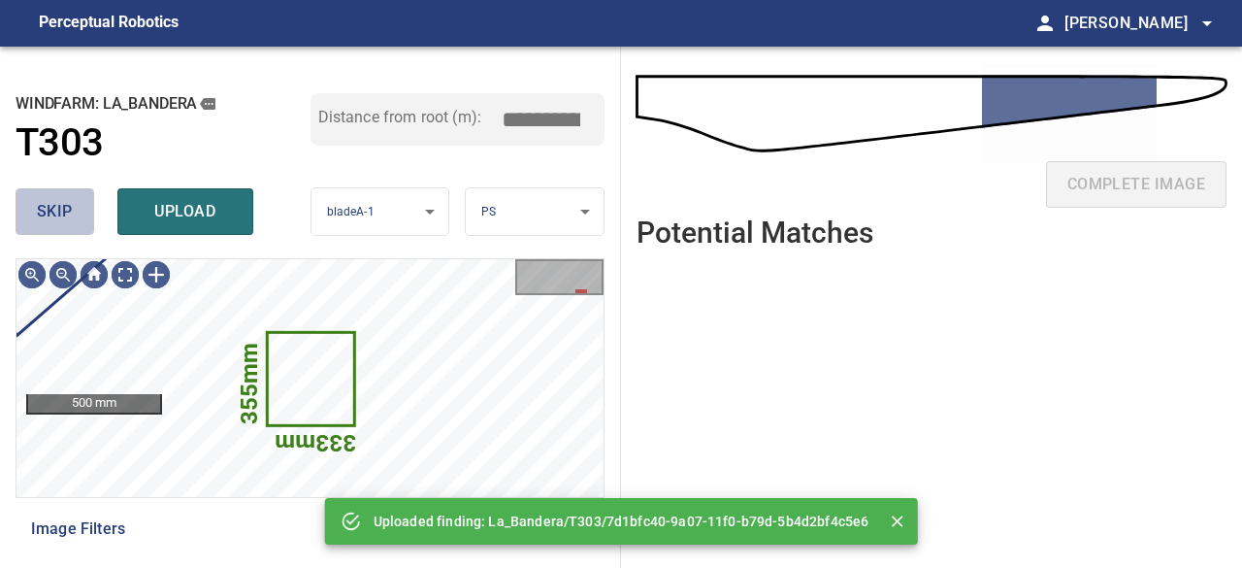
click at [61, 211] on span "skip" at bounding box center [55, 211] width 36 height 27
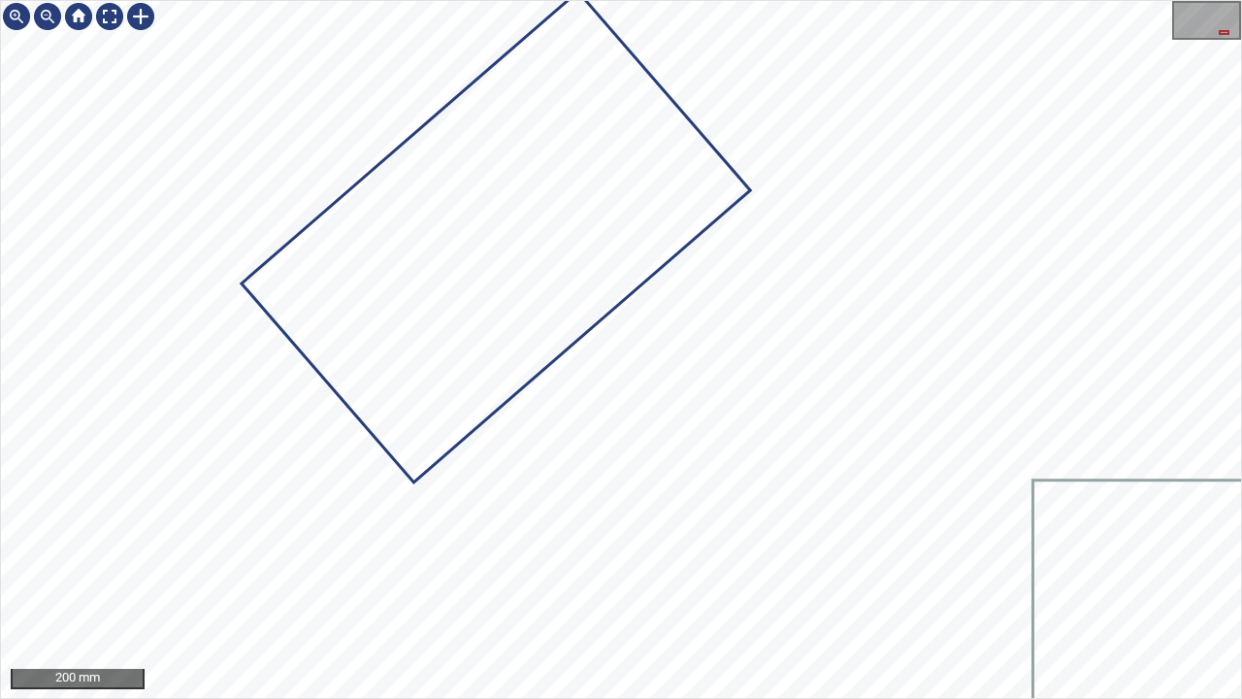
click at [614, 133] on div at bounding box center [621, 349] width 1240 height 697
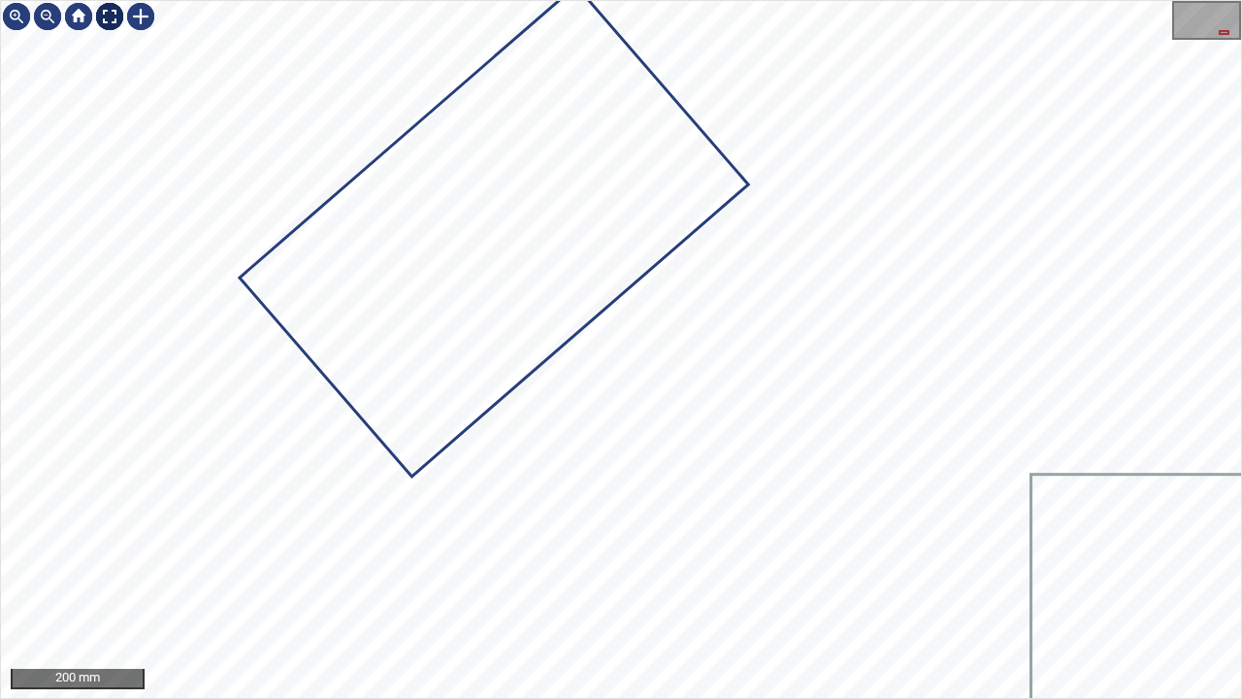
click at [112, 20] on div at bounding box center [109, 16] width 31 height 31
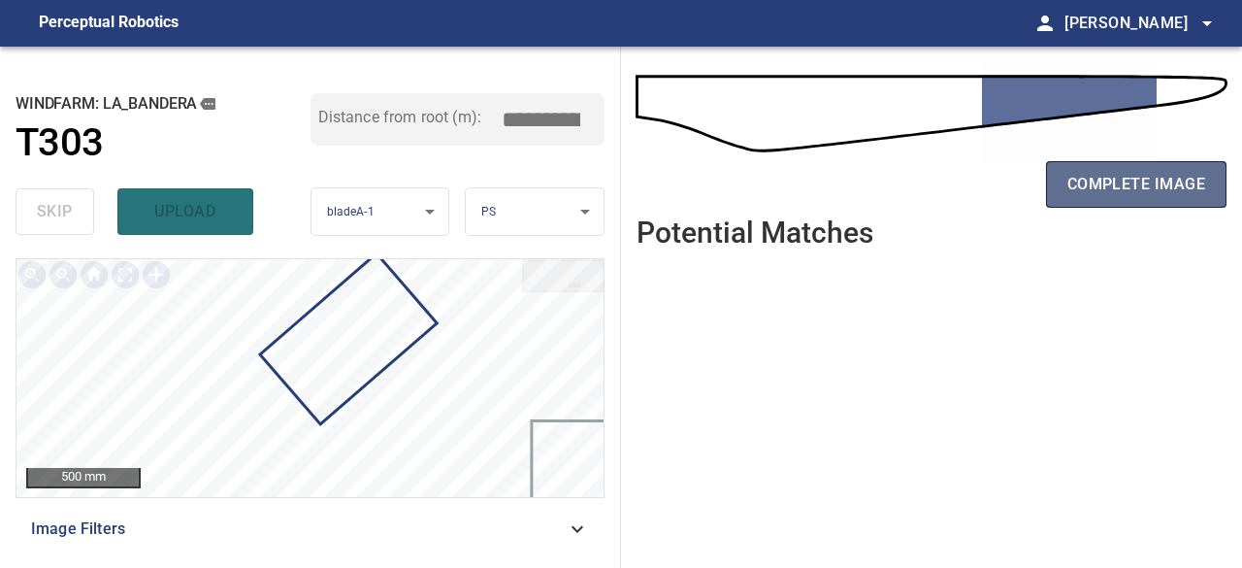
click at [1132, 185] on span "complete image" at bounding box center [1137, 184] width 138 height 27
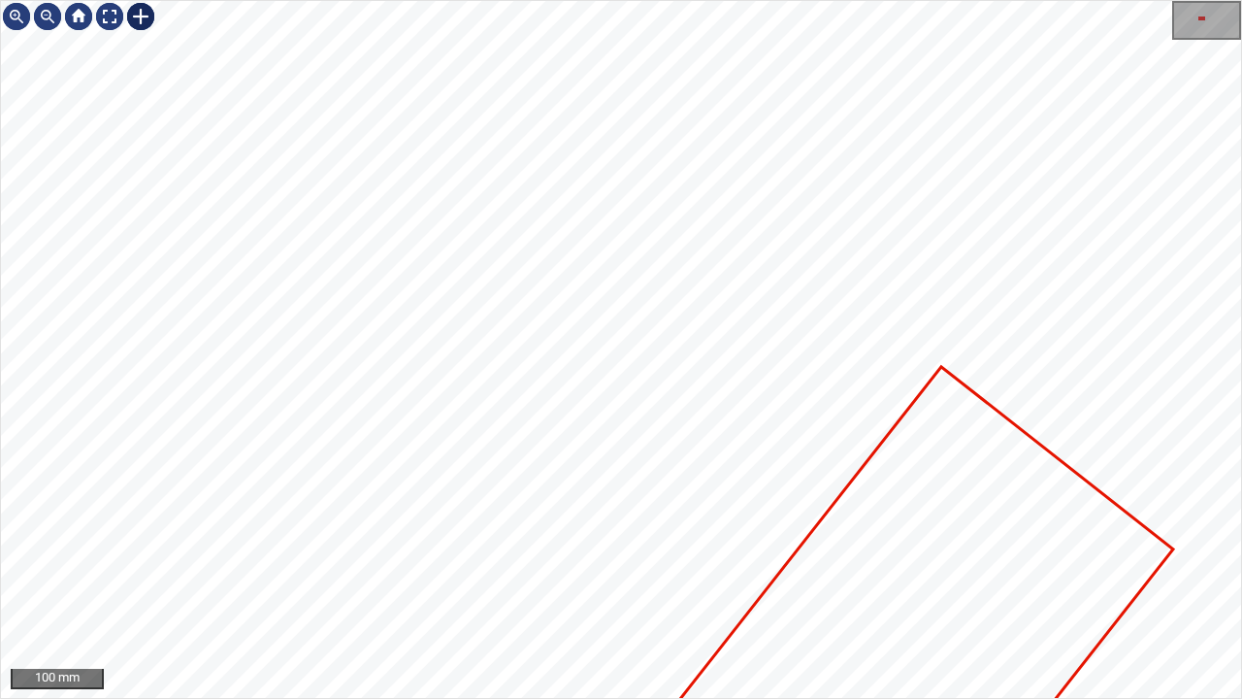
click at [109, 0] on div "100 mm" at bounding box center [621, 349] width 1242 height 699
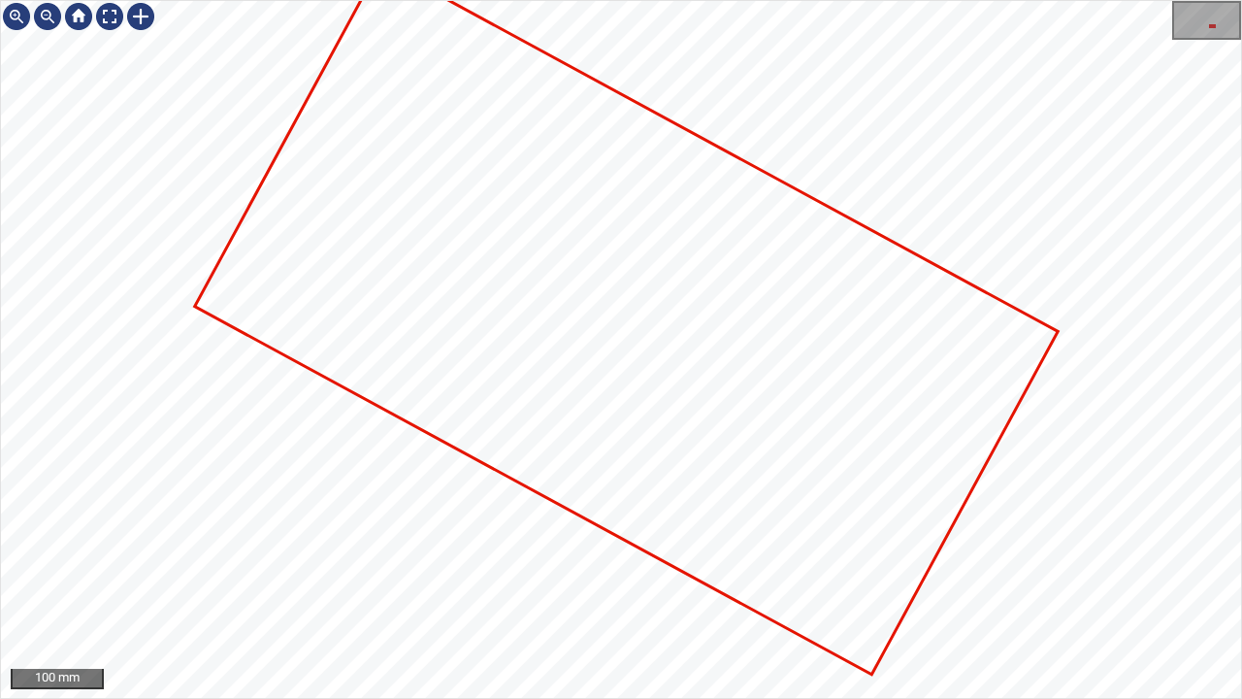
click at [157, 0] on div "100 mm" at bounding box center [621, 349] width 1242 height 699
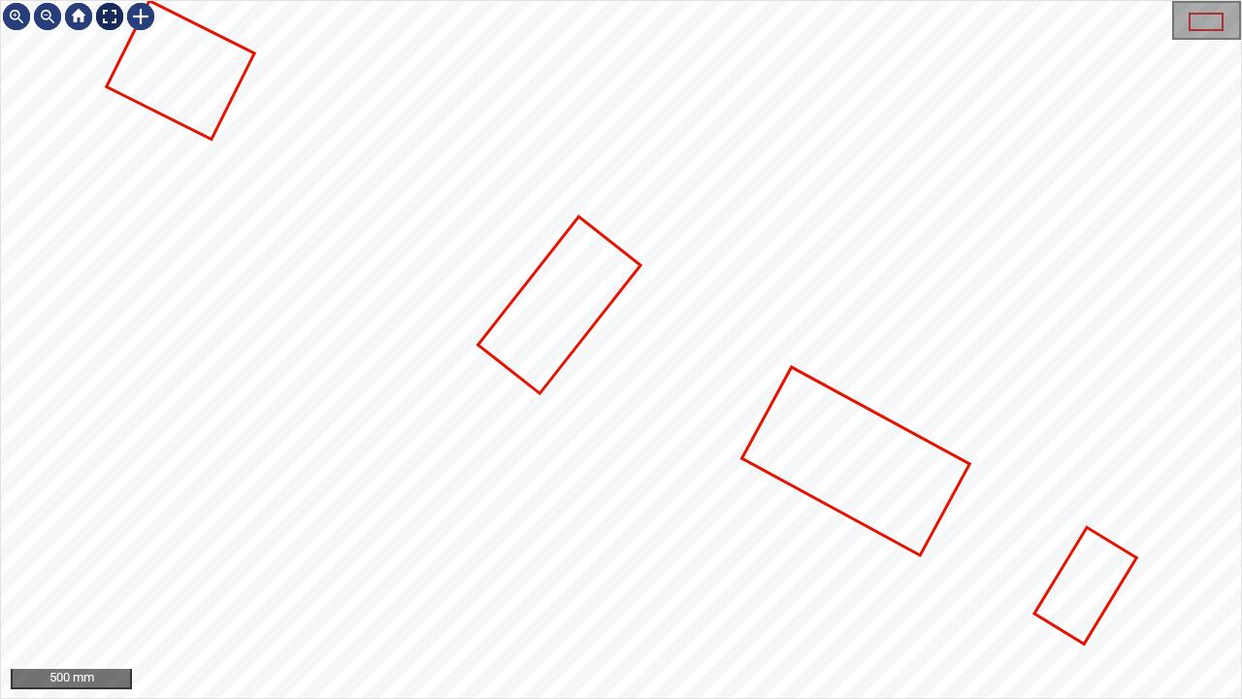
click at [106, 6] on div at bounding box center [109, 16] width 31 height 31
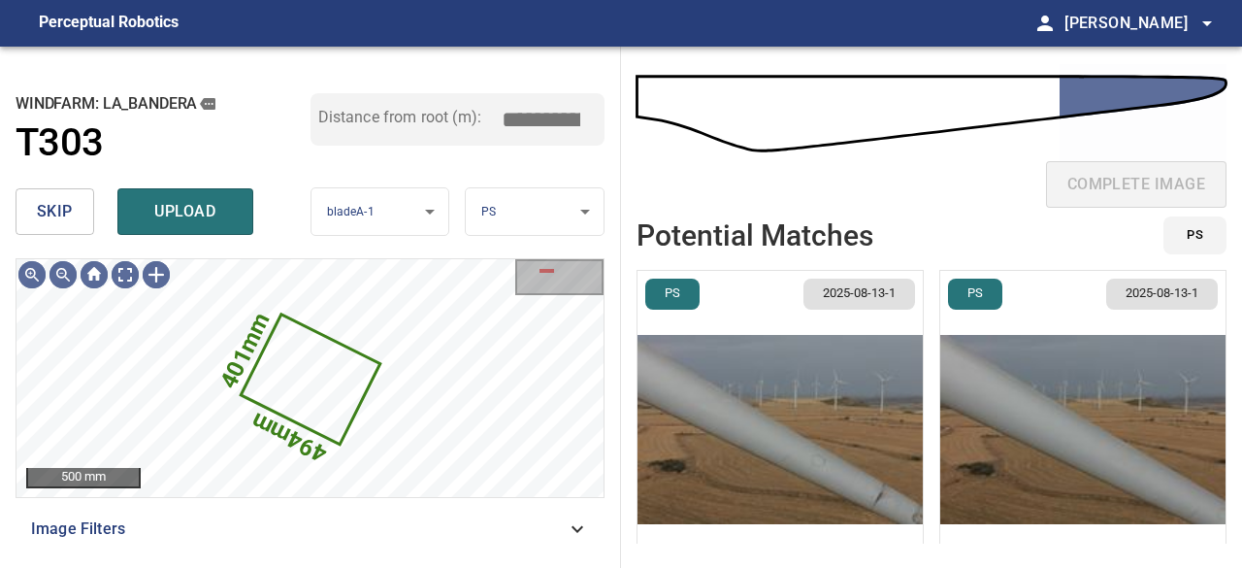
click at [37, 216] on span "skip" at bounding box center [55, 211] width 36 height 27
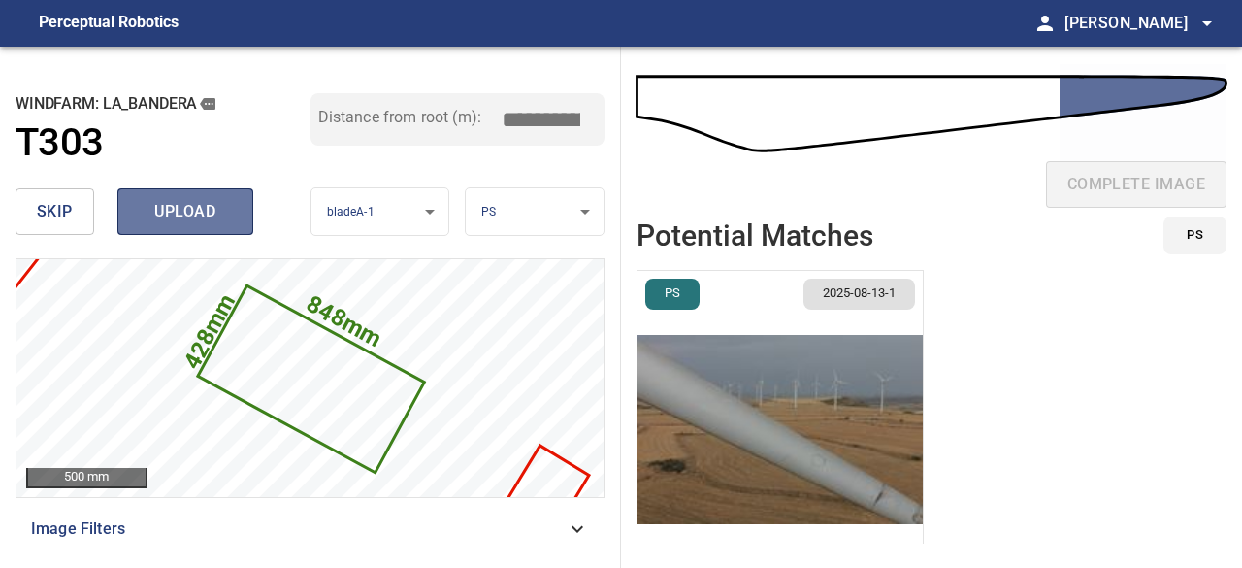
click at [186, 221] on span "upload" at bounding box center [185, 211] width 93 height 27
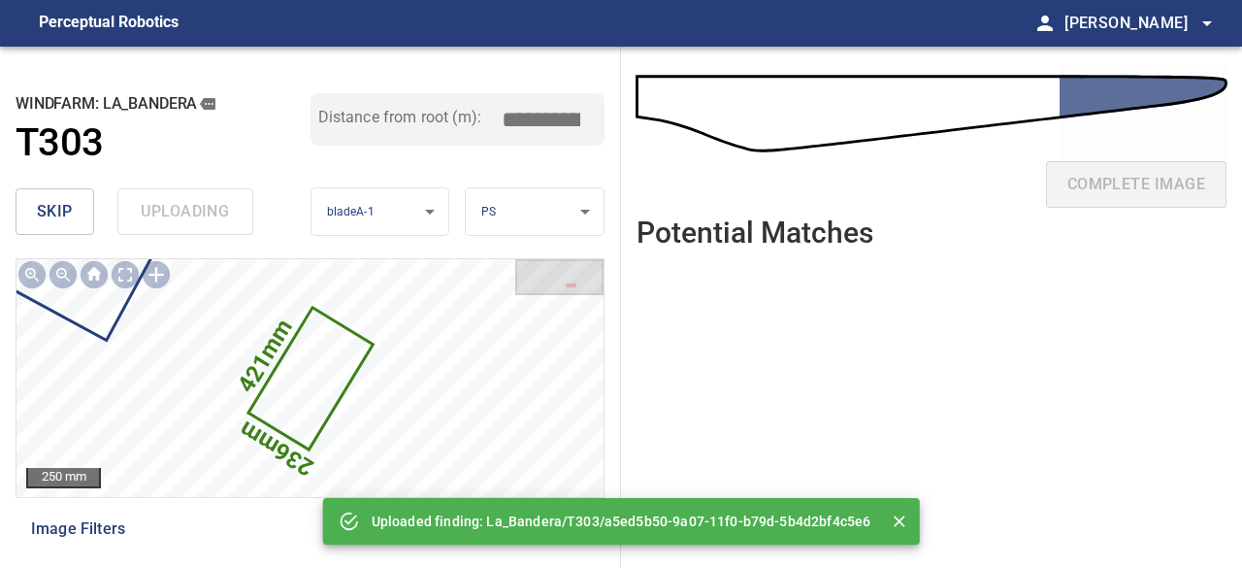
click at [186, 221] on div "skip uploading" at bounding box center [163, 212] width 295 height 62
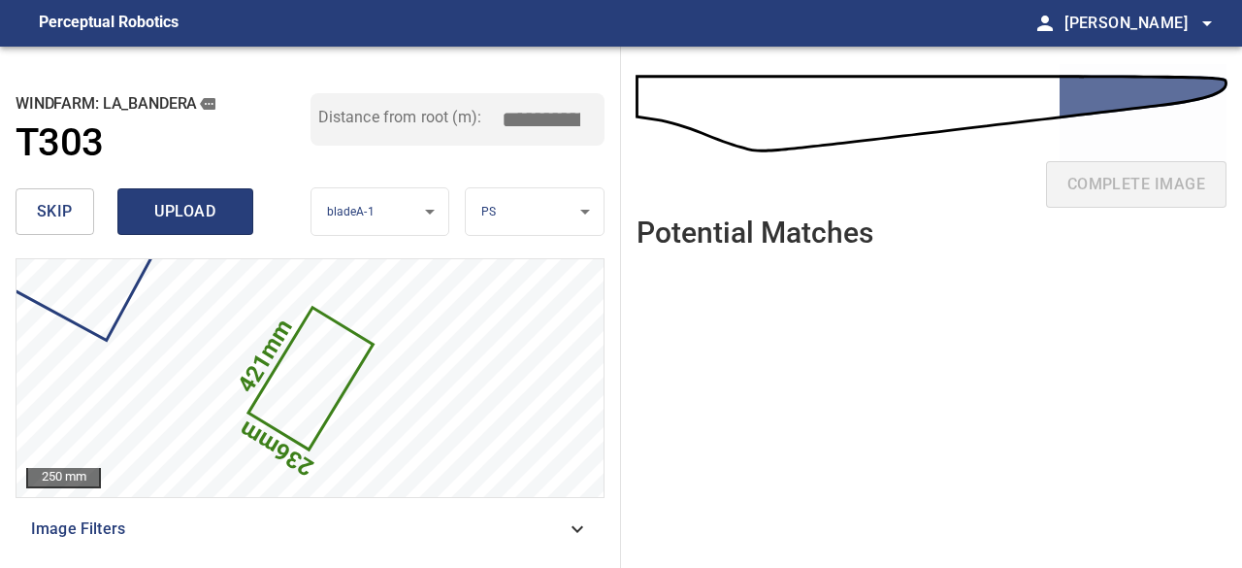
click at [186, 221] on span "upload" at bounding box center [185, 211] width 93 height 27
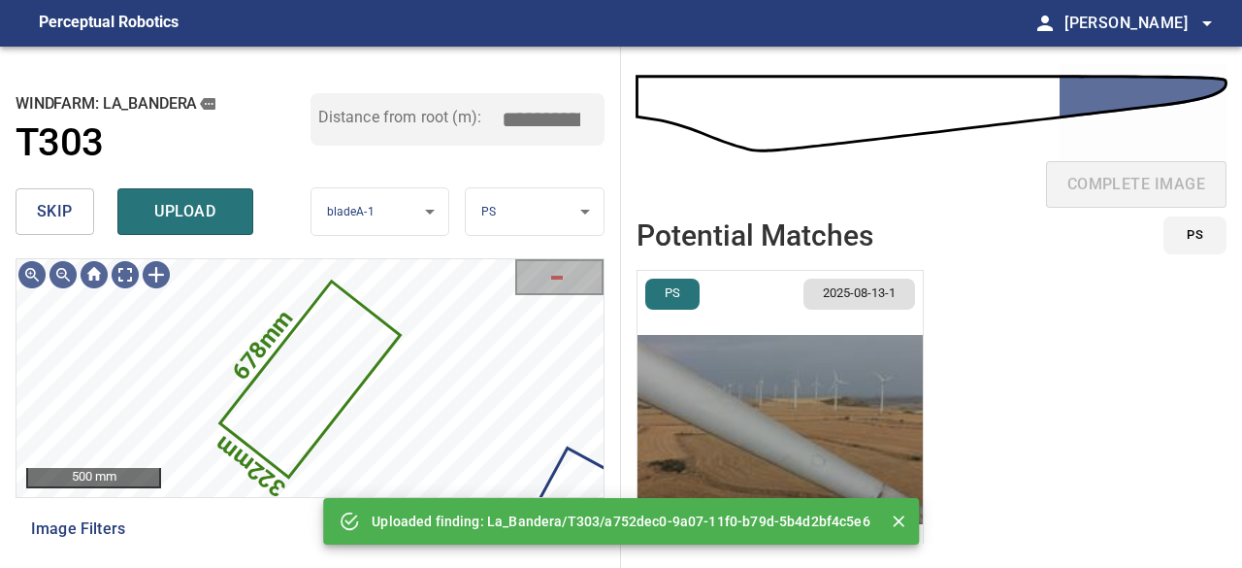
click at [741, 432] on img "button" at bounding box center [780, 429] width 285 height 317
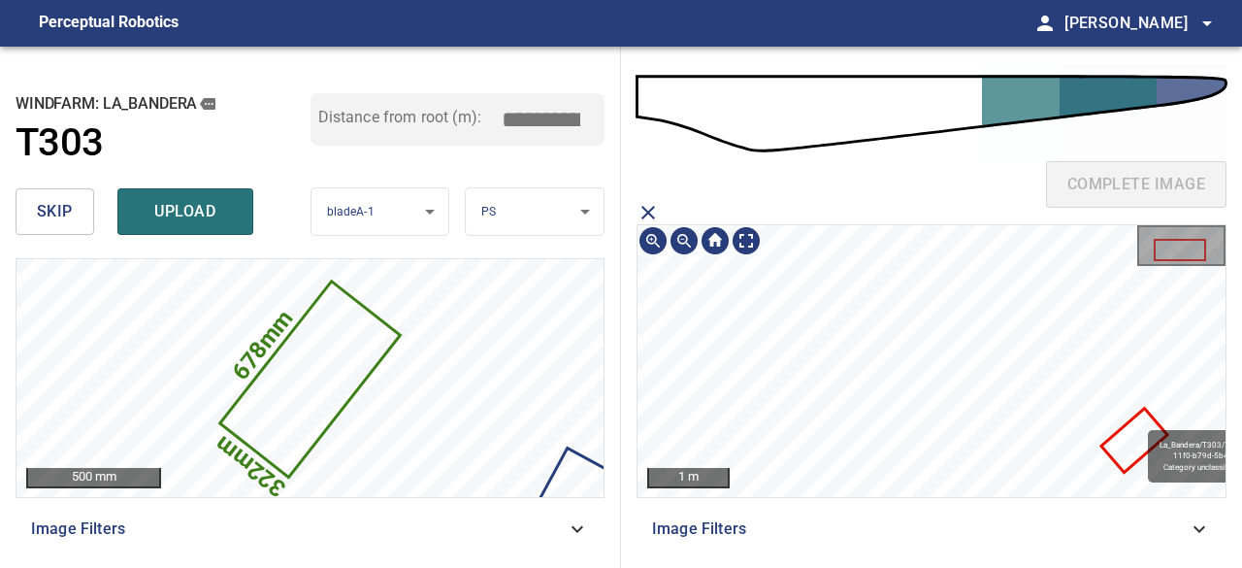
click at [1136, 443] on icon at bounding box center [1134, 441] width 62 height 60
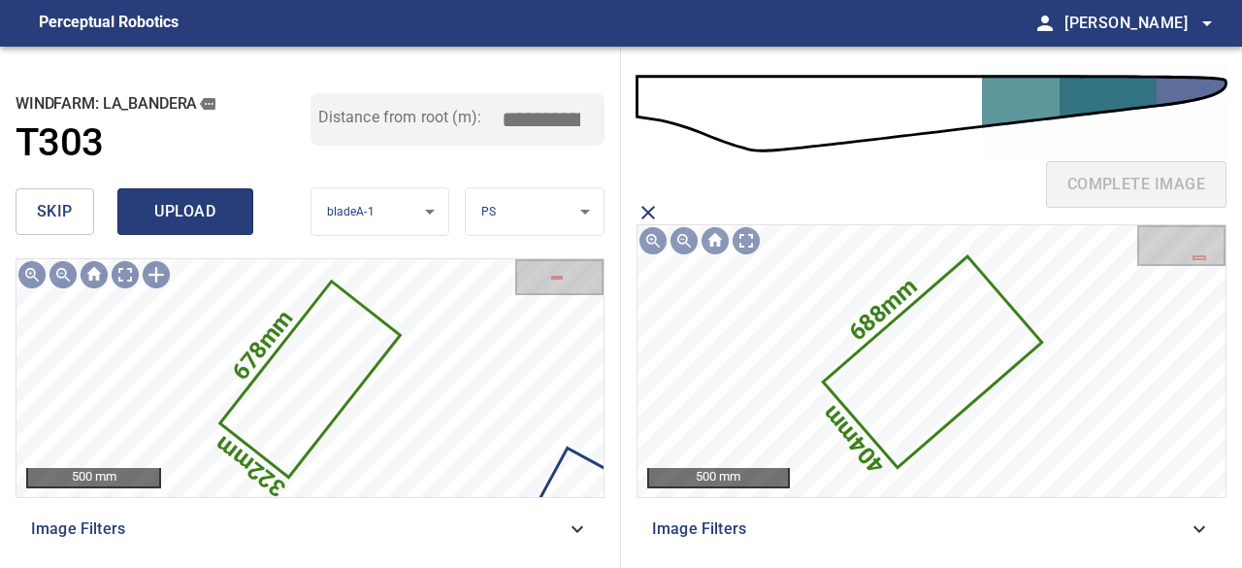
click at [191, 213] on span "upload" at bounding box center [185, 211] width 93 height 27
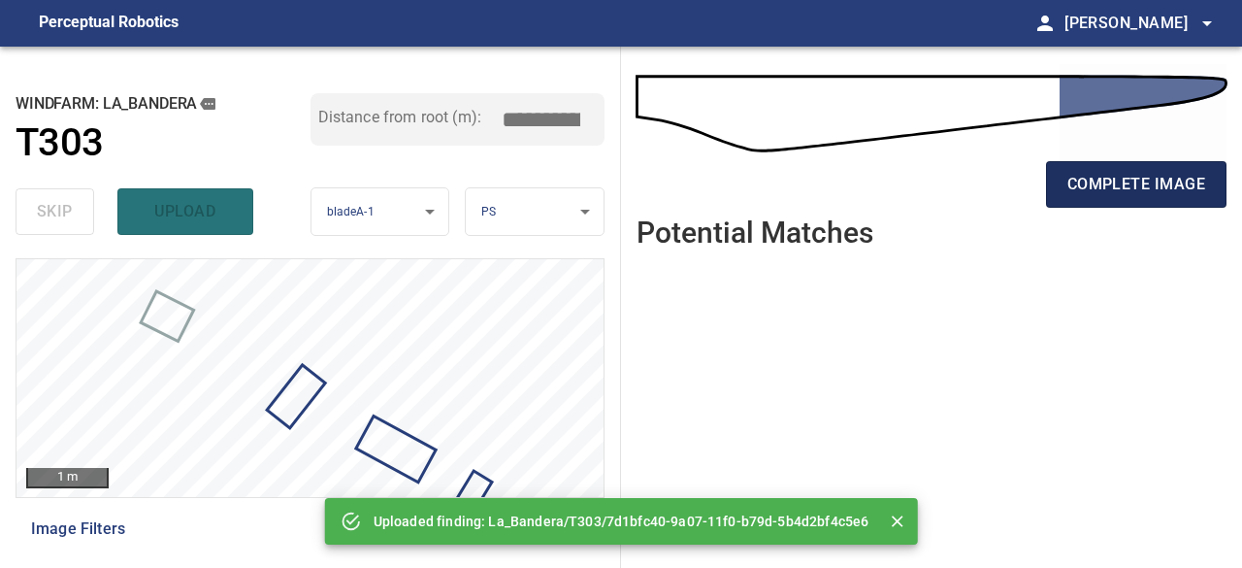
click at [1097, 187] on span "complete image" at bounding box center [1137, 184] width 138 height 27
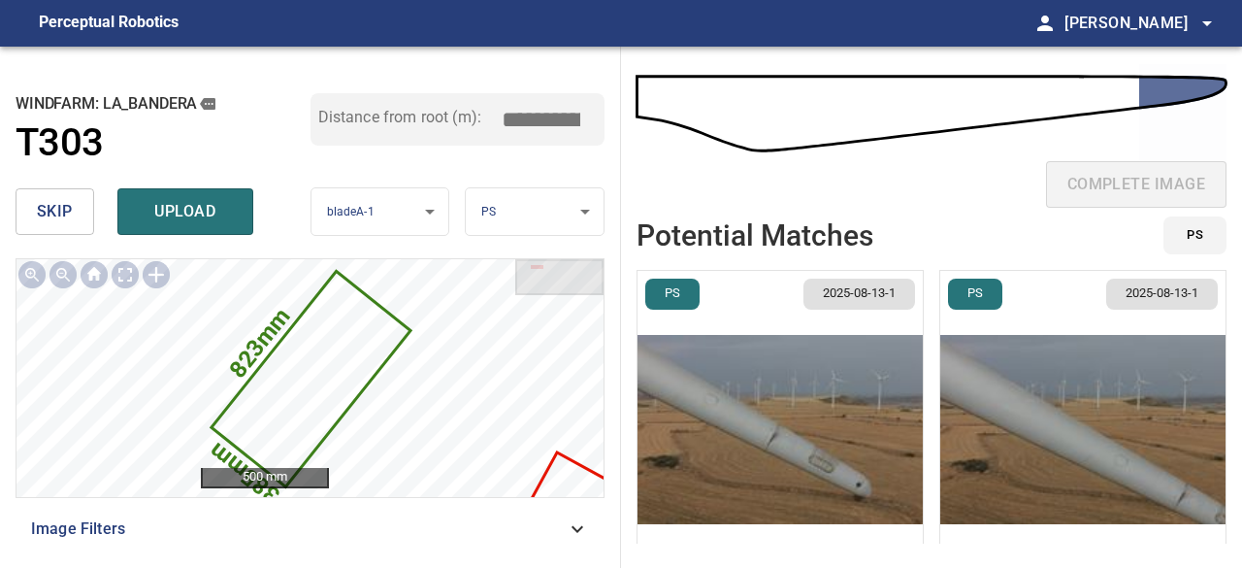
click at [781, 438] on img "button" at bounding box center [780, 429] width 285 height 317
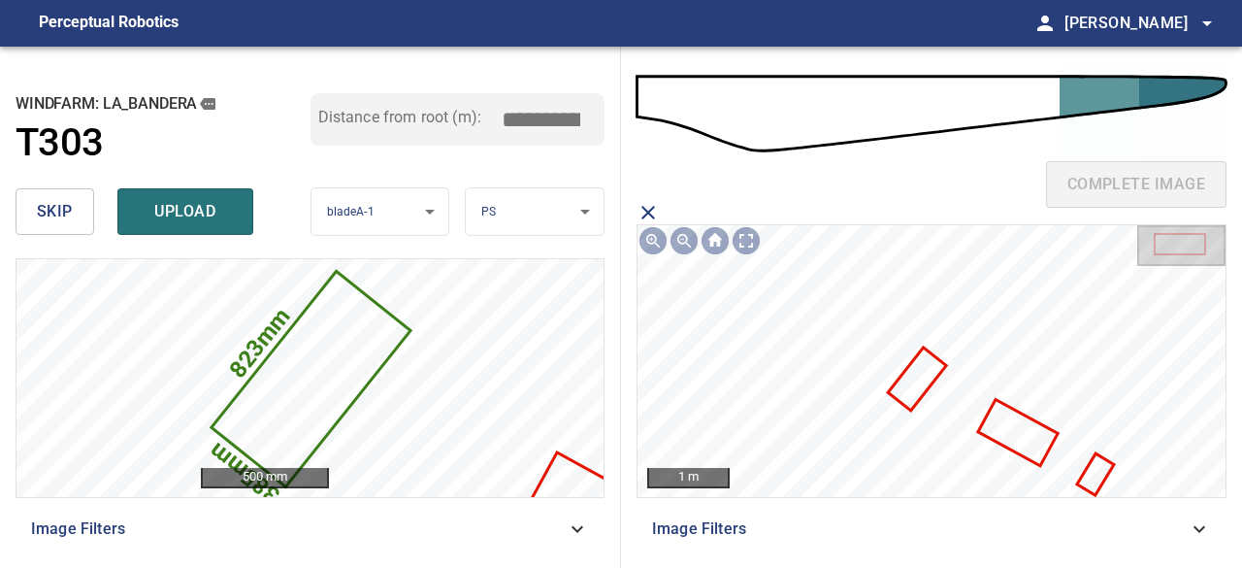
click at [899, 387] on icon at bounding box center [918, 378] width 54 height 58
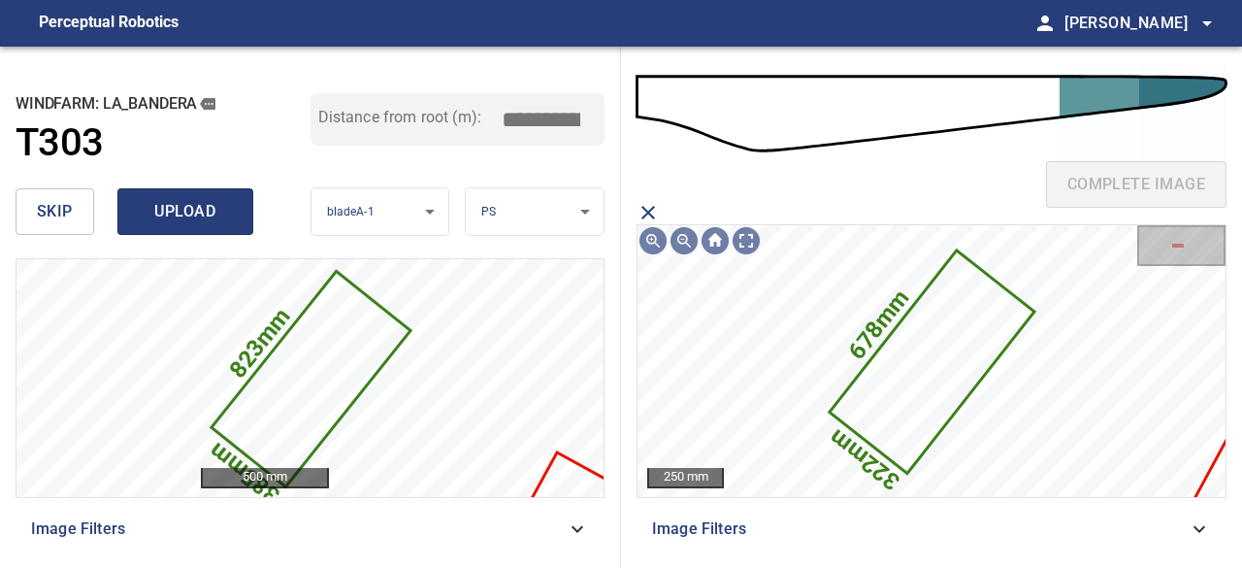
click at [240, 226] on button "upload" at bounding box center [185, 211] width 136 height 47
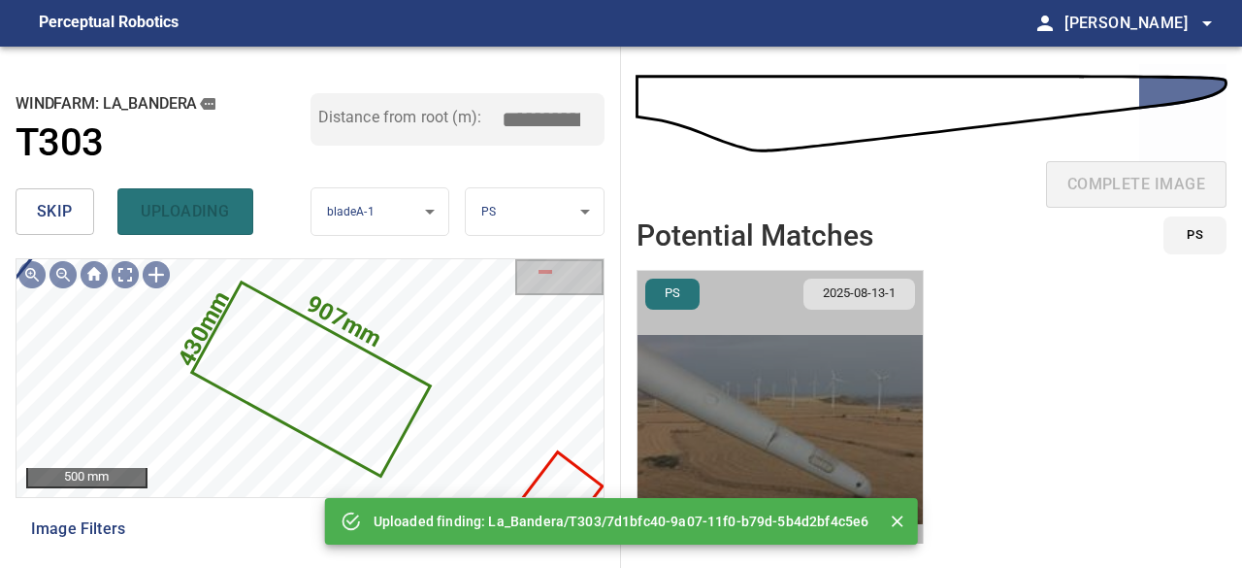
click at [829, 465] on img "button" at bounding box center [780, 429] width 285 height 317
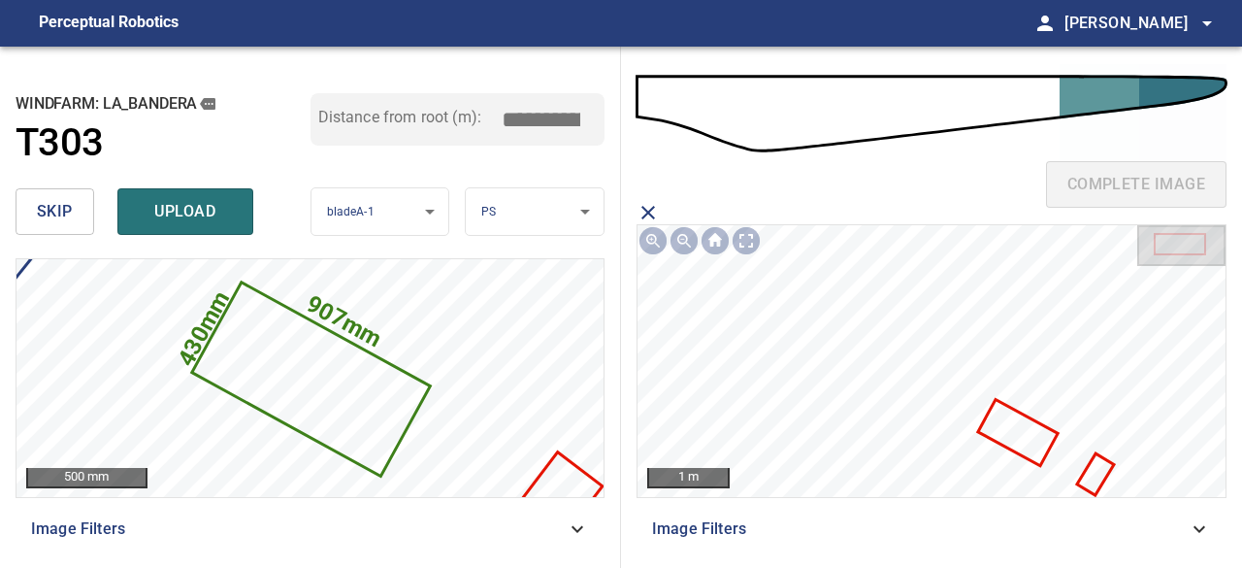
click at [996, 435] on icon at bounding box center [1018, 432] width 76 height 62
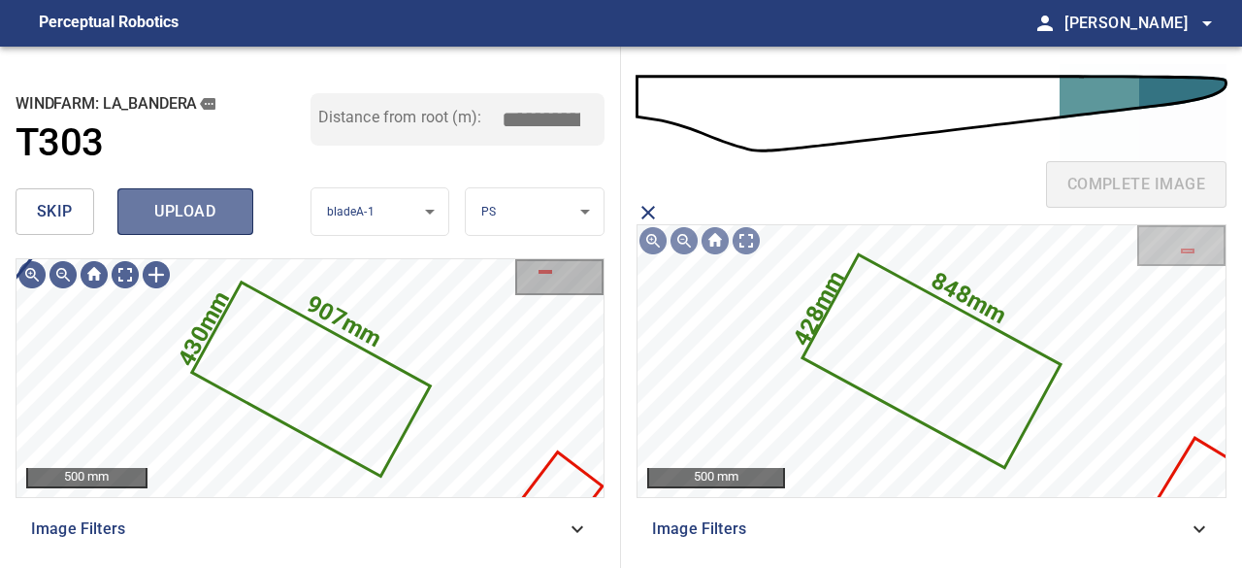
click at [187, 214] on span "upload" at bounding box center [185, 211] width 93 height 27
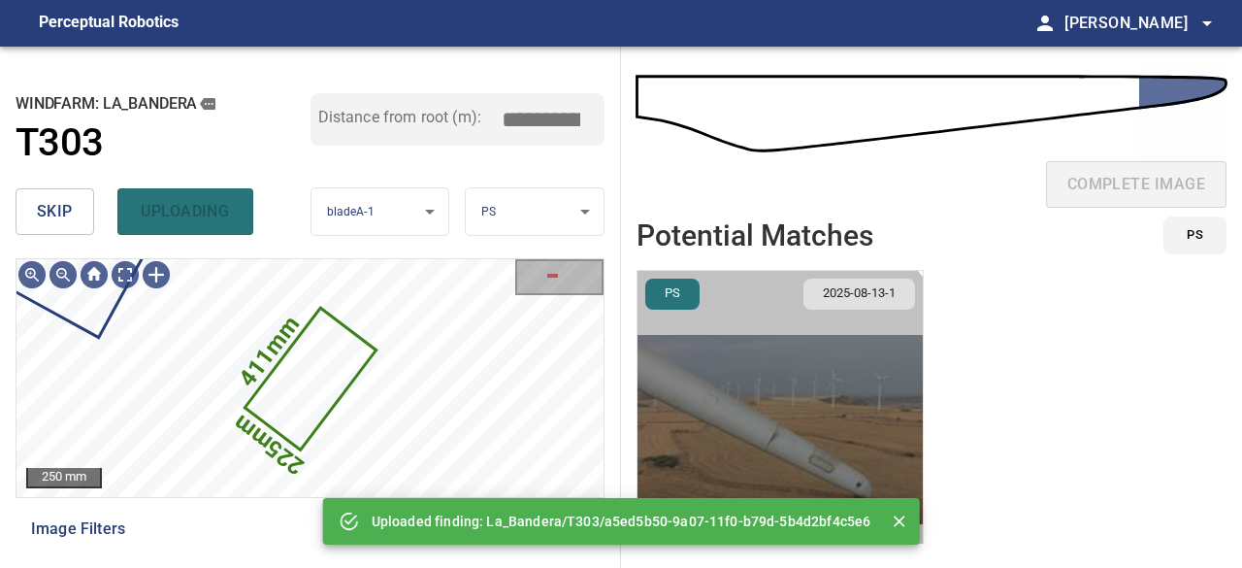
click at [701, 445] on img "button" at bounding box center [780, 429] width 285 height 317
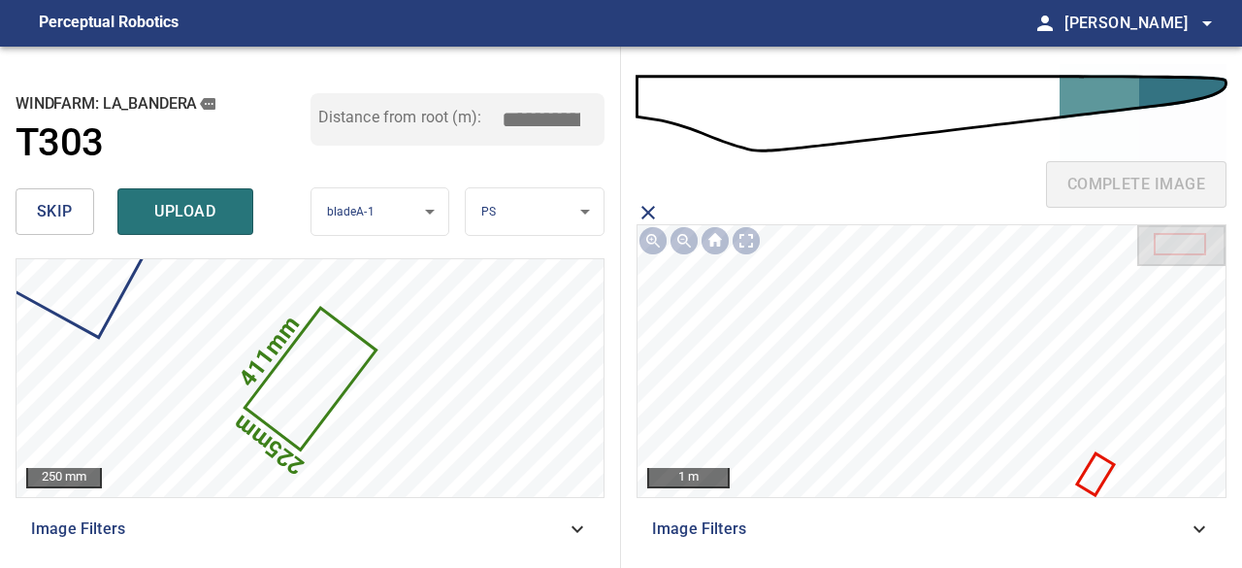
click at [1100, 478] on icon at bounding box center [1095, 474] width 33 height 38
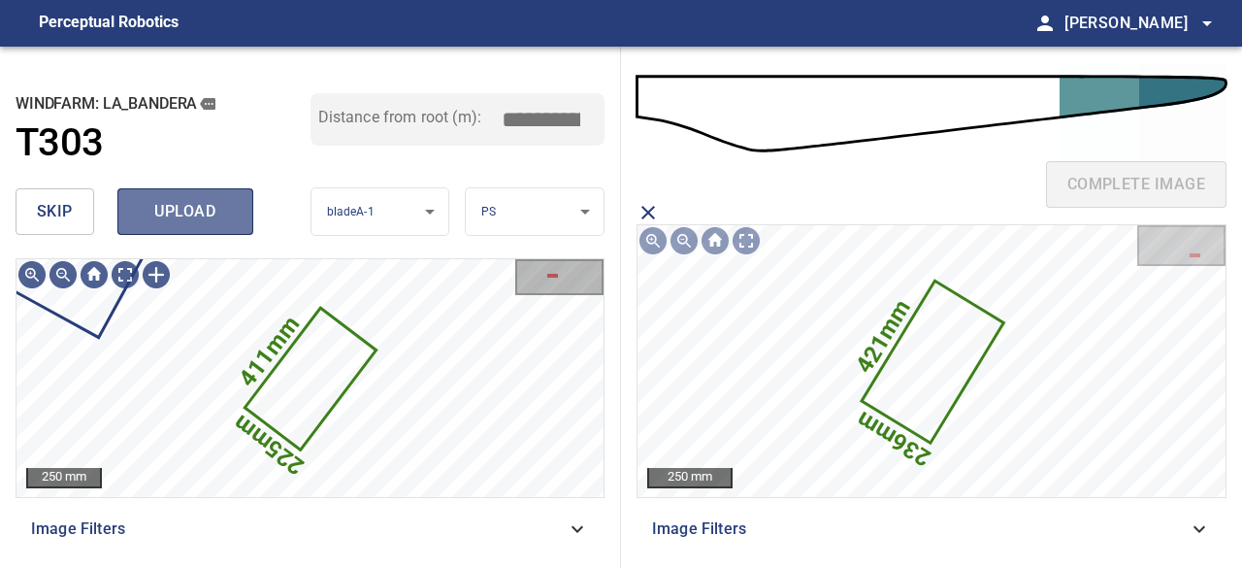
click at [191, 203] on span "upload" at bounding box center [185, 211] width 93 height 27
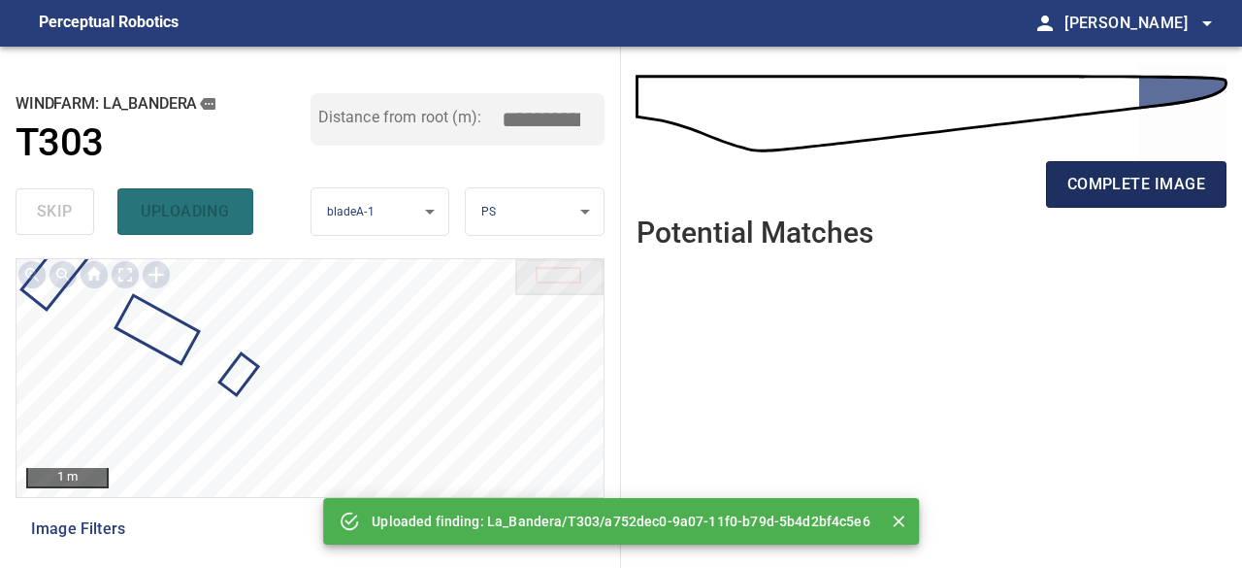
click at [1104, 189] on span "complete image" at bounding box center [1137, 184] width 138 height 27
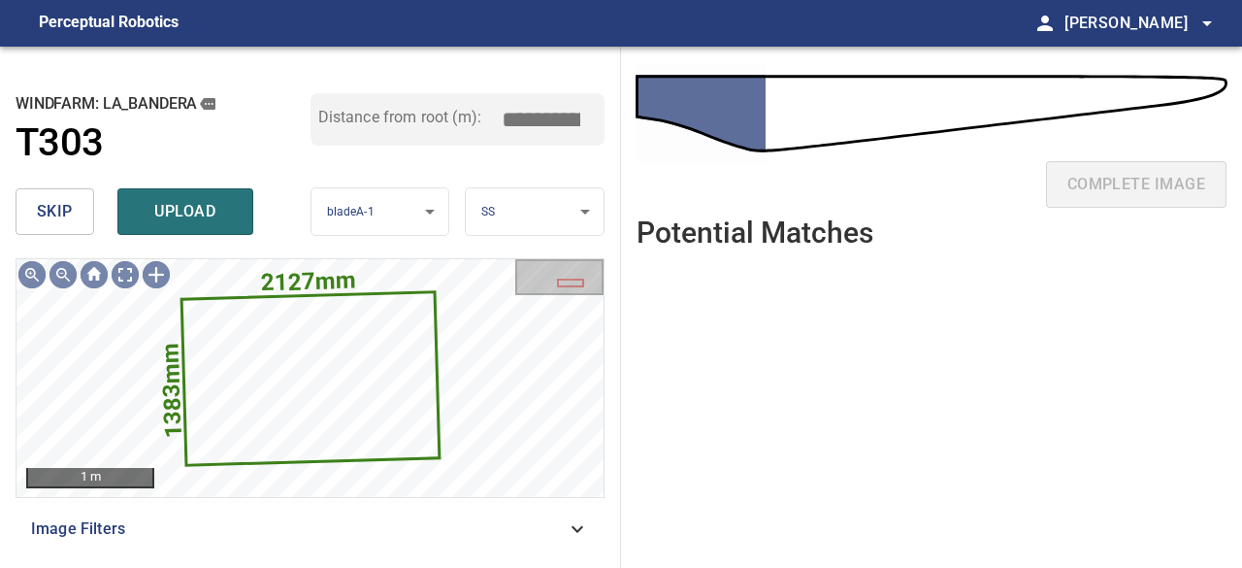
click at [64, 209] on span "skip" at bounding box center [55, 211] width 36 height 27
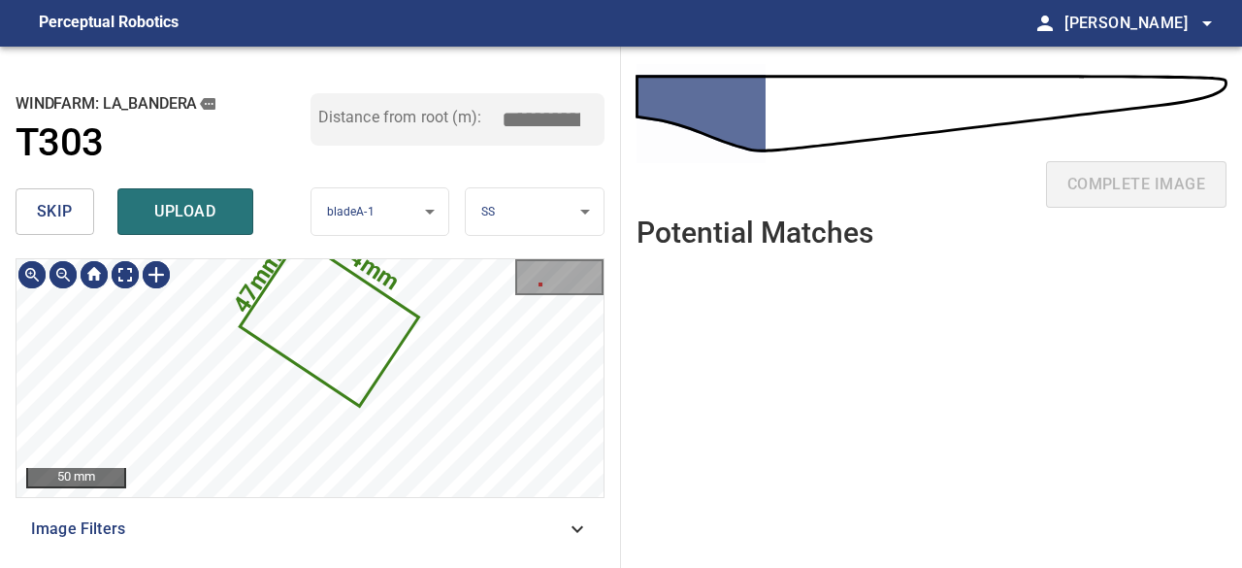
click at [52, 218] on span "skip" at bounding box center [55, 211] width 36 height 27
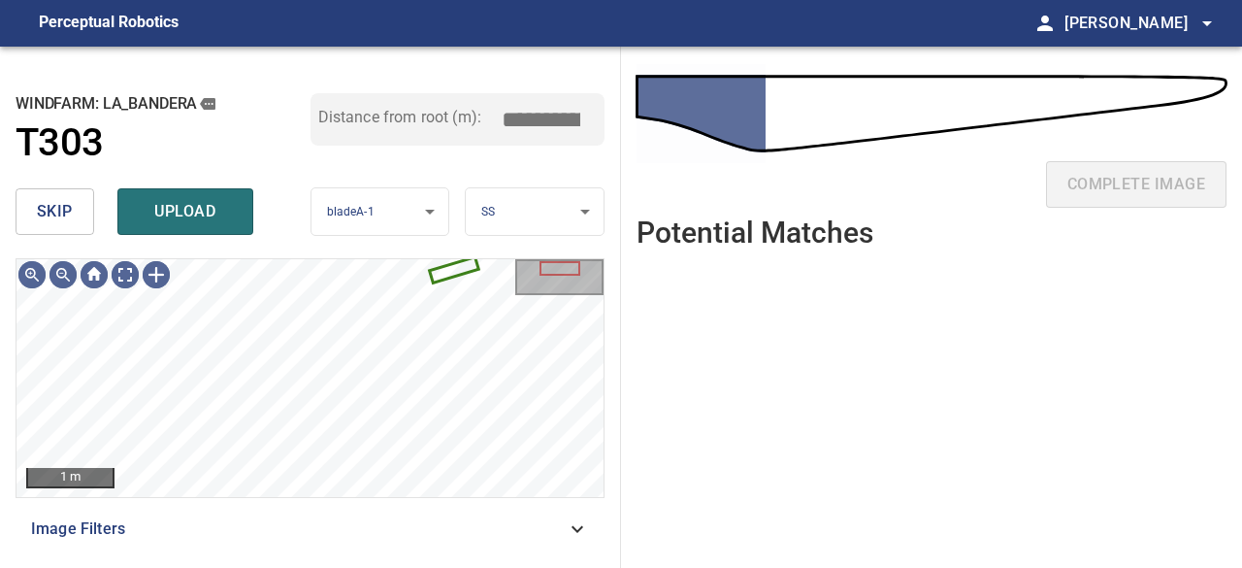
click at [53, 211] on span "skip" at bounding box center [55, 211] width 36 height 27
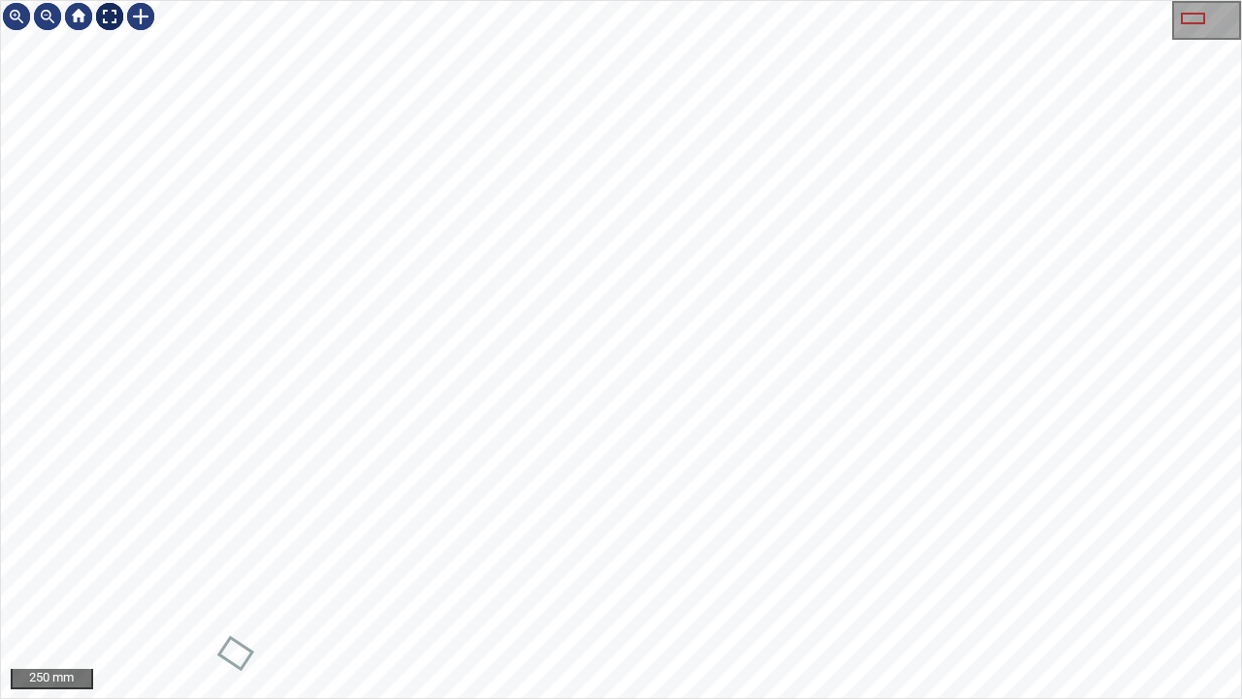
click at [109, 14] on div at bounding box center [109, 16] width 31 height 31
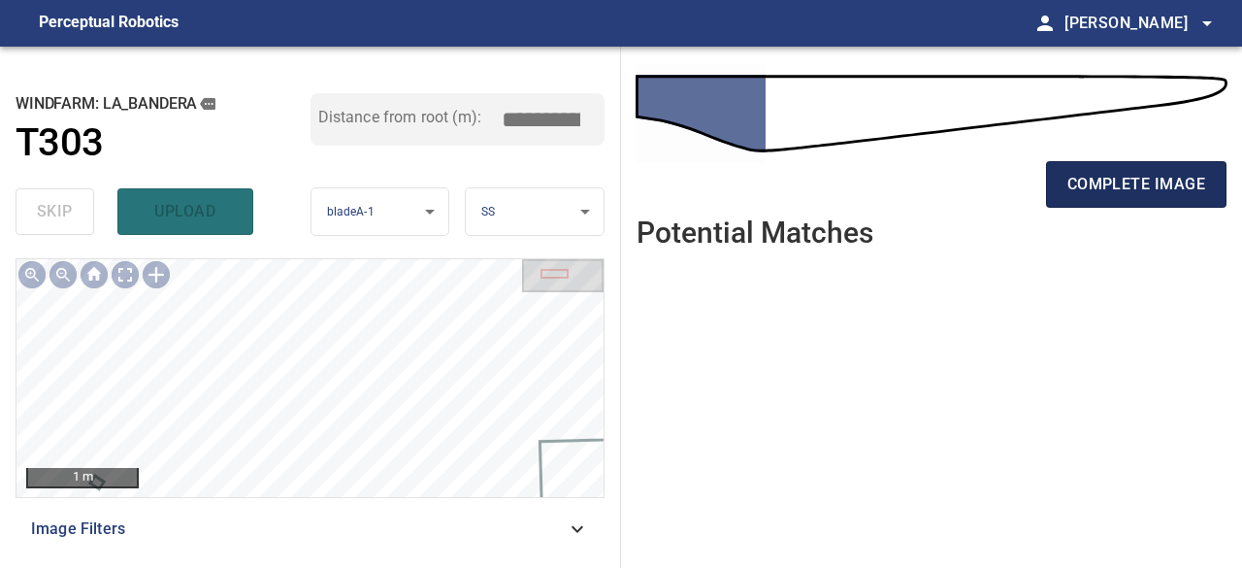
click at [1205, 179] on button "complete image" at bounding box center [1136, 184] width 181 height 47
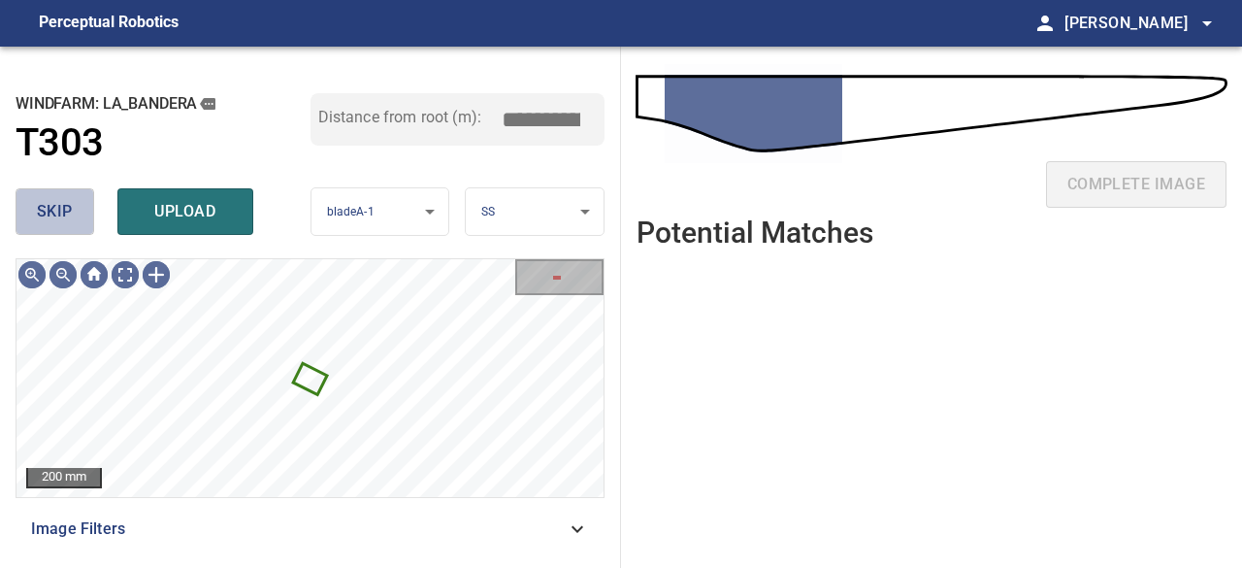
click at [42, 219] on span "skip" at bounding box center [55, 211] width 36 height 27
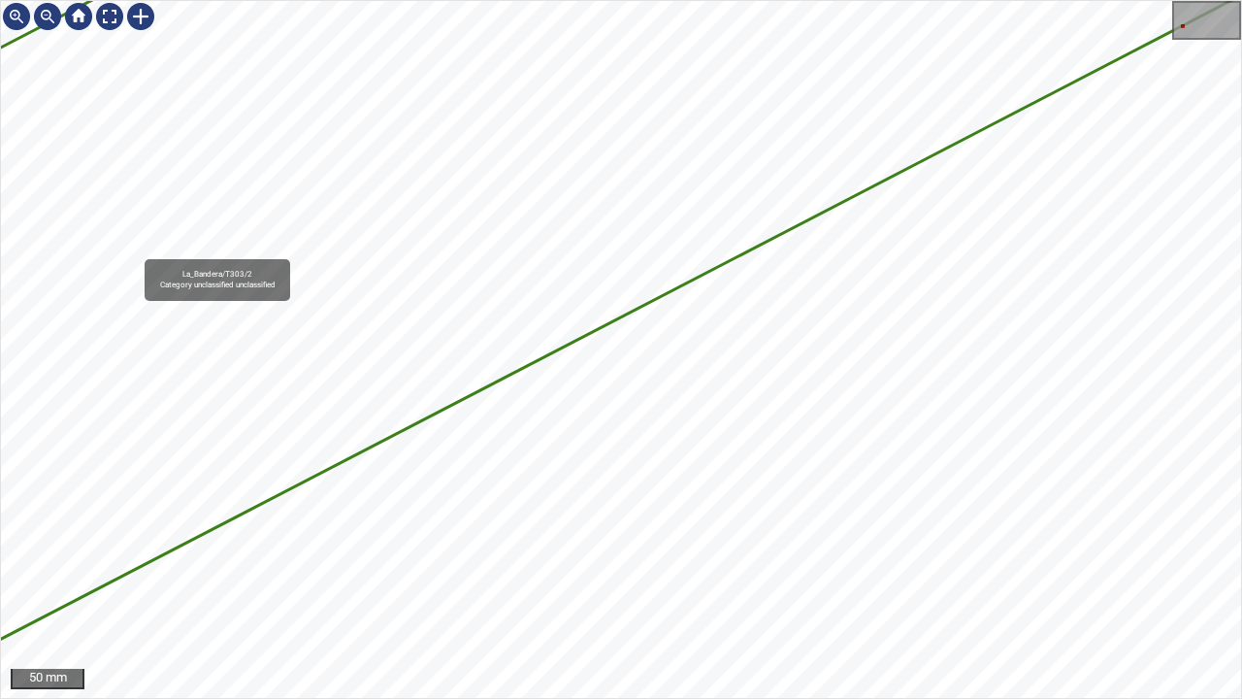
click at [415, 538] on div "1393mm 365mm La_Bandera/T303/2 Category unclassified unclassified" at bounding box center [621, 349] width 1240 height 697
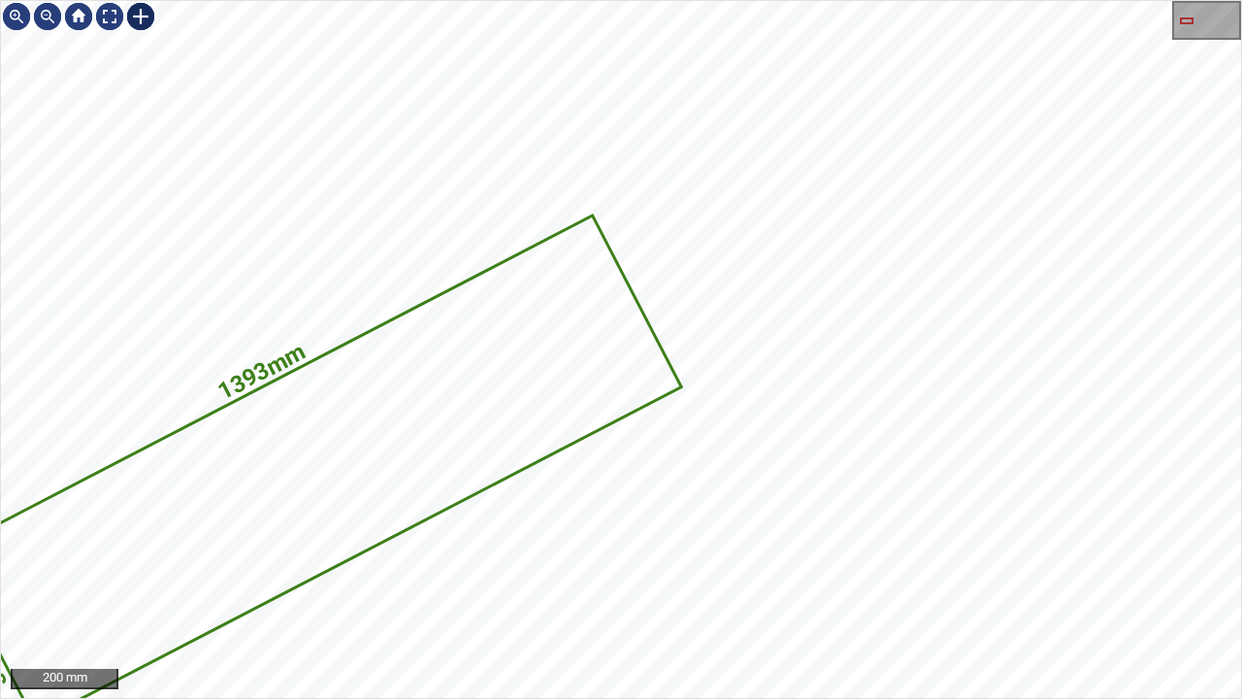
click at [147, 16] on div at bounding box center [140, 16] width 31 height 31
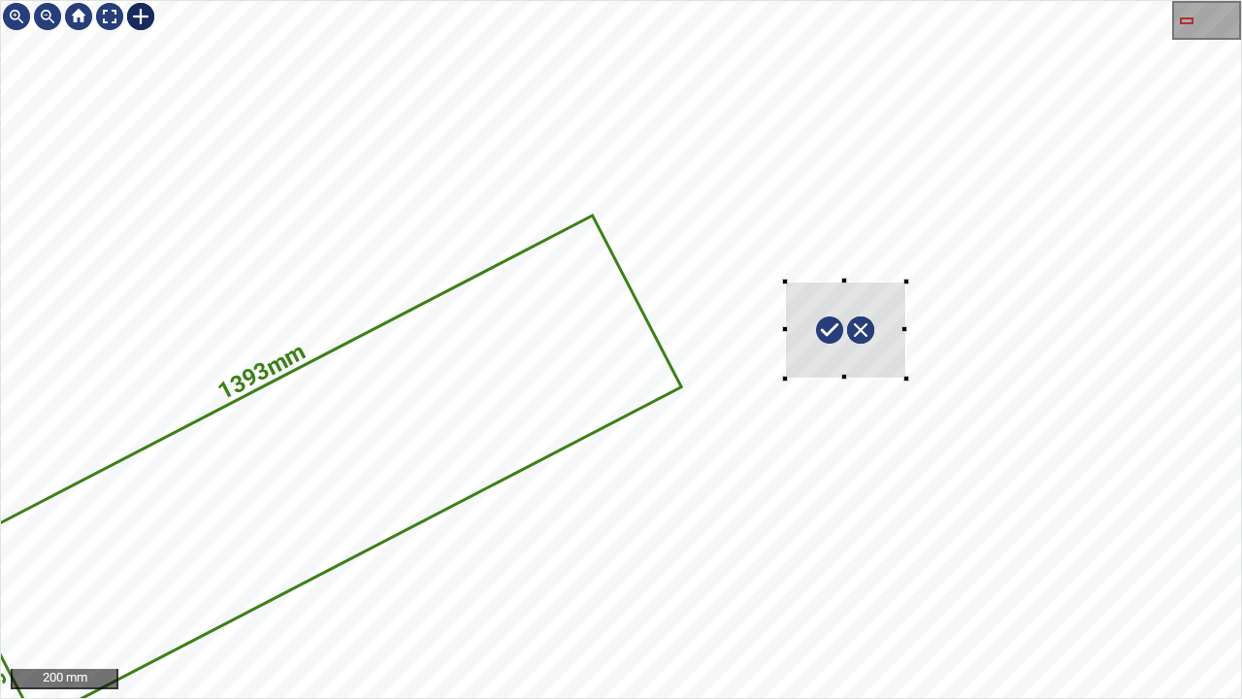
click at [906, 378] on div "1393mm 365mm" at bounding box center [621, 349] width 1240 height 697
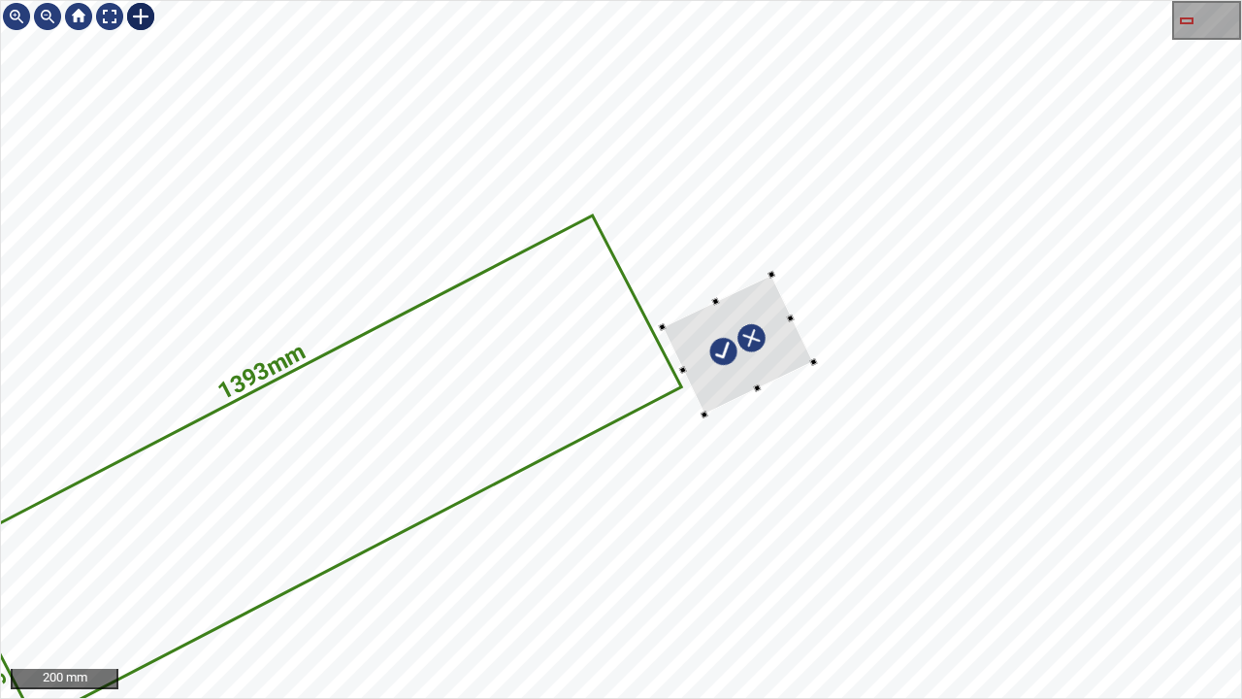
click at [770, 357] on div at bounding box center [738, 345] width 151 height 140
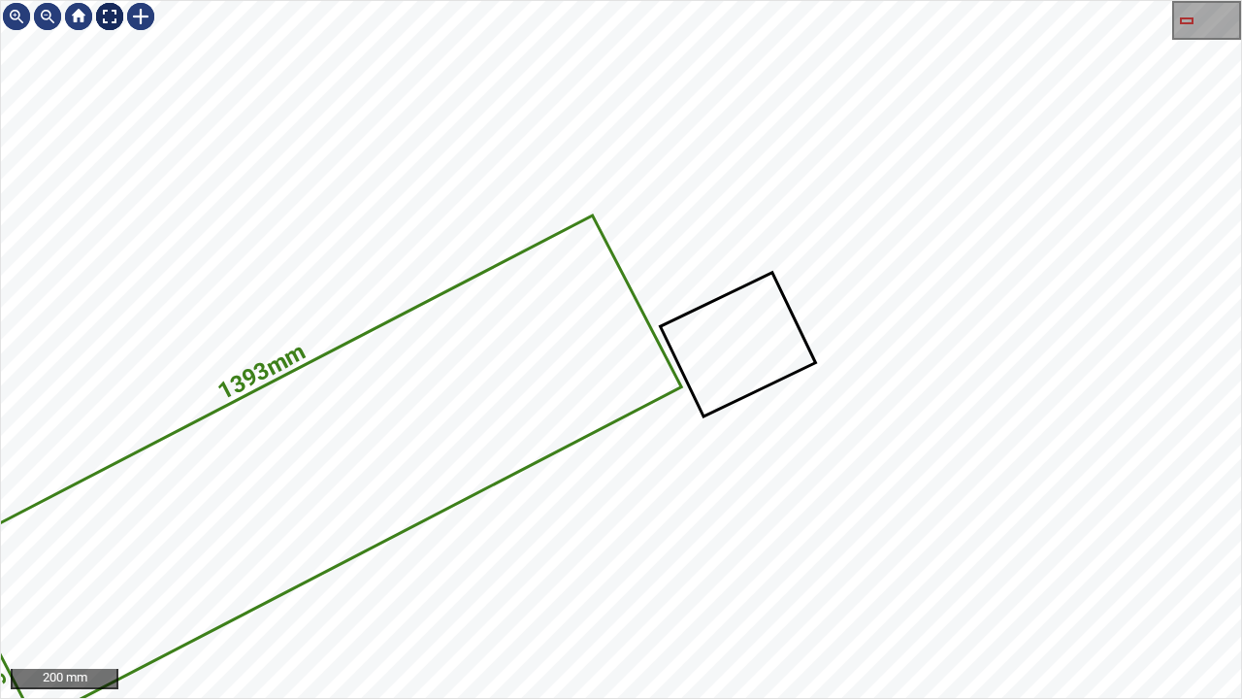
click at [98, 14] on div at bounding box center [109, 16] width 31 height 31
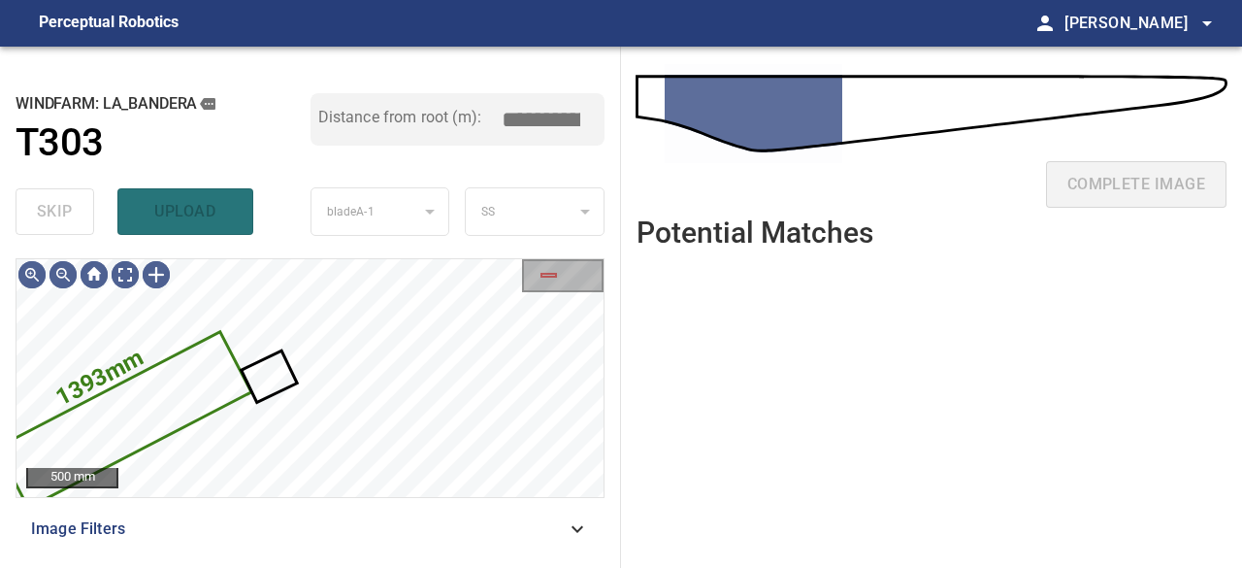
click at [156, 225] on div "skip upload" at bounding box center [163, 212] width 295 height 62
click at [149, 407] on icon at bounding box center [124, 419] width 250 height 172
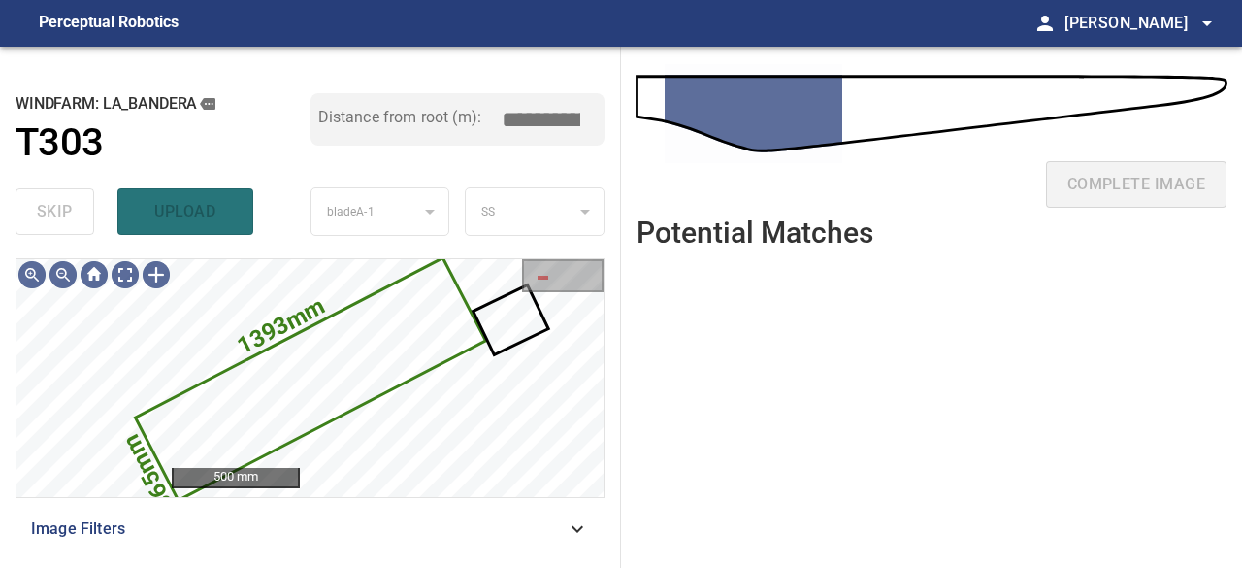
click at [204, 227] on div "skip upload" at bounding box center [163, 212] width 295 height 62
click at [196, 218] on div "skip upload" at bounding box center [163, 212] width 295 height 62
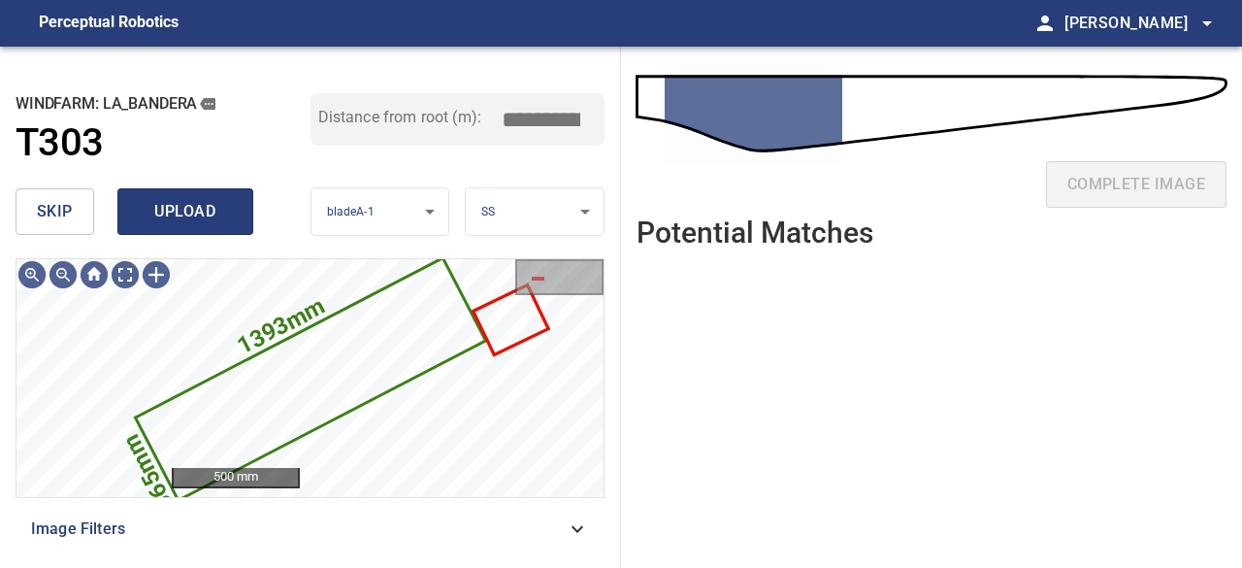
click at [225, 215] on span "upload" at bounding box center [185, 211] width 93 height 27
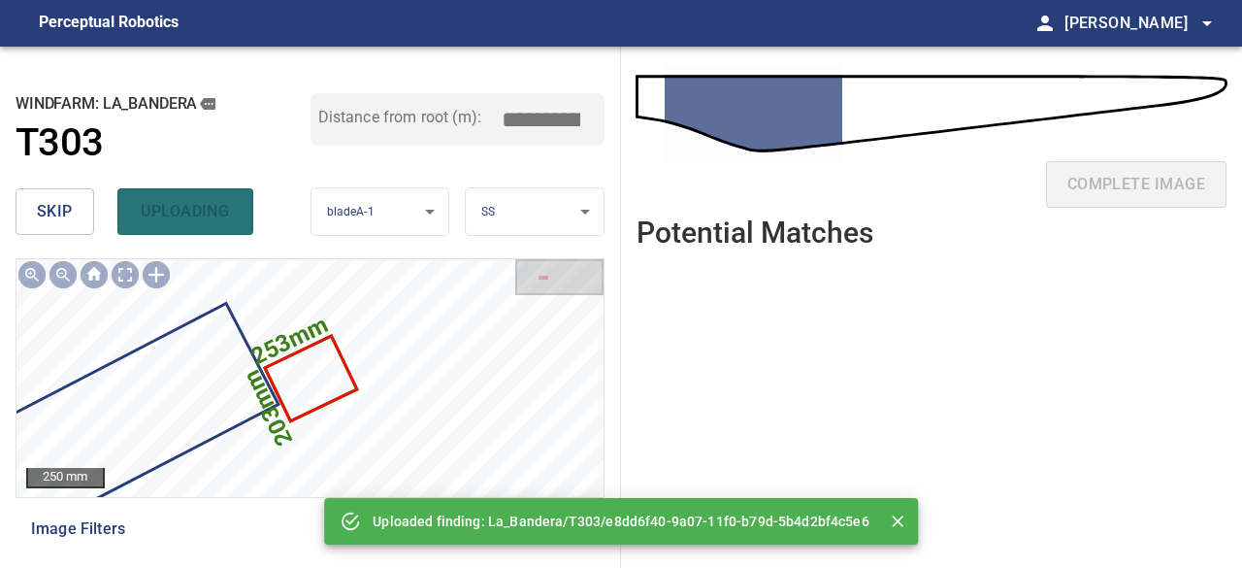
click at [223, 214] on div "skip uploading" at bounding box center [163, 212] width 295 height 62
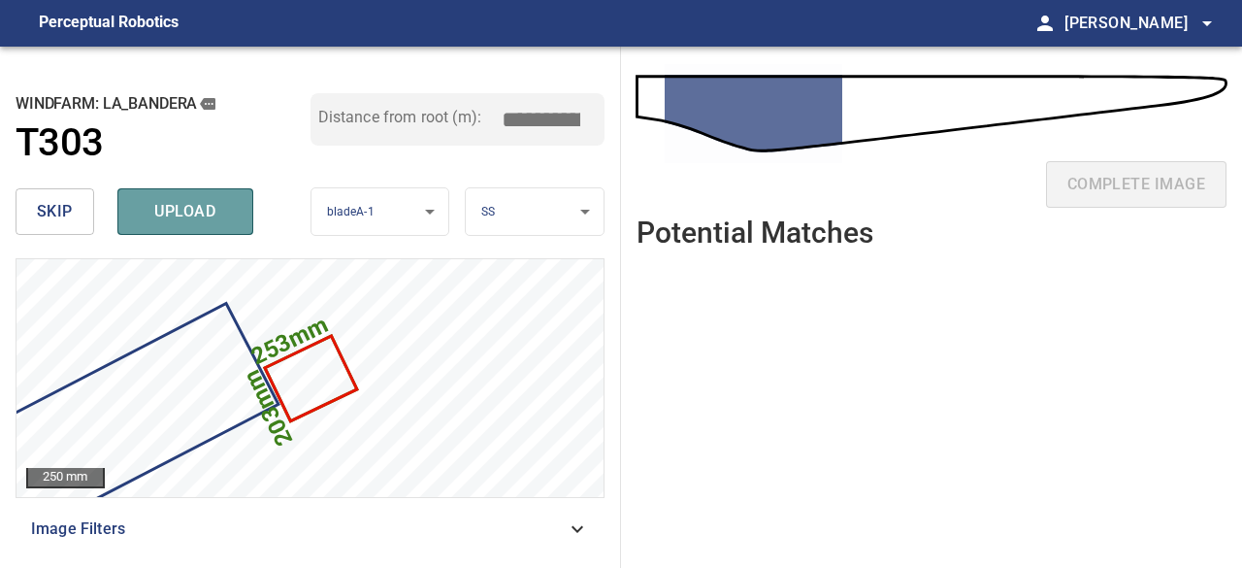
click at [223, 214] on span "upload" at bounding box center [185, 211] width 93 height 27
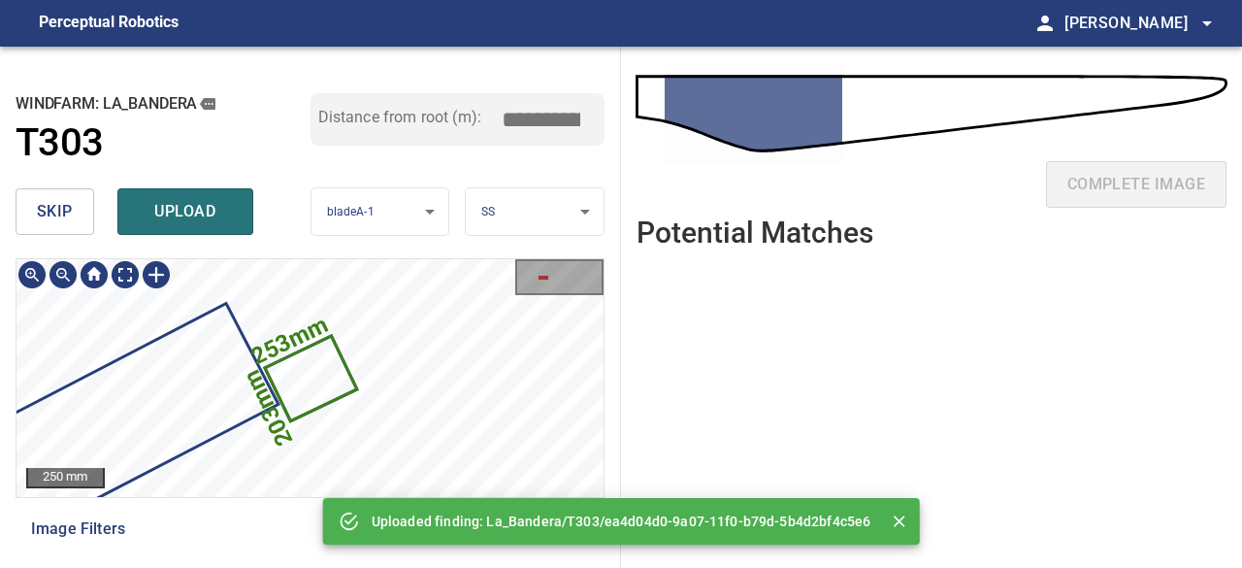
click at [314, 369] on icon at bounding box center [311, 379] width 88 height 82
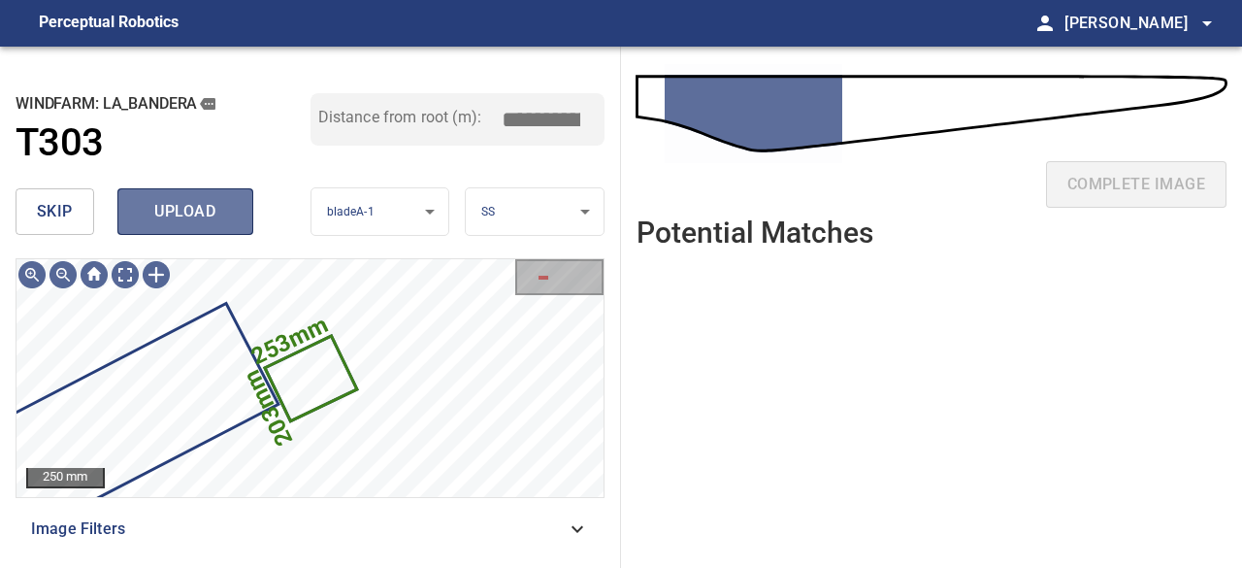
click at [181, 220] on span "upload" at bounding box center [185, 211] width 93 height 27
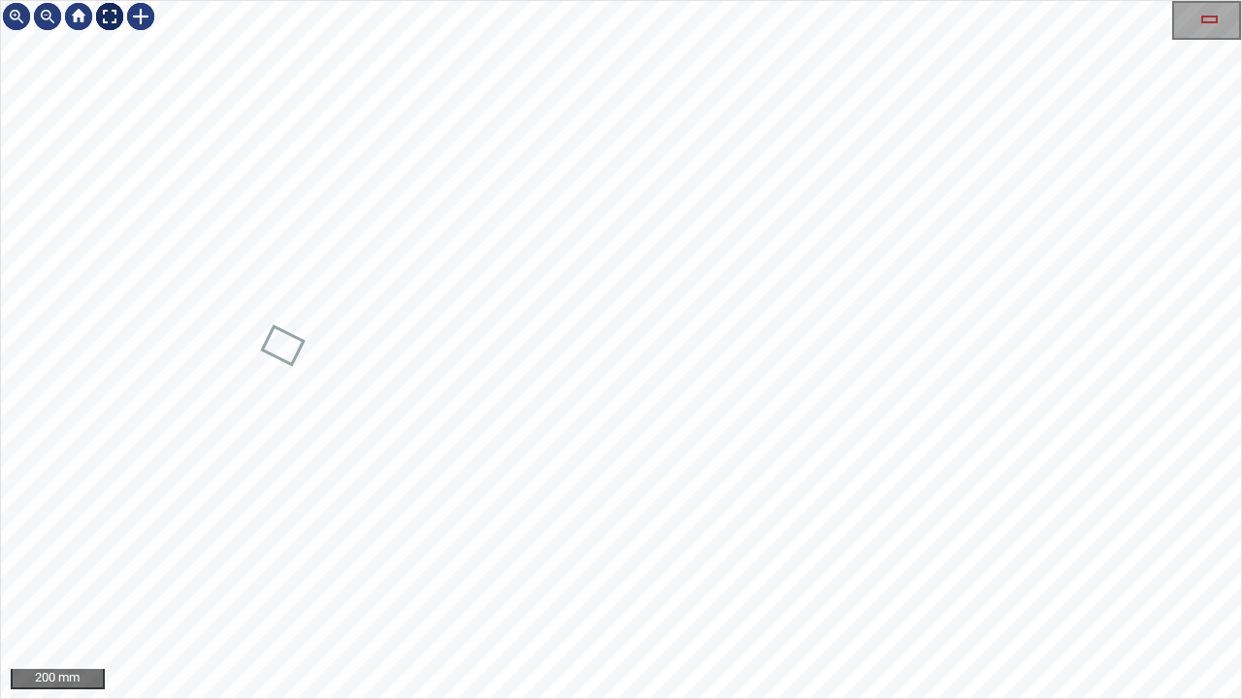
click at [109, 21] on div at bounding box center [109, 16] width 31 height 31
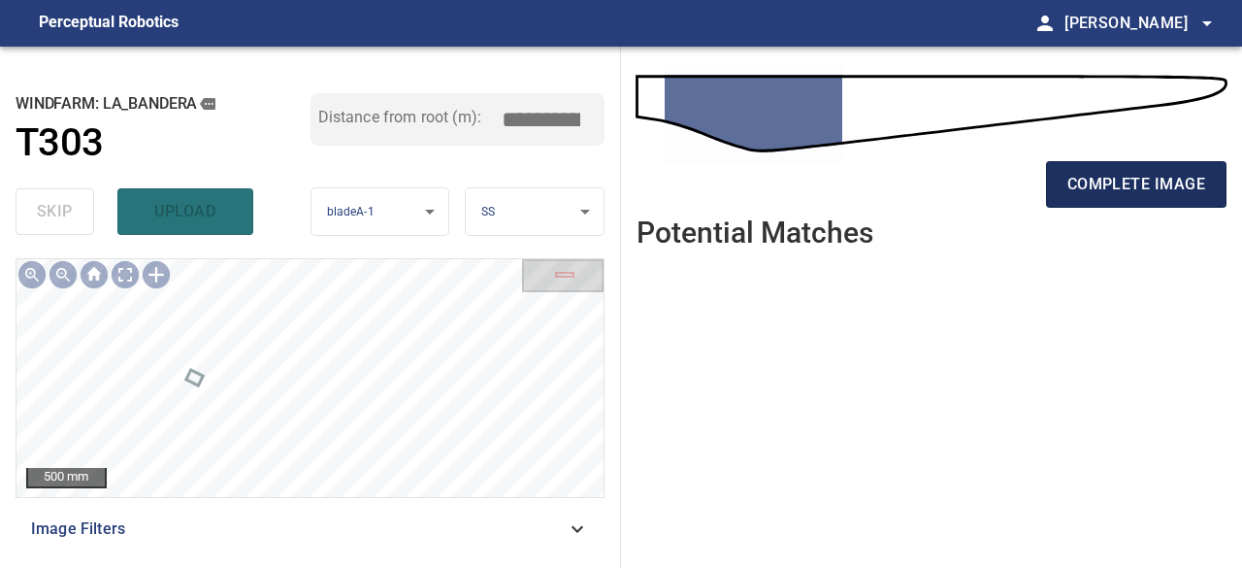
click at [1103, 181] on span "complete image" at bounding box center [1137, 184] width 138 height 27
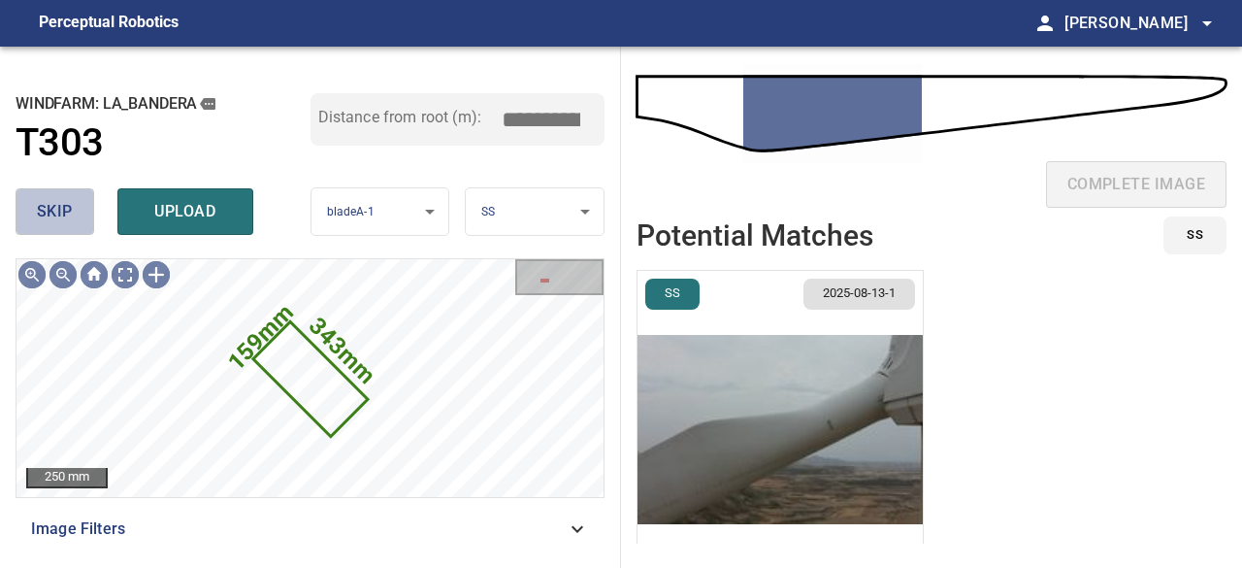
click at [45, 204] on span "skip" at bounding box center [55, 211] width 36 height 27
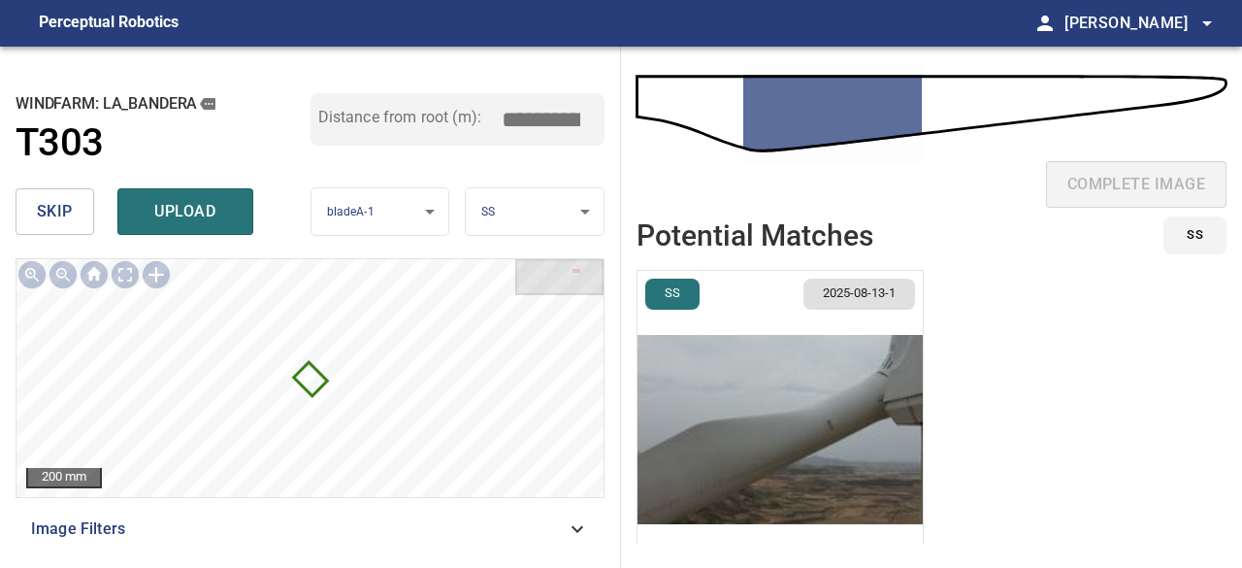
click at [45, 204] on span "skip" at bounding box center [55, 211] width 36 height 27
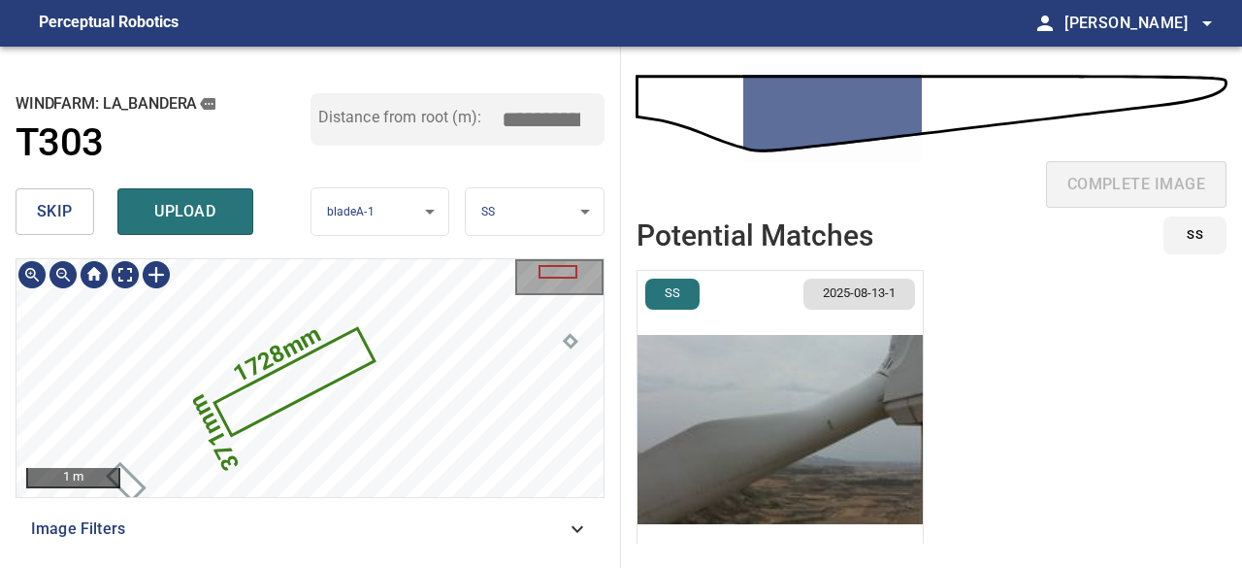
click at [285, 382] on icon at bounding box center [293, 381] width 155 height 103
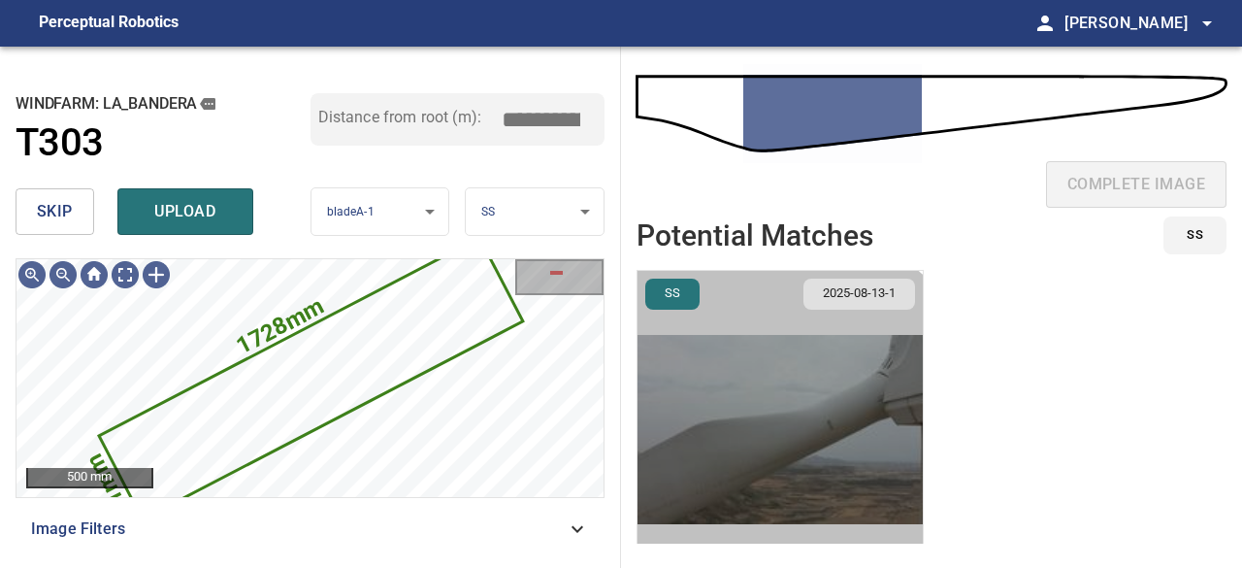
click at [751, 462] on img "button" at bounding box center [780, 429] width 285 height 317
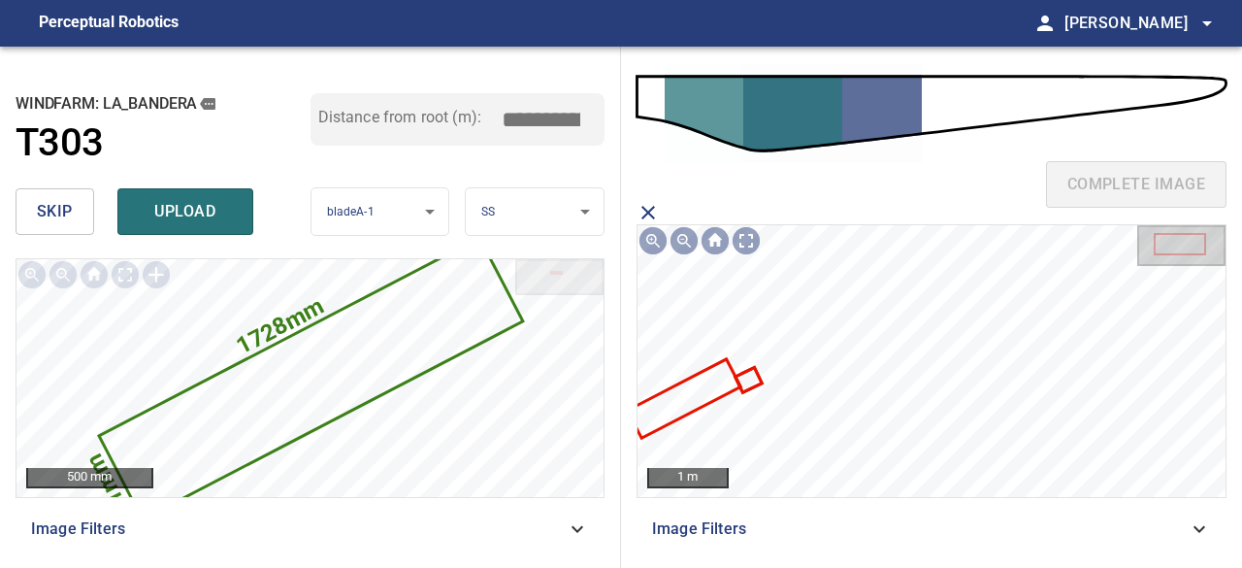
click at [694, 395] on icon at bounding box center [685, 399] width 110 height 76
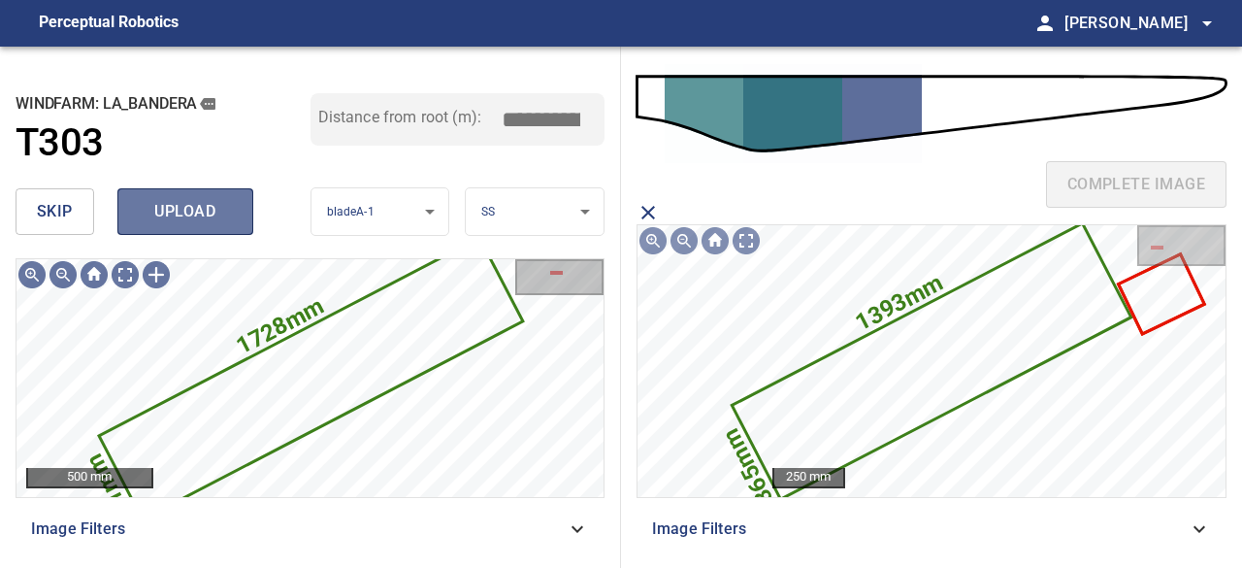
click at [196, 224] on span "upload" at bounding box center [185, 211] width 93 height 27
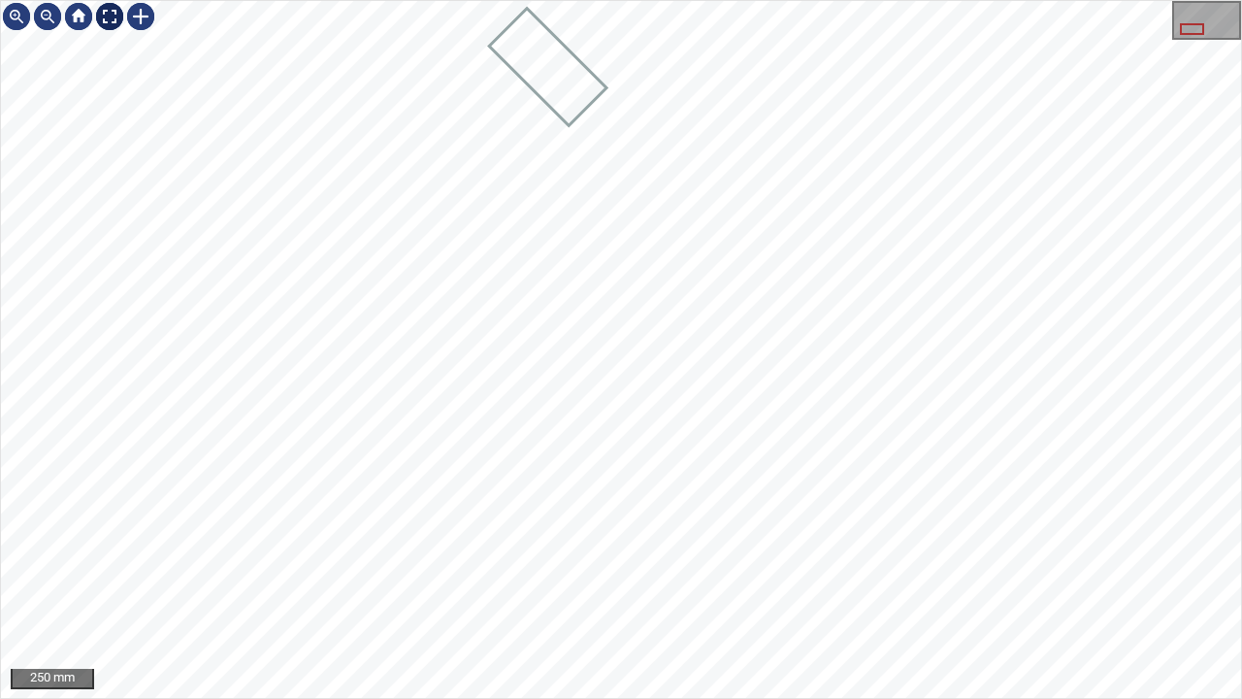
click at [110, 18] on div at bounding box center [109, 16] width 31 height 31
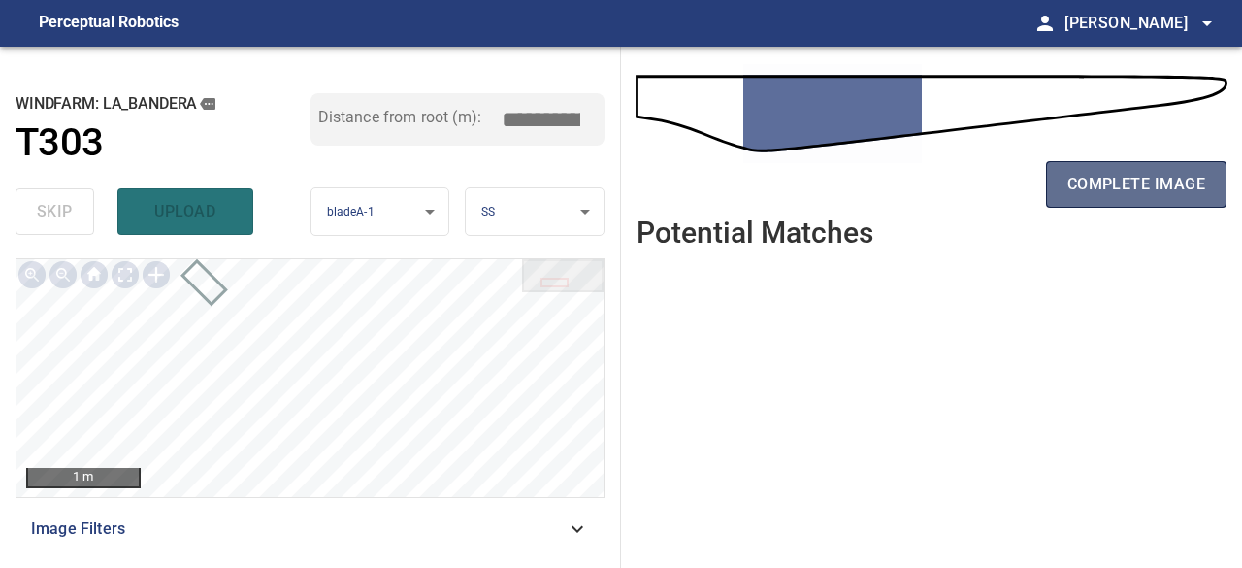
click at [1073, 185] on span "complete image" at bounding box center [1137, 184] width 138 height 27
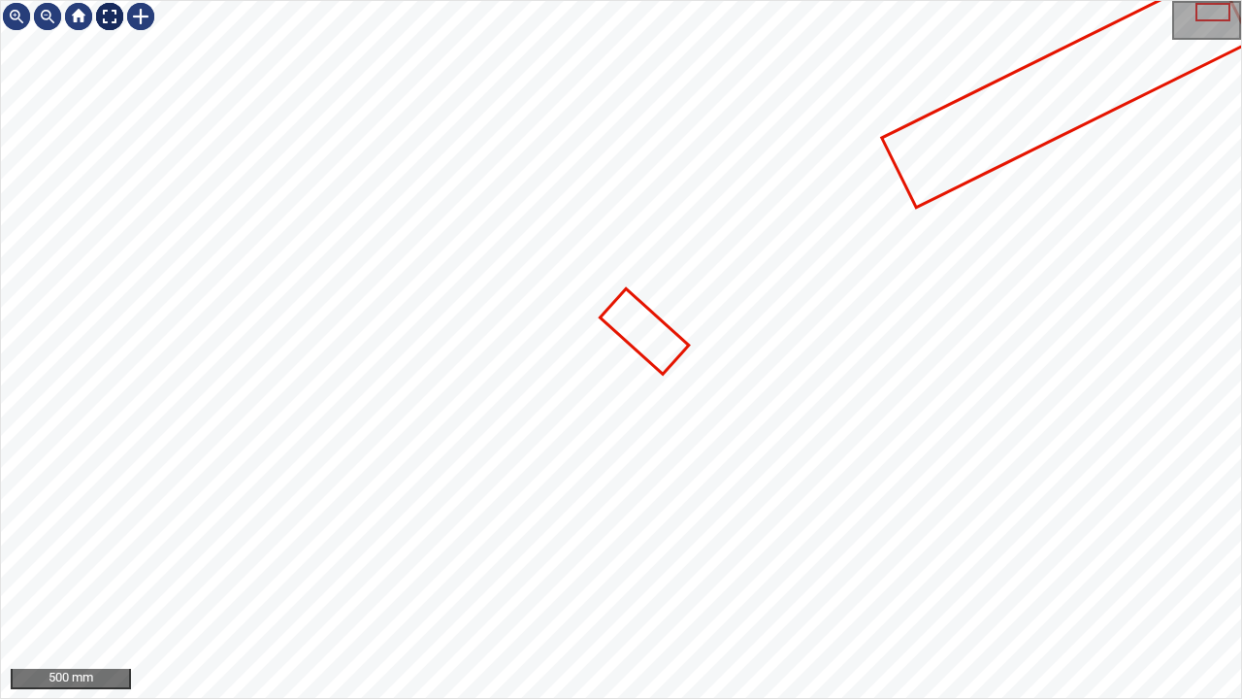
click at [113, 11] on div at bounding box center [109, 16] width 31 height 31
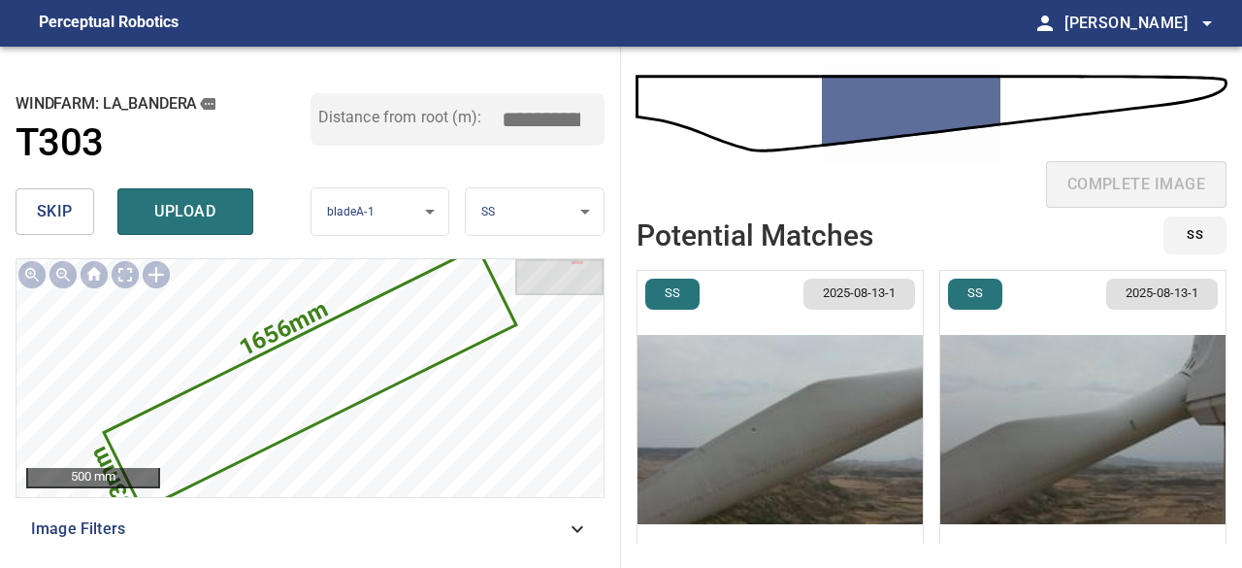
click at [710, 428] on img "button" at bounding box center [780, 429] width 285 height 317
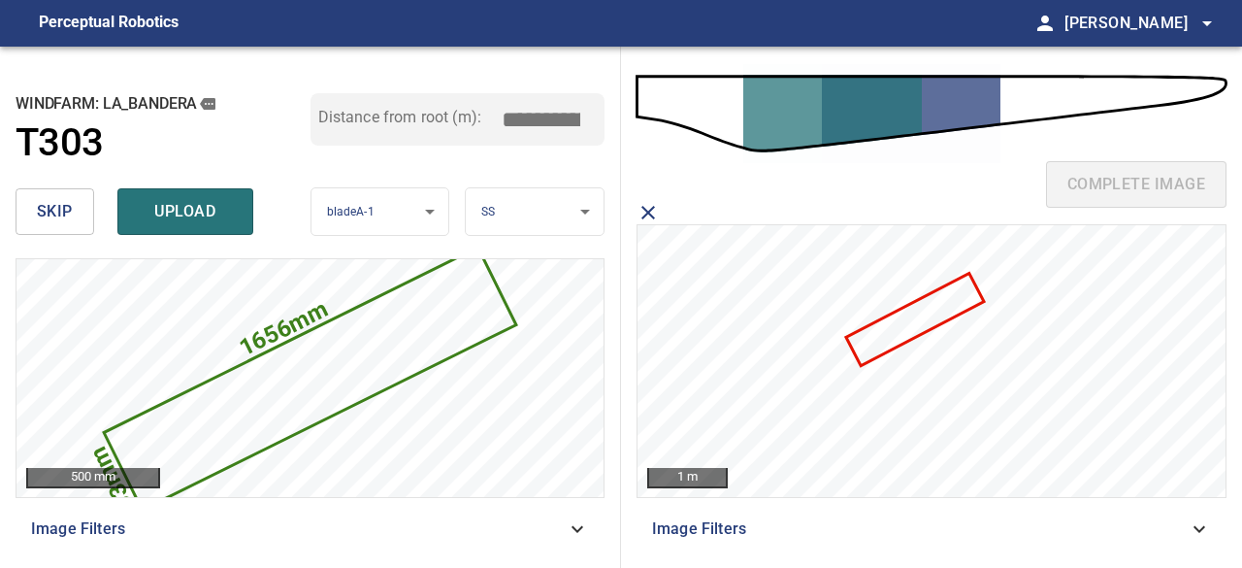
click at [872, 341] on icon at bounding box center [915, 319] width 134 height 88
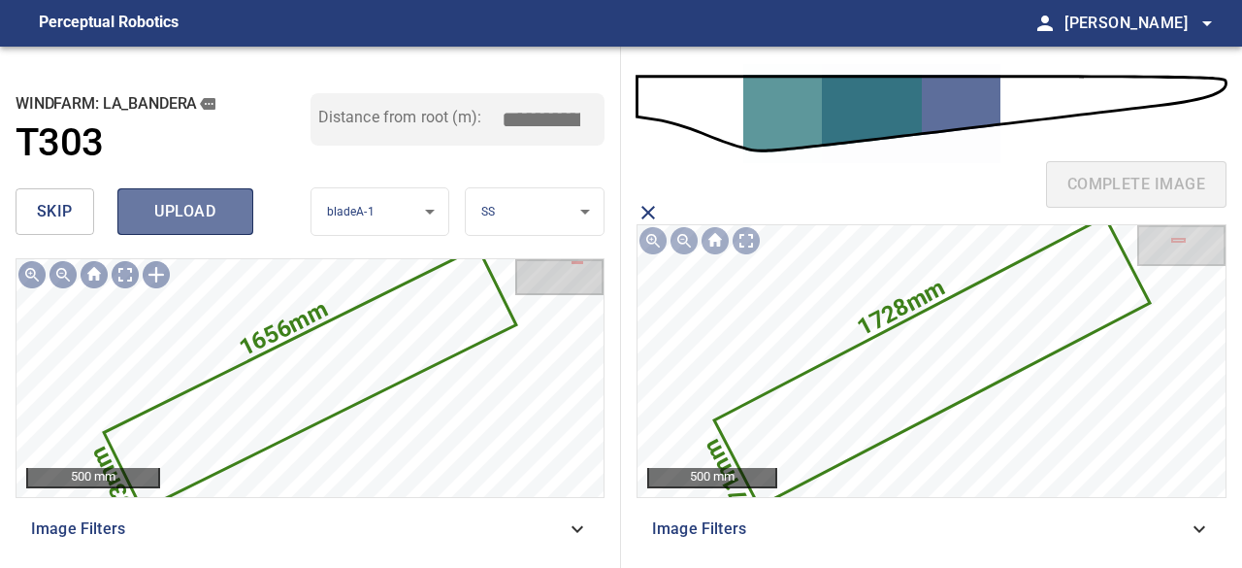
click at [206, 215] on span "upload" at bounding box center [185, 211] width 93 height 27
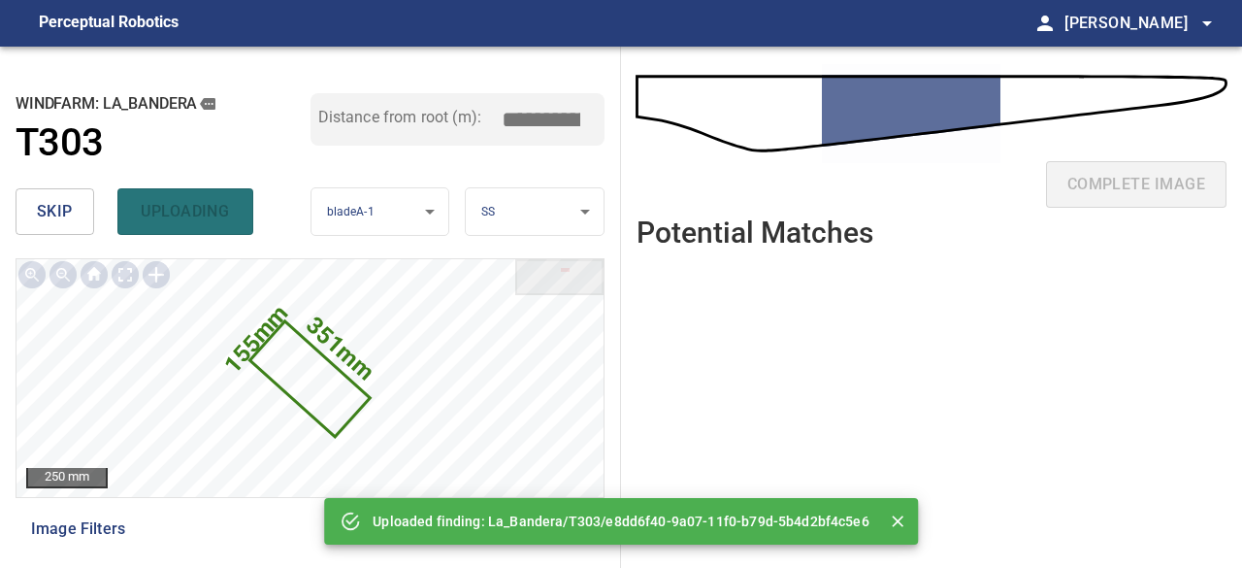
click at [48, 210] on span "skip" at bounding box center [55, 211] width 36 height 27
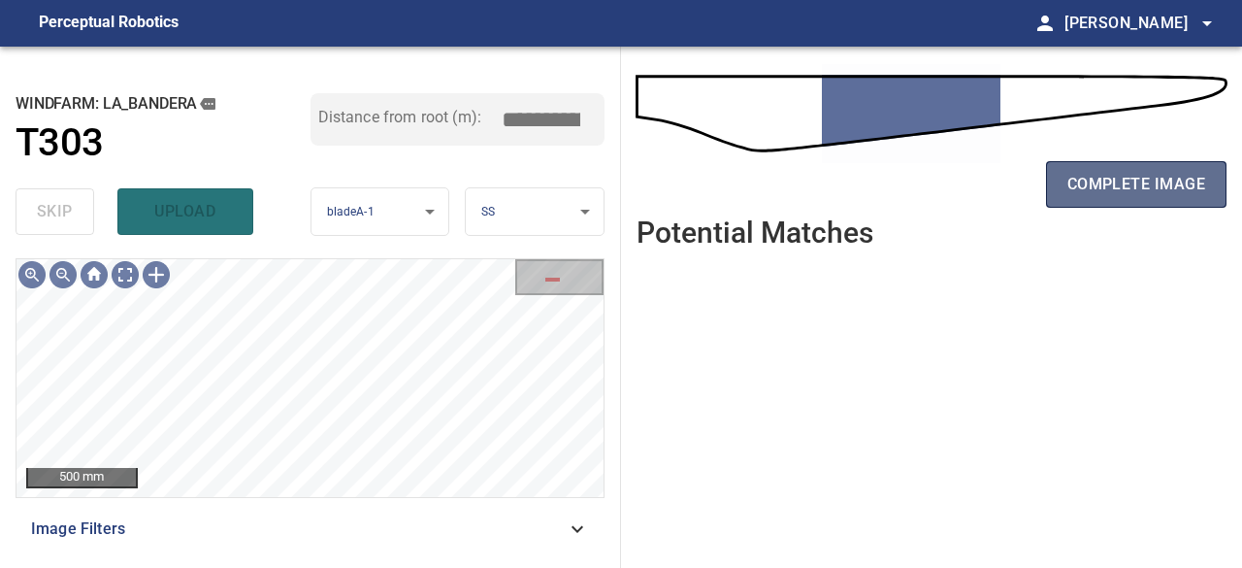
click at [1114, 185] on span "complete image" at bounding box center [1137, 184] width 138 height 27
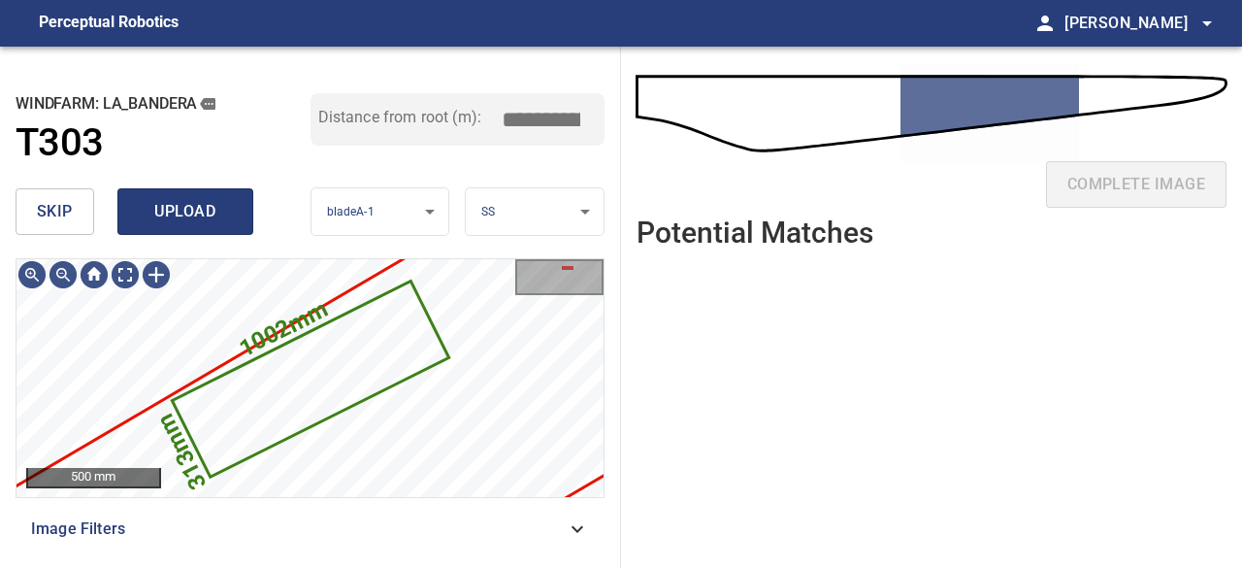
click at [214, 220] on span "upload" at bounding box center [185, 211] width 93 height 27
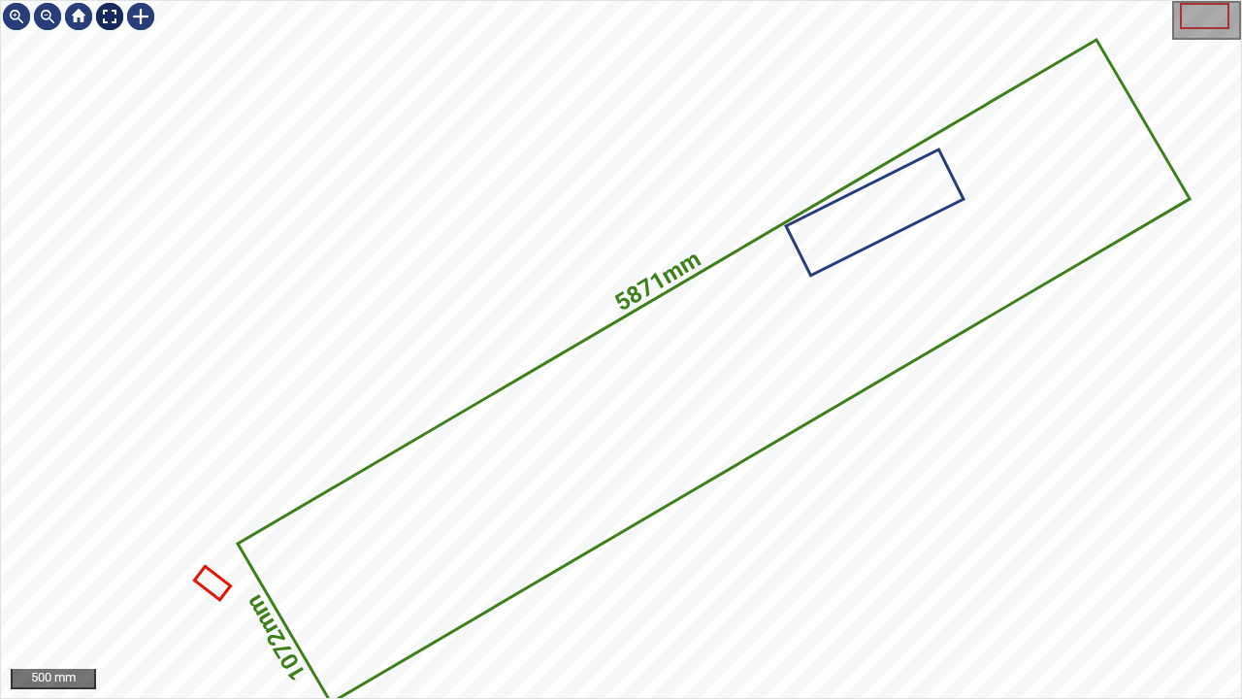
click at [111, 16] on div at bounding box center [109, 16] width 31 height 31
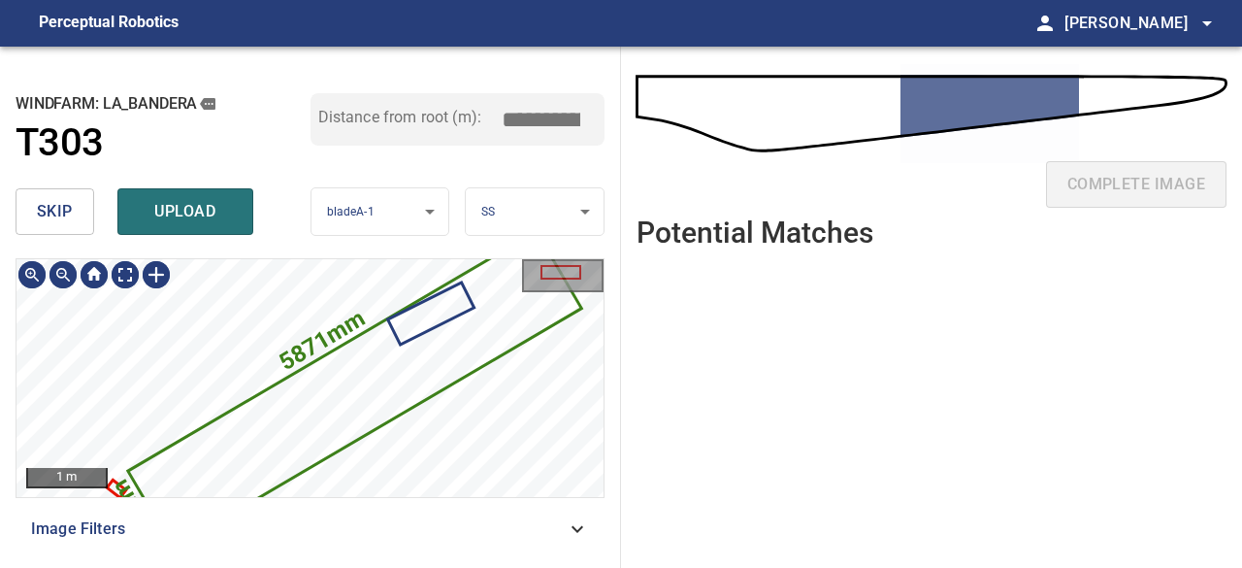
click at [341, 413] on icon at bounding box center [353, 389] width 449 height 313
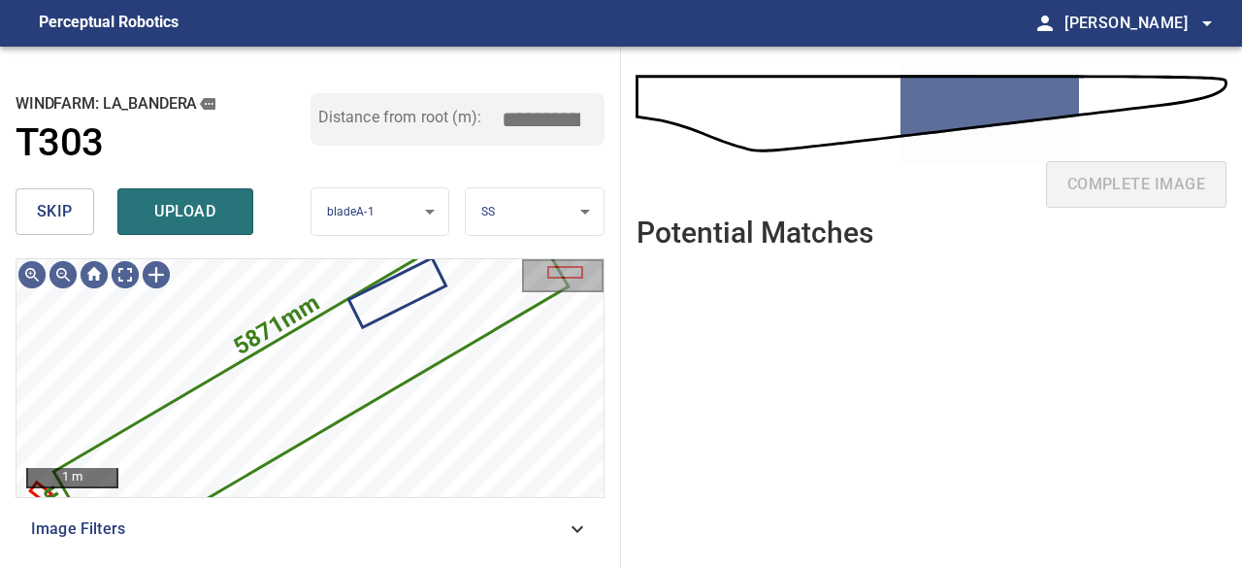
click at [45, 213] on span "skip" at bounding box center [55, 211] width 36 height 27
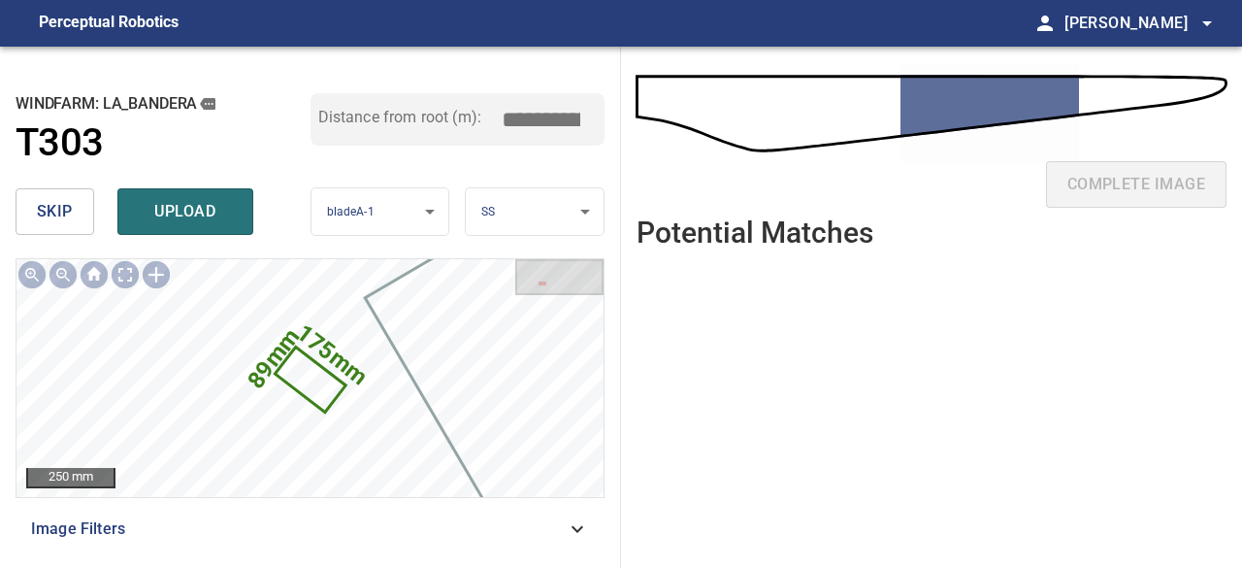
click at [45, 209] on span "skip" at bounding box center [55, 211] width 36 height 27
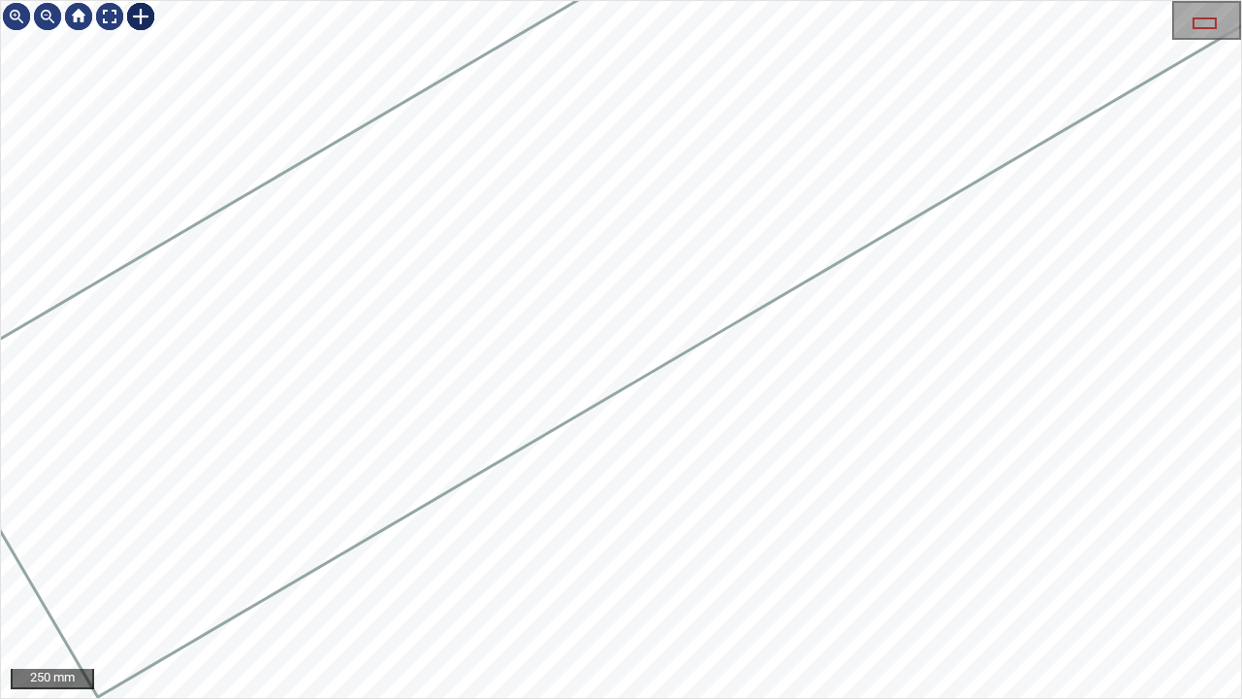
click at [138, 16] on div at bounding box center [140, 16] width 31 height 31
click at [637, 510] on div "La_Bandera/T303/1 Category 2 unclassified" at bounding box center [621, 349] width 1240 height 697
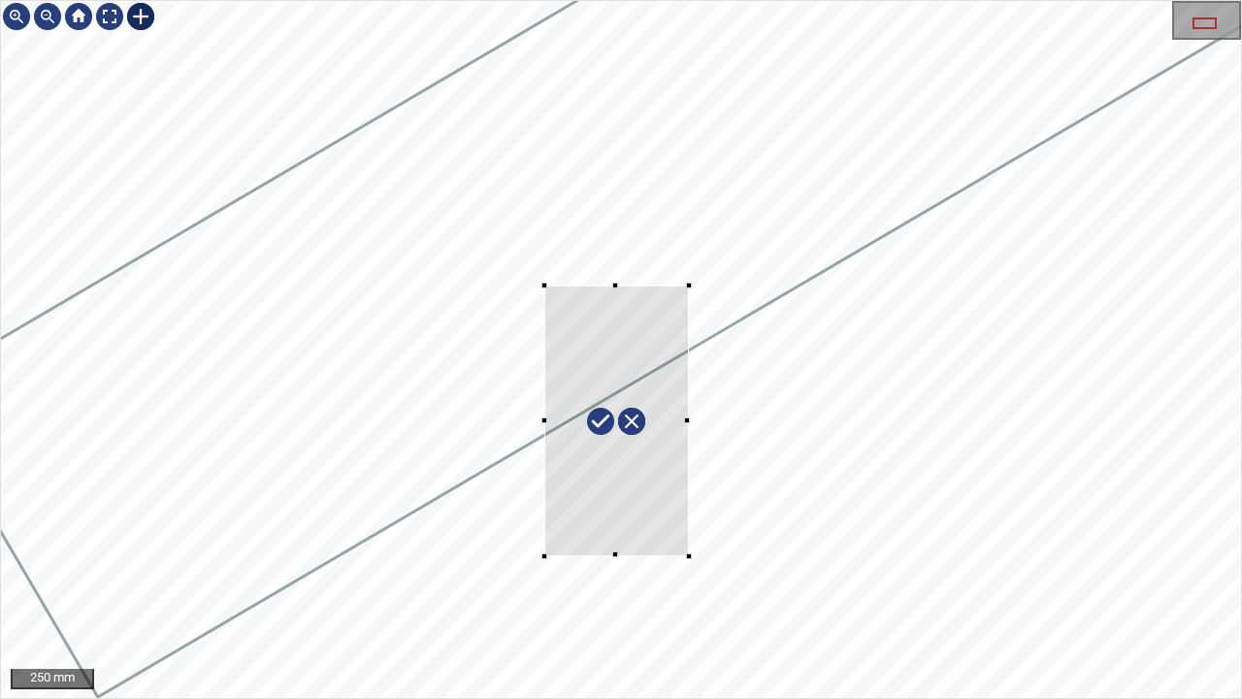
click at [689, 279] on div at bounding box center [621, 349] width 1240 height 697
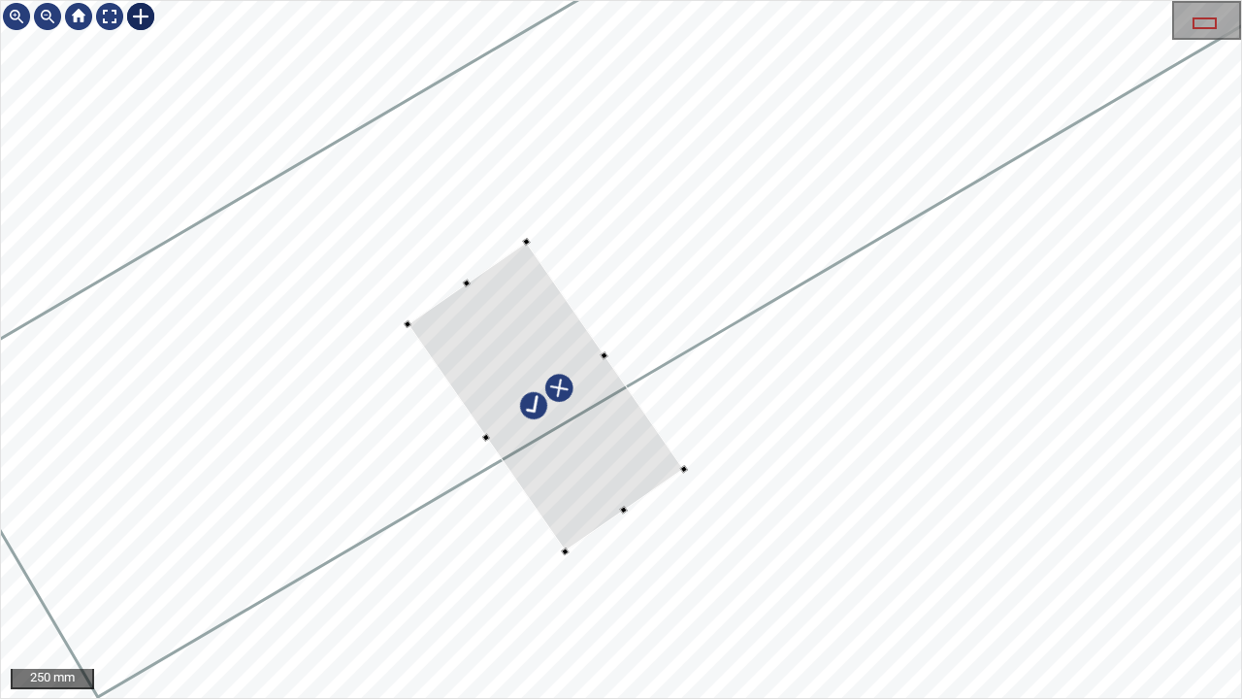
click at [637, 467] on div at bounding box center [546, 397] width 277 height 311
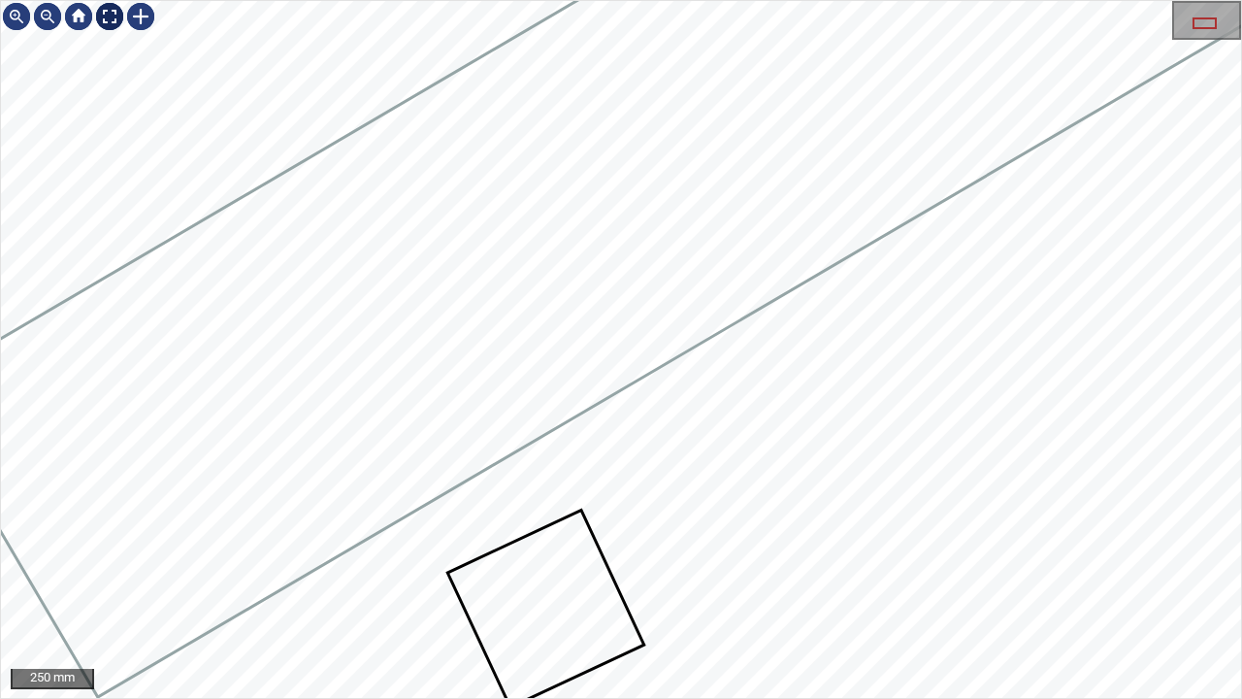
click at [112, 17] on div at bounding box center [109, 16] width 31 height 31
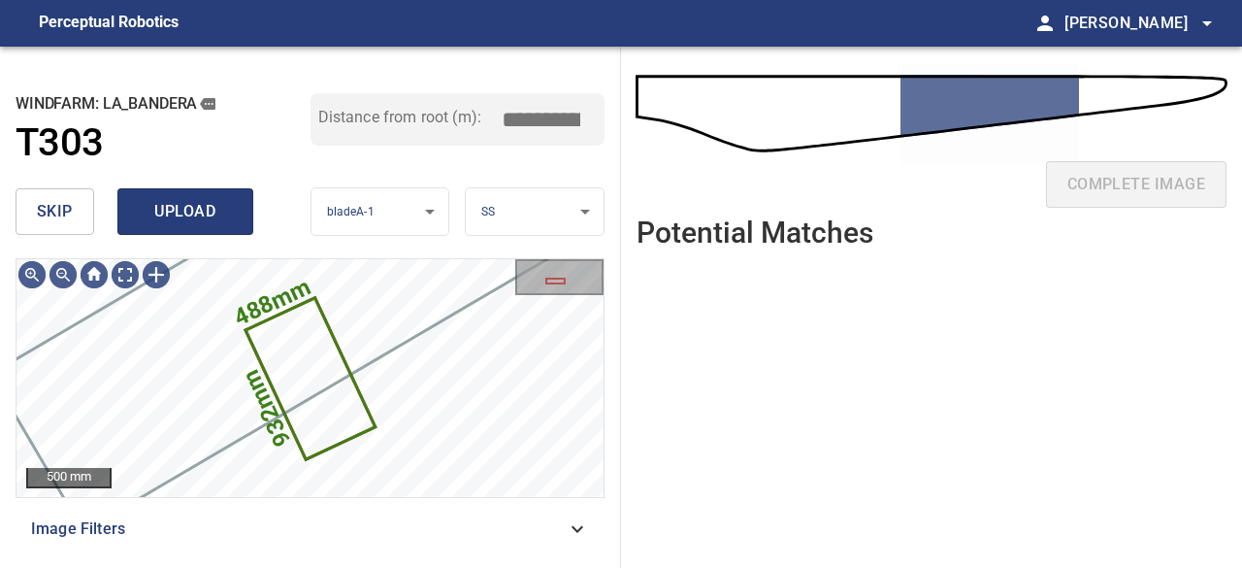
click at [176, 220] on span "upload" at bounding box center [185, 211] width 93 height 27
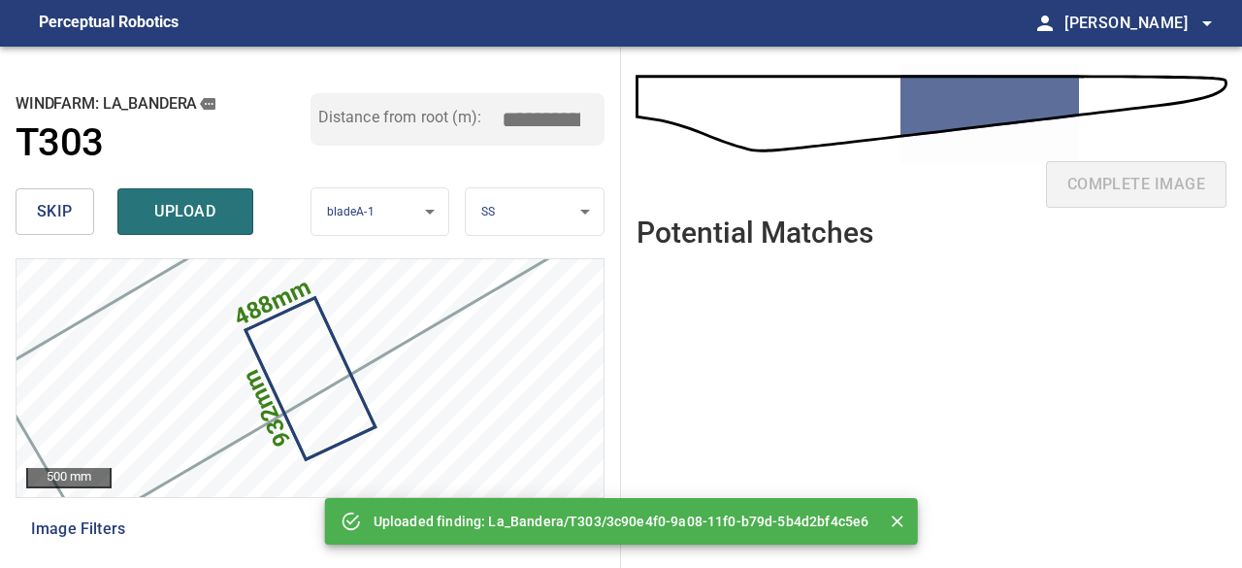
click at [176, 220] on span "upload" at bounding box center [185, 211] width 93 height 27
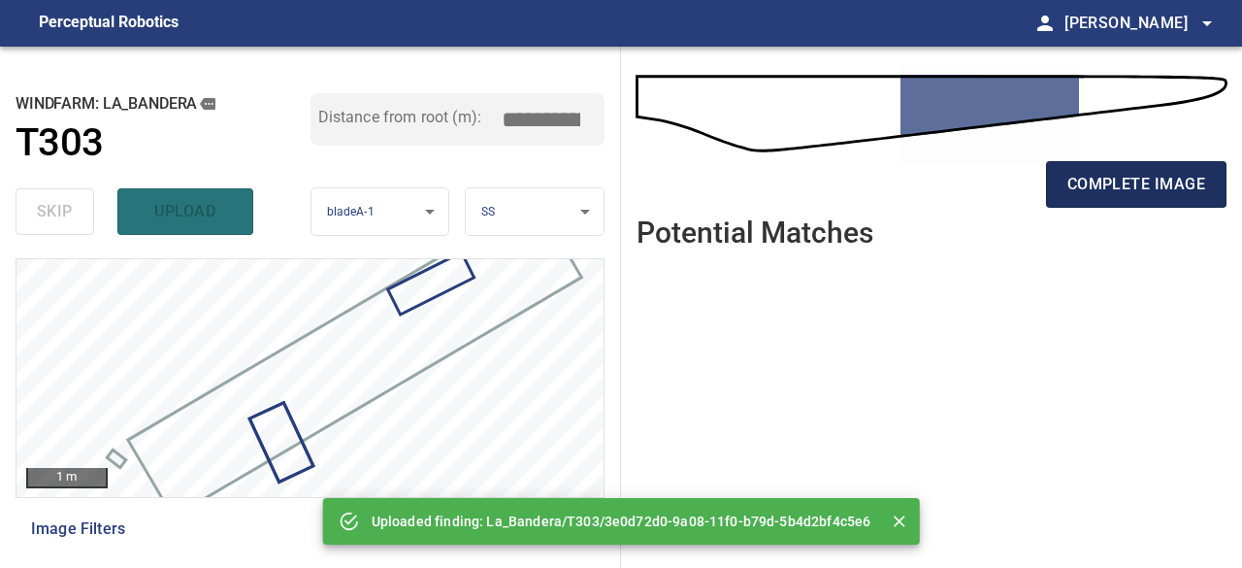
click at [1157, 185] on span "complete image" at bounding box center [1137, 184] width 138 height 27
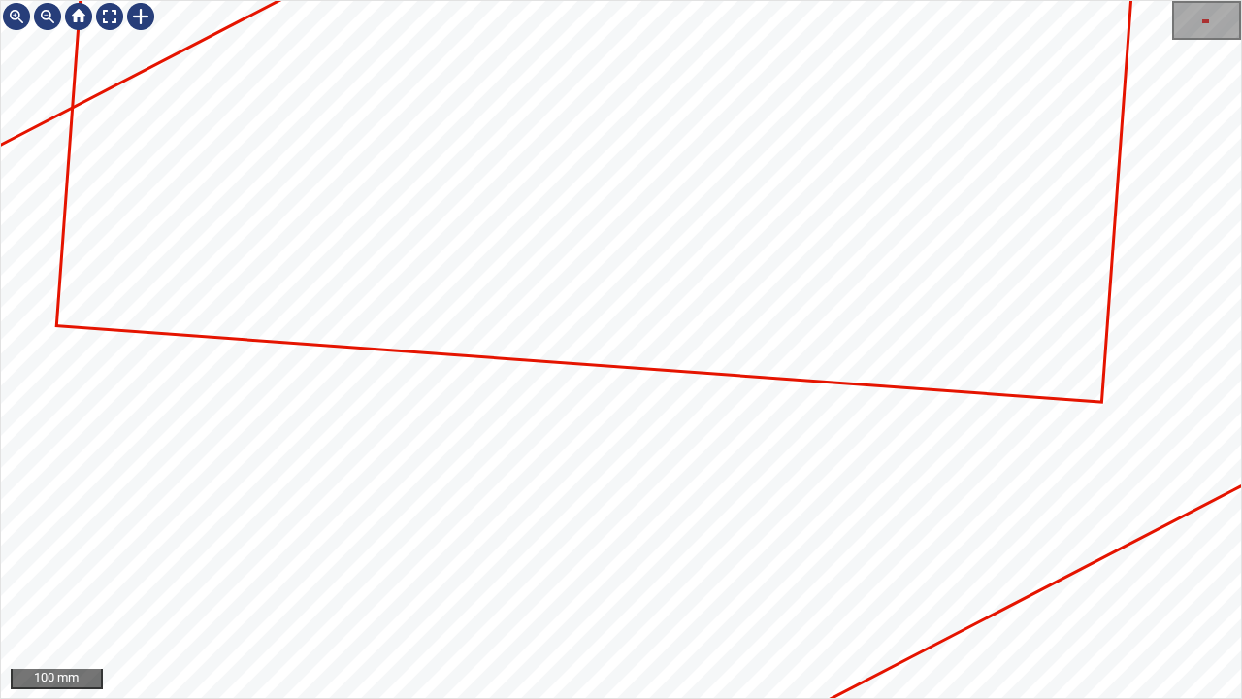
click at [450, 455] on icon at bounding box center [993, 124] width 5092 height 3204
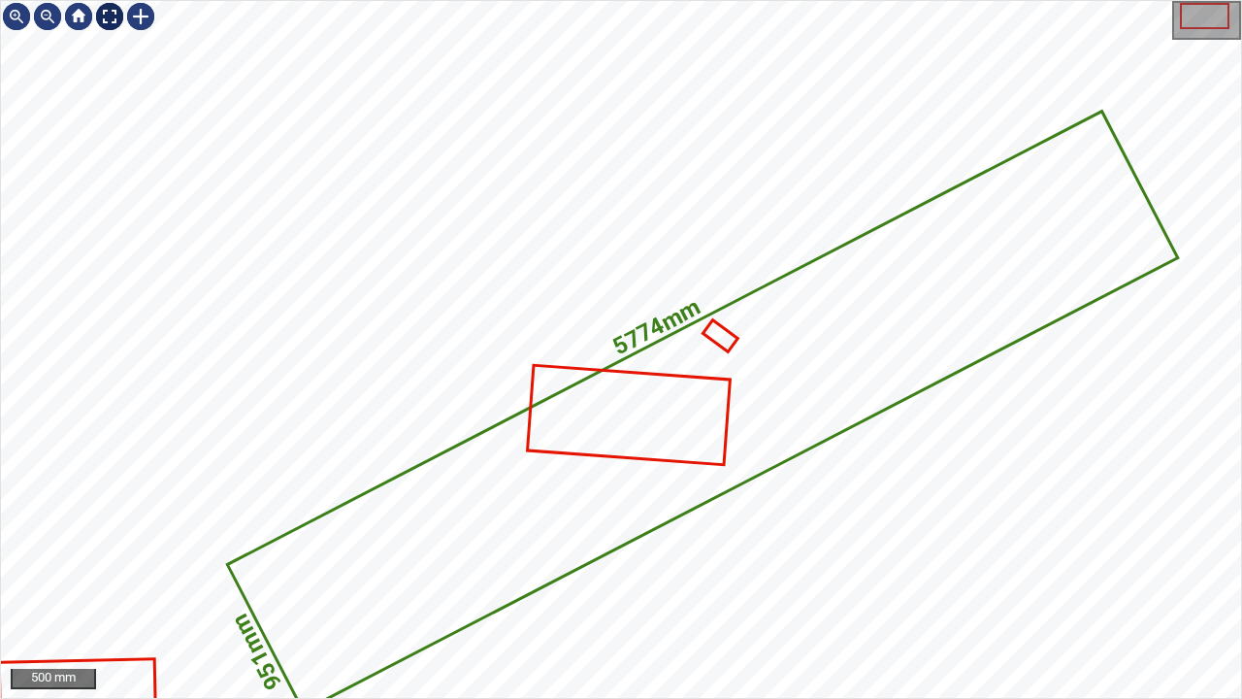
click at [108, 16] on div at bounding box center [109, 16] width 31 height 31
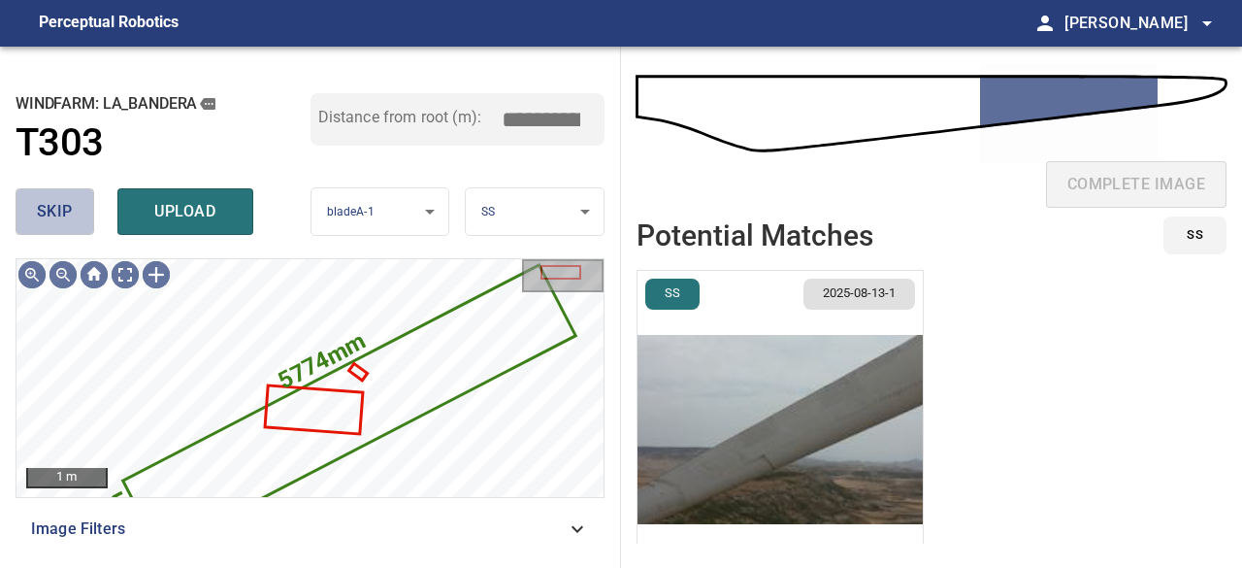
click at [72, 217] on span "skip" at bounding box center [55, 211] width 36 height 27
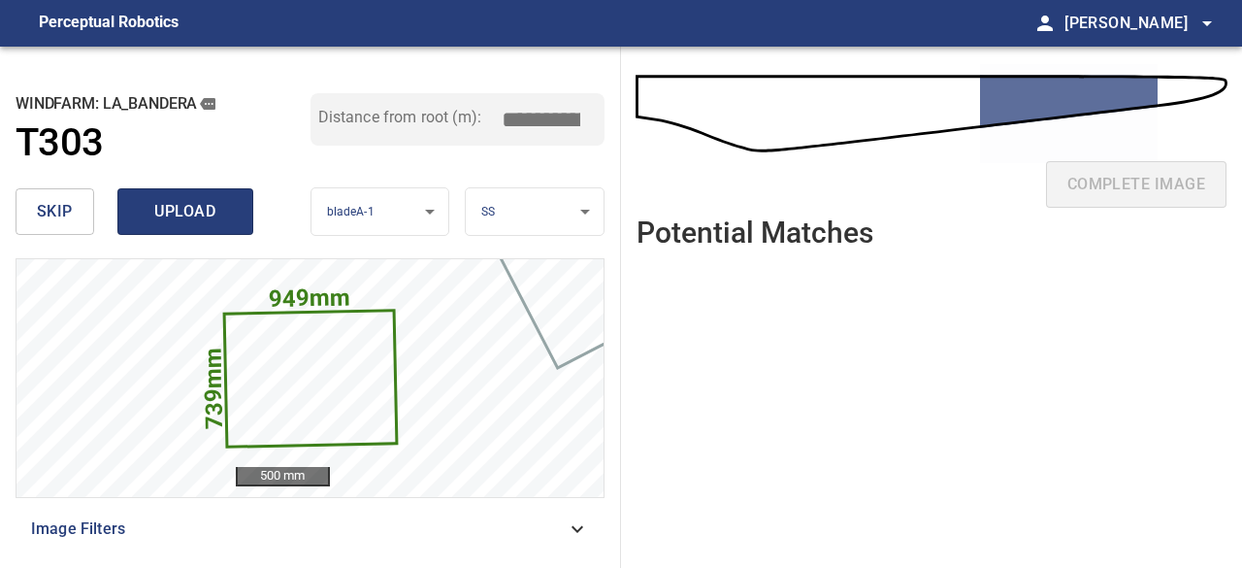
click at [180, 218] on span "upload" at bounding box center [185, 211] width 93 height 27
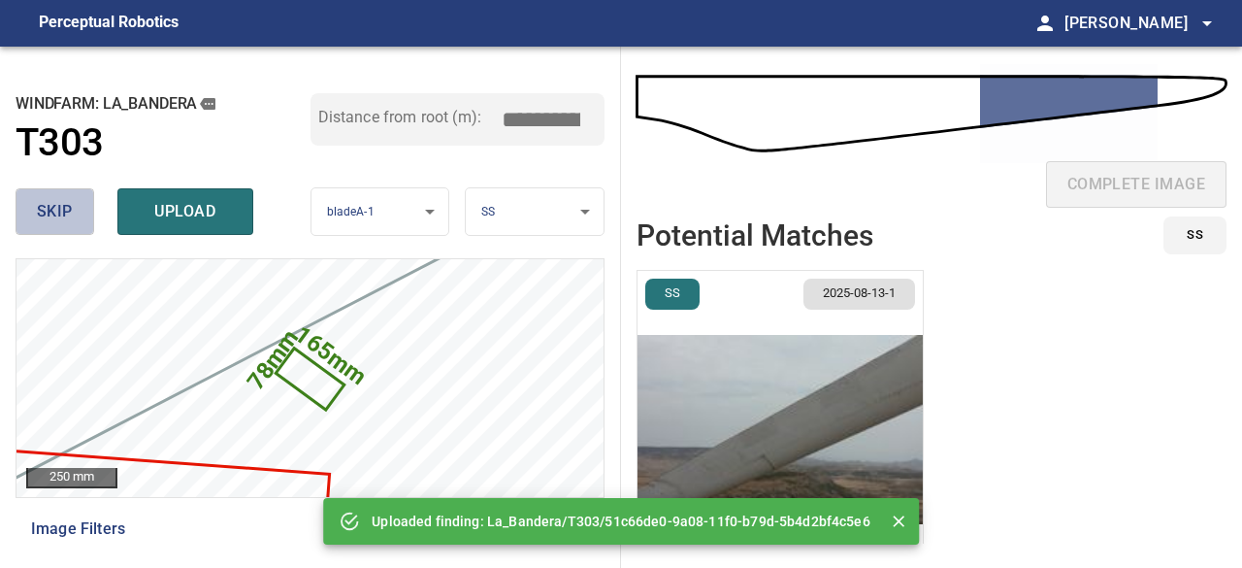
click at [56, 210] on span "skip" at bounding box center [55, 211] width 36 height 27
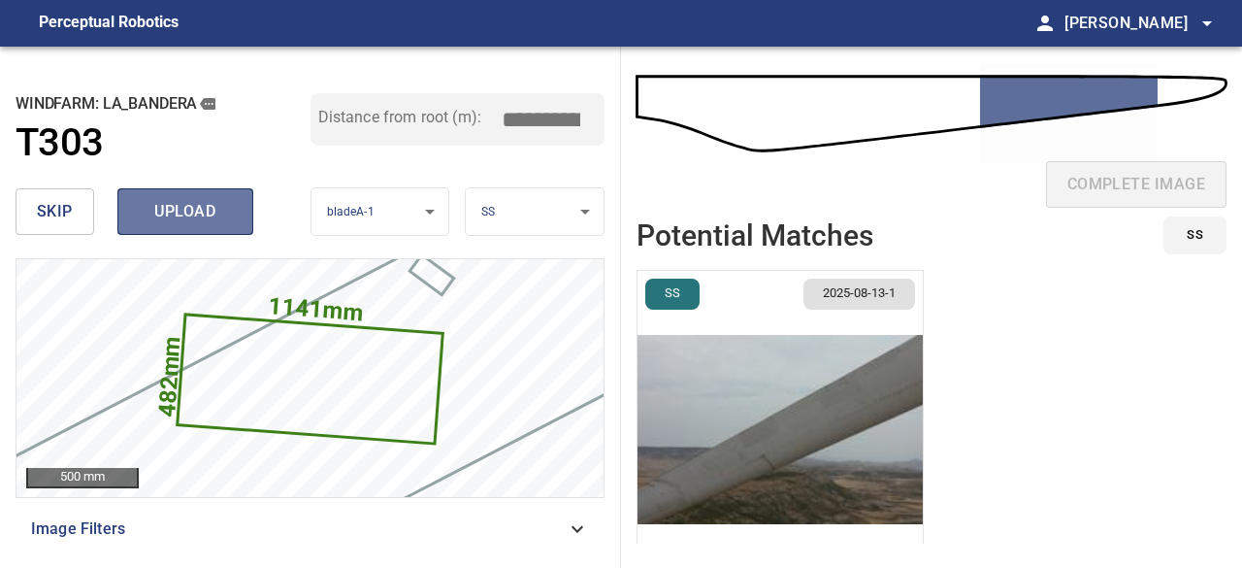
click at [175, 218] on span "upload" at bounding box center [185, 211] width 93 height 27
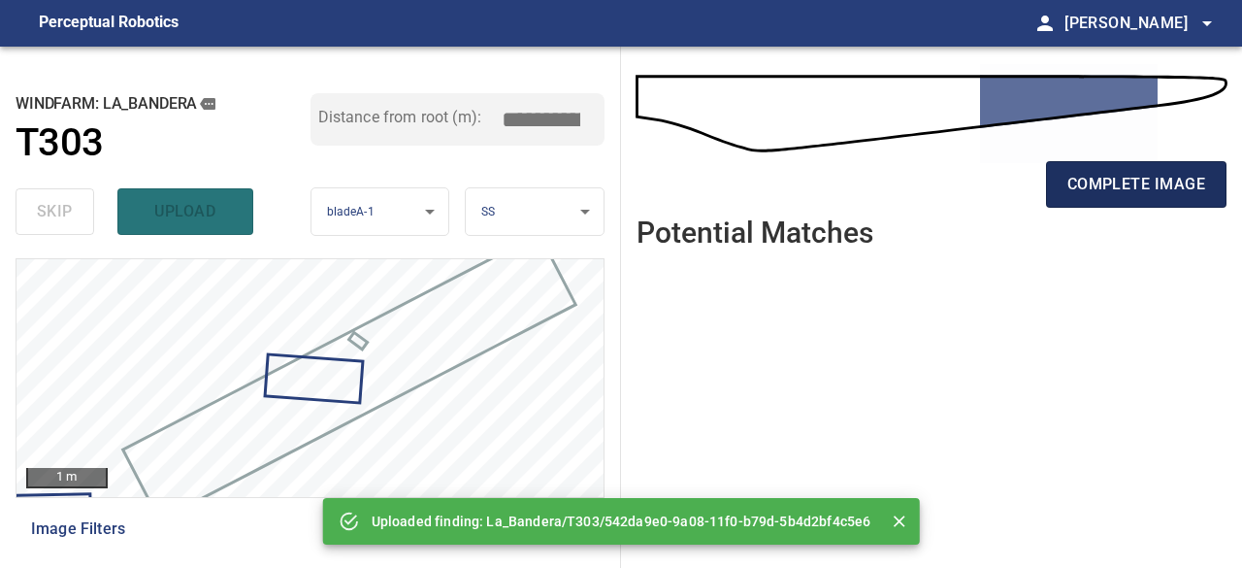
click at [1075, 196] on span "complete image" at bounding box center [1137, 184] width 138 height 27
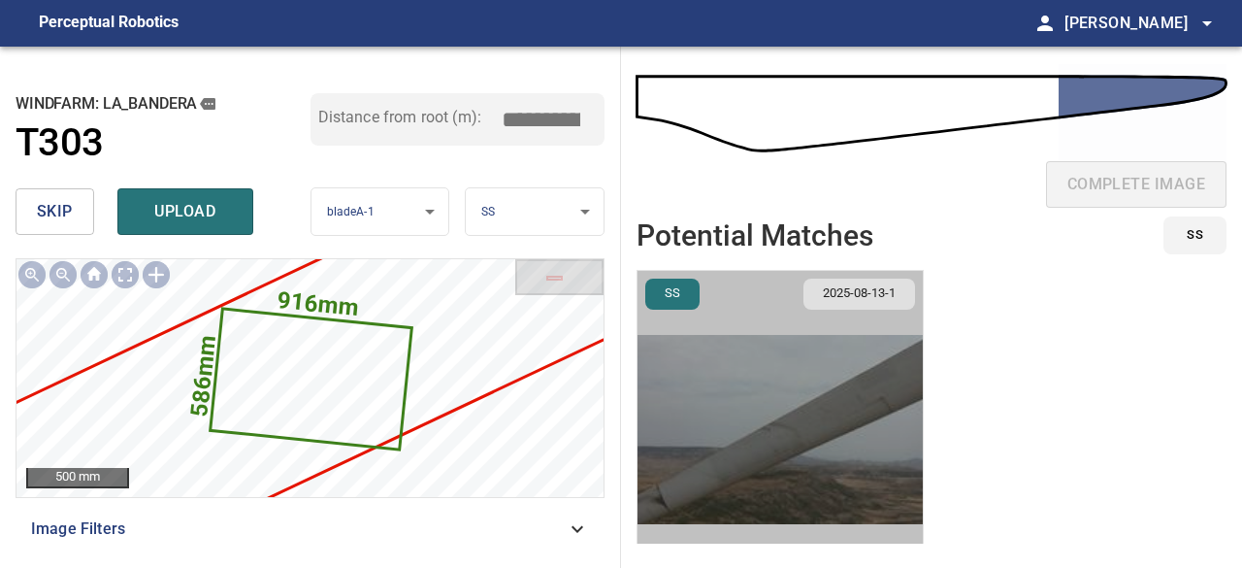
click at [789, 458] on img "button" at bounding box center [780, 429] width 285 height 317
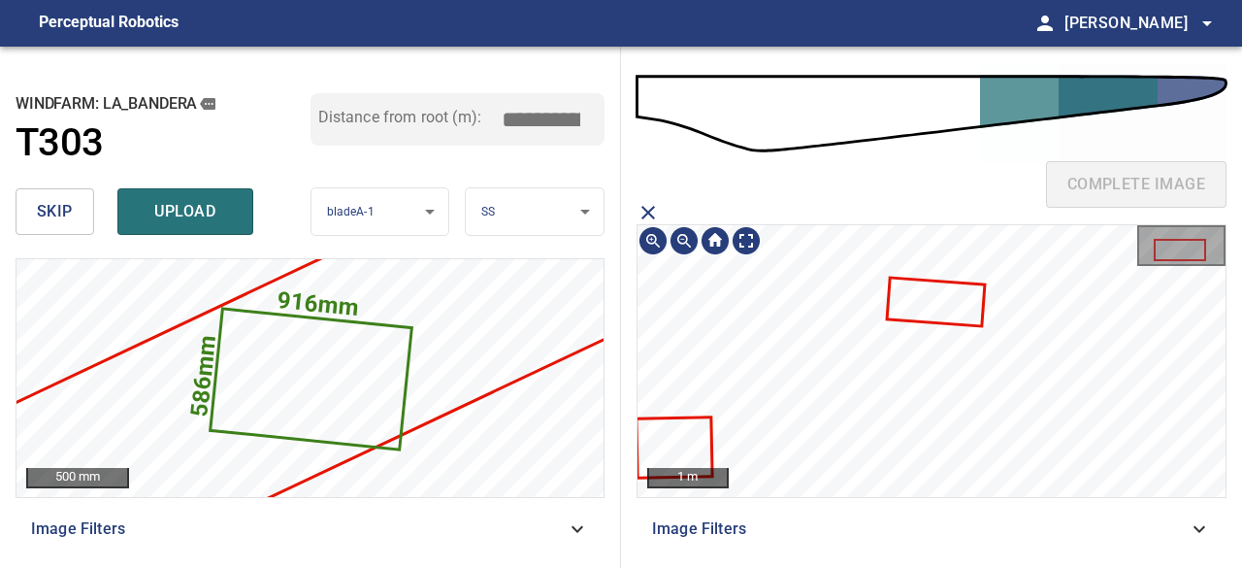
click at [675, 442] on icon at bounding box center [675, 446] width 74 height 57
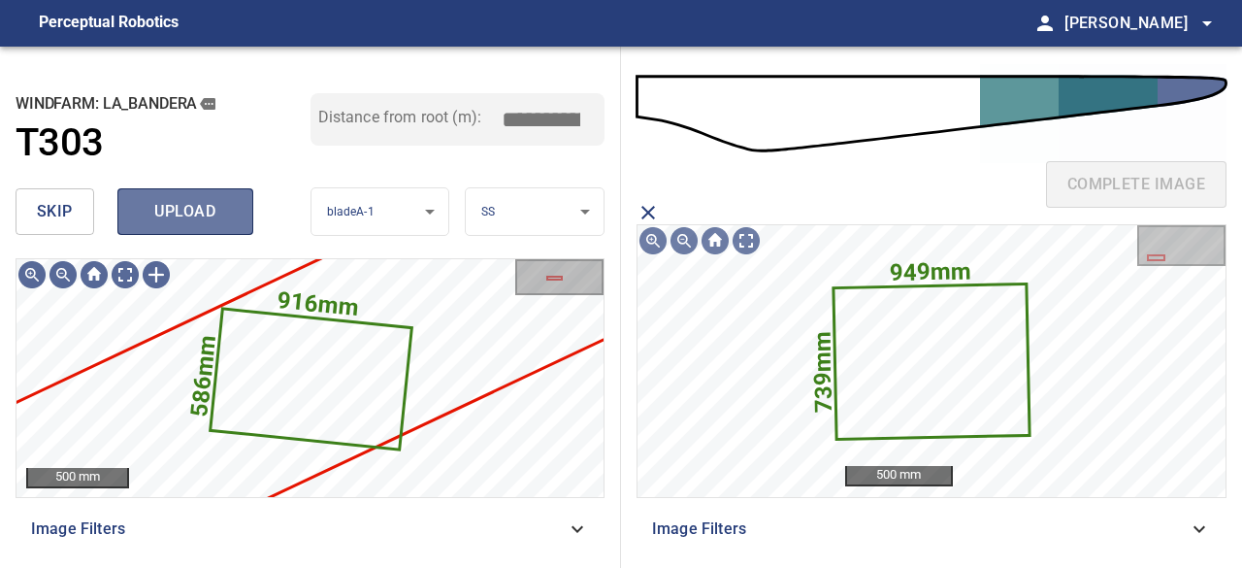
click at [184, 218] on span "upload" at bounding box center [185, 211] width 93 height 27
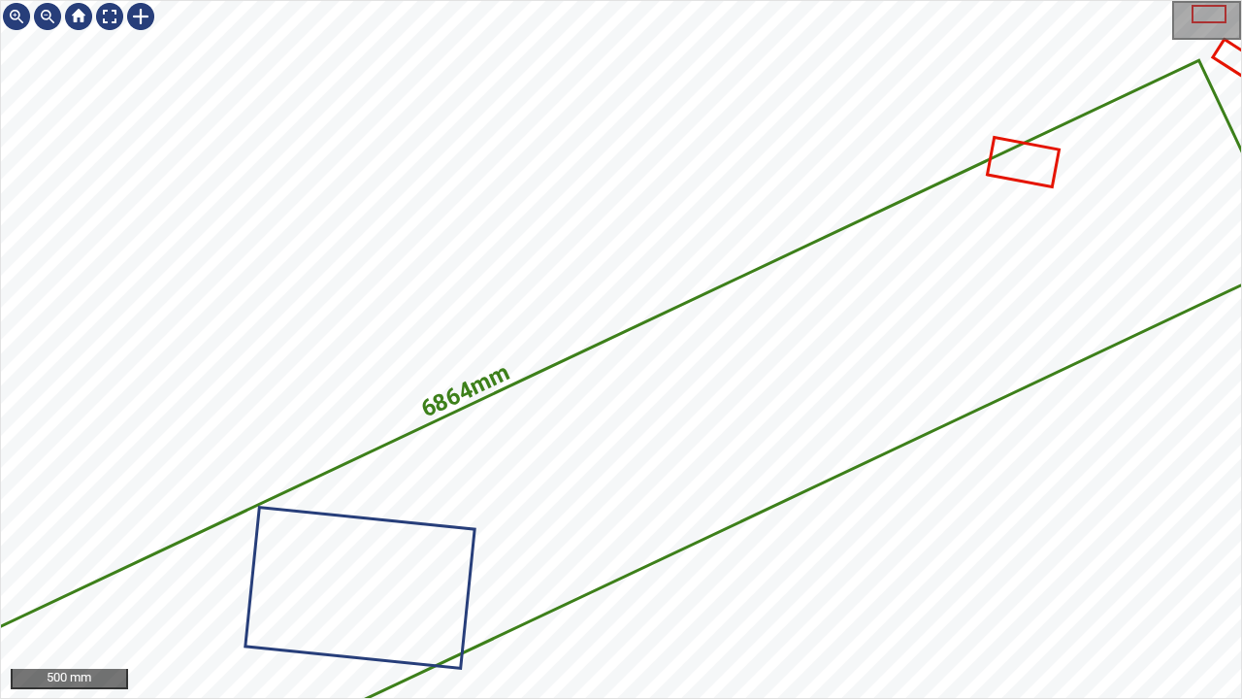
click at [1045, 193] on div "6864mm 936mm" at bounding box center [621, 349] width 1240 height 697
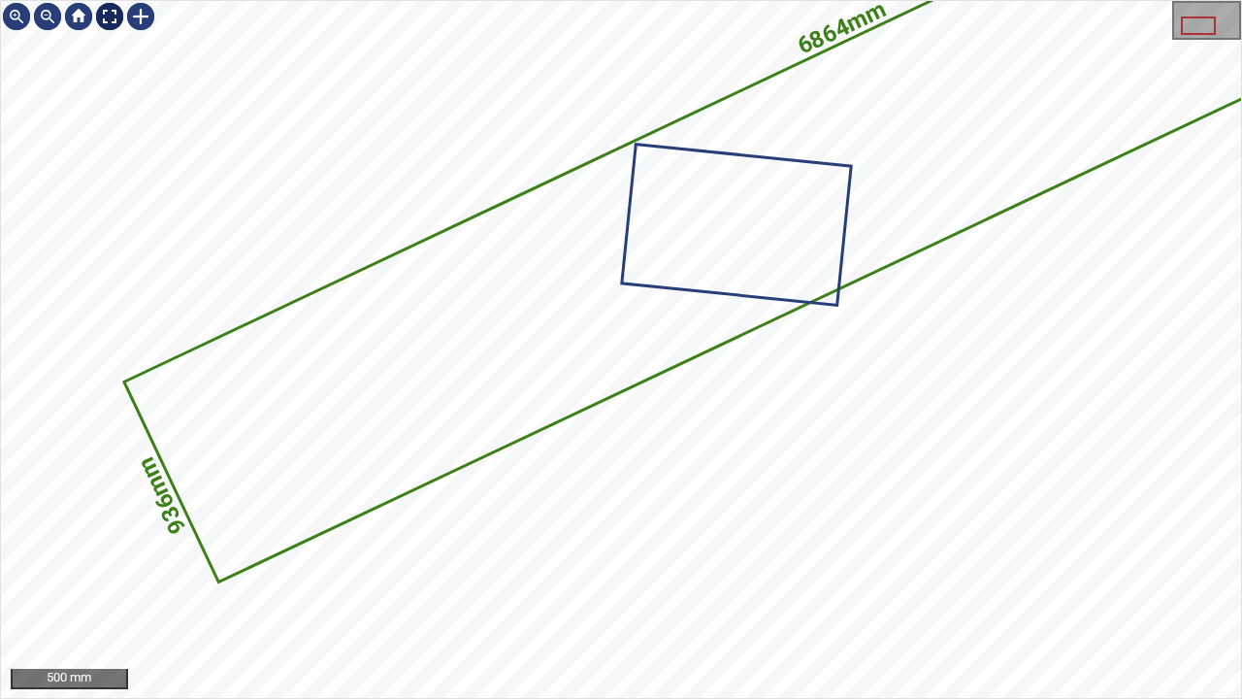
click at [120, 14] on div at bounding box center [109, 16] width 31 height 31
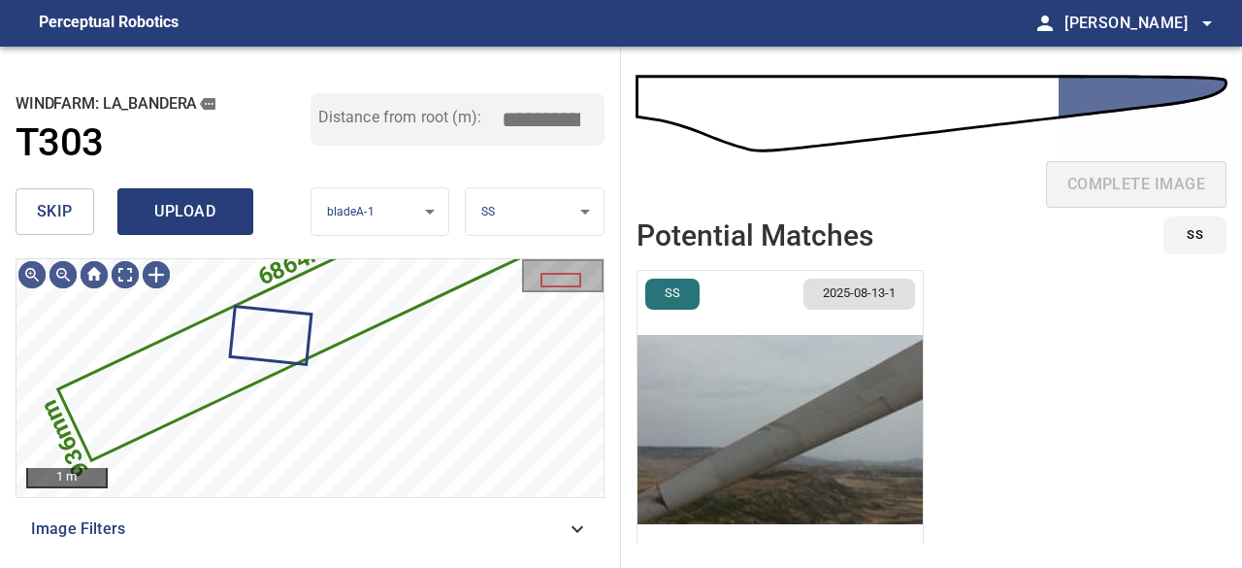
click at [180, 213] on span "upload" at bounding box center [185, 211] width 93 height 27
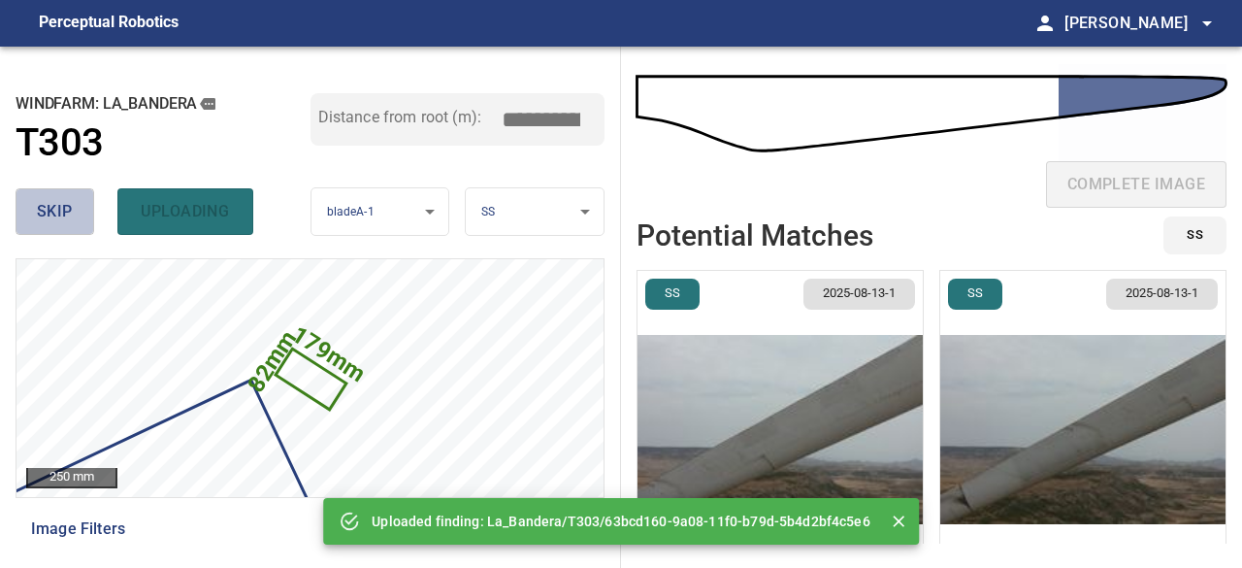
click at [61, 213] on span "skip" at bounding box center [55, 211] width 36 height 27
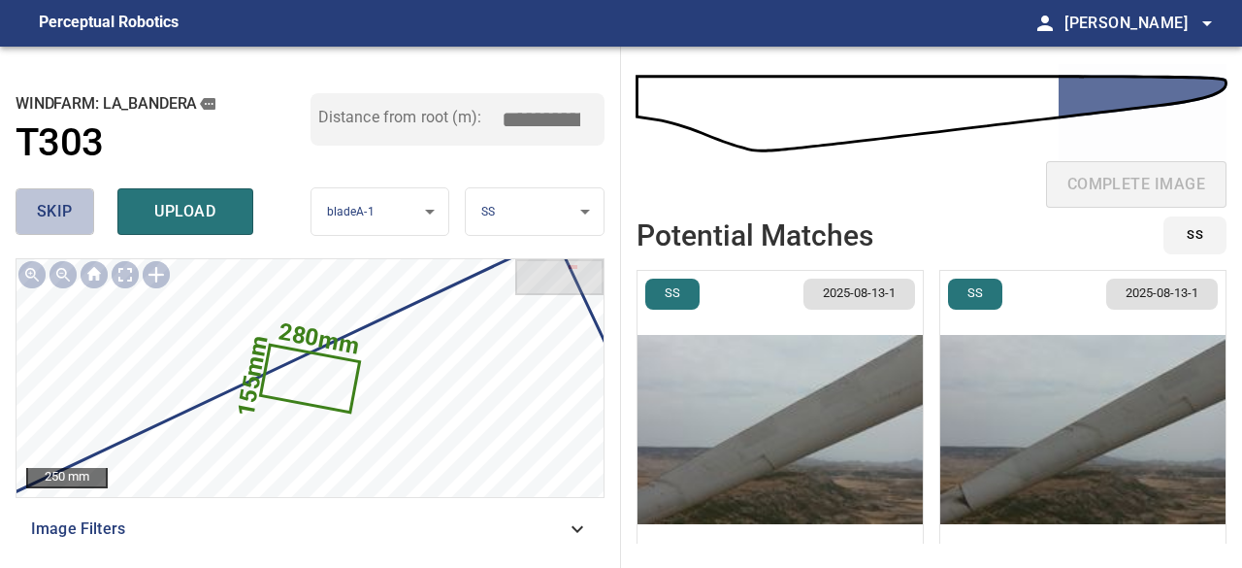
click at [60, 213] on span "skip" at bounding box center [55, 211] width 36 height 27
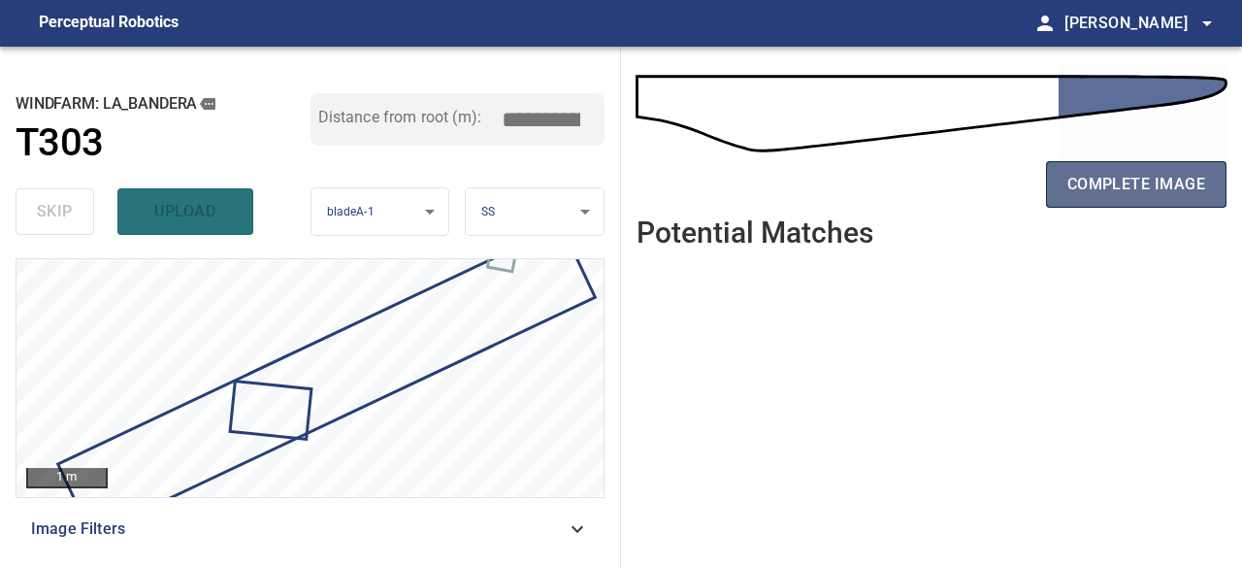
click at [1064, 194] on button "complete image" at bounding box center [1136, 184] width 181 height 47
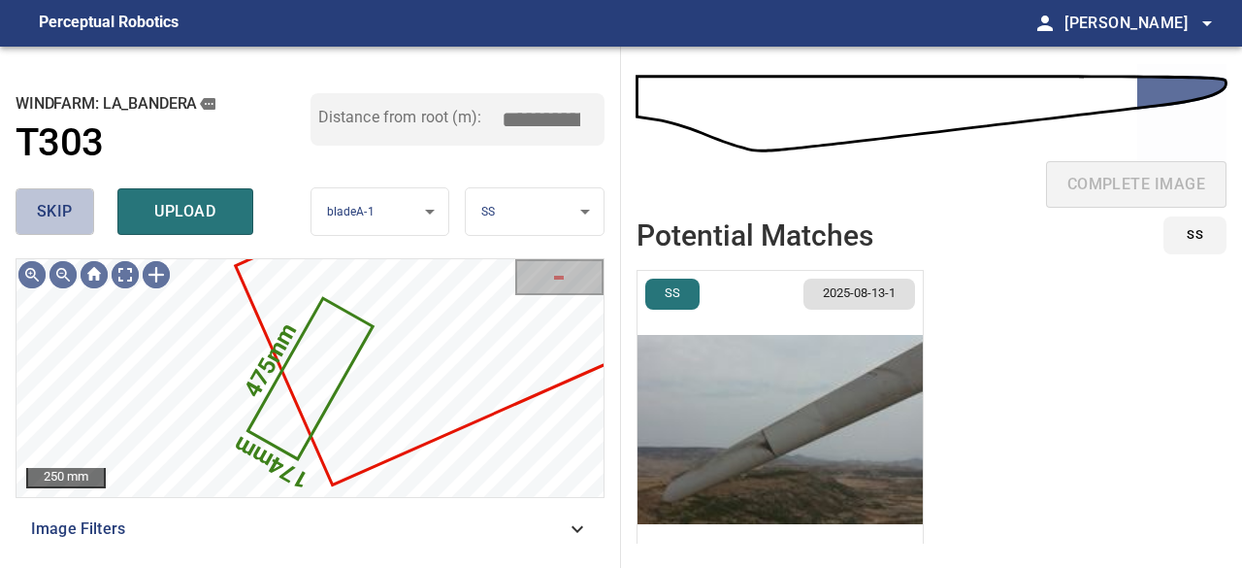
click at [62, 213] on span "skip" at bounding box center [55, 211] width 36 height 27
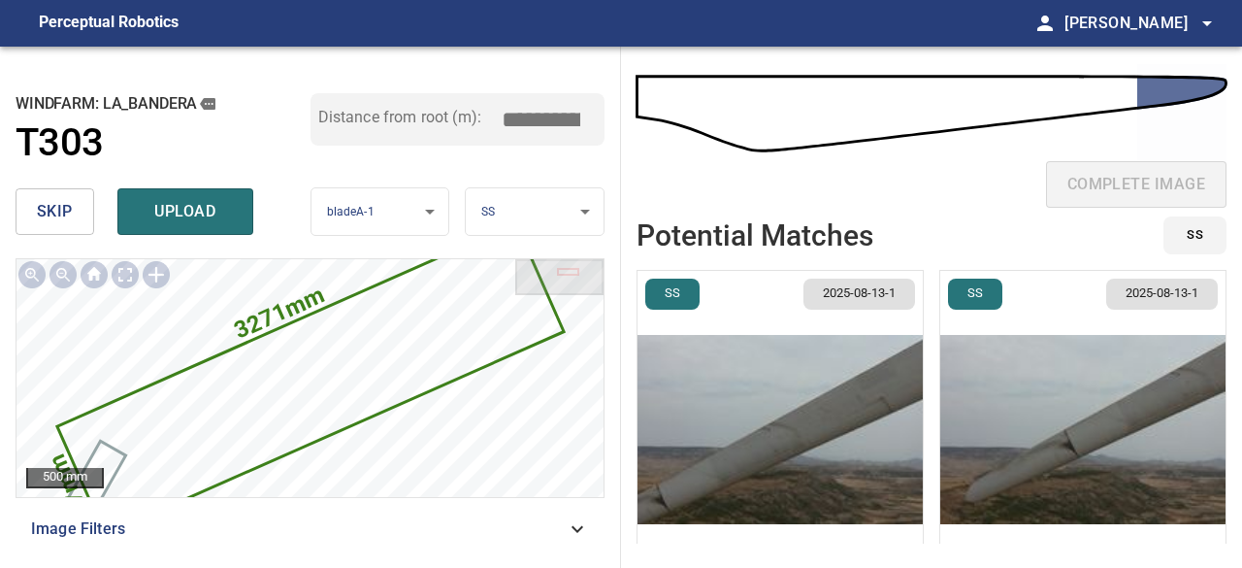
click at [987, 472] on img "button" at bounding box center [1082, 429] width 285 height 317
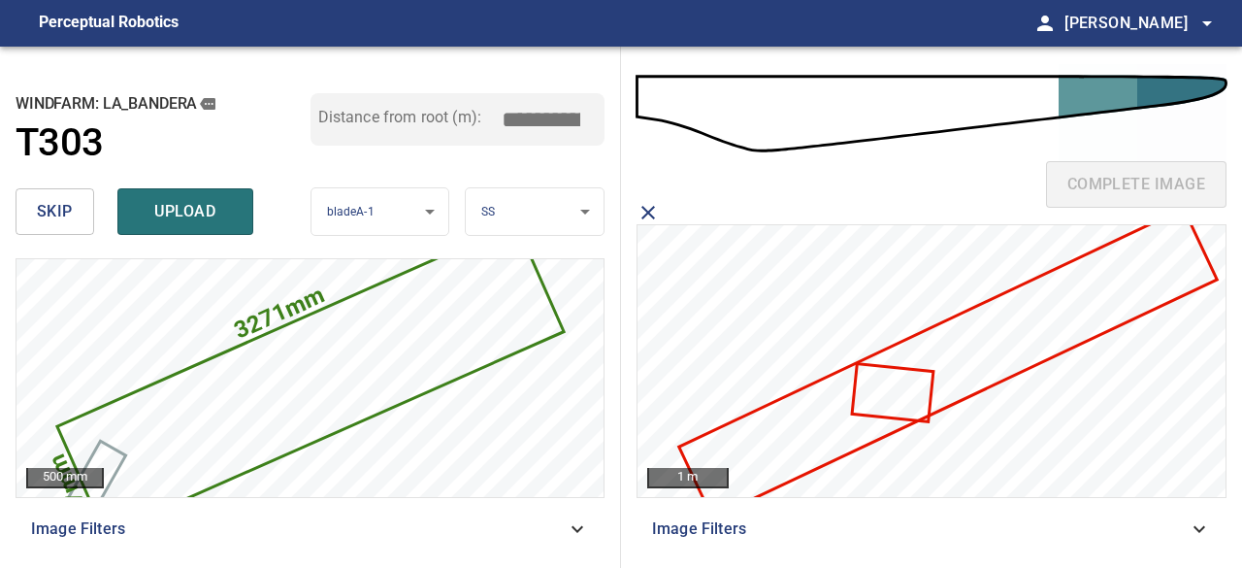
click at [790, 447] on icon at bounding box center [948, 364] width 535 height 306
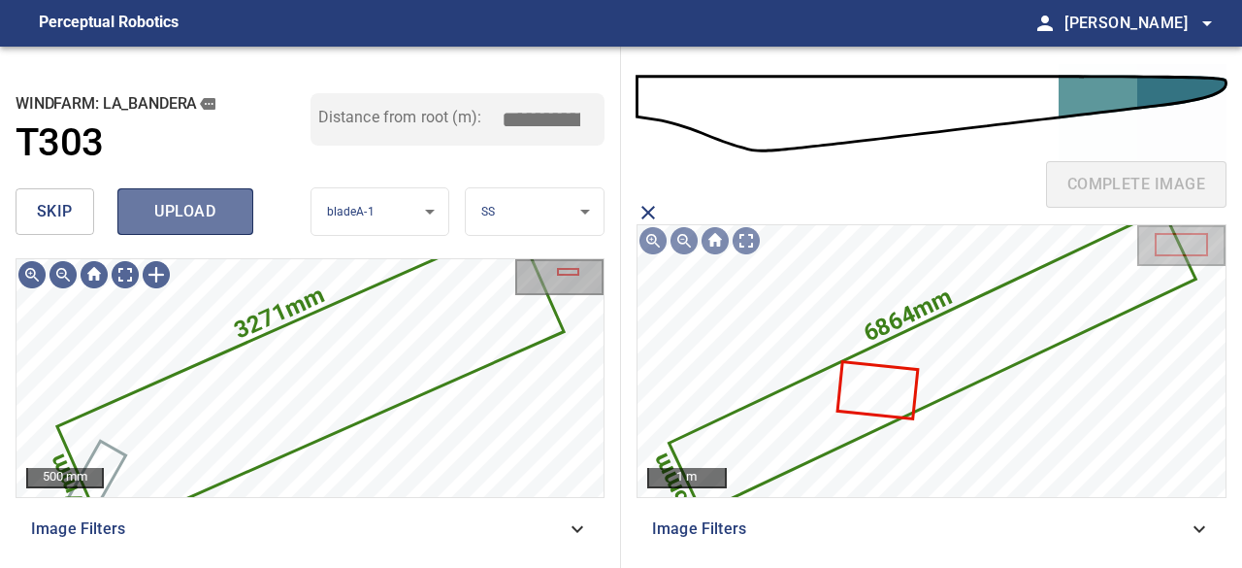
click at [210, 213] on span "upload" at bounding box center [185, 211] width 93 height 27
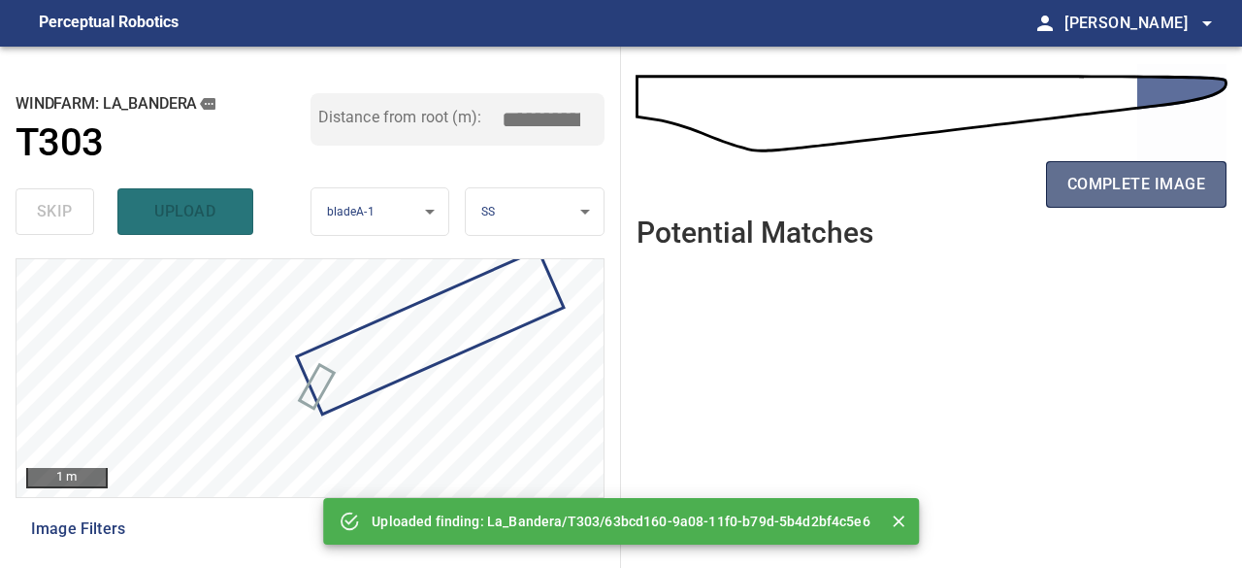
click at [1172, 183] on span "complete image" at bounding box center [1137, 184] width 138 height 27
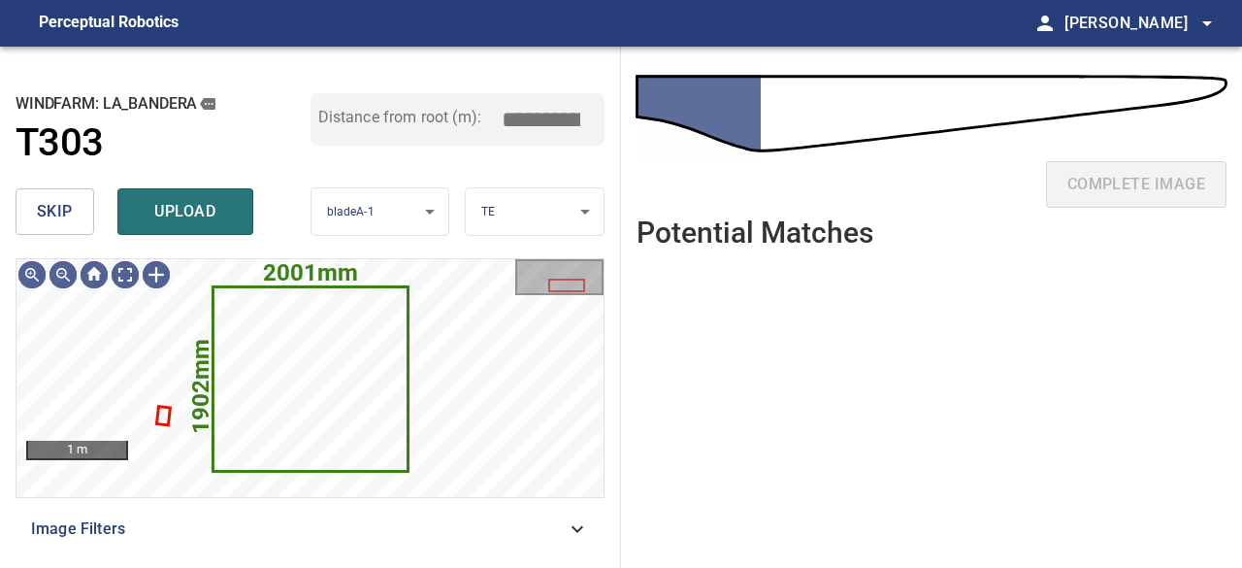
click at [64, 215] on span "skip" at bounding box center [55, 211] width 36 height 27
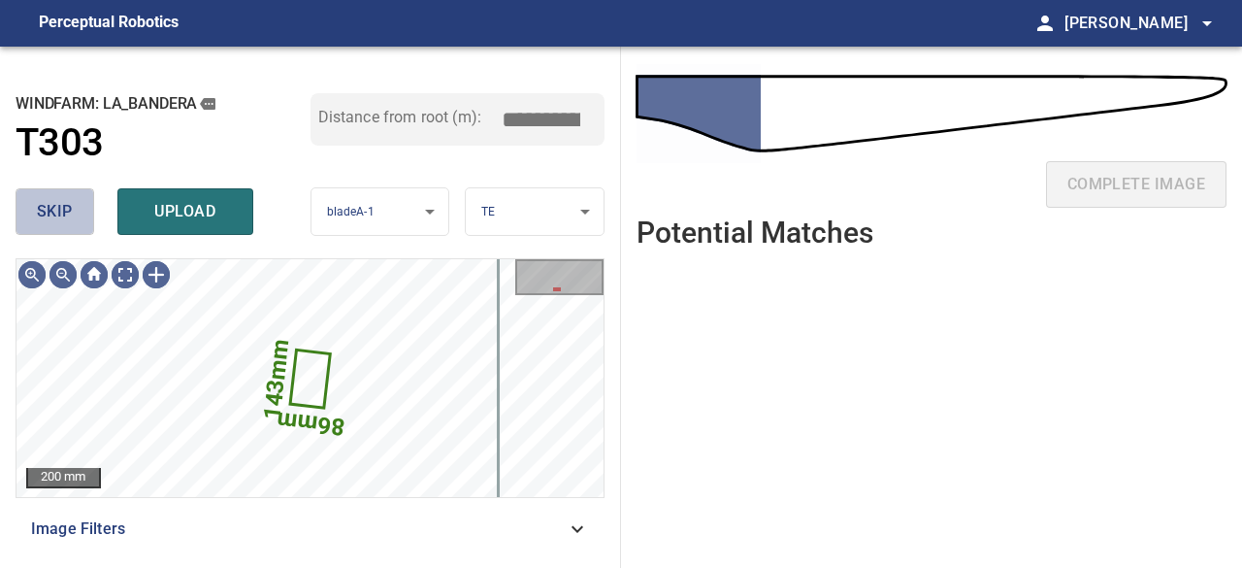
click at [74, 209] on button "skip" at bounding box center [55, 211] width 79 height 47
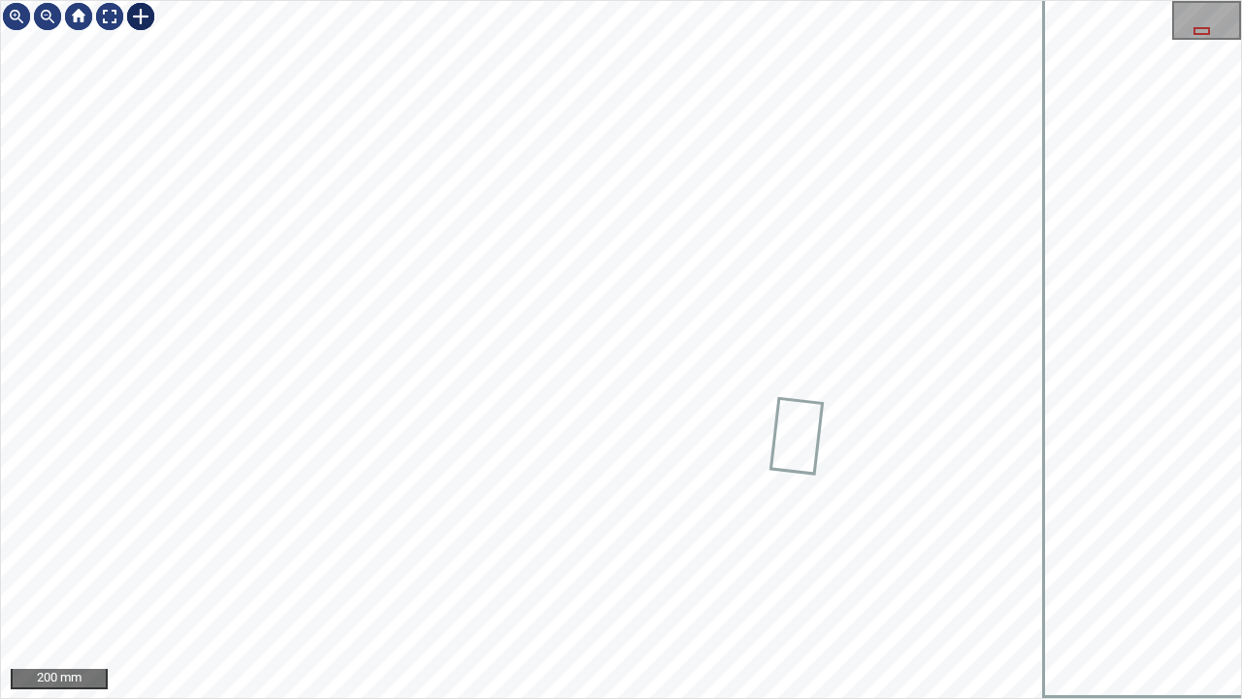
click at [144, 16] on div at bounding box center [140, 16] width 31 height 31
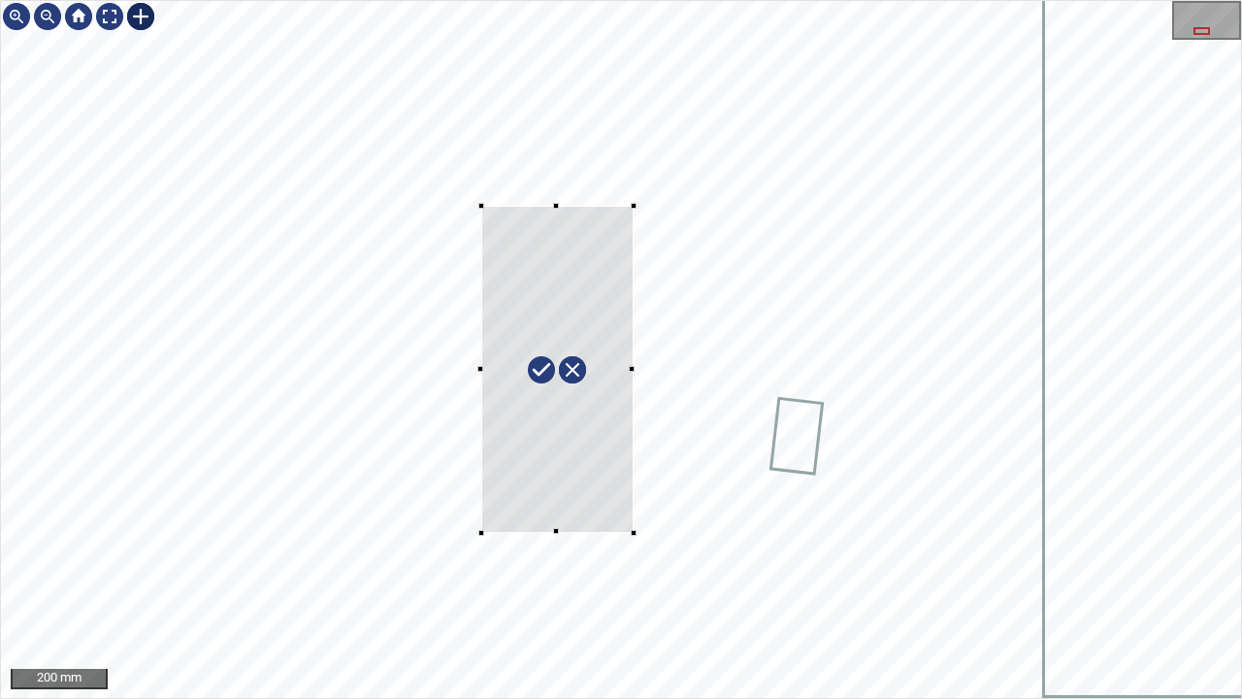
click at [637, 532] on div at bounding box center [621, 349] width 1240 height 697
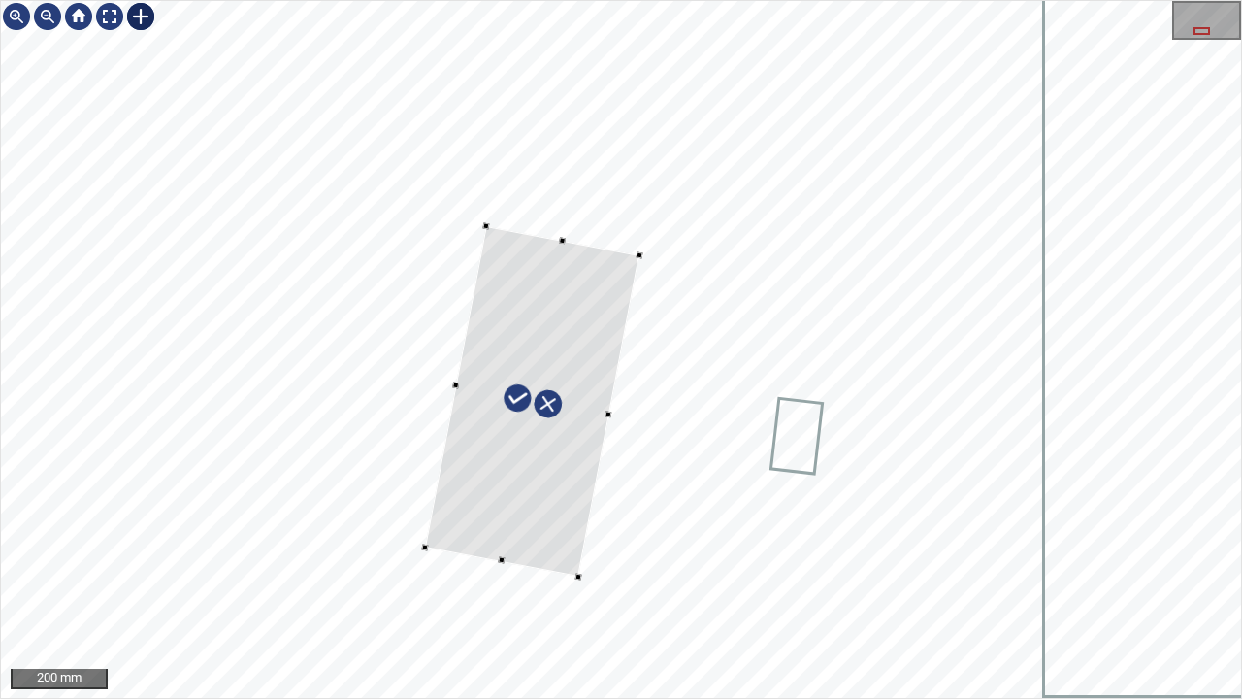
click at [546, 547] on div at bounding box center [532, 401] width 214 height 350
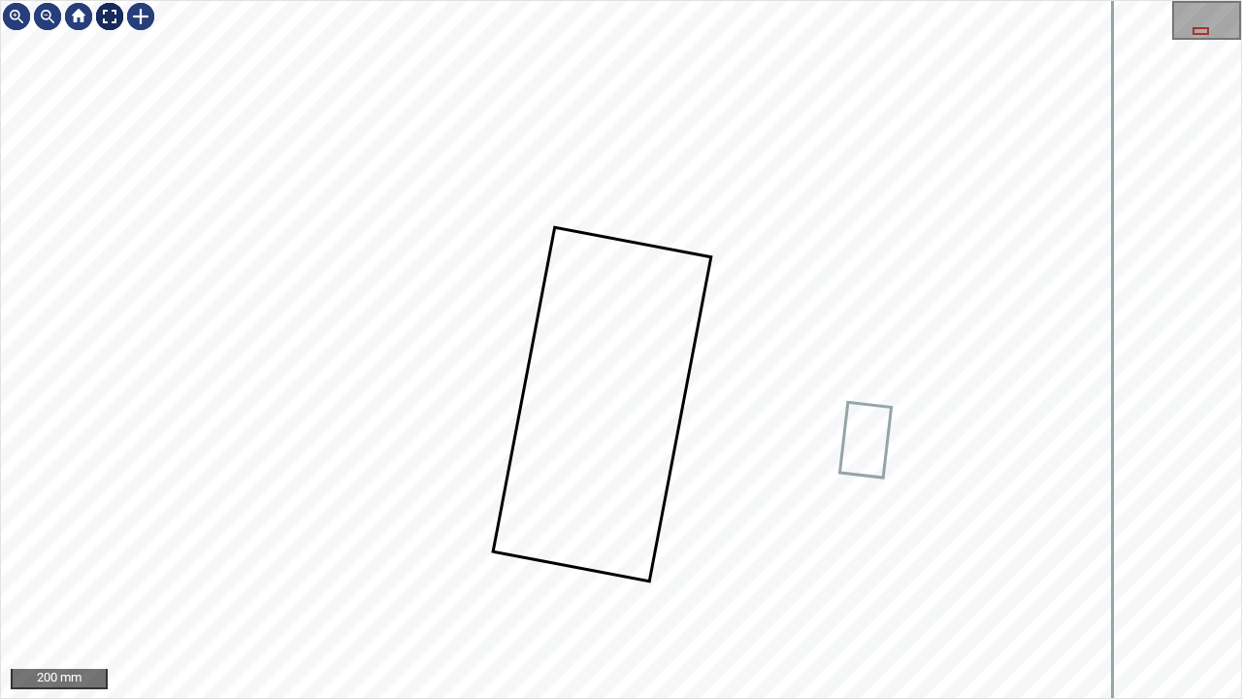
click at [108, 14] on div at bounding box center [109, 16] width 31 height 31
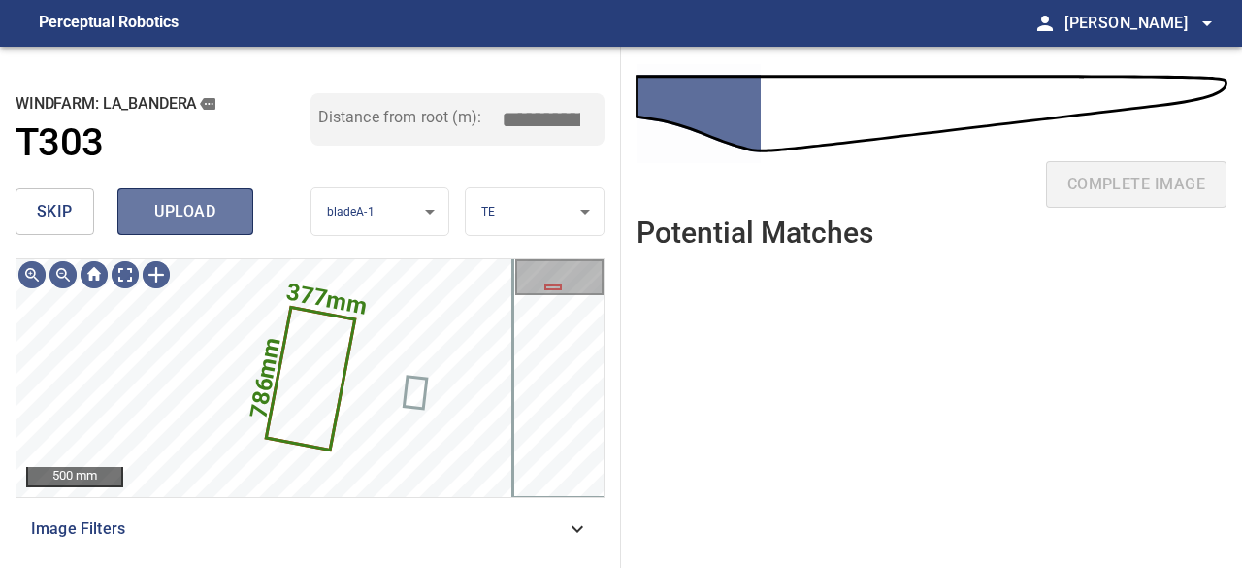
click at [197, 212] on span "upload" at bounding box center [185, 211] width 93 height 27
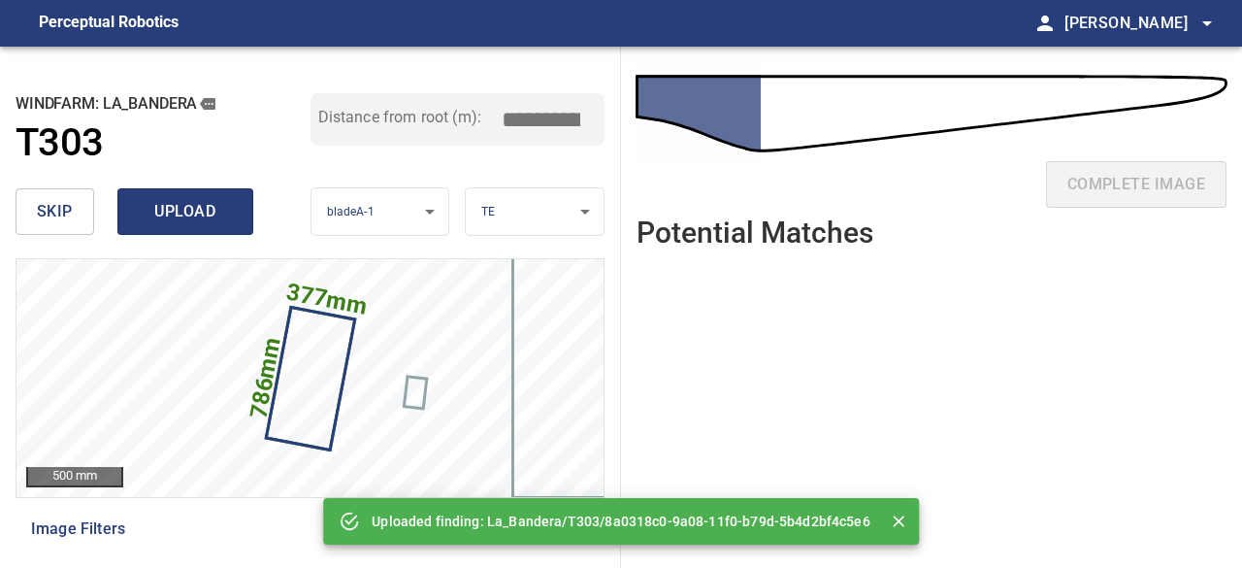
click at [196, 211] on span "upload" at bounding box center [185, 211] width 93 height 27
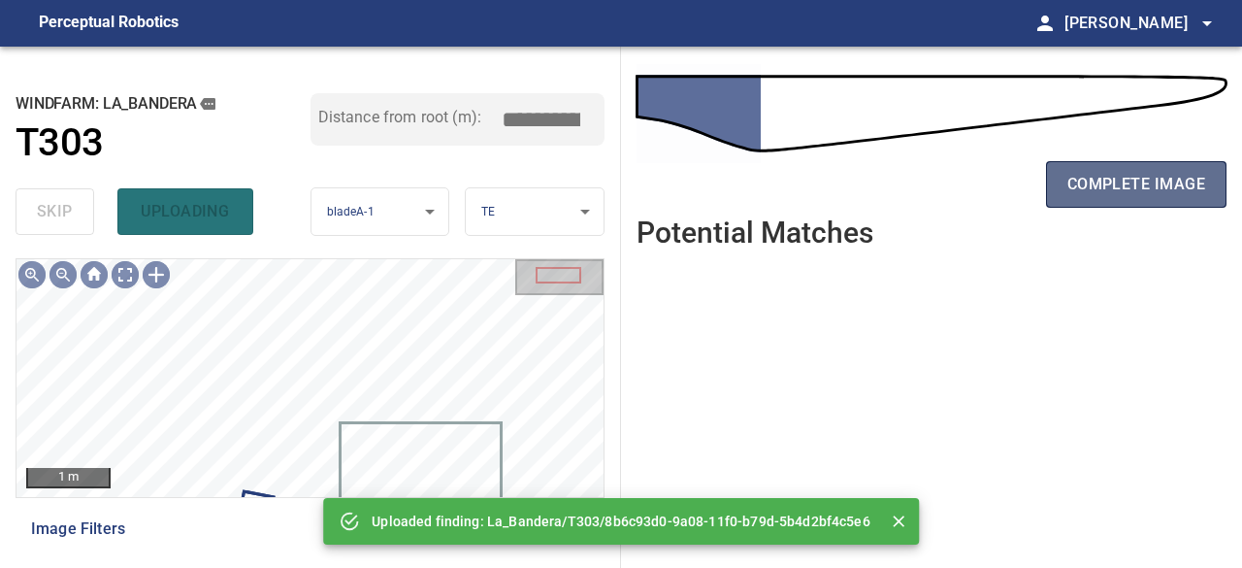
click at [1100, 193] on span "complete image" at bounding box center [1137, 184] width 138 height 27
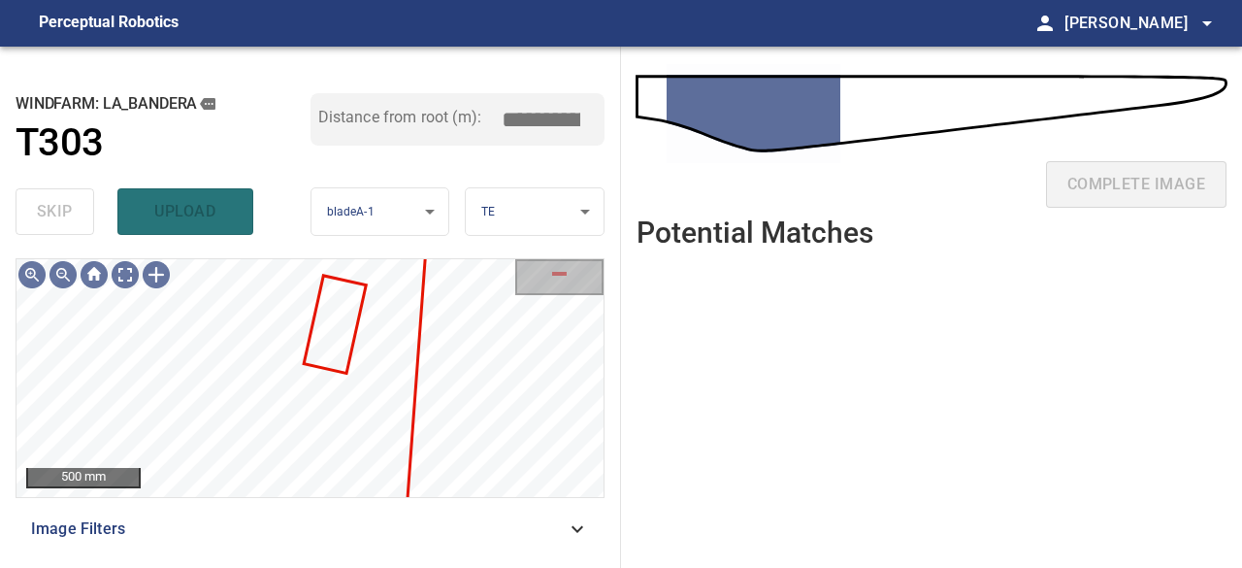
click at [52, 222] on div "**********" at bounding box center [310, 307] width 621 height 521
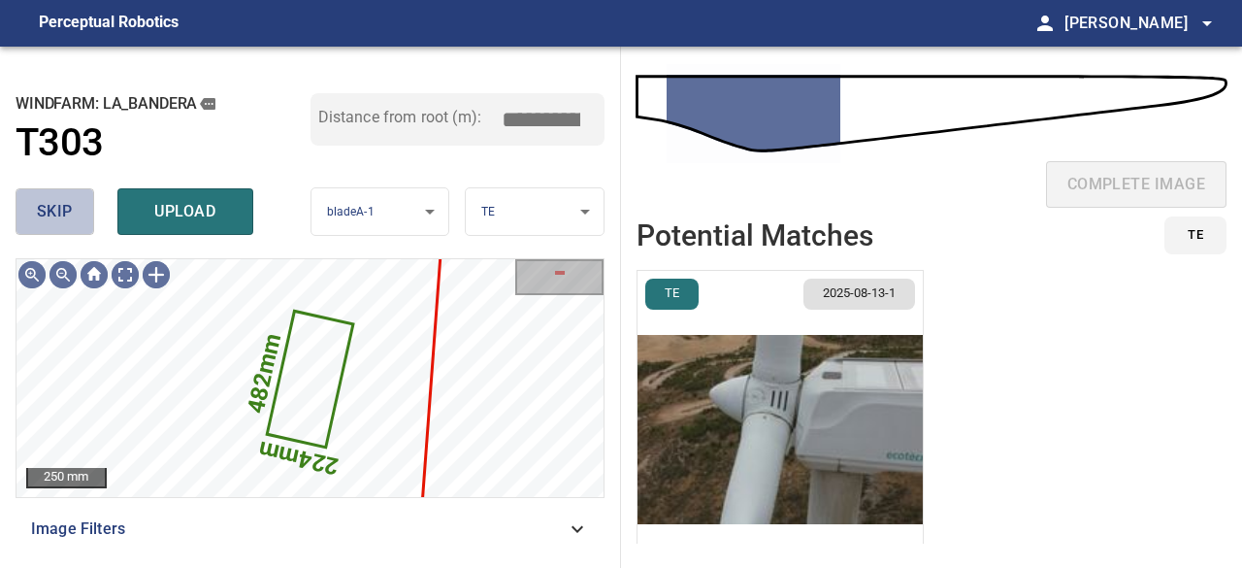
click at [70, 211] on span "skip" at bounding box center [55, 211] width 36 height 27
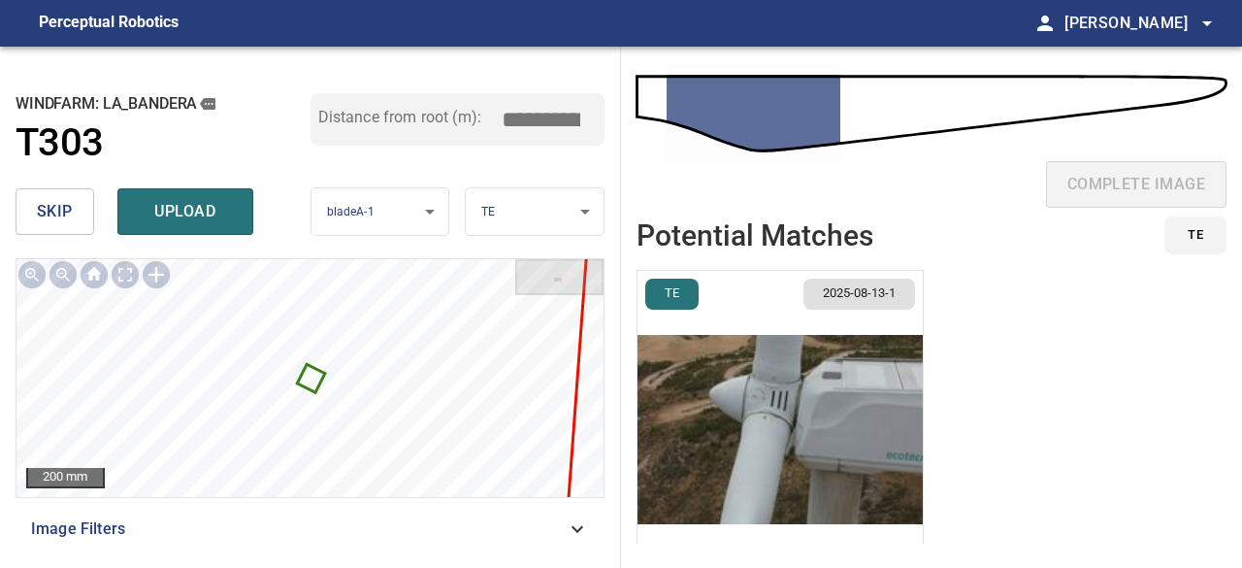
click at [69, 211] on span "skip" at bounding box center [55, 211] width 36 height 27
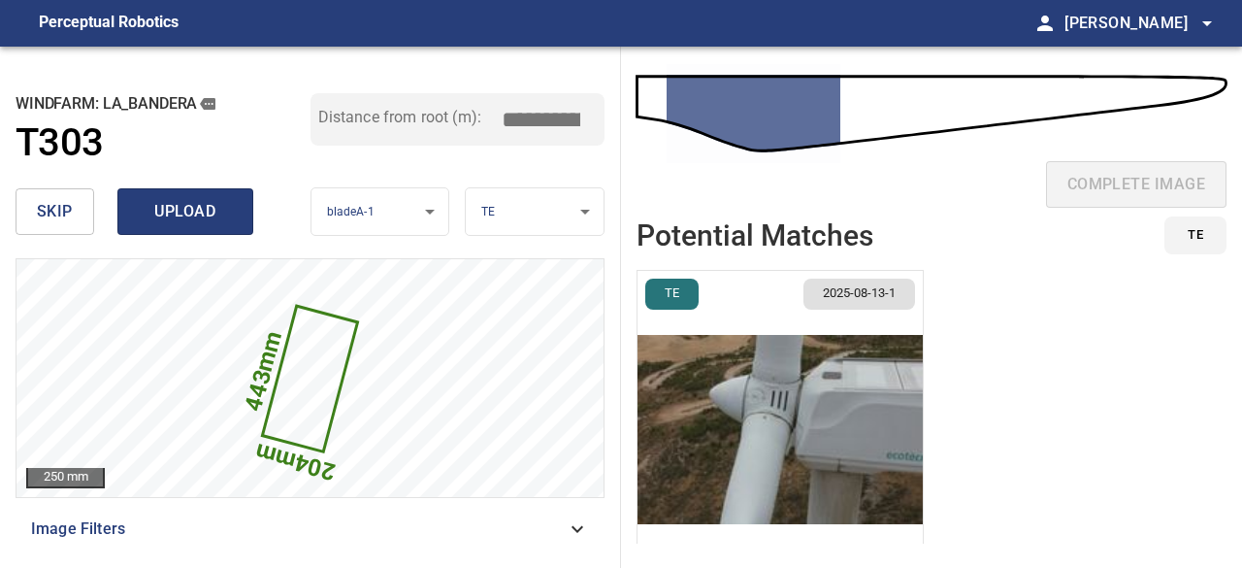
click at [161, 216] on span "upload" at bounding box center [185, 211] width 93 height 27
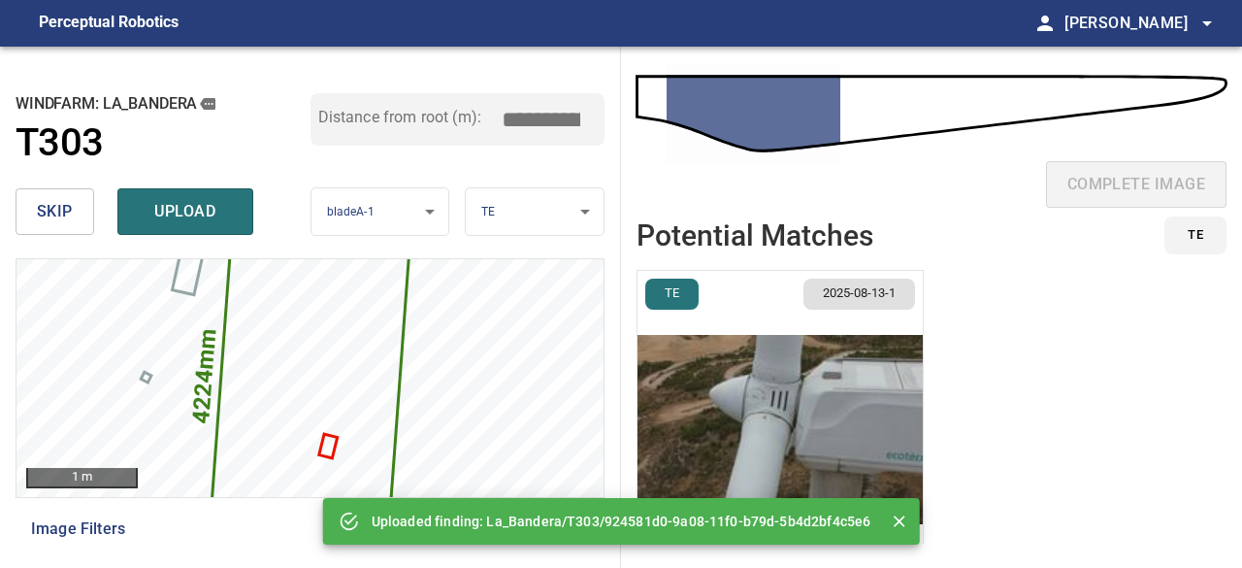
click at [63, 207] on span "skip" at bounding box center [55, 211] width 36 height 27
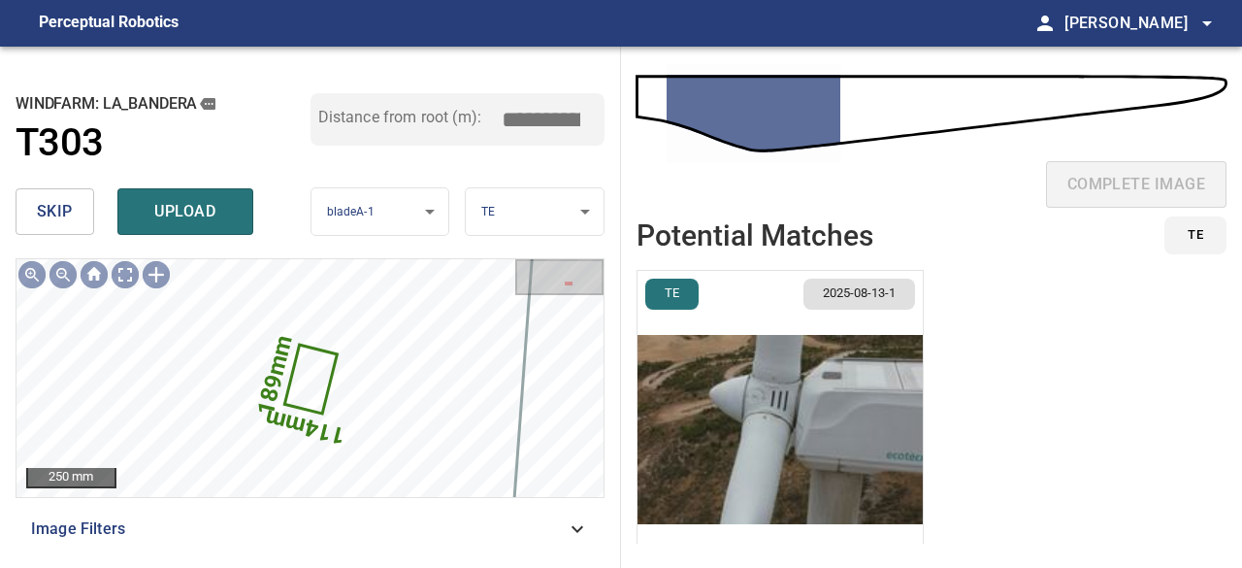
click at [62, 207] on span "skip" at bounding box center [55, 211] width 36 height 27
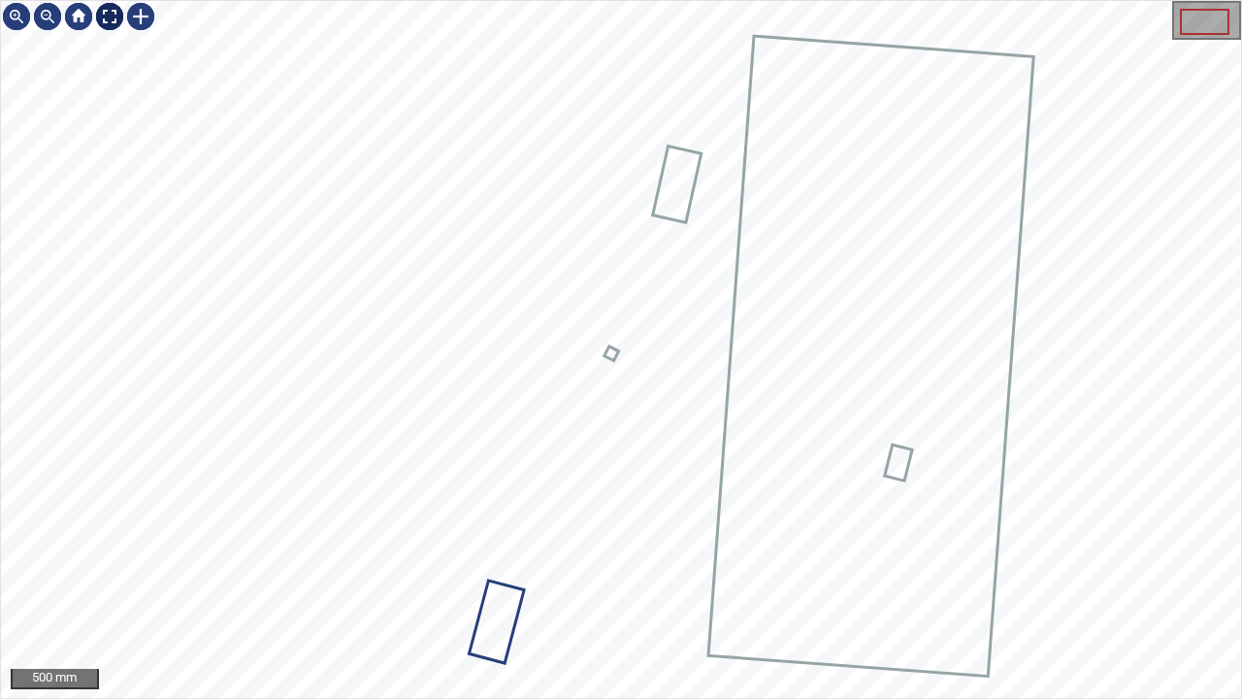
click at [112, 16] on div at bounding box center [109, 16] width 31 height 31
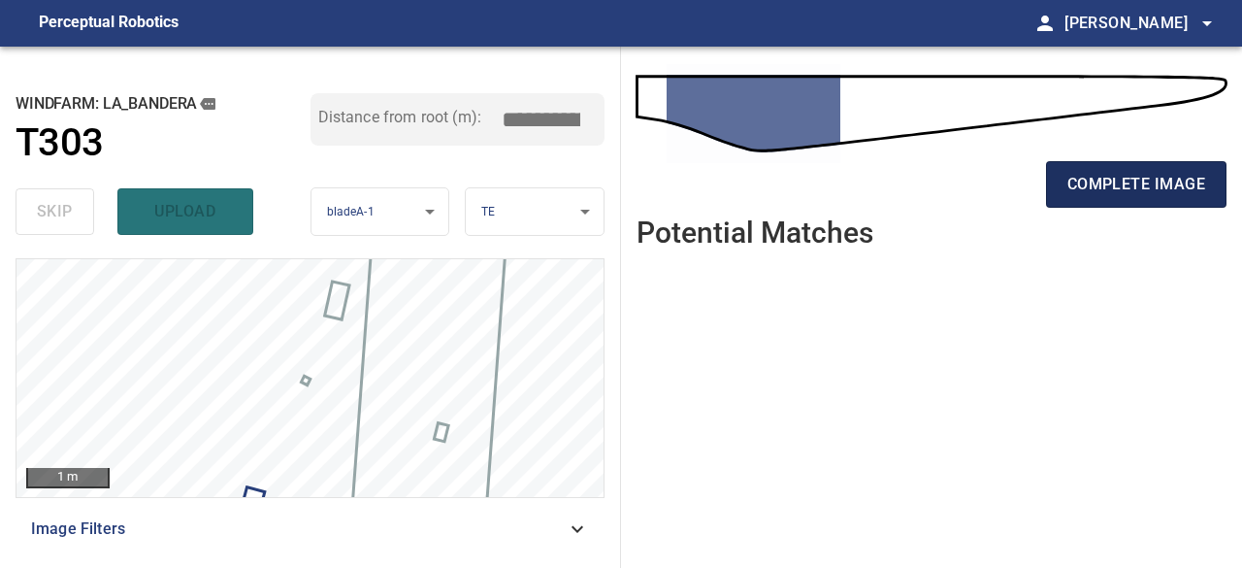
click at [1110, 193] on span "complete image" at bounding box center [1137, 184] width 138 height 27
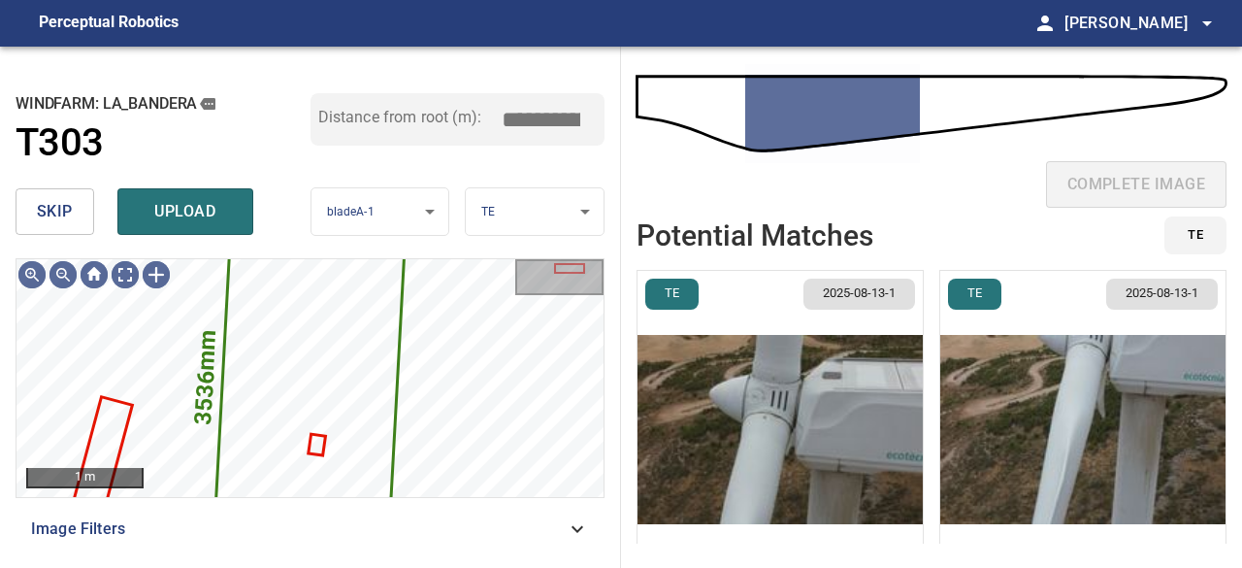
click at [64, 214] on span "skip" at bounding box center [55, 211] width 36 height 27
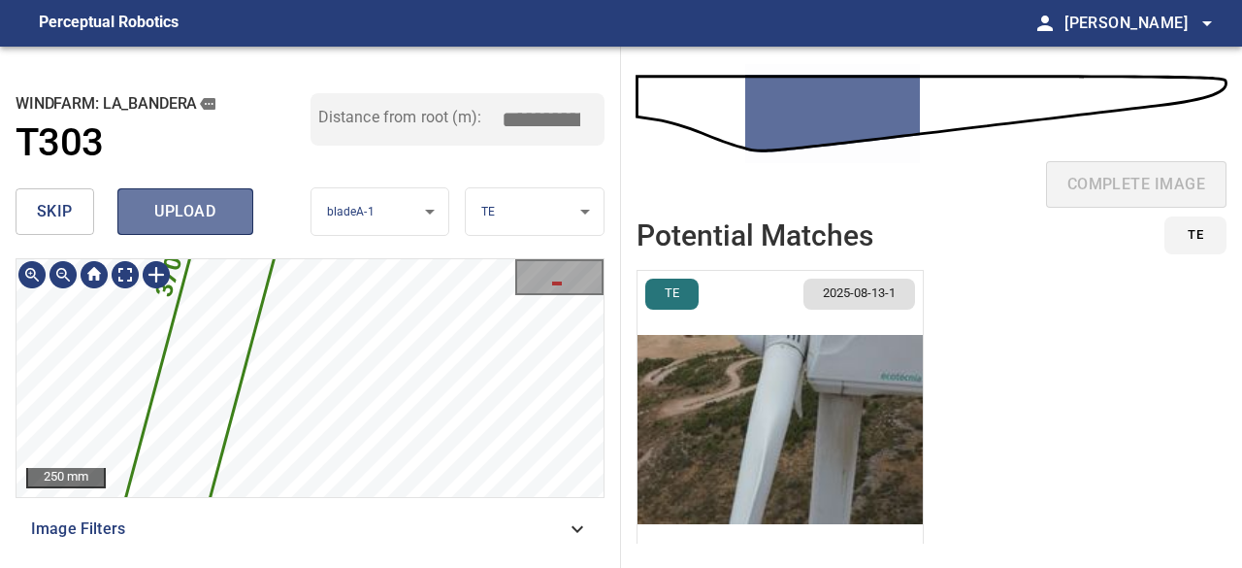
click at [171, 199] on span "upload" at bounding box center [185, 211] width 93 height 27
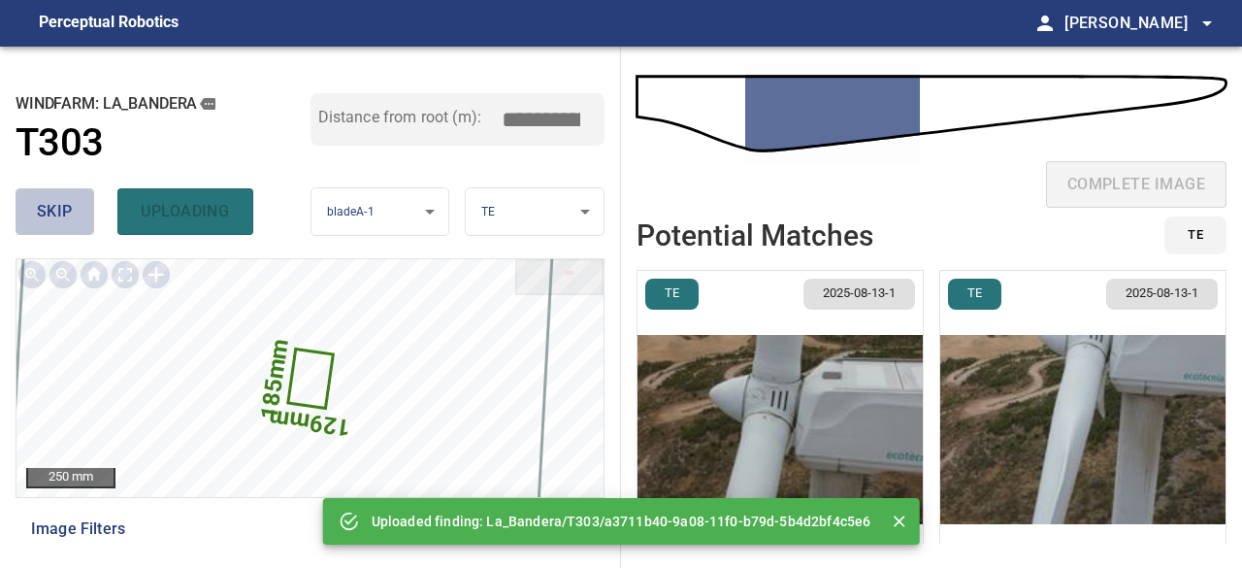
click at [77, 202] on button "skip" at bounding box center [55, 211] width 79 height 47
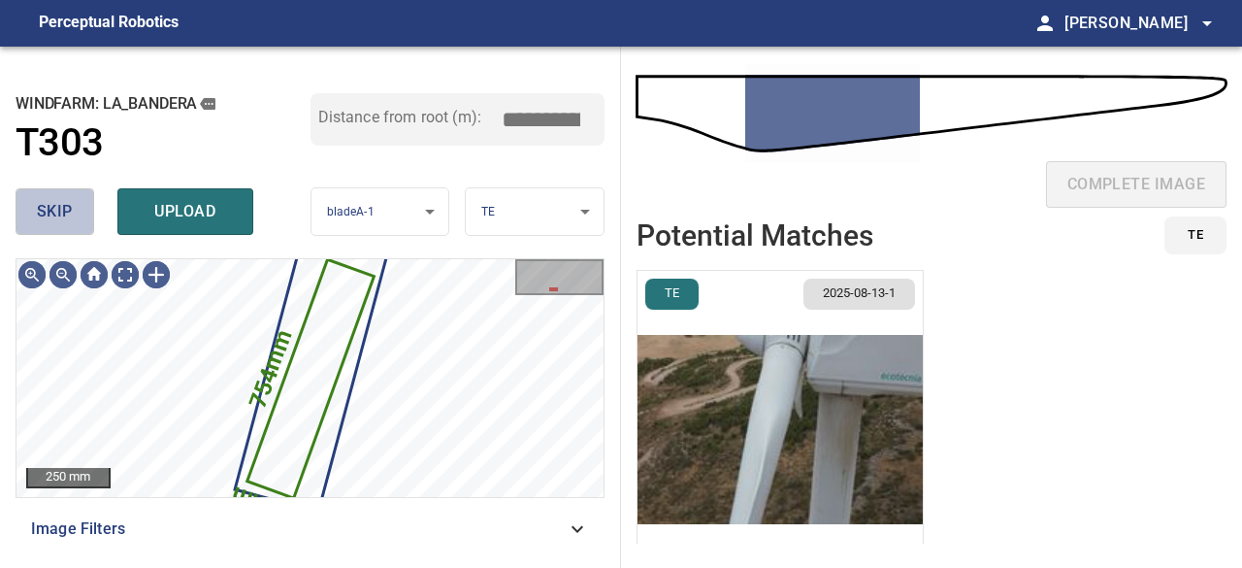
click at [71, 213] on span "skip" at bounding box center [55, 211] width 36 height 27
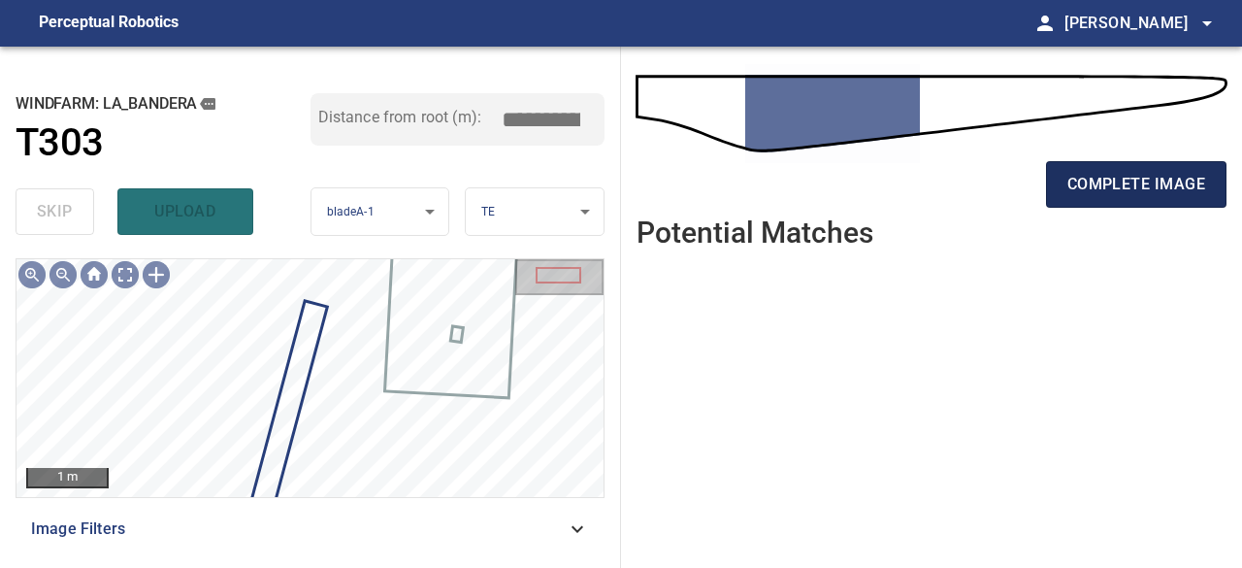
click at [1119, 189] on span "complete image" at bounding box center [1137, 184] width 138 height 27
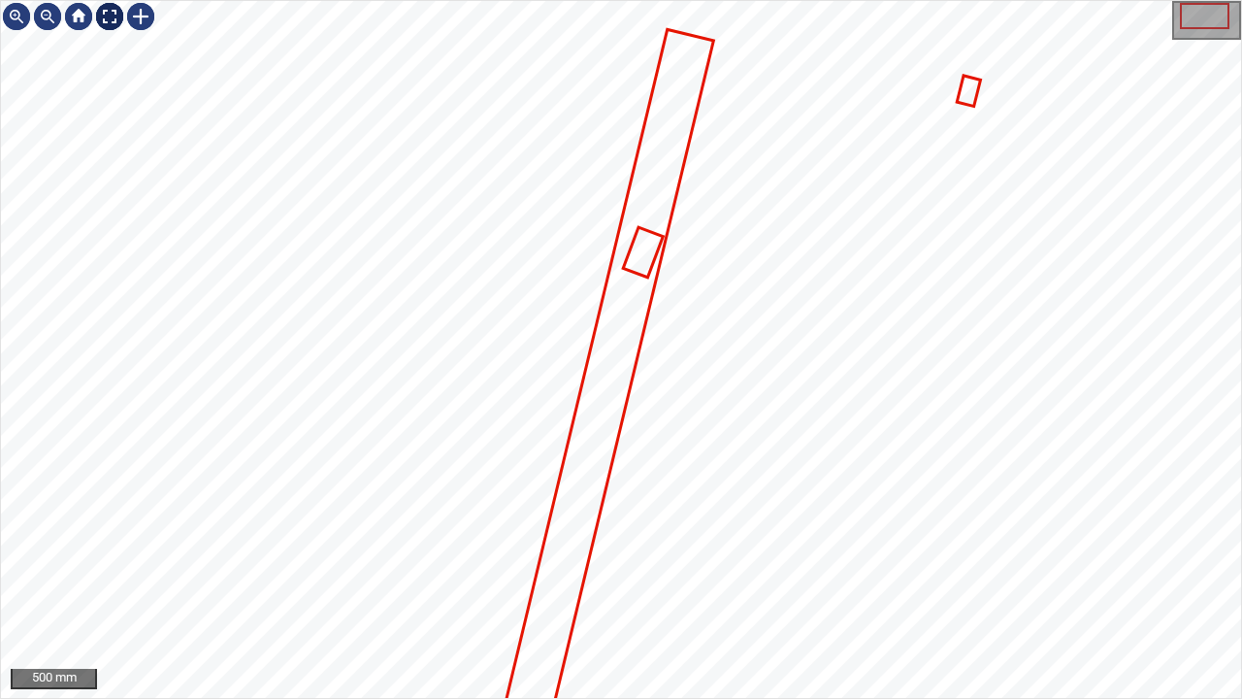
click at [106, 16] on div at bounding box center [109, 16] width 31 height 31
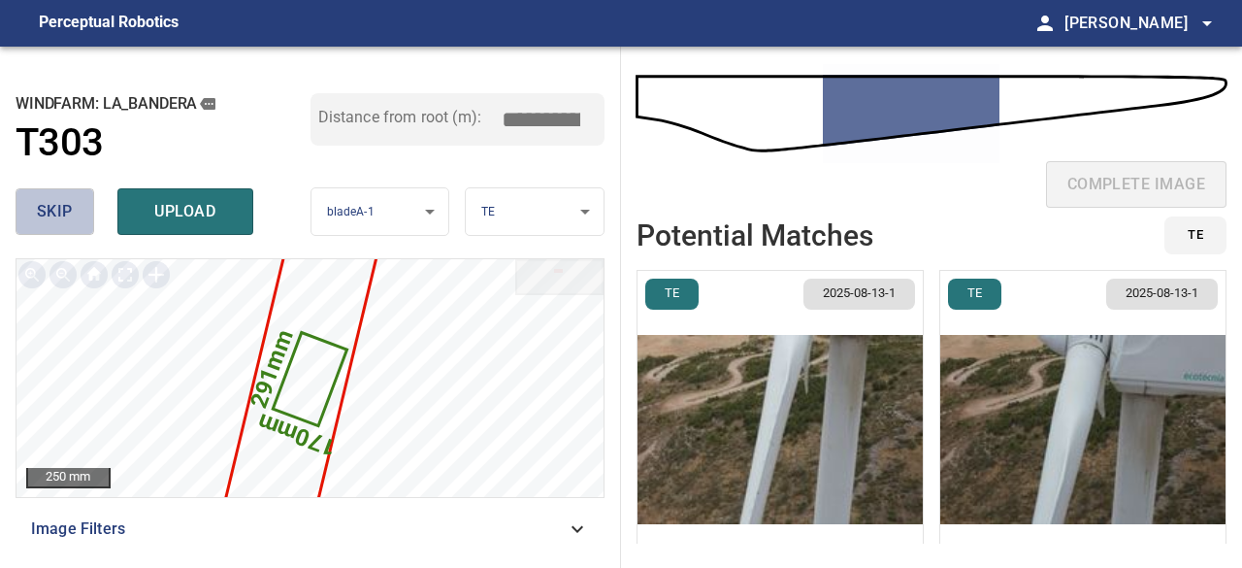
click at [66, 213] on span "skip" at bounding box center [55, 211] width 36 height 27
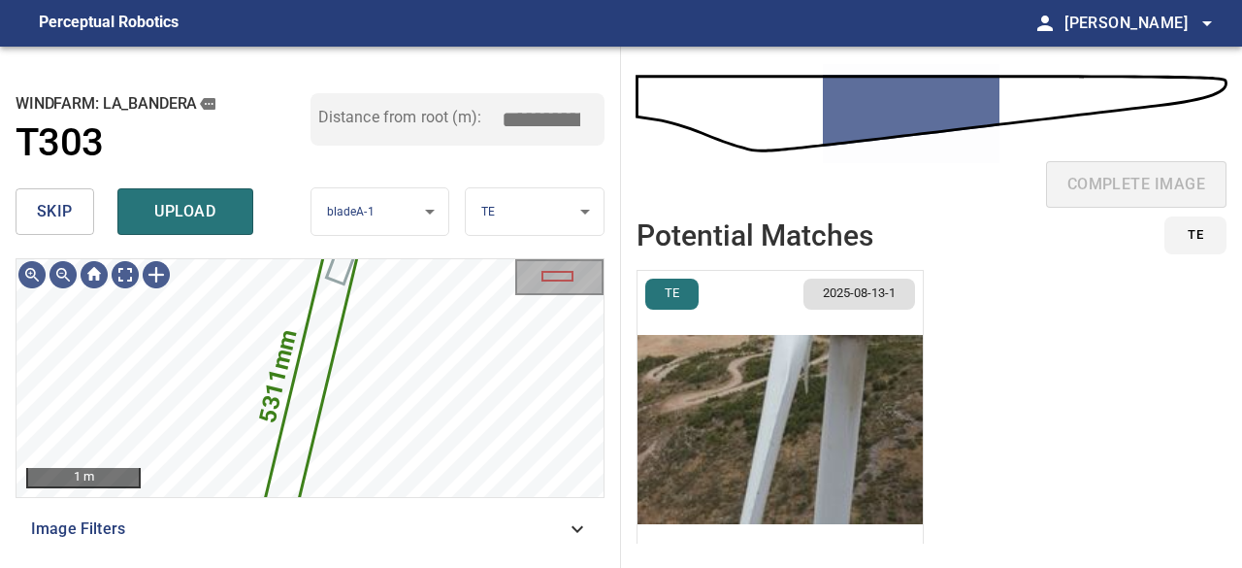
click at [705, 418] on img "button" at bounding box center [780, 429] width 285 height 317
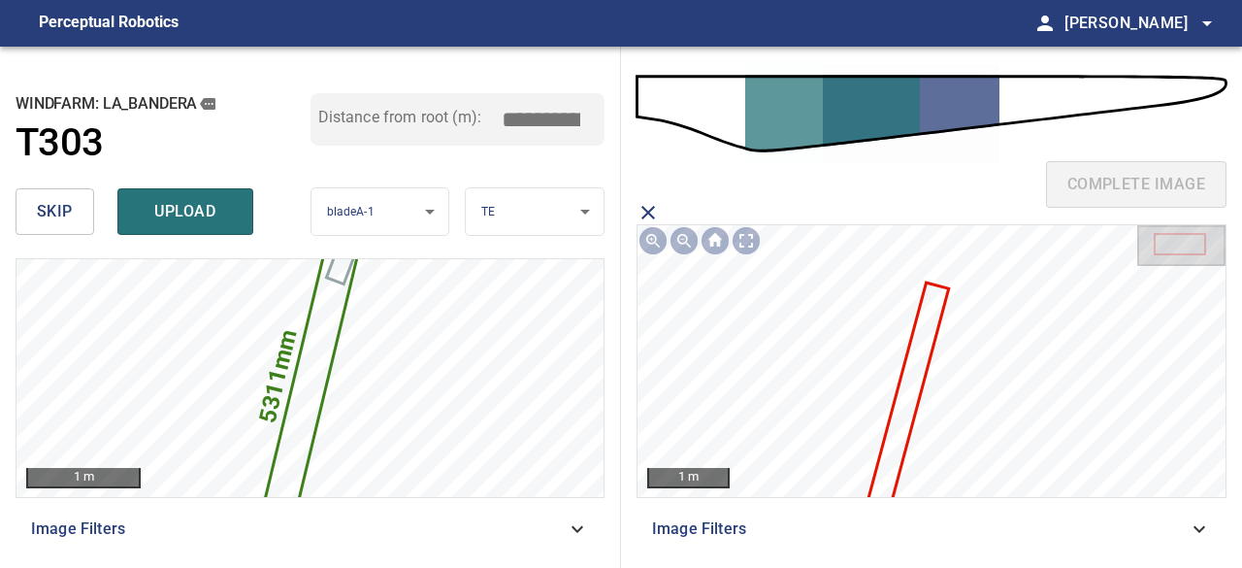
click at [903, 425] on icon at bounding box center [903, 414] width 88 height 261
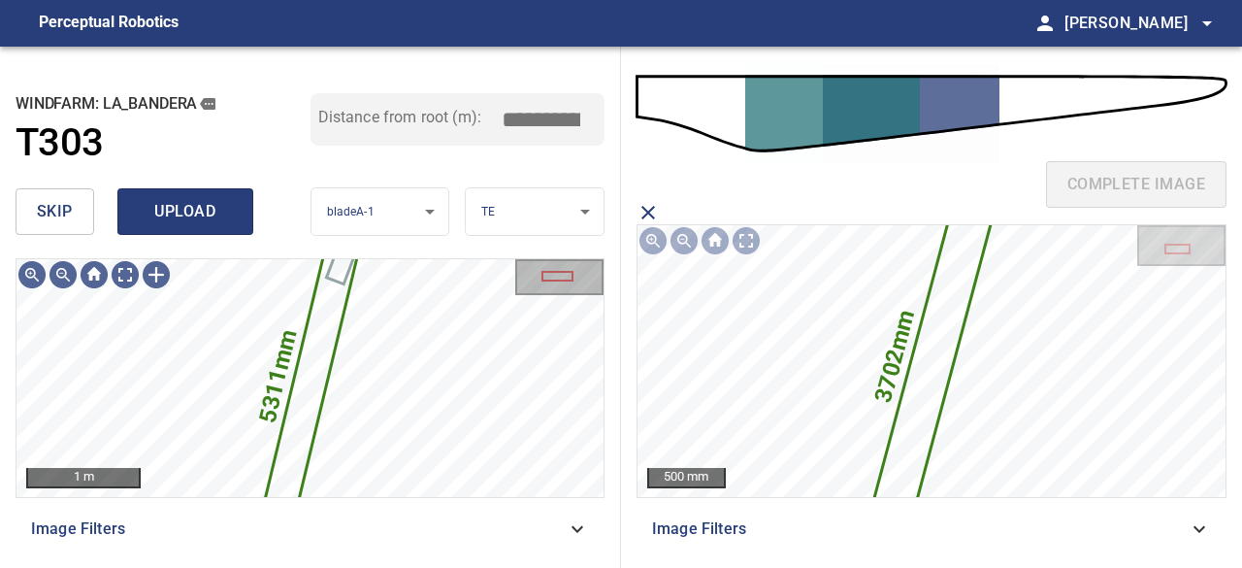
click at [220, 211] on span "upload" at bounding box center [185, 211] width 93 height 27
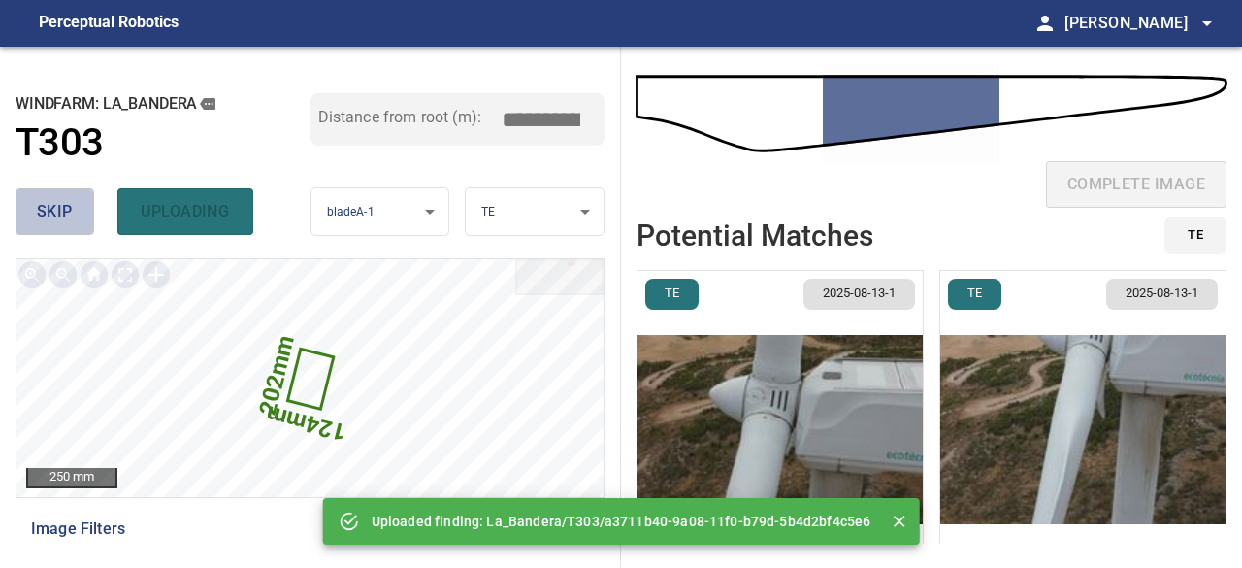
click at [65, 211] on span "skip" at bounding box center [55, 211] width 36 height 27
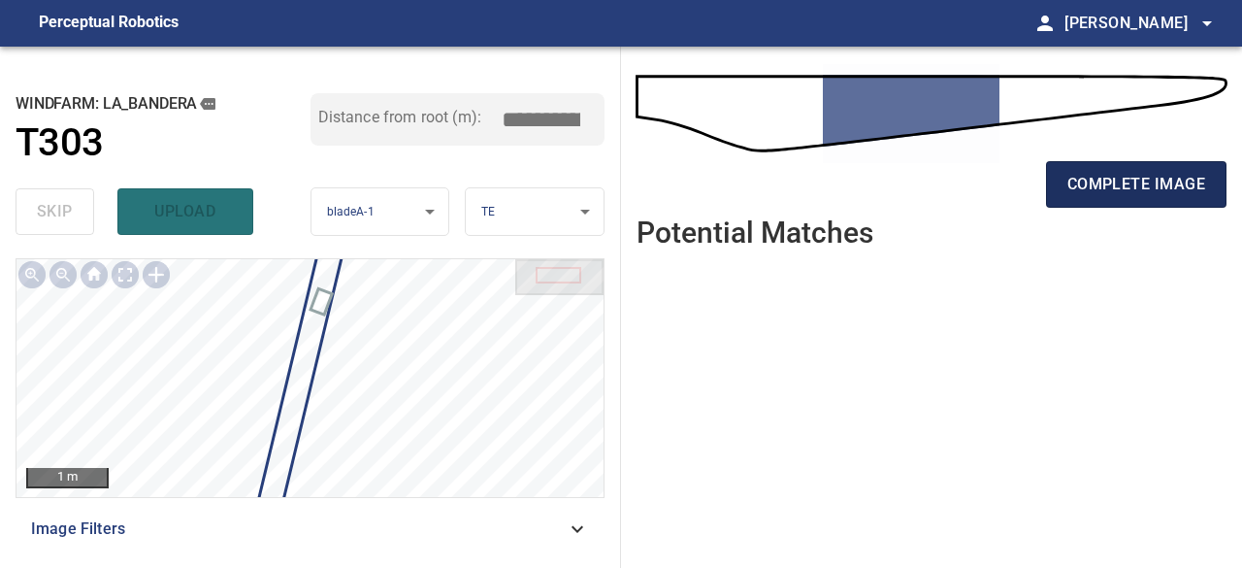
click at [1126, 182] on span "complete image" at bounding box center [1137, 184] width 138 height 27
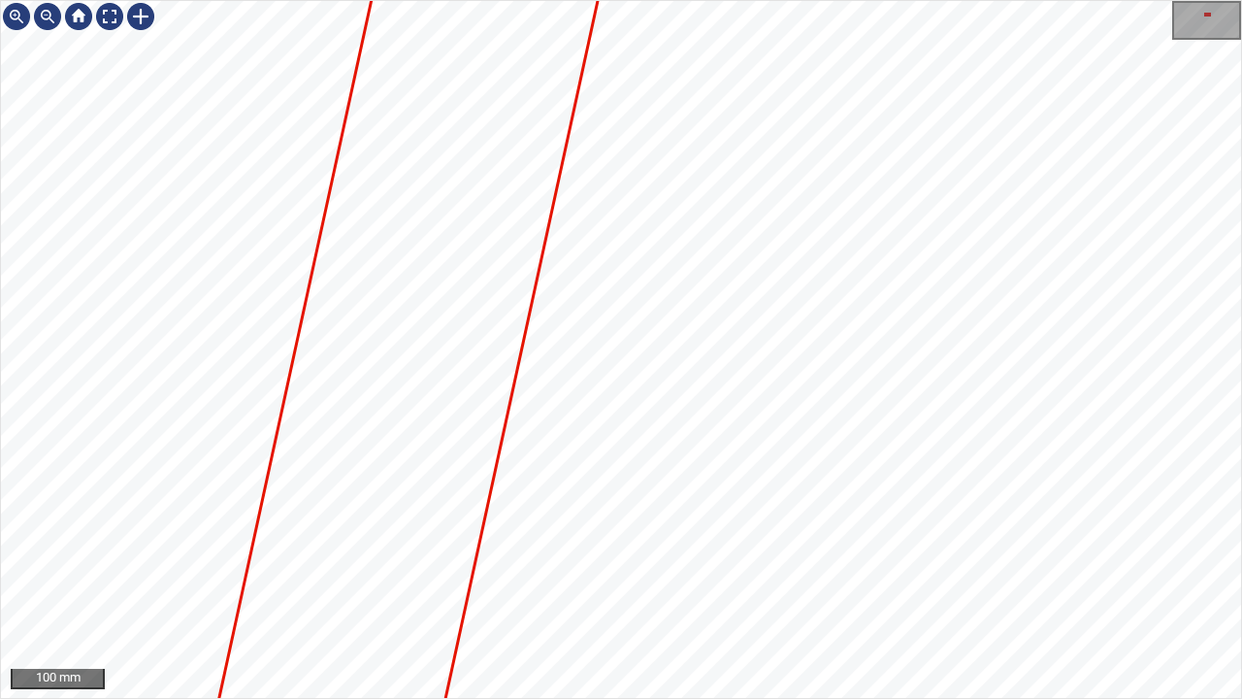
click at [619, 567] on div "100 mm" at bounding box center [621, 349] width 1242 height 699
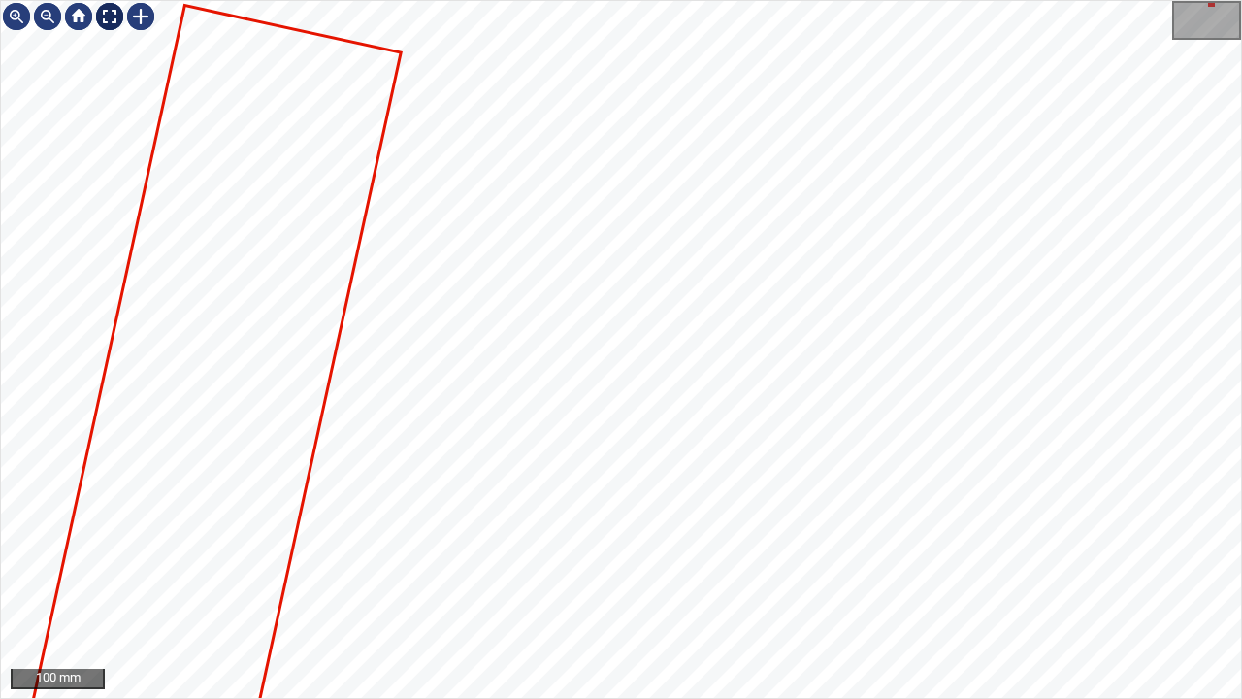
click at [111, 16] on div at bounding box center [109, 16] width 31 height 31
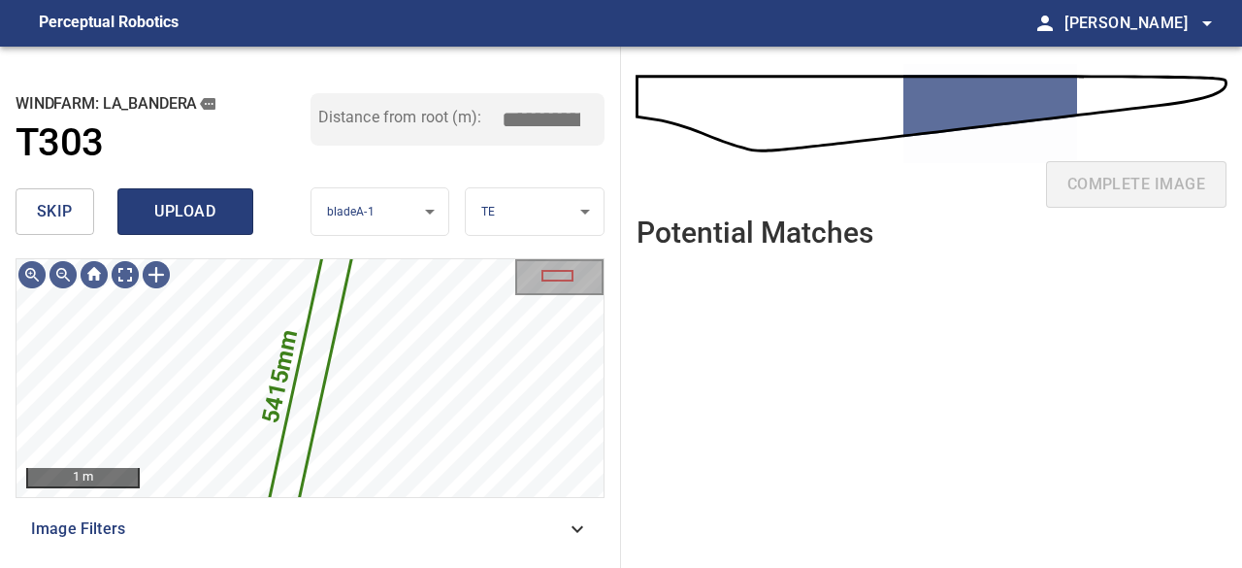
click at [186, 222] on span "upload" at bounding box center [185, 211] width 93 height 27
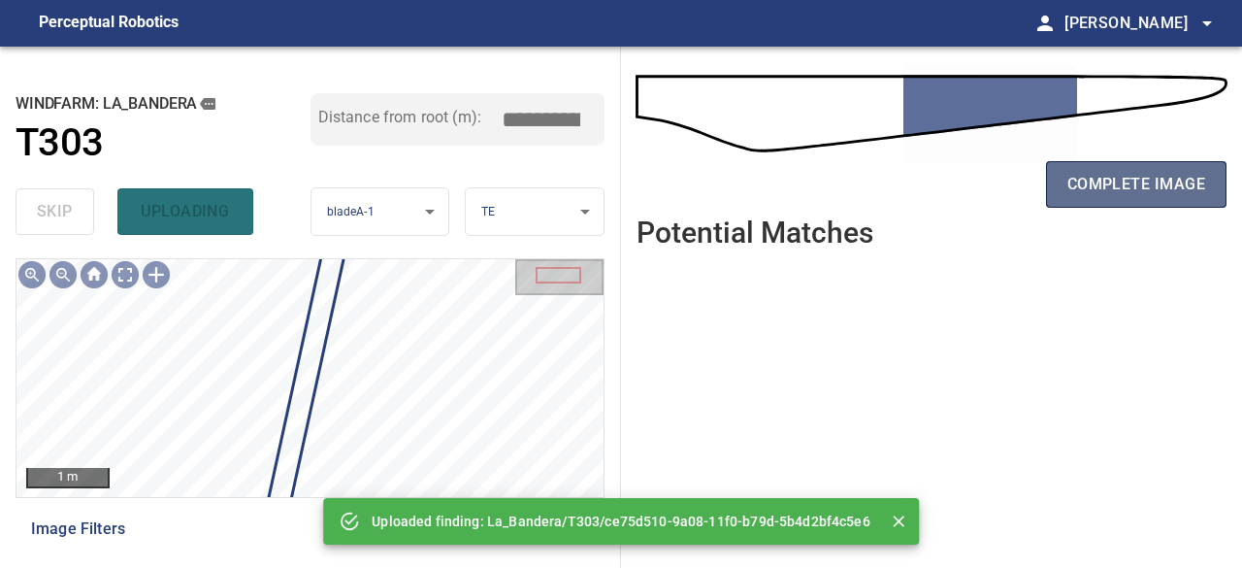
click at [1153, 199] on button "complete image" at bounding box center [1136, 184] width 181 height 47
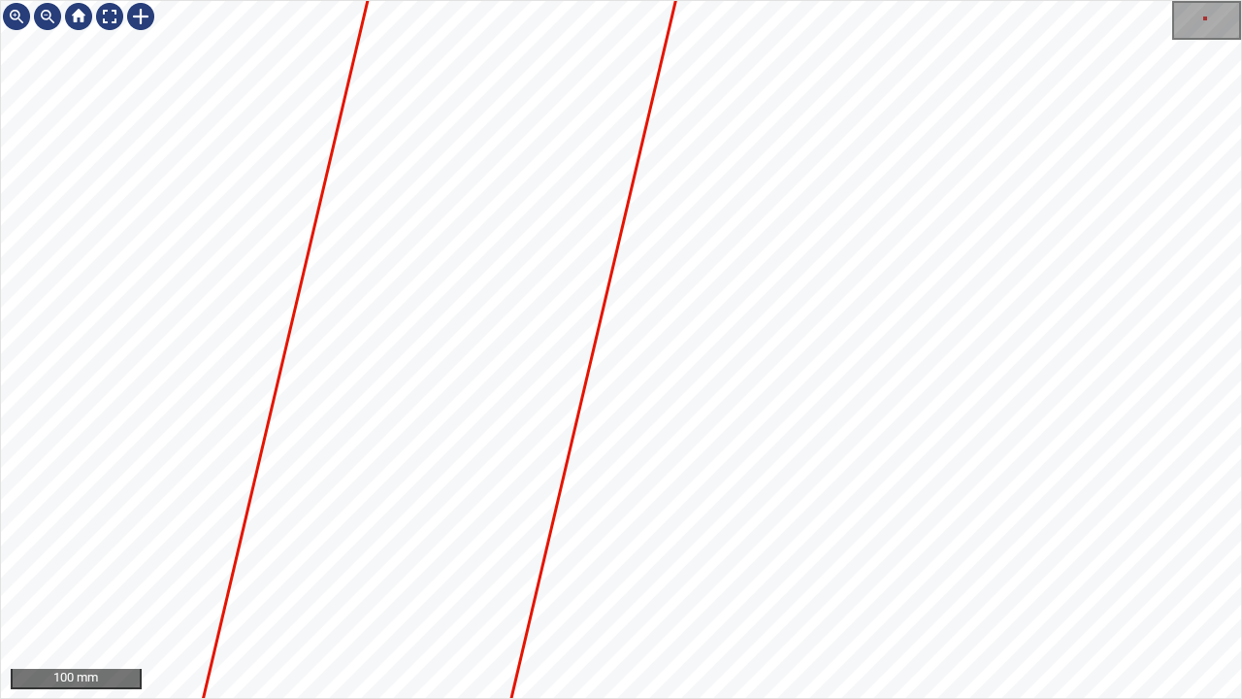
click at [677, 567] on div "100 mm" at bounding box center [621, 349] width 1242 height 699
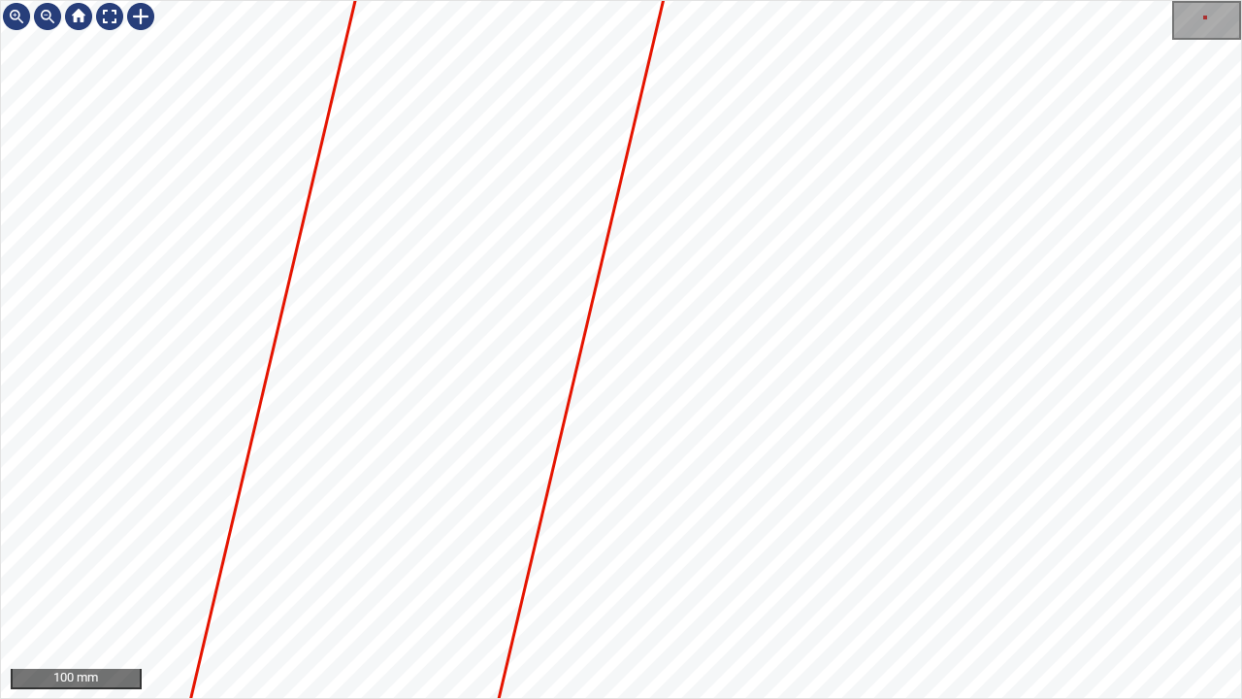
click at [656, 567] on div "100 mm" at bounding box center [621, 349] width 1242 height 699
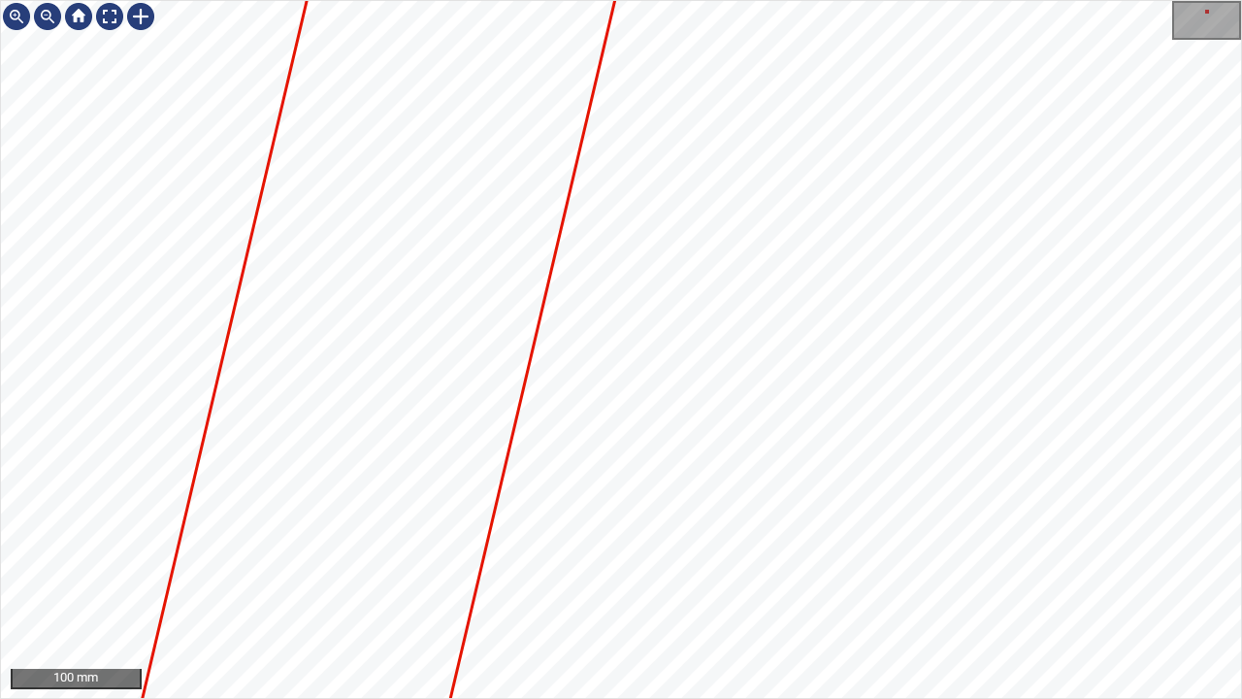
click at [617, 567] on div "100 mm" at bounding box center [621, 349] width 1242 height 699
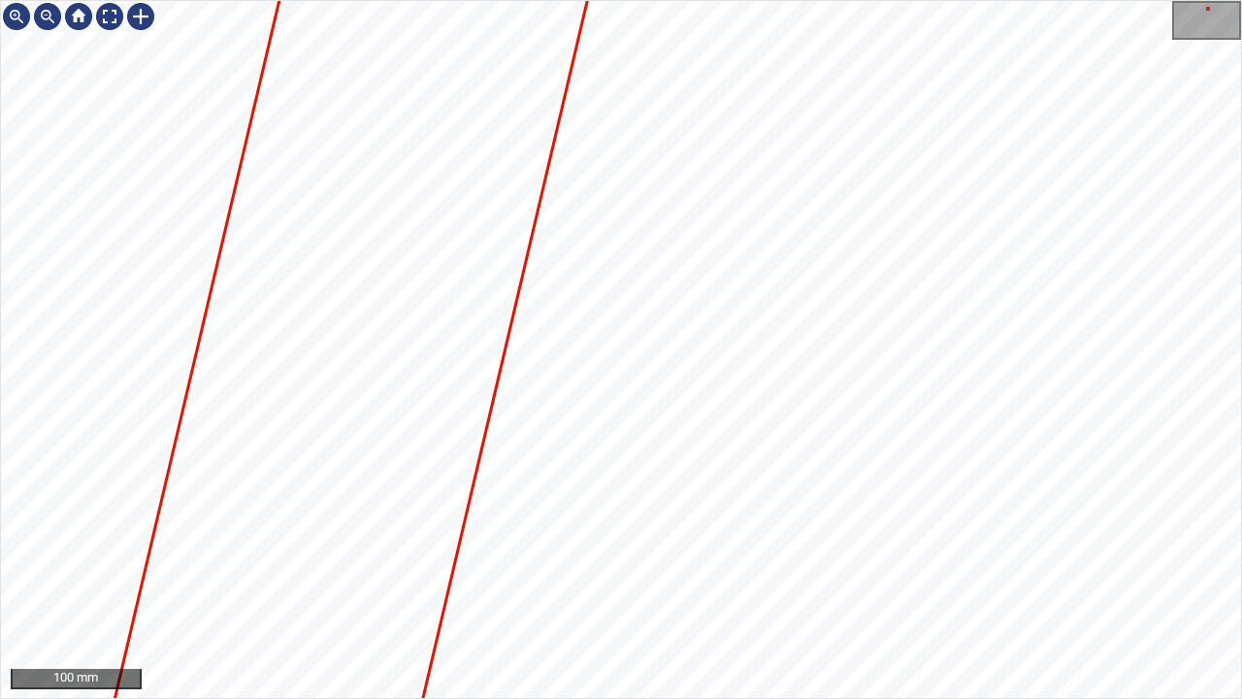
click at [608, 567] on div "100 mm" at bounding box center [621, 349] width 1242 height 699
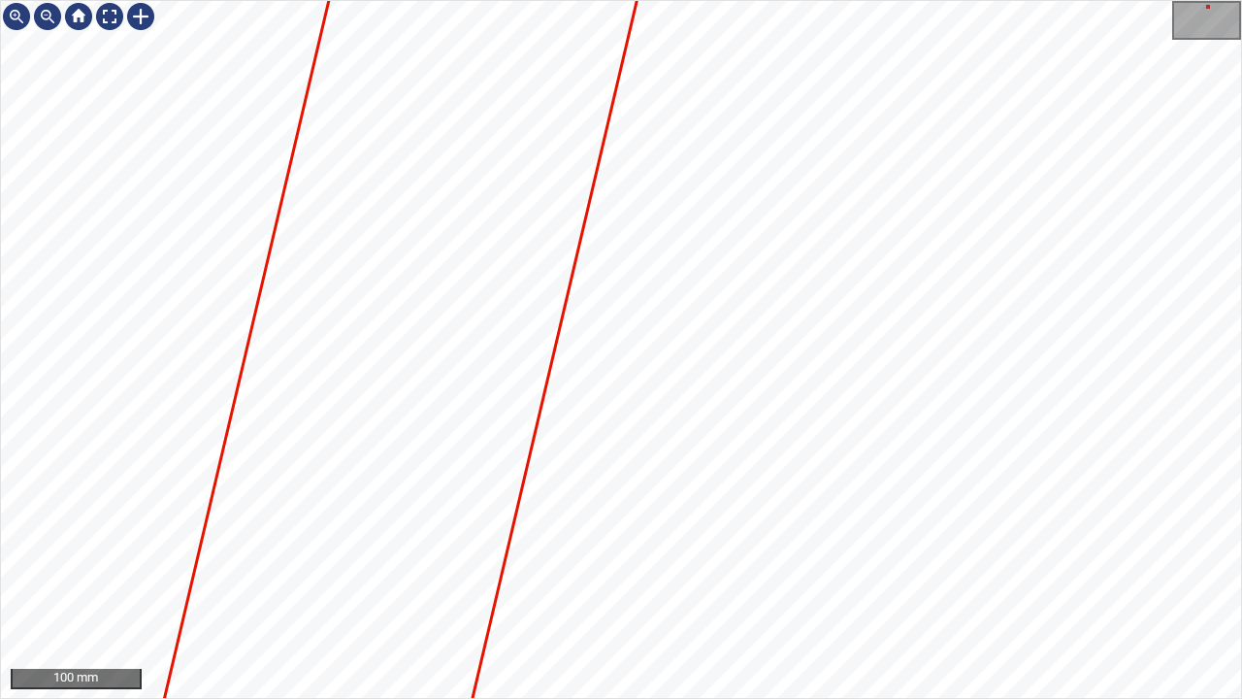
click at [709, 567] on div "100 mm" at bounding box center [621, 349] width 1242 height 699
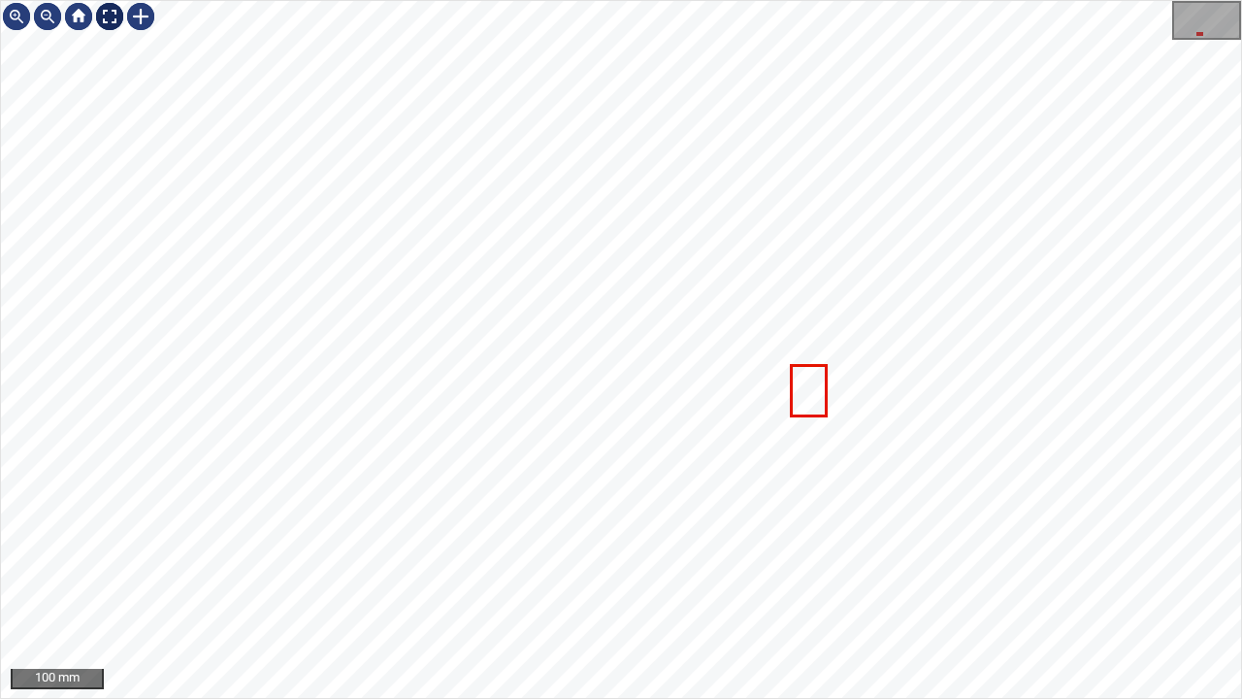
click at [103, 12] on div at bounding box center [109, 16] width 31 height 31
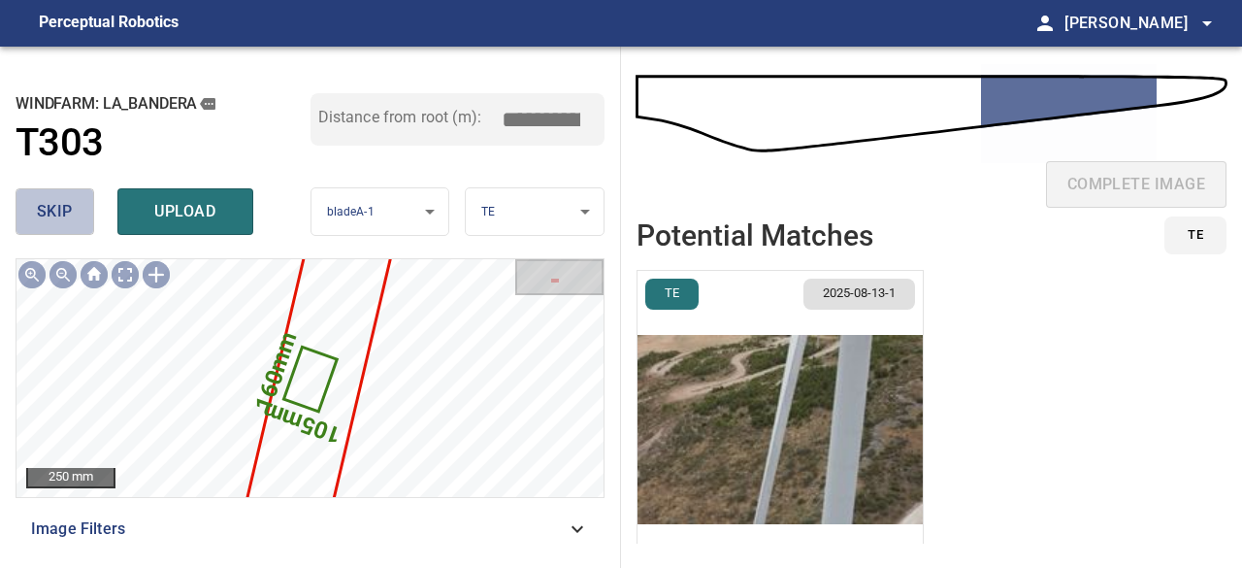
click at [60, 205] on span "skip" at bounding box center [55, 211] width 36 height 27
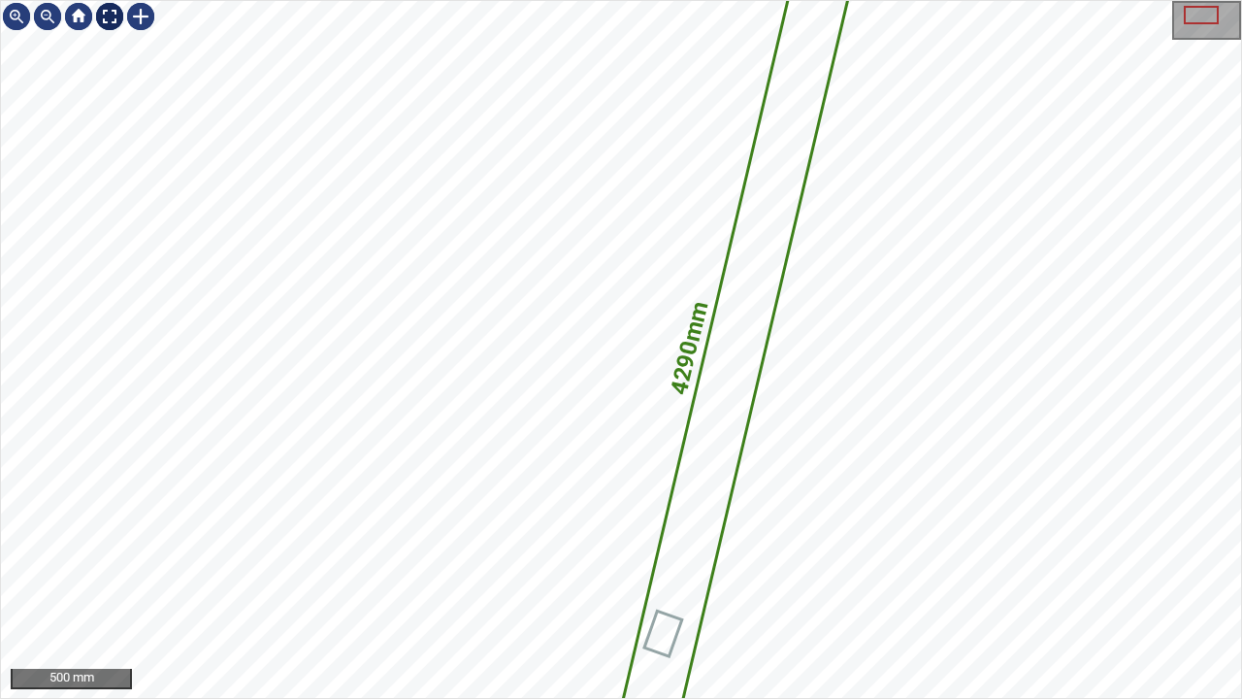
click at [105, 10] on div at bounding box center [109, 16] width 31 height 31
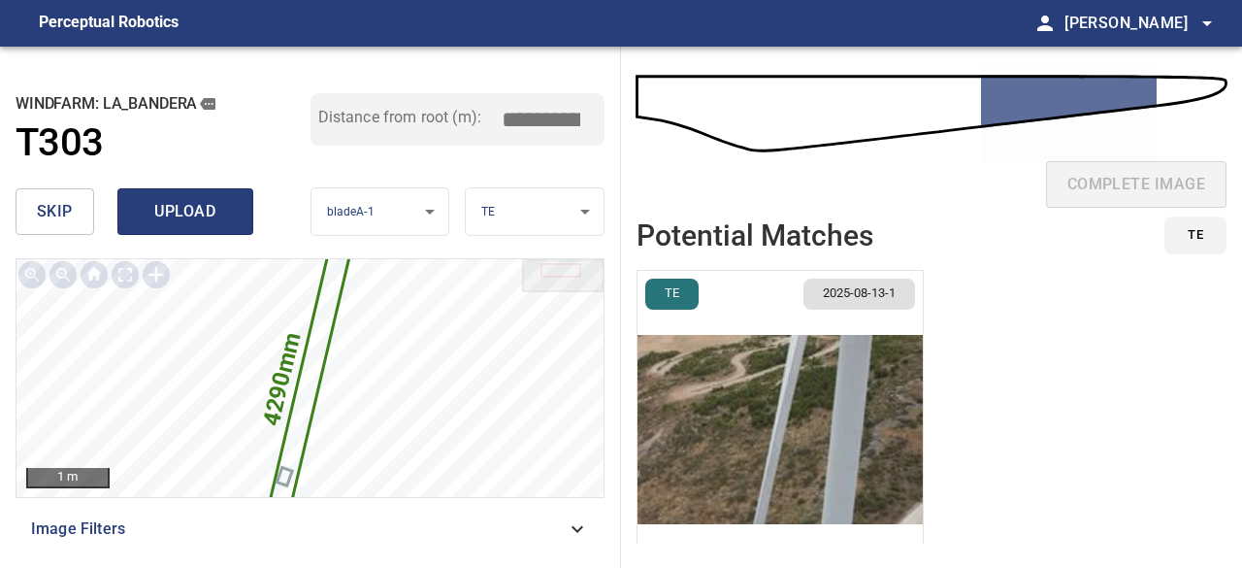
click at [152, 213] on span "upload" at bounding box center [185, 211] width 93 height 27
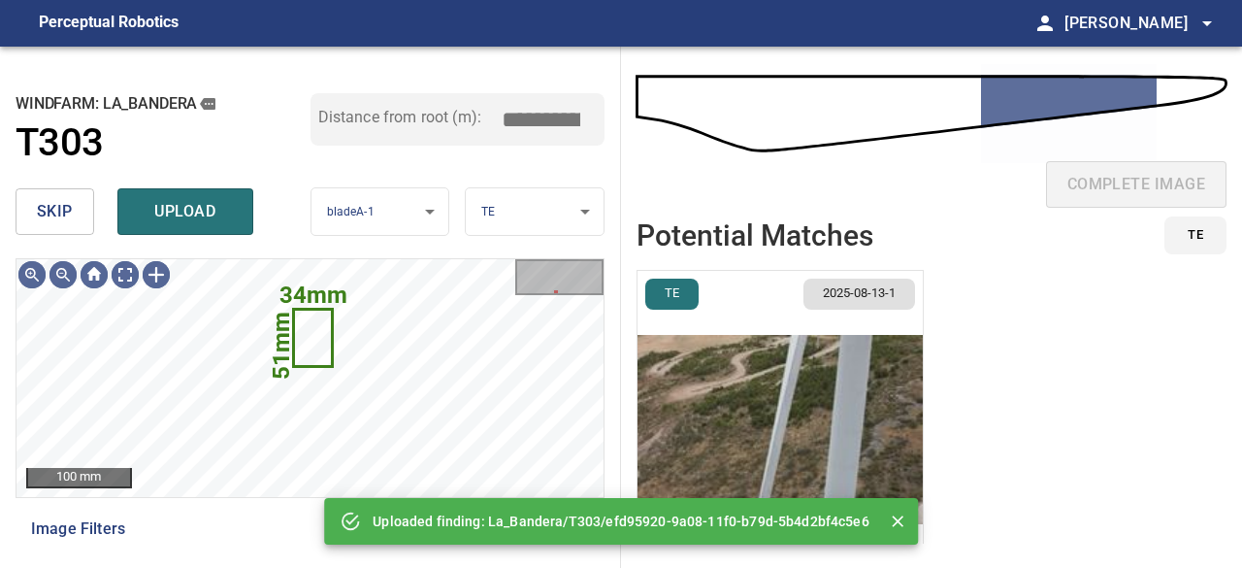
click at [56, 217] on span "skip" at bounding box center [55, 211] width 36 height 27
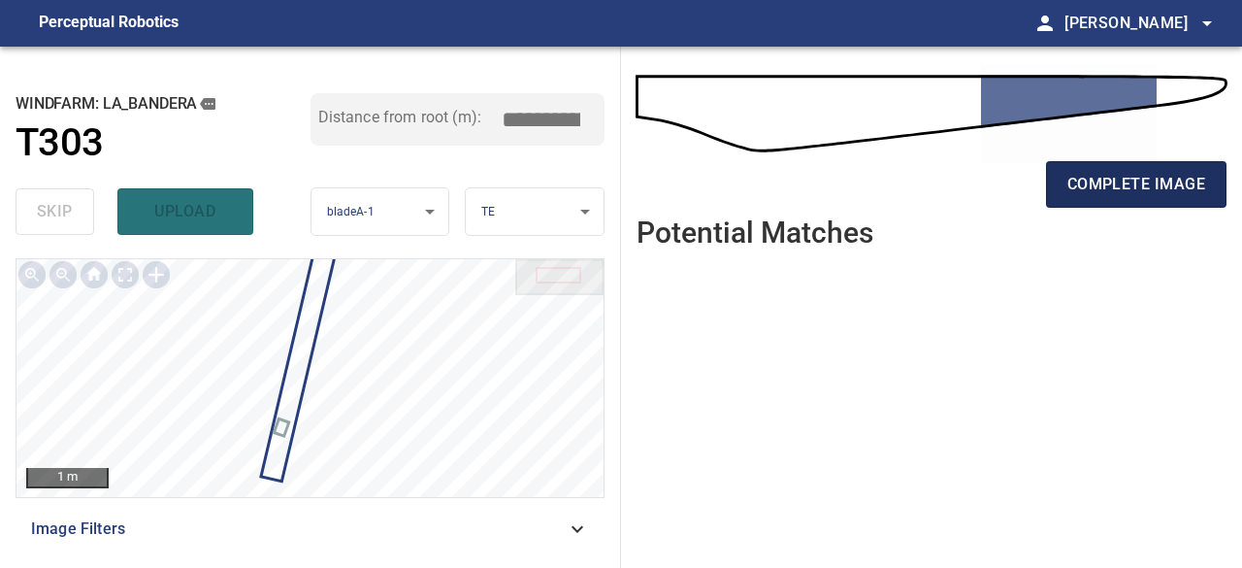
click at [1096, 171] on span "complete image" at bounding box center [1137, 184] width 138 height 27
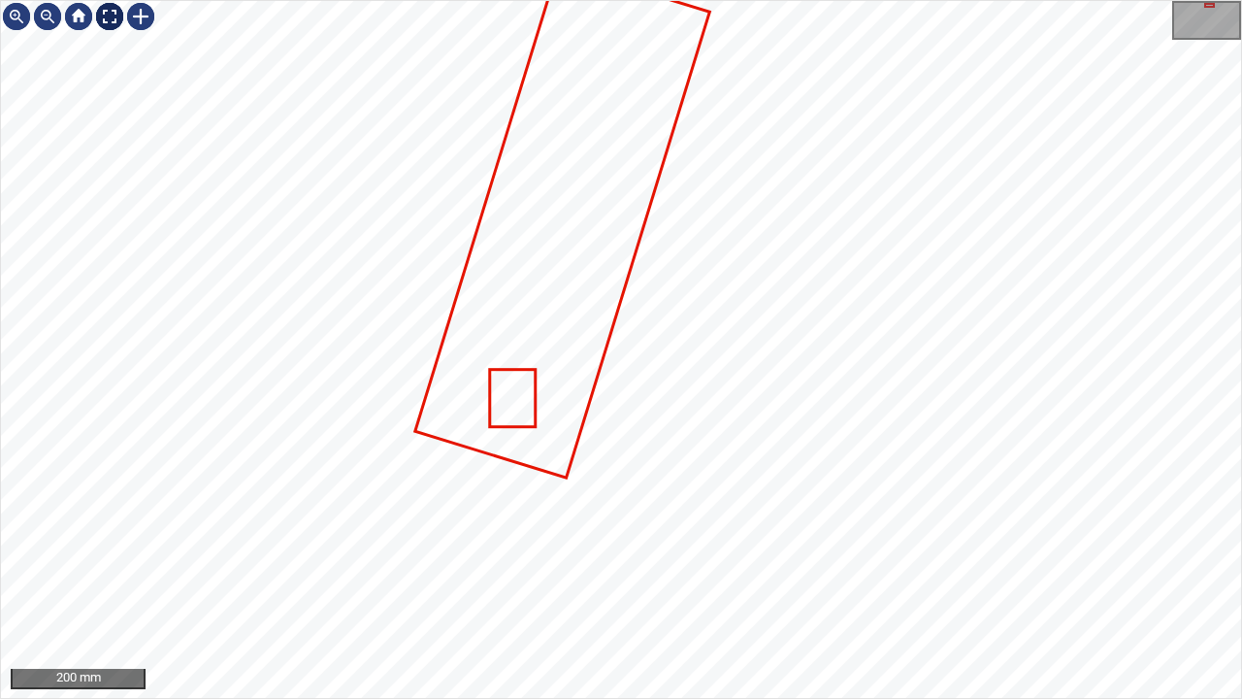
click at [107, 14] on div at bounding box center [109, 16] width 31 height 31
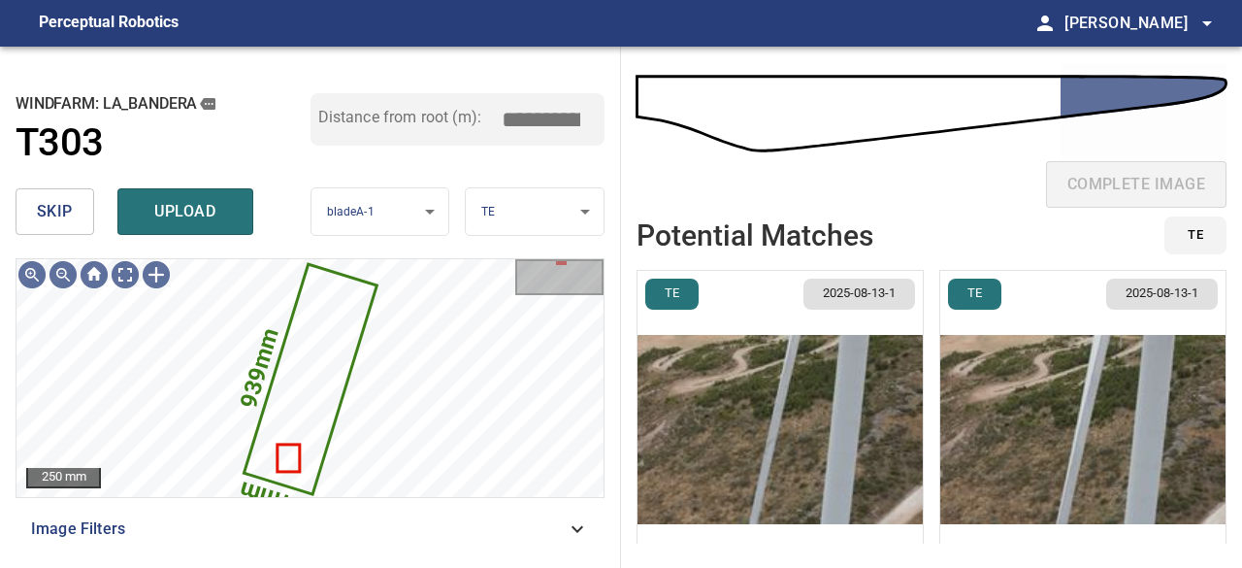
click at [782, 460] on img "button" at bounding box center [780, 429] width 285 height 317
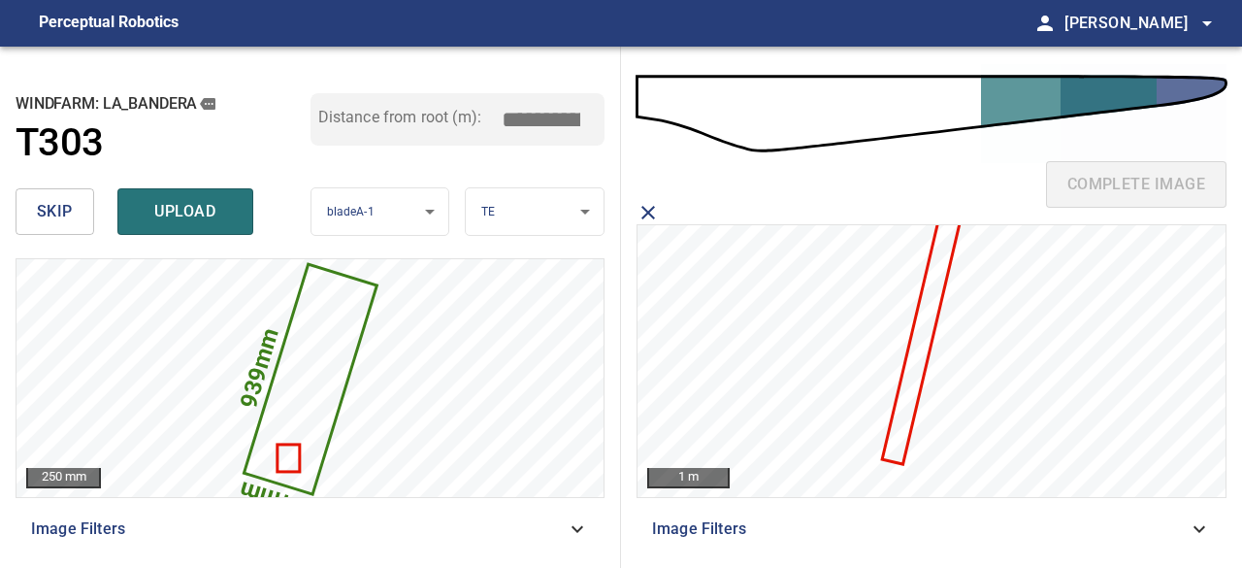
click at [914, 375] on icon at bounding box center [927, 315] width 86 height 294
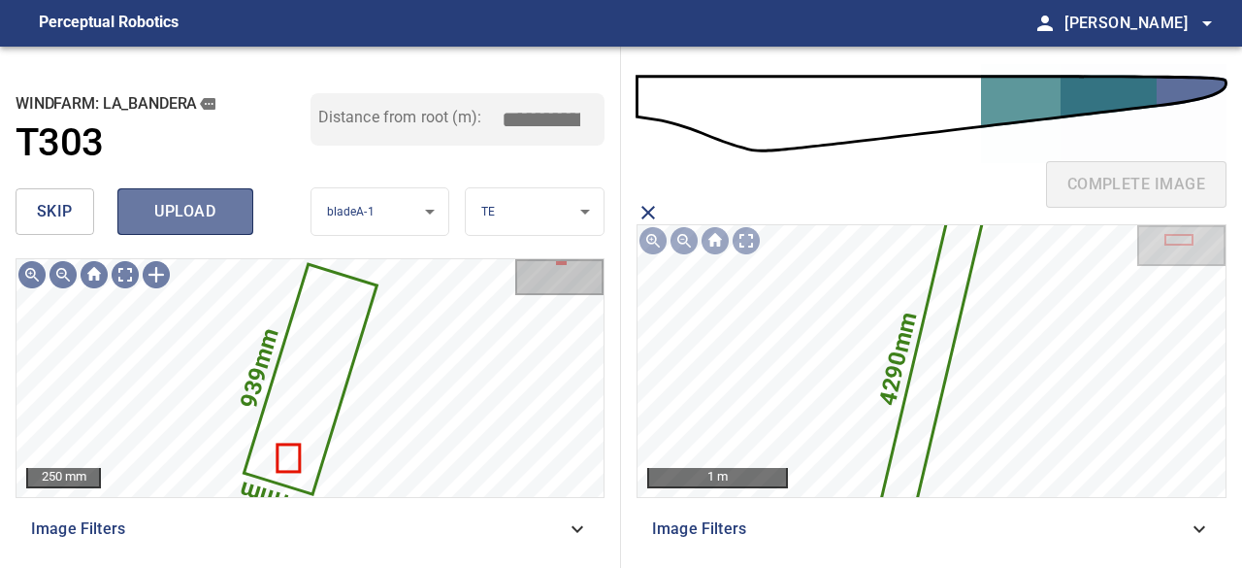
click at [208, 211] on span "upload" at bounding box center [185, 211] width 93 height 27
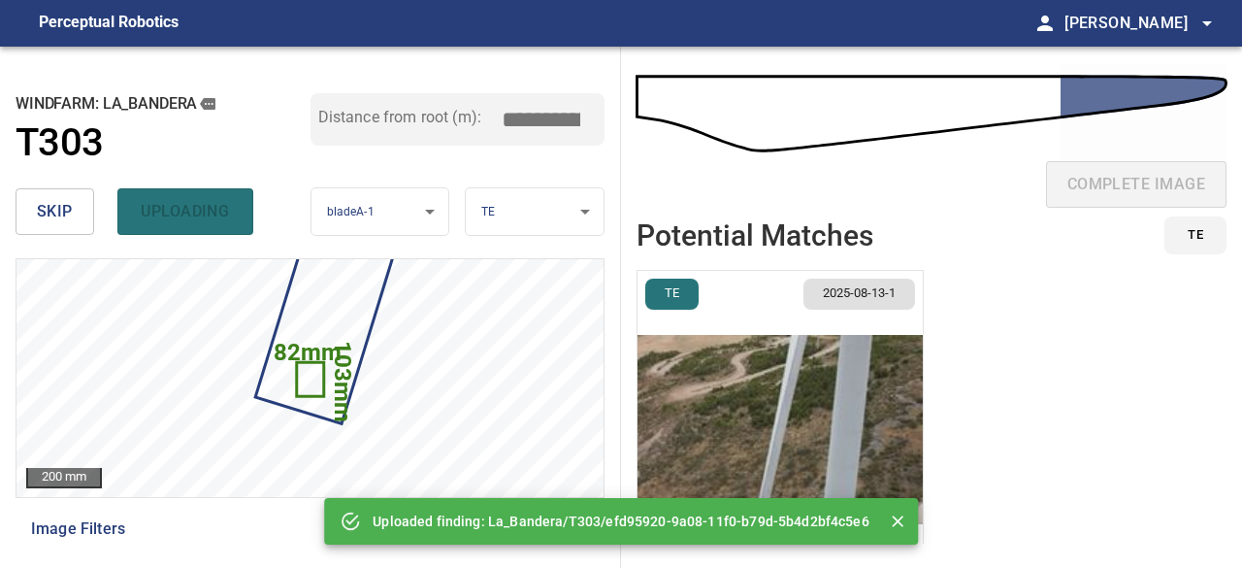
click at [72, 212] on button "skip" at bounding box center [55, 211] width 79 height 47
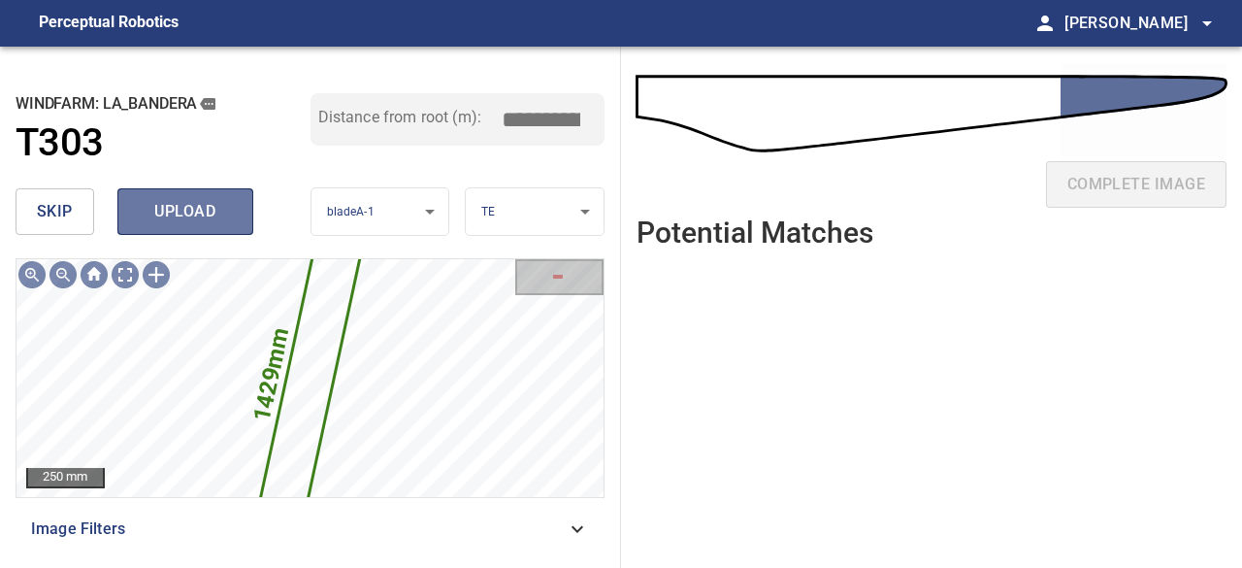
click at [206, 226] on button "upload" at bounding box center [185, 211] width 136 height 47
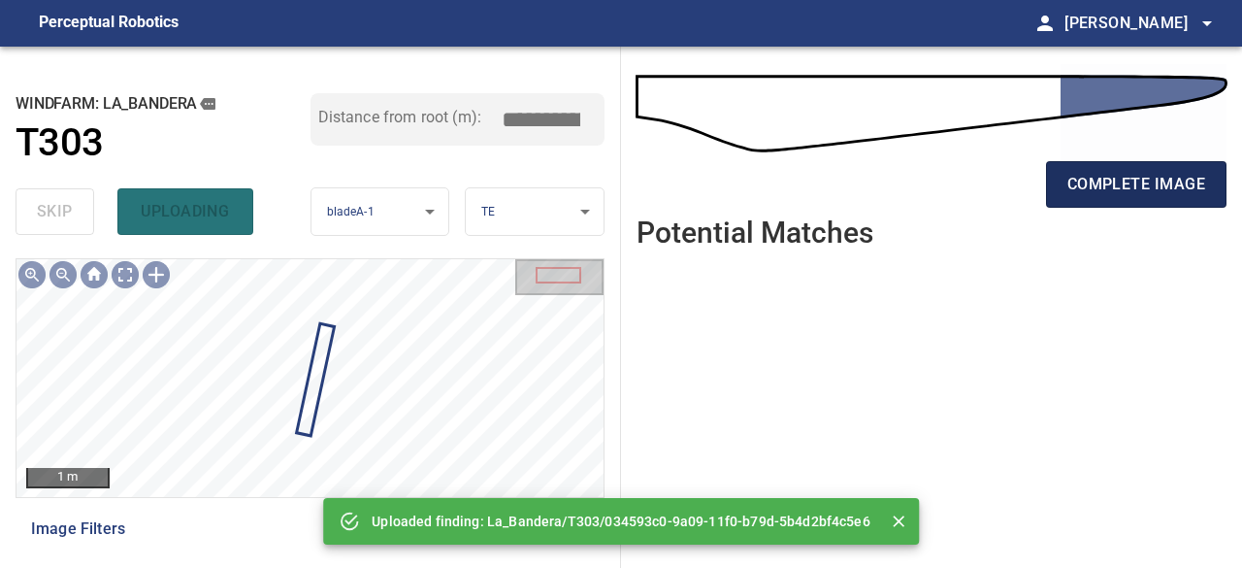
click at [1143, 195] on span "complete image" at bounding box center [1137, 184] width 138 height 27
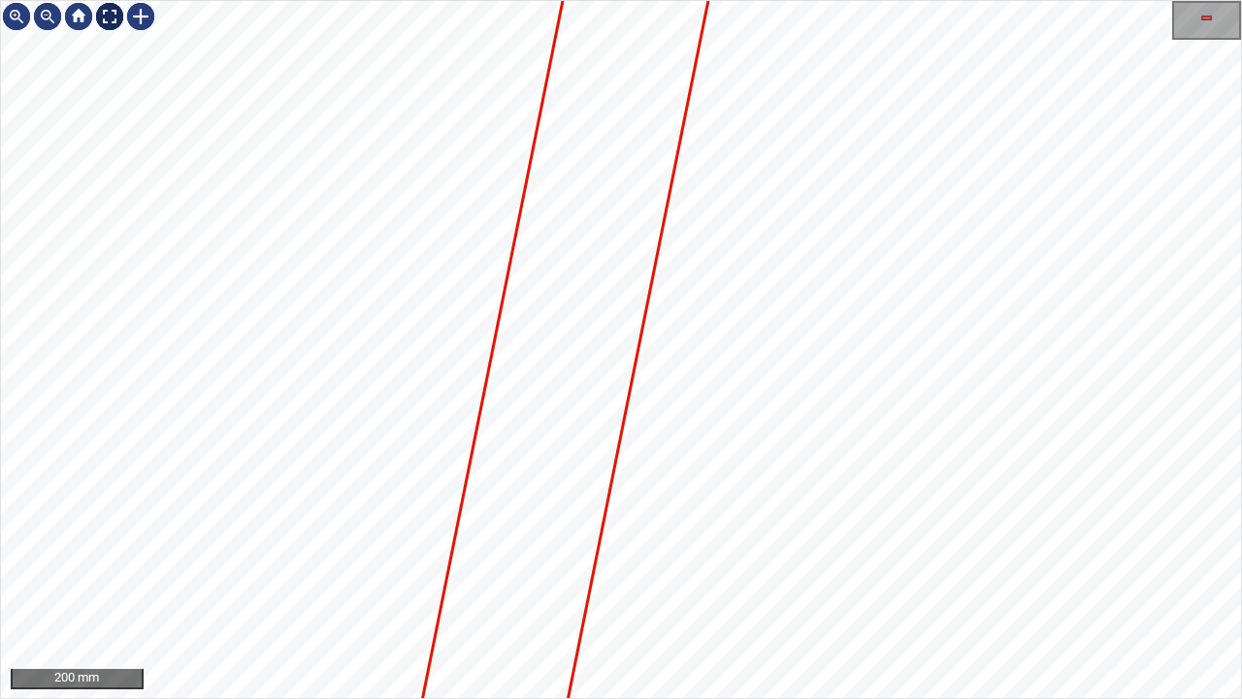
click at [109, 19] on div at bounding box center [109, 16] width 31 height 31
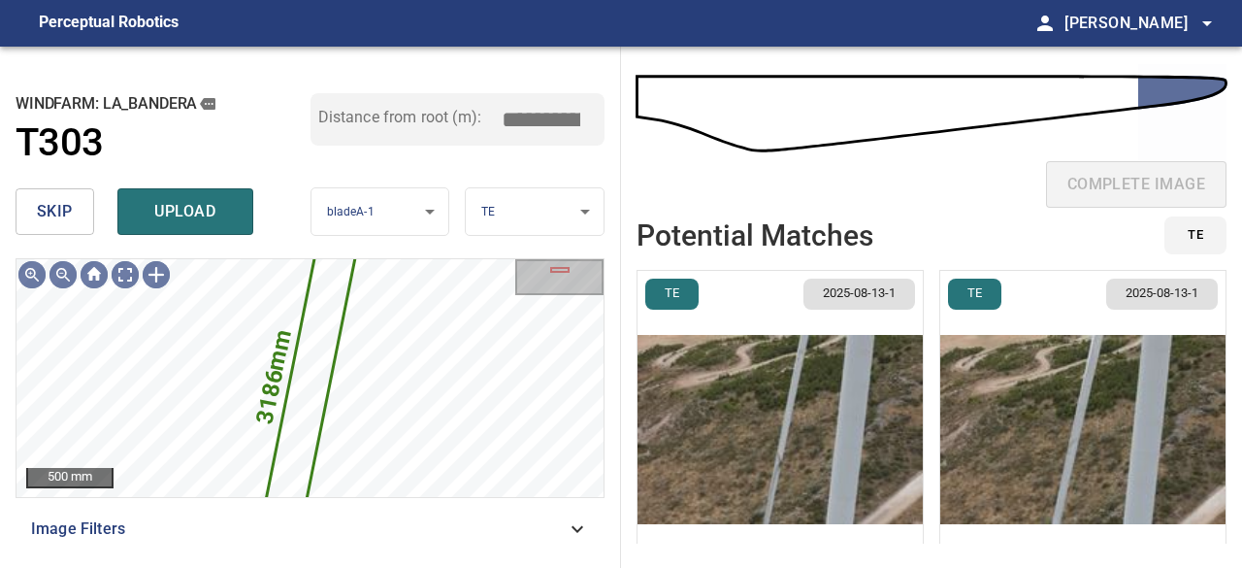
click at [77, 210] on button "skip" at bounding box center [55, 211] width 79 height 47
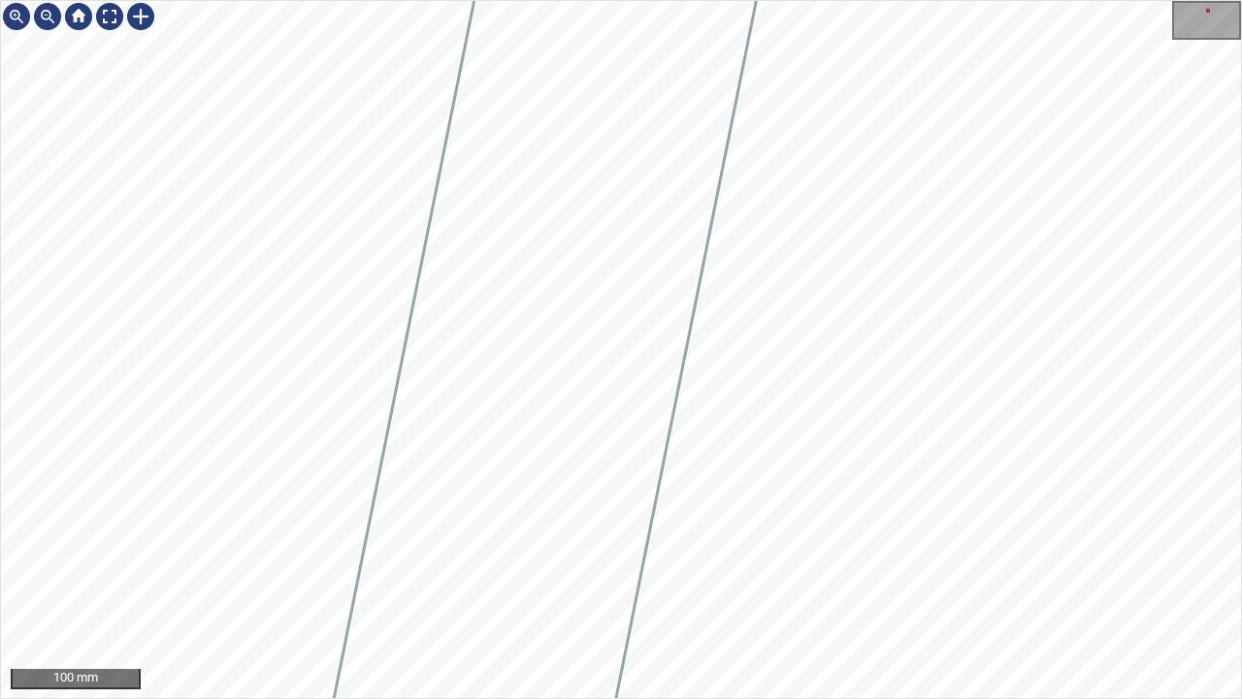
click at [344, 0] on div "100 mm" at bounding box center [621, 349] width 1242 height 699
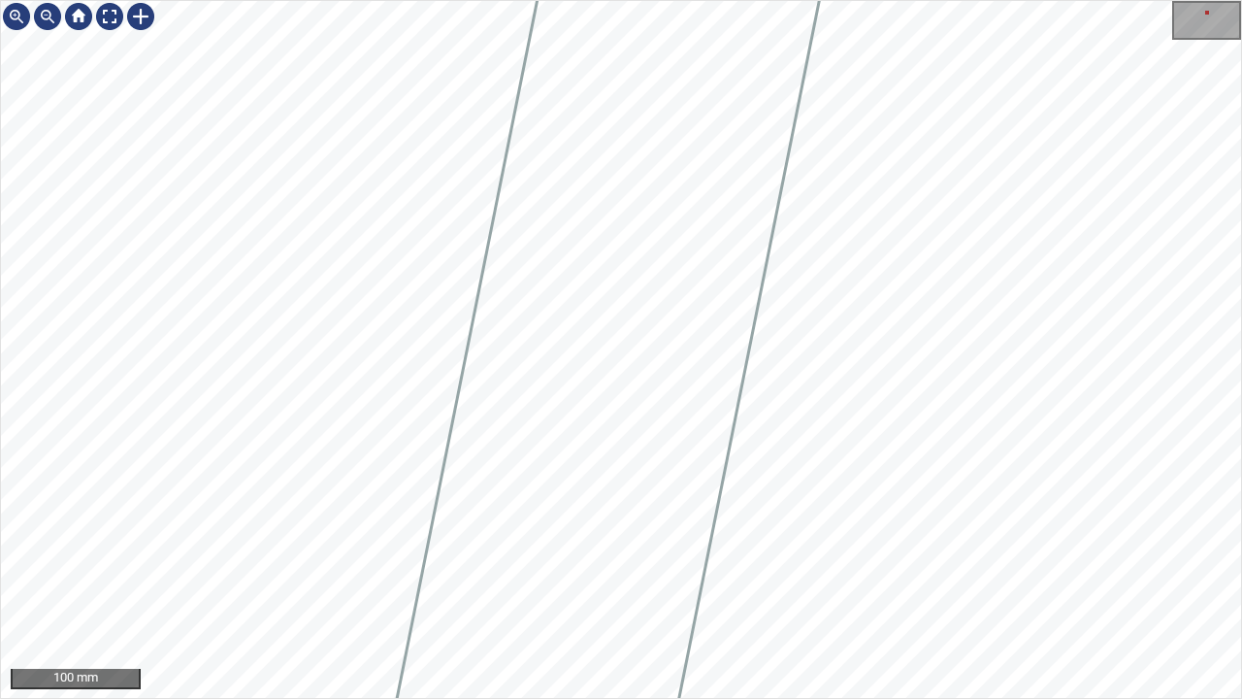
click at [377, 0] on div "100 mm" at bounding box center [621, 349] width 1242 height 699
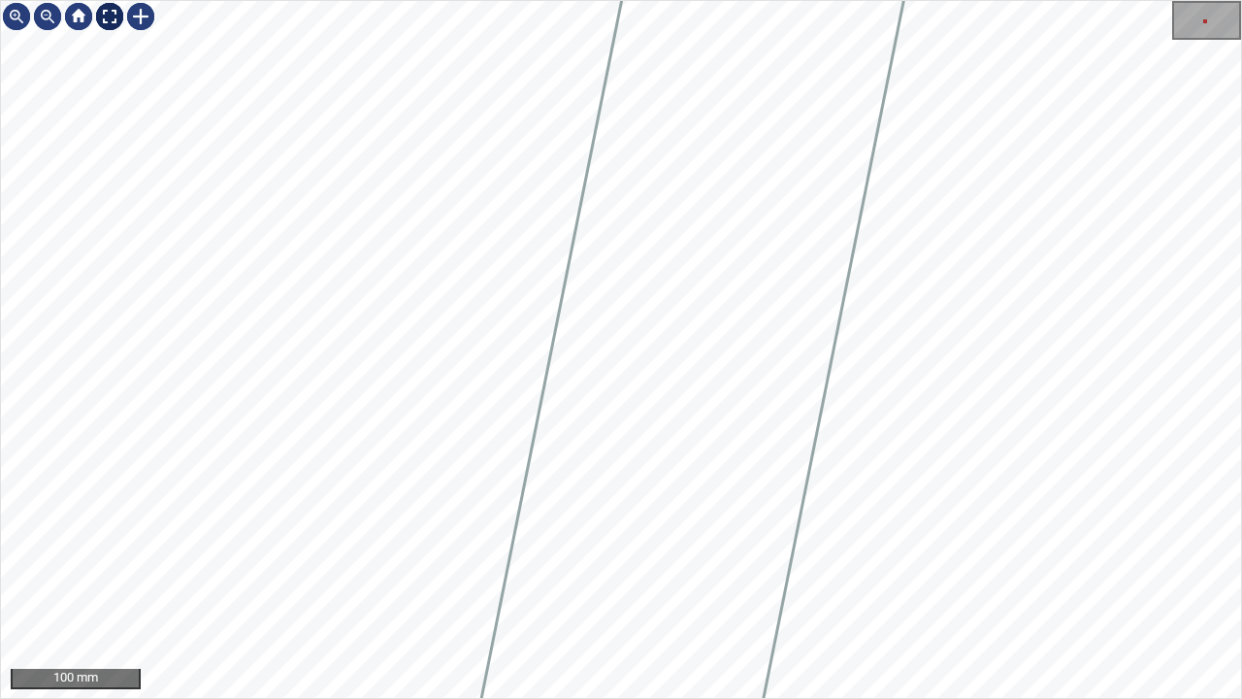
click at [111, 17] on div at bounding box center [109, 16] width 31 height 31
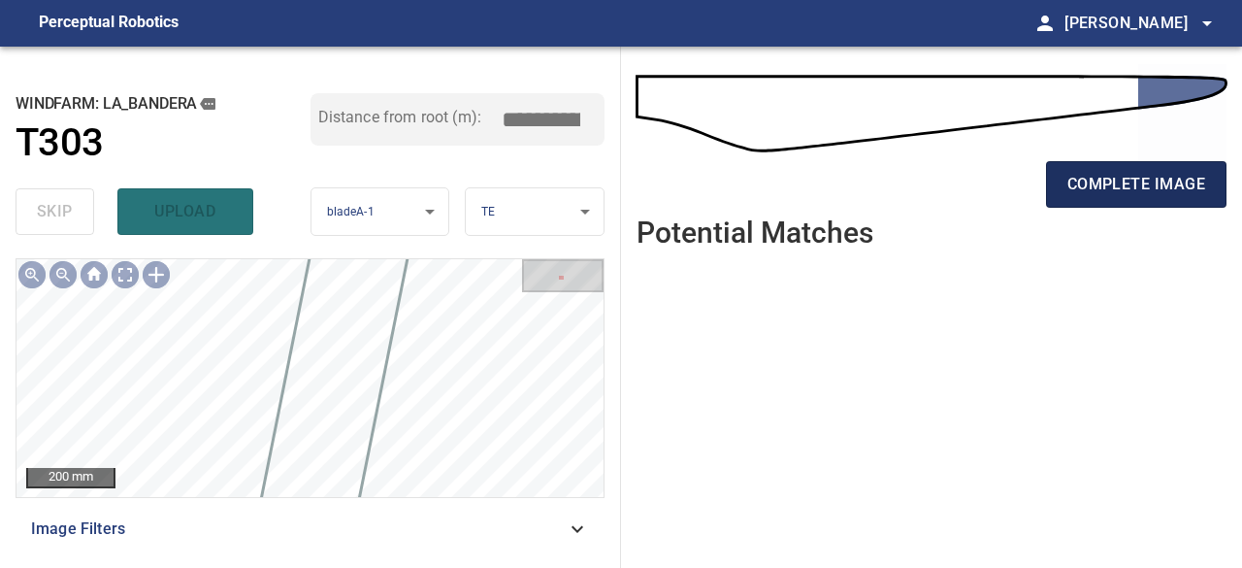
click at [1156, 192] on span "complete image" at bounding box center [1137, 184] width 138 height 27
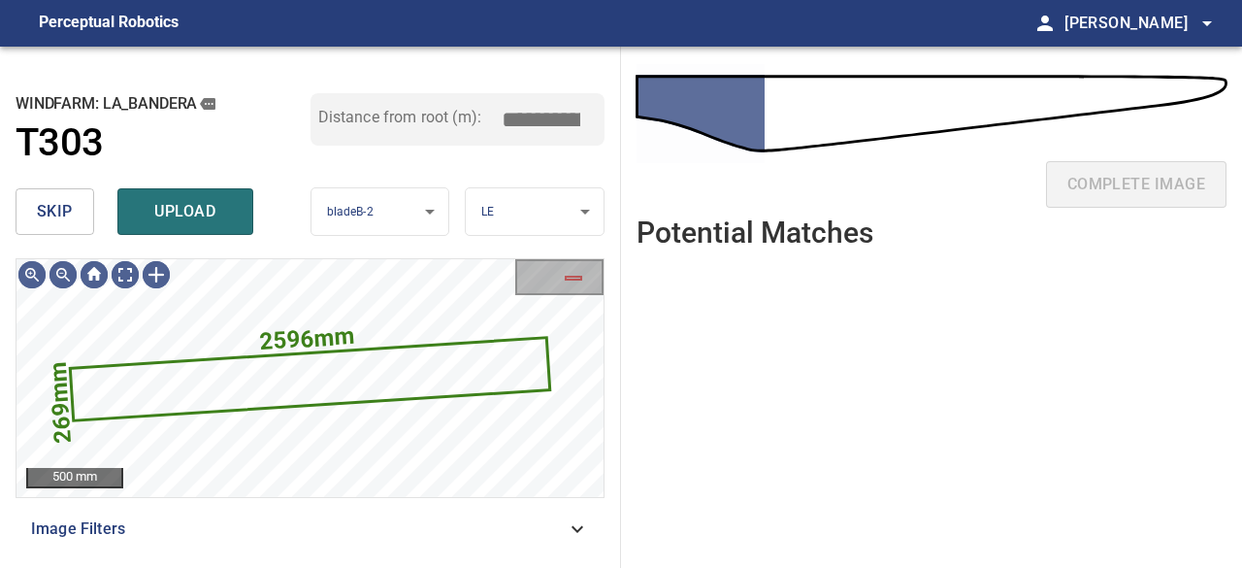
click at [65, 214] on span "skip" at bounding box center [55, 211] width 36 height 27
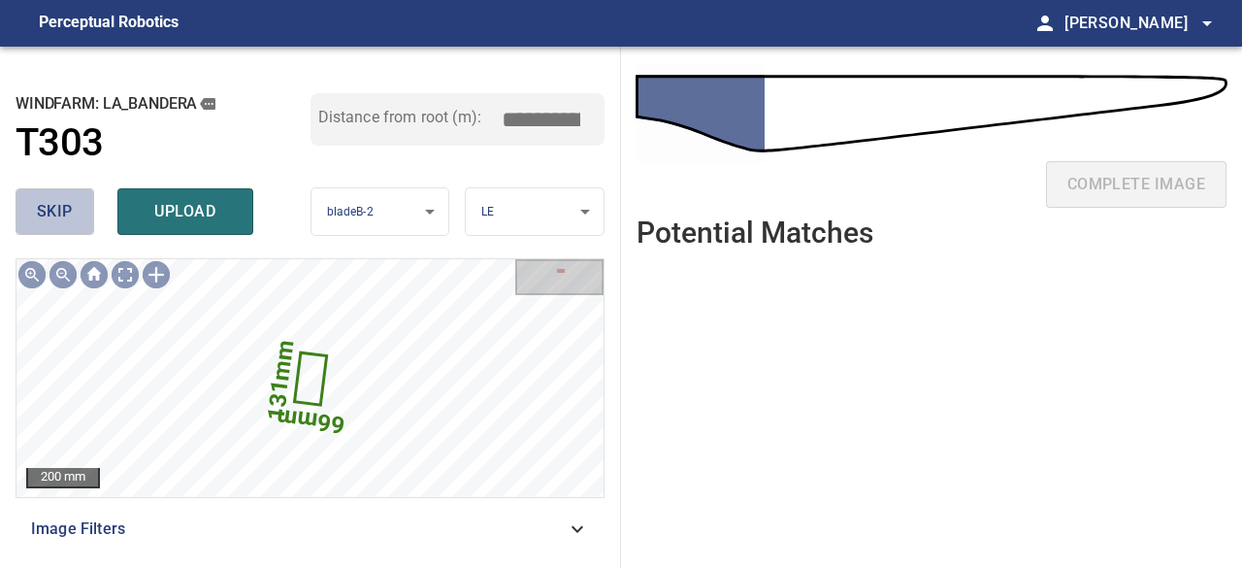
click at [65, 214] on span "skip" at bounding box center [55, 211] width 36 height 27
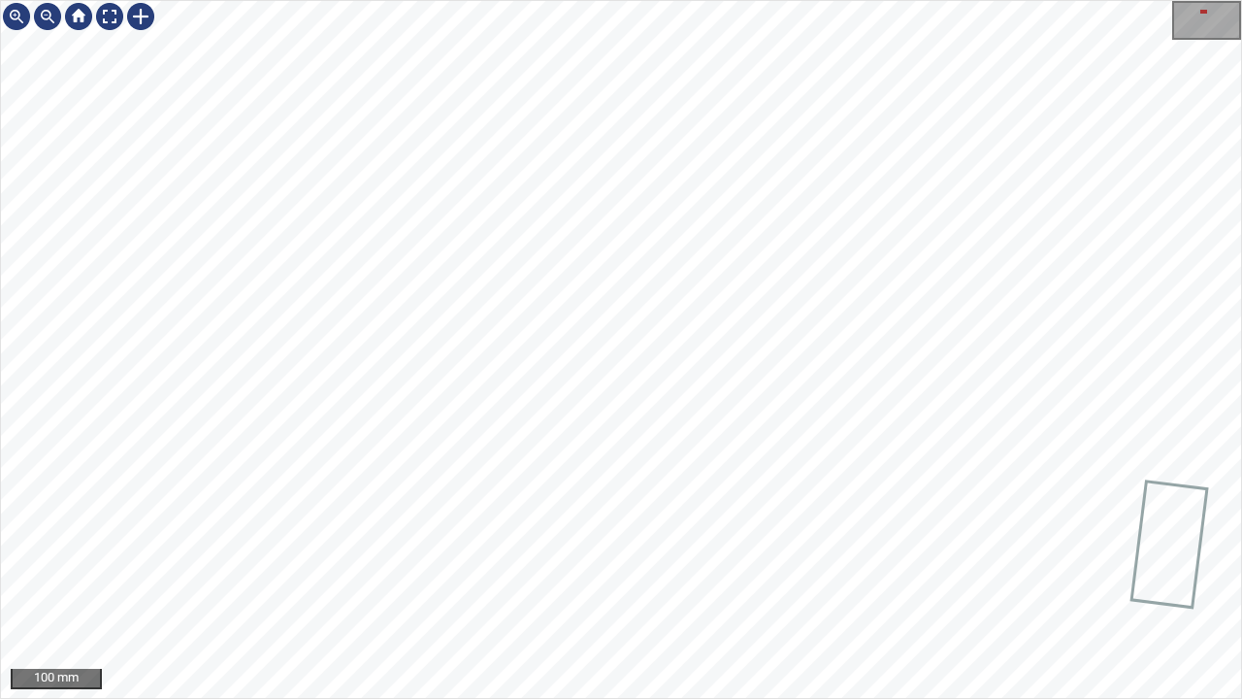
click at [753, 0] on div "100 mm" at bounding box center [621, 349] width 1242 height 699
click at [112, 20] on div at bounding box center [109, 16] width 31 height 31
click at [110, 19] on div at bounding box center [109, 16] width 31 height 31
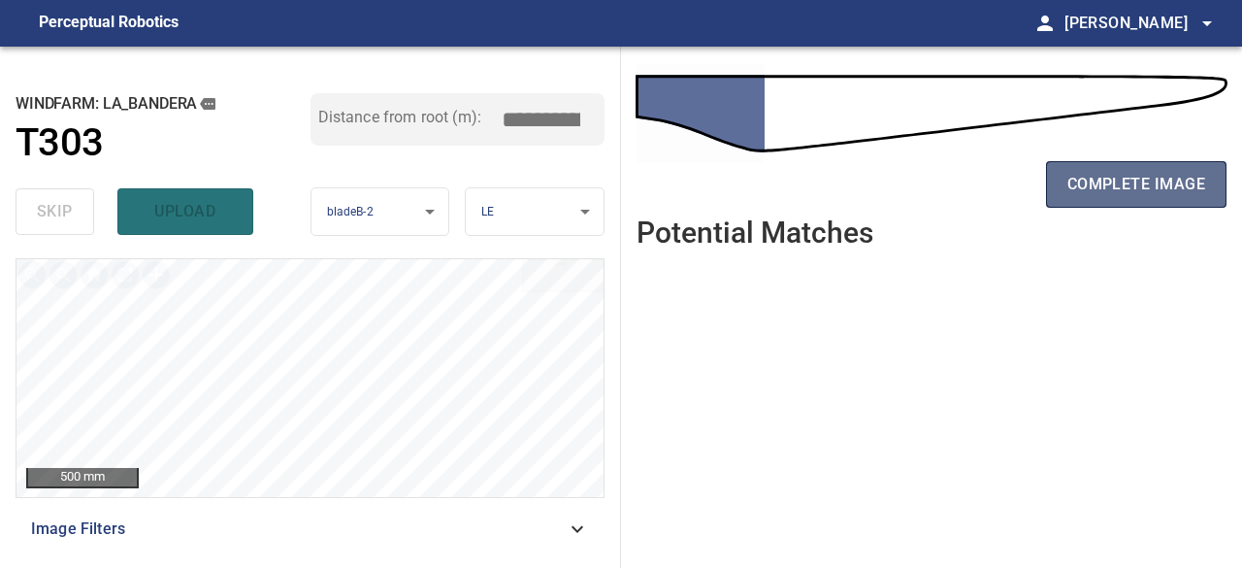
click at [1114, 201] on button "complete image" at bounding box center [1136, 184] width 181 height 47
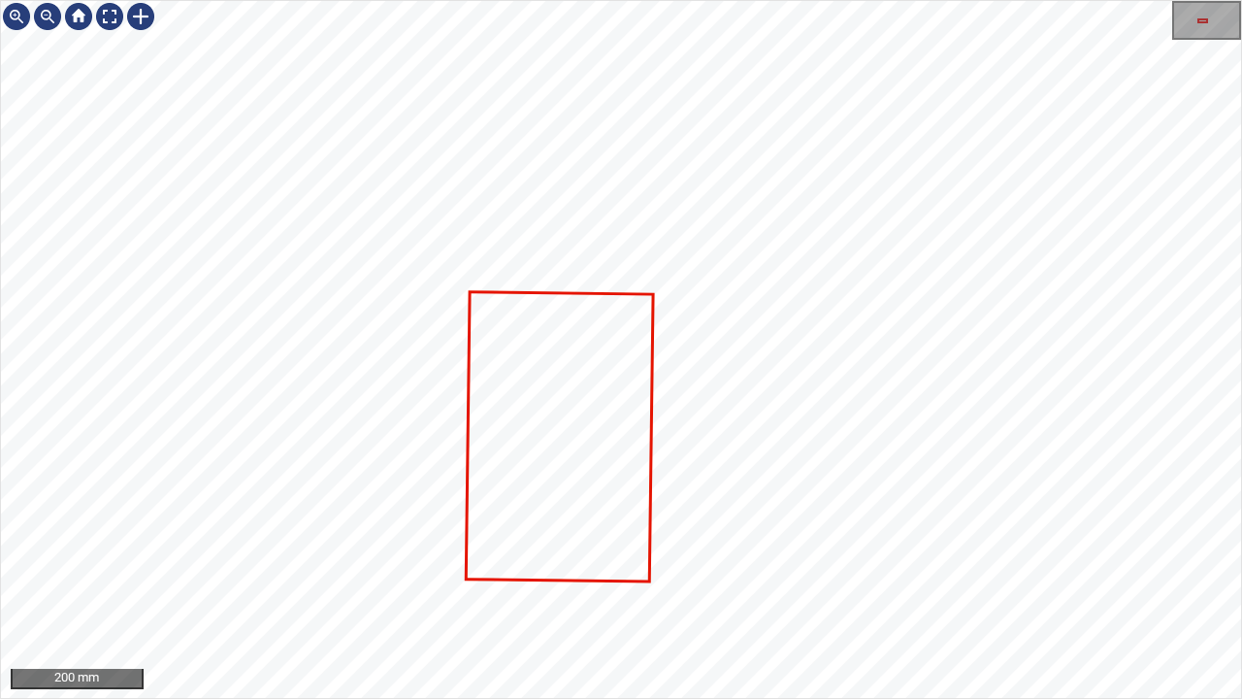
click at [723, 567] on div "200 mm" at bounding box center [621, 349] width 1242 height 699
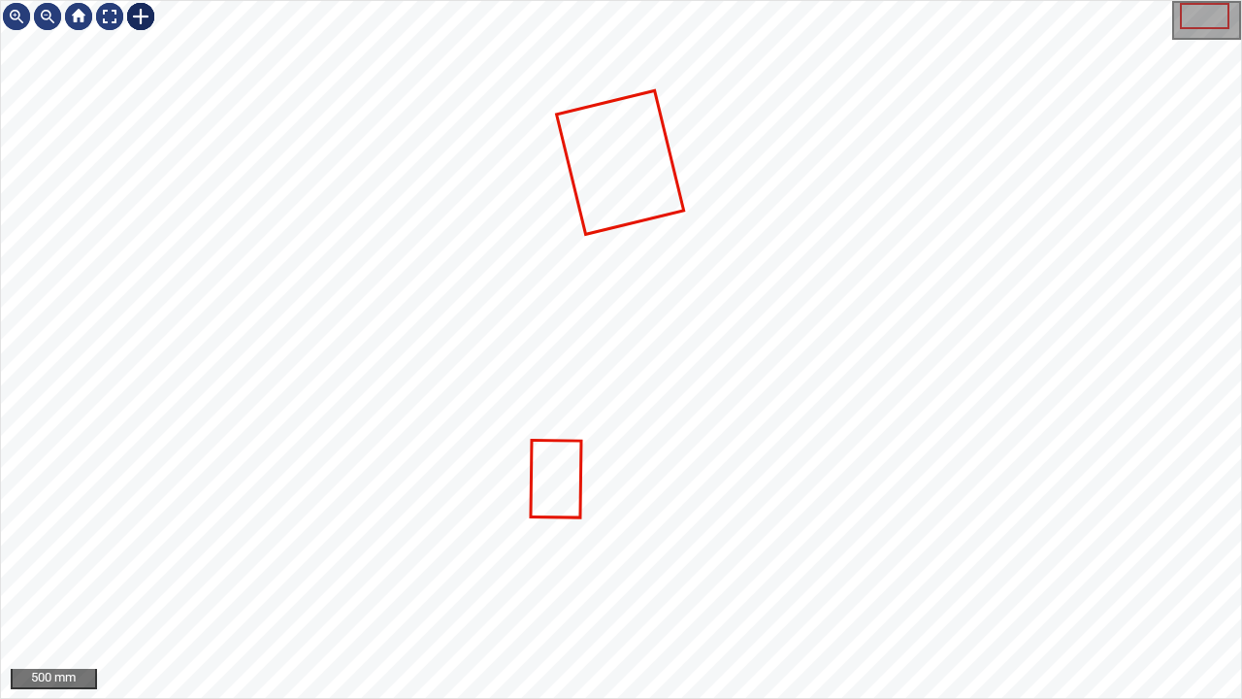
click at [141, 16] on div at bounding box center [140, 16] width 31 height 31
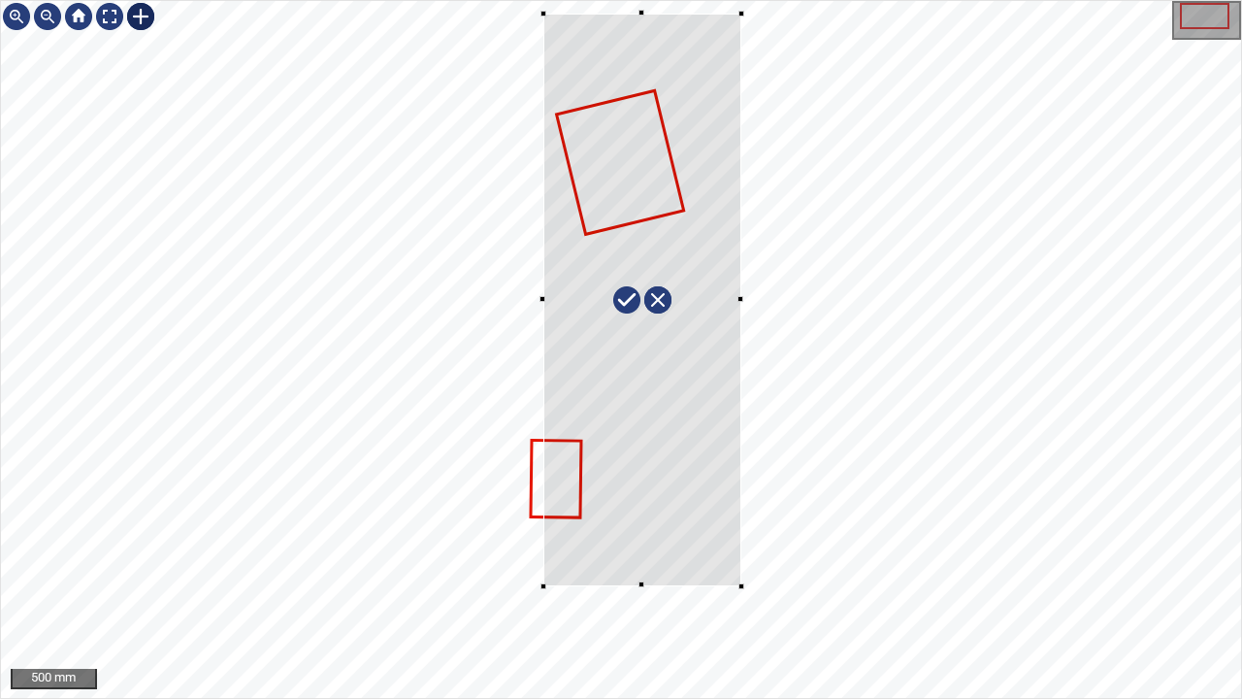
click at [741, 567] on div at bounding box center [621, 349] width 1240 height 697
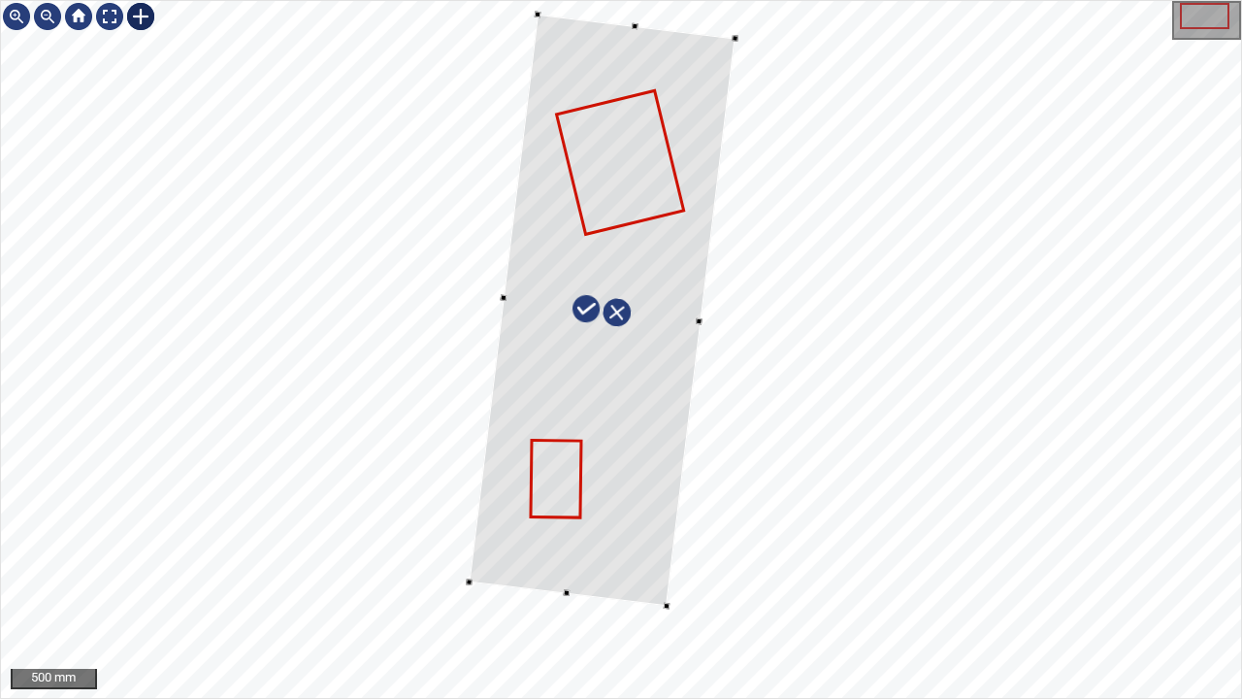
click at [642, 562] on div at bounding box center [603, 311] width 266 height 592
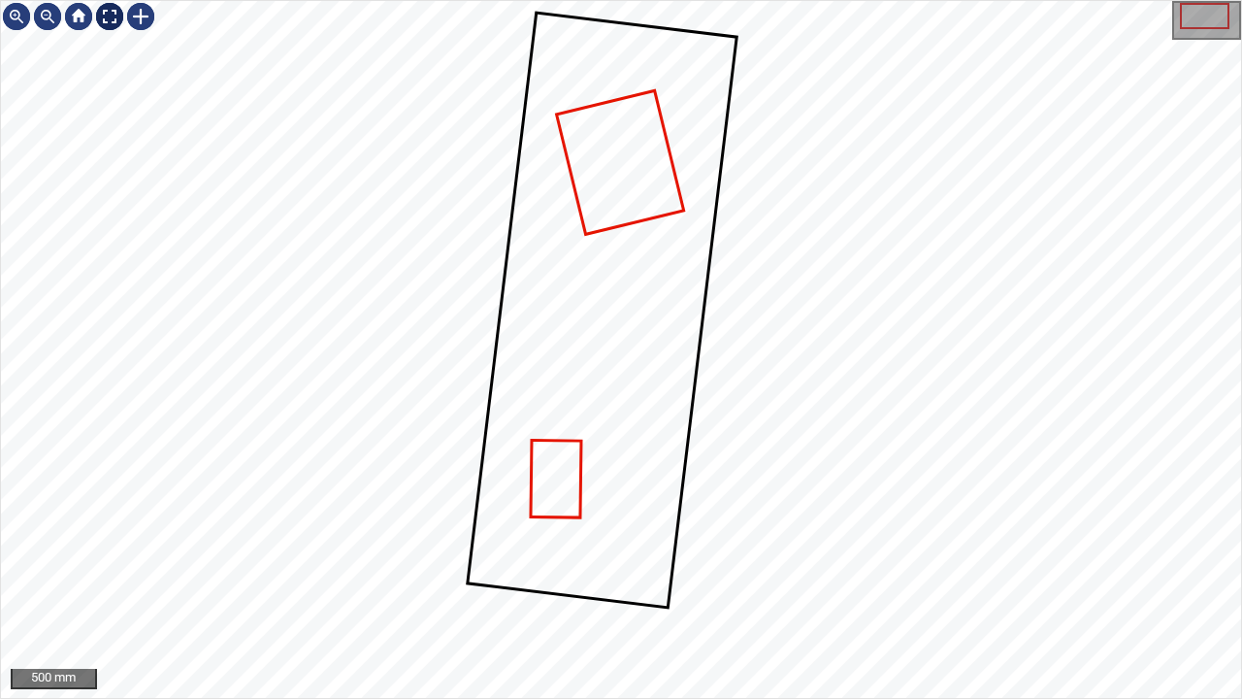
click at [119, 18] on div at bounding box center [109, 16] width 31 height 31
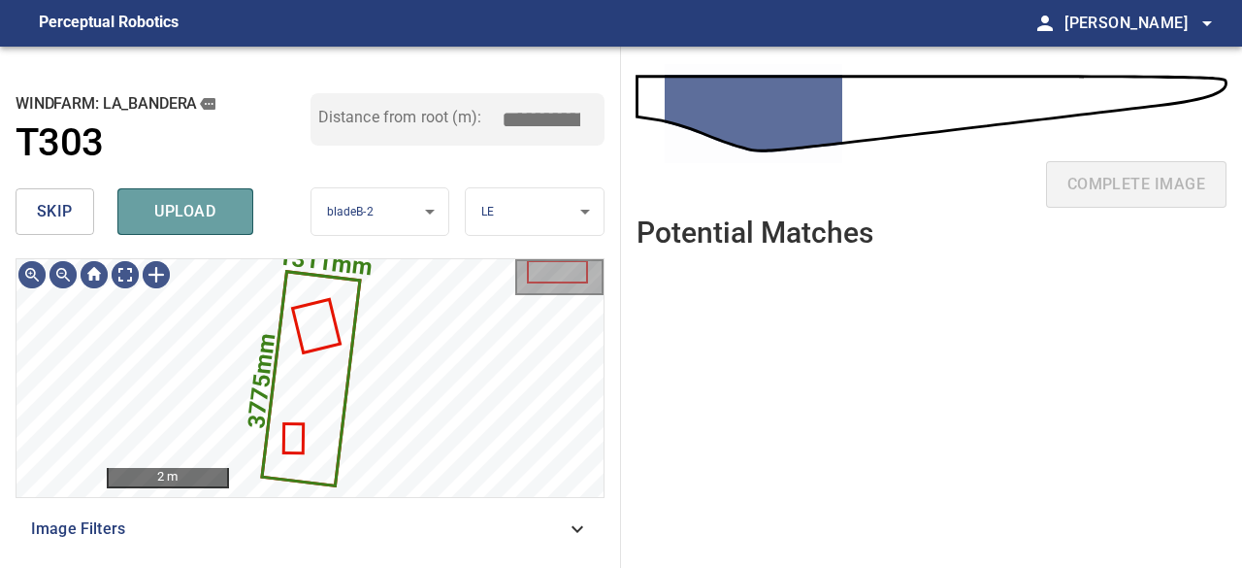
click at [195, 214] on span "upload" at bounding box center [185, 211] width 93 height 27
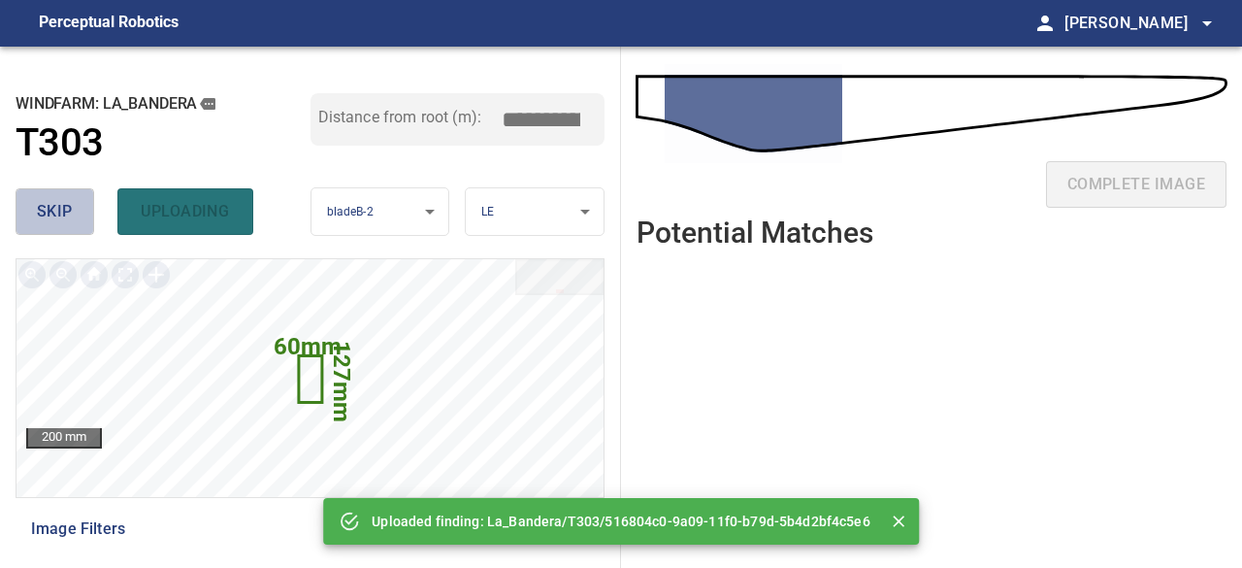
click at [64, 216] on span "skip" at bounding box center [55, 211] width 36 height 27
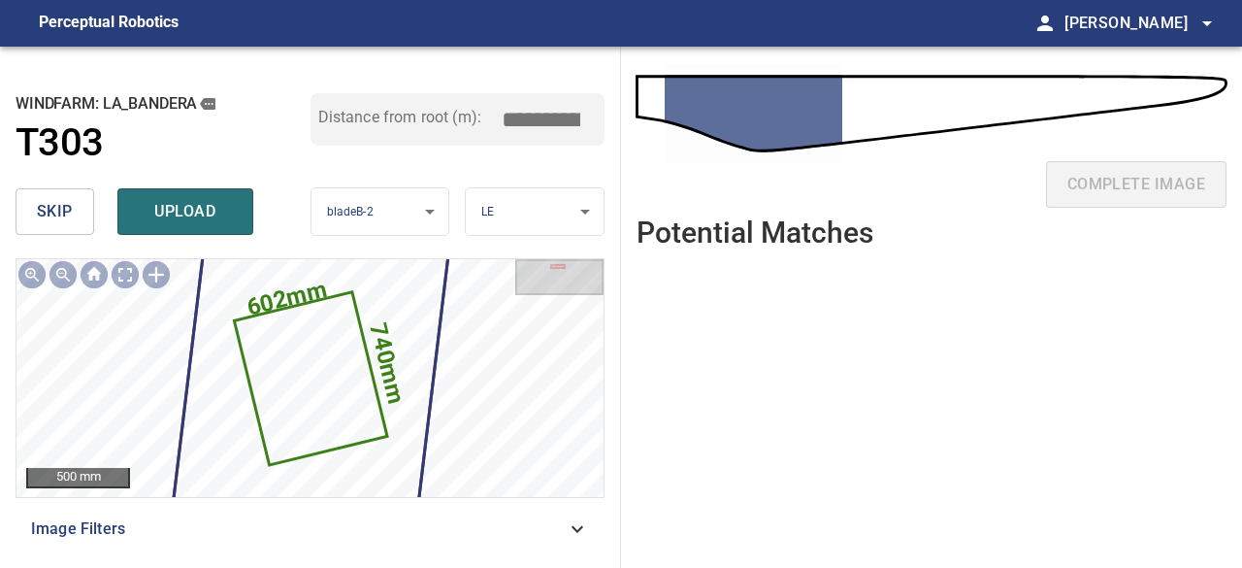
click at [64, 216] on span "skip" at bounding box center [55, 211] width 36 height 27
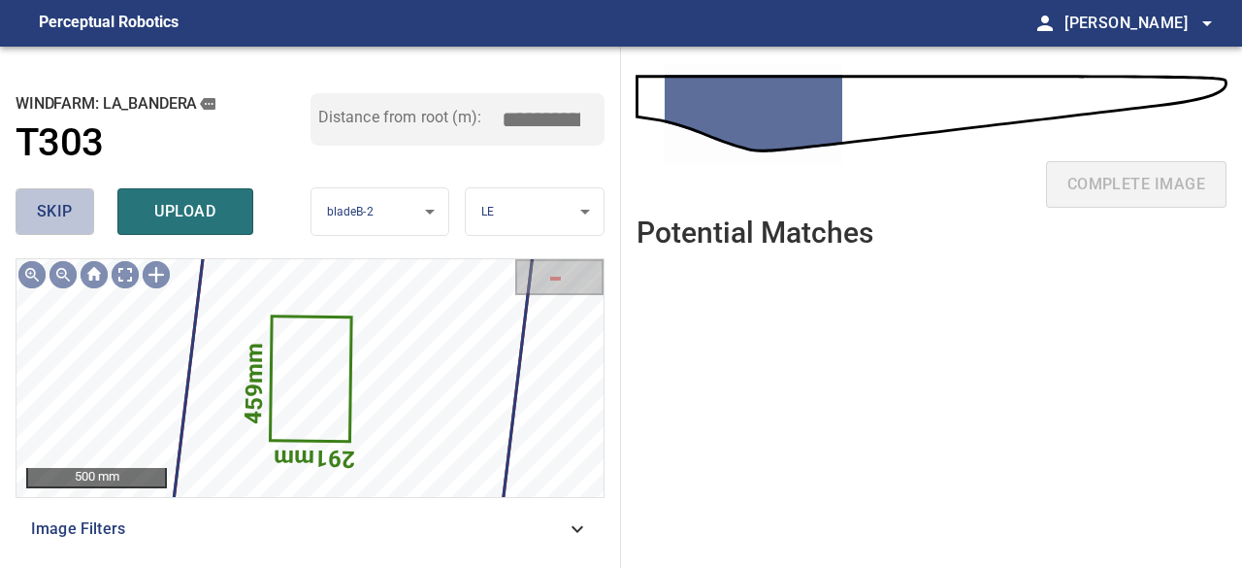
click at [64, 216] on span "skip" at bounding box center [55, 211] width 36 height 27
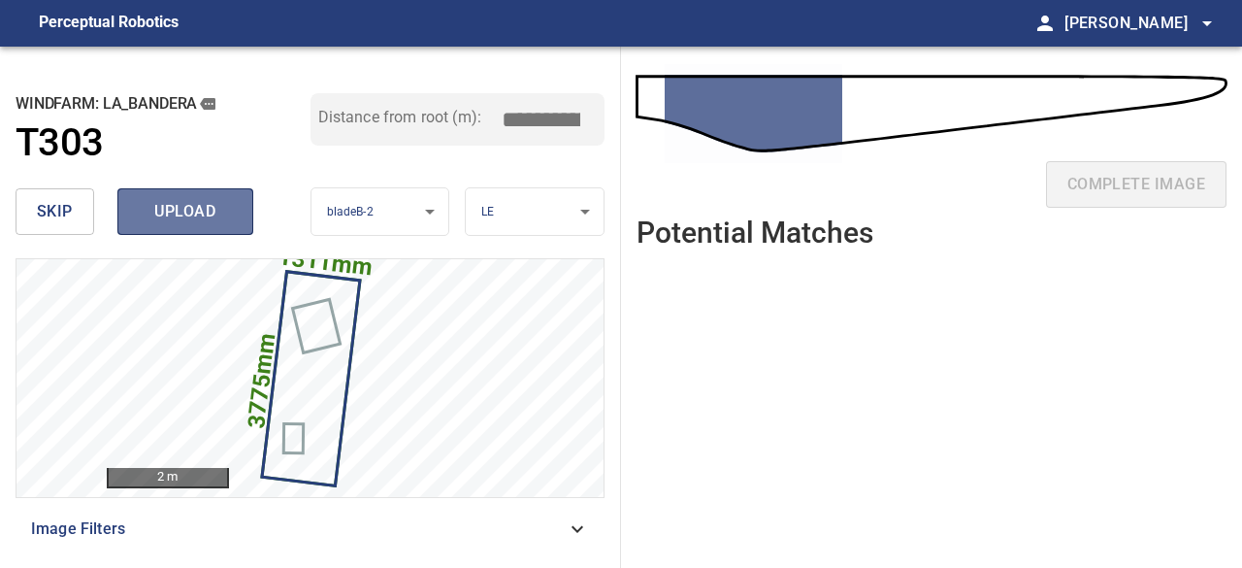
click at [181, 195] on button "upload" at bounding box center [185, 211] width 136 height 47
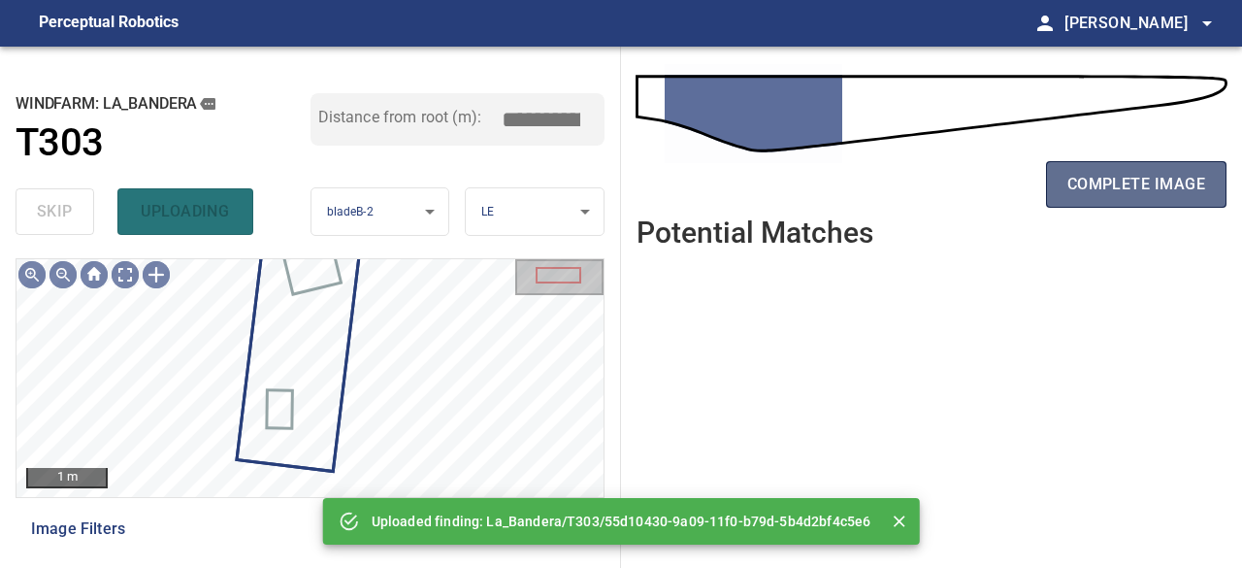
click at [1086, 188] on span "complete image" at bounding box center [1137, 184] width 138 height 27
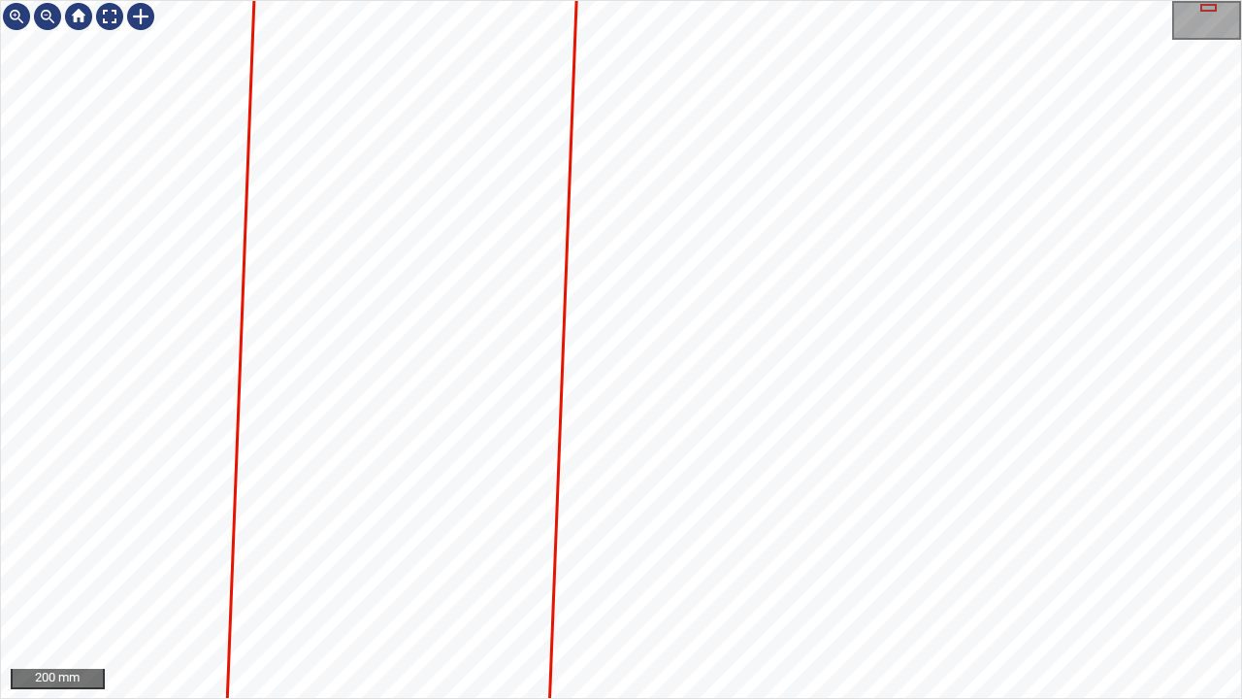
click at [606, 567] on div "200 mm" at bounding box center [621, 349] width 1242 height 699
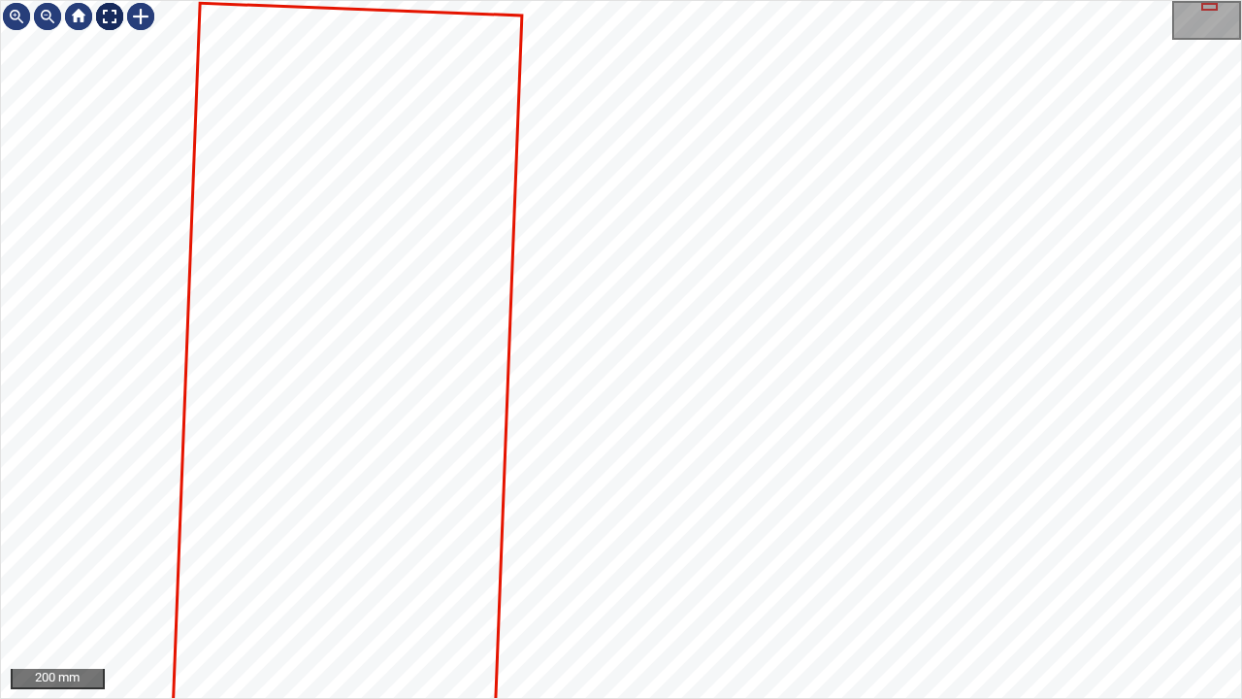
click at [111, 19] on div at bounding box center [109, 16] width 31 height 31
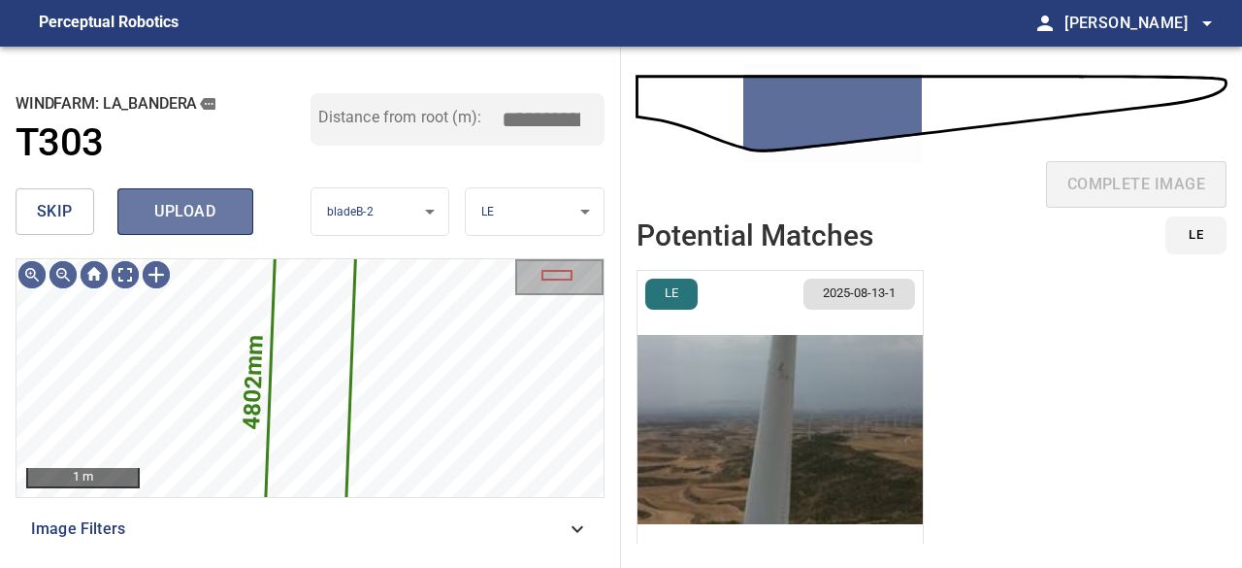
click at [189, 216] on span "upload" at bounding box center [185, 211] width 93 height 27
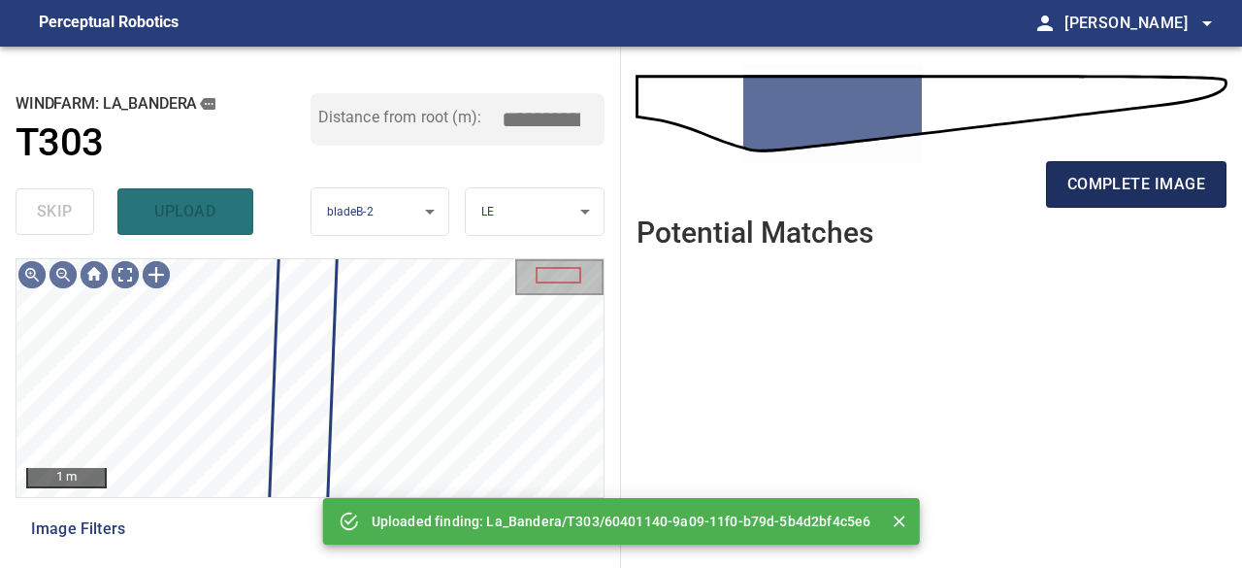
click at [1163, 169] on button "complete image" at bounding box center [1136, 184] width 181 height 47
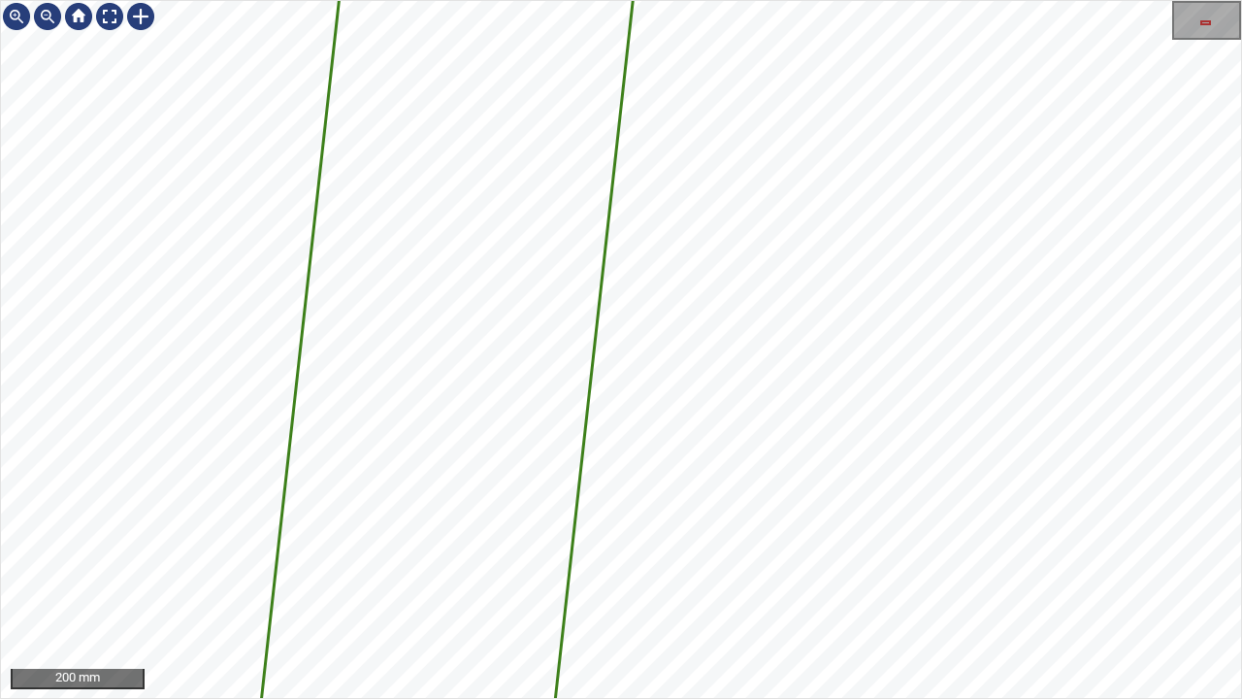
click at [701, 567] on div "4684mm 448mm 200 mm" at bounding box center [621, 349] width 1242 height 699
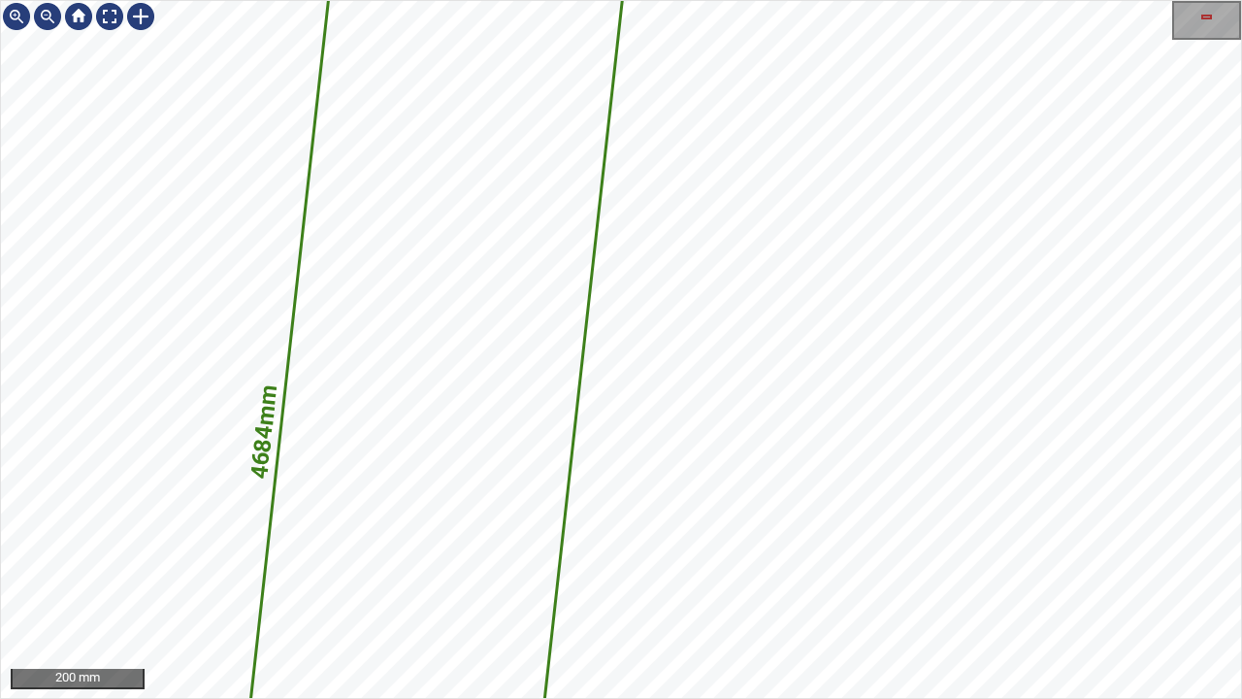
click at [745, 567] on div "4684mm 448mm 200 mm" at bounding box center [621, 349] width 1242 height 699
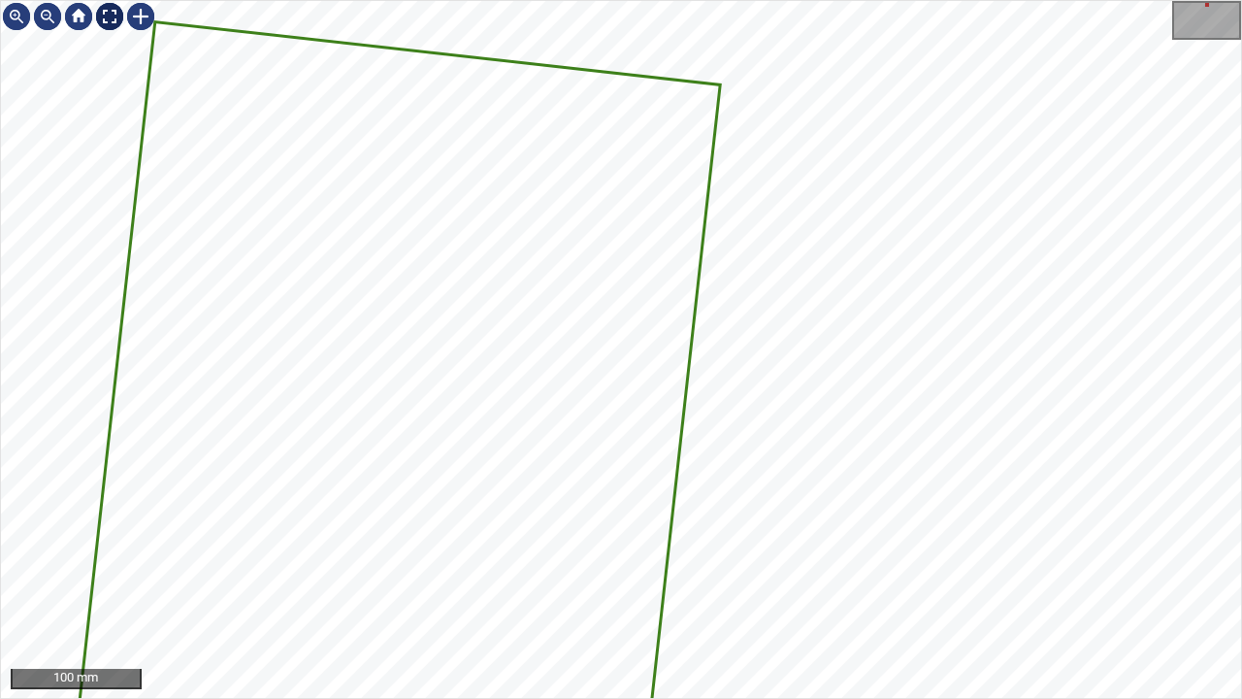
click at [108, 15] on div at bounding box center [109, 16] width 31 height 31
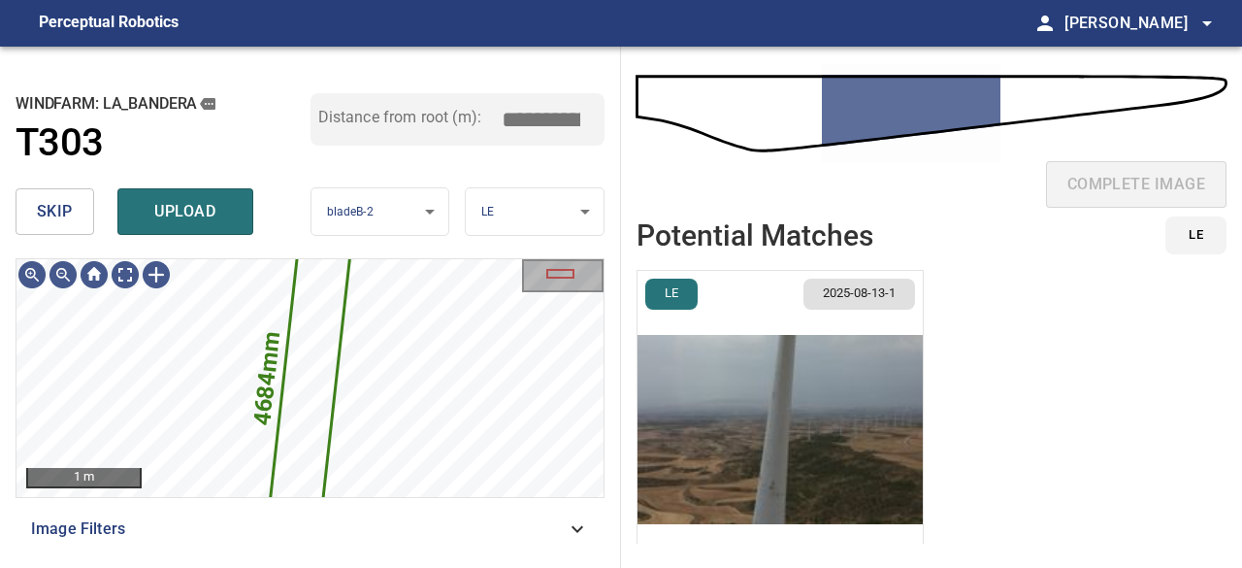
click at [214, 210] on span "upload" at bounding box center [185, 211] width 93 height 27
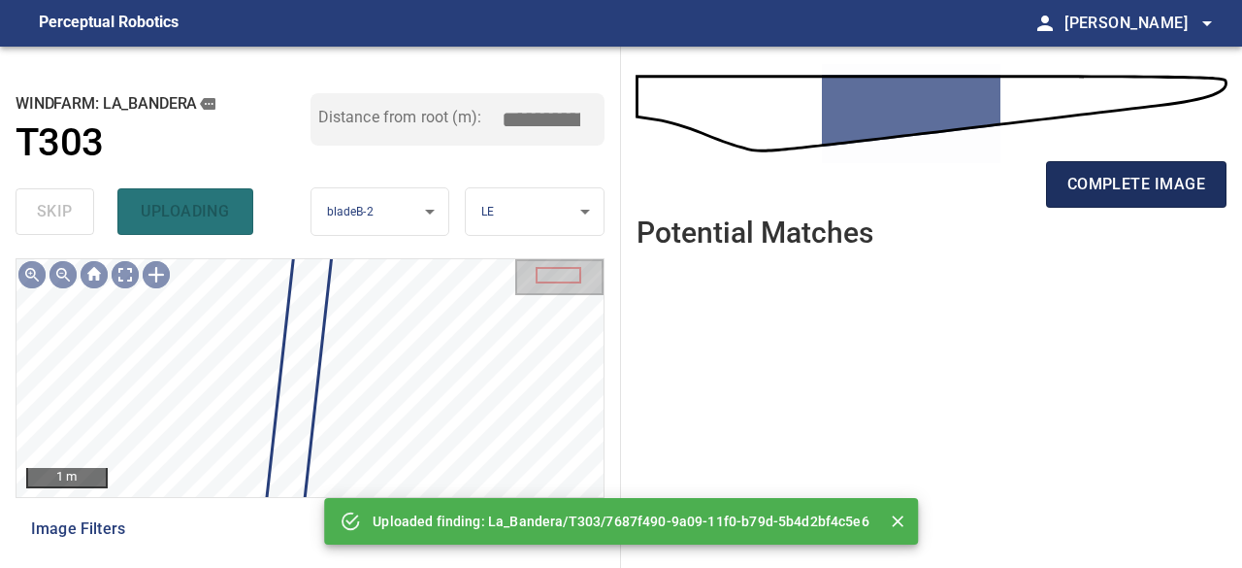
click at [1164, 178] on span "complete image" at bounding box center [1137, 184] width 138 height 27
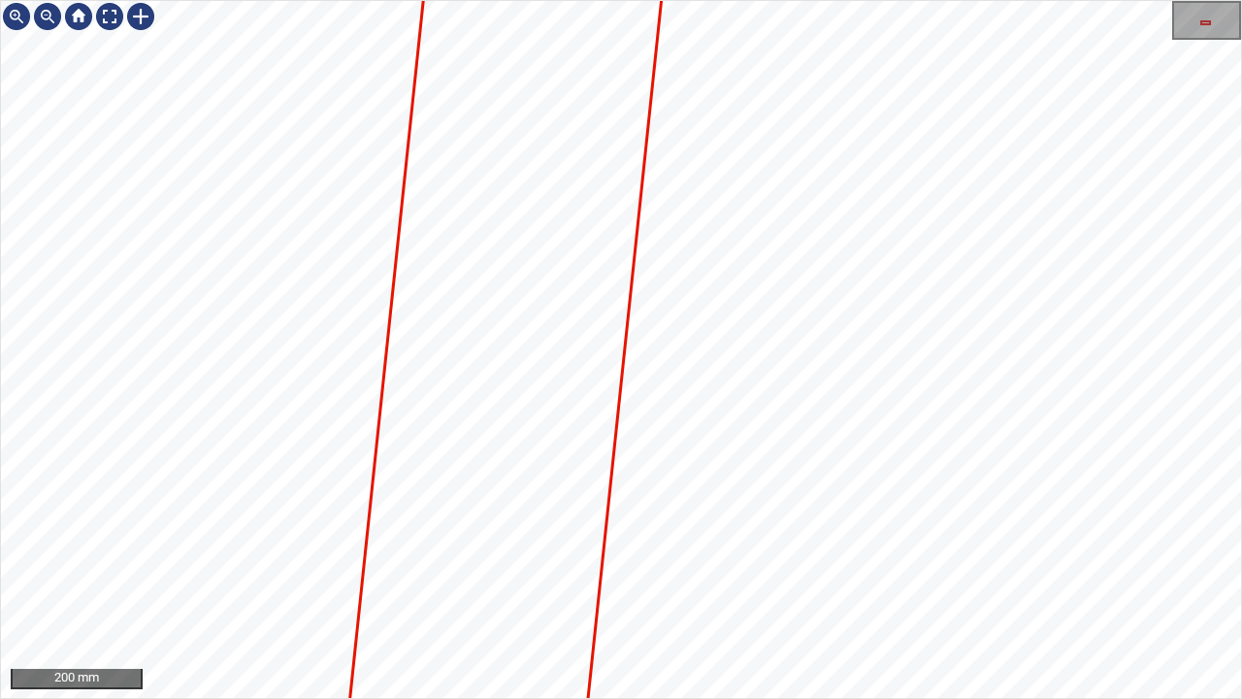
click at [753, 567] on div "200 mm" at bounding box center [621, 349] width 1242 height 699
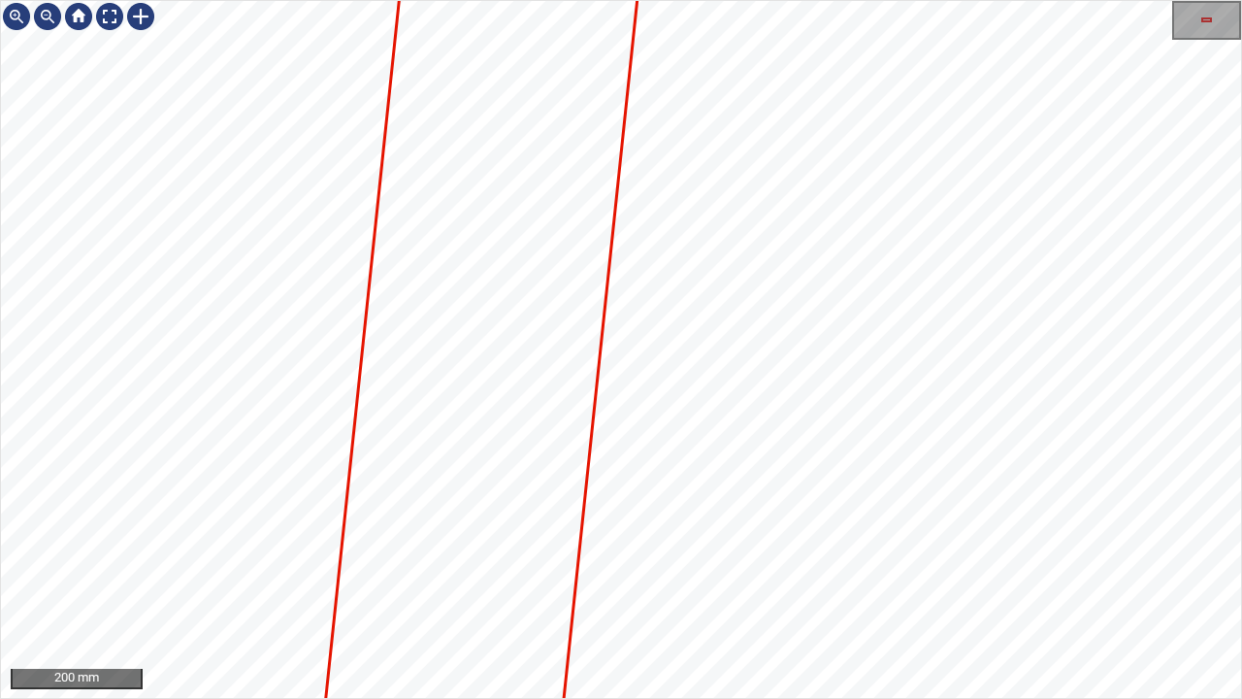
click at [727, 567] on div "200 mm" at bounding box center [621, 349] width 1242 height 699
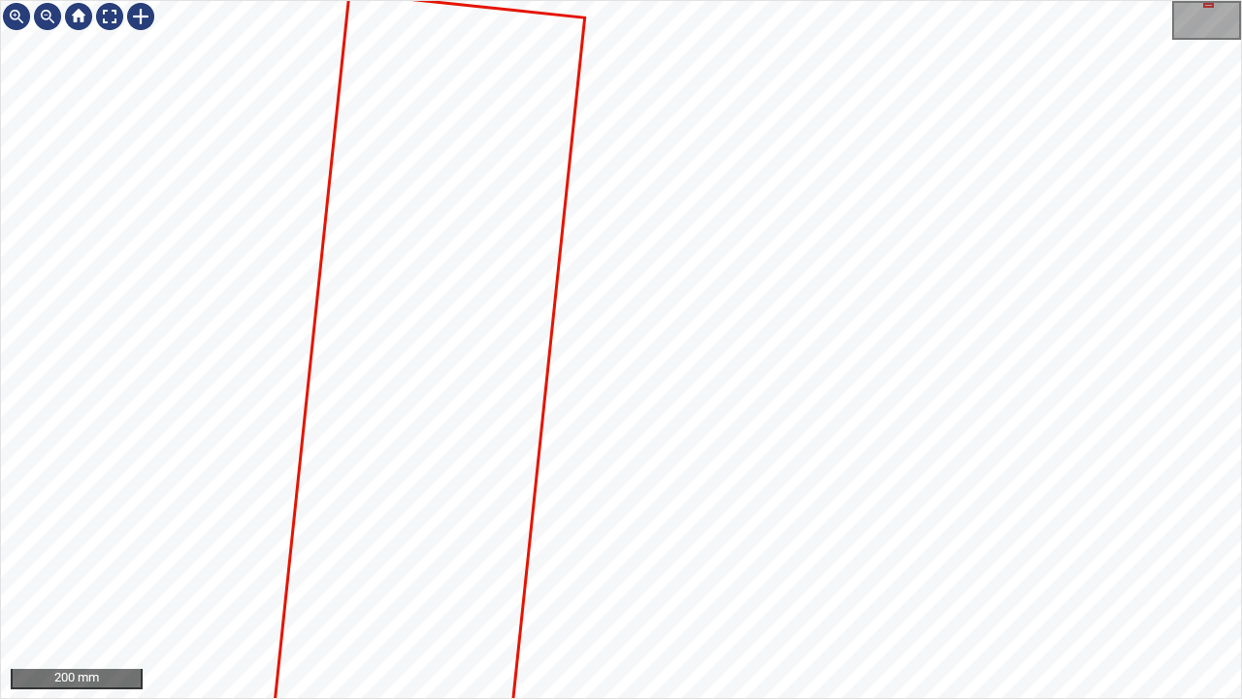
click at [743, 567] on div "200 mm" at bounding box center [621, 349] width 1242 height 699
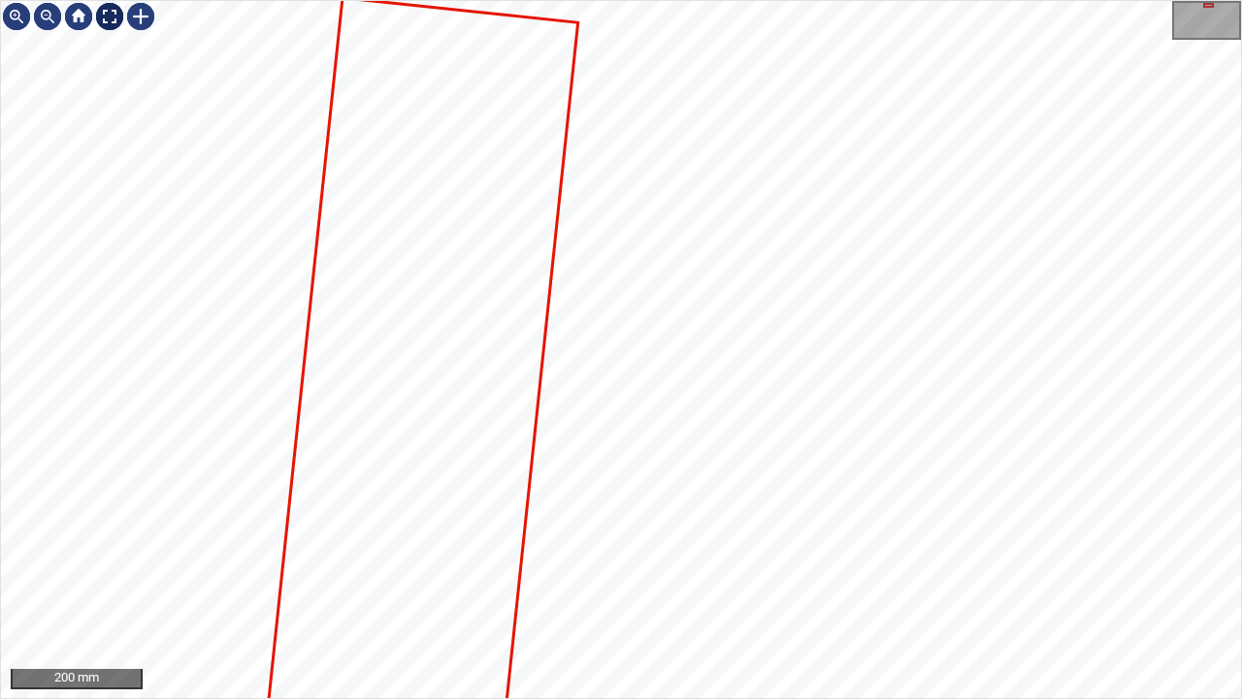
click at [114, 16] on div at bounding box center [109, 16] width 31 height 31
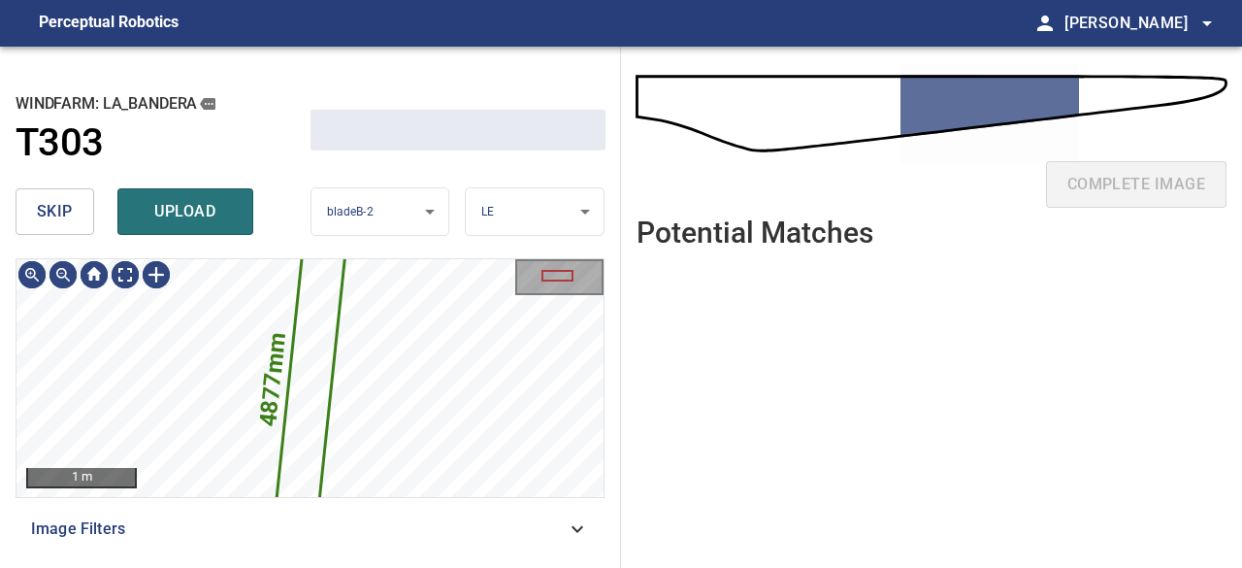
click at [190, 201] on span "upload" at bounding box center [185, 211] width 93 height 27
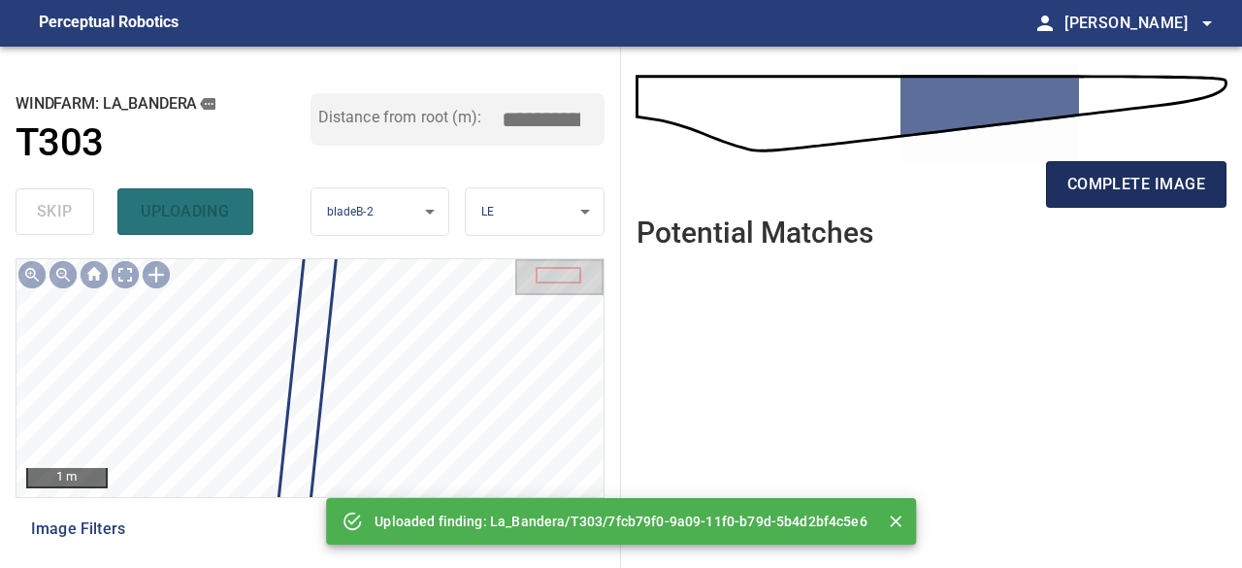
click at [1125, 196] on span "complete image" at bounding box center [1137, 184] width 138 height 27
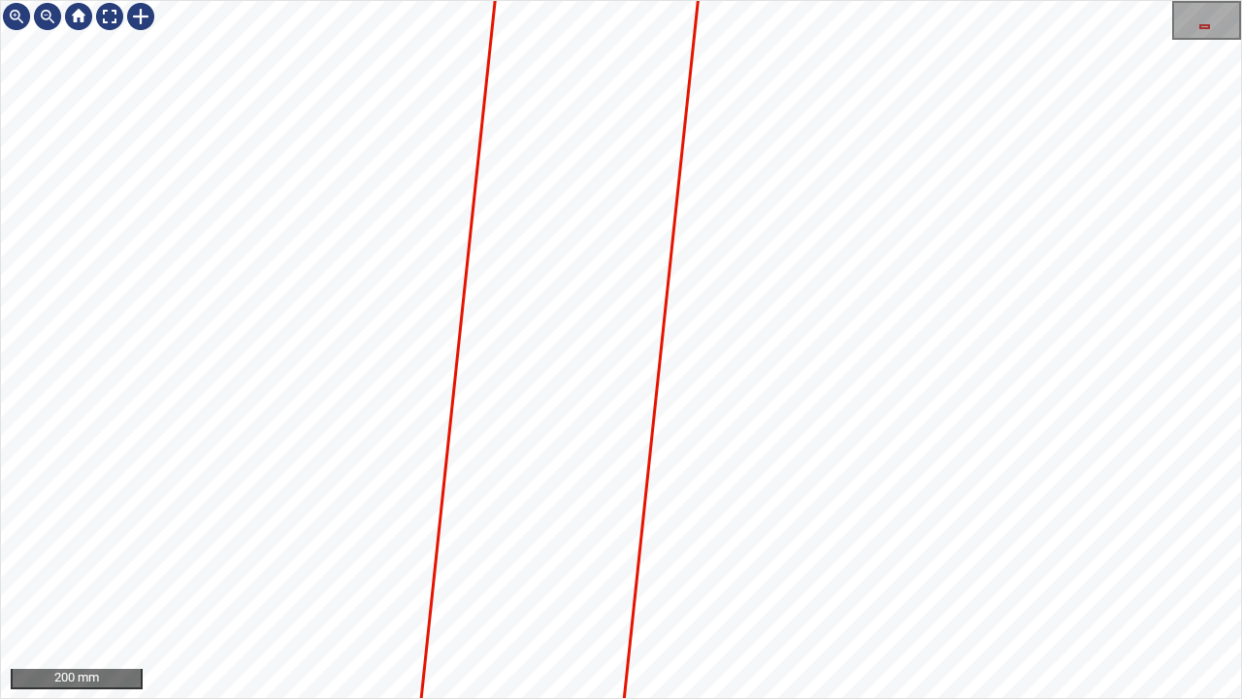
click at [763, 567] on div "200 mm" at bounding box center [621, 349] width 1242 height 699
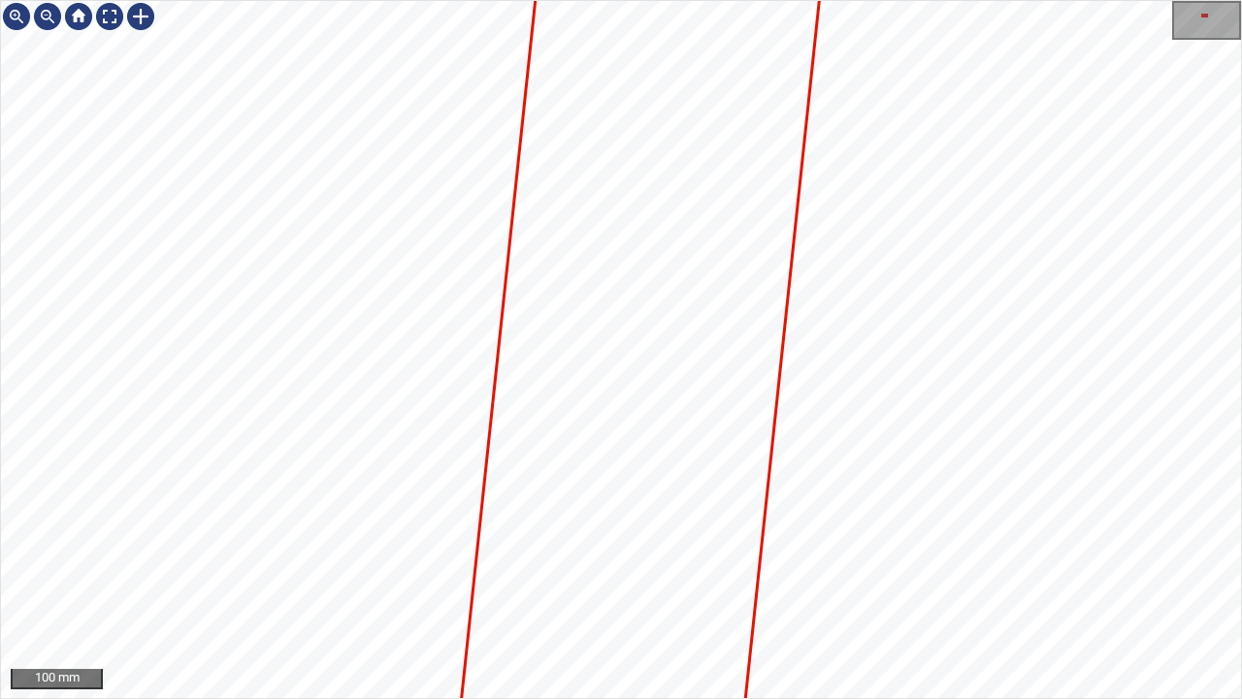
click at [803, 567] on div "100 mm" at bounding box center [621, 349] width 1242 height 699
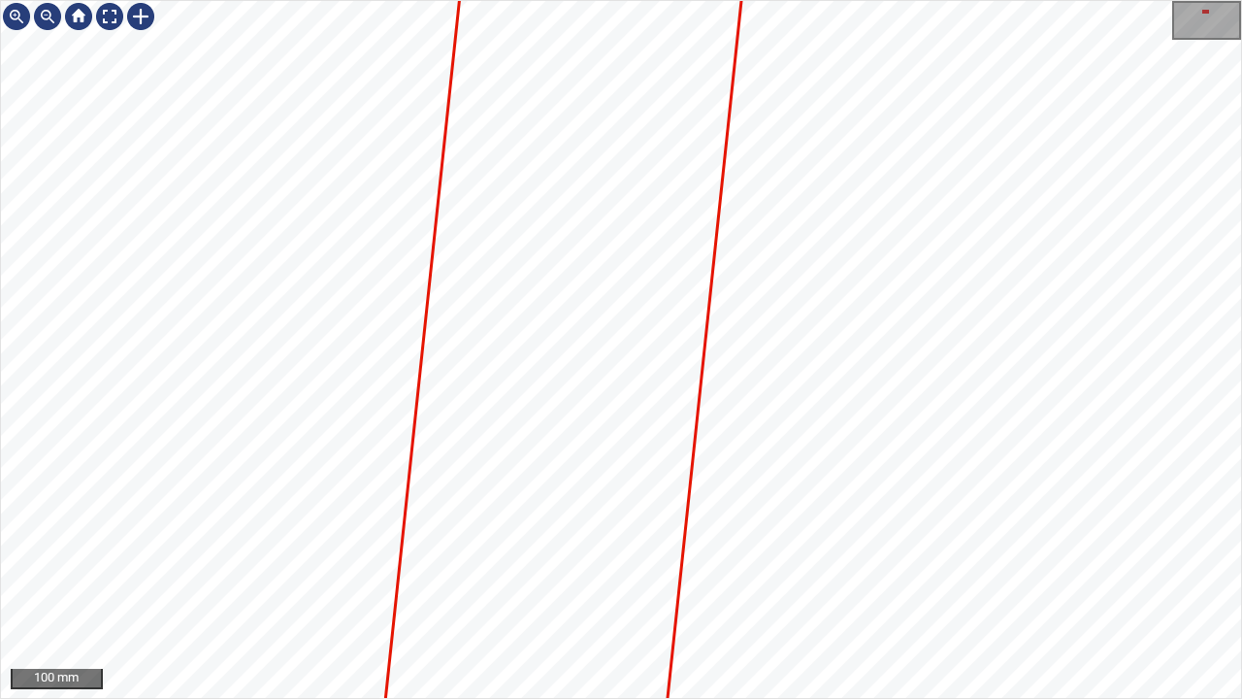
click at [732, 567] on div "100 mm" at bounding box center [621, 349] width 1242 height 699
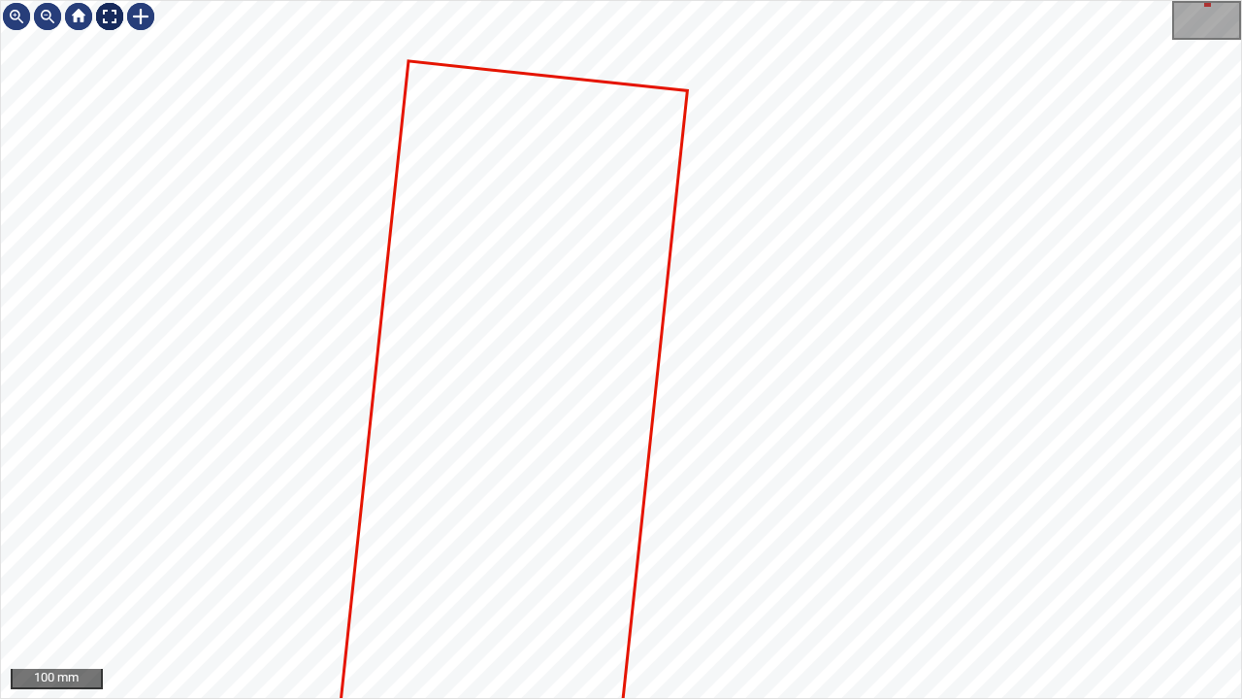
click at [105, 16] on div at bounding box center [109, 16] width 31 height 31
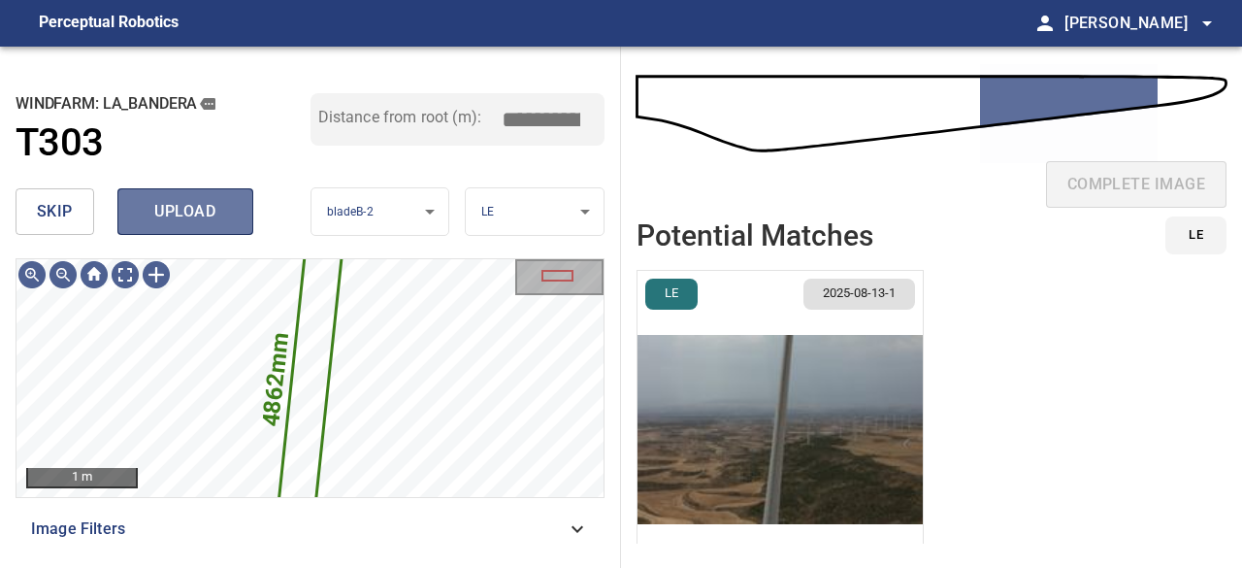
click at [214, 228] on button "upload" at bounding box center [185, 211] width 136 height 47
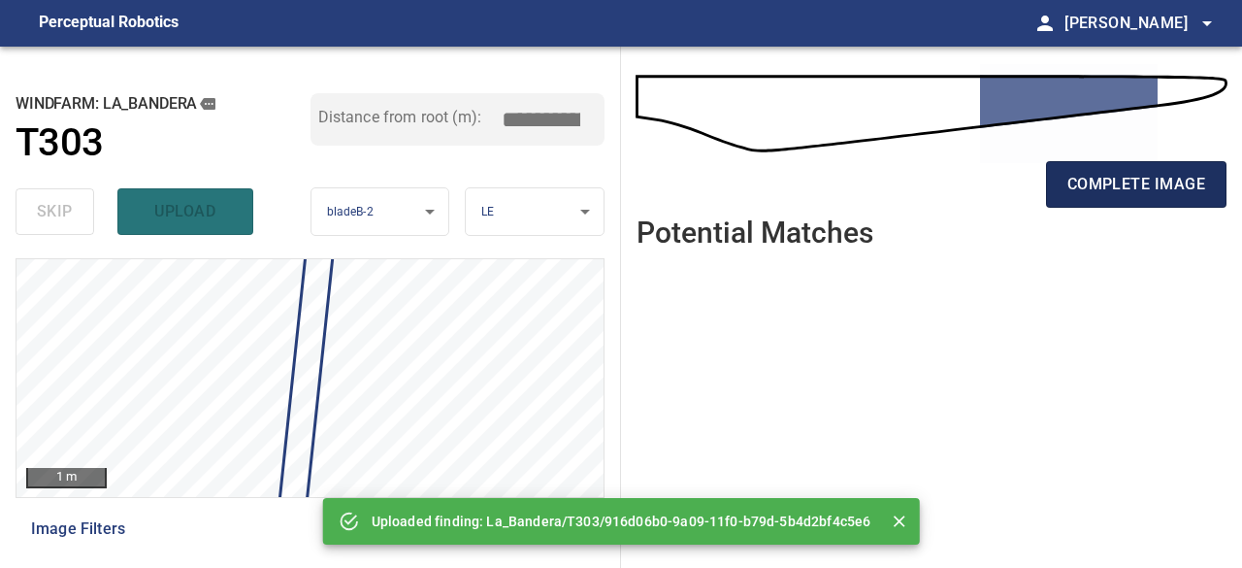
click at [1088, 195] on span "complete image" at bounding box center [1137, 184] width 138 height 27
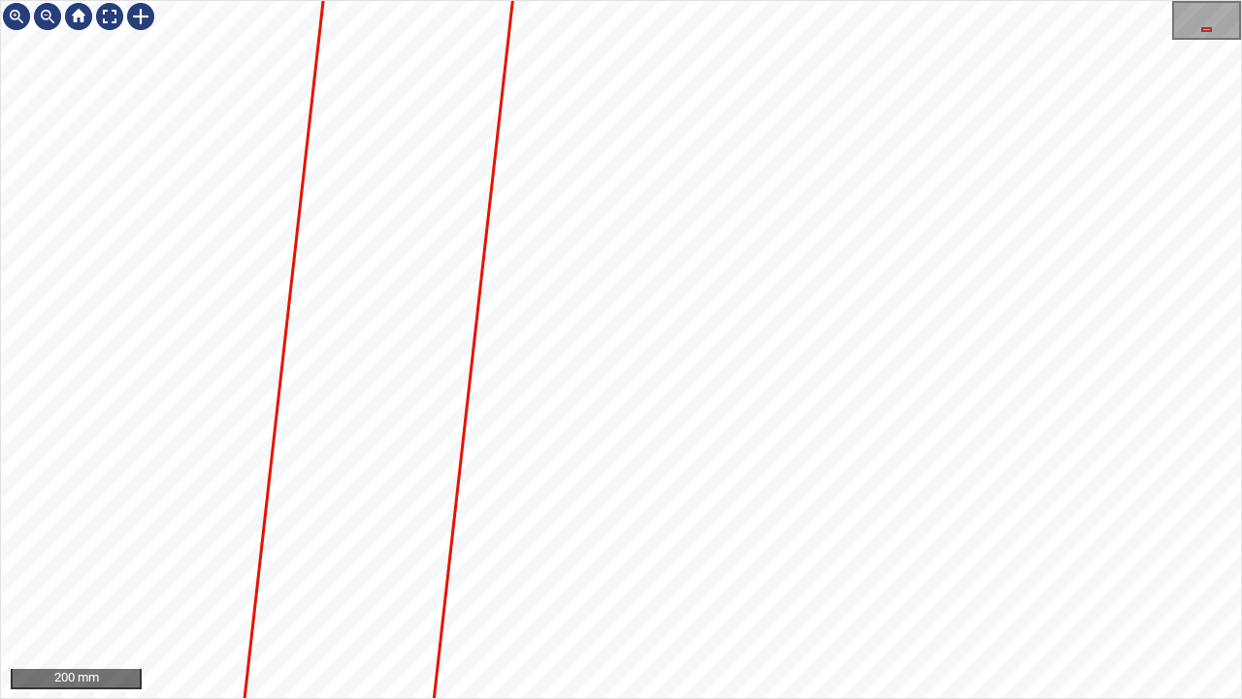
click at [651, 0] on div "200 mm" at bounding box center [621, 349] width 1242 height 699
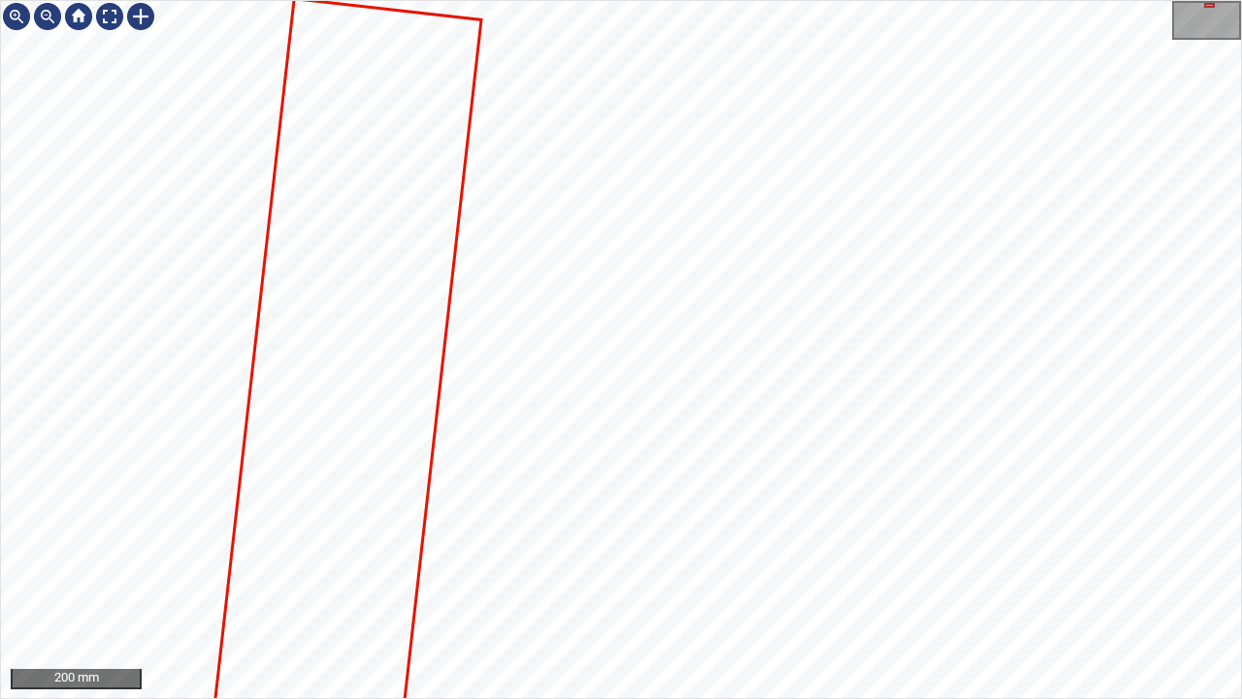
click at [534, 567] on div "200 mm" at bounding box center [621, 349] width 1242 height 699
click at [116, 16] on div at bounding box center [109, 16] width 31 height 31
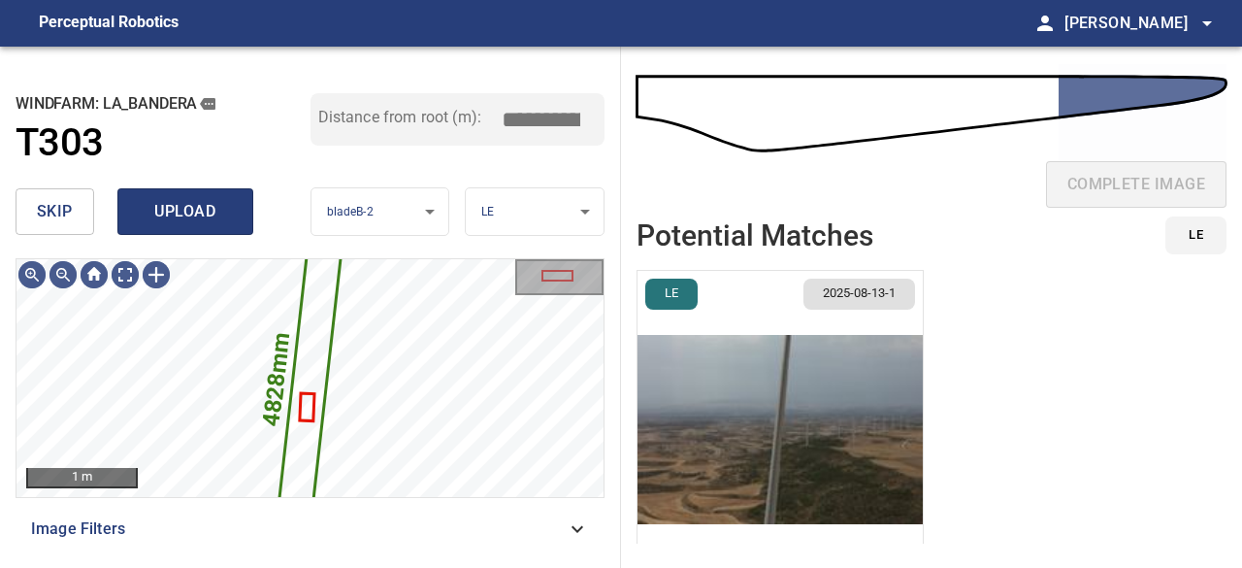
click at [189, 218] on span "upload" at bounding box center [185, 211] width 93 height 27
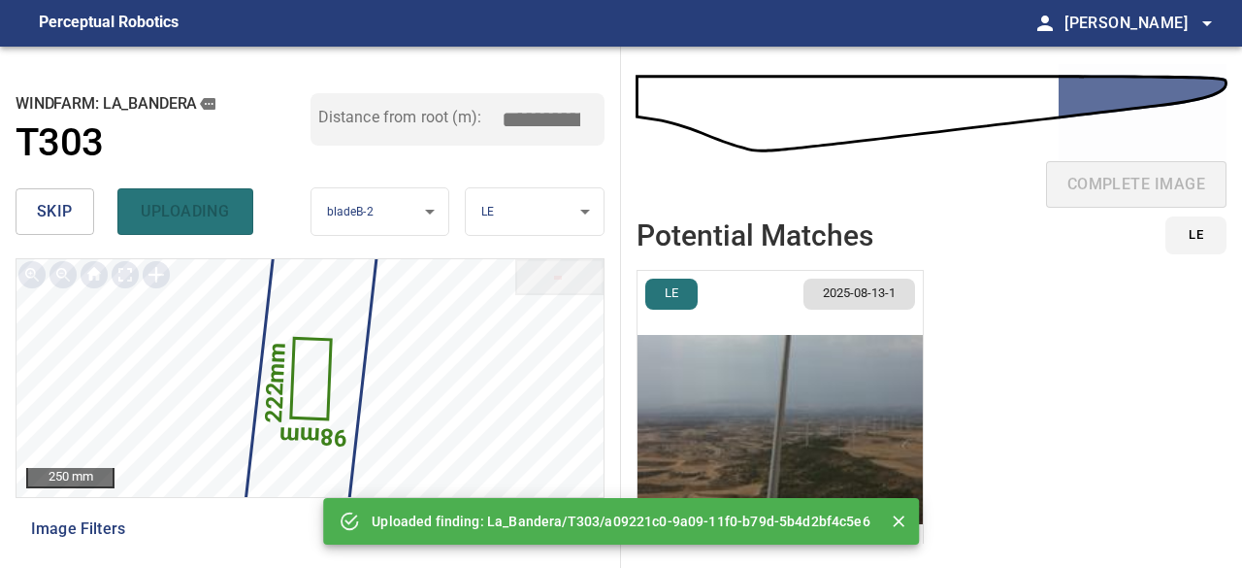
click at [52, 216] on span "skip" at bounding box center [55, 211] width 36 height 27
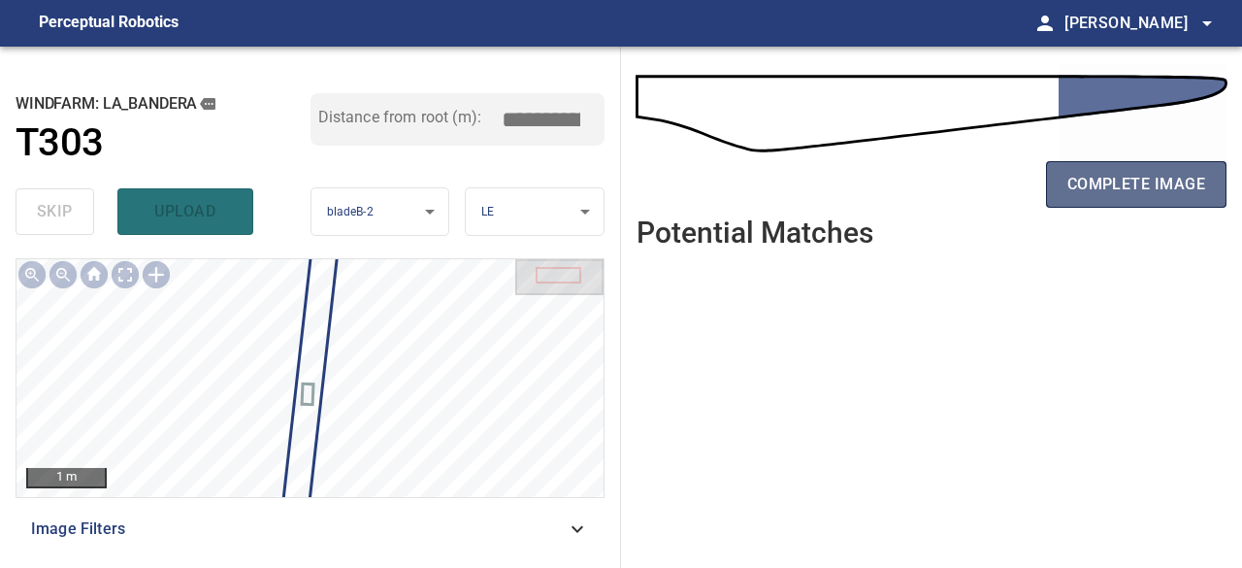
click at [1134, 191] on span "complete image" at bounding box center [1137, 184] width 138 height 27
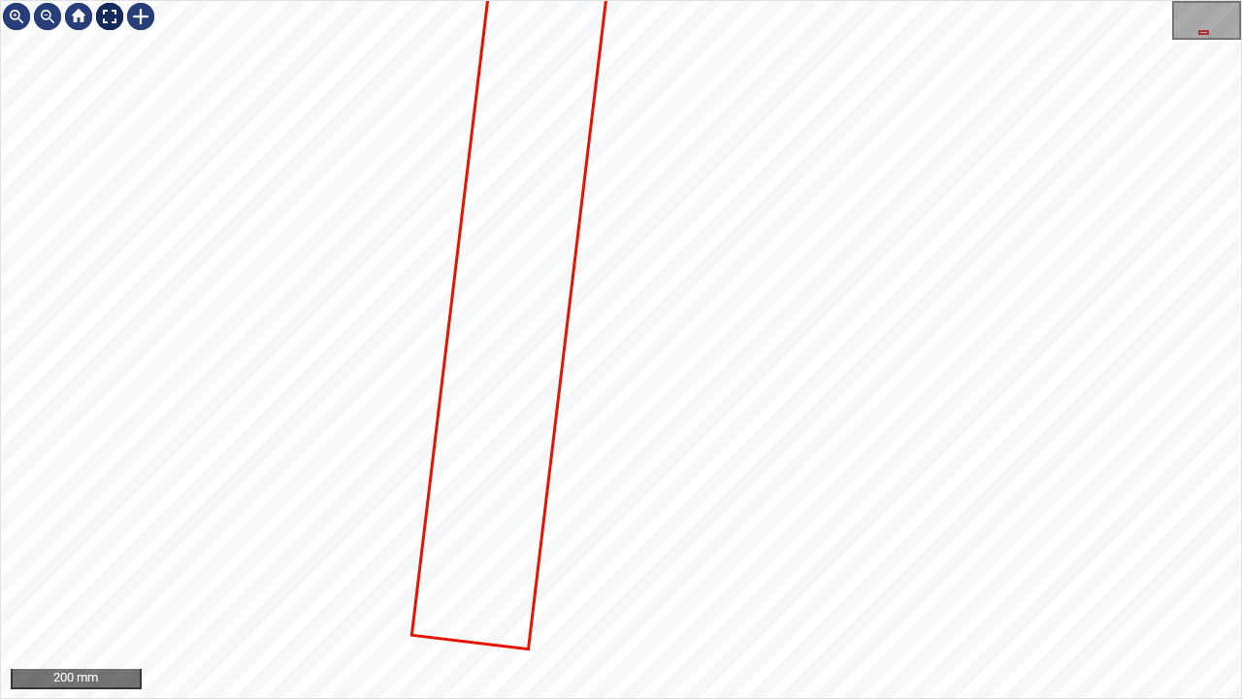
click at [107, 17] on div at bounding box center [109, 16] width 31 height 31
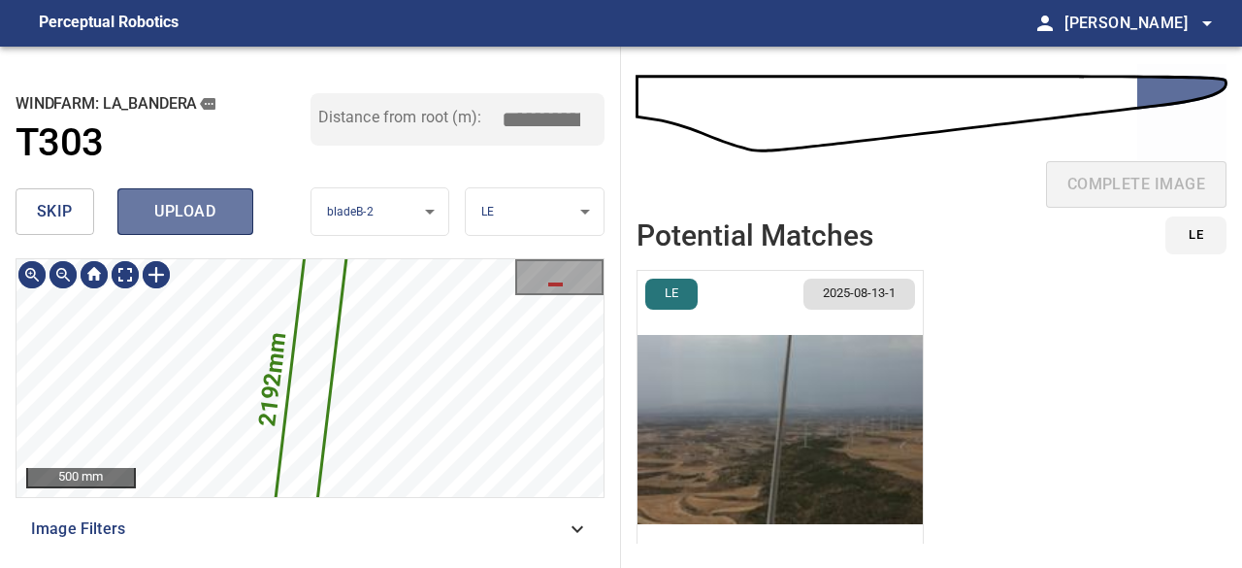
click at [190, 211] on span "upload" at bounding box center [185, 211] width 93 height 27
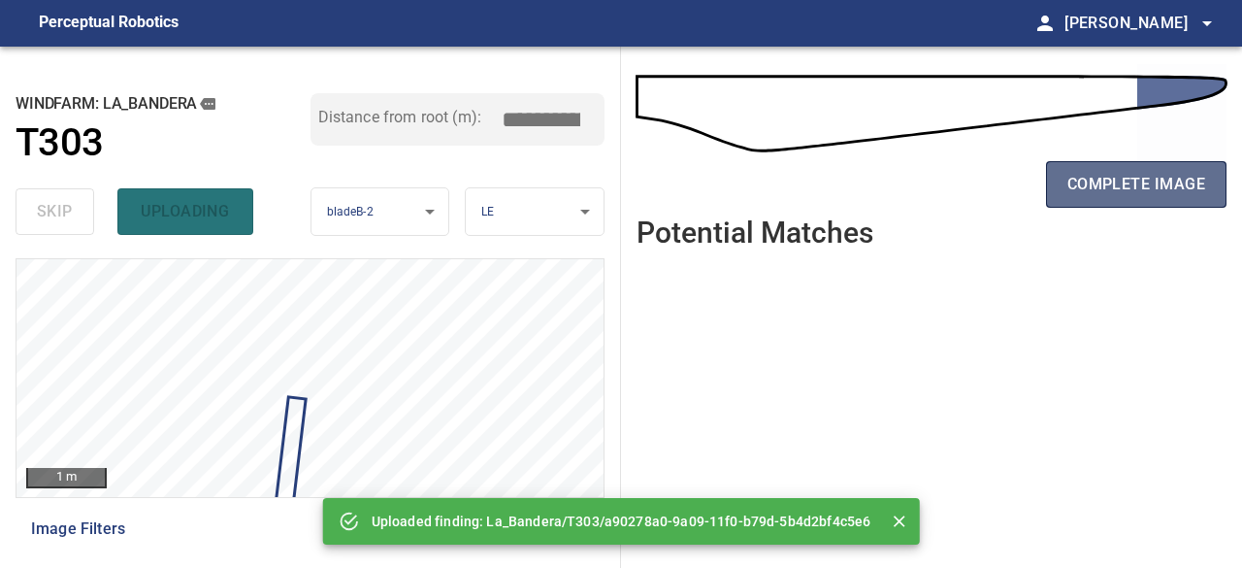
click at [1117, 185] on span "complete image" at bounding box center [1137, 184] width 138 height 27
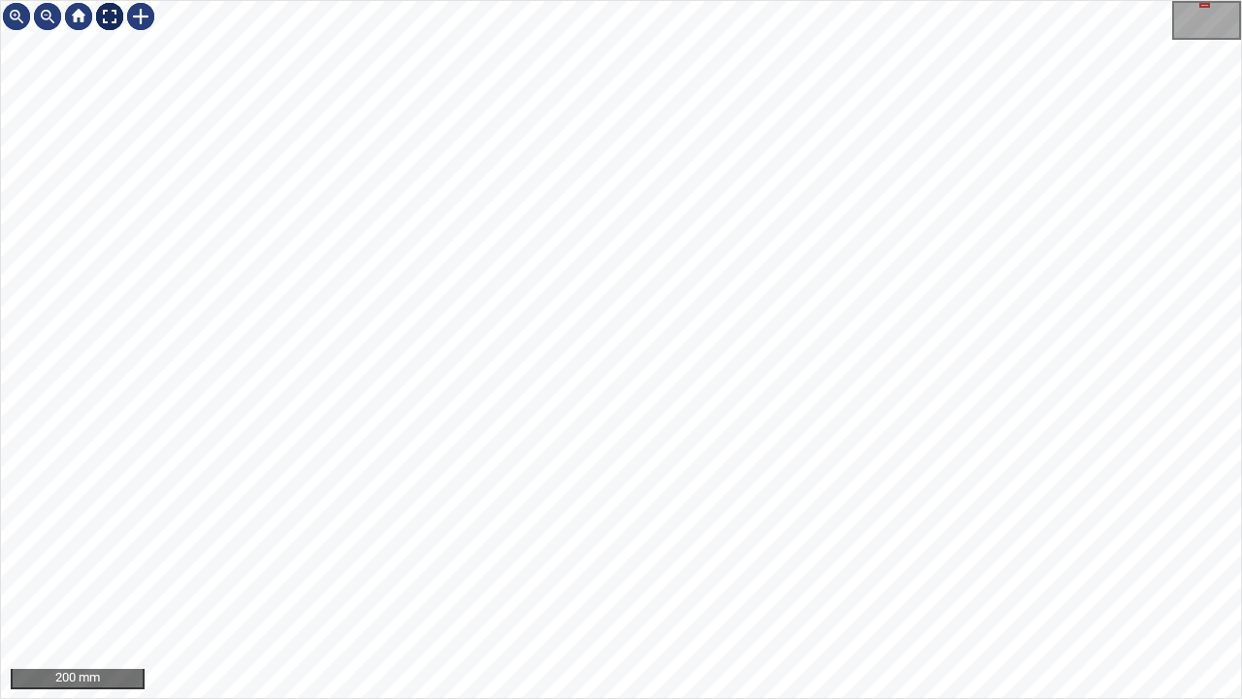
click at [107, 16] on div at bounding box center [109, 16] width 31 height 31
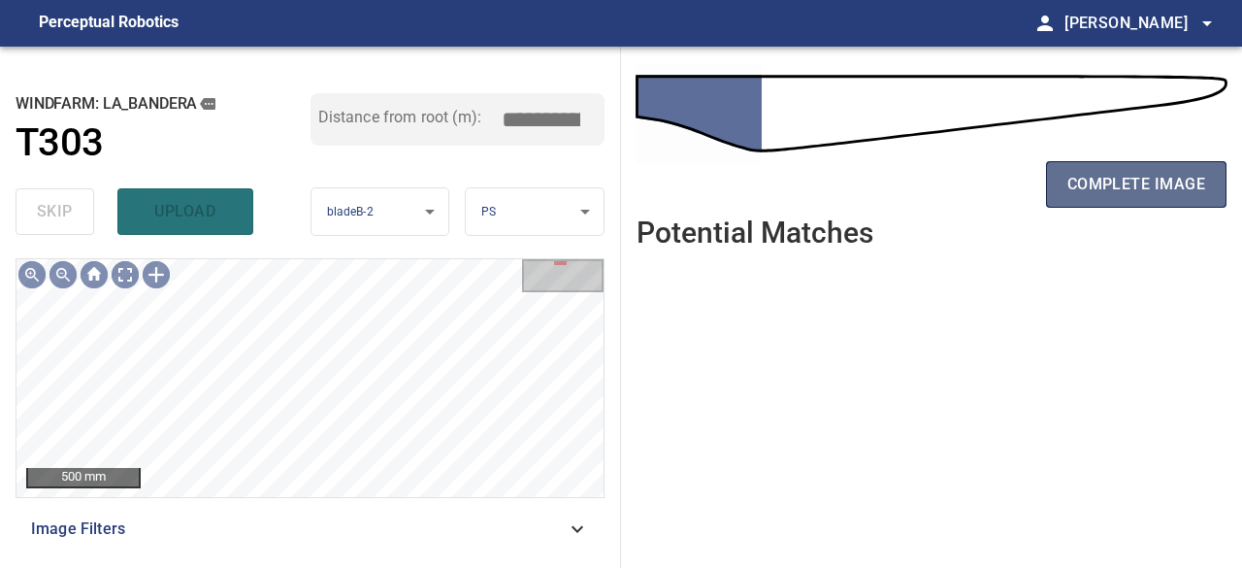
click at [1114, 193] on span "complete image" at bounding box center [1137, 184] width 138 height 27
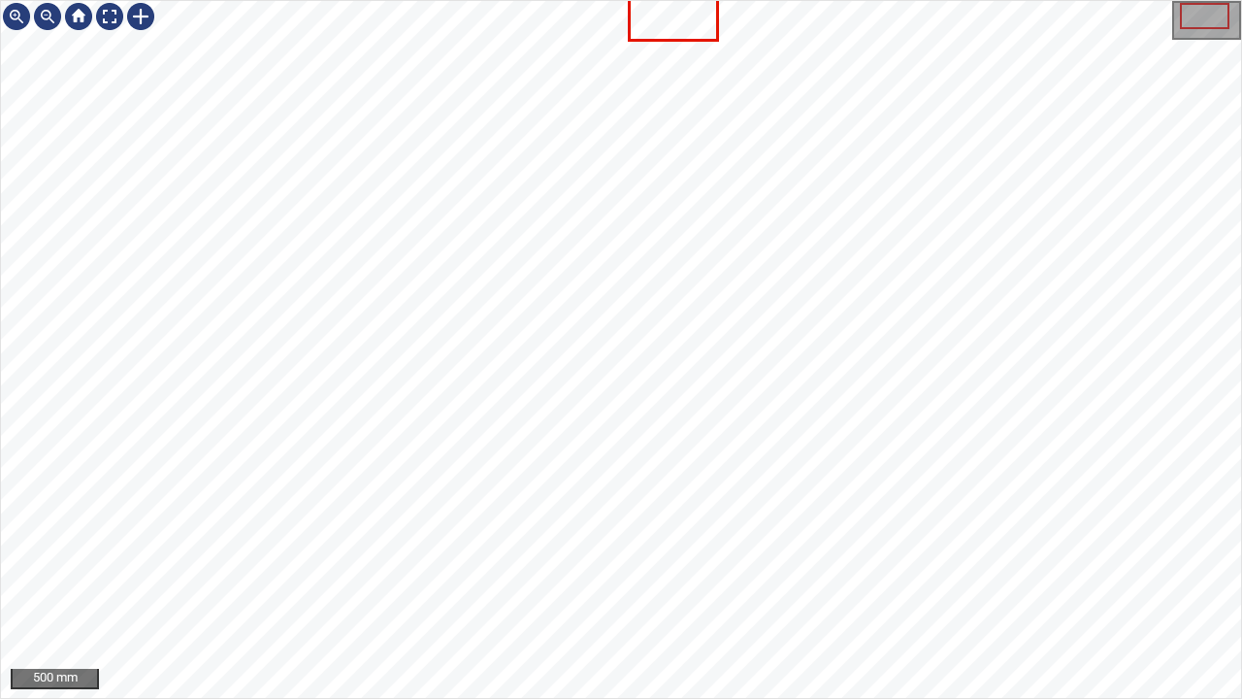
click at [553, 567] on div "500 mm" at bounding box center [621, 349] width 1242 height 699
click at [108, 18] on div at bounding box center [109, 16] width 31 height 31
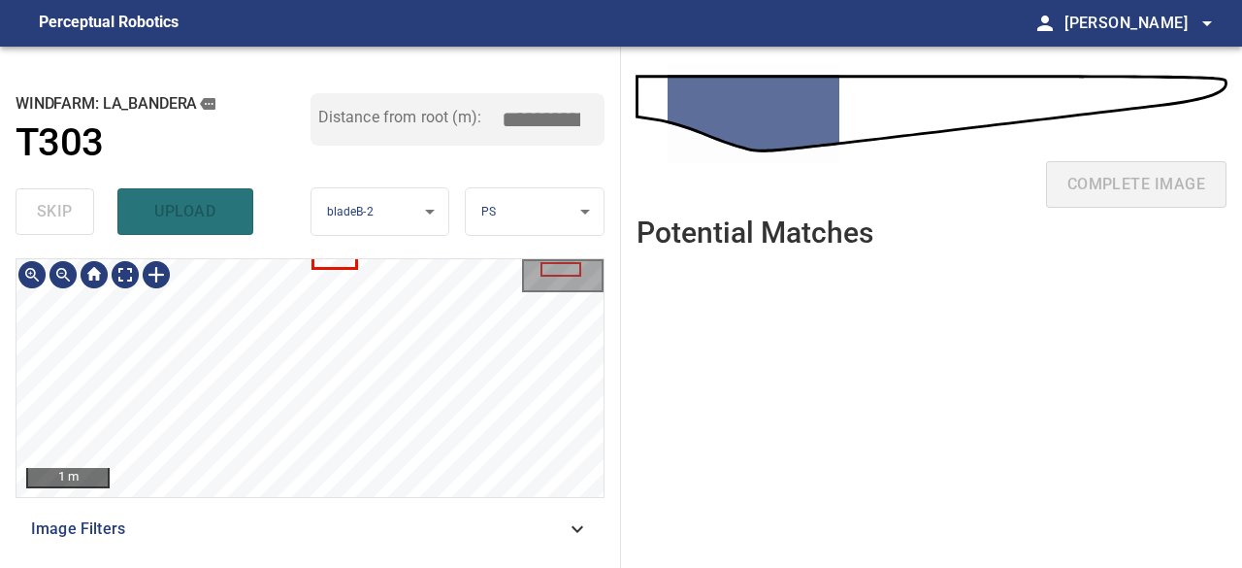
click at [408, 525] on div "1 m Image Filters" at bounding box center [310, 405] width 589 height 294
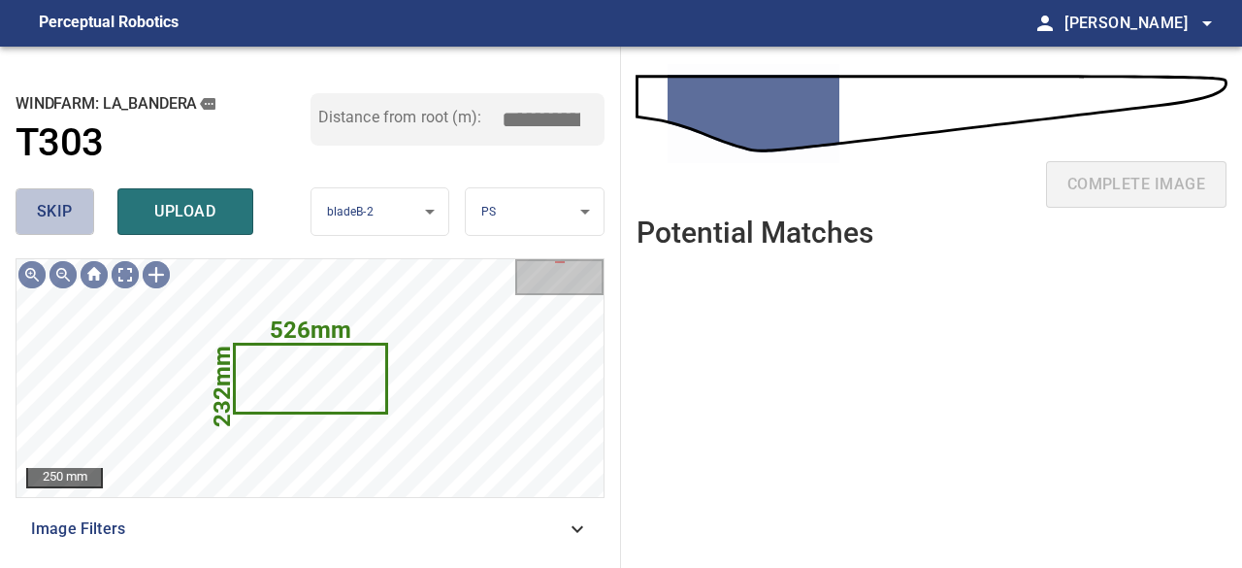
click at [66, 212] on span "skip" at bounding box center [55, 211] width 36 height 27
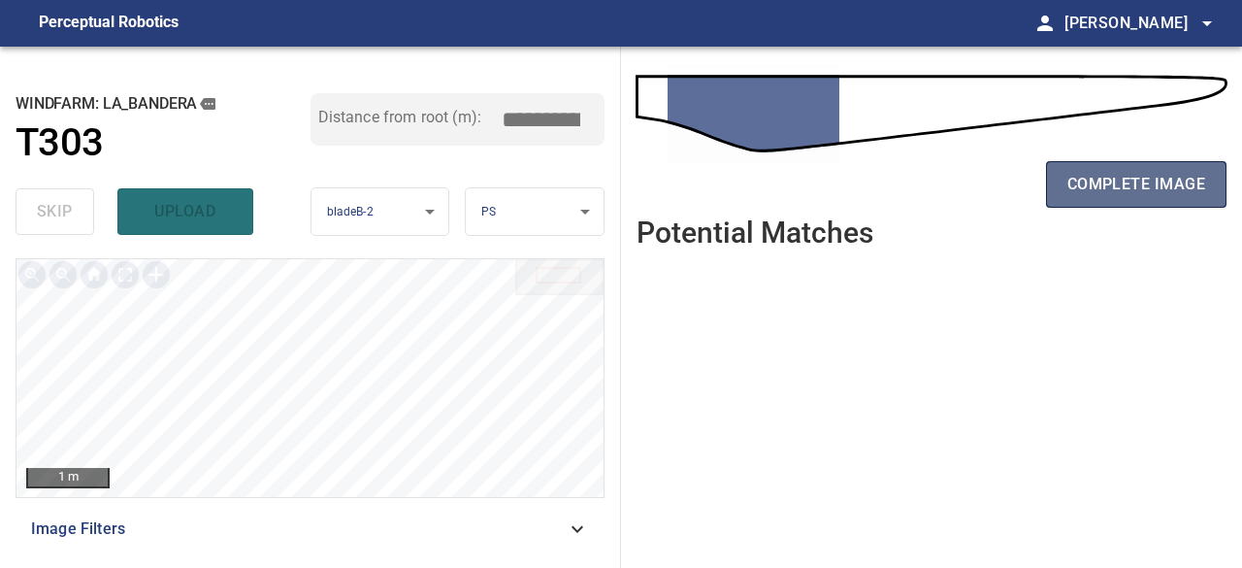
click at [1099, 188] on span "complete image" at bounding box center [1137, 184] width 138 height 27
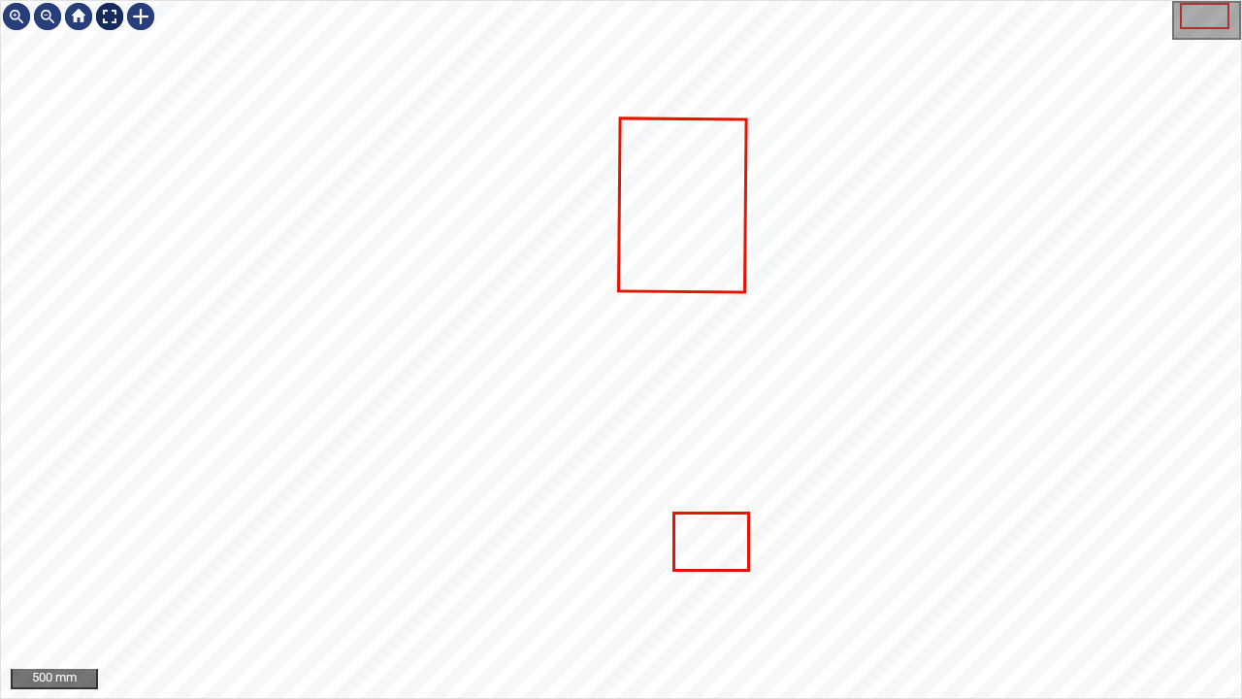
click at [105, 14] on div at bounding box center [109, 16] width 31 height 31
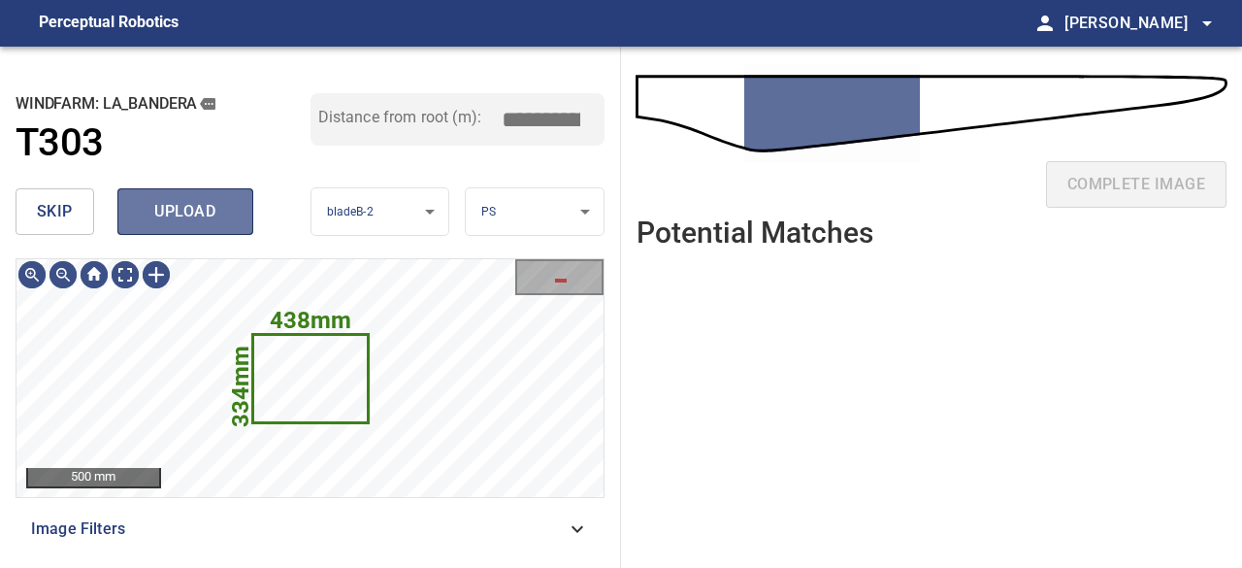
click at [214, 214] on span "upload" at bounding box center [185, 211] width 93 height 27
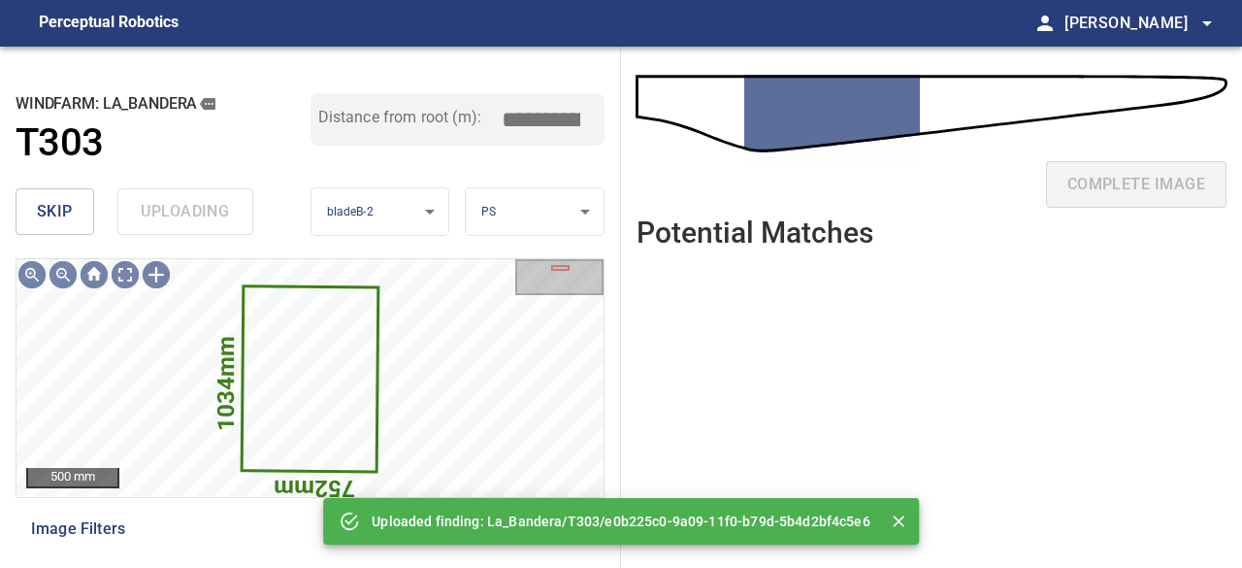
click at [214, 214] on div "skip uploading" at bounding box center [163, 212] width 295 height 62
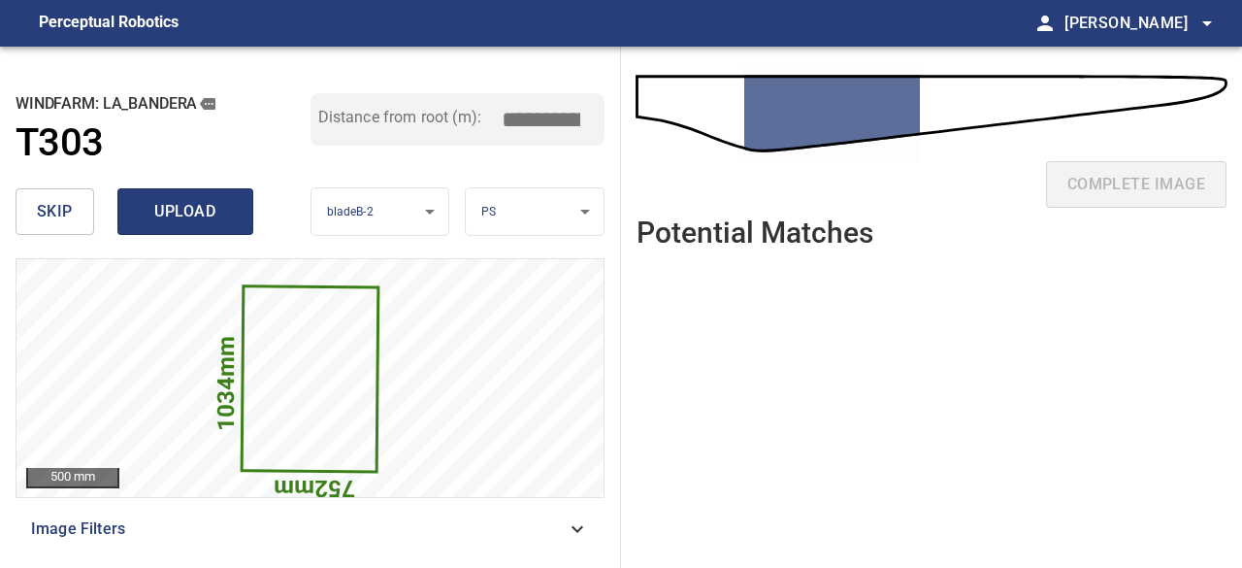
click at [209, 216] on span "upload" at bounding box center [185, 211] width 93 height 27
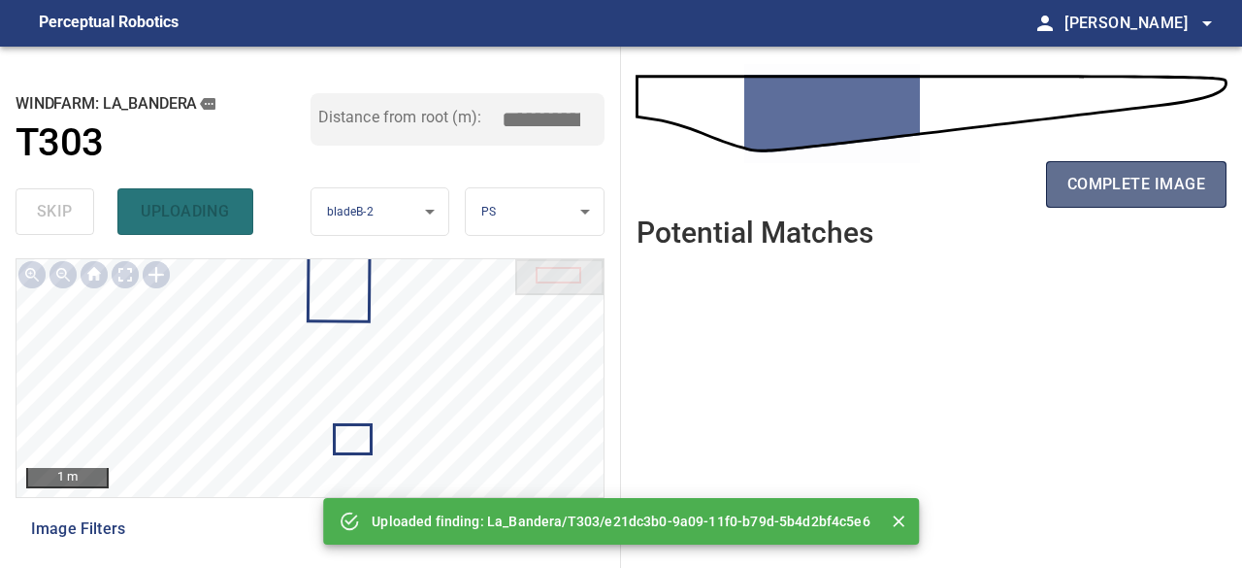
click at [1141, 183] on span "complete image" at bounding box center [1137, 184] width 138 height 27
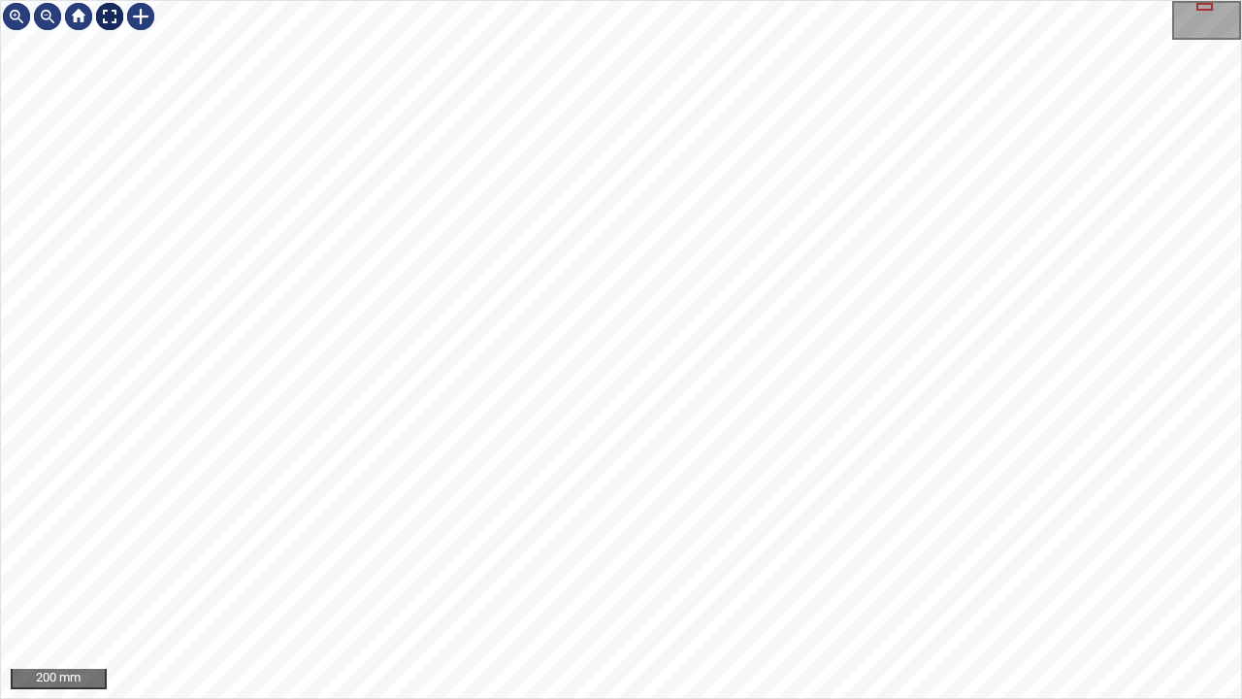
click at [105, 18] on div at bounding box center [109, 16] width 31 height 31
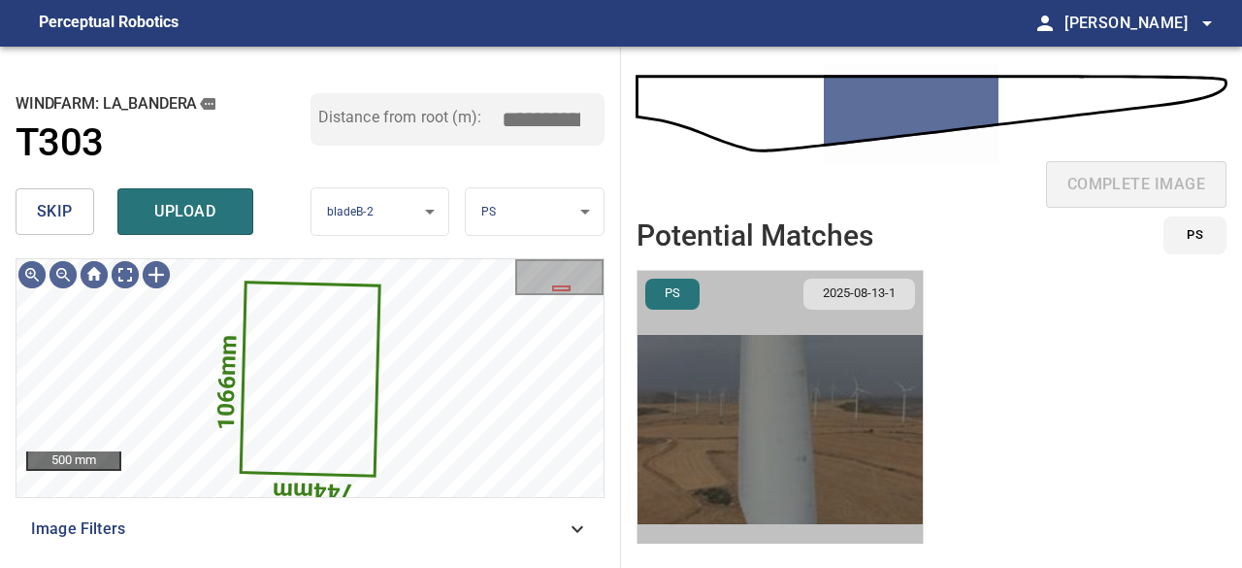
click at [806, 457] on img "button" at bounding box center [780, 429] width 285 height 317
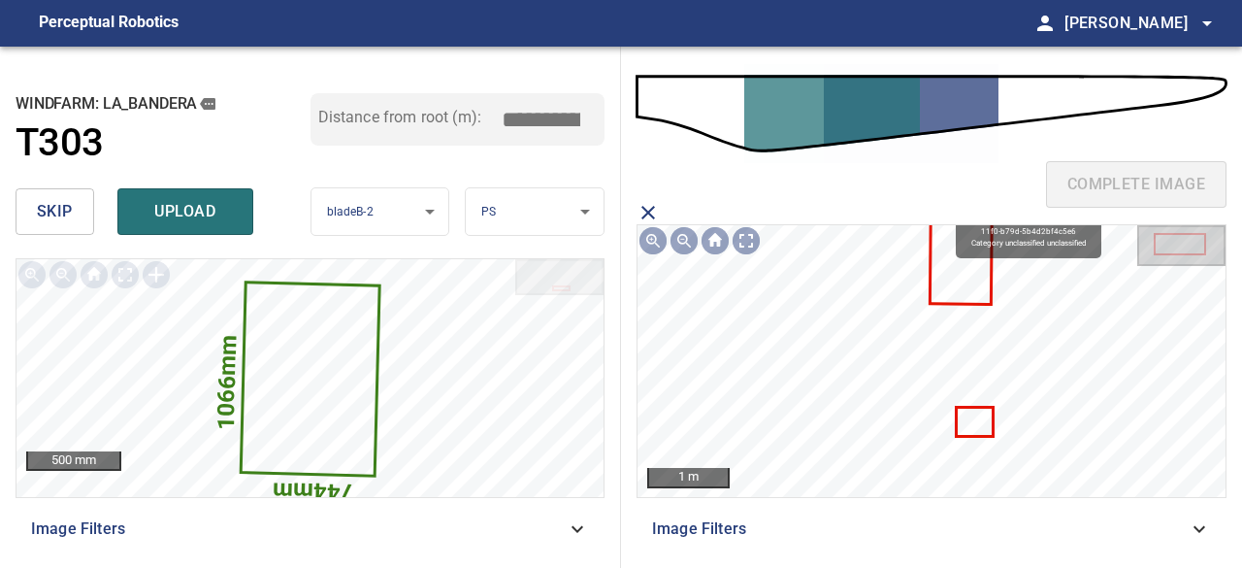
click at [957, 266] on icon at bounding box center [961, 261] width 59 height 81
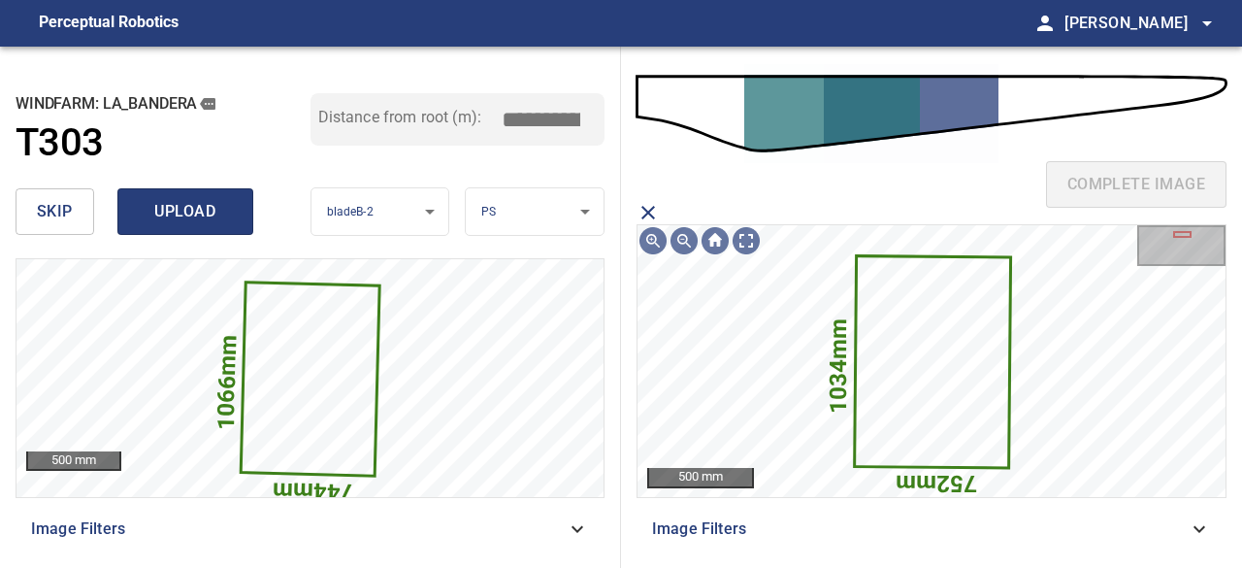
click at [192, 209] on span "upload" at bounding box center [185, 211] width 93 height 27
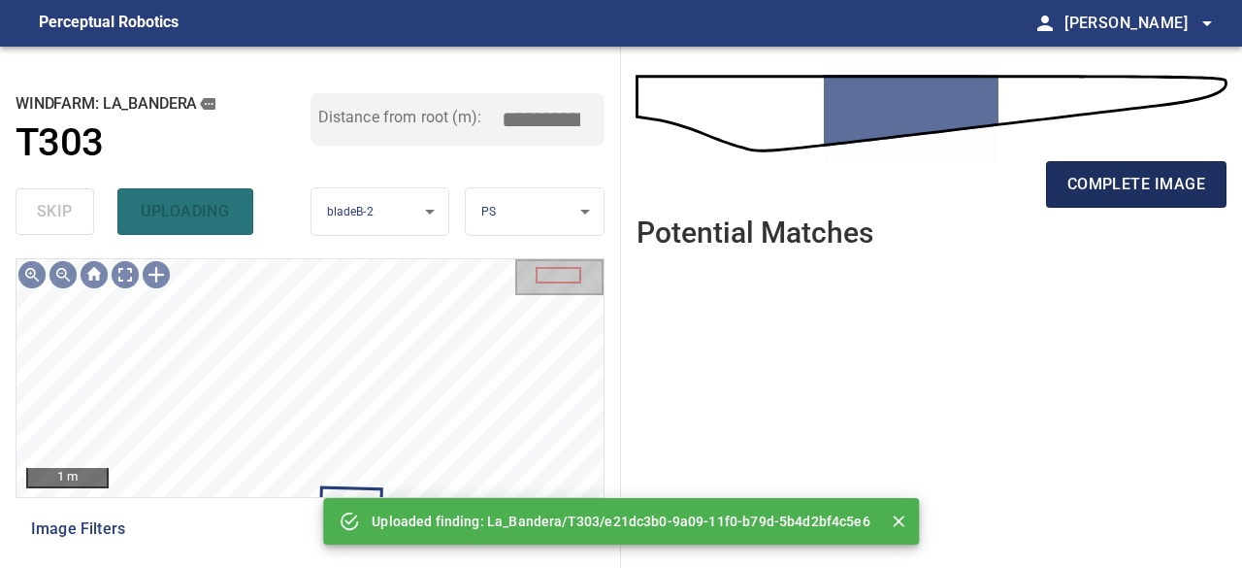
click at [1106, 188] on span "complete image" at bounding box center [1137, 184] width 138 height 27
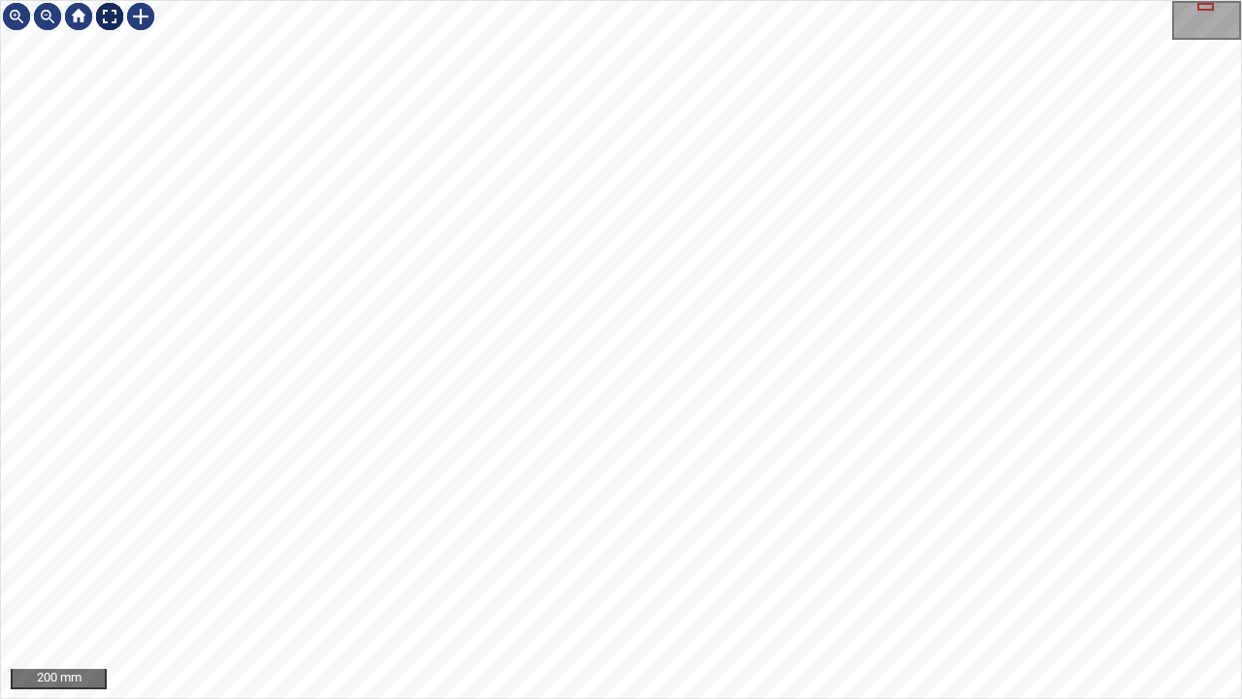
click at [98, 15] on div at bounding box center [109, 16] width 31 height 31
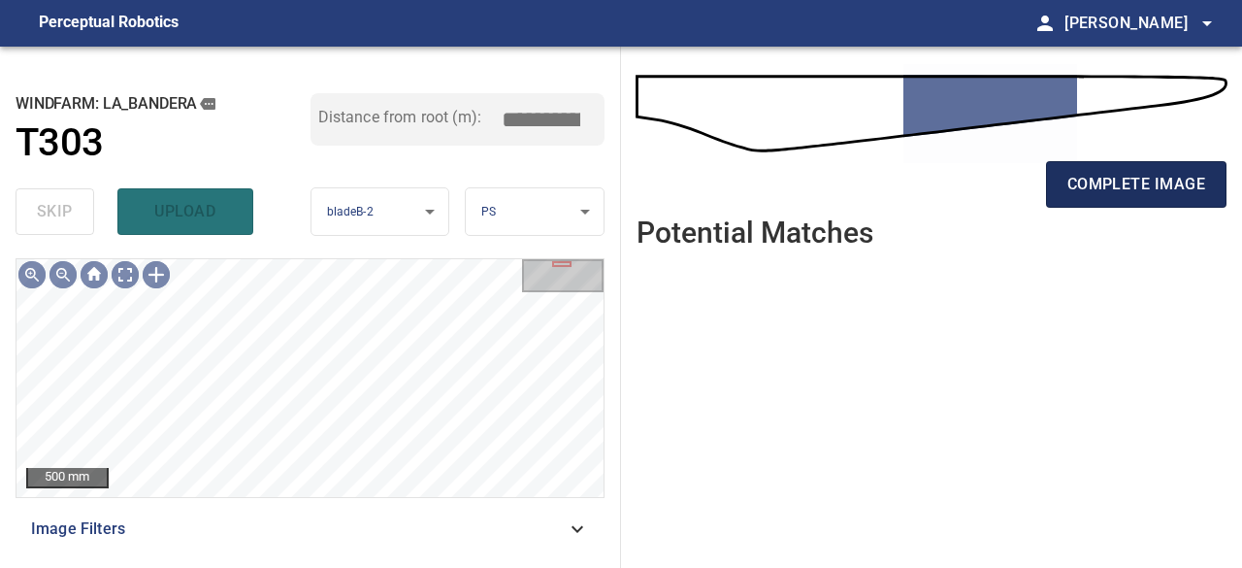
click at [1108, 180] on span "complete image" at bounding box center [1137, 184] width 138 height 27
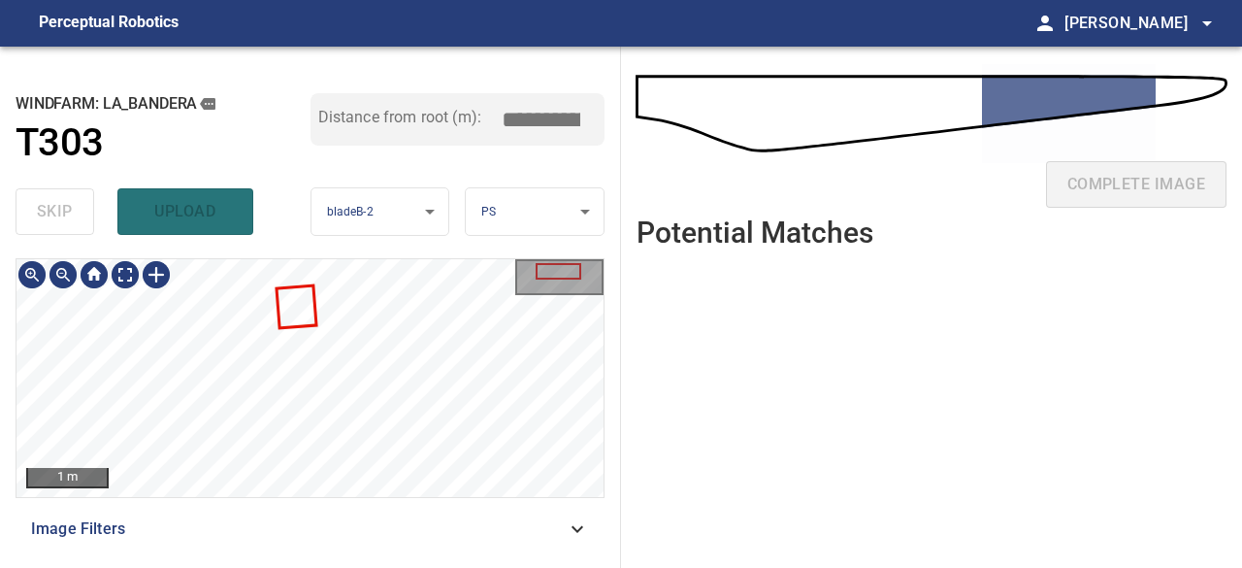
click at [430, 503] on div "1 m Image Filters" at bounding box center [310, 405] width 589 height 294
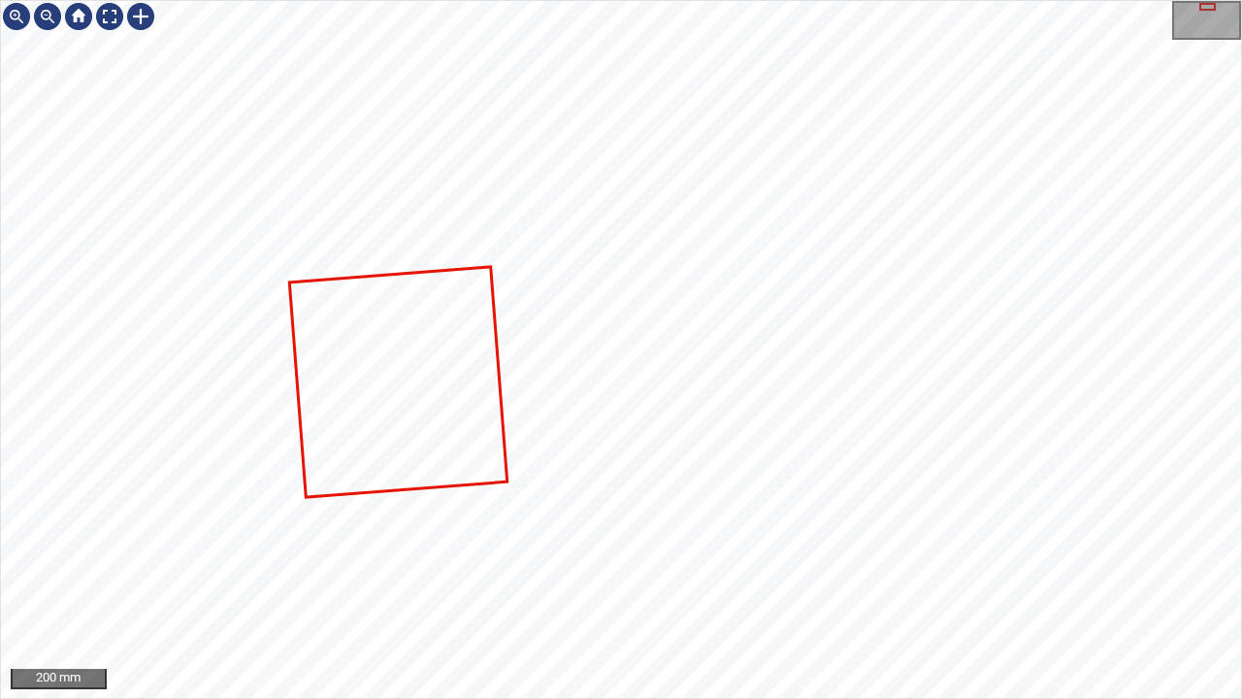
click at [429, 359] on div at bounding box center [621, 349] width 1240 height 697
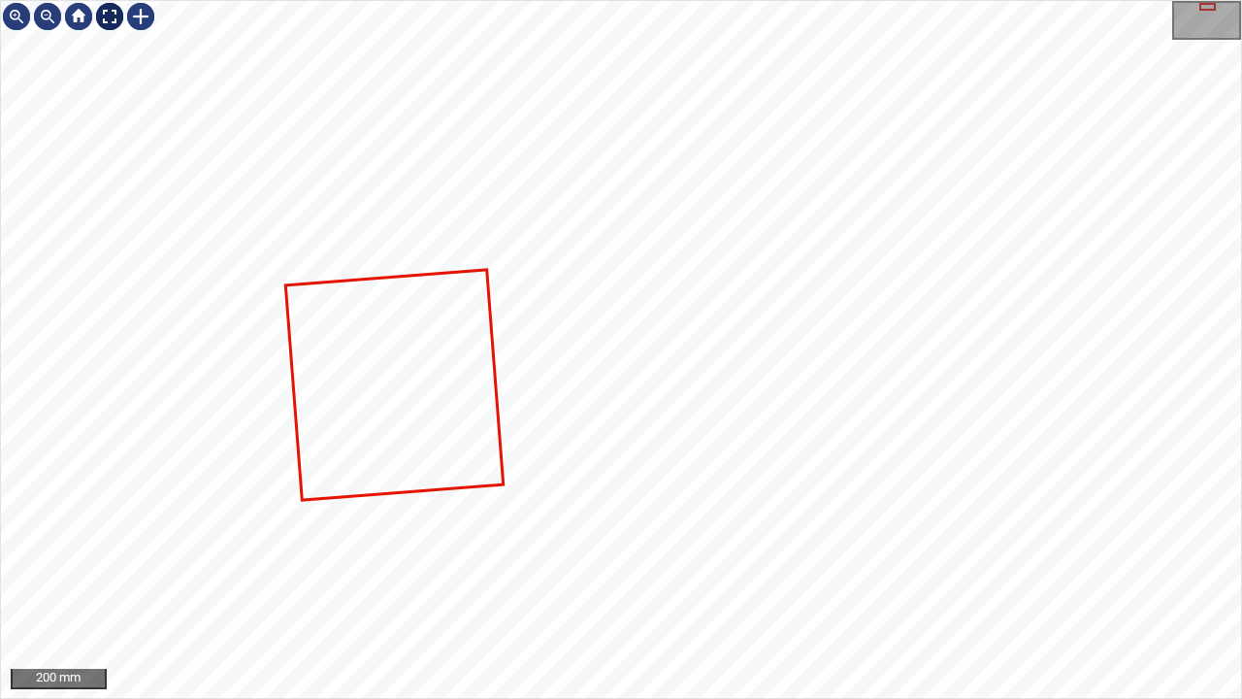
click at [105, 16] on div at bounding box center [109, 16] width 31 height 31
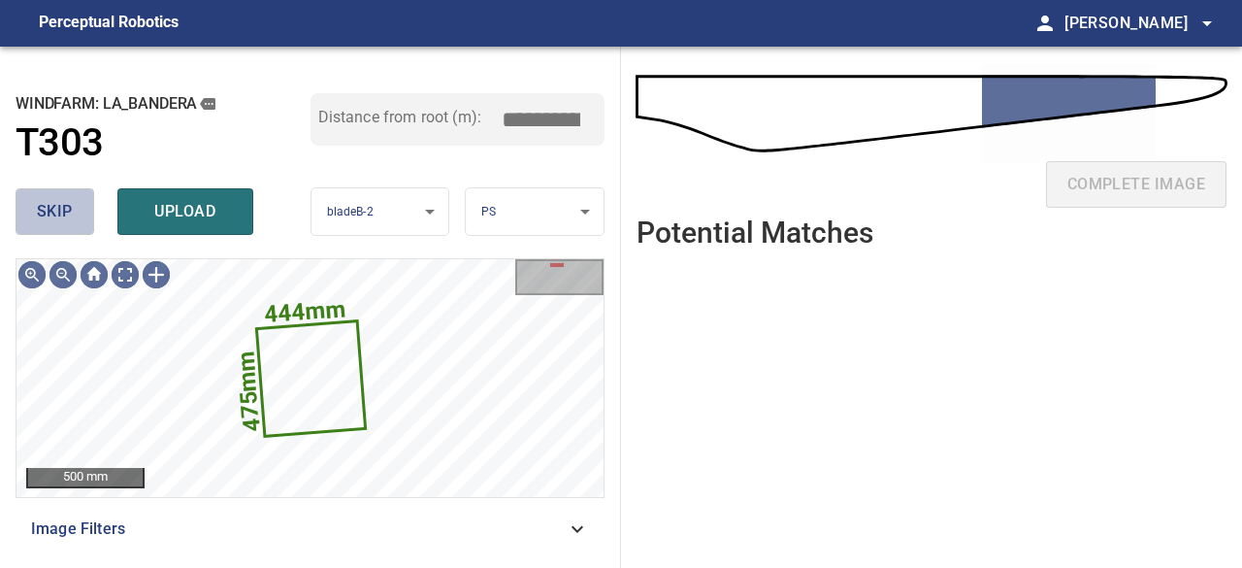
click at [64, 215] on span "skip" at bounding box center [55, 211] width 36 height 27
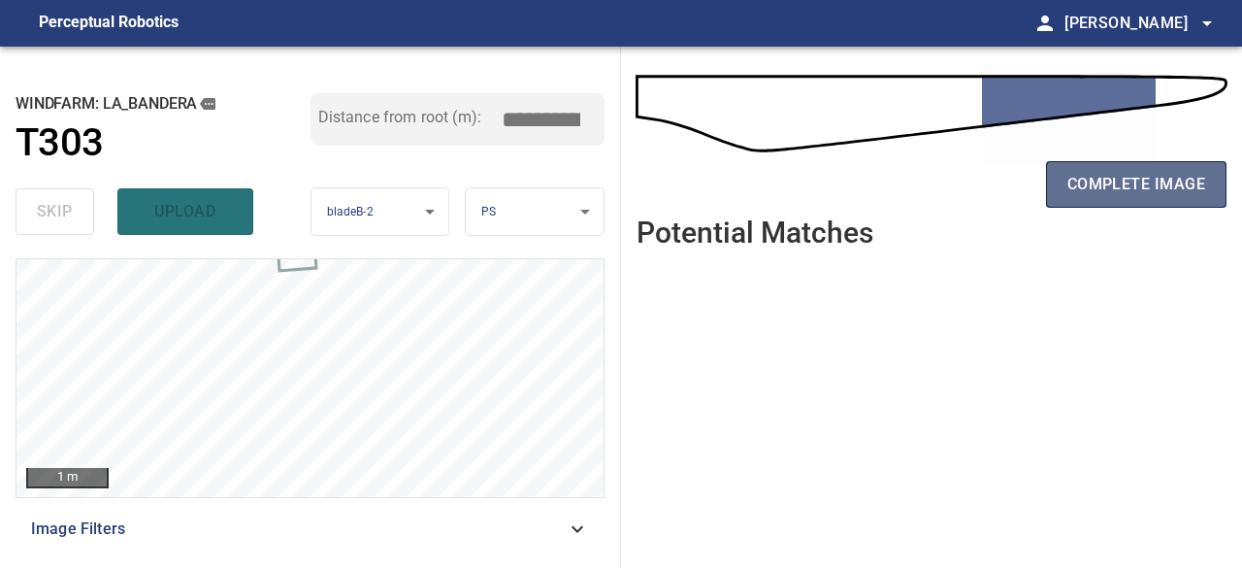
click at [1131, 191] on span "complete image" at bounding box center [1137, 184] width 138 height 27
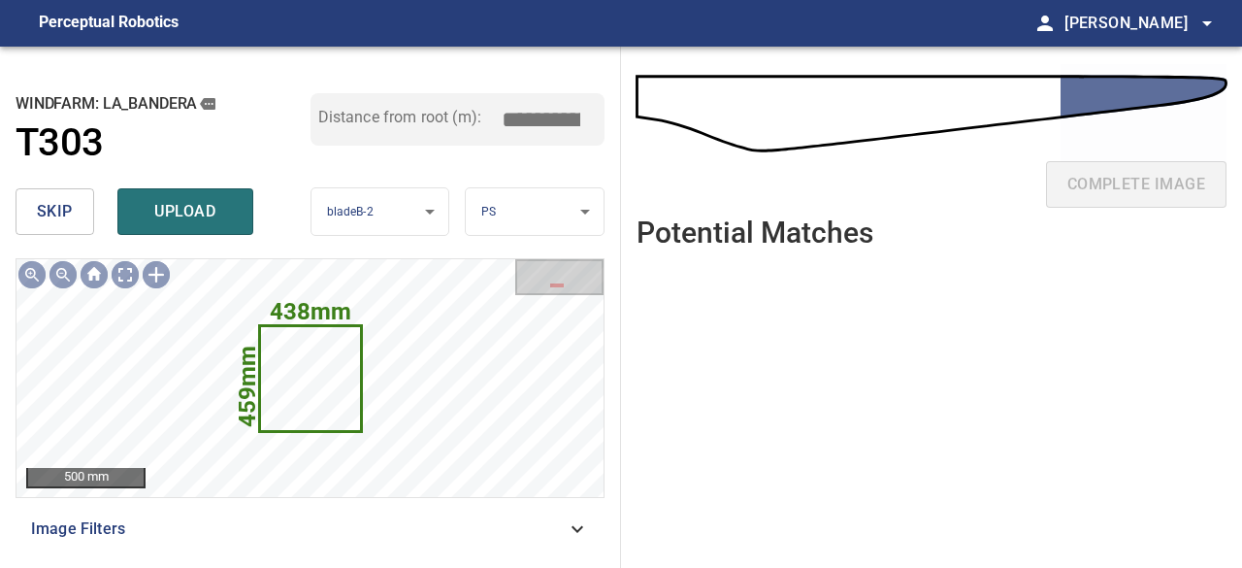
click at [58, 209] on span "skip" at bounding box center [55, 211] width 36 height 27
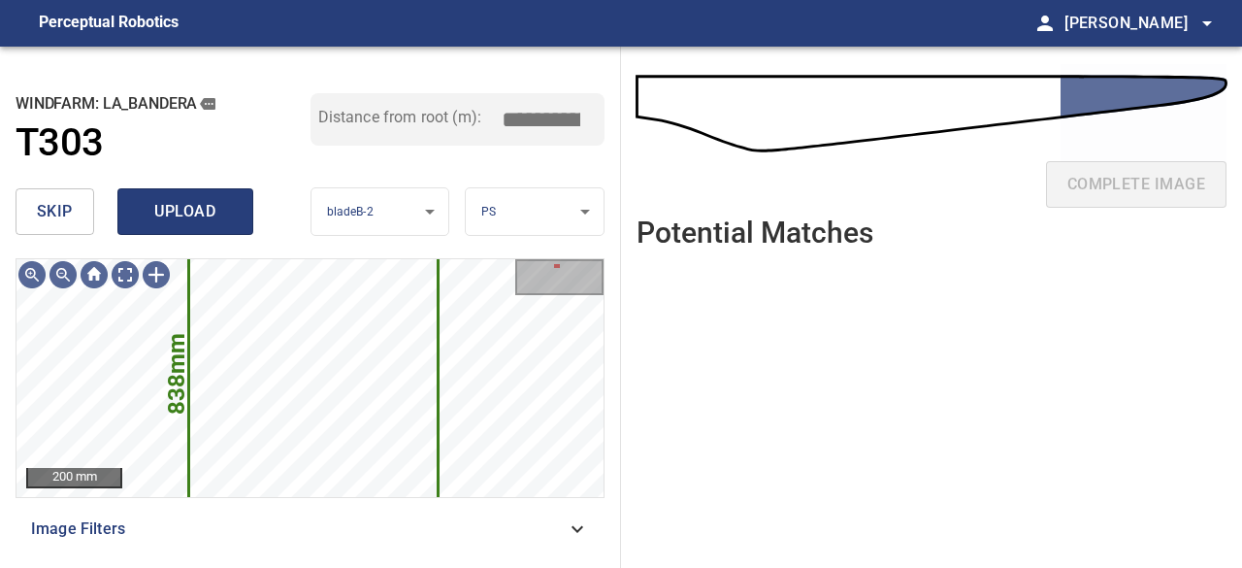
click at [188, 220] on span "upload" at bounding box center [185, 211] width 93 height 27
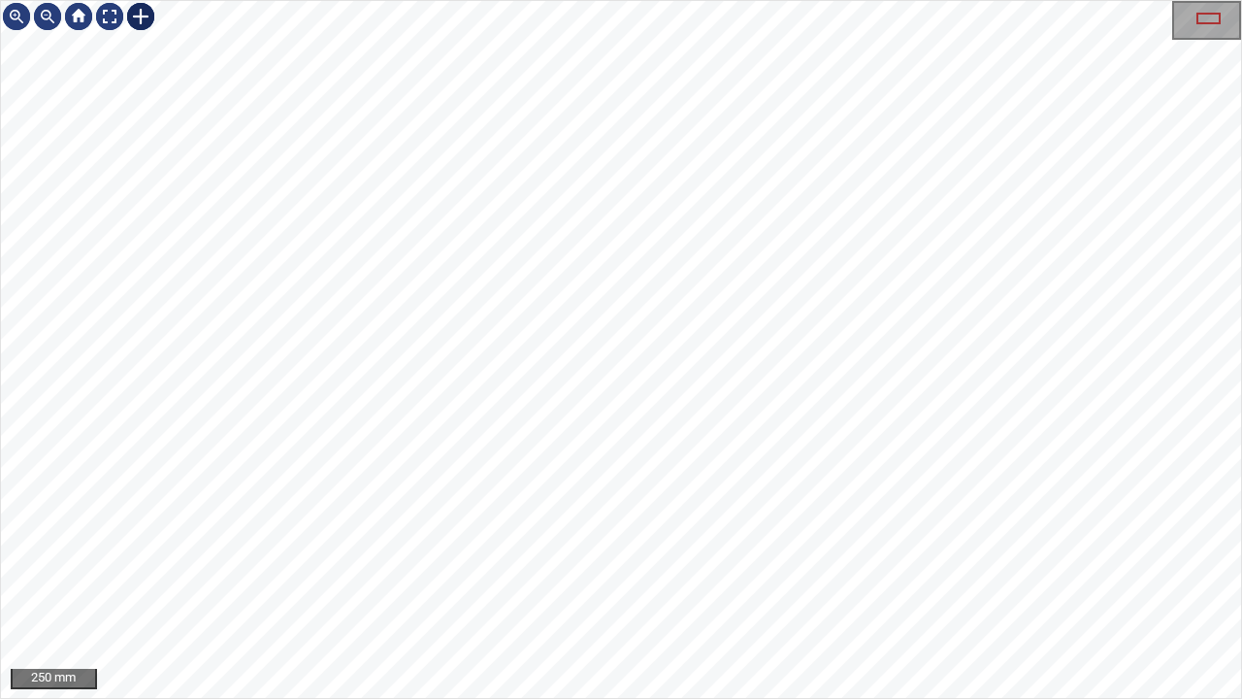
click at [139, 16] on div at bounding box center [140, 16] width 31 height 31
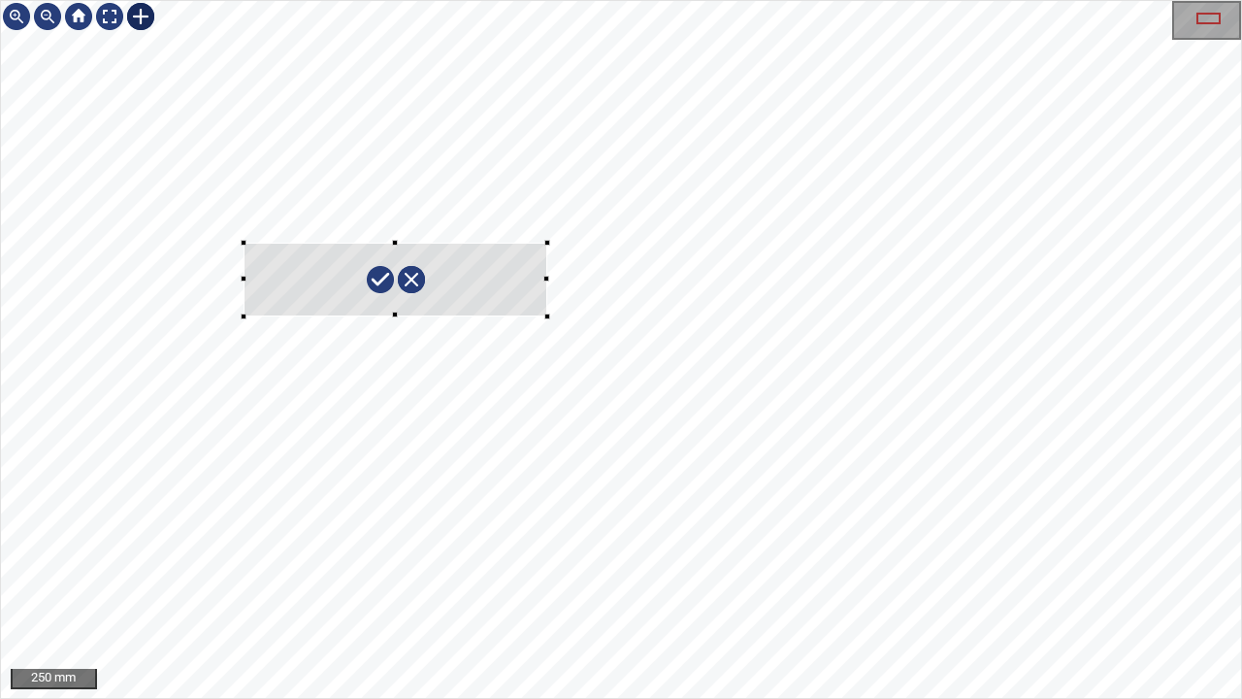
click at [547, 315] on div at bounding box center [621, 349] width 1240 height 697
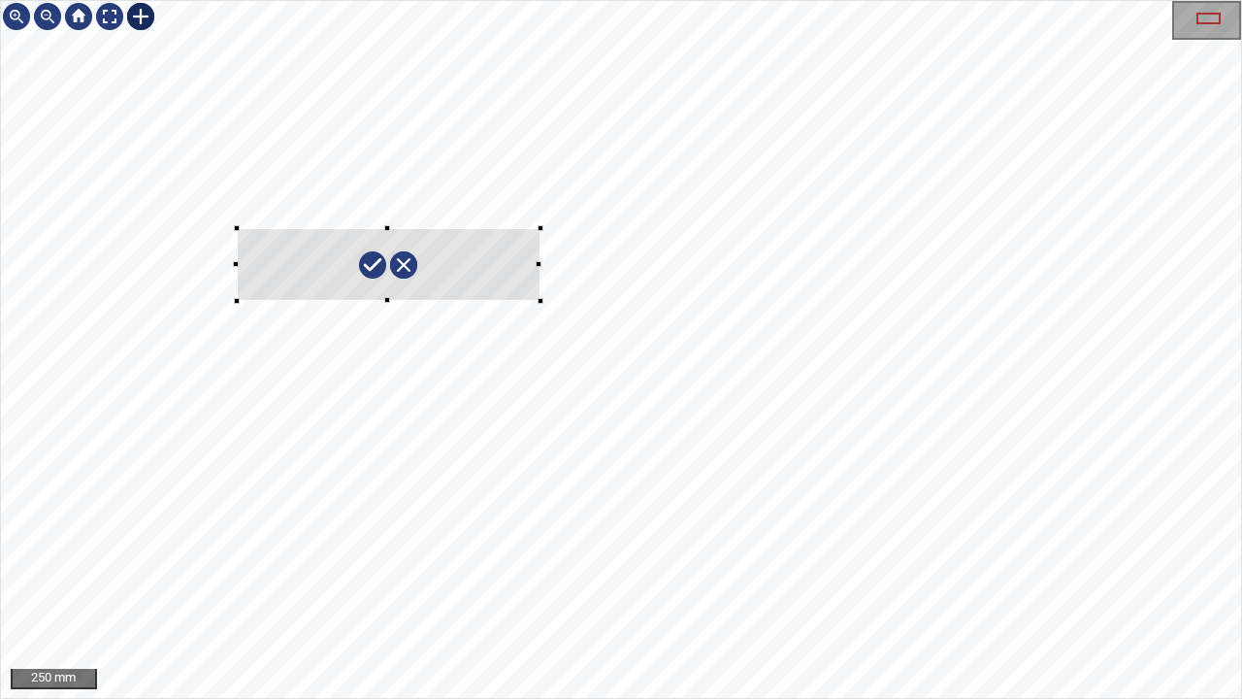
click at [444, 262] on div at bounding box center [389, 264] width 304 height 73
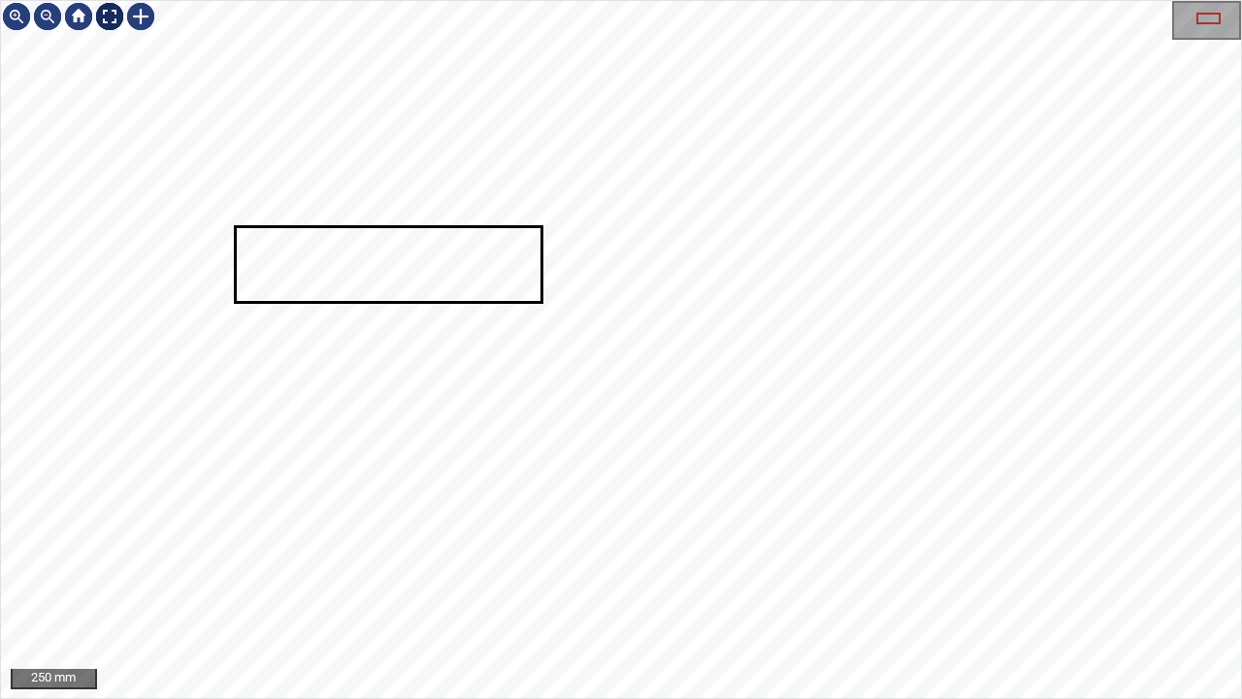
click at [109, 14] on div at bounding box center [109, 16] width 31 height 31
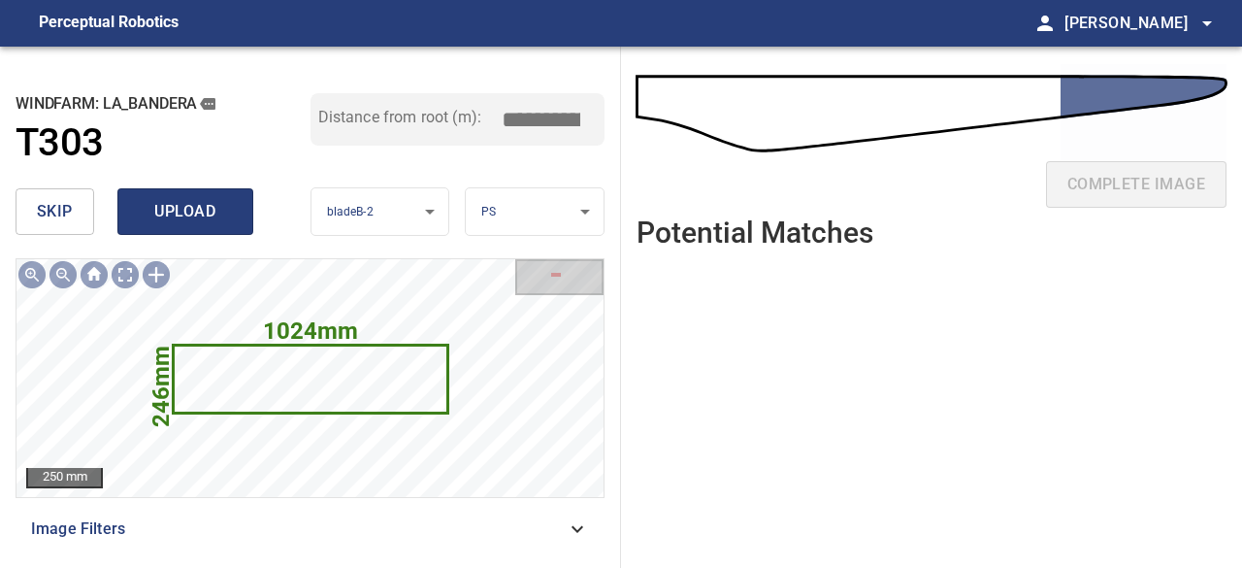
click at [150, 214] on span "upload" at bounding box center [185, 211] width 93 height 27
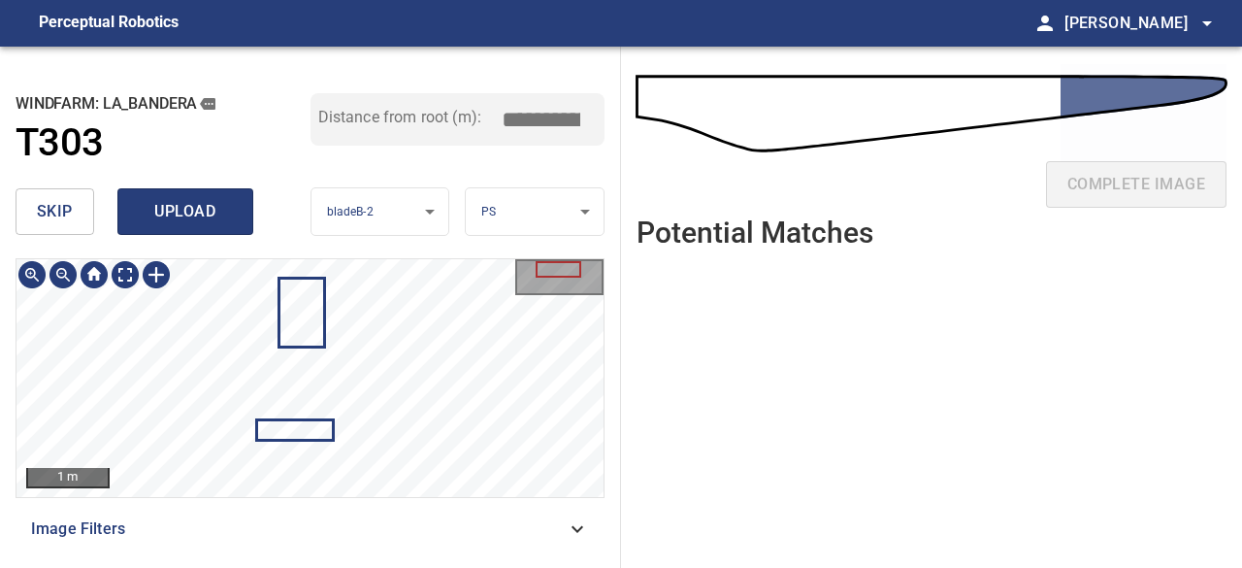
click at [200, 210] on span "upload" at bounding box center [185, 211] width 93 height 27
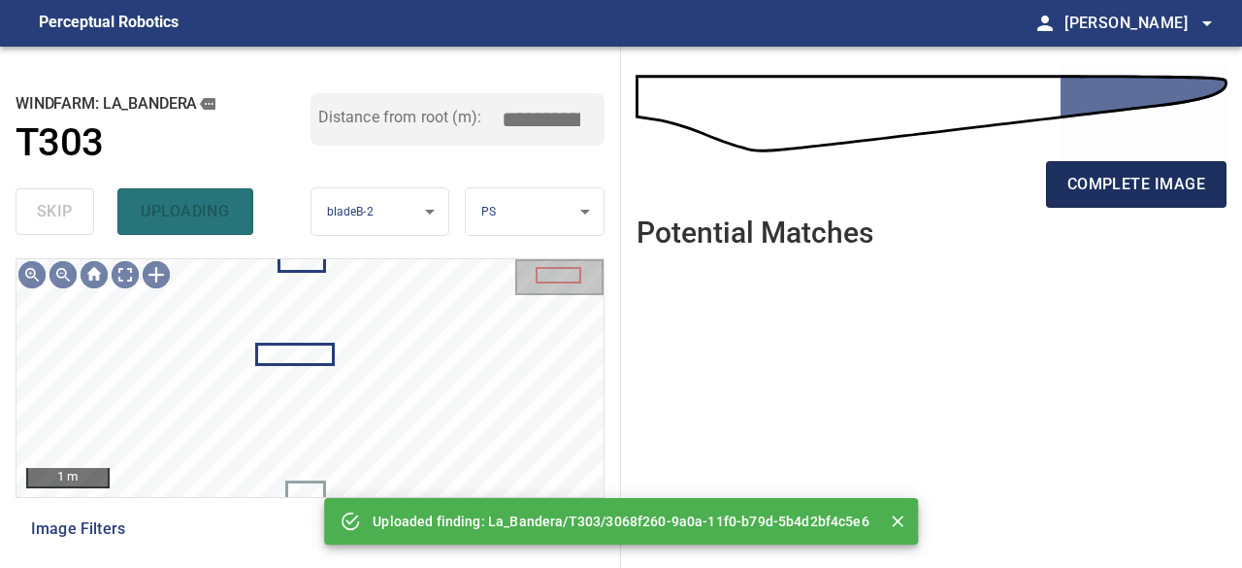
click at [1145, 187] on span "complete image" at bounding box center [1137, 184] width 138 height 27
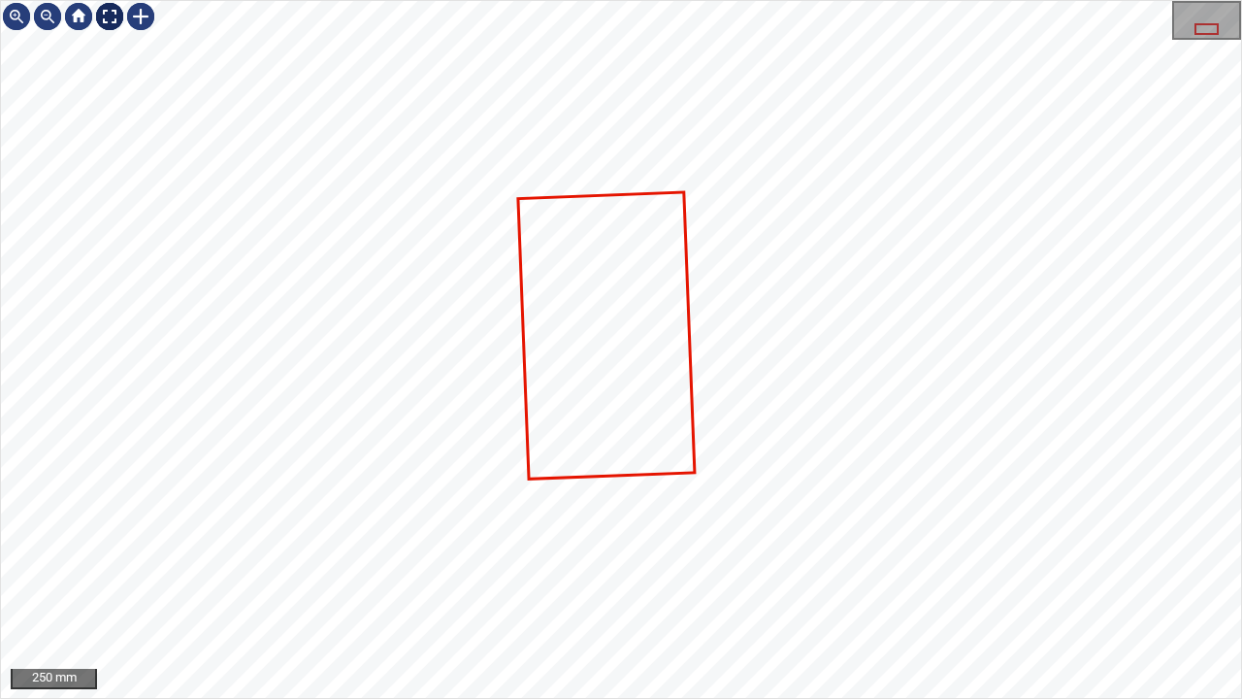
click at [110, 18] on div at bounding box center [109, 16] width 31 height 31
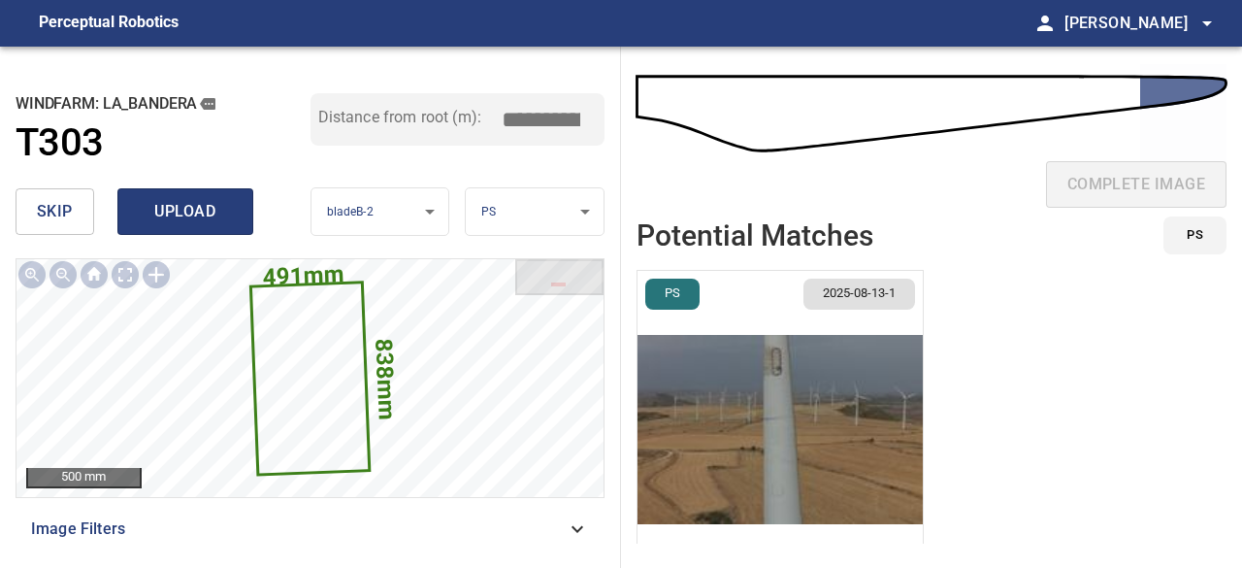
click at [163, 217] on span "upload" at bounding box center [185, 211] width 93 height 27
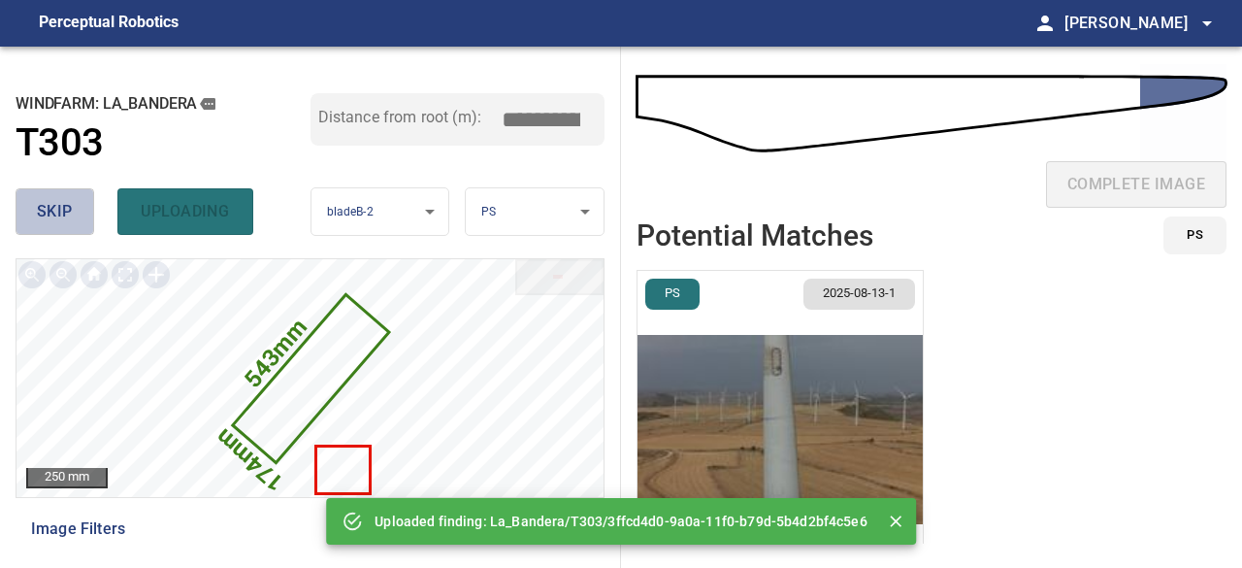
click at [68, 206] on span "skip" at bounding box center [55, 211] width 36 height 27
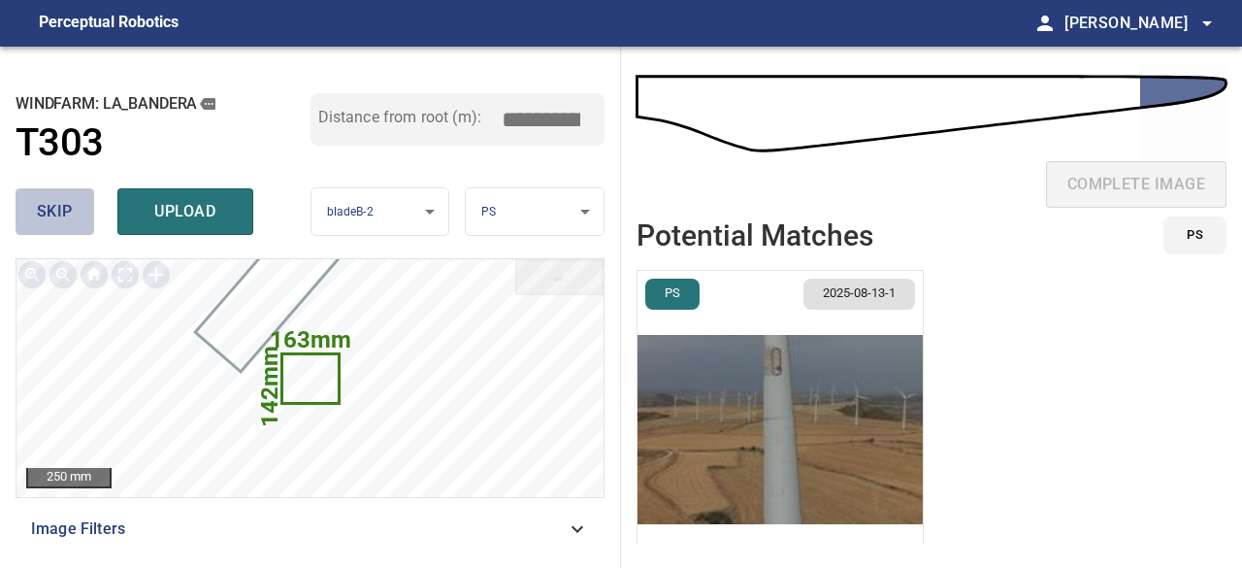
click at [73, 206] on button "skip" at bounding box center [55, 211] width 79 height 47
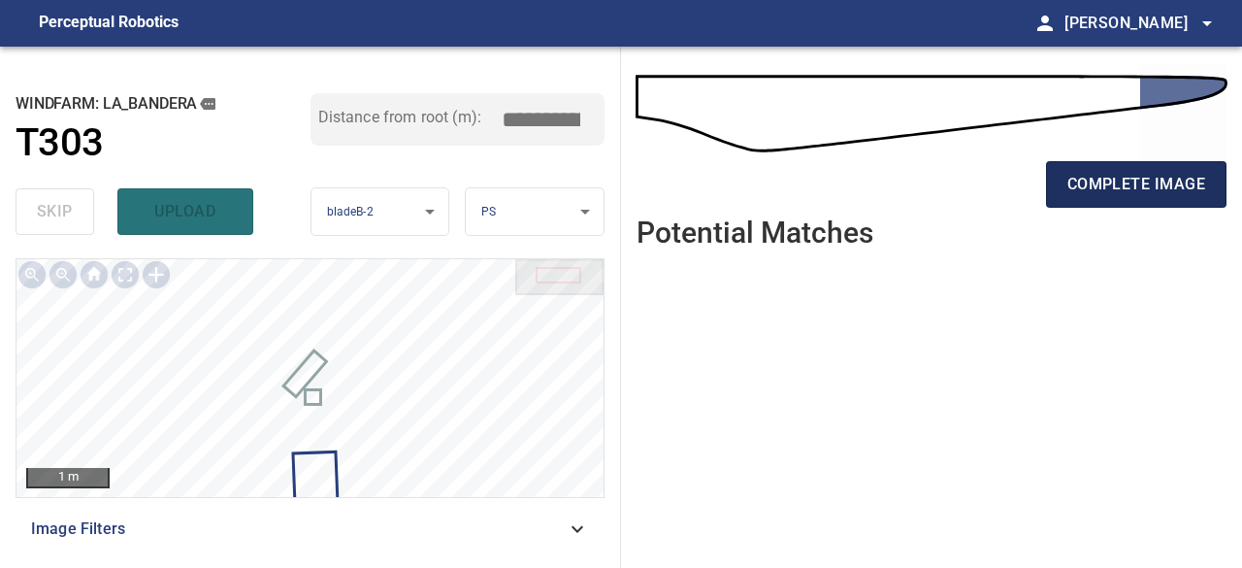
click at [1169, 184] on span "complete image" at bounding box center [1137, 184] width 138 height 27
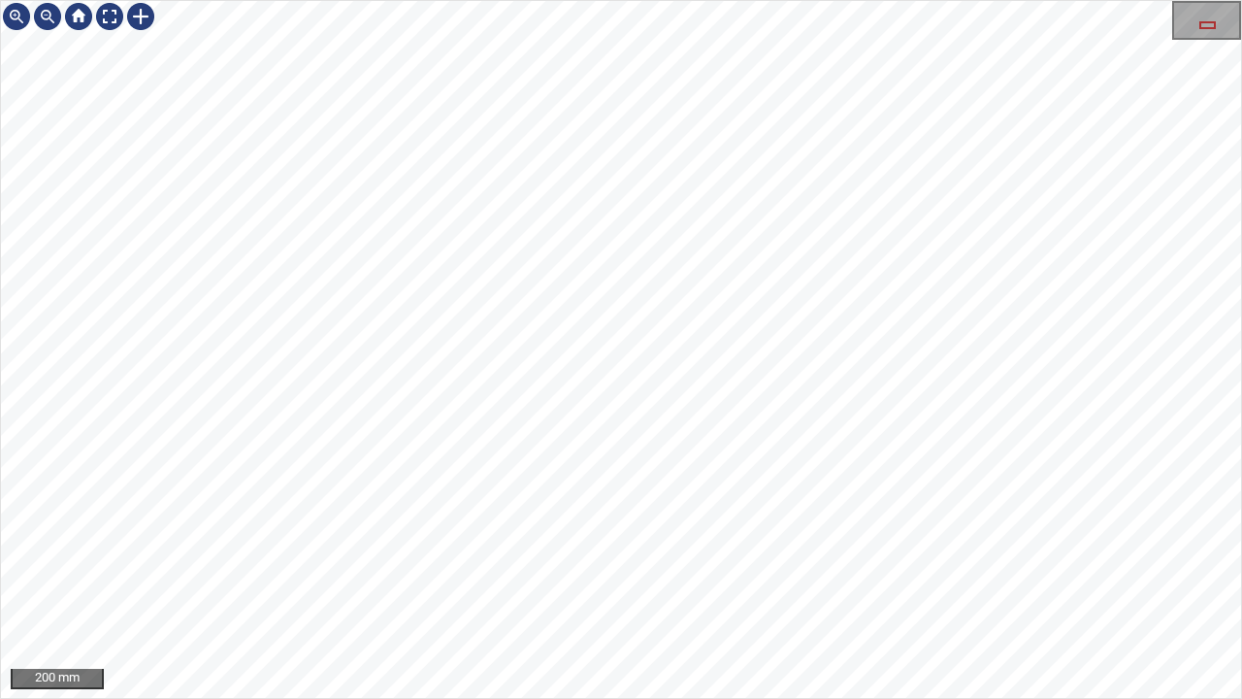
click at [588, 0] on div "200 mm" at bounding box center [621, 349] width 1242 height 699
click at [110, 21] on div at bounding box center [109, 16] width 31 height 31
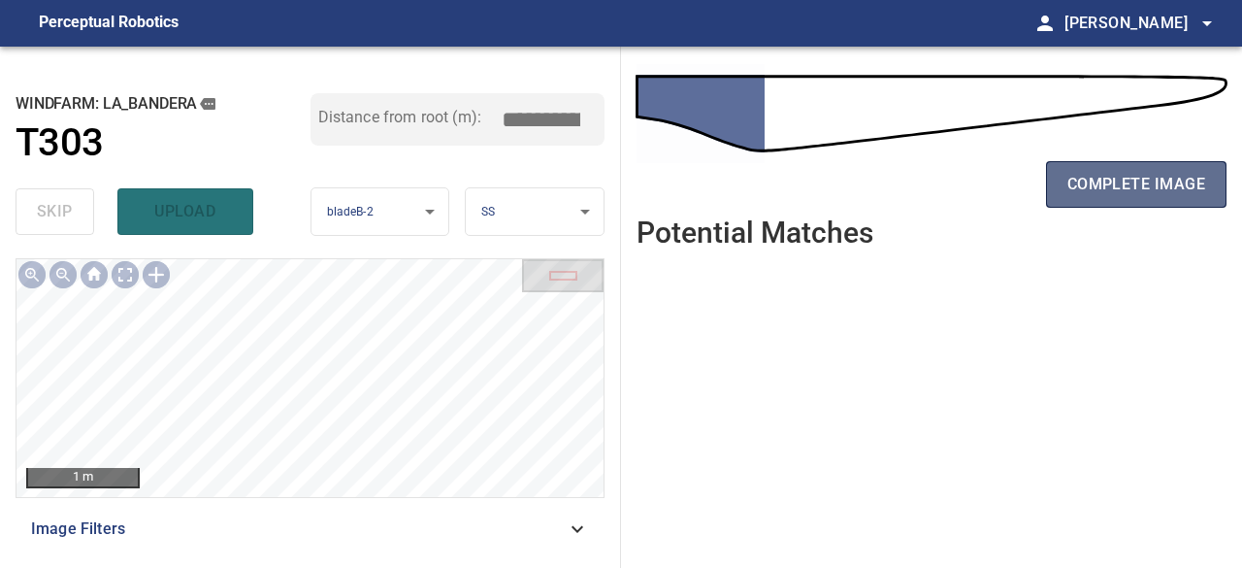
click at [1146, 193] on span "complete image" at bounding box center [1137, 184] width 138 height 27
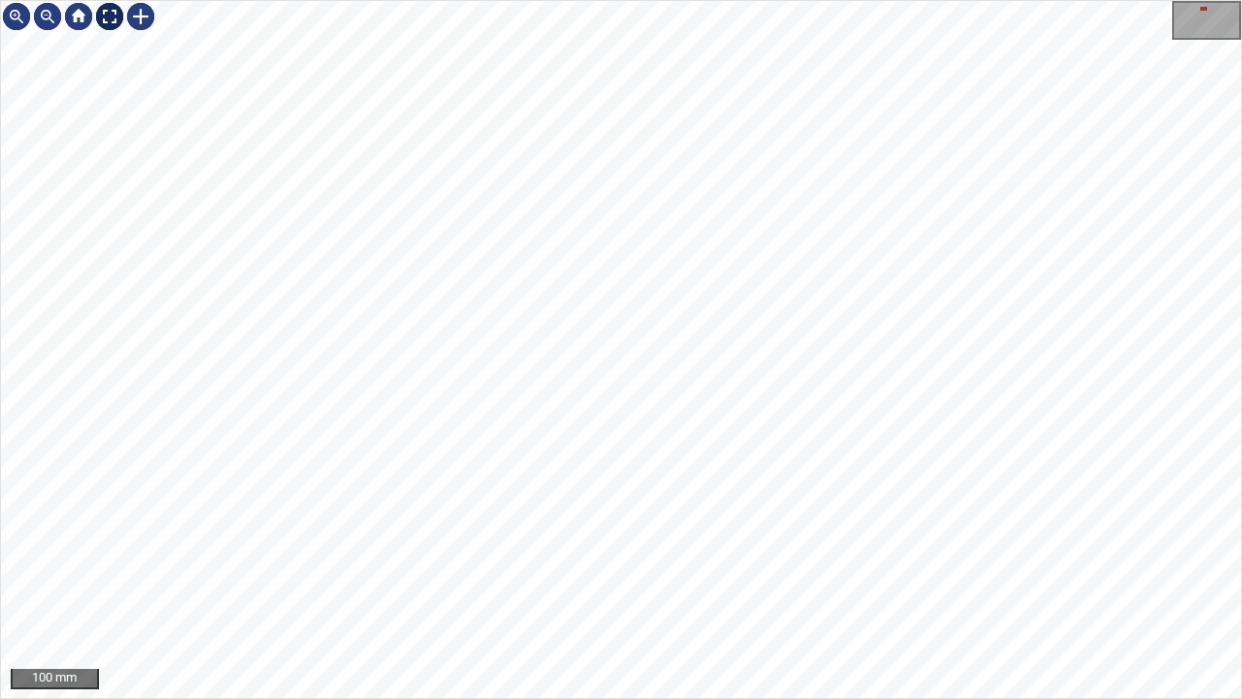
click at [106, 17] on div at bounding box center [109, 16] width 31 height 31
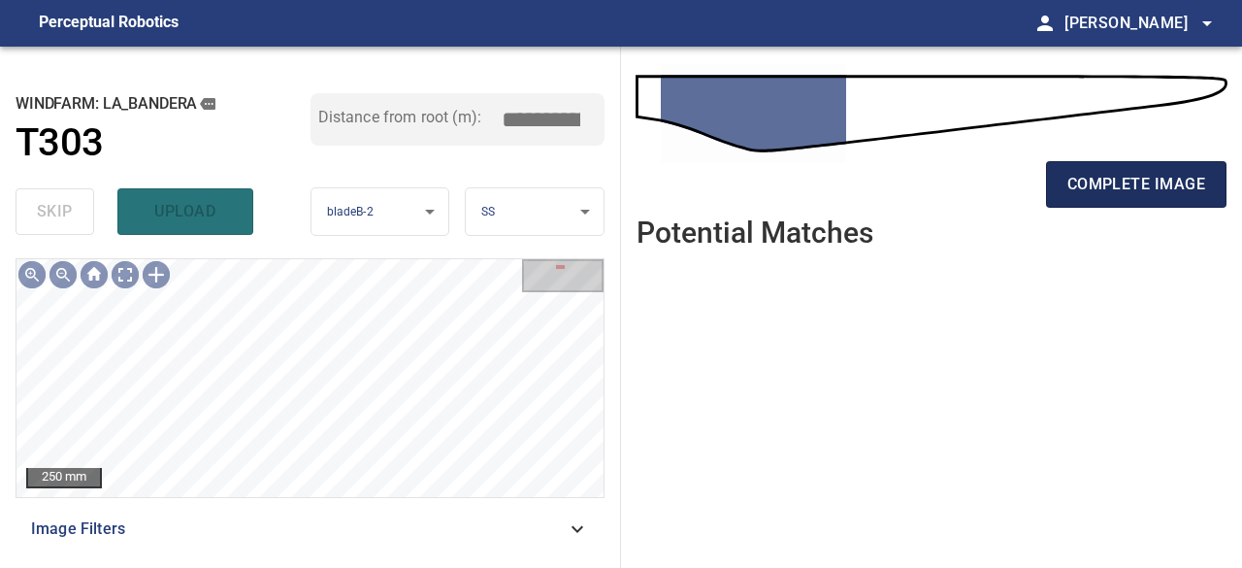
click at [1059, 194] on button "complete image" at bounding box center [1136, 184] width 181 height 47
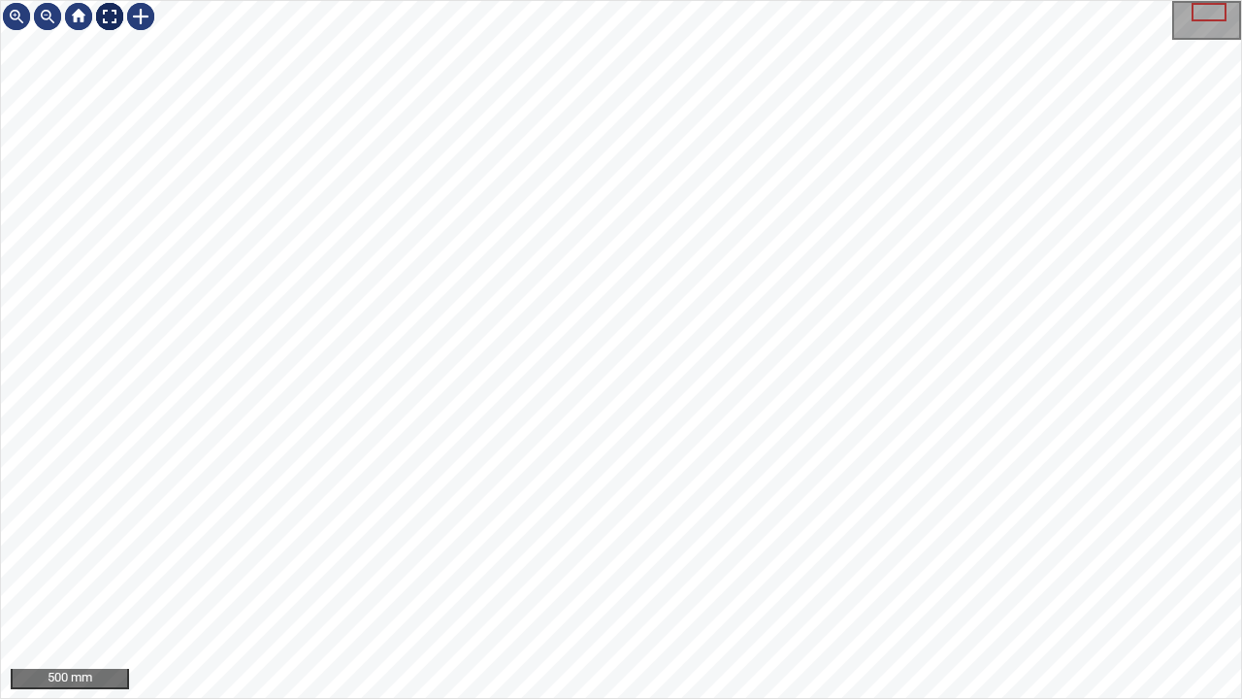
click at [115, 26] on div at bounding box center [109, 16] width 31 height 31
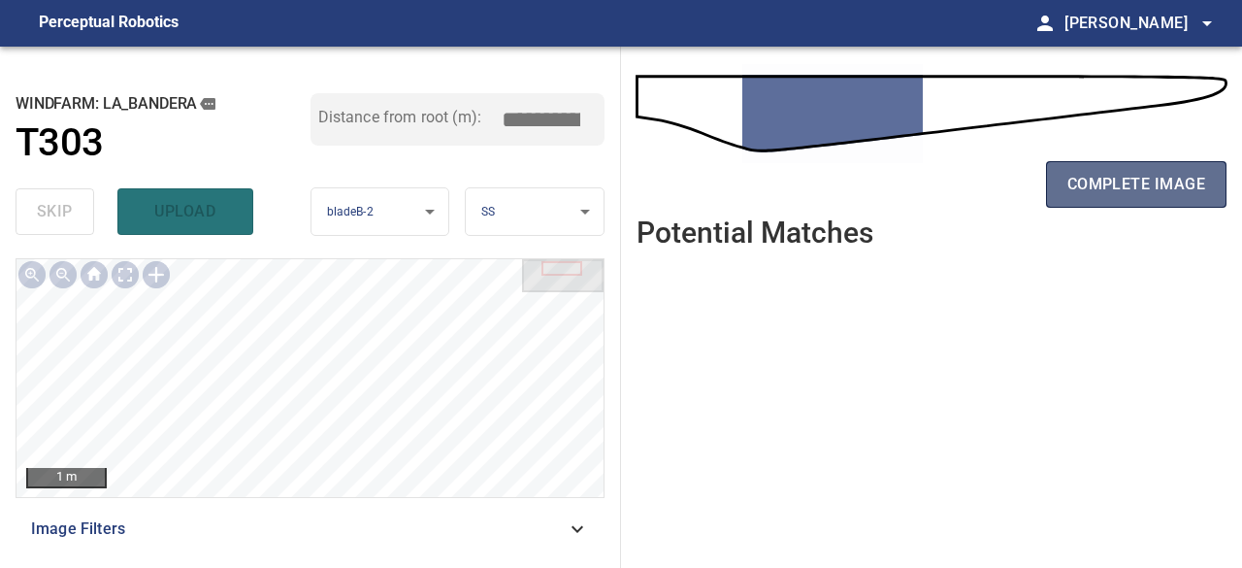
click at [1120, 193] on span "complete image" at bounding box center [1137, 184] width 138 height 27
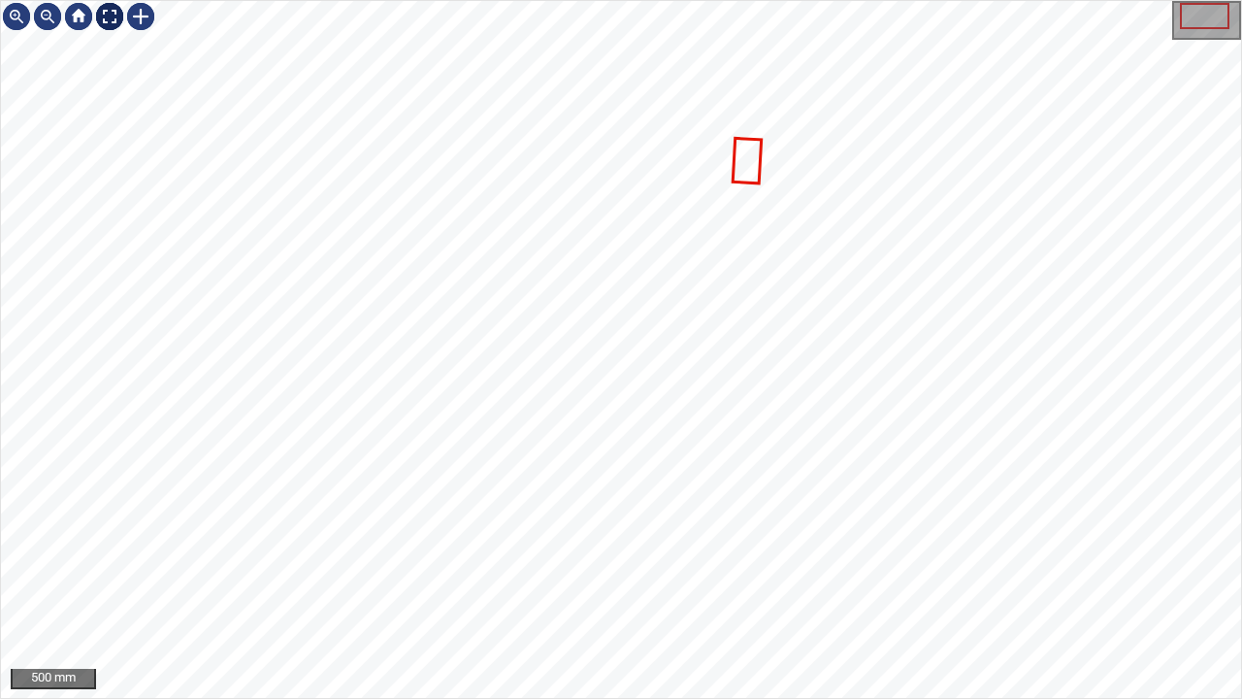
click at [111, 18] on div at bounding box center [109, 16] width 31 height 31
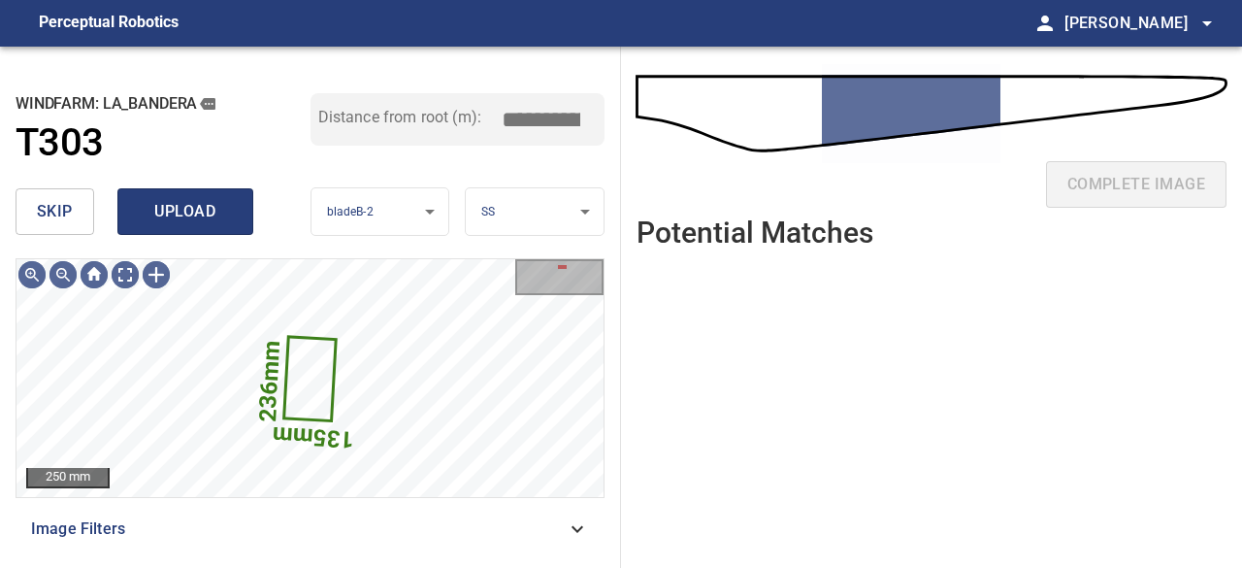
click at [162, 213] on span "upload" at bounding box center [185, 211] width 93 height 27
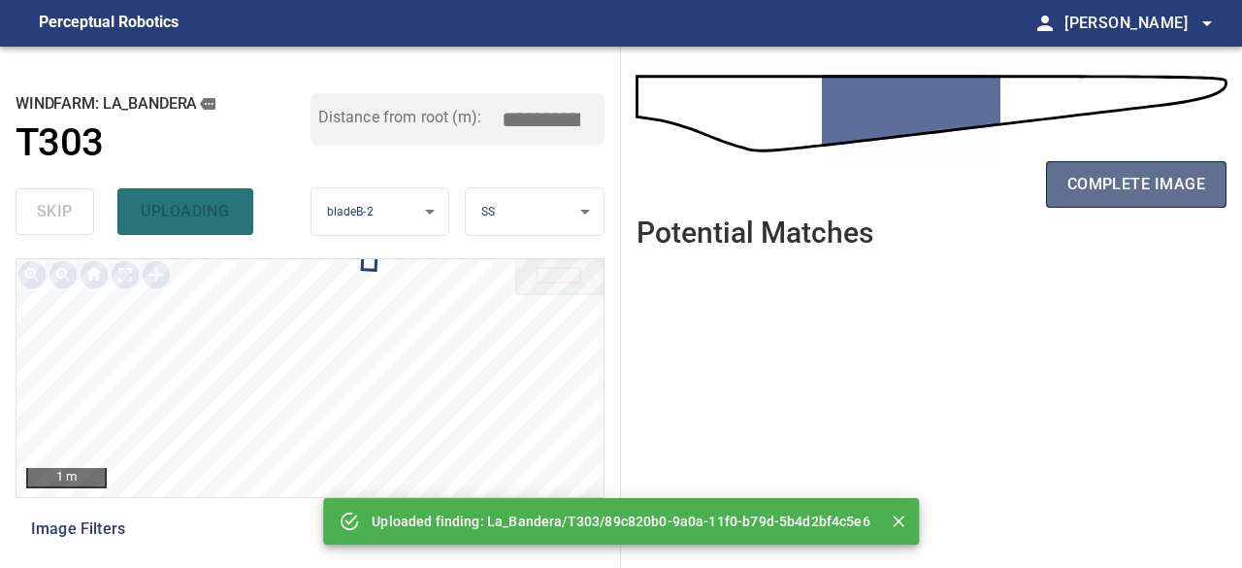
click at [1131, 192] on span "complete image" at bounding box center [1137, 184] width 138 height 27
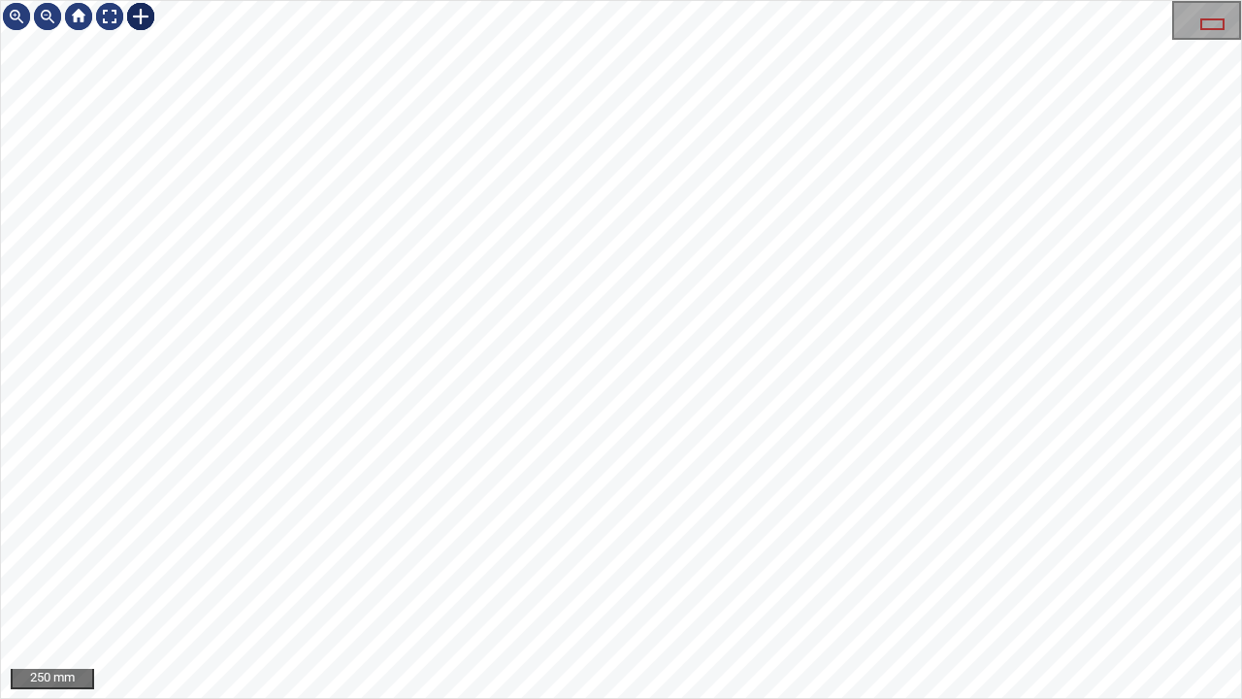
click at [145, 17] on div at bounding box center [140, 16] width 31 height 31
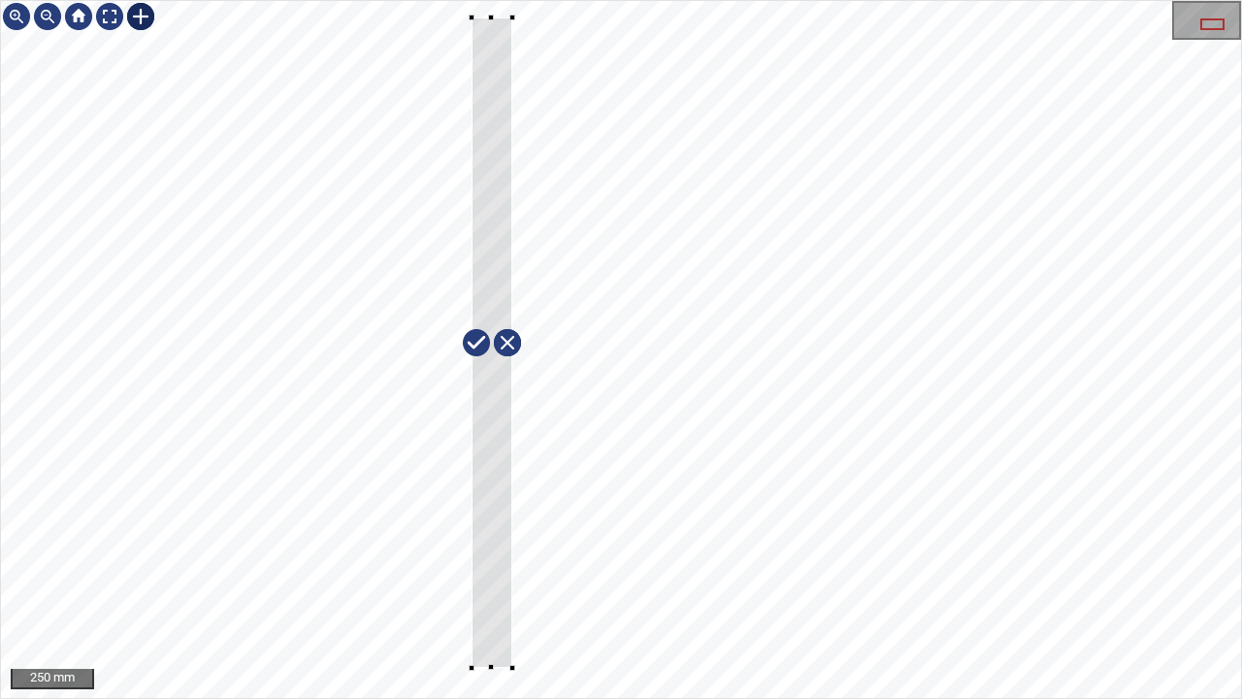
click at [512, 567] on div at bounding box center [621, 349] width 1240 height 697
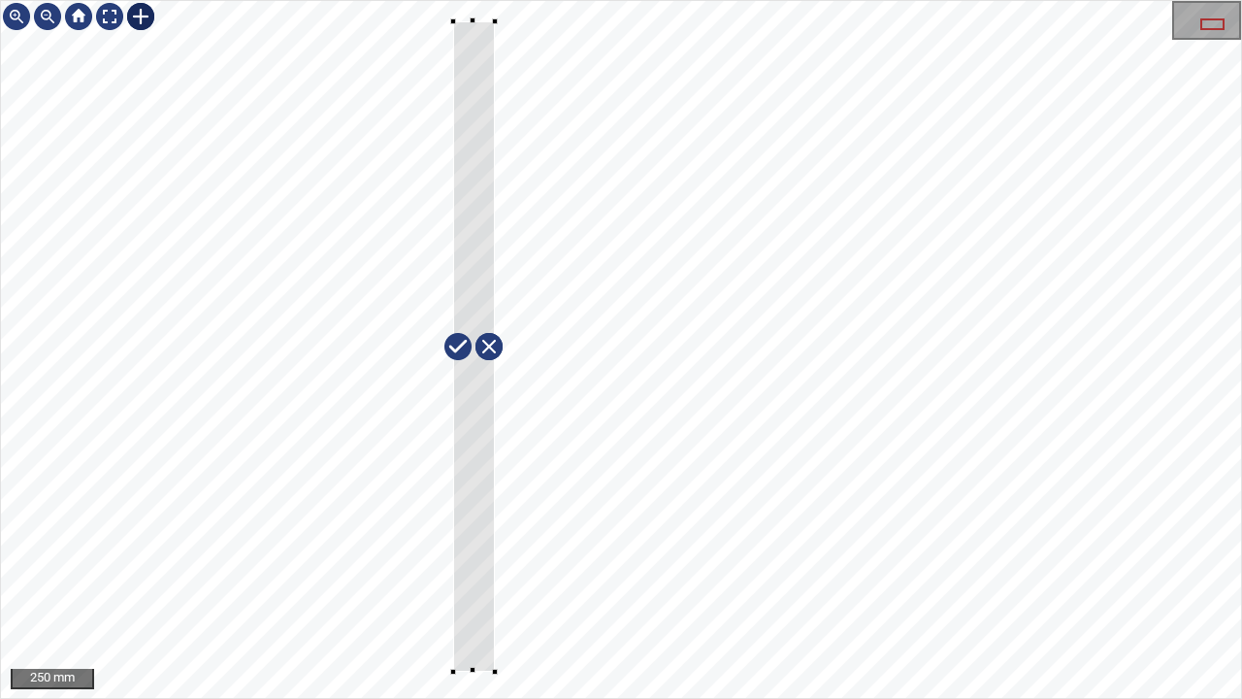
click at [468, 567] on div at bounding box center [474, 346] width 42 height 650
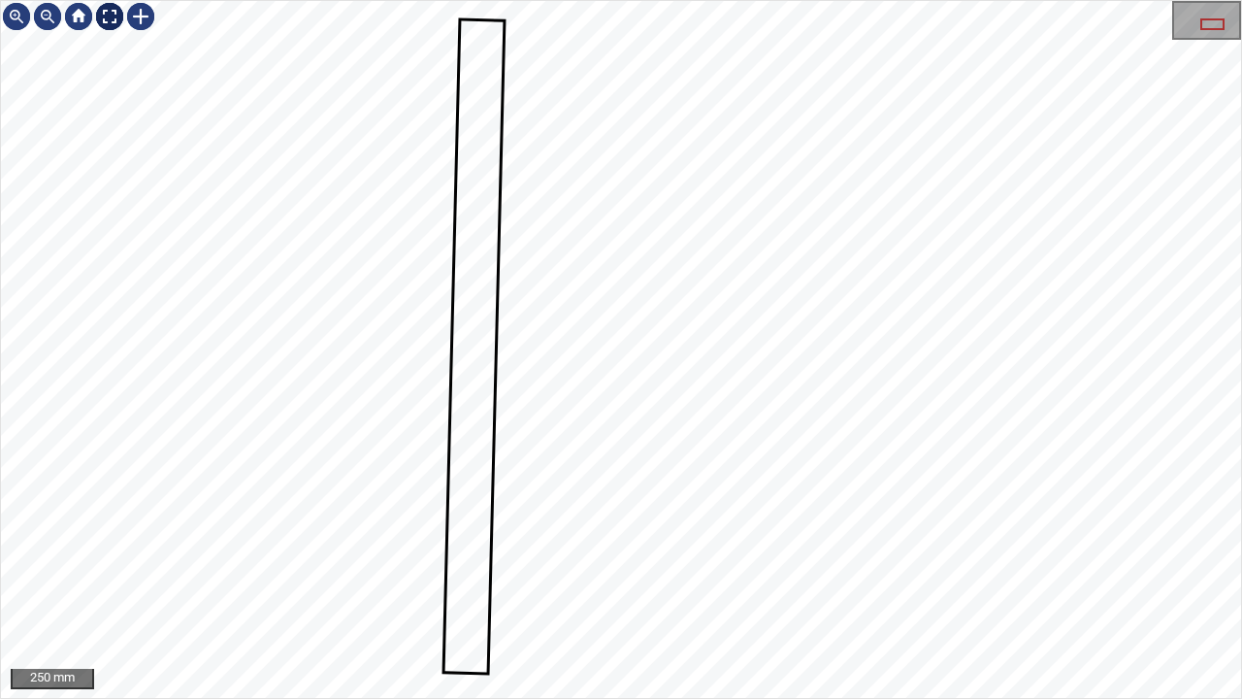
click at [106, 6] on div at bounding box center [109, 16] width 31 height 31
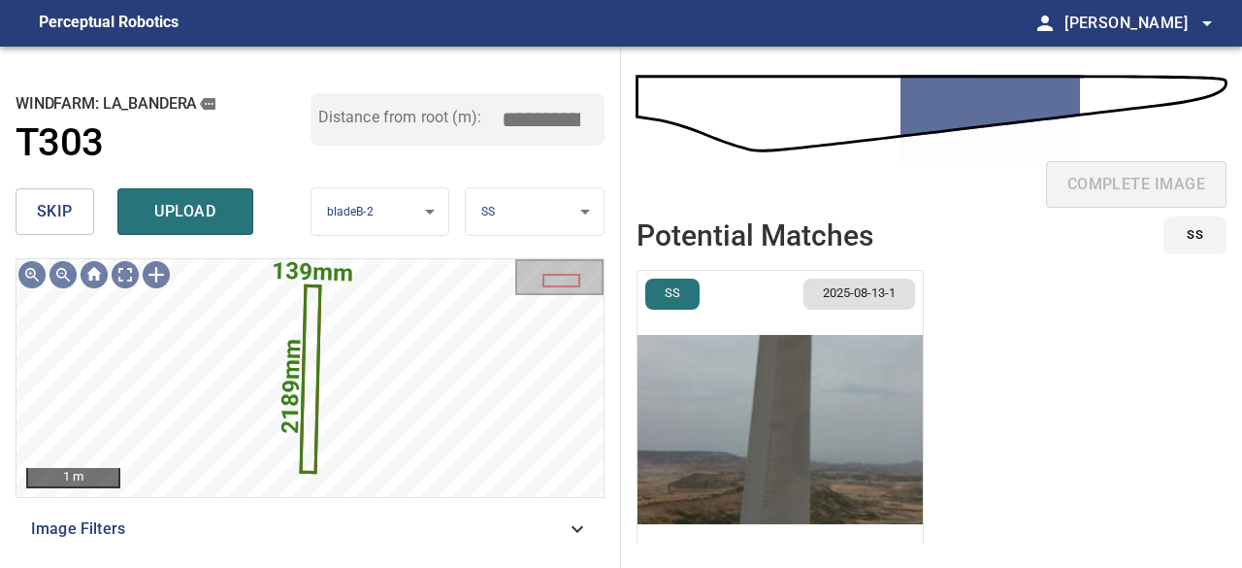
click at [804, 378] on img "button" at bounding box center [780, 429] width 285 height 317
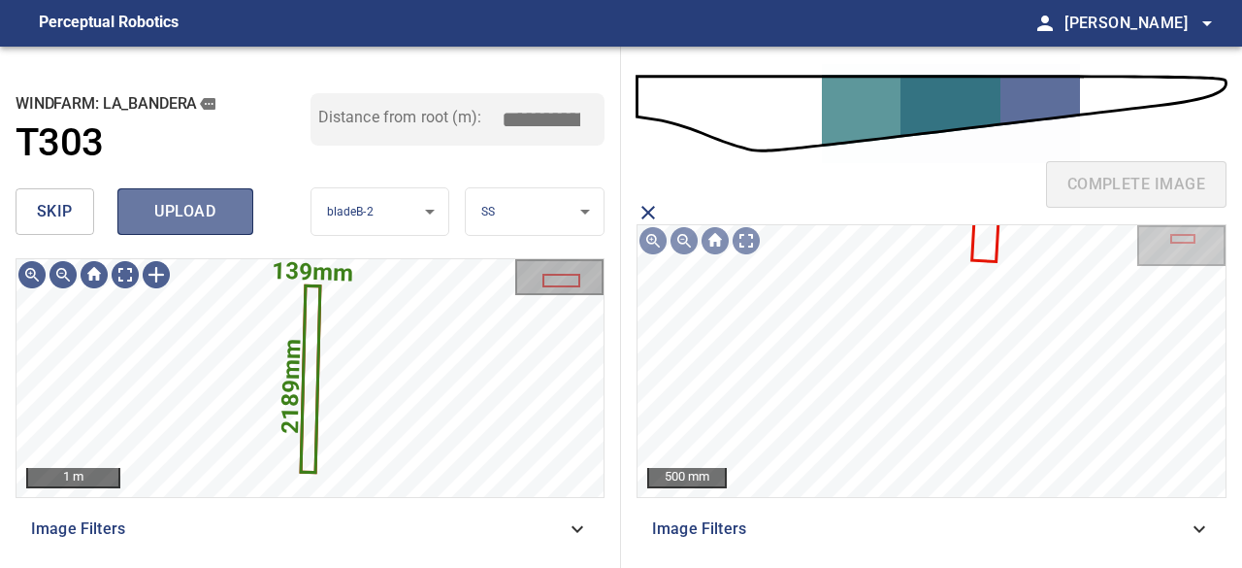
click at [214, 222] on span "upload" at bounding box center [185, 211] width 93 height 27
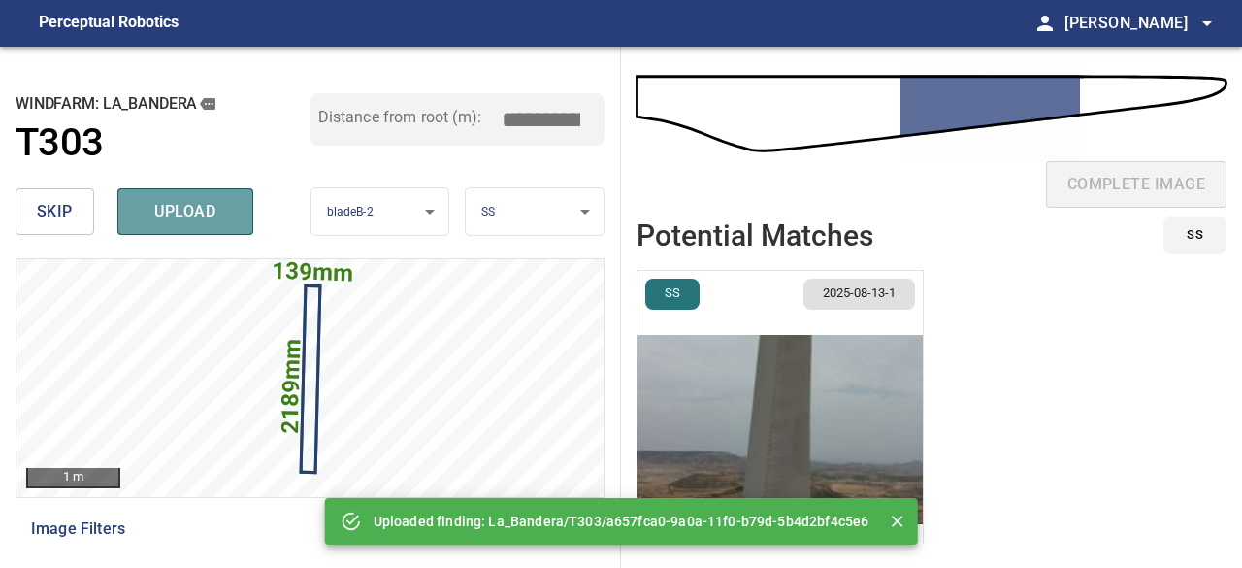
click at [216, 220] on span "upload" at bounding box center [185, 211] width 93 height 27
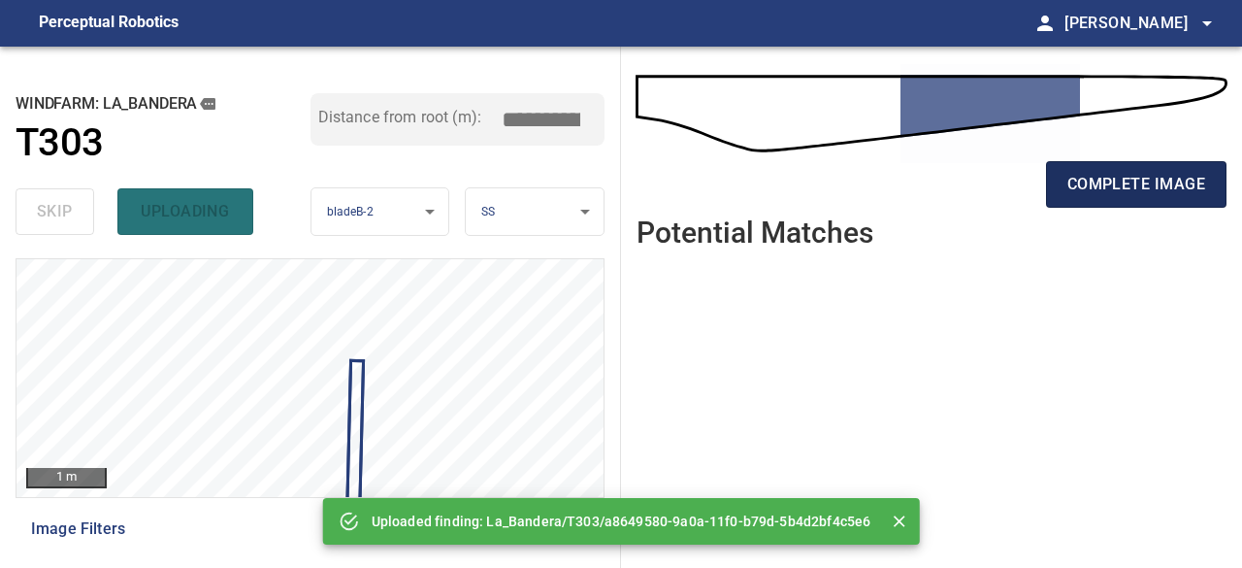
click at [1112, 174] on span "complete image" at bounding box center [1137, 184] width 138 height 27
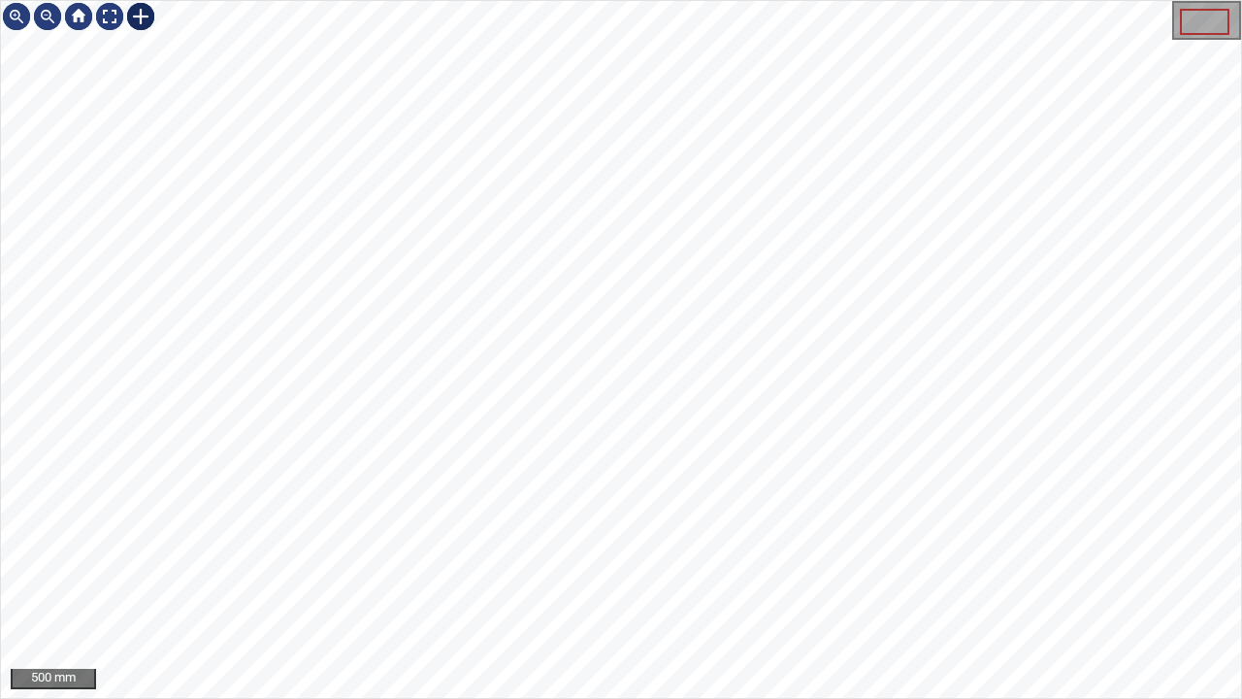
click at [146, 13] on div at bounding box center [140, 16] width 31 height 31
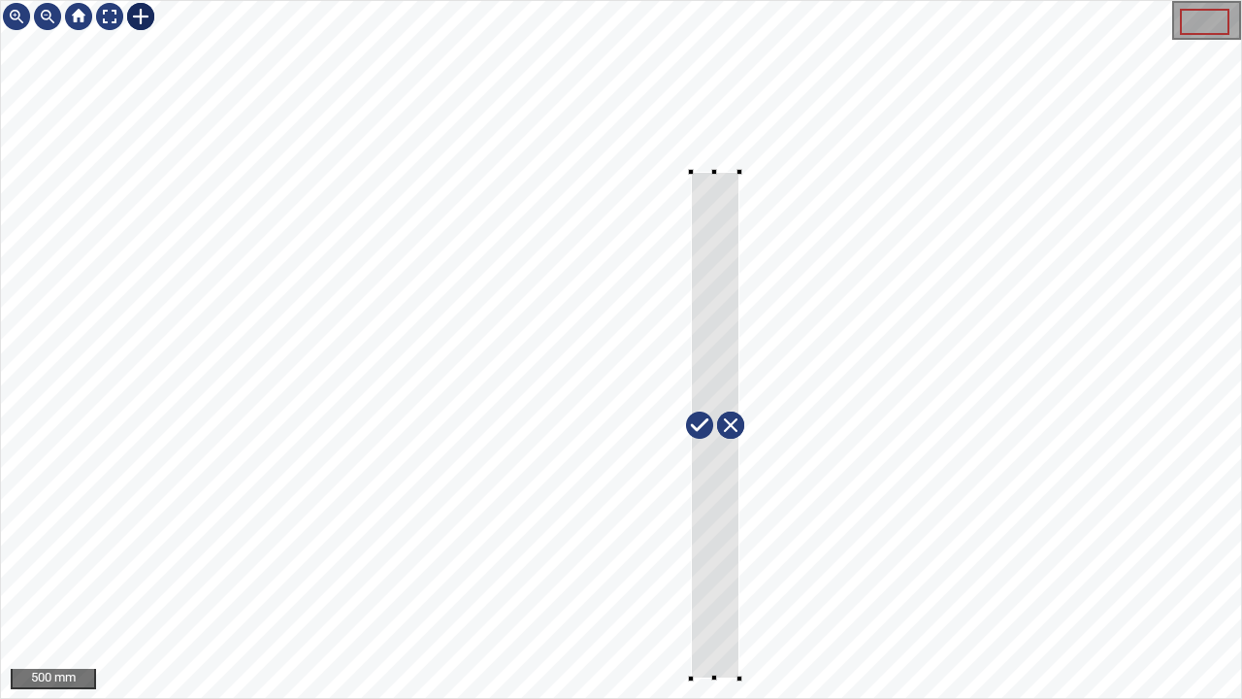
click at [739, 567] on div at bounding box center [621, 349] width 1240 height 697
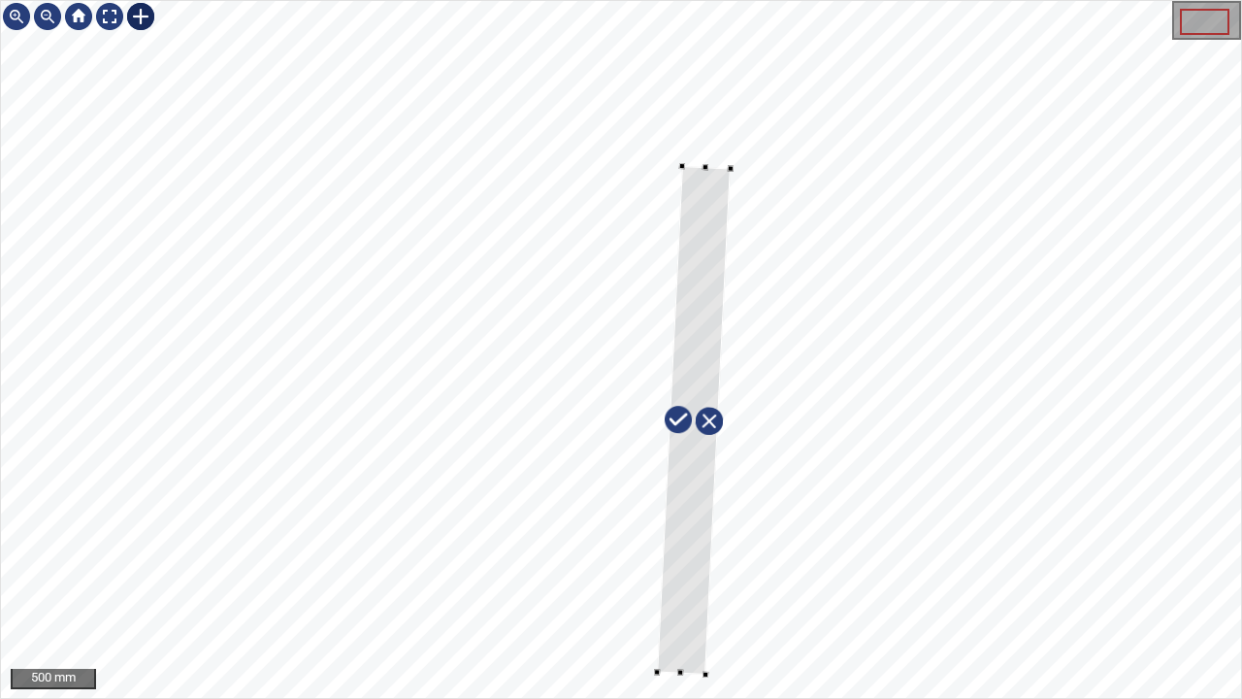
click at [693, 567] on div at bounding box center [694, 420] width 74 height 509
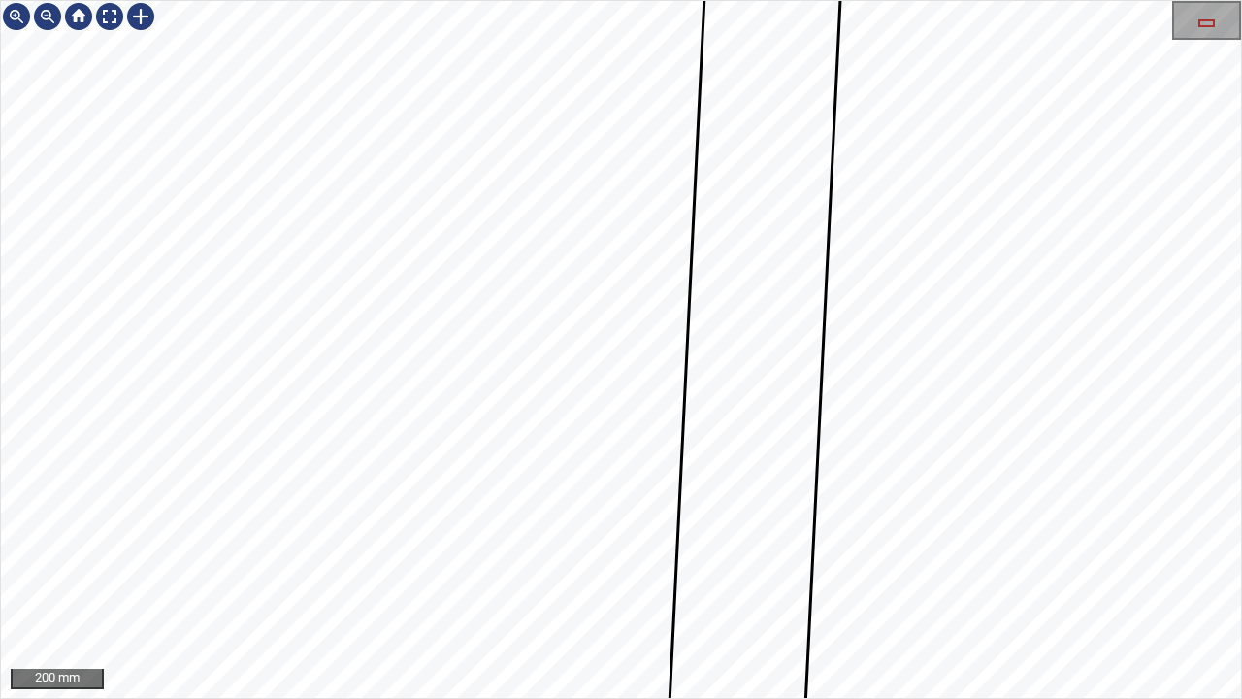
click at [478, 0] on div "200 mm" at bounding box center [621, 349] width 1242 height 699
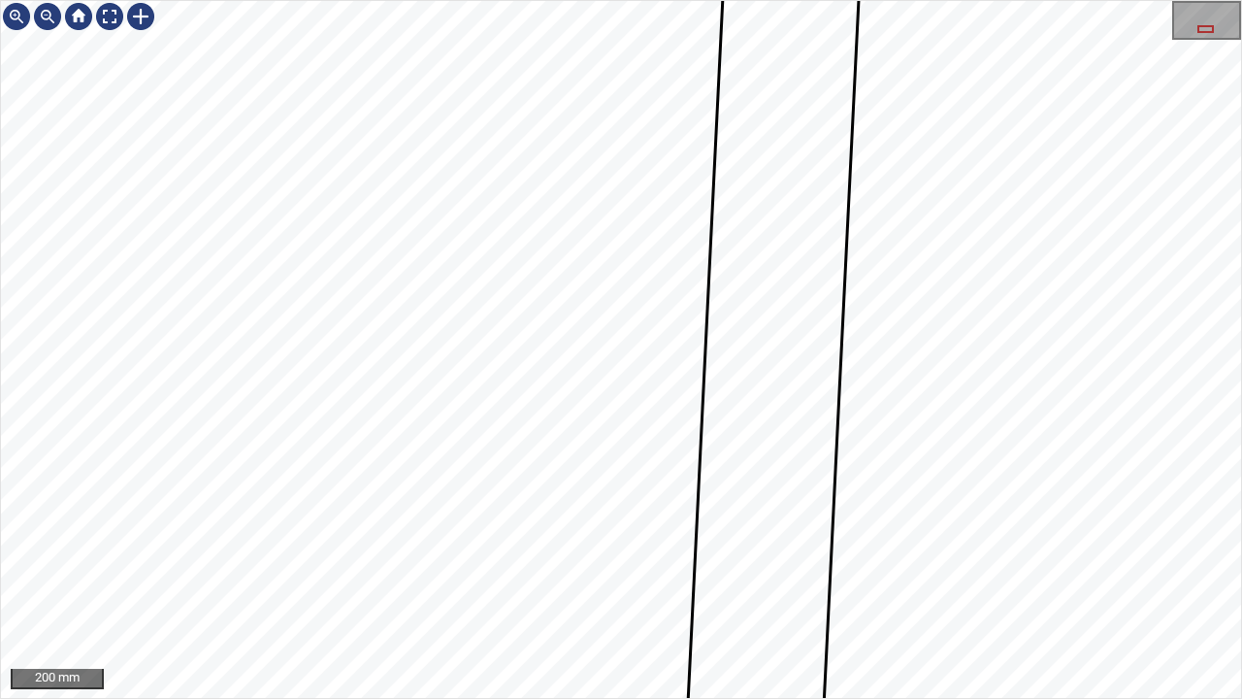
click at [509, 0] on div "200 mm" at bounding box center [621, 349] width 1242 height 699
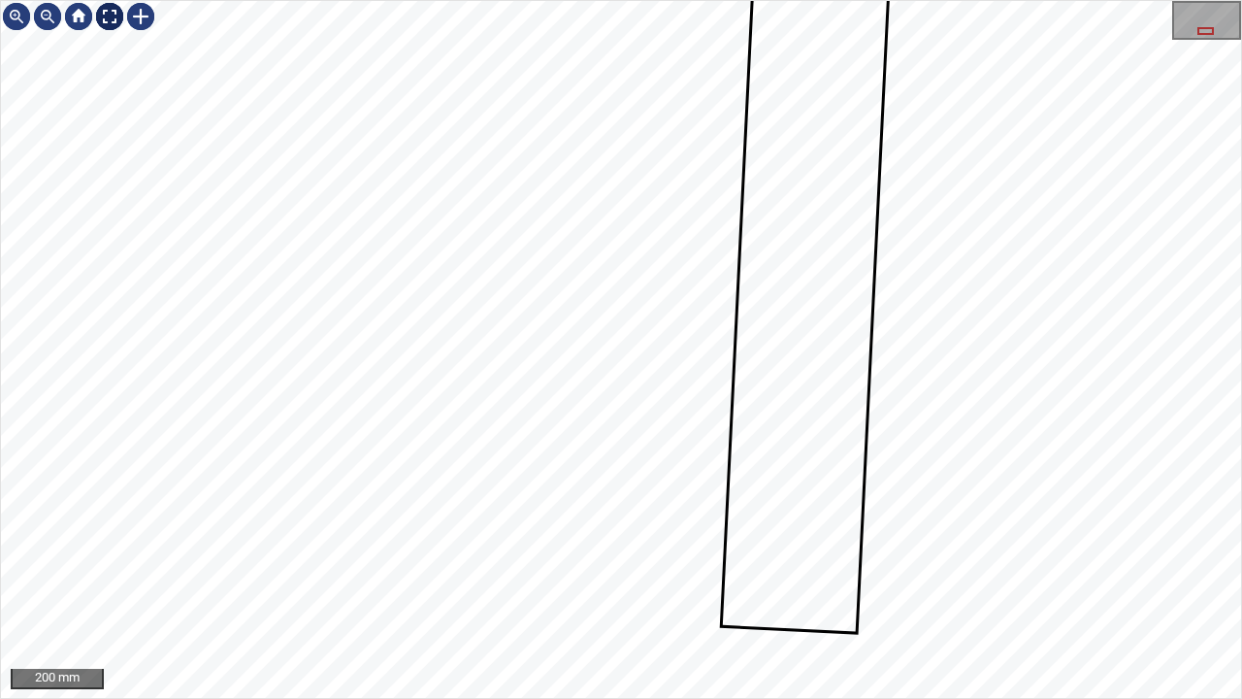
click at [105, 13] on div at bounding box center [109, 16] width 31 height 31
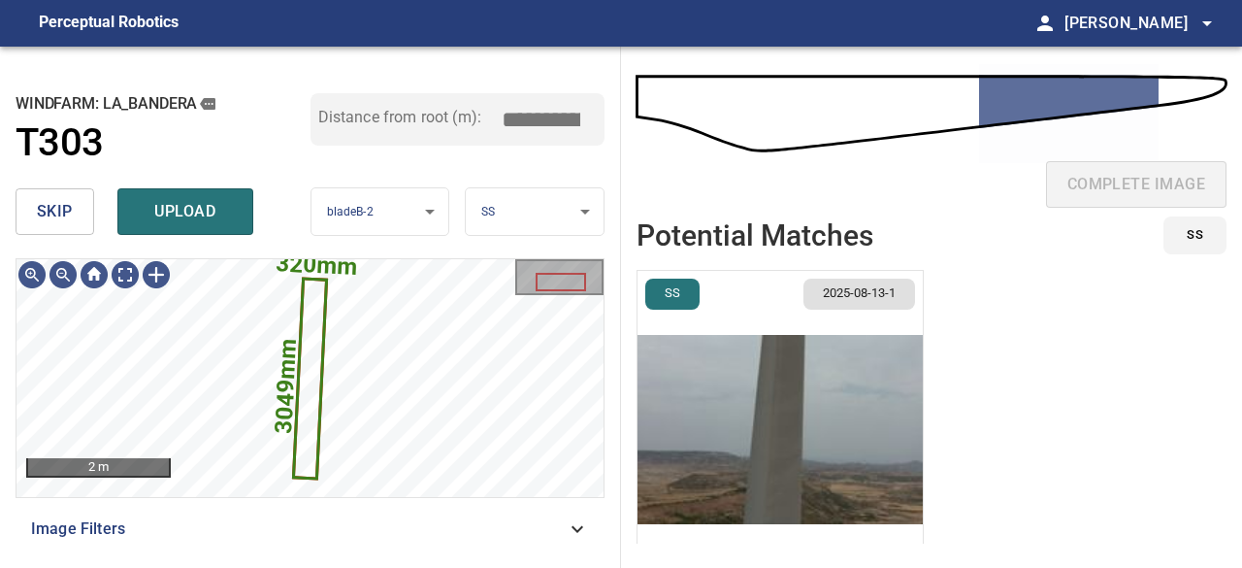
click at [693, 434] on img "button" at bounding box center [780, 429] width 285 height 317
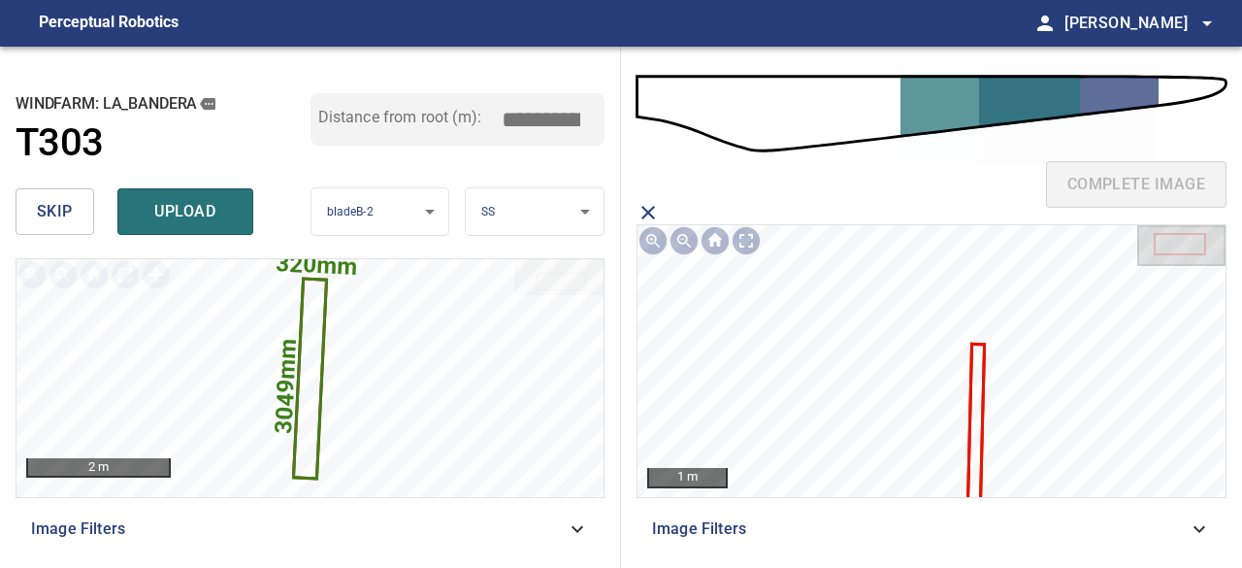
click at [975, 416] on icon at bounding box center [977, 423] width 14 height 157
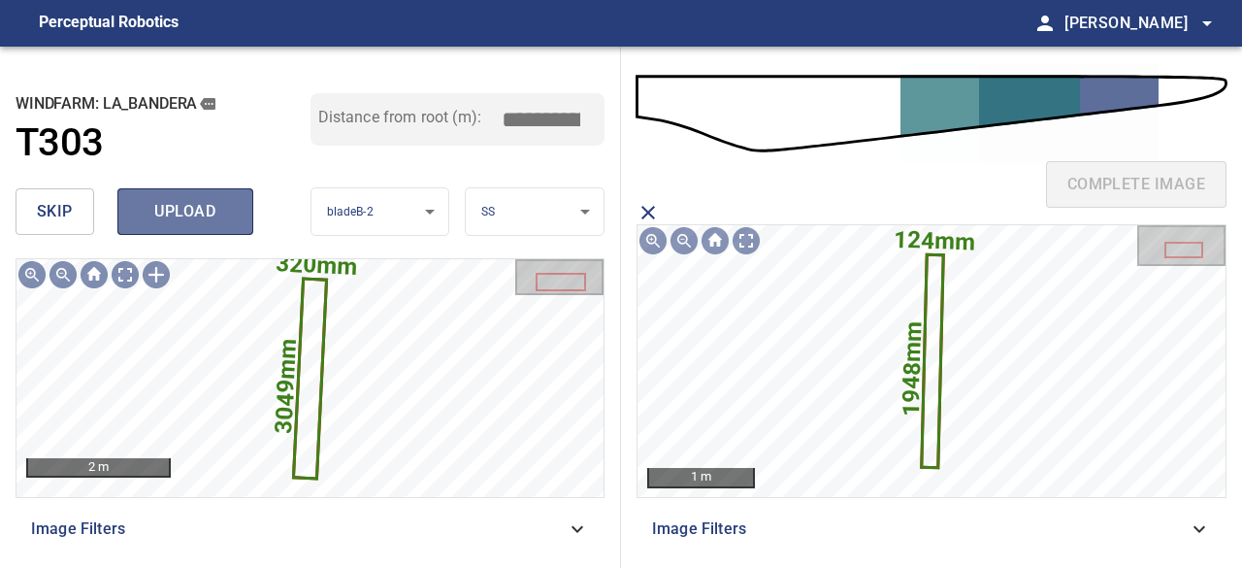
click at [202, 208] on span "upload" at bounding box center [185, 211] width 93 height 27
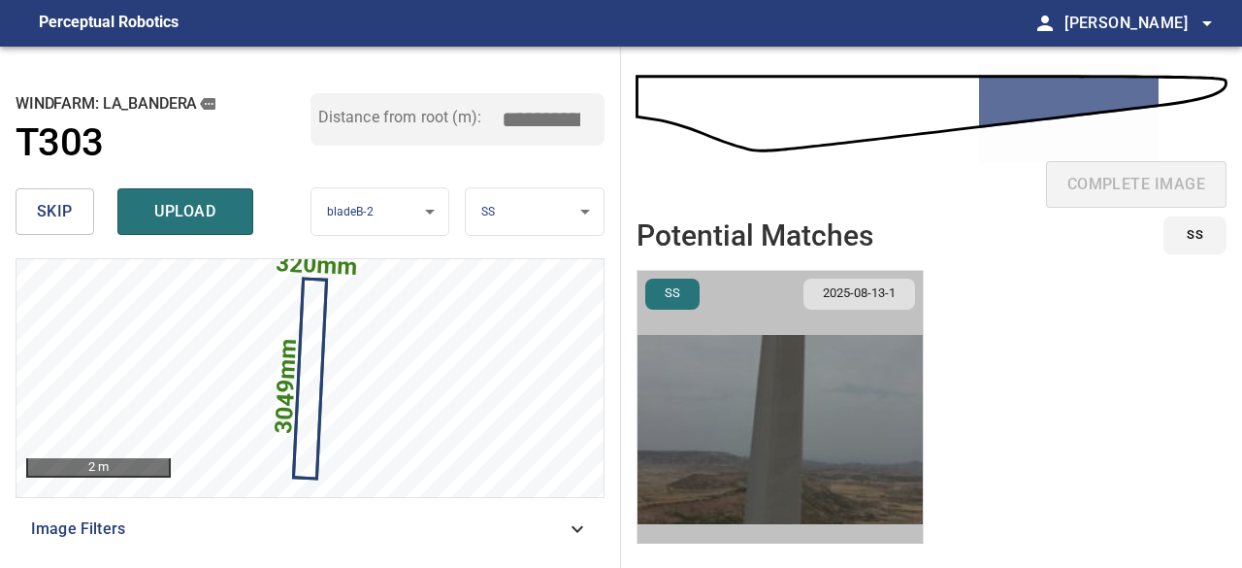
click at [867, 416] on img "button" at bounding box center [780, 429] width 285 height 317
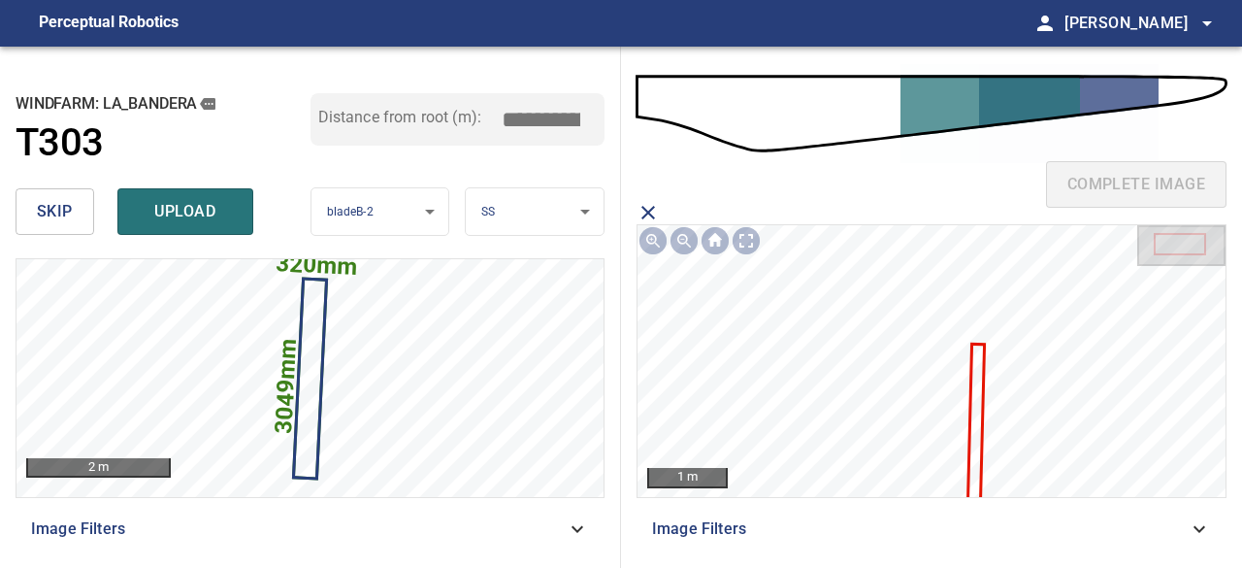
click at [974, 422] on icon at bounding box center [977, 423] width 14 height 157
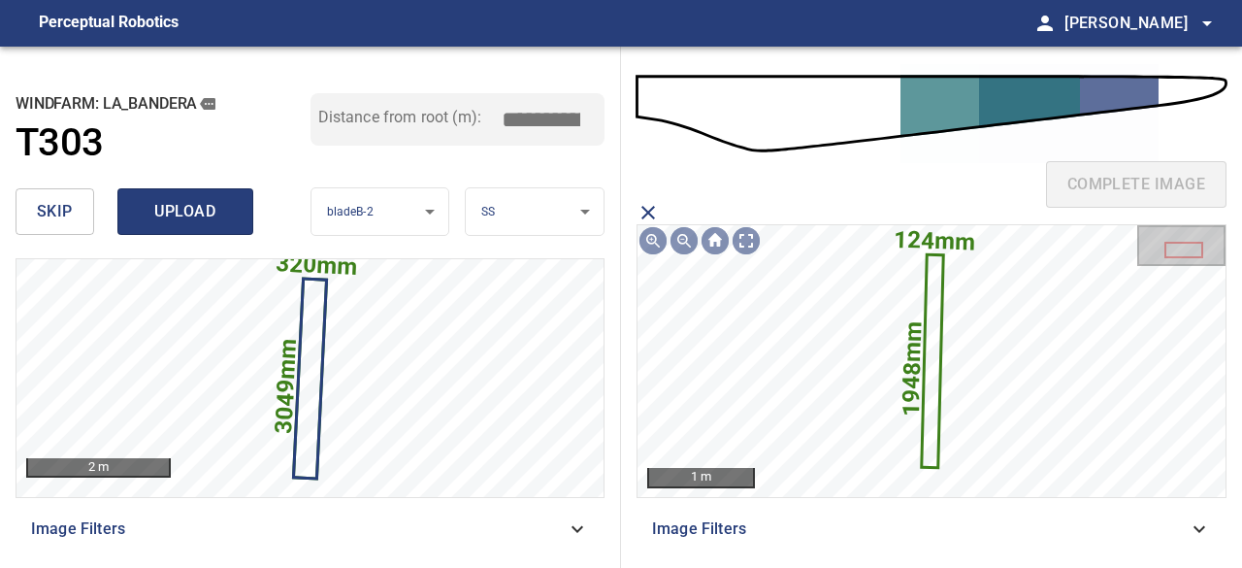
click at [201, 215] on span "upload" at bounding box center [185, 211] width 93 height 27
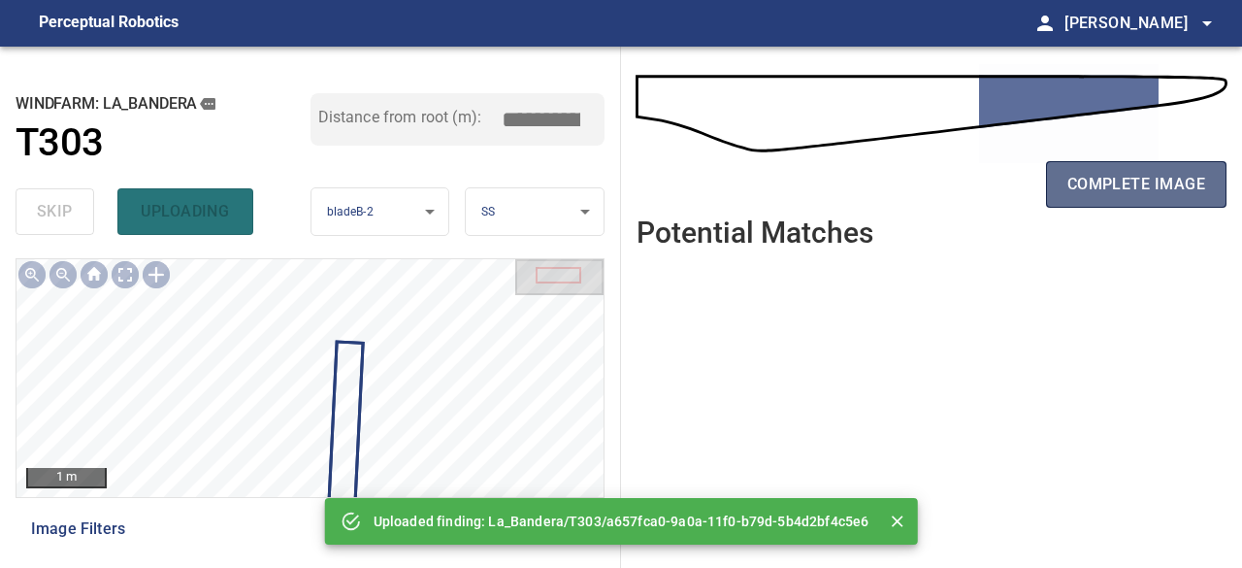
click at [1137, 177] on span "complete image" at bounding box center [1137, 184] width 138 height 27
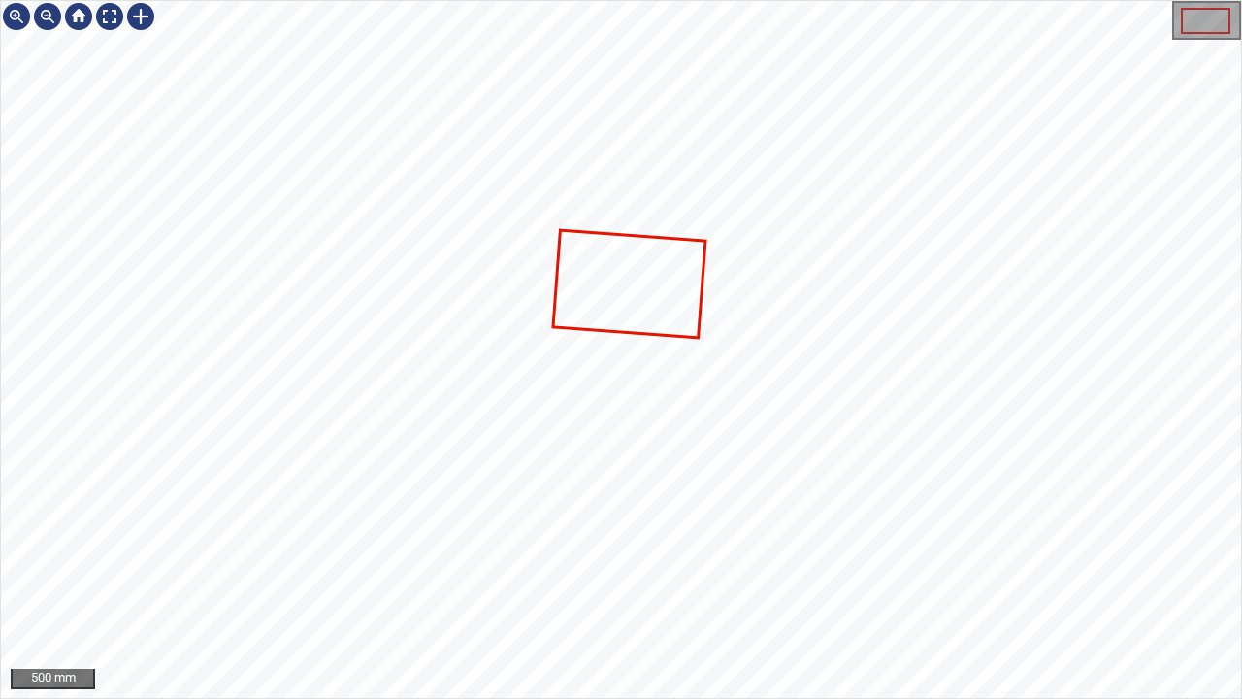
click at [562, 262] on div at bounding box center [621, 349] width 1240 height 697
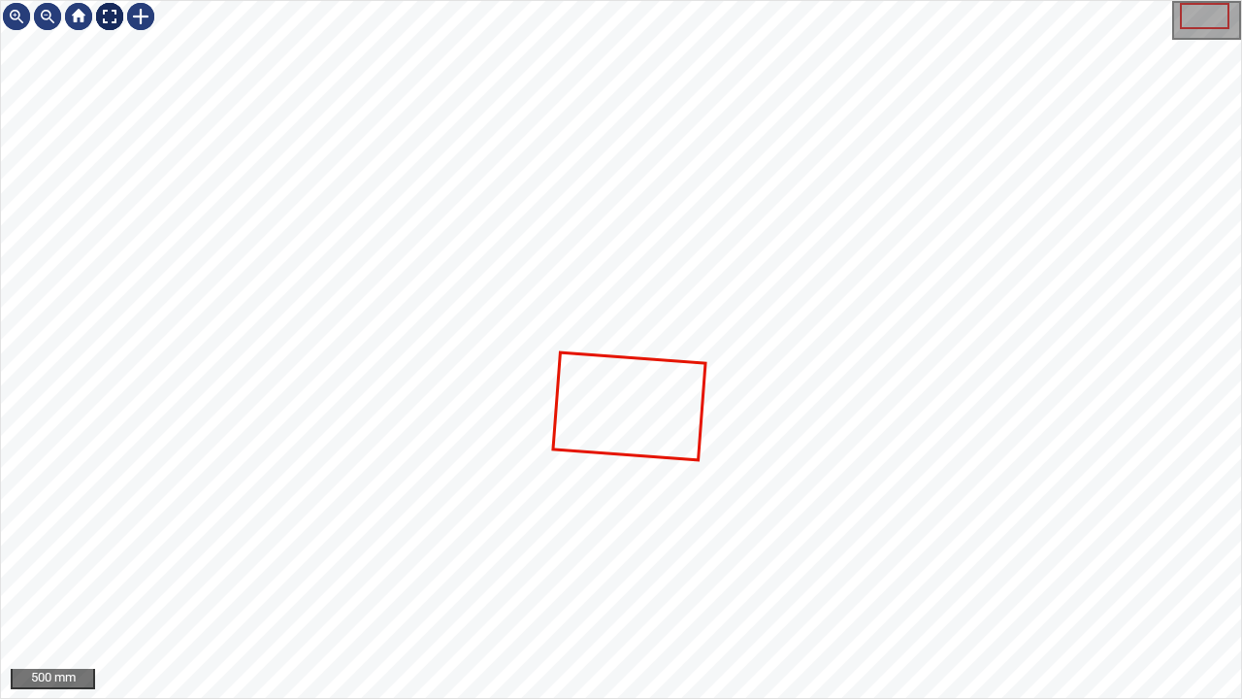
click at [111, 16] on div at bounding box center [109, 16] width 31 height 31
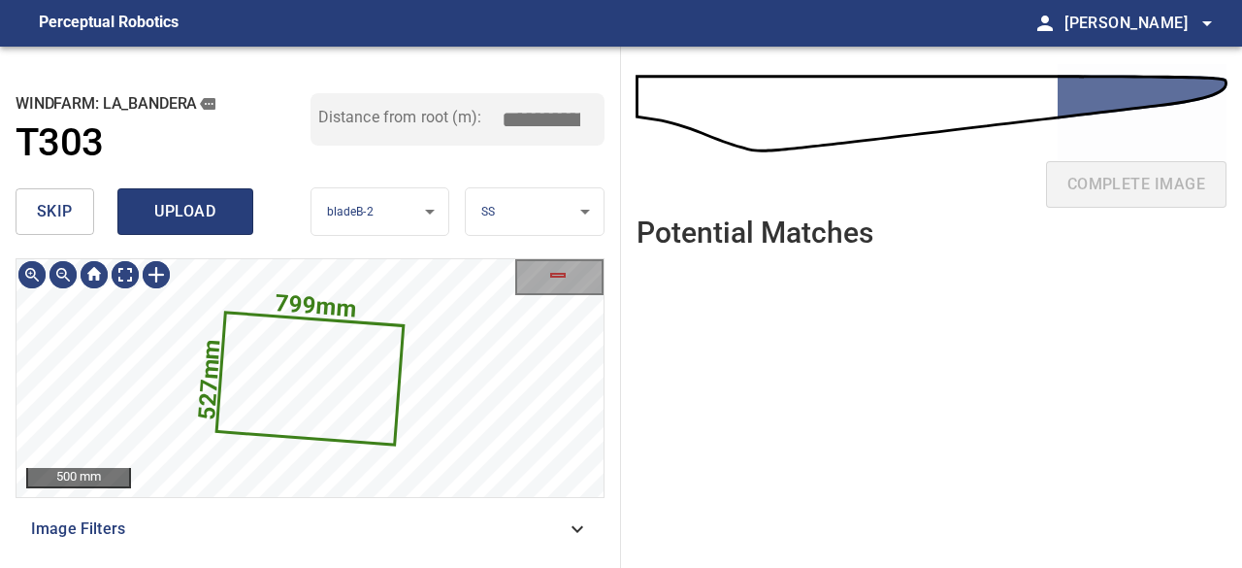
click at [194, 207] on span "upload" at bounding box center [185, 211] width 93 height 27
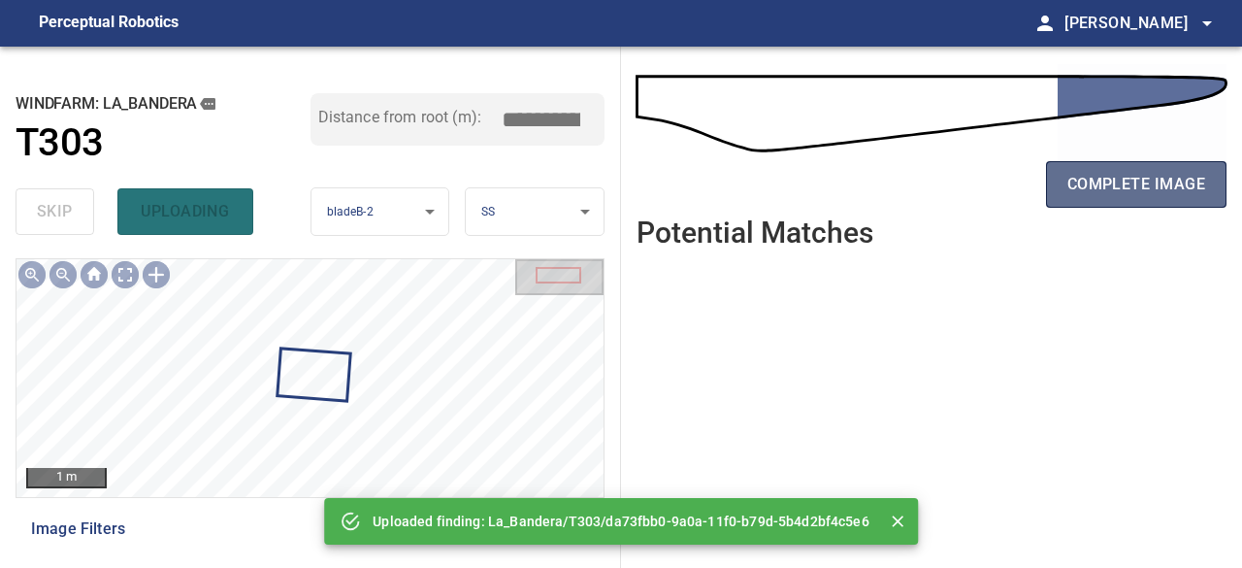
click at [1173, 183] on span "complete image" at bounding box center [1137, 184] width 138 height 27
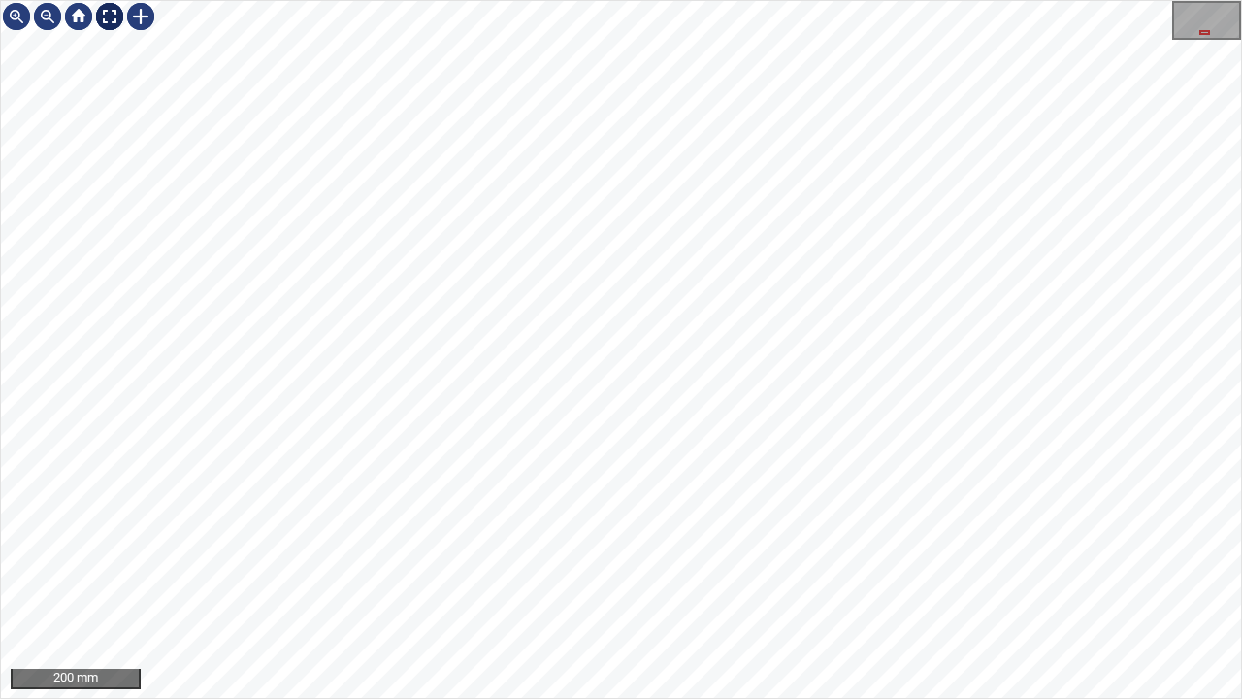
click at [111, 13] on div at bounding box center [109, 16] width 31 height 31
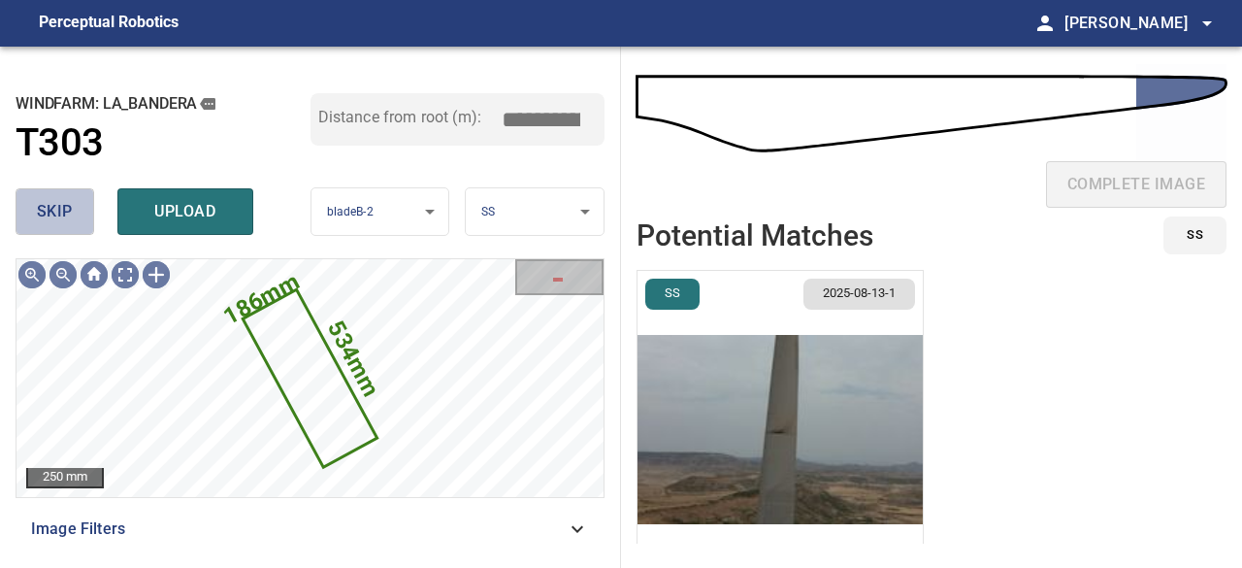
click at [34, 201] on button "skip" at bounding box center [55, 211] width 79 height 47
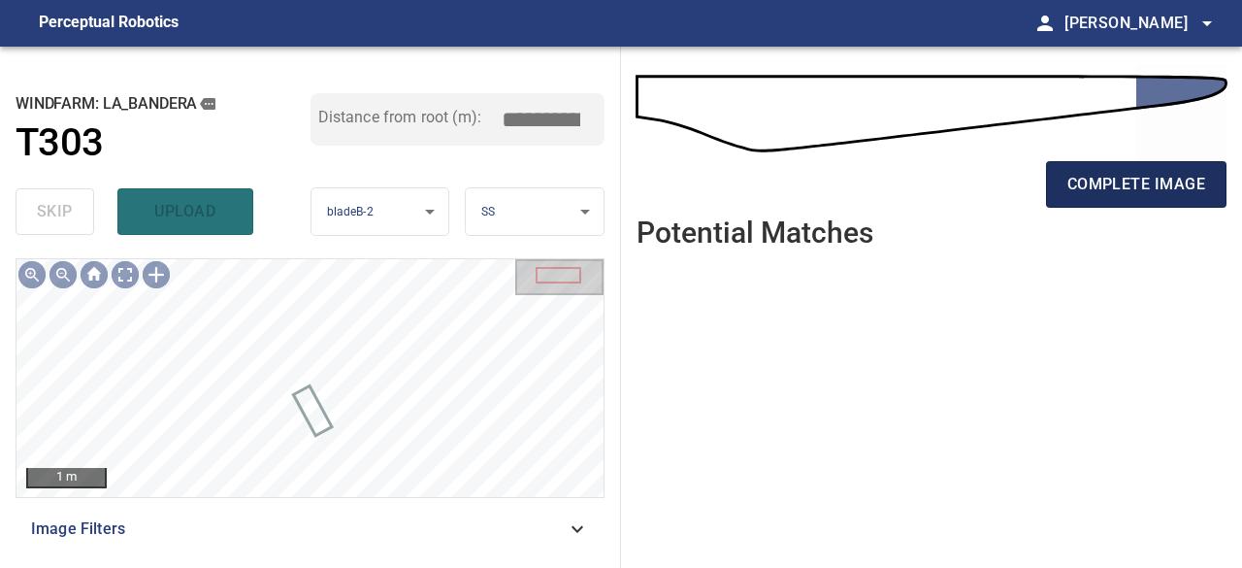
click at [1160, 176] on span "complete image" at bounding box center [1137, 184] width 138 height 27
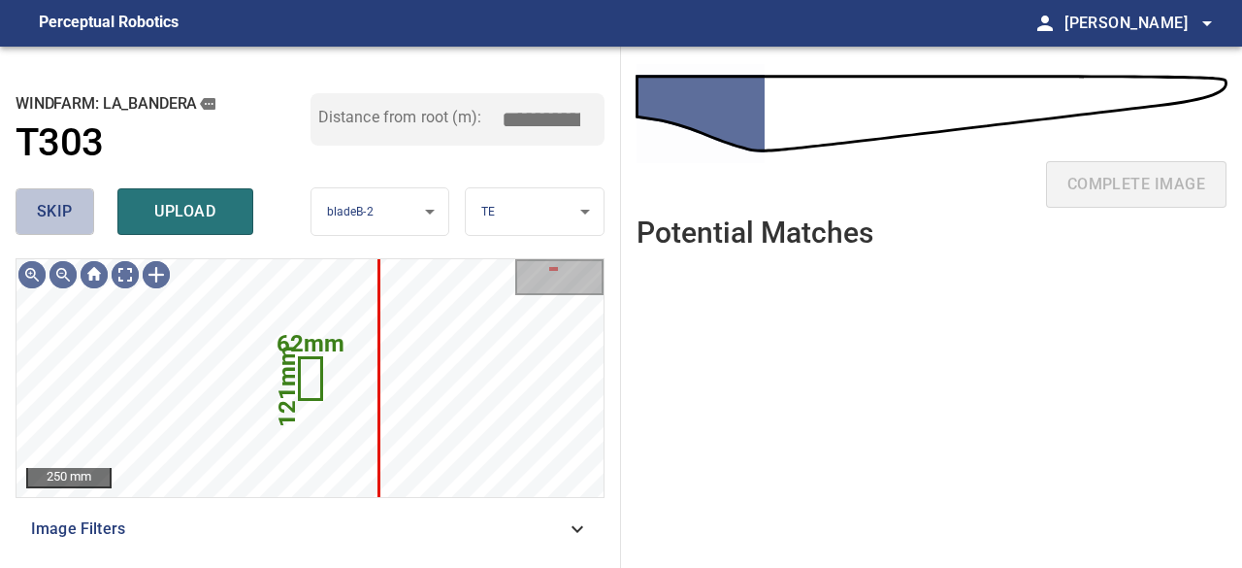
click at [50, 215] on span "skip" at bounding box center [55, 211] width 36 height 27
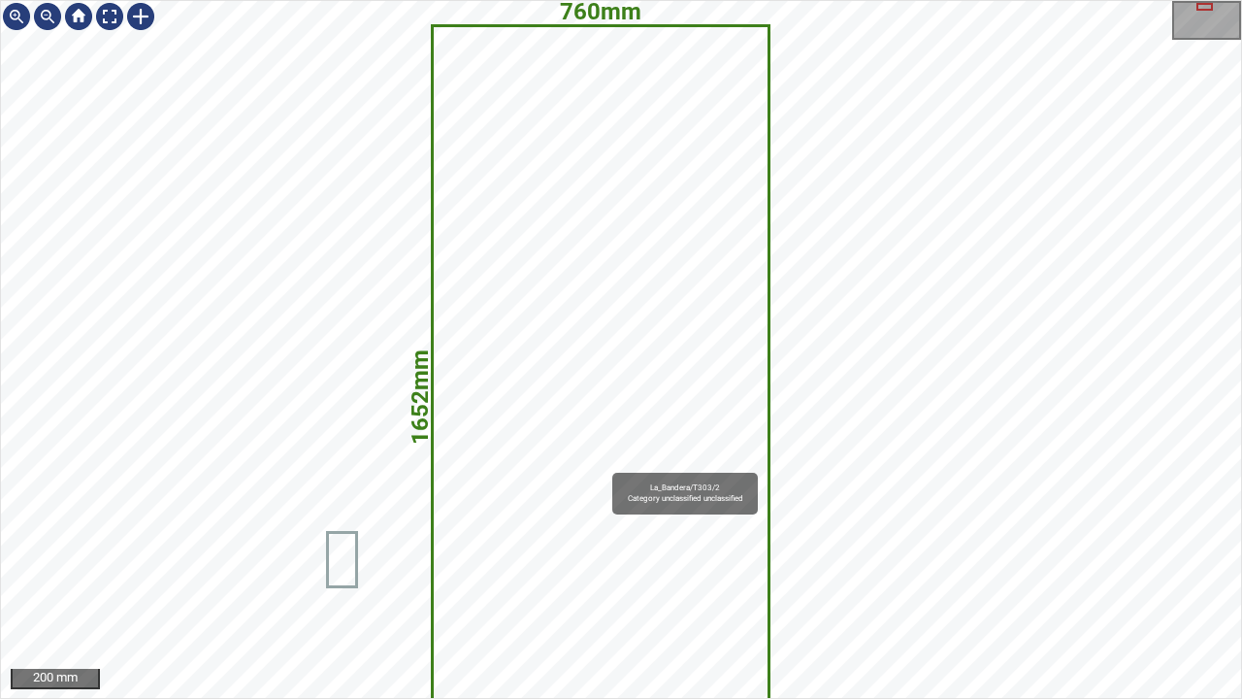
click at [603, 452] on icon at bounding box center [601, 389] width 334 height 725
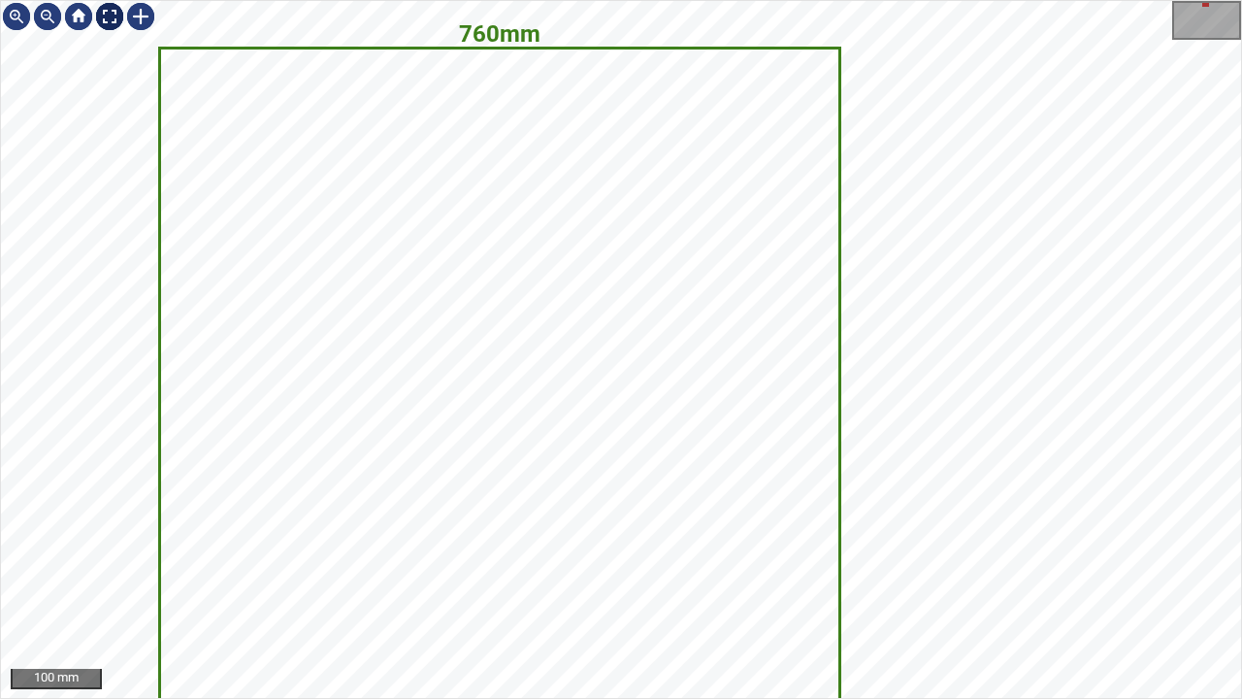
click at [109, 17] on div at bounding box center [109, 16] width 31 height 31
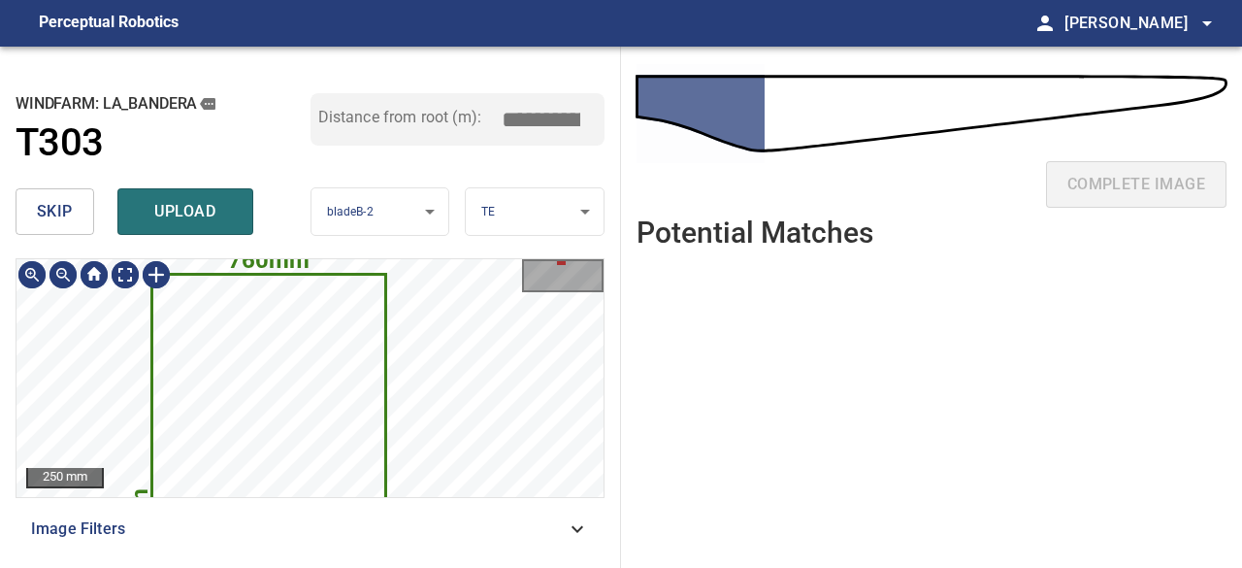
click at [301, 346] on icon at bounding box center [269, 528] width 232 height 504
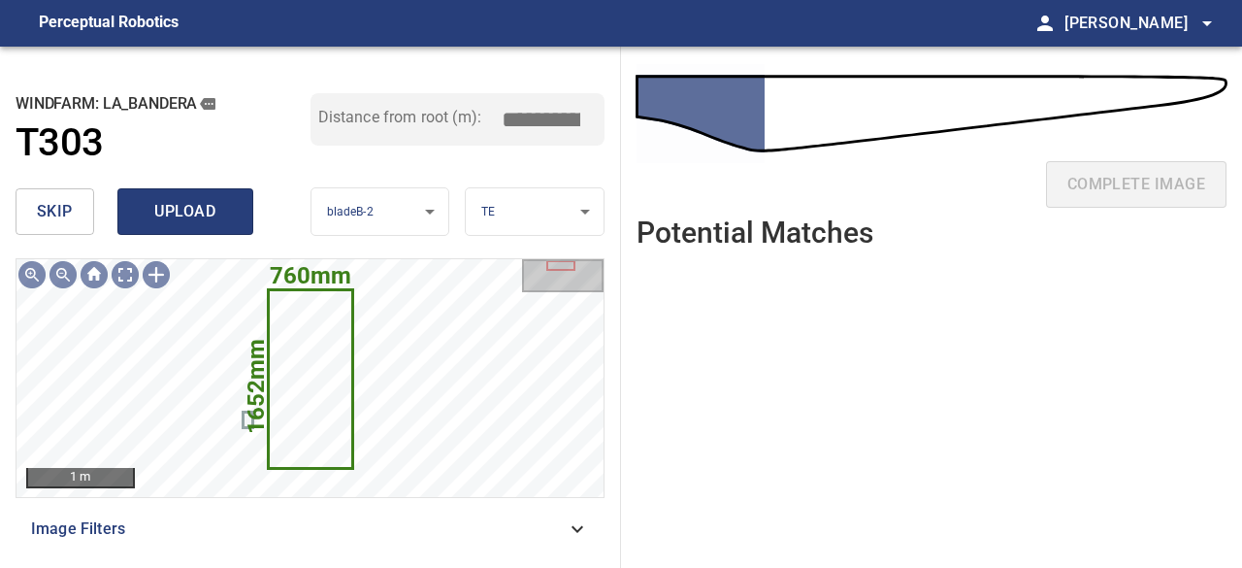
click at [200, 218] on span "upload" at bounding box center [185, 211] width 93 height 27
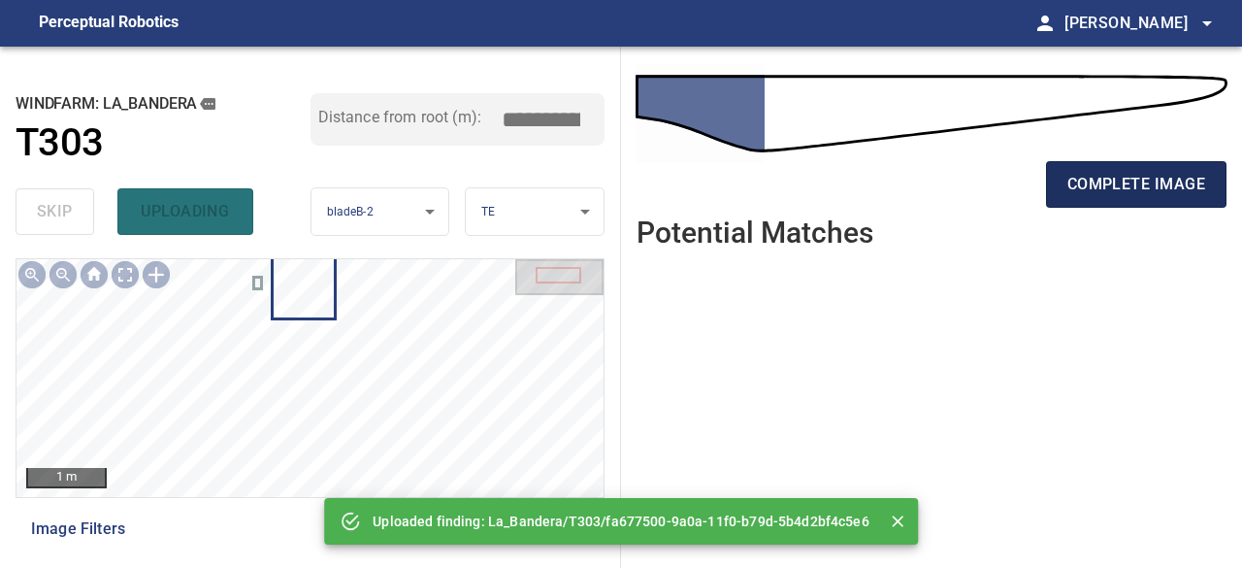
click at [1114, 187] on span "complete image" at bounding box center [1137, 184] width 138 height 27
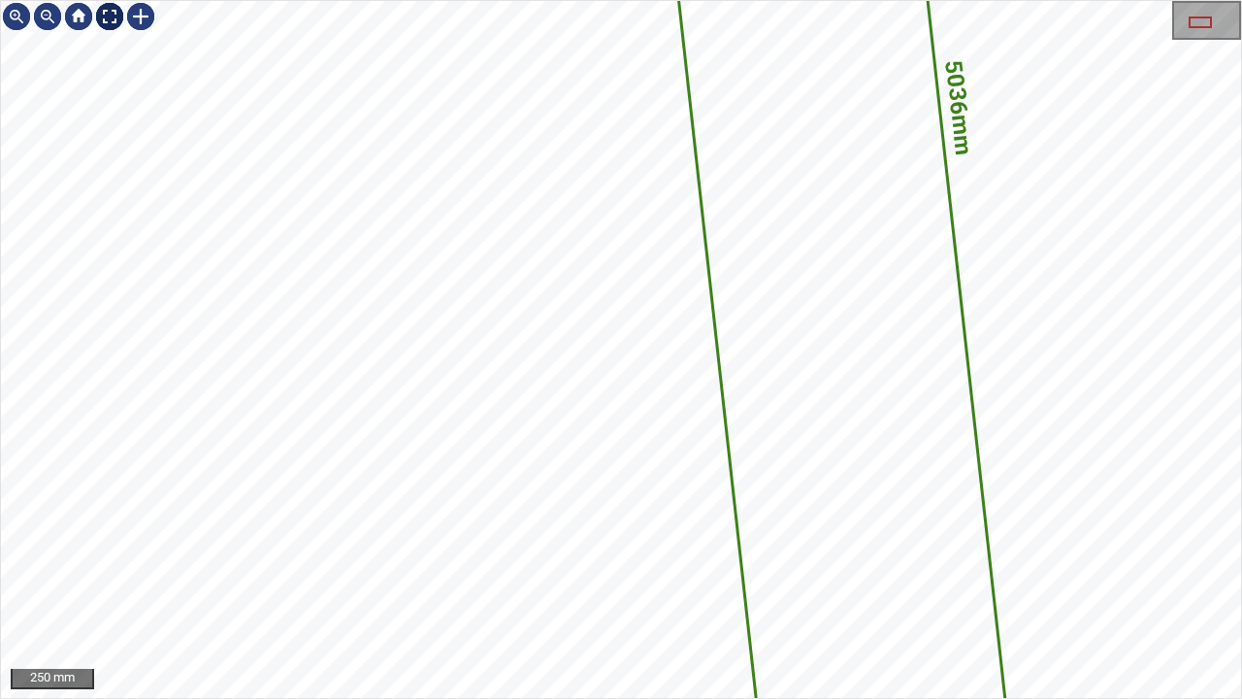
click at [113, 16] on div at bounding box center [109, 16] width 31 height 31
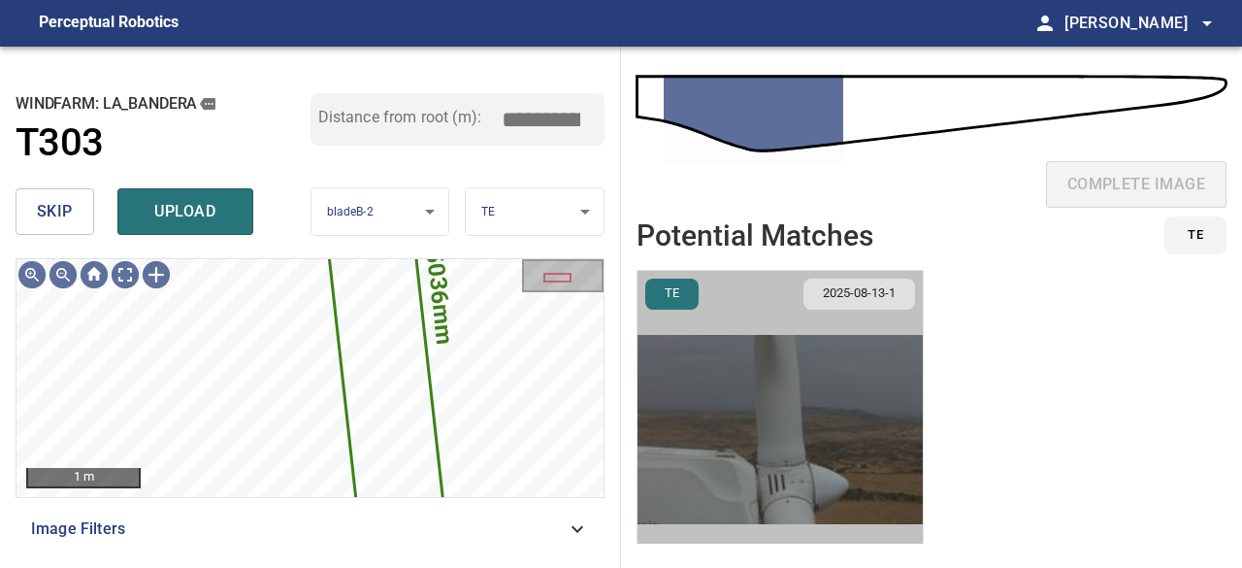
click at [802, 445] on img "button" at bounding box center [780, 429] width 285 height 317
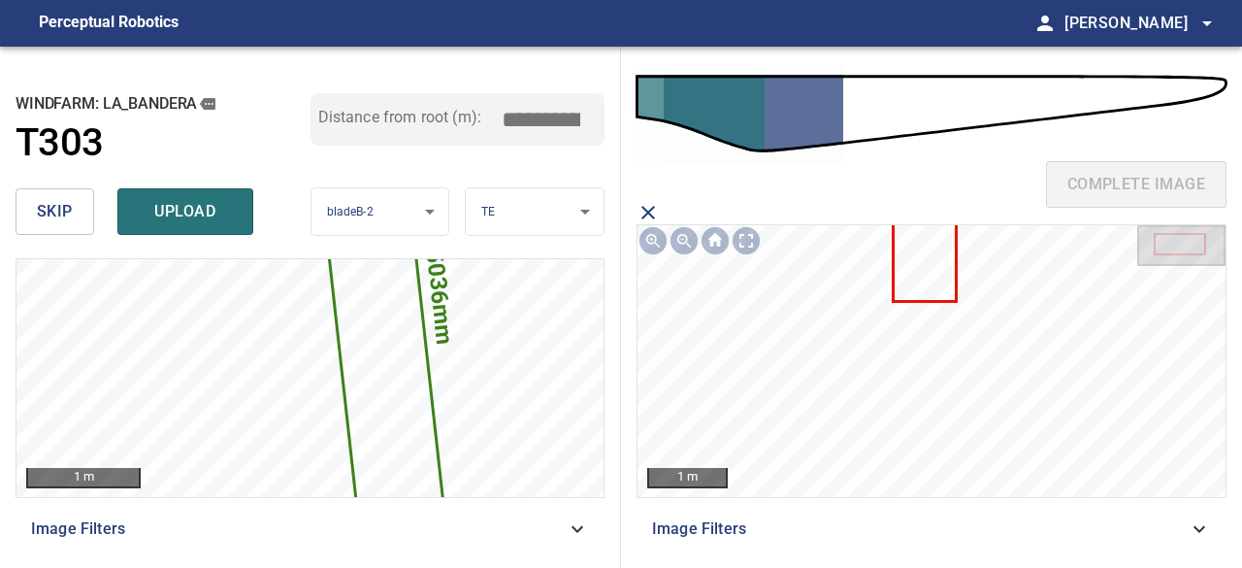
click at [916, 269] on icon at bounding box center [925, 235] width 60 height 130
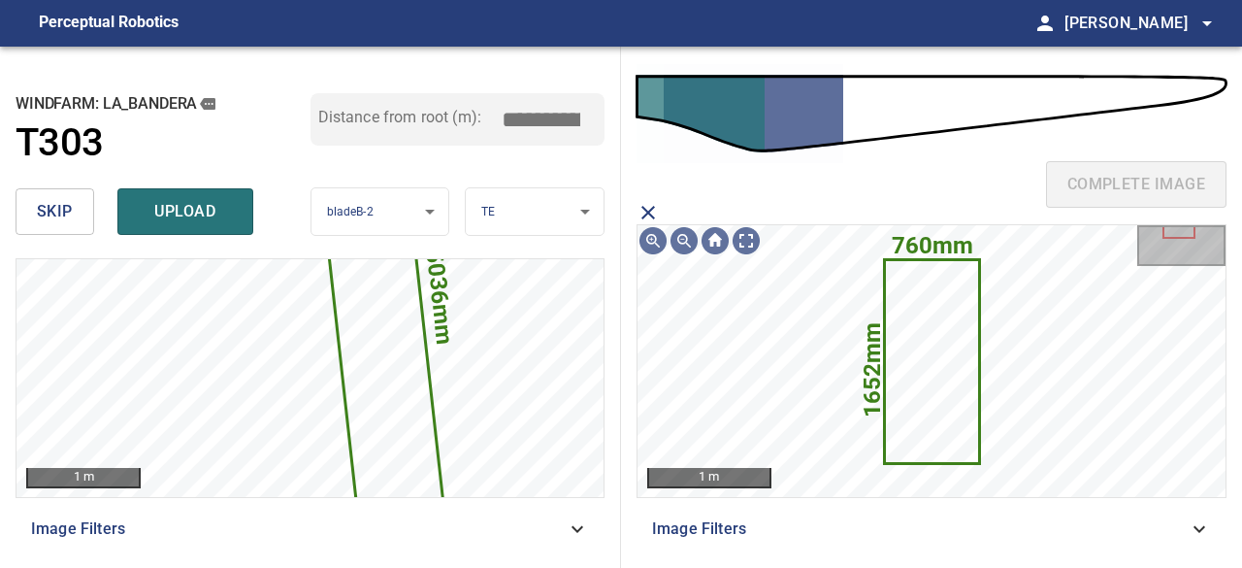
click at [187, 206] on span "upload" at bounding box center [185, 211] width 93 height 27
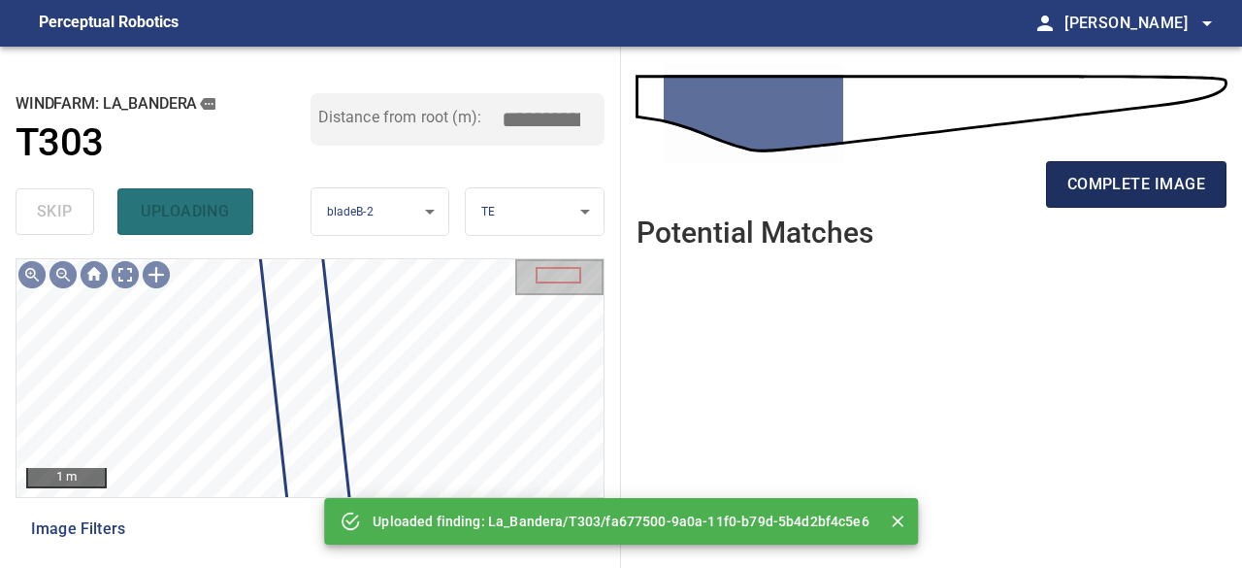
click at [1103, 189] on span "complete image" at bounding box center [1137, 184] width 138 height 27
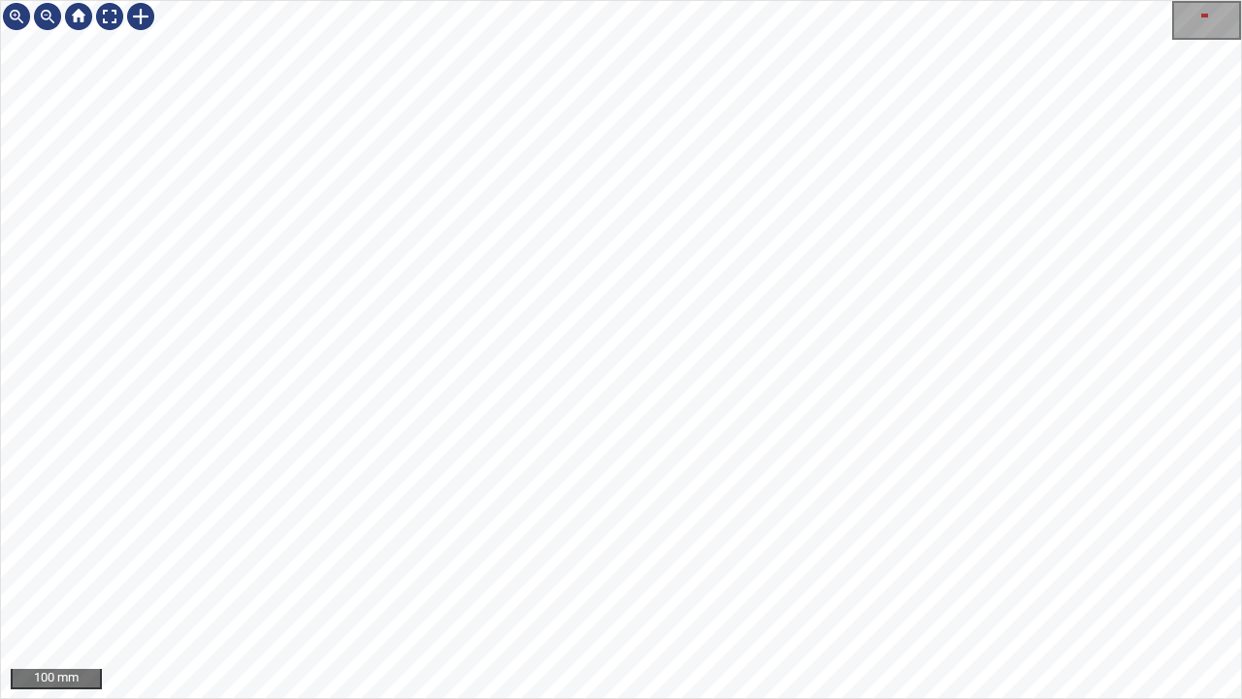
click at [574, 567] on div "100 mm" at bounding box center [621, 349] width 1242 height 699
click at [107, 13] on div at bounding box center [109, 16] width 31 height 31
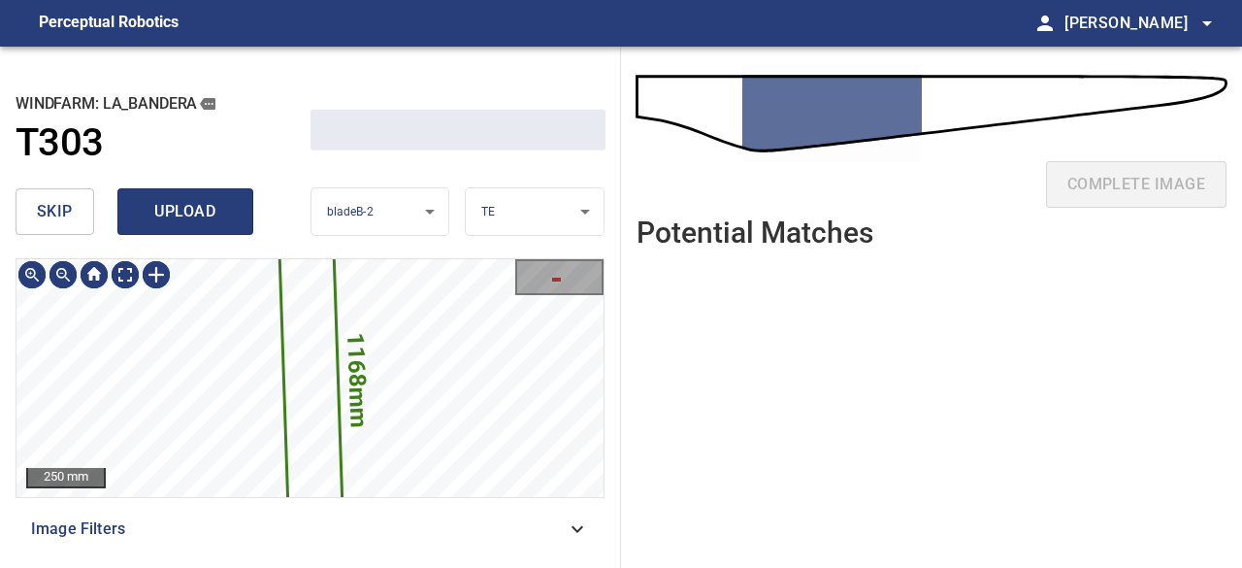
click at [176, 209] on span "upload" at bounding box center [185, 211] width 93 height 27
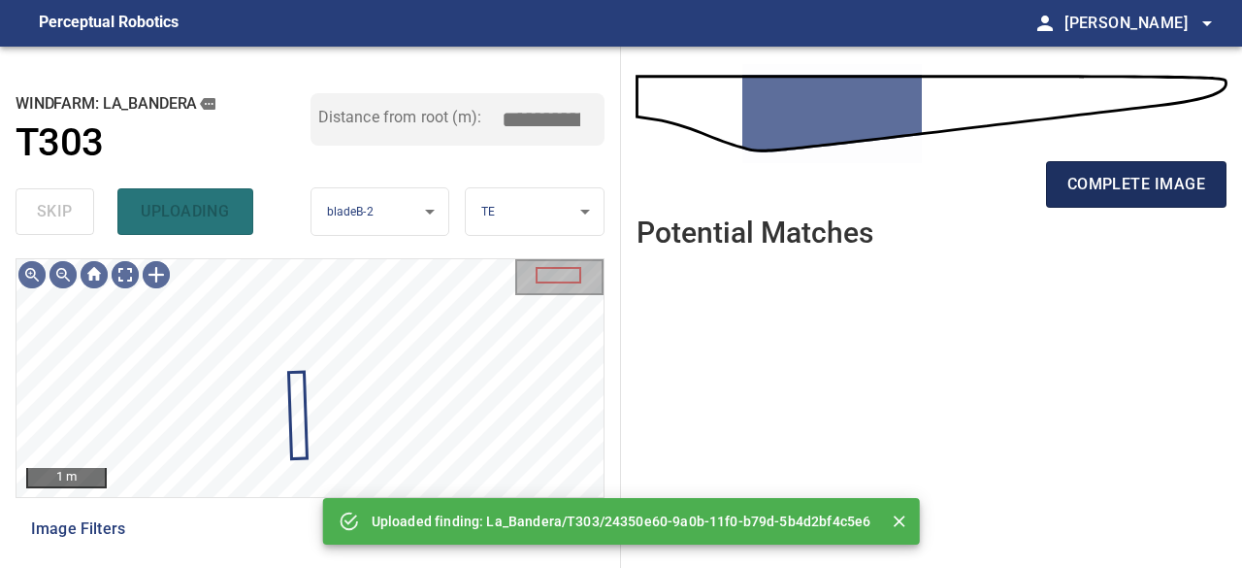
click at [1160, 181] on span "complete image" at bounding box center [1137, 184] width 138 height 27
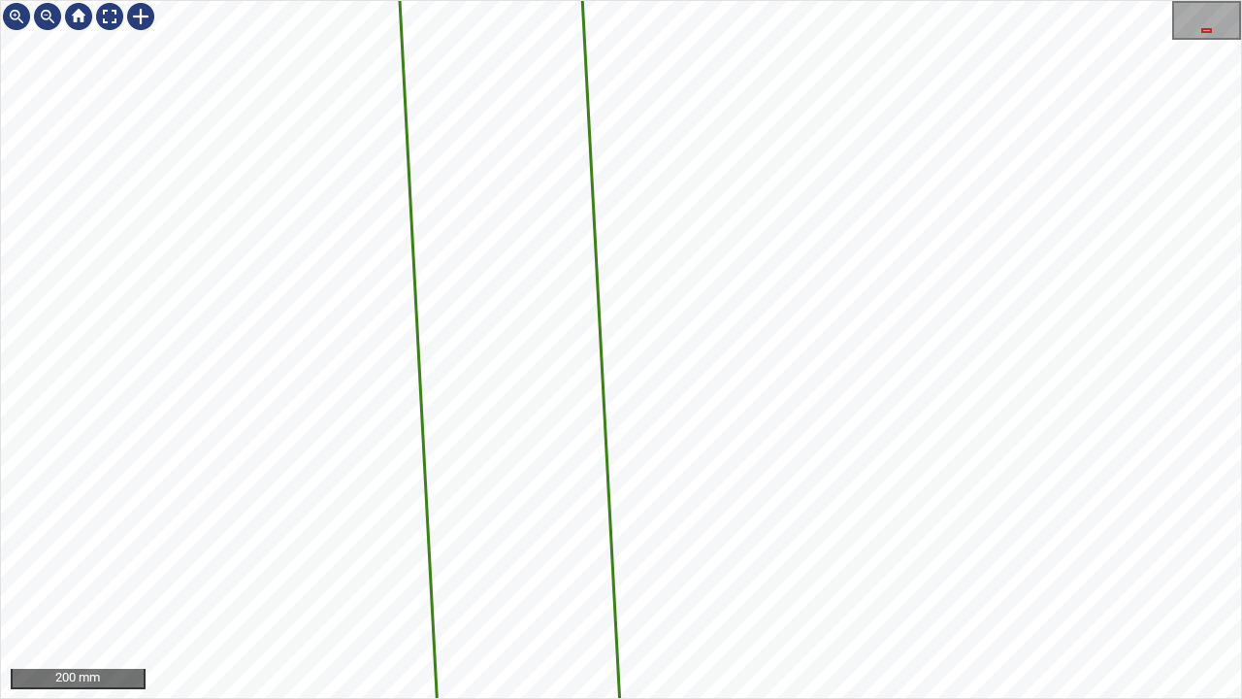
click at [672, 0] on div "4855mm 289mm 200 mm" at bounding box center [621, 349] width 1242 height 699
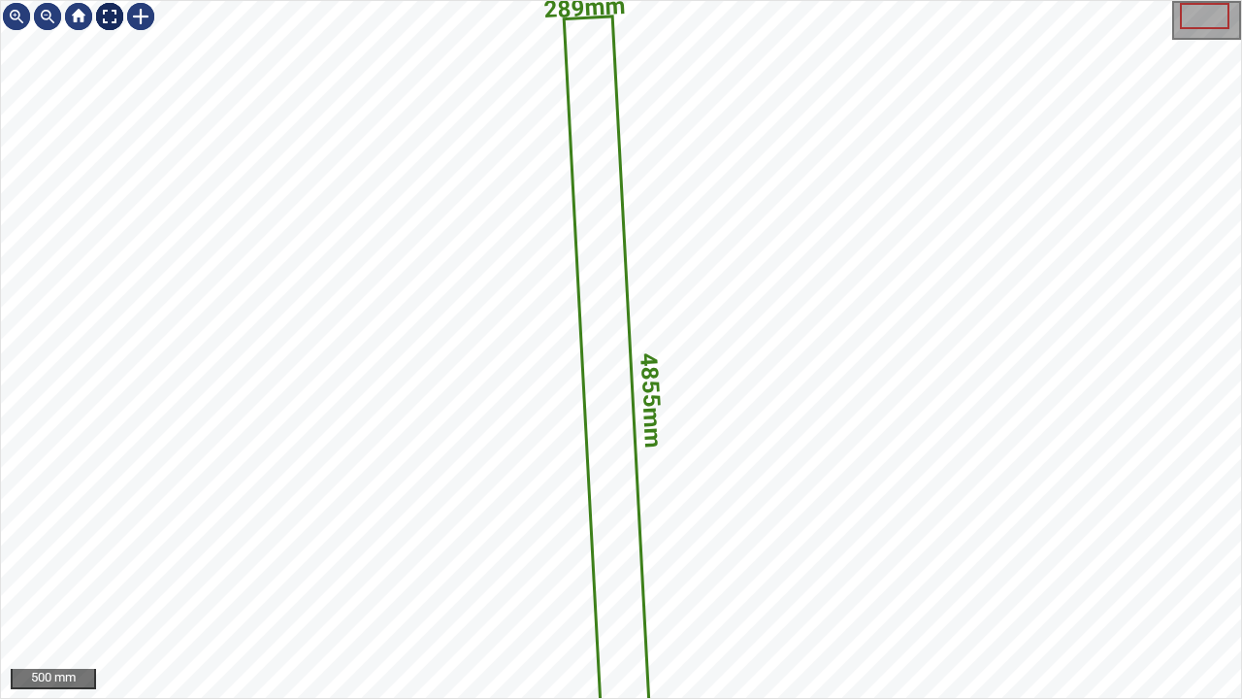
click at [109, 16] on div at bounding box center [109, 16] width 31 height 31
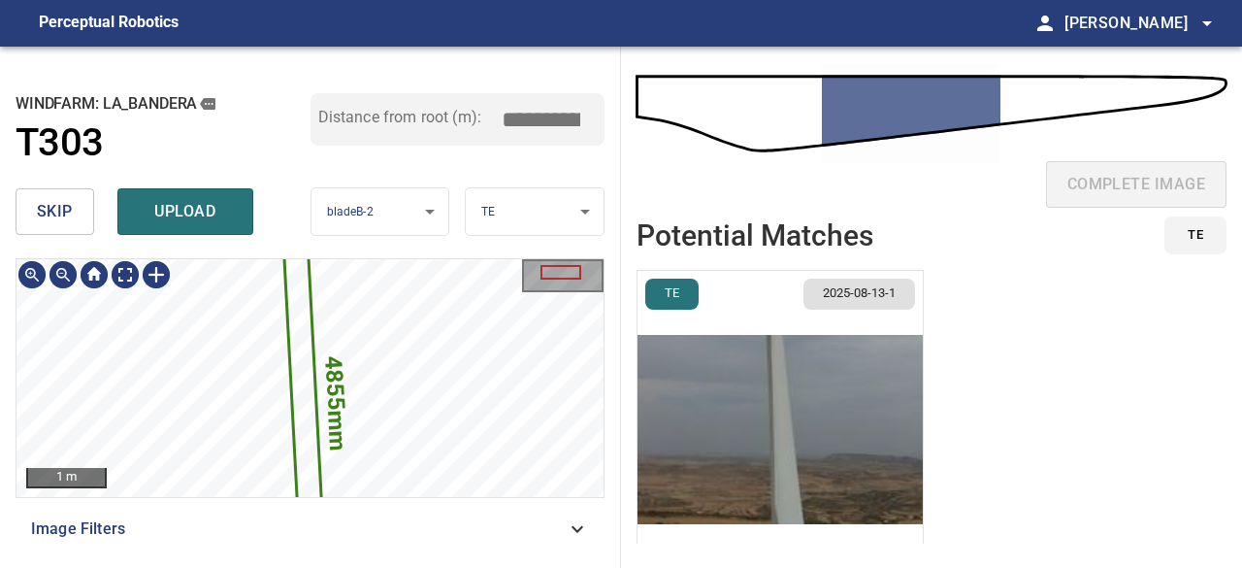
click at [303, 406] on icon at bounding box center [303, 402] width 41 height 362
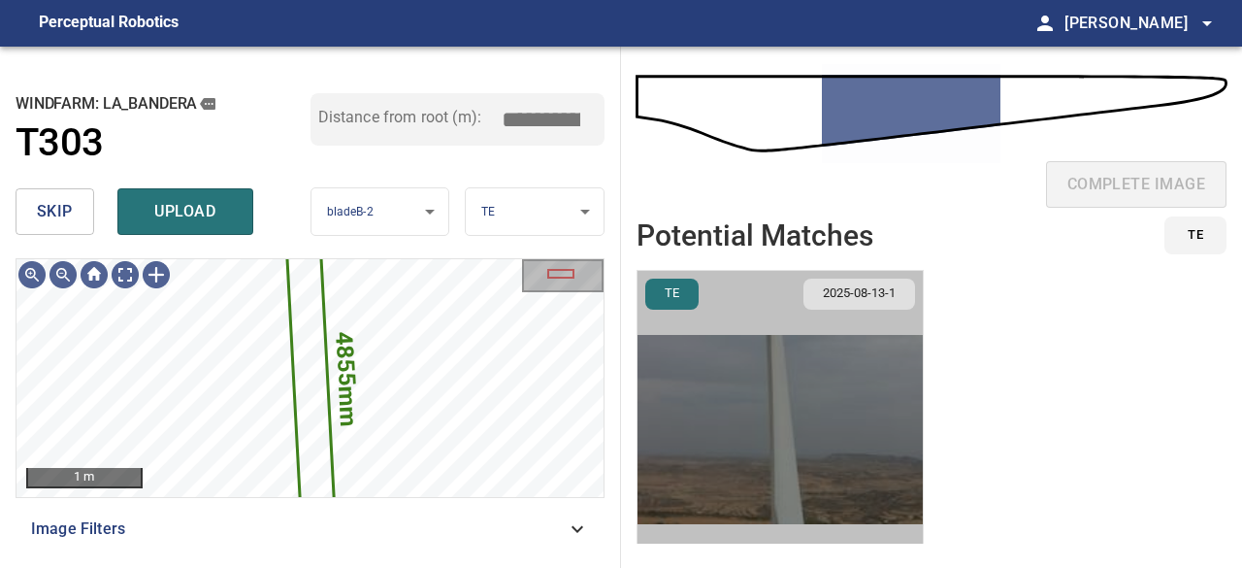
click at [722, 422] on img "button" at bounding box center [780, 429] width 285 height 317
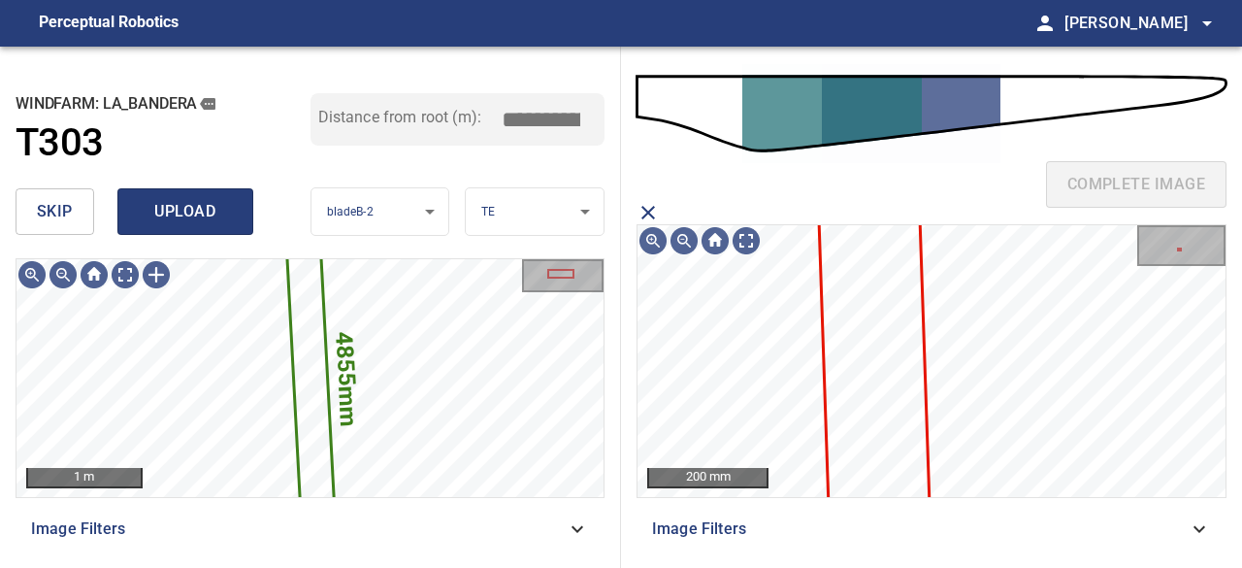
click at [198, 210] on span "upload" at bounding box center [185, 211] width 93 height 27
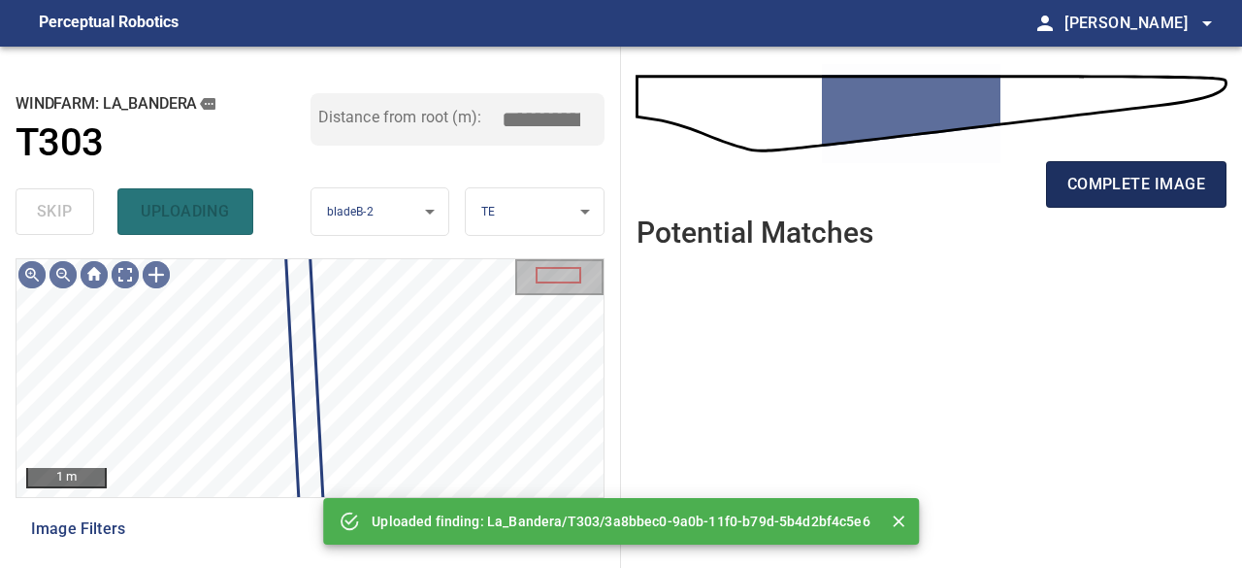
click at [1124, 169] on button "complete image" at bounding box center [1136, 184] width 181 height 47
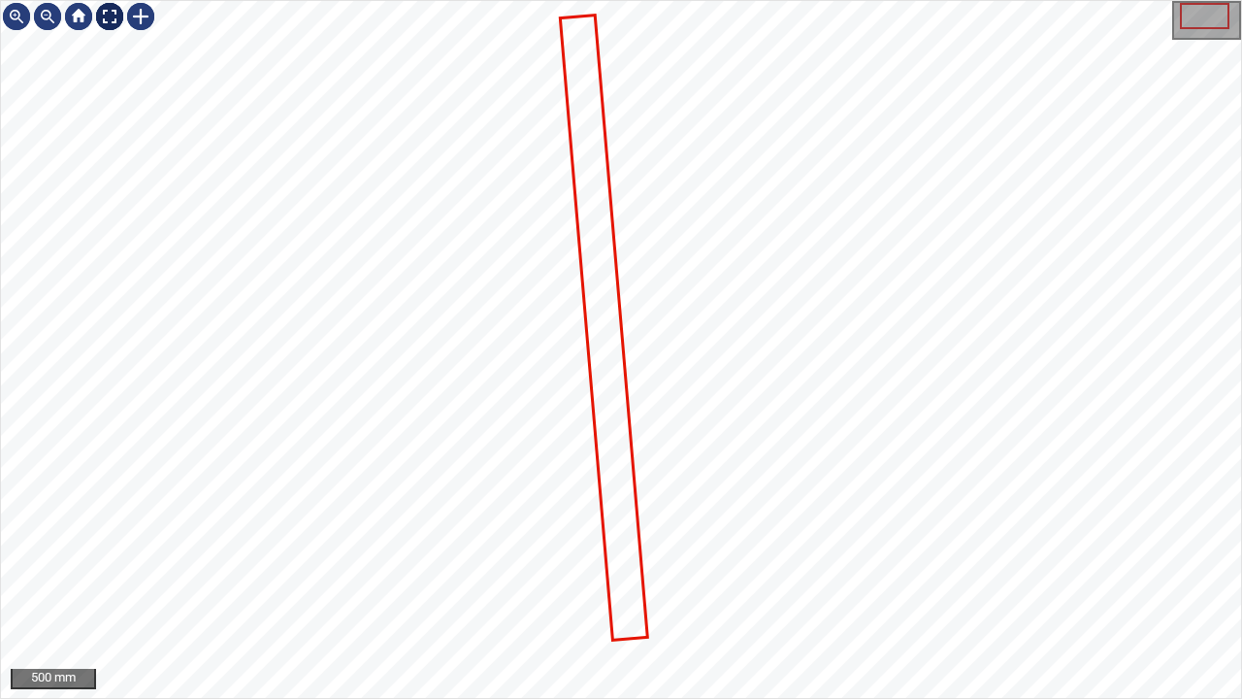
click at [115, 17] on div at bounding box center [109, 16] width 31 height 31
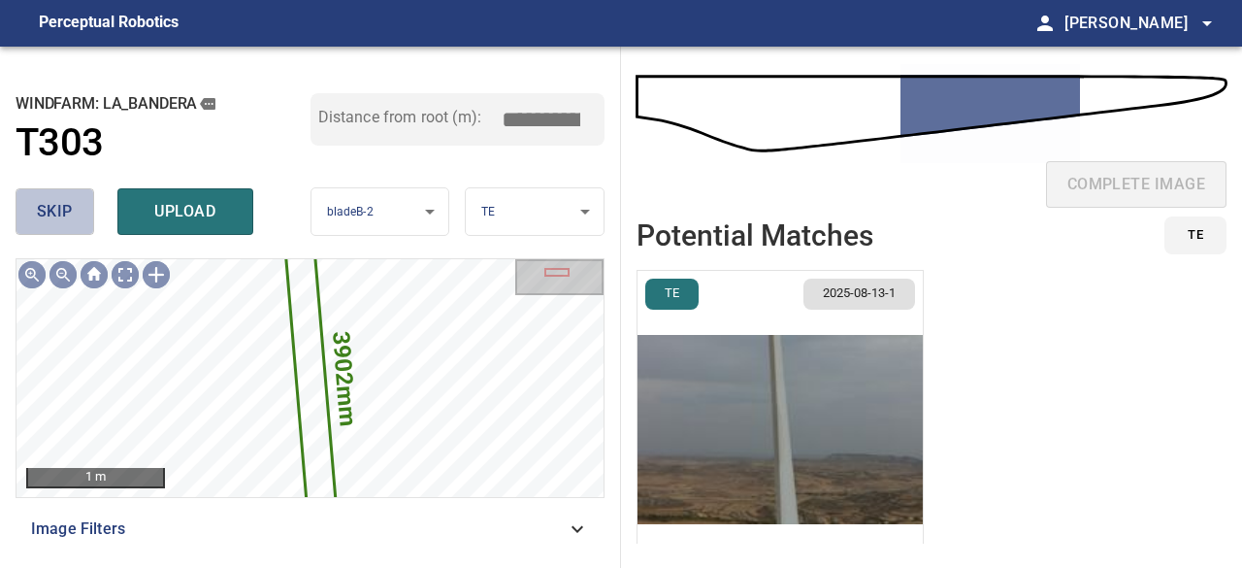
click at [68, 214] on span "skip" at bounding box center [55, 211] width 36 height 27
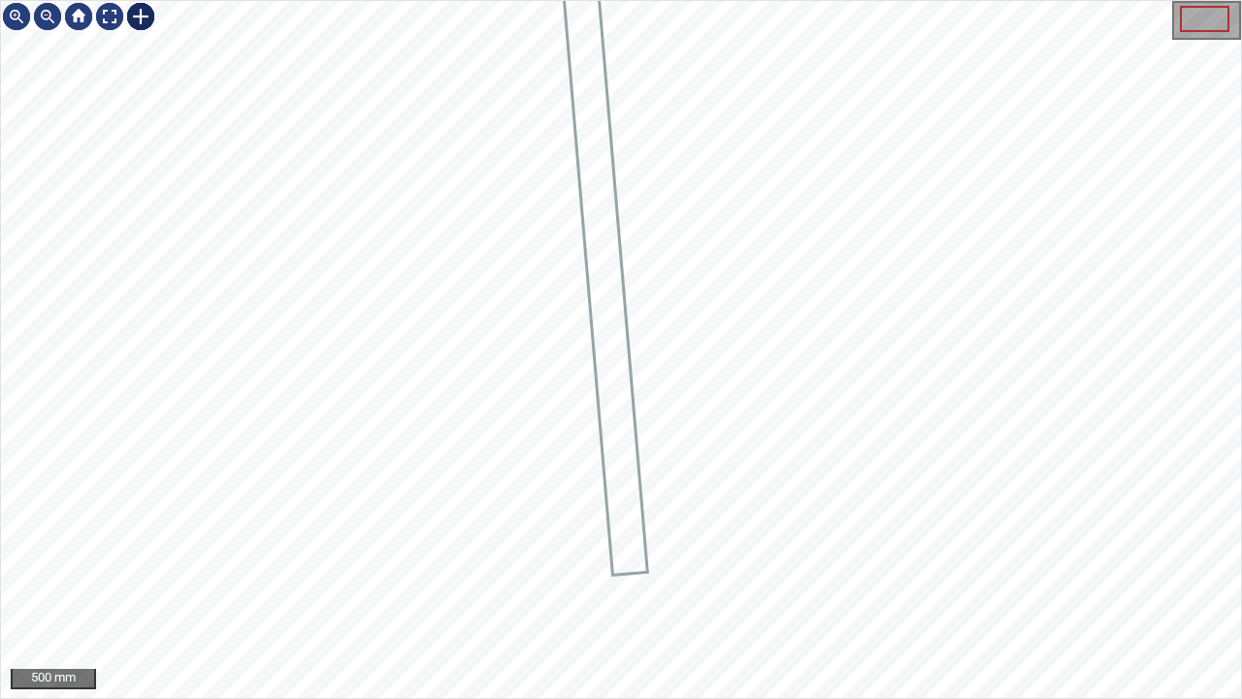
click at [139, 16] on div at bounding box center [140, 16] width 31 height 31
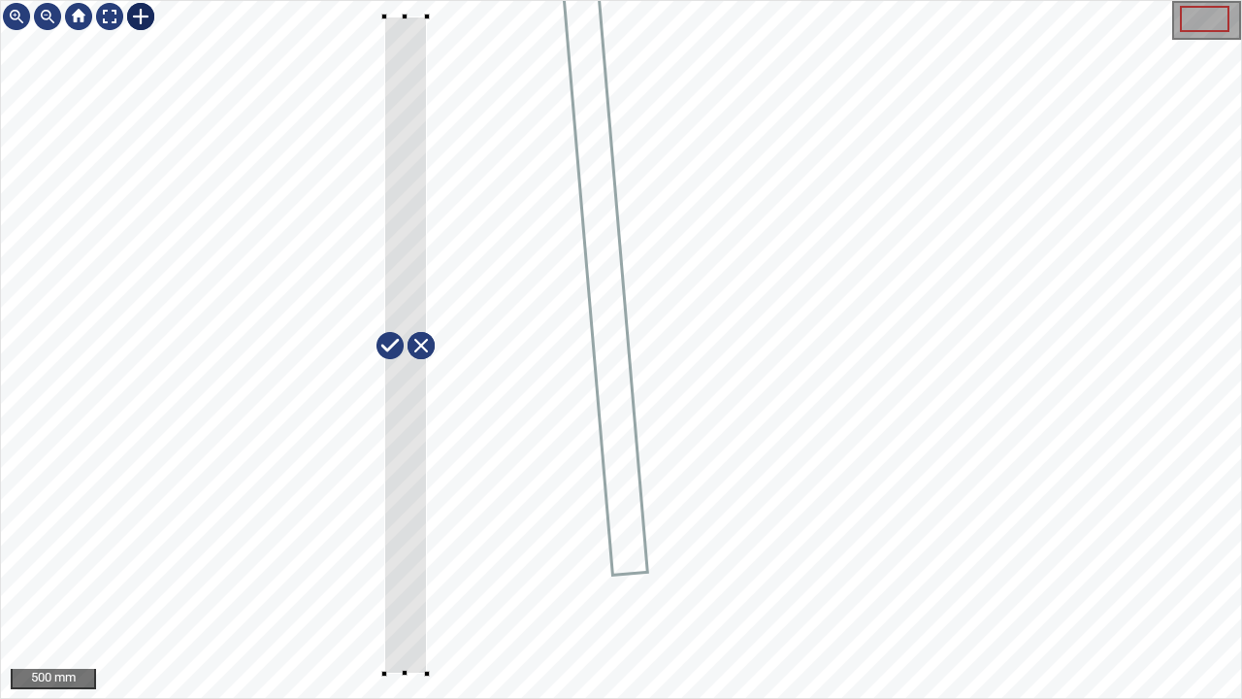
click at [426, 567] on div at bounding box center [621, 349] width 1240 height 697
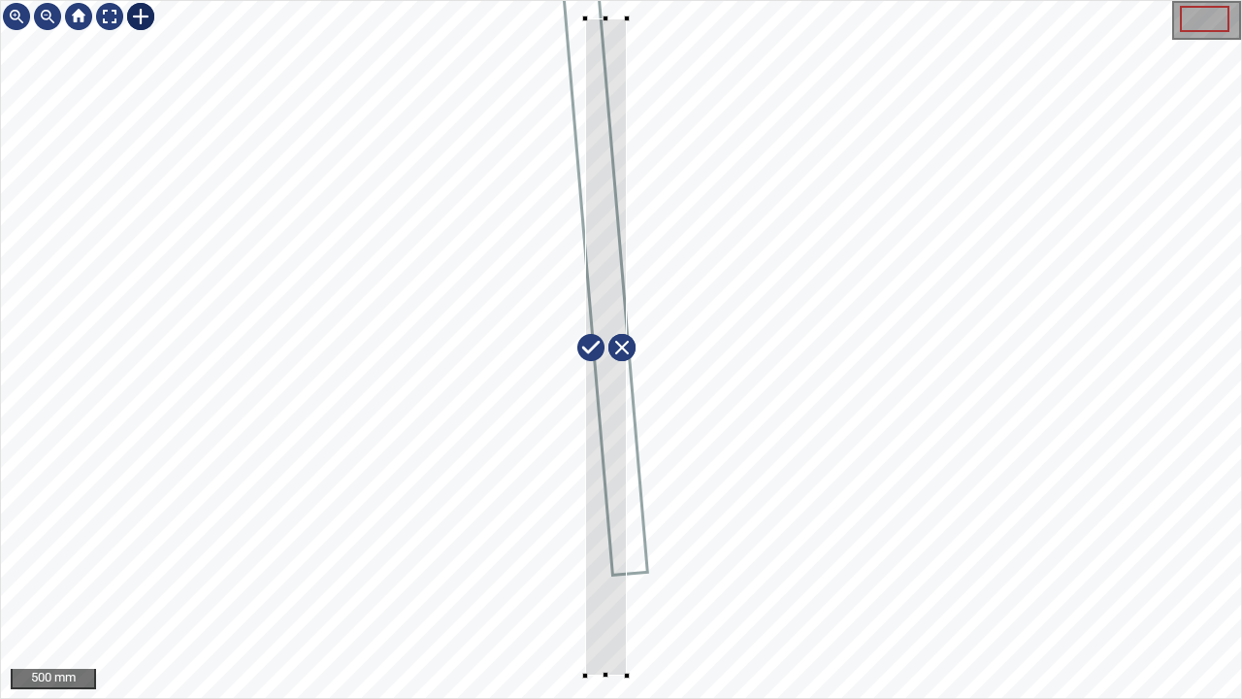
click at [624, 567] on div at bounding box center [606, 346] width 42 height 657
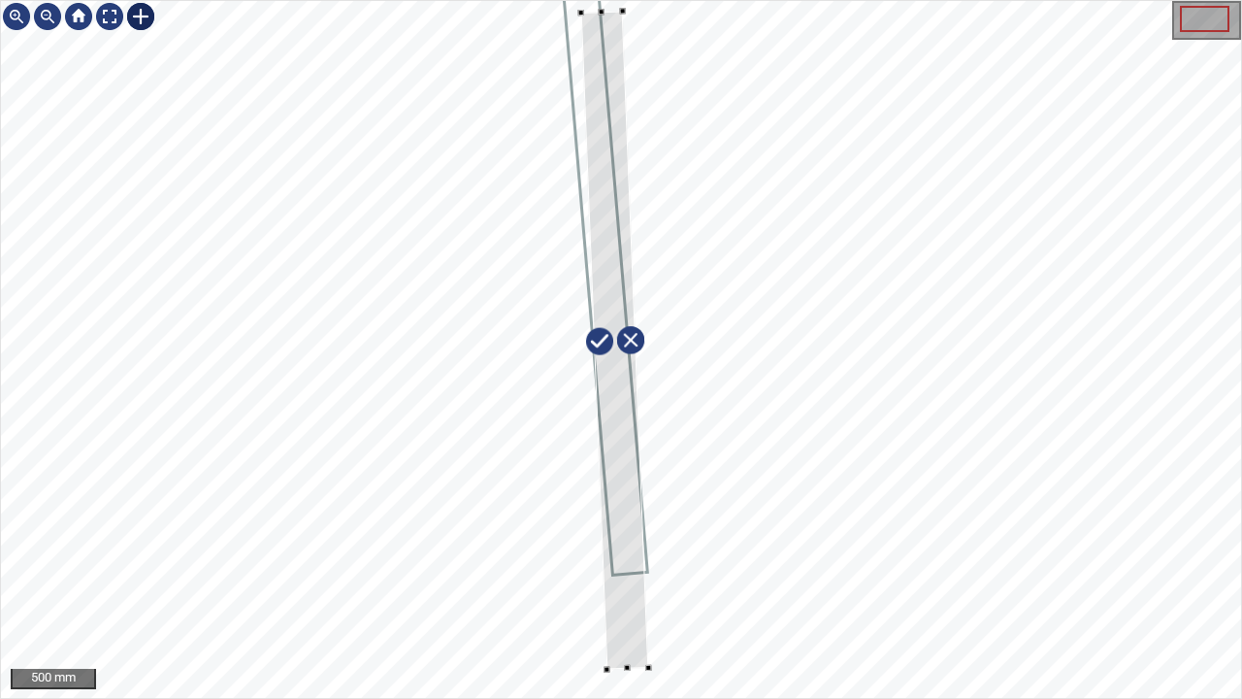
click at [626, 567] on div at bounding box center [615, 340] width 68 height 659
click at [111, 16] on div at bounding box center [109, 16] width 31 height 31
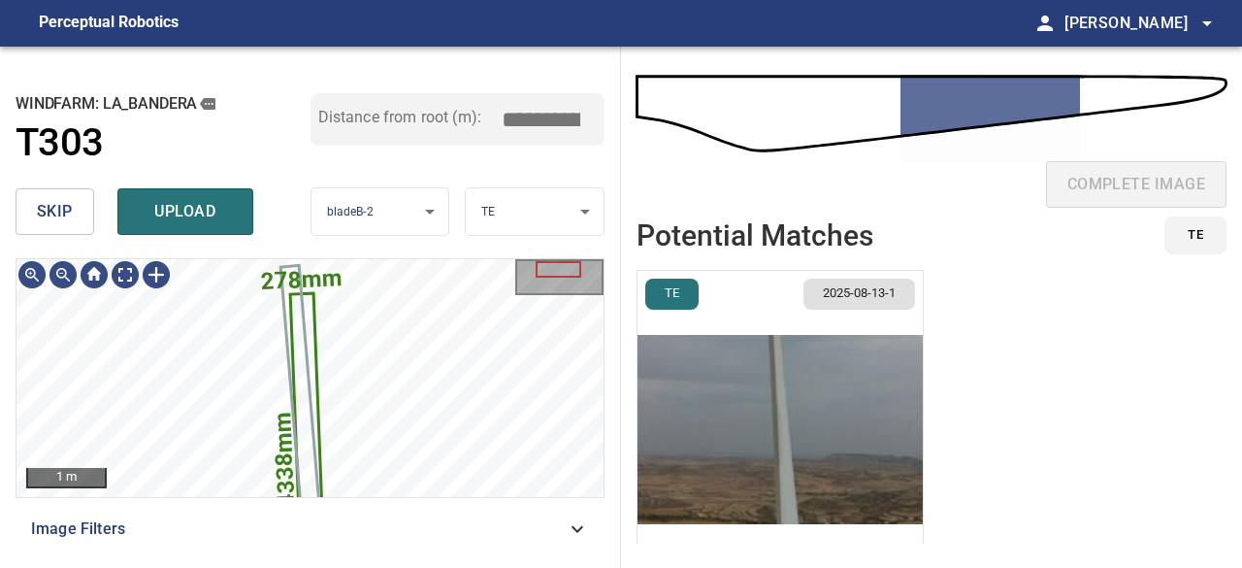
click at [699, 446] on img "button" at bounding box center [780, 429] width 285 height 317
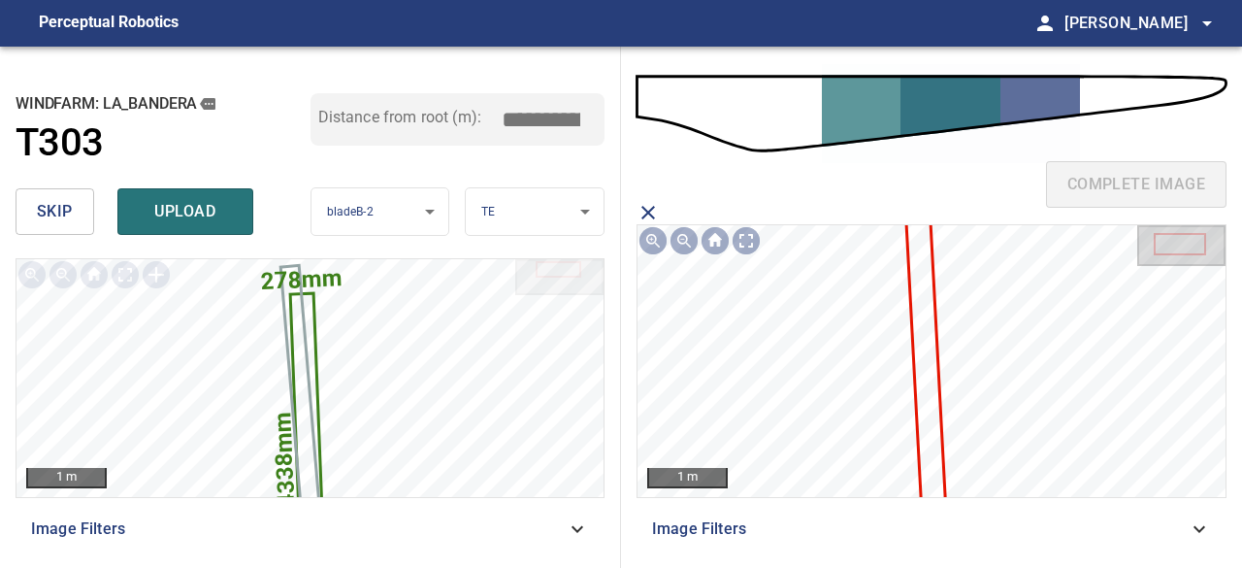
click at [929, 364] on icon at bounding box center [926, 354] width 41 height 363
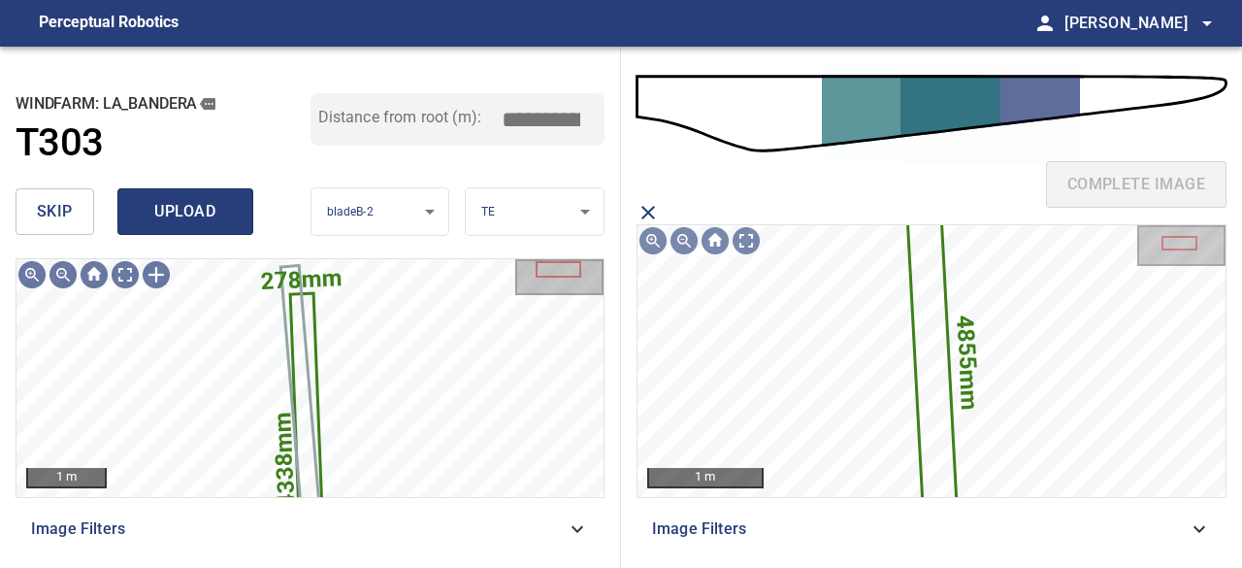
click at [212, 213] on span "upload" at bounding box center [185, 211] width 93 height 27
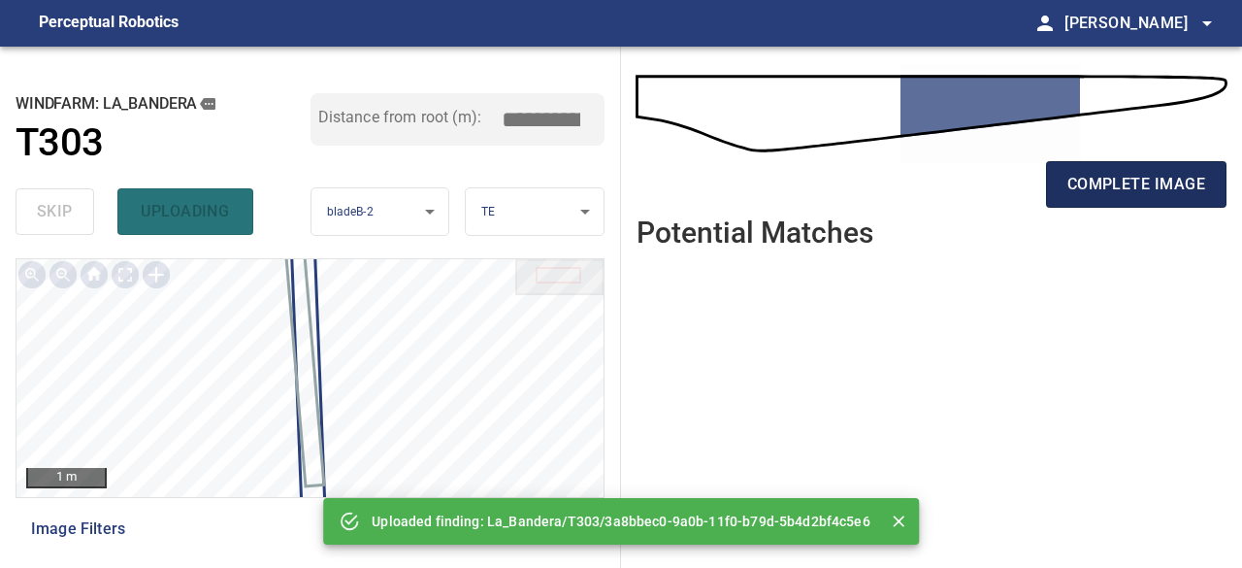
click at [1103, 202] on button "complete image" at bounding box center [1136, 184] width 181 height 47
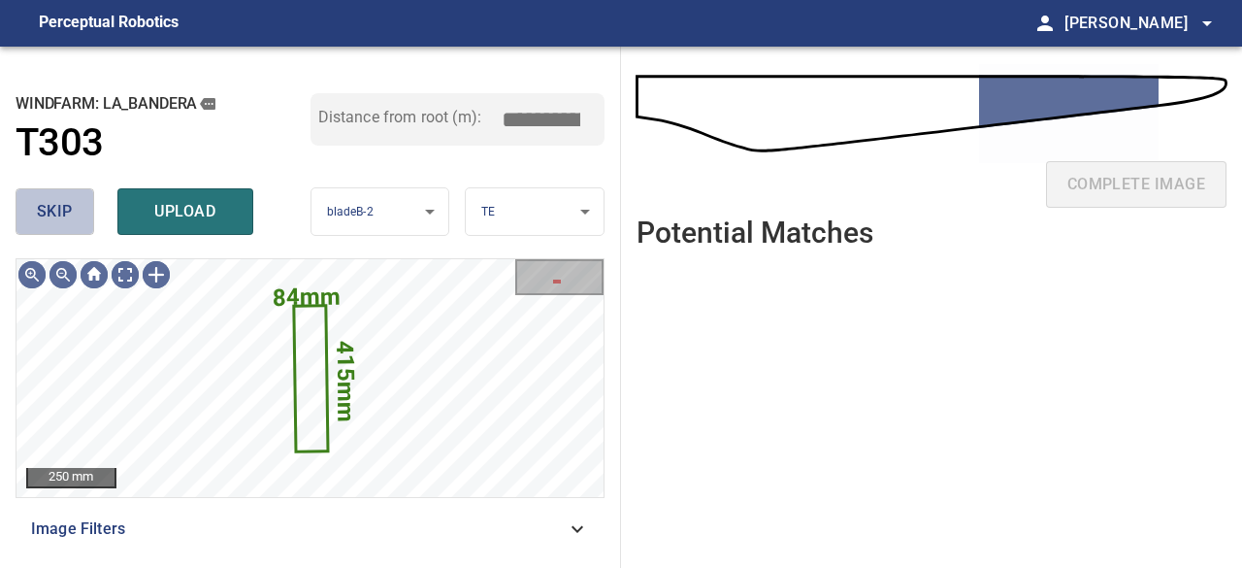
click at [52, 213] on span "skip" at bounding box center [55, 211] width 36 height 27
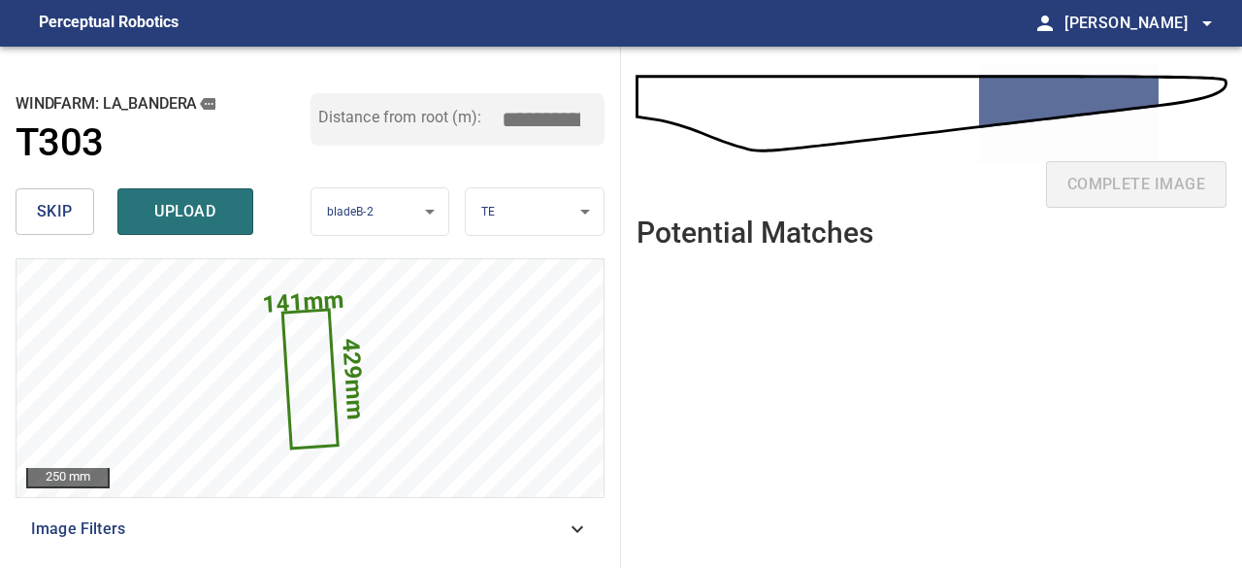
click at [50, 210] on span "skip" at bounding box center [55, 211] width 36 height 27
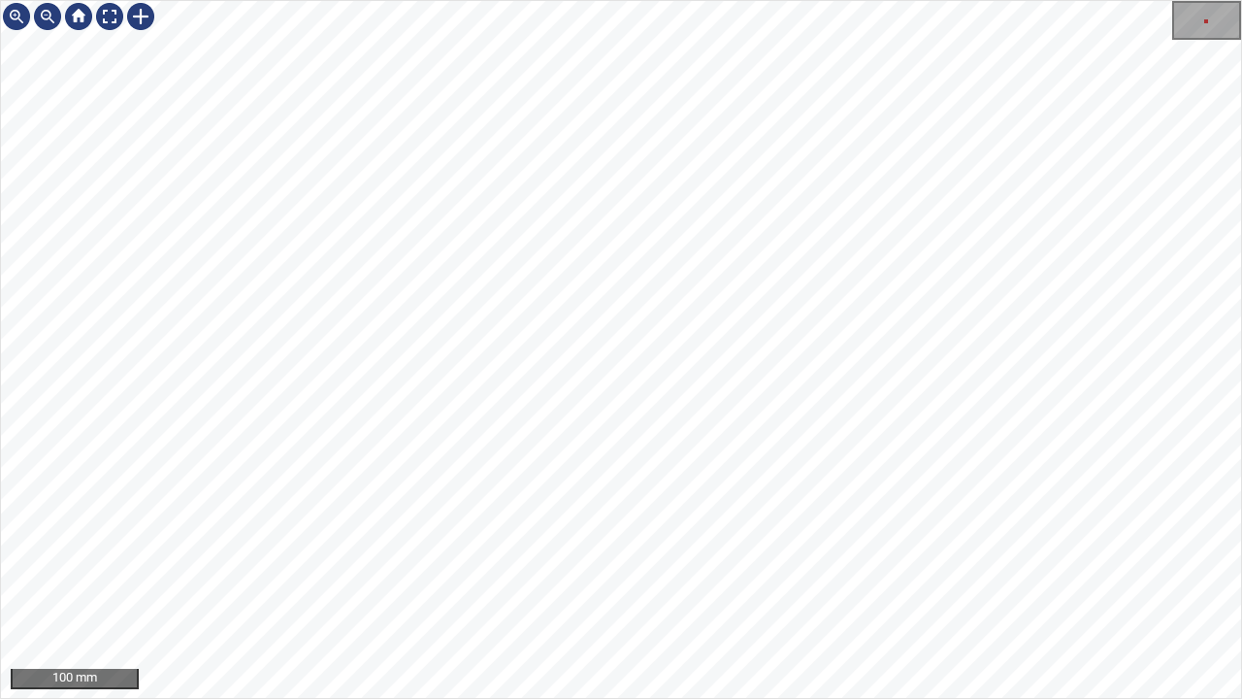
click at [692, 567] on div "100 mm" at bounding box center [621, 349] width 1242 height 699
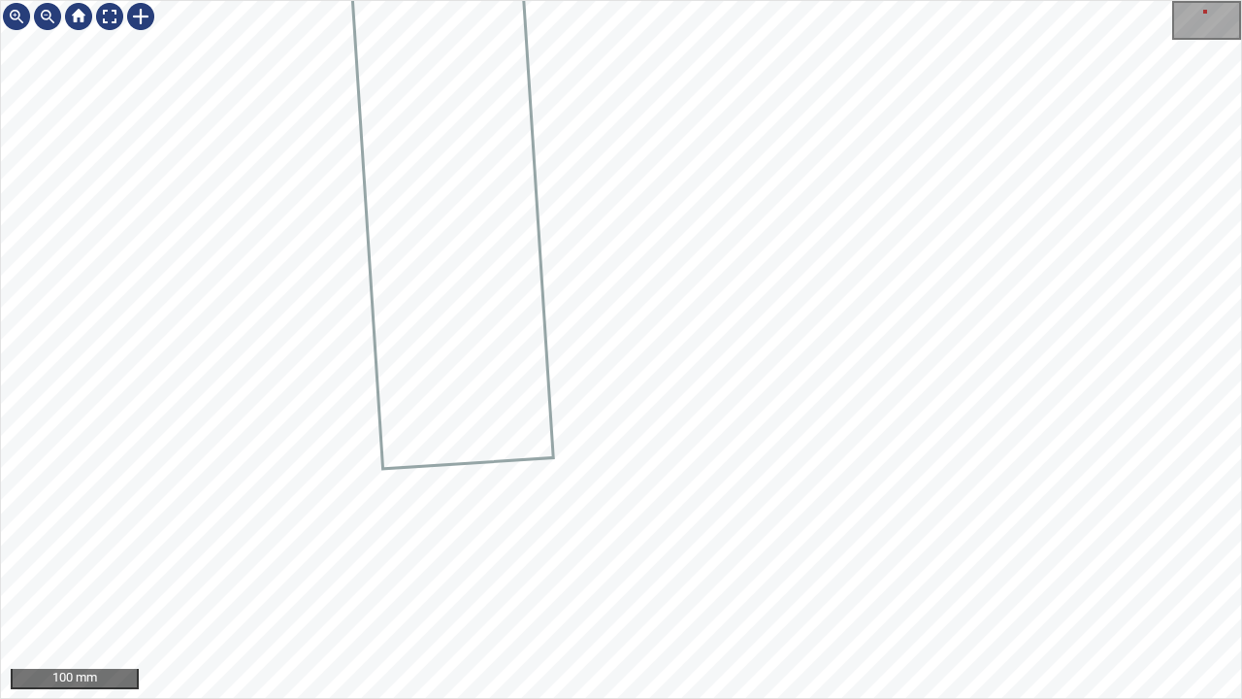
click at [699, 567] on div "100 mm" at bounding box center [621, 349] width 1242 height 699
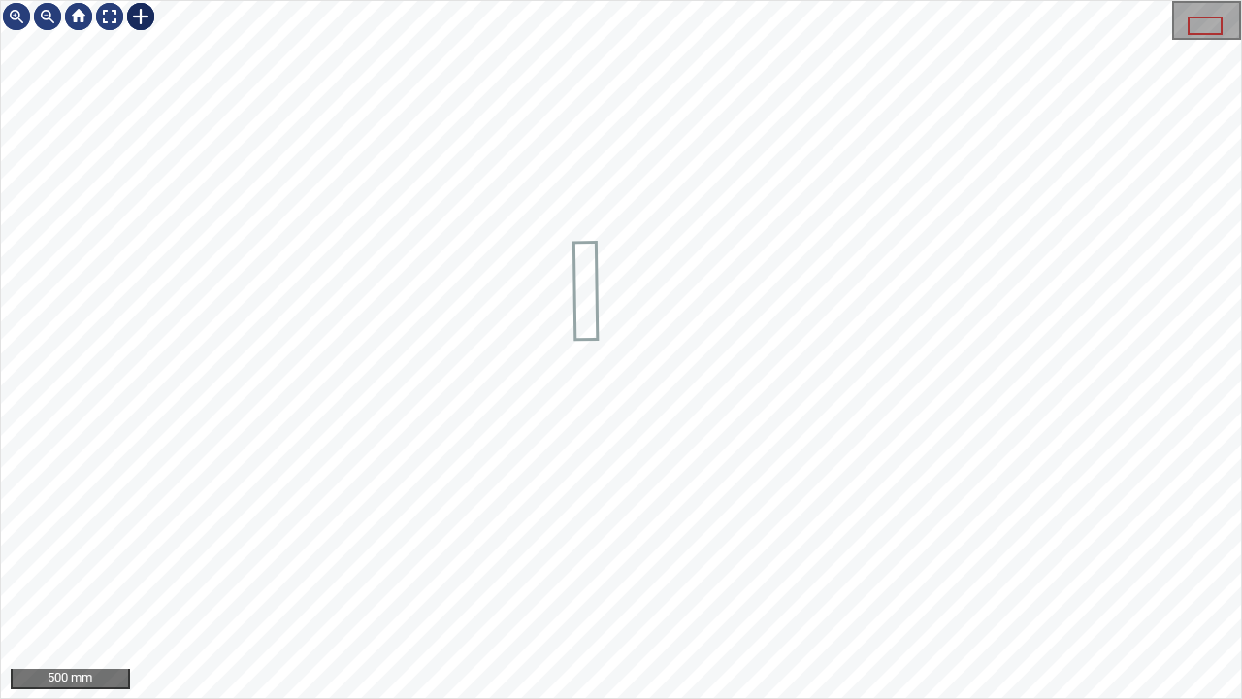
click at [141, 19] on div at bounding box center [140, 16] width 31 height 31
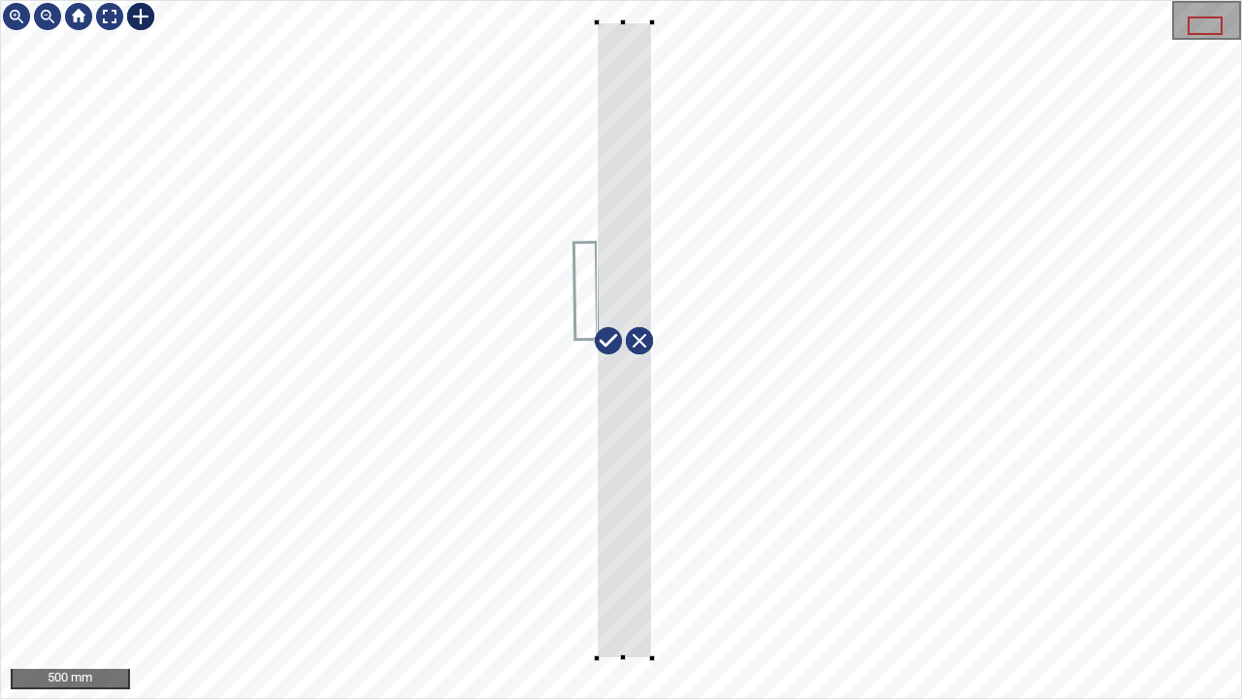
click at [632, 621] on div at bounding box center [624, 340] width 55 height 636
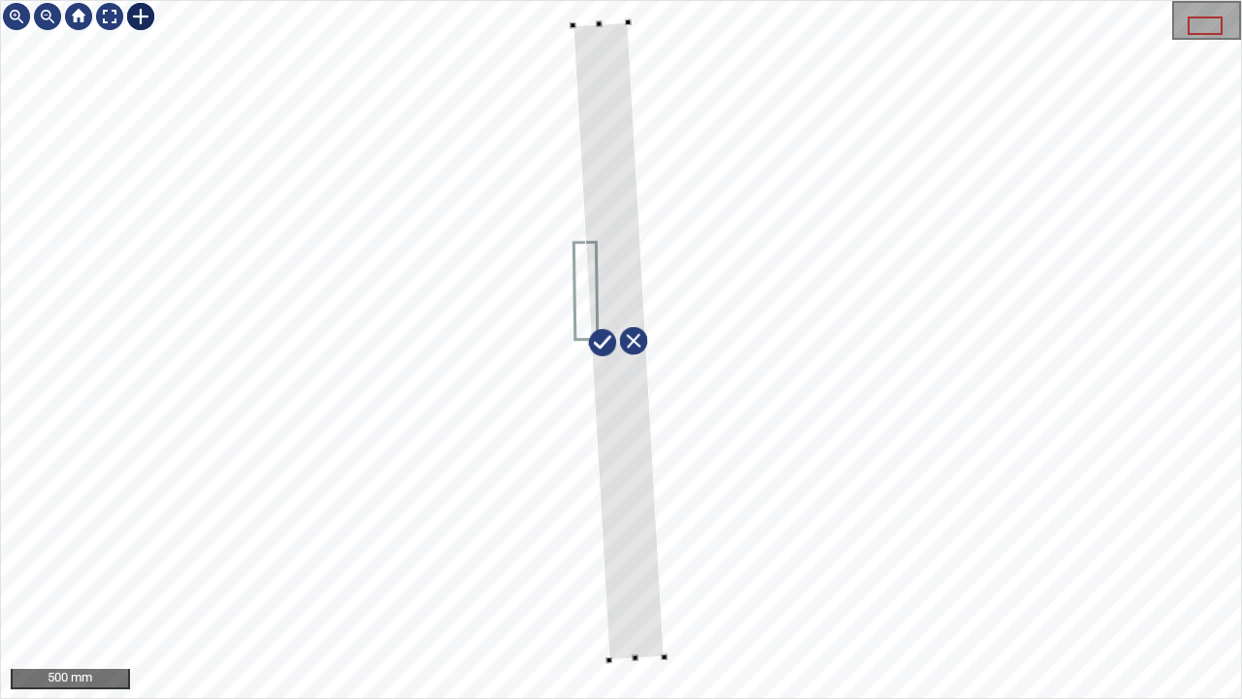
click at [644, 617] on div at bounding box center [618, 341] width 91 height 638
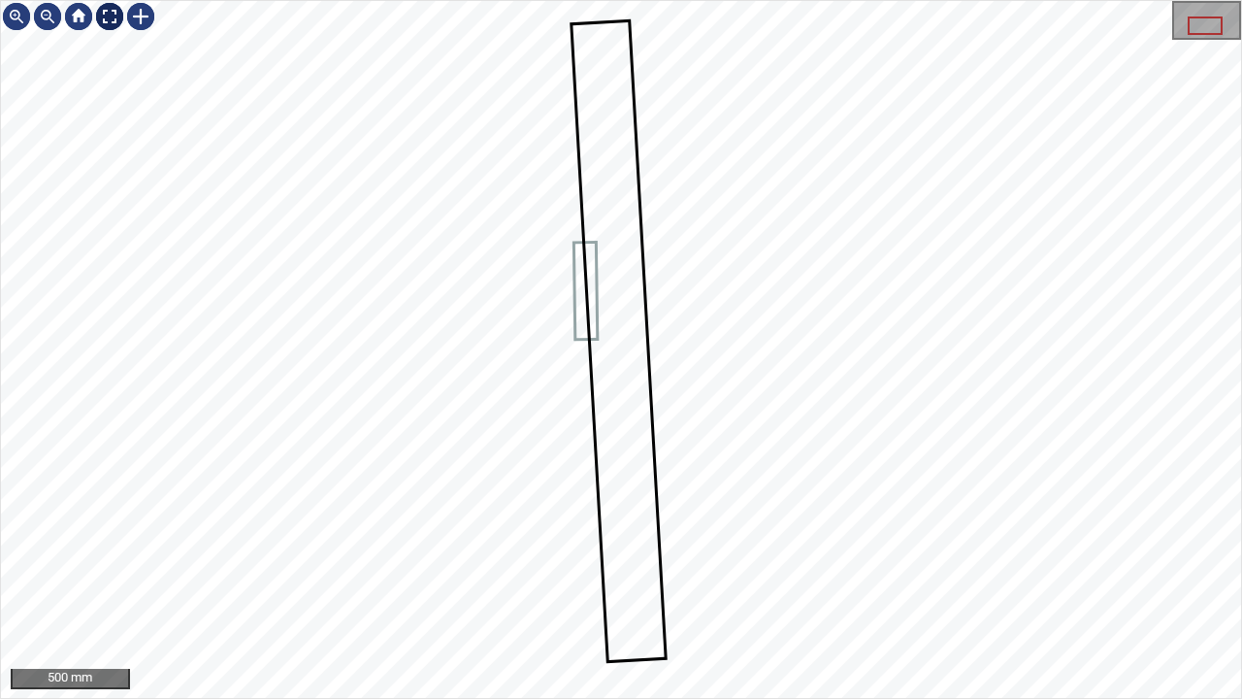
click at [106, 18] on div at bounding box center [109, 16] width 31 height 31
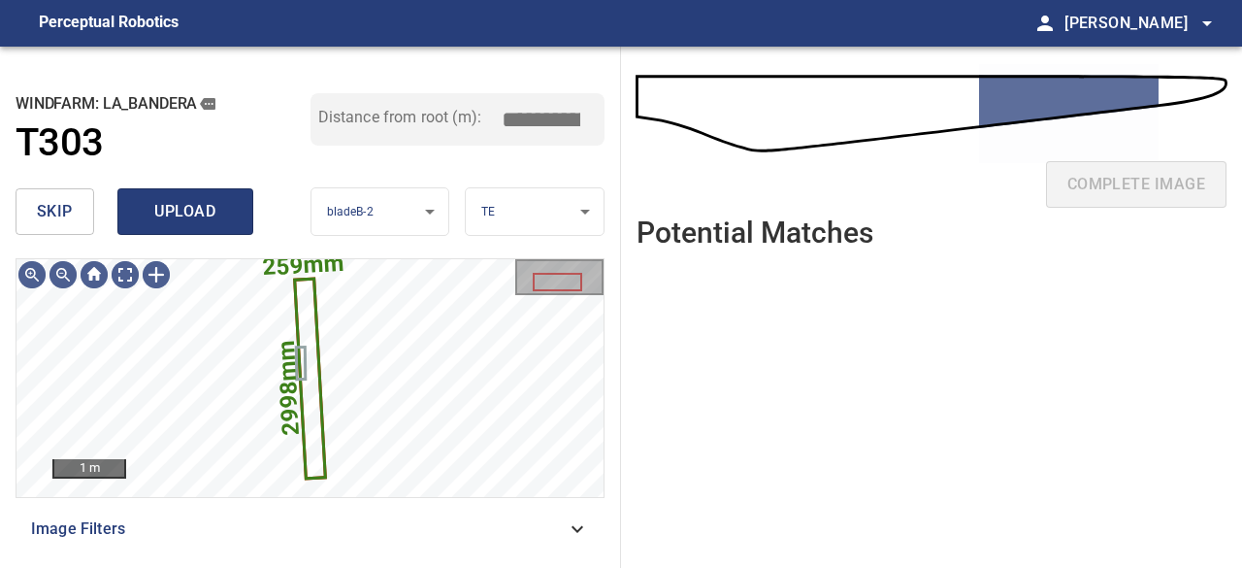
click at [194, 203] on span "upload" at bounding box center [185, 211] width 93 height 27
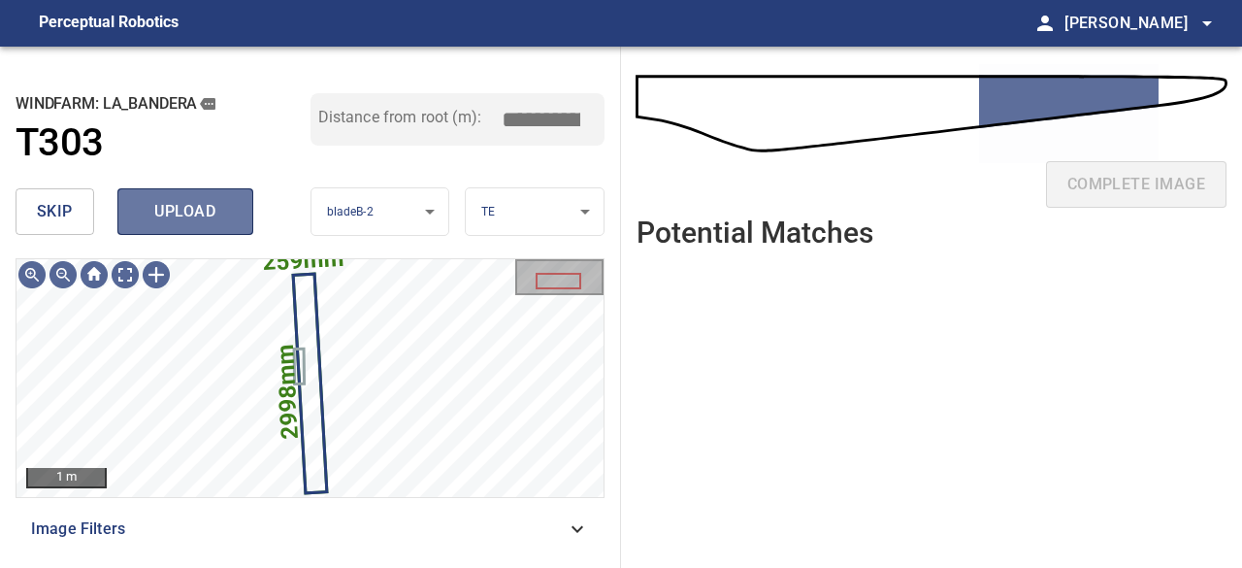
click at [219, 206] on span "upload" at bounding box center [185, 211] width 93 height 27
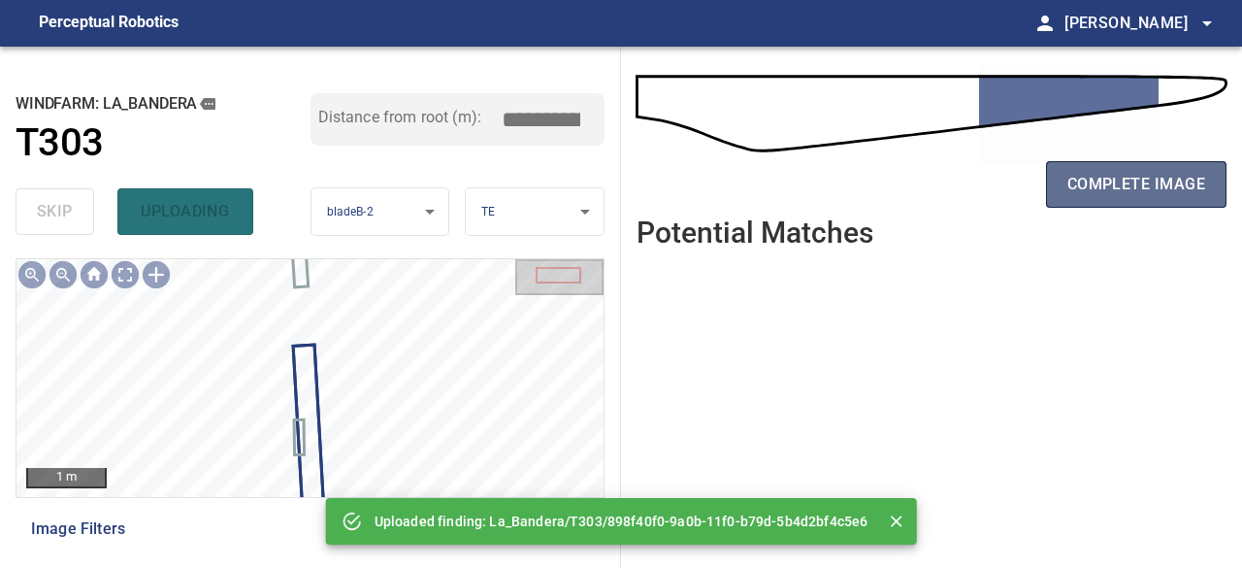
click at [1158, 188] on span "complete image" at bounding box center [1137, 184] width 138 height 27
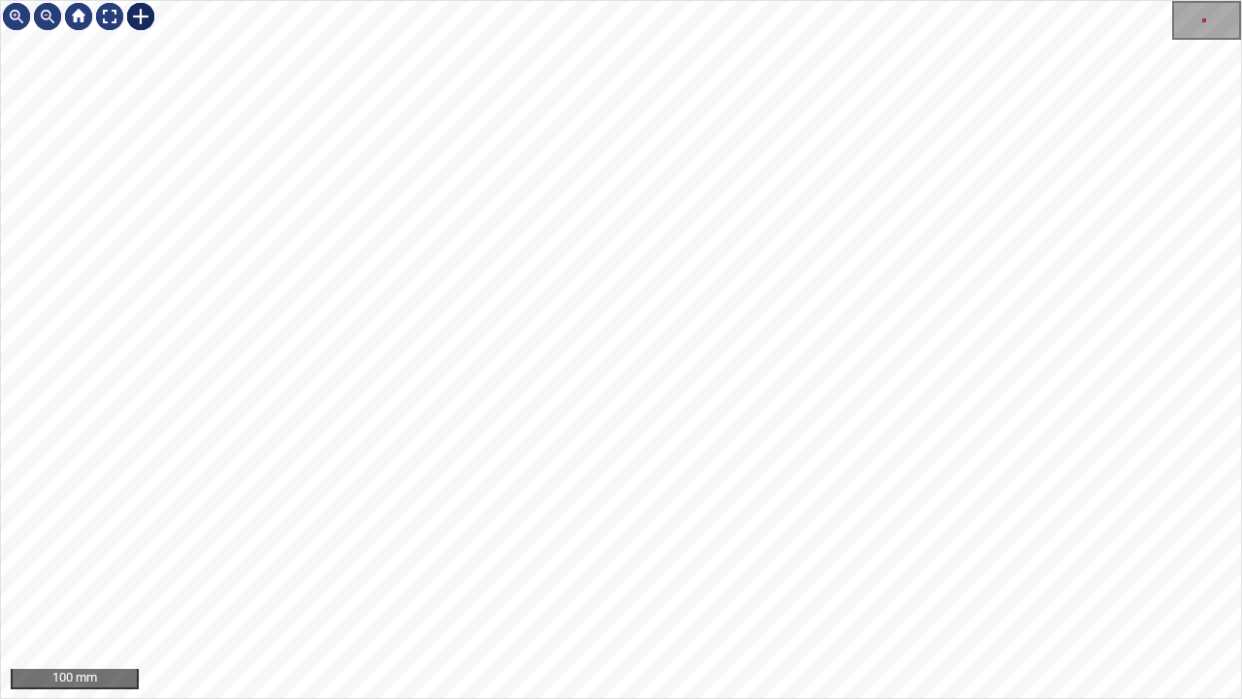
click at [142, 13] on div at bounding box center [140, 16] width 31 height 31
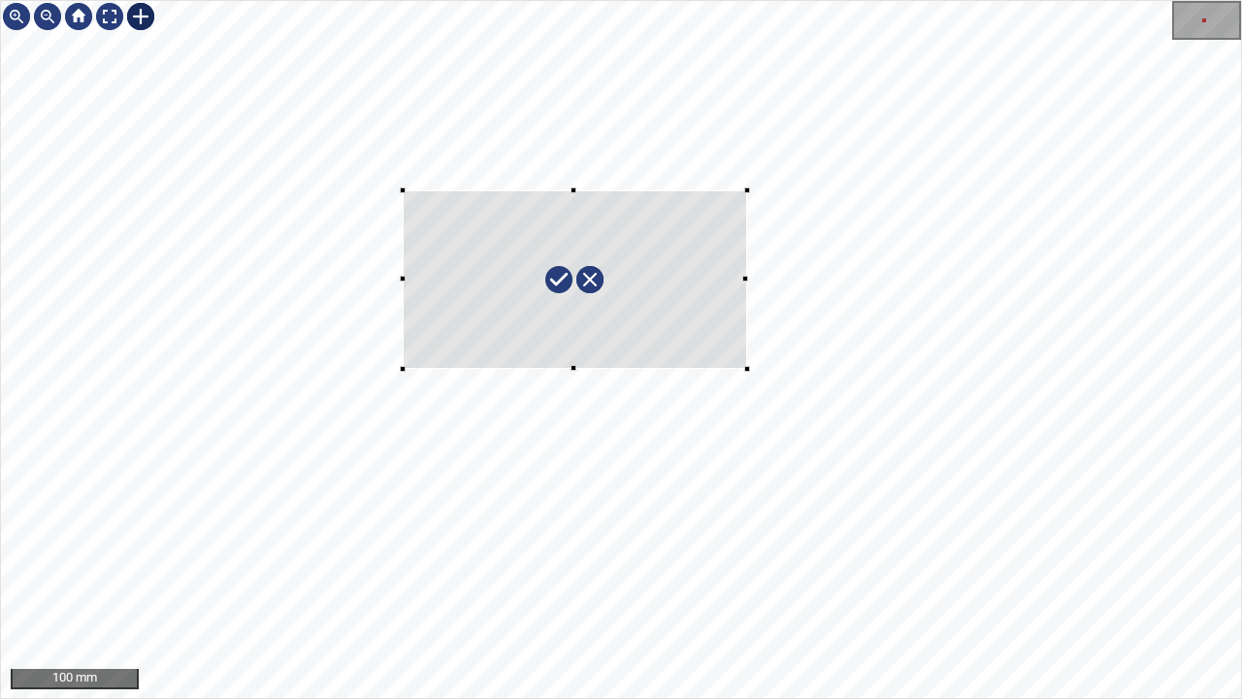
click at [745, 369] on div at bounding box center [621, 349] width 1240 height 697
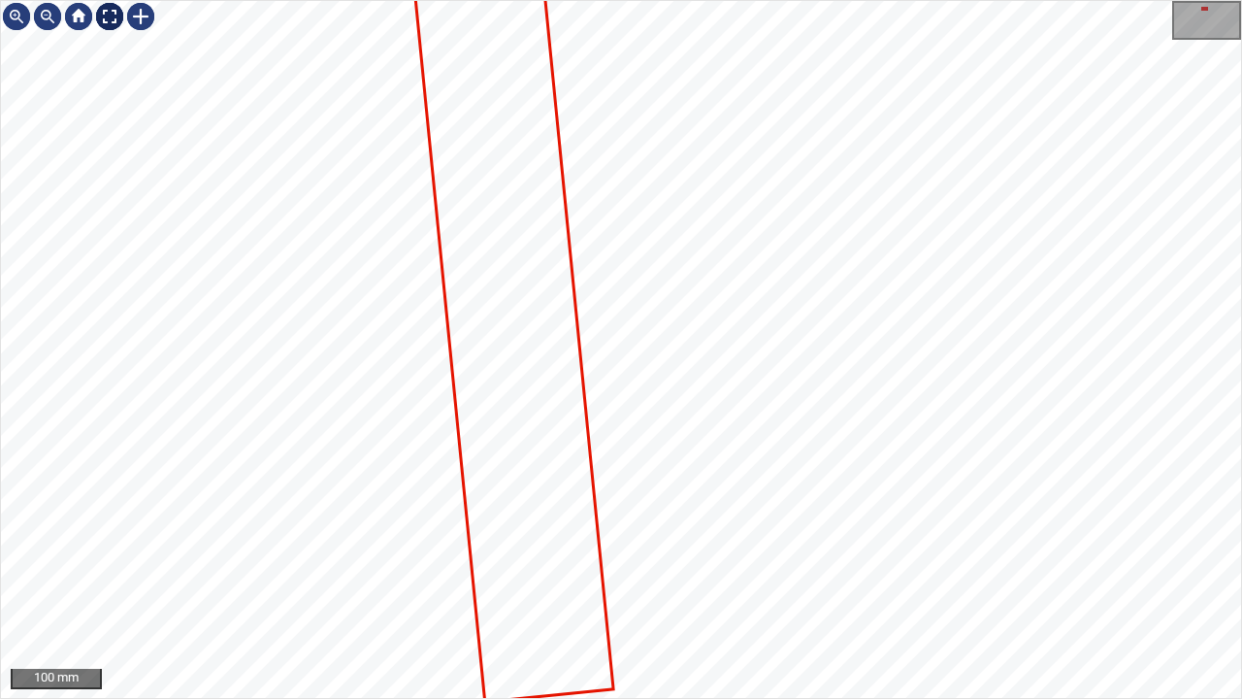
click at [108, 16] on div at bounding box center [109, 16] width 31 height 31
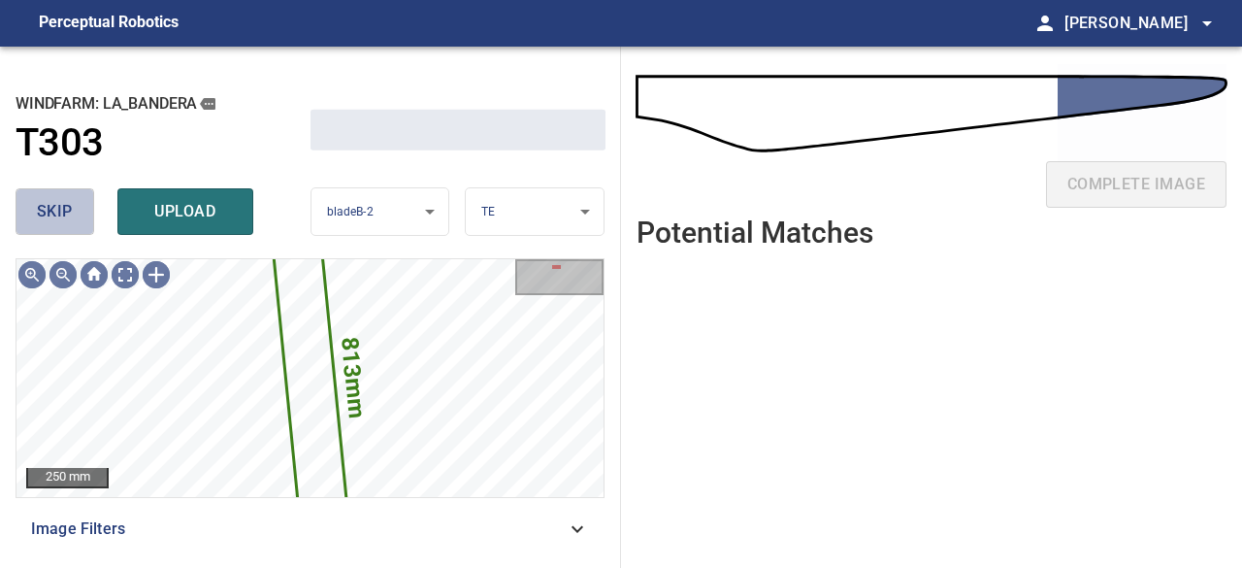
click at [61, 214] on span "skip" at bounding box center [55, 211] width 36 height 27
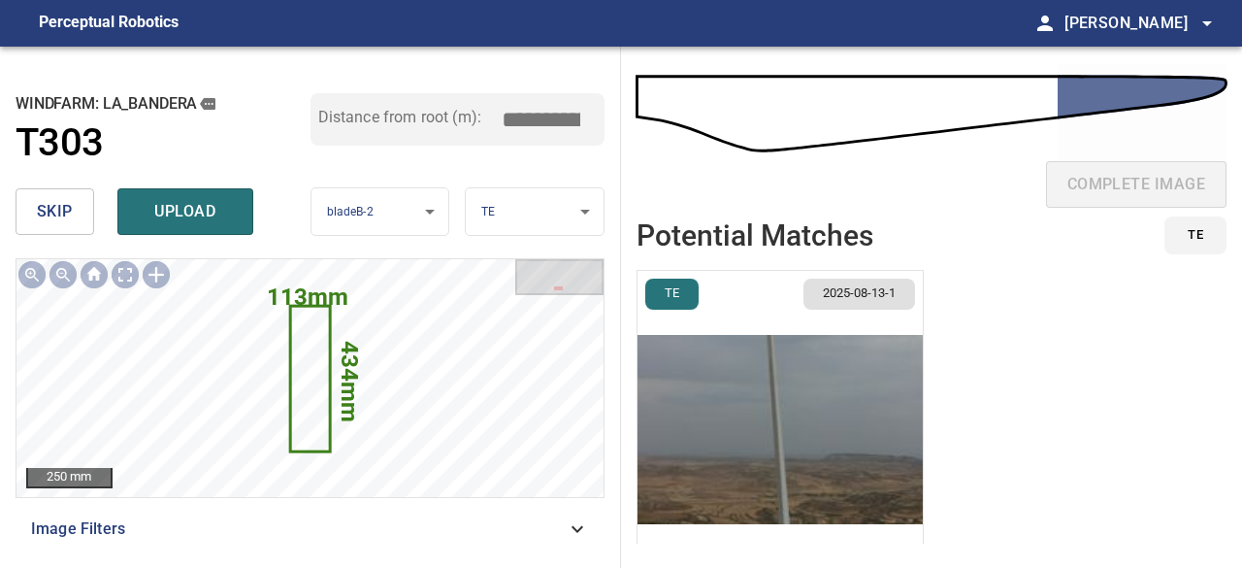
click at [58, 213] on span "skip" at bounding box center [55, 211] width 36 height 27
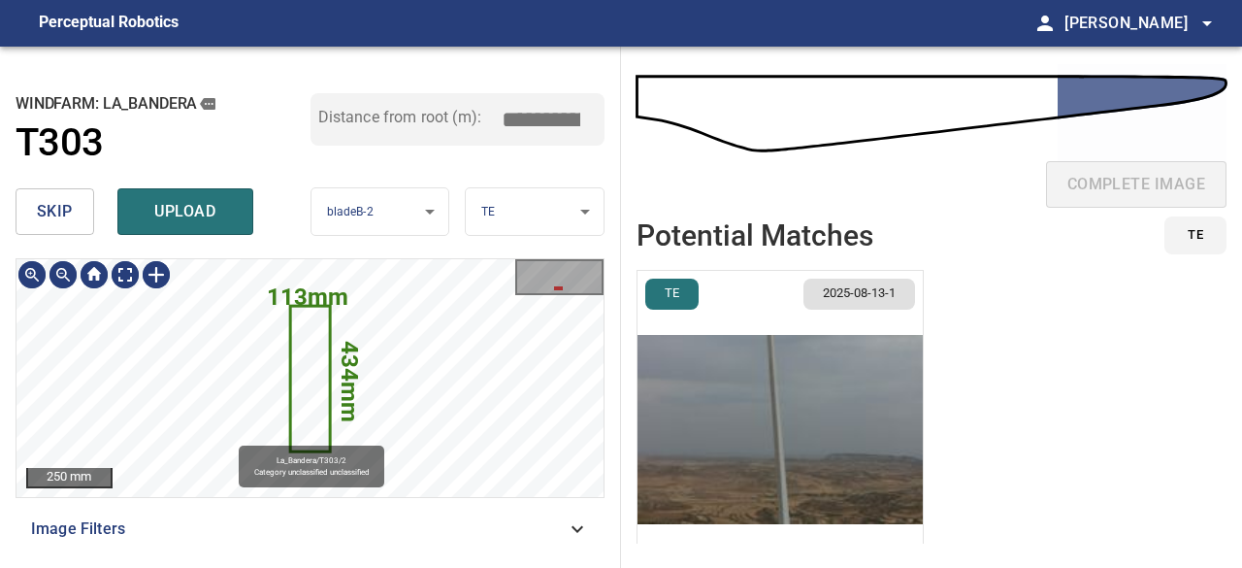
click at [319, 383] on icon at bounding box center [310, 379] width 37 height 143
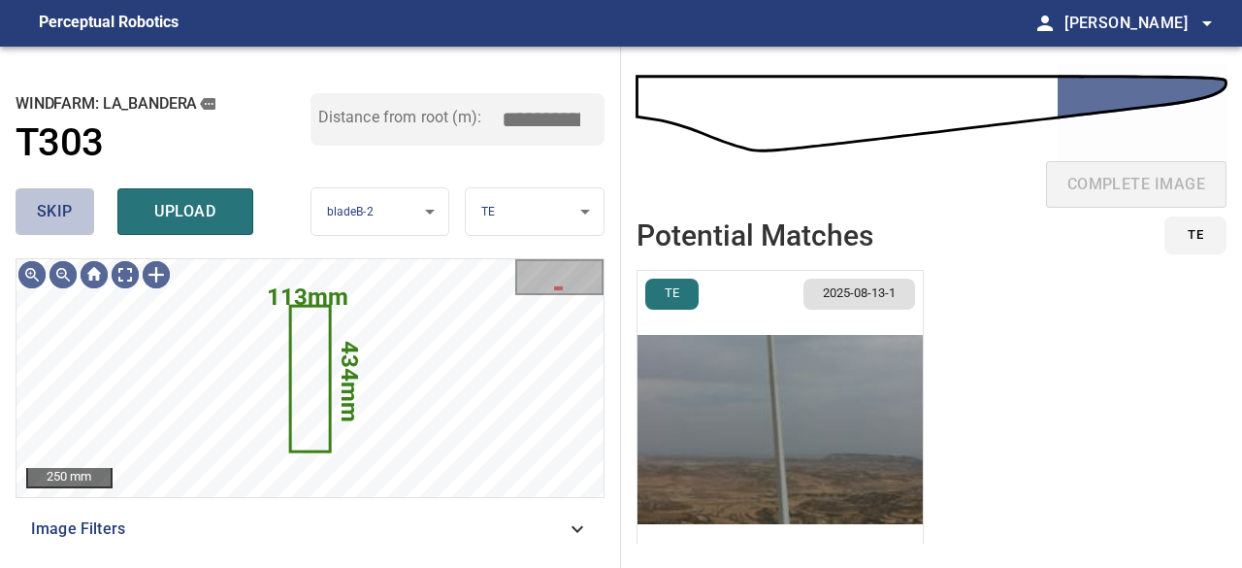
click at [60, 205] on span "skip" at bounding box center [55, 211] width 36 height 27
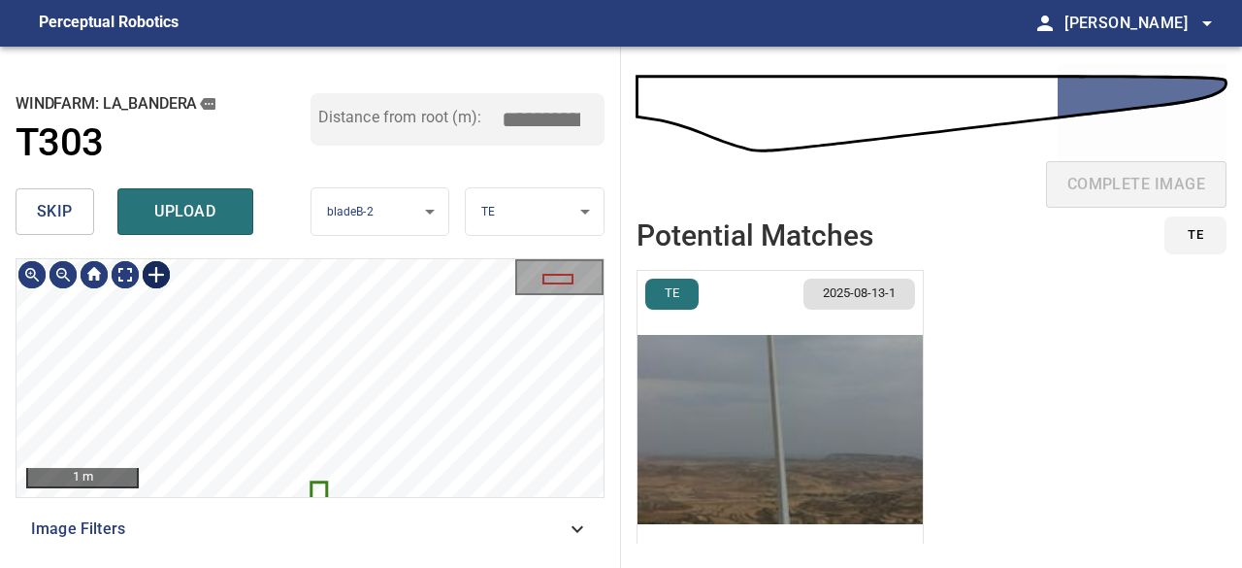
click at [151, 270] on div at bounding box center [156, 274] width 31 height 31
click at [319, 322] on div at bounding box center [309, 378] width 587 height 238
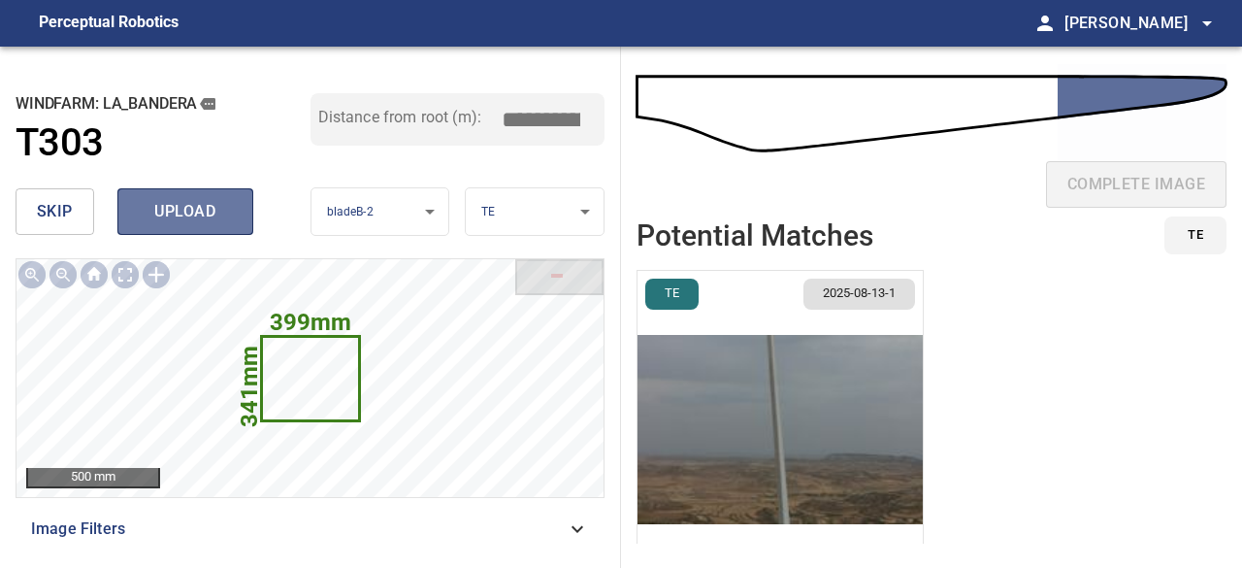
click at [165, 217] on span "upload" at bounding box center [185, 211] width 93 height 27
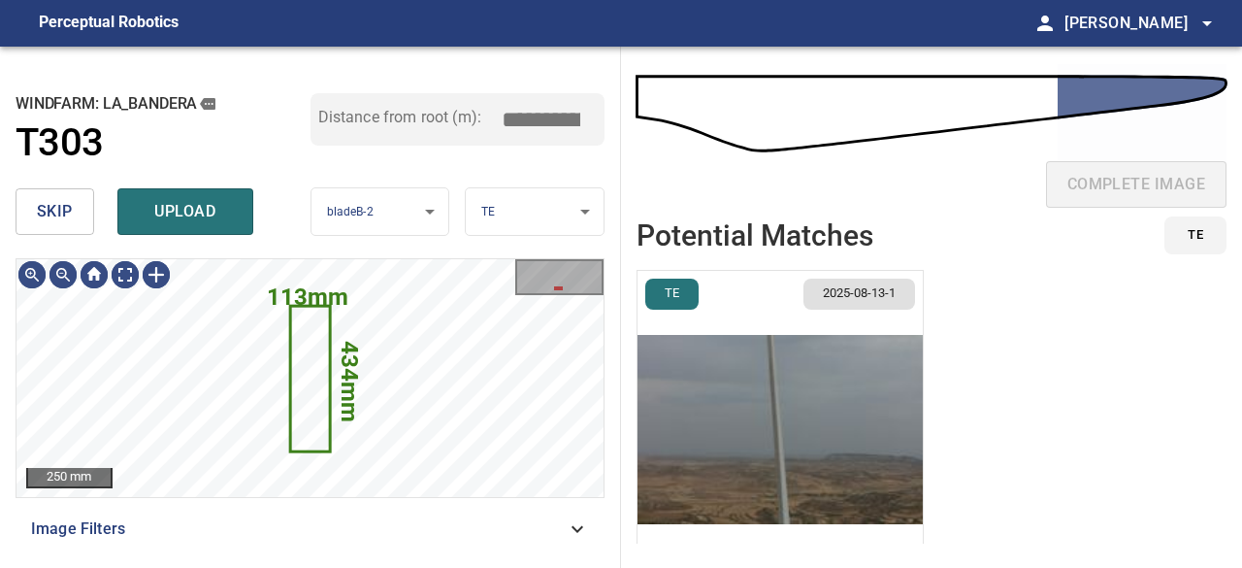
click at [62, 219] on span "skip" at bounding box center [55, 211] width 36 height 27
click at [319, 368] on icon at bounding box center [310, 379] width 37 height 143
click at [54, 204] on span "skip" at bounding box center [55, 211] width 36 height 27
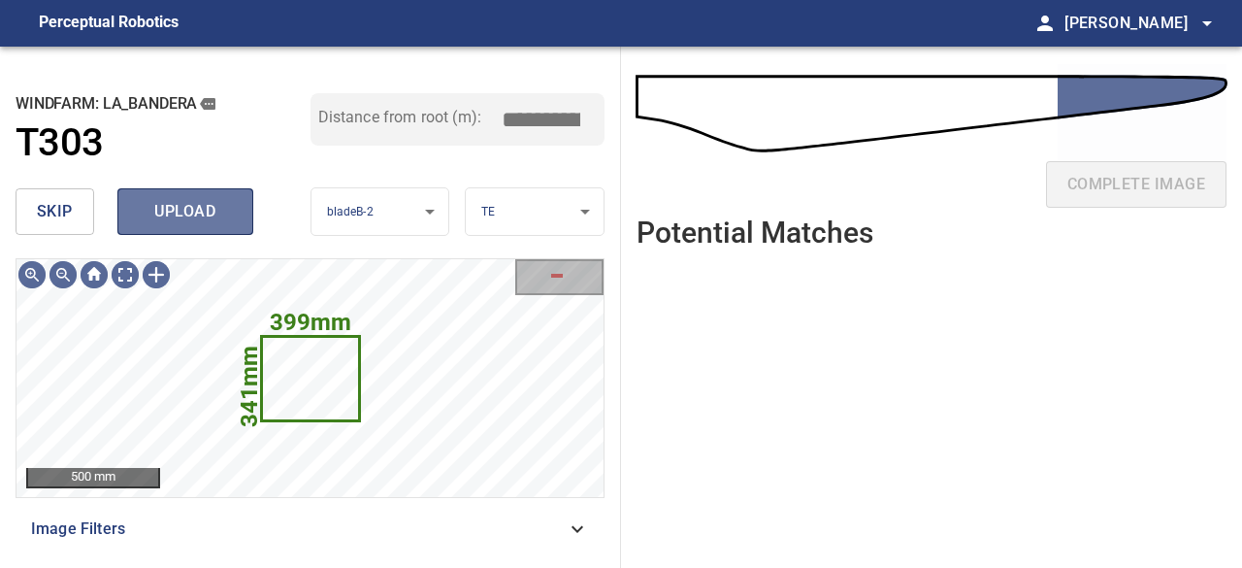
click at [196, 213] on span "upload" at bounding box center [185, 211] width 93 height 27
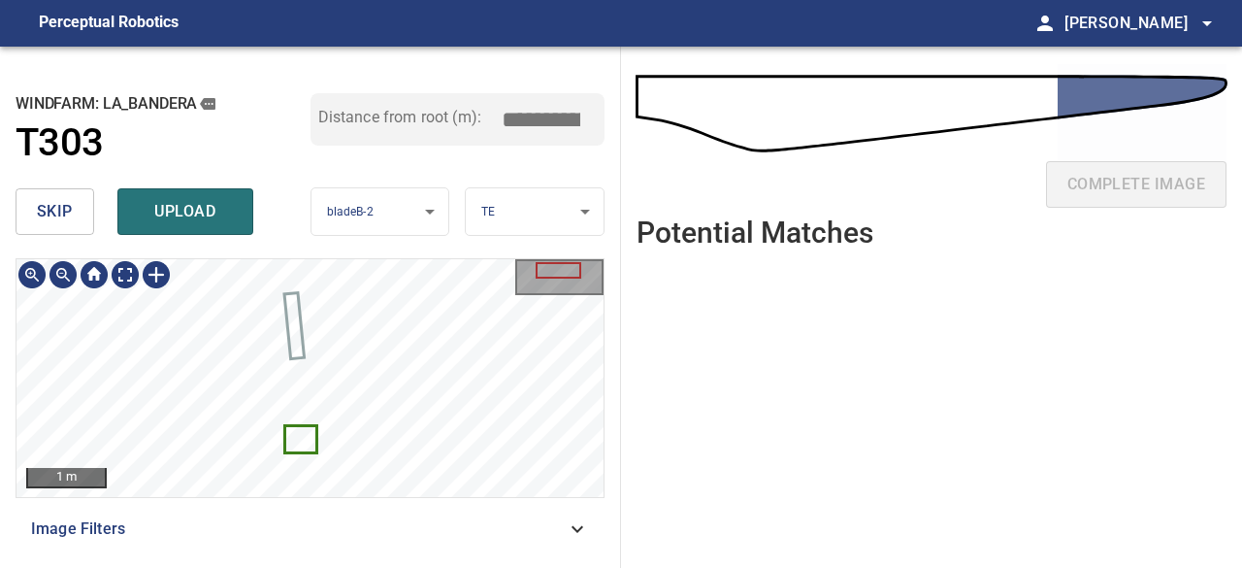
click at [383, 513] on div "1 m Image Filters" at bounding box center [310, 405] width 589 height 294
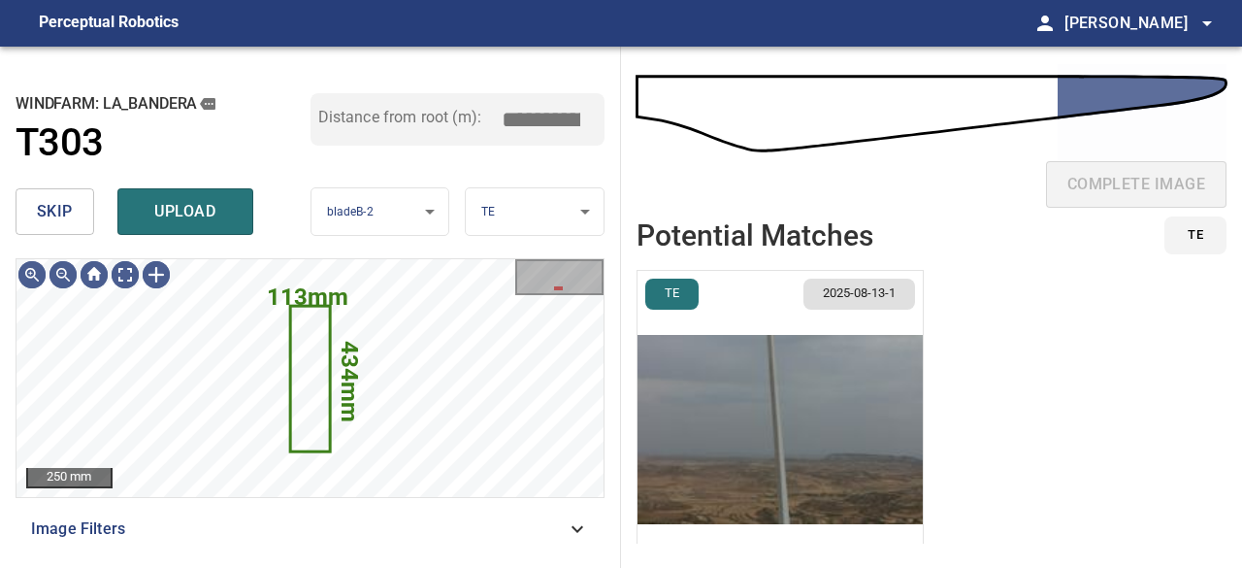
click at [72, 213] on span "skip" at bounding box center [55, 211] width 36 height 27
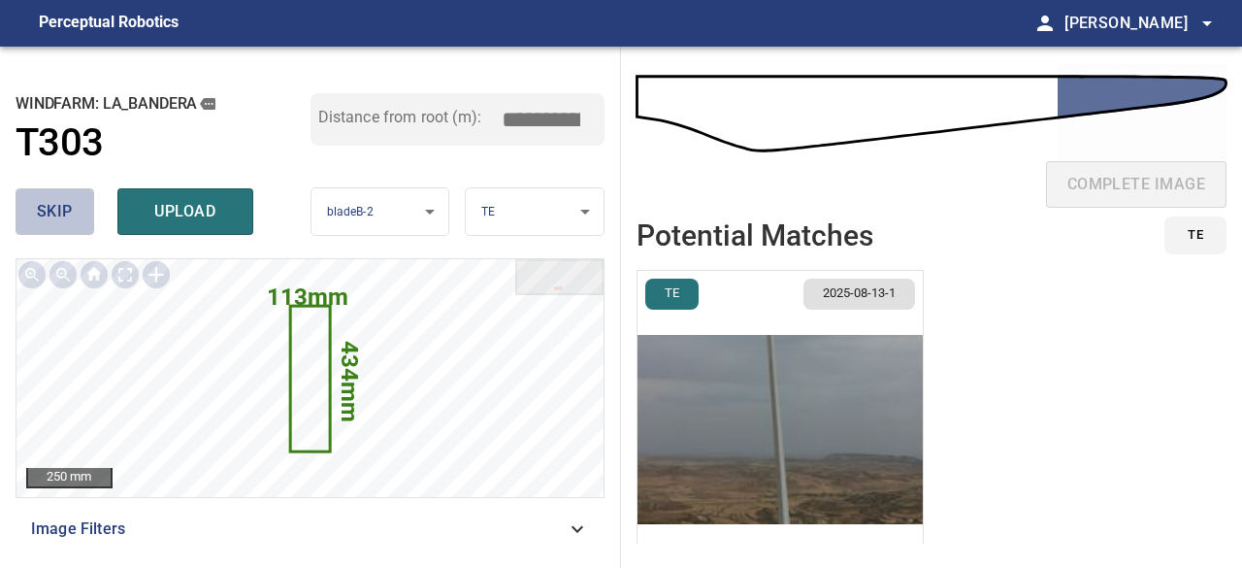
click at [71, 212] on span "skip" at bounding box center [55, 211] width 36 height 27
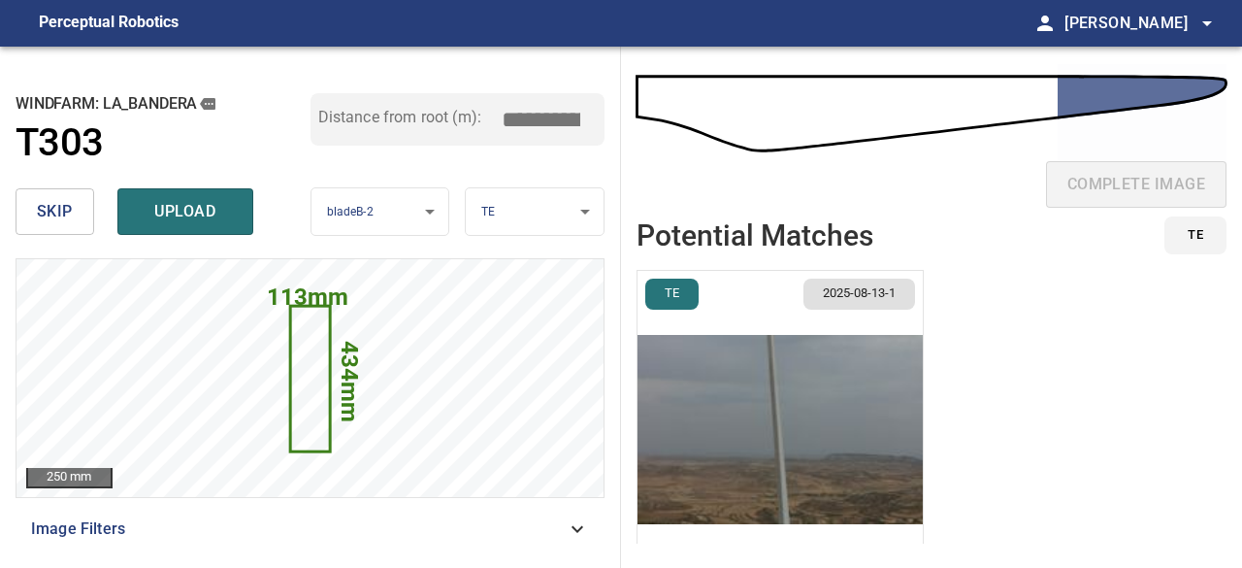
click at [71, 212] on span "skip" at bounding box center [55, 211] width 36 height 27
click at [71, 214] on span "skip" at bounding box center [55, 211] width 36 height 27
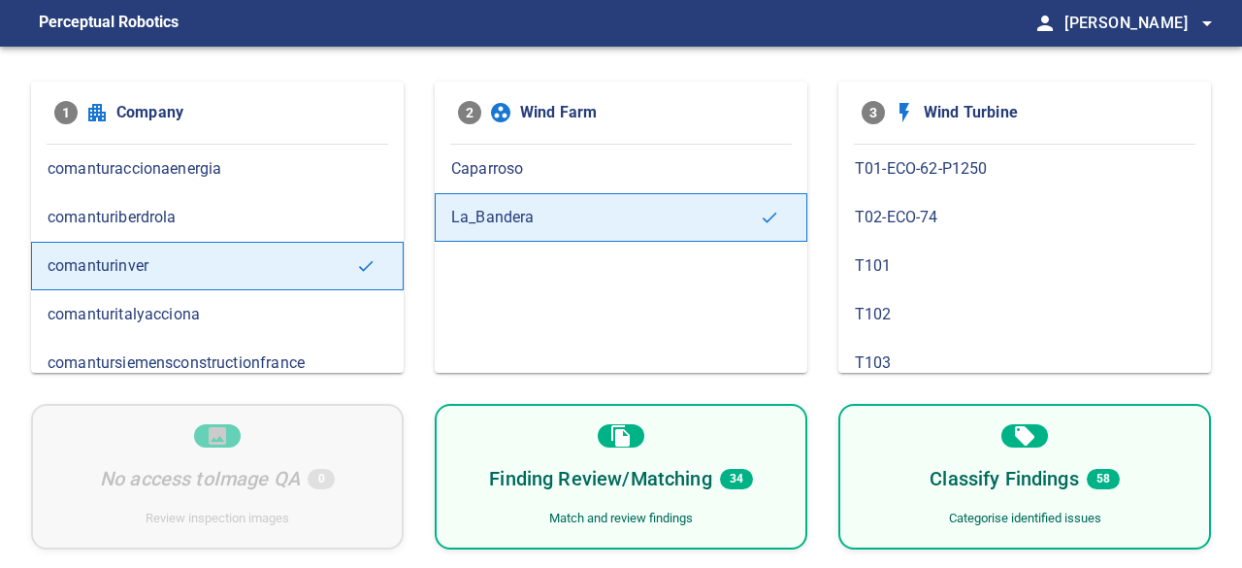
click at [745, 428] on div "Finding Review/Matching 34 Match and review findings" at bounding box center [621, 477] width 373 height 146
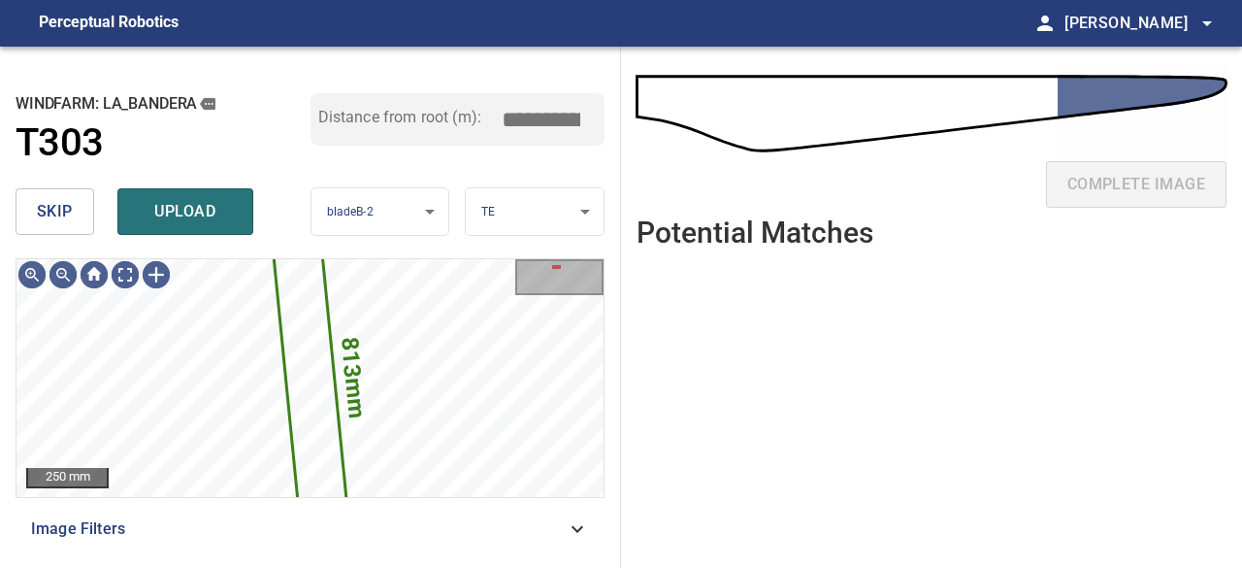
click at [62, 208] on span "skip" at bounding box center [55, 211] width 36 height 27
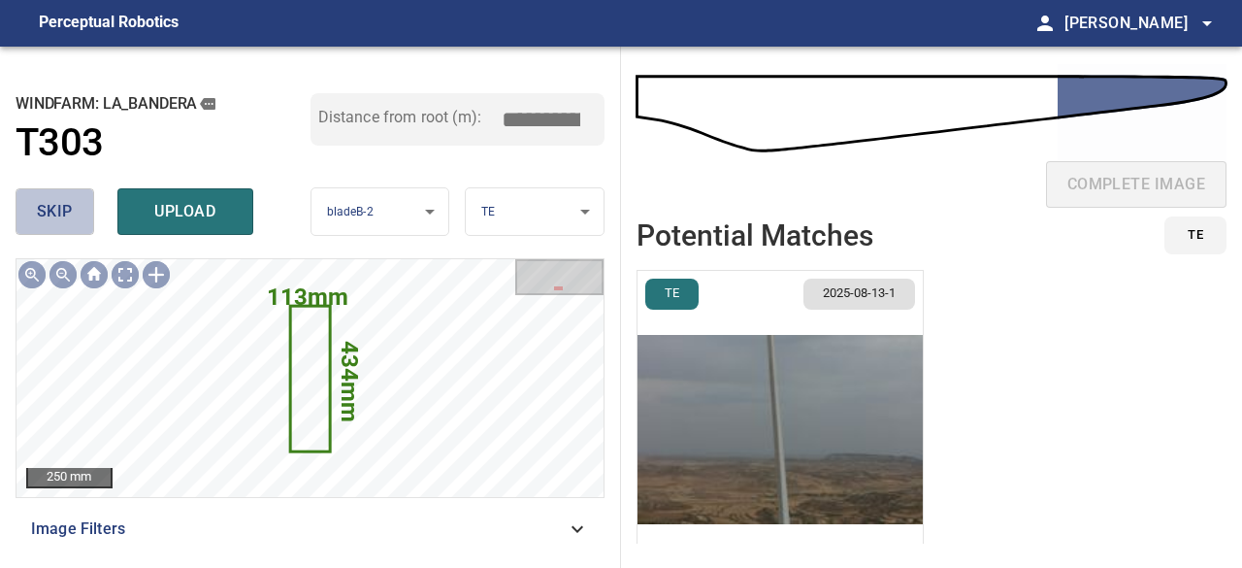
click at [61, 206] on span "skip" at bounding box center [55, 211] width 36 height 27
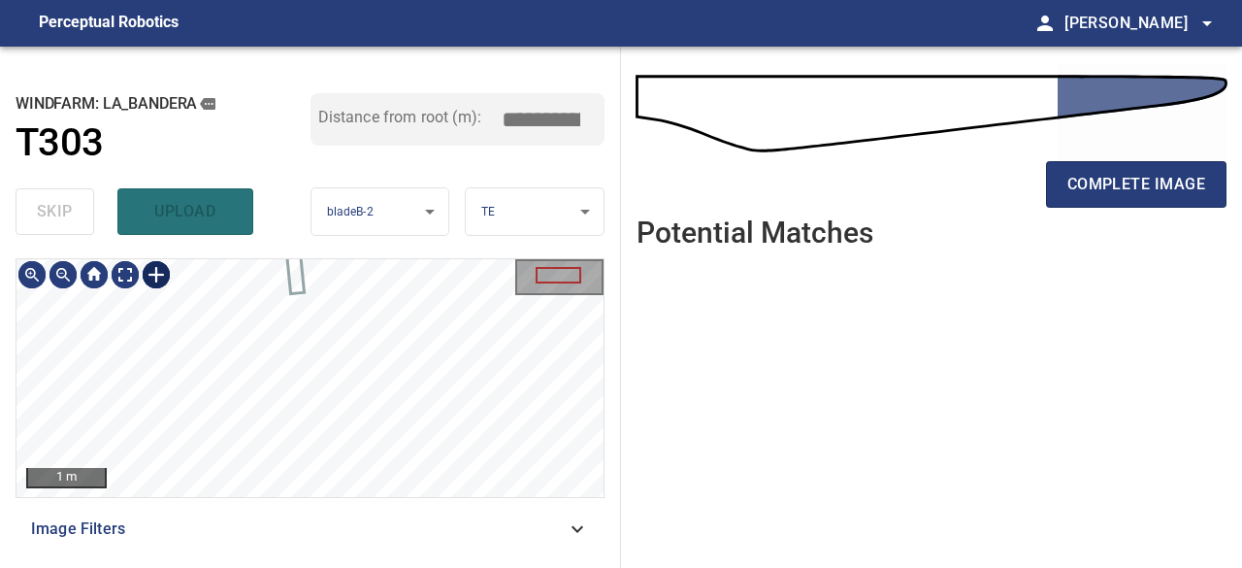
click at [153, 274] on div at bounding box center [156, 274] width 31 height 31
click at [316, 385] on div at bounding box center [309, 378] width 587 height 238
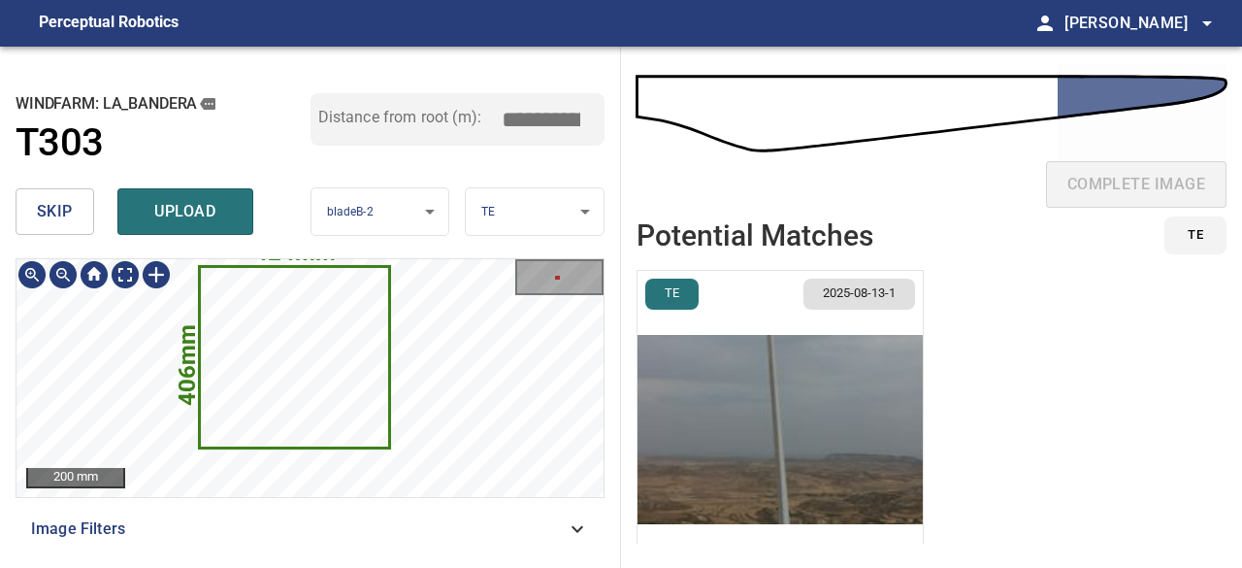
click at [361, 364] on icon at bounding box center [294, 357] width 187 height 179
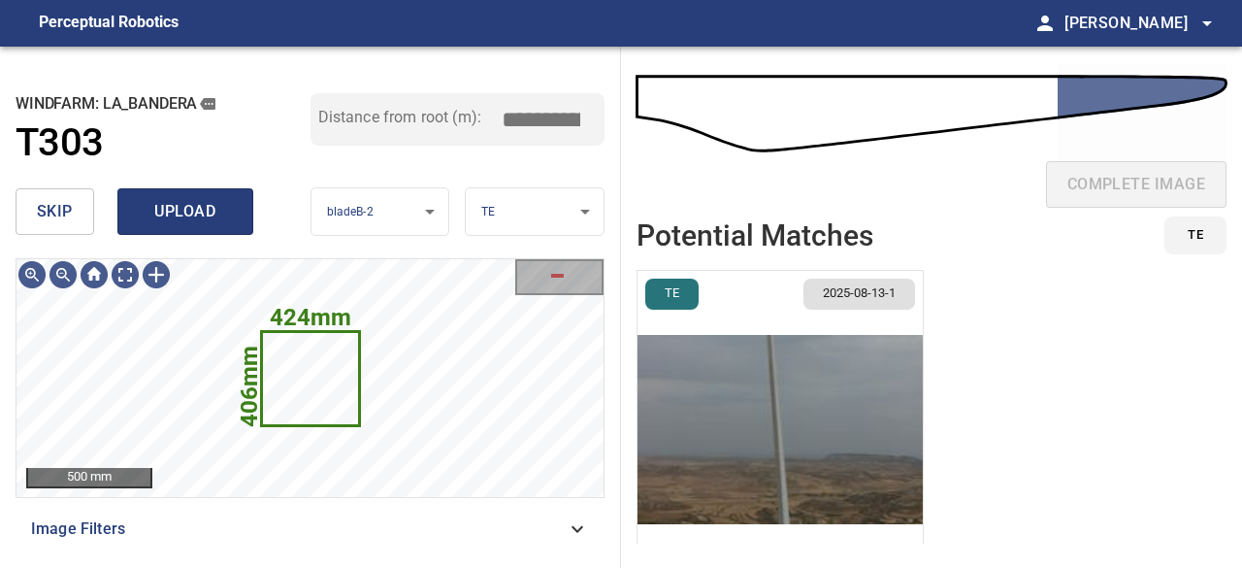
click at [181, 207] on span "upload" at bounding box center [185, 211] width 93 height 27
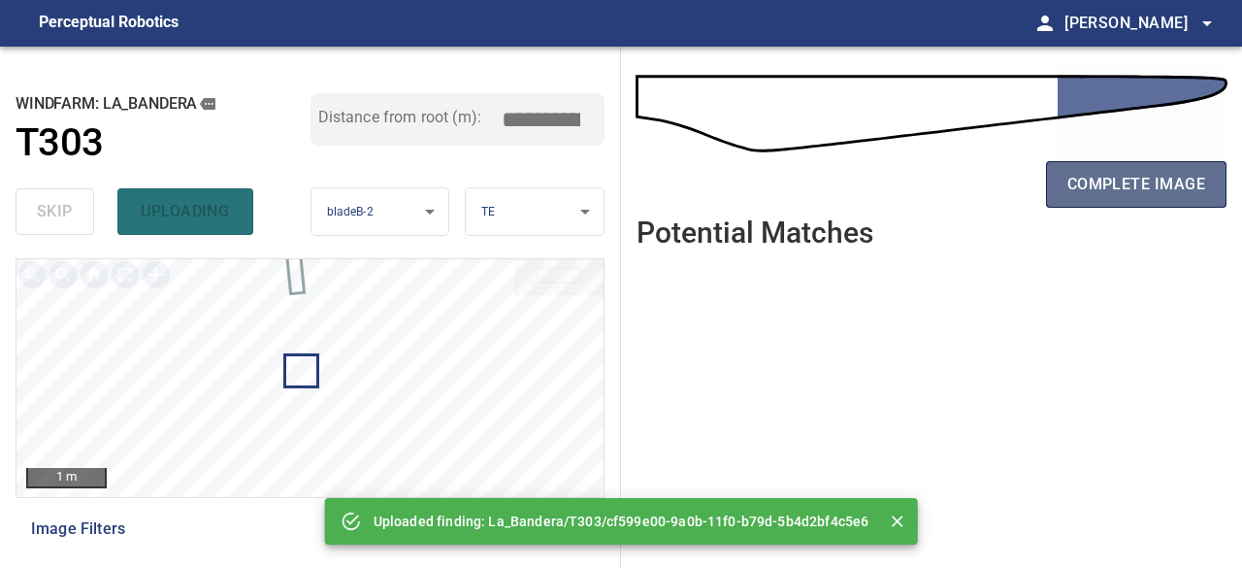
drag, startPoint x: 1133, startPoint y: 193, endPoint x: 1122, endPoint y: 200, distance: 12.7
click at [1133, 191] on span "complete image" at bounding box center [1137, 184] width 138 height 27
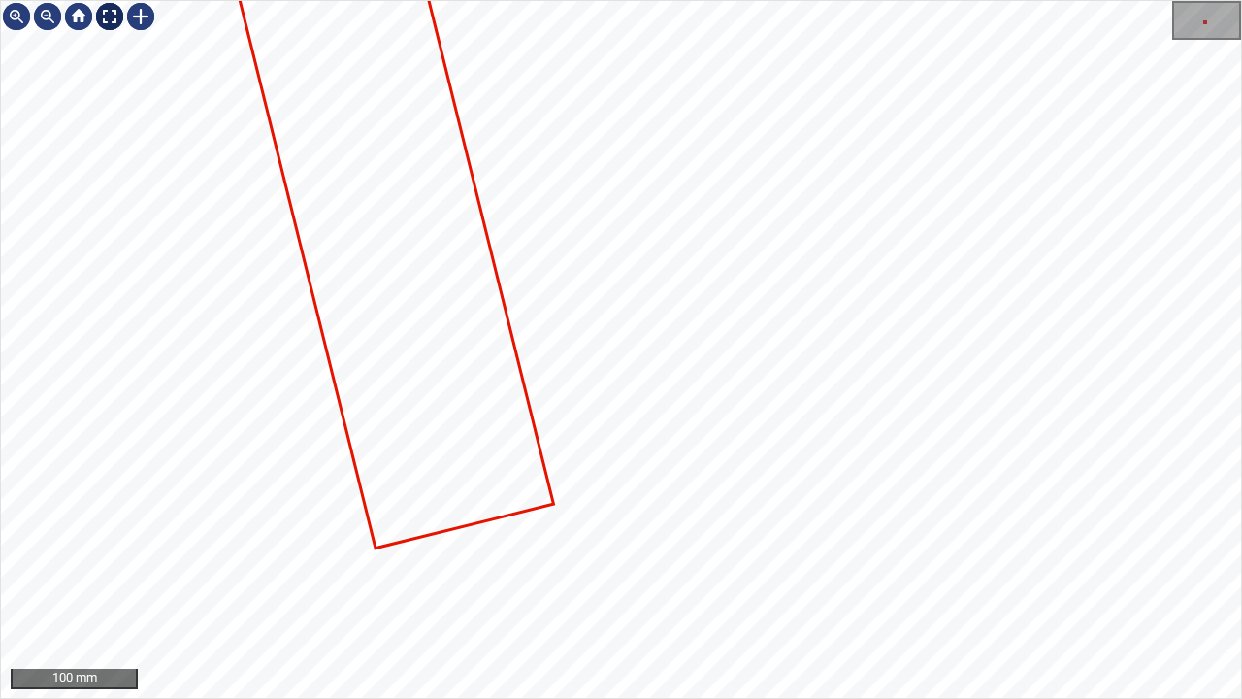
click at [104, 16] on div at bounding box center [109, 16] width 31 height 31
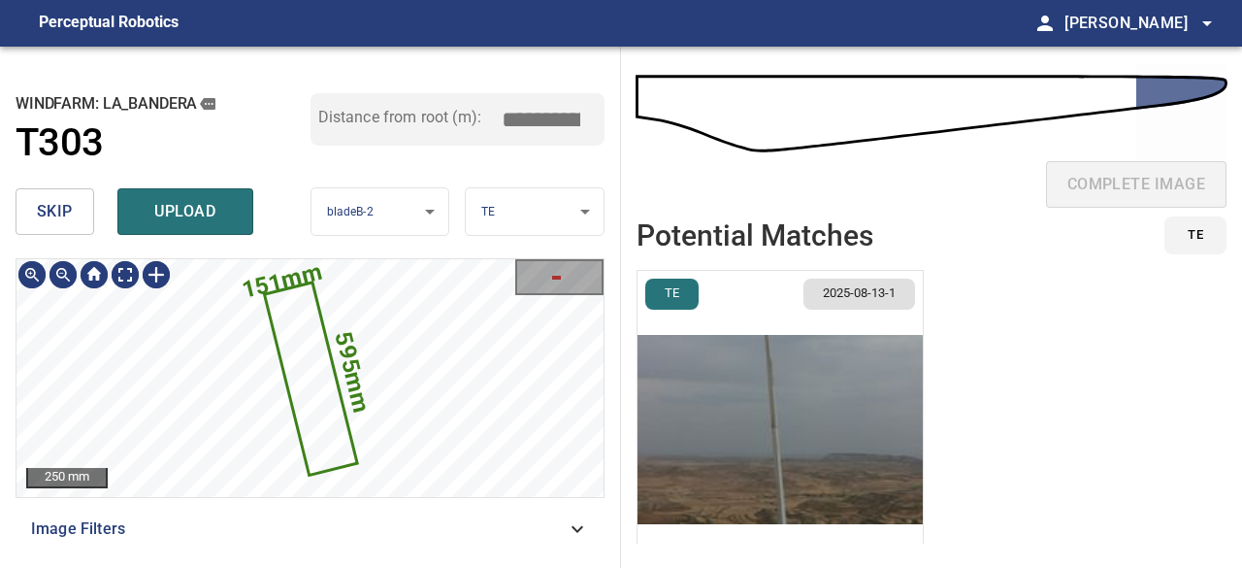
click at [68, 211] on span "skip" at bounding box center [55, 211] width 36 height 27
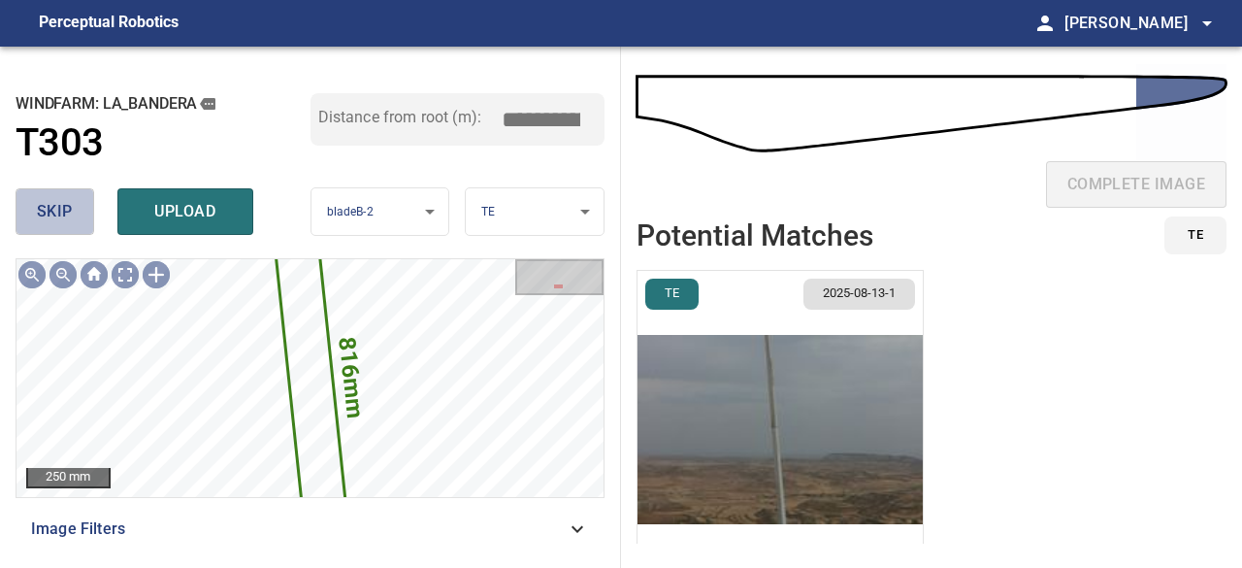
click at [69, 209] on span "skip" at bounding box center [55, 211] width 36 height 27
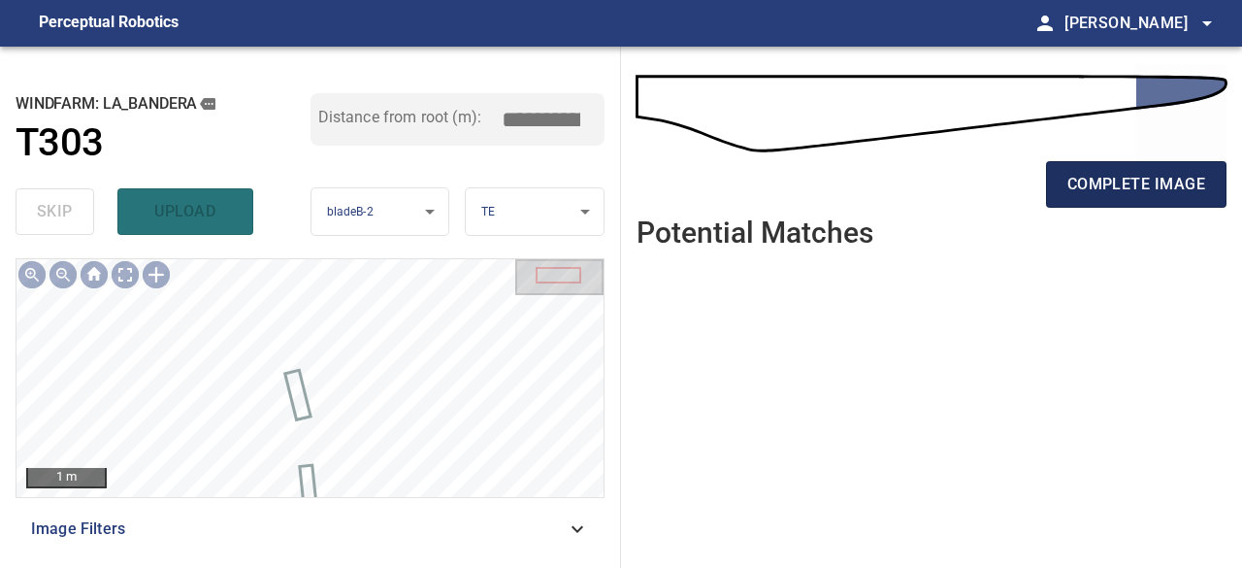
click at [1083, 183] on span "complete image" at bounding box center [1137, 184] width 138 height 27
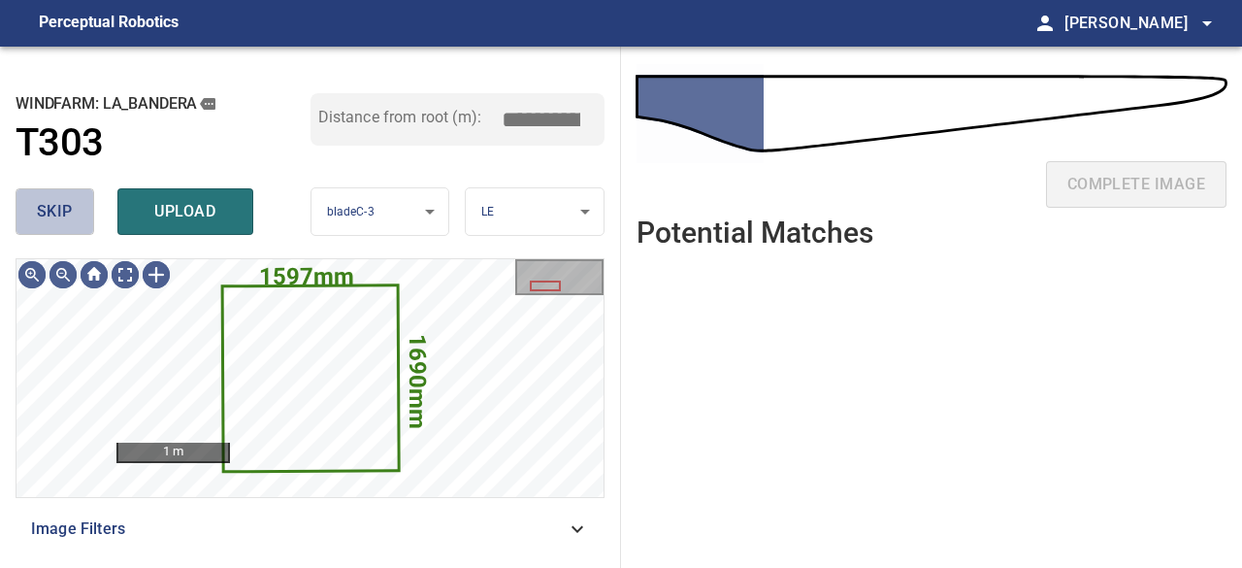
click at [62, 207] on span "skip" at bounding box center [55, 211] width 36 height 27
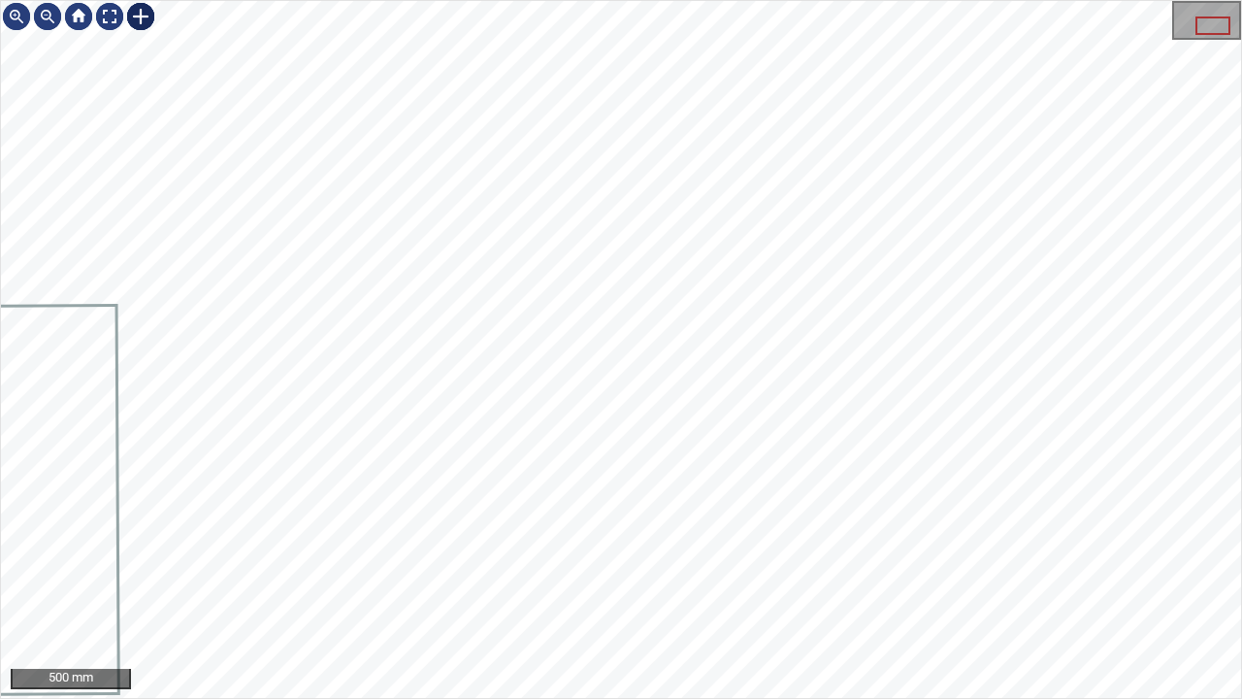
click at [136, 13] on div at bounding box center [140, 16] width 31 height 31
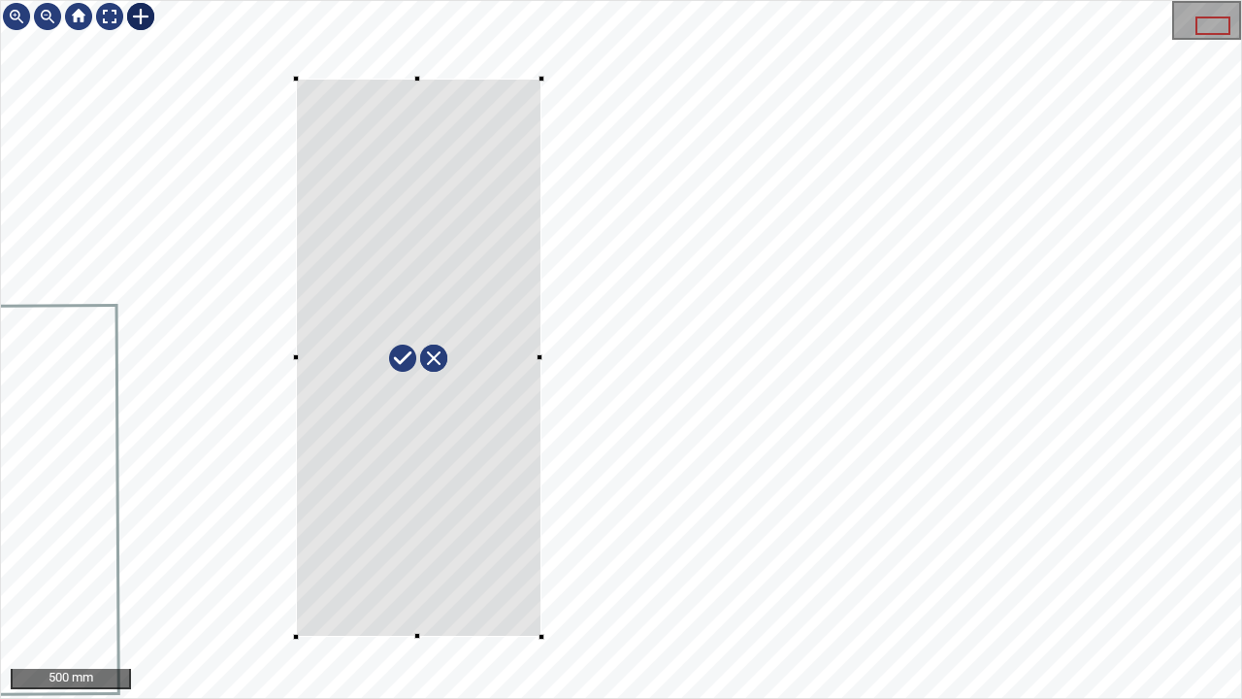
click at [543, 637] on div at bounding box center [621, 349] width 1240 height 697
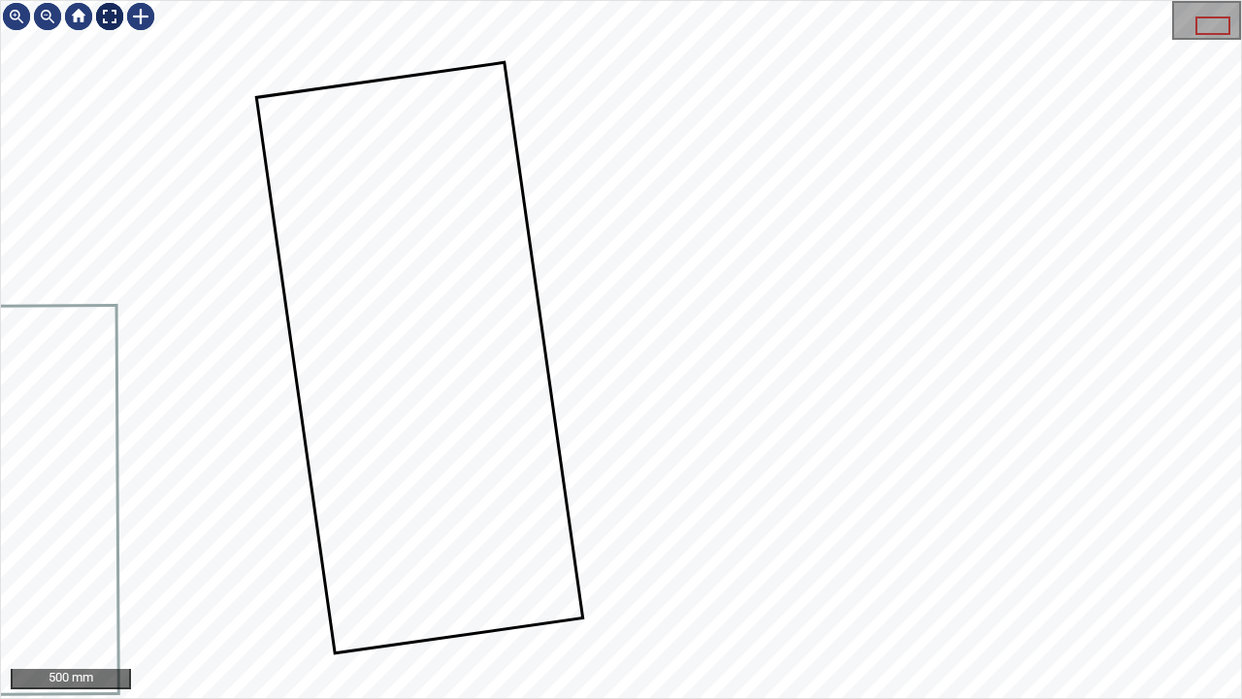
click at [107, 15] on div at bounding box center [109, 16] width 31 height 31
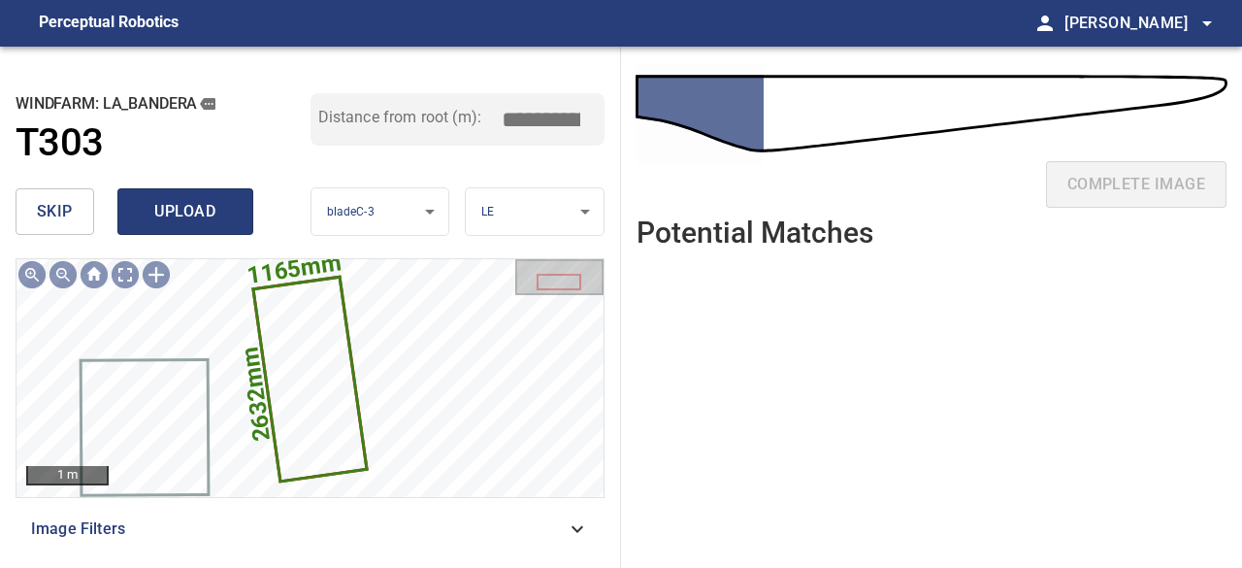
click at [179, 220] on span "upload" at bounding box center [185, 211] width 93 height 27
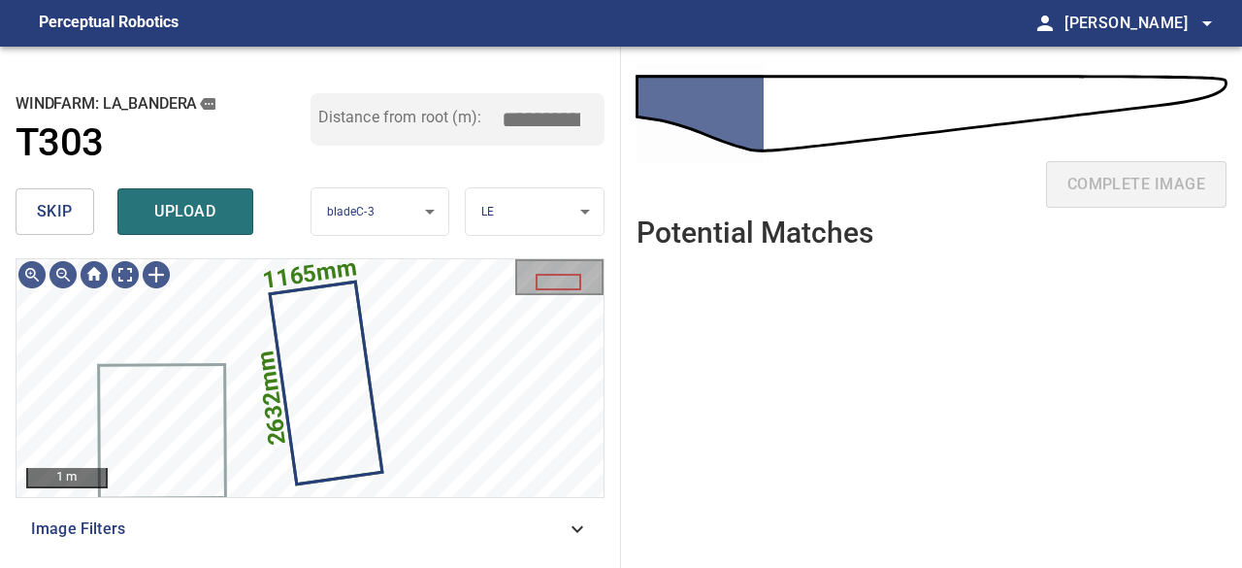
click at [191, 216] on span "upload" at bounding box center [185, 211] width 93 height 27
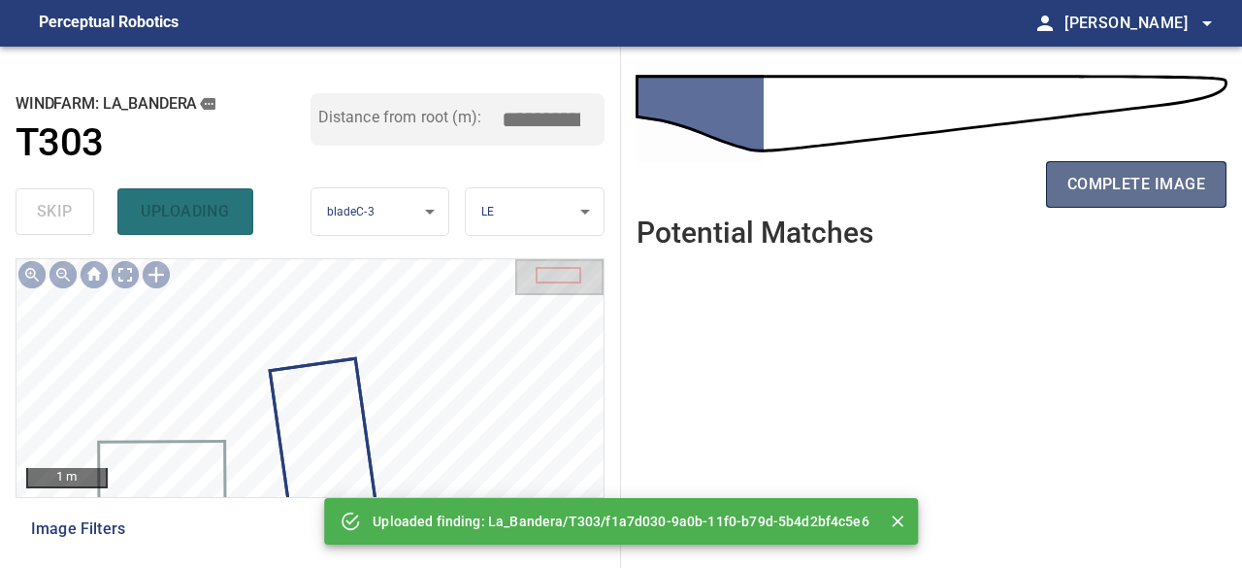
click at [1103, 188] on span "complete image" at bounding box center [1137, 184] width 138 height 27
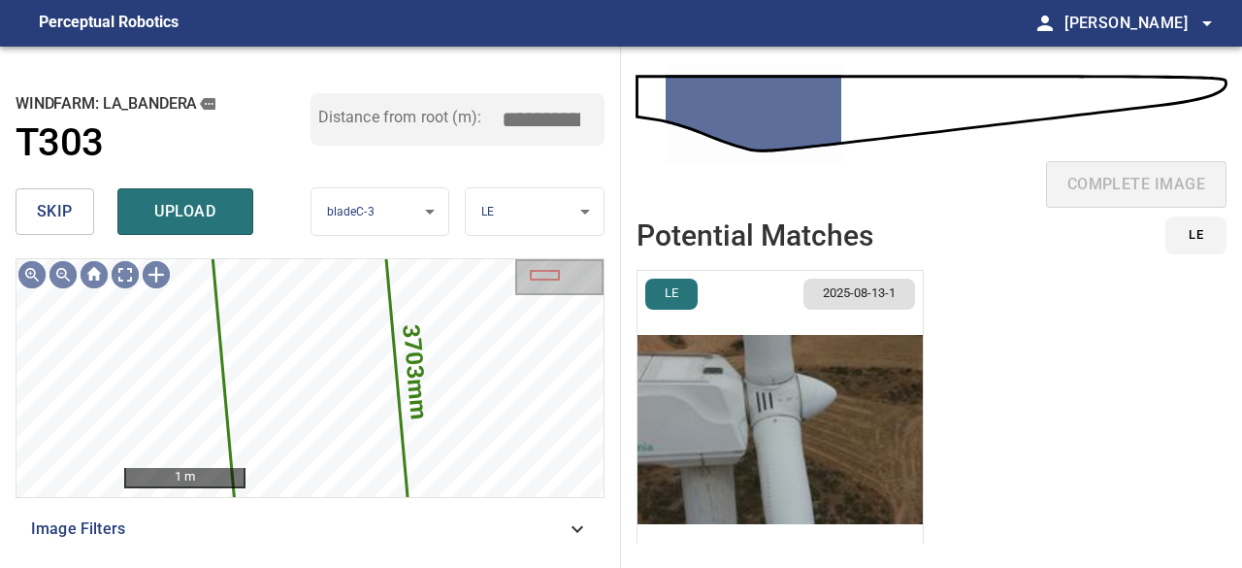
click at [58, 216] on span "skip" at bounding box center [55, 211] width 36 height 27
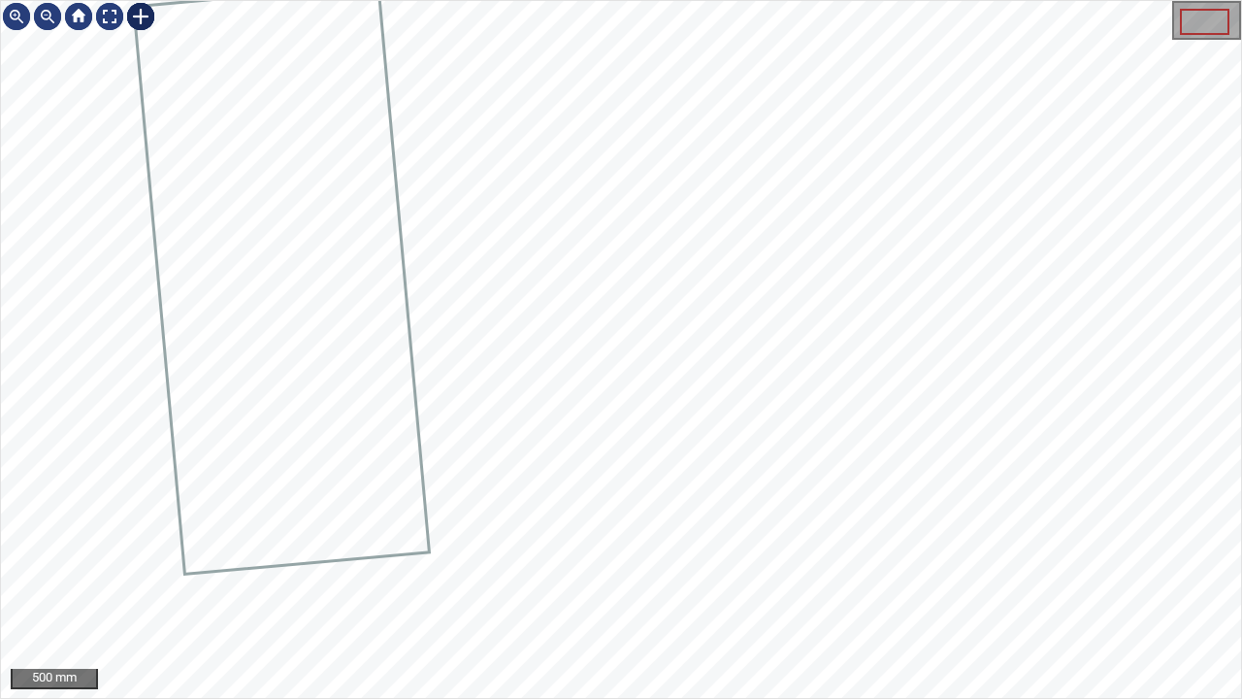
click at [140, 17] on div at bounding box center [140, 16] width 31 height 31
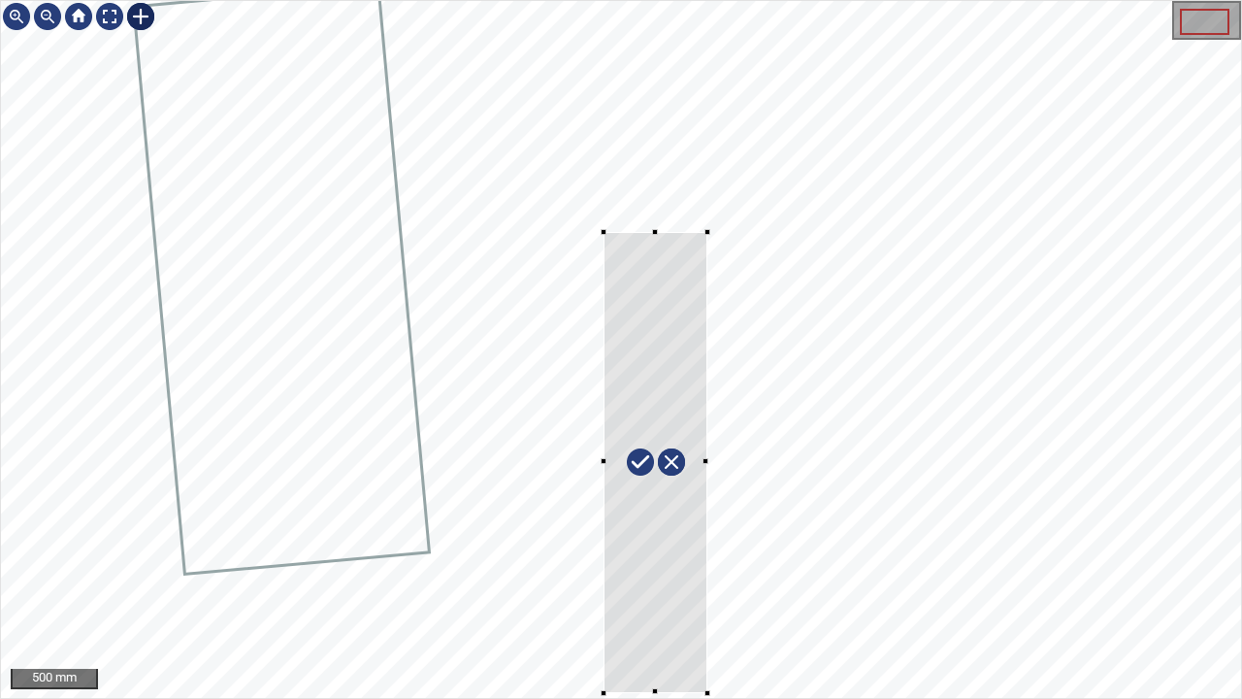
click at [703, 690] on div at bounding box center [621, 349] width 1240 height 697
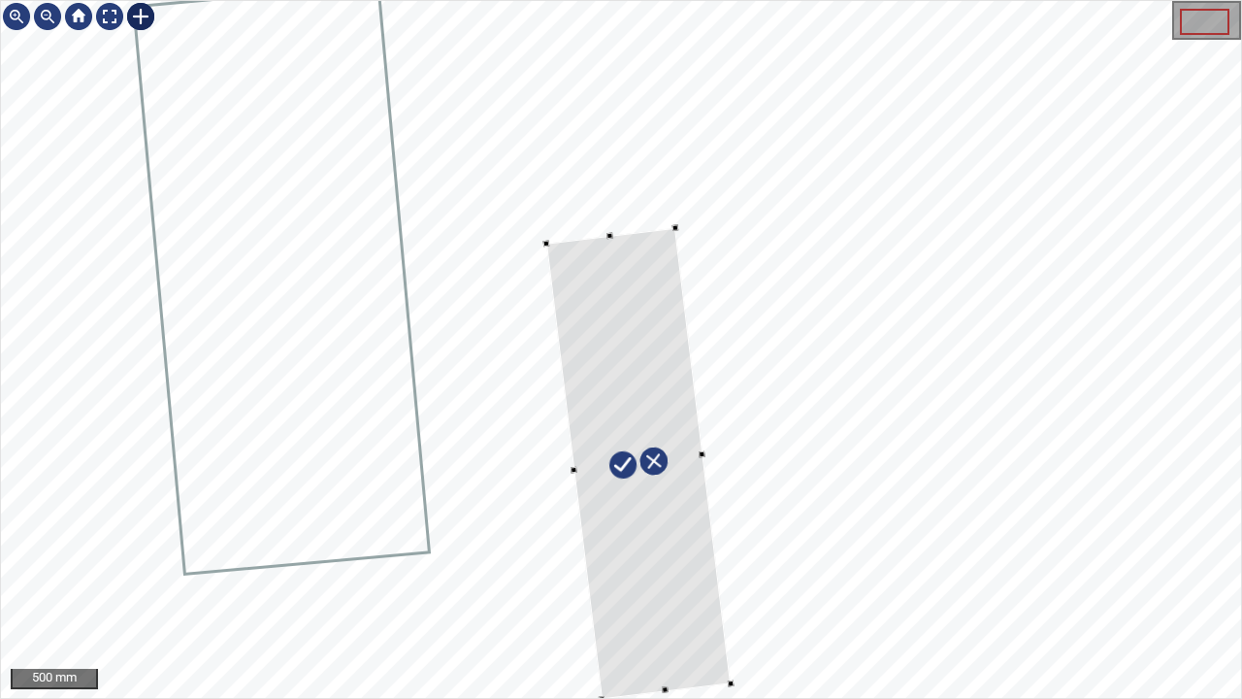
click at [538, 465] on div at bounding box center [621, 349] width 1240 height 697
click at [625, 331] on div at bounding box center [634, 449] width 184 height 471
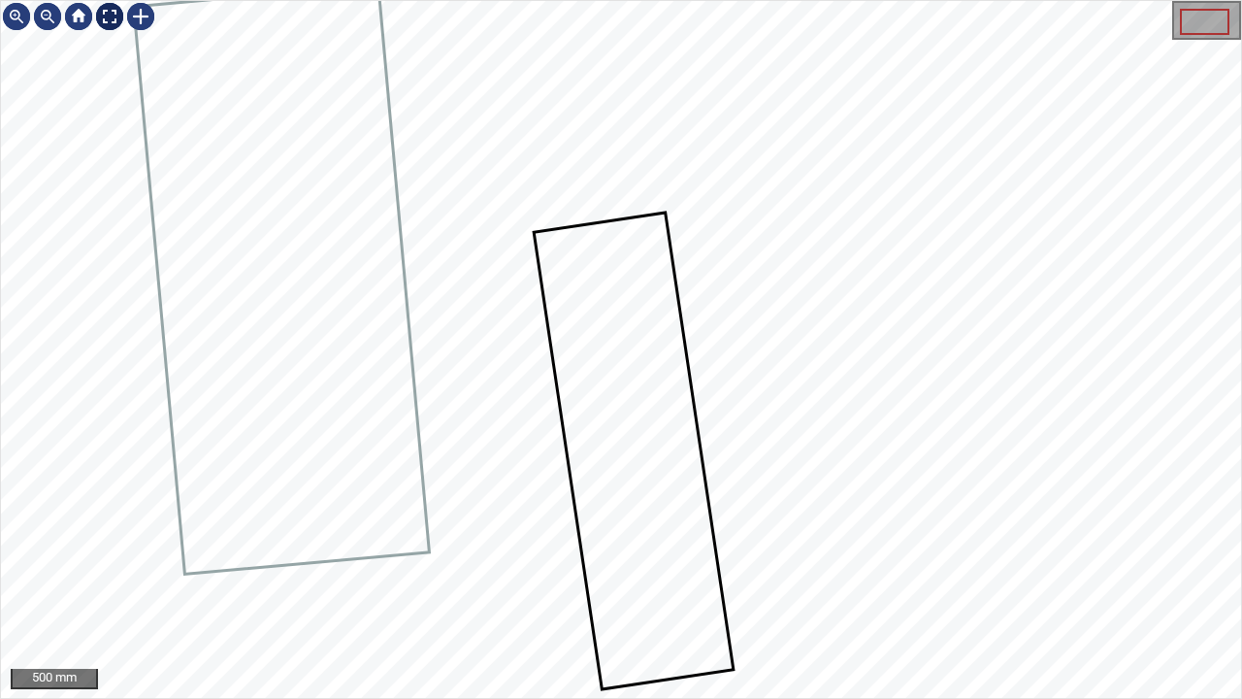
click at [109, 12] on div at bounding box center [109, 16] width 31 height 31
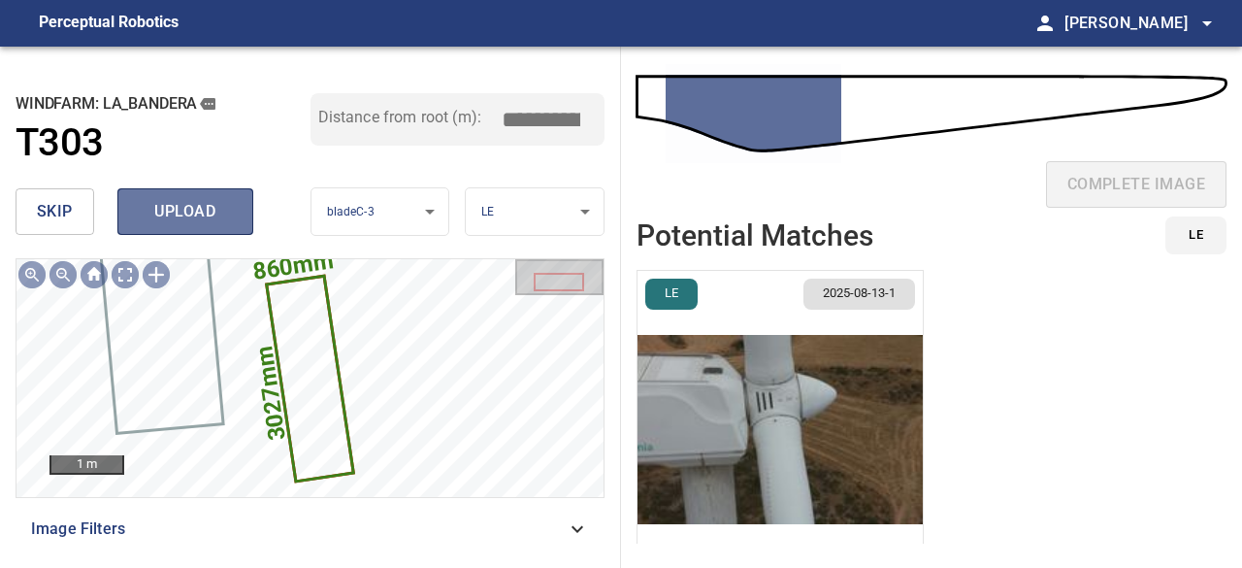
click at [184, 209] on span "upload" at bounding box center [185, 211] width 93 height 27
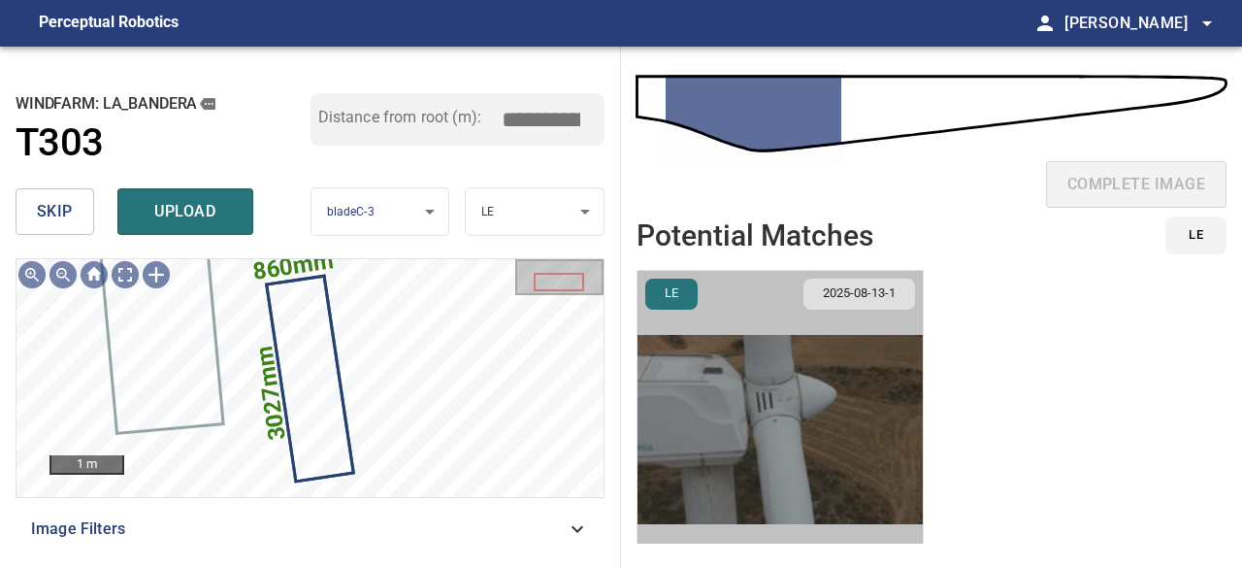
click at [792, 457] on img "button" at bounding box center [780, 429] width 285 height 317
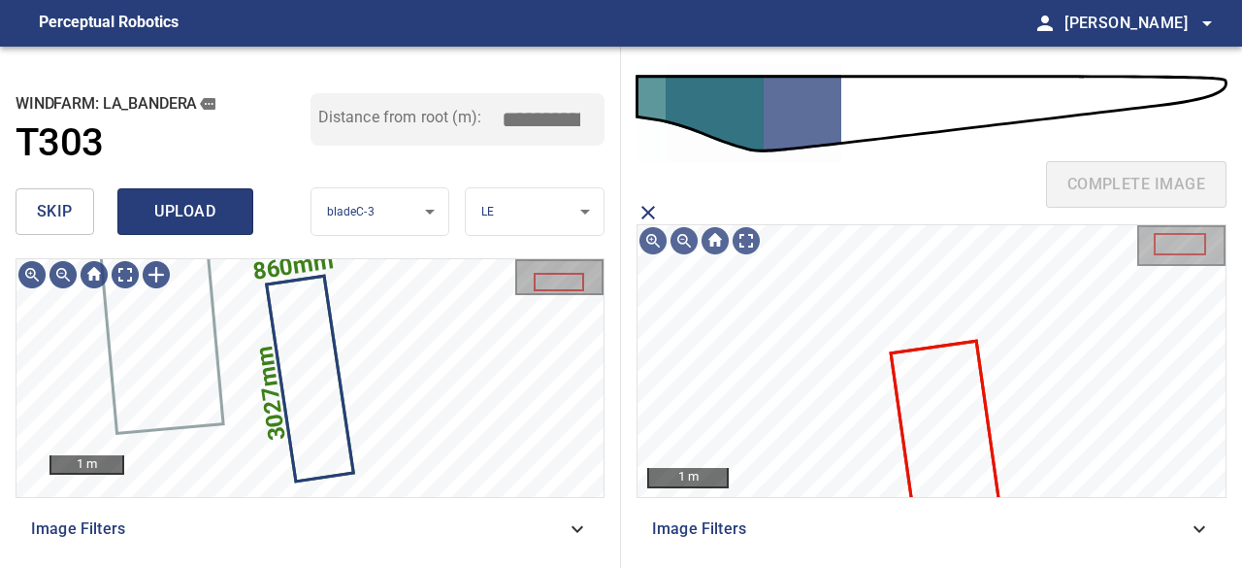
click at [179, 213] on span "upload" at bounding box center [185, 211] width 93 height 27
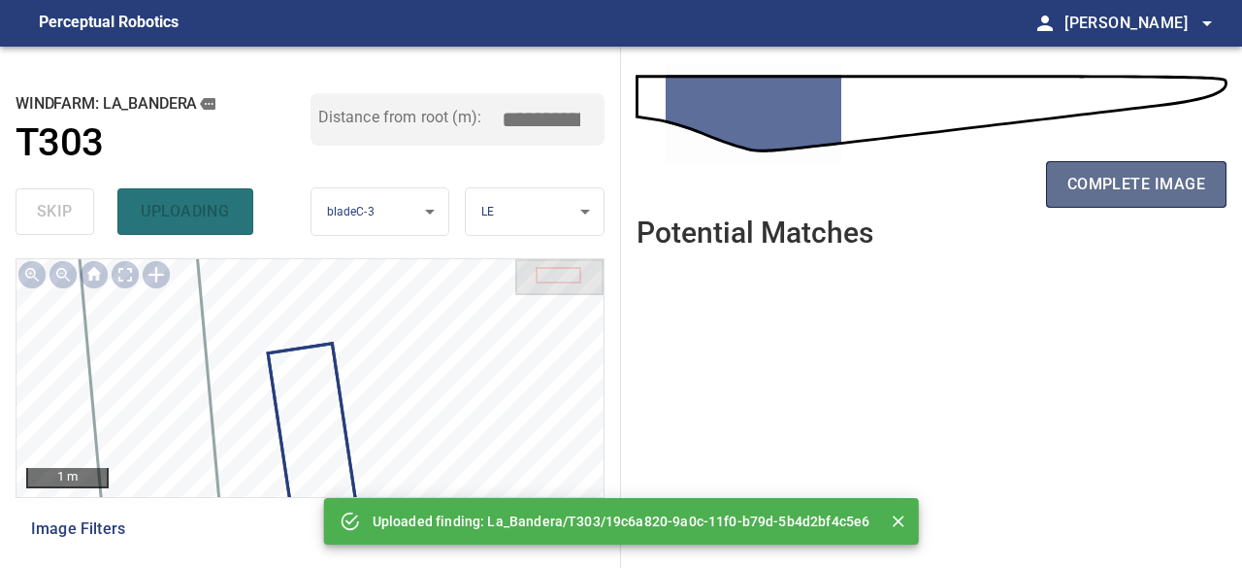
click at [1119, 187] on span "complete image" at bounding box center [1137, 184] width 138 height 27
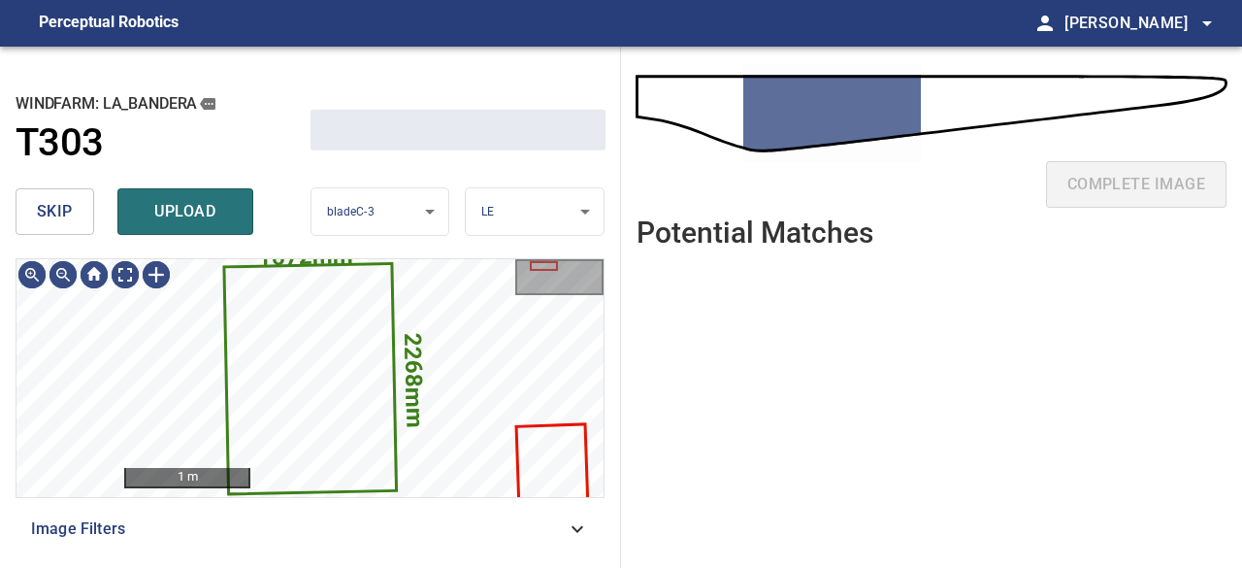
click at [37, 215] on span "skip" at bounding box center [55, 211] width 36 height 27
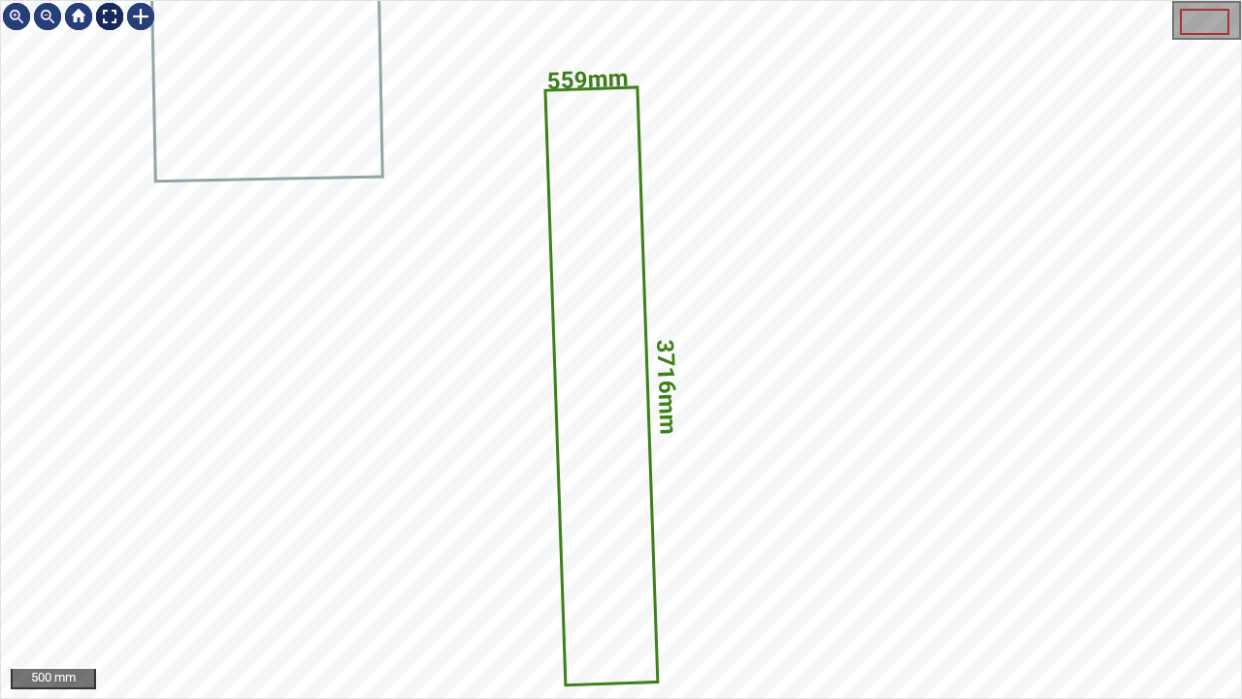
click at [111, 14] on div at bounding box center [109, 16] width 31 height 31
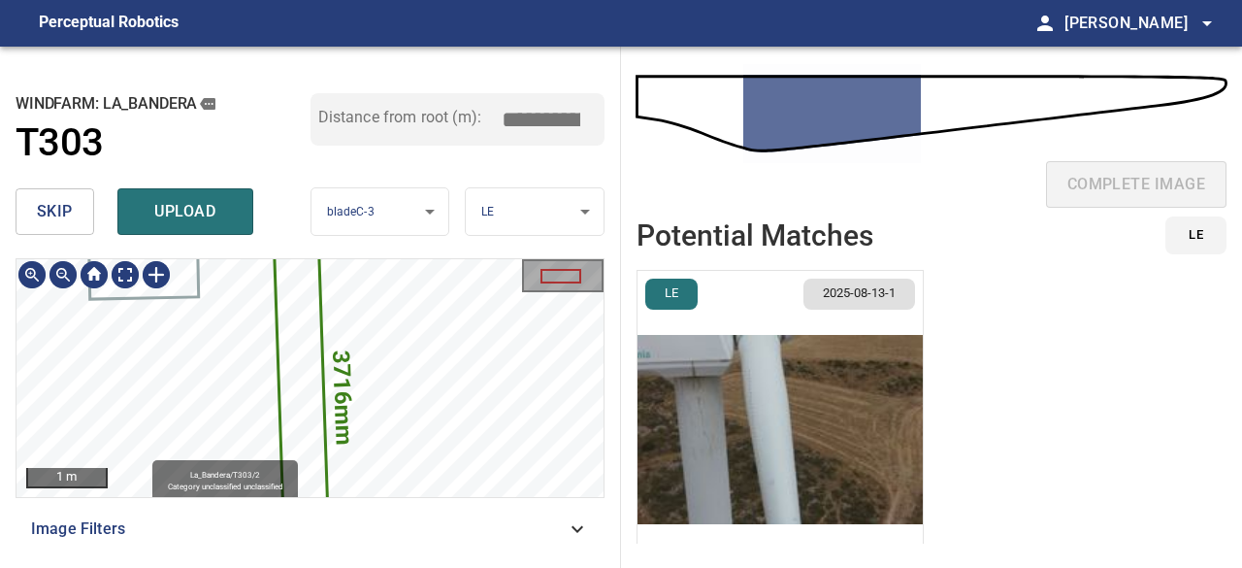
click at [299, 331] on icon at bounding box center [300, 395] width 51 height 281
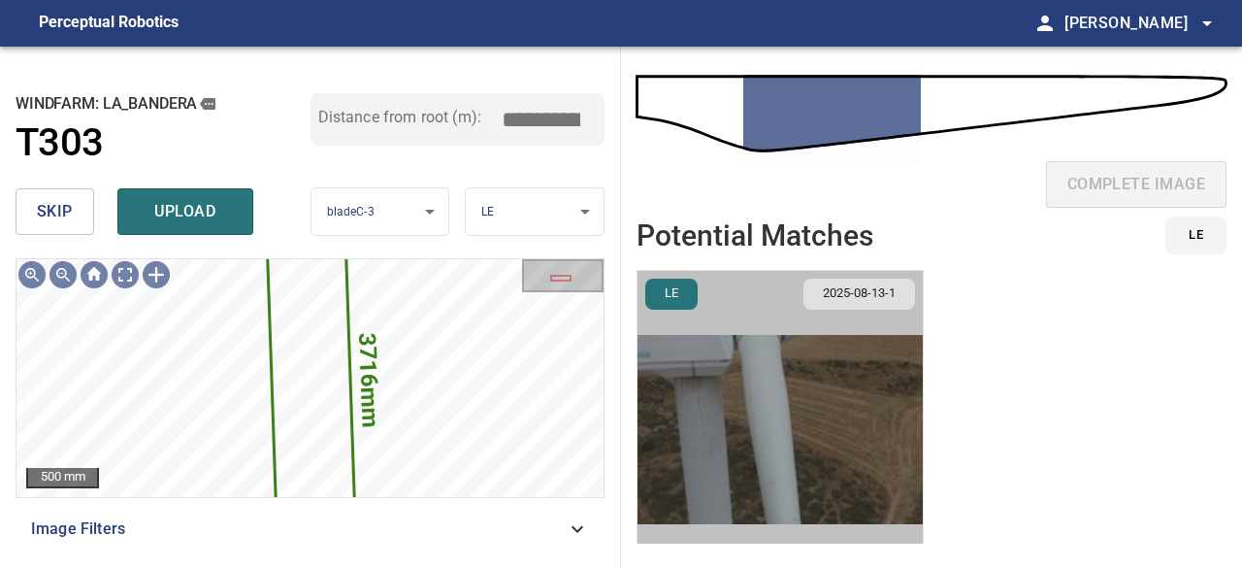
click at [779, 449] on img "button" at bounding box center [780, 429] width 285 height 317
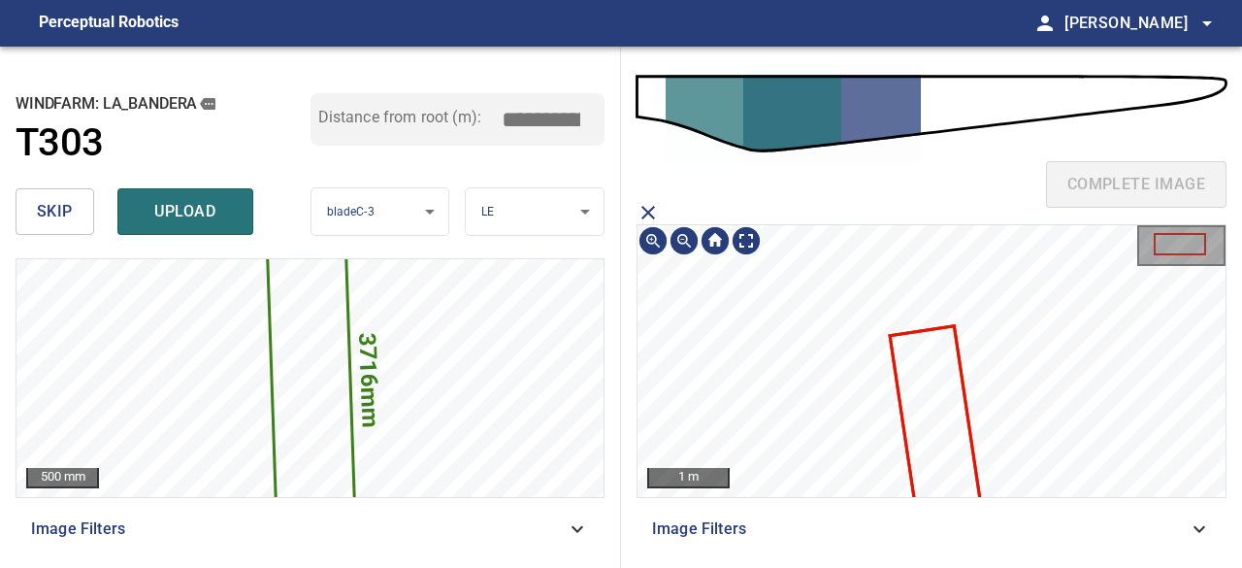
click at [960, 469] on icon at bounding box center [938, 440] width 93 height 224
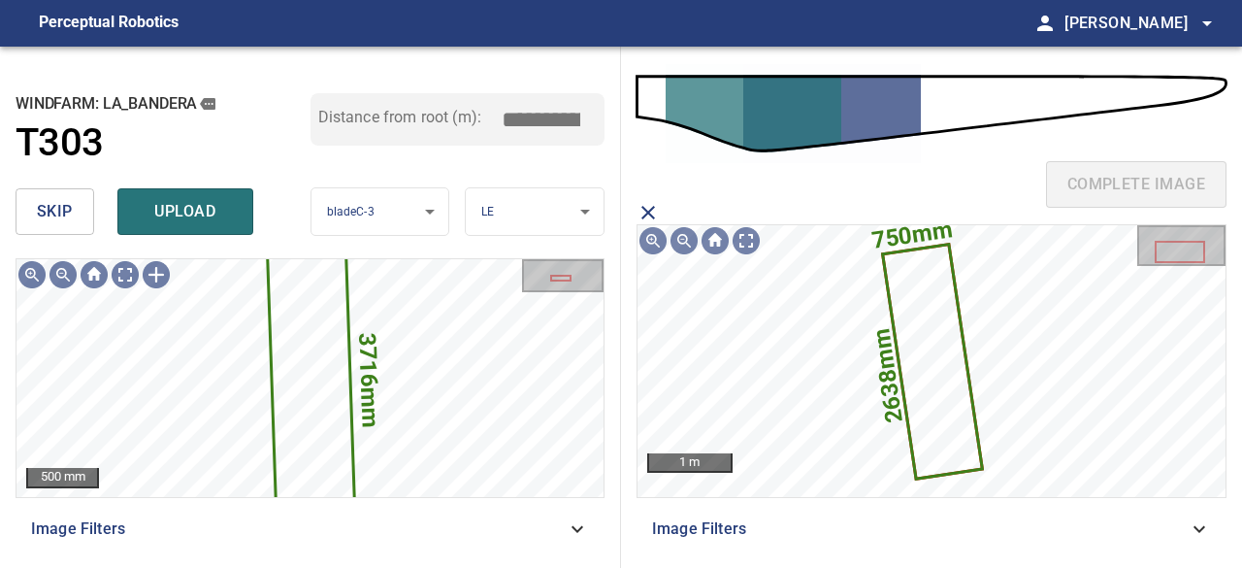
click at [198, 211] on span "upload" at bounding box center [185, 211] width 93 height 27
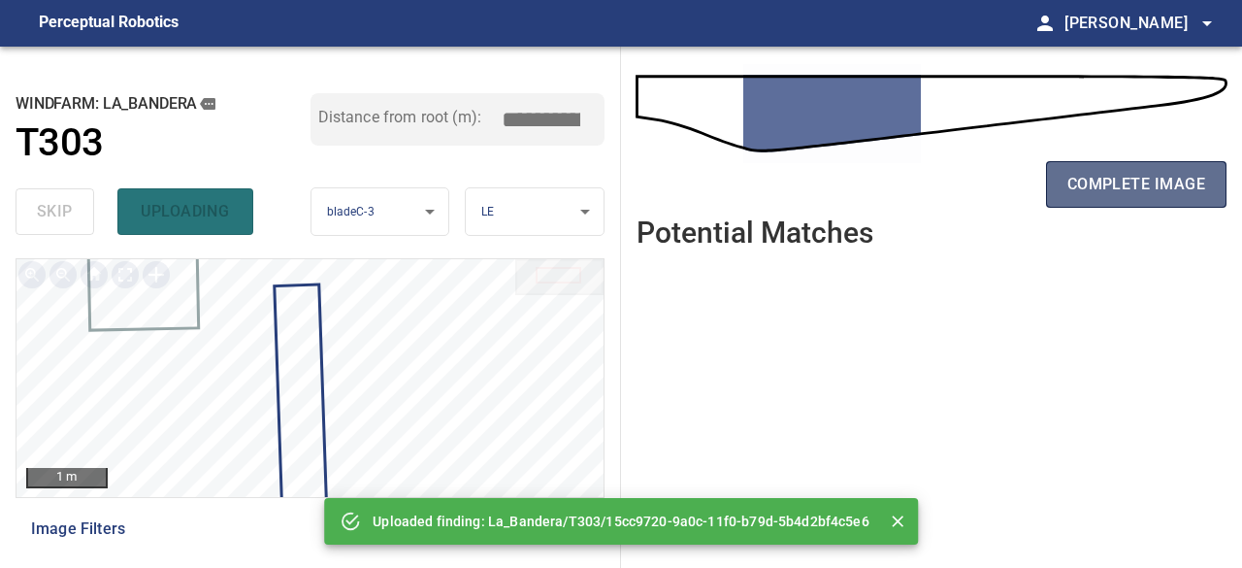
click at [1150, 178] on span "complete image" at bounding box center [1137, 184] width 138 height 27
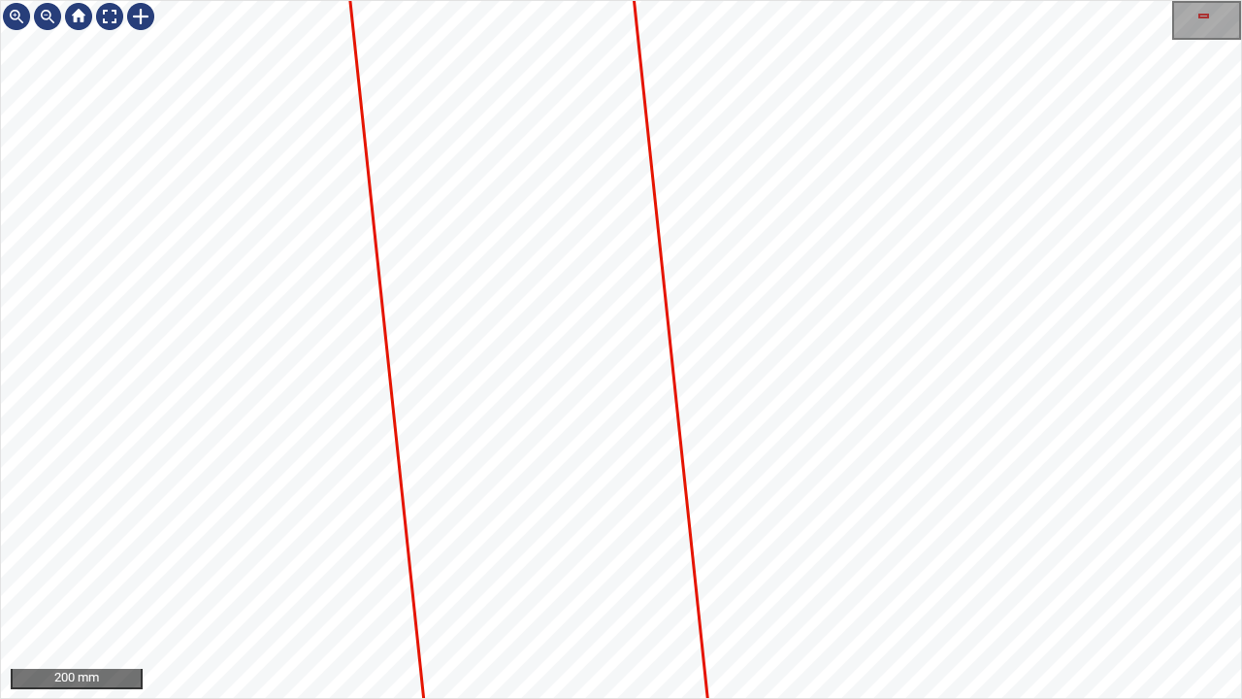
click at [833, 698] on div "200 mm" at bounding box center [621, 349] width 1242 height 699
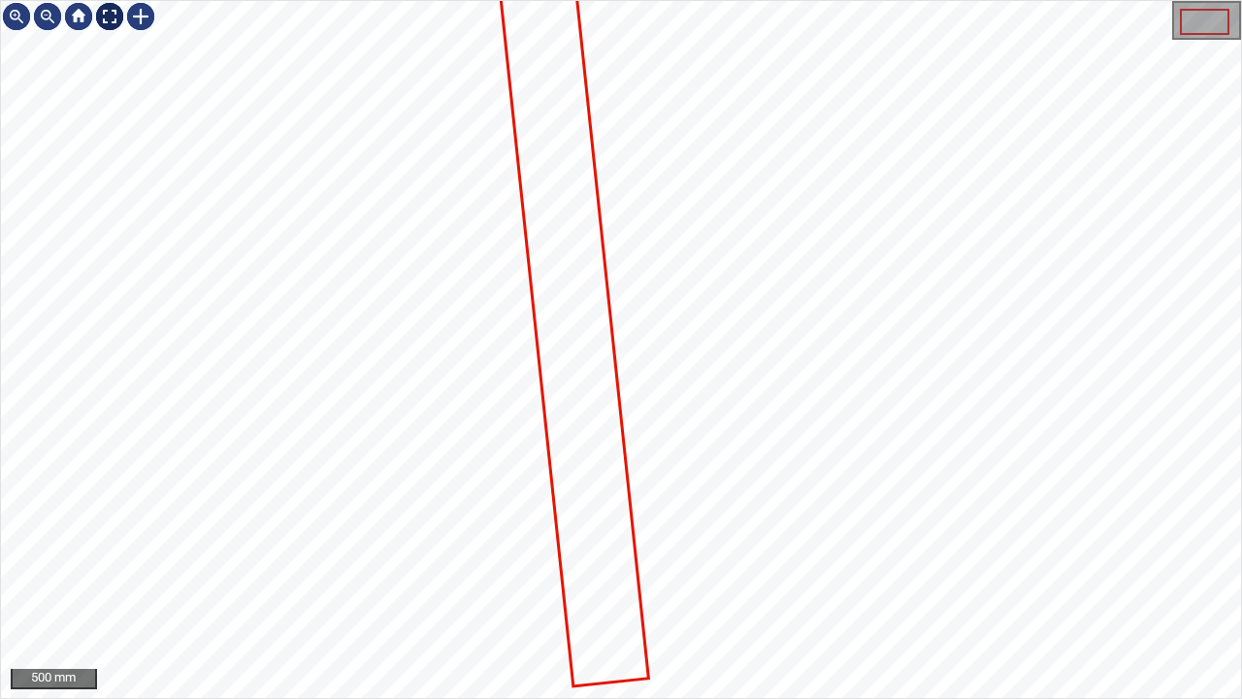
click at [106, 16] on div at bounding box center [109, 16] width 31 height 31
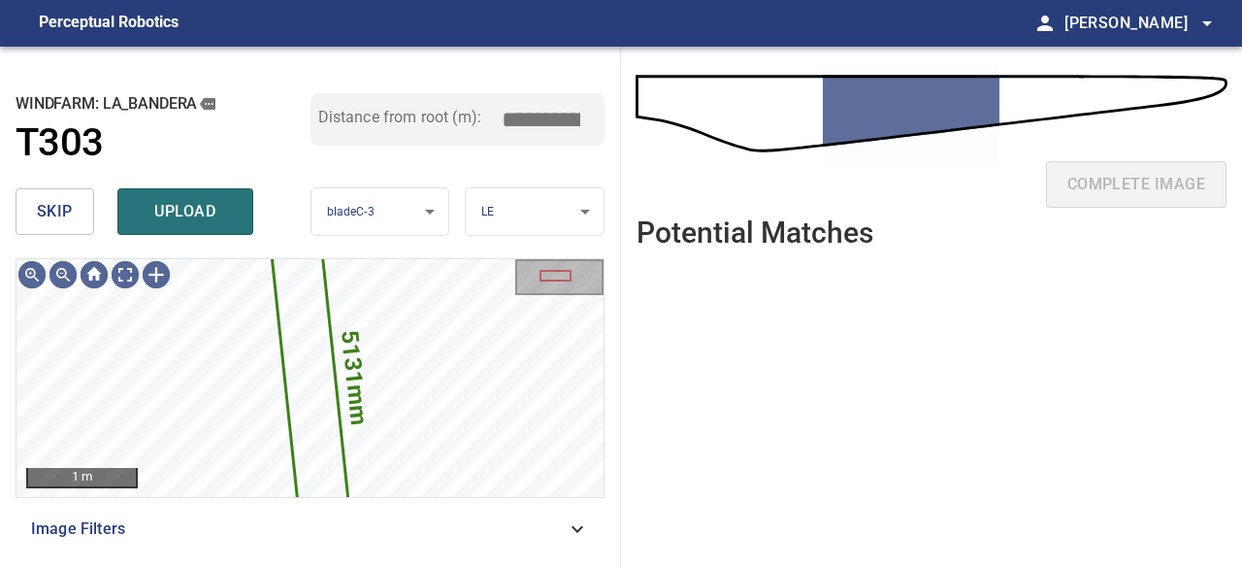
click at [63, 209] on span "skip" at bounding box center [55, 211] width 36 height 27
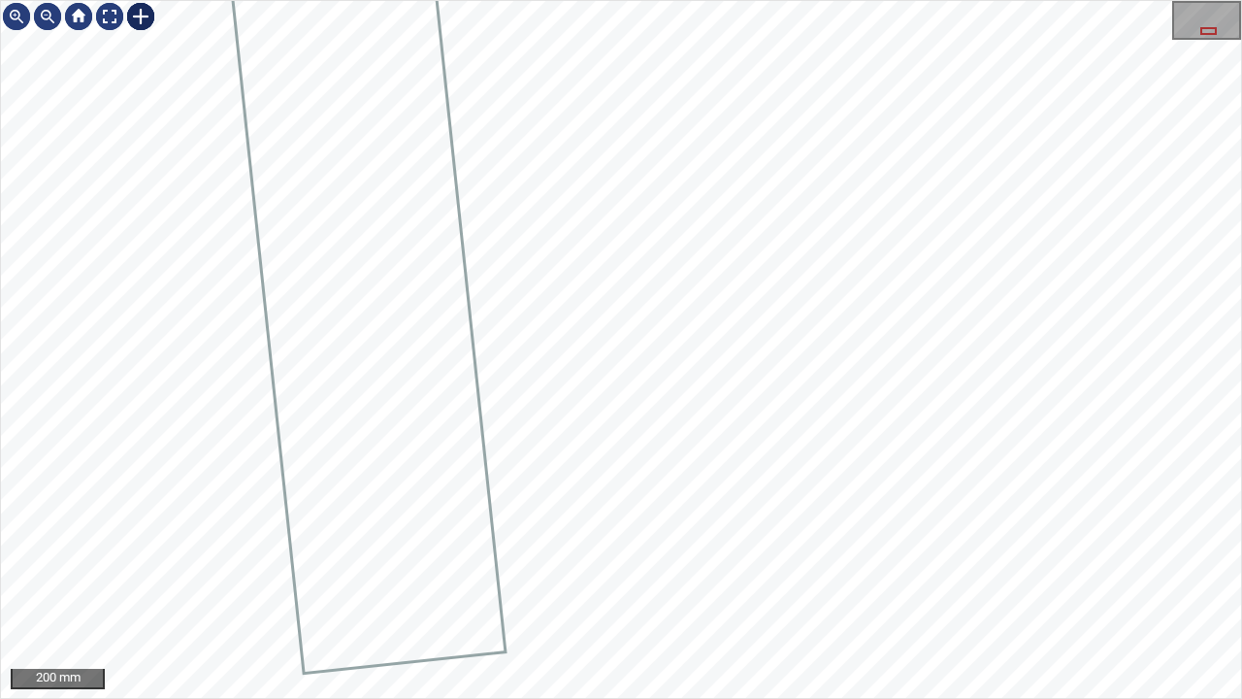
click at [140, 11] on div at bounding box center [140, 16] width 31 height 31
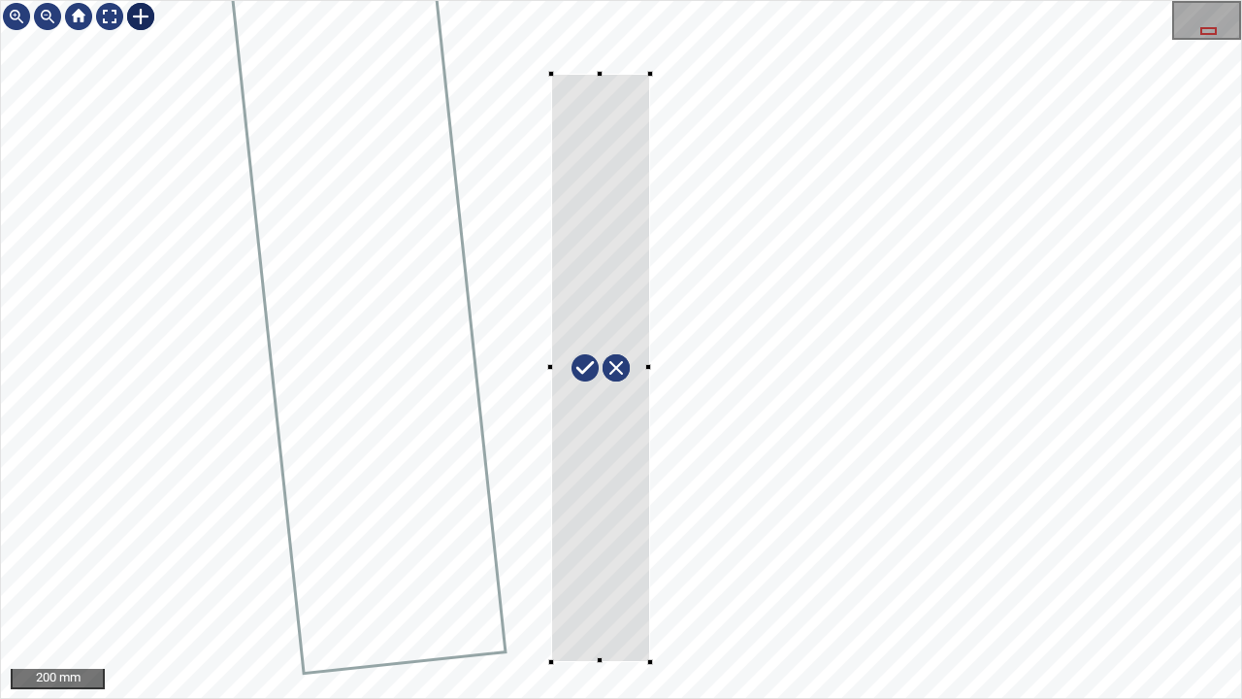
click at [649, 660] on div at bounding box center [621, 349] width 1240 height 697
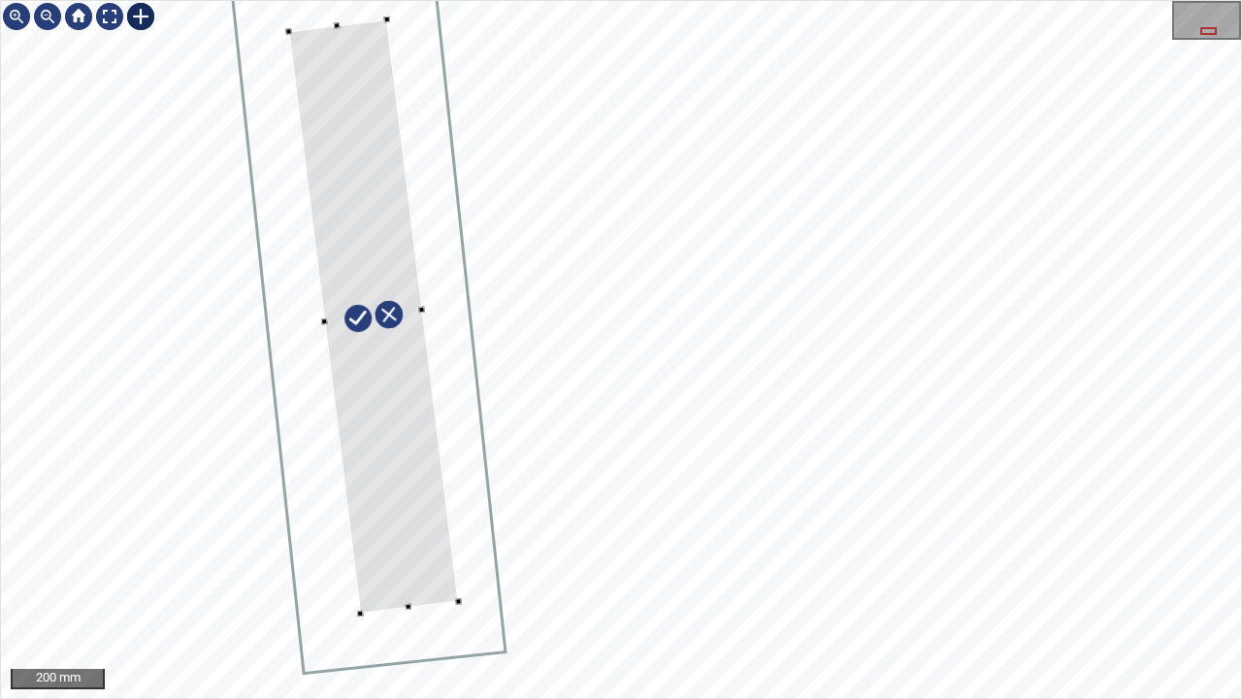
click at [408, 540] on div at bounding box center [374, 316] width 170 height 594
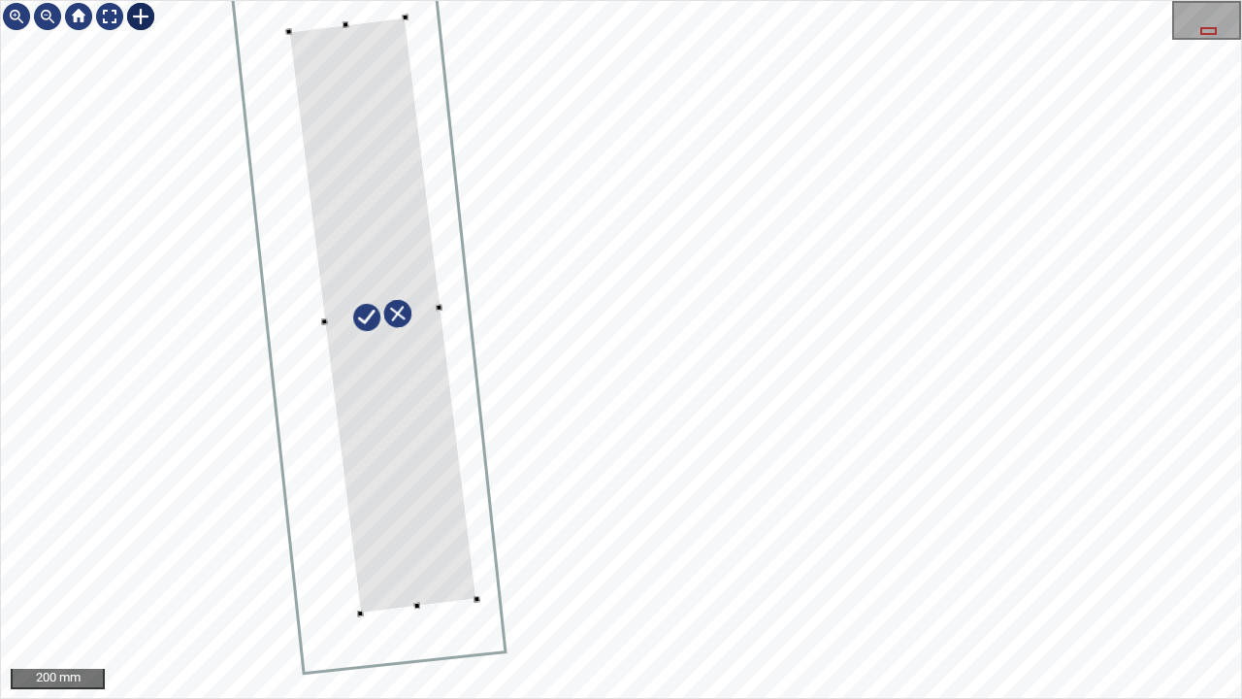
click at [439, 306] on div at bounding box center [440, 307] width 7 height 7
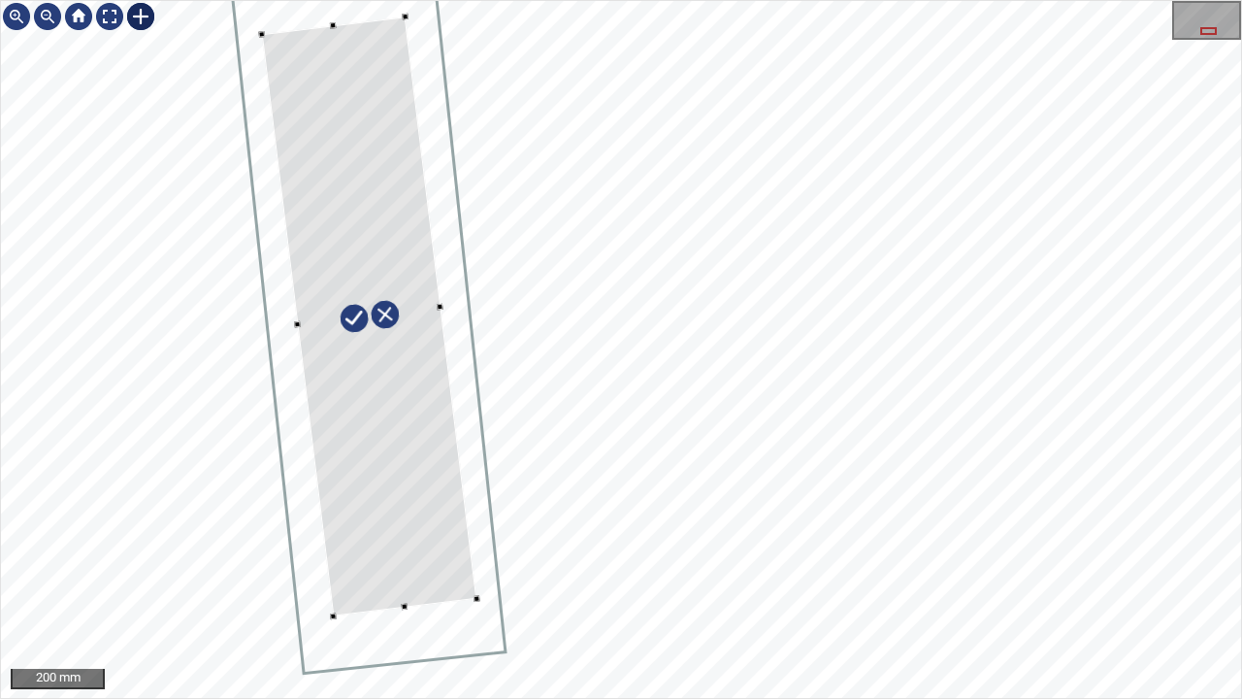
click at [293, 314] on div at bounding box center [621, 349] width 1240 height 697
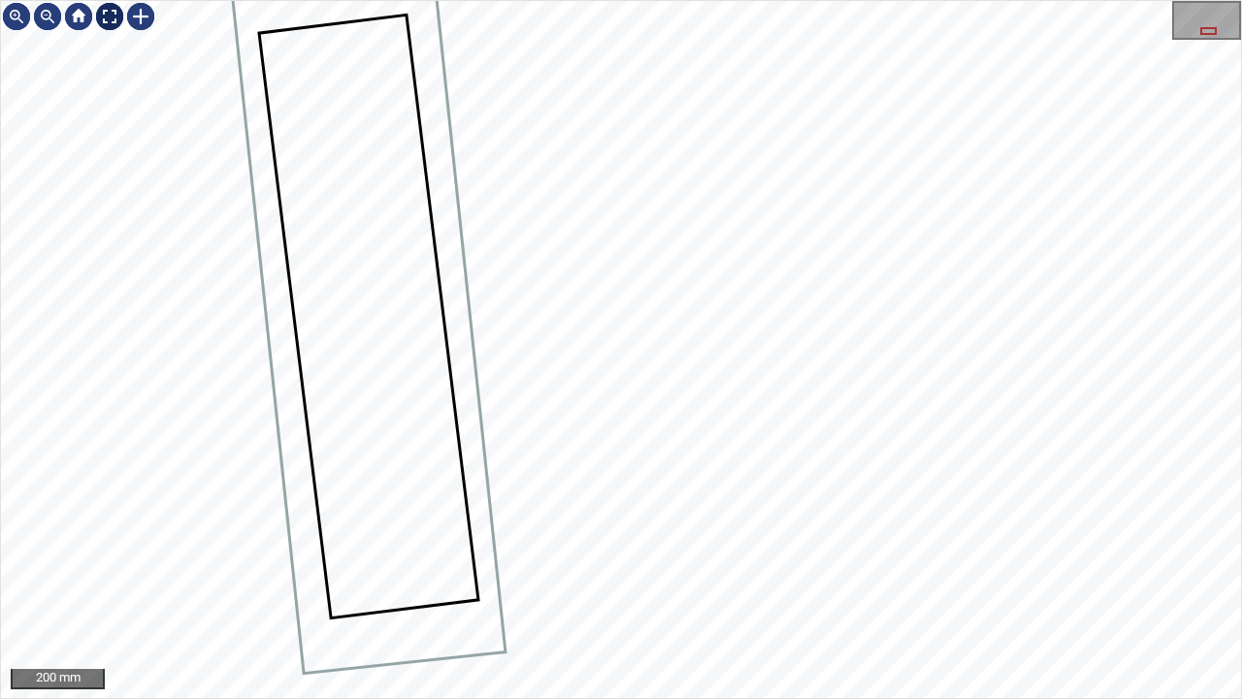
click at [109, 13] on div at bounding box center [109, 16] width 31 height 31
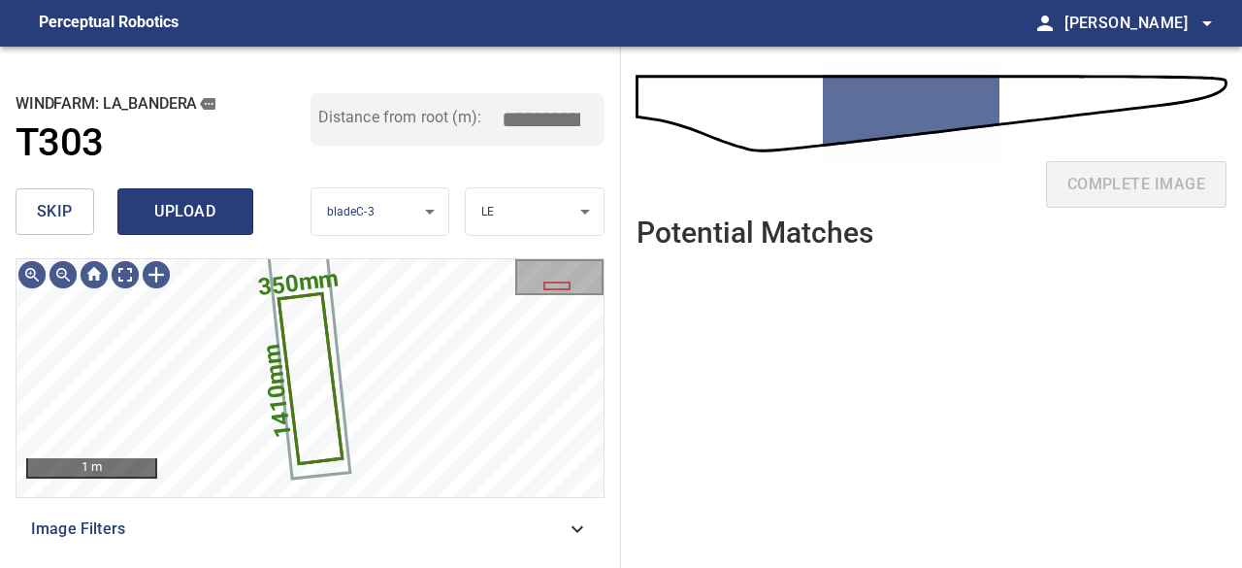
click at [196, 214] on span "upload" at bounding box center [185, 211] width 93 height 27
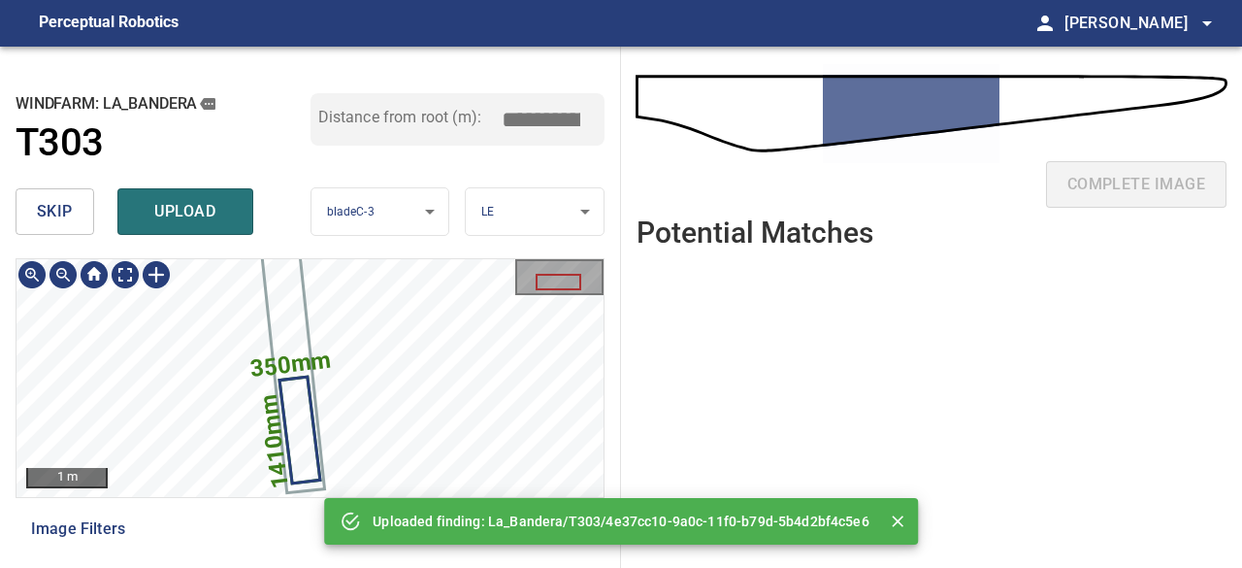
drag, startPoint x: 194, startPoint y: 211, endPoint x: 460, endPoint y: 229, distance: 266.6
click at [194, 208] on span "upload" at bounding box center [185, 211] width 93 height 27
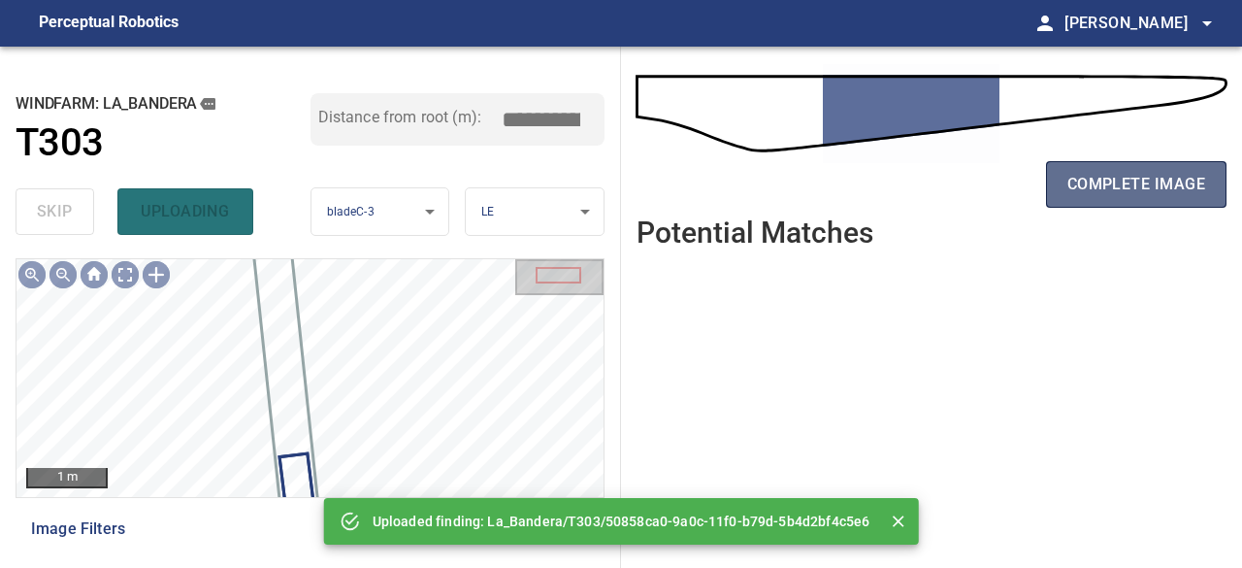
click at [1155, 193] on span "complete image" at bounding box center [1137, 184] width 138 height 27
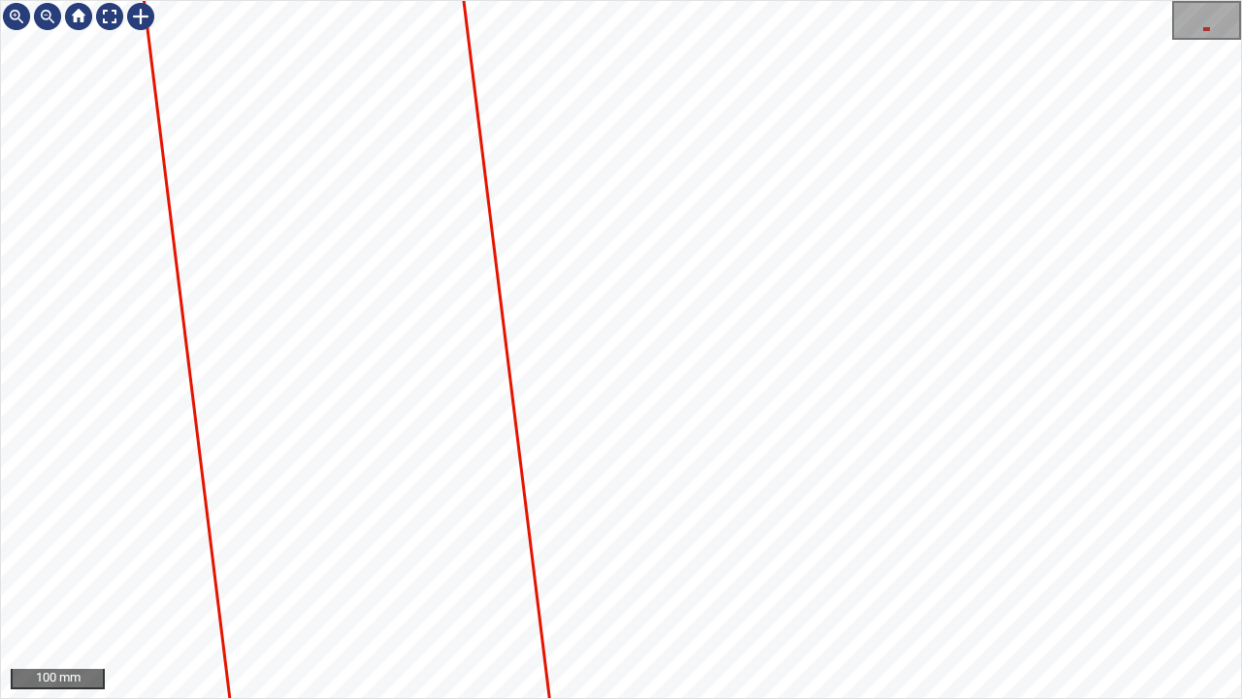
click at [571, 0] on div "100 mm" at bounding box center [621, 349] width 1242 height 699
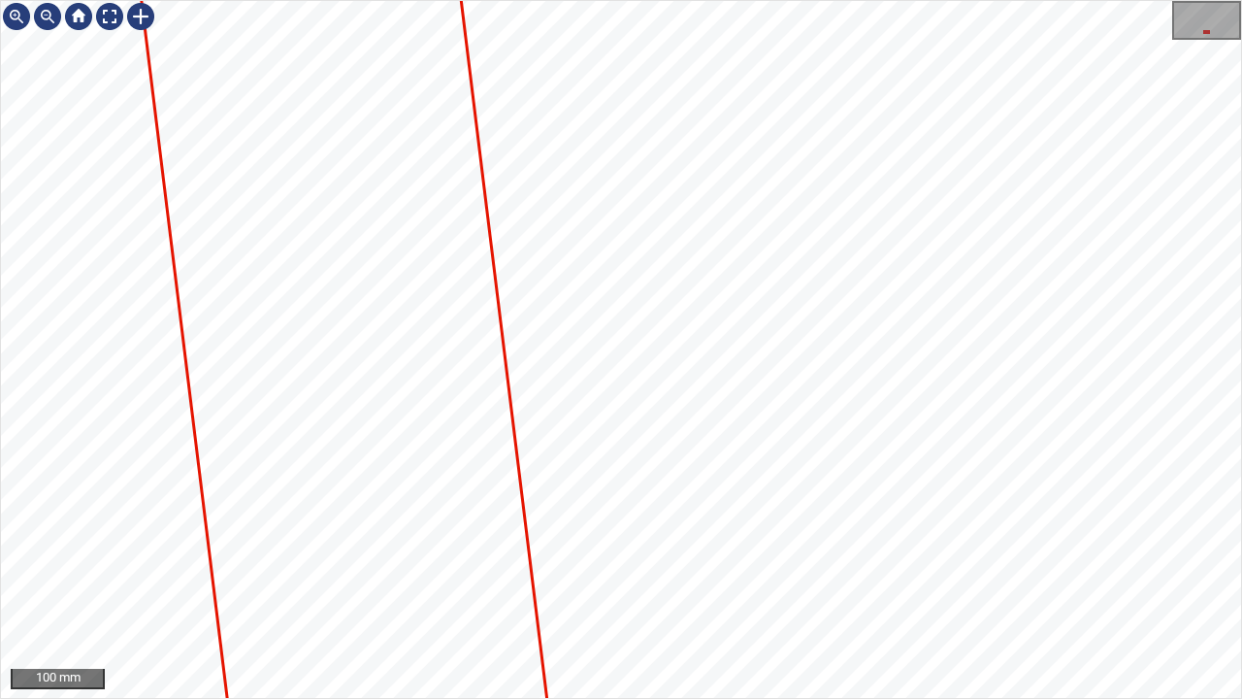
click at [602, 0] on div "100 mm" at bounding box center [621, 349] width 1242 height 699
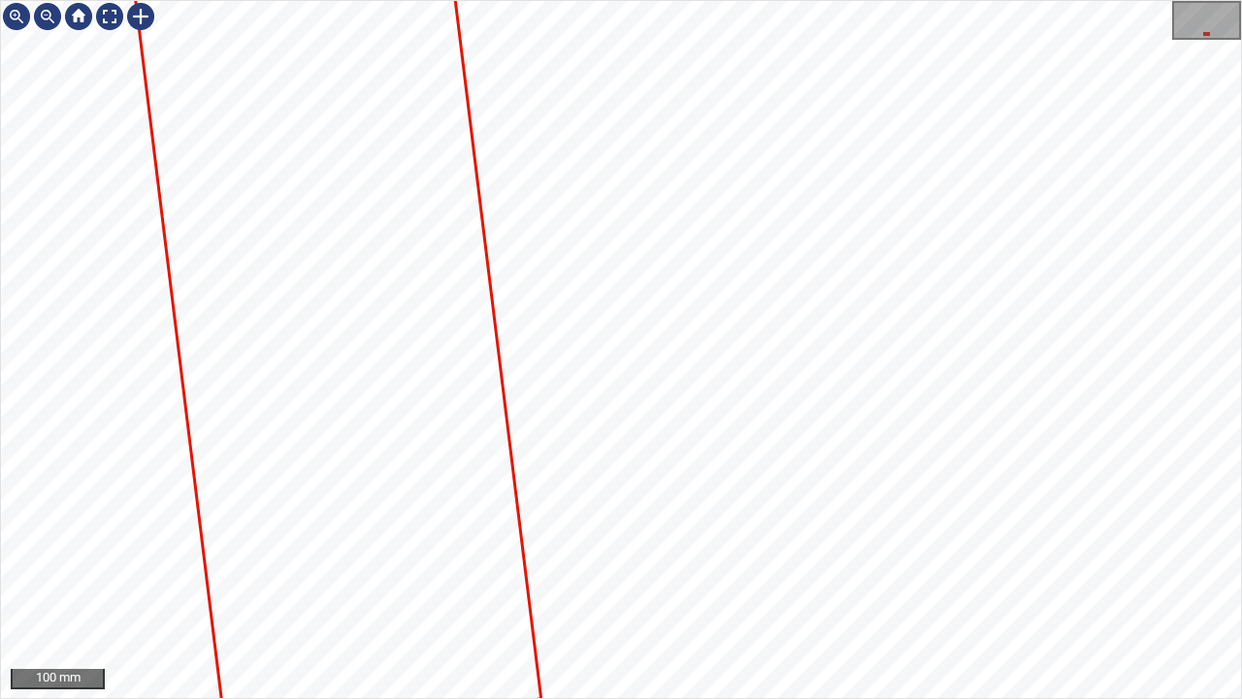
click at [547, 0] on div "100 mm" at bounding box center [621, 349] width 1242 height 699
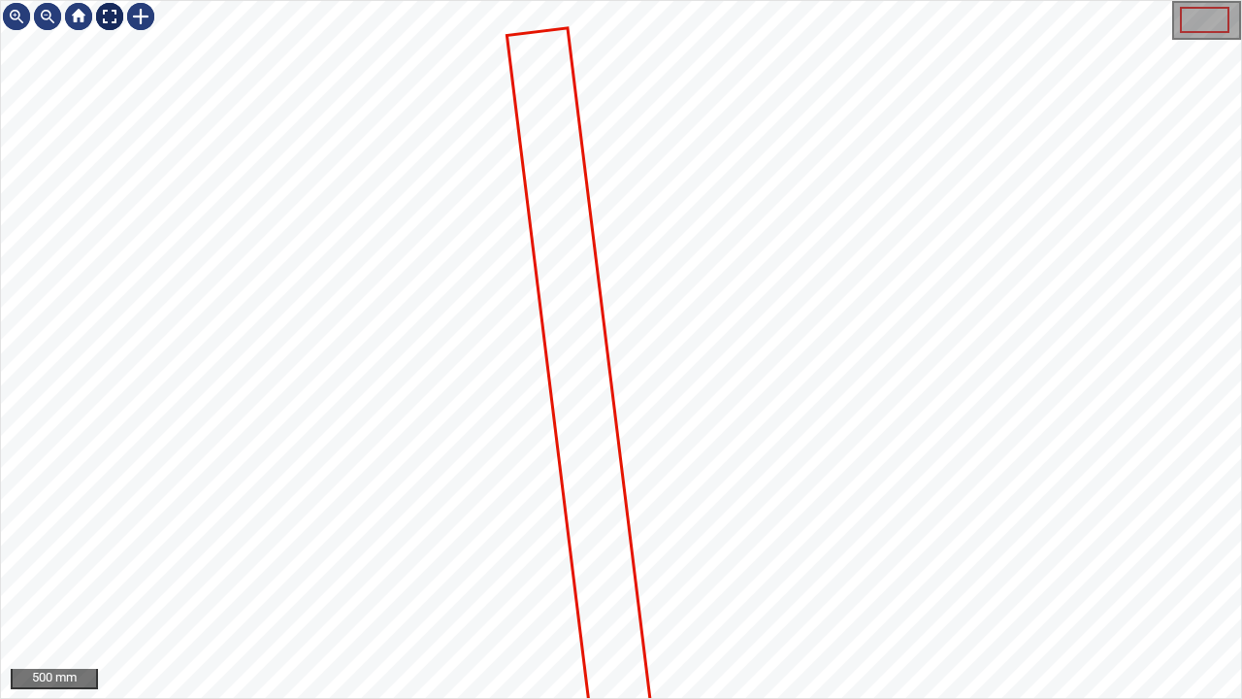
click at [109, 17] on div at bounding box center [109, 16] width 31 height 31
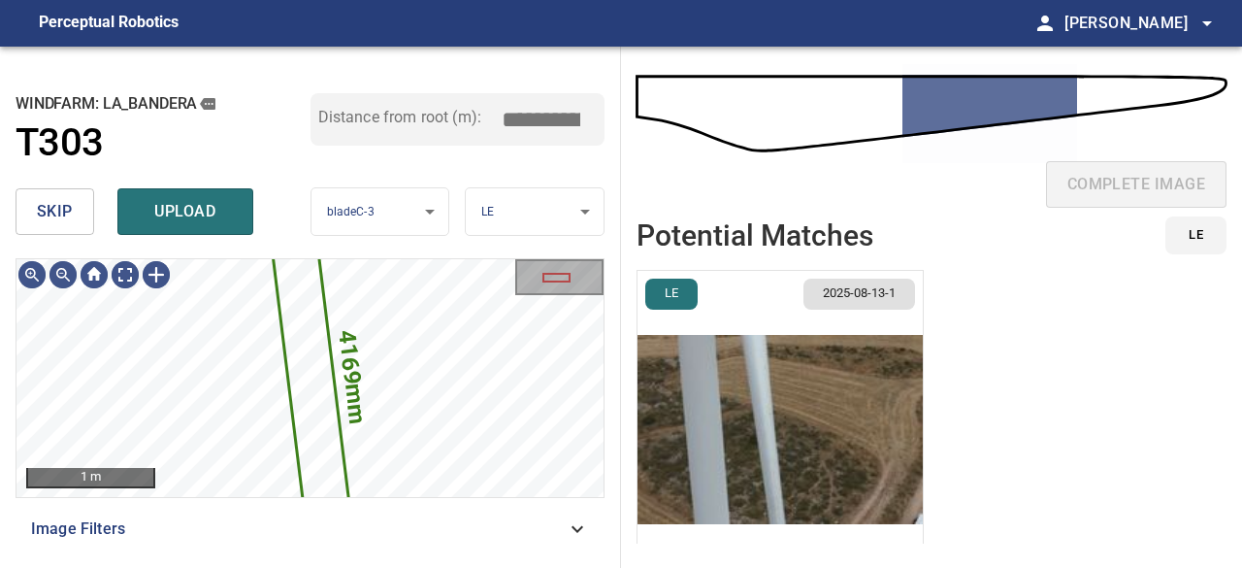
click at [749, 411] on img "button" at bounding box center [780, 429] width 285 height 317
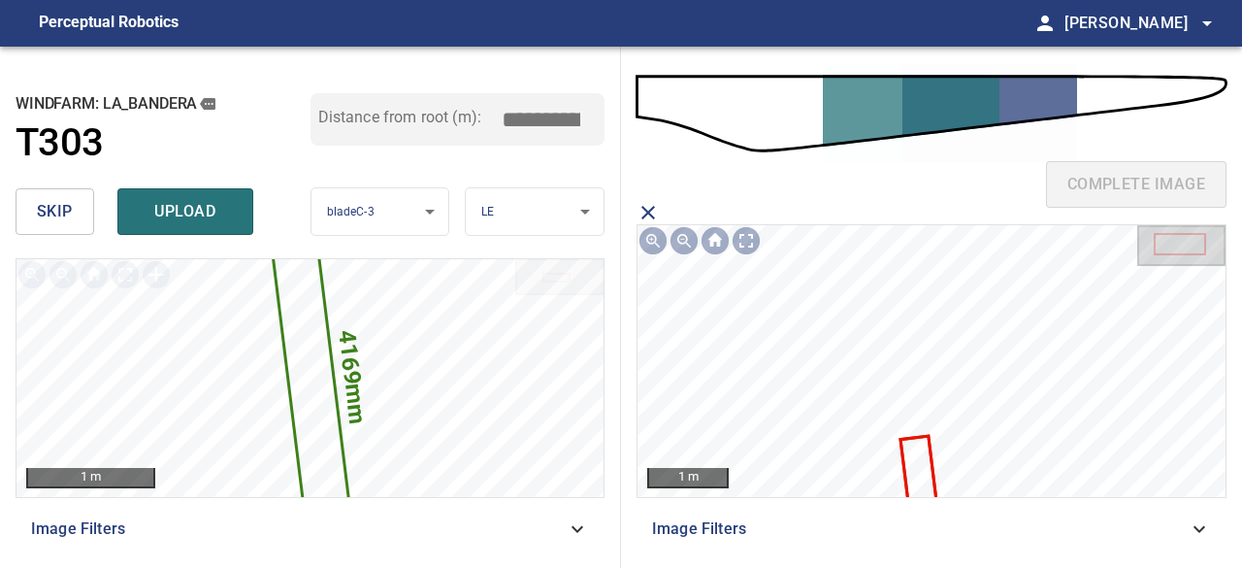
click at [916, 459] on icon at bounding box center [921, 490] width 37 height 104
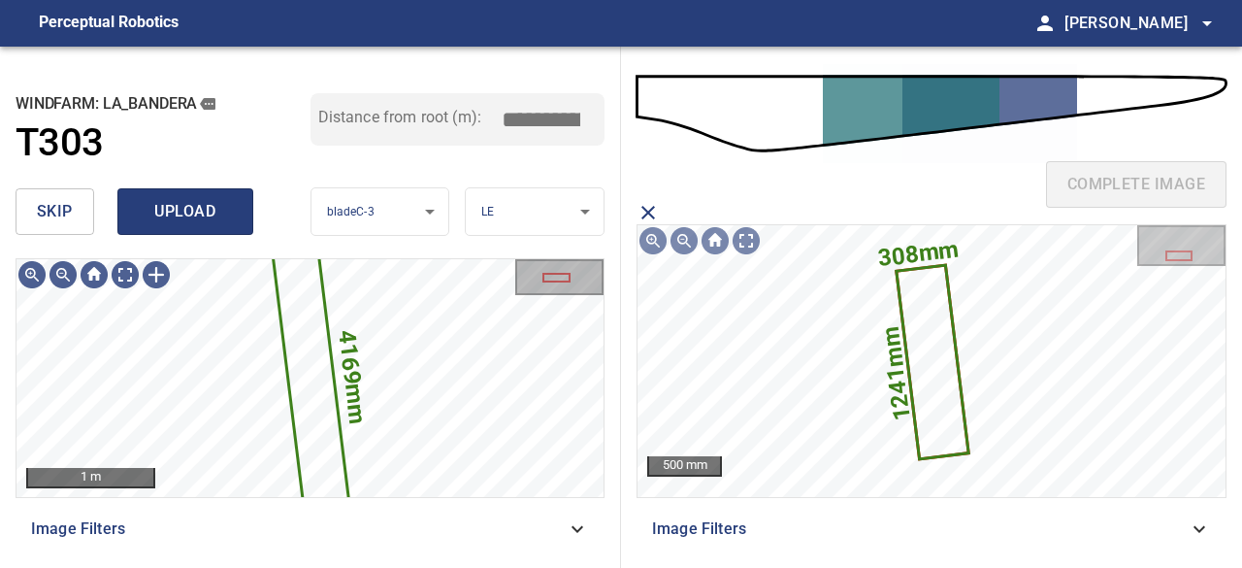
click at [206, 216] on span "upload" at bounding box center [185, 211] width 93 height 27
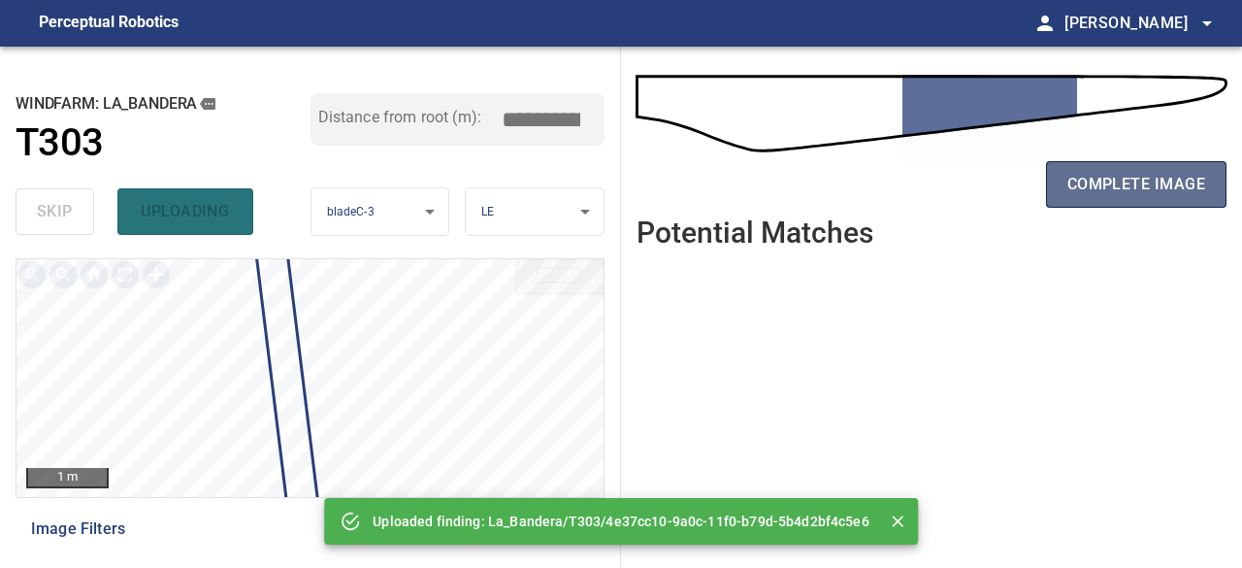
click at [1120, 178] on span "complete image" at bounding box center [1137, 184] width 138 height 27
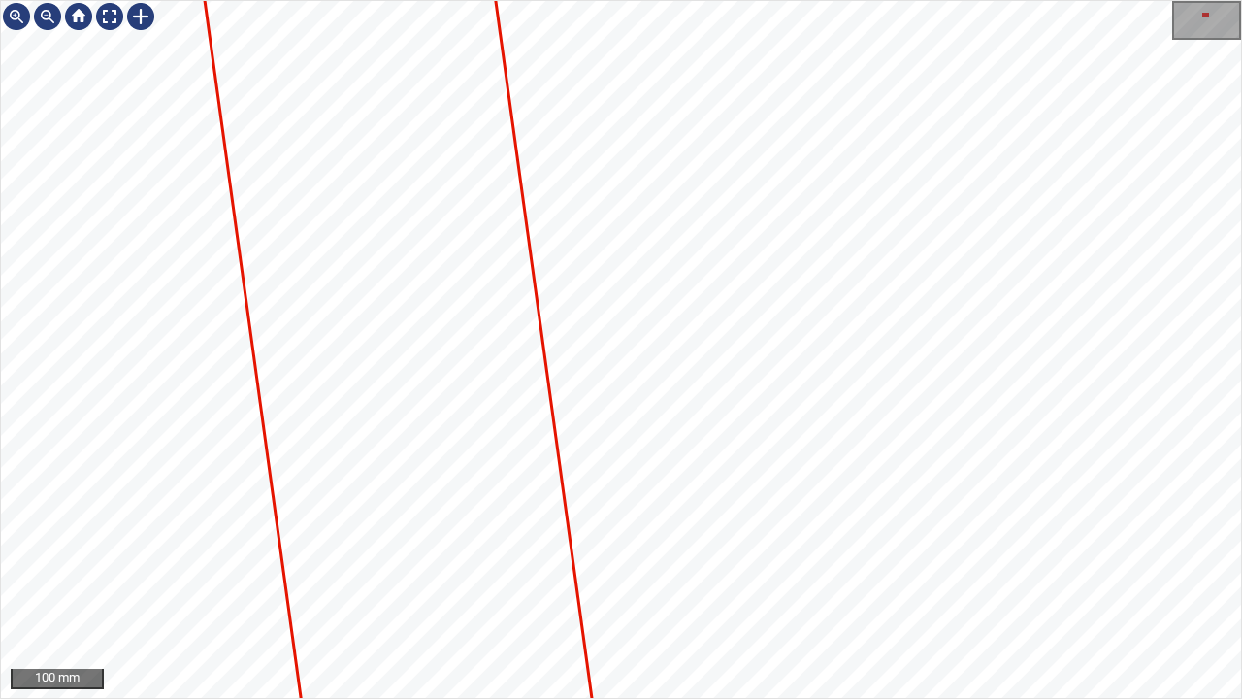
click at [749, 698] on div "100 mm" at bounding box center [621, 349] width 1242 height 699
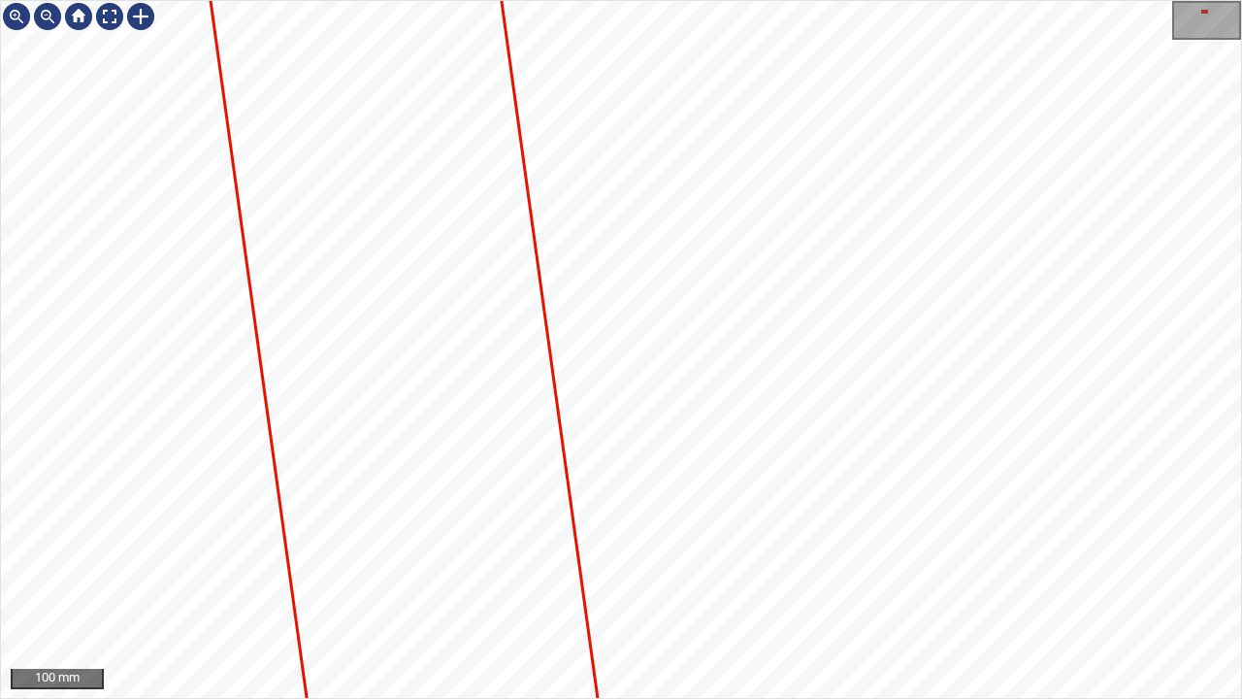
click at [753, 698] on div "100 mm" at bounding box center [621, 349] width 1242 height 699
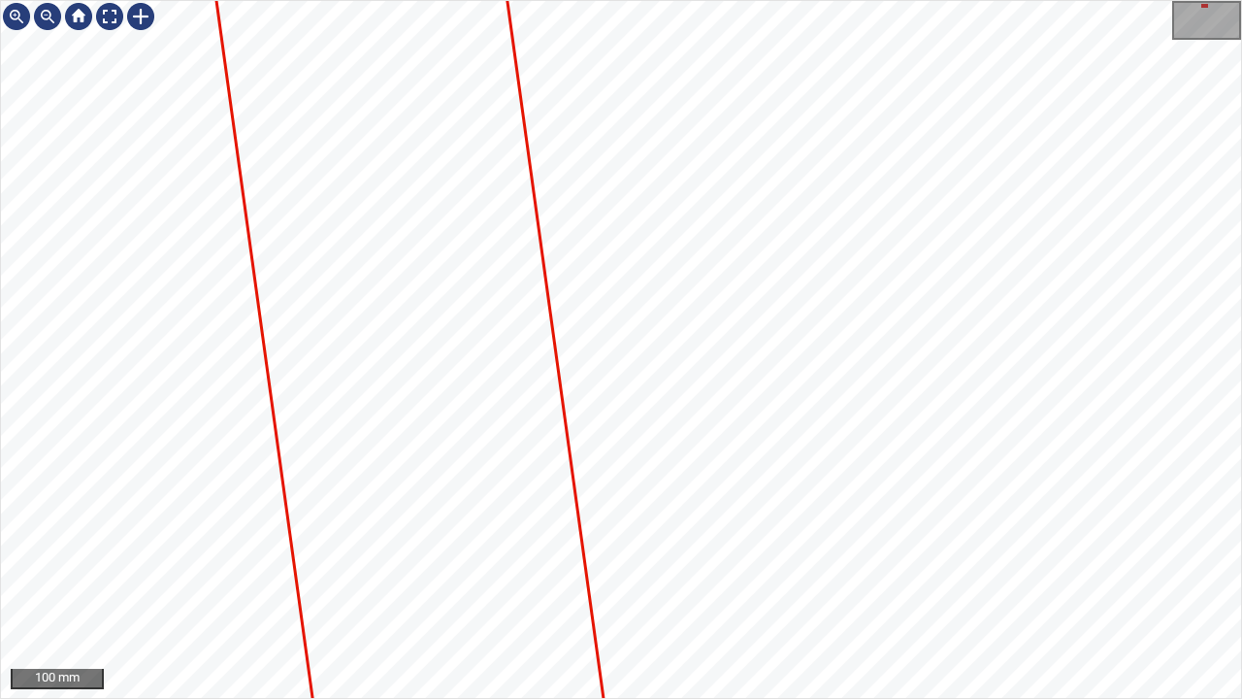
click at [734, 698] on div "100 mm" at bounding box center [621, 349] width 1242 height 699
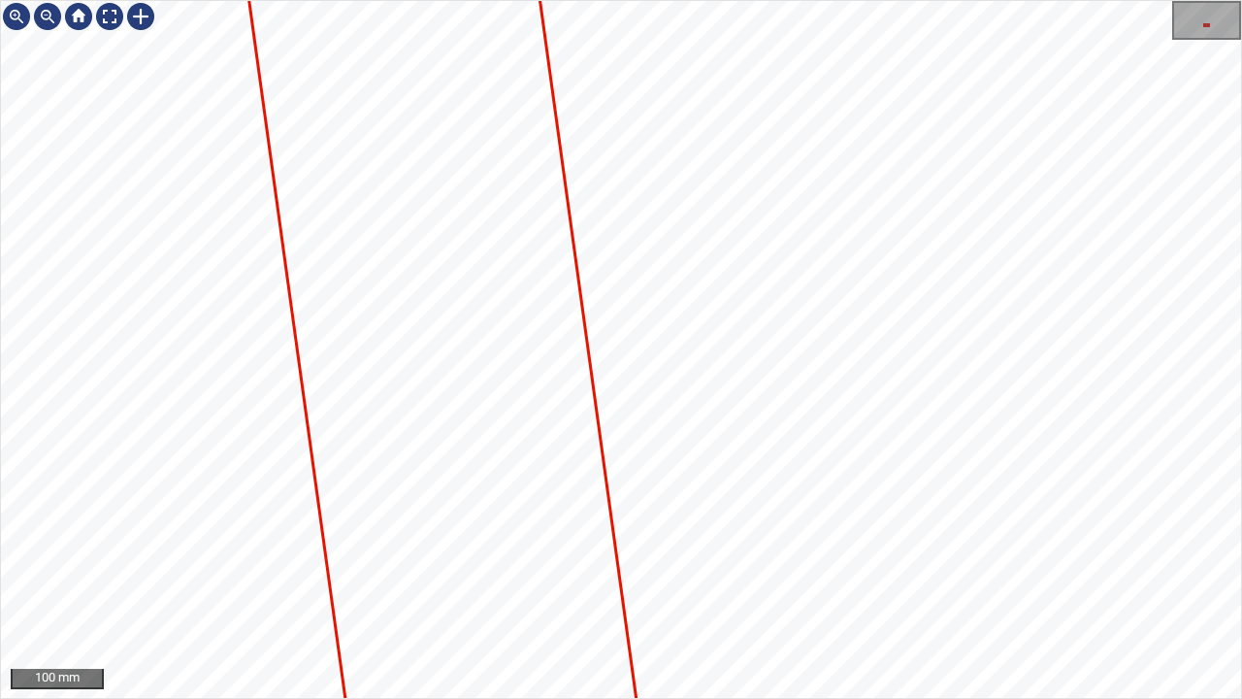
click at [648, 0] on div "100 mm" at bounding box center [621, 349] width 1242 height 699
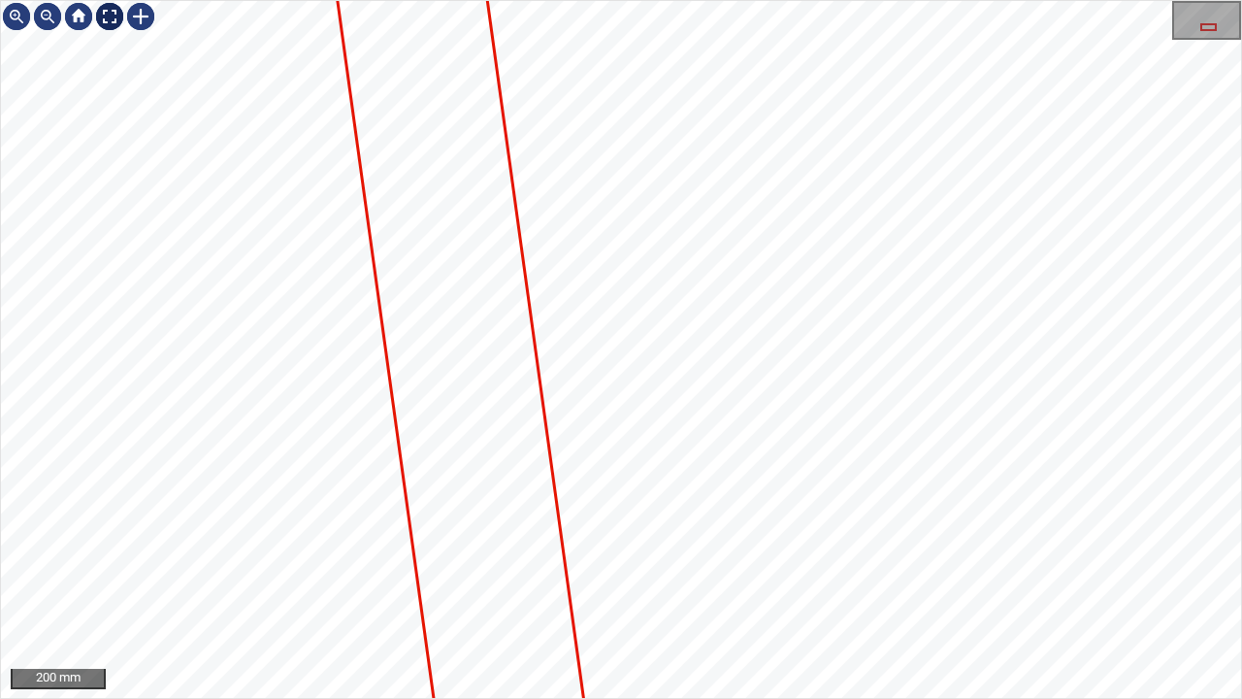
click at [111, 17] on div at bounding box center [109, 16] width 31 height 31
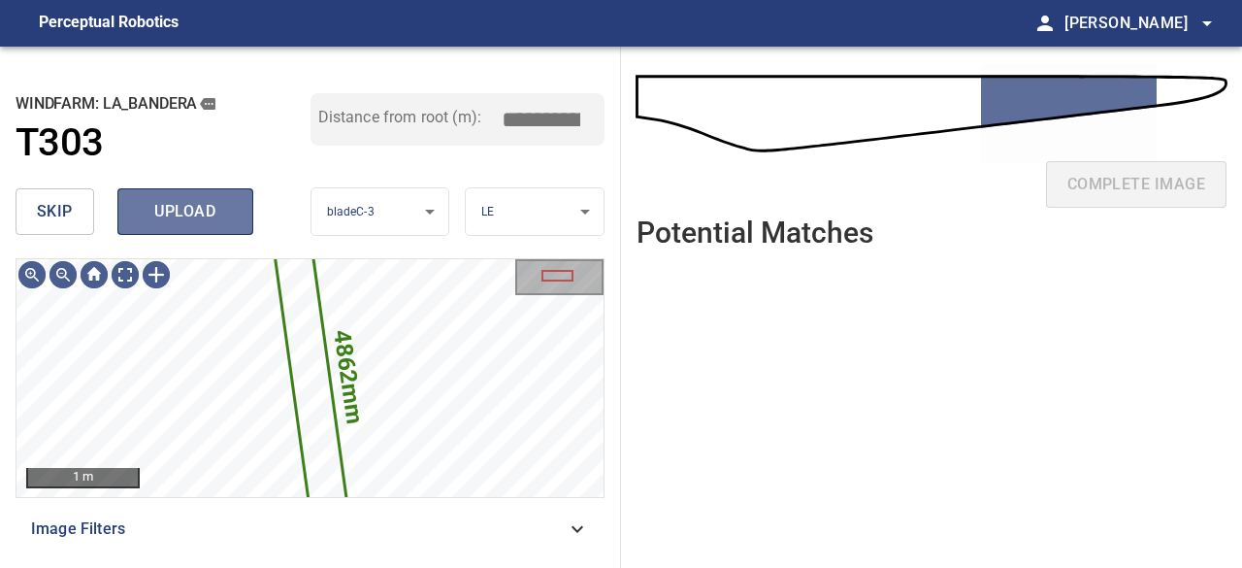
click at [209, 215] on span "upload" at bounding box center [185, 211] width 93 height 27
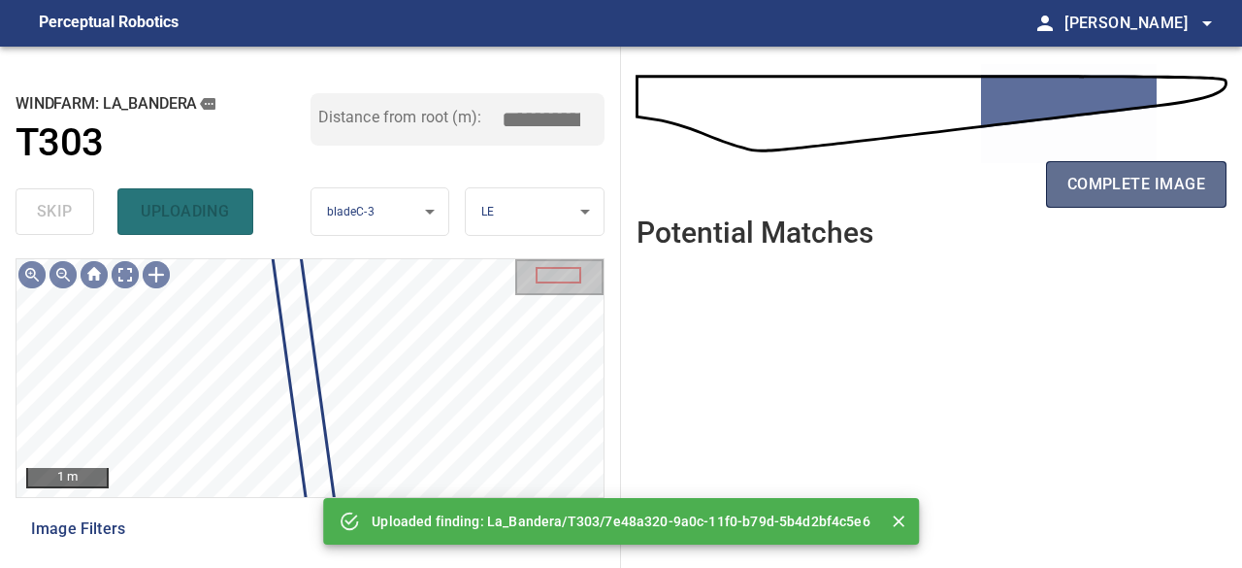
click at [1144, 191] on span "complete image" at bounding box center [1137, 184] width 138 height 27
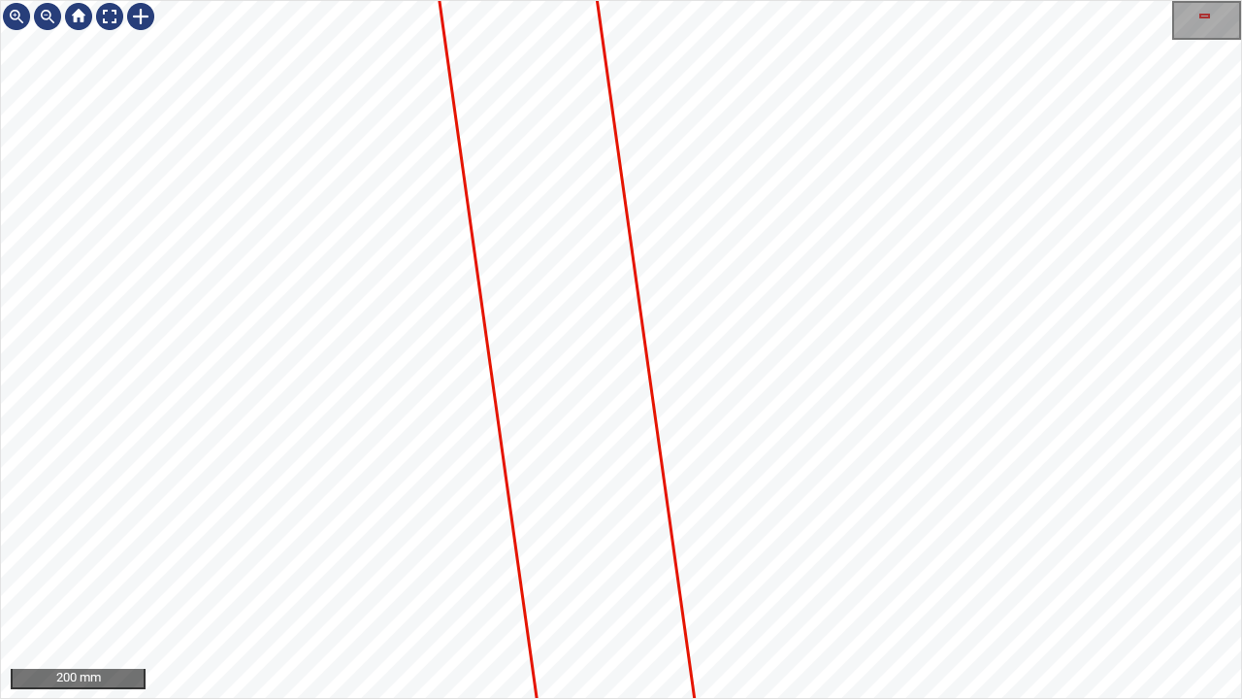
click at [829, 698] on div "200 mm" at bounding box center [621, 349] width 1242 height 699
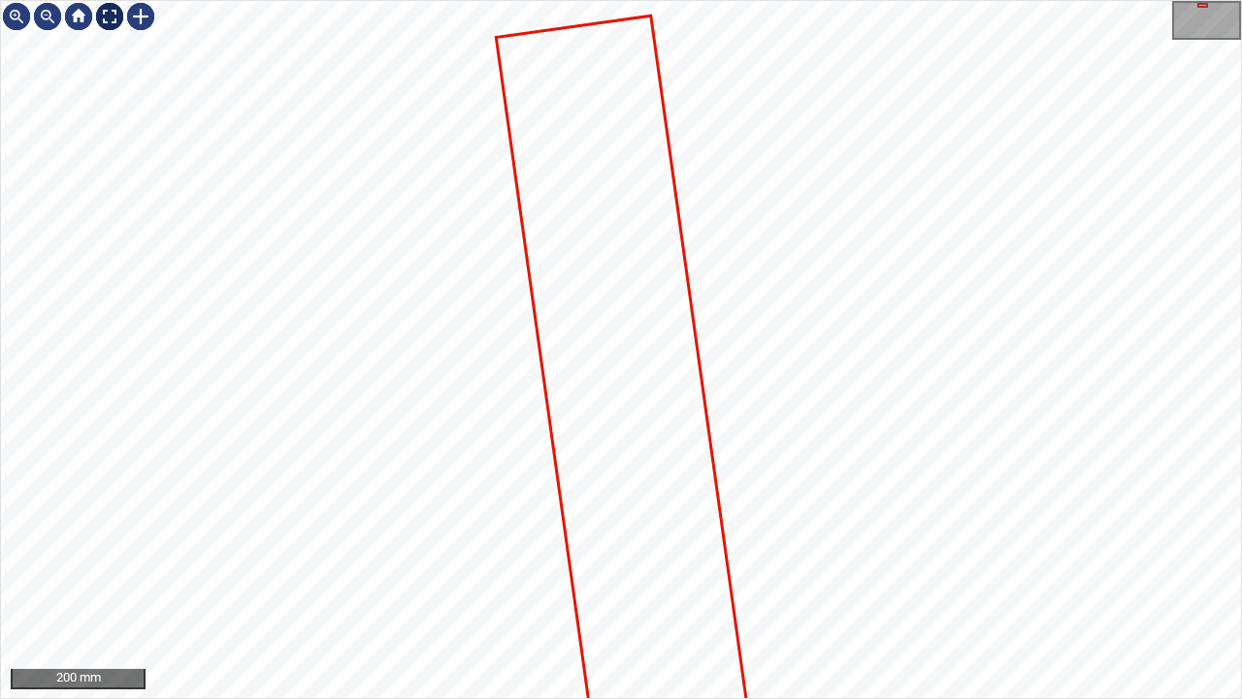
click at [109, 18] on div at bounding box center [109, 16] width 31 height 31
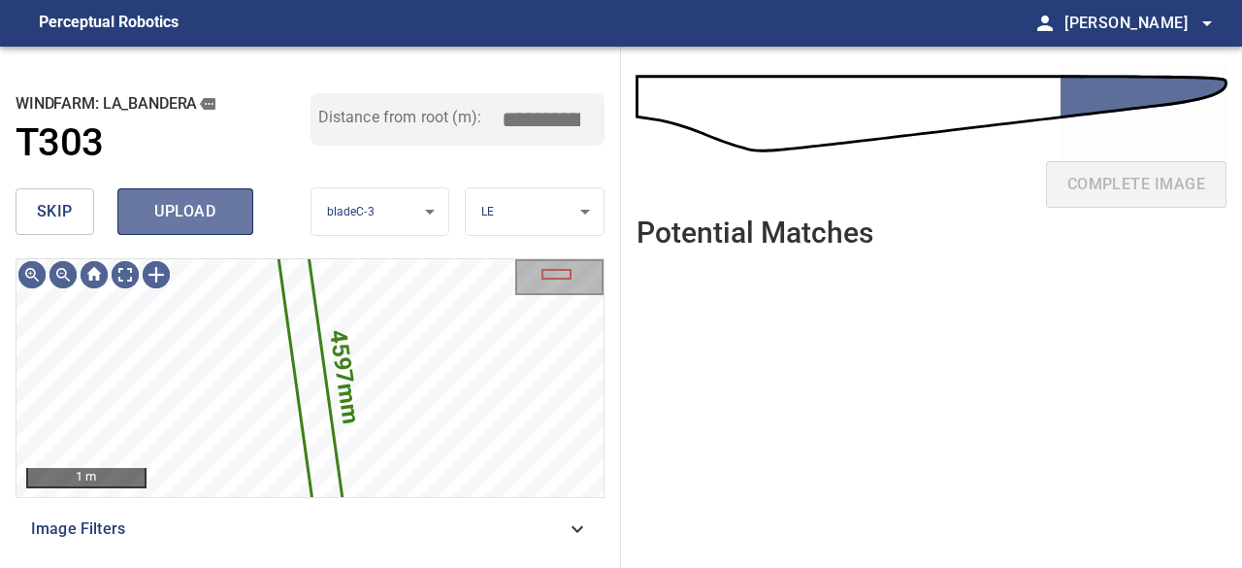
click at [184, 222] on span "upload" at bounding box center [185, 211] width 93 height 27
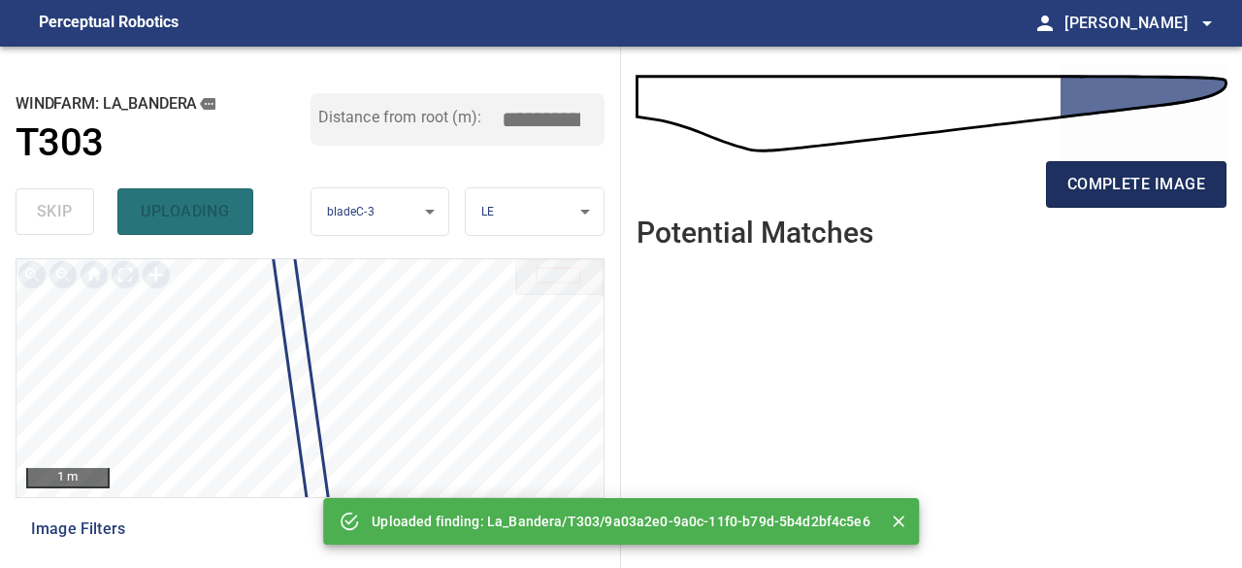
click at [1163, 186] on span "complete image" at bounding box center [1137, 184] width 138 height 27
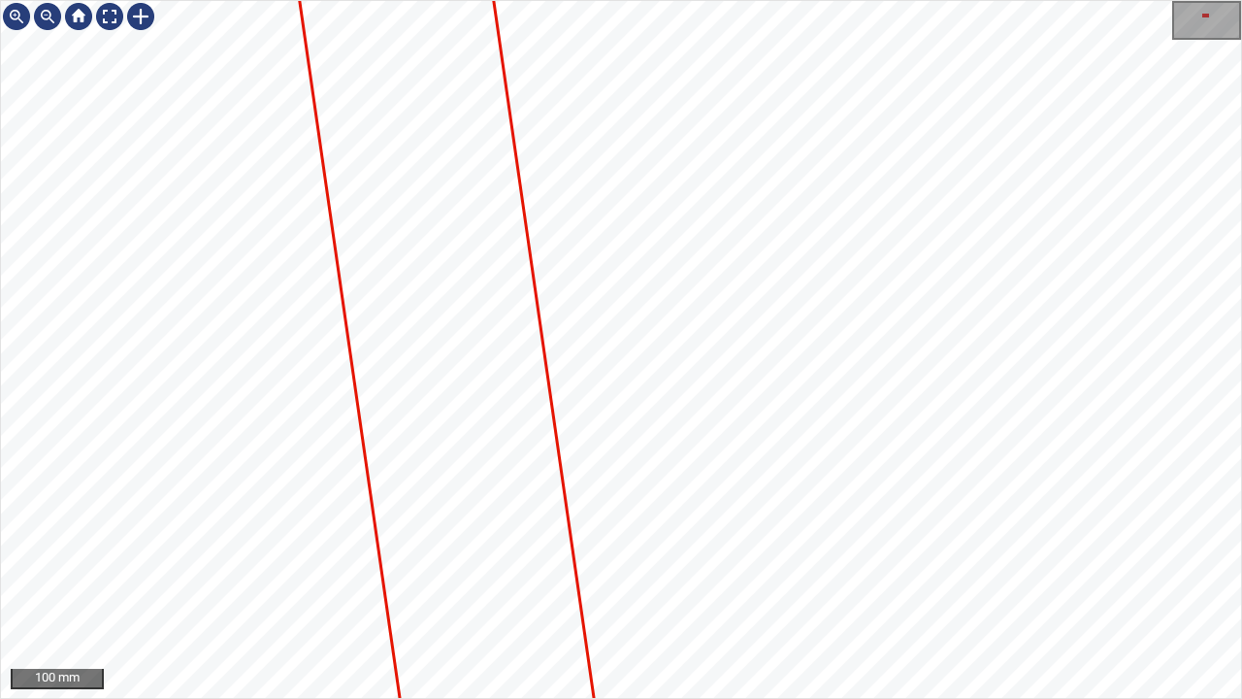
click at [722, 698] on div "100 mm" at bounding box center [621, 349] width 1242 height 699
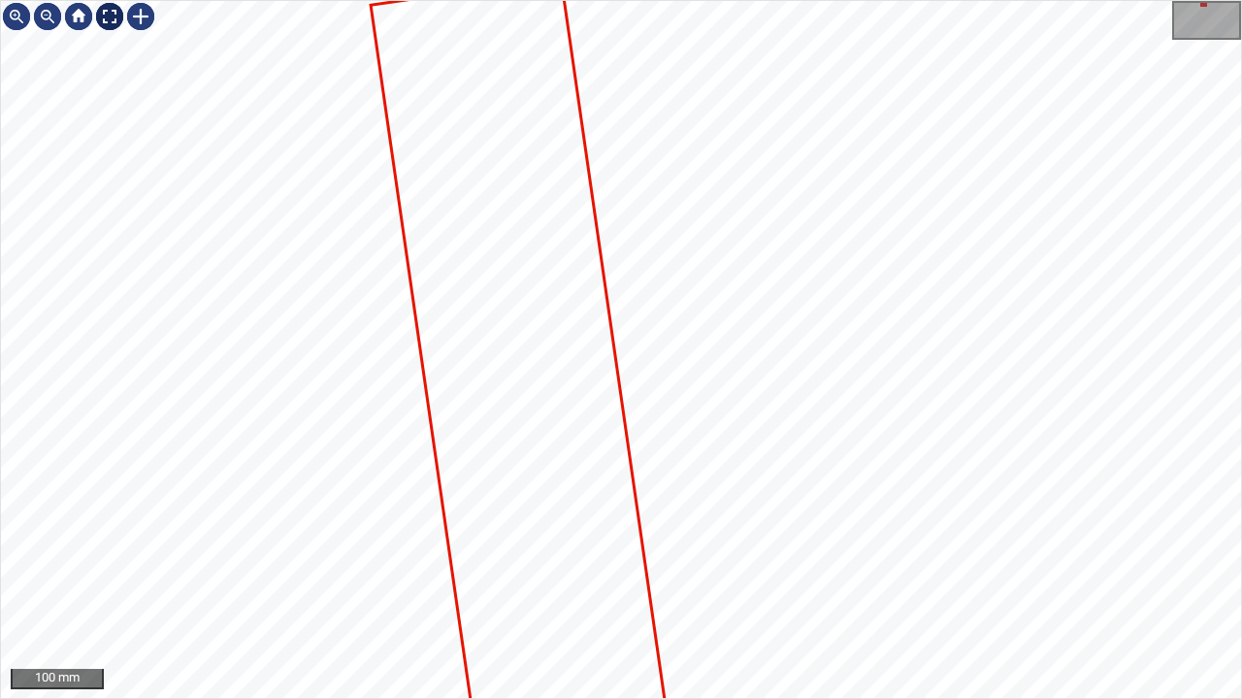
click at [113, 16] on div at bounding box center [109, 16] width 31 height 31
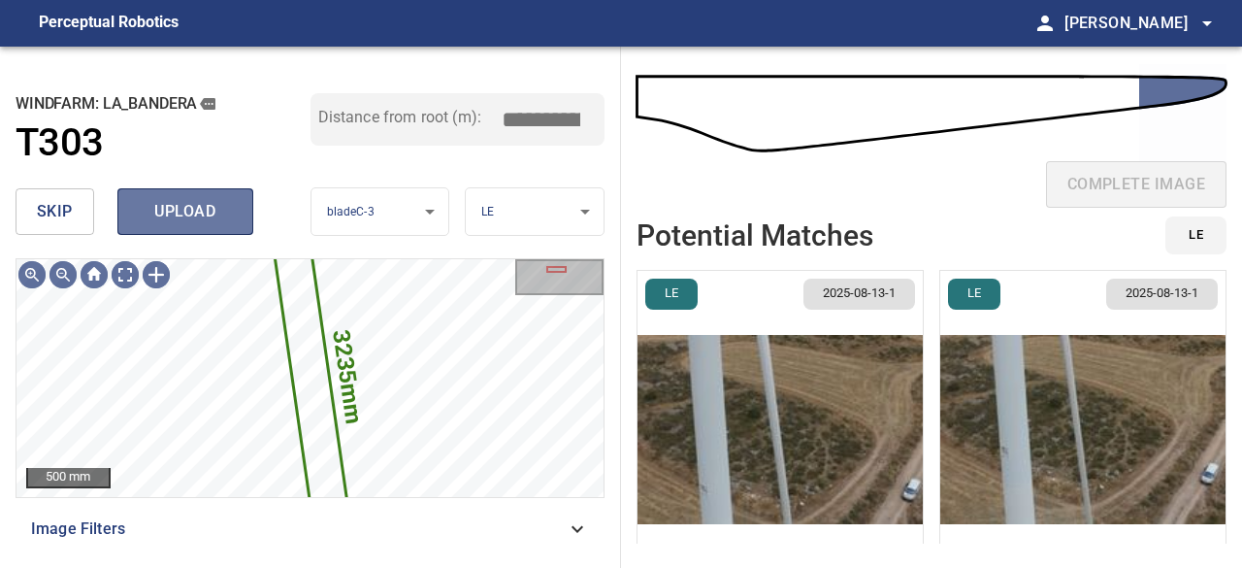
click at [197, 205] on span "upload" at bounding box center [185, 211] width 93 height 27
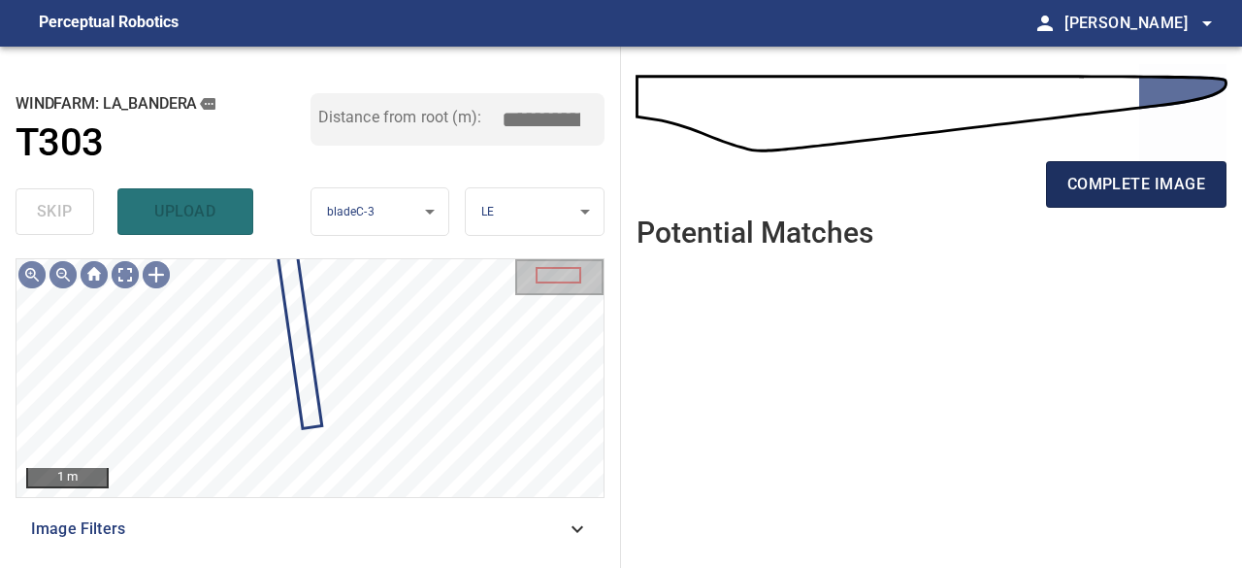
click at [1158, 184] on span "complete image" at bounding box center [1137, 184] width 138 height 27
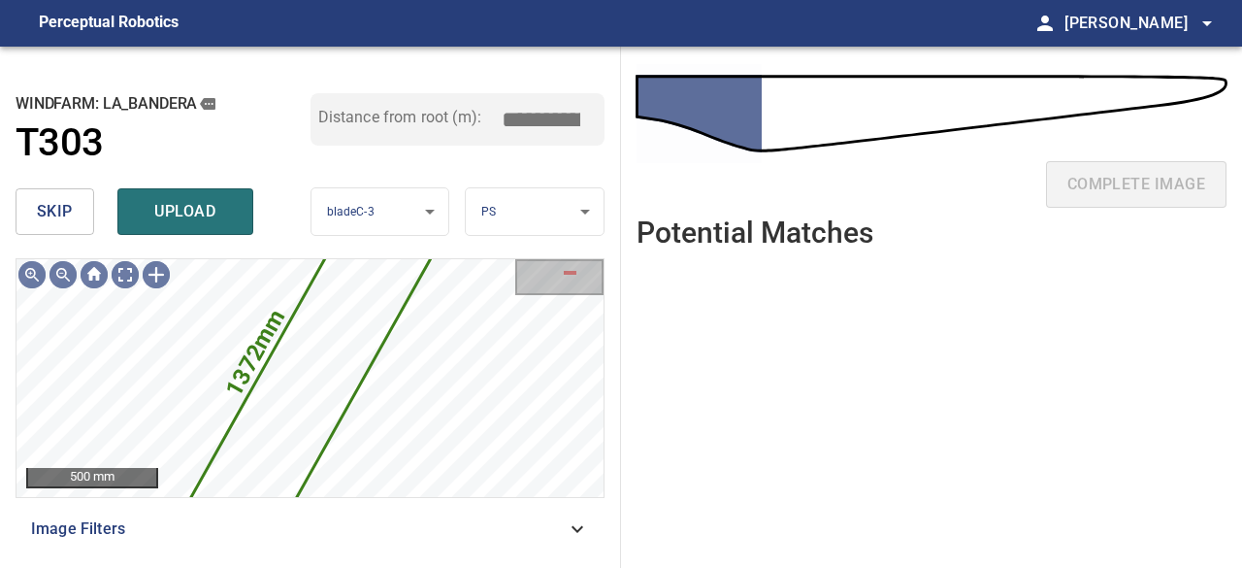
click at [63, 208] on span "skip" at bounding box center [55, 211] width 36 height 27
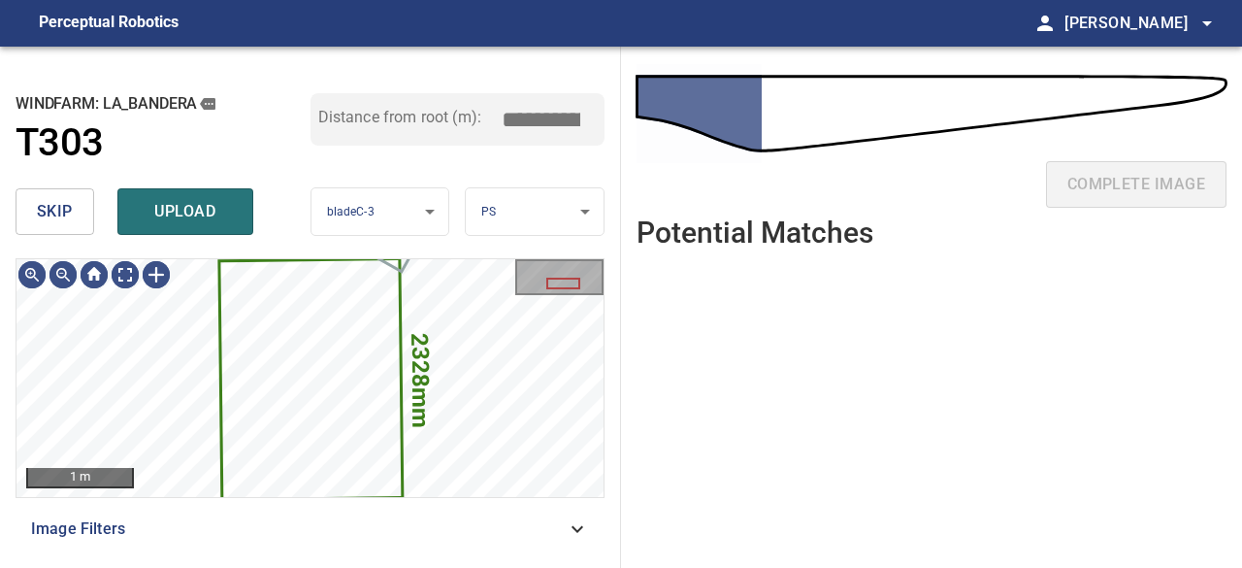
click at [49, 214] on span "skip" at bounding box center [55, 211] width 36 height 27
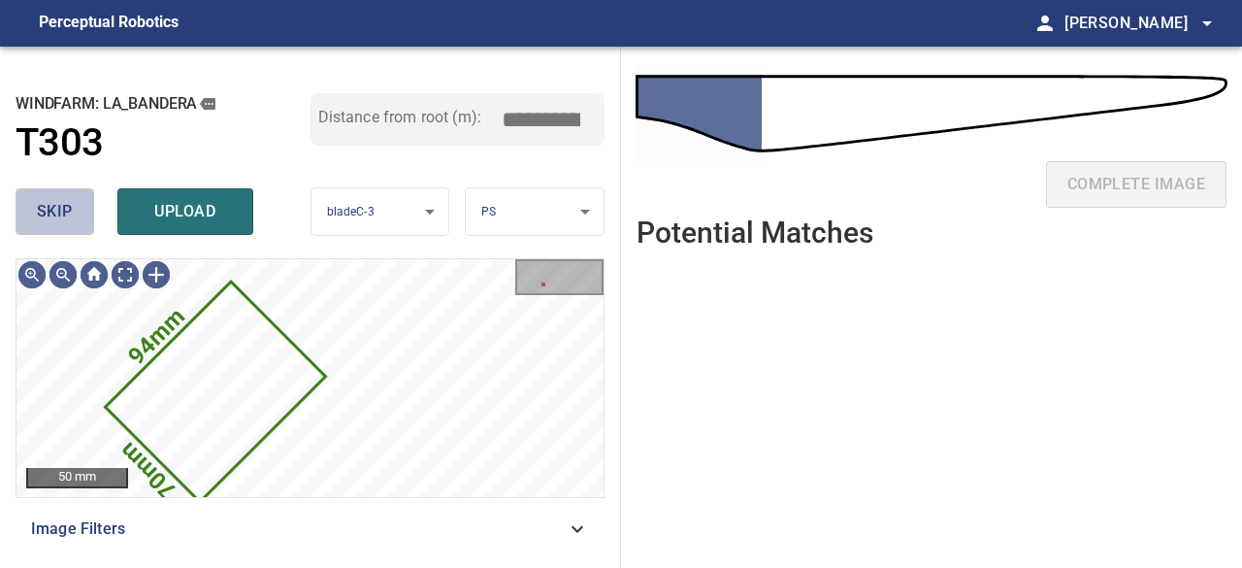
click at [65, 215] on span "skip" at bounding box center [55, 211] width 36 height 27
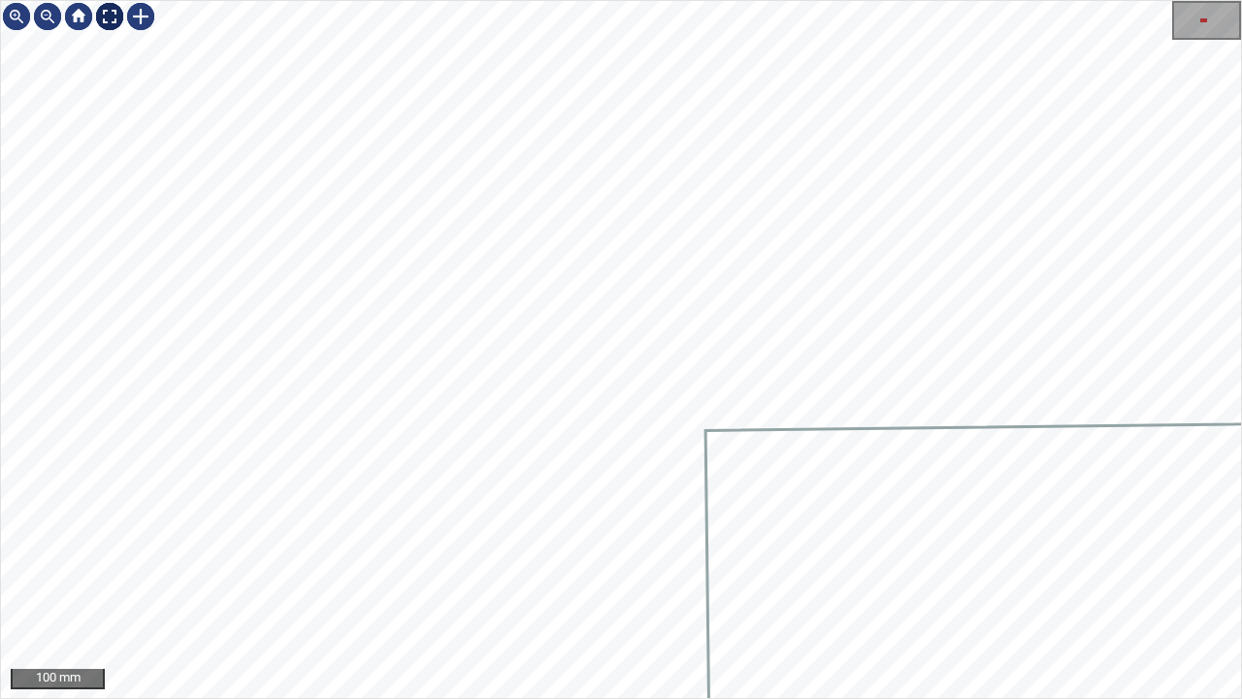
click at [115, 14] on div at bounding box center [109, 16] width 31 height 31
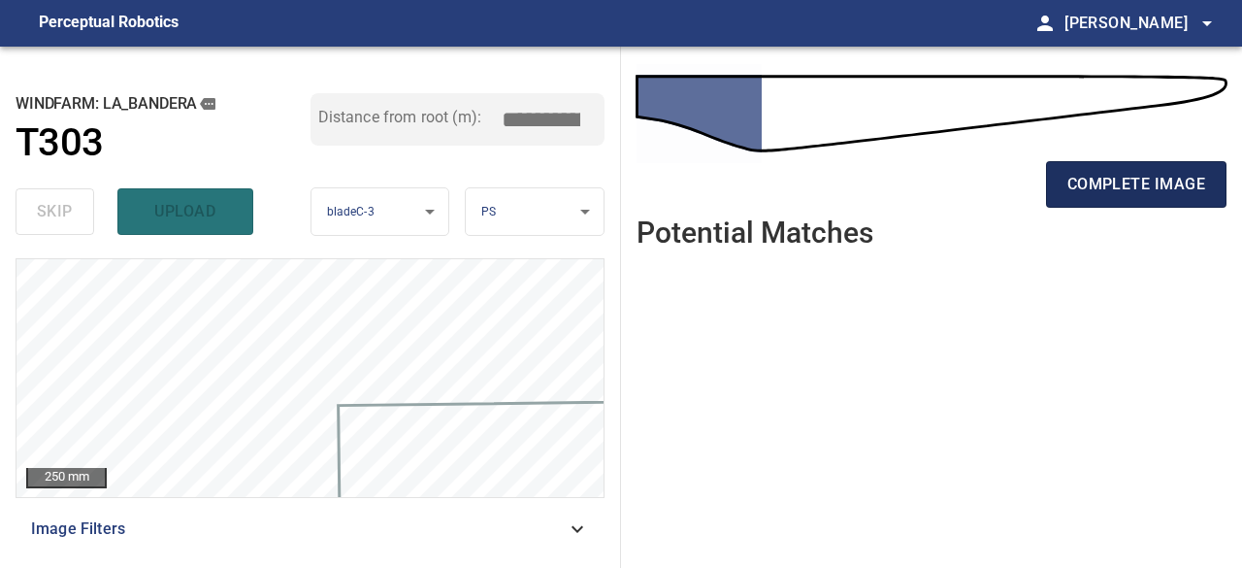
click at [1099, 185] on span "complete image" at bounding box center [1137, 184] width 138 height 27
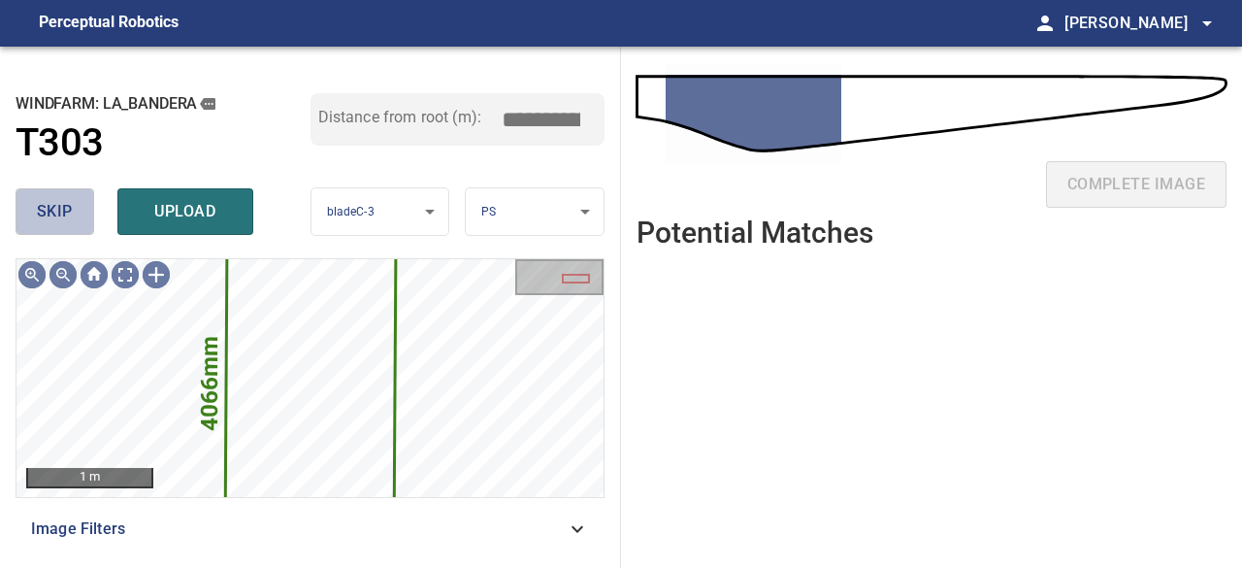
click at [50, 218] on span "skip" at bounding box center [55, 211] width 36 height 27
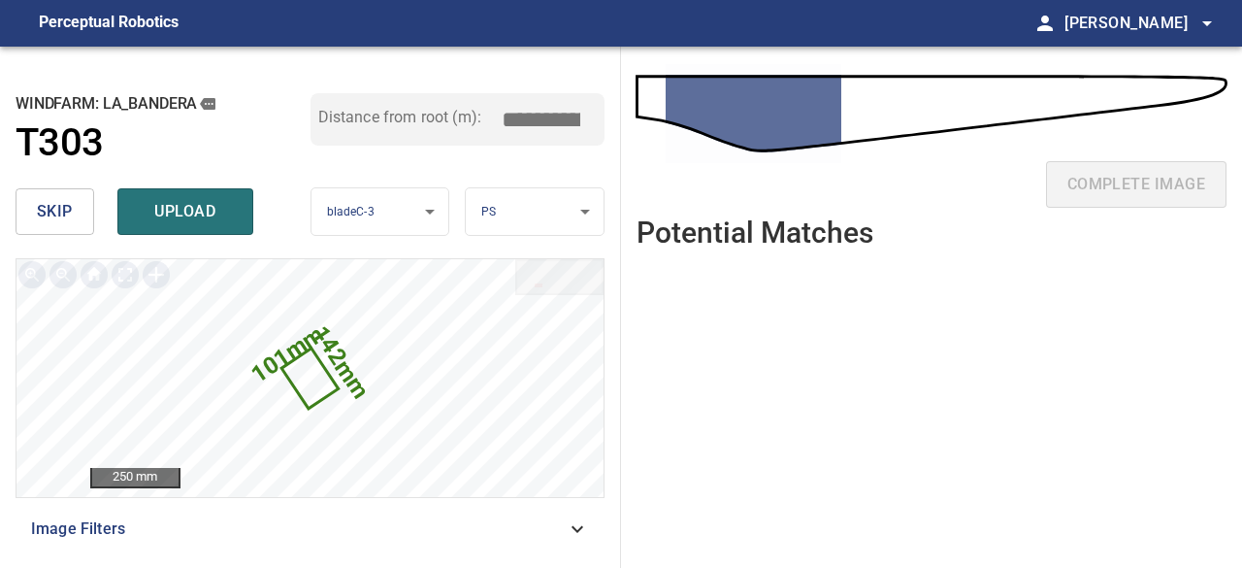
click at [52, 216] on span "skip" at bounding box center [55, 211] width 36 height 27
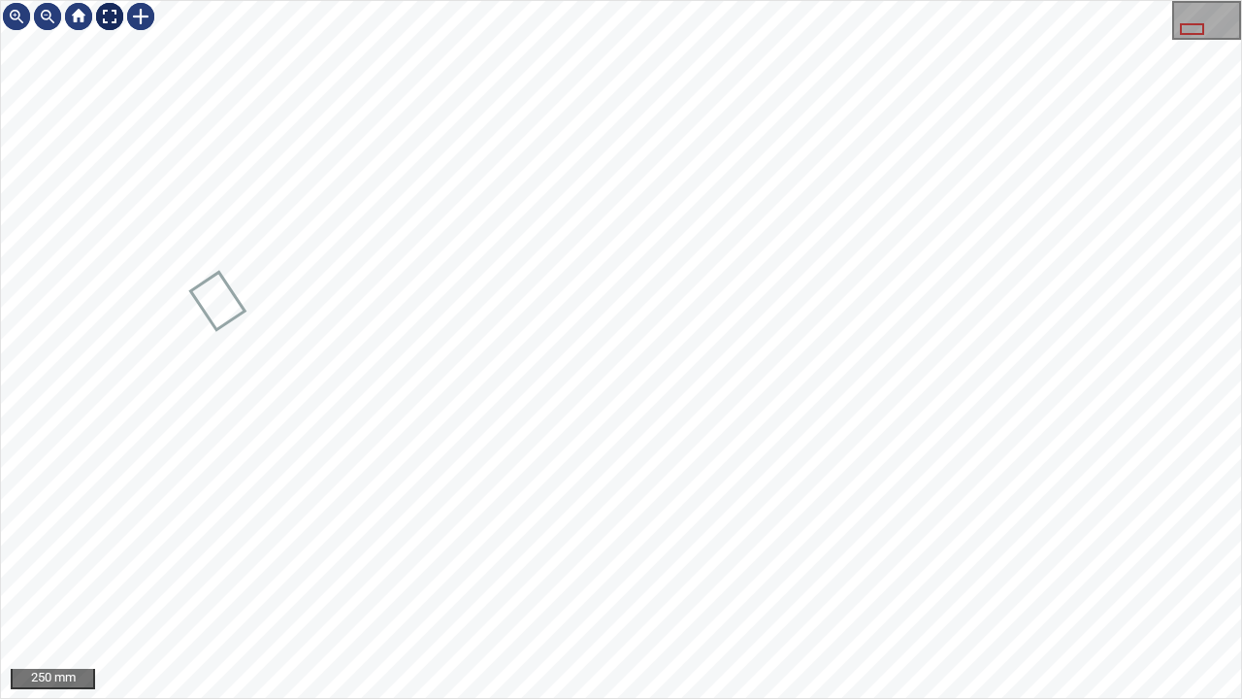
click at [109, 17] on div at bounding box center [109, 16] width 31 height 31
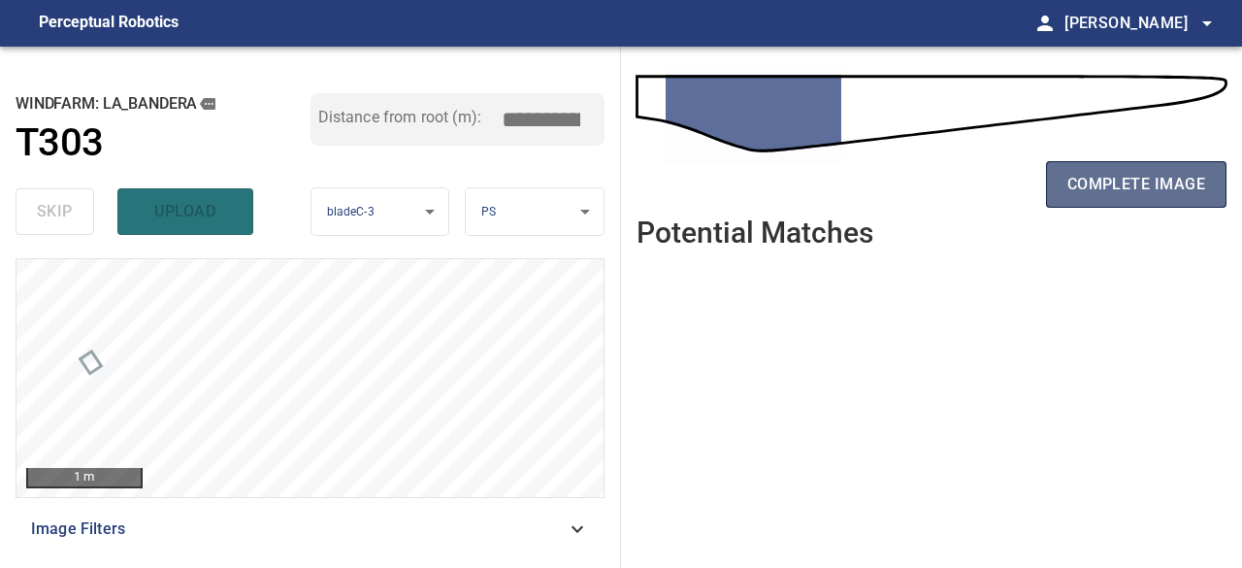
click at [1103, 190] on span "complete image" at bounding box center [1137, 184] width 138 height 27
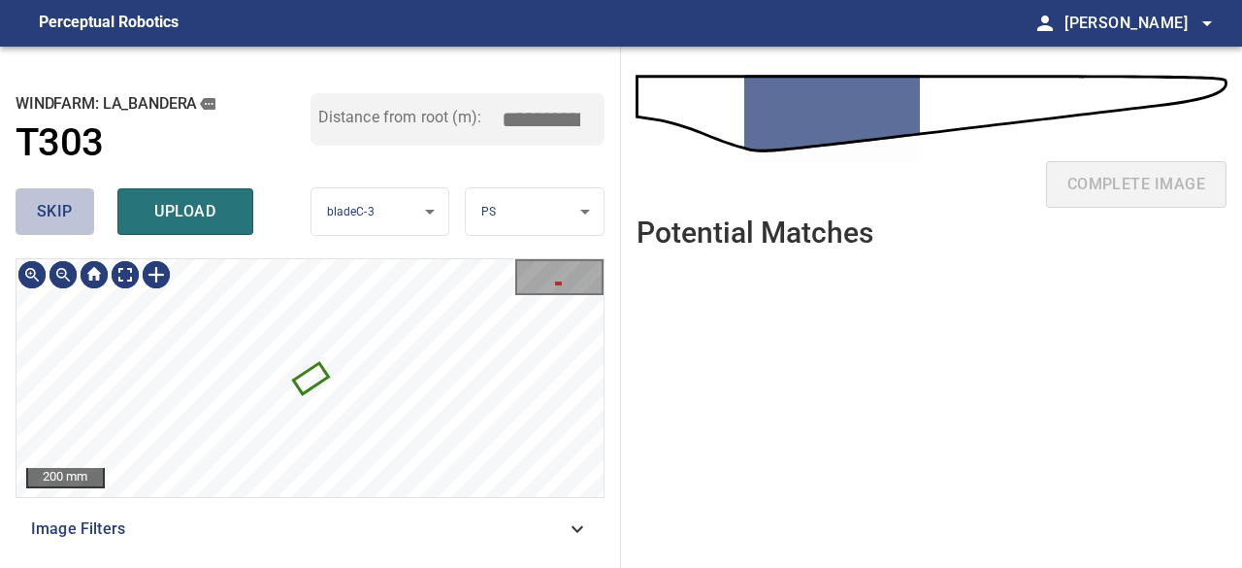
click at [68, 213] on span "skip" at bounding box center [55, 211] width 36 height 27
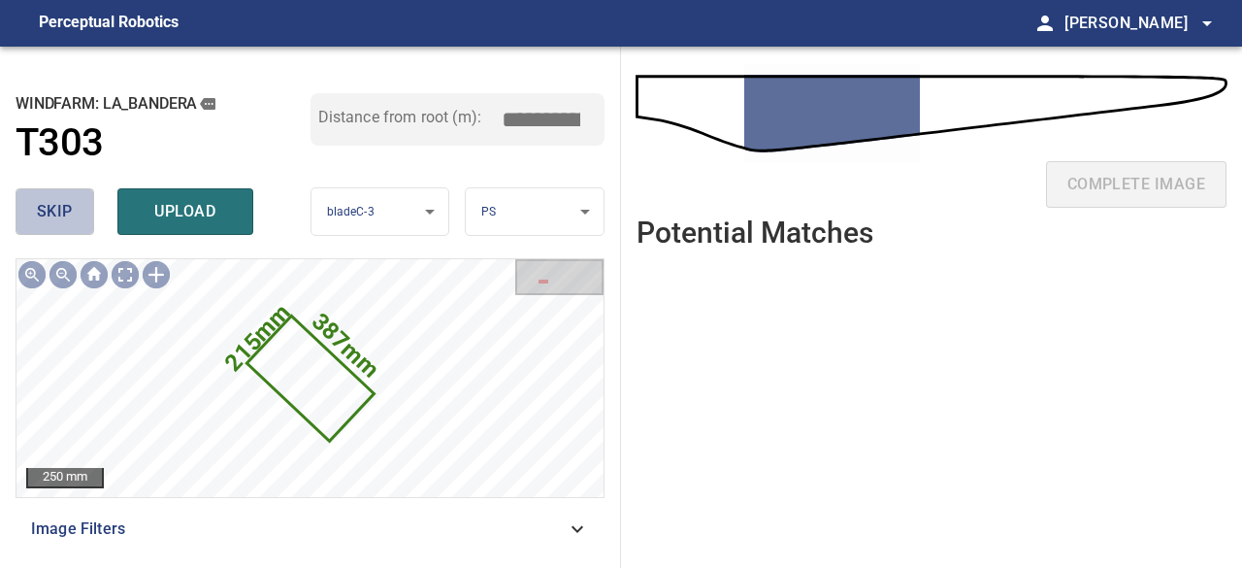
click at [67, 213] on span "skip" at bounding box center [55, 211] width 36 height 27
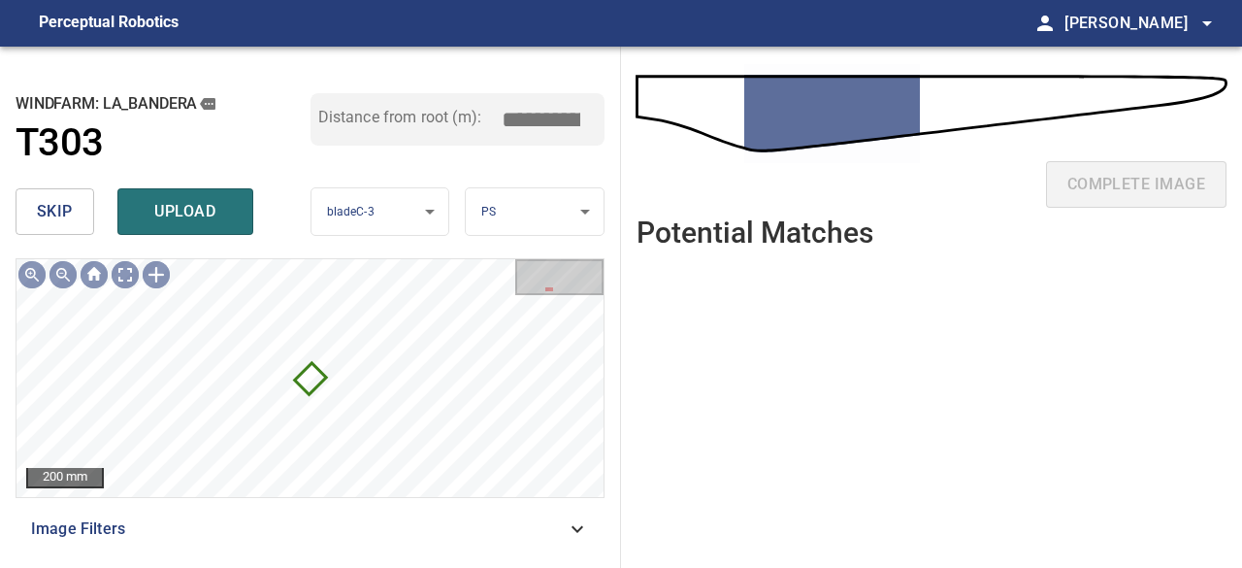
click at [64, 212] on span "skip" at bounding box center [55, 211] width 36 height 27
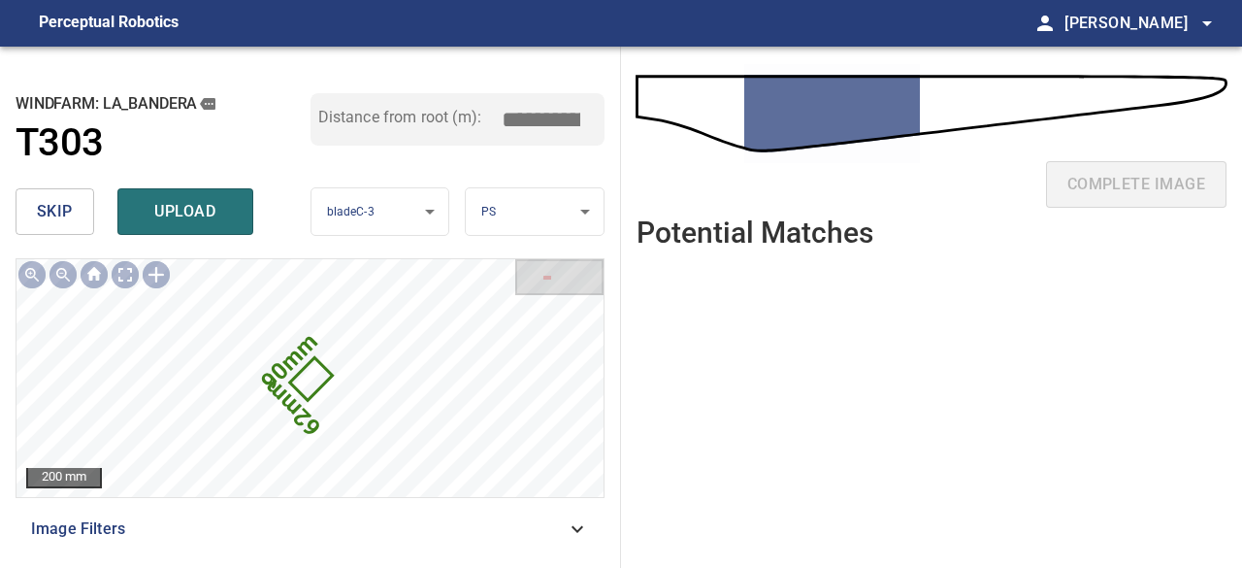
click at [62, 212] on span "skip" at bounding box center [55, 211] width 36 height 27
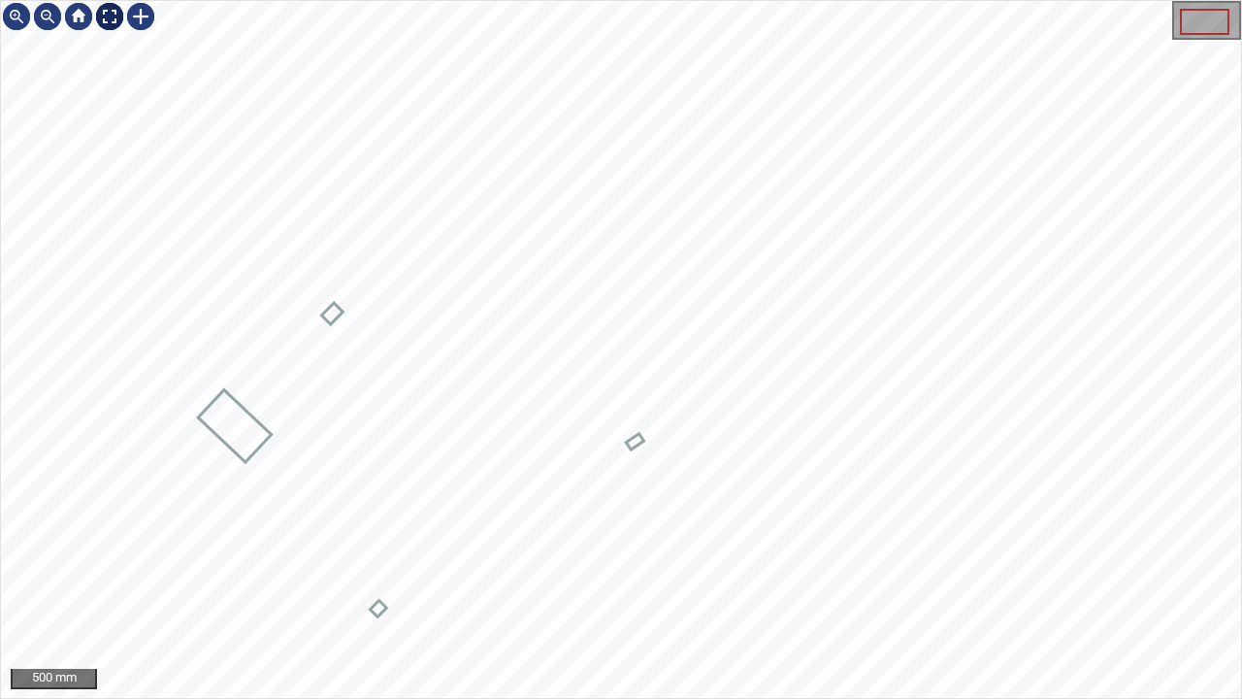
click at [113, 11] on div at bounding box center [109, 16] width 31 height 31
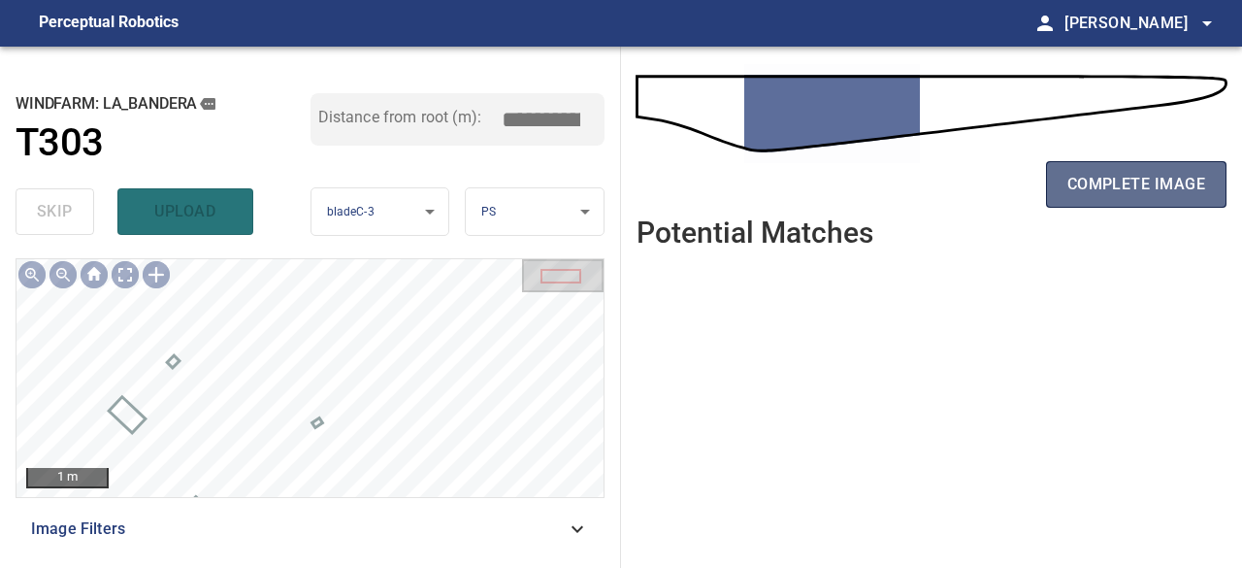
click at [1136, 183] on span "complete image" at bounding box center [1137, 184] width 138 height 27
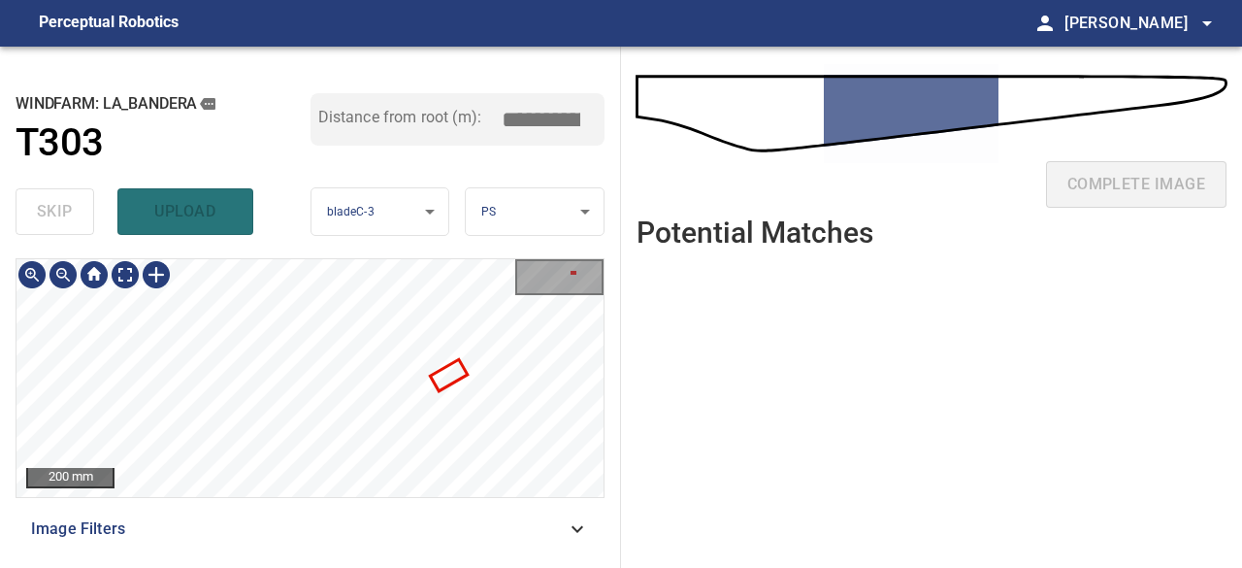
click at [340, 525] on div "200 mm Image Filters" at bounding box center [310, 405] width 589 height 294
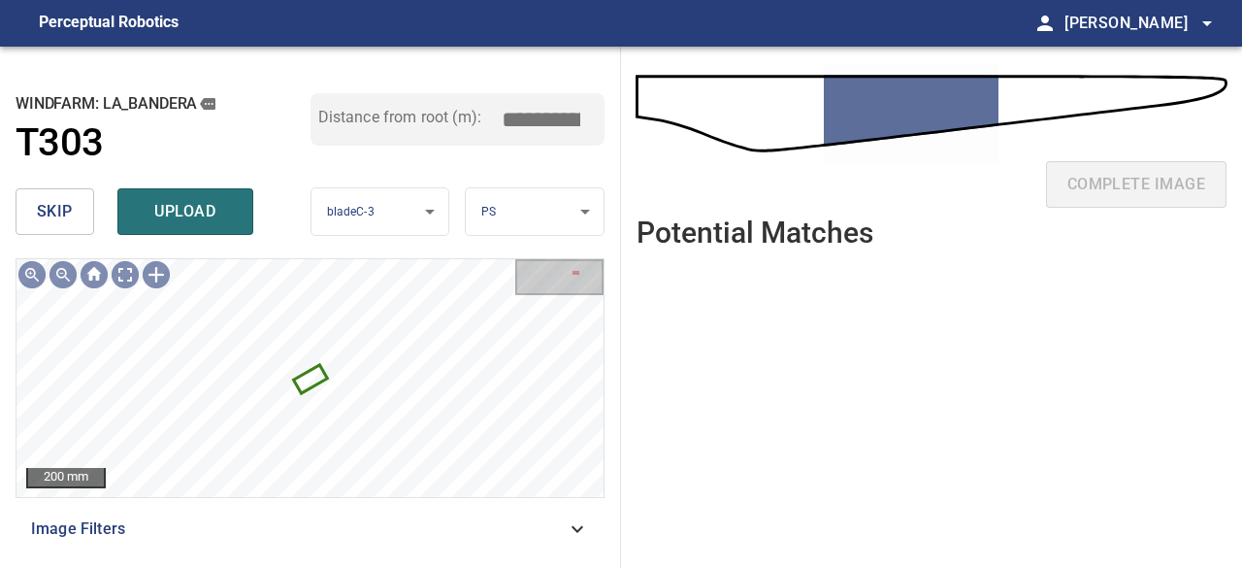
click at [60, 201] on span "skip" at bounding box center [55, 211] width 36 height 27
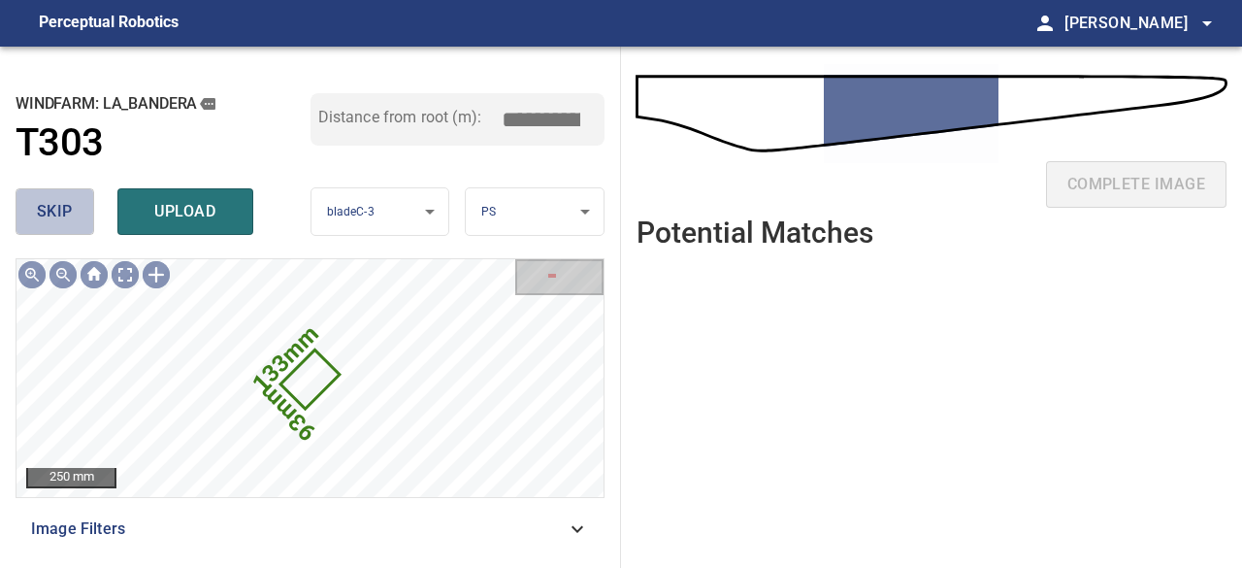
click at [60, 201] on span "skip" at bounding box center [55, 211] width 36 height 27
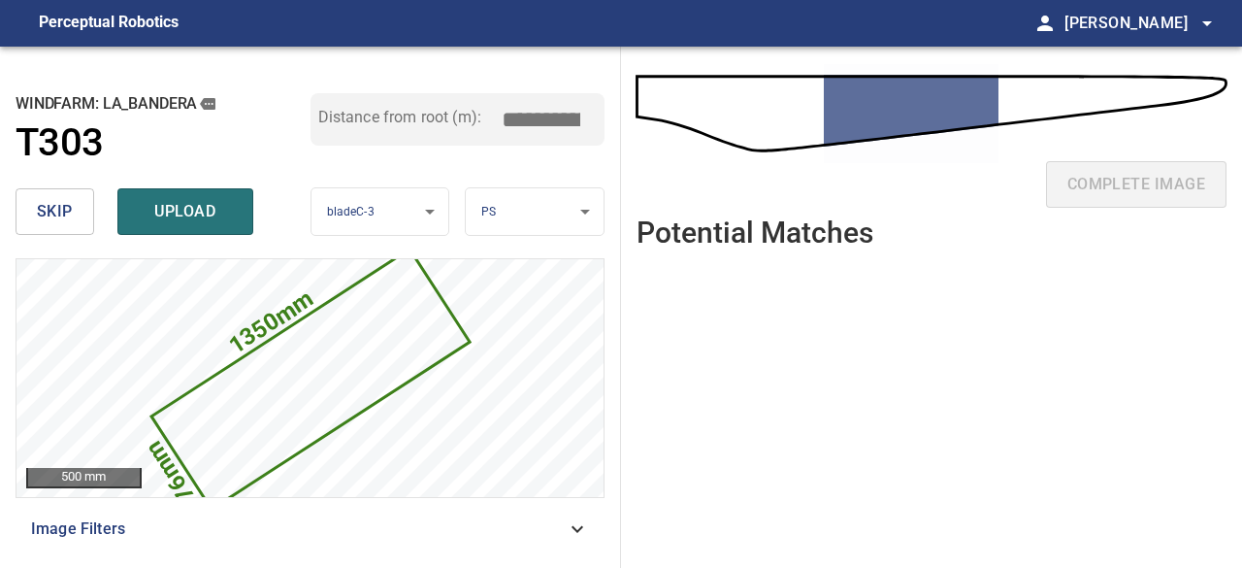
click at [60, 201] on span "skip" at bounding box center [55, 211] width 36 height 27
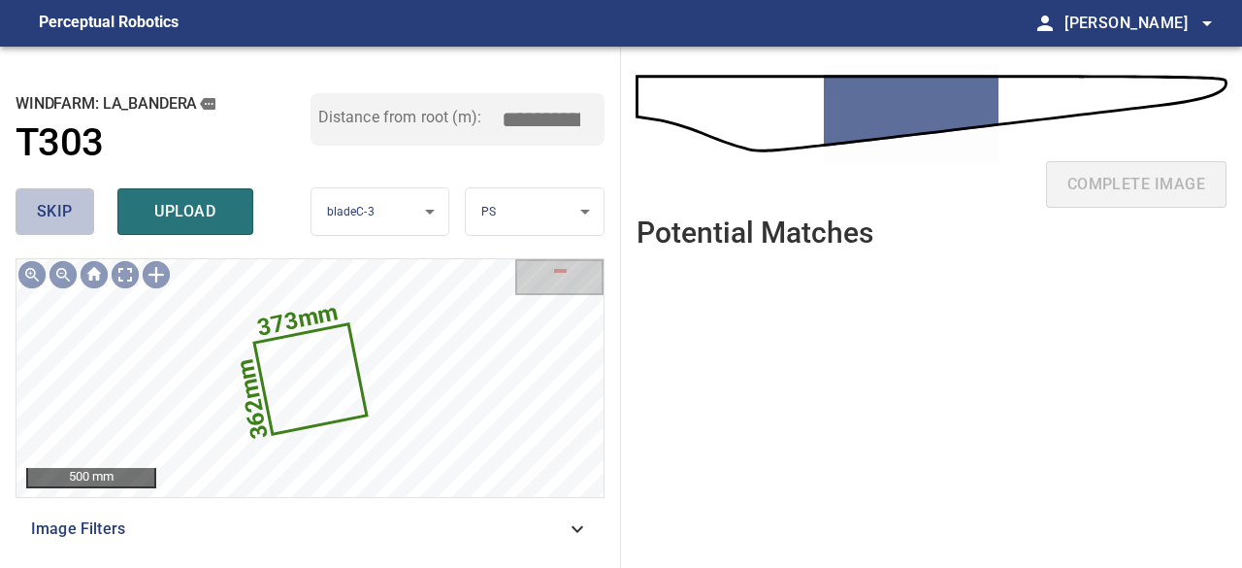
click at [60, 201] on span "skip" at bounding box center [55, 211] width 36 height 27
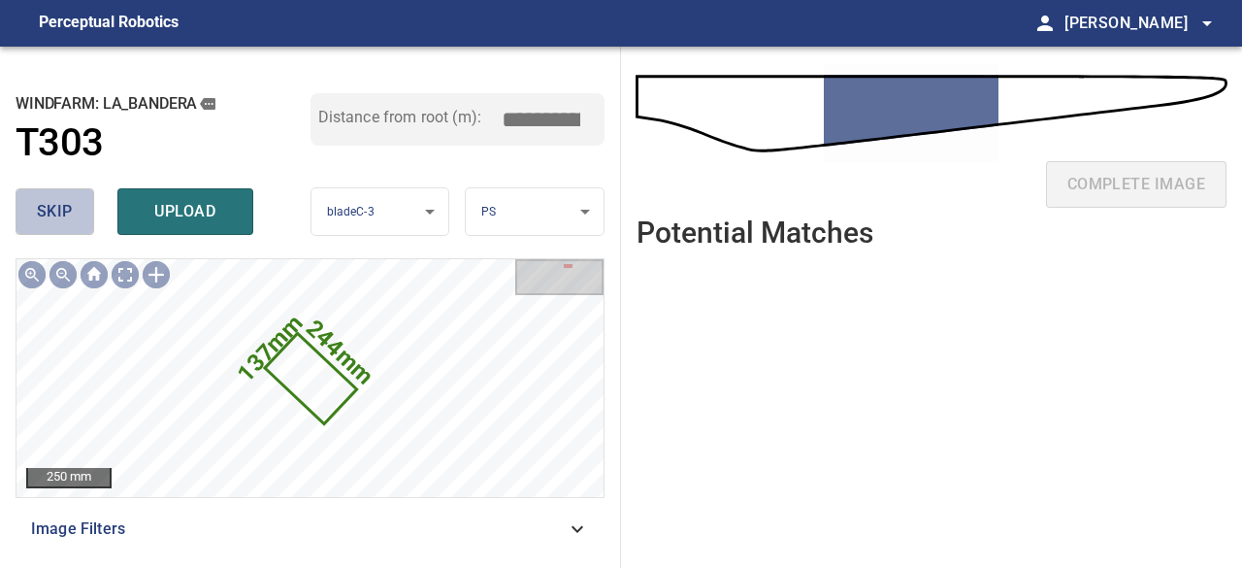
click at [60, 201] on span "skip" at bounding box center [55, 211] width 36 height 27
click at [60, 199] on span "skip" at bounding box center [55, 211] width 36 height 27
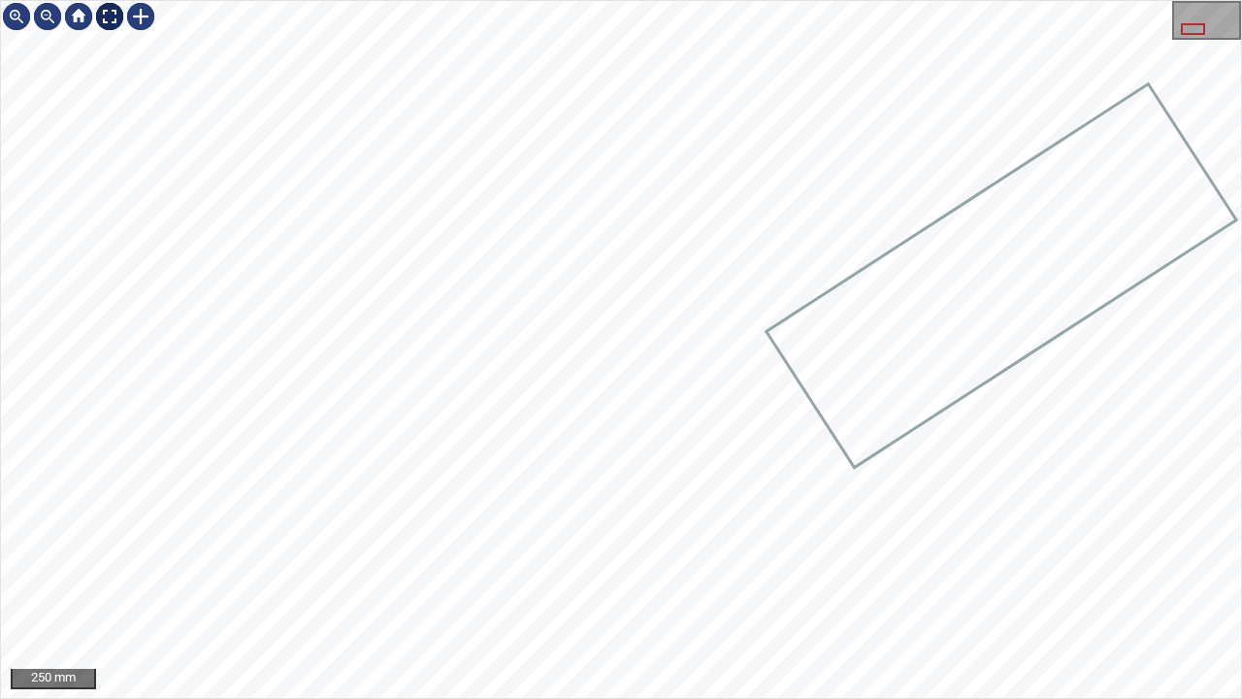
click at [111, 13] on div at bounding box center [109, 16] width 31 height 31
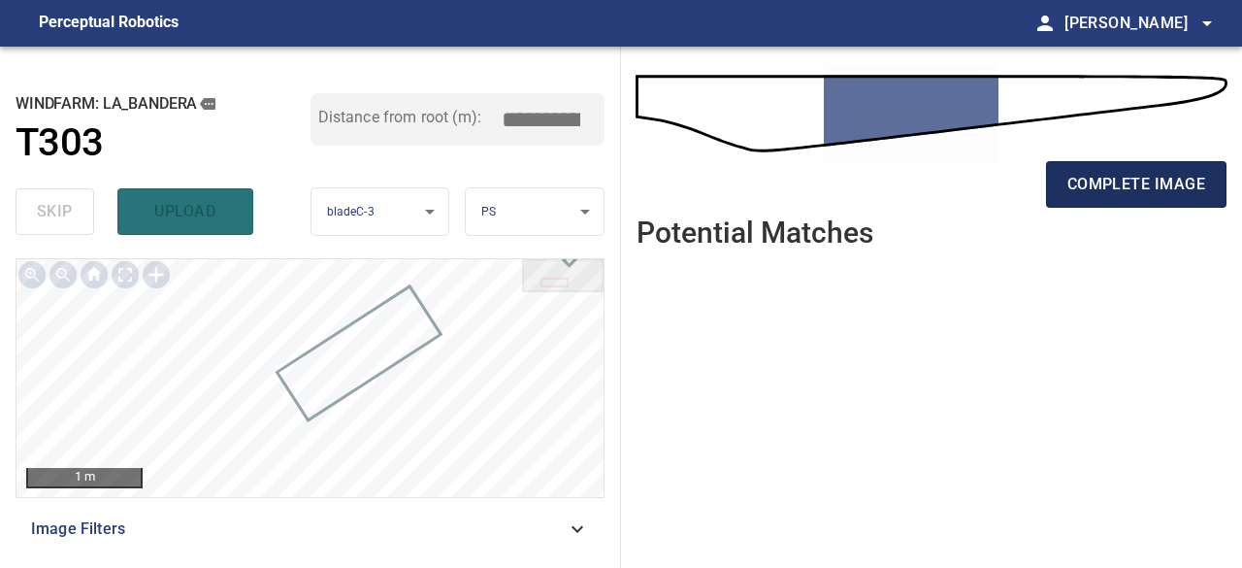
click at [1082, 181] on span "complete image" at bounding box center [1137, 184] width 138 height 27
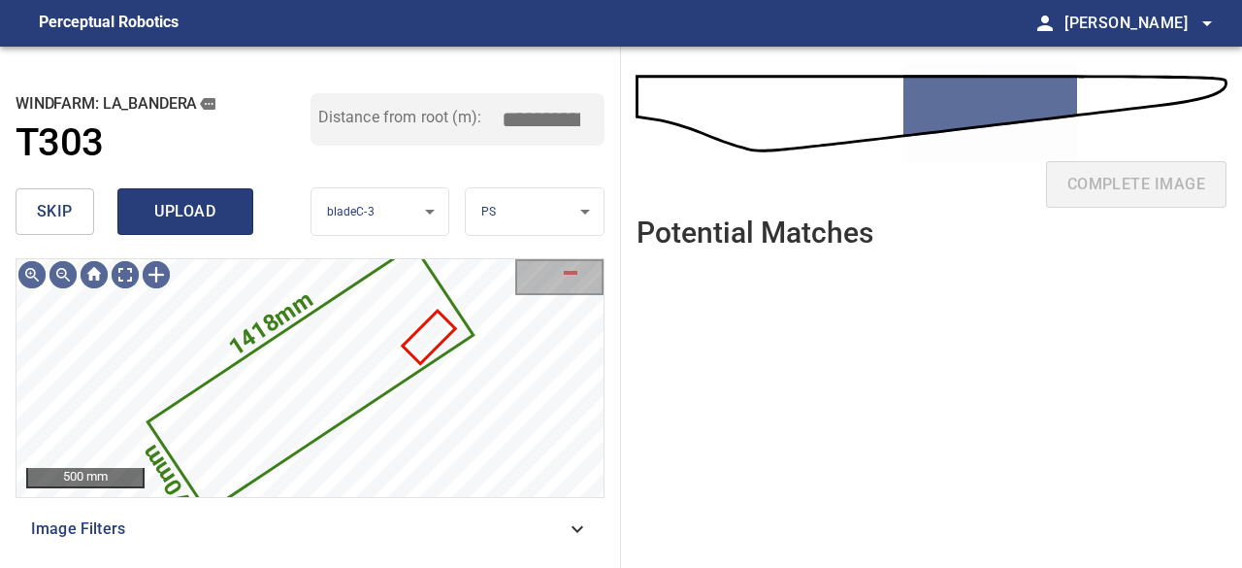
click at [190, 218] on span "upload" at bounding box center [185, 211] width 93 height 27
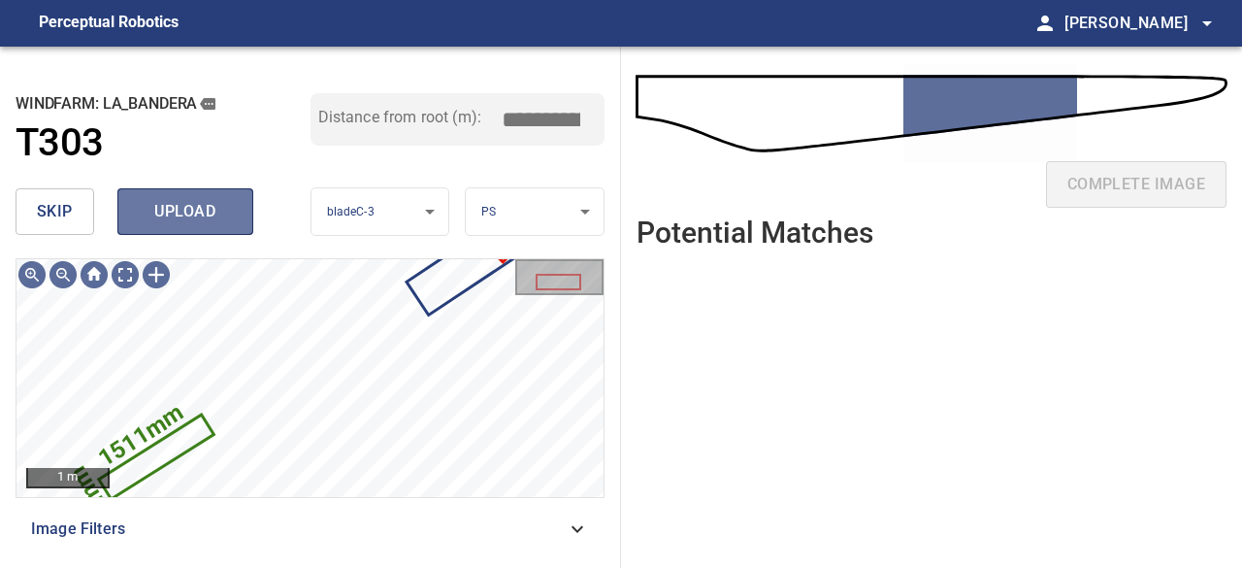
click at [181, 217] on span "upload" at bounding box center [185, 211] width 93 height 27
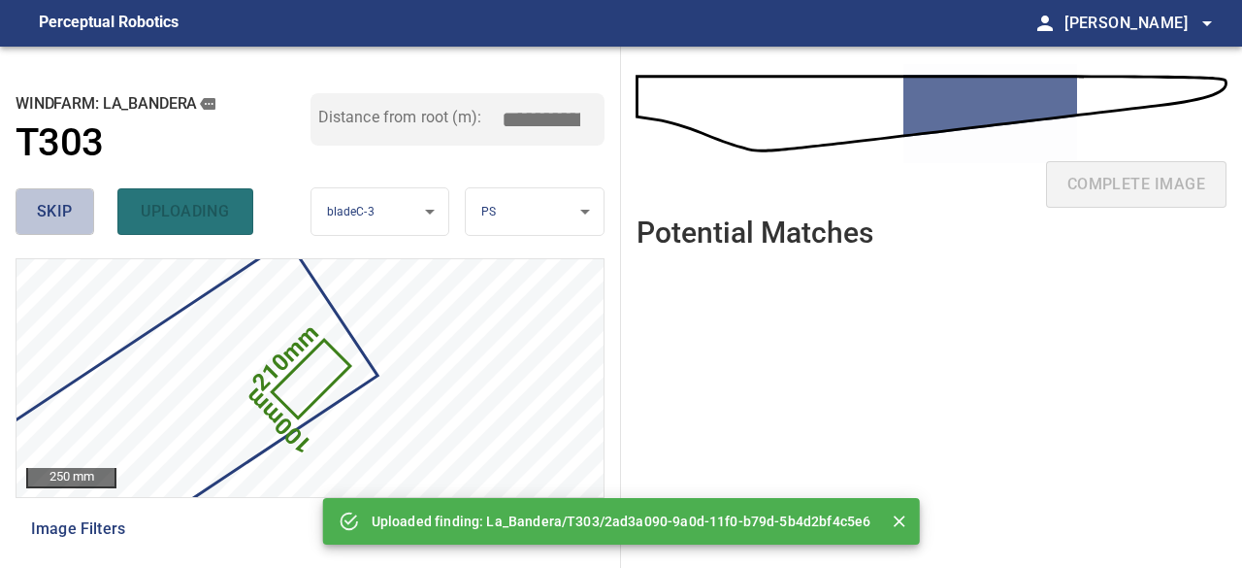
click at [66, 215] on span "skip" at bounding box center [55, 211] width 36 height 27
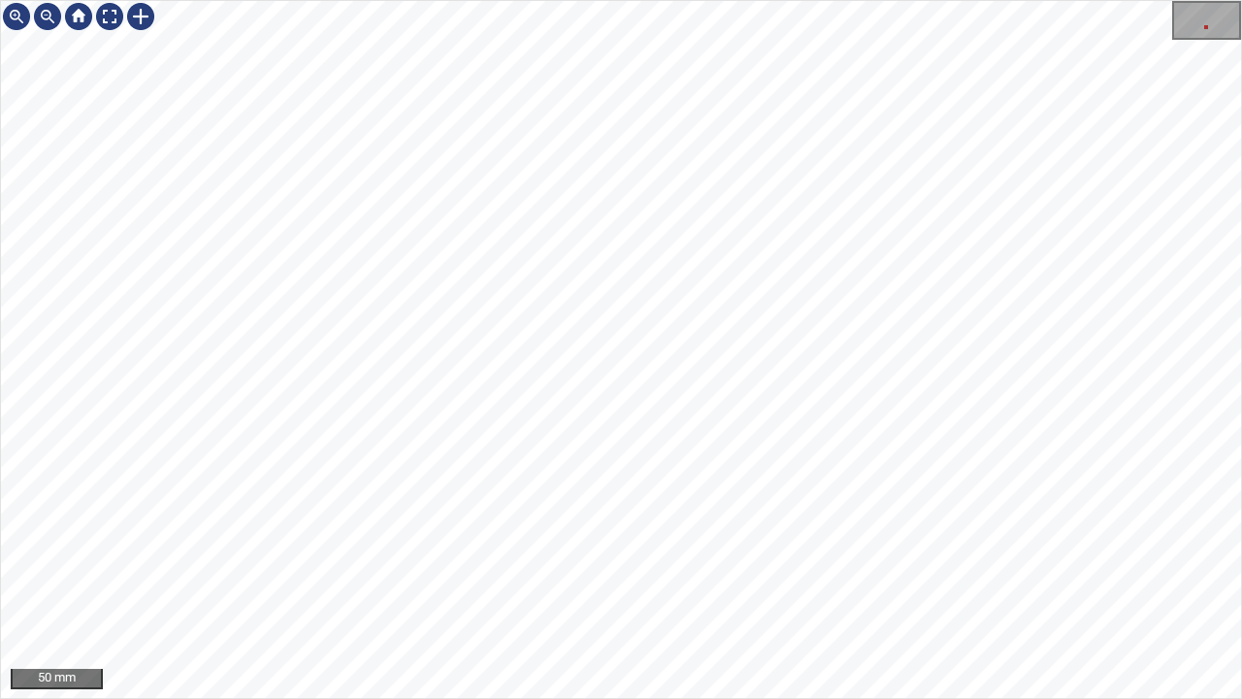
click at [0, 698] on div "50 mm" at bounding box center [621, 349] width 1242 height 699
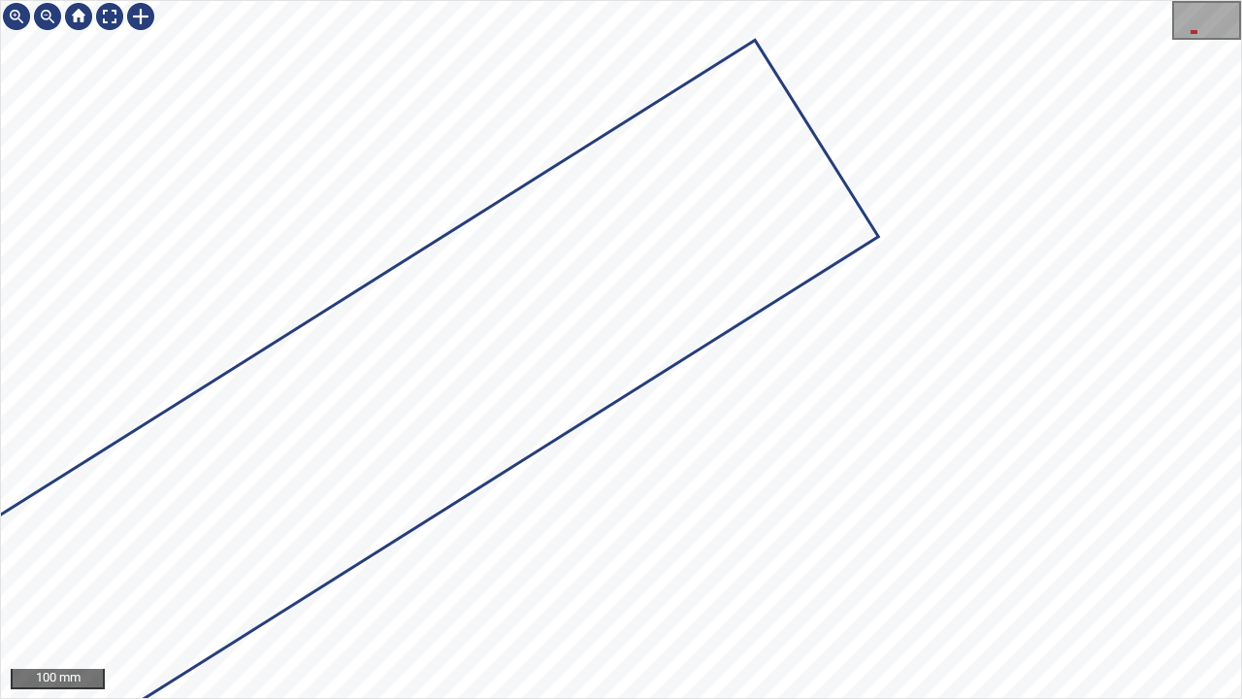
click at [717, 262] on icon at bounding box center [246, 498] width 1264 height 911
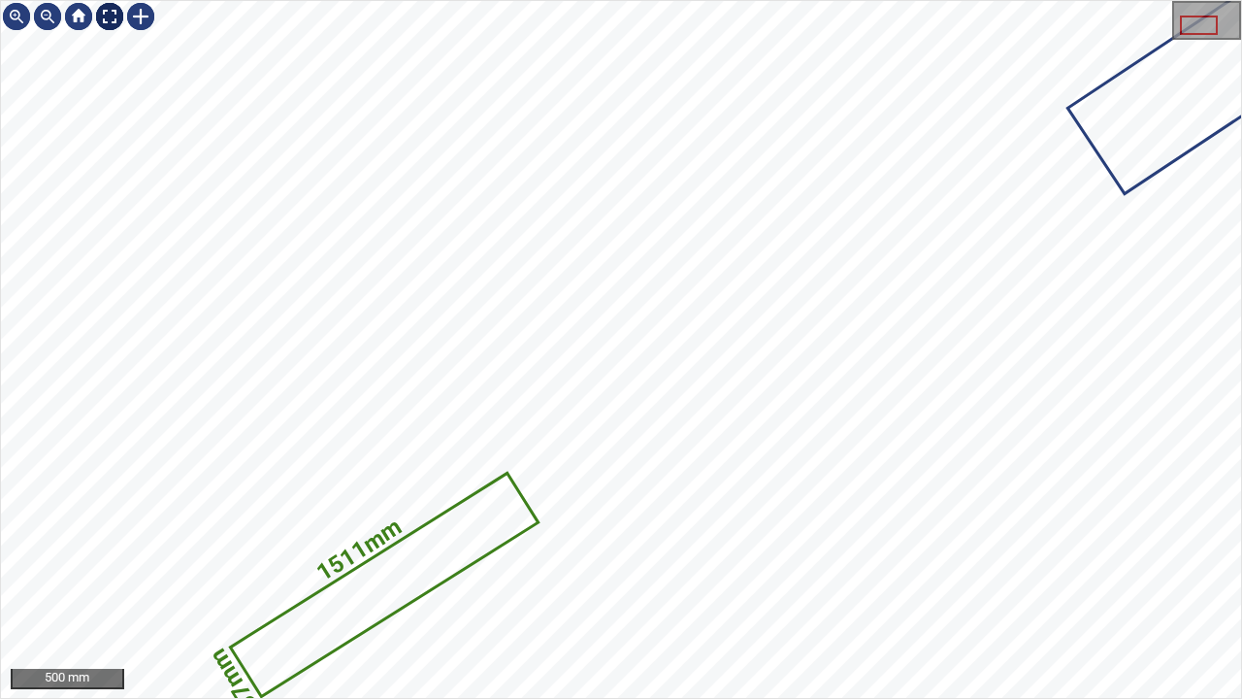
click at [110, 17] on div at bounding box center [109, 16] width 31 height 31
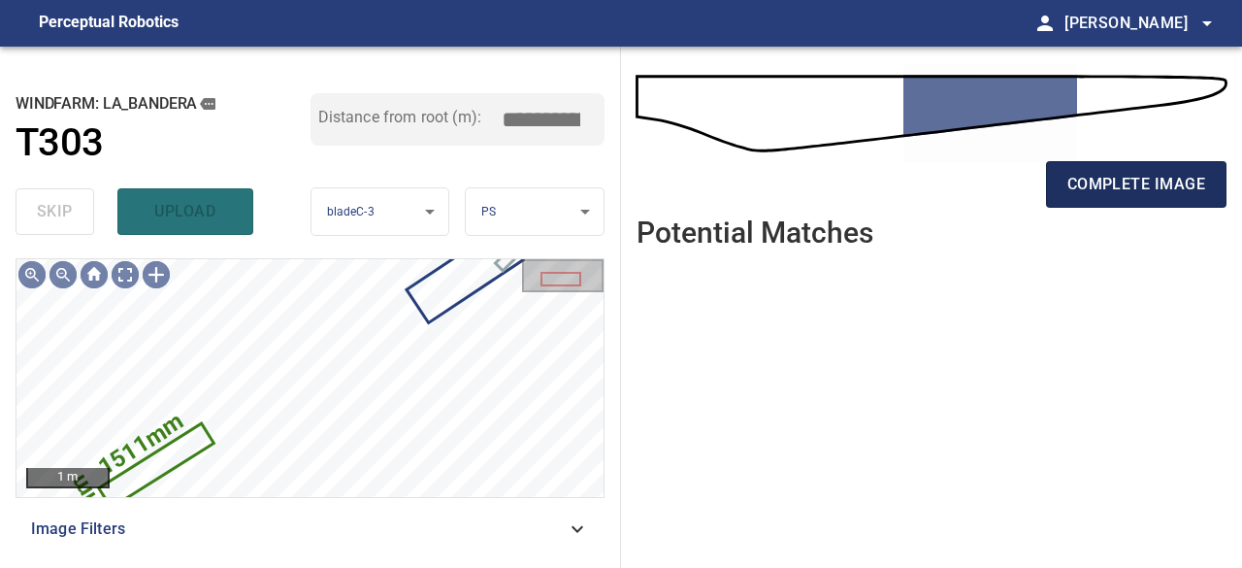
click at [1155, 196] on span "complete image" at bounding box center [1137, 184] width 138 height 27
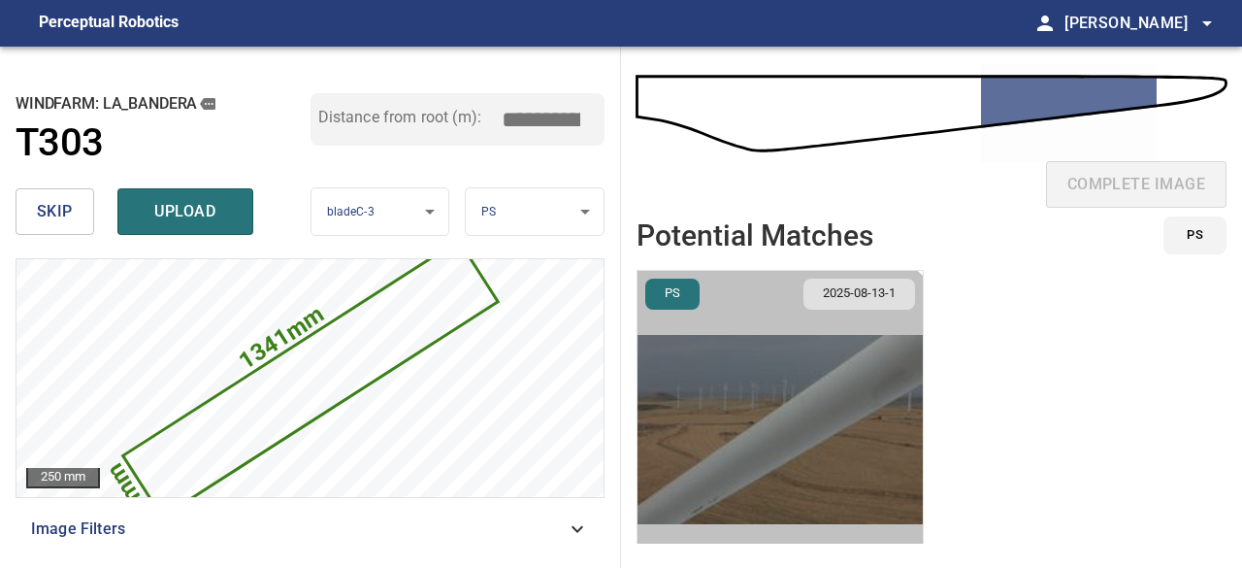
click at [709, 492] on img "button" at bounding box center [780, 429] width 285 height 317
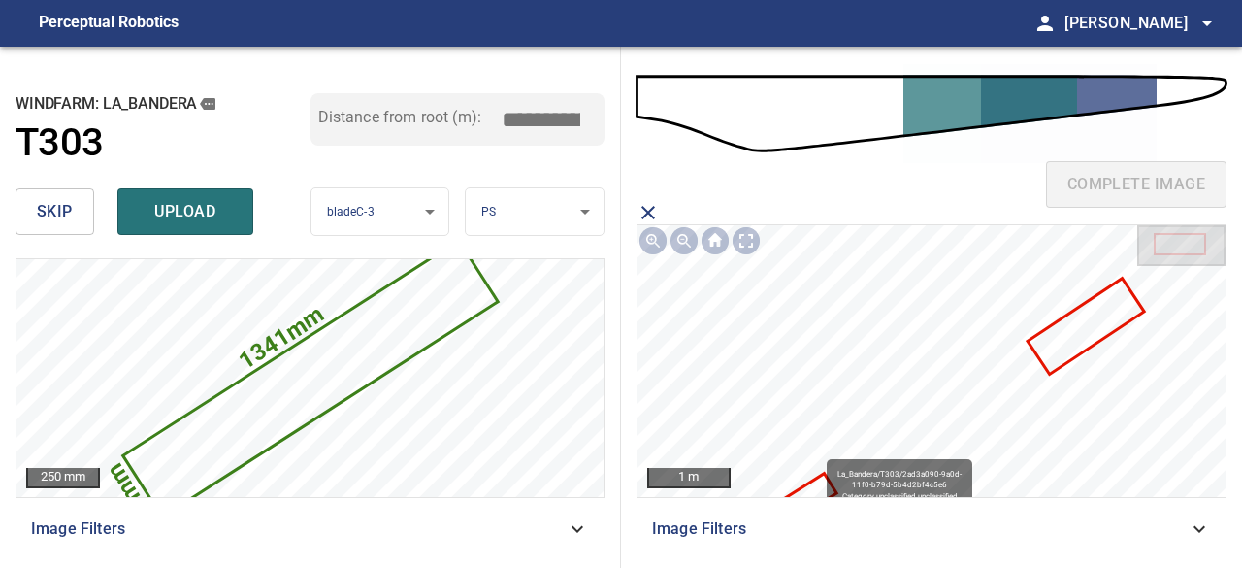
click at [821, 481] on icon at bounding box center [778, 516] width 112 height 81
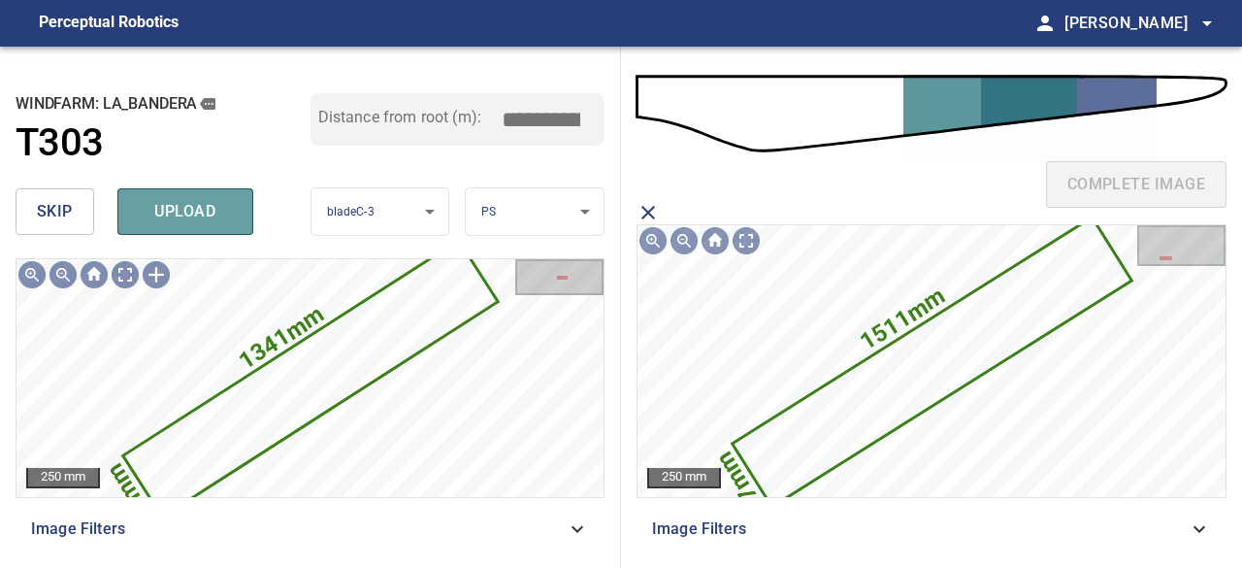
click at [198, 207] on span "upload" at bounding box center [185, 211] width 93 height 27
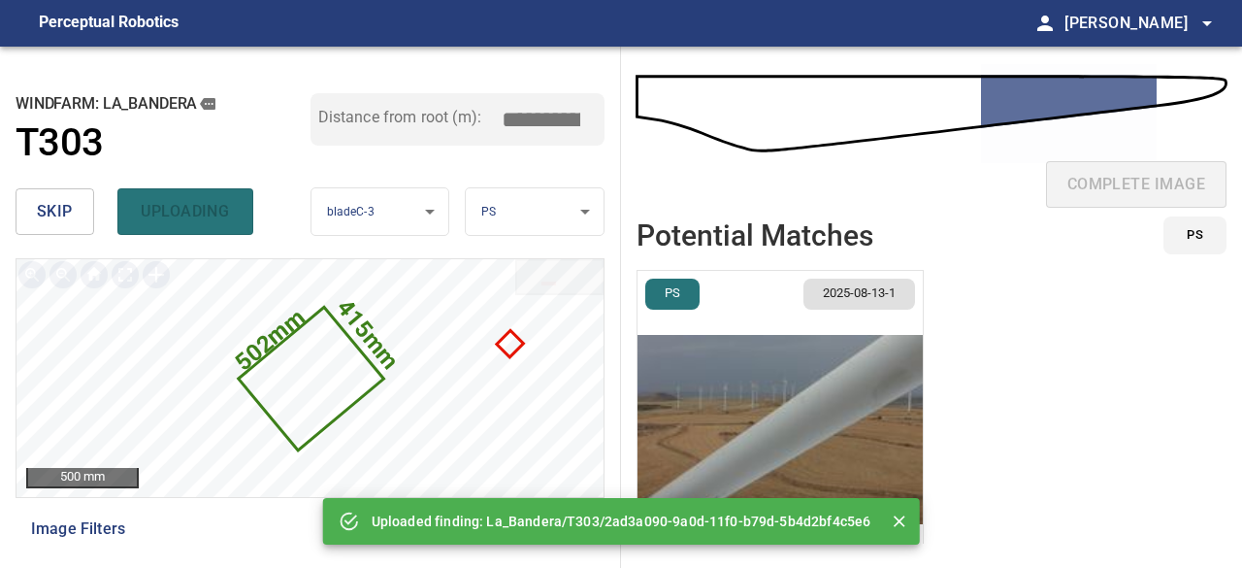
click at [64, 211] on span "skip" at bounding box center [55, 211] width 36 height 27
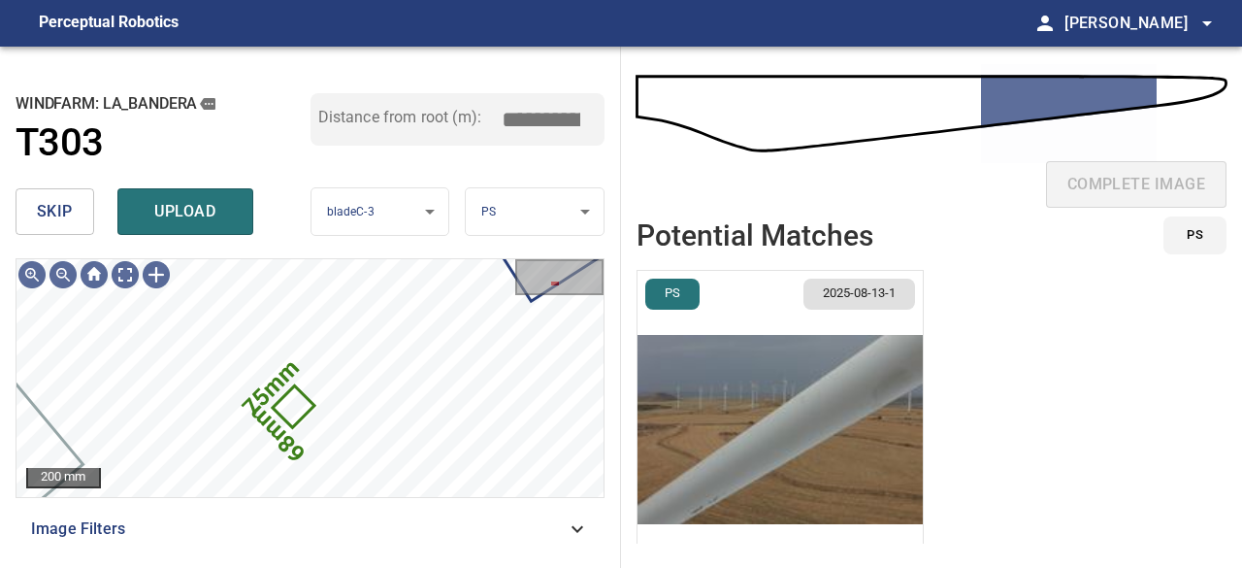
click at [68, 205] on span "skip" at bounding box center [55, 211] width 36 height 27
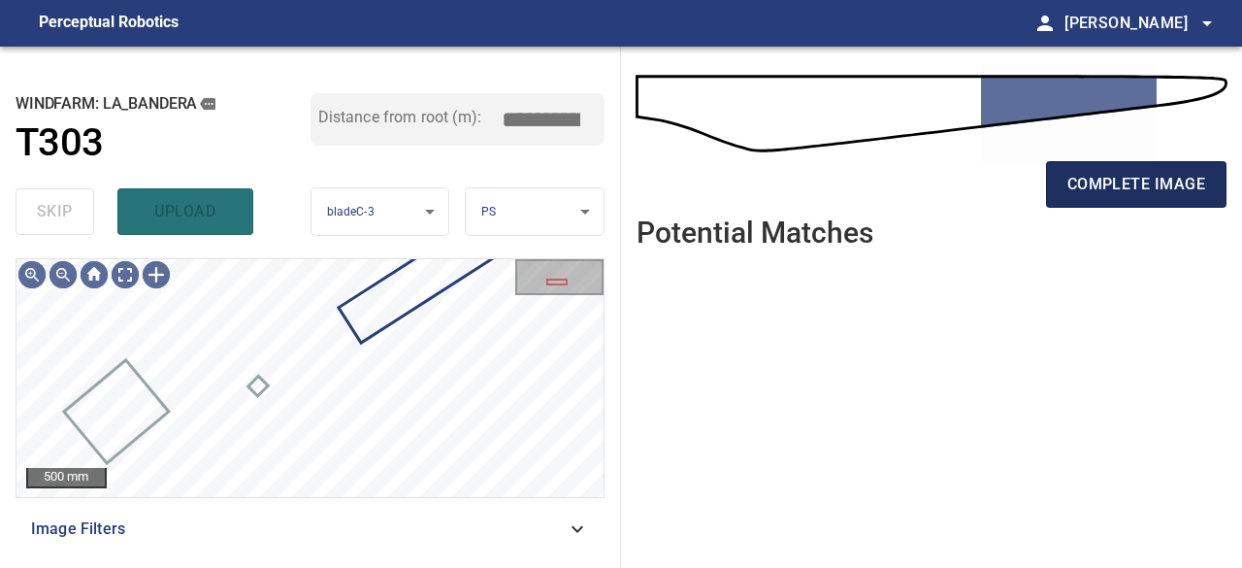
click at [1127, 180] on span "complete image" at bounding box center [1137, 184] width 138 height 27
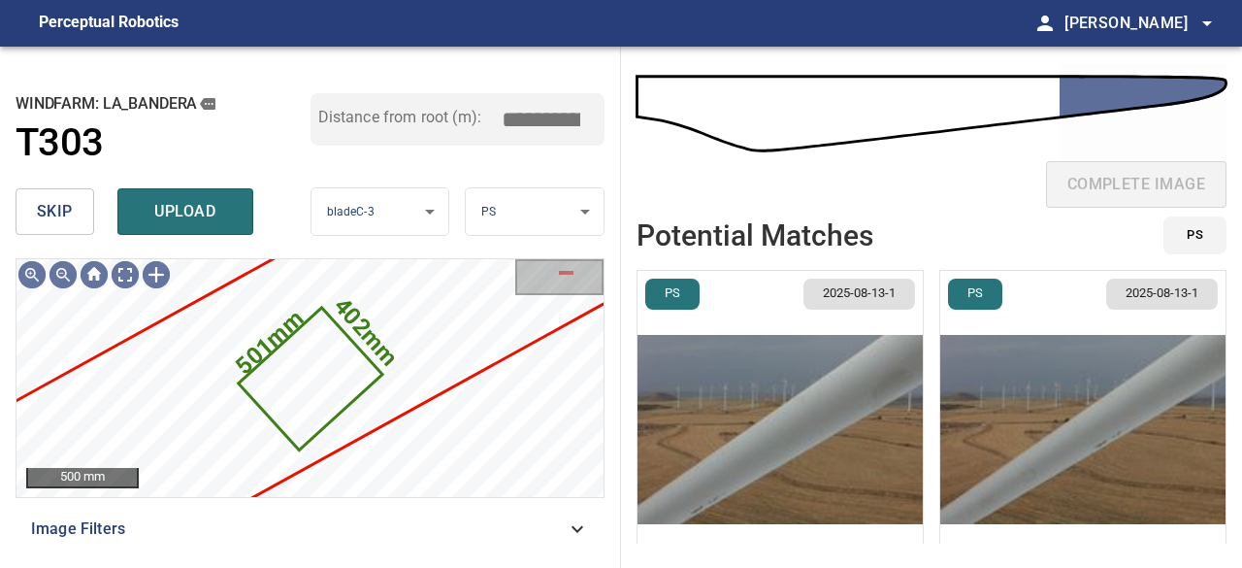
click at [45, 205] on span "skip" at bounding box center [55, 211] width 36 height 27
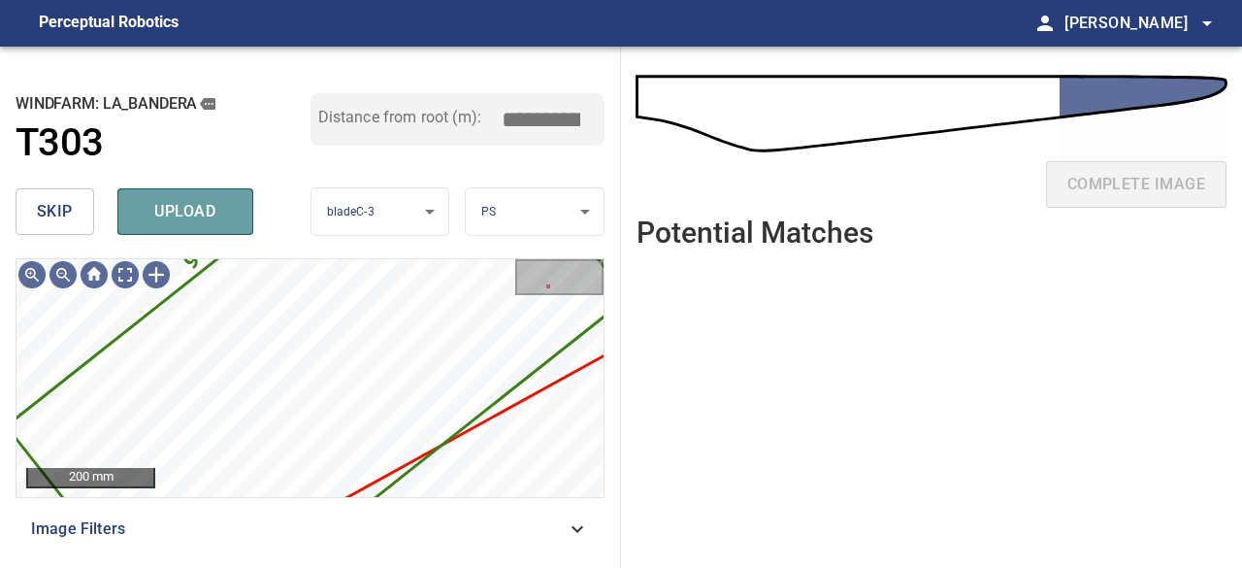
click at [177, 214] on span "upload" at bounding box center [185, 211] width 93 height 27
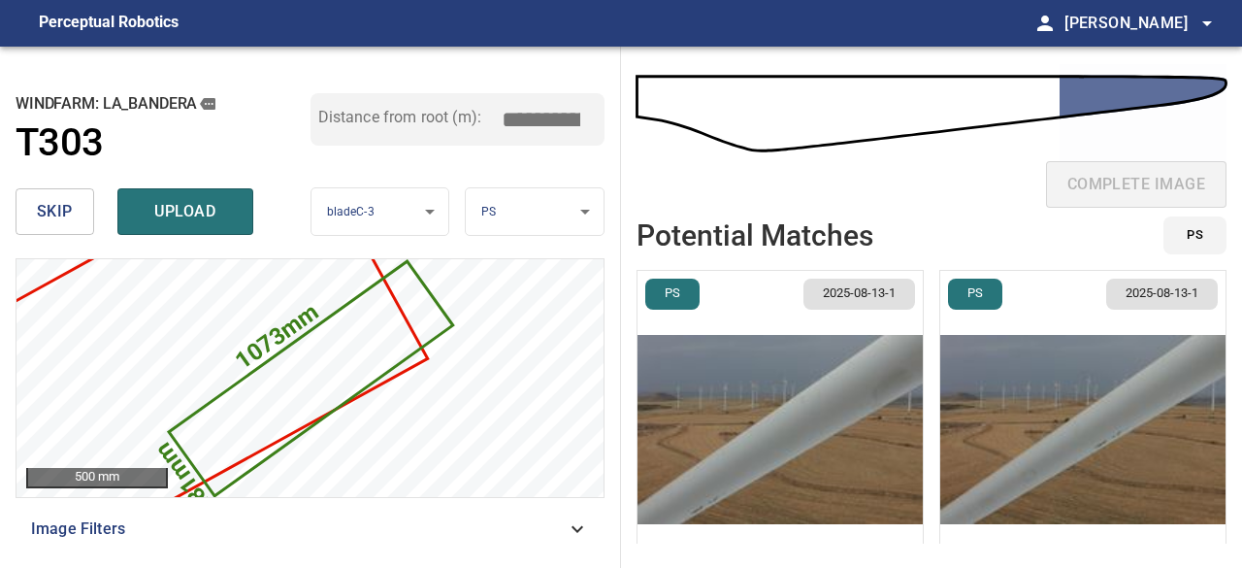
click at [1021, 457] on img "button" at bounding box center [1082, 429] width 285 height 317
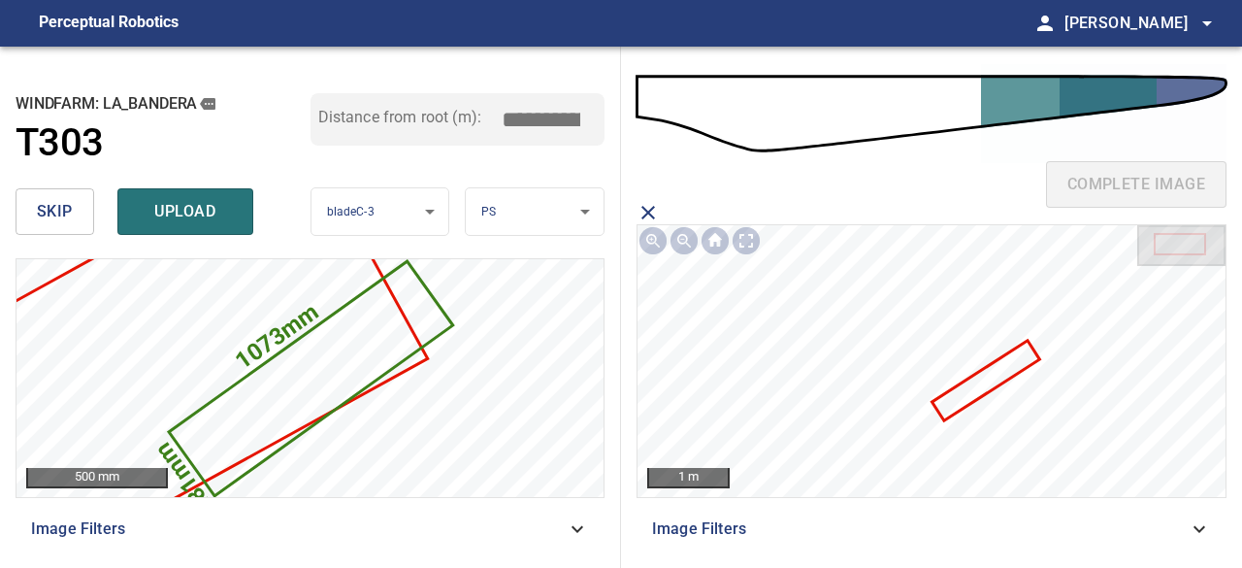
click at [985, 383] on icon at bounding box center [987, 381] width 104 height 77
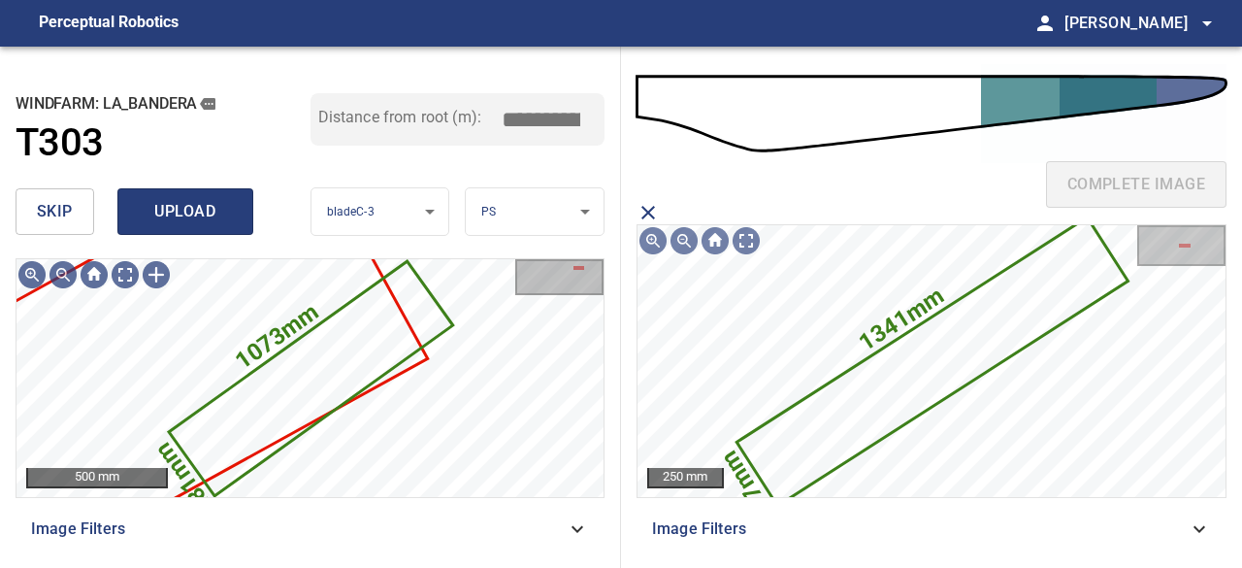
click at [161, 209] on span "upload" at bounding box center [185, 211] width 93 height 27
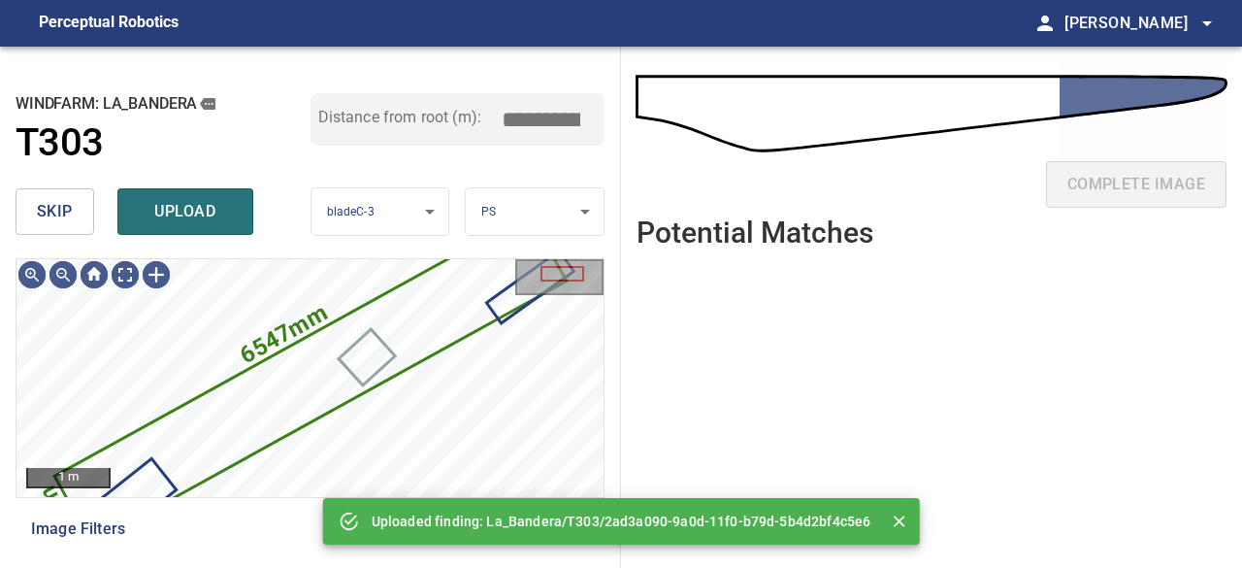
click at [41, 214] on span "skip" at bounding box center [55, 211] width 36 height 27
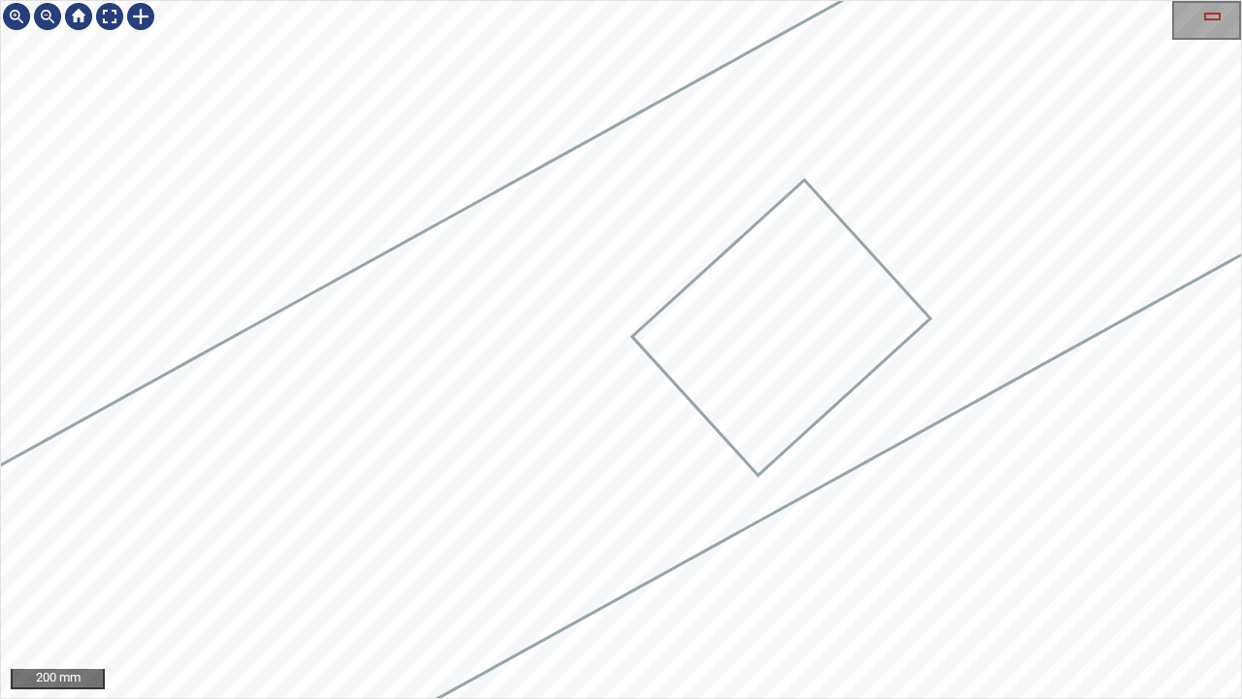
click at [599, 626] on div "La_Bandera/T303/4 Category 2 unclassified" at bounding box center [621, 349] width 1240 height 697
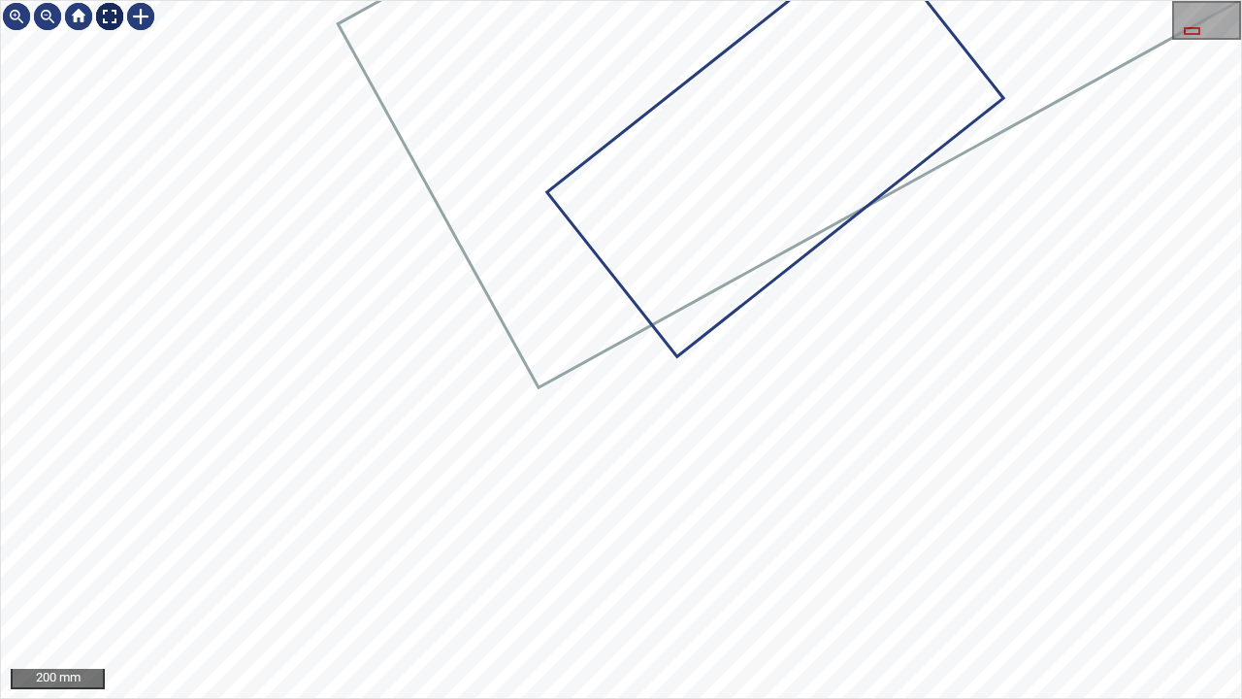
click at [109, 14] on div at bounding box center [109, 16] width 31 height 31
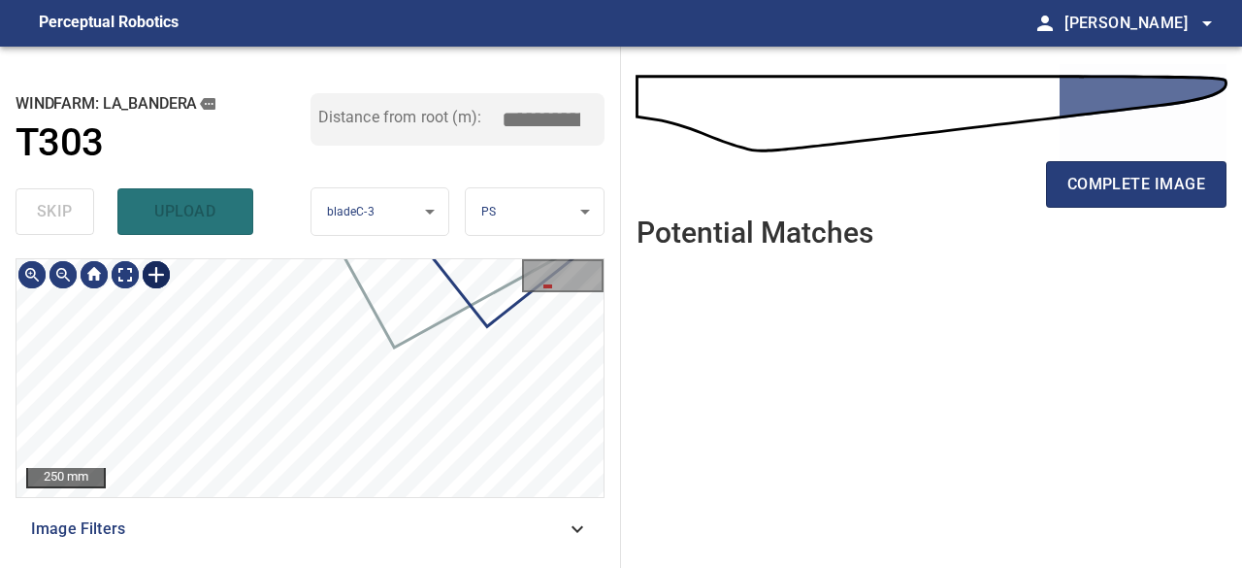
click at [161, 274] on div at bounding box center [156, 274] width 31 height 31
click at [227, 453] on div "La_Bandera/T303/4 Category 2 unclassified" at bounding box center [309, 378] width 587 height 238
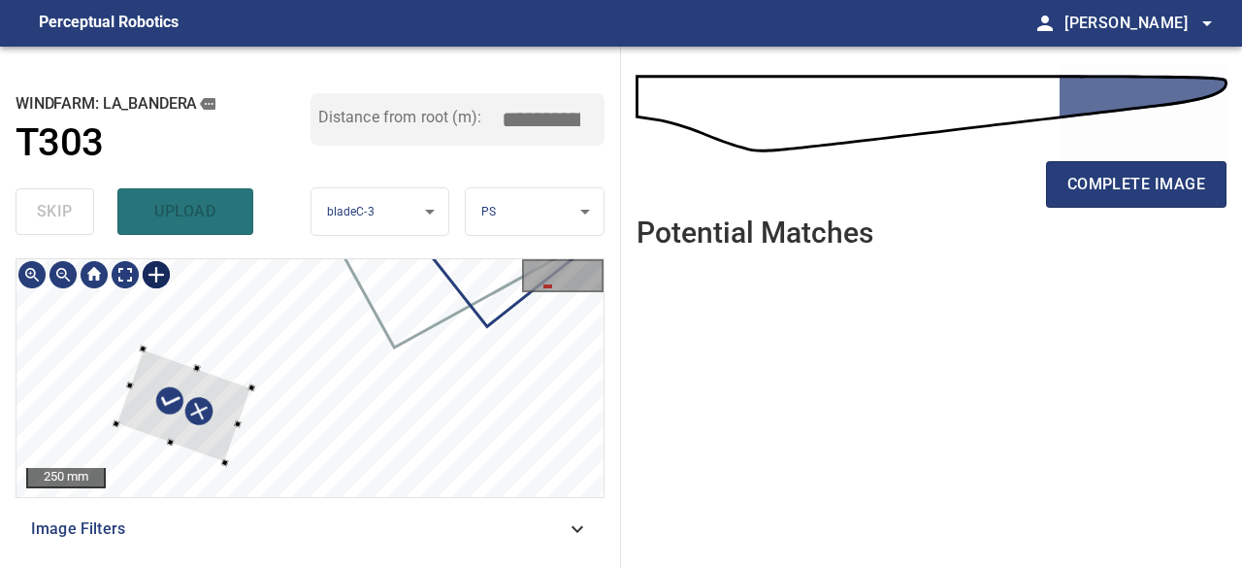
click at [199, 382] on div at bounding box center [184, 405] width 136 height 114
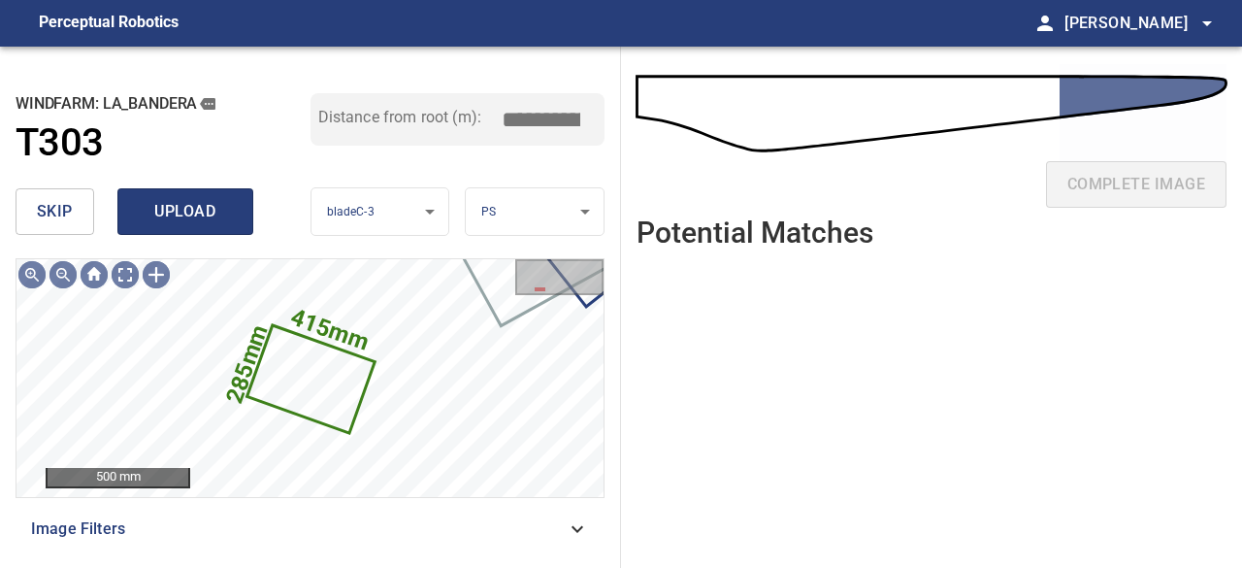
click at [196, 216] on span "upload" at bounding box center [185, 211] width 93 height 27
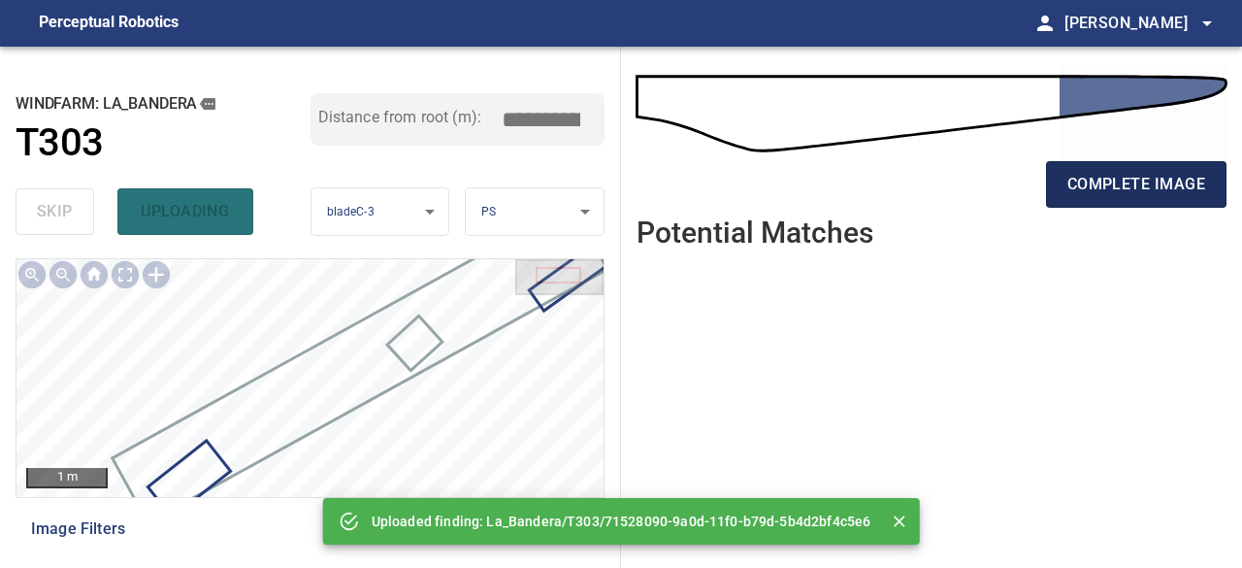
click at [1094, 187] on span "complete image" at bounding box center [1137, 184] width 138 height 27
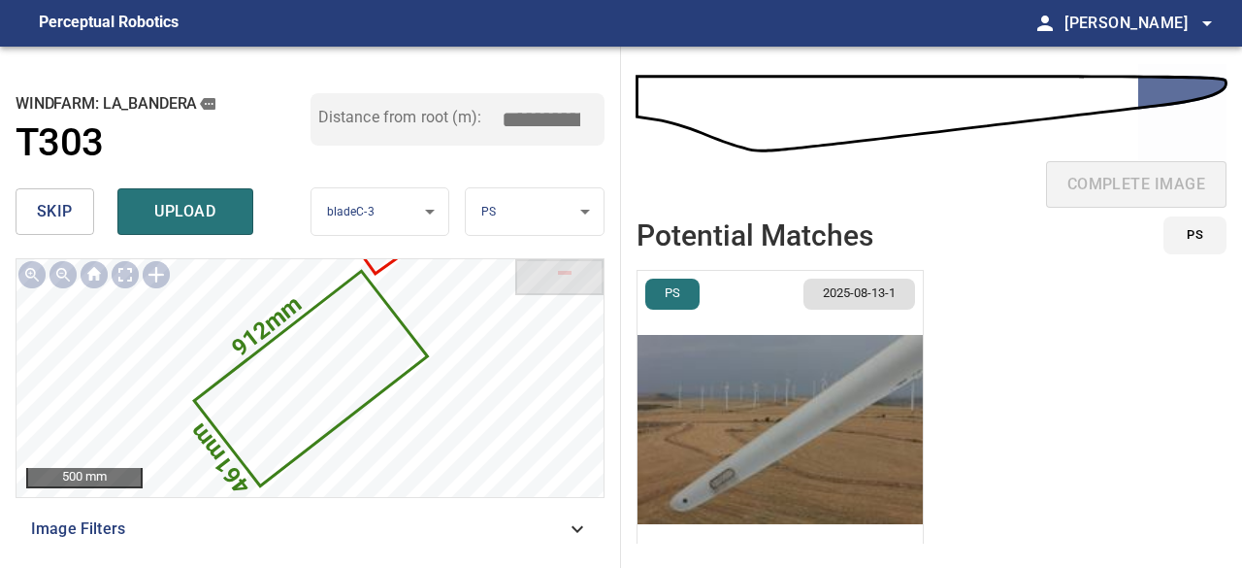
click at [716, 477] on img "button" at bounding box center [780, 429] width 285 height 317
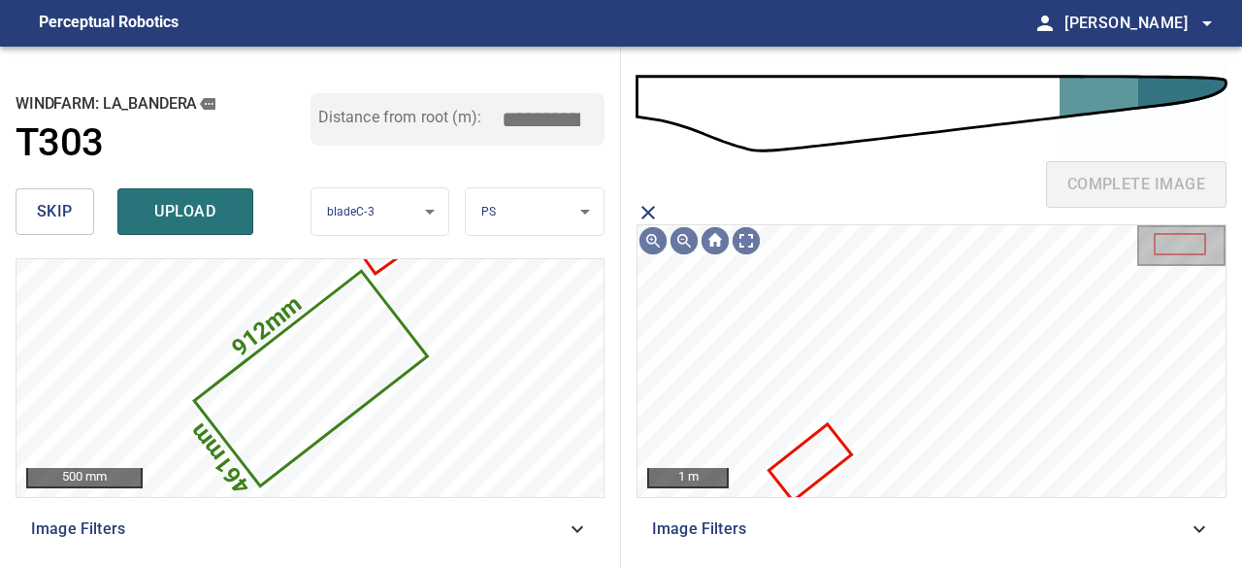
click at [807, 462] on icon at bounding box center [811, 462] width 79 height 73
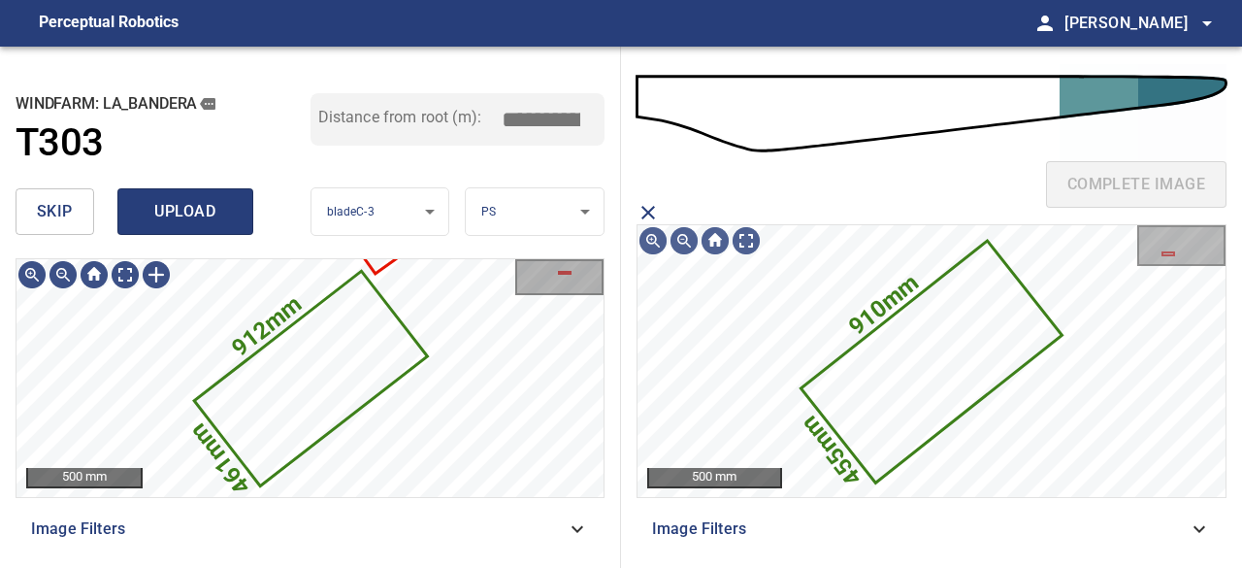
click at [186, 208] on span "upload" at bounding box center [185, 211] width 93 height 27
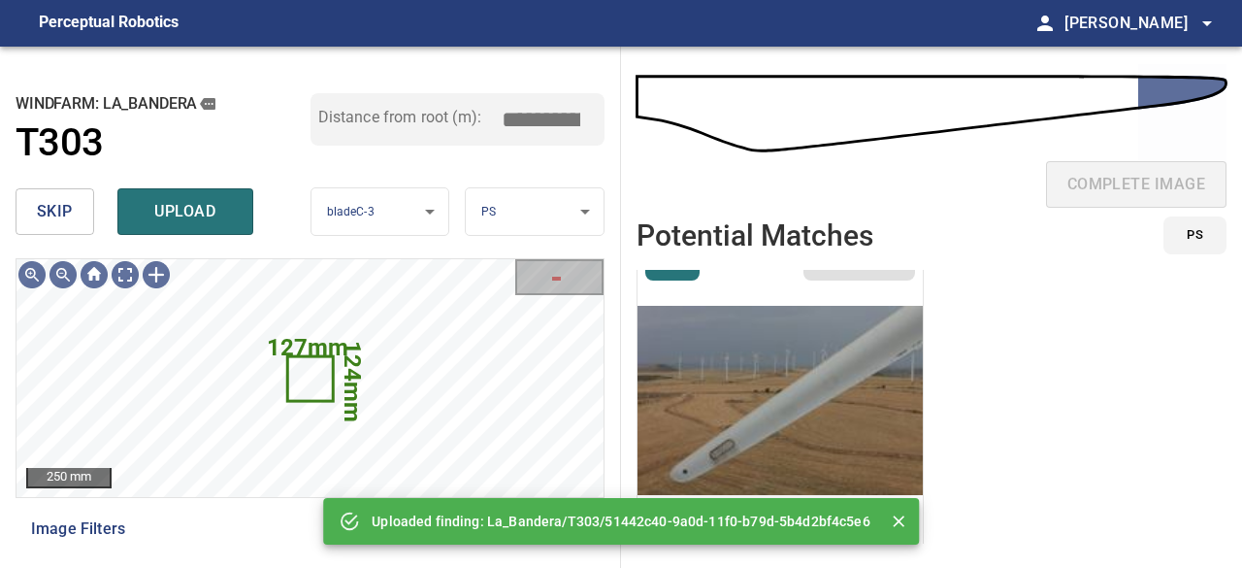
scroll to position [45, 0]
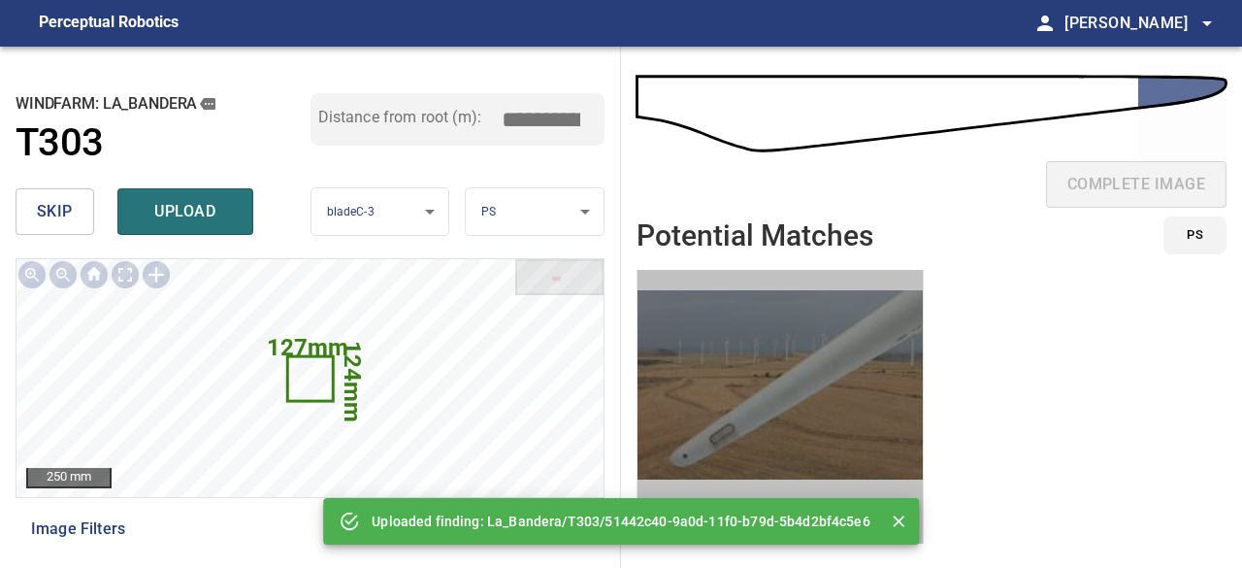
click at [693, 448] on img "button" at bounding box center [780, 384] width 285 height 317
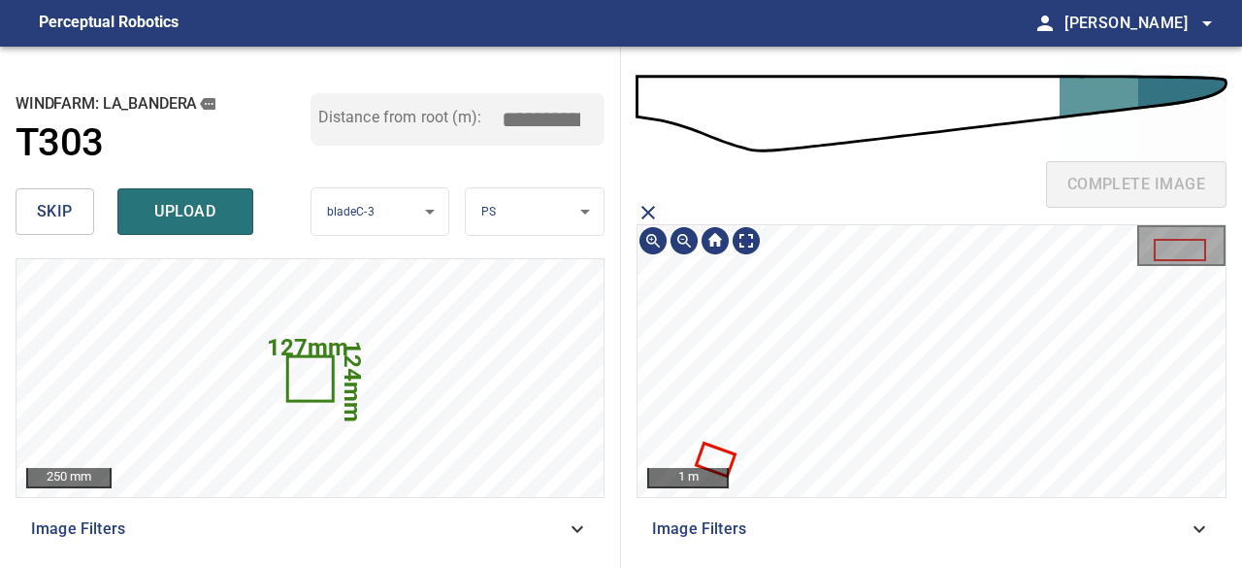
click at [712, 450] on icon at bounding box center [715, 459] width 35 height 29
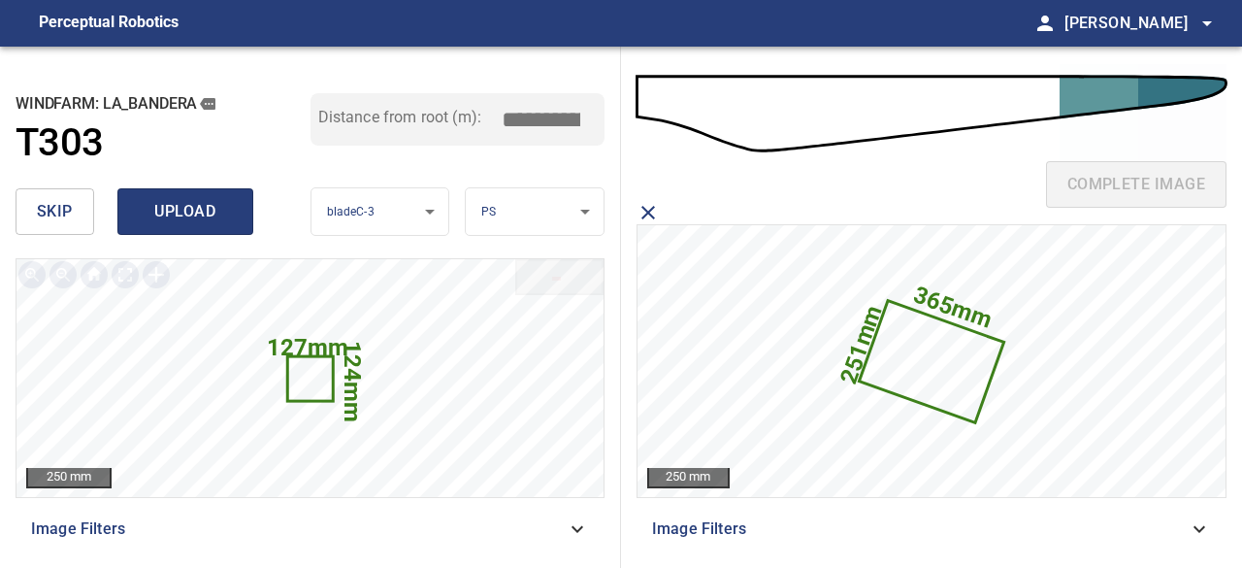
click at [184, 203] on span "upload" at bounding box center [185, 211] width 93 height 27
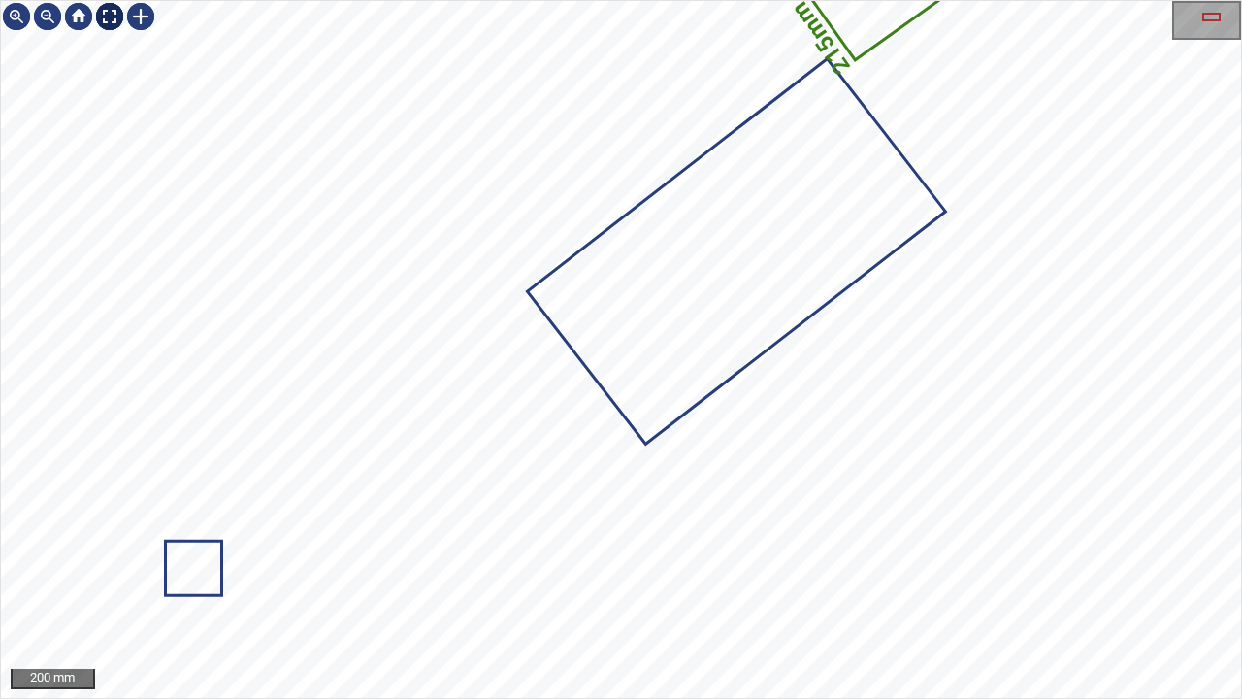
click at [107, 14] on div at bounding box center [109, 16] width 31 height 31
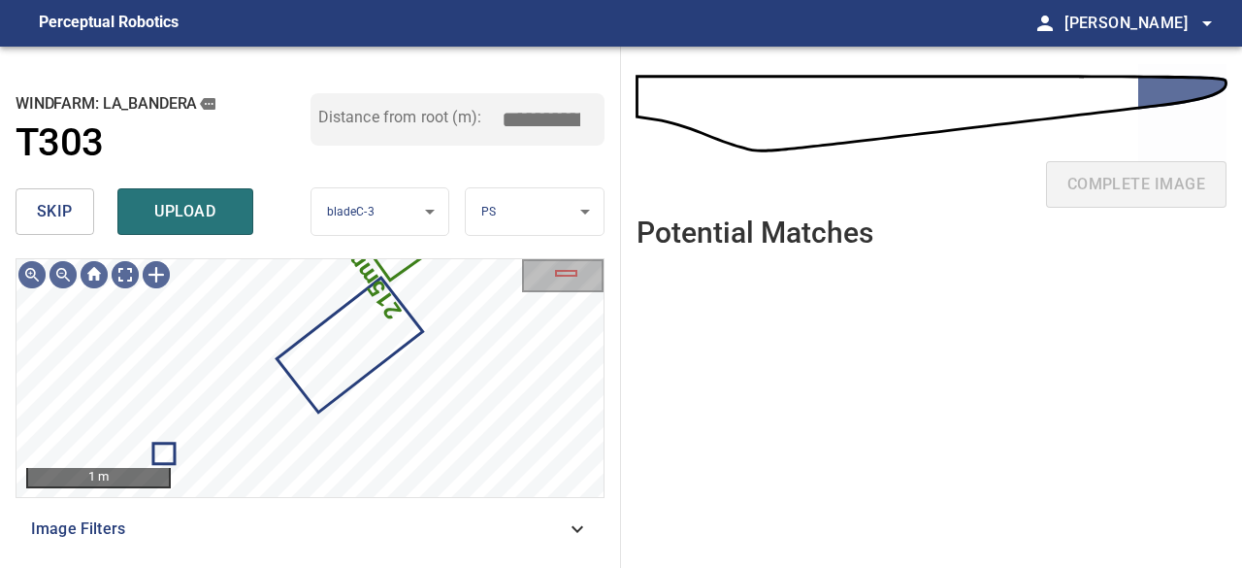
click at [45, 214] on span "skip" at bounding box center [55, 211] width 36 height 27
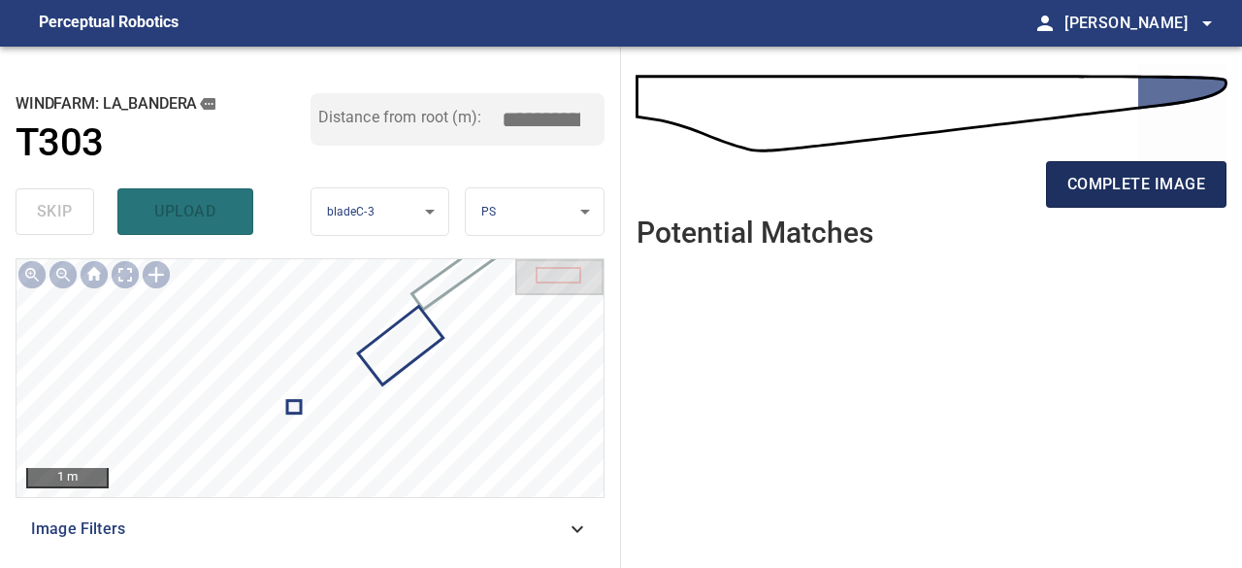
click at [1110, 188] on span "complete image" at bounding box center [1137, 184] width 138 height 27
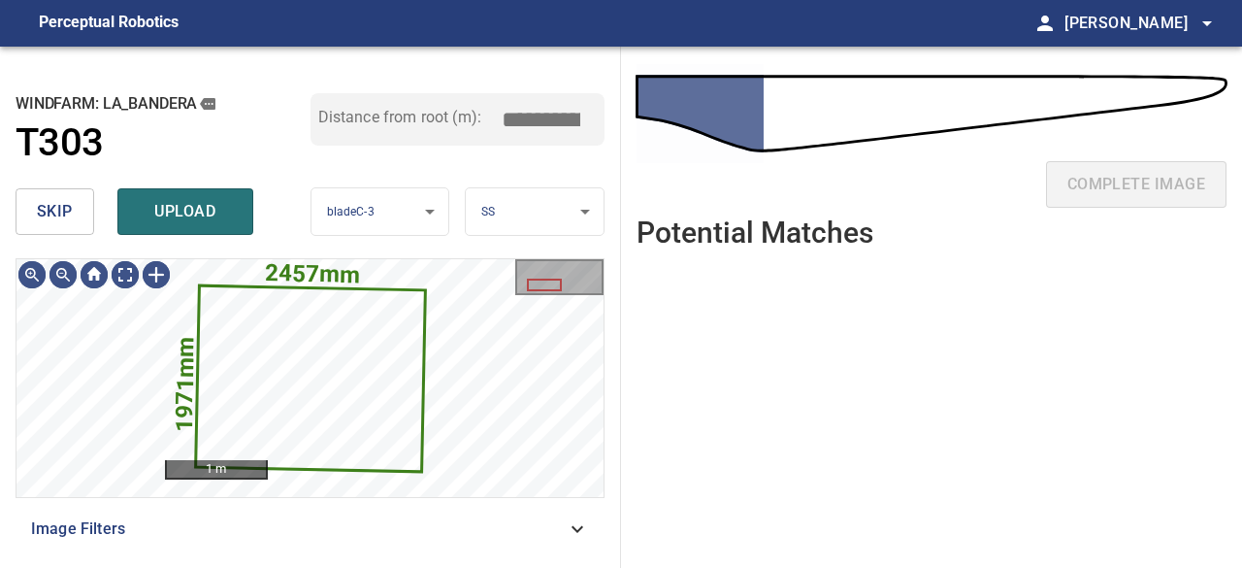
click at [71, 217] on span "skip" at bounding box center [55, 211] width 36 height 27
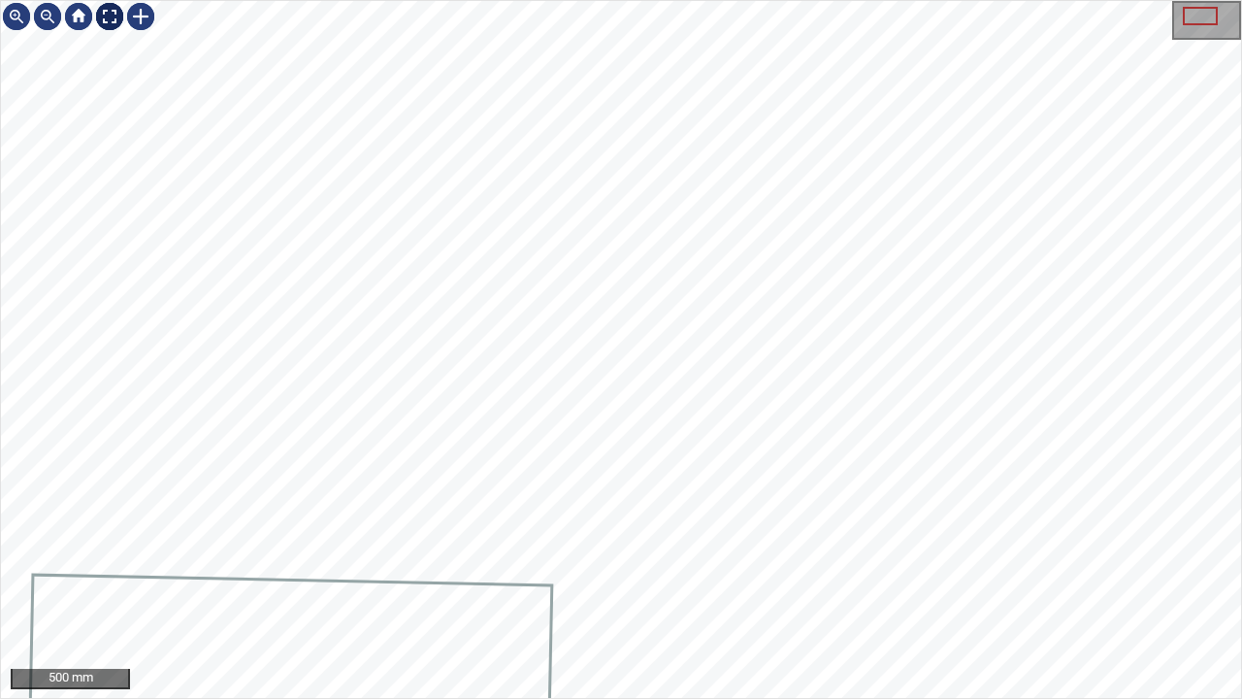
click at [109, 20] on div at bounding box center [109, 16] width 31 height 31
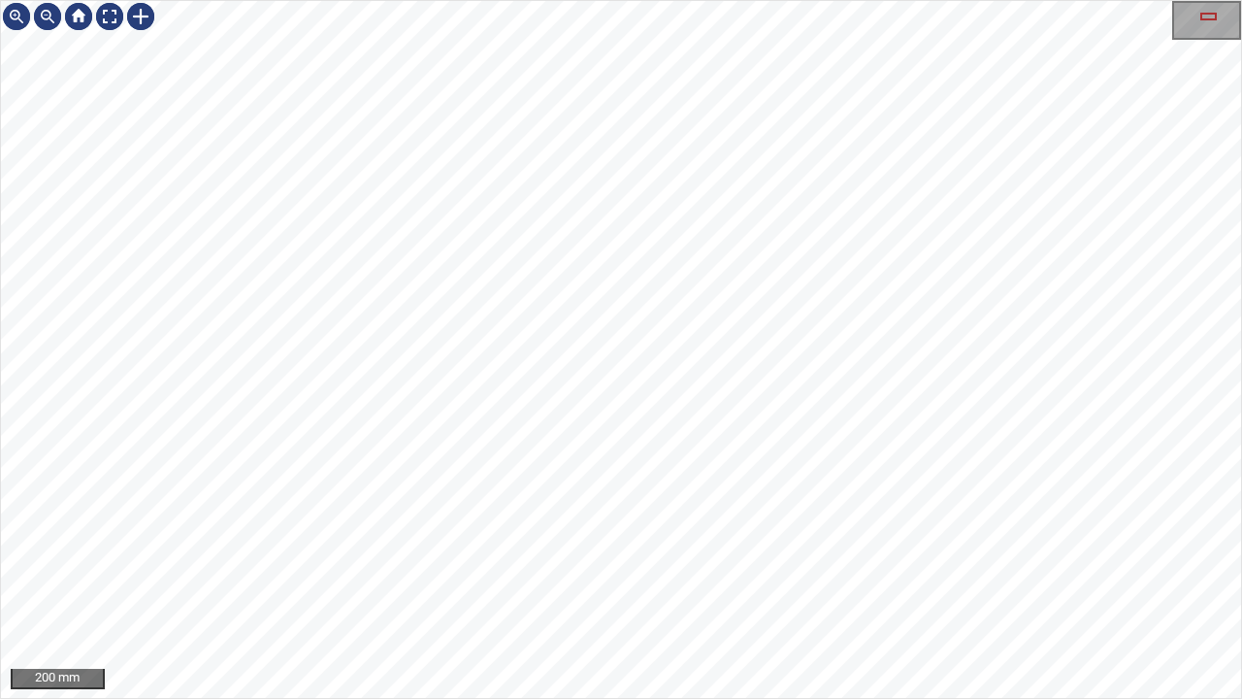
click at [124, 59] on div "200 mm" at bounding box center [621, 349] width 1240 height 697
click at [138, 17] on div at bounding box center [140, 16] width 31 height 31
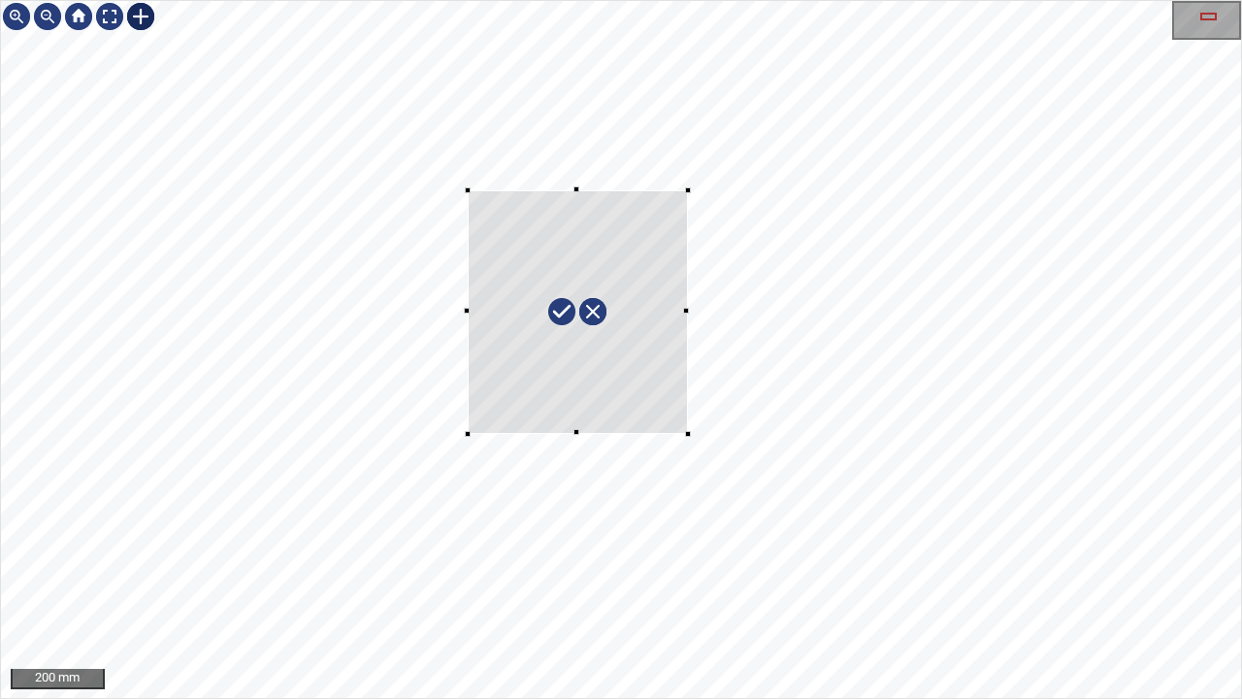
click at [695, 433] on div at bounding box center [621, 349] width 1240 height 697
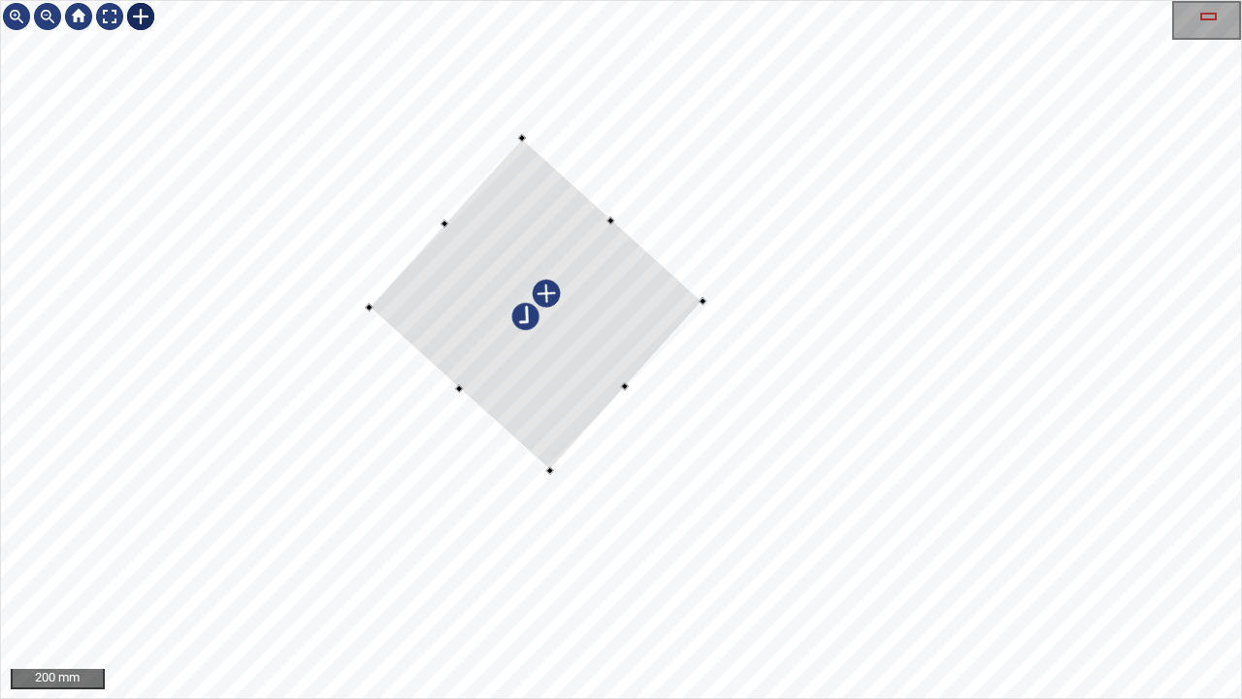
click at [520, 409] on div at bounding box center [536, 304] width 334 height 333
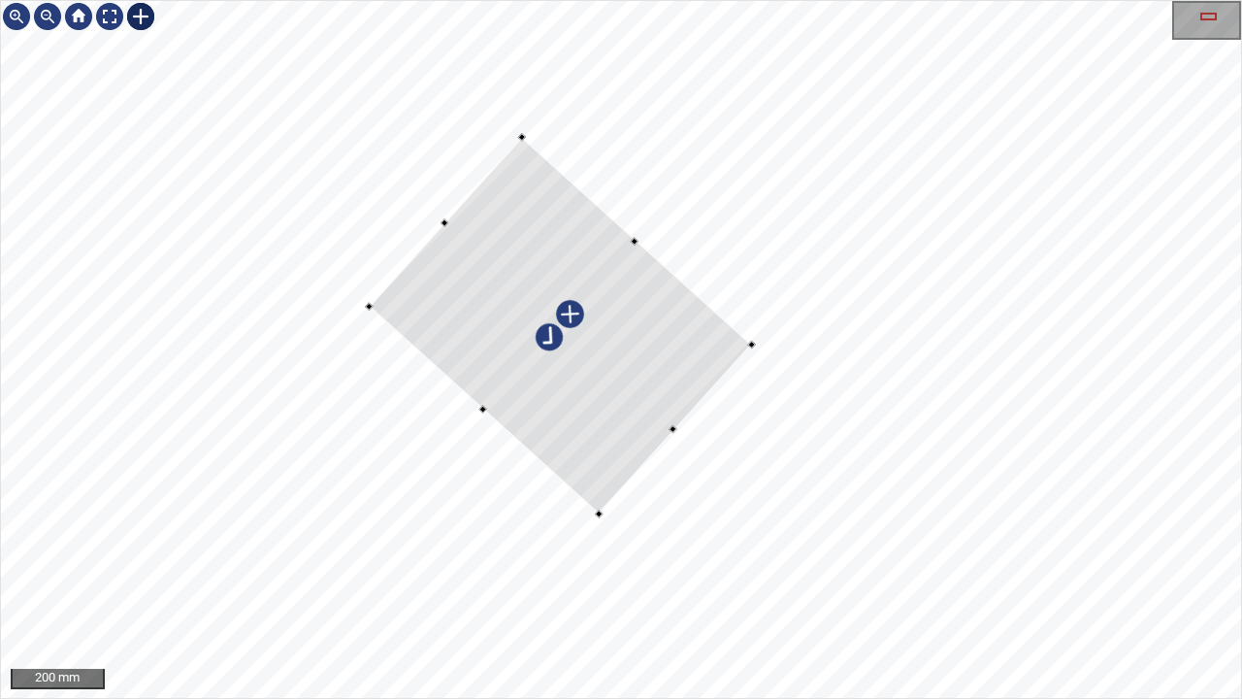
click at [671, 437] on div at bounding box center [621, 349] width 1240 height 697
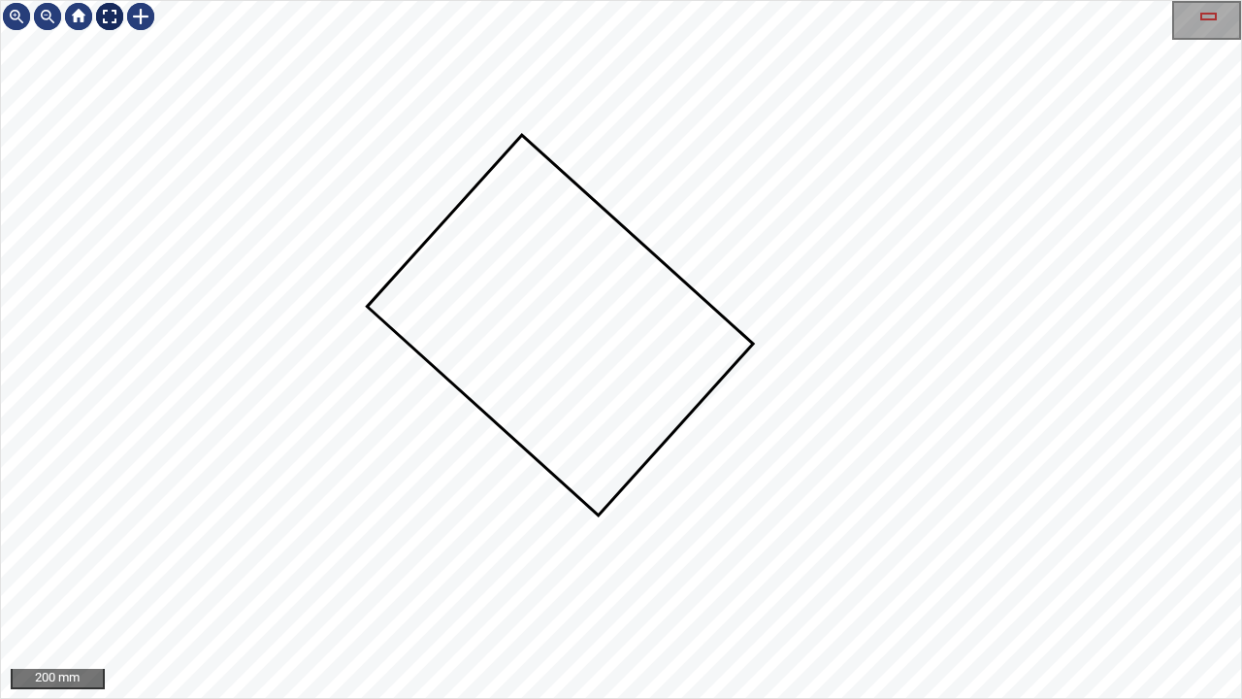
click at [106, 12] on div at bounding box center [109, 16] width 31 height 31
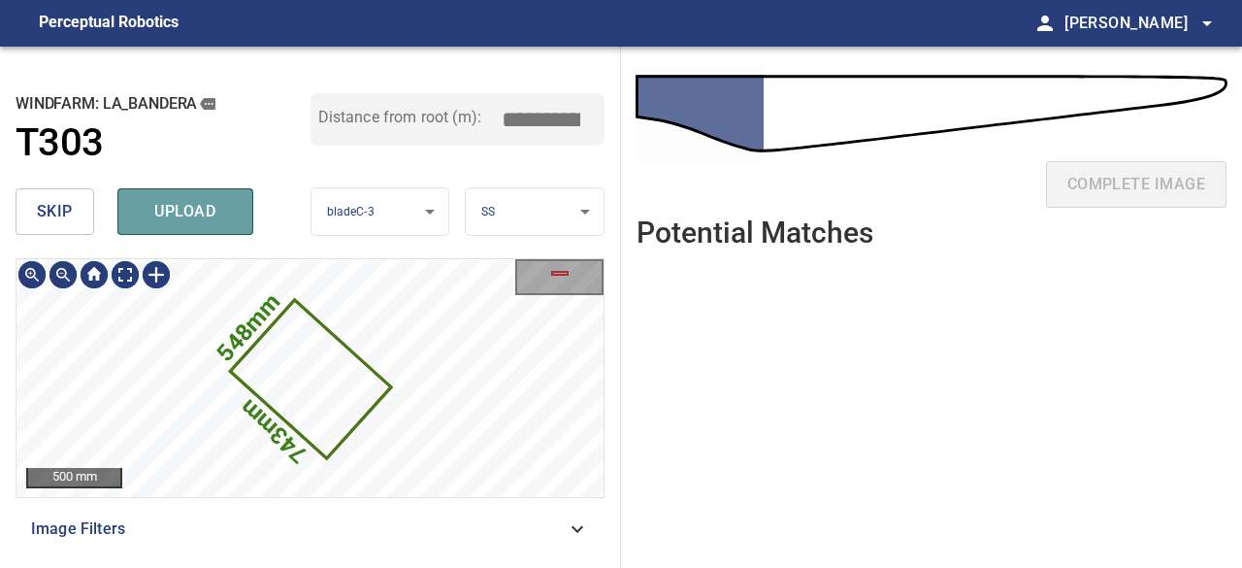
drag, startPoint x: 214, startPoint y: 222, endPoint x: 341, endPoint y: 227, distance: 126.3
click at [217, 220] on span "upload" at bounding box center [185, 211] width 93 height 27
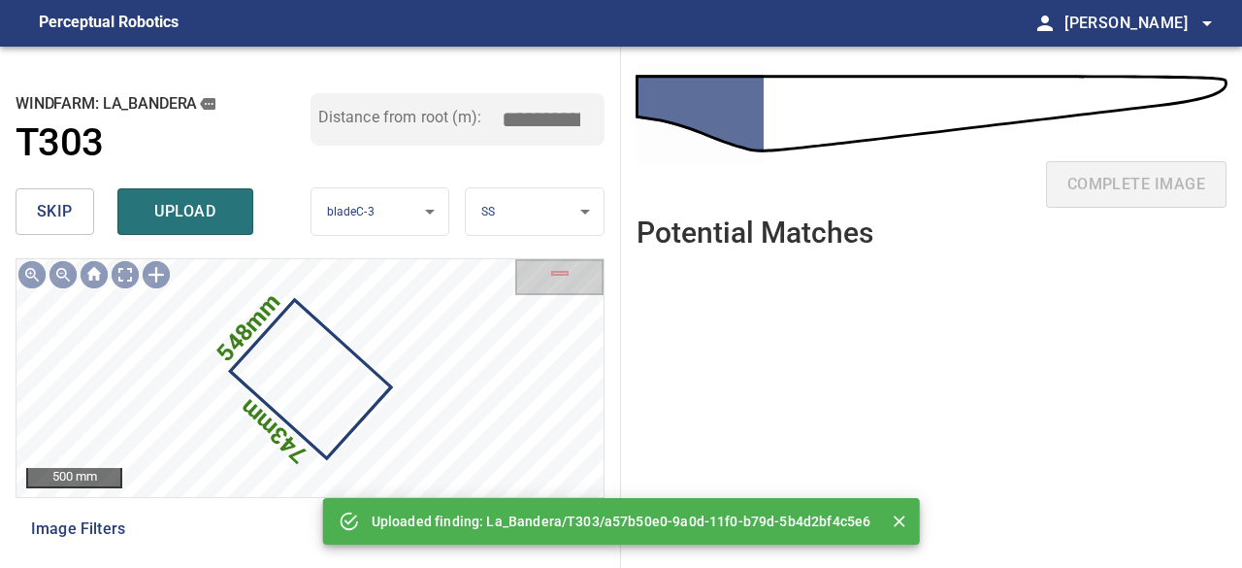
drag, startPoint x: 173, startPoint y: 216, endPoint x: 206, endPoint y: 228, distance: 35.0
click at [177, 216] on span "upload" at bounding box center [185, 211] width 93 height 27
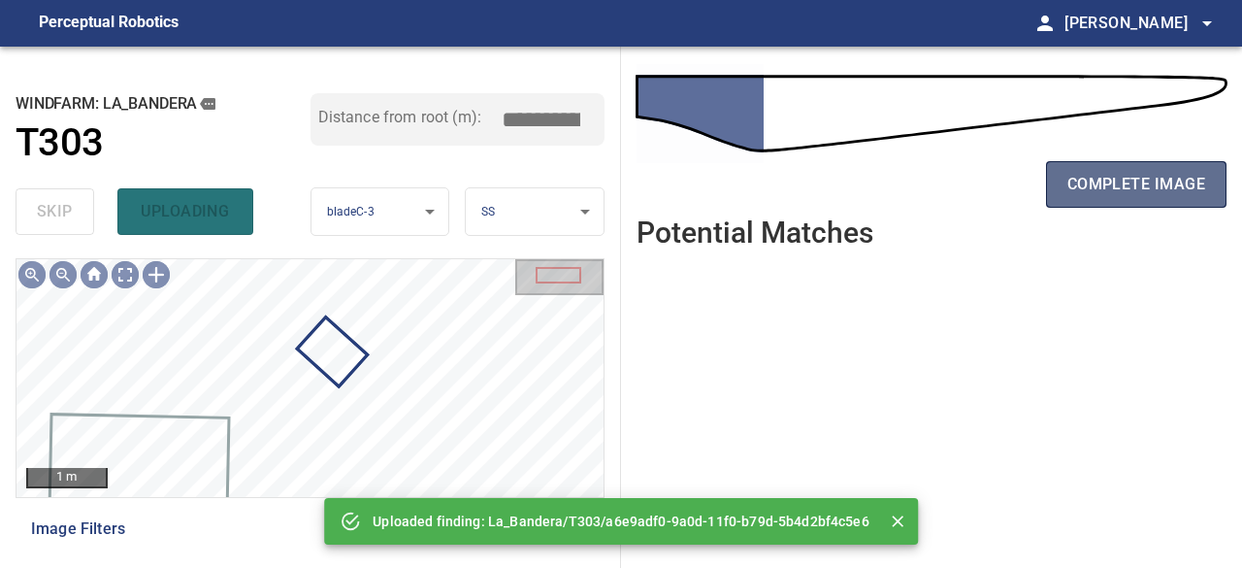
click at [1142, 194] on span "complete image" at bounding box center [1137, 184] width 138 height 27
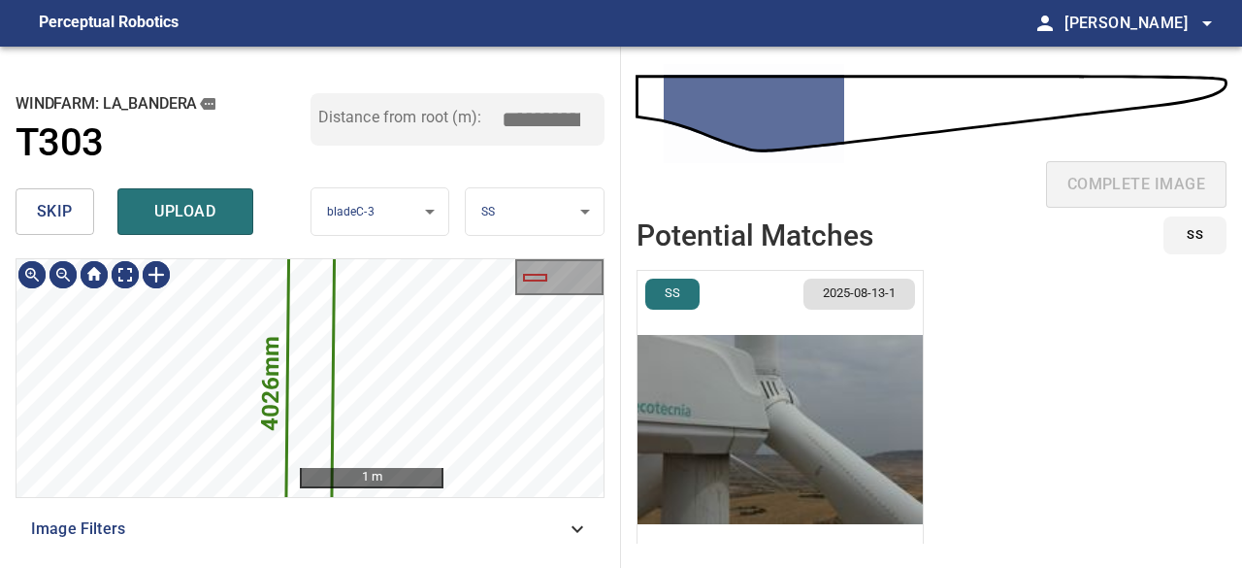
click at [50, 214] on span "skip" at bounding box center [55, 211] width 36 height 27
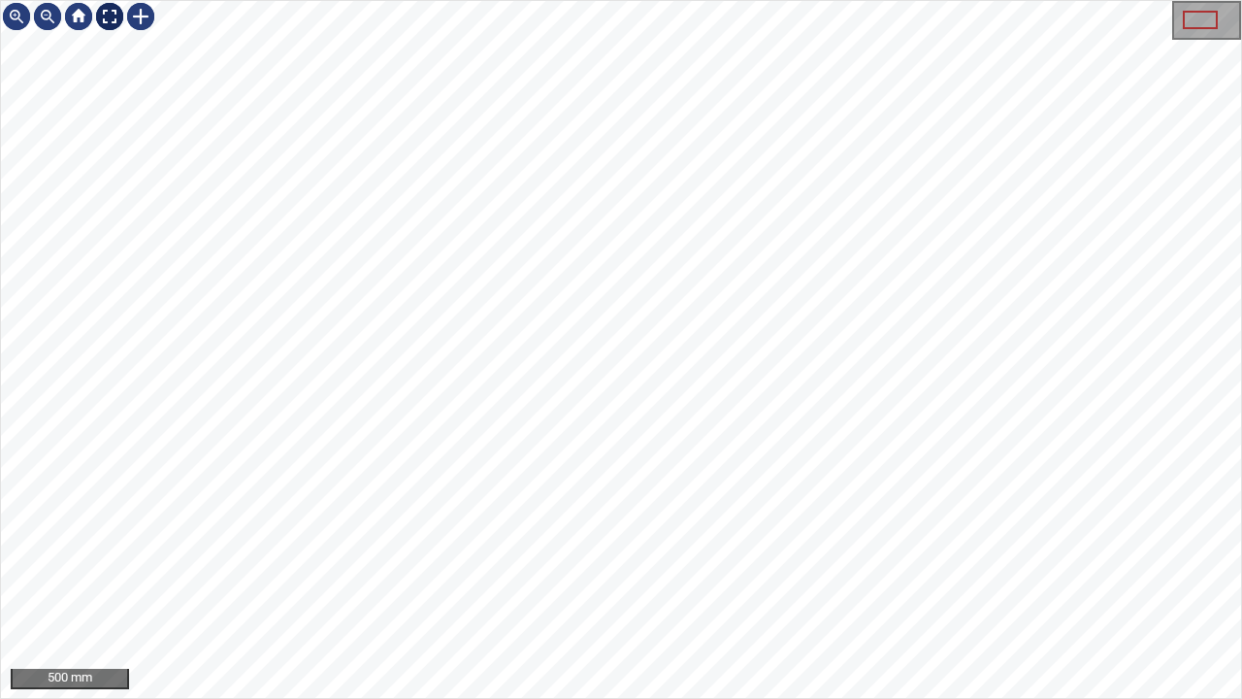
click at [106, 17] on div at bounding box center [109, 16] width 31 height 31
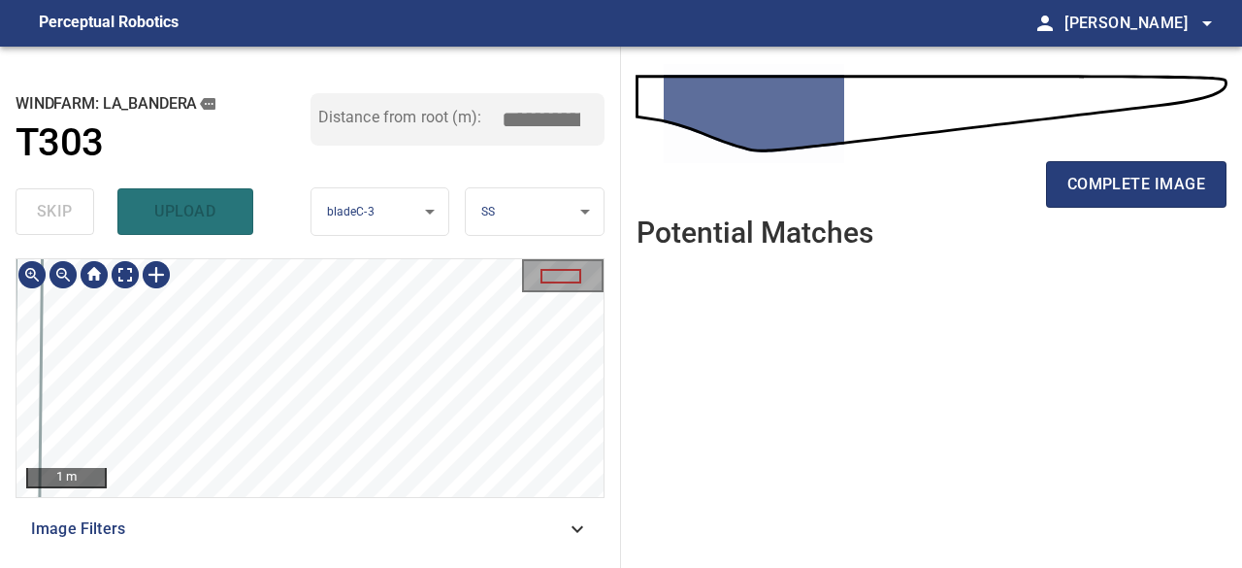
click at [439, 242] on div "**********" at bounding box center [310, 307] width 621 height 521
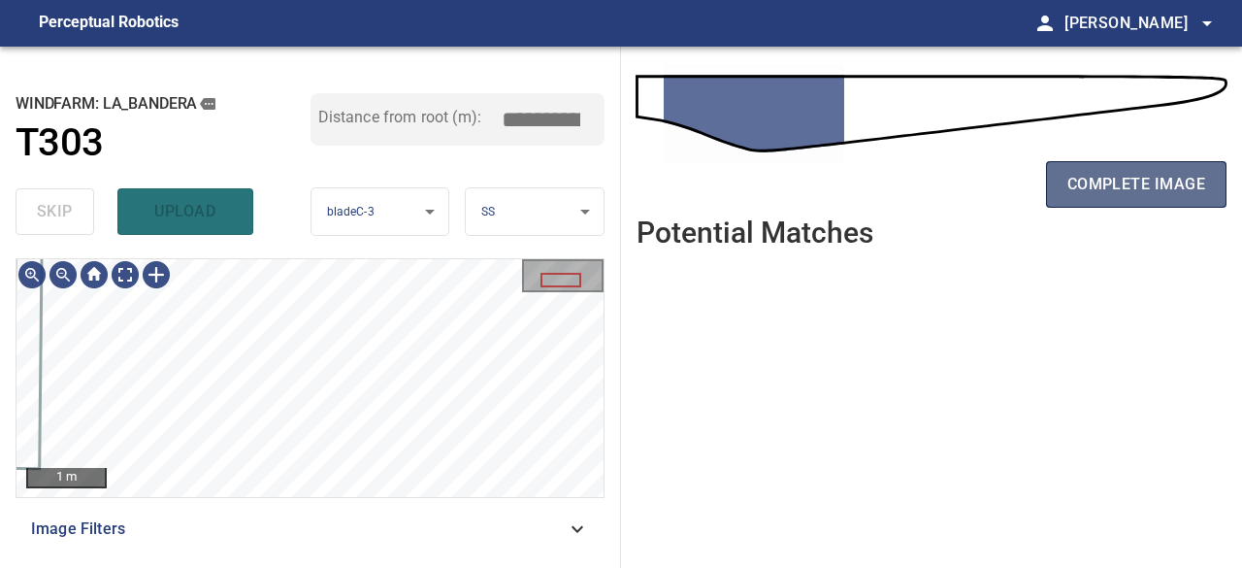
click at [1132, 193] on span "complete image" at bounding box center [1137, 184] width 138 height 27
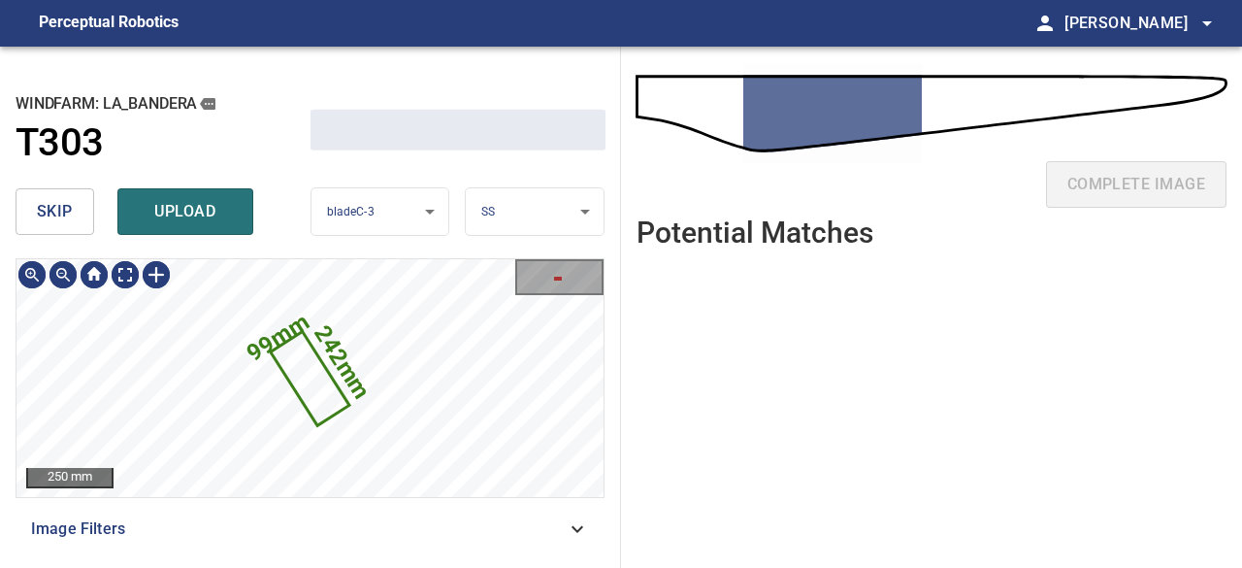
click at [63, 210] on span "skip" at bounding box center [55, 211] width 36 height 27
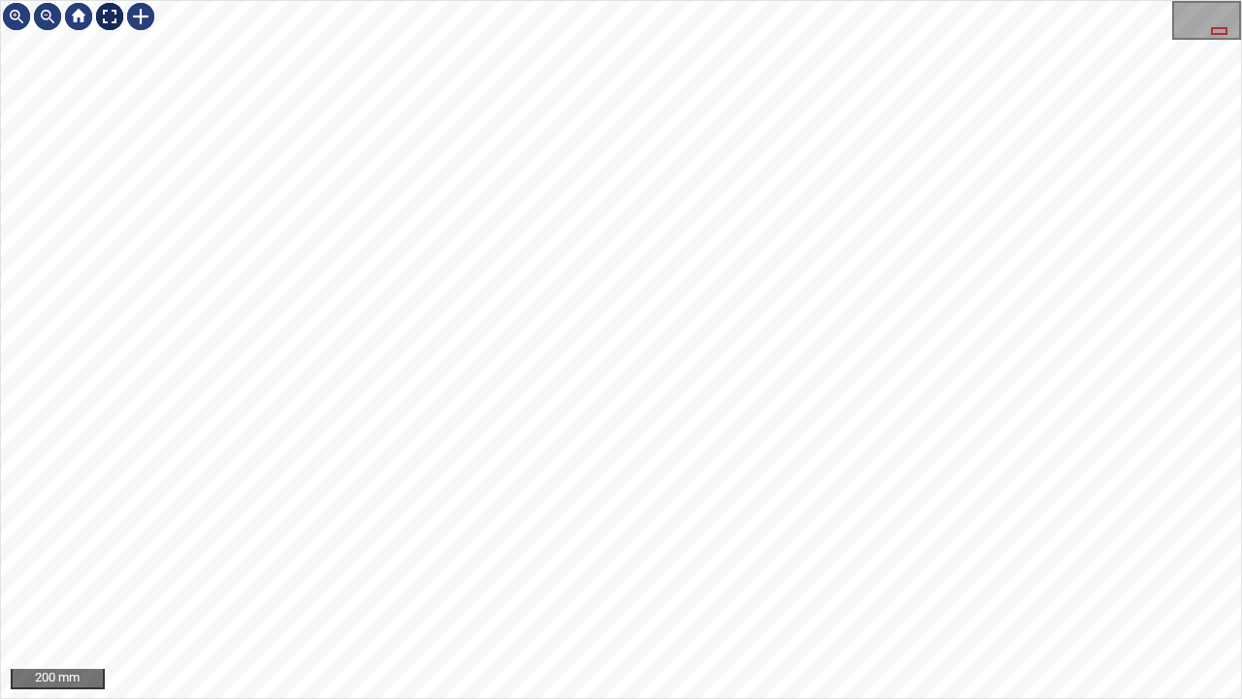
click at [108, 17] on div at bounding box center [109, 16] width 31 height 31
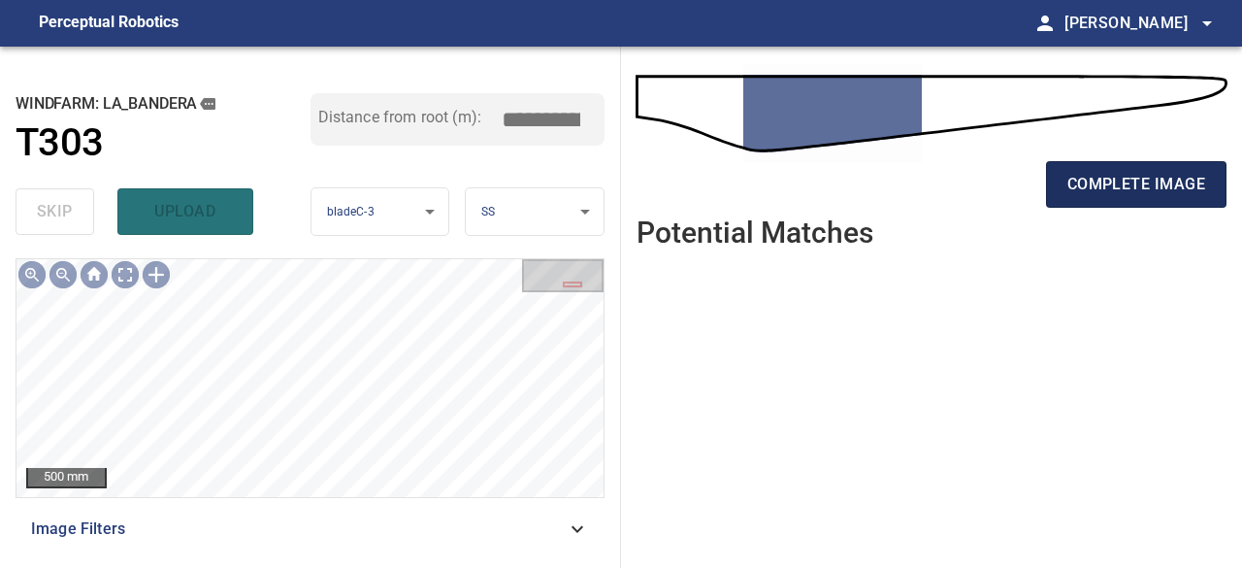
click at [1112, 184] on span "complete image" at bounding box center [1137, 184] width 138 height 27
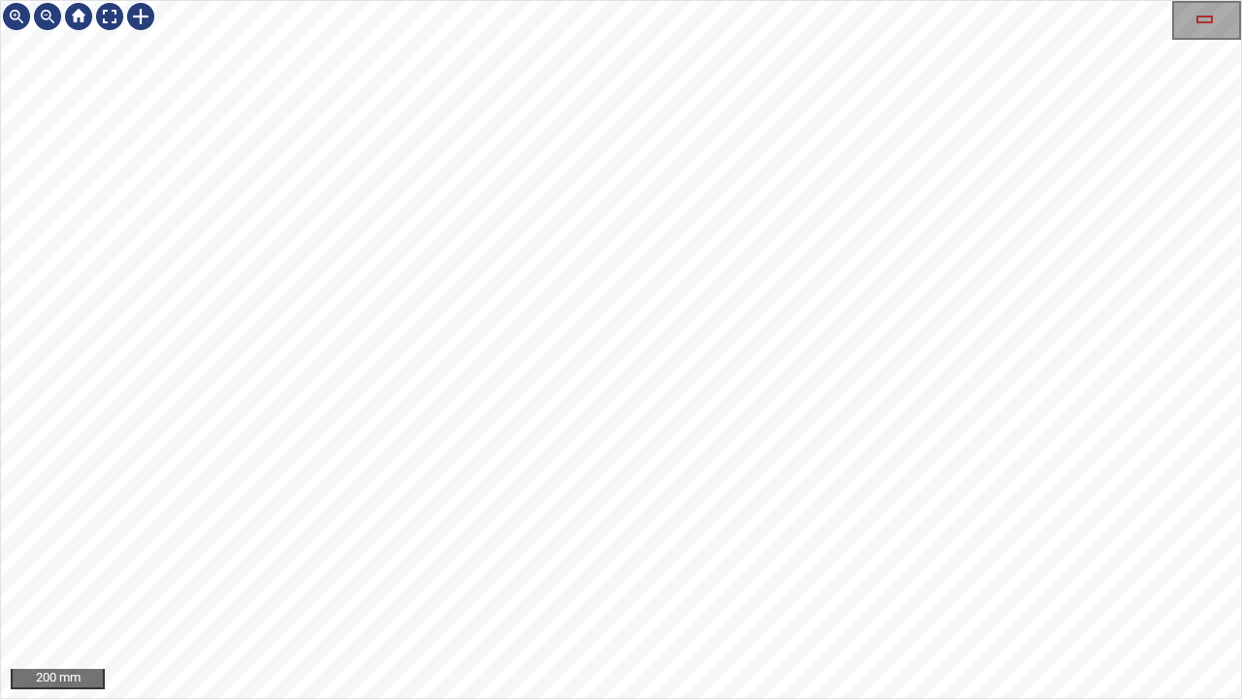
click at [0, 85] on div "200 mm" at bounding box center [621, 349] width 1242 height 699
click at [0, 9] on div "100 mm" at bounding box center [621, 349] width 1242 height 699
click at [0, 0] on div "100 mm" at bounding box center [621, 349] width 1242 height 699
click at [142, 13] on div at bounding box center [140, 16] width 31 height 31
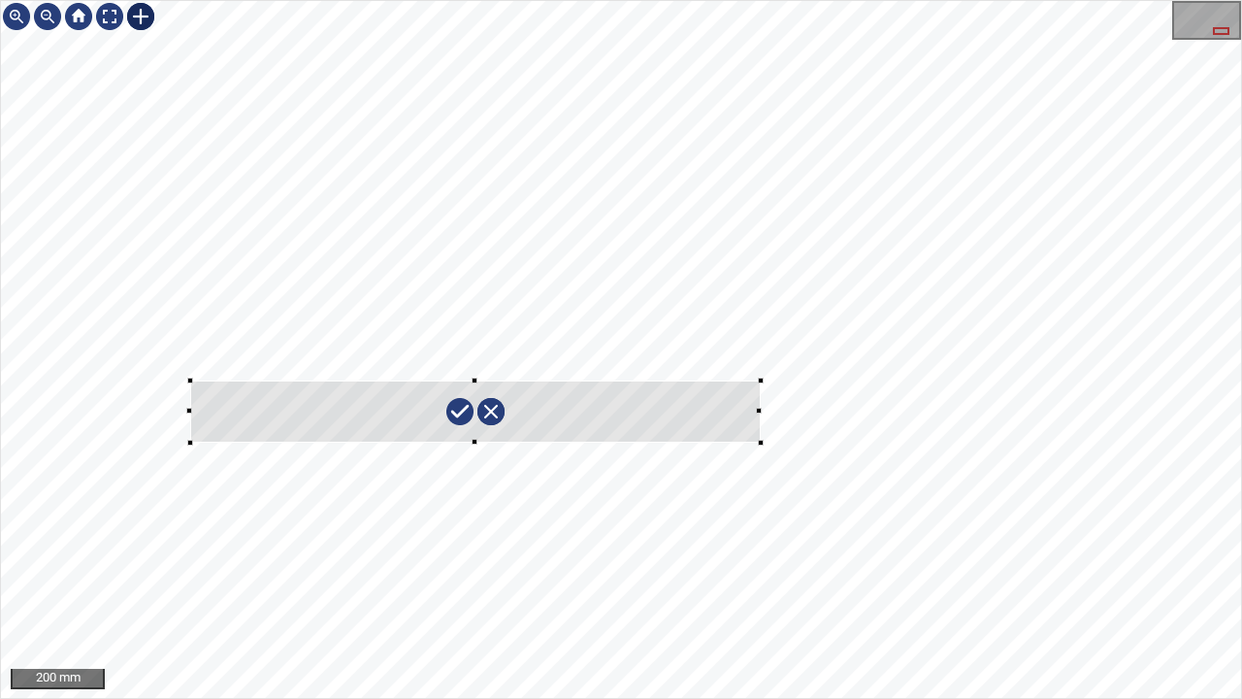
click at [764, 443] on div at bounding box center [621, 349] width 1240 height 697
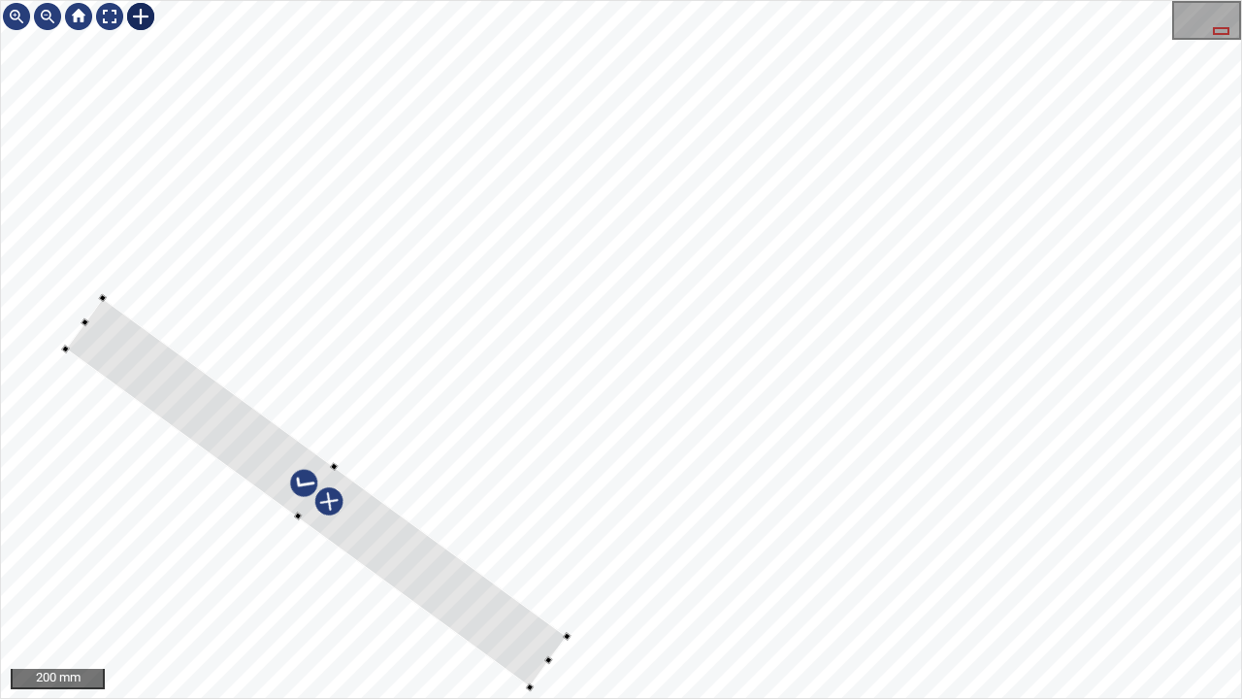
click at [480, 615] on div at bounding box center [316, 492] width 502 height 389
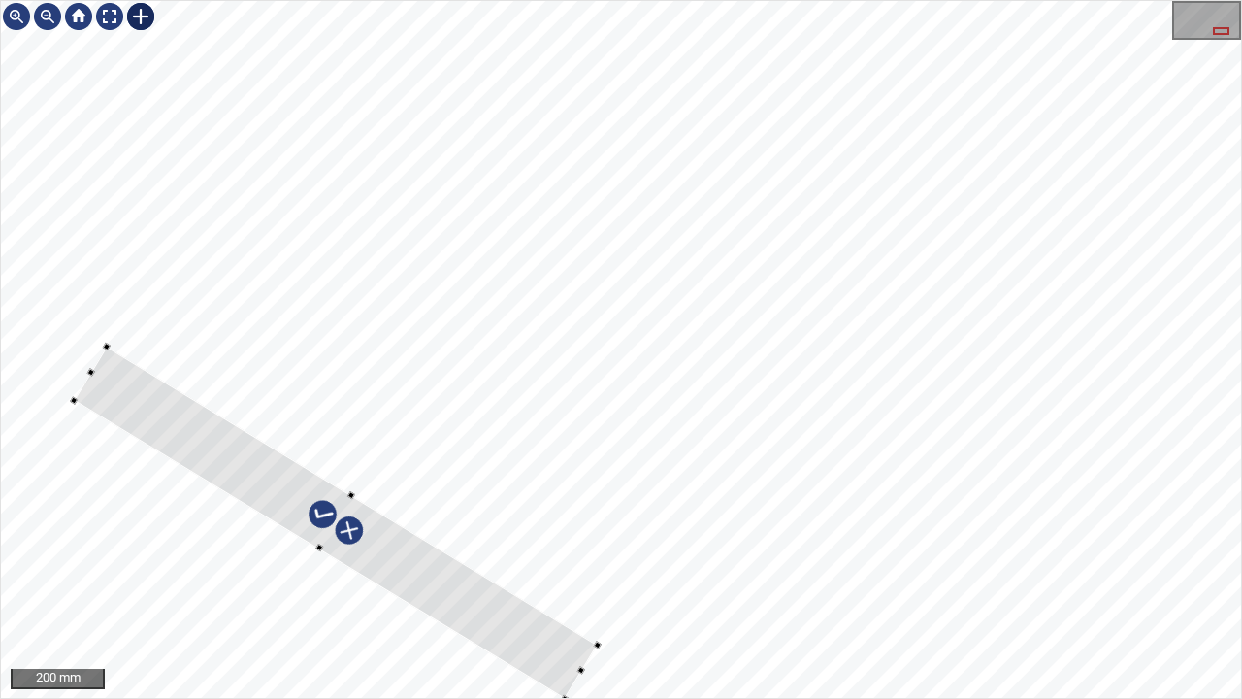
click at [425, 584] on div at bounding box center [336, 522] width 523 height 352
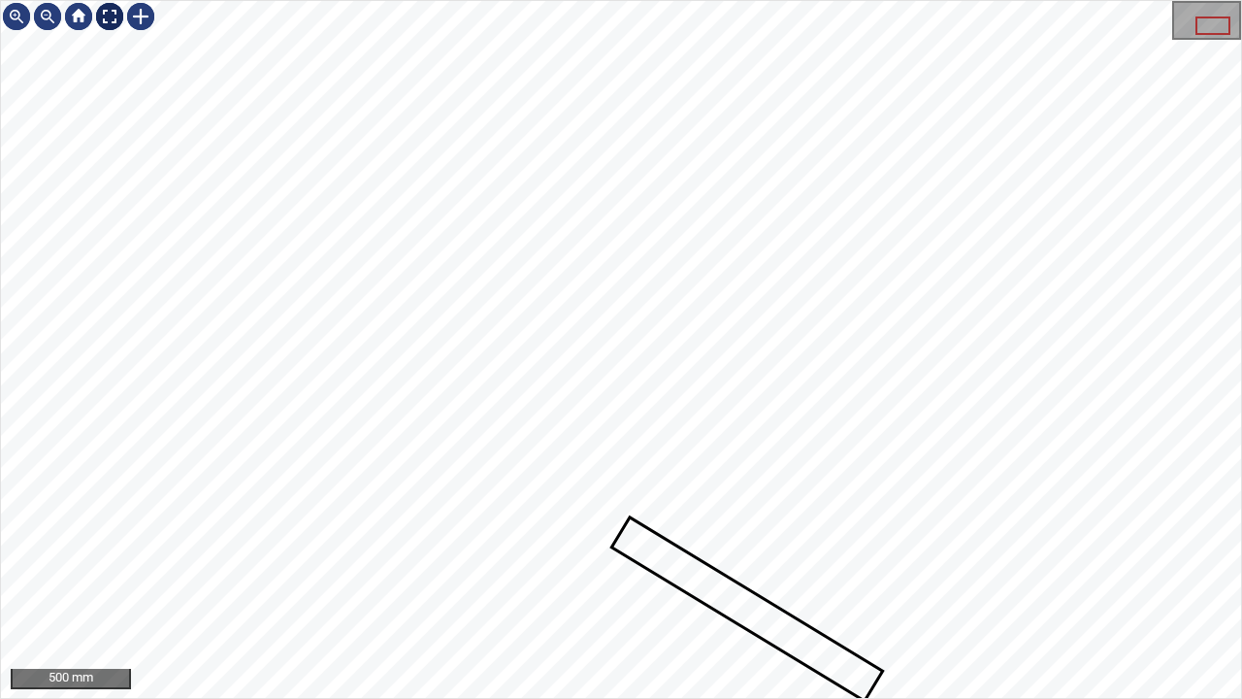
click at [116, 19] on div at bounding box center [109, 16] width 31 height 31
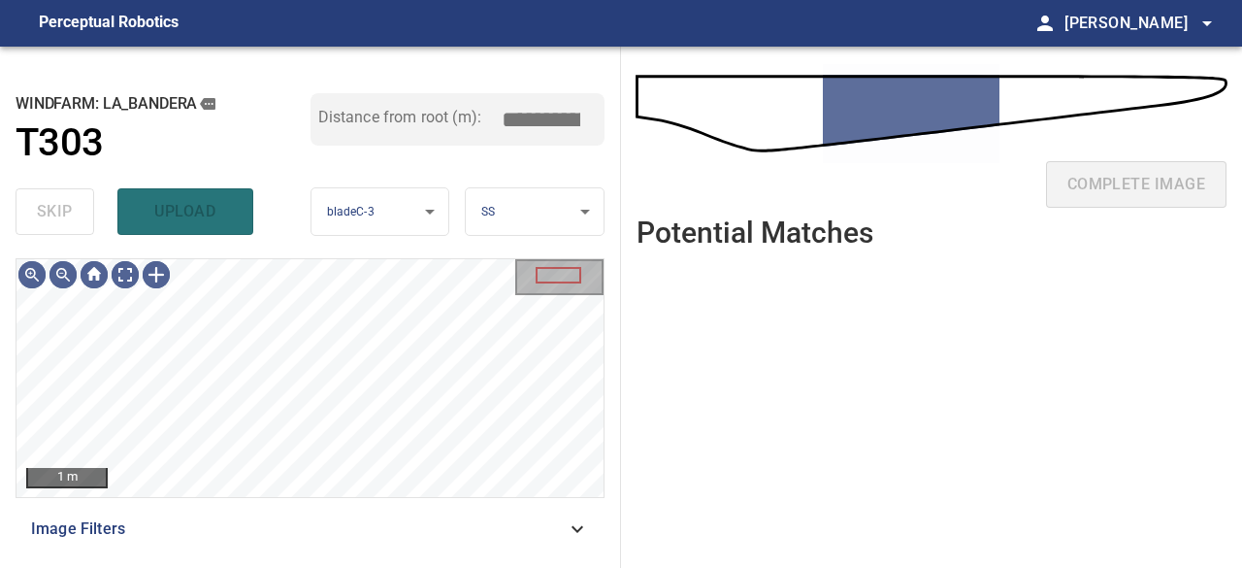
click at [178, 216] on div "skip upload" at bounding box center [163, 212] width 295 height 62
click at [329, 255] on div "**********" at bounding box center [310, 307] width 621 height 521
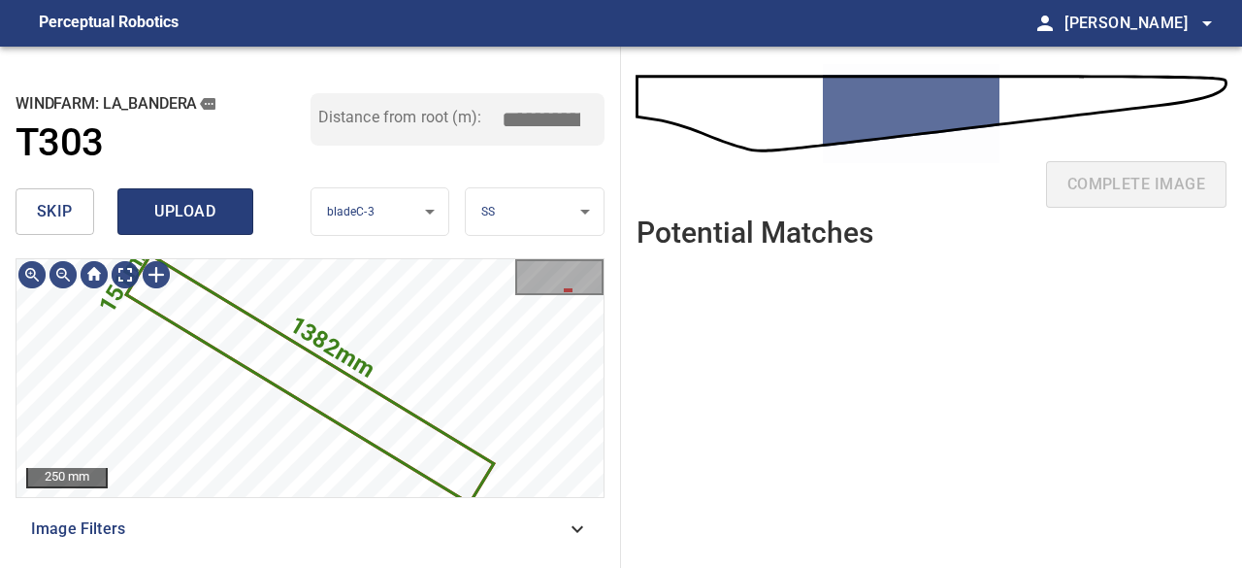
click at [178, 217] on span "upload" at bounding box center [185, 211] width 93 height 27
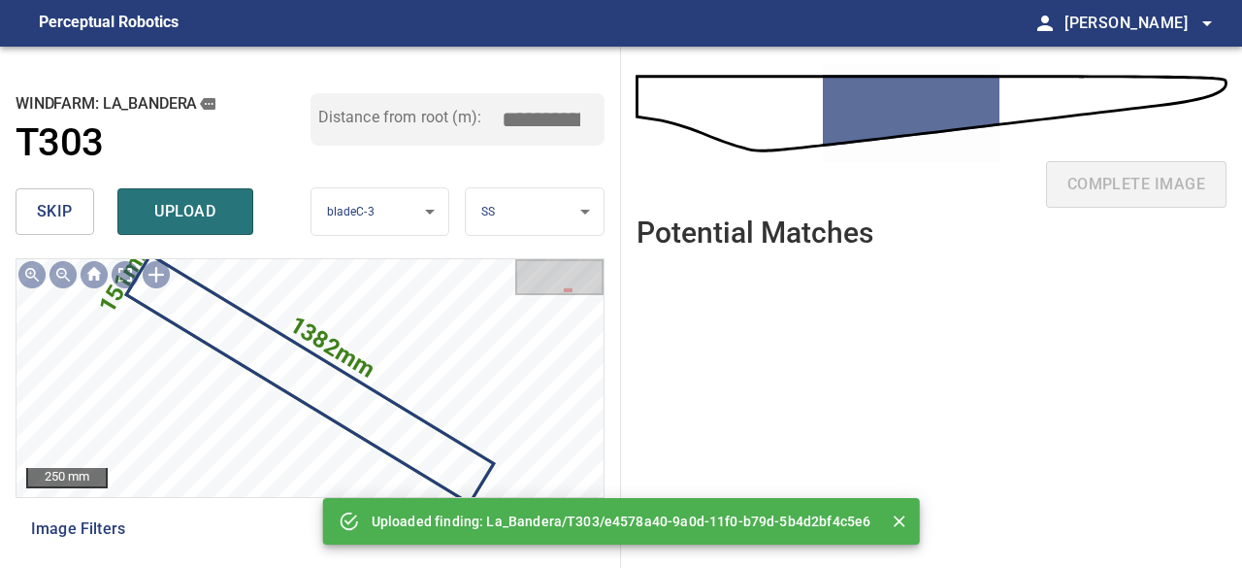
drag, startPoint x: 208, startPoint y: 211, endPoint x: 257, endPoint y: 226, distance: 51.9
click at [208, 212] on span "upload" at bounding box center [185, 211] width 93 height 27
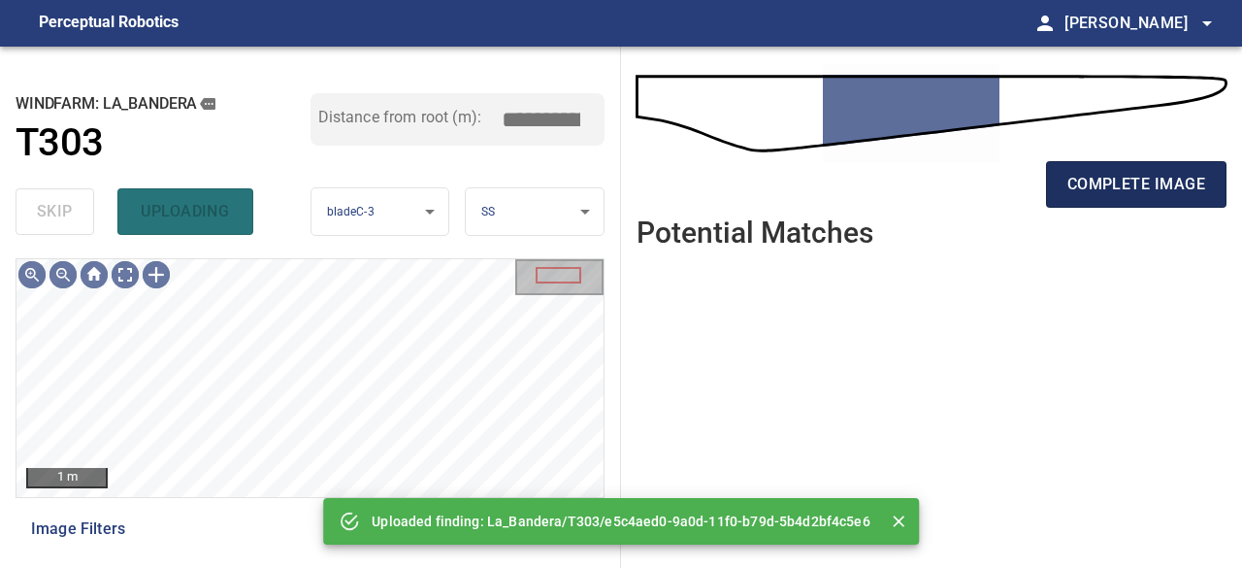
click at [1085, 197] on button "complete image" at bounding box center [1136, 184] width 181 height 47
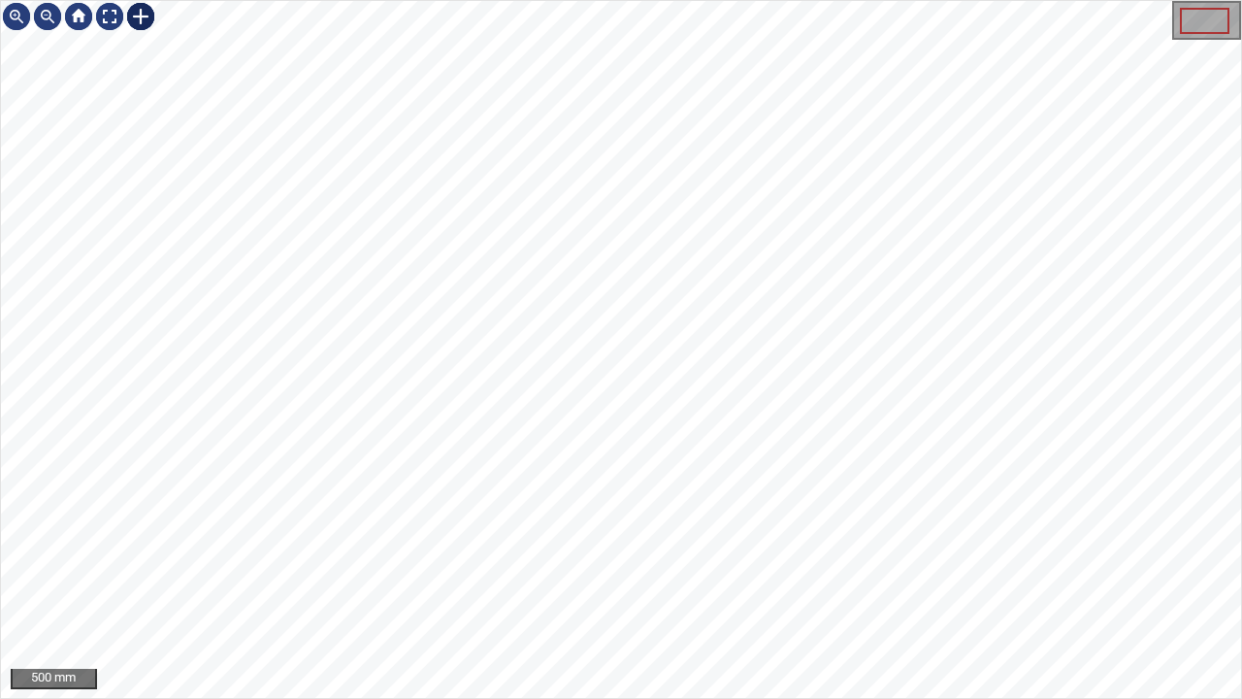
click at [137, 12] on div at bounding box center [140, 16] width 31 height 31
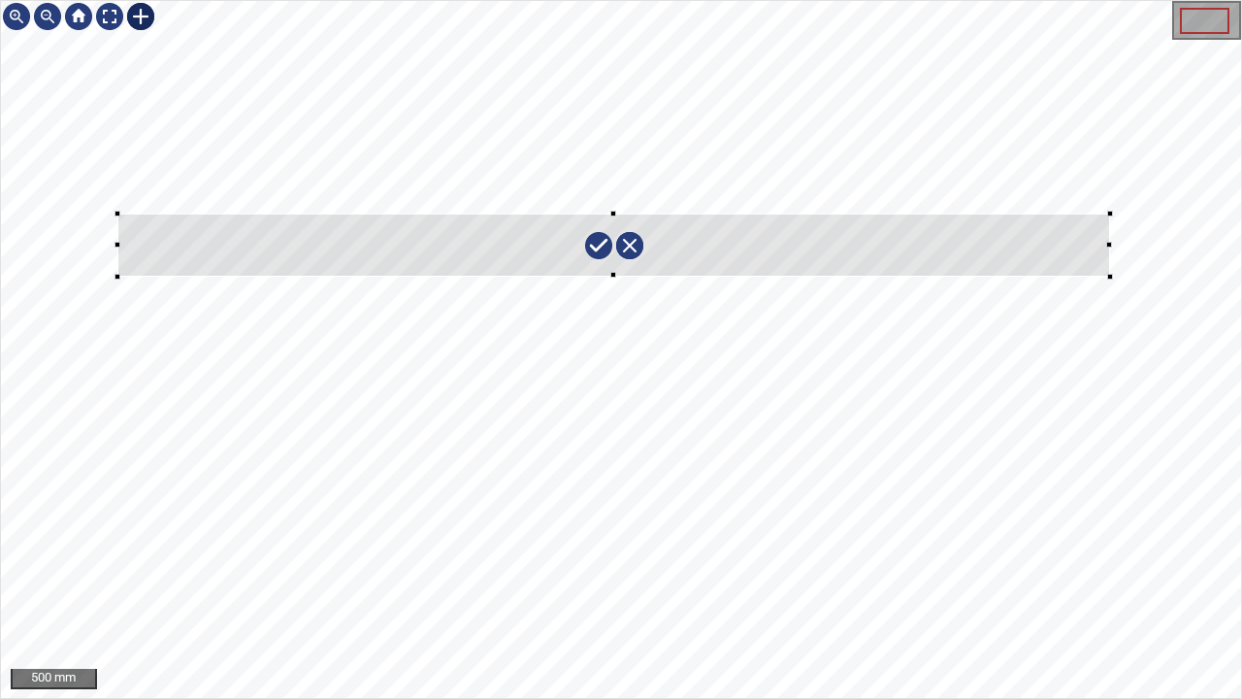
click at [1110, 278] on div at bounding box center [621, 349] width 1240 height 697
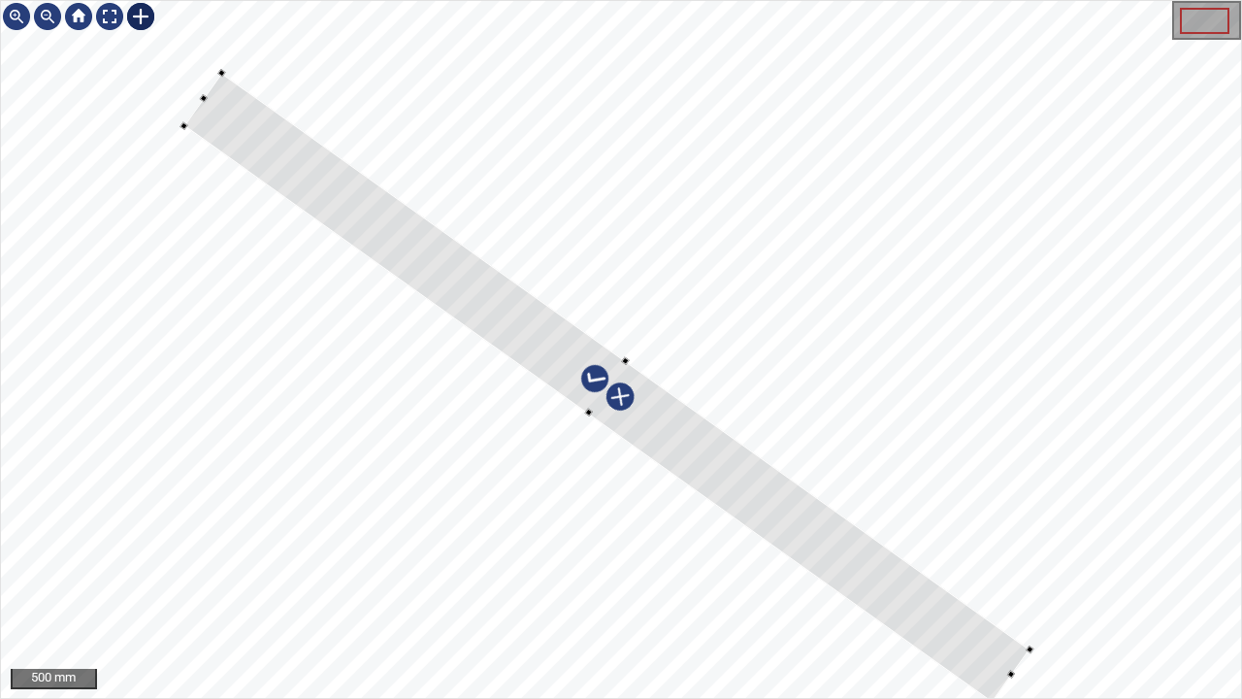
click at [921, 621] on div at bounding box center [607, 387] width 846 height 629
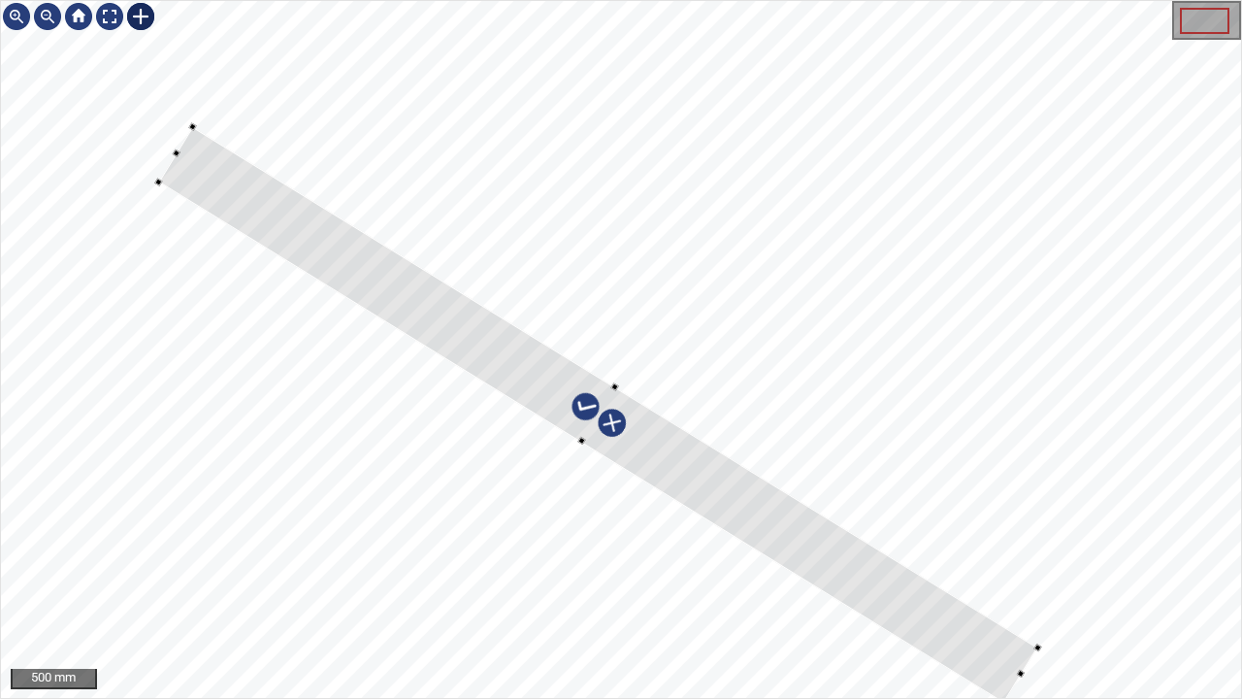
click at [693, 497] on div at bounding box center [598, 414] width 879 height 576
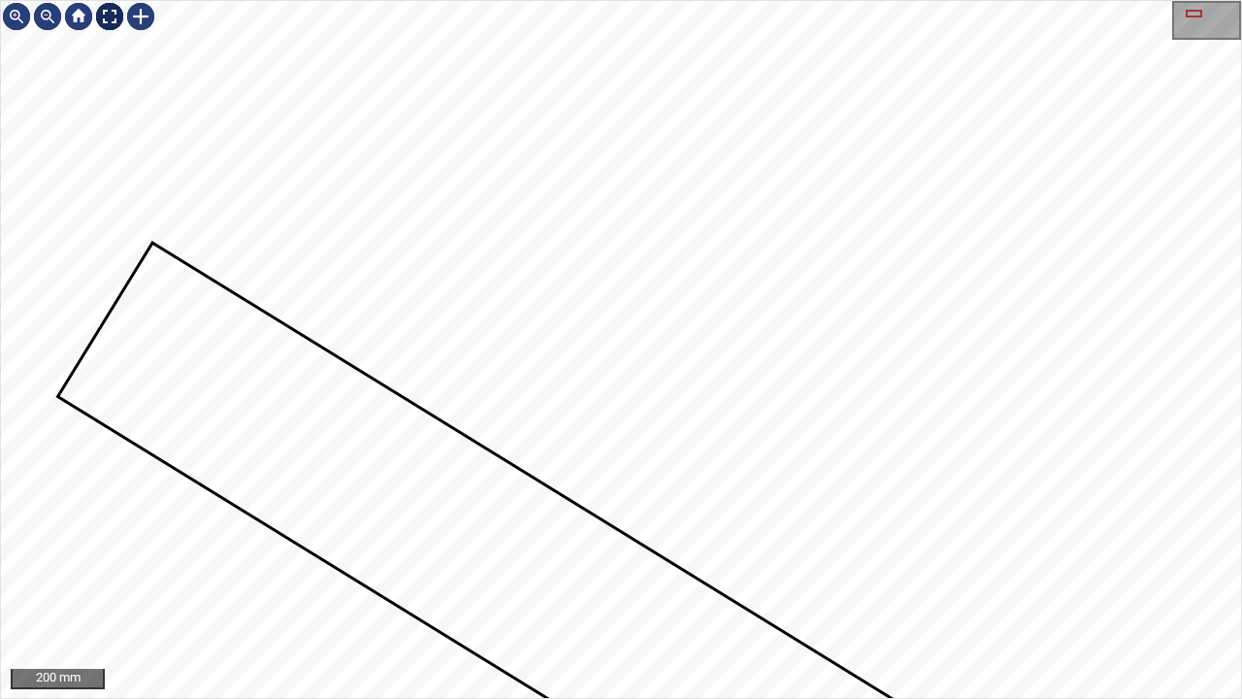
click at [105, 21] on div at bounding box center [109, 16] width 31 height 31
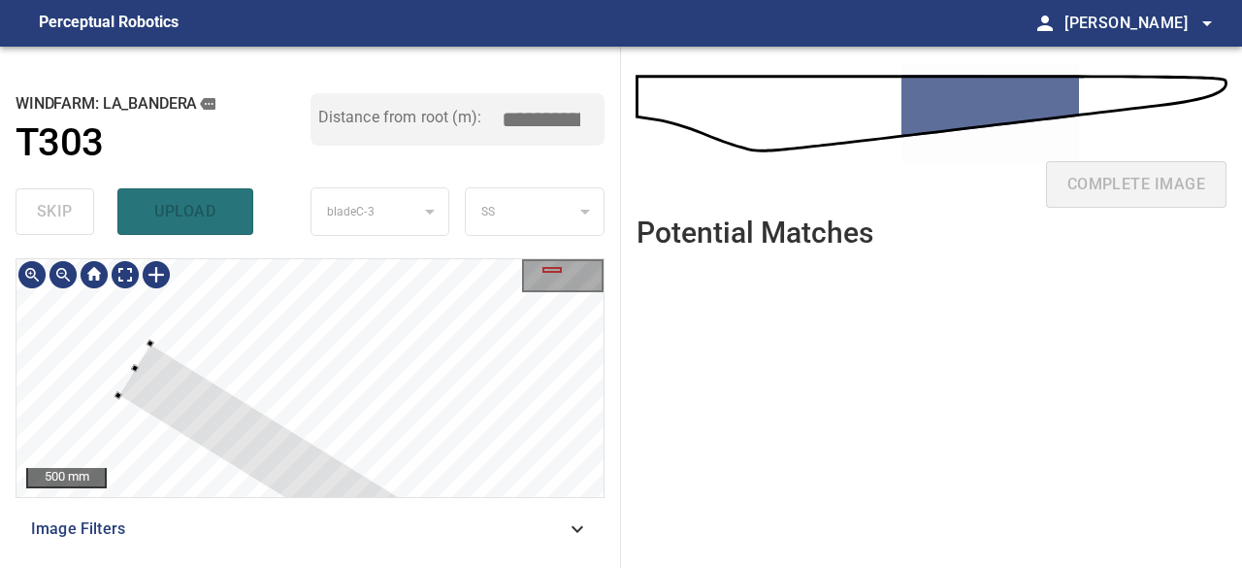
click at [200, 213] on div "skip upload" at bounding box center [163, 212] width 295 height 62
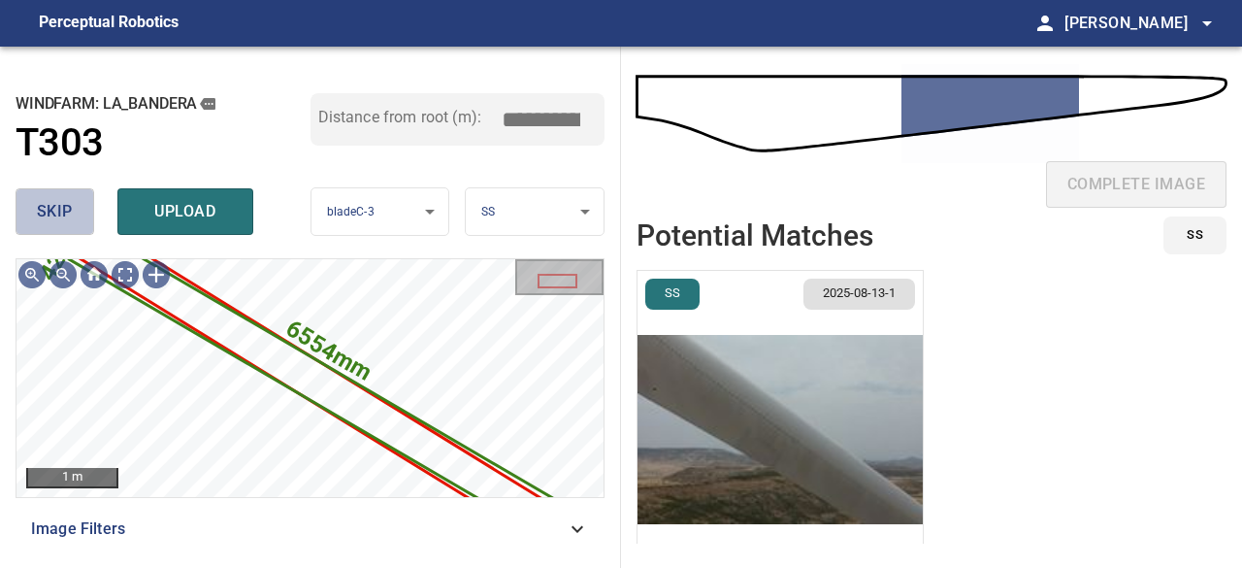
click at [42, 198] on span "skip" at bounding box center [55, 211] width 36 height 27
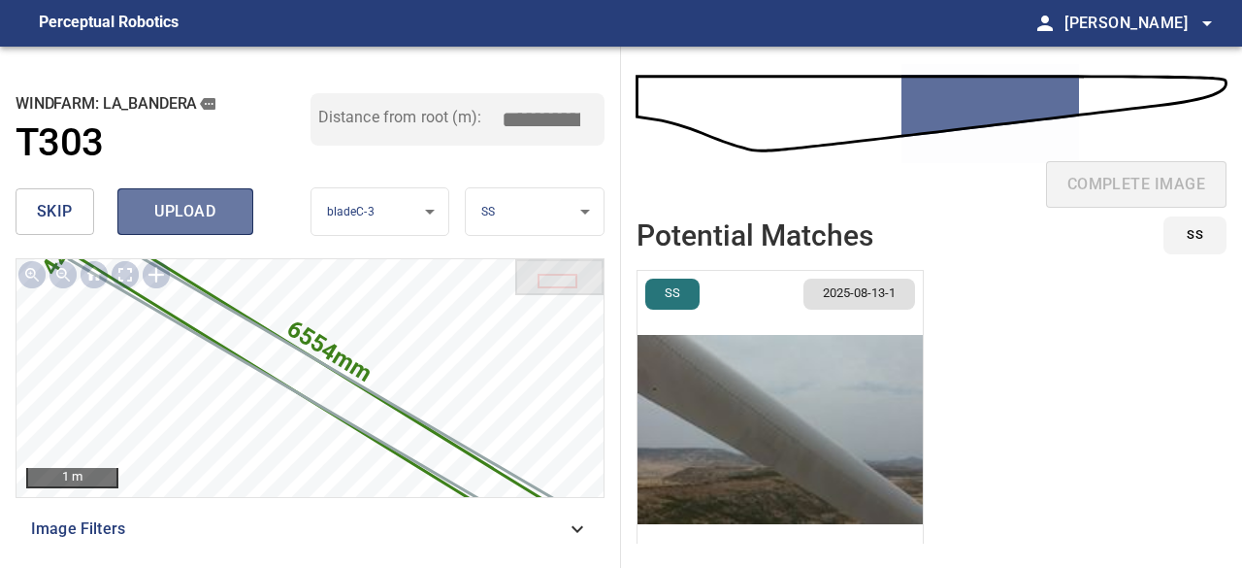
click at [186, 214] on span "upload" at bounding box center [185, 211] width 93 height 27
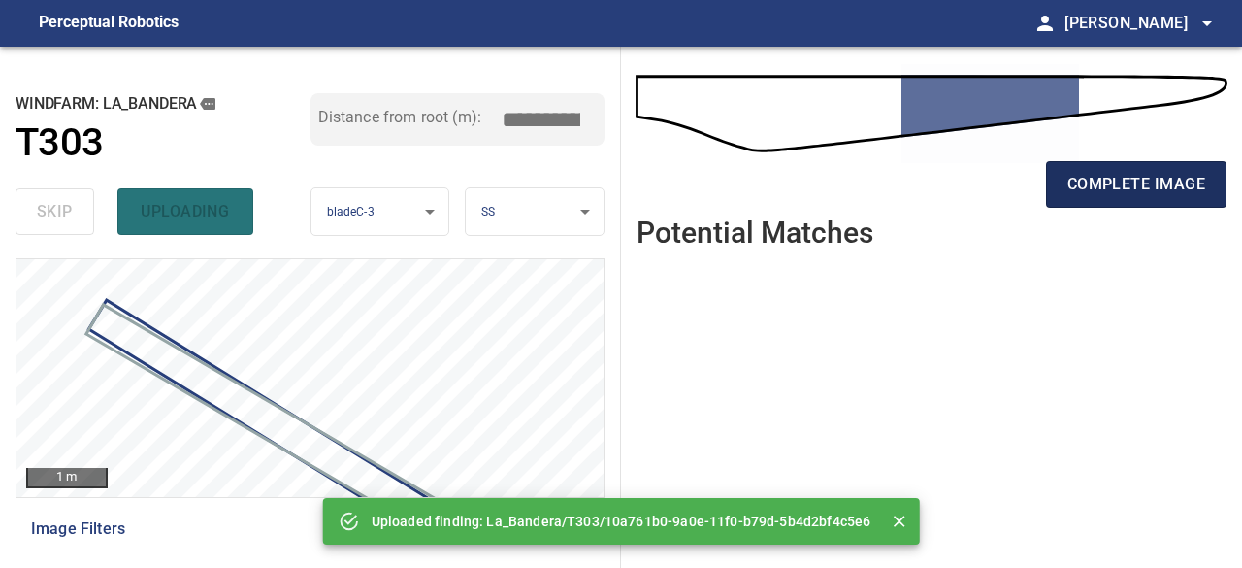
click at [1115, 182] on span "complete image" at bounding box center [1137, 184] width 138 height 27
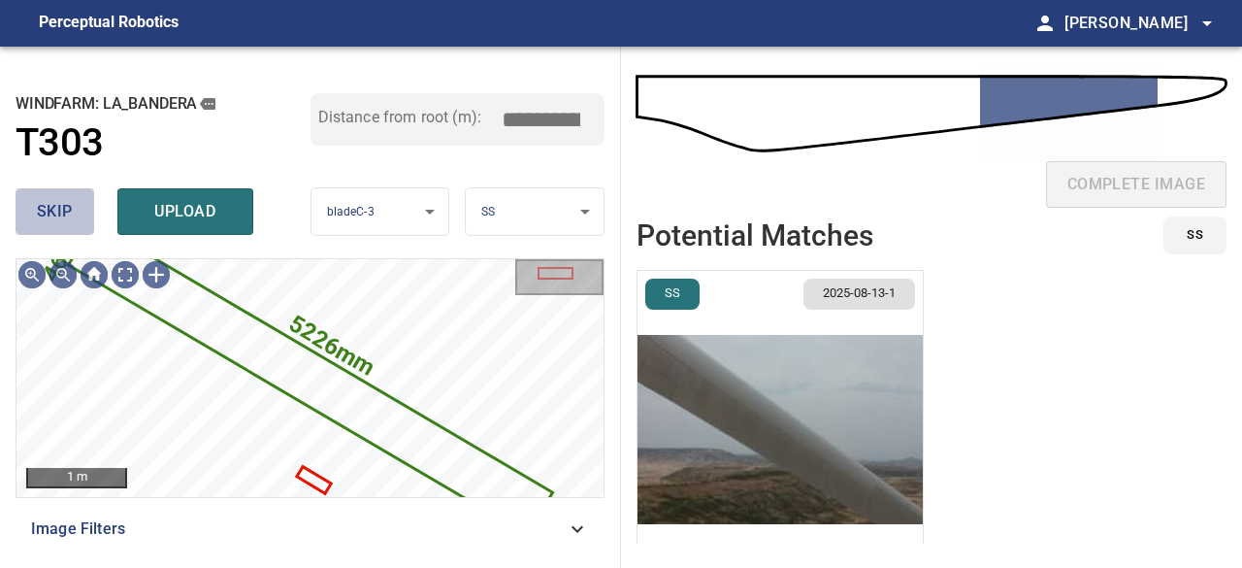
click at [68, 213] on span "skip" at bounding box center [55, 211] width 36 height 27
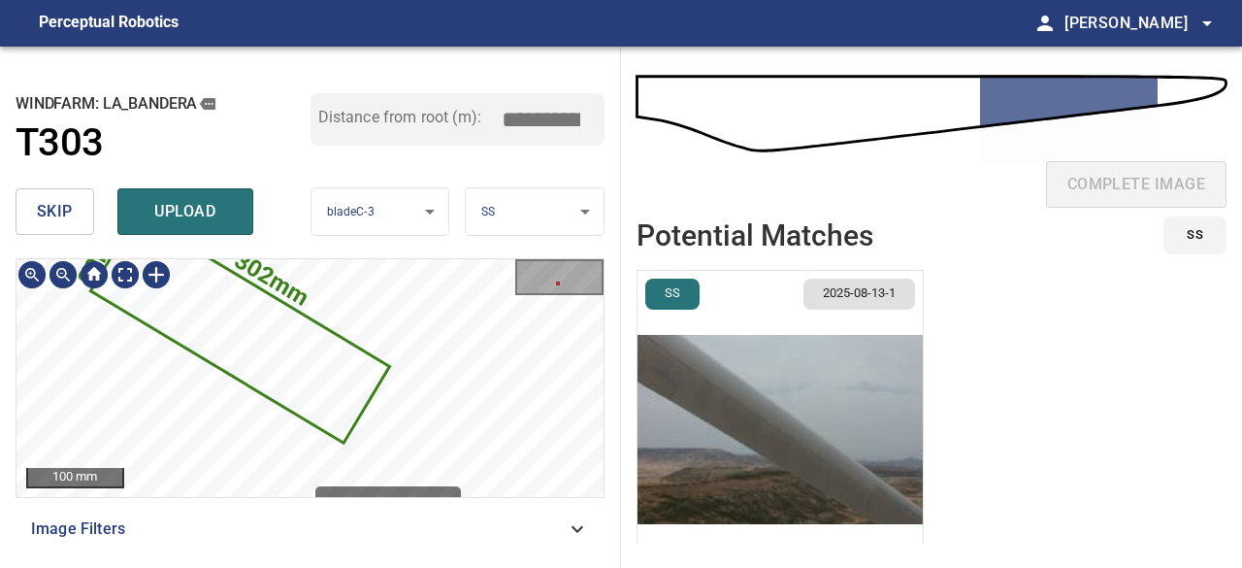
click at [349, 409] on icon at bounding box center [239, 328] width 295 height 224
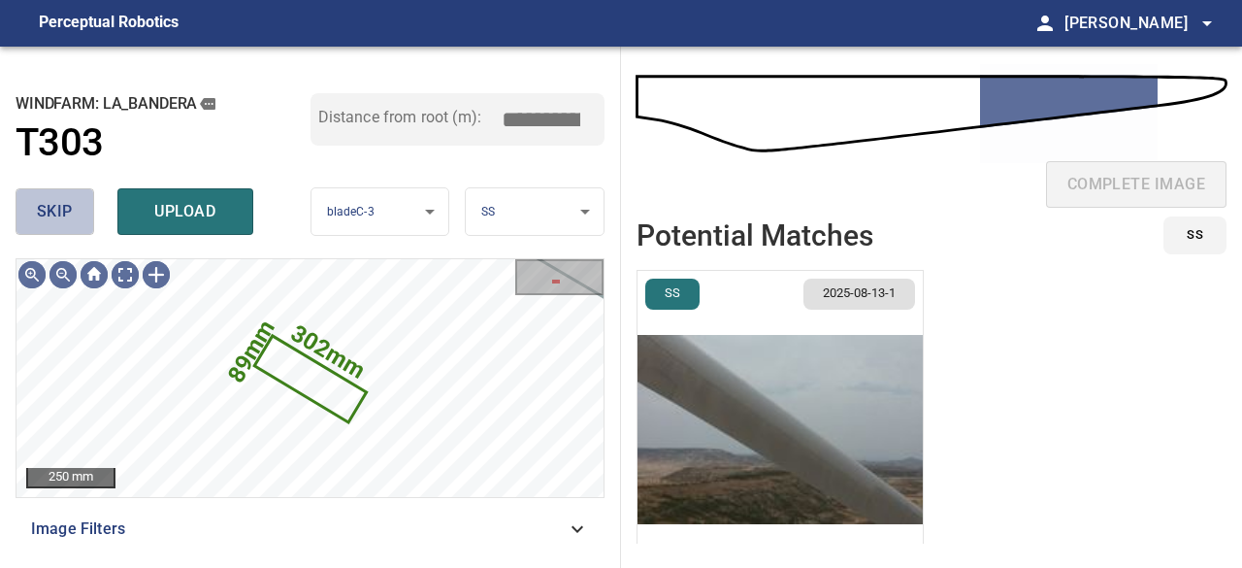
click at [50, 208] on span "skip" at bounding box center [55, 211] width 36 height 27
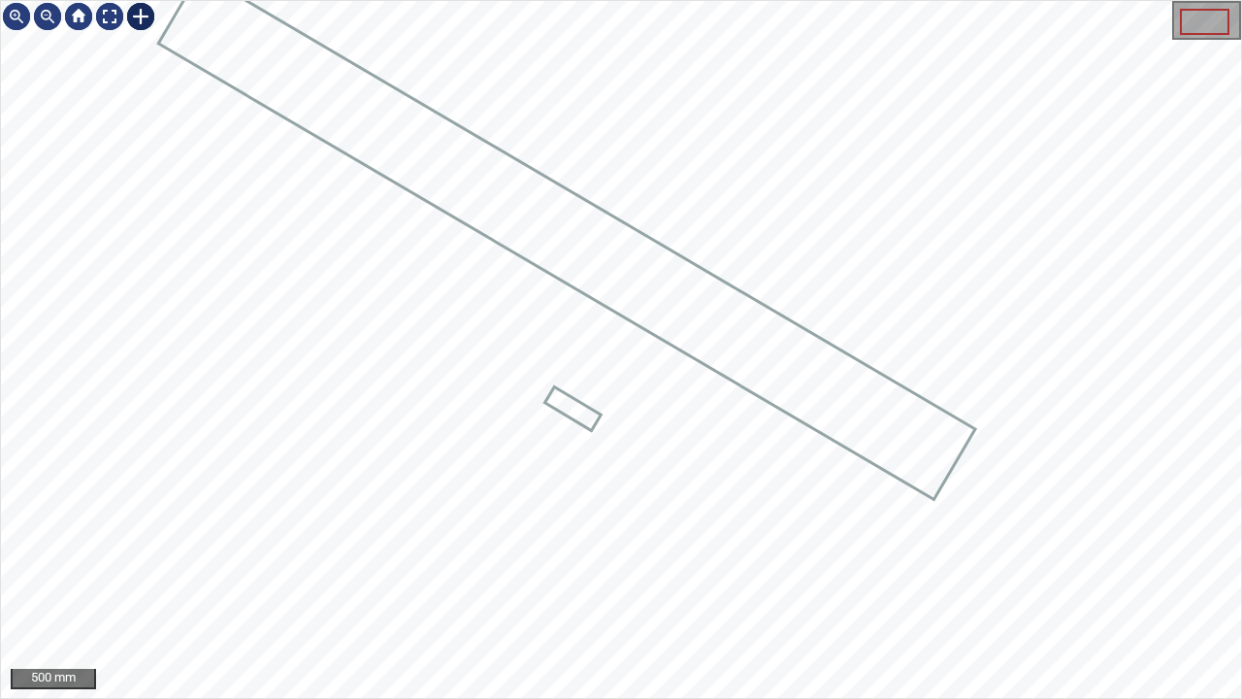
click at [140, 19] on div at bounding box center [140, 16] width 31 height 31
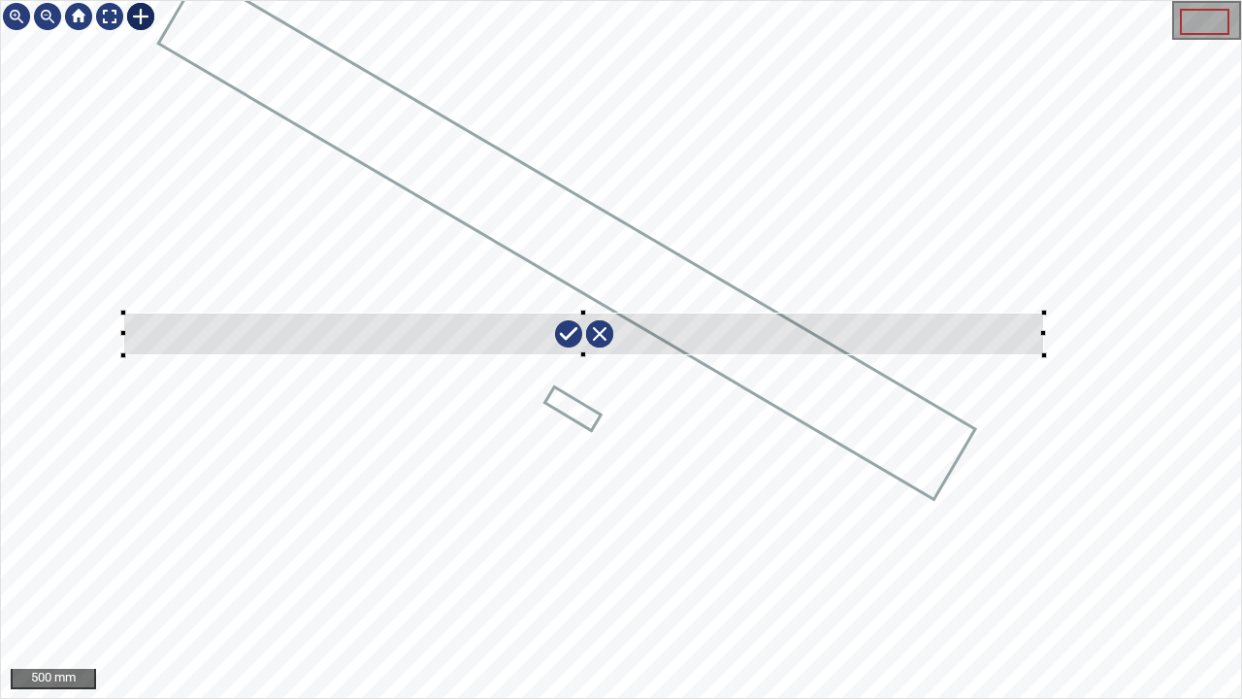
click at [1044, 355] on div at bounding box center [621, 349] width 1240 height 697
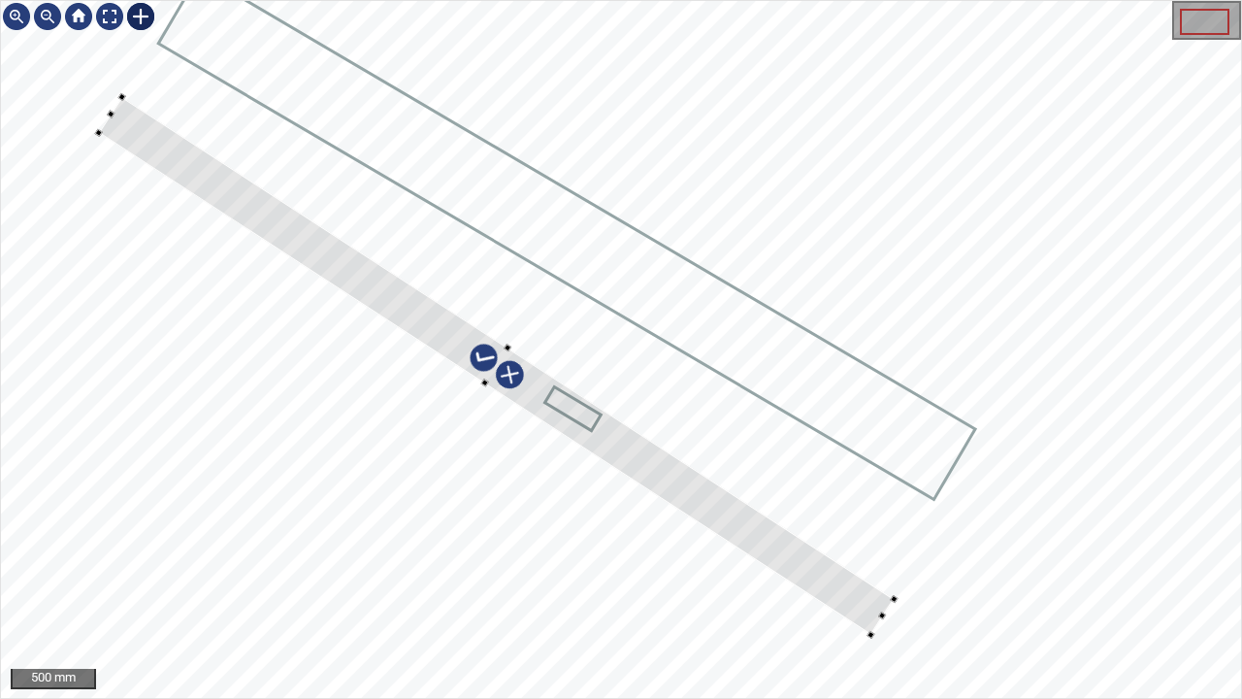
click at [796, 557] on div at bounding box center [497, 366] width 796 height 538
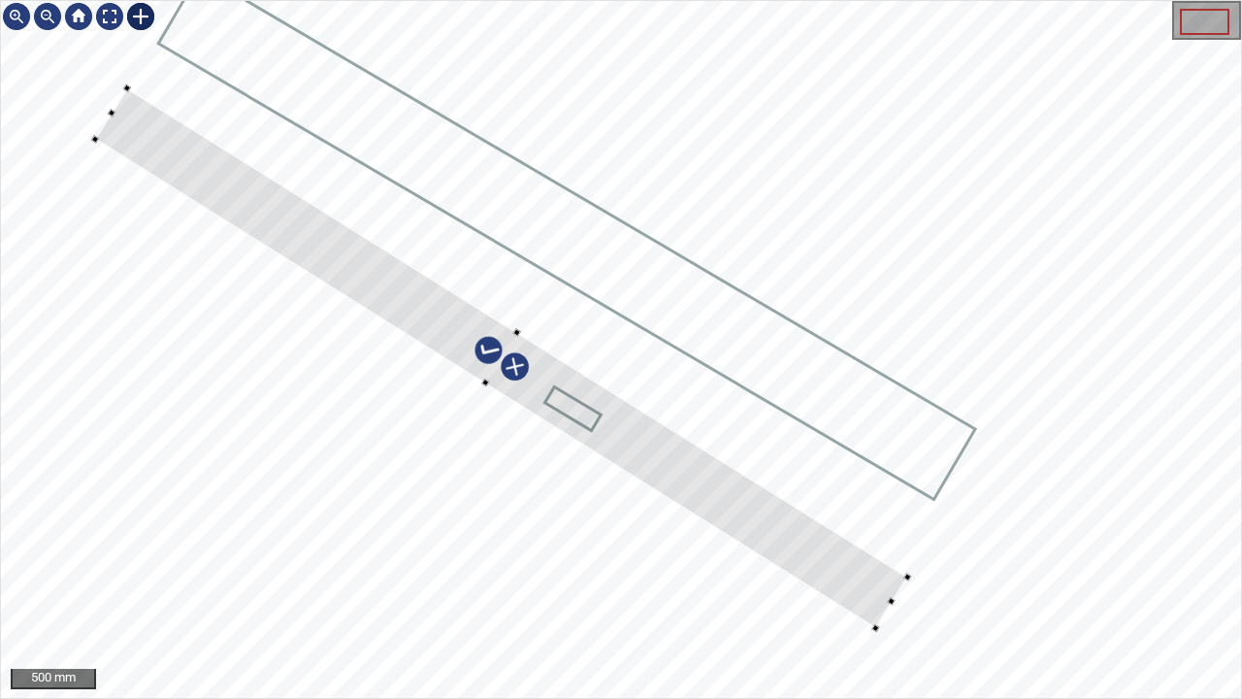
click at [517, 332] on div at bounding box center [516, 332] width 8 height 8
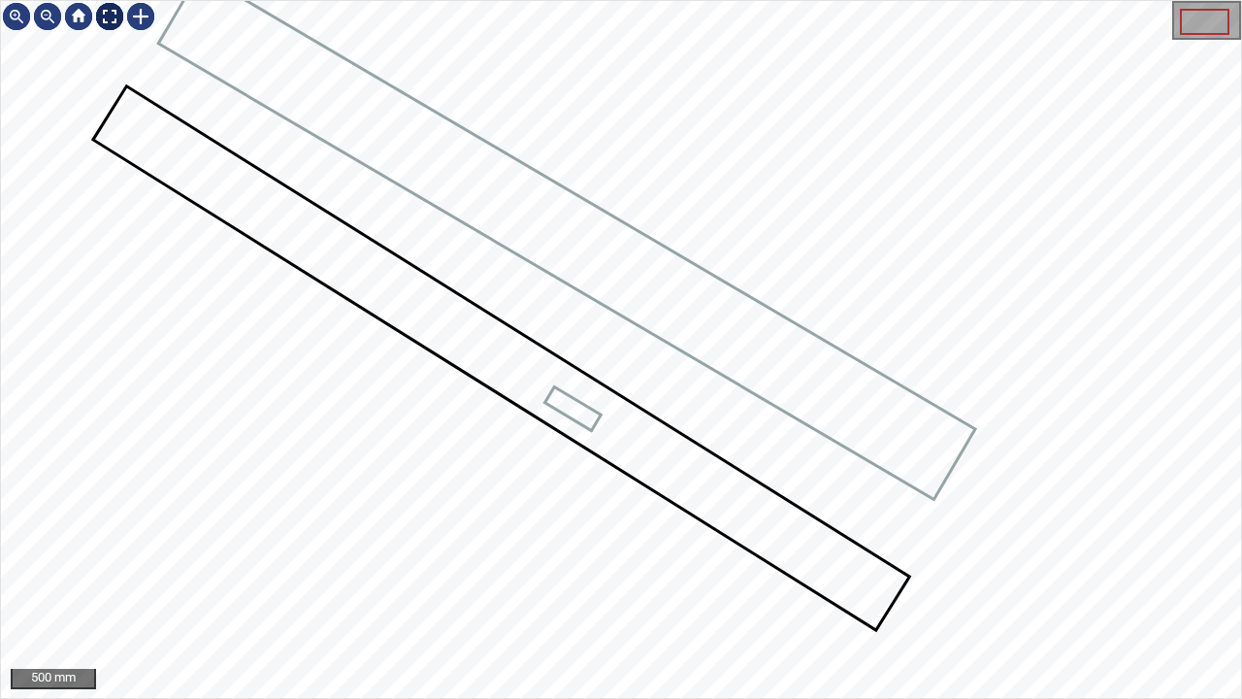
click at [108, 12] on div at bounding box center [109, 16] width 31 height 31
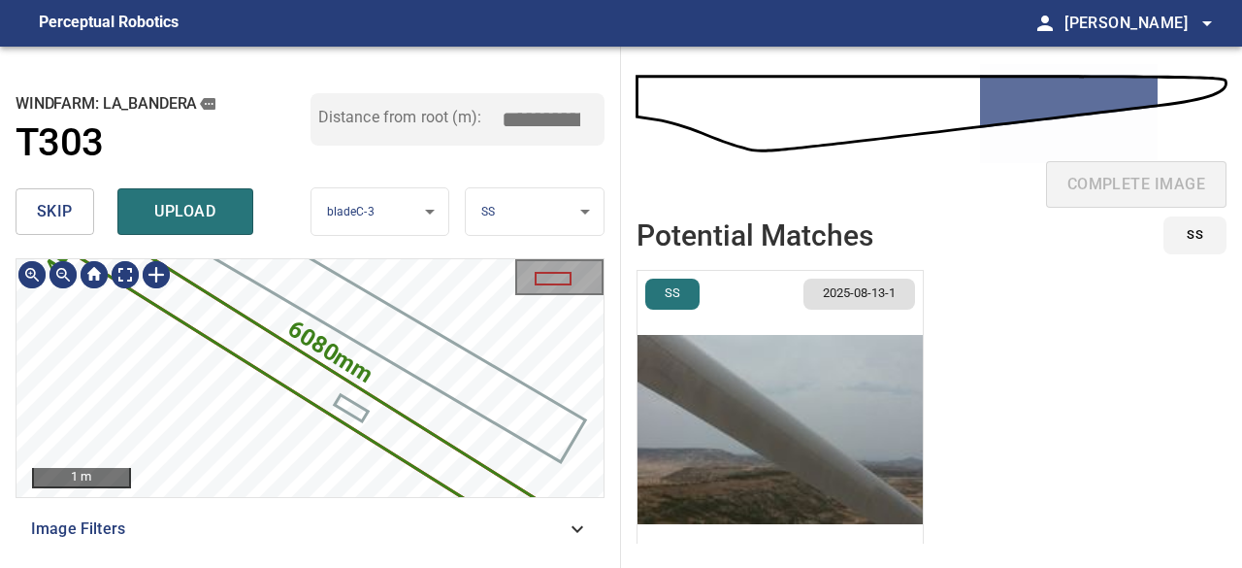
click at [803, 412] on div "**********" at bounding box center [621, 307] width 1242 height 521
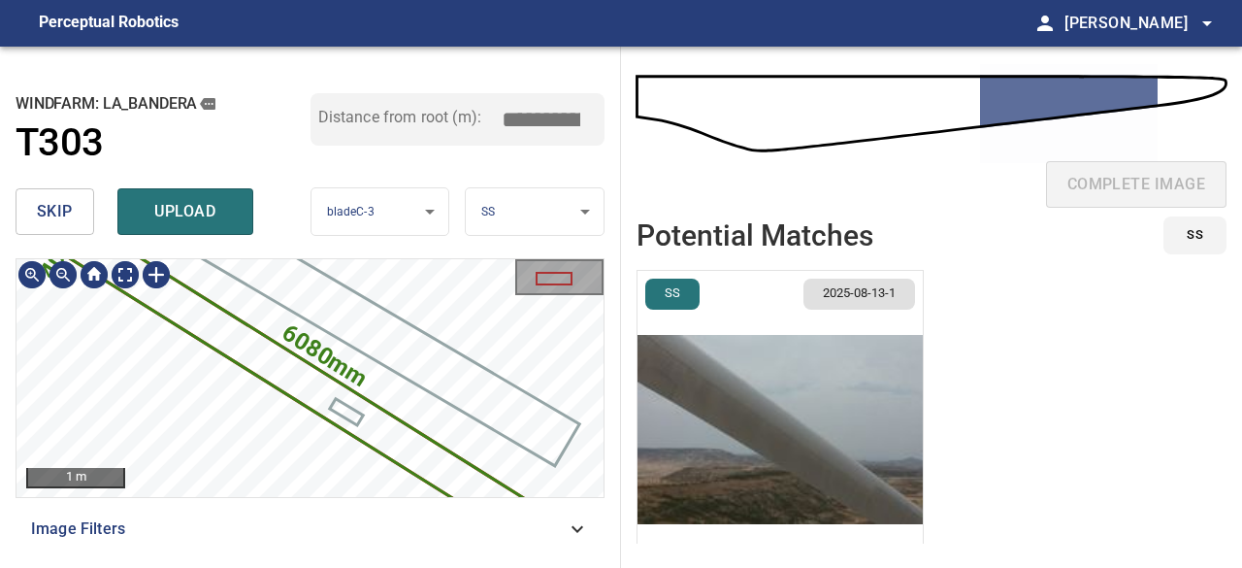
click at [774, 471] on img "button" at bounding box center [780, 429] width 285 height 317
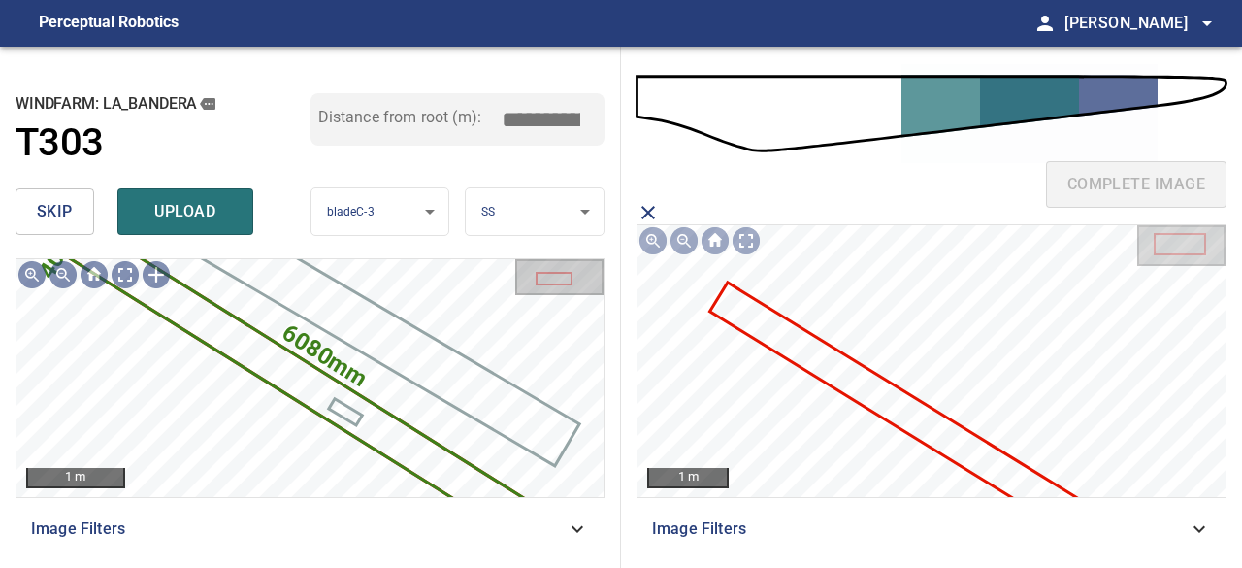
click at [923, 426] on icon at bounding box center [920, 421] width 417 height 274
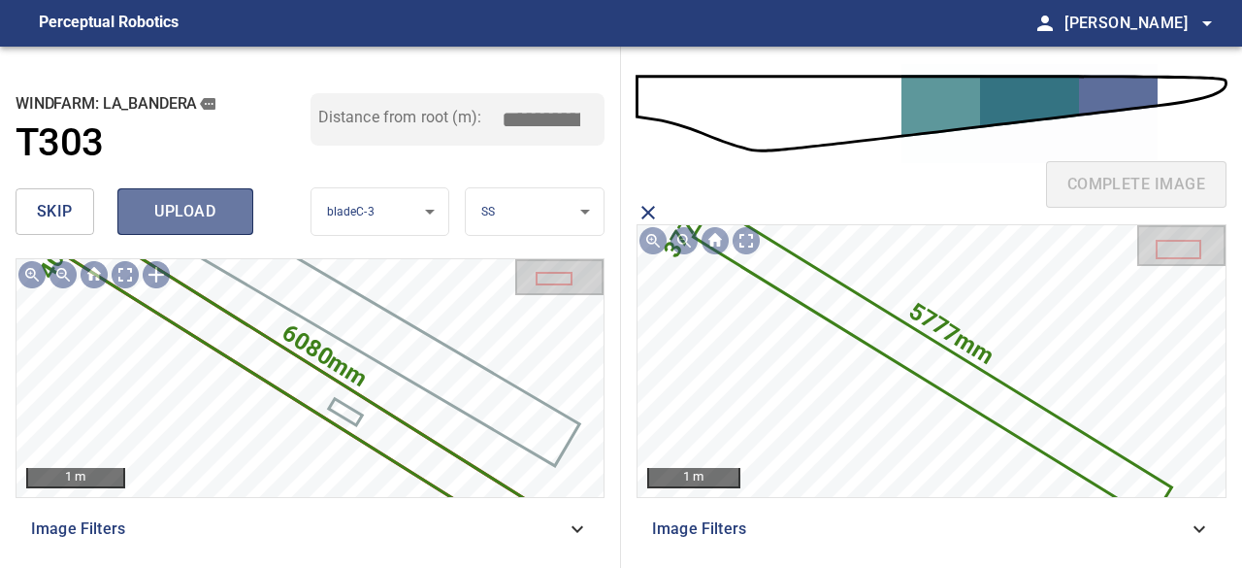
click at [190, 221] on span "upload" at bounding box center [185, 211] width 93 height 27
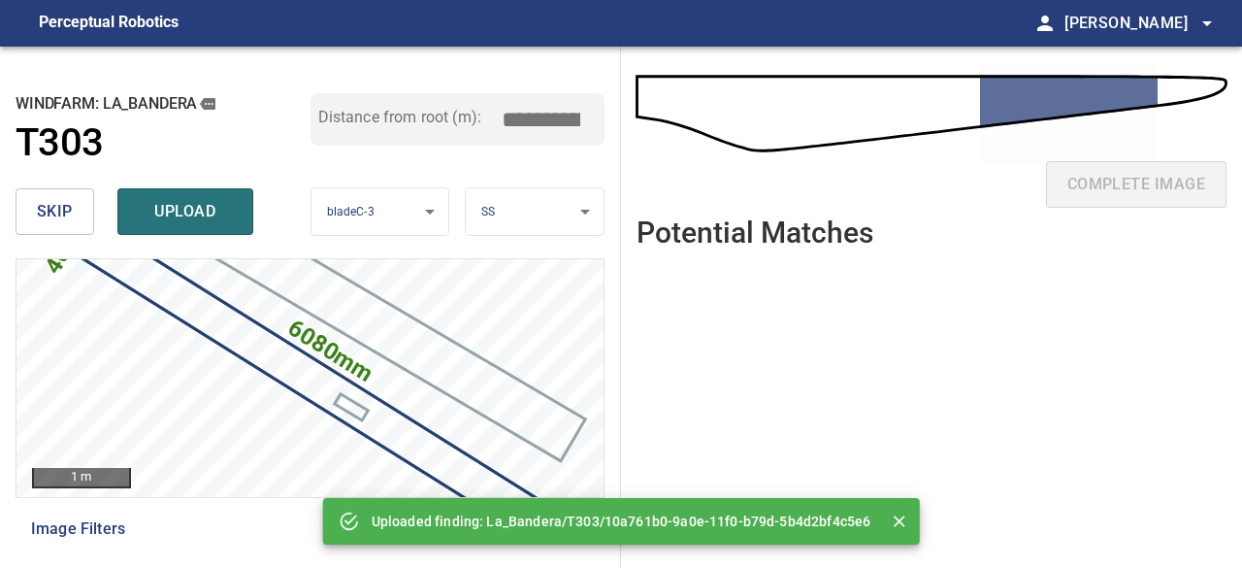
click at [190, 214] on span "upload" at bounding box center [185, 211] width 93 height 27
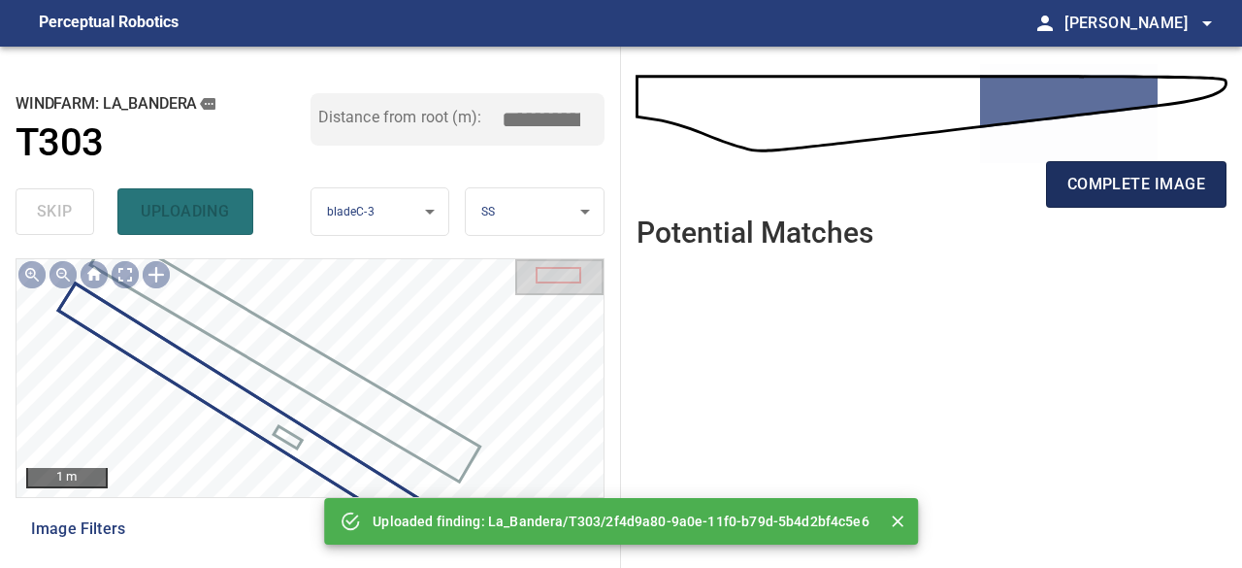
click at [1101, 180] on span "complete image" at bounding box center [1137, 184] width 138 height 27
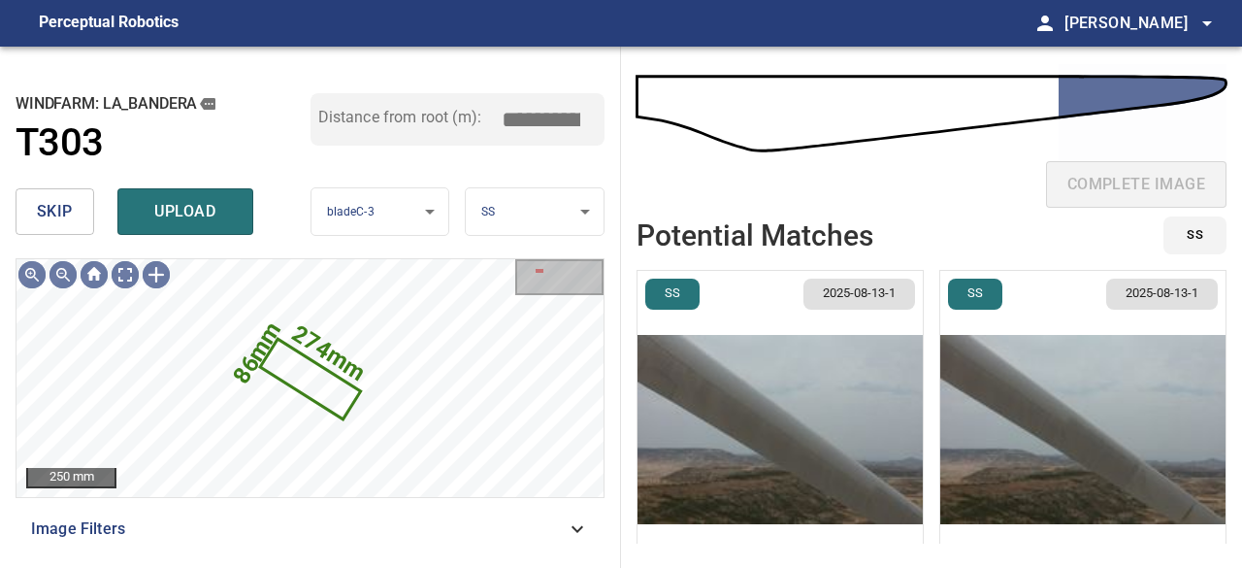
click at [58, 205] on span "skip" at bounding box center [55, 211] width 36 height 27
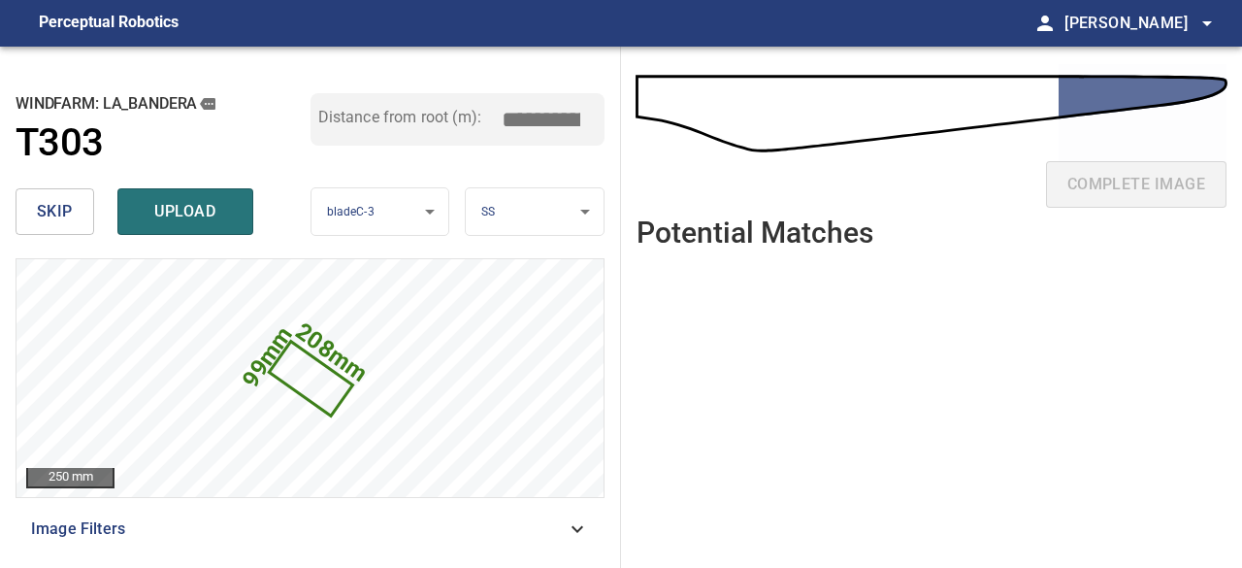
click at [58, 205] on span "skip" at bounding box center [55, 211] width 36 height 27
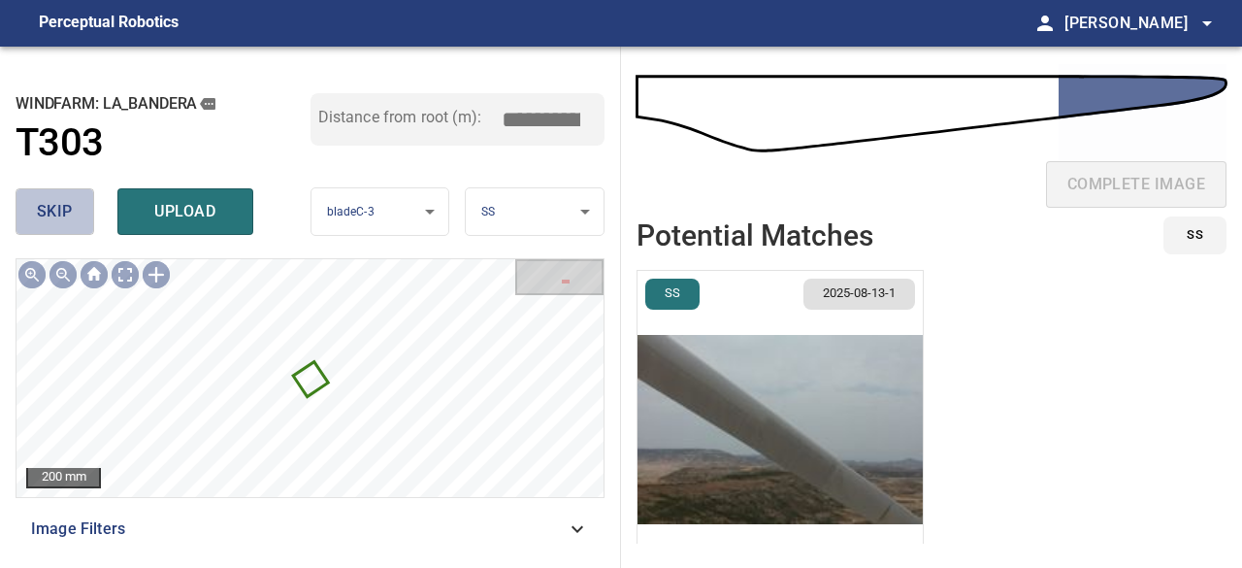
click at [58, 205] on span "skip" at bounding box center [55, 211] width 36 height 27
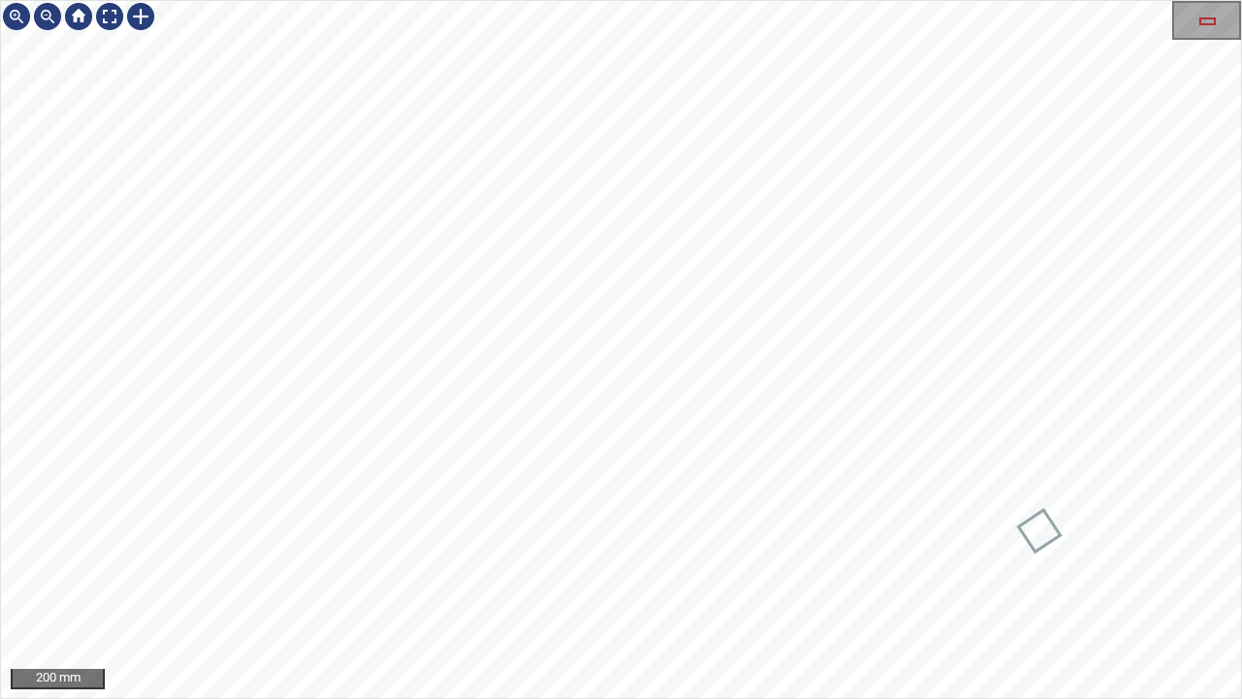
click at [21, 24] on div "200 mm" at bounding box center [621, 349] width 1240 height 697
click at [0, 0] on div "200 mm" at bounding box center [621, 349] width 1242 height 699
click at [111, 16] on div at bounding box center [109, 16] width 31 height 31
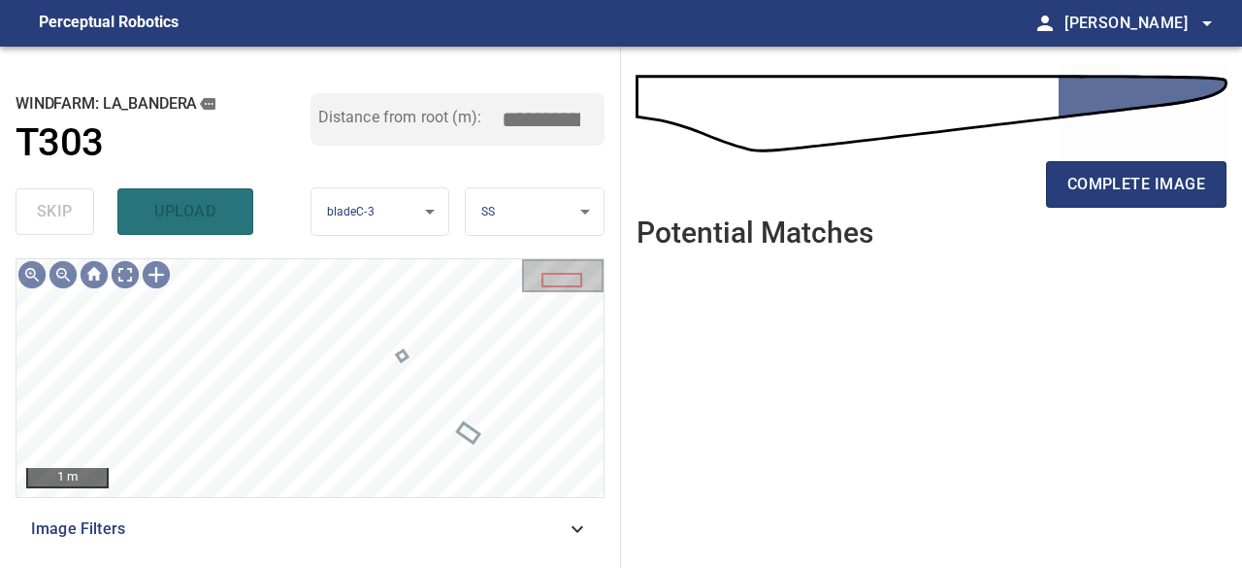
drag, startPoint x: 1113, startPoint y: 189, endPoint x: 1071, endPoint y: 212, distance: 47.3
click at [1113, 189] on span "complete image" at bounding box center [1137, 184] width 138 height 27
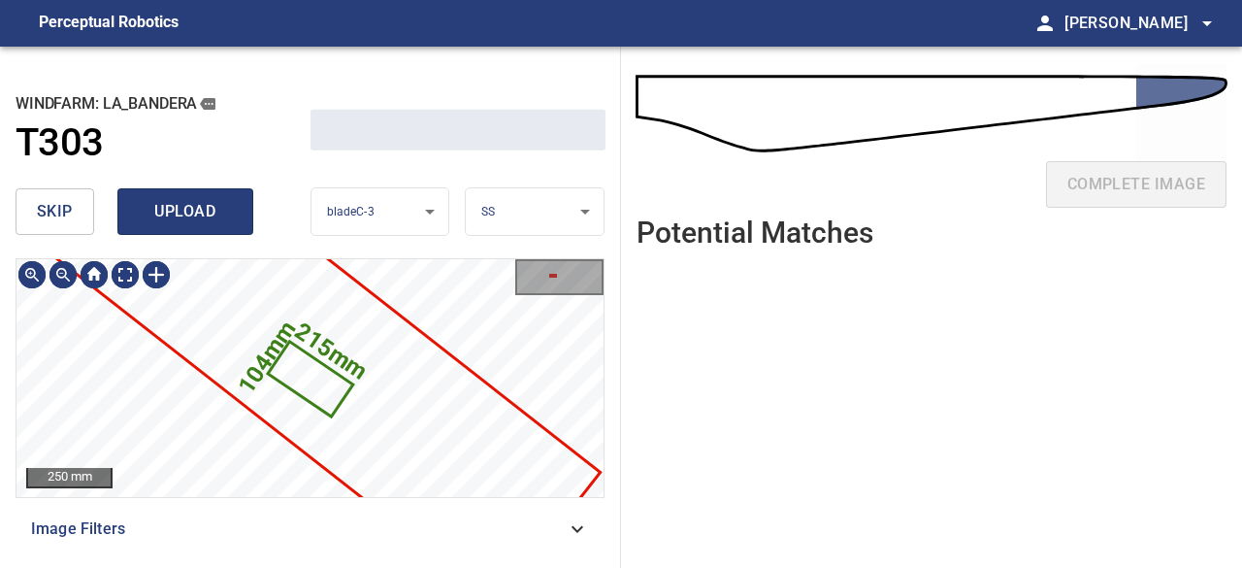
click at [169, 209] on span "upload" at bounding box center [185, 211] width 93 height 27
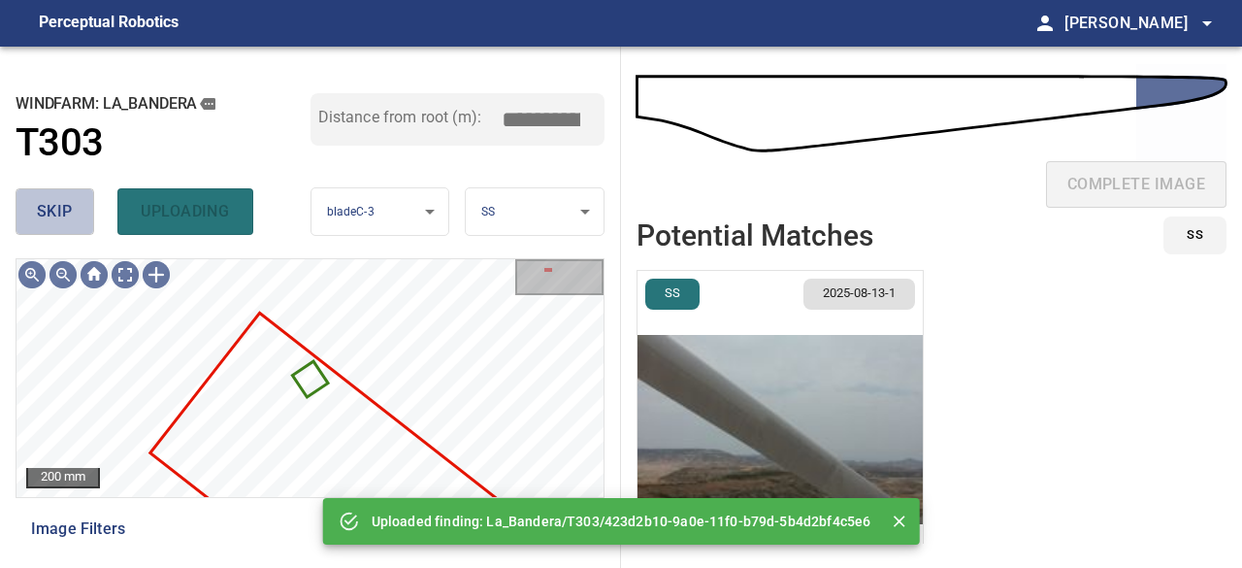
click at [56, 213] on span "skip" at bounding box center [55, 211] width 36 height 27
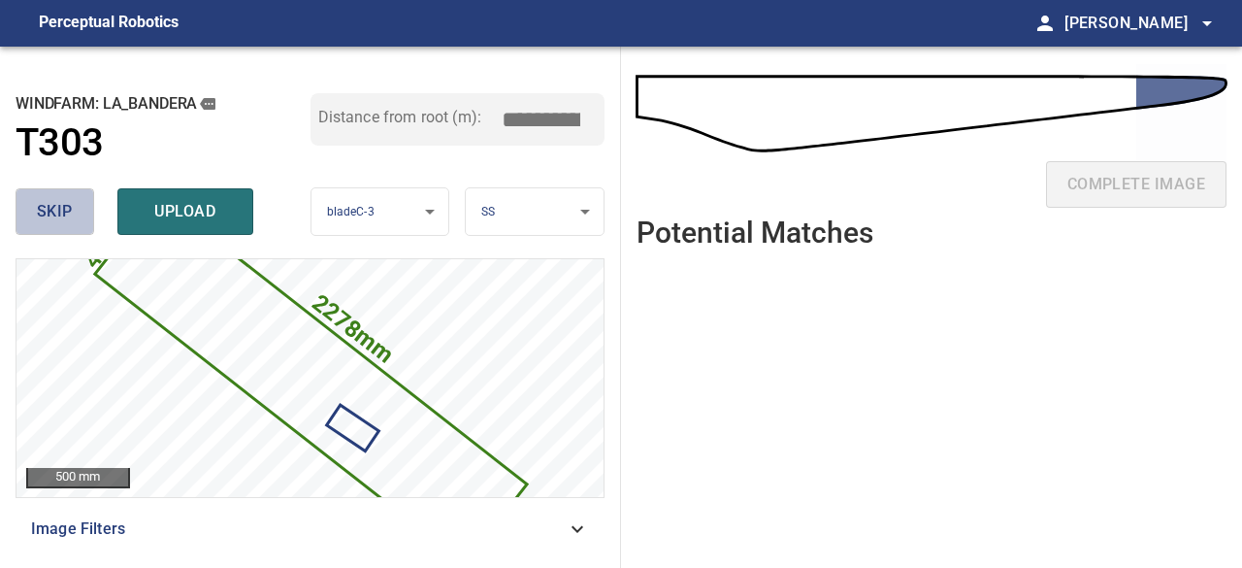
click at [54, 211] on span "skip" at bounding box center [55, 211] width 36 height 27
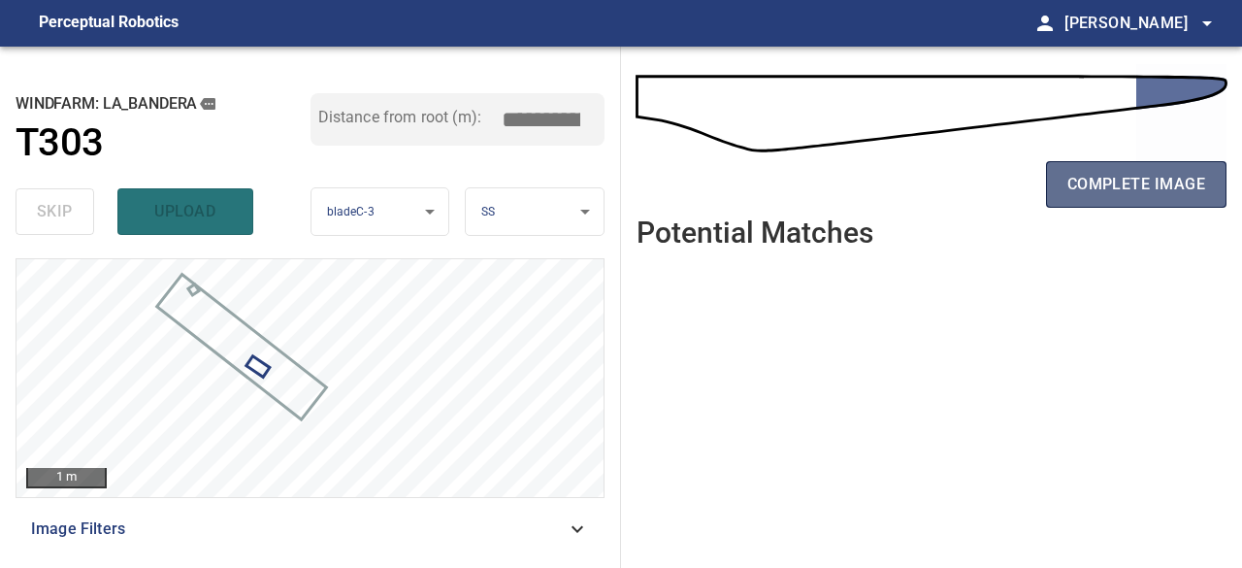
click at [1121, 181] on span "complete image" at bounding box center [1137, 184] width 138 height 27
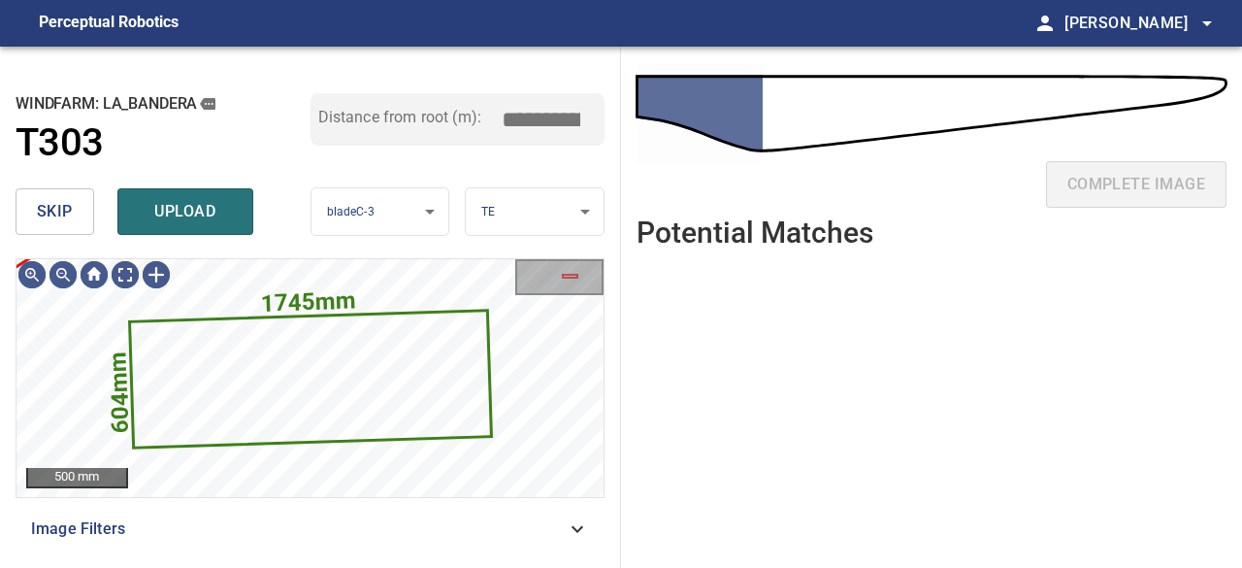
click at [58, 214] on span "skip" at bounding box center [55, 211] width 36 height 27
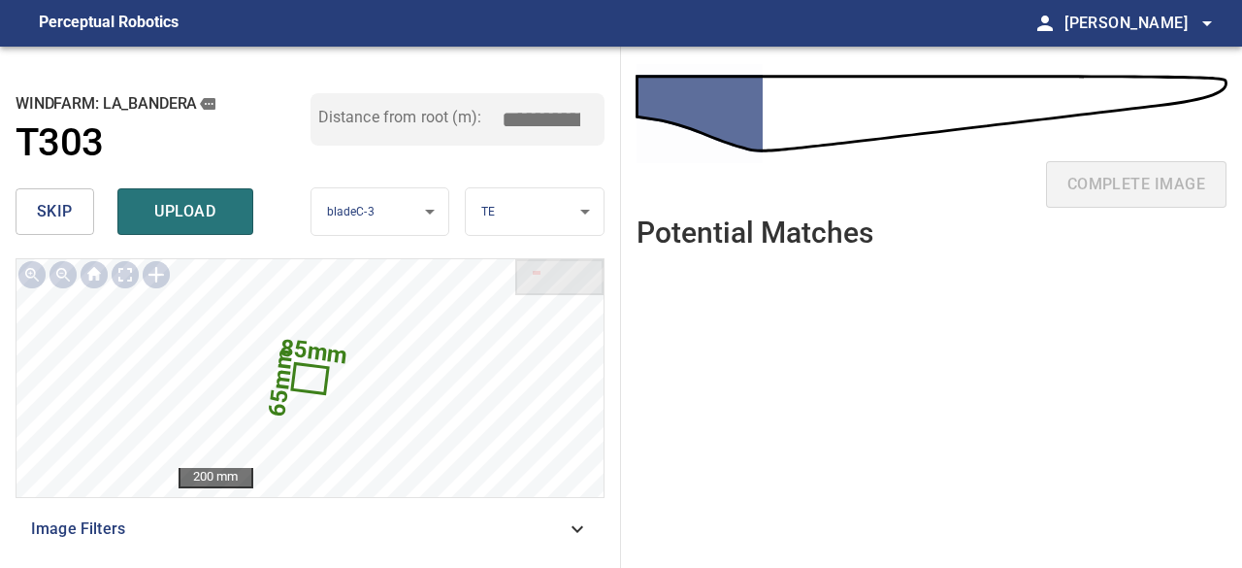
click at [58, 214] on span "skip" at bounding box center [55, 211] width 36 height 27
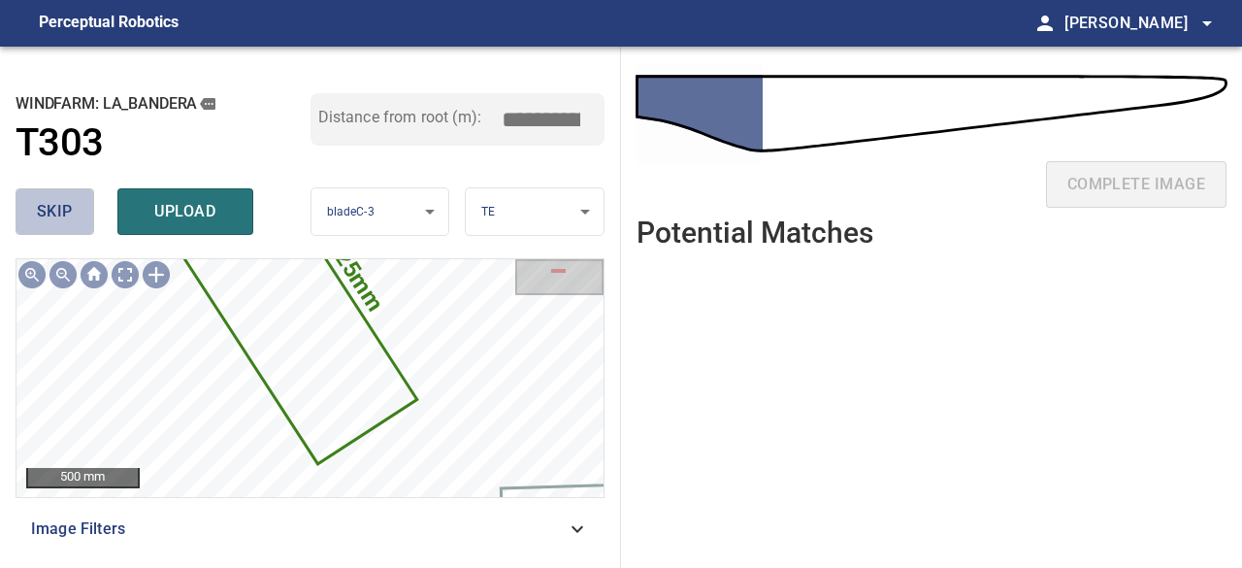
click at [56, 212] on span "skip" at bounding box center [55, 211] width 36 height 27
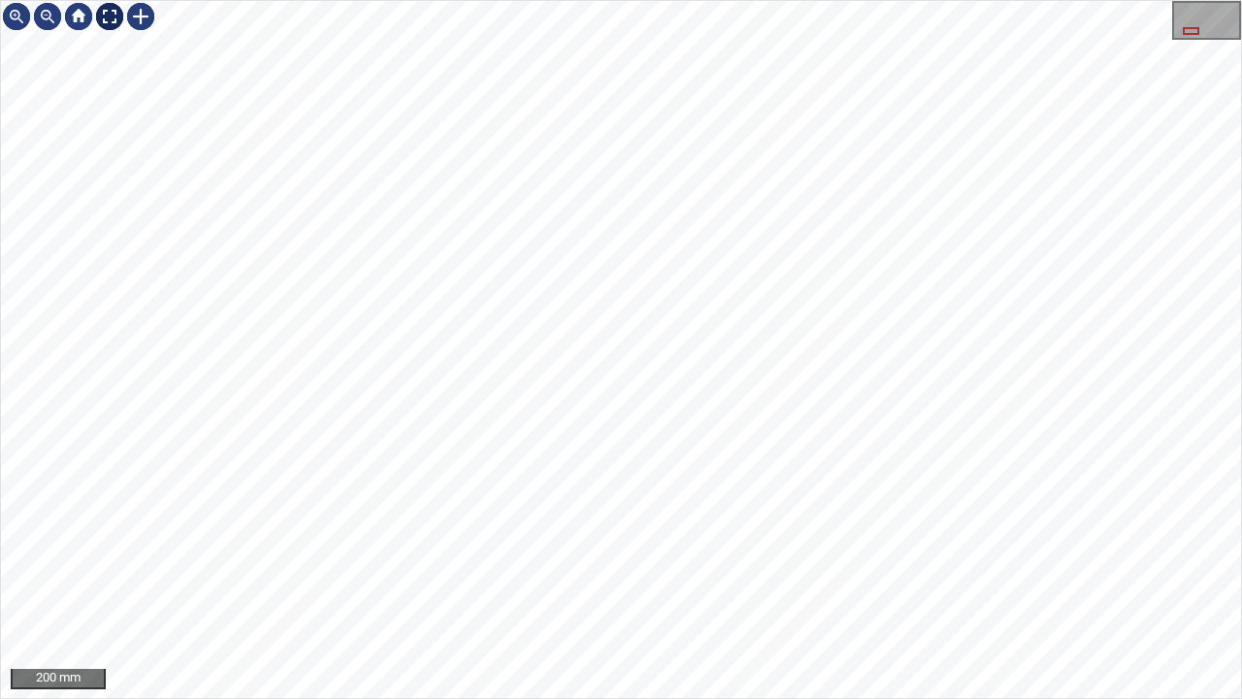
click at [109, 15] on div at bounding box center [109, 16] width 31 height 31
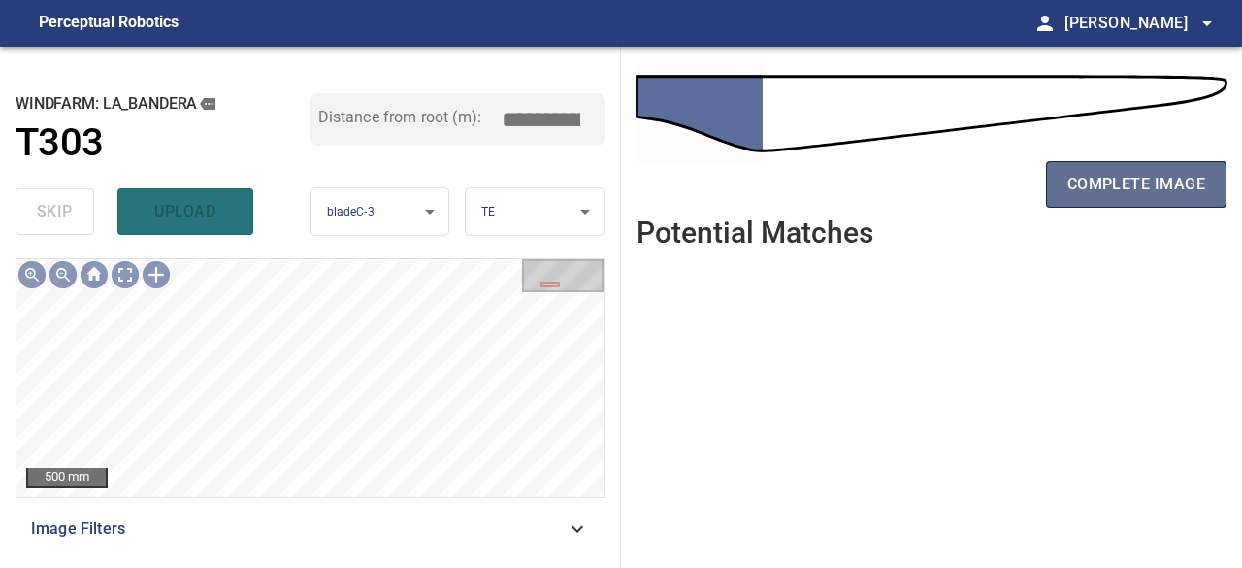
drag, startPoint x: 1095, startPoint y: 179, endPoint x: 1082, endPoint y: 180, distance: 12.7
click at [1096, 177] on span "complete image" at bounding box center [1137, 184] width 138 height 27
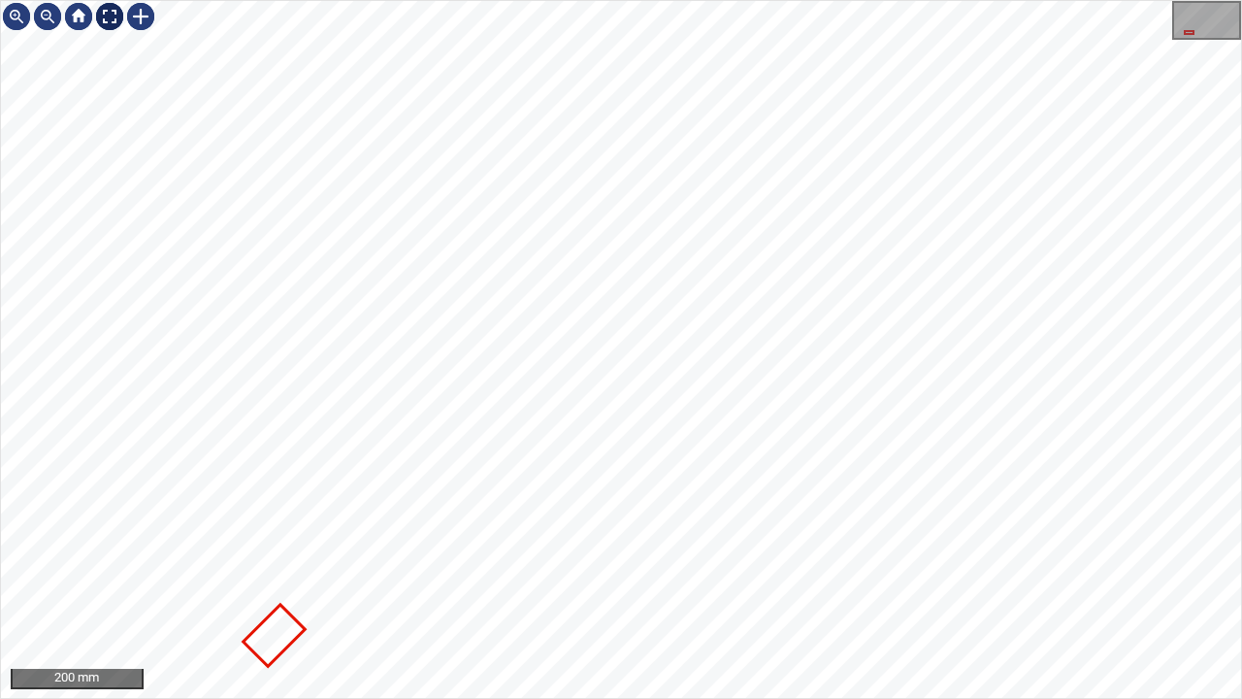
click at [103, 15] on div at bounding box center [109, 16] width 31 height 31
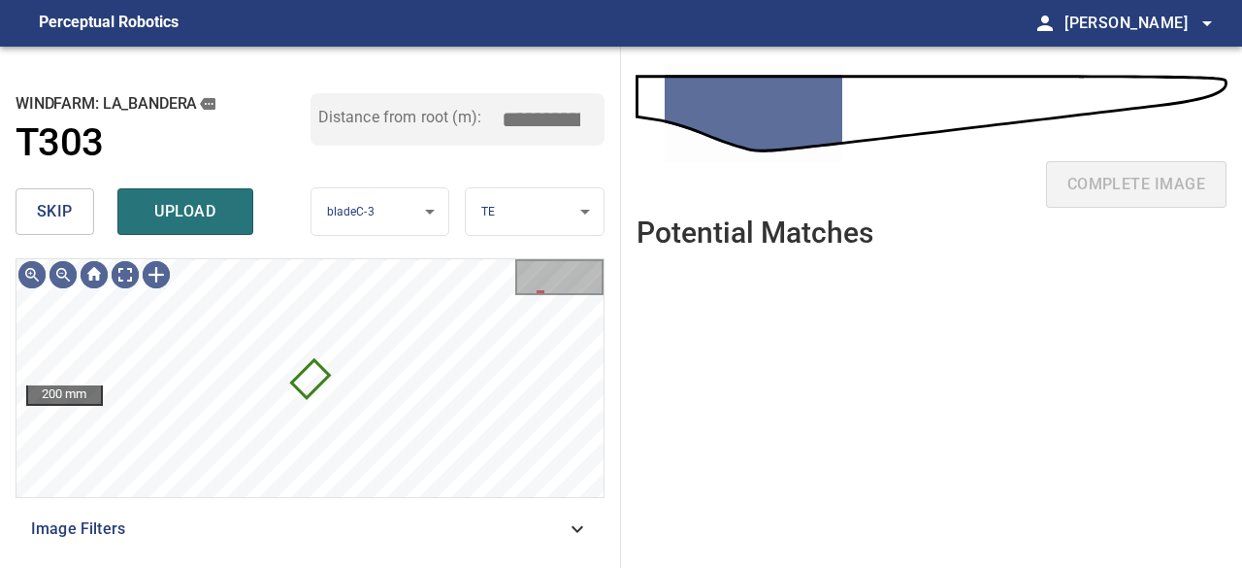
click at [69, 213] on span "skip" at bounding box center [55, 211] width 36 height 27
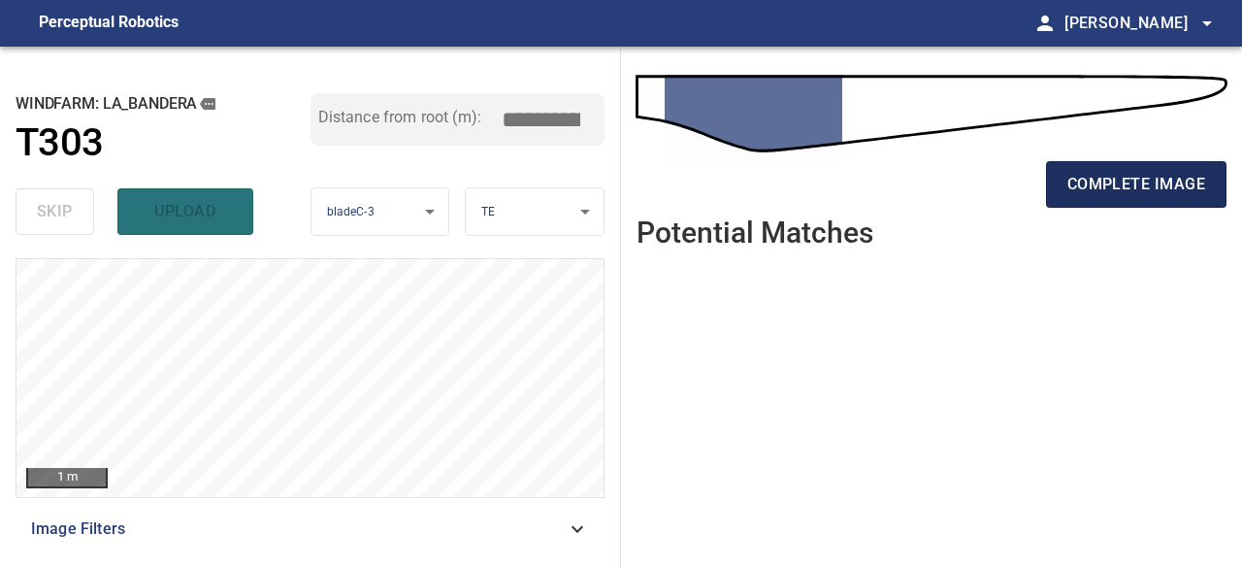
click at [1120, 186] on span "complete image" at bounding box center [1137, 184] width 138 height 27
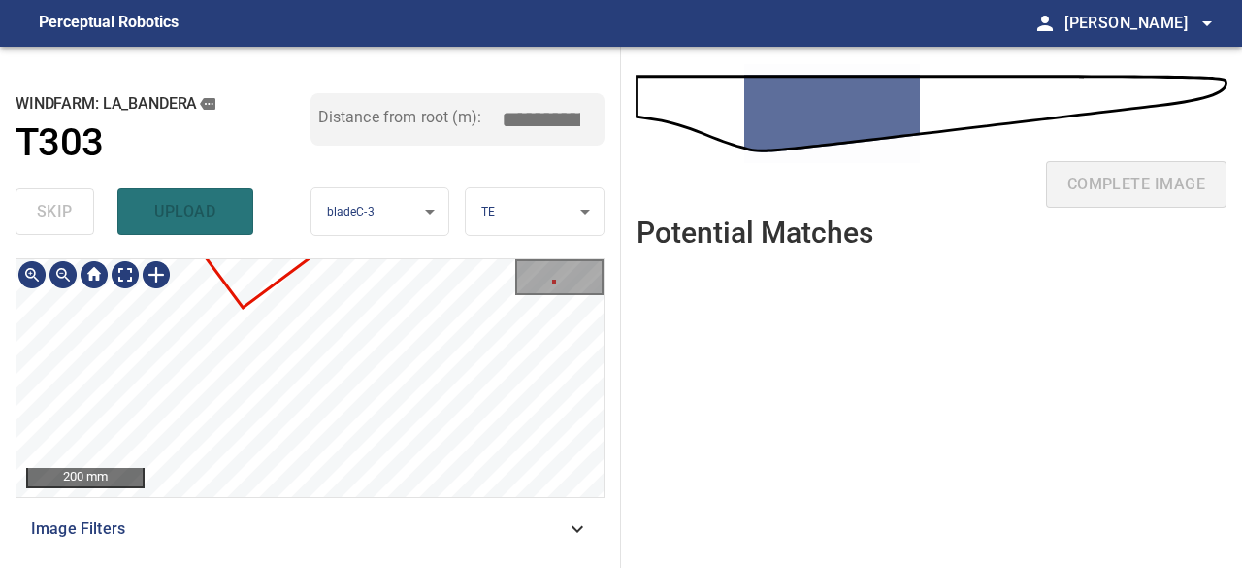
click at [355, 518] on div "200 mm Image Filters" at bounding box center [310, 405] width 589 height 294
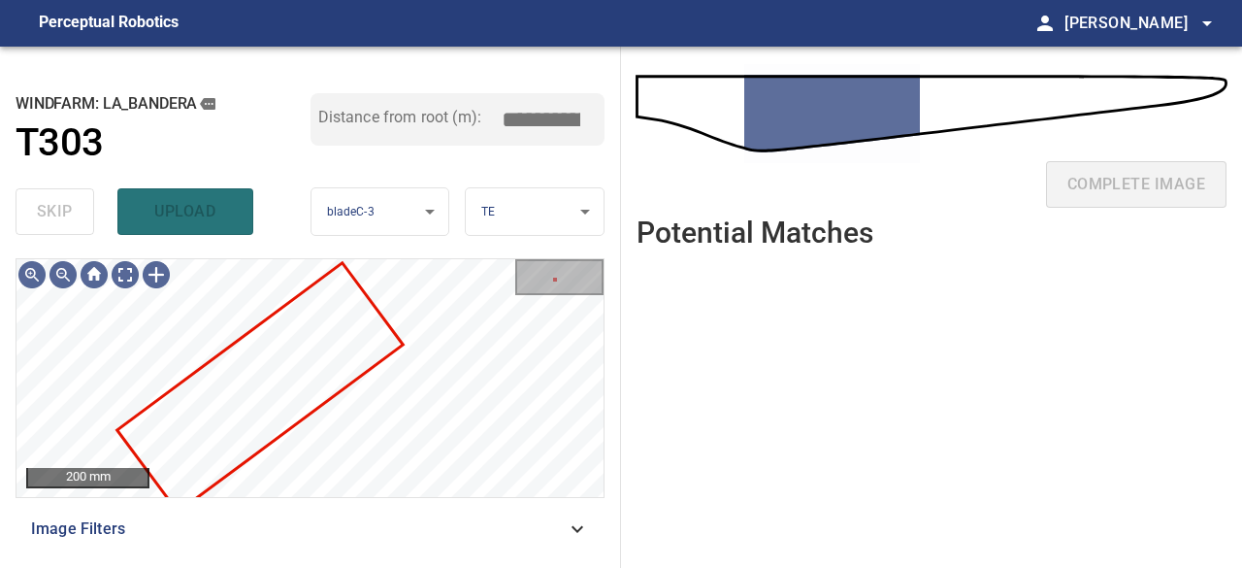
click at [208, 214] on div "skip upload" at bounding box center [163, 212] width 295 height 62
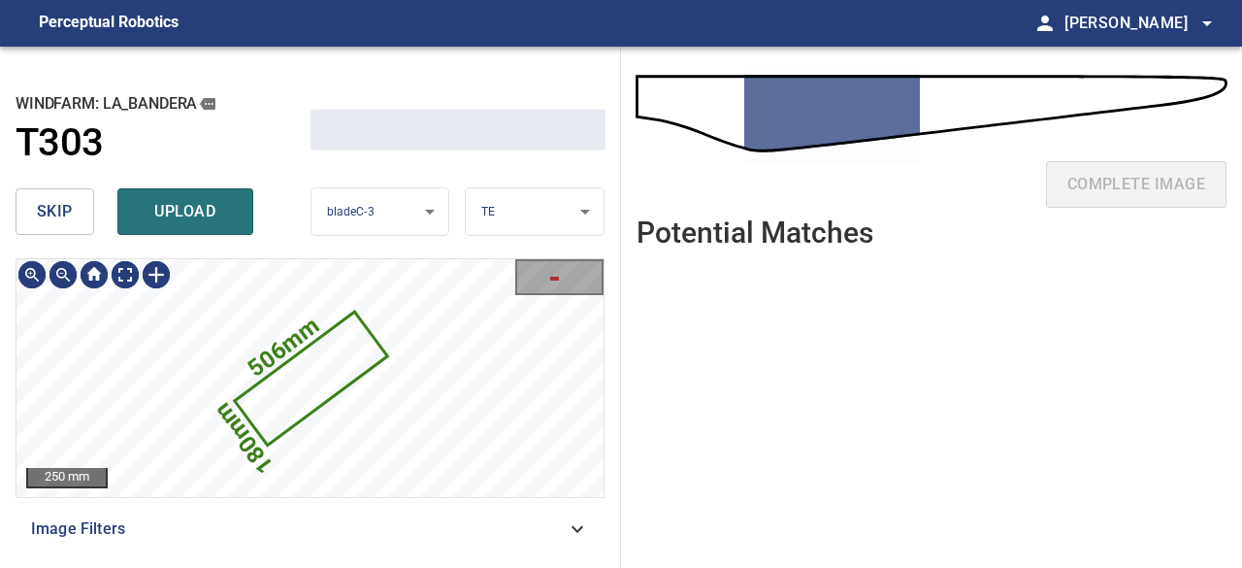
click at [196, 220] on span "upload" at bounding box center [185, 211] width 93 height 27
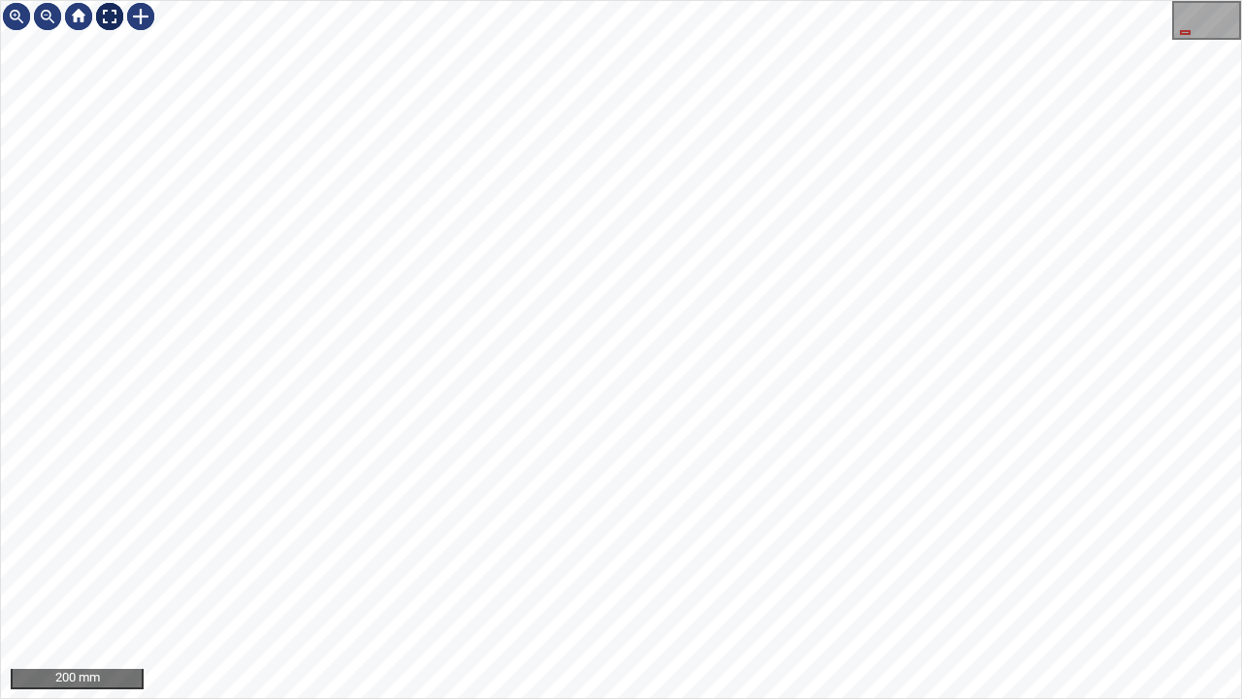
click at [106, 16] on div at bounding box center [109, 16] width 31 height 31
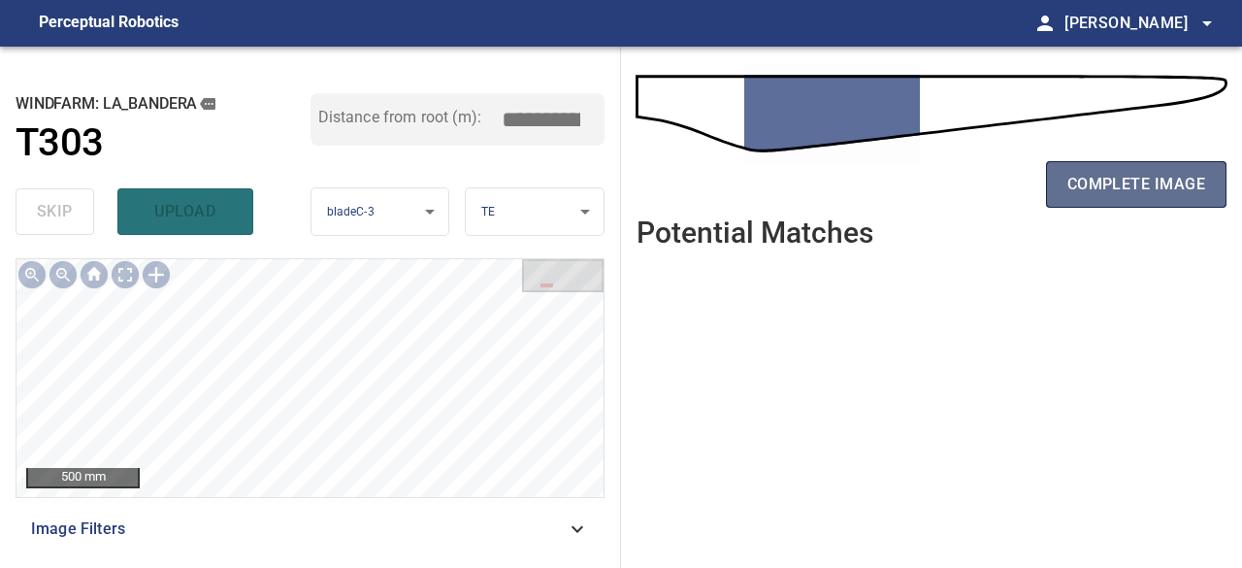
click at [1114, 188] on span "complete image" at bounding box center [1137, 184] width 138 height 27
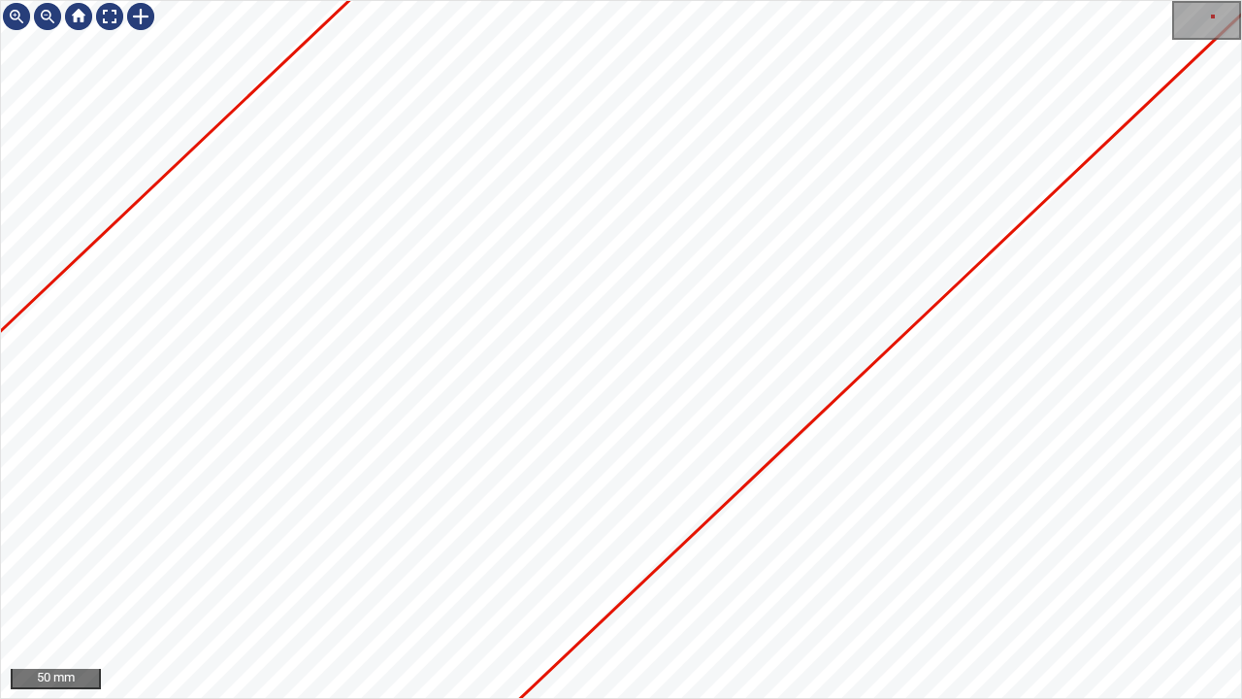
click at [1241, 204] on div "50 mm" at bounding box center [621, 349] width 1242 height 699
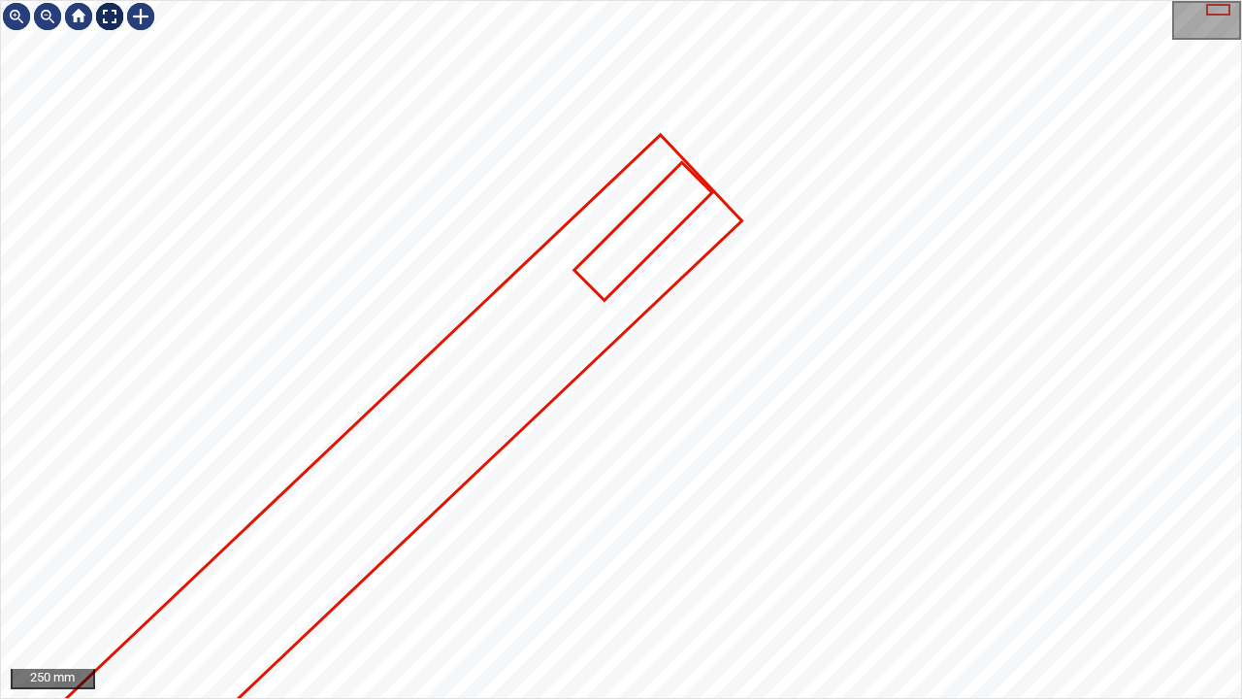
click at [115, 15] on div at bounding box center [109, 16] width 31 height 31
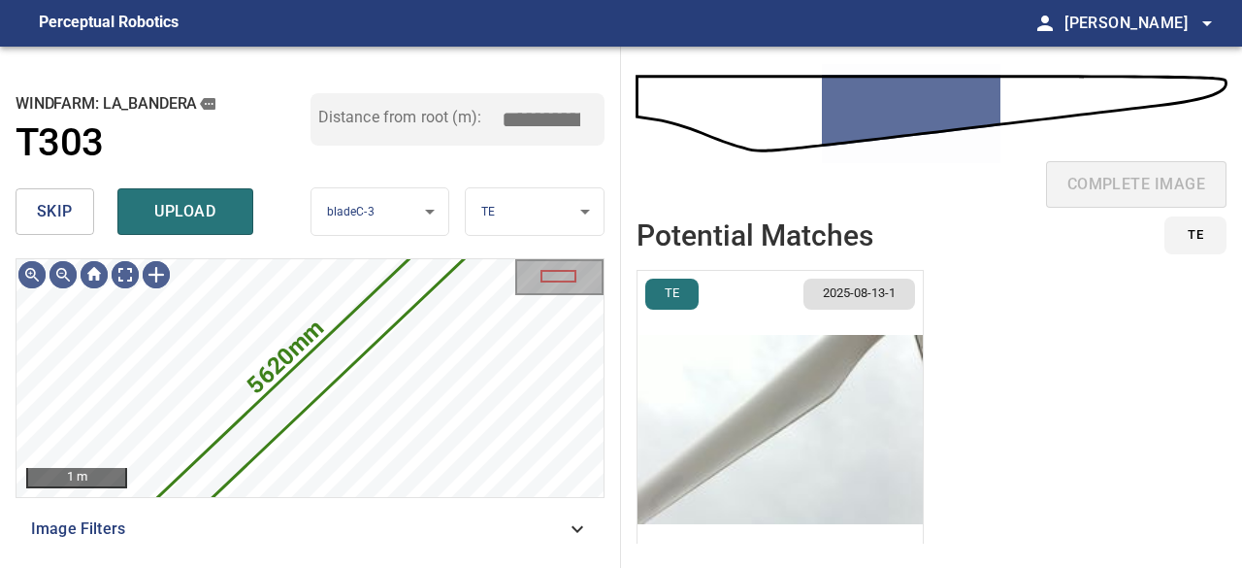
click at [66, 214] on span "skip" at bounding box center [55, 211] width 36 height 27
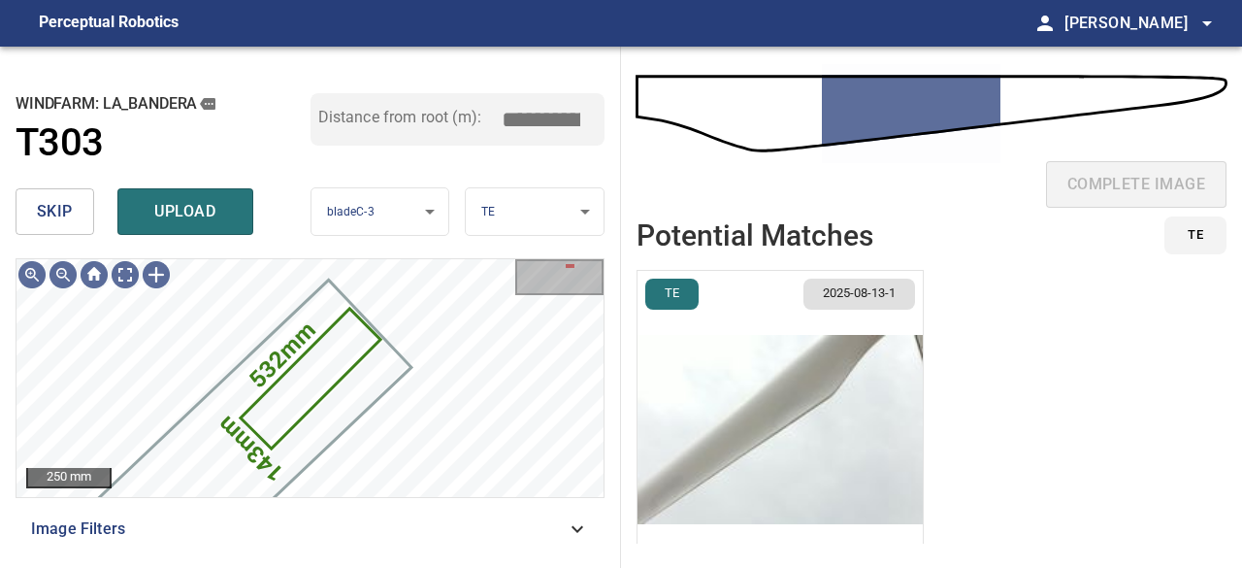
click at [833, 410] on img "button" at bounding box center [780, 429] width 285 height 317
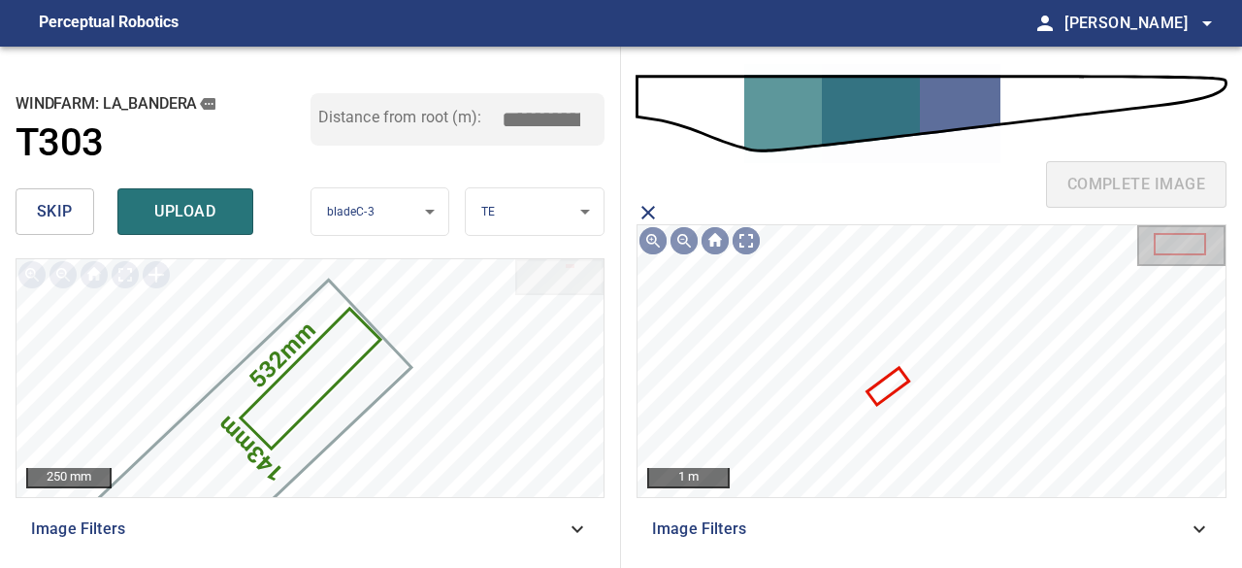
click at [893, 389] on icon at bounding box center [889, 386] width 38 height 33
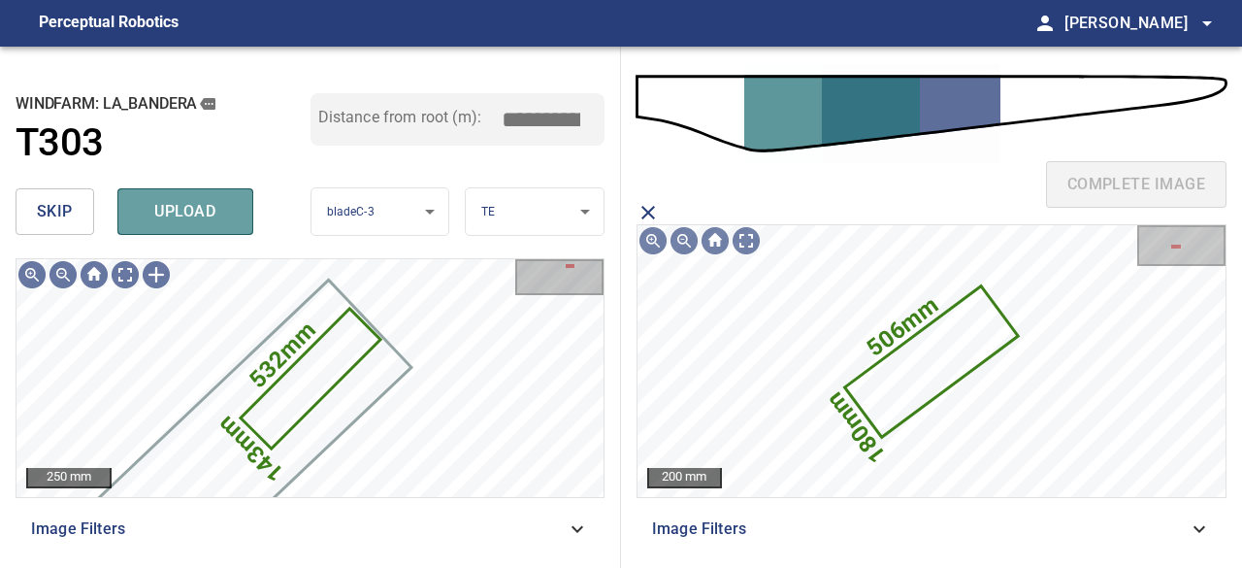
click at [202, 211] on span "upload" at bounding box center [185, 211] width 93 height 27
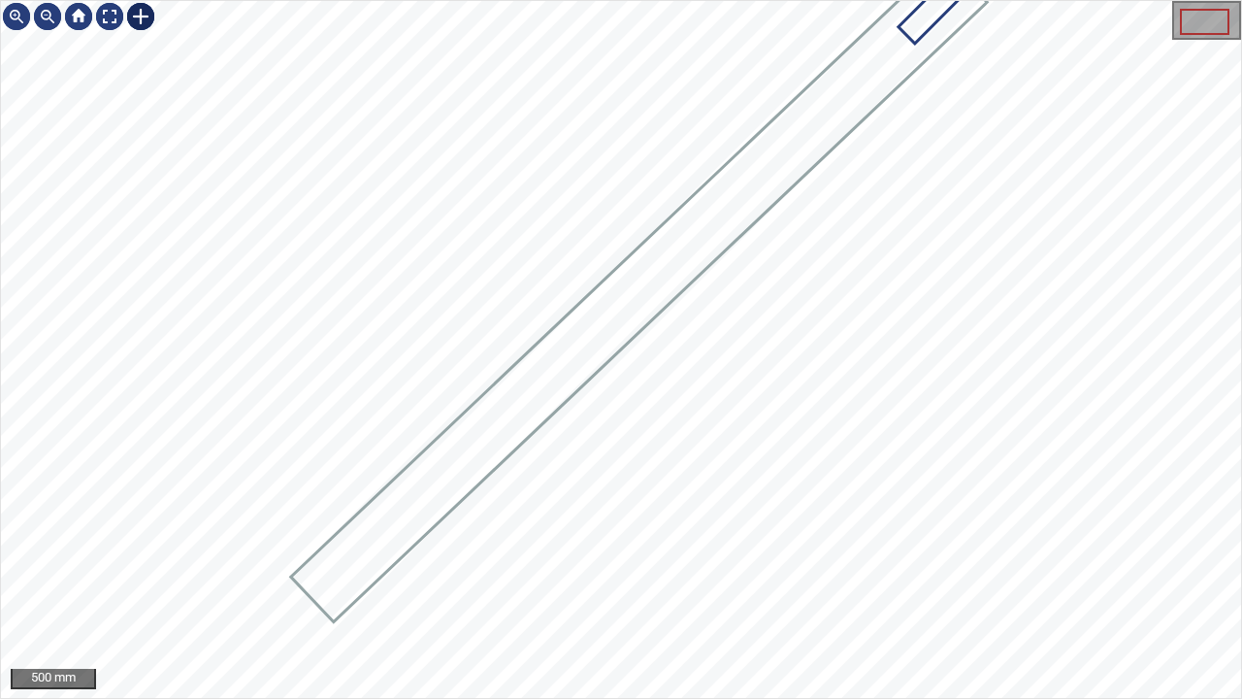
click at [139, 16] on div at bounding box center [140, 16] width 31 height 31
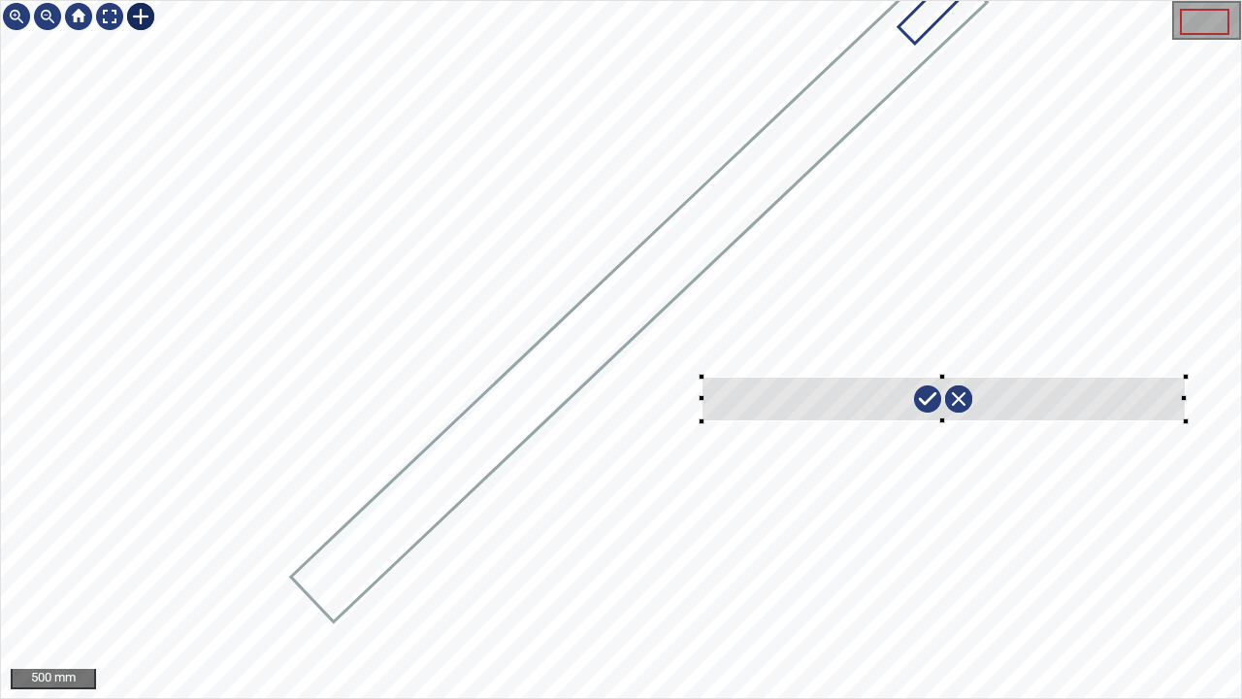
click at [1185, 421] on div at bounding box center [621, 349] width 1240 height 697
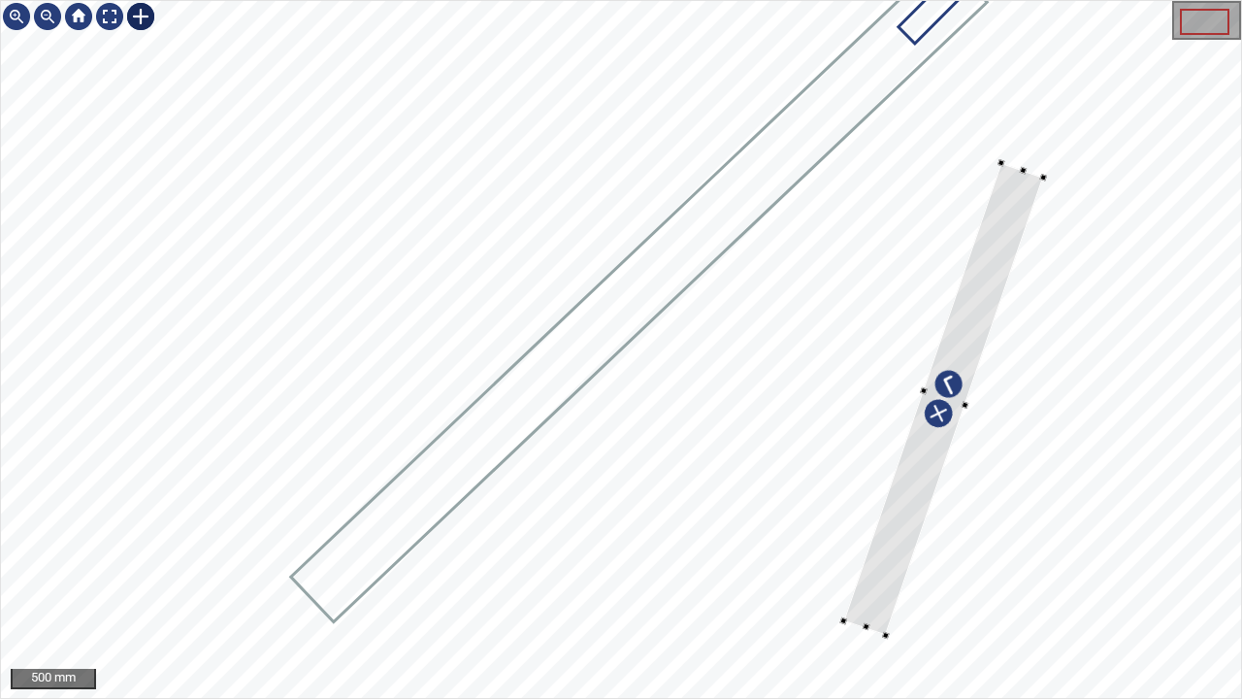
click at [470, 456] on div at bounding box center [621, 349] width 1240 height 697
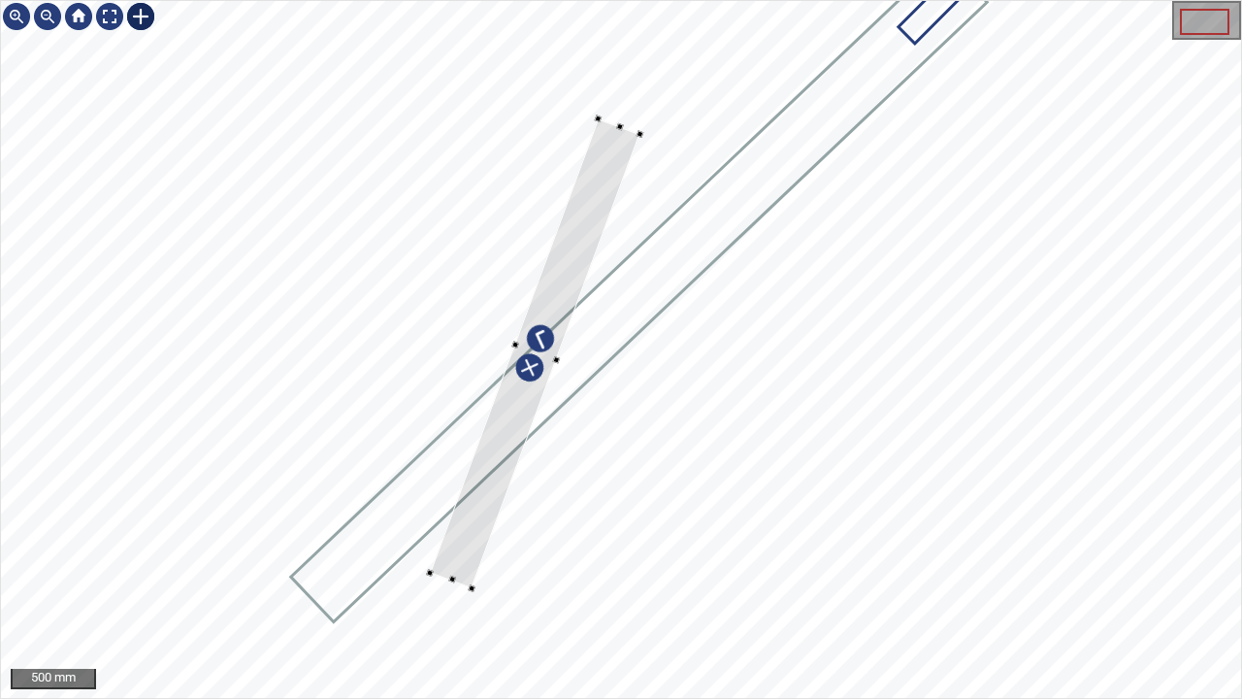
click at [405, 518] on div at bounding box center [621, 349] width 1240 height 697
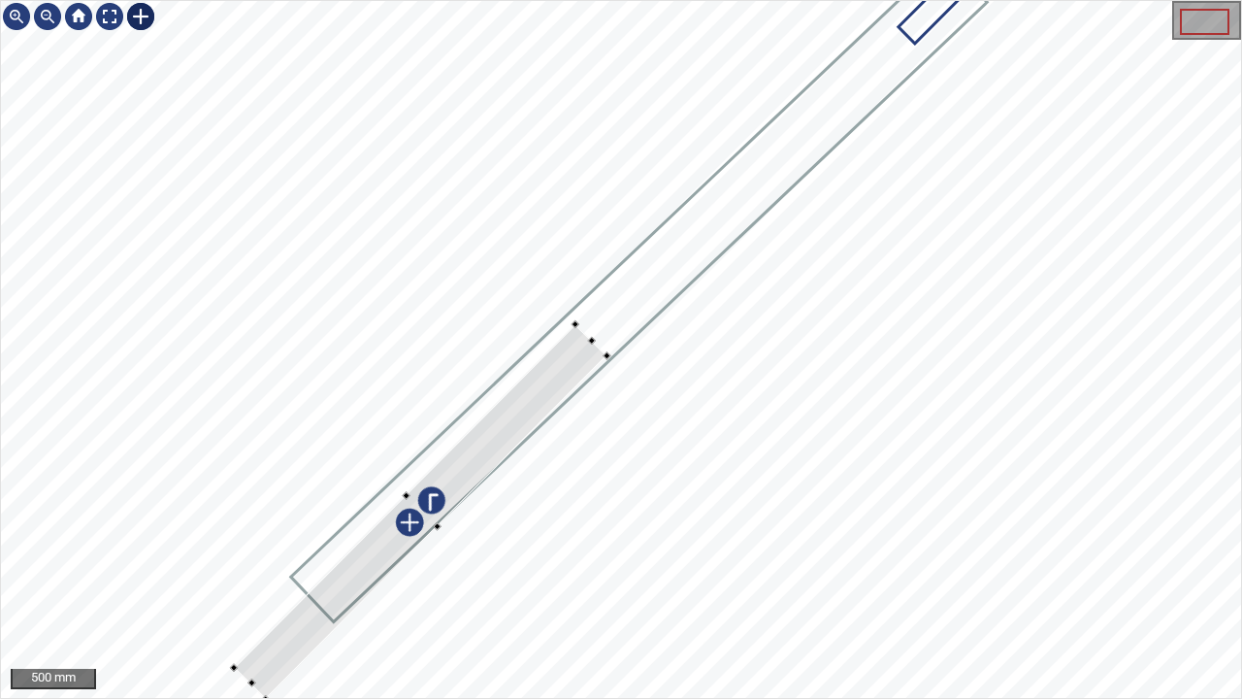
click at [460, 464] on div at bounding box center [420, 511] width 373 height 375
click at [553, 380] on div at bounding box center [402, 530] width 336 height 338
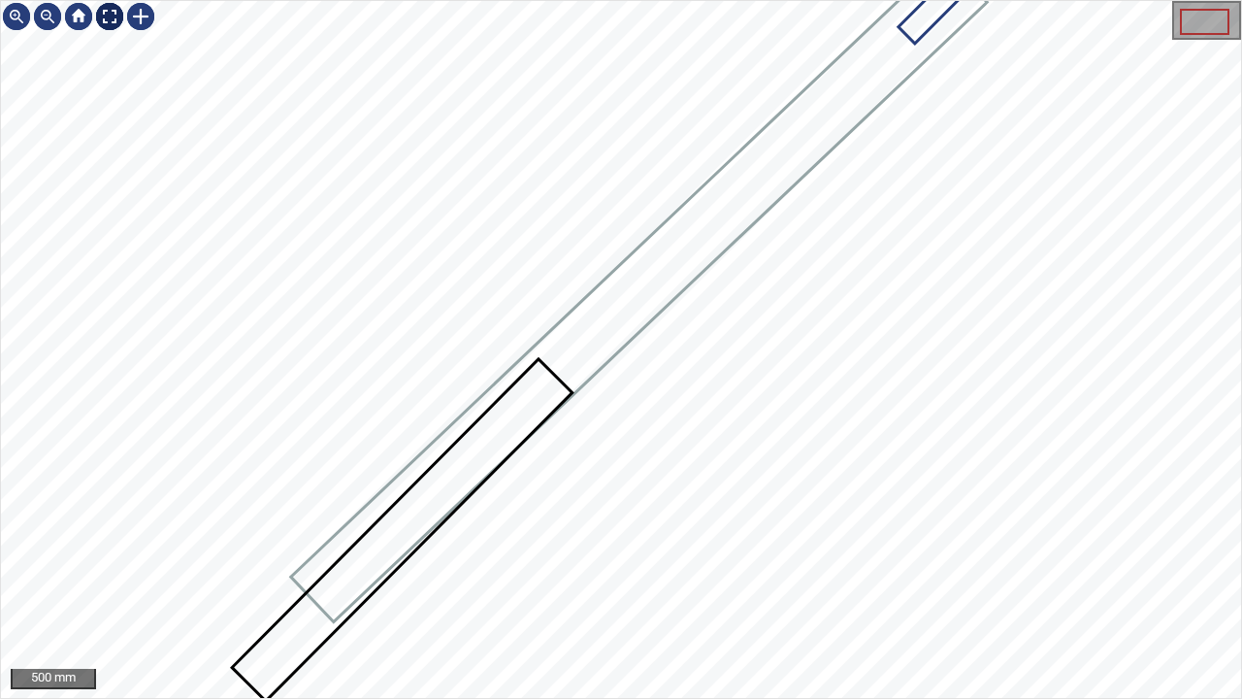
click at [111, 16] on div at bounding box center [109, 16] width 31 height 31
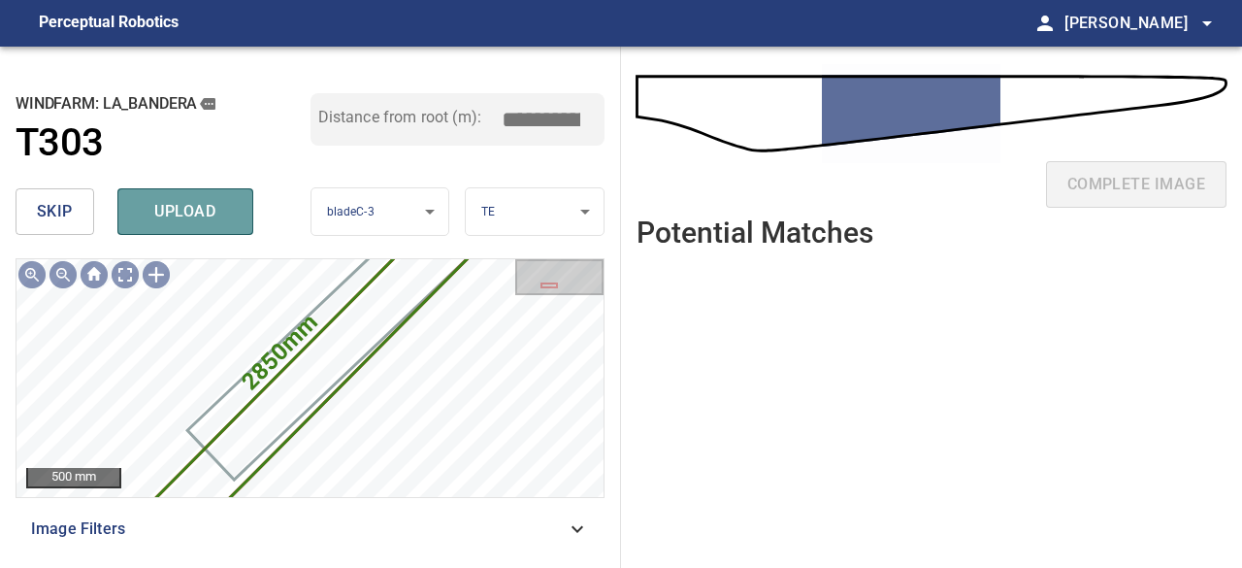
click at [167, 216] on span "upload" at bounding box center [185, 211] width 93 height 27
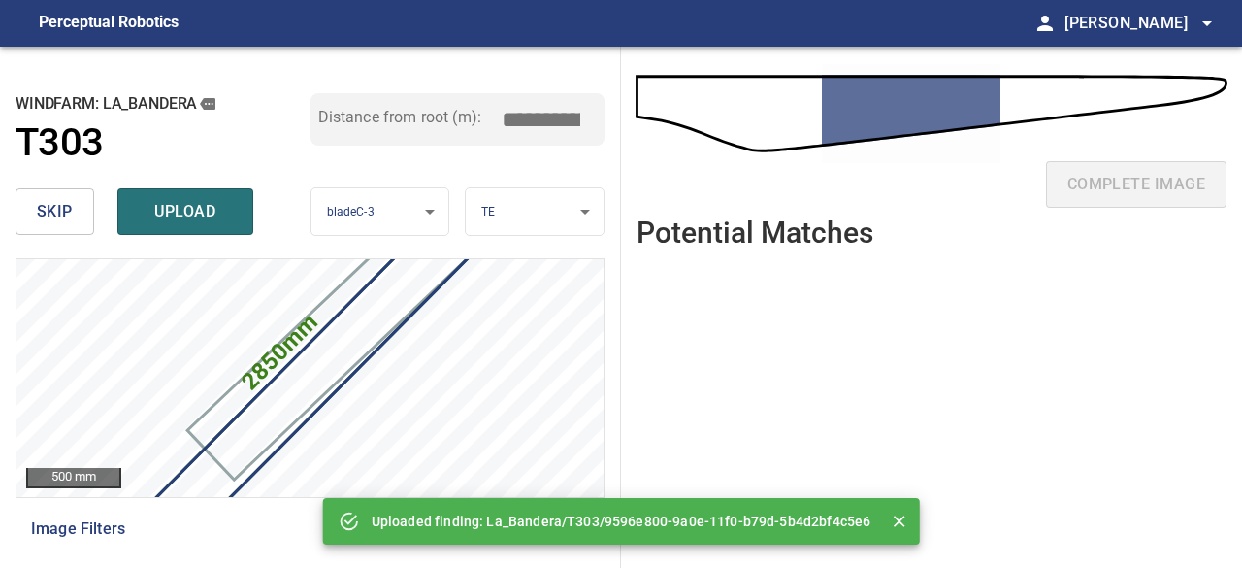
click at [168, 219] on span "upload" at bounding box center [185, 211] width 93 height 27
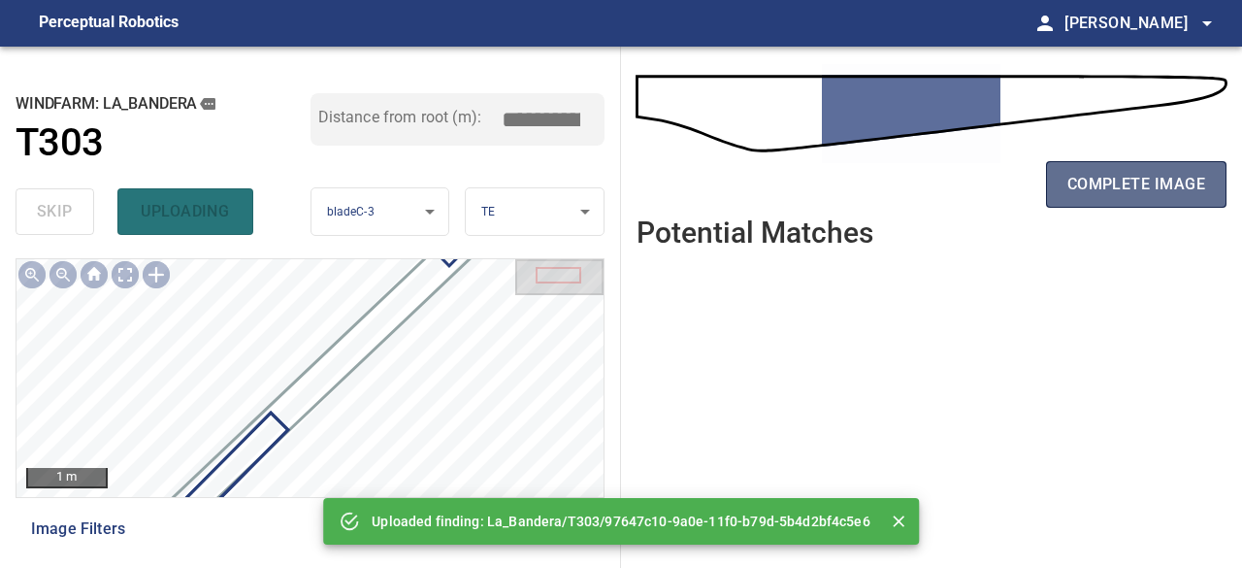
click at [1131, 191] on span "complete image" at bounding box center [1137, 184] width 138 height 27
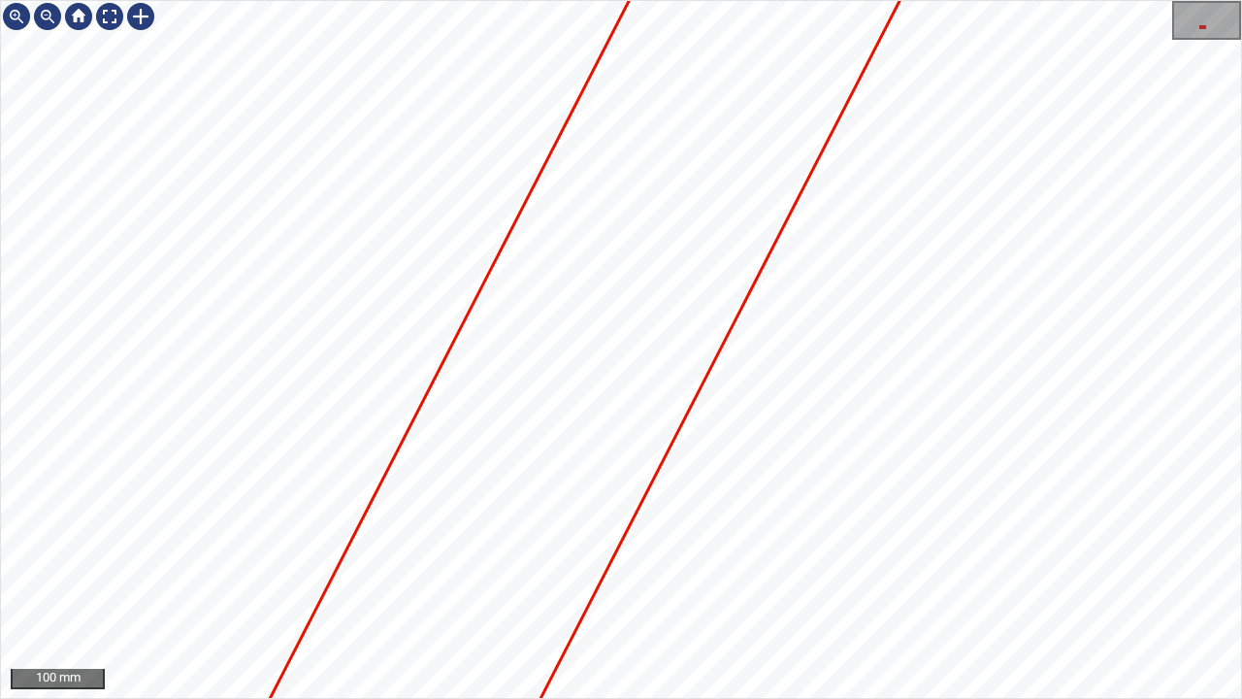
click at [1005, 0] on div "100 mm" at bounding box center [621, 349] width 1242 height 699
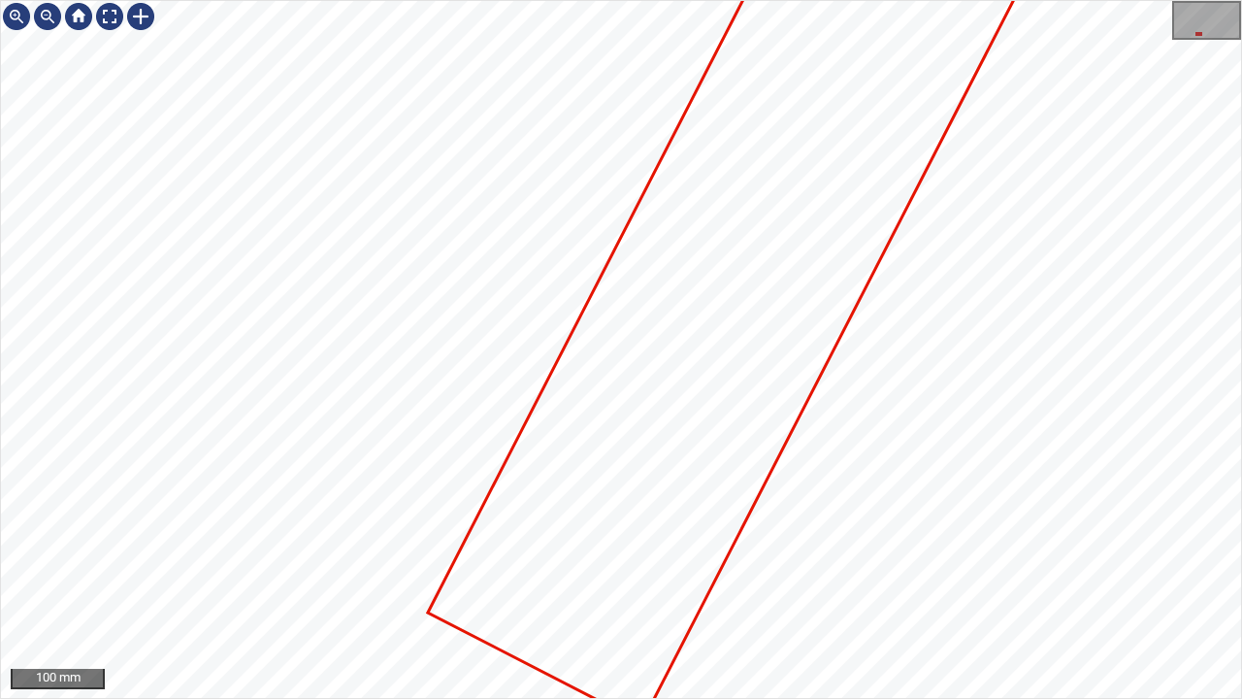
click at [889, 79] on div at bounding box center [621, 349] width 1240 height 697
click at [115, 10] on div at bounding box center [109, 16] width 31 height 31
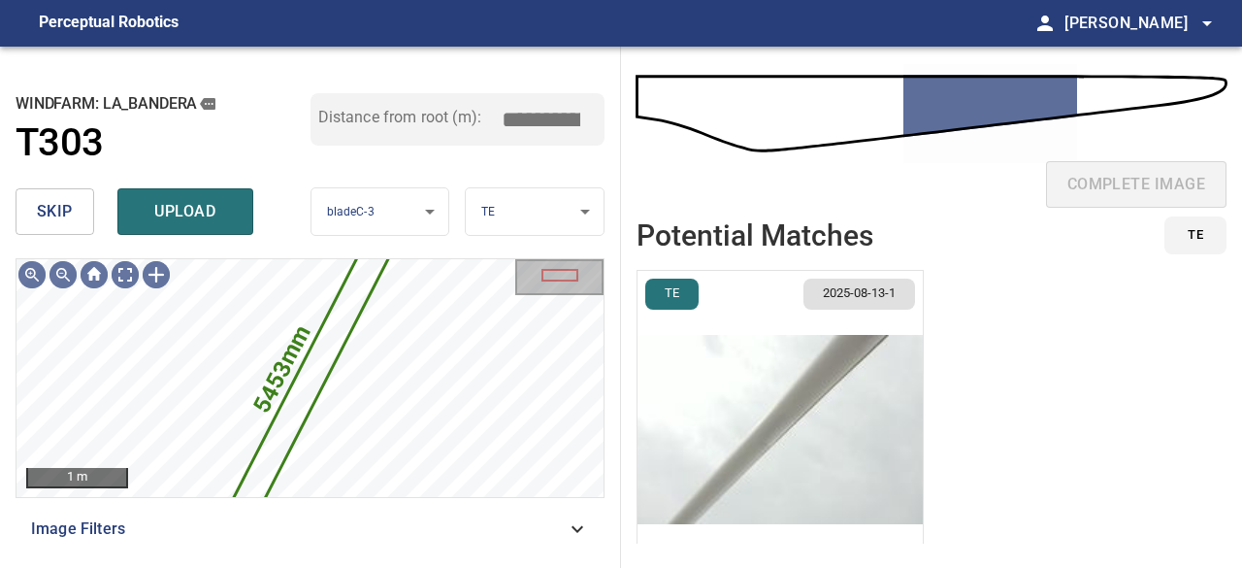
click at [794, 425] on img "button" at bounding box center [780, 429] width 285 height 317
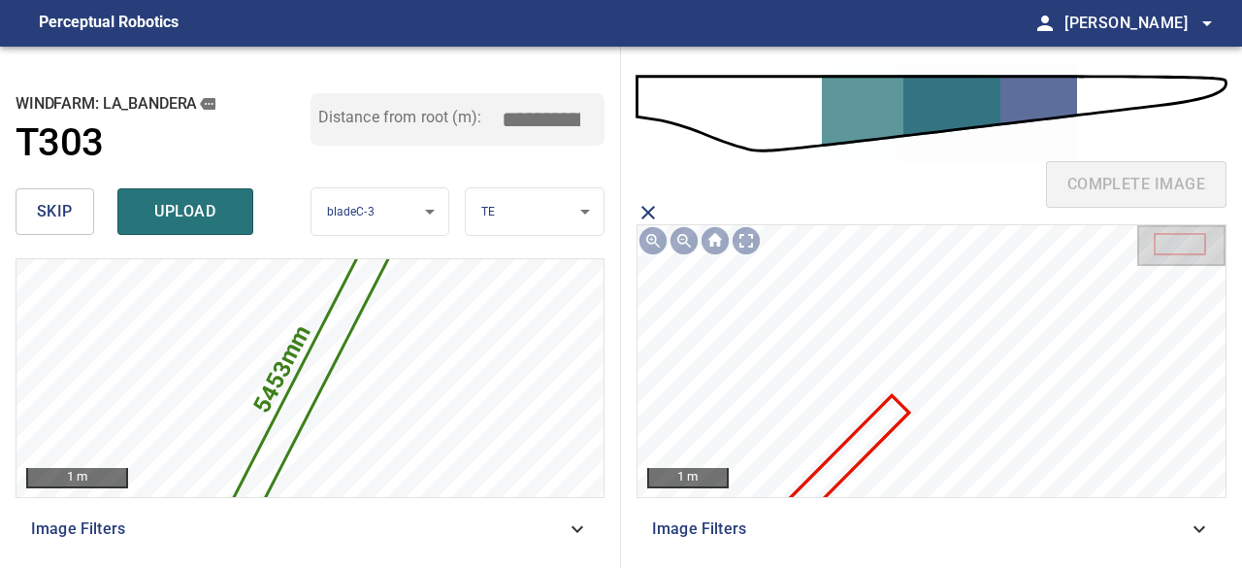
click at [860, 459] on icon at bounding box center [827, 477] width 159 height 160
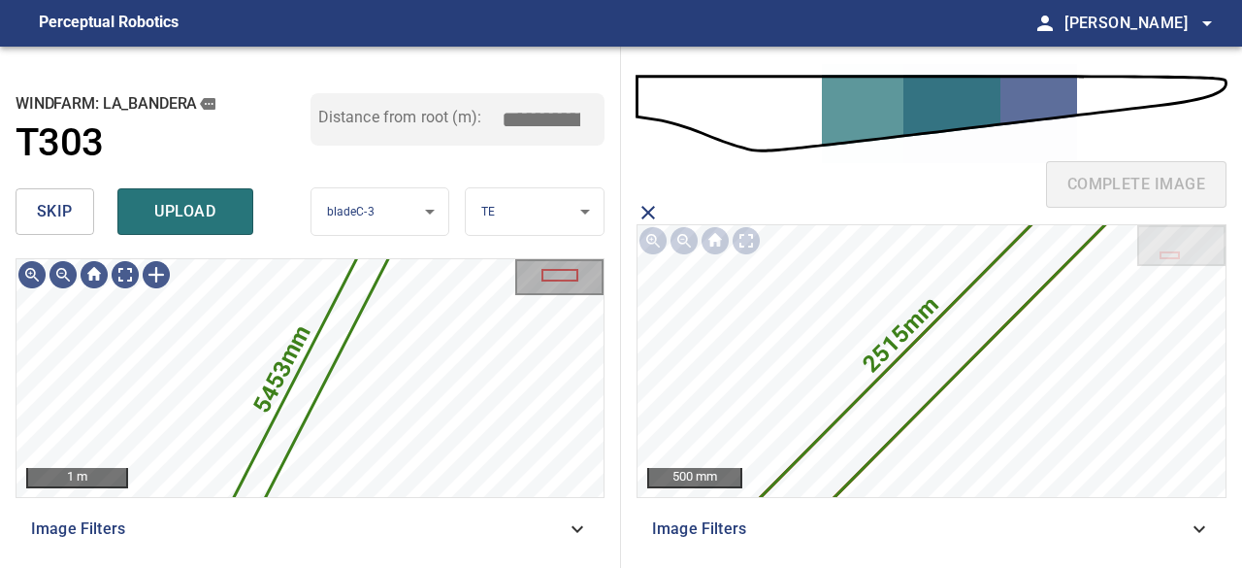
click at [211, 207] on span "upload" at bounding box center [185, 211] width 93 height 27
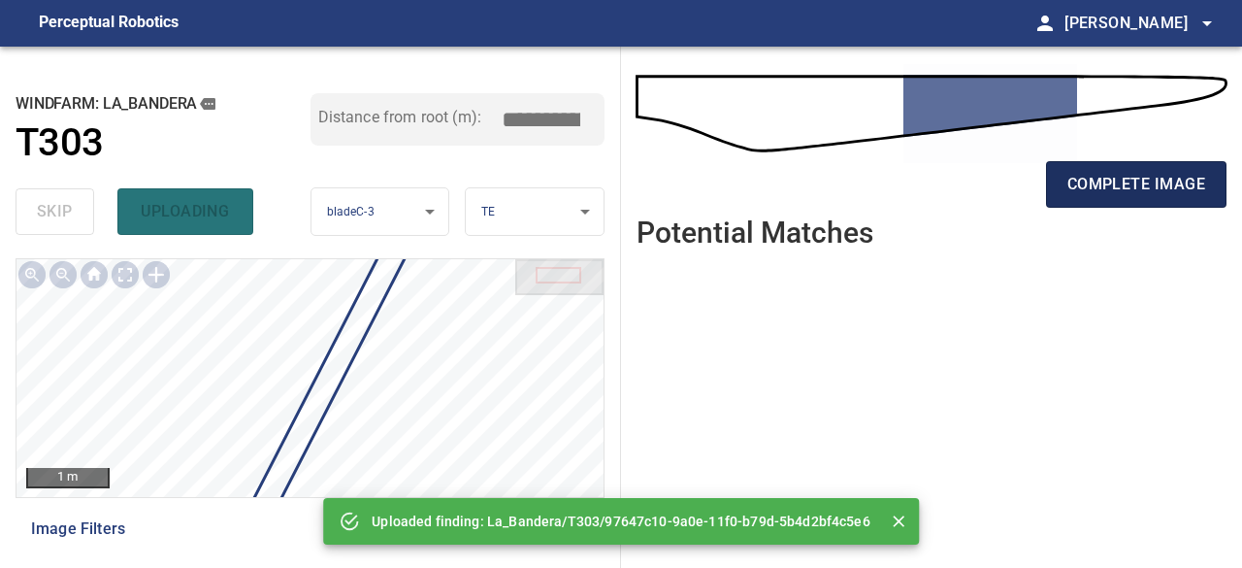
click at [1122, 181] on span "complete image" at bounding box center [1137, 184] width 138 height 27
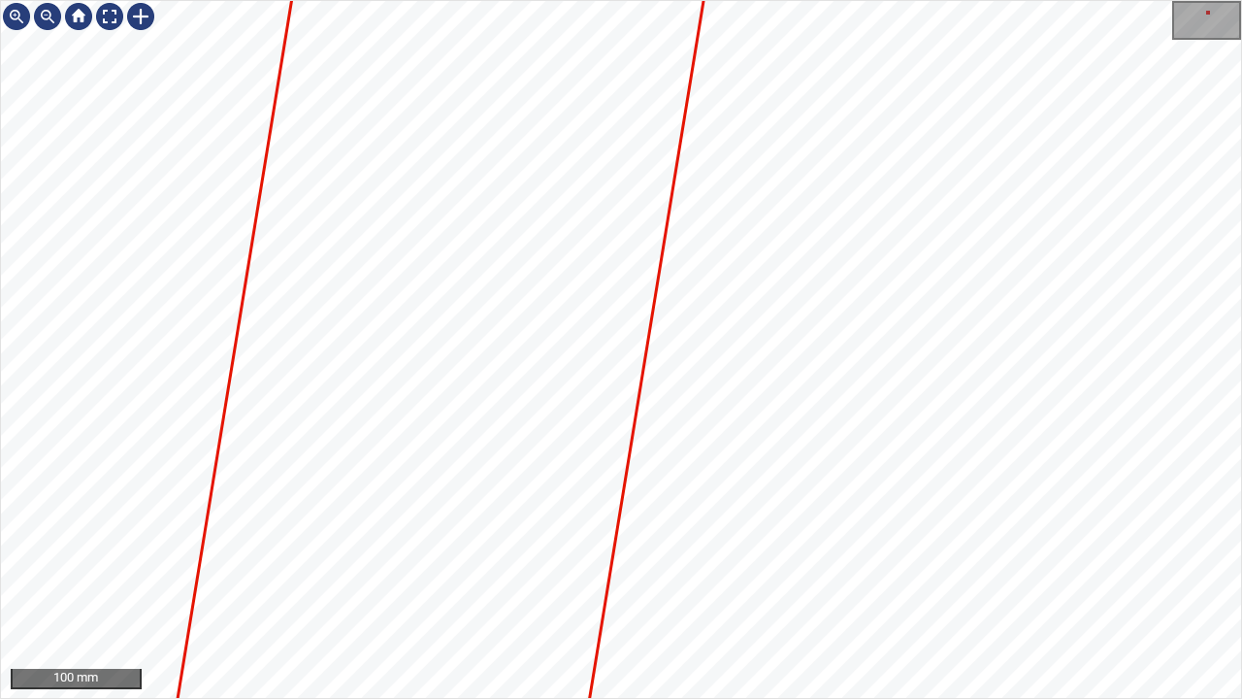
click at [790, 0] on div "100 mm" at bounding box center [621, 349] width 1242 height 699
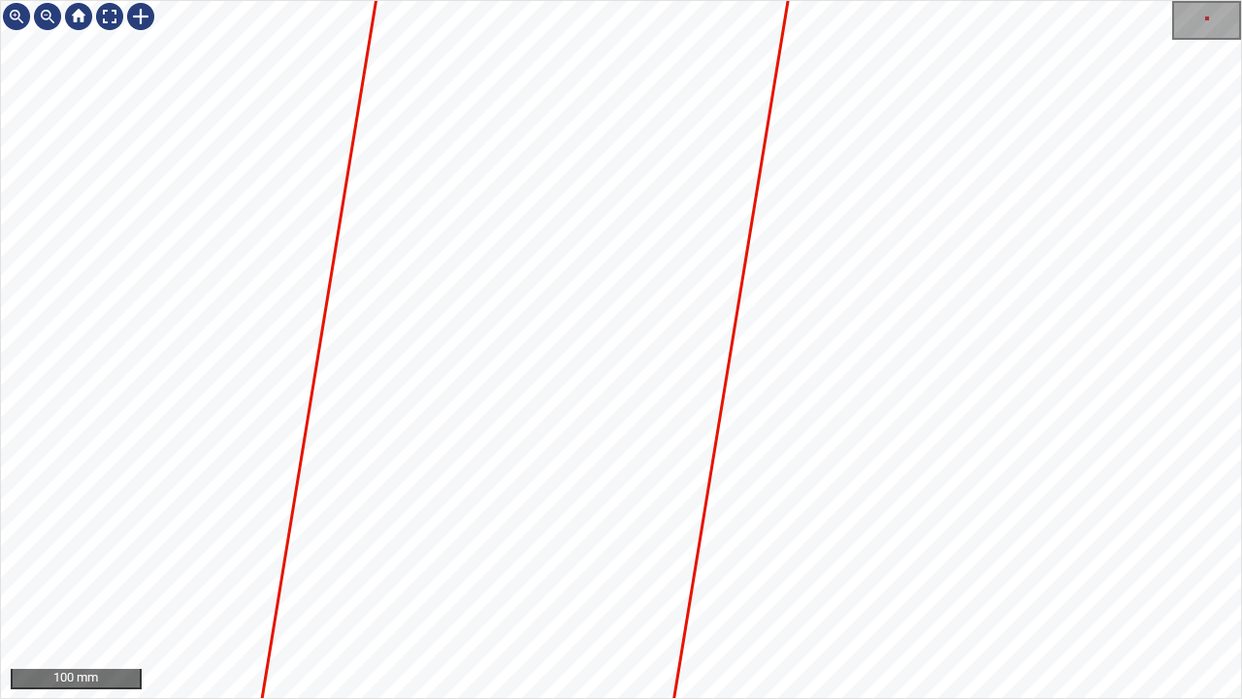
click at [857, 0] on div "100 mm" at bounding box center [621, 349] width 1242 height 699
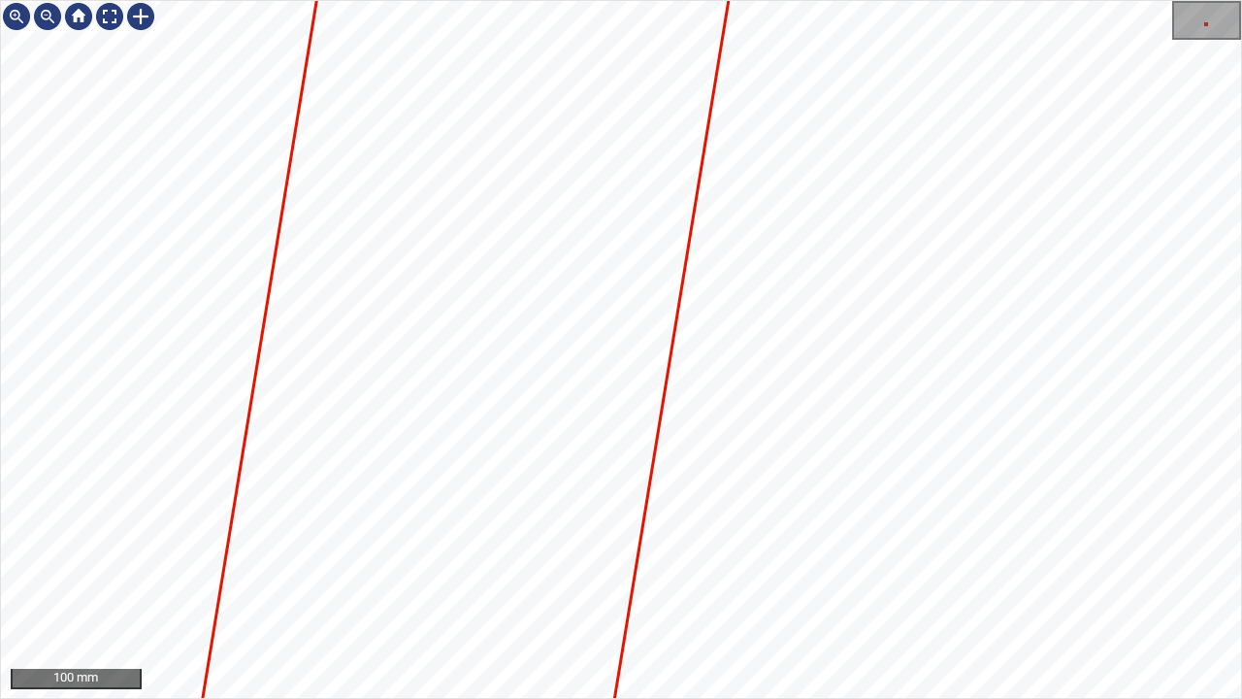
click at [811, 0] on div "100 mm" at bounding box center [621, 349] width 1242 height 699
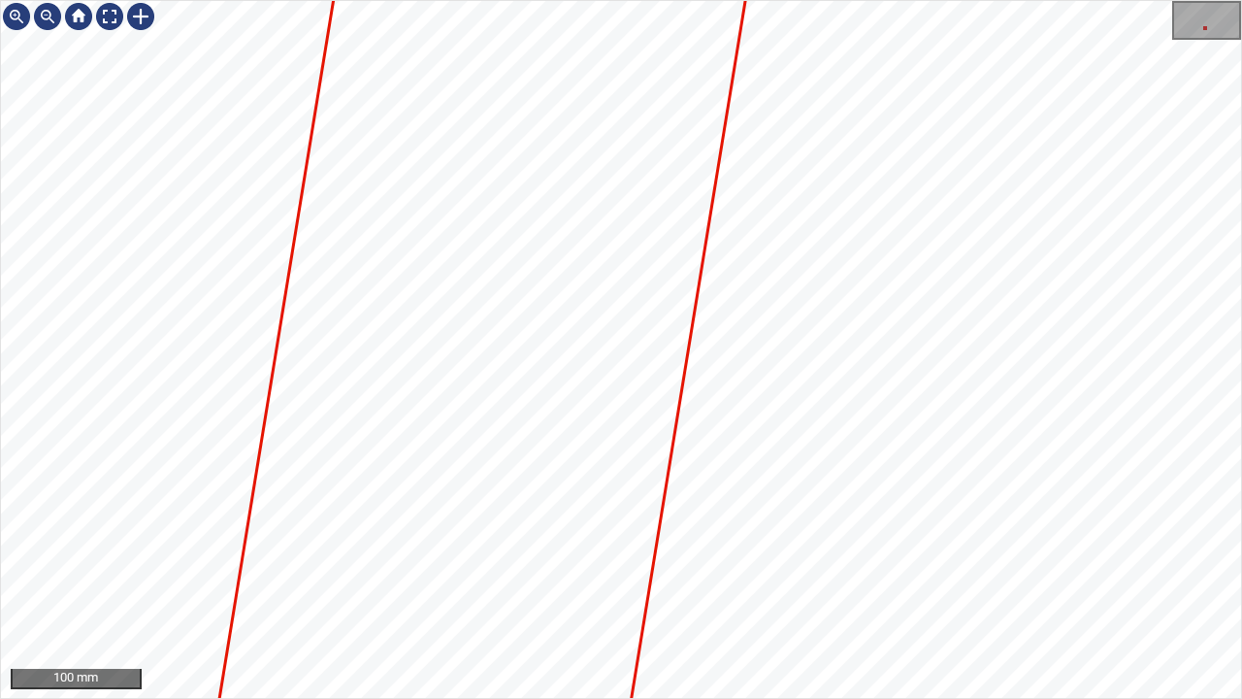
click at [845, 0] on div "100 mm" at bounding box center [621, 349] width 1242 height 699
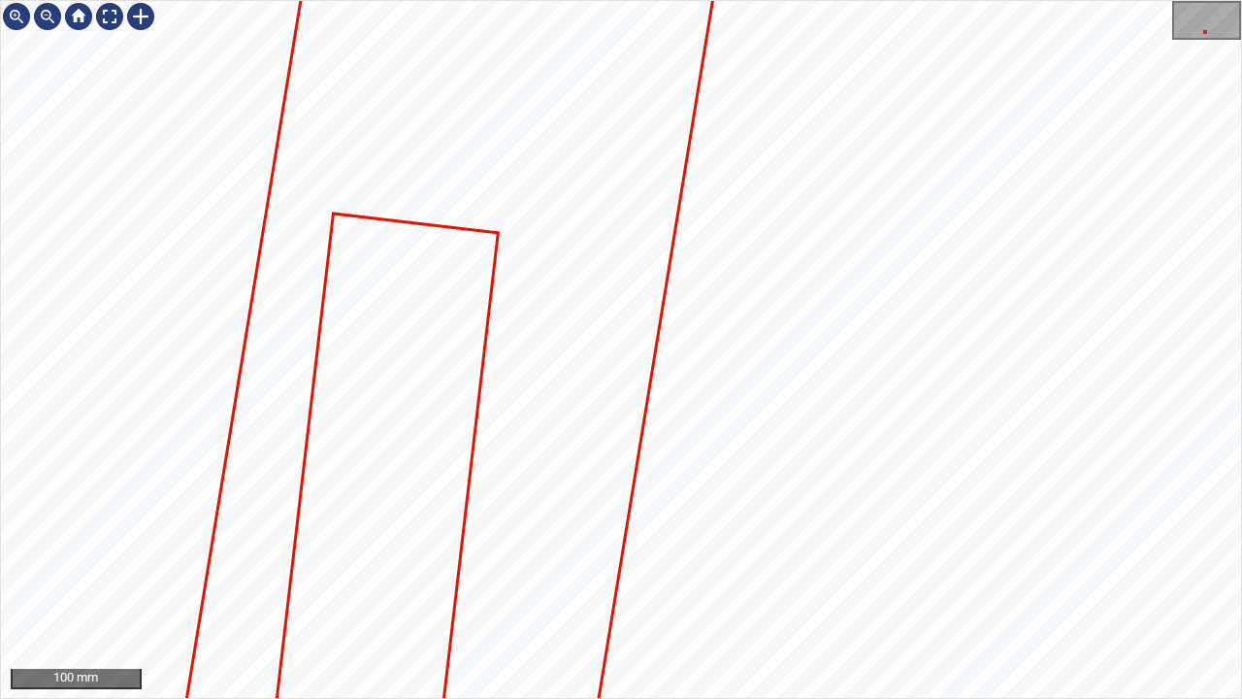
click at [832, 0] on div "100 mm" at bounding box center [621, 349] width 1242 height 699
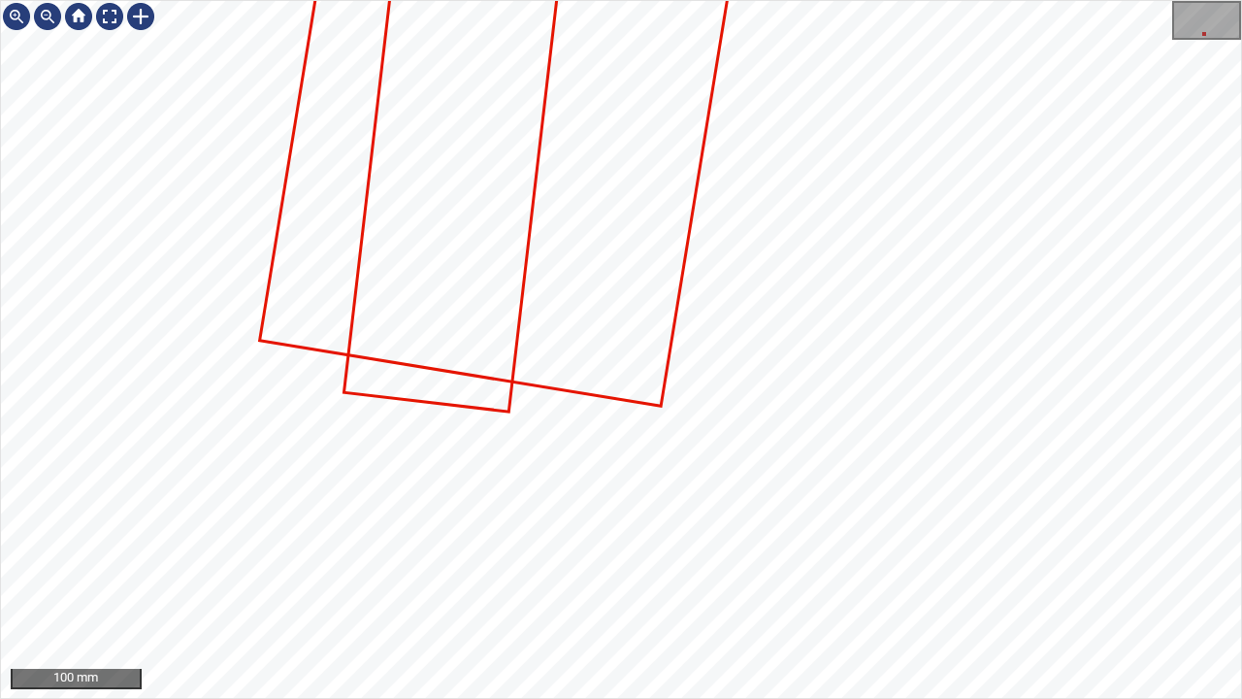
click at [919, 0] on div "100 mm" at bounding box center [621, 349] width 1242 height 699
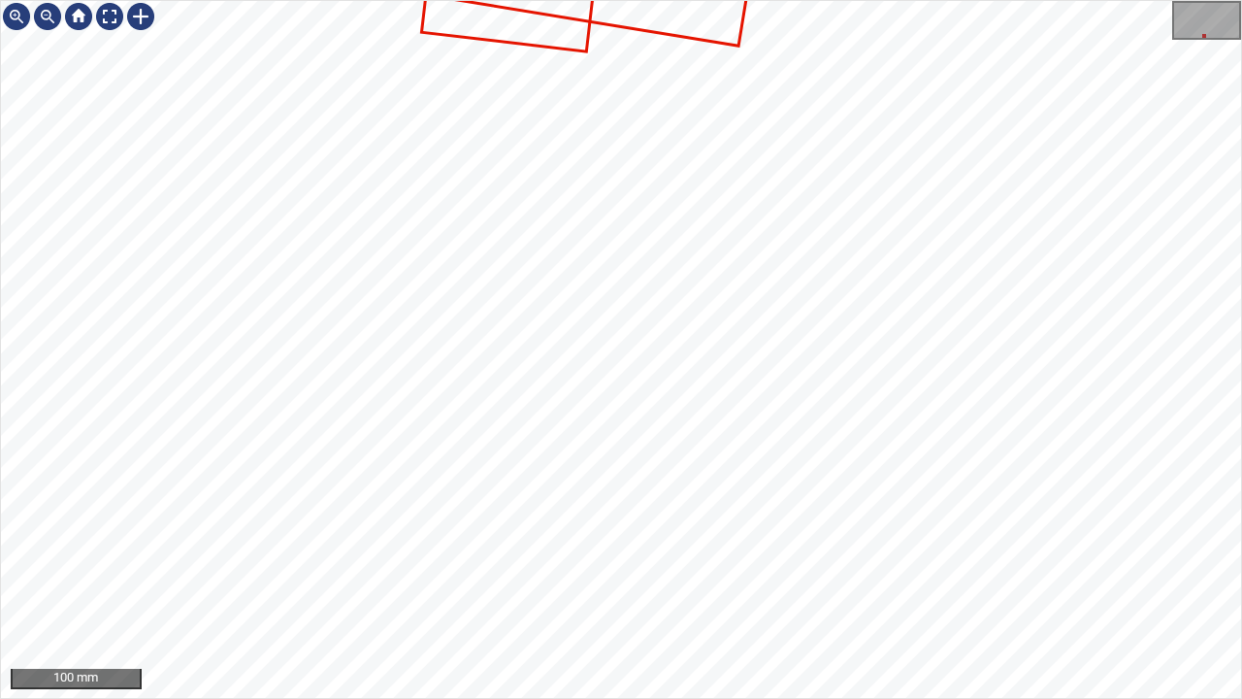
click at [964, 0] on div "100 mm" at bounding box center [621, 349] width 1242 height 699
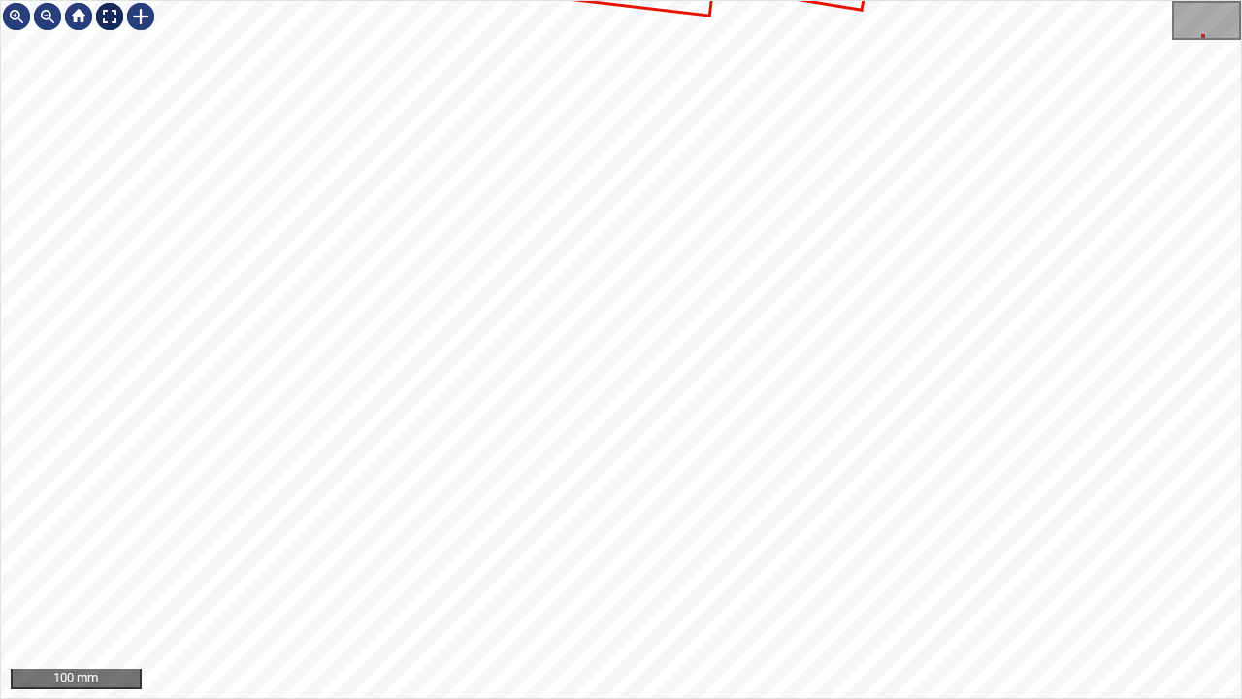
click at [103, 11] on div at bounding box center [109, 16] width 31 height 31
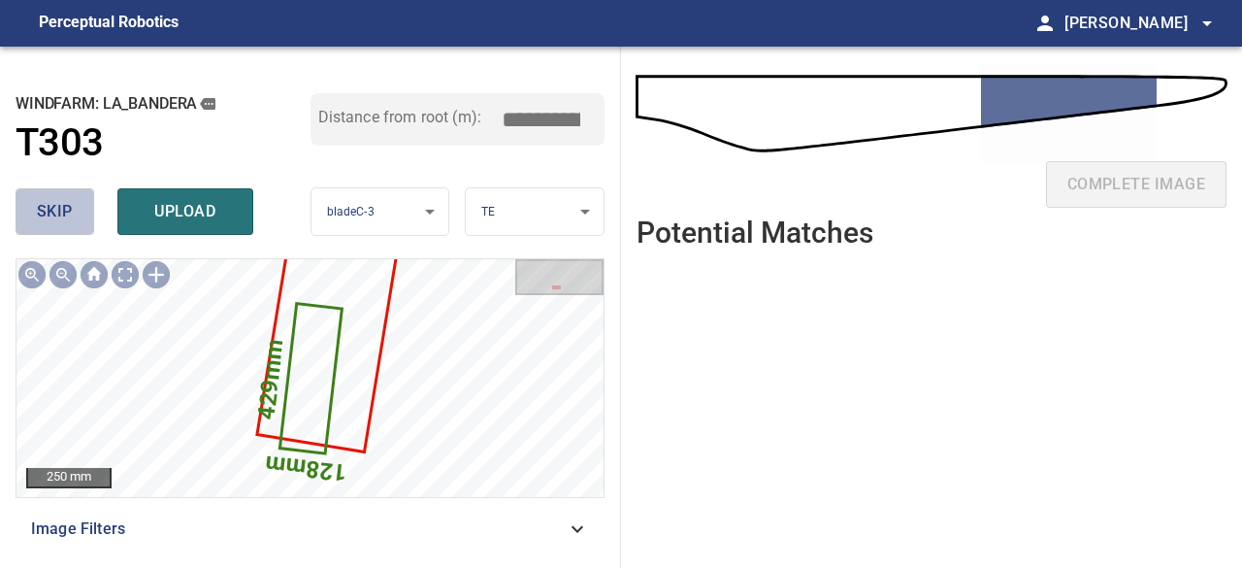
click at [73, 206] on button "skip" at bounding box center [55, 211] width 79 height 47
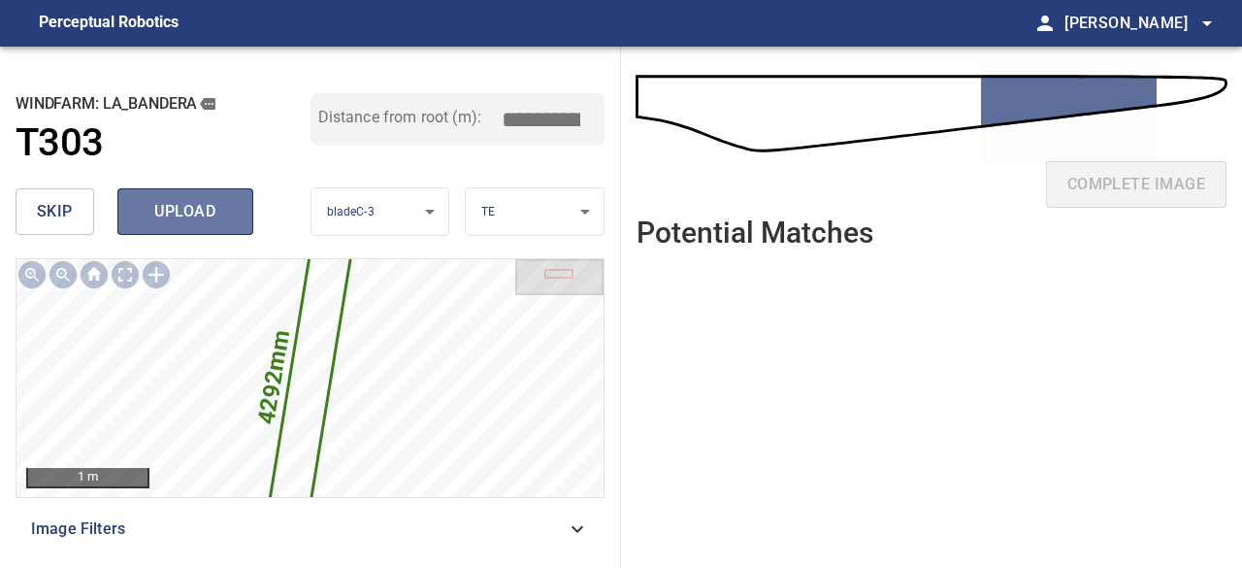
click at [225, 214] on span "upload" at bounding box center [185, 211] width 93 height 27
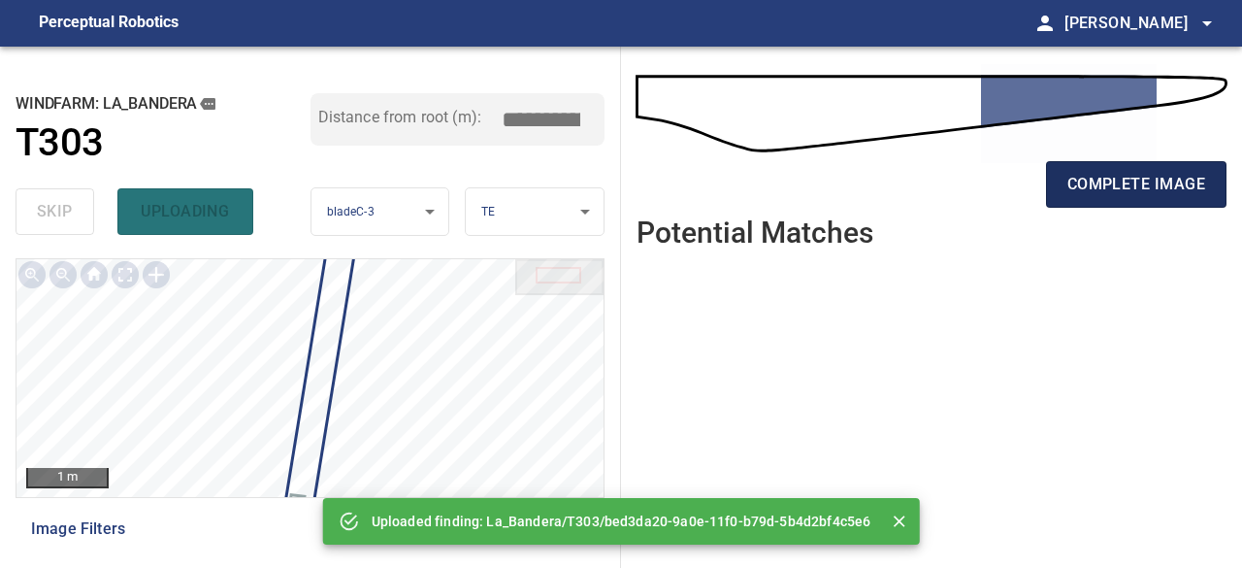
click at [1145, 189] on span "complete image" at bounding box center [1137, 184] width 138 height 27
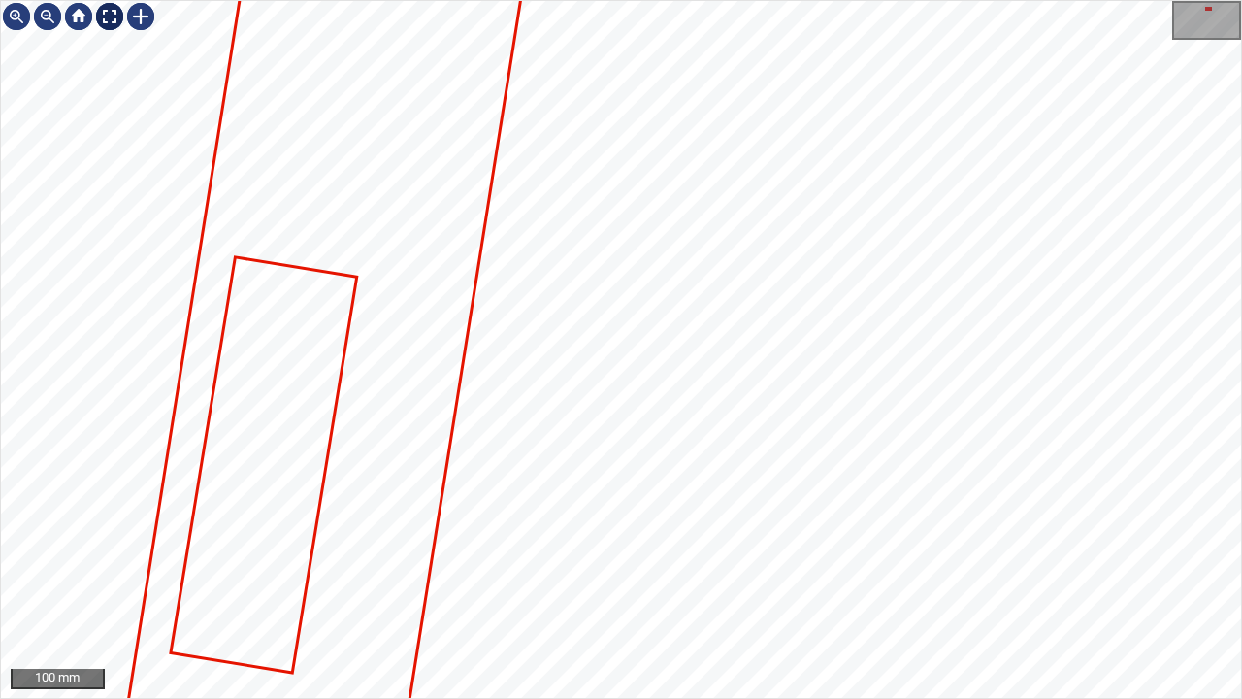
click at [108, 18] on div at bounding box center [109, 16] width 31 height 31
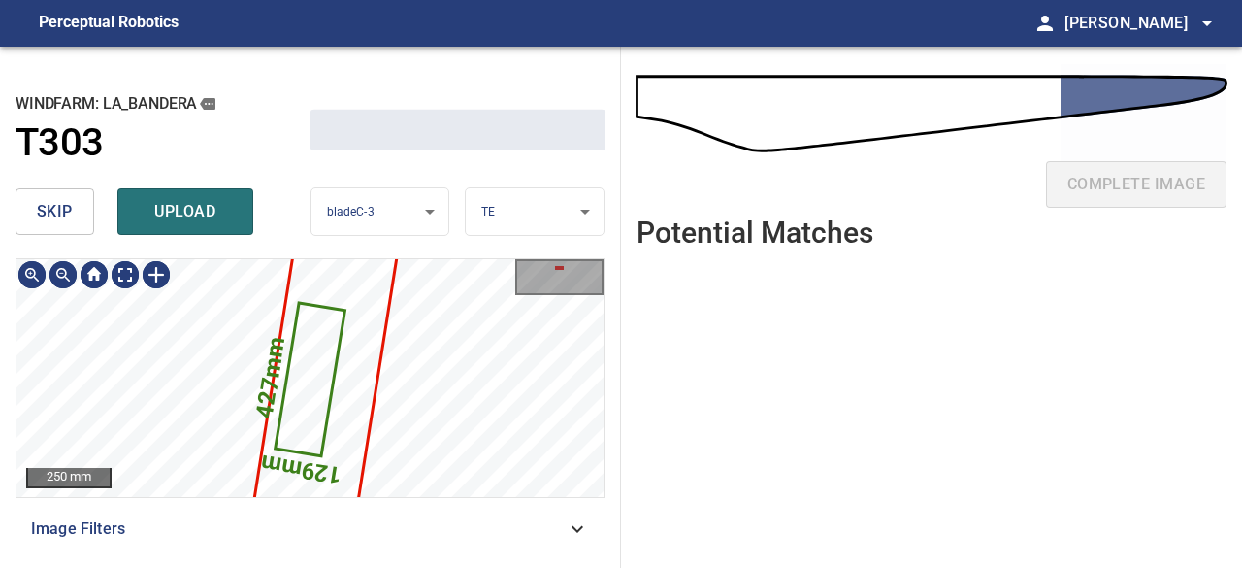
click at [57, 209] on span "skip" at bounding box center [55, 211] width 36 height 27
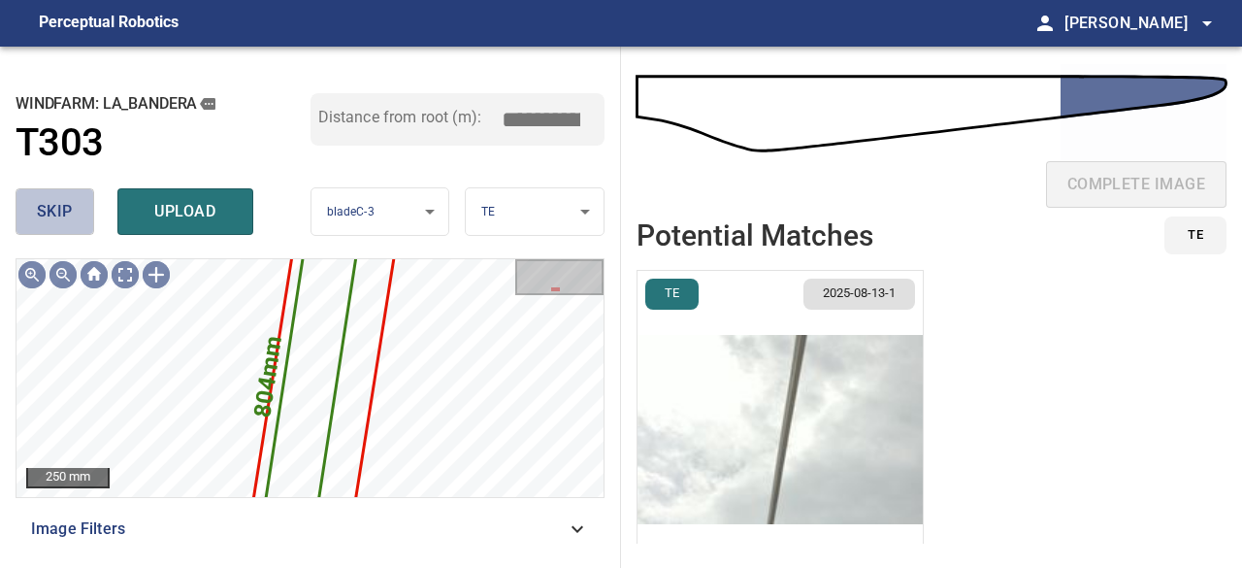
click at [56, 209] on span "skip" at bounding box center [55, 211] width 36 height 27
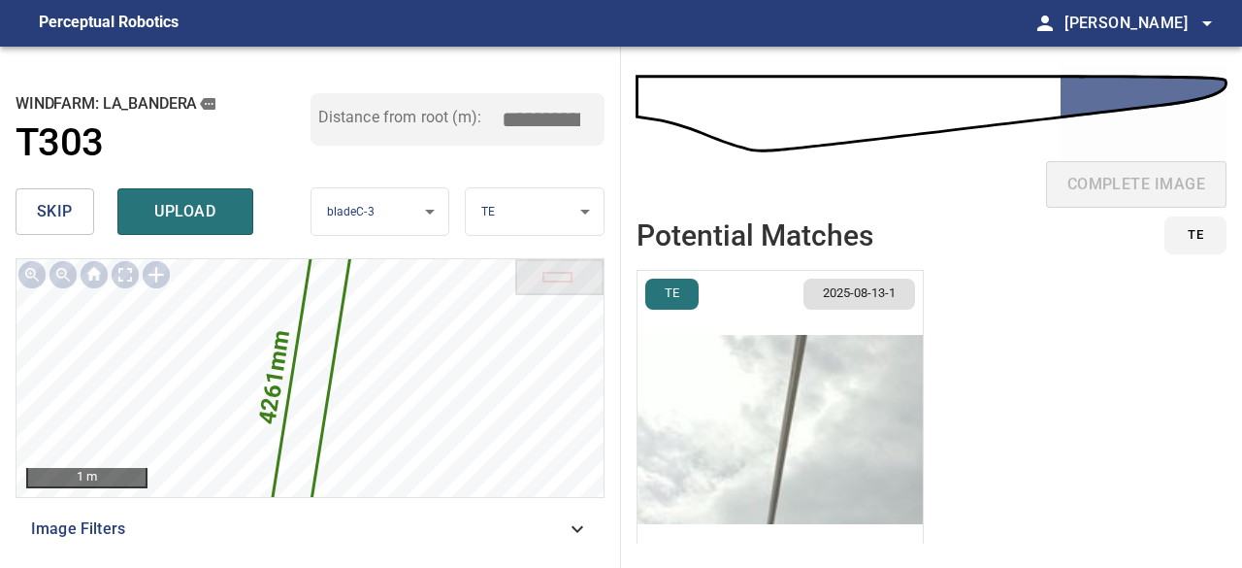
click at [56, 209] on span "skip" at bounding box center [55, 211] width 36 height 27
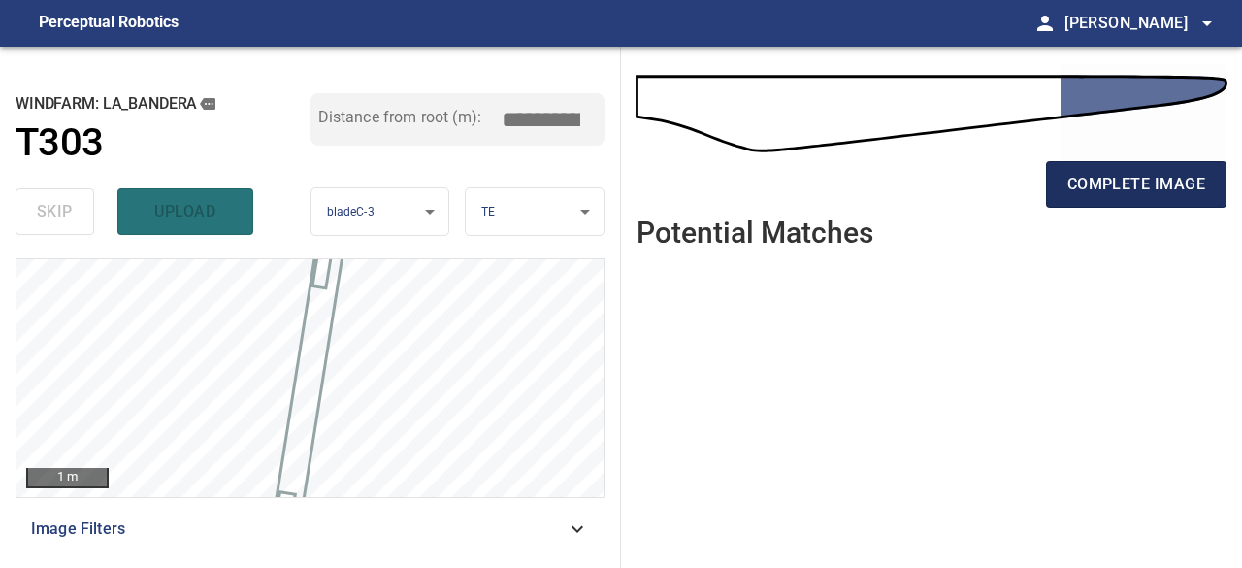
click at [1149, 198] on button "complete image" at bounding box center [1136, 184] width 181 height 47
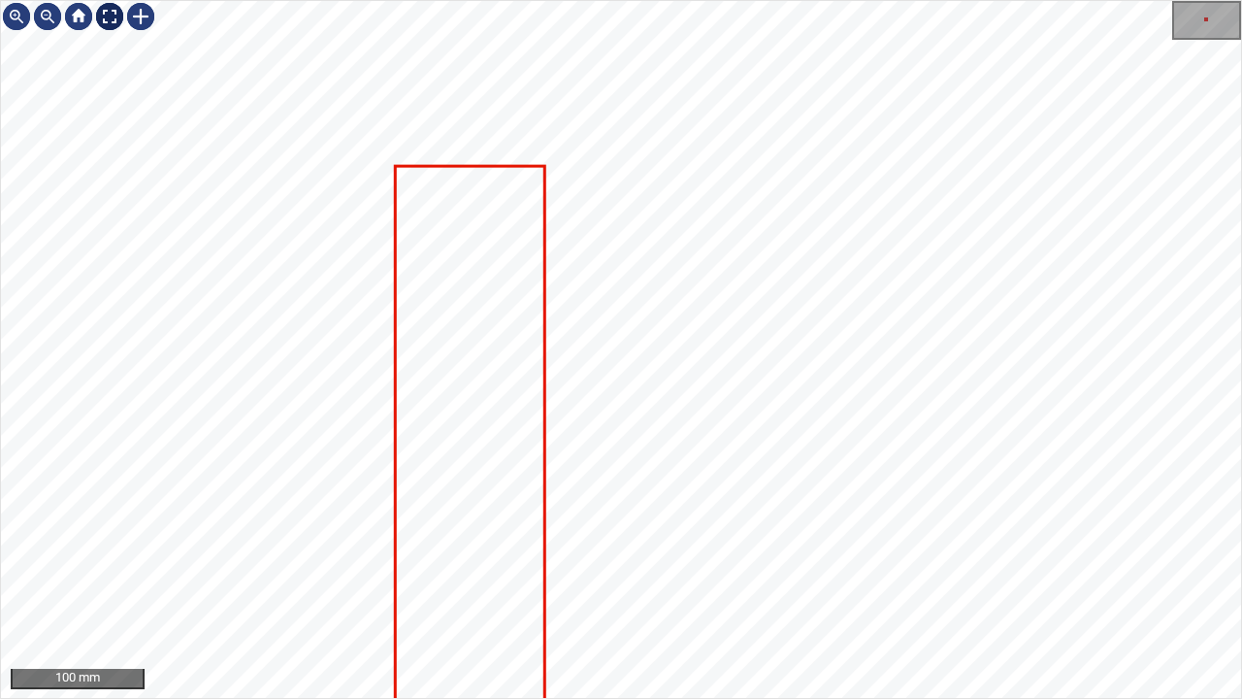
click at [105, 11] on div at bounding box center [109, 16] width 31 height 31
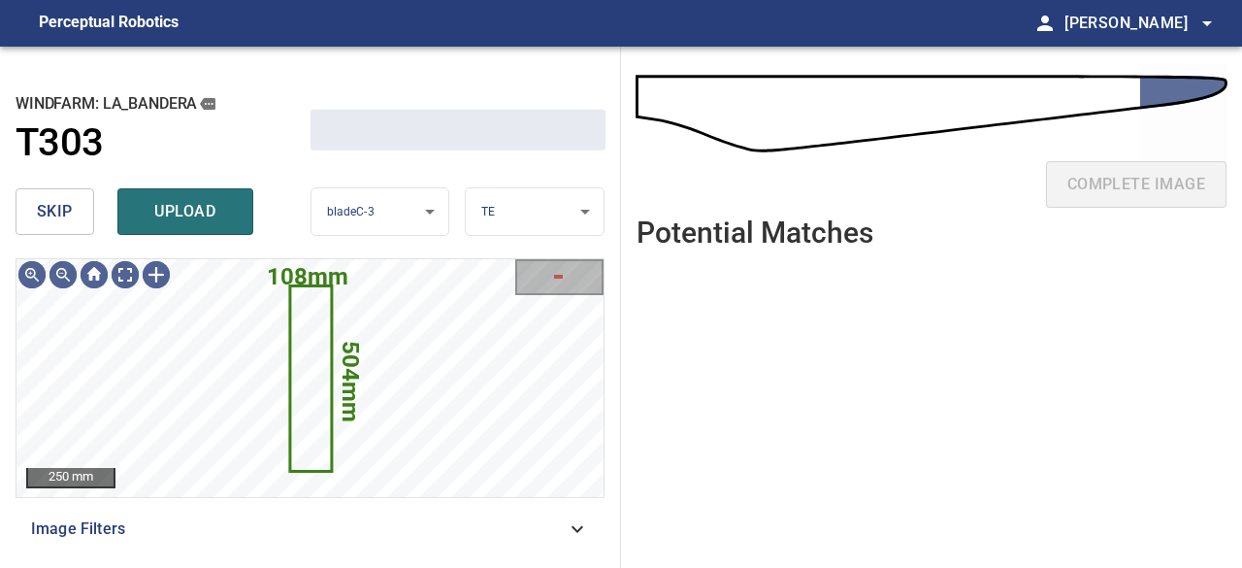
click at [43, 205] on span "skip" at bounding box center [55, 211] width 36 height 27
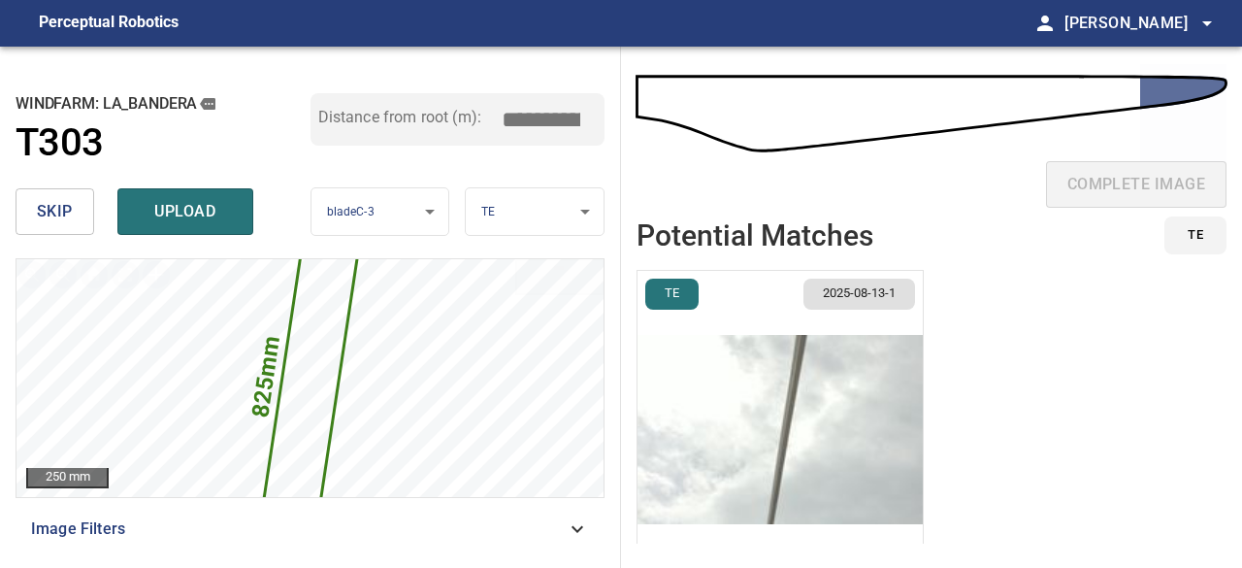
click at [43, 205] on span "skip" at bounding box center [55, 211] width 36 height 27
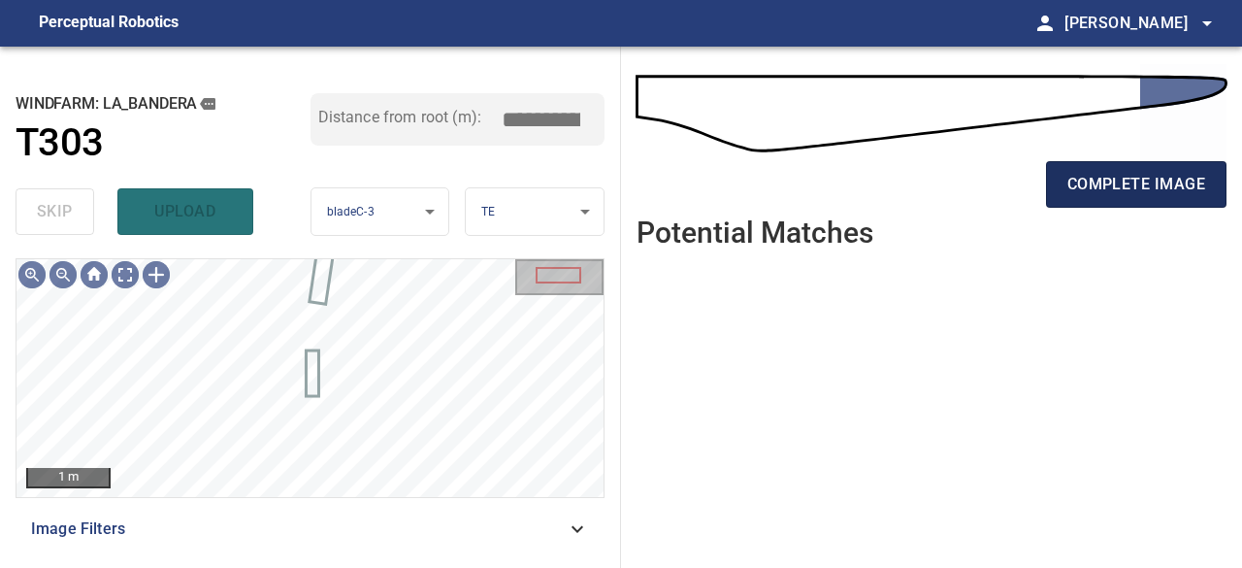
click at [1136, 187] on span "complete image" at bounding box center [1137, 184] width 138 height 27
